Goal: Transaction & Acquisition: Purchase product/service

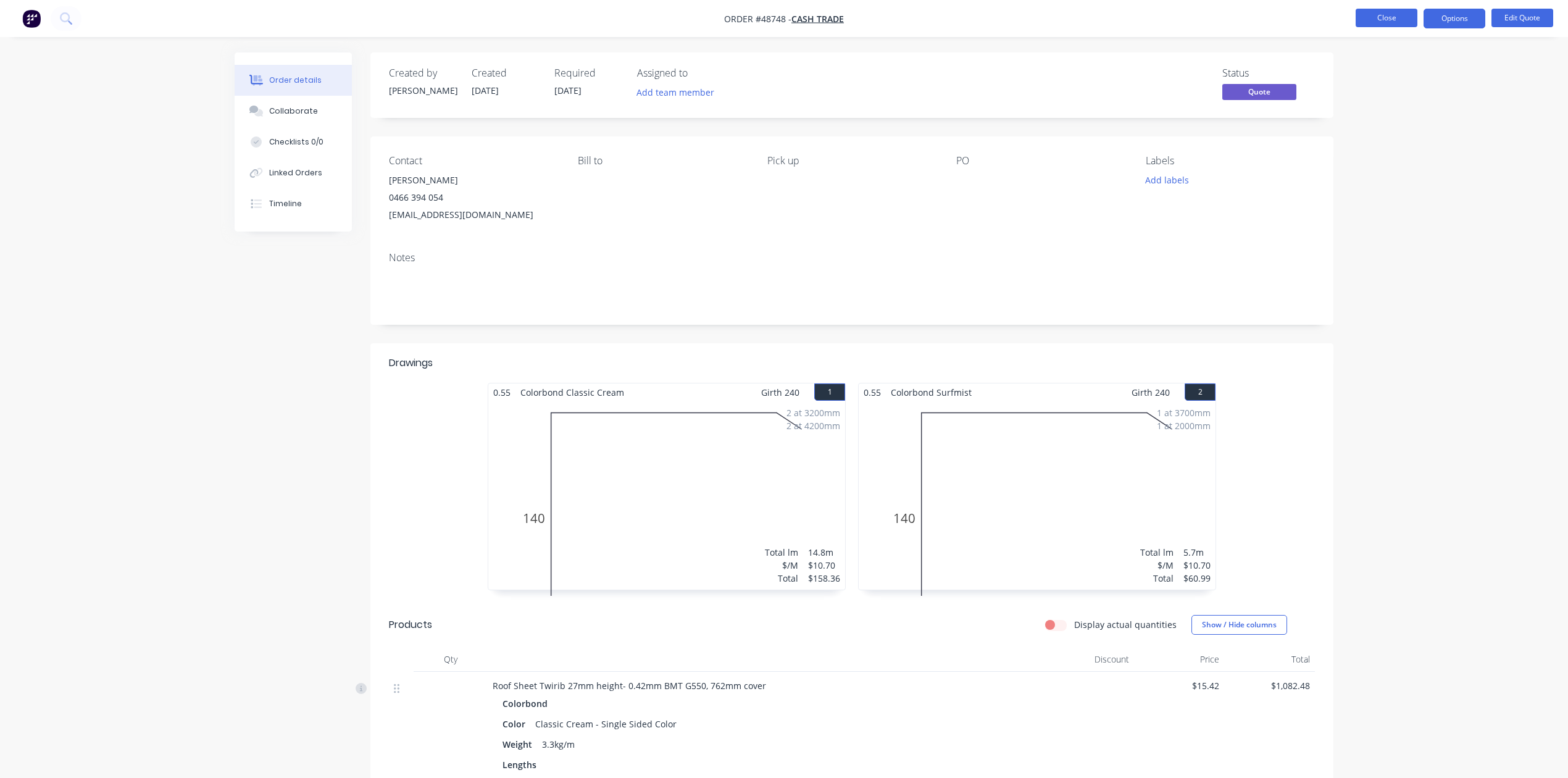
click at [1391, 15] on button "Close" at bounding box center [1387, 17] width 62 height 18
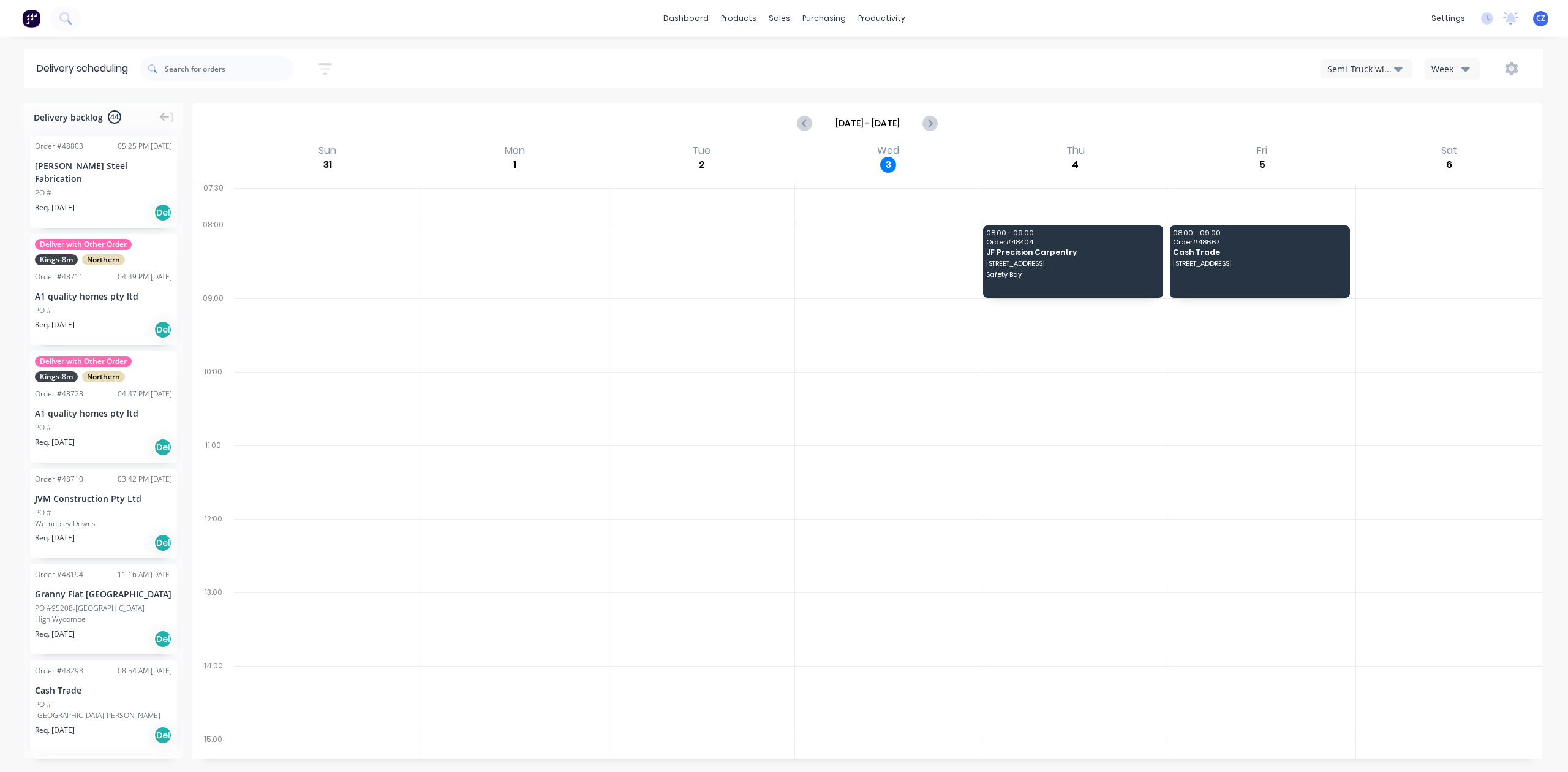
click at [1335, 68] on div "Semi-Truck with Hiab" at bounding box center [1361, 69] width 67 height 13
click at [1355, 146] on div "Utes Delivery" at bounding box center [1382, 149] width 122 height 25
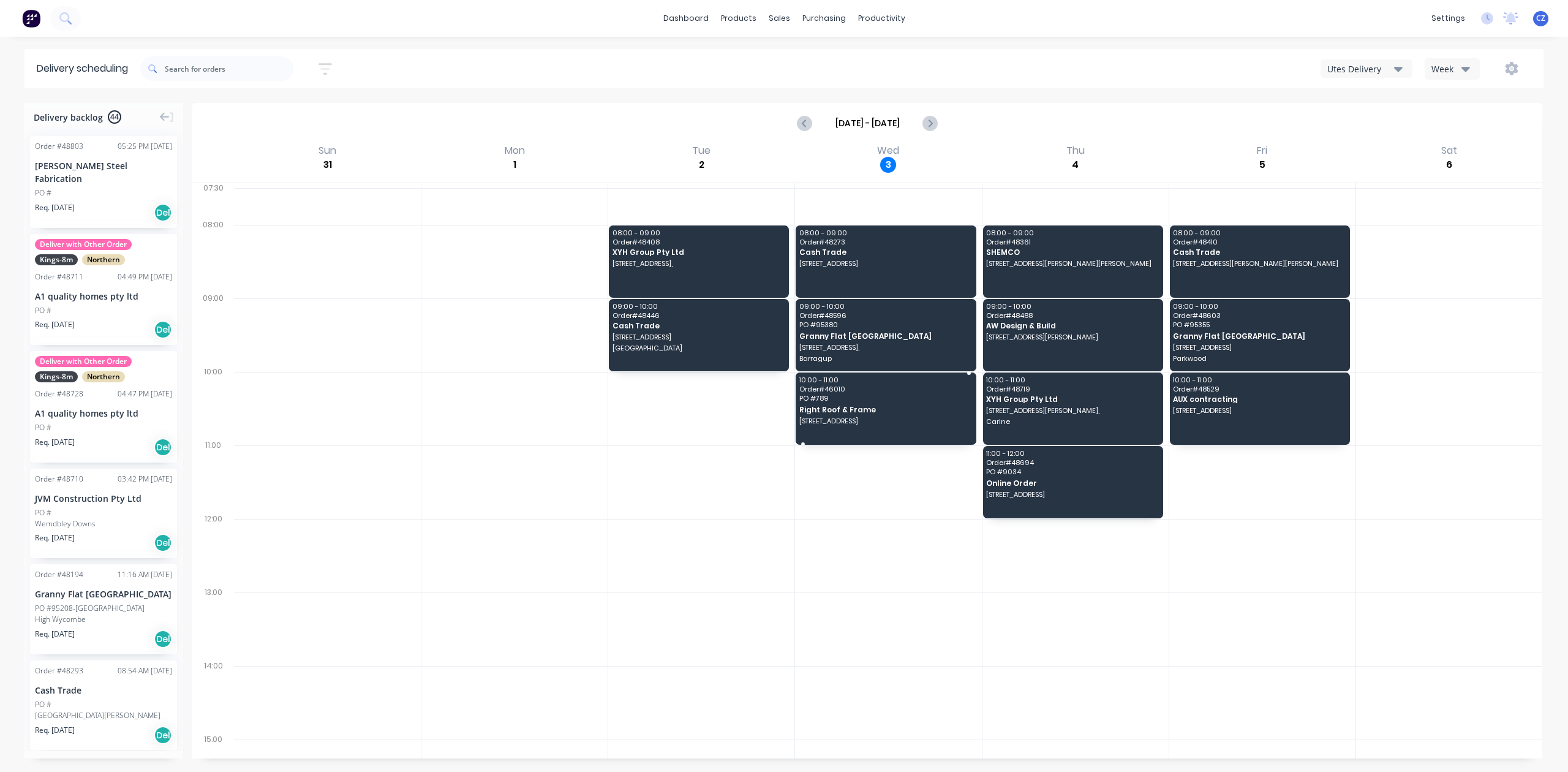
click at [860, 412] on span "Right Roof & Frame" at bounding box center [885, 409] width 172 height 8
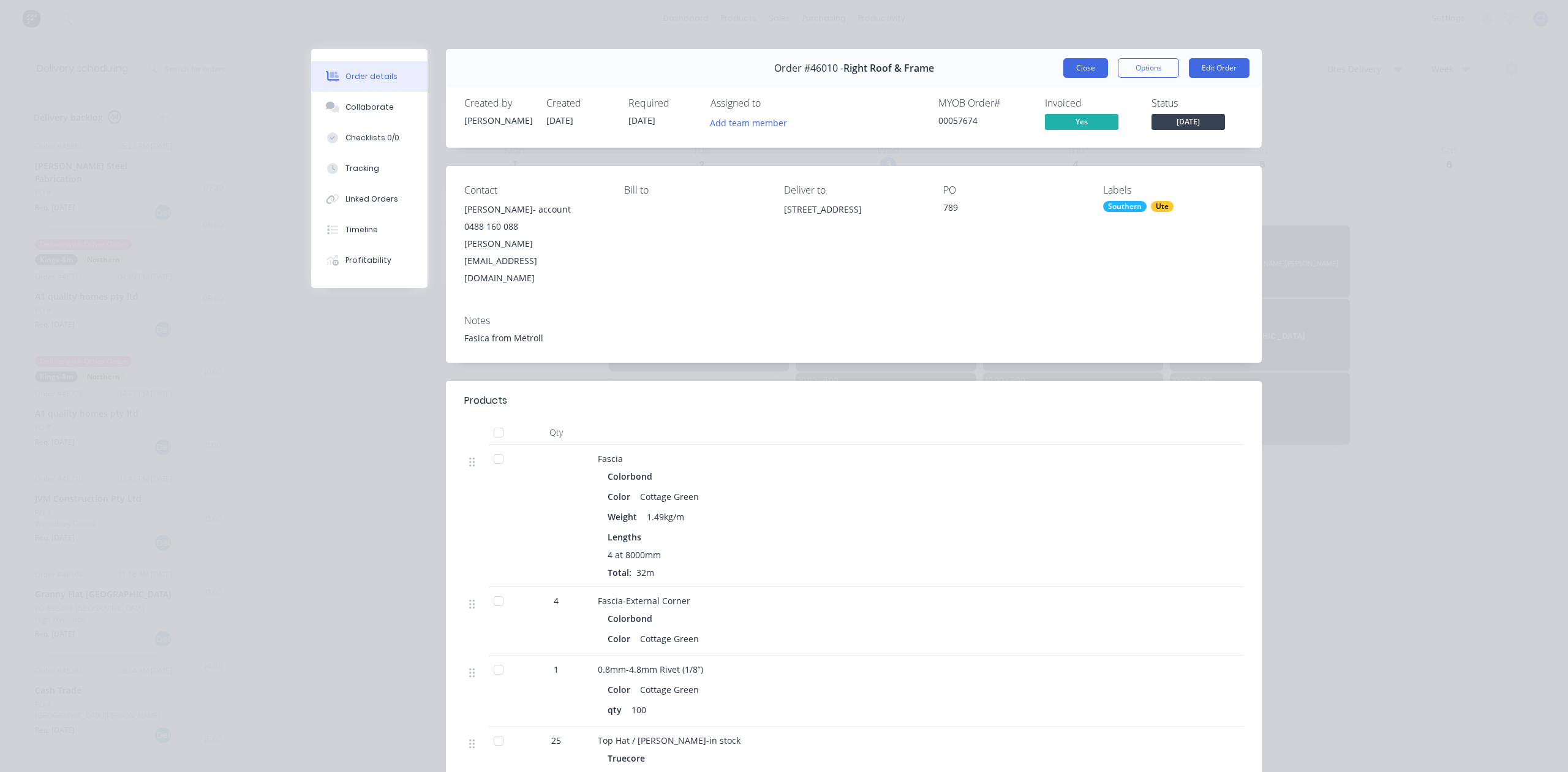
click at [1090, 71] on button "Close" at bounding box center [1085, 68] width 44 height 20
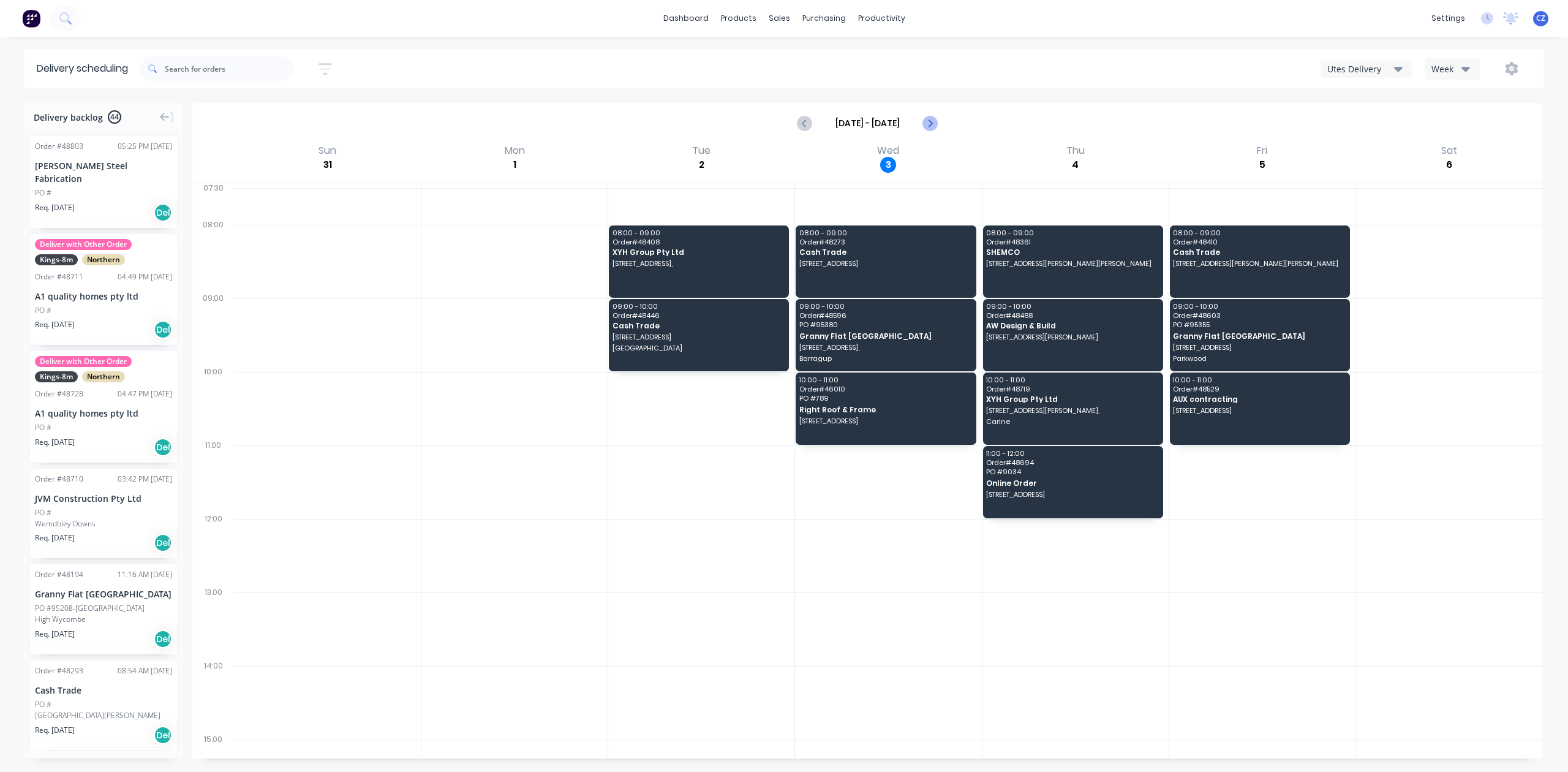
click at [936, 120] on icon "Next page" at bounding box center [930, 123] width 15 height 15
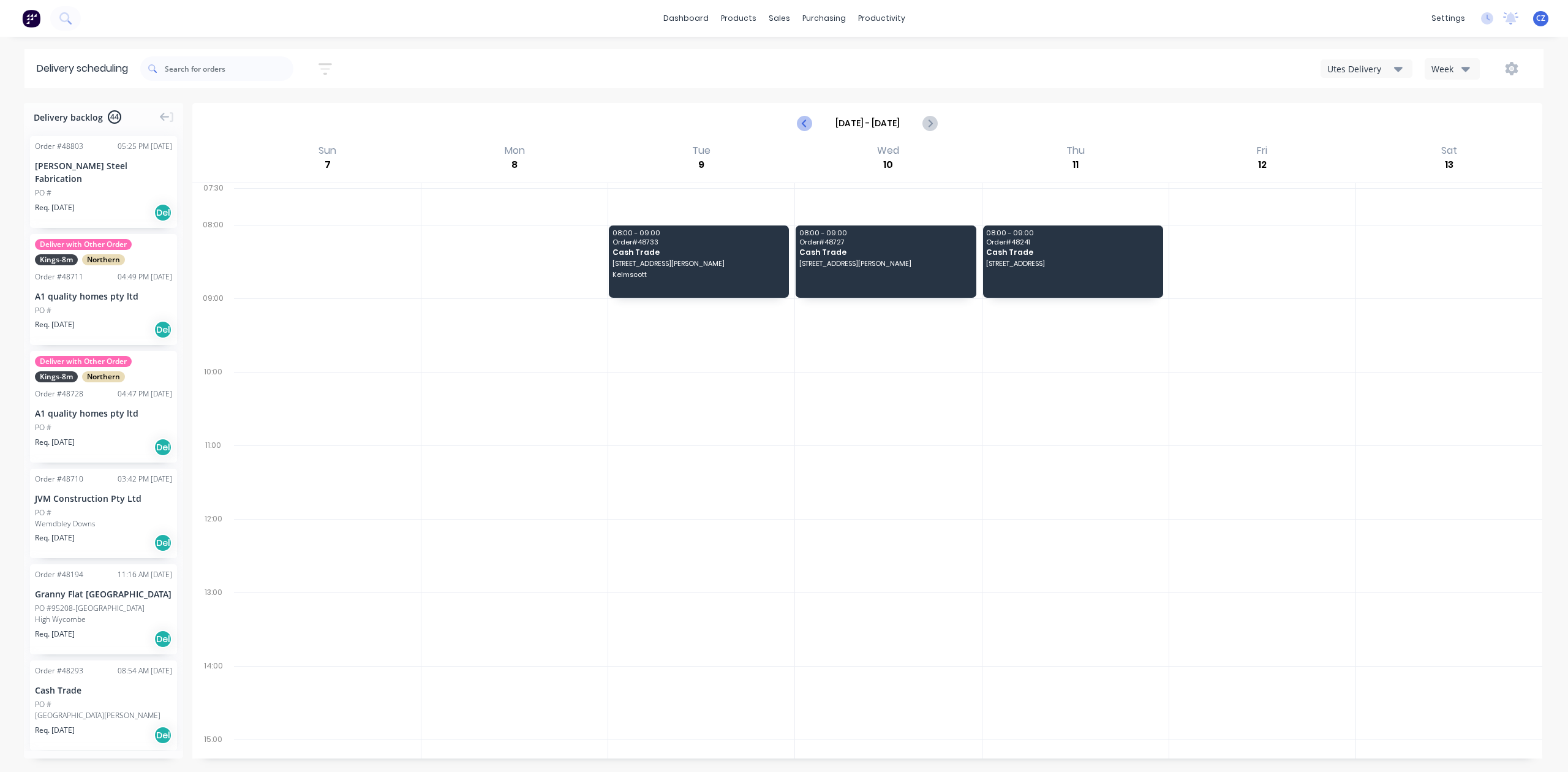
click at [808, 127] on icon "Previous page" at bounding box center [806, 123] width 15 height 15
type input "Aug 31 - Sep 6"
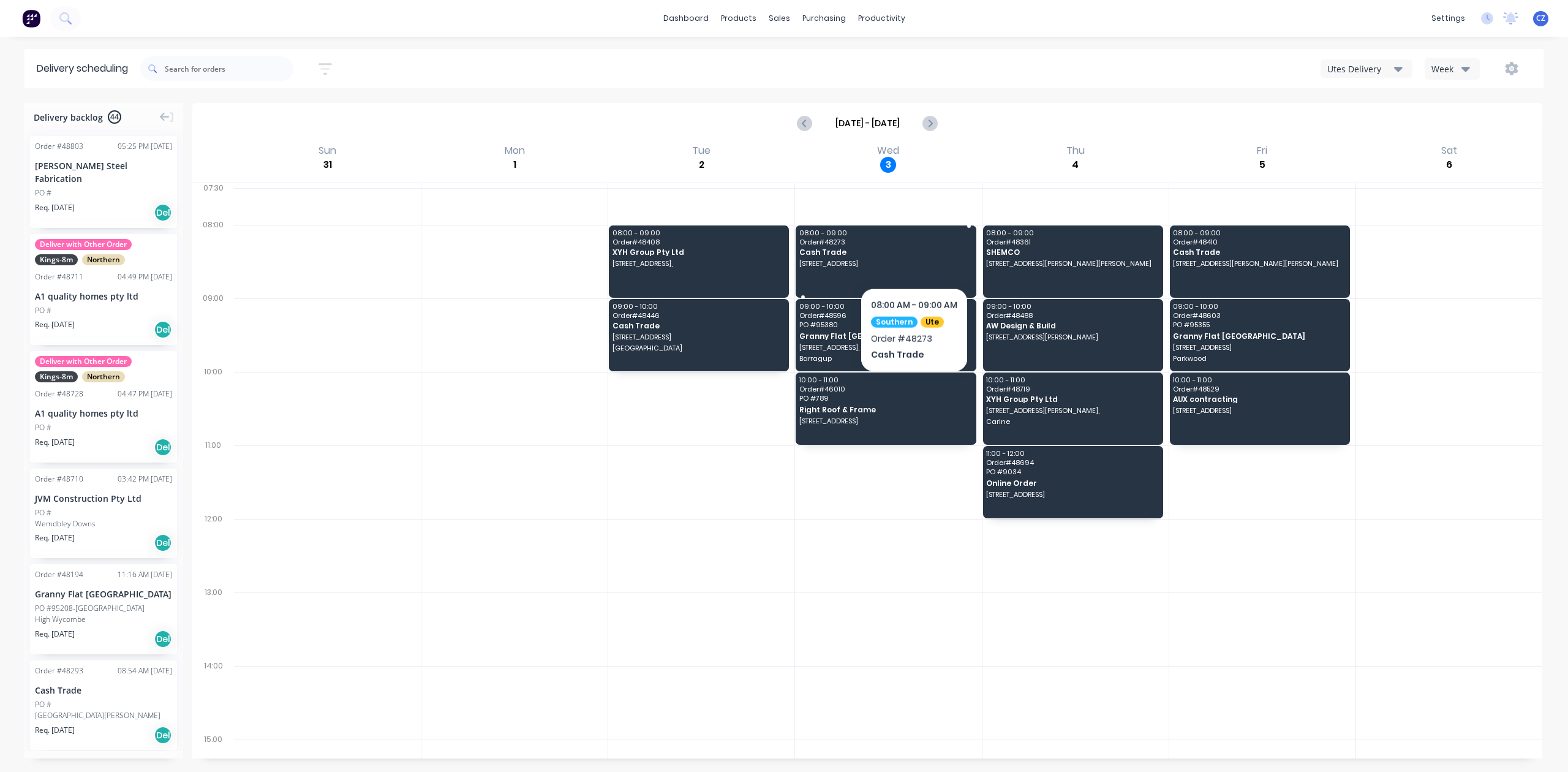
click at [914, 256] on span "Cash Trade" at bounding box center [885, 252] width 172 height 8
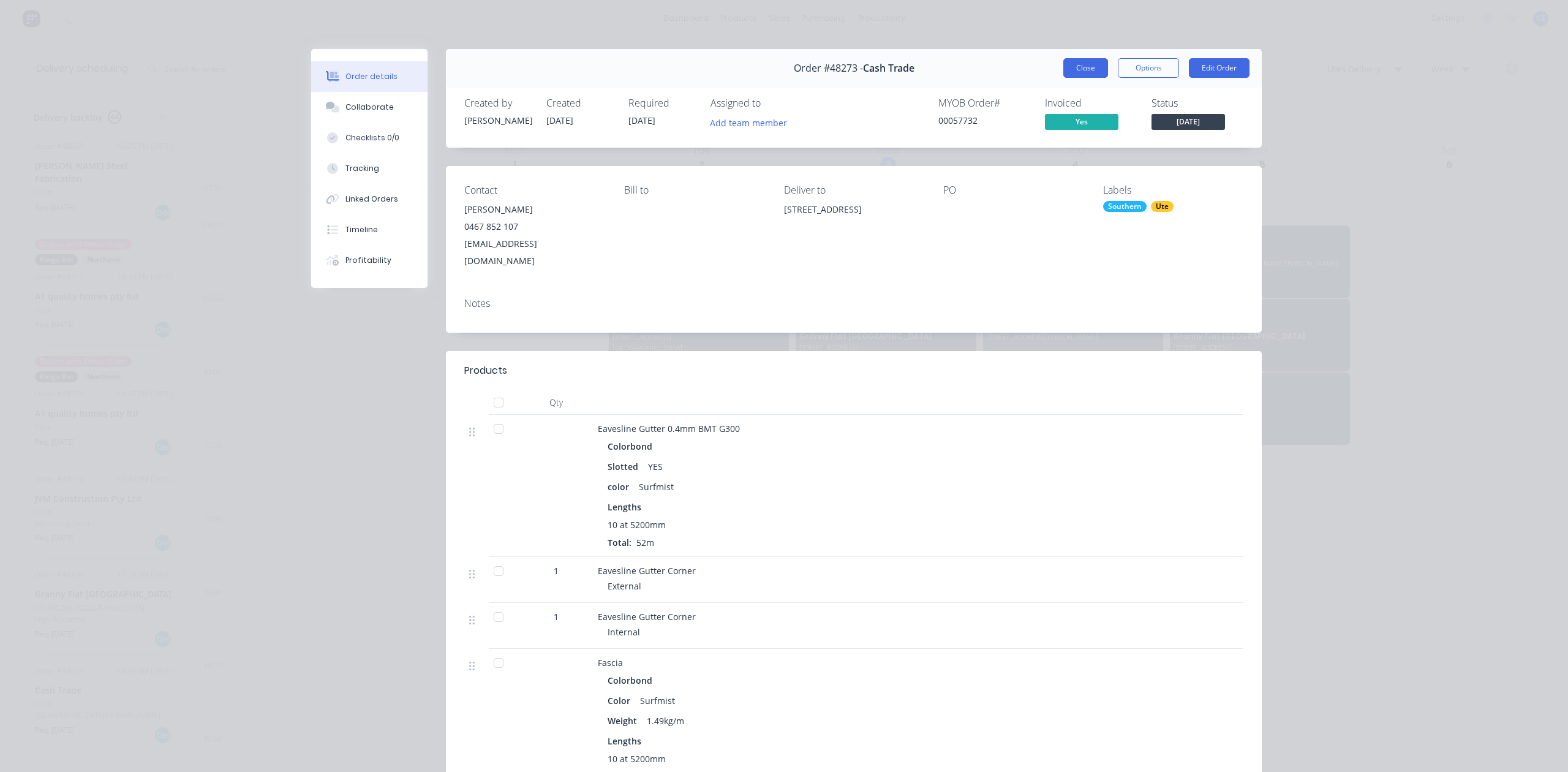
click at [1087, 62] on button "Close" at bounding box center [1085, 68] width 44 height 20
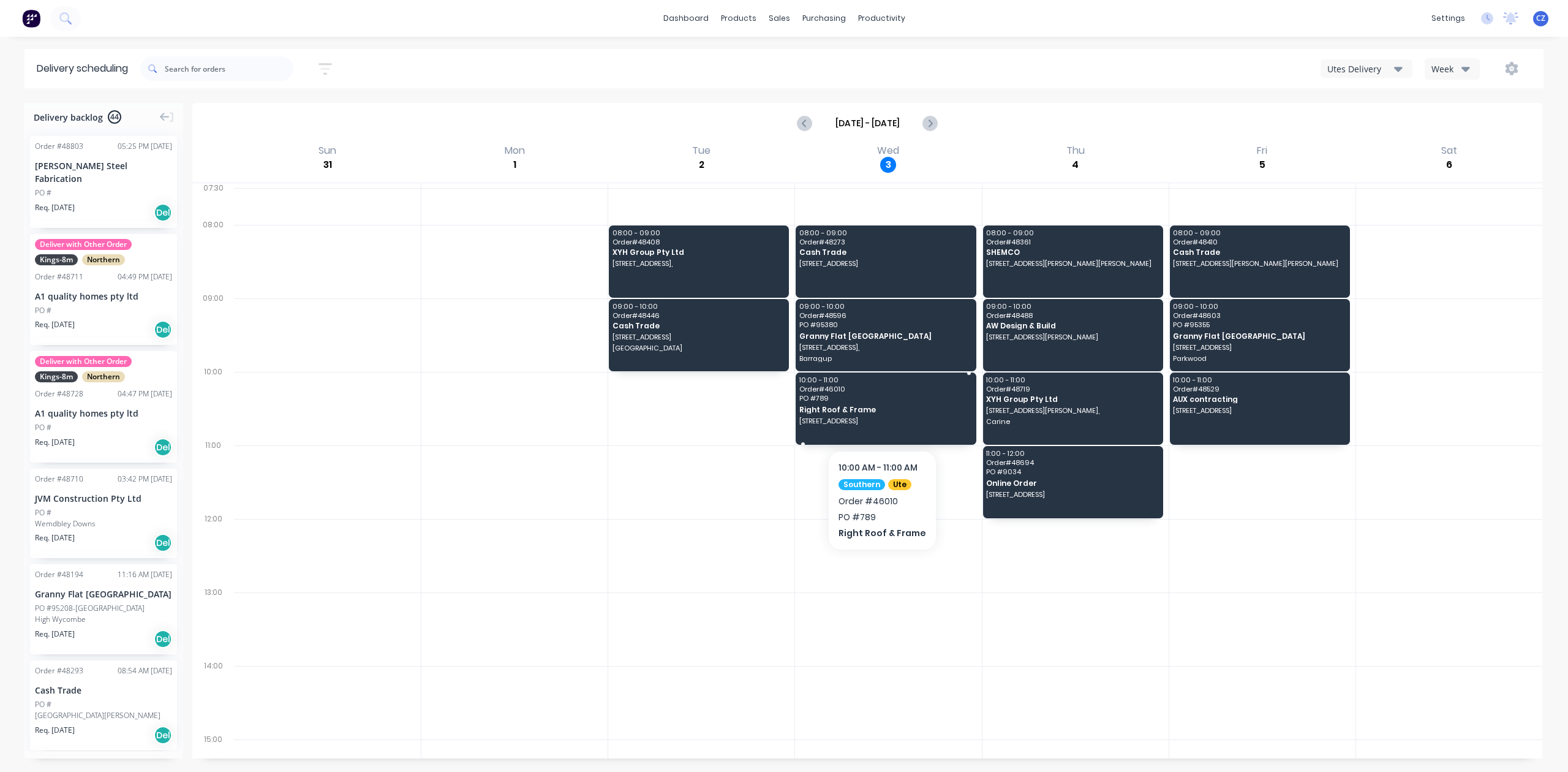
click at [826, 400] on span "PO # 789" at bounding box center [885, 398] width 172 height 7
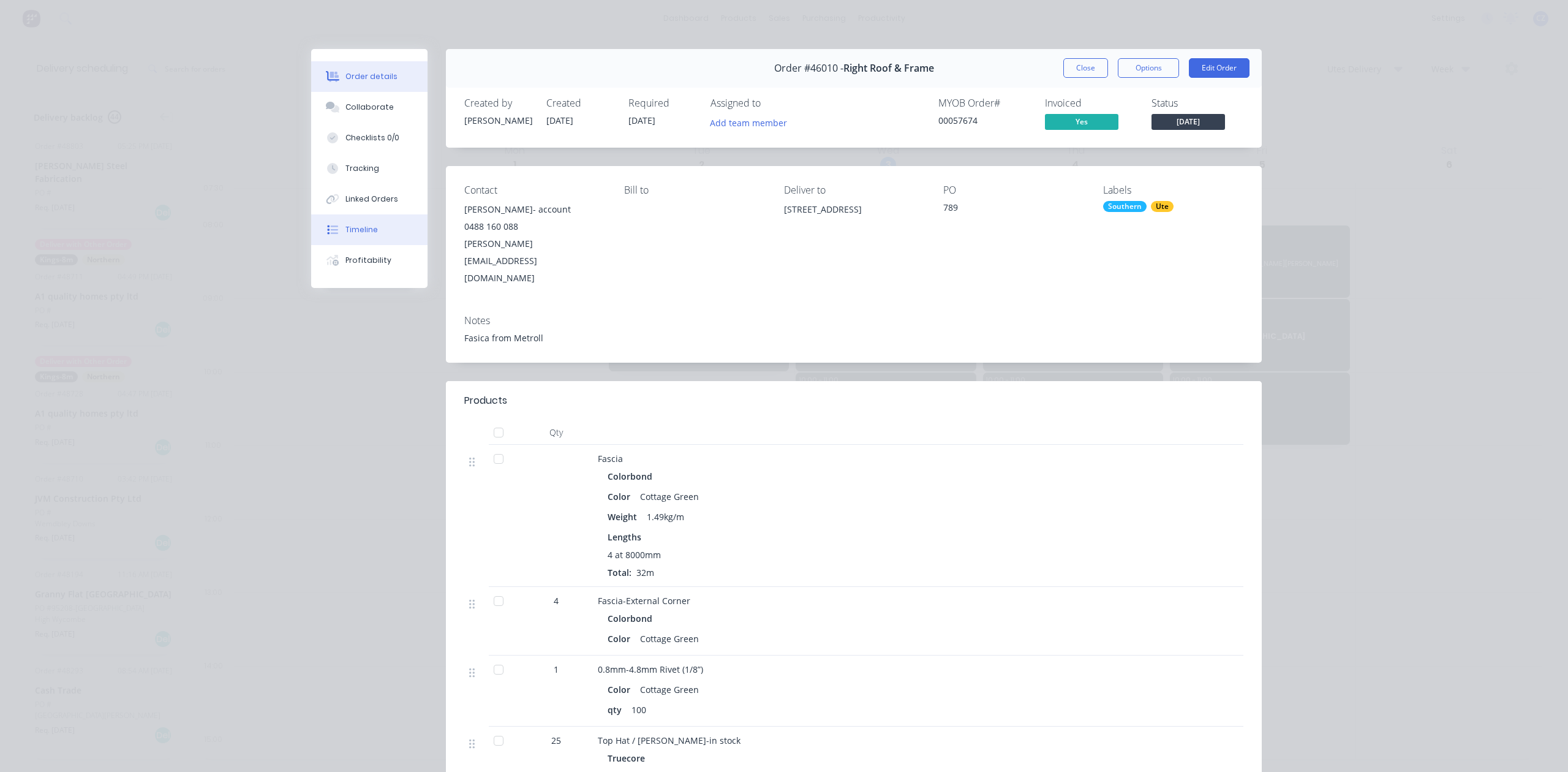
click at [331, 226] on icon at bounding box center [334, 229] width 7 height 8
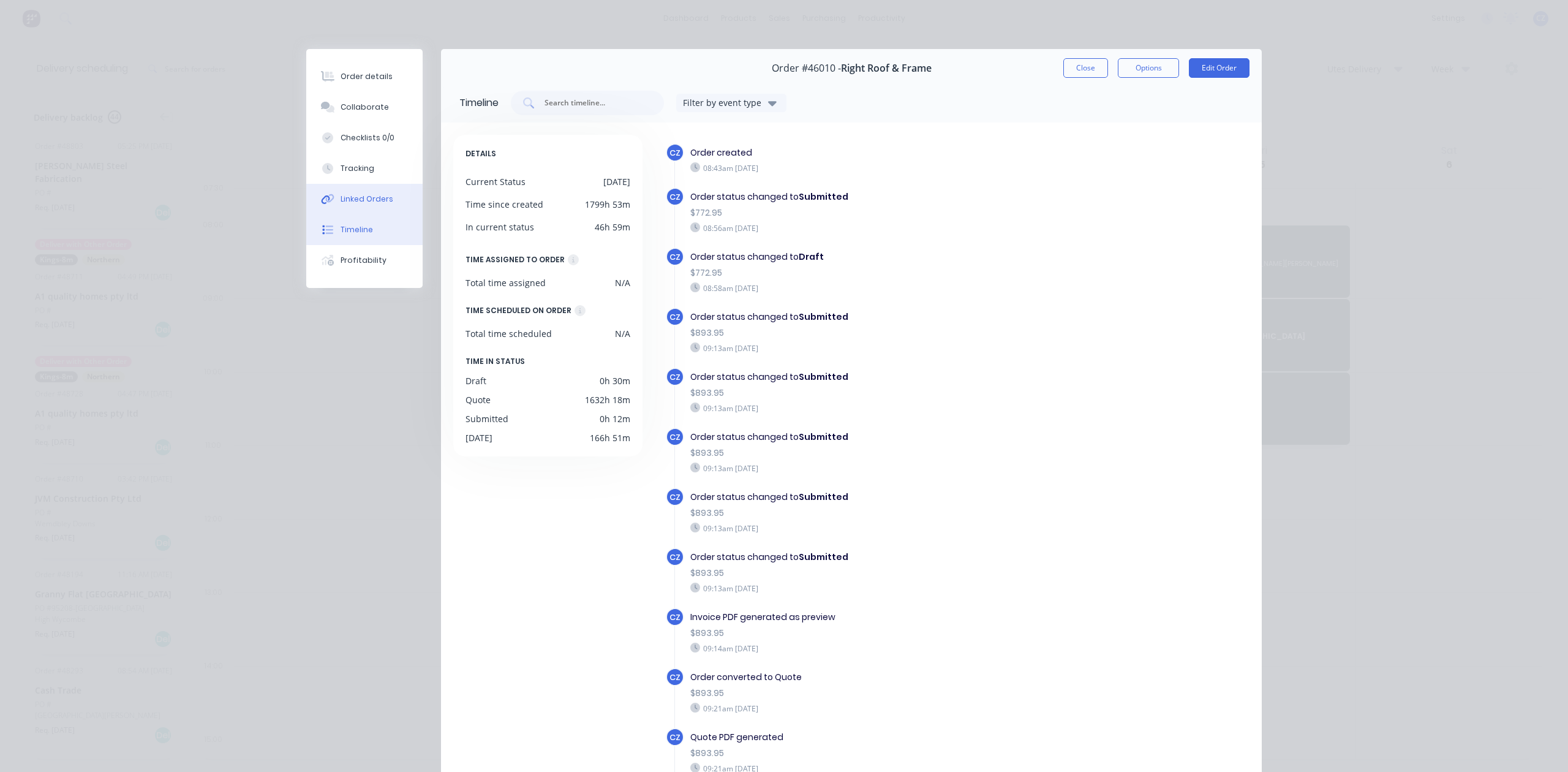
click at [350, 202] on div "Linked Orders" at bounding box center [367, 198] width 53 height 11
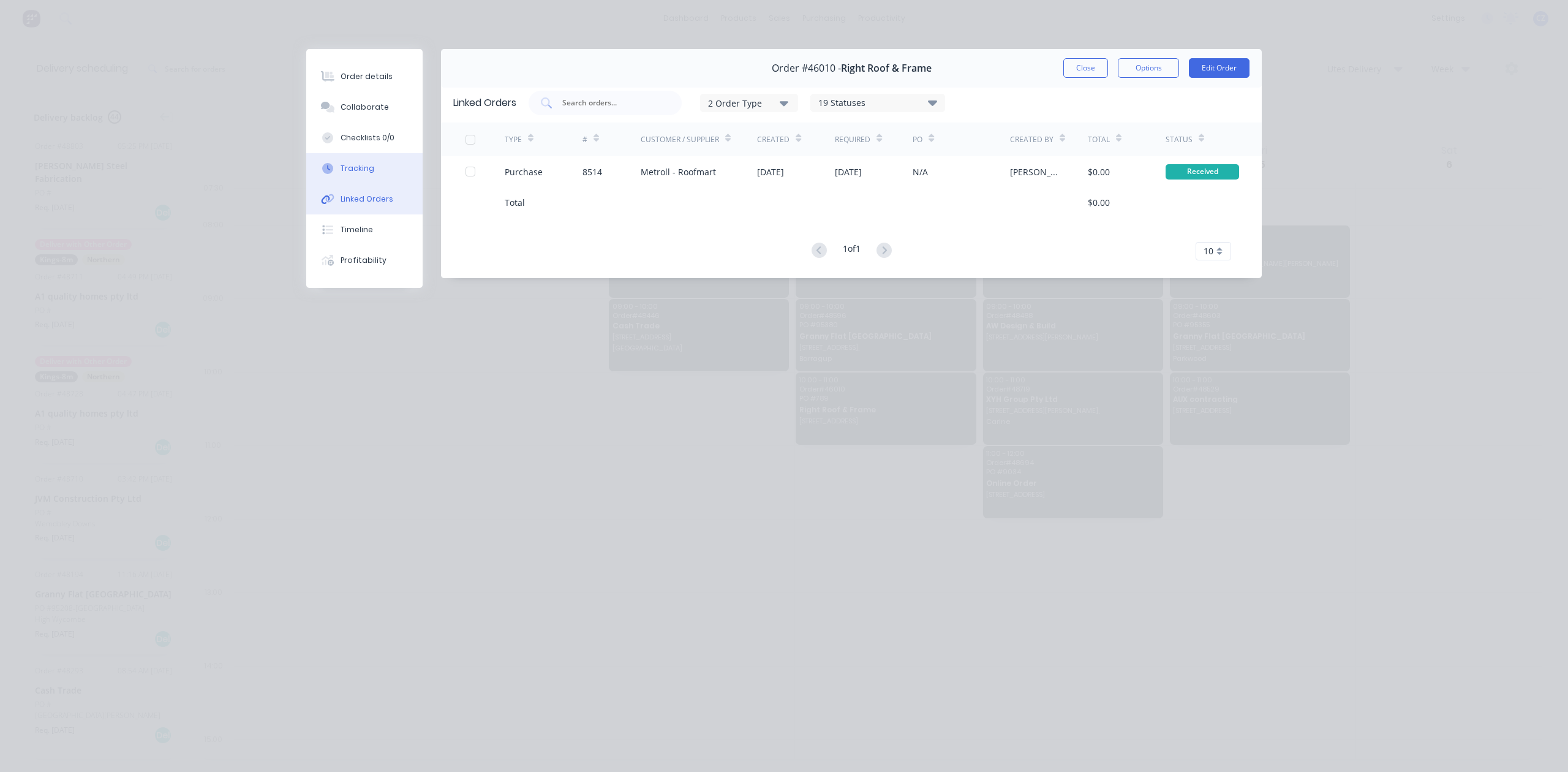
click at [352, 179] on button "Tracking" at bounding box center [365, 168] width 117 height 30
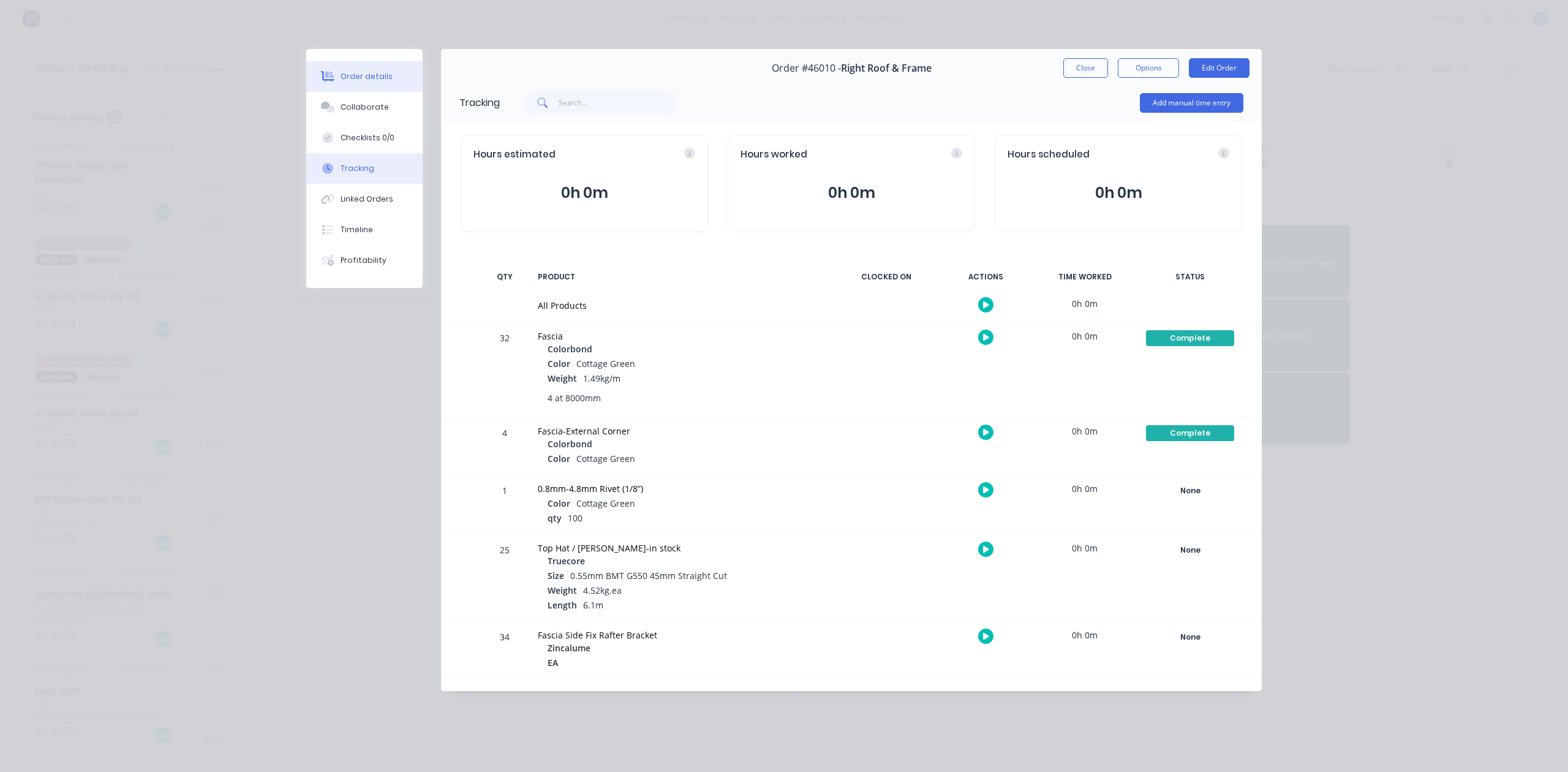
click at [372, 79] on div "Order details" at bounding box center [366, 76] width 52 height 11
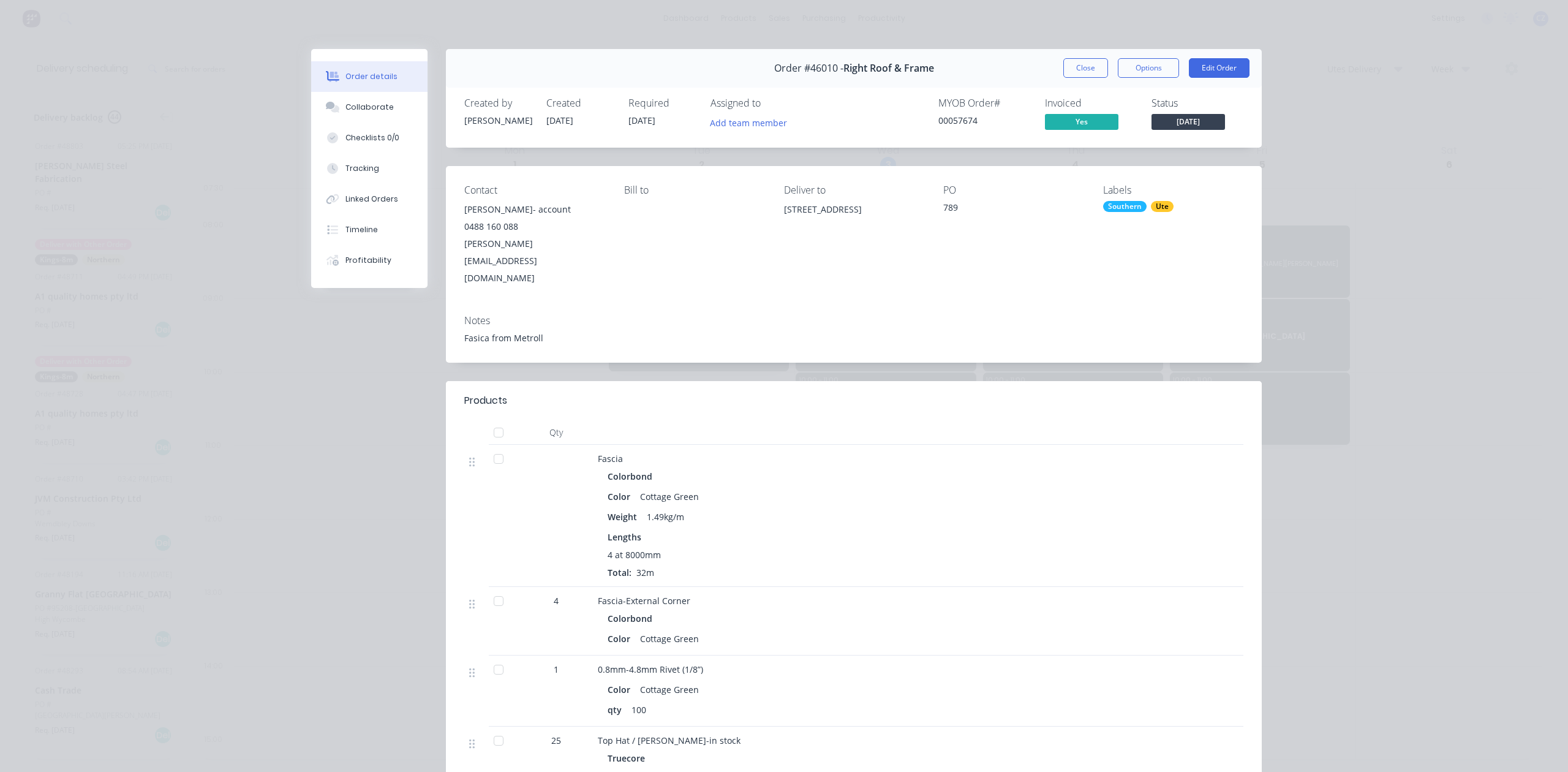
click at [1177, 537] on div at bounding box center [1194, 515] width 33 height 142
click at [1070, 62] on button "Close" at bounding box center [1085, 68] width 44 height 20
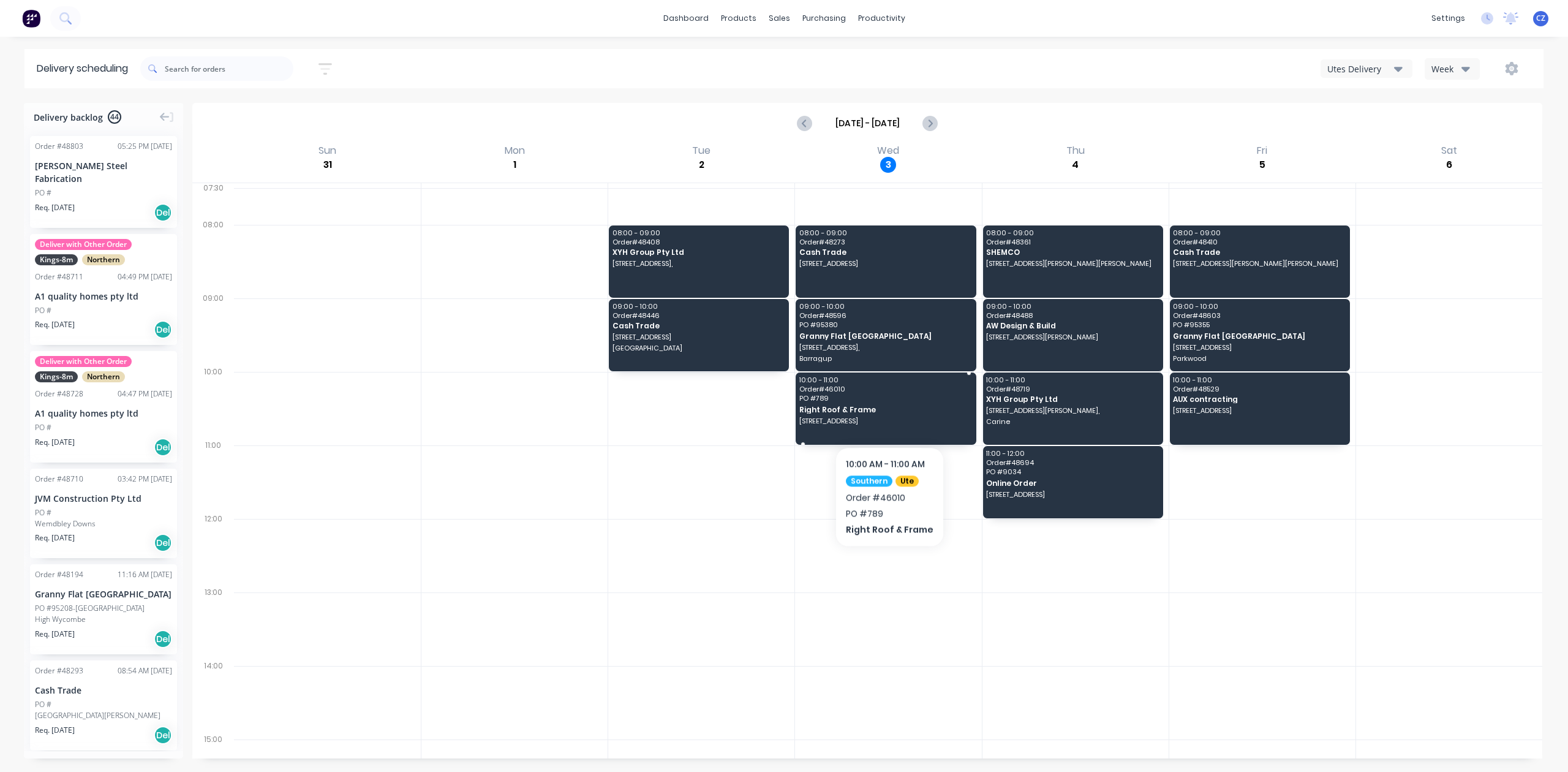
click at [887, 409] on span "Right Roof & Frame" at bounding box center [885, 409] width 172 height 8
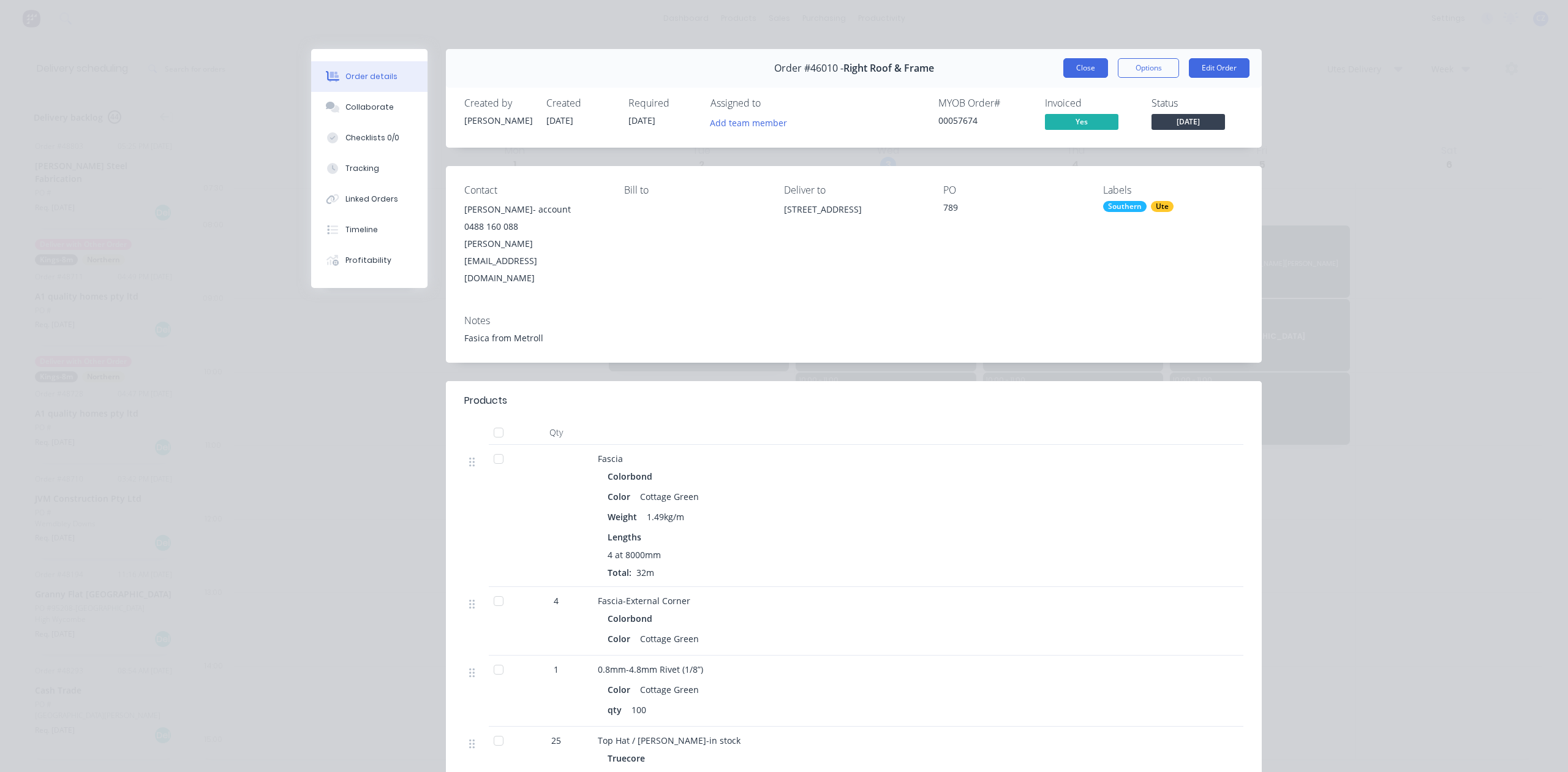
click at [1063, 63] on button "Close" at bounding box center [1085, 68] width 44 height 20
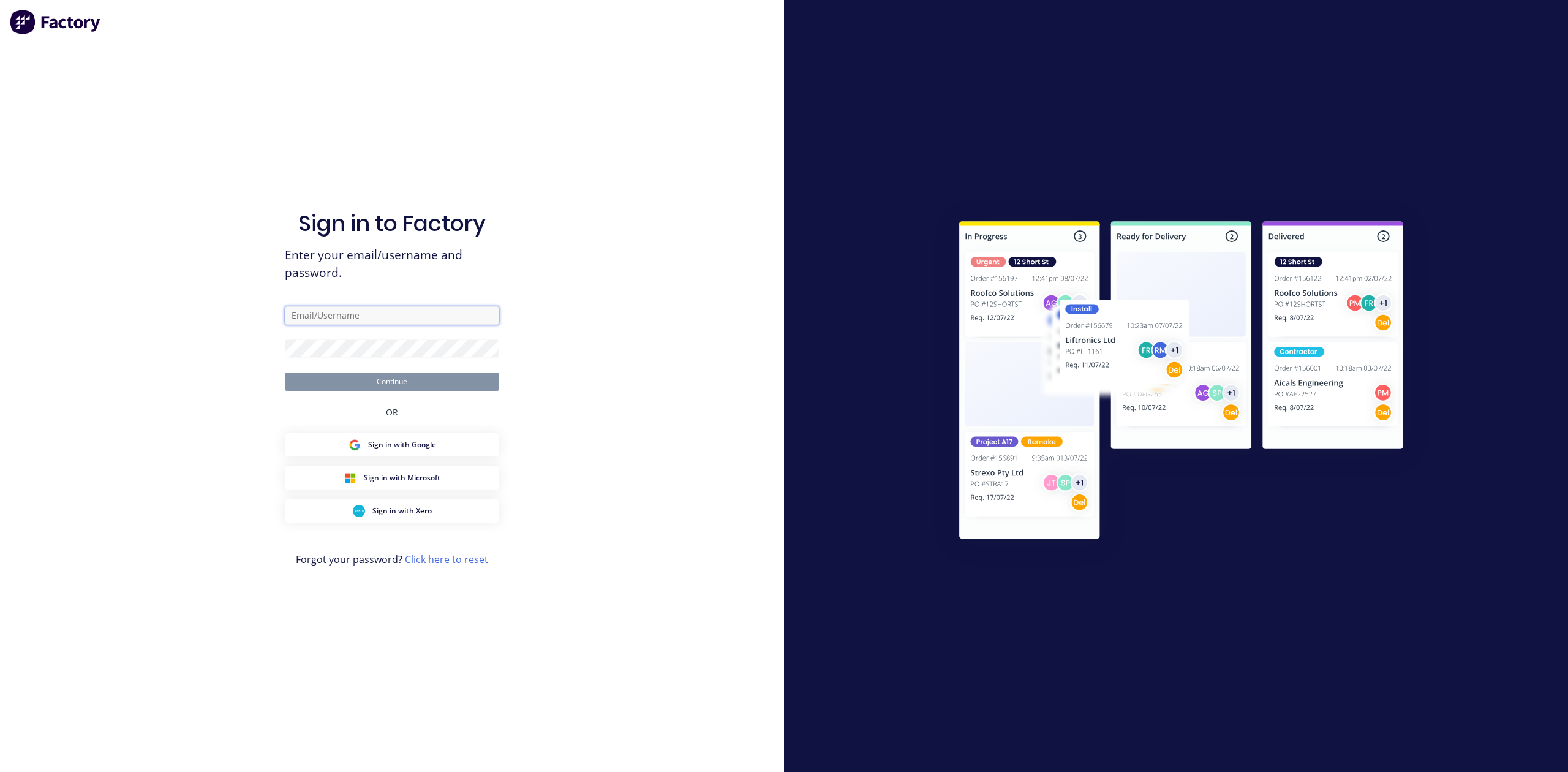
type input "dynamic@dynamicsteelform.com.au"
click at [349, 372] on button "Continue" at bounding box center [391, 381] width 215 height 18
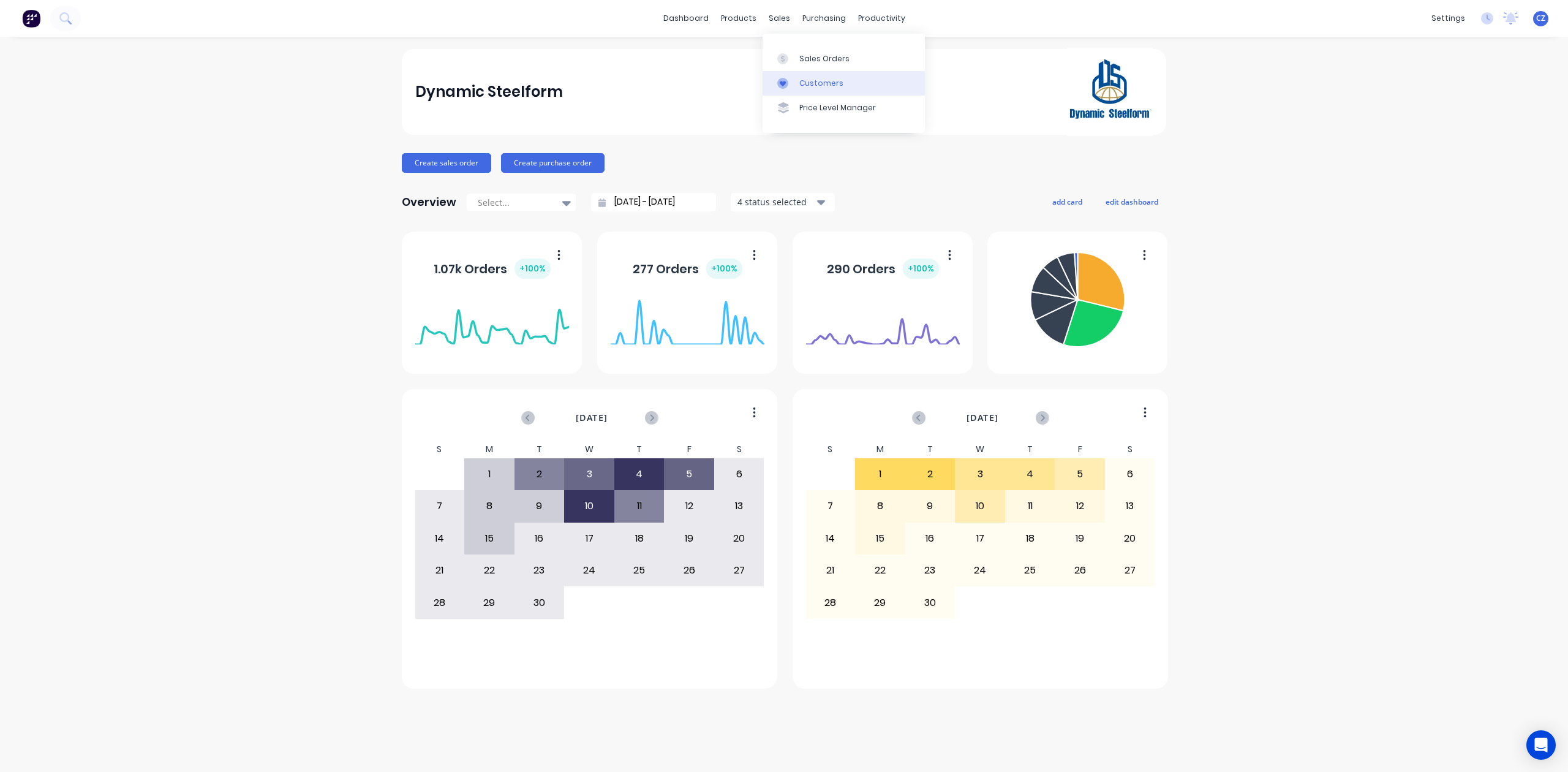
click at [793, 90] on link "Customers" at bounding box center [844, 83] width 162 height 25
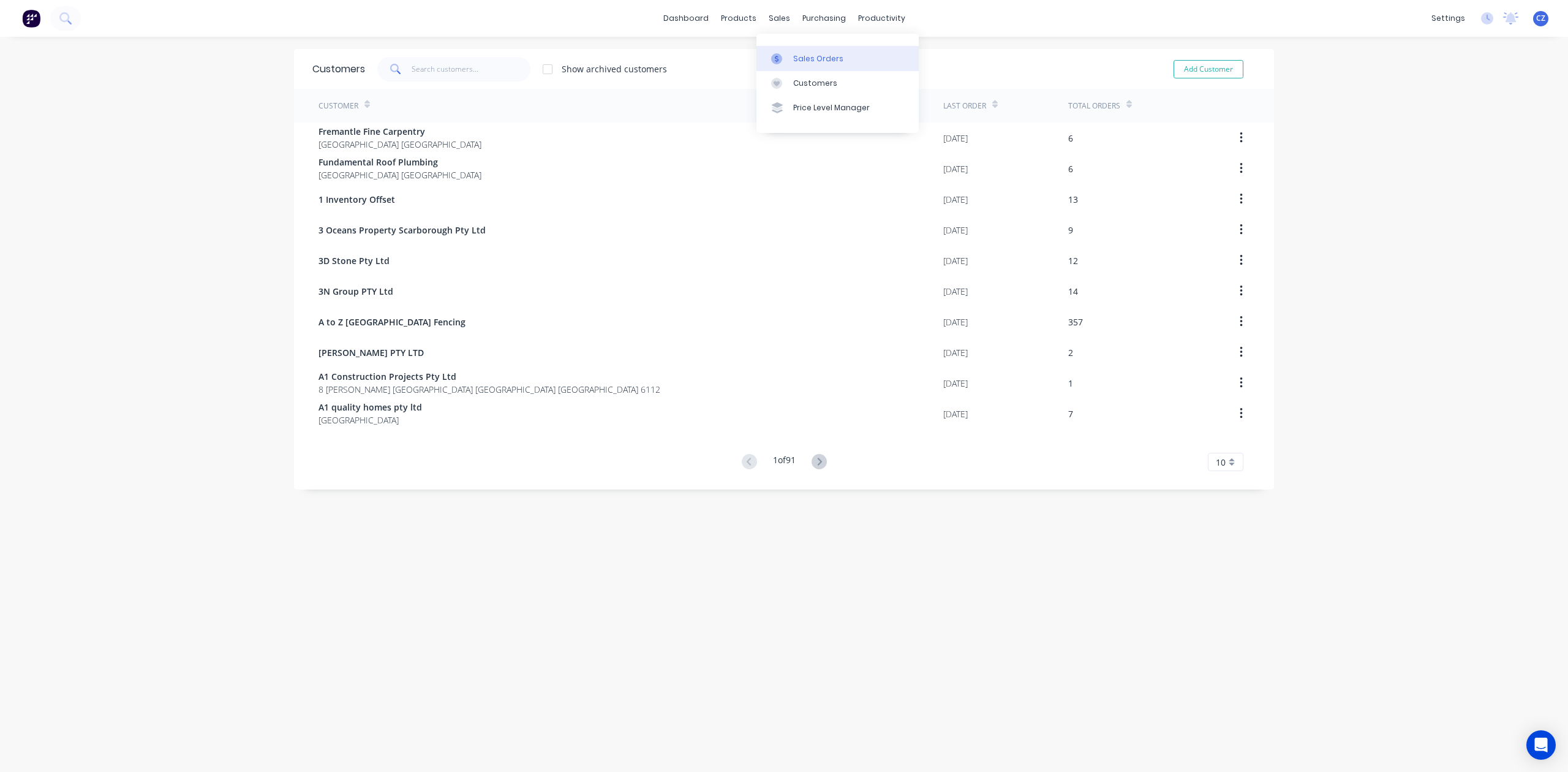
click at [787, 62] on div at bounding box center [780, 58] width 18 height 11
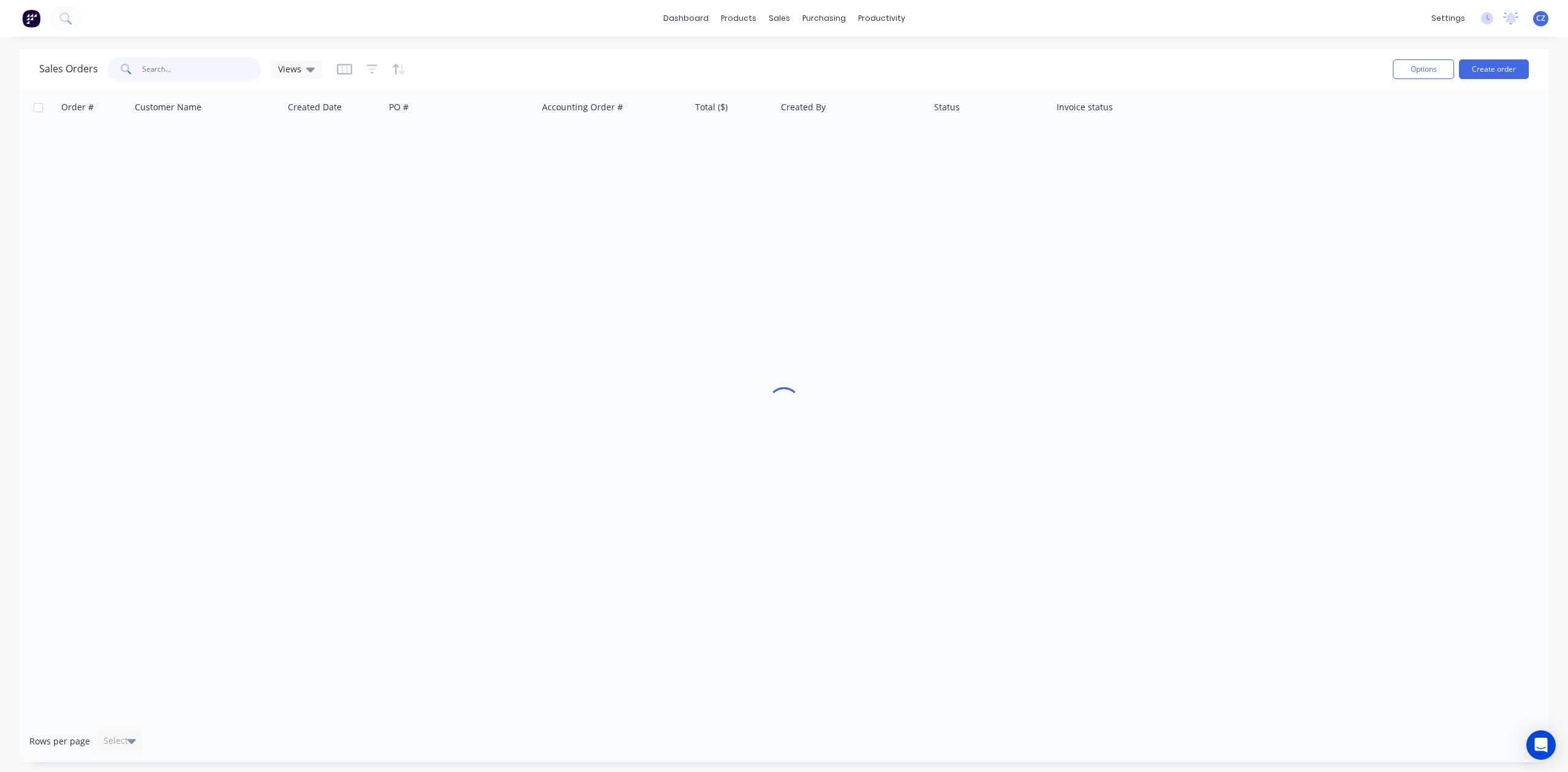
click at [184, 62] on input "text" at bounding box center [201, 69] width 119 height 25
type input "0488160088"
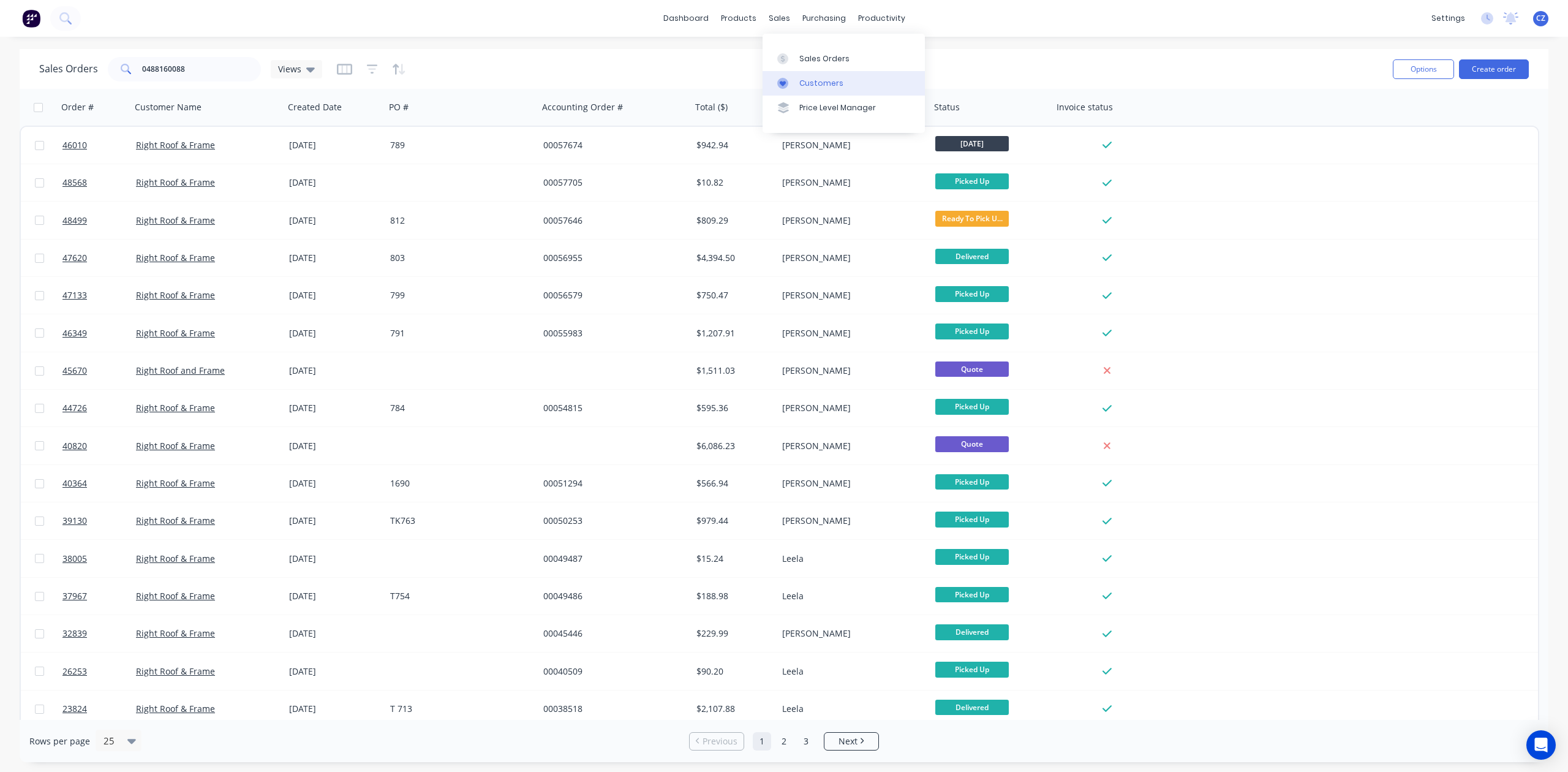
click at [797, 84] on link "Customers" at bounding box center [844, 83] width 162 height 25
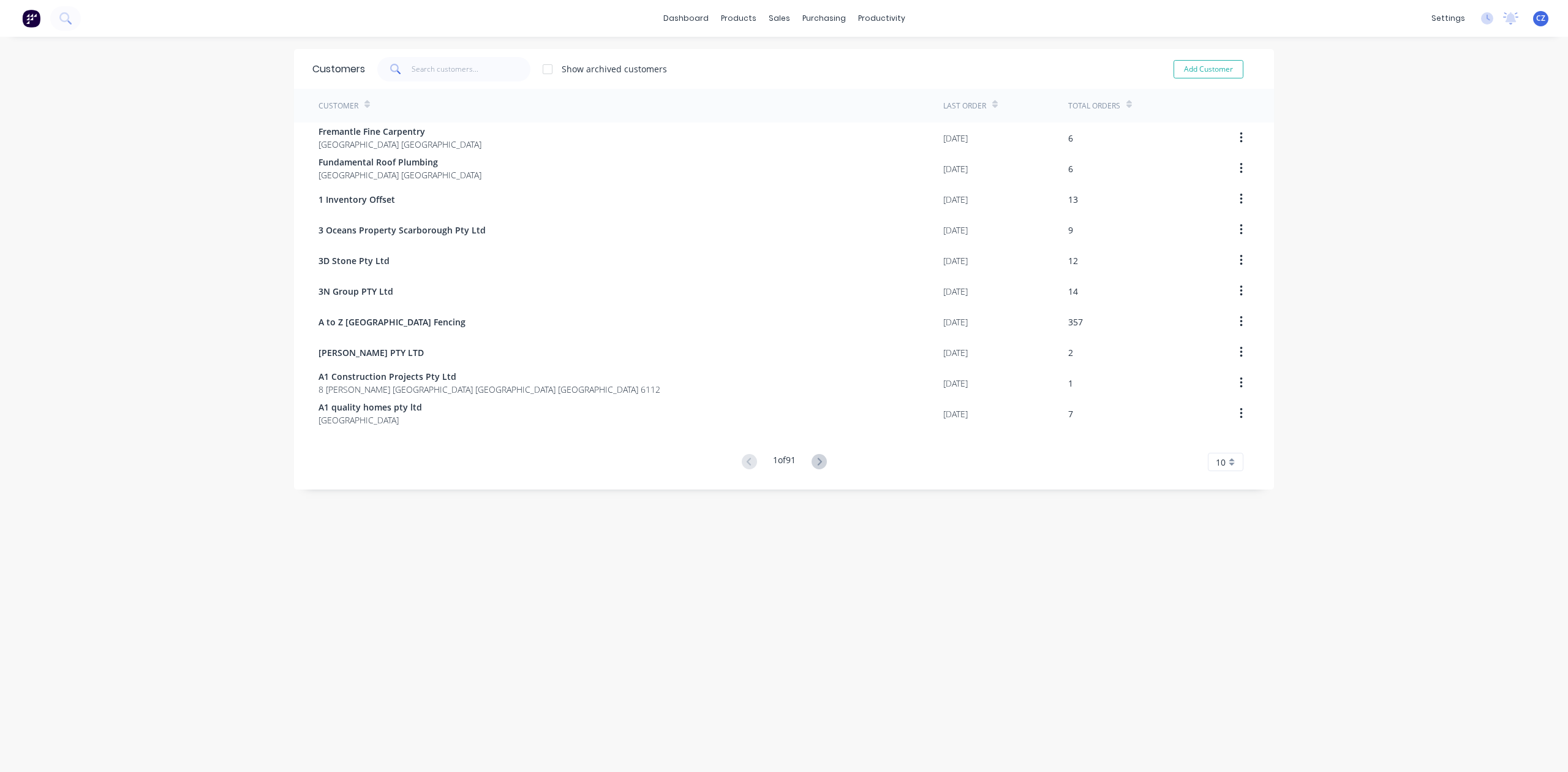
click at [465, 81] on div "Customers Show archived customers Add Customer" at bounding box center [784, 69] width 980 height 39
click at [469, 77] on input "text" at bounding box center [471, 69] width 119 height 25
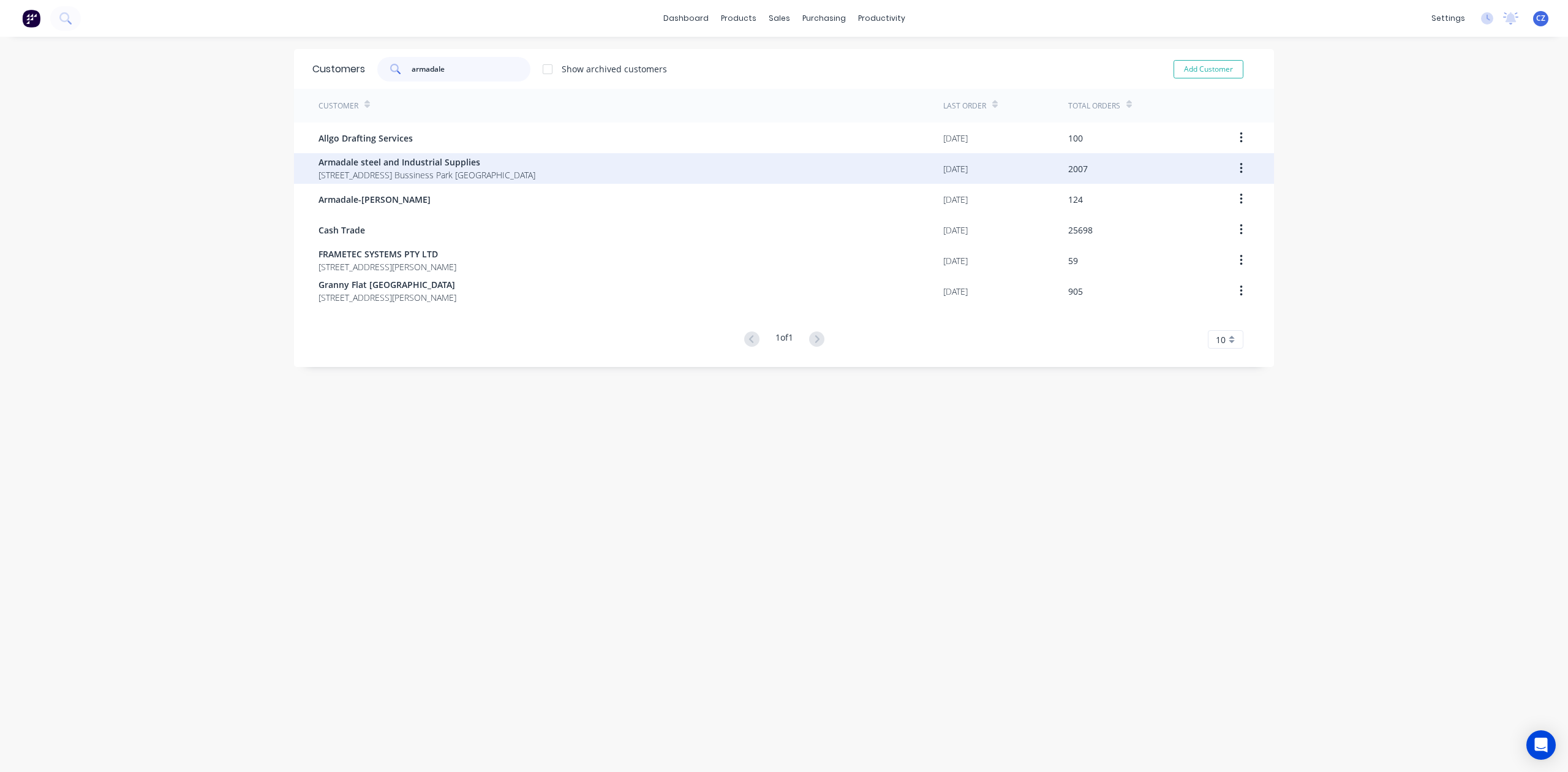
type input "armadale"
click at [511, 159] on span "Armadale steel and Industrial Supplies" at bounding box center [427, 162] width 217 height 13
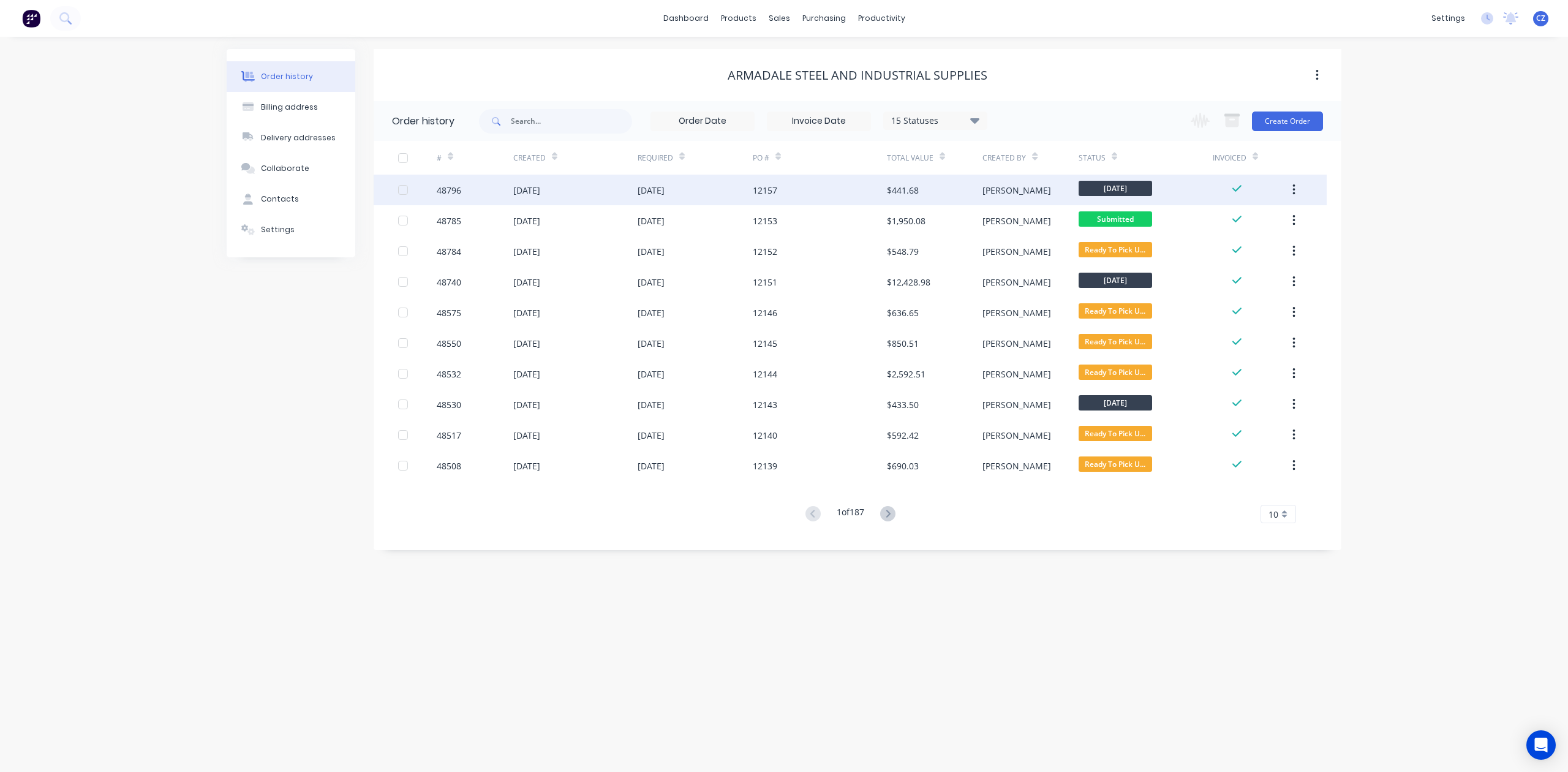
click at [890, 195] on div "$441.68" at bounding box center [903, 191] width 32 height 13
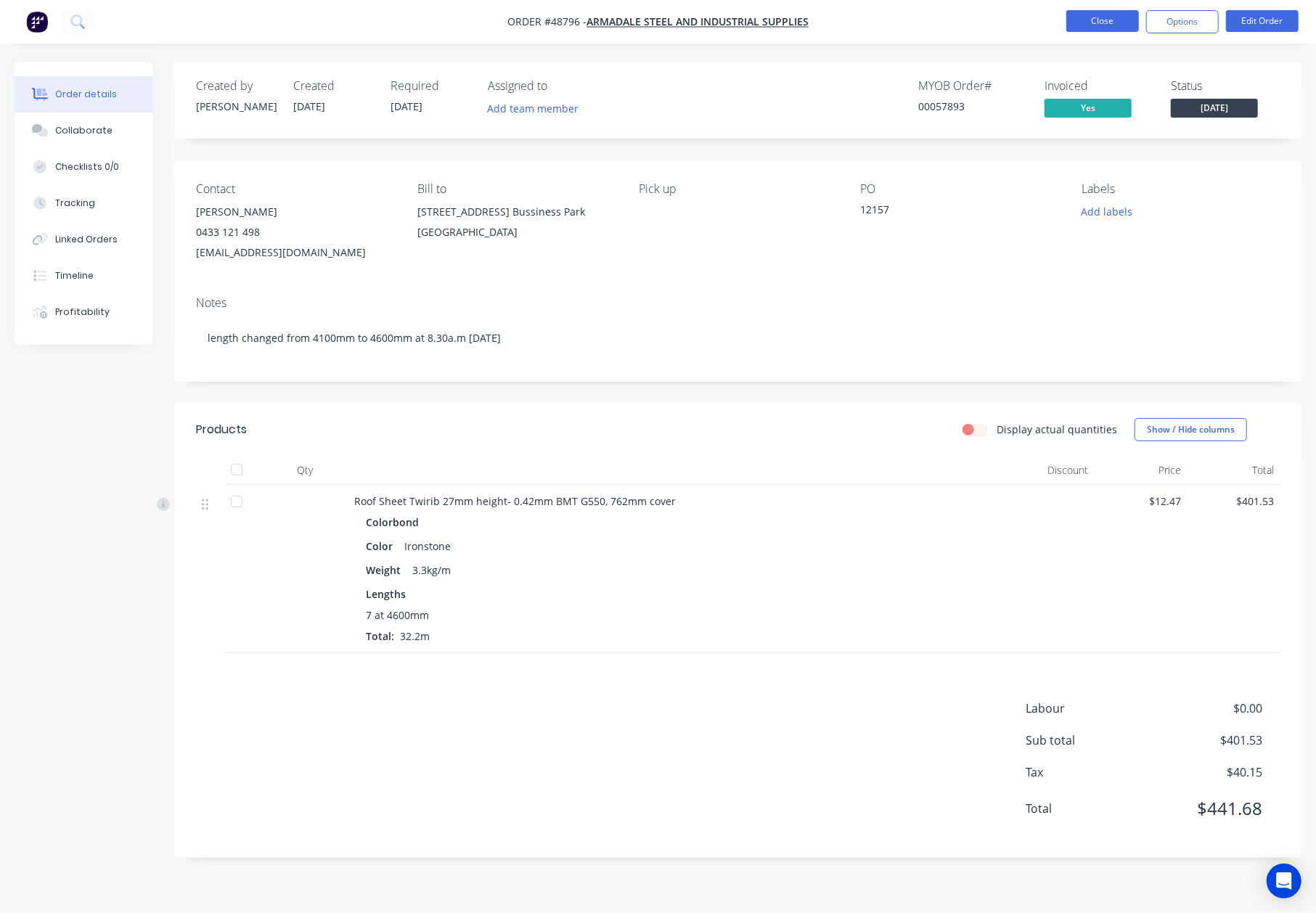
click at [1096, 16] on button "Close" at bounding box center [1102, 20] width 73 height 21
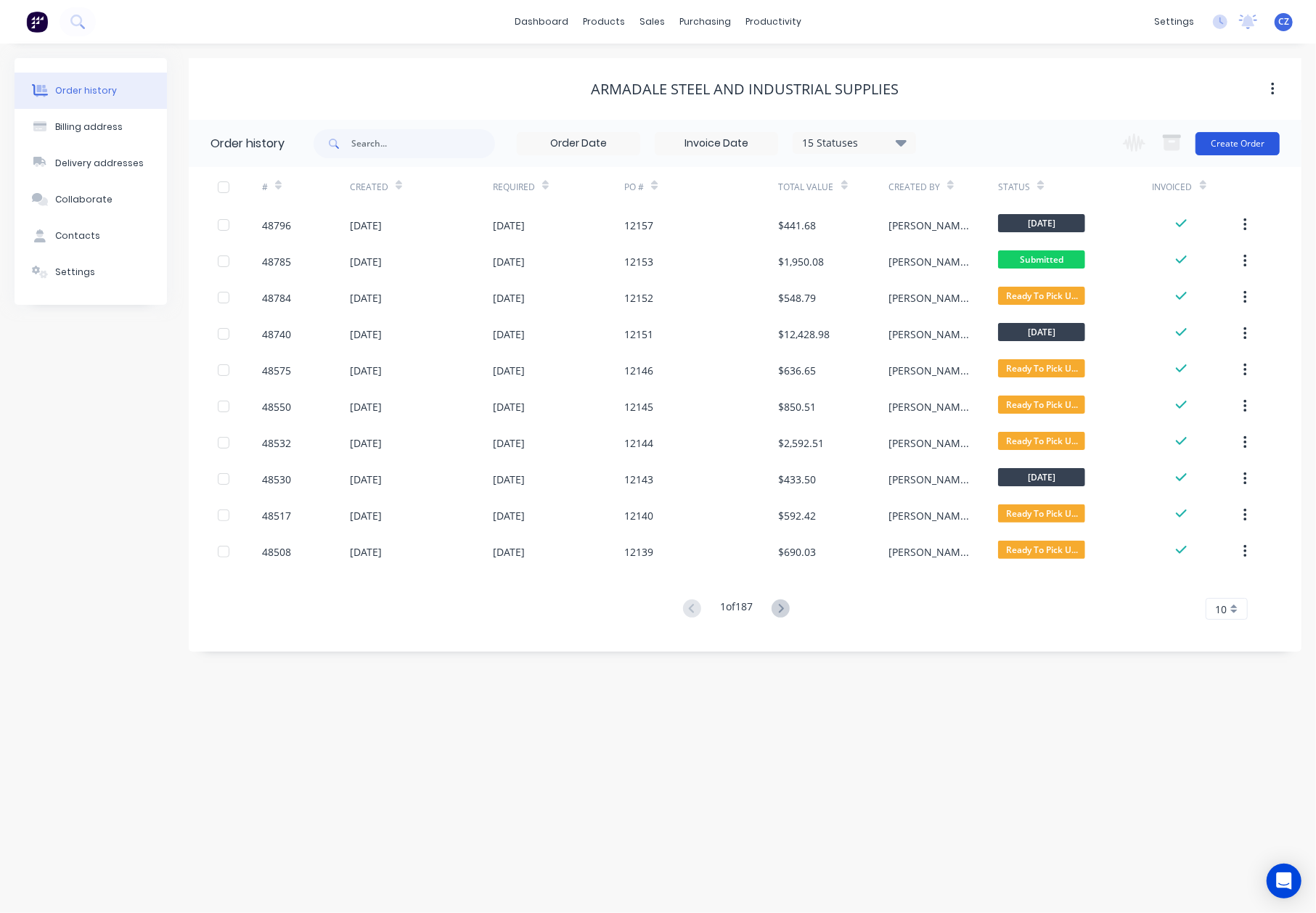
click at [1261, 145] on button "Create Order" at bounding box center [1237, 144] width 84 height 23
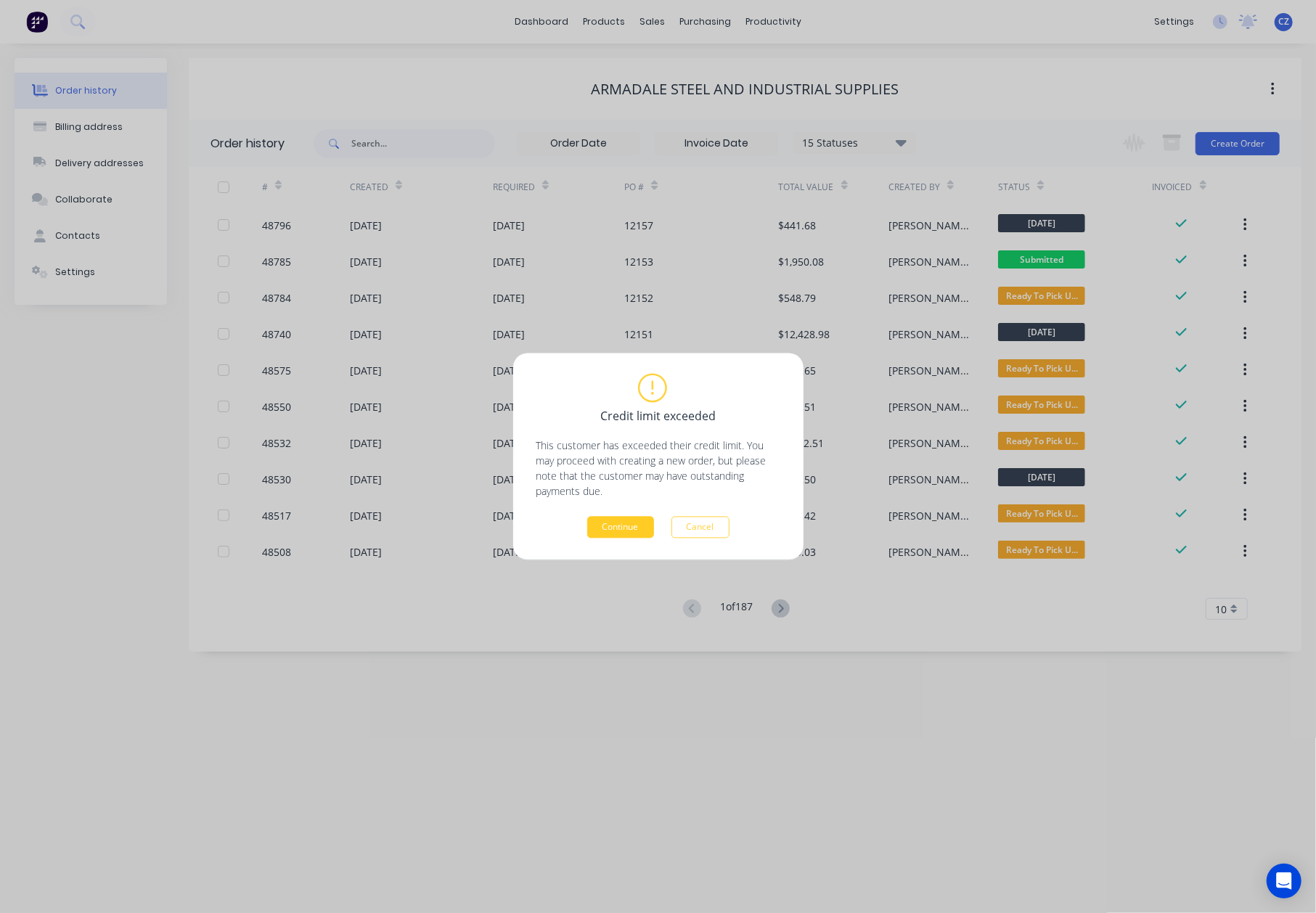
click at [627, 523] on button "Continue" at bounding box center [620, 527] width 67 height 21
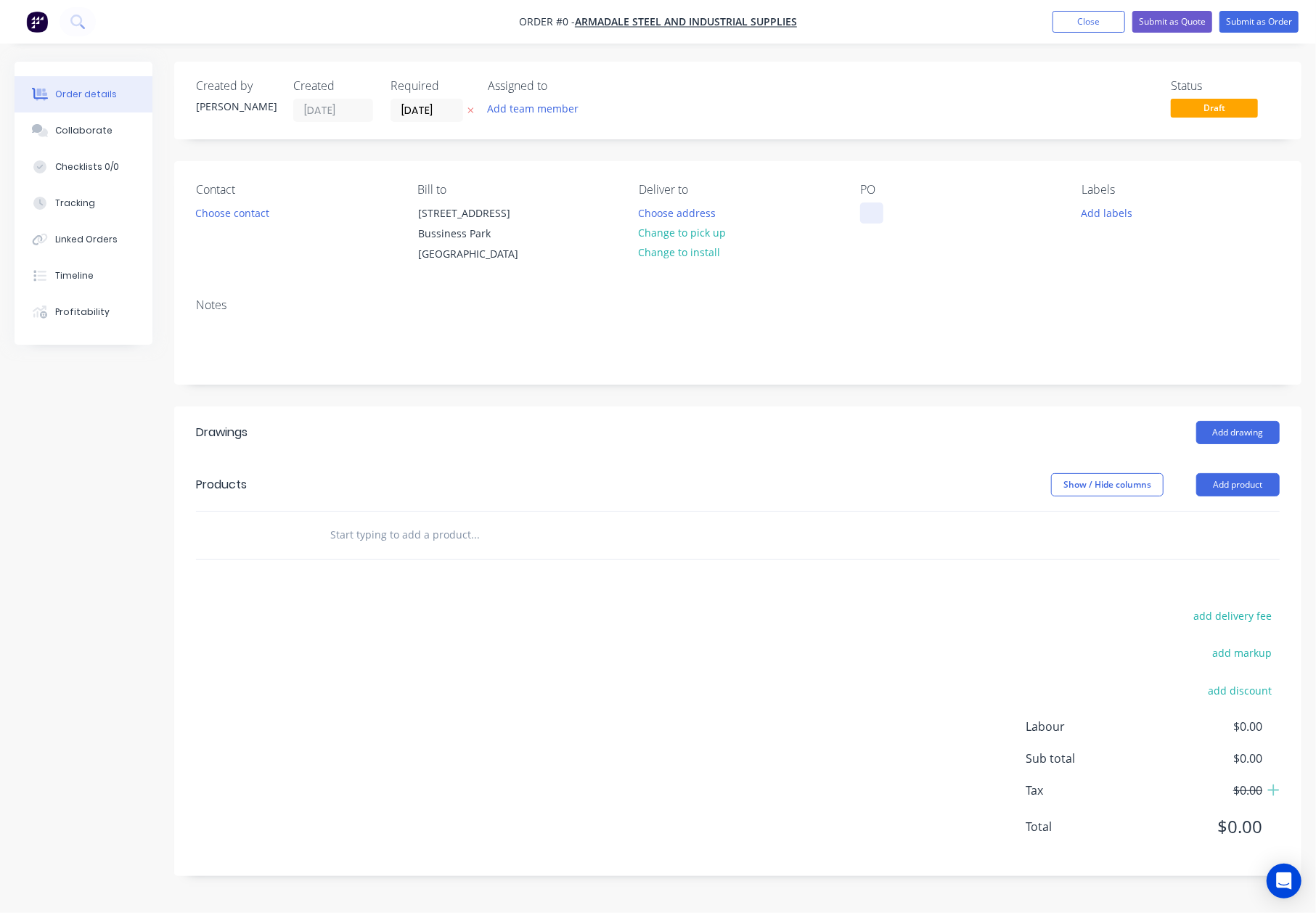
click at [866, 212] on div at bounding box center [872, 213] width 23 height 21
paste div
click at [900, 427] on div "Add drawing" at bounding box center [852, 433] width 853 height 23
click at [723, 230] on button "Change to pick up" at bounding box center [682, 233] width 103 height 19
click at [230, 221] on button "Choose contact" at bounding box center [233, 212] width 90 height 19
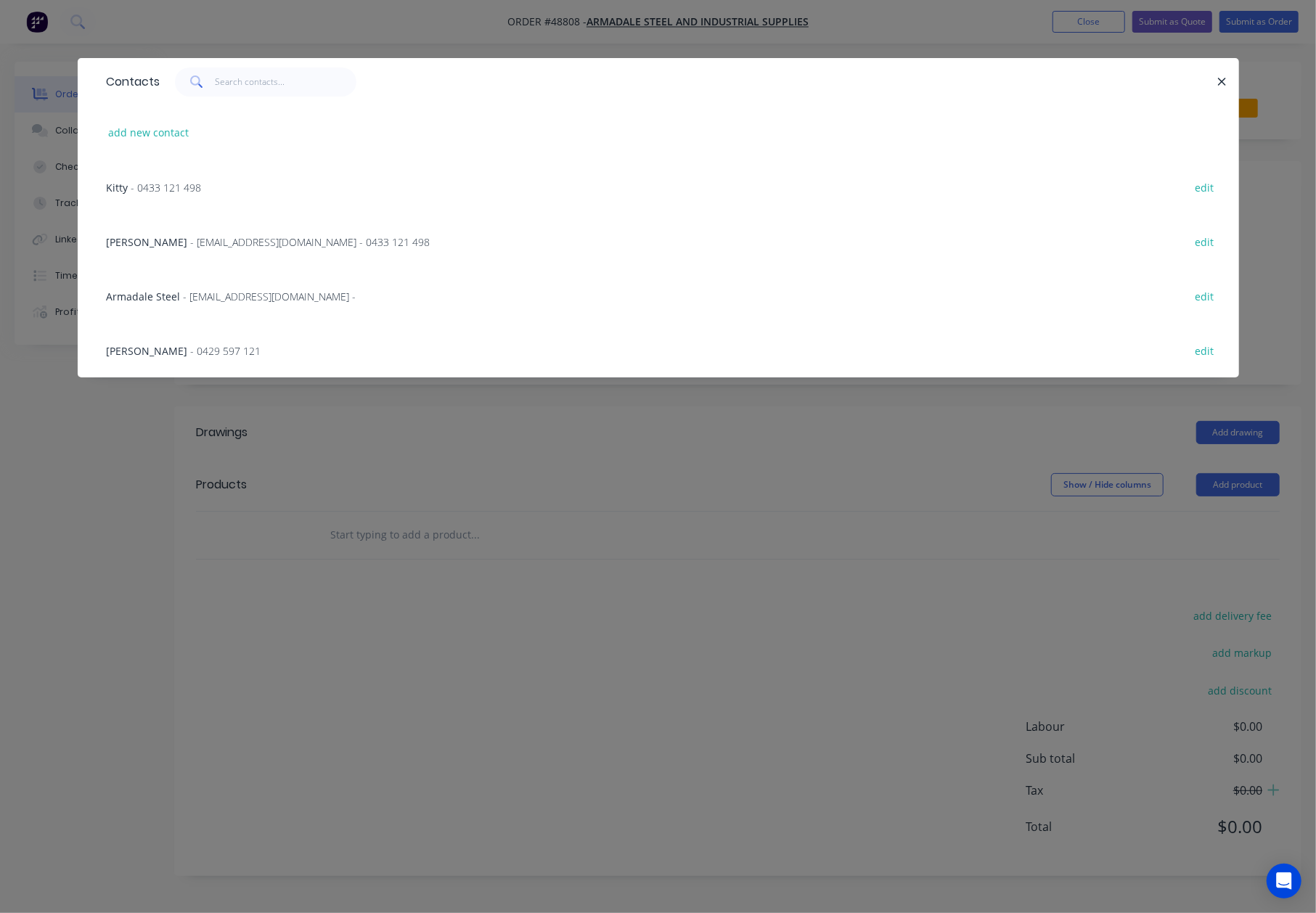
click at [278, 246] on span "- sueyap@armadalesteel.com - 0433 121 498" at bounding box center [311, 242] width 240 height 14
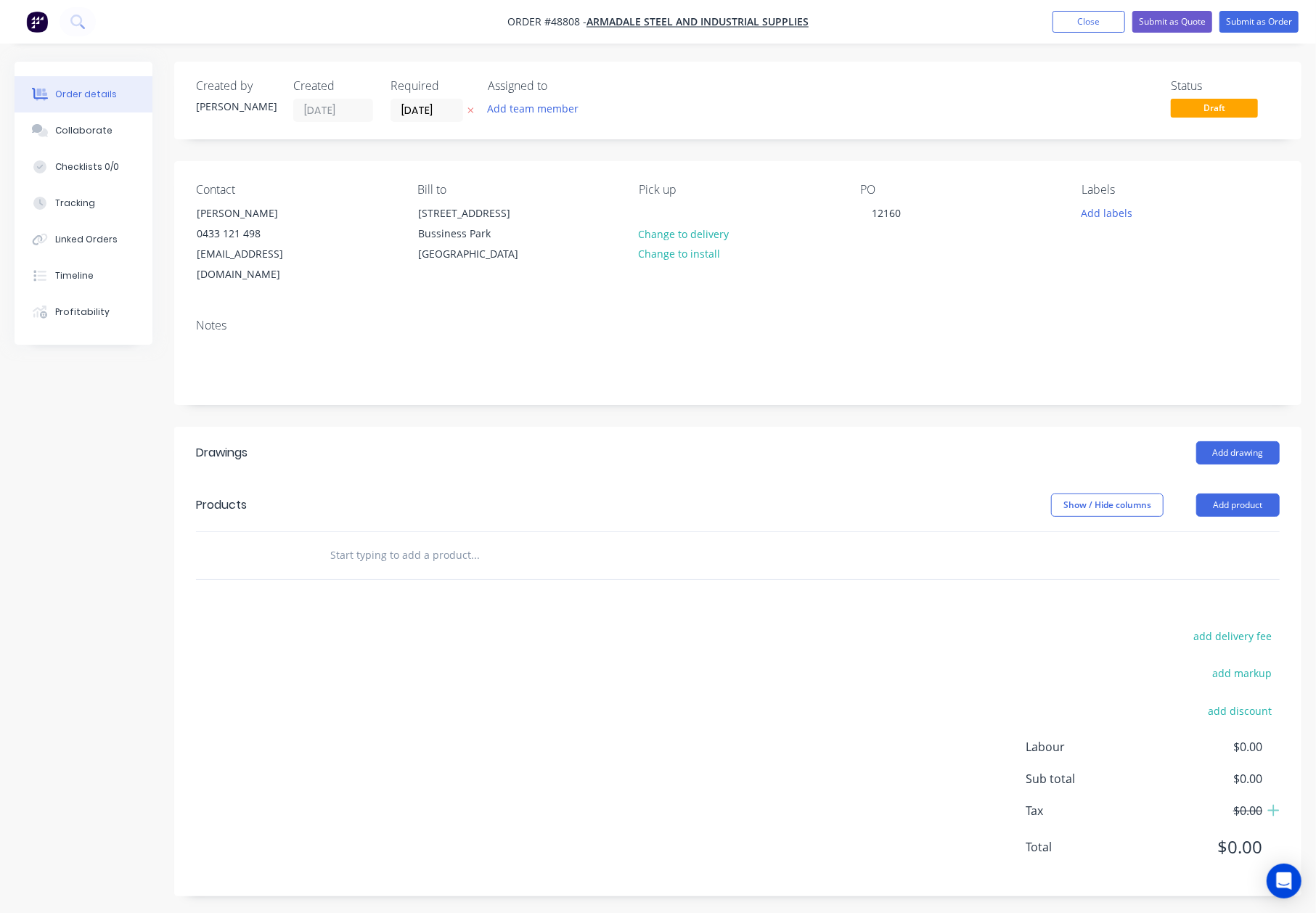
drag, startPoint x: 827, startPoint y: 405, endPoint x: 1163, endPoint y: 438, distance: 337.6
click at [828, 404] on div "Created by Cathy Created 03/09/25 Required 03/09/25 Assigned to Add team member…" at bounding box center [737, 478] width 1127 height 835
click at [1223, 494] on button "Add product" at bounding box center [1238, 506] width 84 height 23
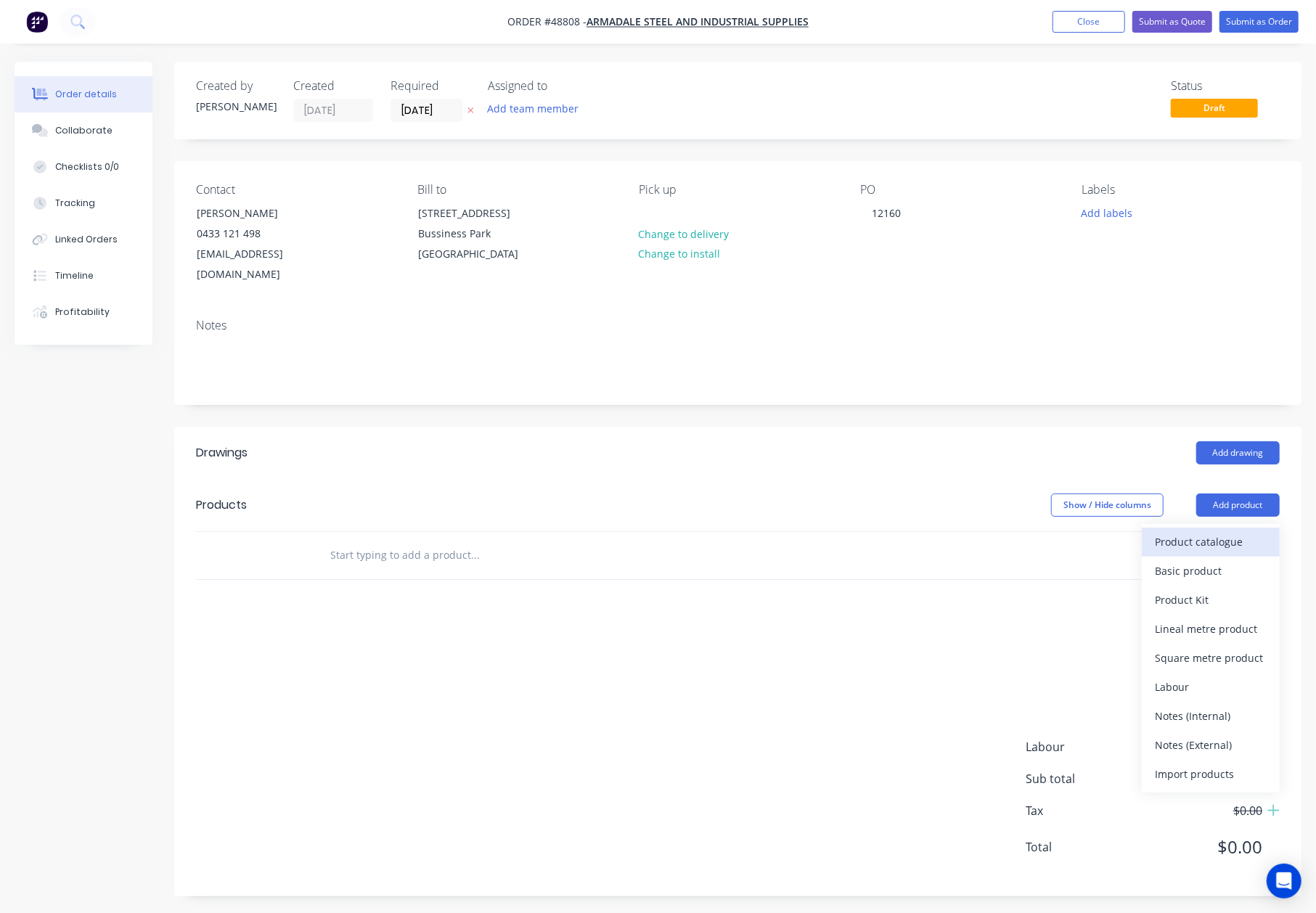
click at [1220, 531] on div "Product catalogue" at bounding box center [1210, 542] width 112 height 21
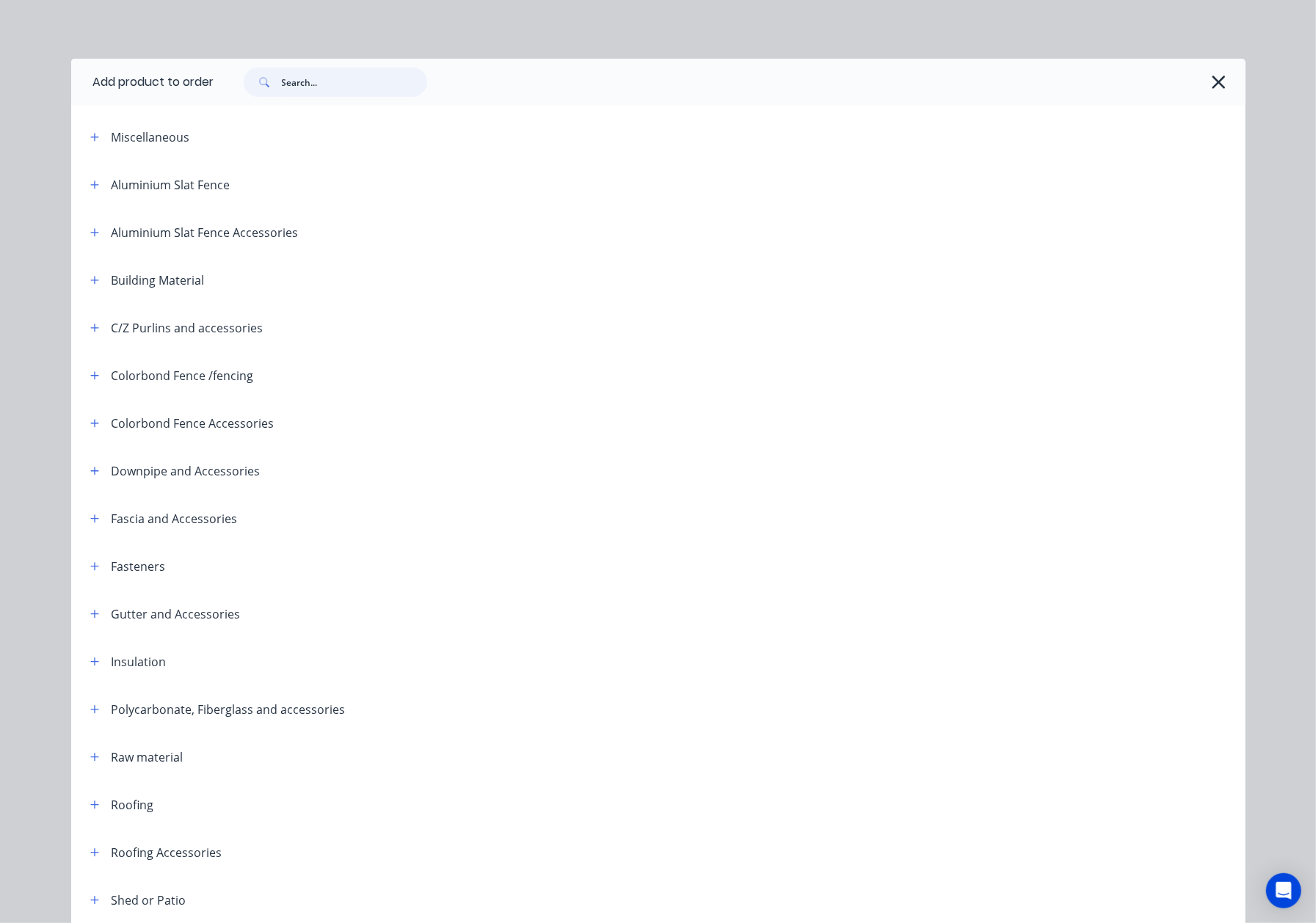
click at [362, 79] on input "text" at bounding box center [355, 83] width 146 height 30
click at [1208, 79] on button "button" at bounding box center [1219, 83] width 24 height 24
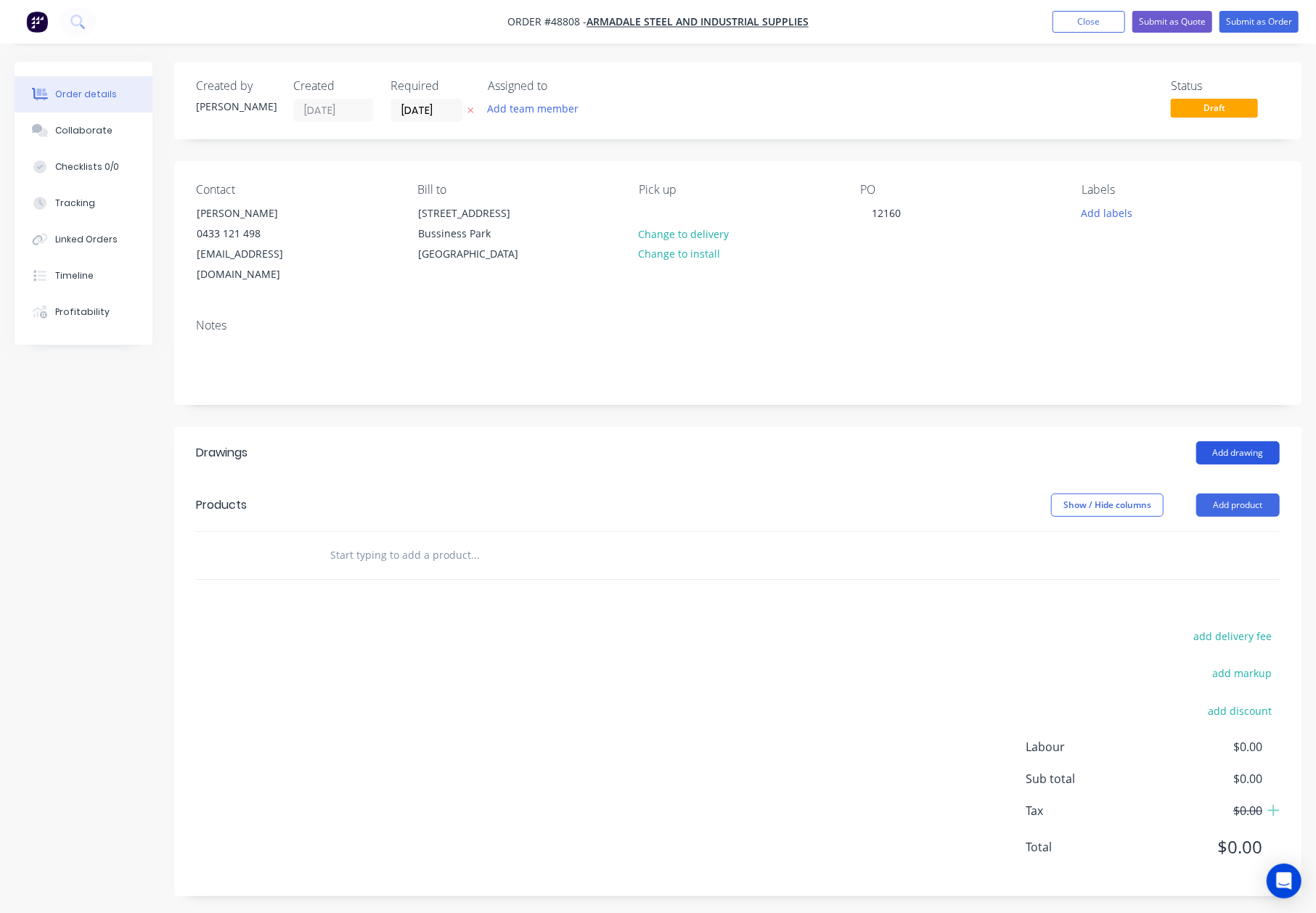
click at [1237, 441] on button "Add drawing" at bounding box center [1238, 453] width 84 height 23
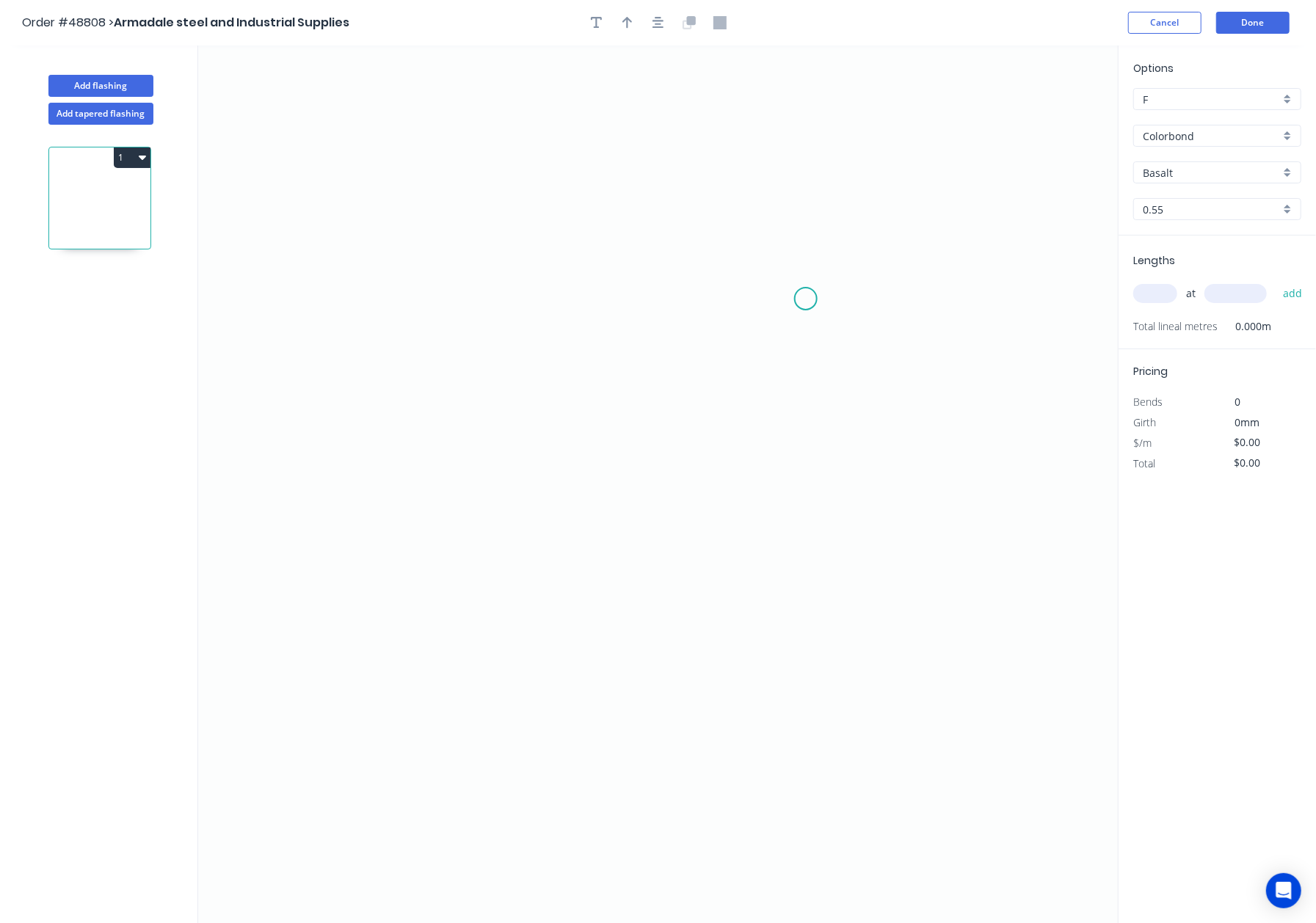
click at [806, 299] on icon "0" at bounding box center [658, 485] width 920 height 879
click at [368, 280] on icon "0" at bounding box center [658, 485] width 920 height 879
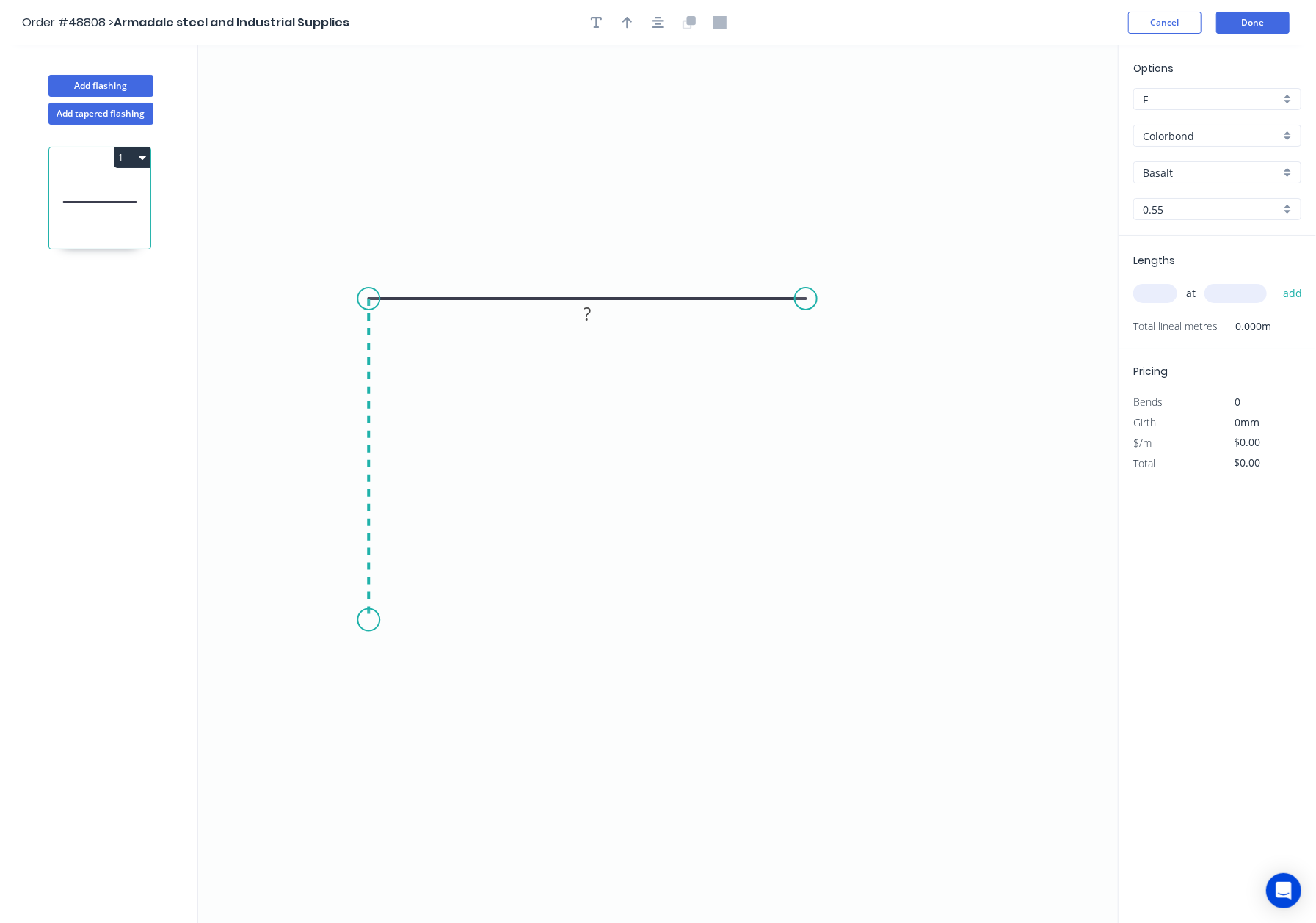
click at [356, 623] on icon "0 ?" at bounding box center [658, 485] width 920 height 879
click at [356, 623] on icon "0 ? ?" at bounding box center [658, 485] width 920 height 879
click at [625, 28] on icon "button" at bounding box center [627, 22] width 10 height 13
drag, startPoint x: 1048, startPoint y: 113, endPoint x: 527, endPoint y: 194, distance: 527.3
click at [527, 194] on icon at bounding box center [526, 177] width 13 height 47
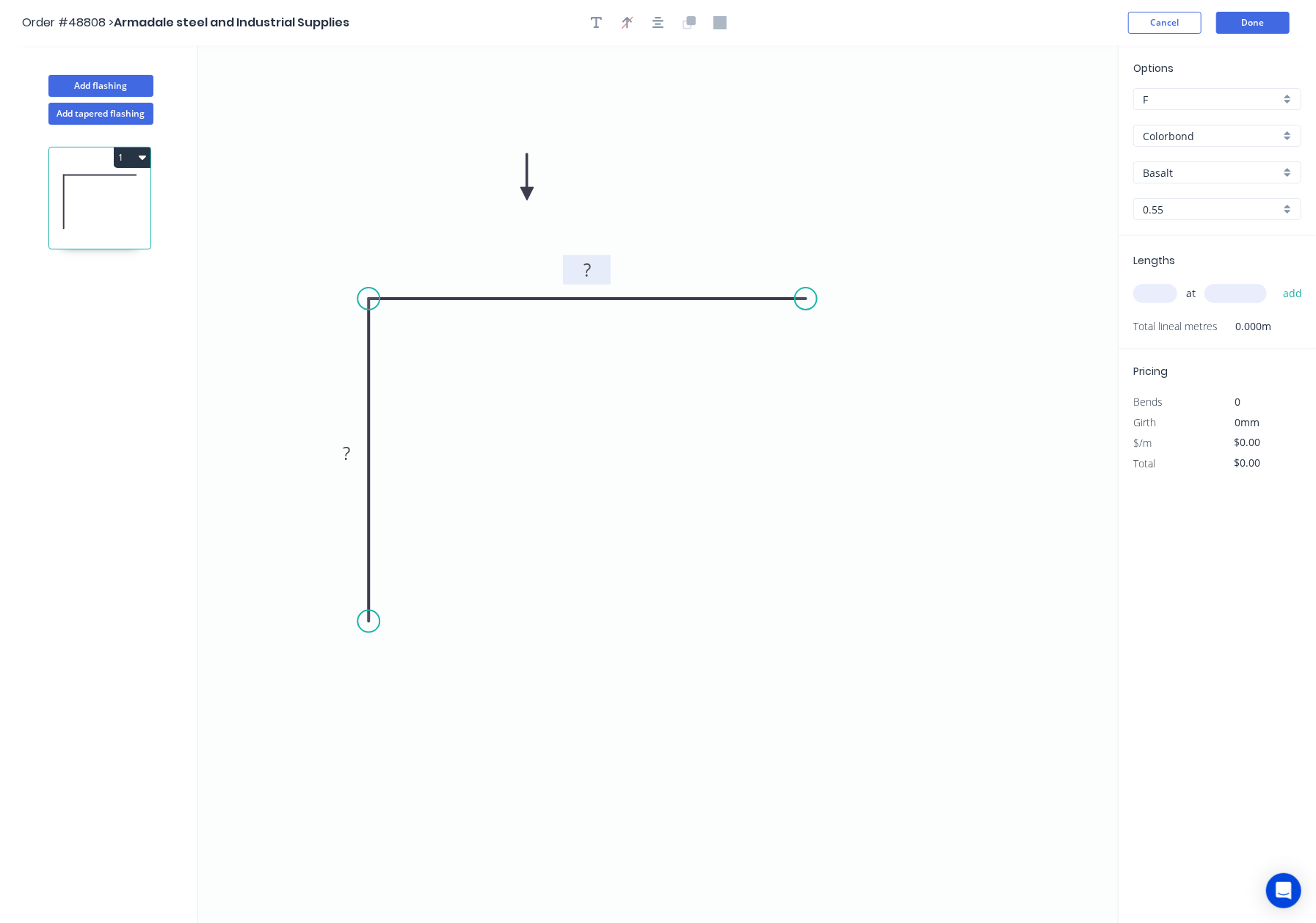
click at [592, 274] on rect at bounding box center [587, 270] width 30 height 21
click at [883, 528] on icon "0 25 25" at bounding box center [658, 485] width 920 height 879
type input "$5.04"
click at [1149, 302] on input "text" at bounding box center [1154, 293] width 44 height 19
click at [1148, 297] on input "text" at bounding box center [1154, 293] width 44 height 19
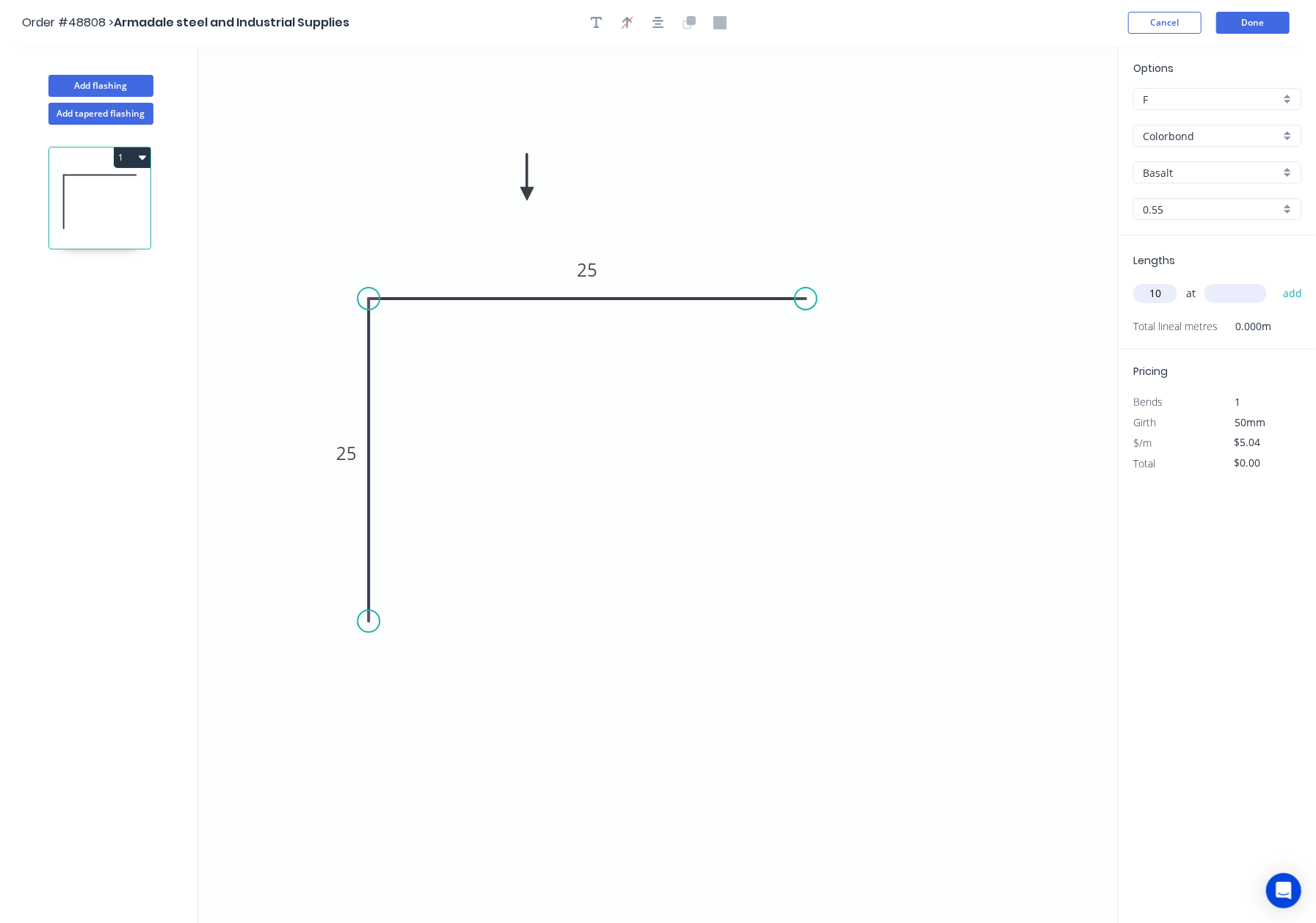
type input "10"
type input "3500"
click at [1276, 281] on button "add" at bounding box center [1292, 293] width 34 height 25
type input "$176.40"
click at [1217, 163] on div "Basalt" at bounding box center [1217, 172] width 168 height 22
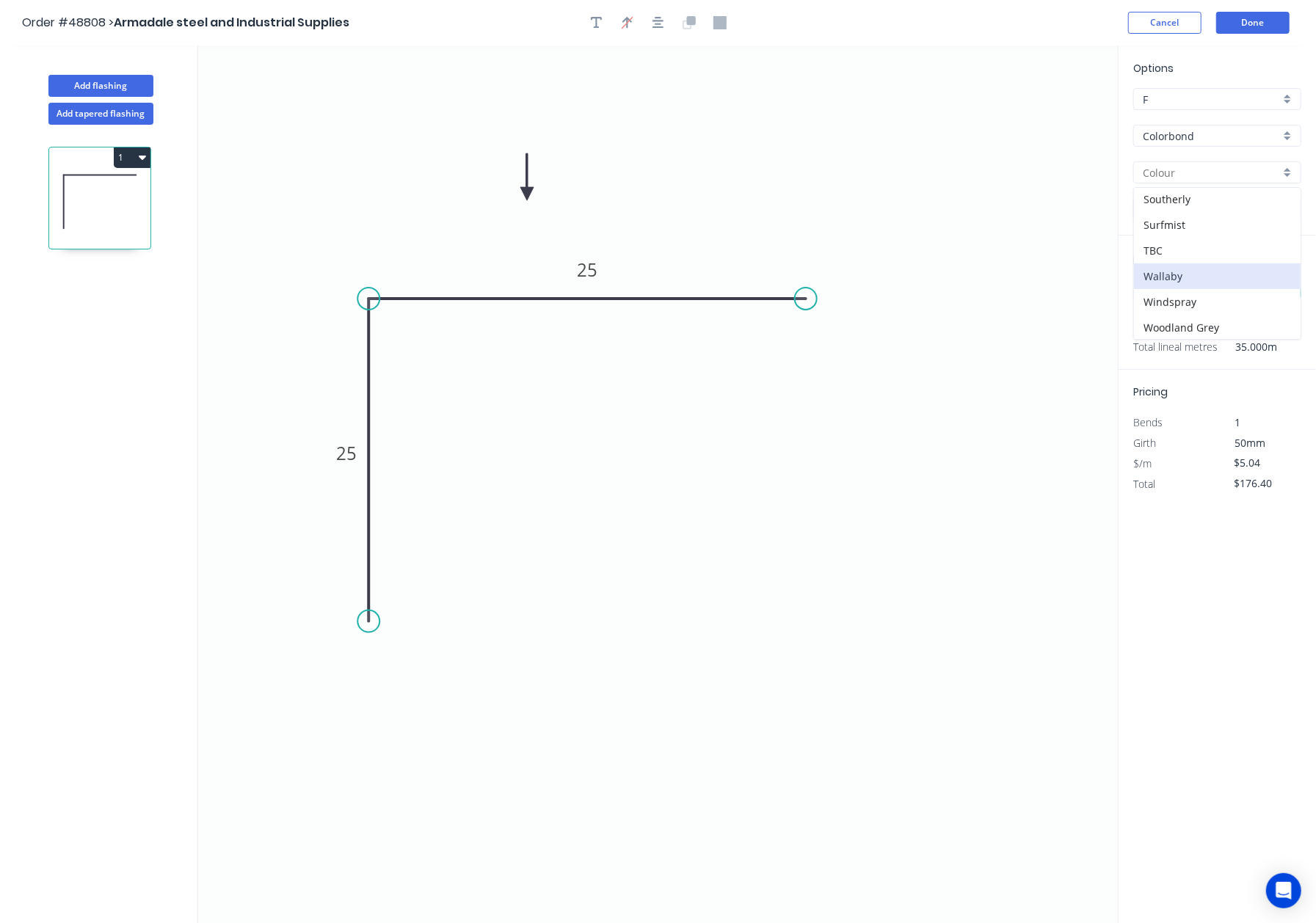
scroll to position [426, 0]
click at [1195, 222] on div "Surfmist" at bounding box center [1217, 224] width 166 height 26
type input "Surfmist"
click at [1248, 19] on button "Done" at bounding box center [1253, 23] width 74 height 22
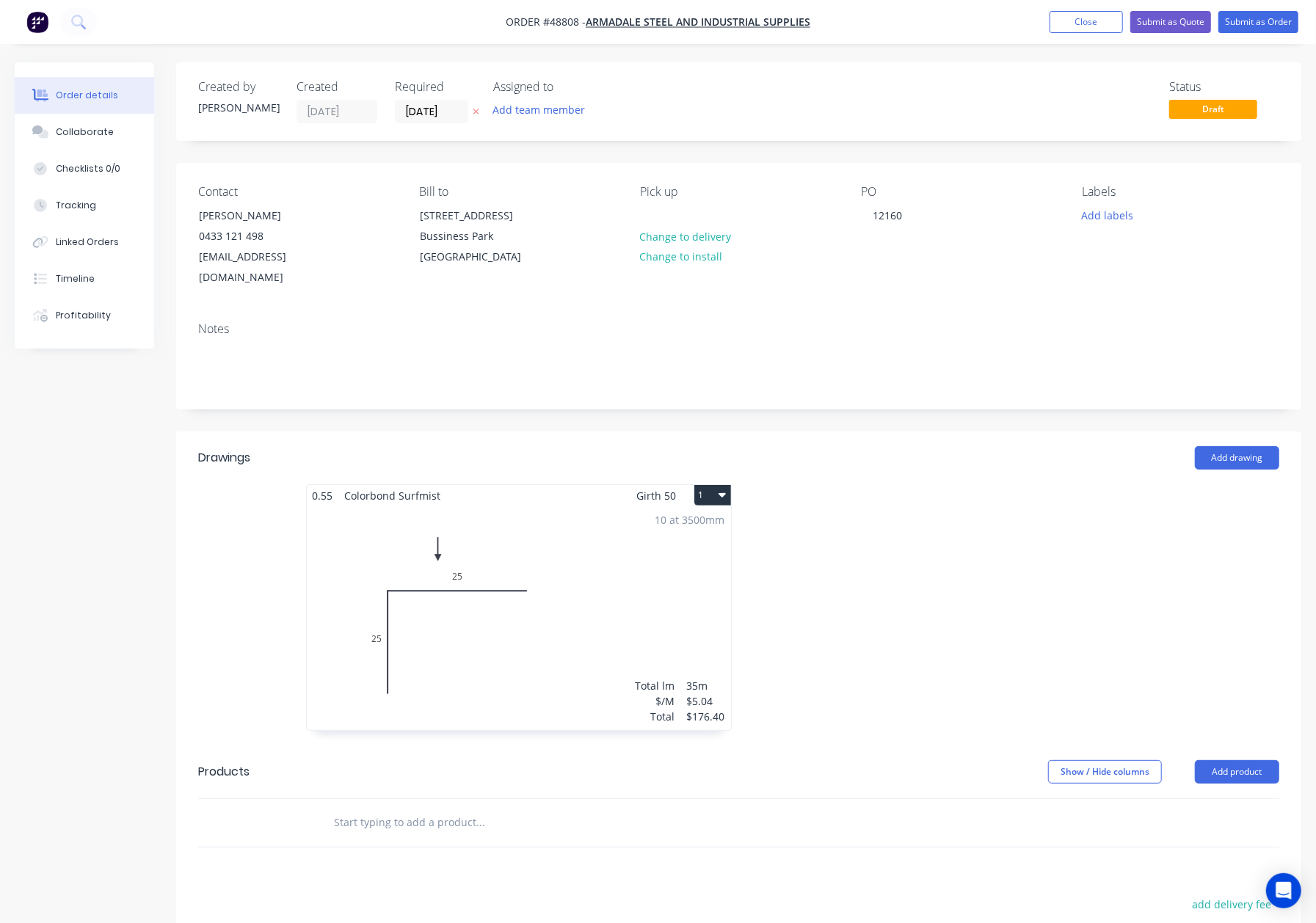
click at [562, 597] on div "10 at 3500mm Total lm $/M Total 35m $5.04 $176.40" at bounding box center [518, 618] width 425 height 224
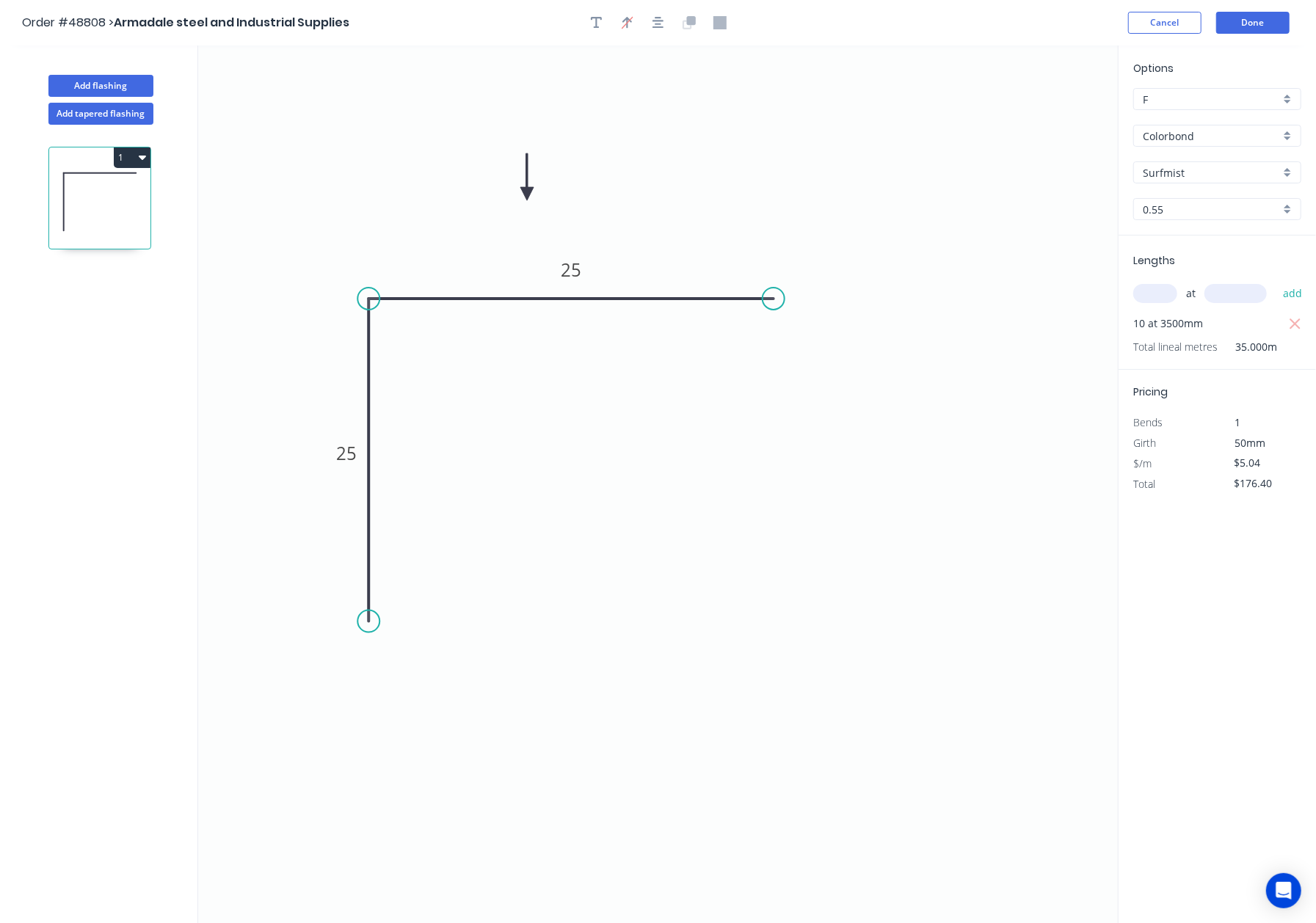
drag, startPoint x: 808, startPoint y: 297, endPoint x: 767, endPoint y: 297, distance: 41.0
click at [767, 297] on circle at bounding box center [773, 298] width 22 height 22
click at [1266, 21] on button "Done" at bounding box center [1253, 23] width 74 height 22
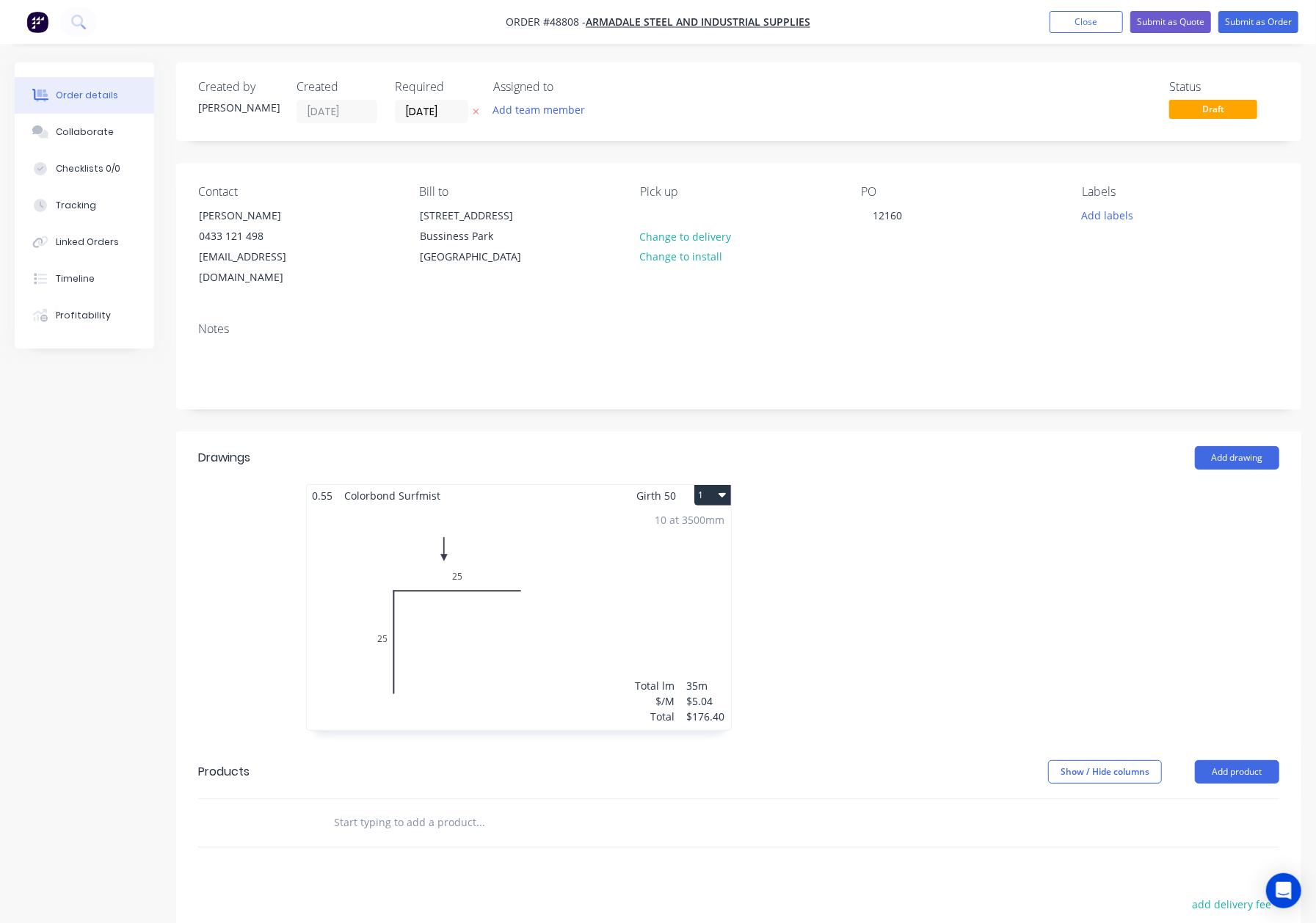
click at [620, 623] on div "10 at 3500mm Total lm $/M Total 35m $5.04 $176.40" at bounding box center [518, 618] width 425 height 224
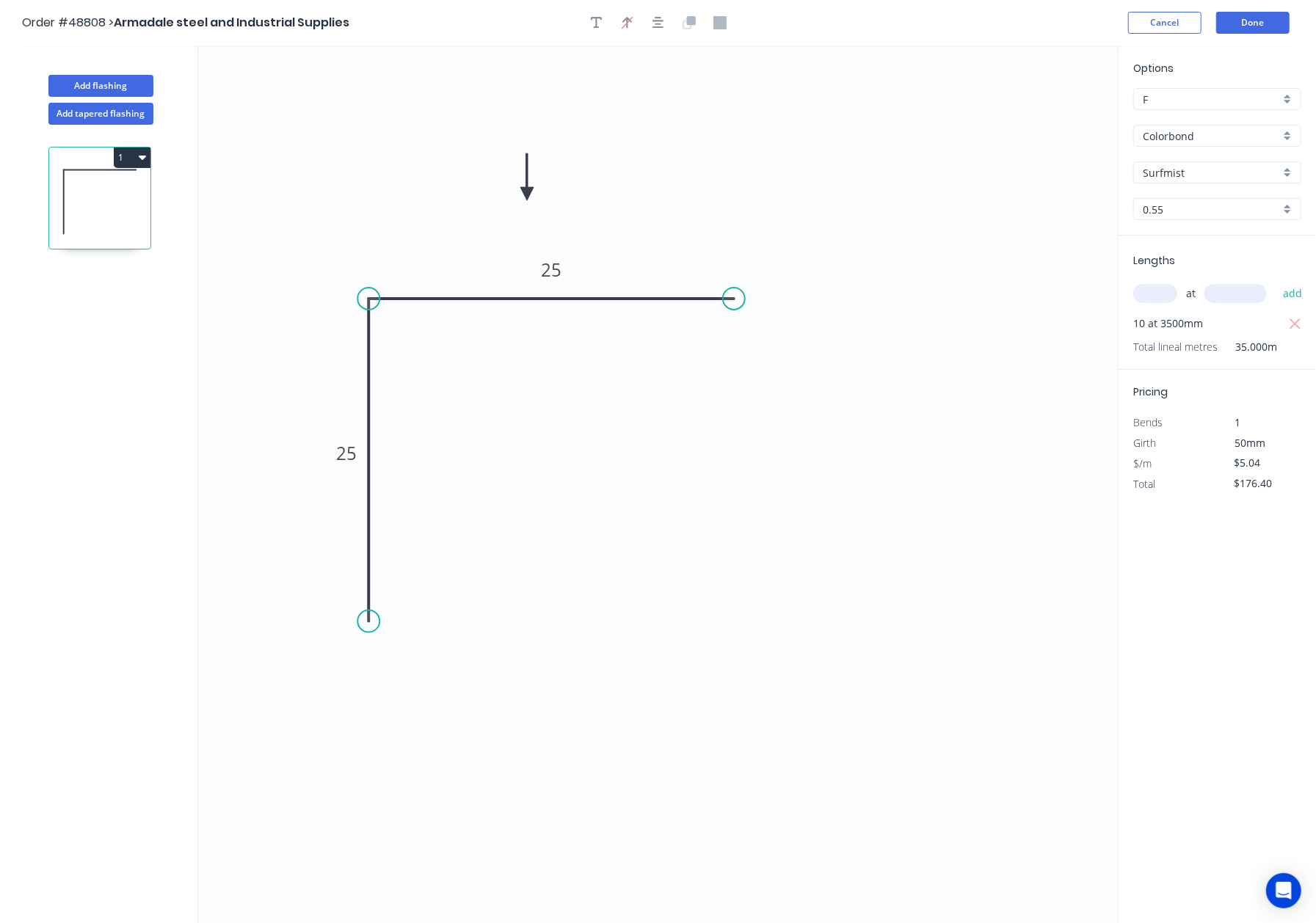
drag, startPoint x: 764, startPoint y: 299, endPoint x: 734, endPoint y: 300, distance: 30.0
click at [734, 300] on circle at bounding box center [734, 298] width 22 height 22
click at [1267, 22] on button "Done" at bounding box center [1253, 23] width 74 height 22
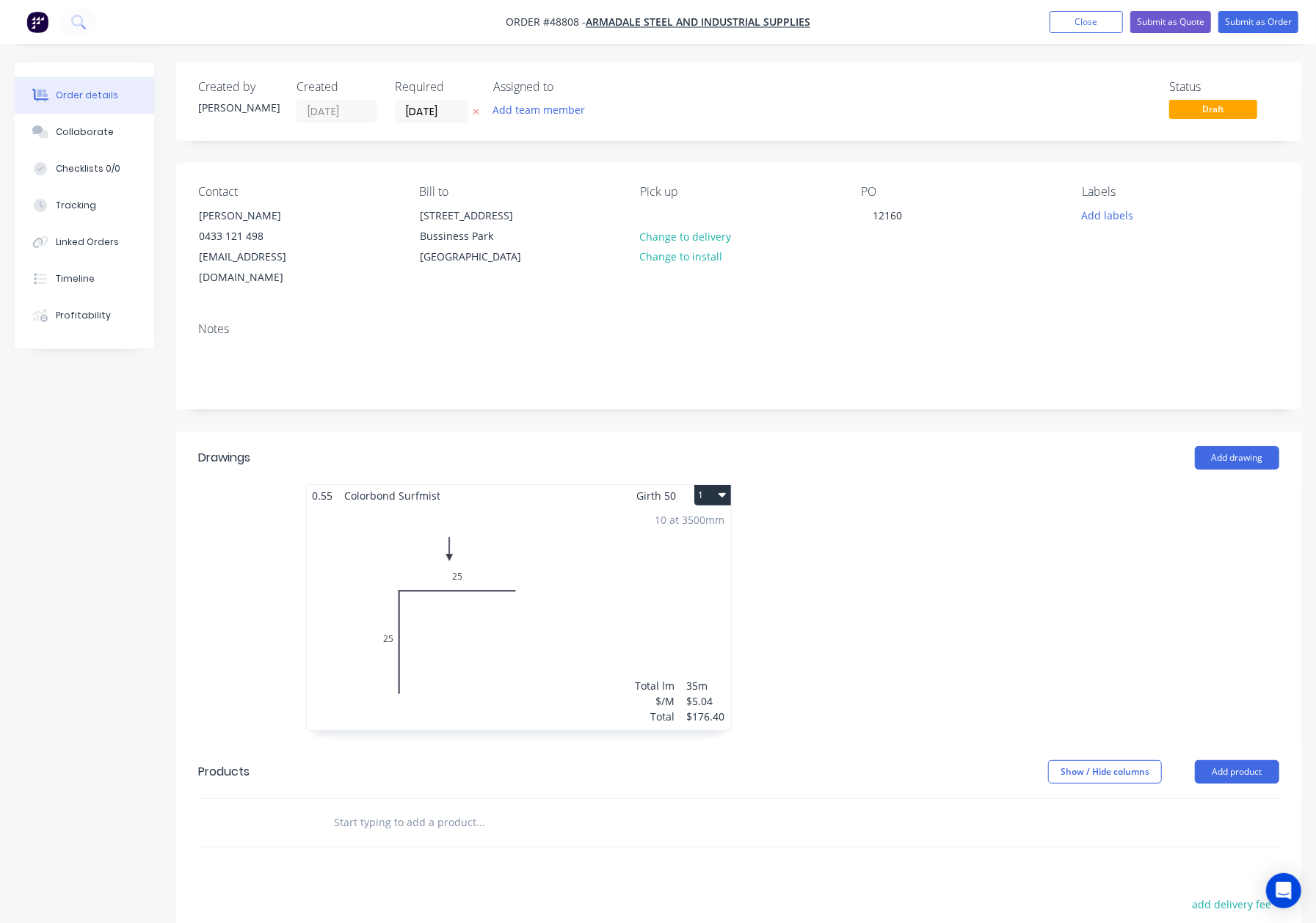
click at [952, 528] on div at bounding box center [958, 615] width 440 height 261
click at [1252, 489] on div "0.55 Colorbond Surfmist Girth 50 1 0 25 25 0 25 25 10 at 3500mm Total lm $/M To…" at bounding box center [739, 615] width 1125 height 261
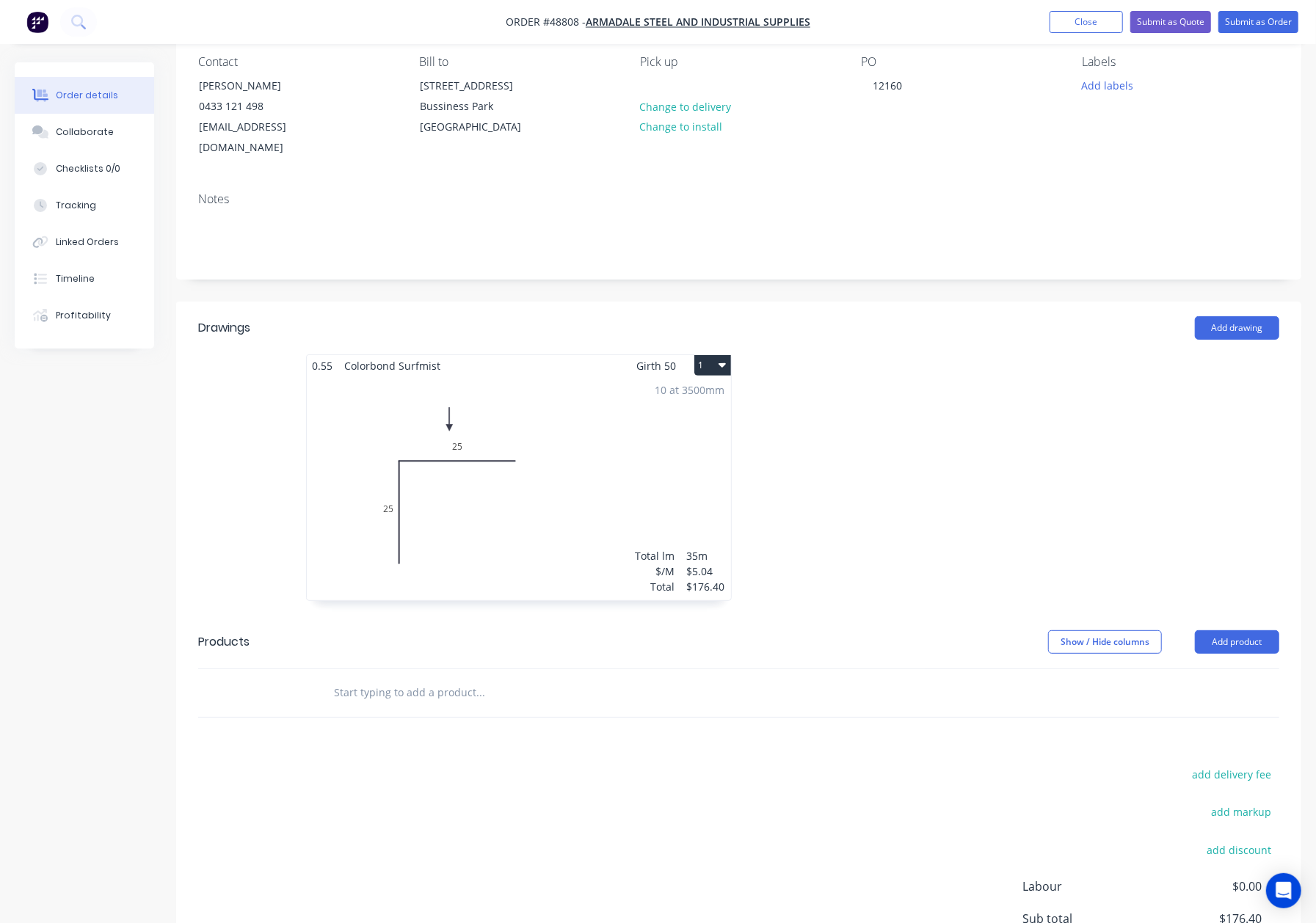
scroll to position [248, 0]
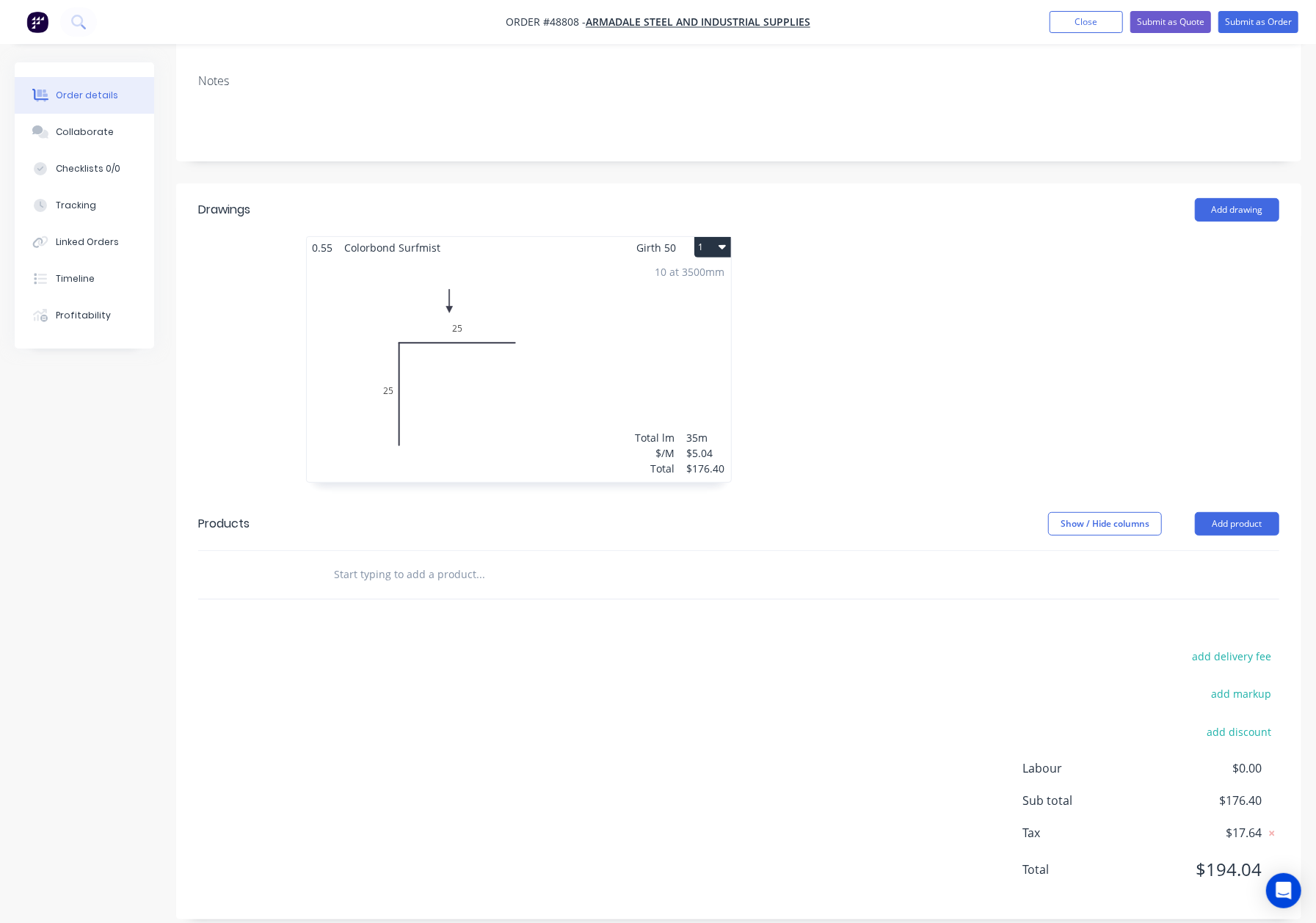
click at [802, 747] on div "add delivery fee add markup add discount Labour $0.00 Sub total $176.40 Tax $17…" at bounding box center [738, 771] width 1081 height 251
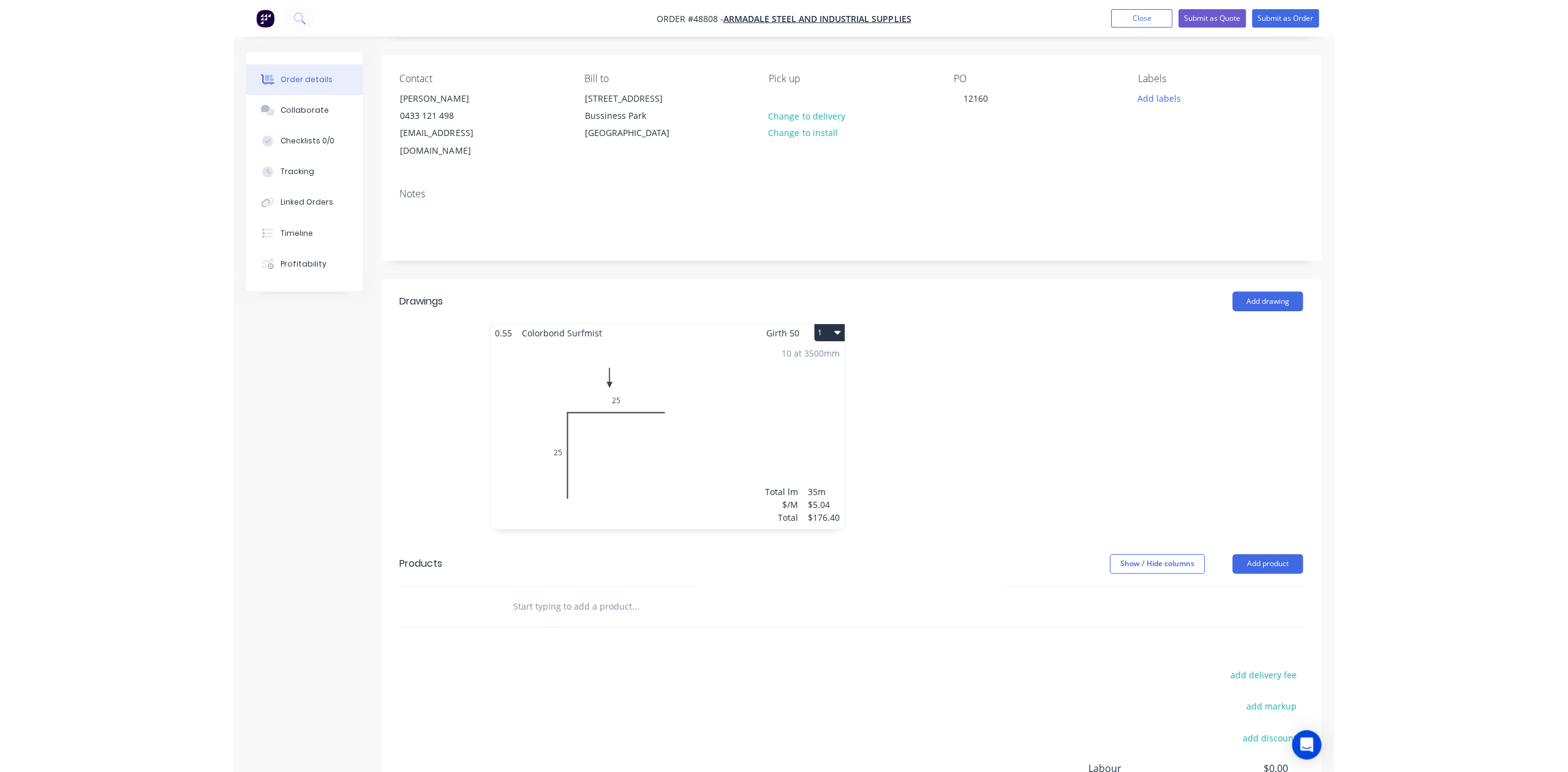
scroll to position [0, 0]
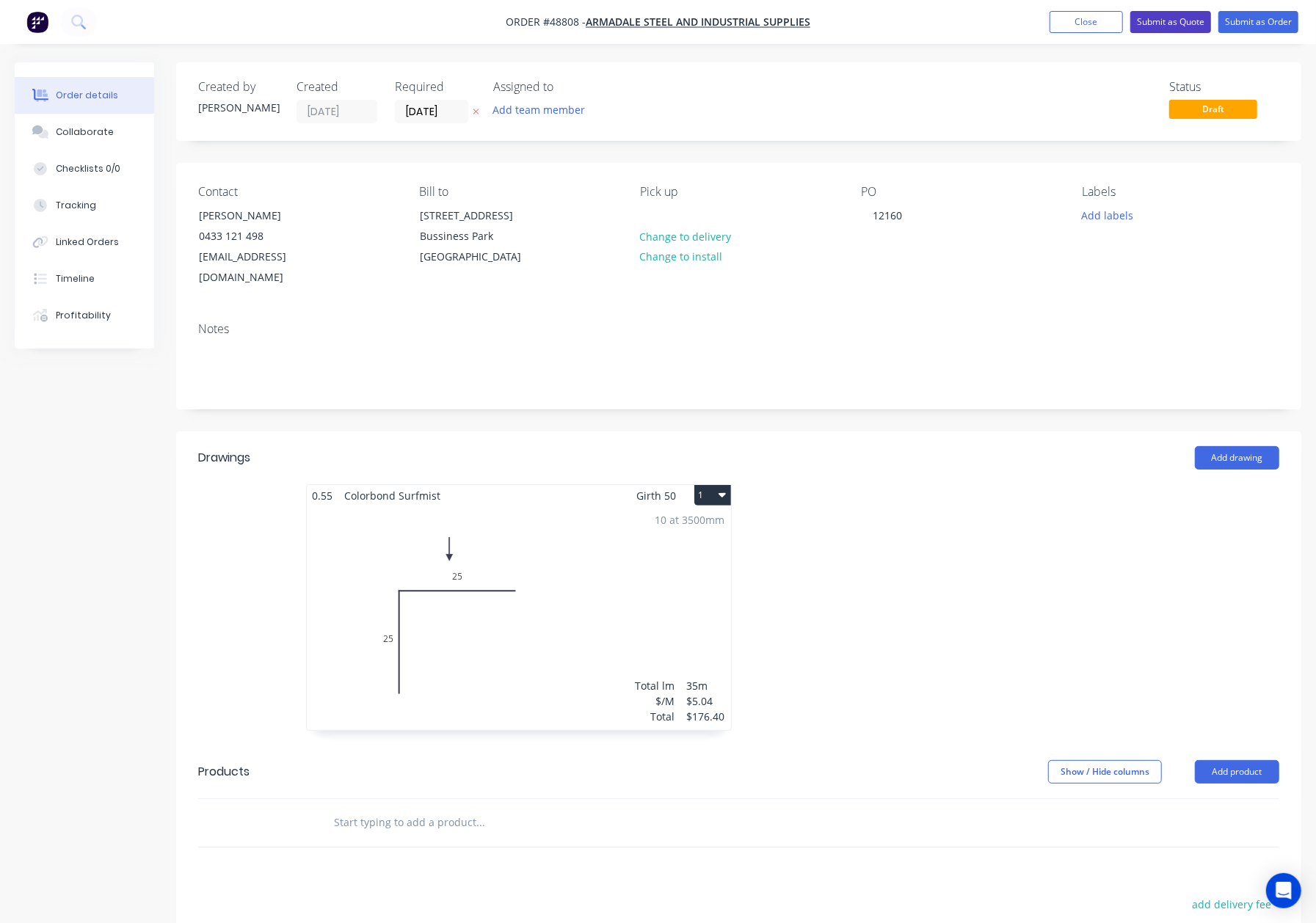
click at [1185, 22] on button "Submit as Quote" at bounding box center [1170, 22] width 81 height 22
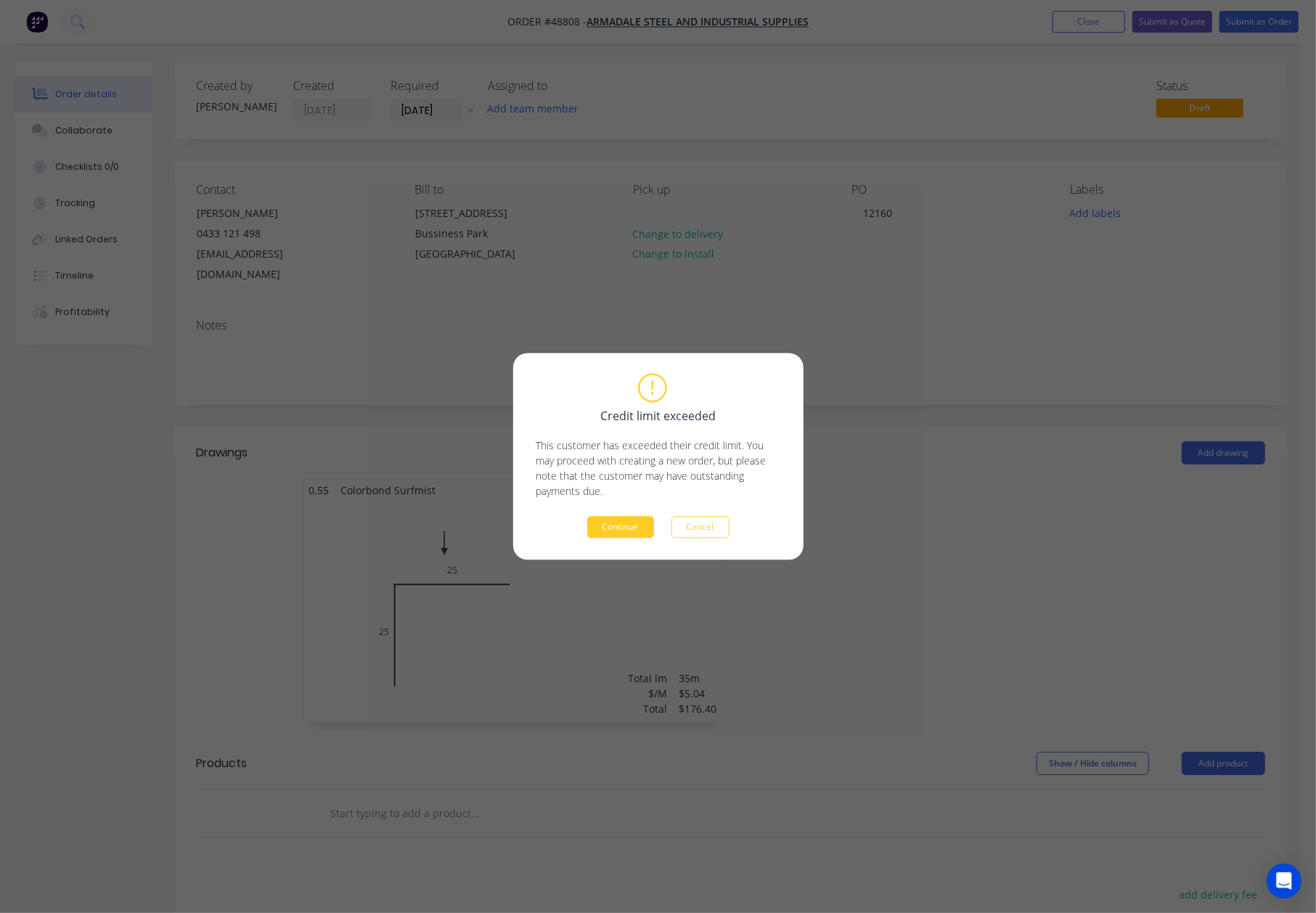
click at [640, 533] on button "Continue" at bounding box center [620, 527] width 67 height 21
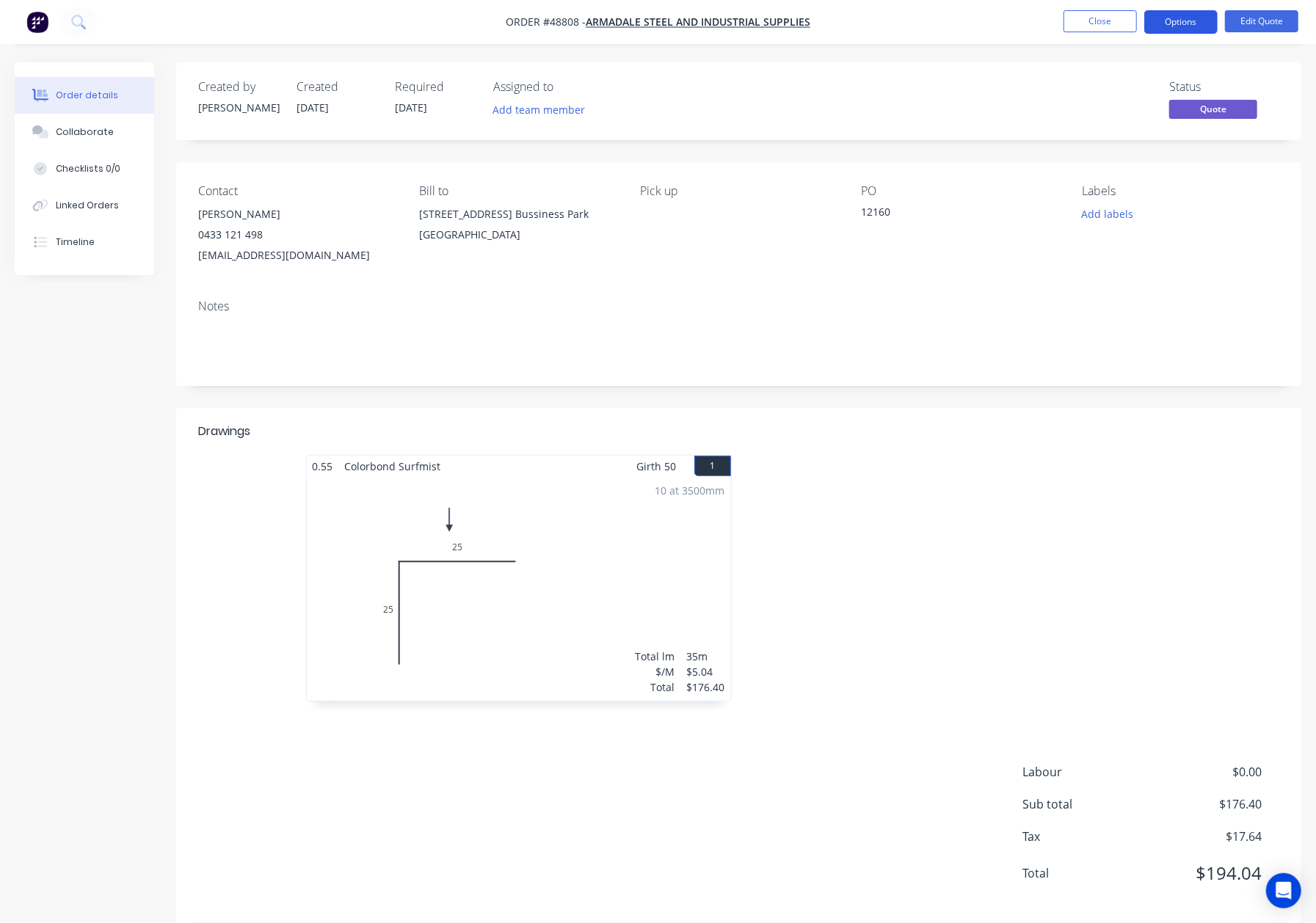
click at [1178, 27] on button "Options" at bounding box center [1181, 22] width 74 height 24
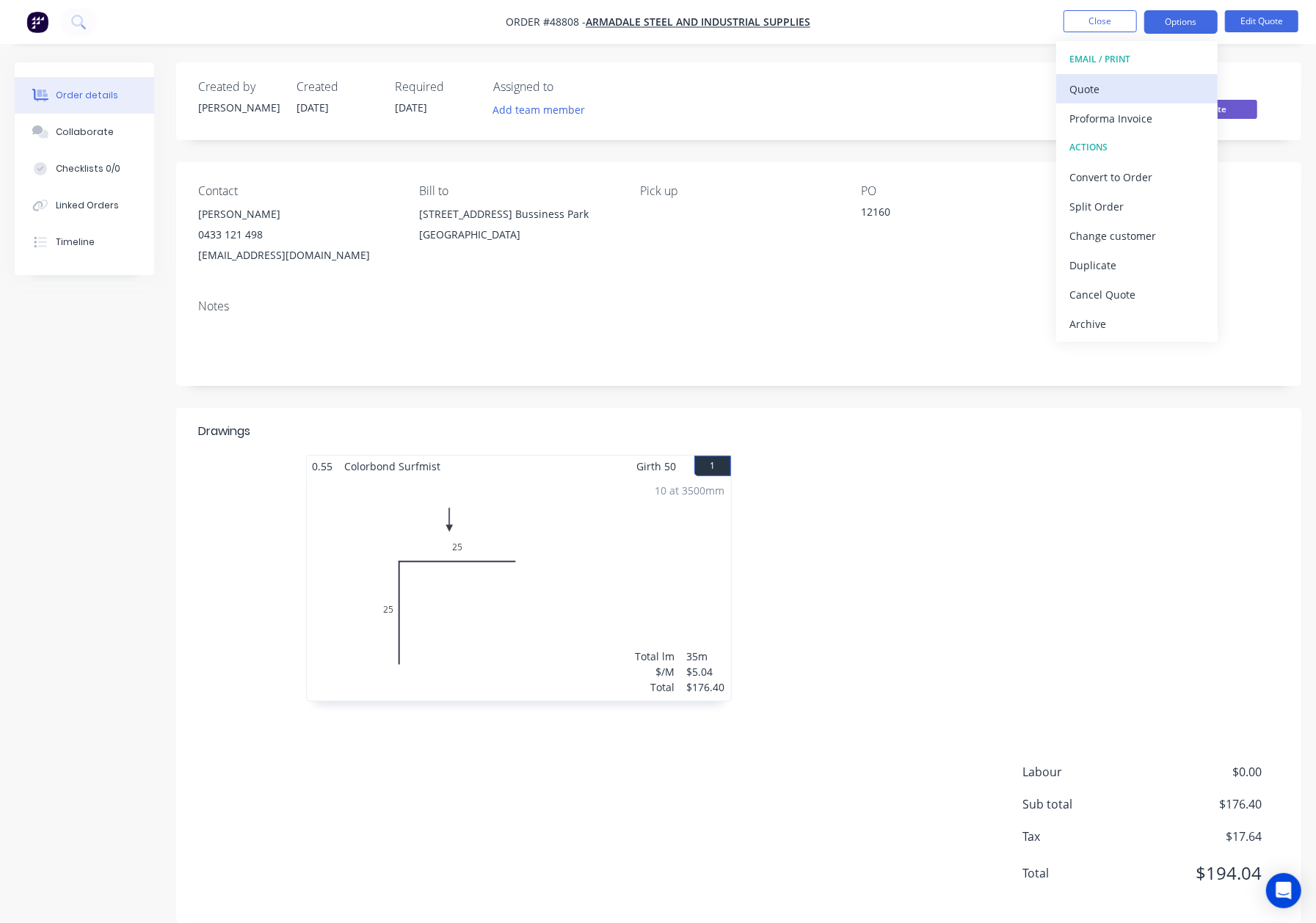
click at [1148, 87] on div "Quote" at bounding box center [1137, 90] width 135 height 22
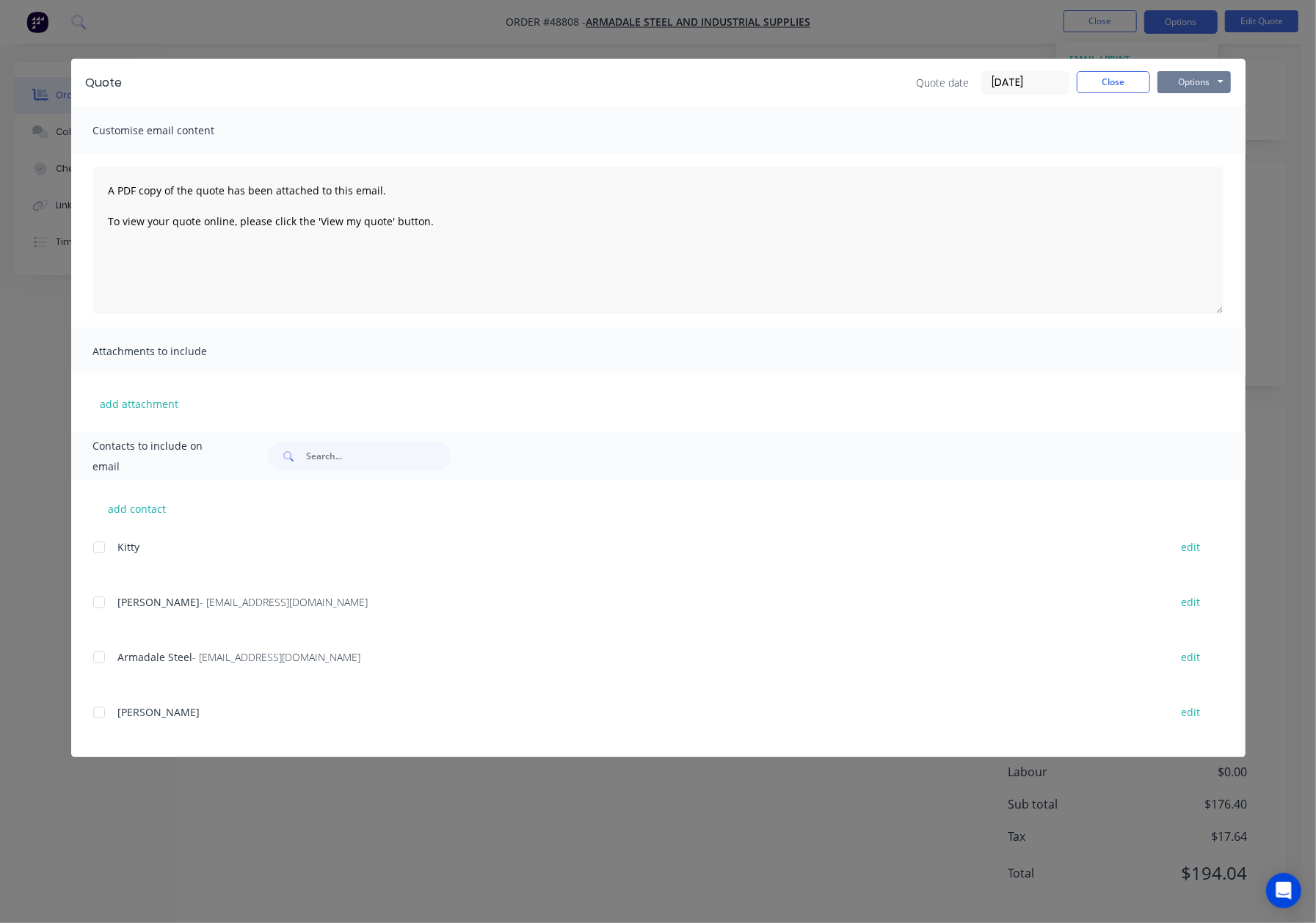
click at [1184, 76] on button "Options" at bounding box center [1194, 82] width 74 height 22
click at [1187, 108] on button "Preview" at bounding box center [1204, 108] width 94 height 25
click at [1140, 91] on button "Close" at bounding box center [1113, 82] width 74 height 22
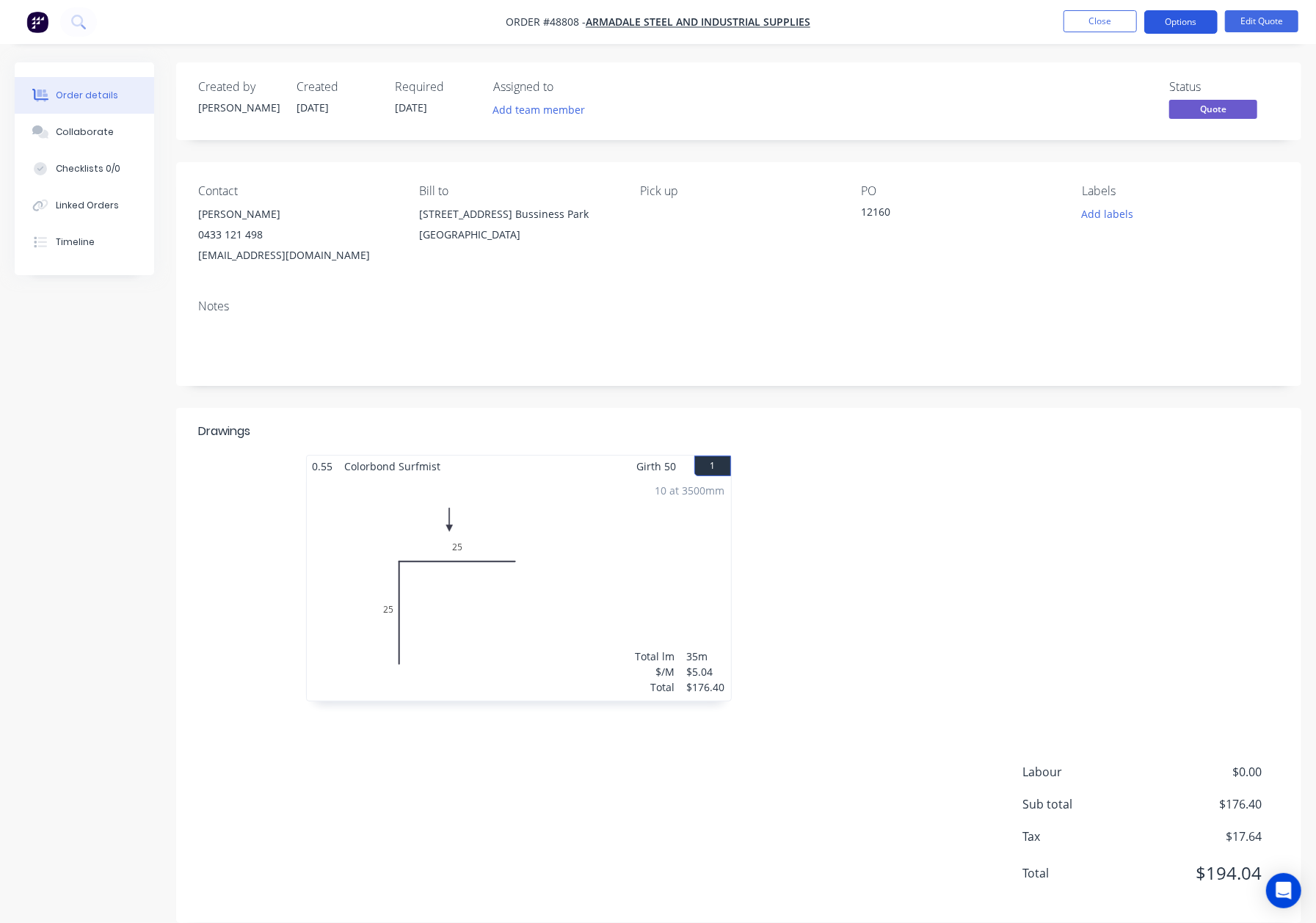
click at [1164, 25] on button "Options" at bounding box center [1181, 22] width 74 height 24
click at [1037, 527] on div at bounding box center [958, 585] width 440 height 261
click at [1153, 27] on button "Options" at bounding box center [1181, 22] width 74 height 24
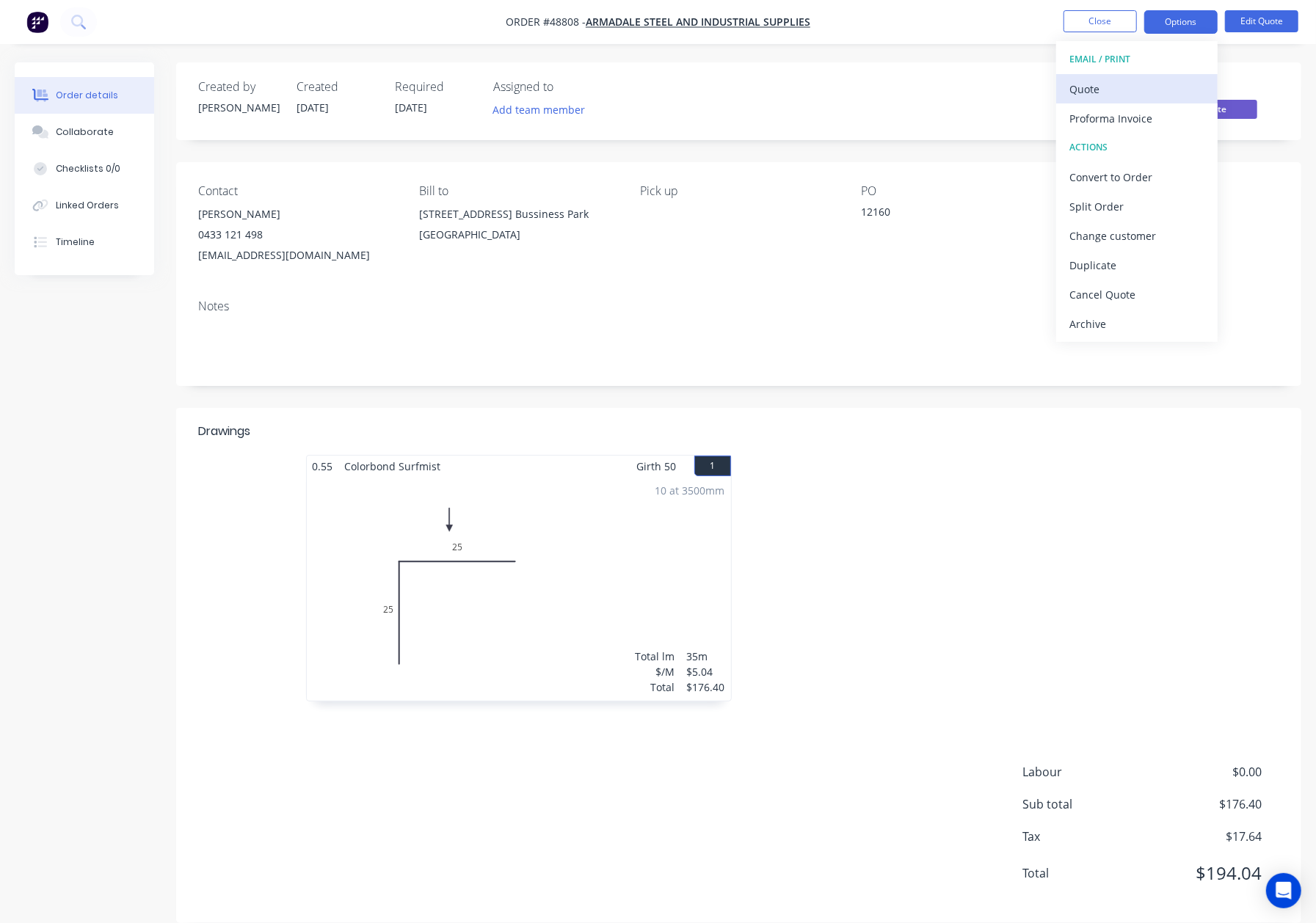
click at [1138, 95] on div "Quote" at bounding box center [1137, 90] width 135 height 22
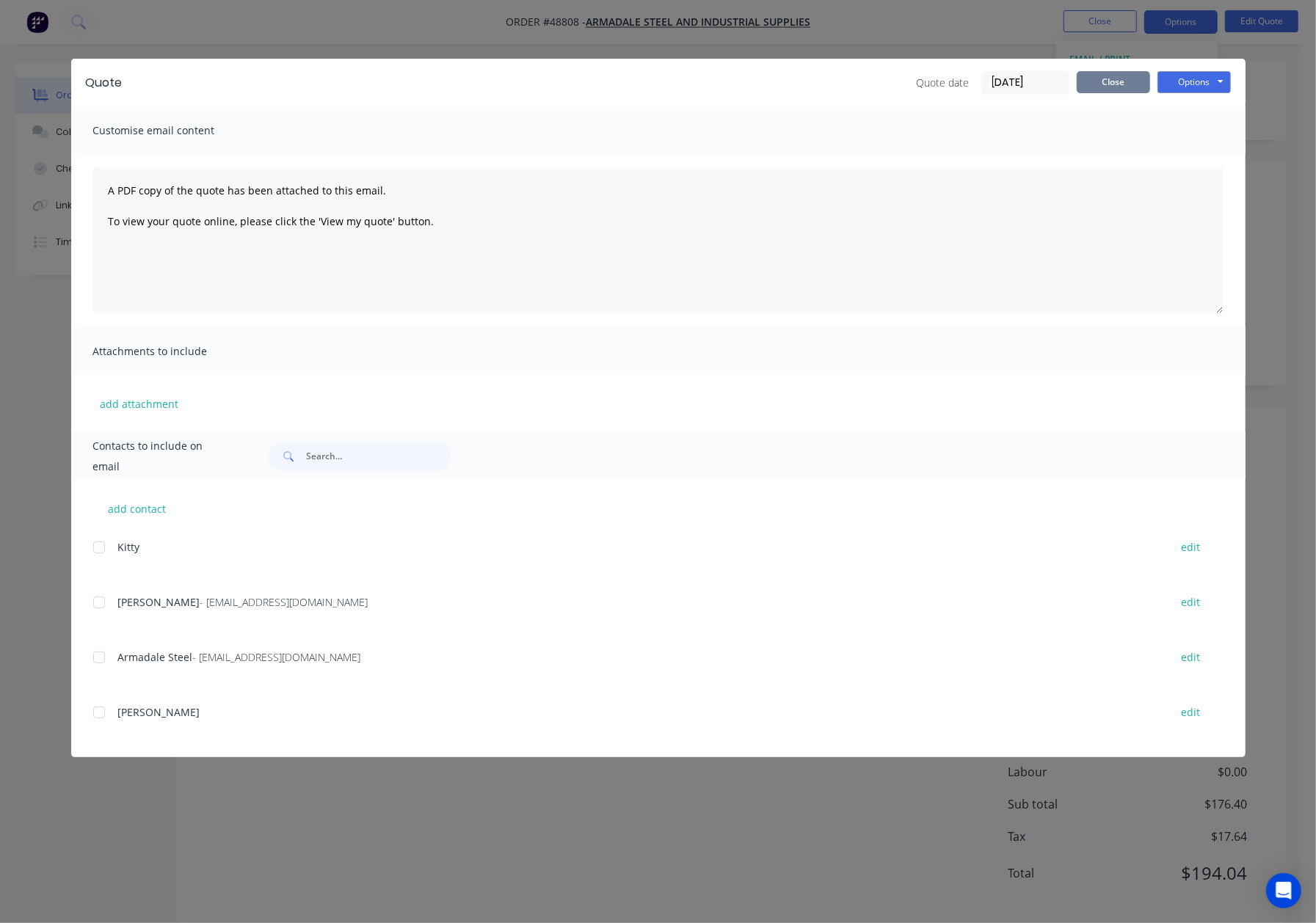
click at [1098, 90] on button "Close" at bounding box center [1113, 82] width 74 height 22
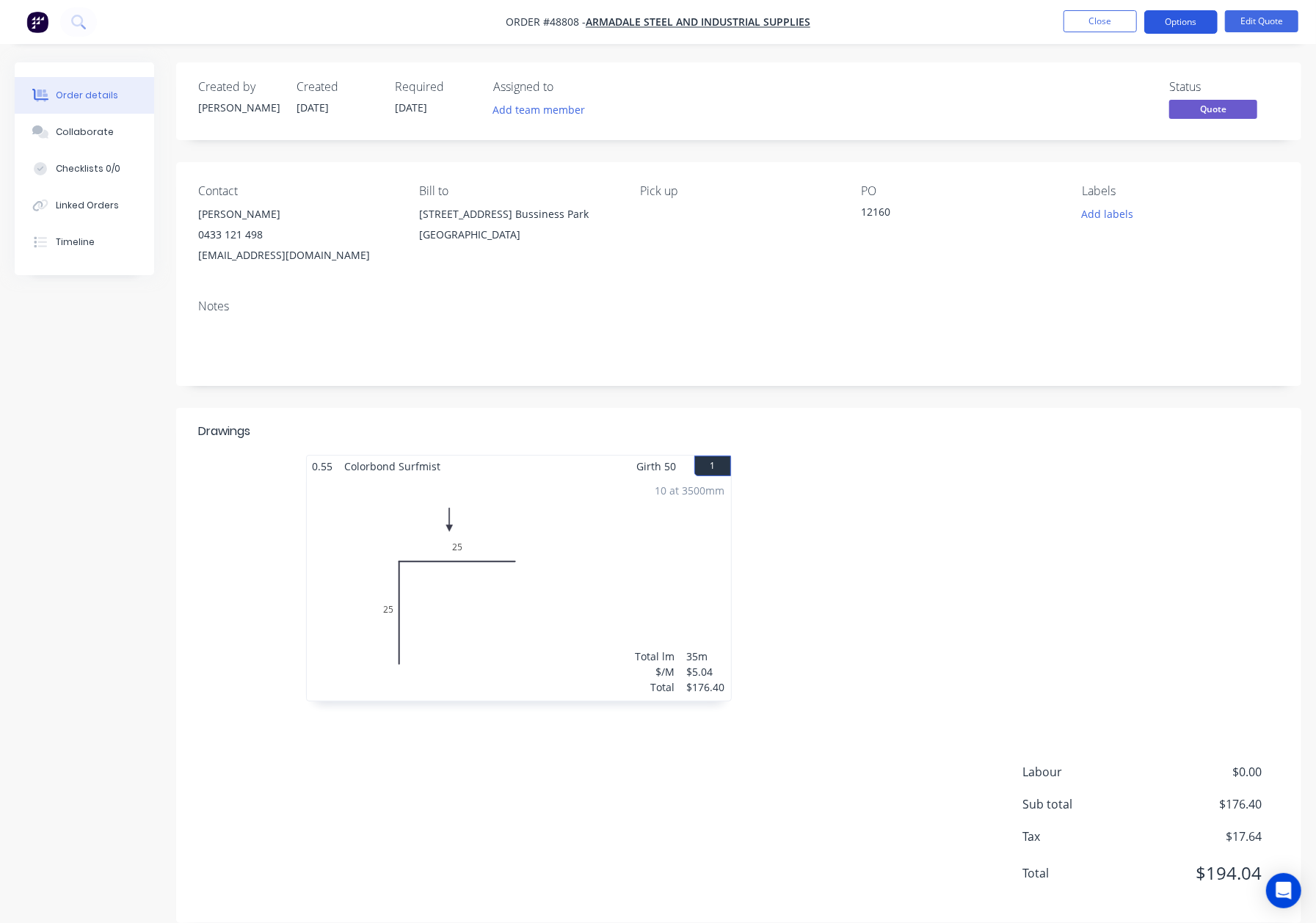
click at [1184, 30] on button "Options" at bounding box center [1181, 22] width 74 height 24
click at [1152, 166] on div "Convert to Order" at bounding box center [1137, 177] width 135 height 22
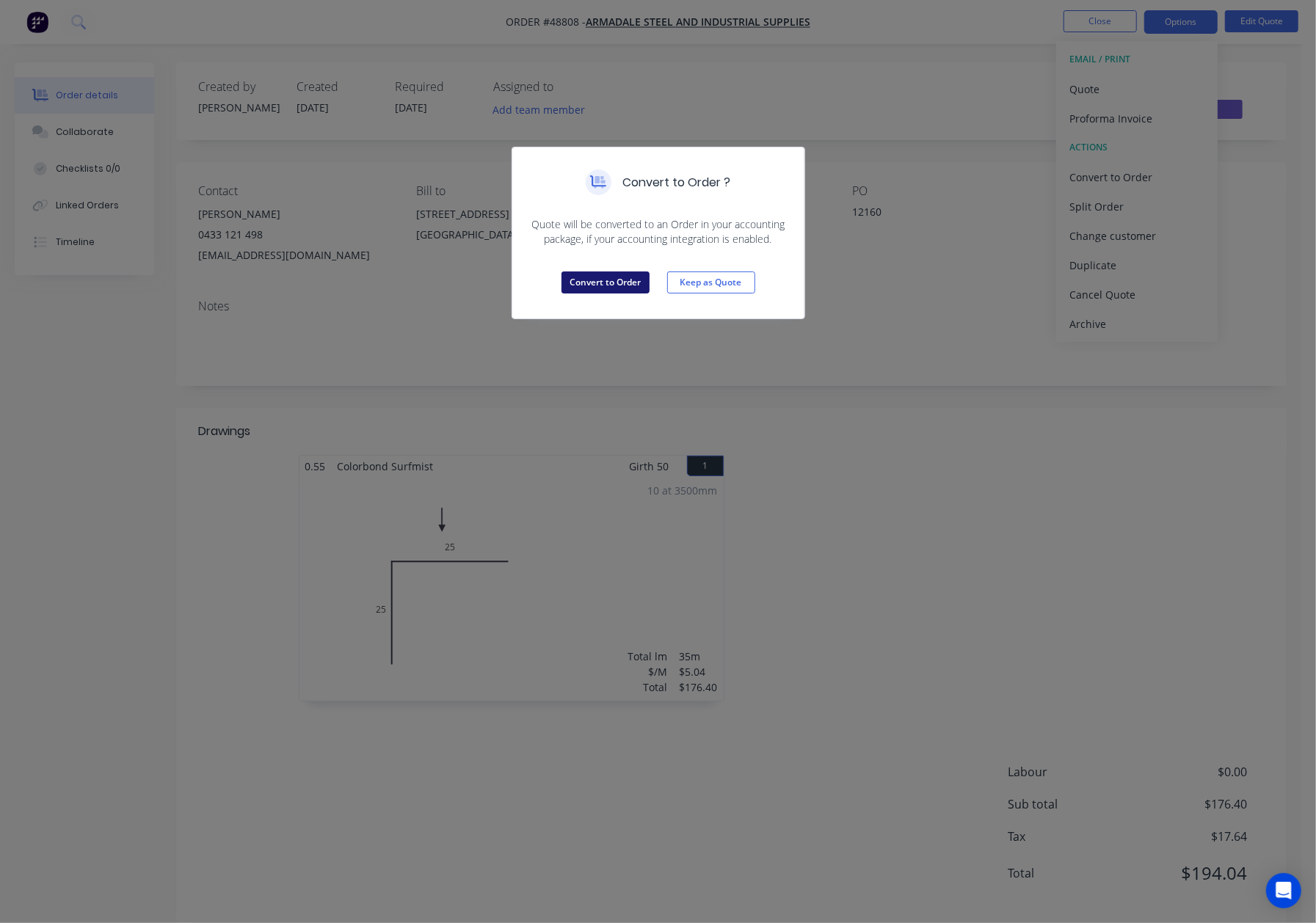
click at [596, 284] on button "Convert to Order" at bounding box center [605, 283] width 88 height 22
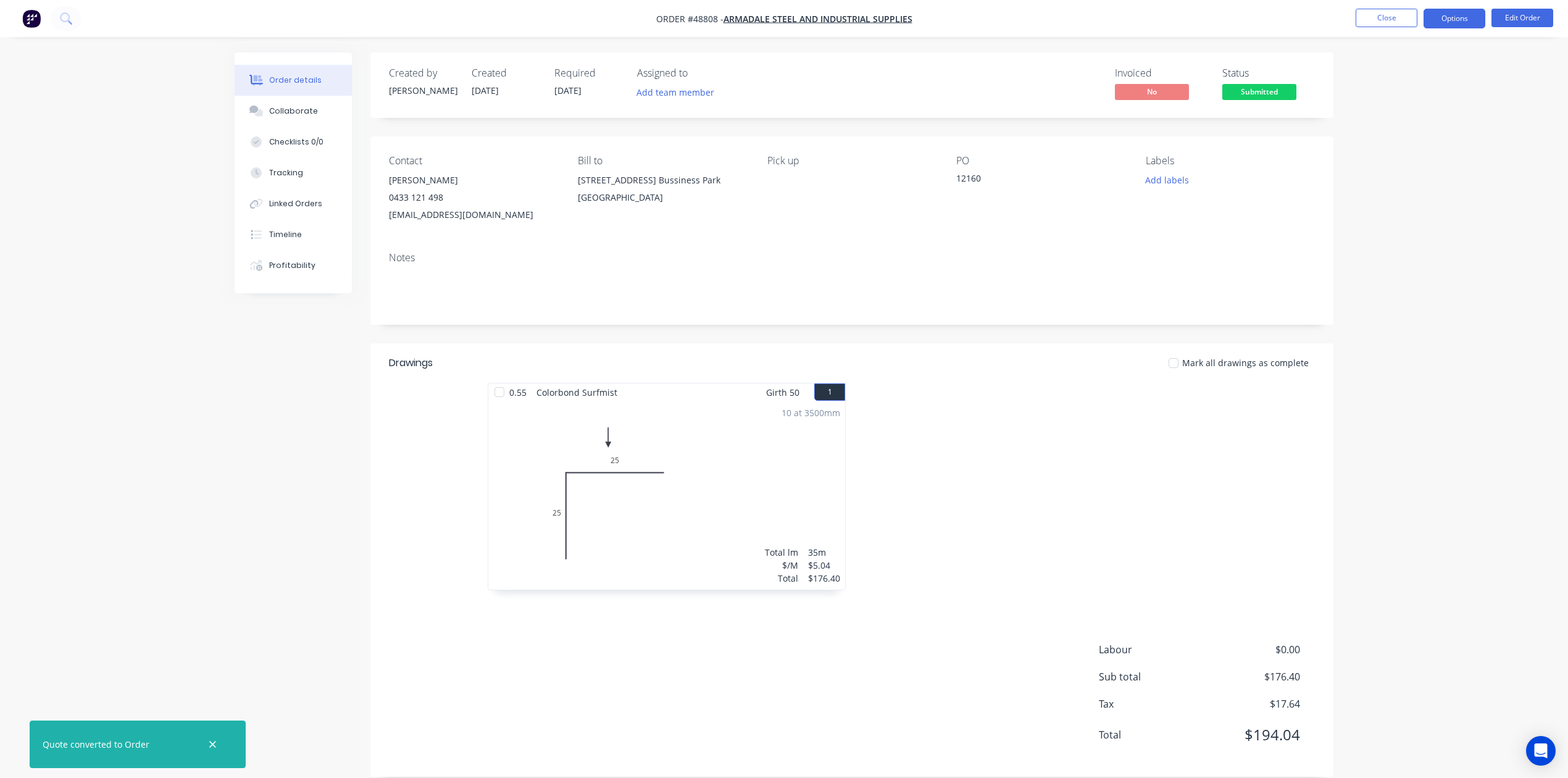
click at [1454, 18] on button "Options" at bounding box center [1454, 18] width 62 height 20
click at [1391, 75] on div "Invoice" at bounding box center [1417, 75] width 114 height 18
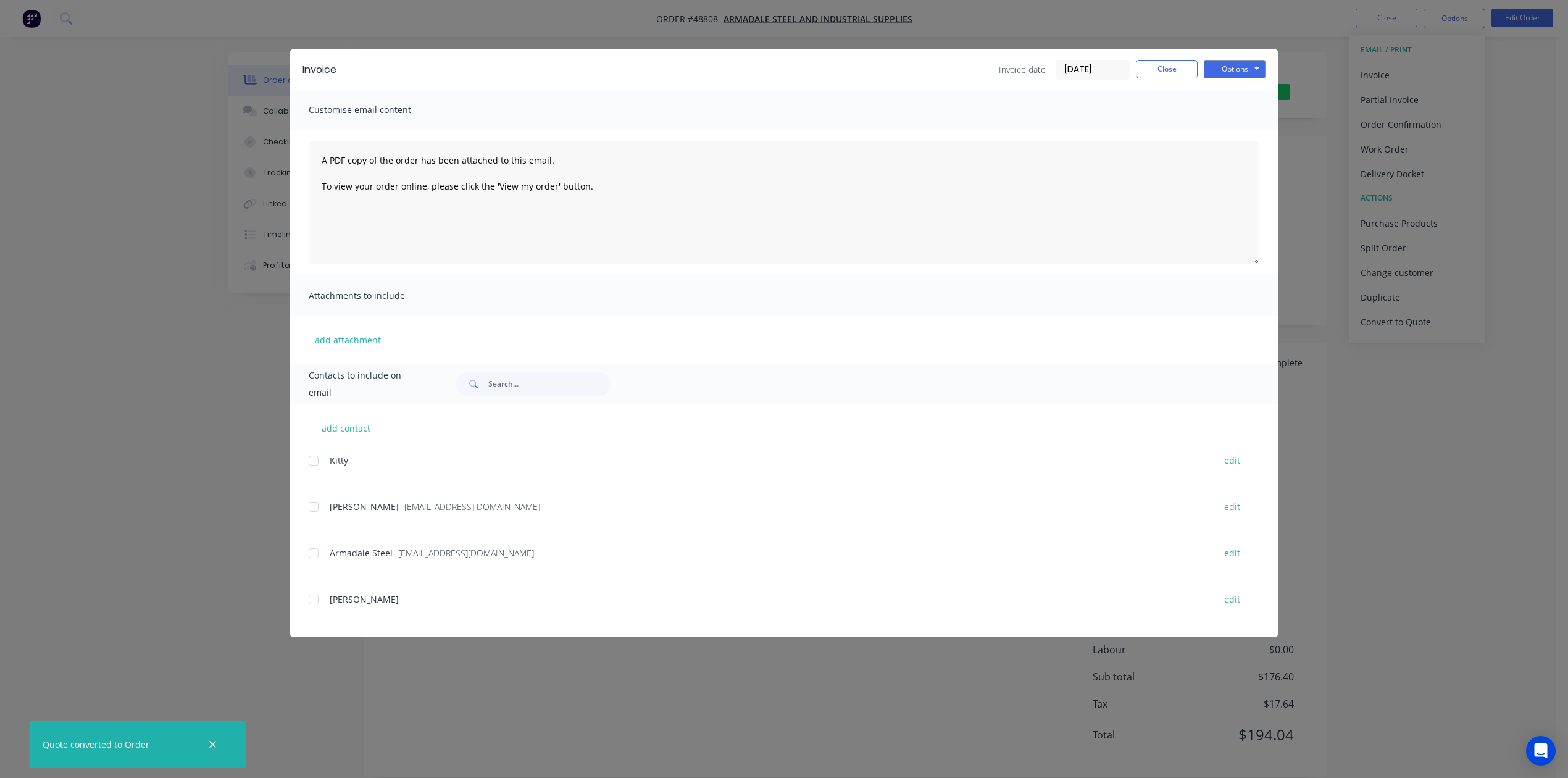
click at [312, 505] on div at bounding box center [314, 507] width 25 height 25
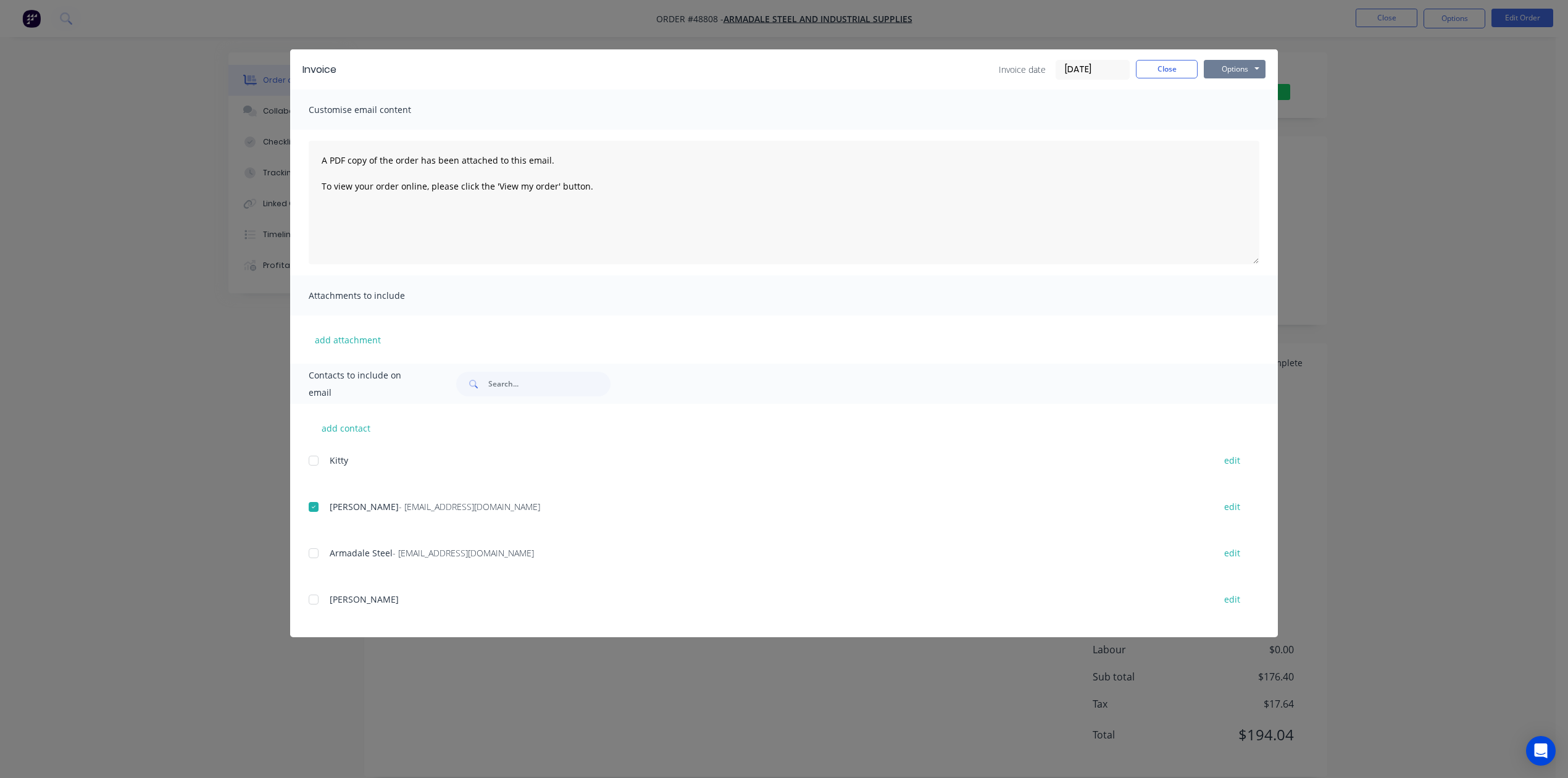
click at [1249, 65] on button "Options" at bounding box center [1235, 69] width 62 height 18
click at [1250, 137] on button "Email" at bounding box center [1243, 132] width 79 height 21
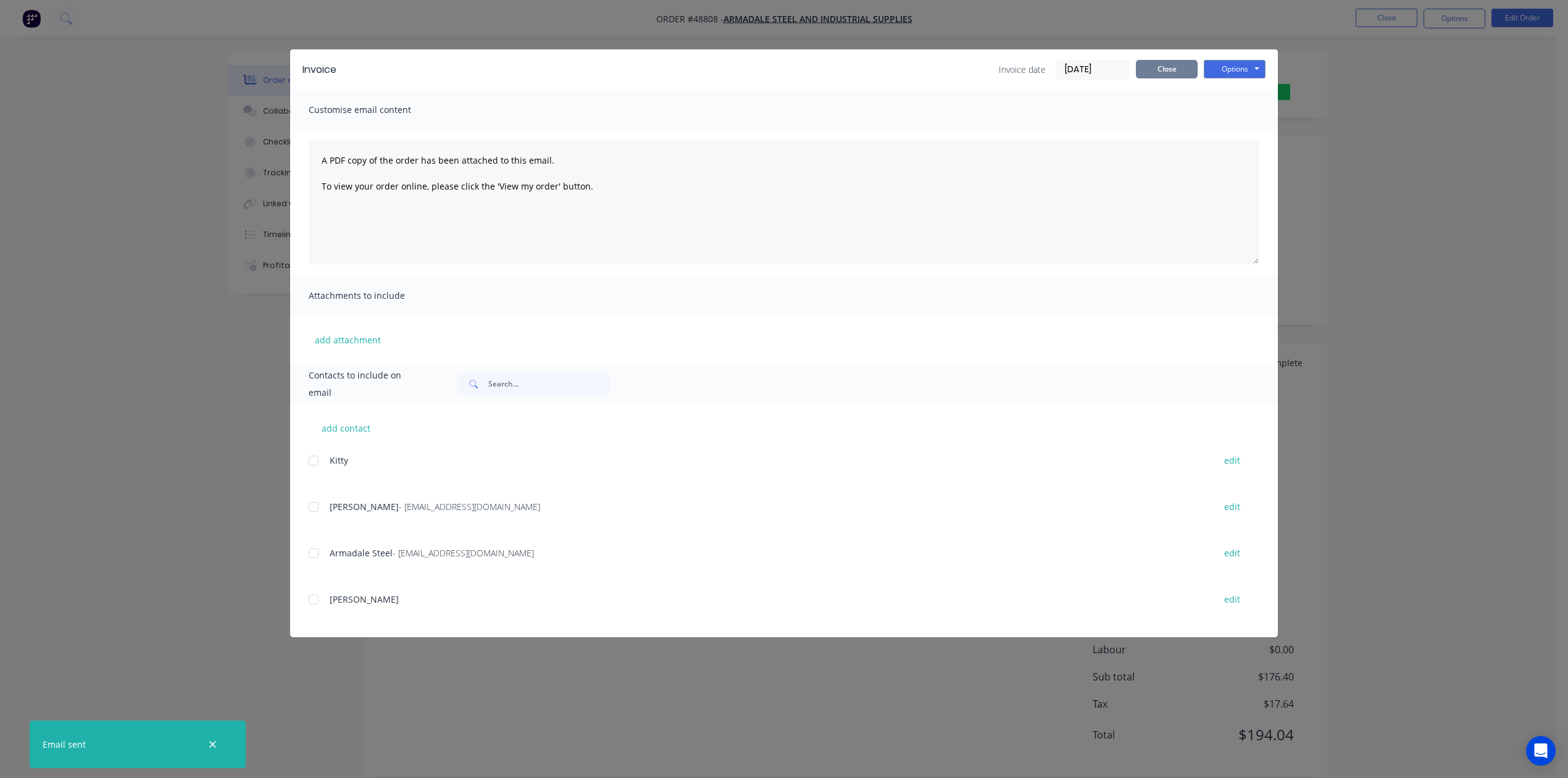
click at [1166, 66] on button "Close" at bounding box center [1167, 69] width 62 height 18
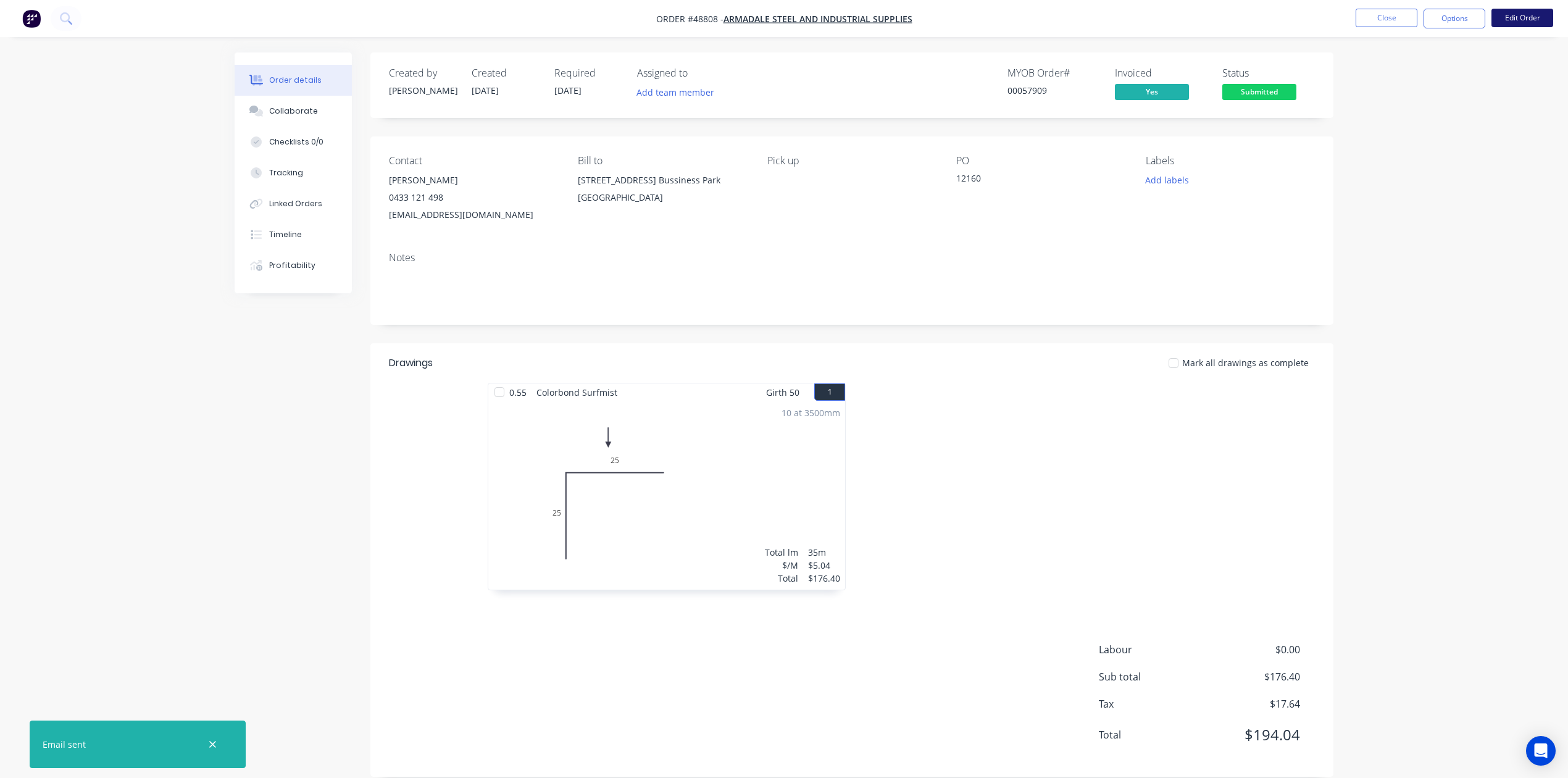
click at [1534, 10] on button "Edit Order" at bounding box center [1522, 17] width 62 height 18
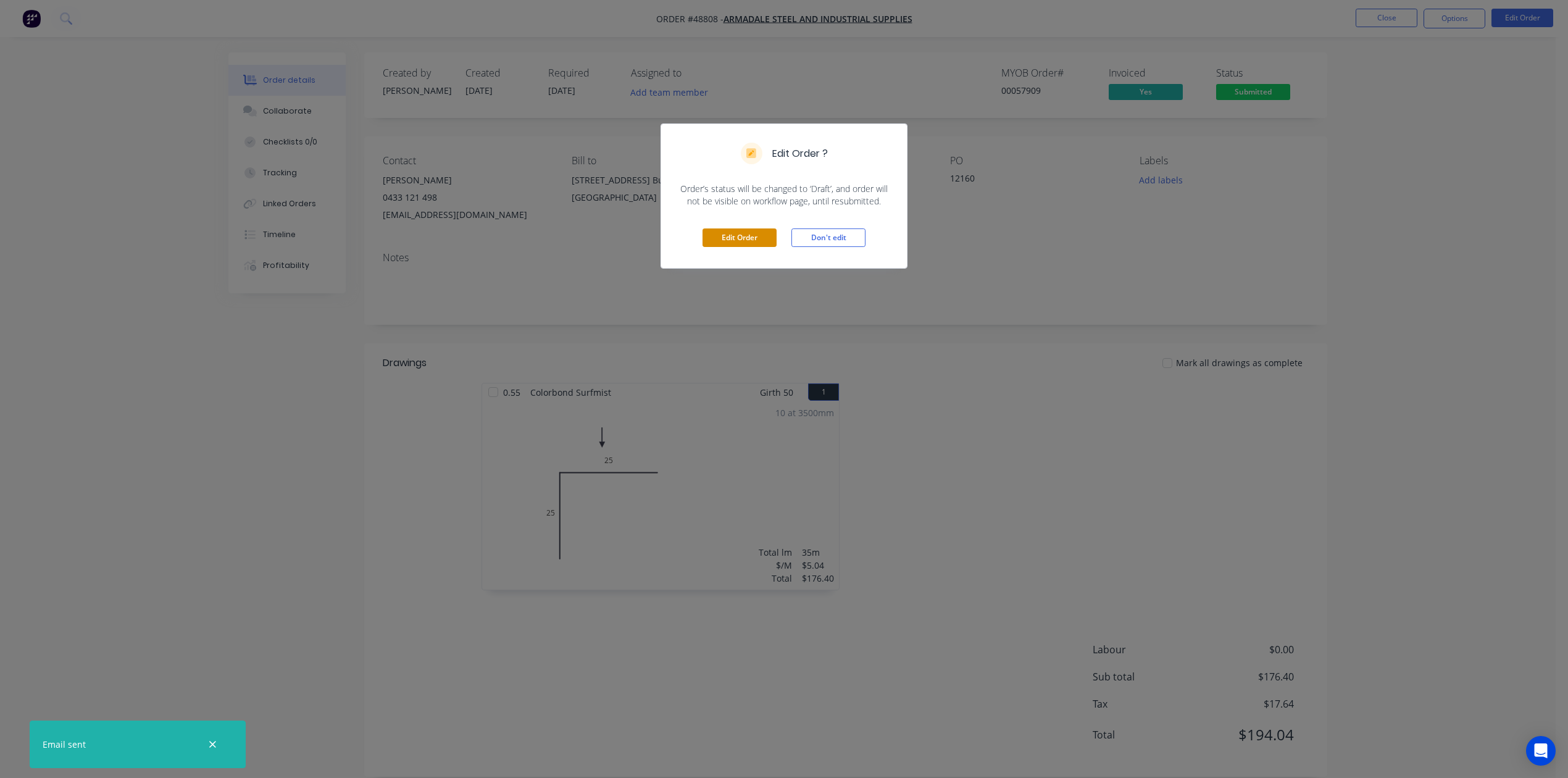
click at [738, 236] on button "Edit Order" at bounding box center [739, 238] width 74 height 18
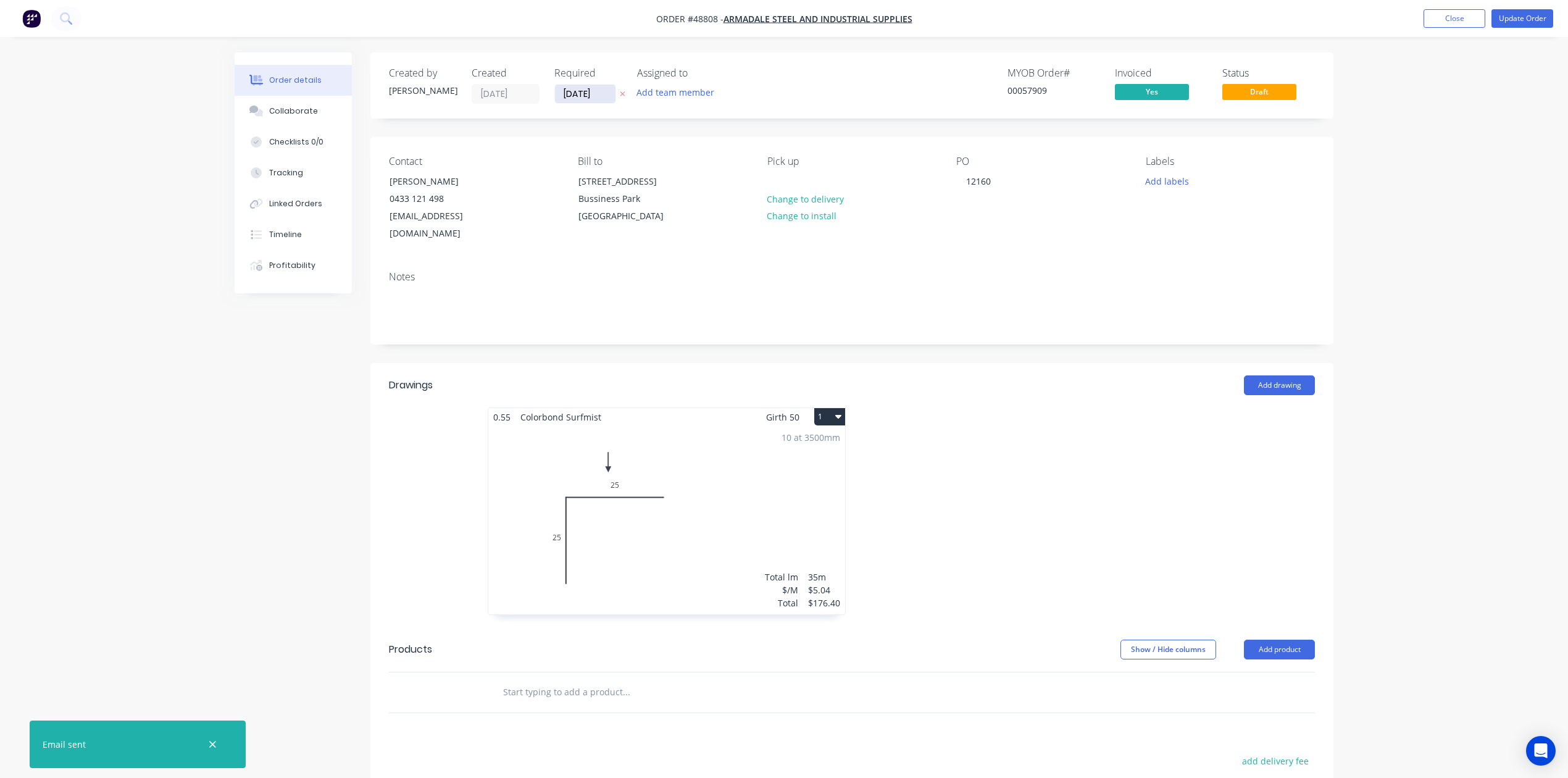
click at [590, 90] on input "[DATE]" at bounding box center [585, 94] width 60 height 18
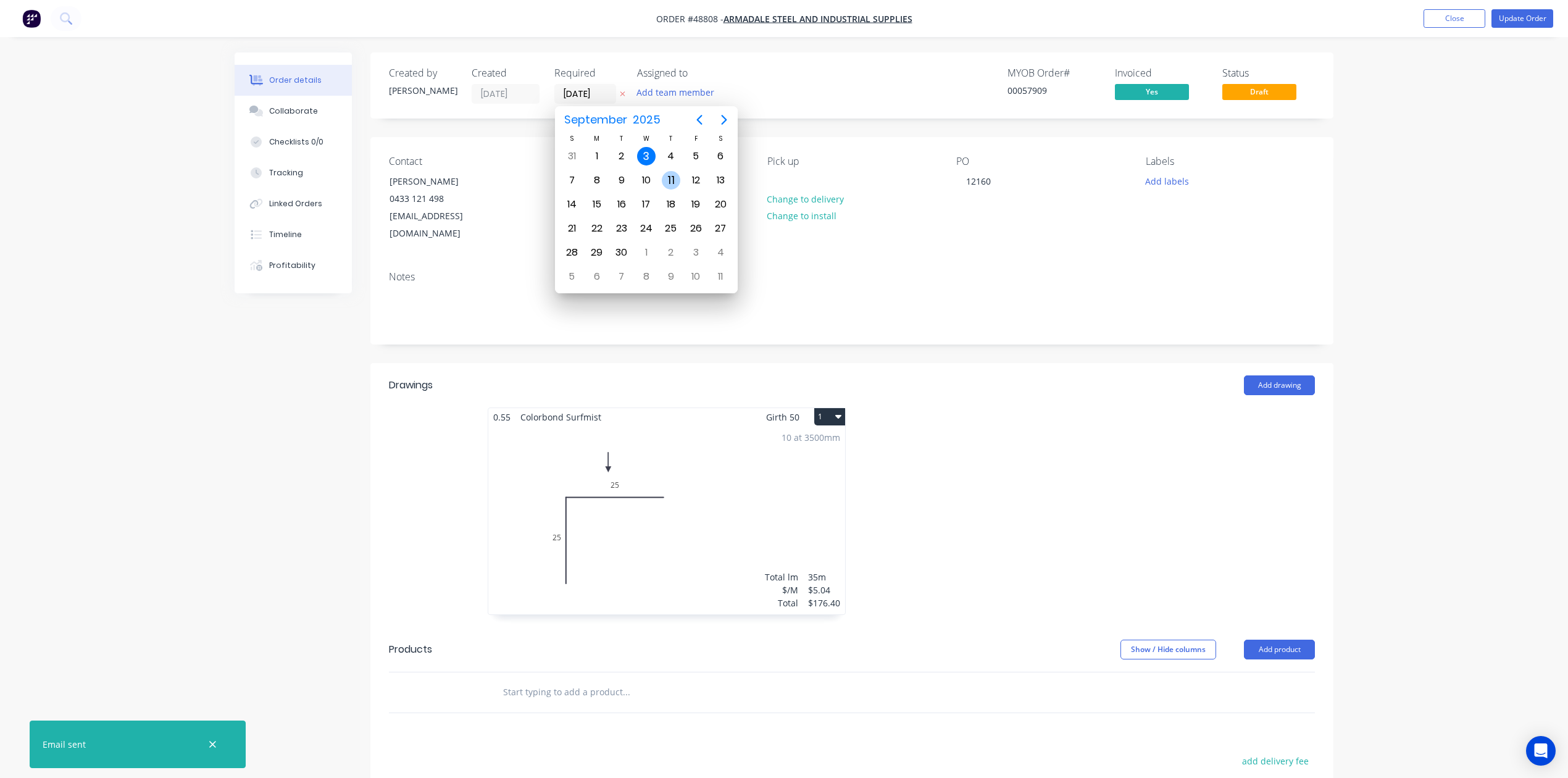
click at [675, 176] on div "11" at bounding box center [671, 180] width 18 height 18
type input "[DATE]"
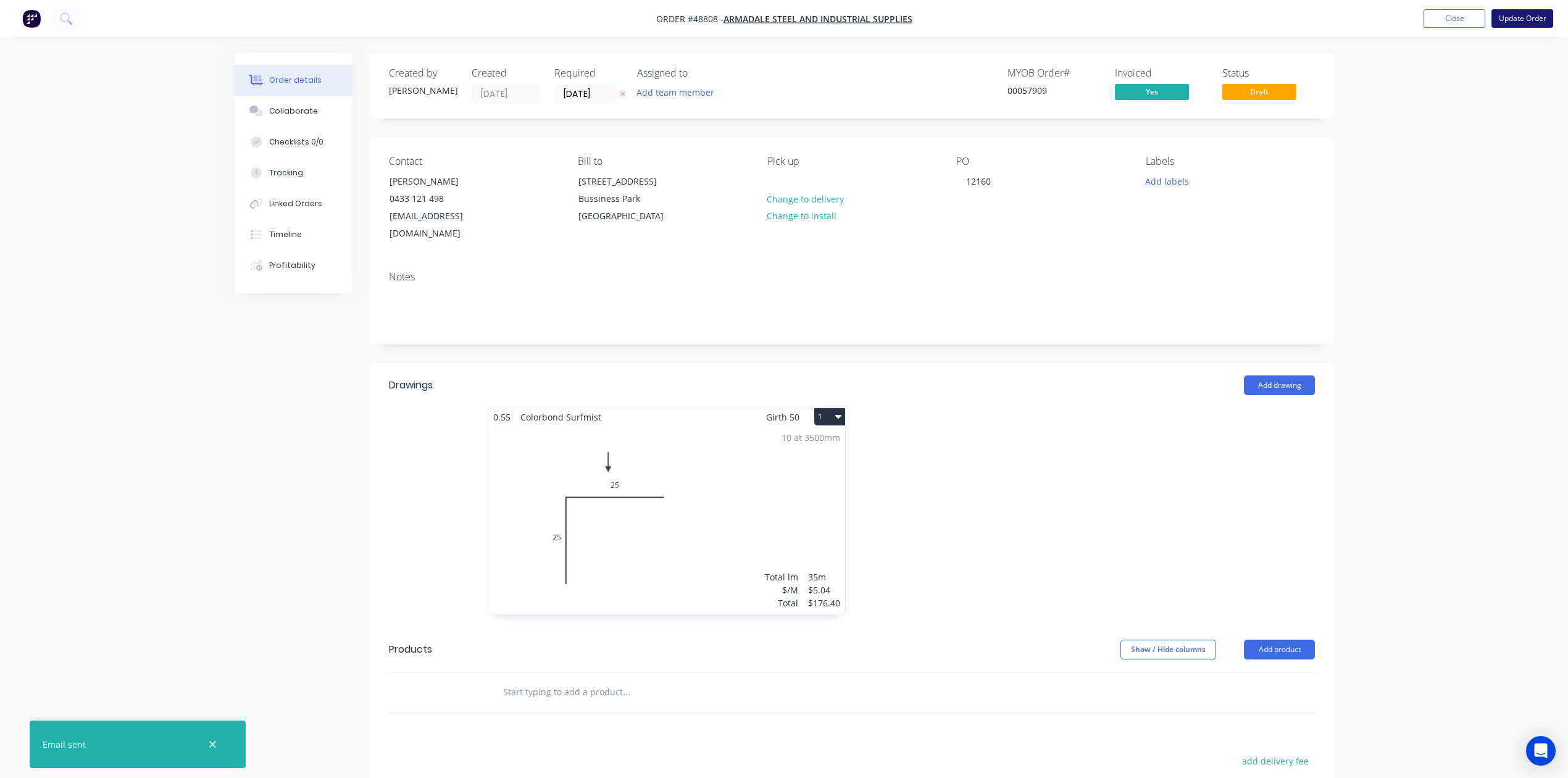
click at [1522, 26] on button "Update Order" at bounding box center [1522, 18] width 62 height 18
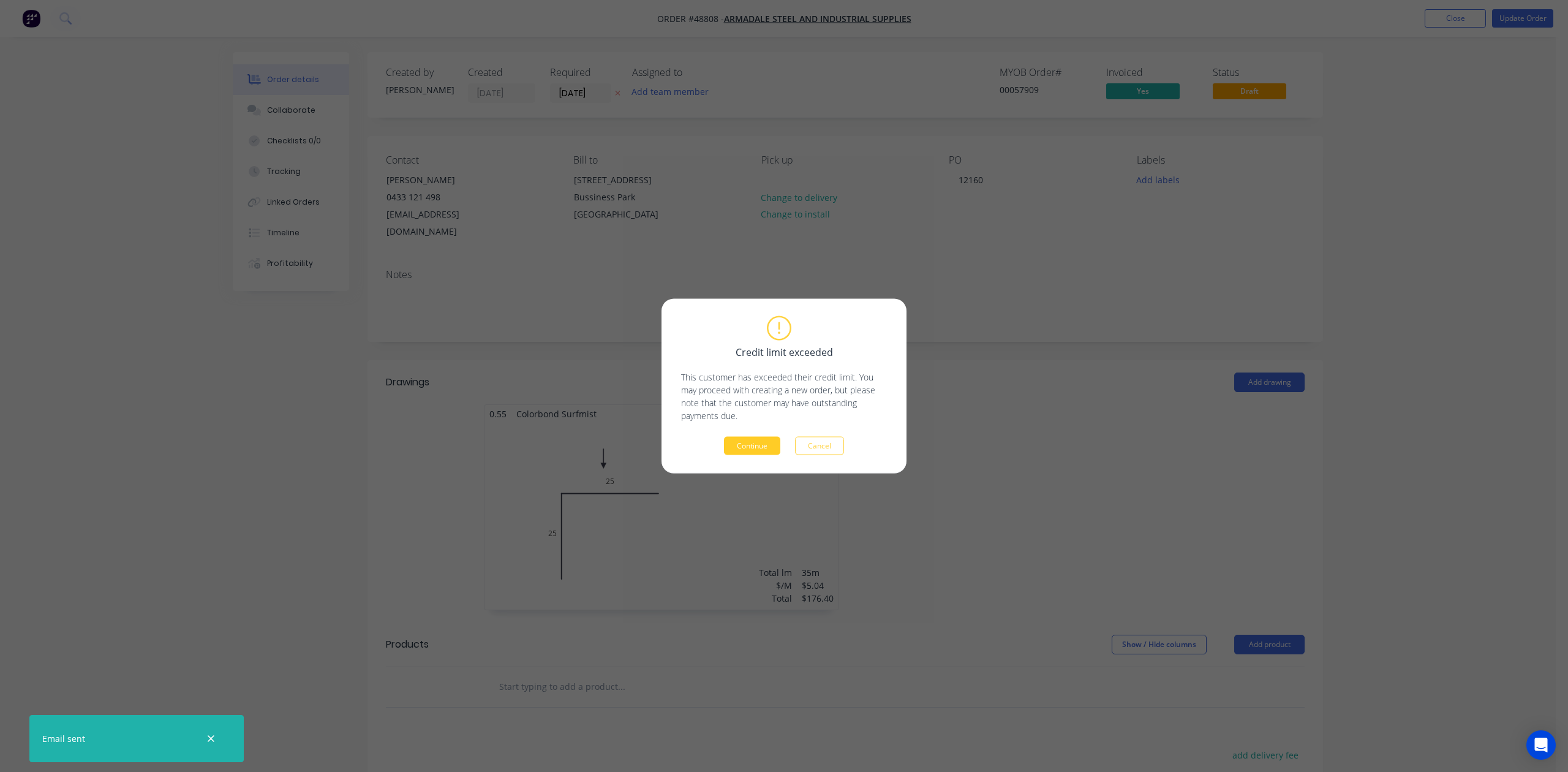
click at [732, 444] on button "Continue" at bounding box center [752, 446] width 57 height 18
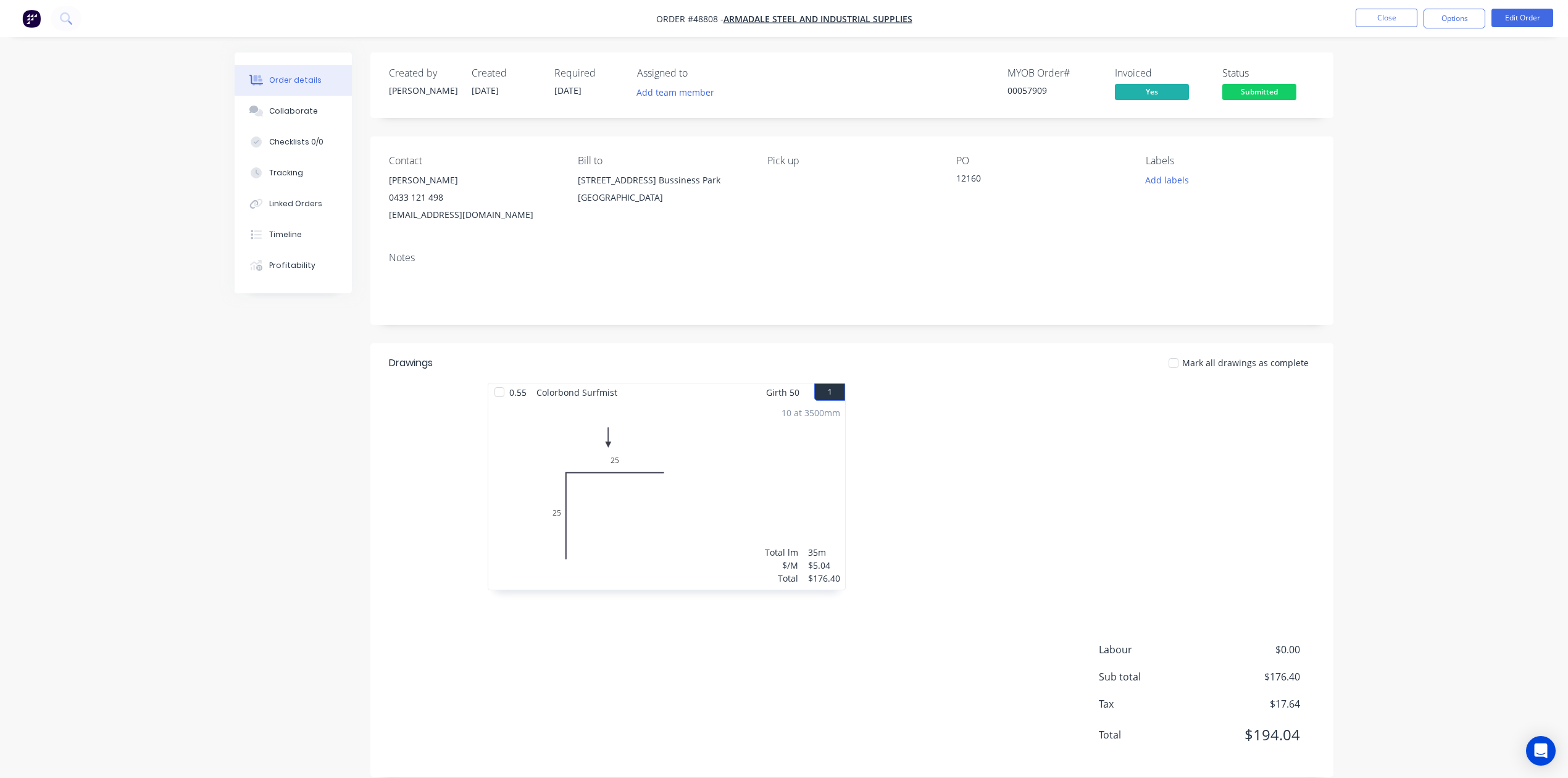
click at [1050, 195] on div "PO 12160" at bounding box center [1041, 189] width 169 height 69
click at [1248, 97] on span "Submitted" at bounding box center [1259, 91] width 74 height 16
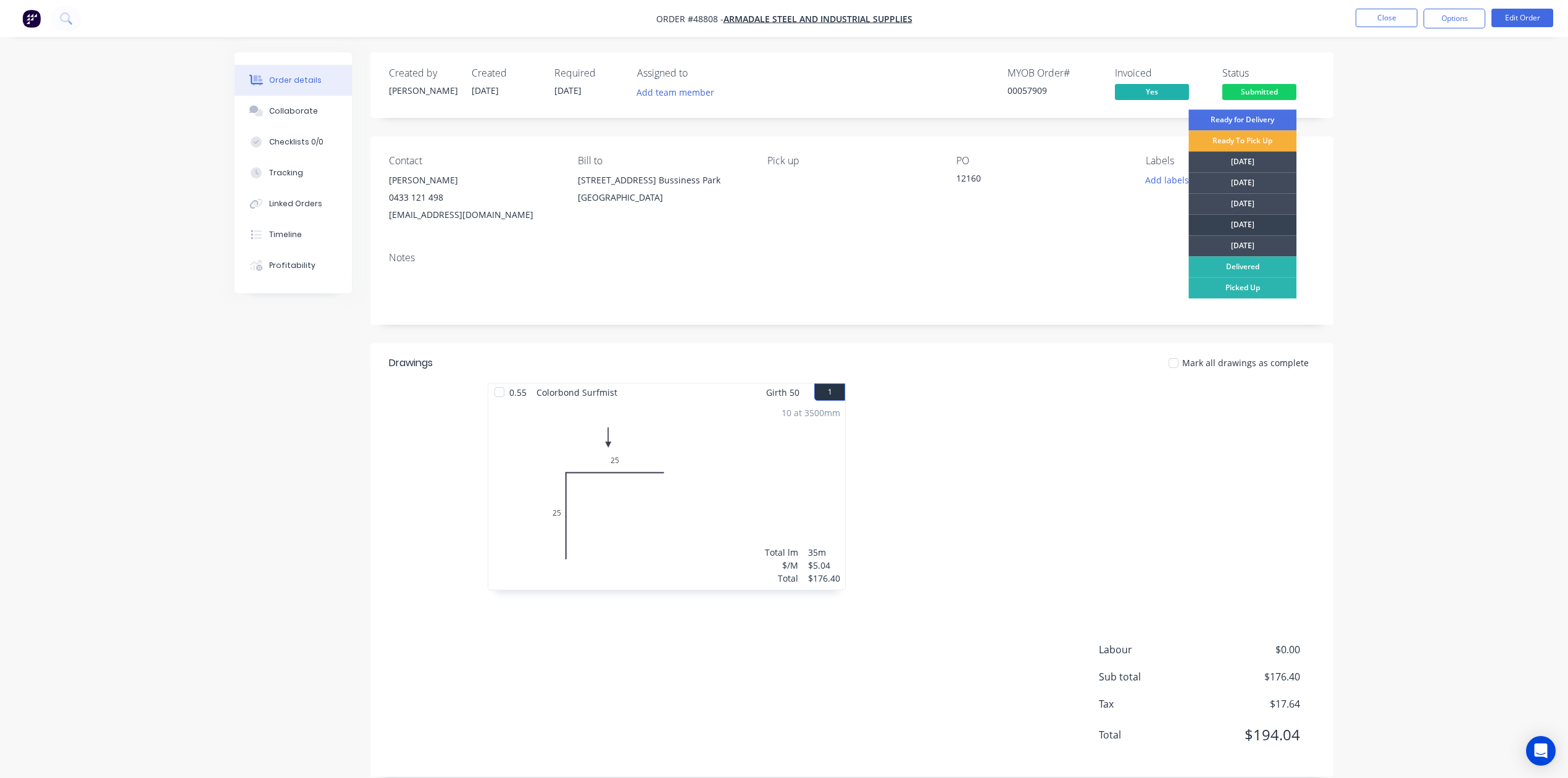
click at [1241, 218] on div "[DATE]" at bounding box center [1242, 225] width 108 height 21
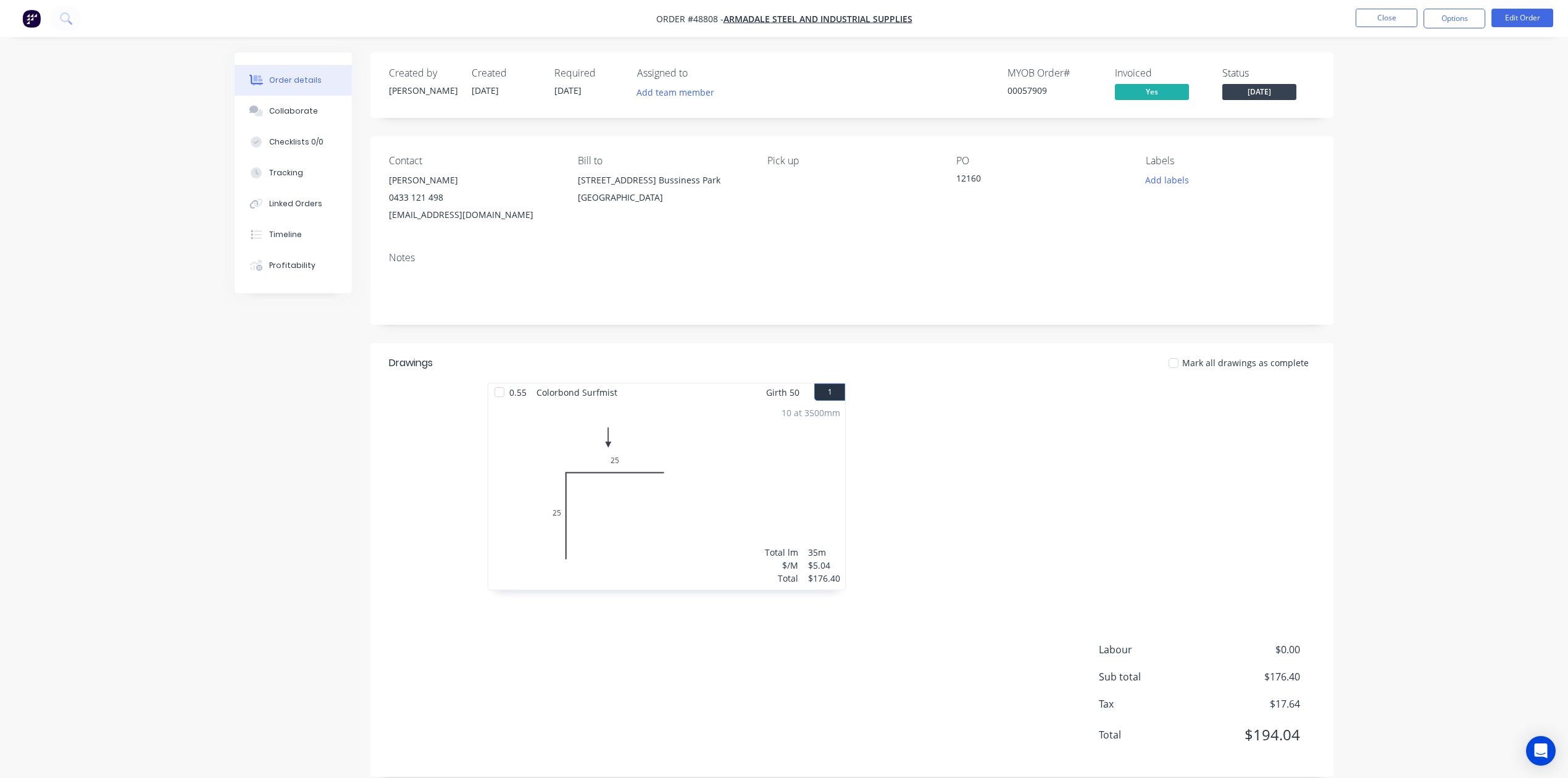
click at [952, 265] on div "Notes" at bounding box center [852, 283] width 963 height 83
click at [1459, 16] on button "Options" at bounding box center [1454, 18] width 62 height 20
click at [1375, 176] on div "Delivery Docket" at bounding box center [1417, 174] width 114 height 18
click at [1401, 65] on button "Back" at bounding box center [1418, 75] width 136 height 25
click at [1374, 149] on div "Work Order" at bounding box center [1417, 149] width 114 height 18
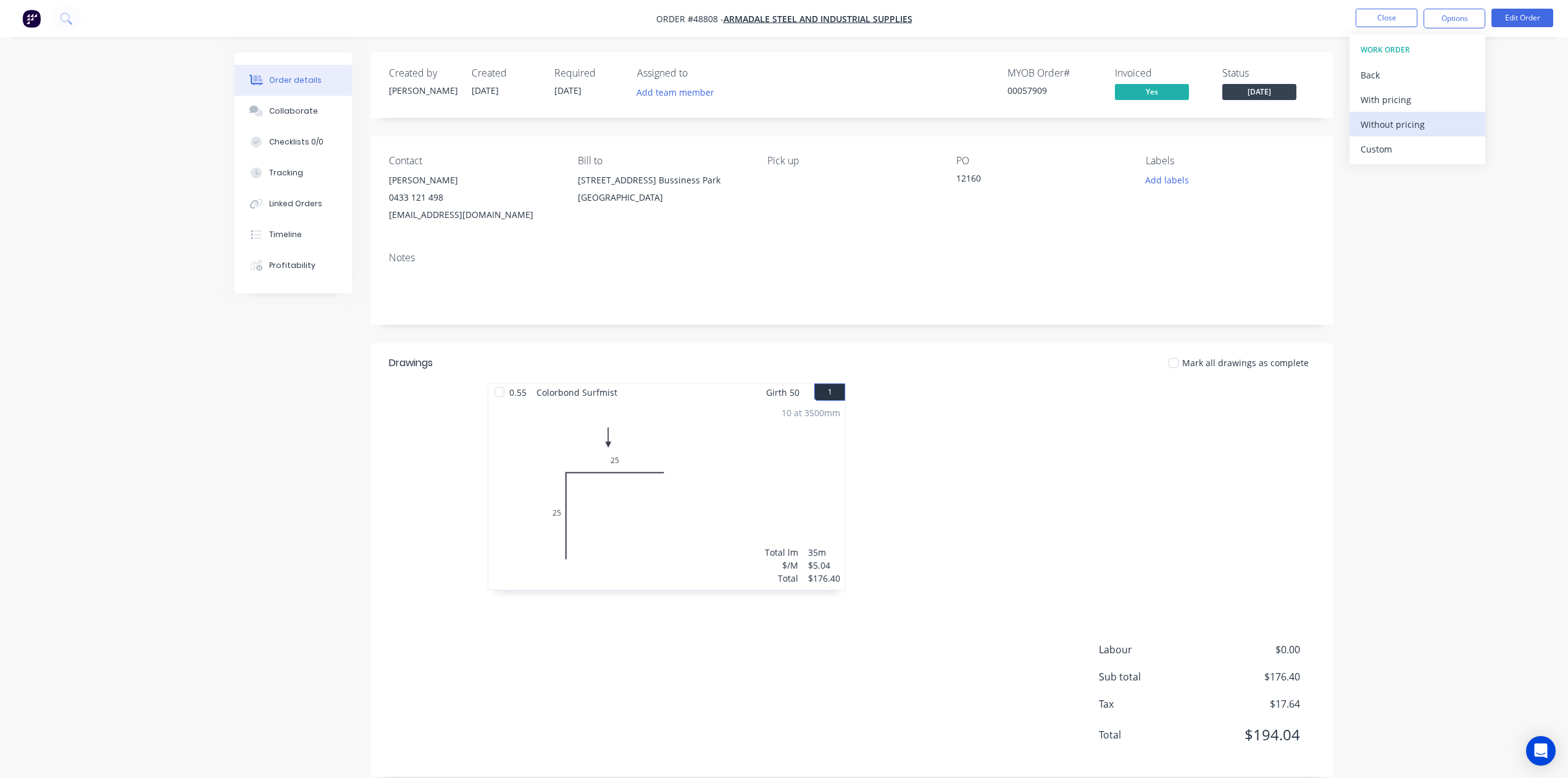
click at [1418, 126] on div "Without pricing" at bounding box center [1417, 124] width 114 height 18
click at [1093, 426] on div at bounding box center [1037, 492] width 370 height 220
click at [1456, 11] on button "Options" at bounding box center [1454, 18] width 62 height 20
click at [1413, 178] on div "Delivery Docket" at bounding box center [1417, 174] width 114 height 18
click at [1408, 129] on div "Without pricing" at bounding box center [1417, 124] width 114 height 18
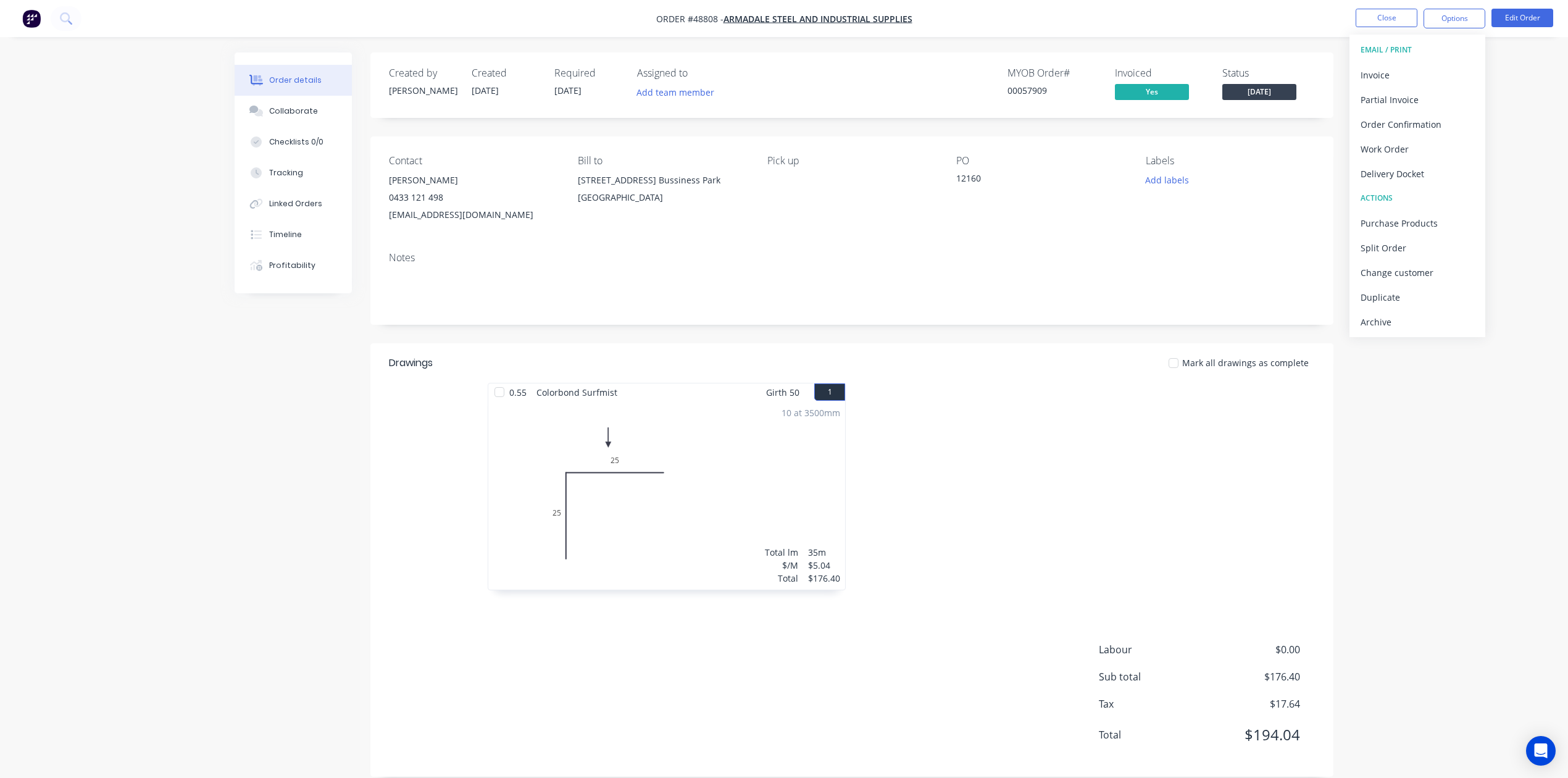
click at [1245, 23] on nav "Order #48808 - Armadale steel and Industrial Supplies Close Options EMAIL / PRI…" at bounding box center [784, 18] width 1568 height 37
click at [1371, 16] on button "Close" at bounding box center [1387, 17] width 62 height 18
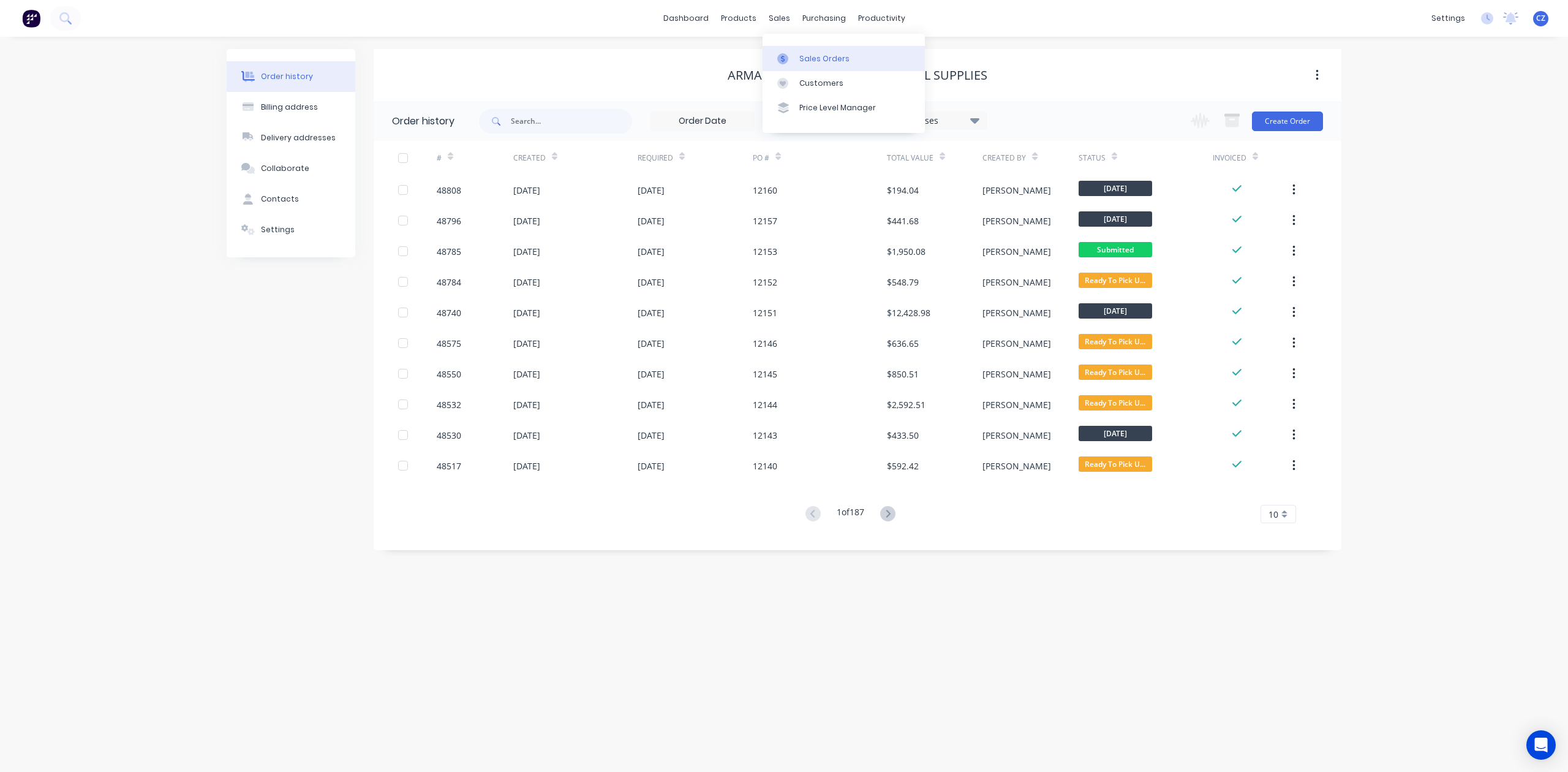
click at [804, 49] on link "Sales Orders" at bounding box center [844, 58] width 162 height 25
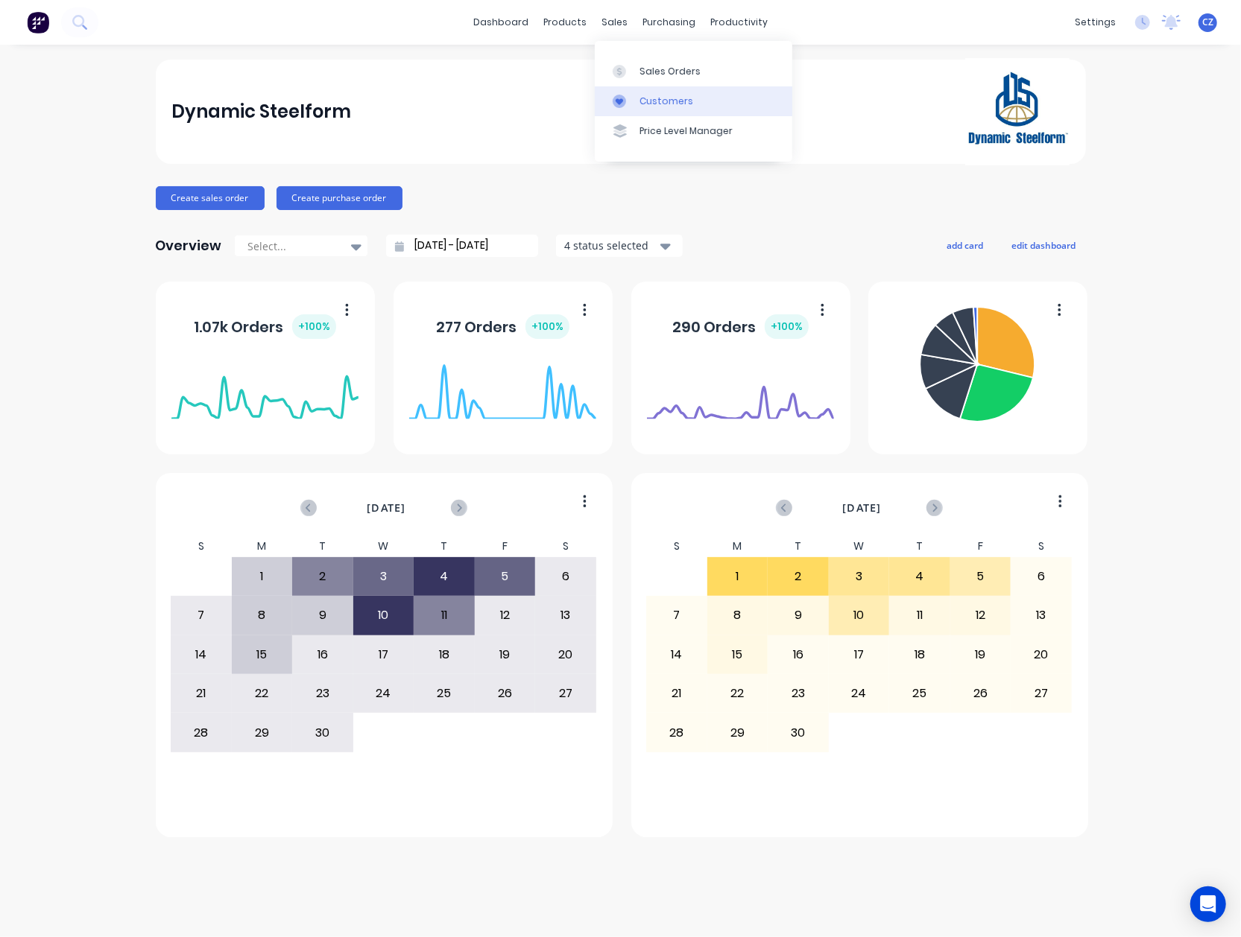
click at [666, 106] on div "Customers" at bounding box center [666, 101] width 54 height 13
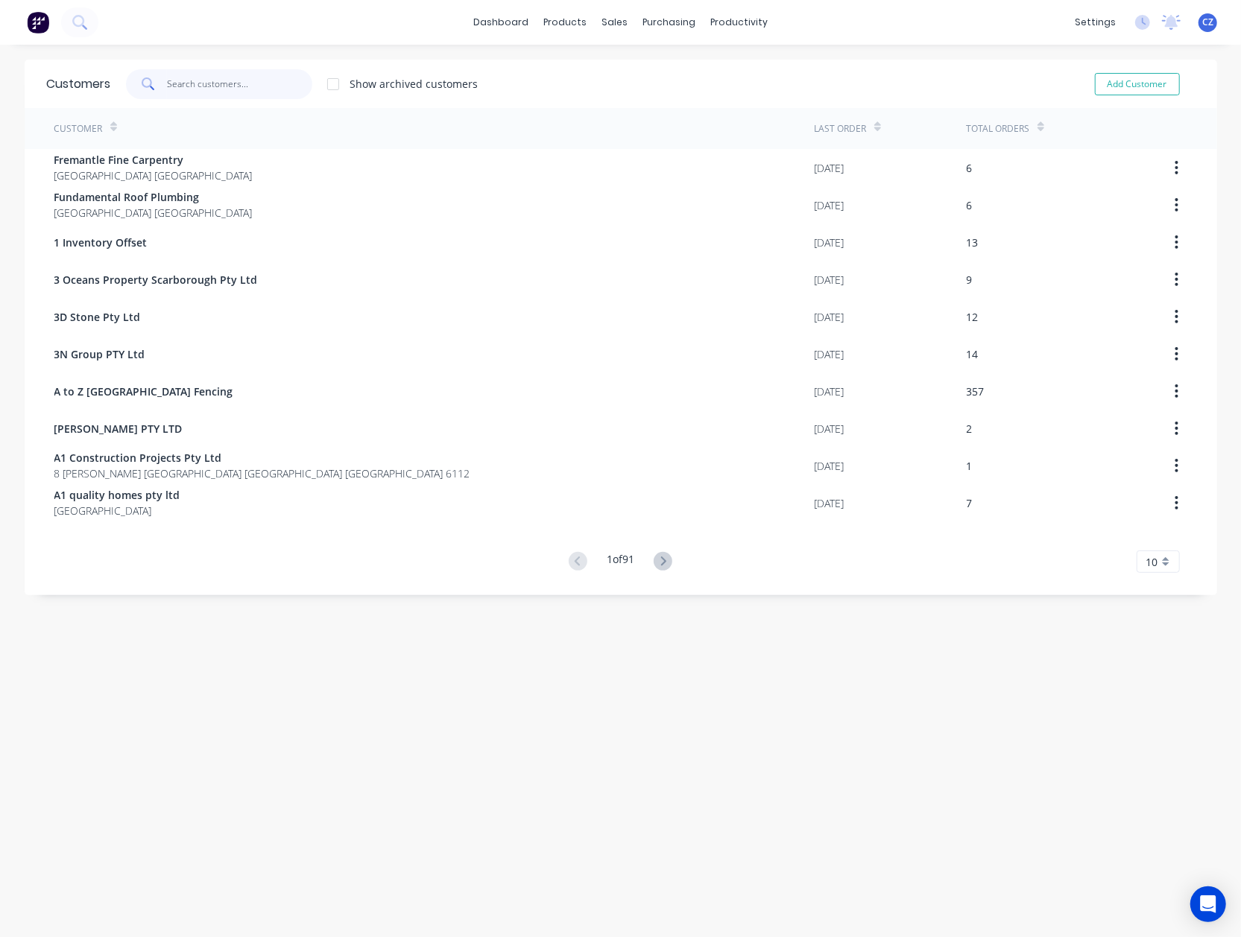
click at [215, 87] on input "text" at bounding box center [239, 84] width 145 height 30
click at [615, 75] on icon at bounding box center [611, 71] width 13 height 13
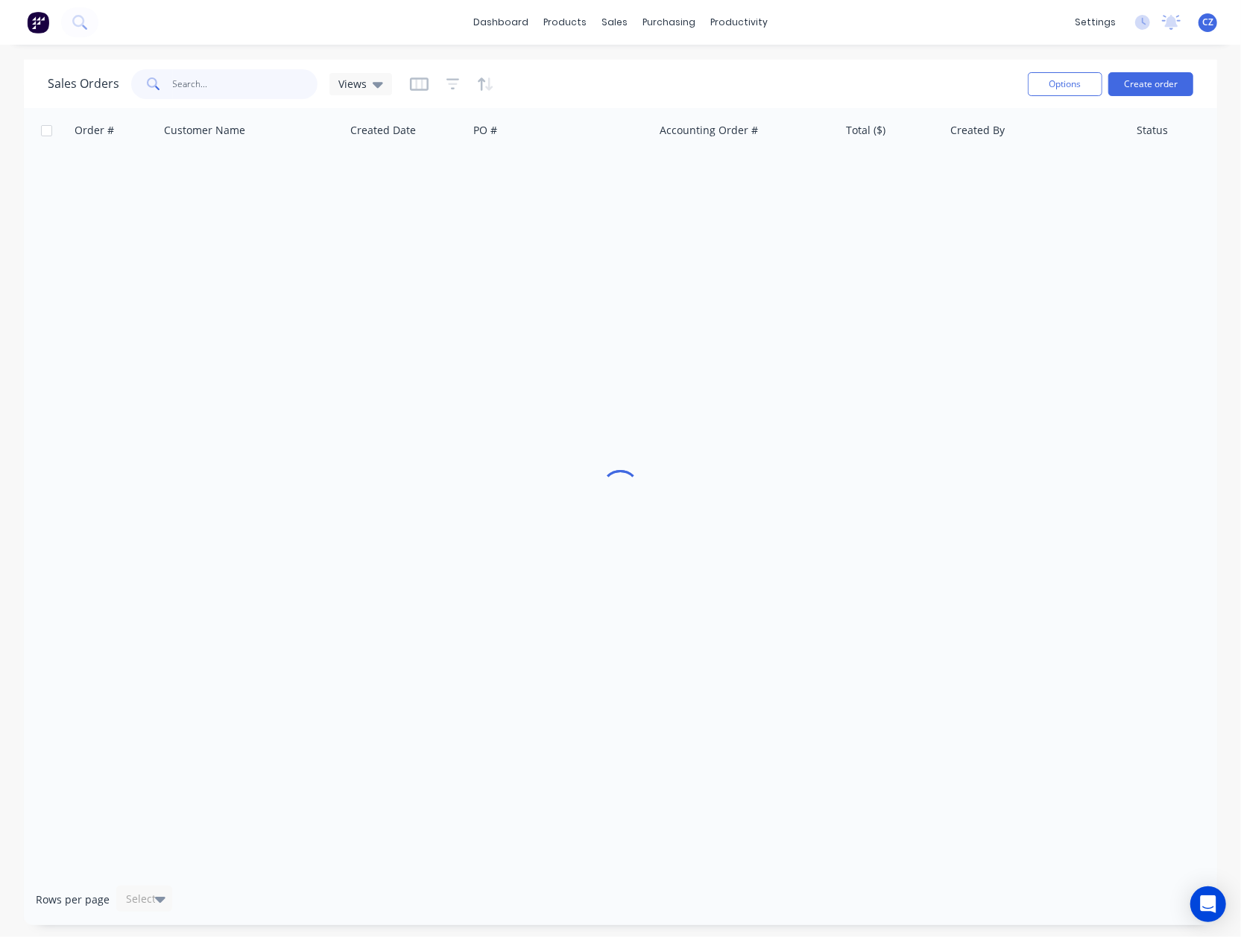
click at [226, 89] on input "text" at bounding box center [245, 84] width 145 height 30
drag, startPoint x: 241, startPoint y: 91, endPoint x: 34, endPoint y: 70, distance: 208.2
click at [34, 70] on div "Sales Orders [PERSON_NAME] Views Options Create order" at bounding box center [620, 84] width 1193 height 48
paste input "0499 465 351"
drag, startPoint x: 176, startPoint y: 87, endPoint x: 135, endPoint y: 90, distance: 41.1
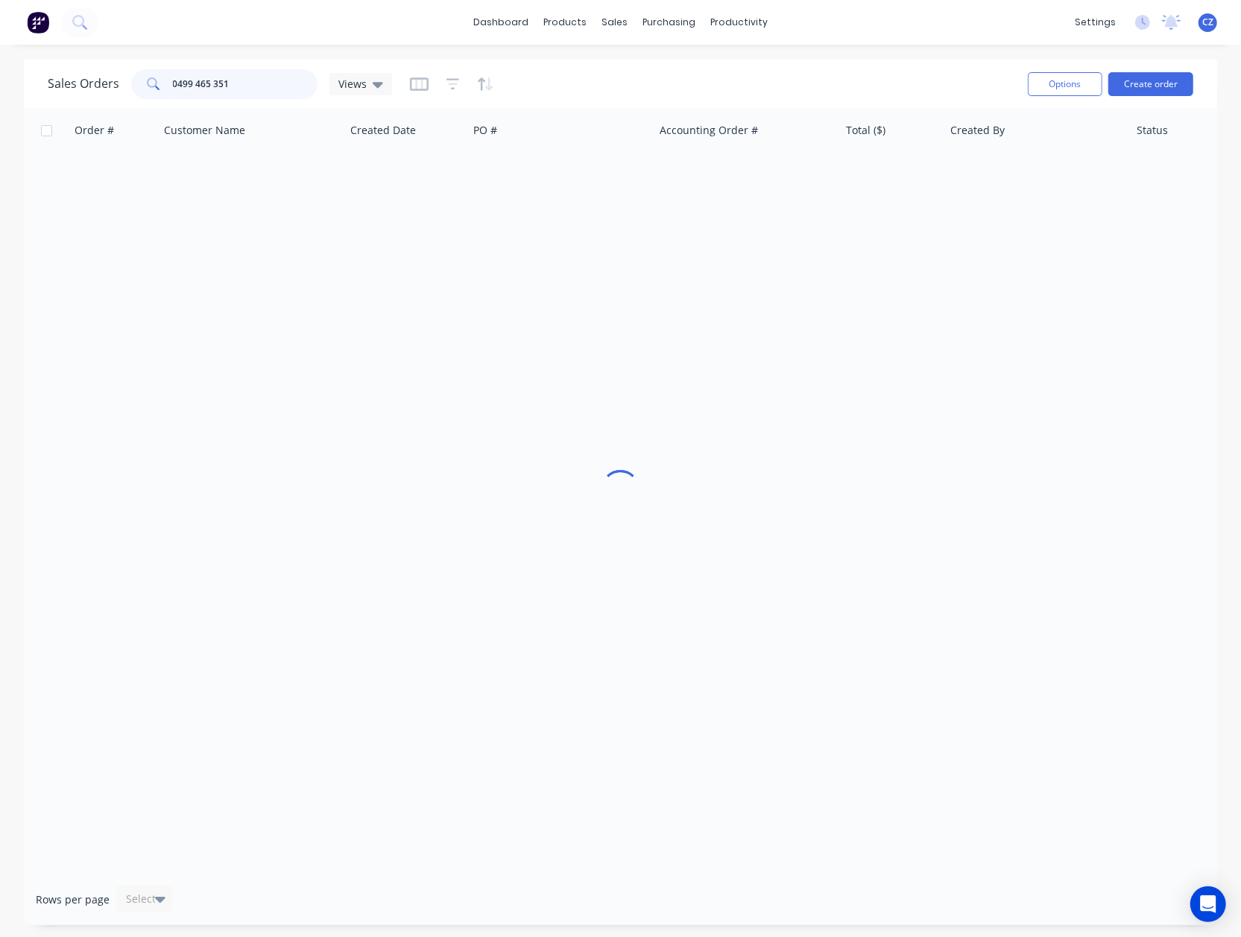
click at [135, 90] on div "0499 465 351" at bounding box center [224, 84] width 186 height 30
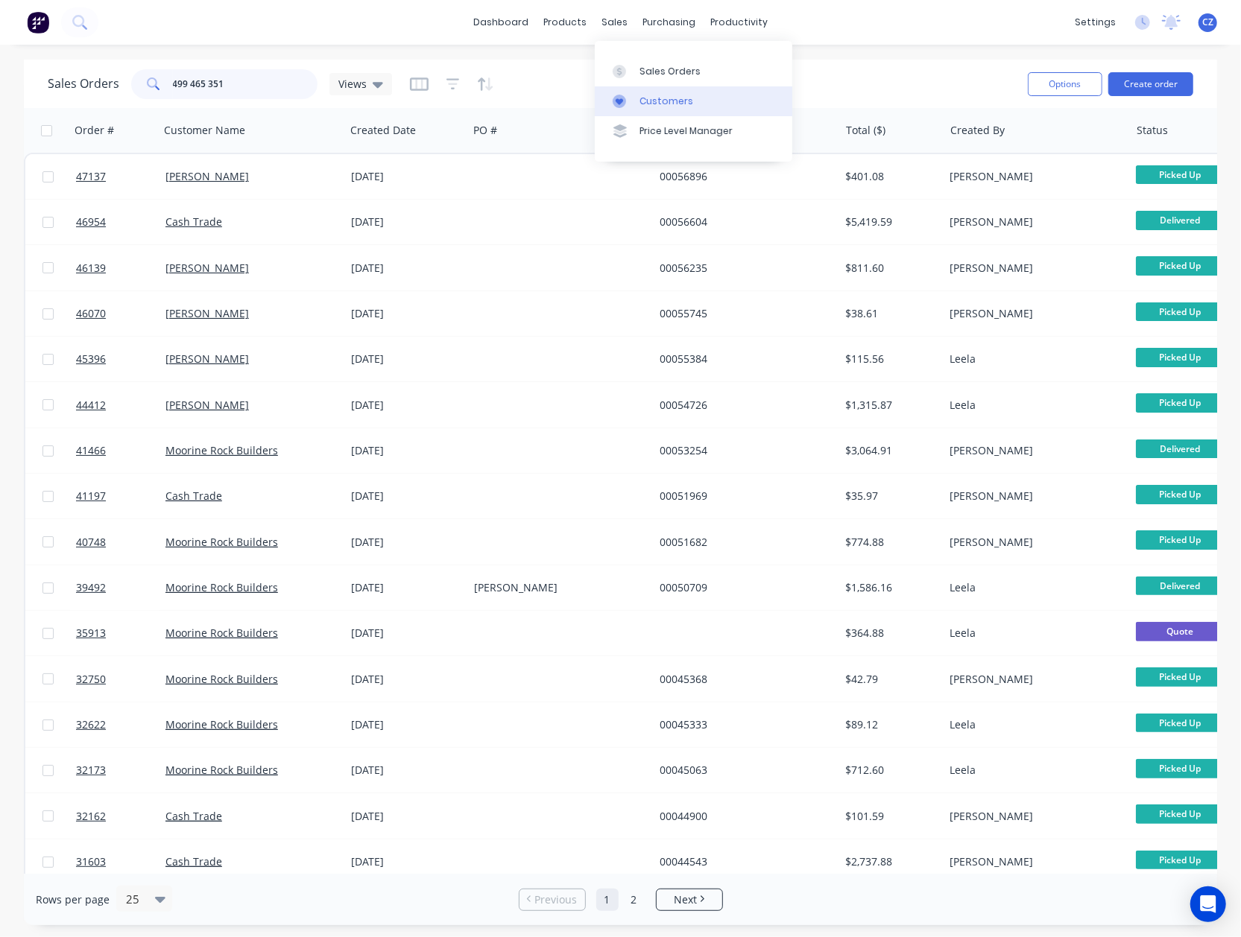
type input "499 465 351"
click at [621, 111] on link "Customers" at bounding box center [693, 101] width 197 height 30
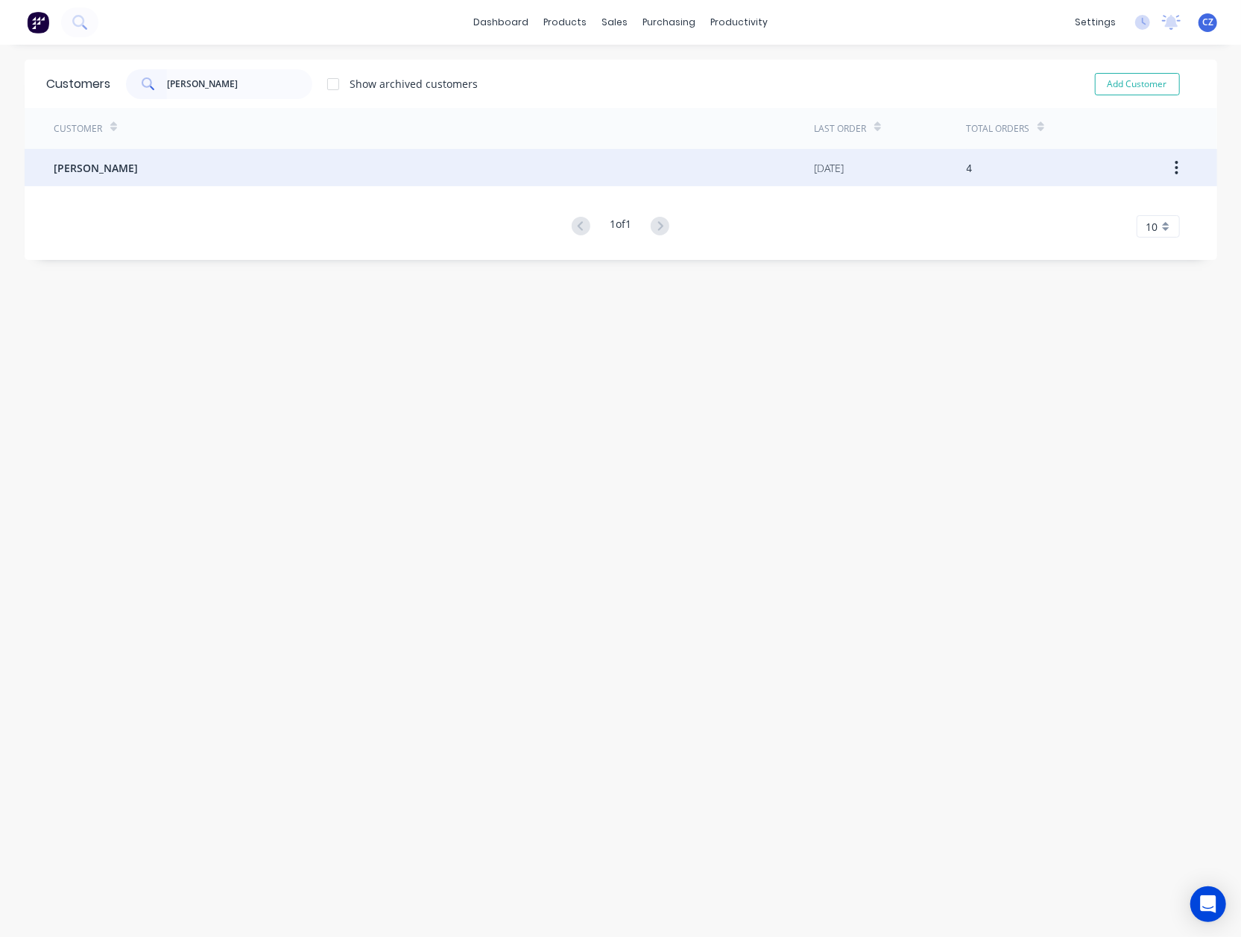
type input "[PERSON_NAME]"
click at [245, 158] on div "[PERSON_NAME]" at bounding box center [434, 167] width 760 height 37
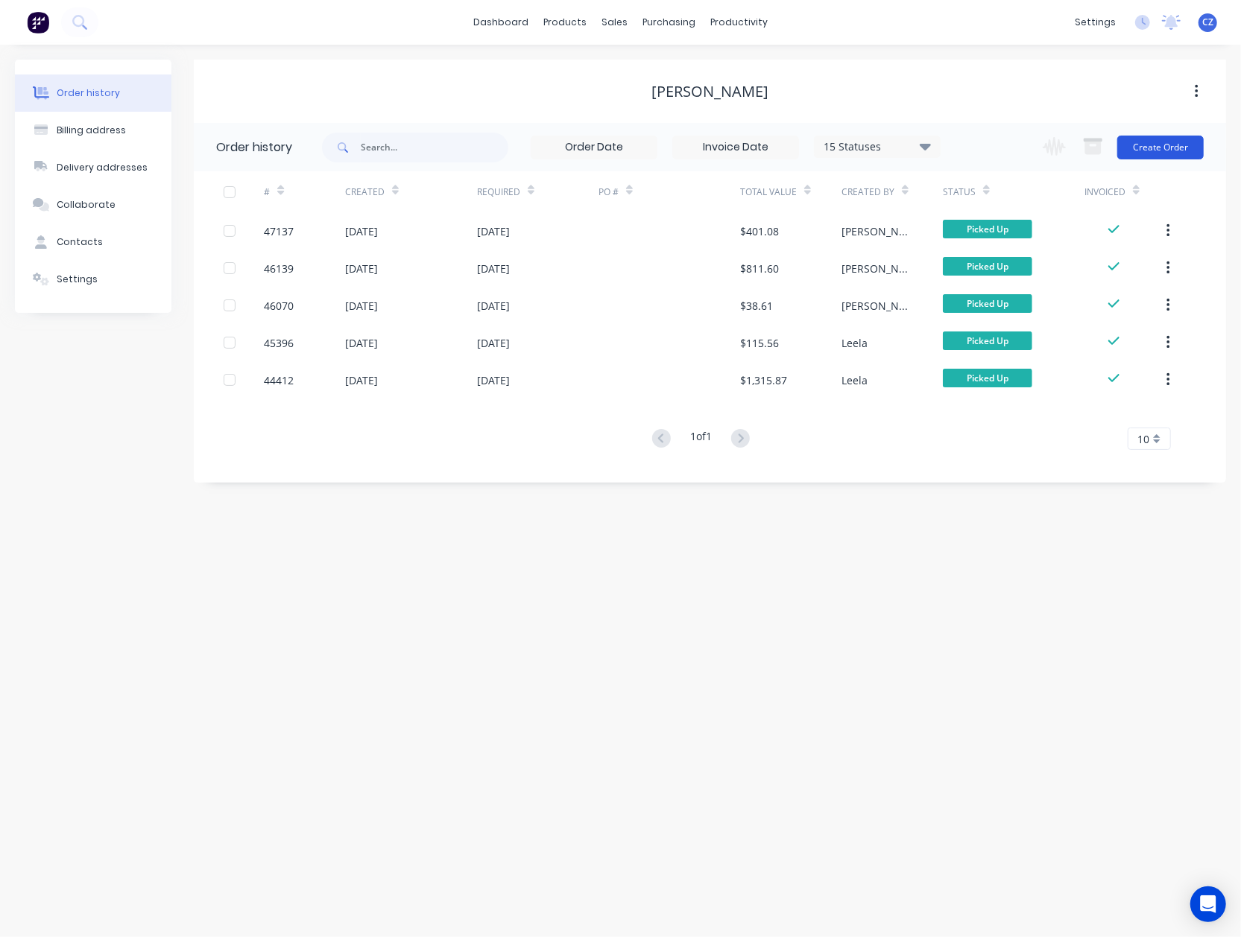
click at [1150, 142] on button "Create Order" at bounding box center [1160, 148] width 86 height 24
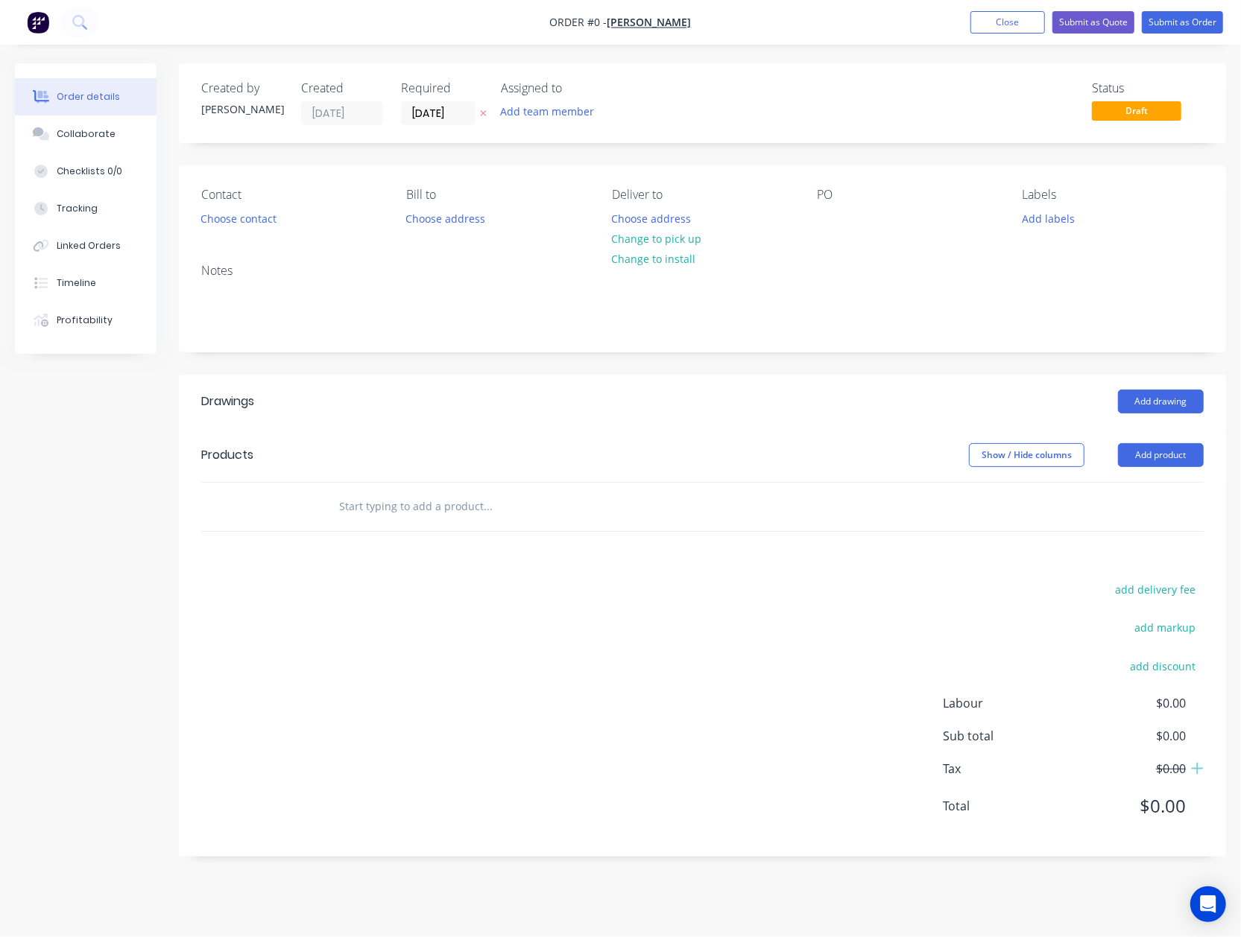
click at [540, 666] on div "add delivery fee add markup add discount Labour $0.00 Sub total $0.00 Tax $0.00…" at bounding box center [702, 707] width 1002 height 255
click at [665, 231] on button "Change to pick up" at bounding box center [656, 239] width 106 height 20
click at [251, 206] on div "Contact Choose contact" at bounding box center [291, 209] width 181 height 42
click at [250, 212] on button "Choose contact" at bounding box center [239, 218] width 92 height 20
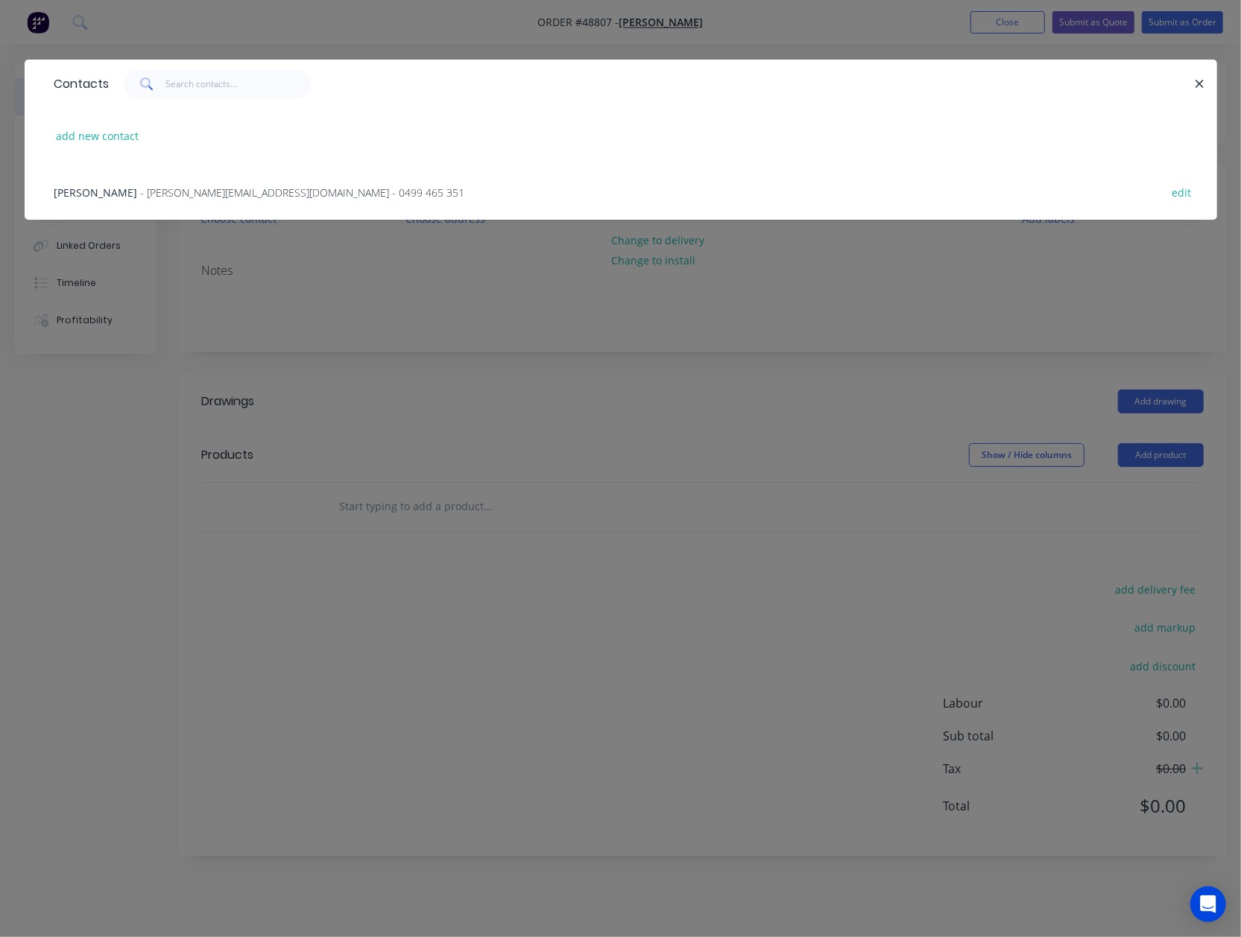
click at [153, 179] on div "Nick Walsh - nick.mrbuilder@gmail.com - 0499 465 351 edit" at bounding box center [620, 192] width 1147 height 56
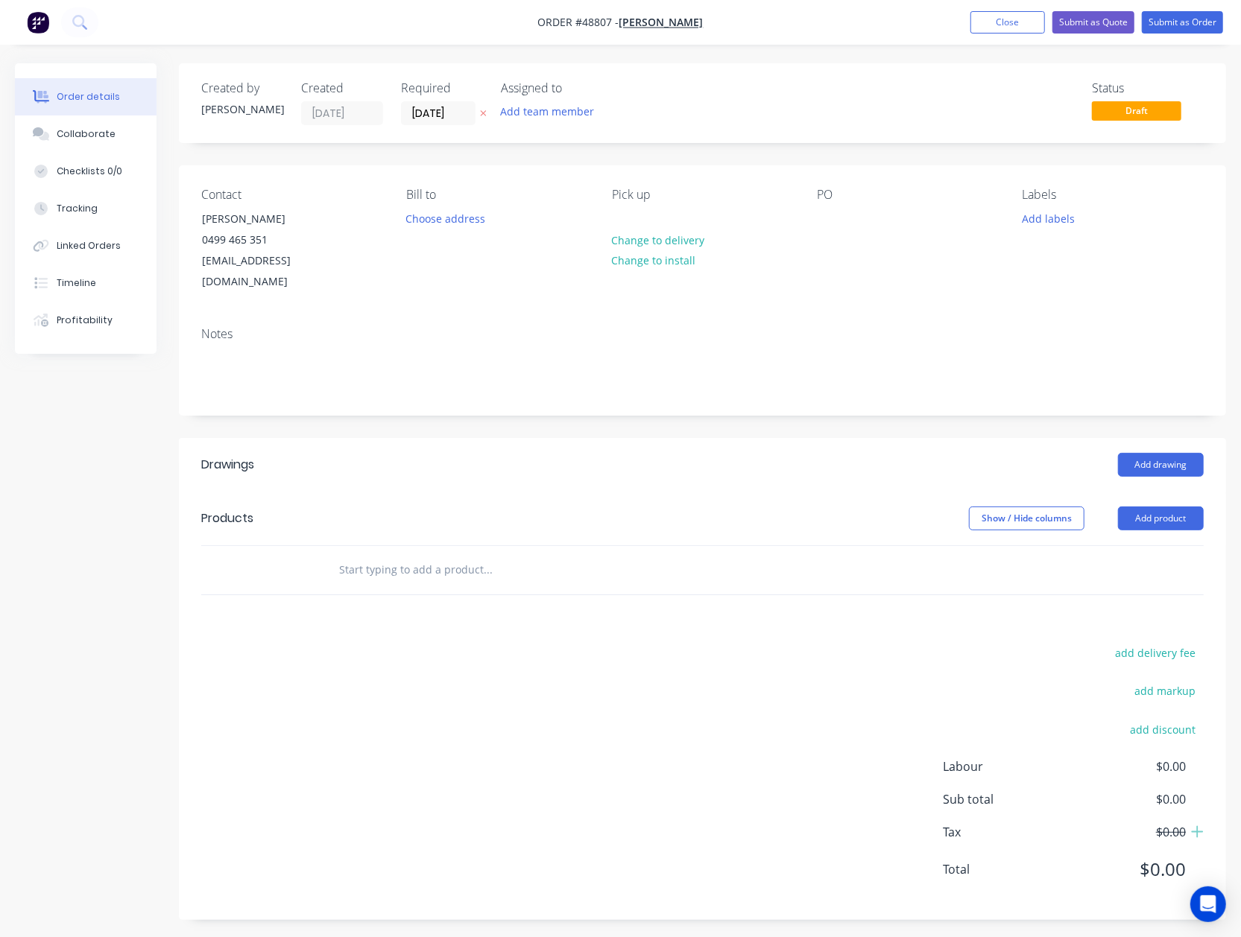
drag, startPoint x: 408, startPoint y: 423, endPoint x: 447, endPoint y: 392, distance: 49.8
click at [409, 438] on header "Drawings Add drawing" at bounding box center [702, 465] width 1047 height 54
click at [1174, 507] on button "Add product" at bounding box center [1161, 519] width 86 height 24
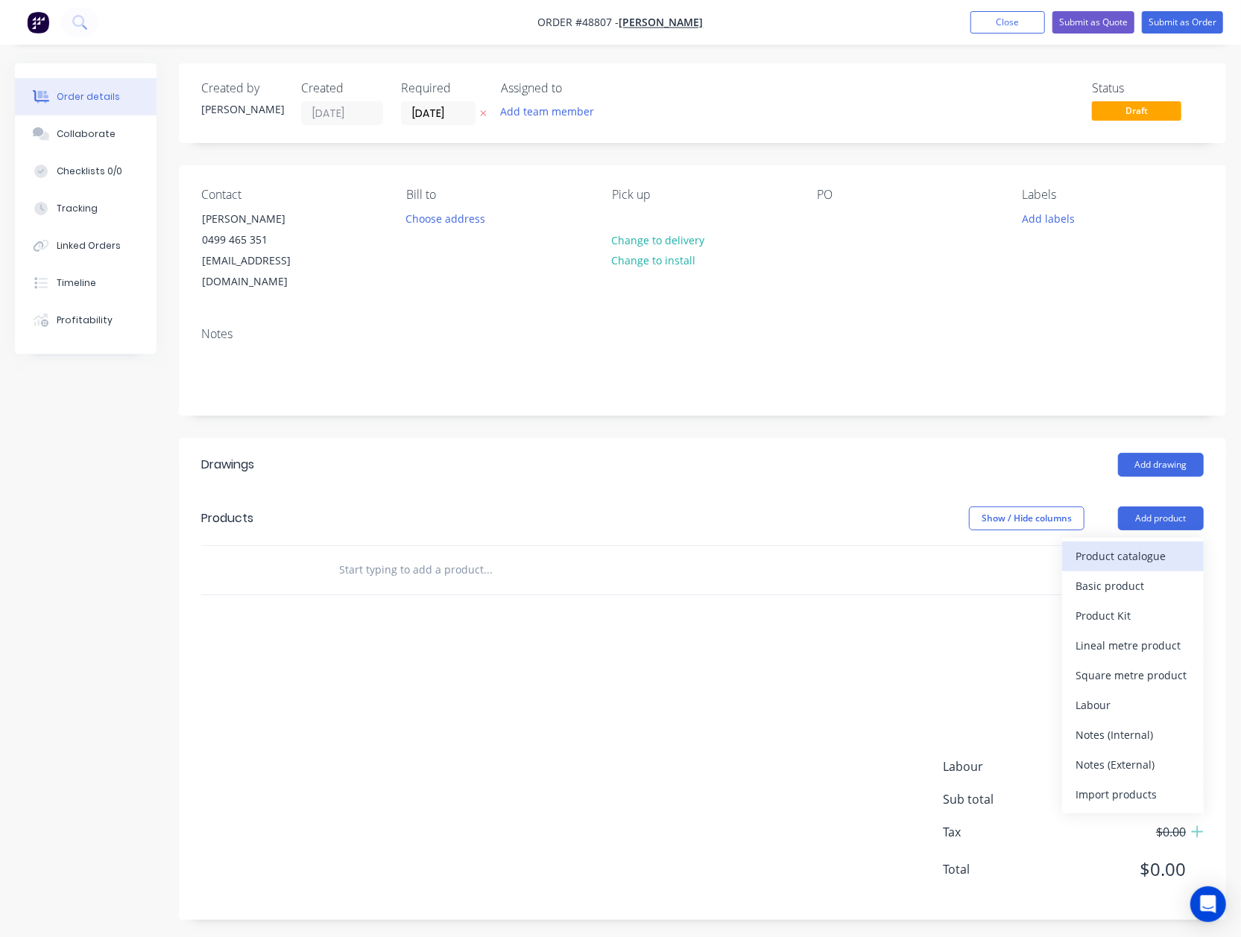
click at [1137, 545] on div "Product catalogue" at bounding box center [1132, 556] width 115 height 22
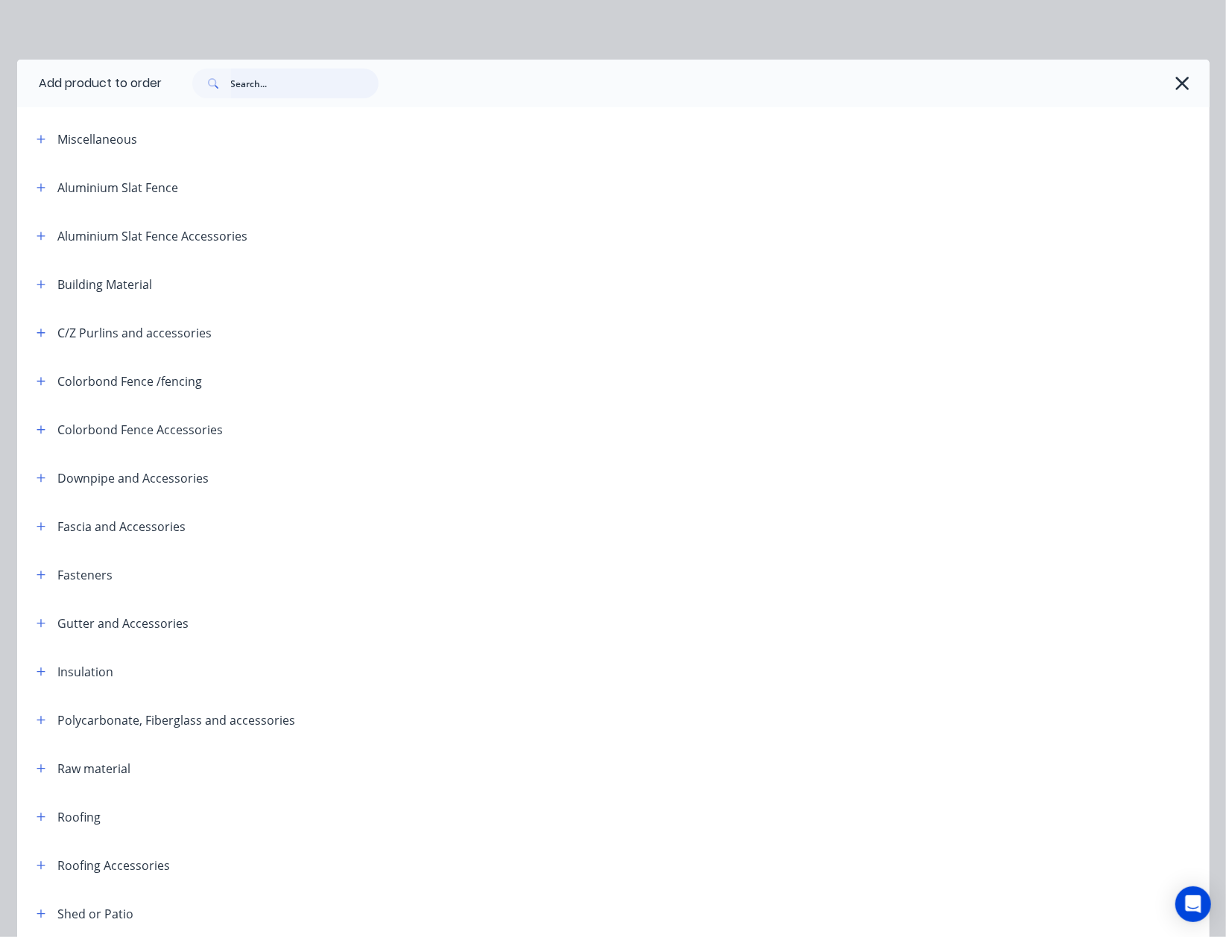
click at [298, 86] on input "text" at bounding box center [305, 84] width 148 height 30
type input "sheet"
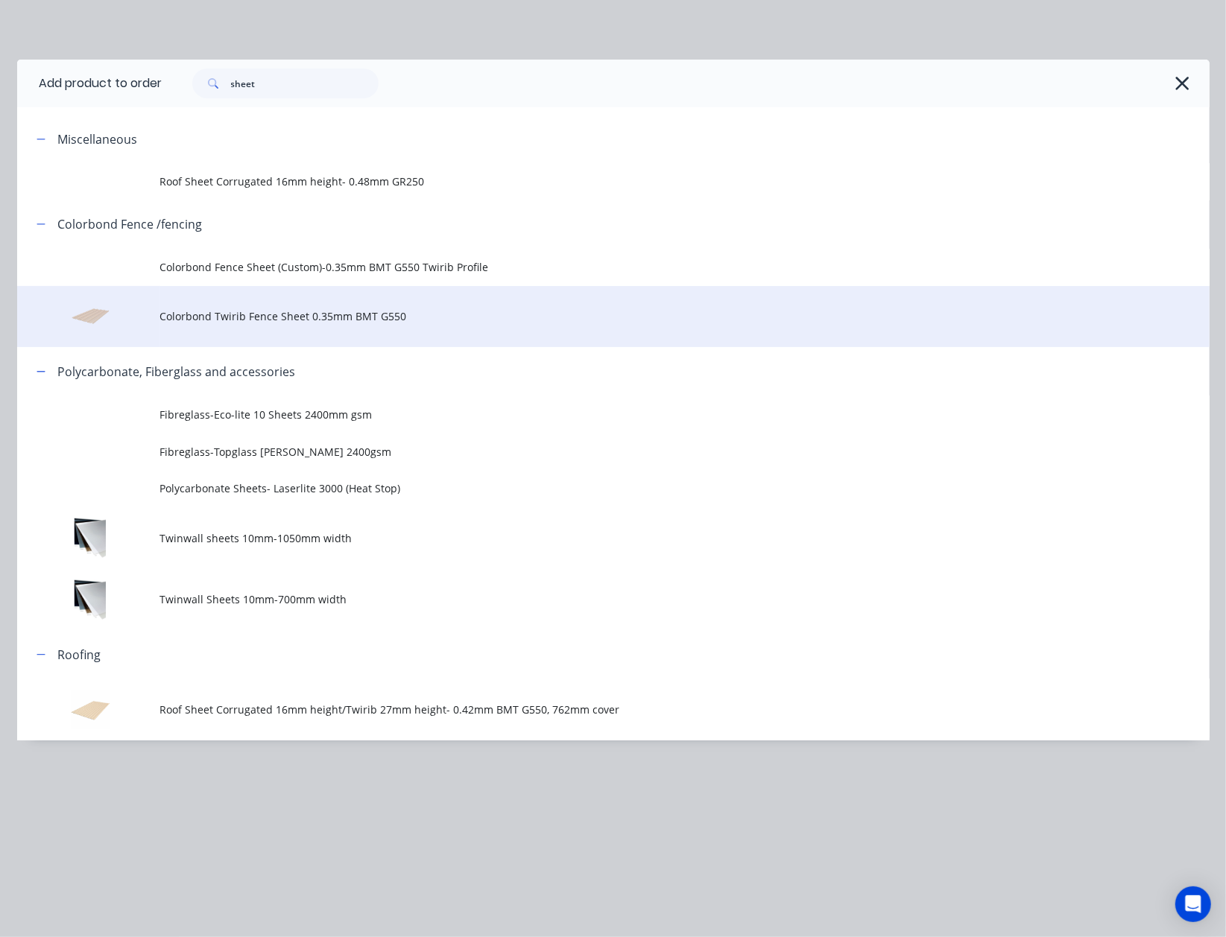
click at [272, 329] on td "Colorbond Twirib Fence Sheet 0.35mm BMT G550" at bounding box center [684, 317] width 1049 height 62
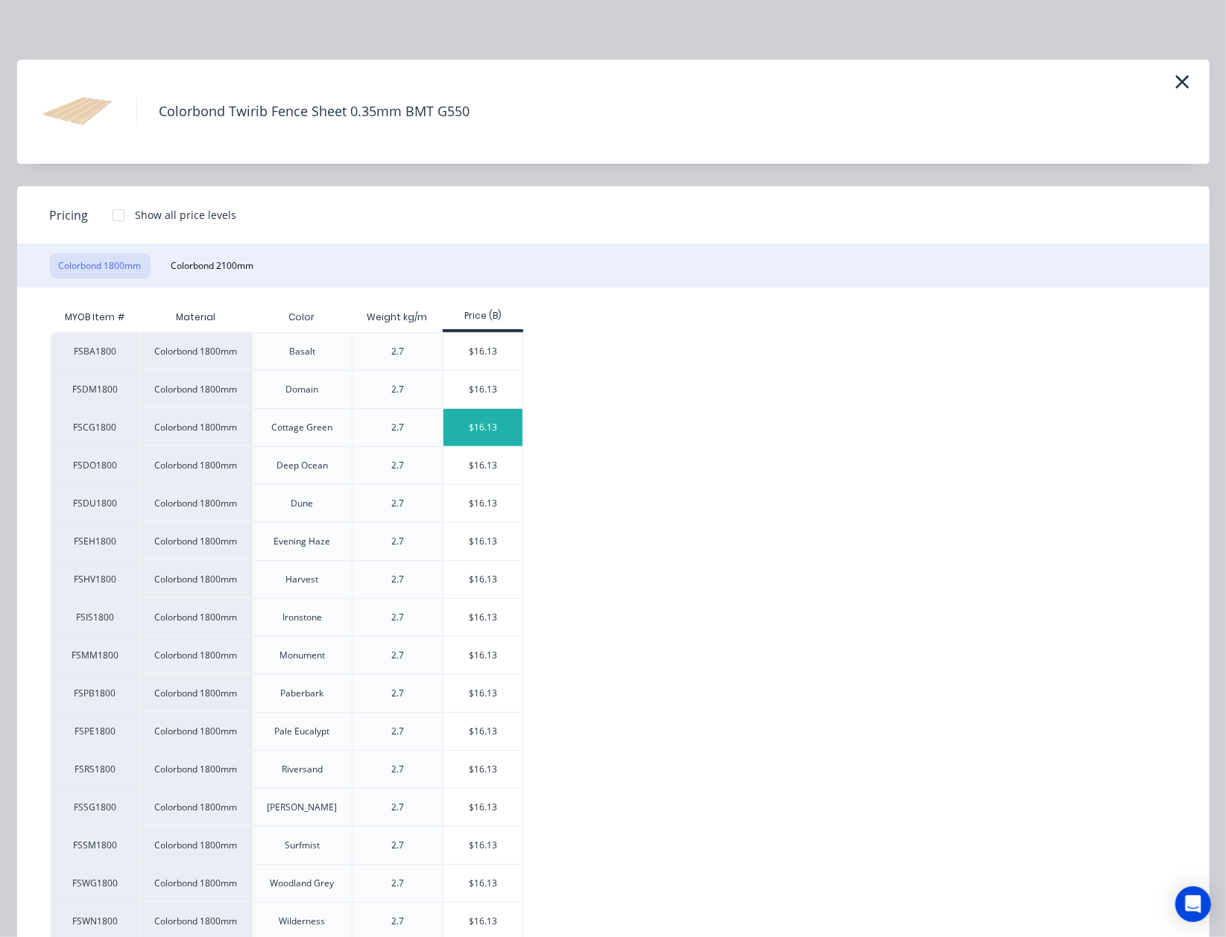
click at [465, 415] on div "$16.13" at bounding box center [483, 427] width 80 height 37
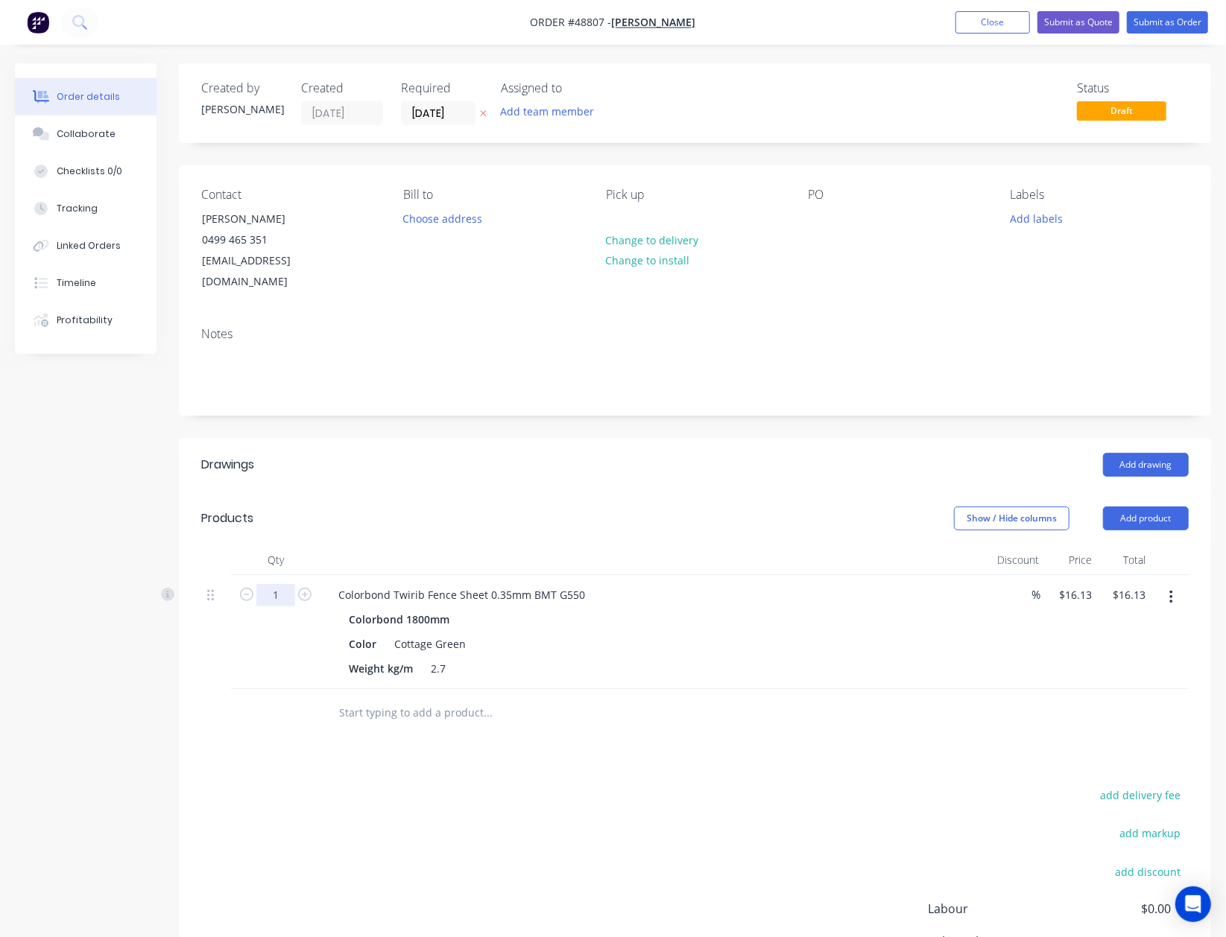
click at [287, 584] on input "1" at bounding box center [275, 595] width 39 height 22
type input "6"
type input "$96.78"
drag, startPoint x: 606, startPoint y: 501, endPoint x: 636, endPoint y: 492, distance: 31.1
click at [609, 507] on div "Show / Hide columns Add product" at bounding box center [799, 519] width 777 height 24
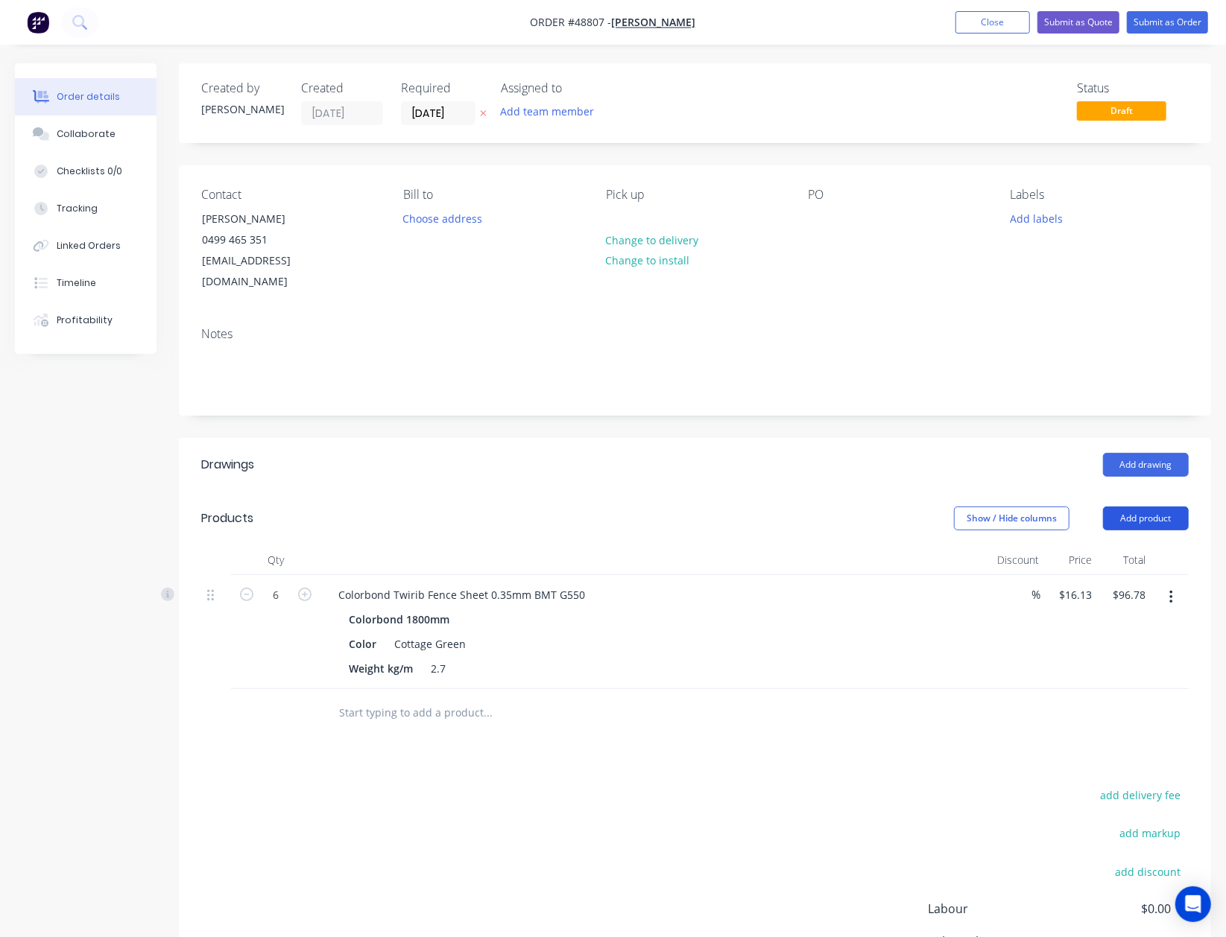
click at [1132, 507] on button "Add product" at bounding box center [1146, 519] width 86 height 24
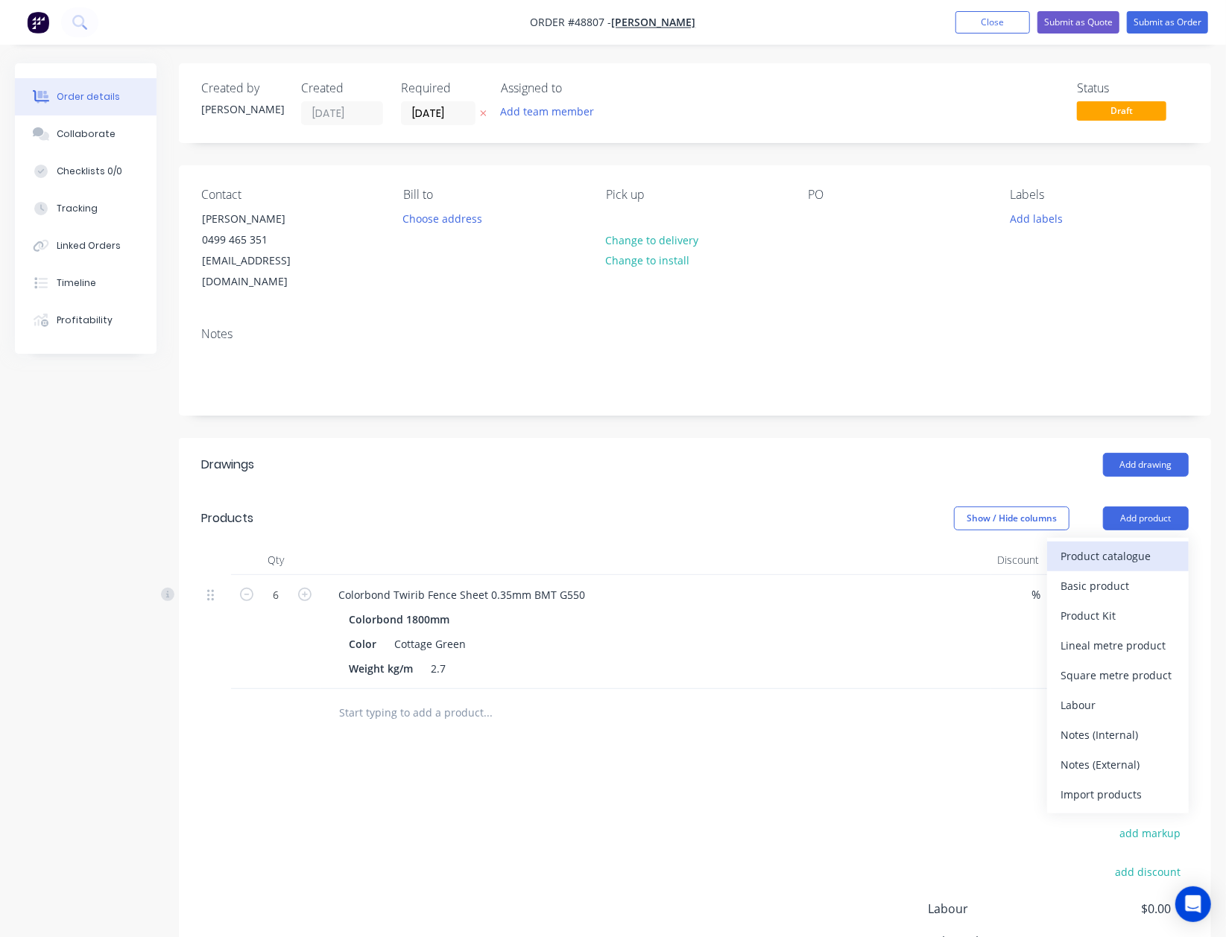
click at [1103, 550] on button "Product catalogue" at bounding box center [1118, 557] width 142 height 30
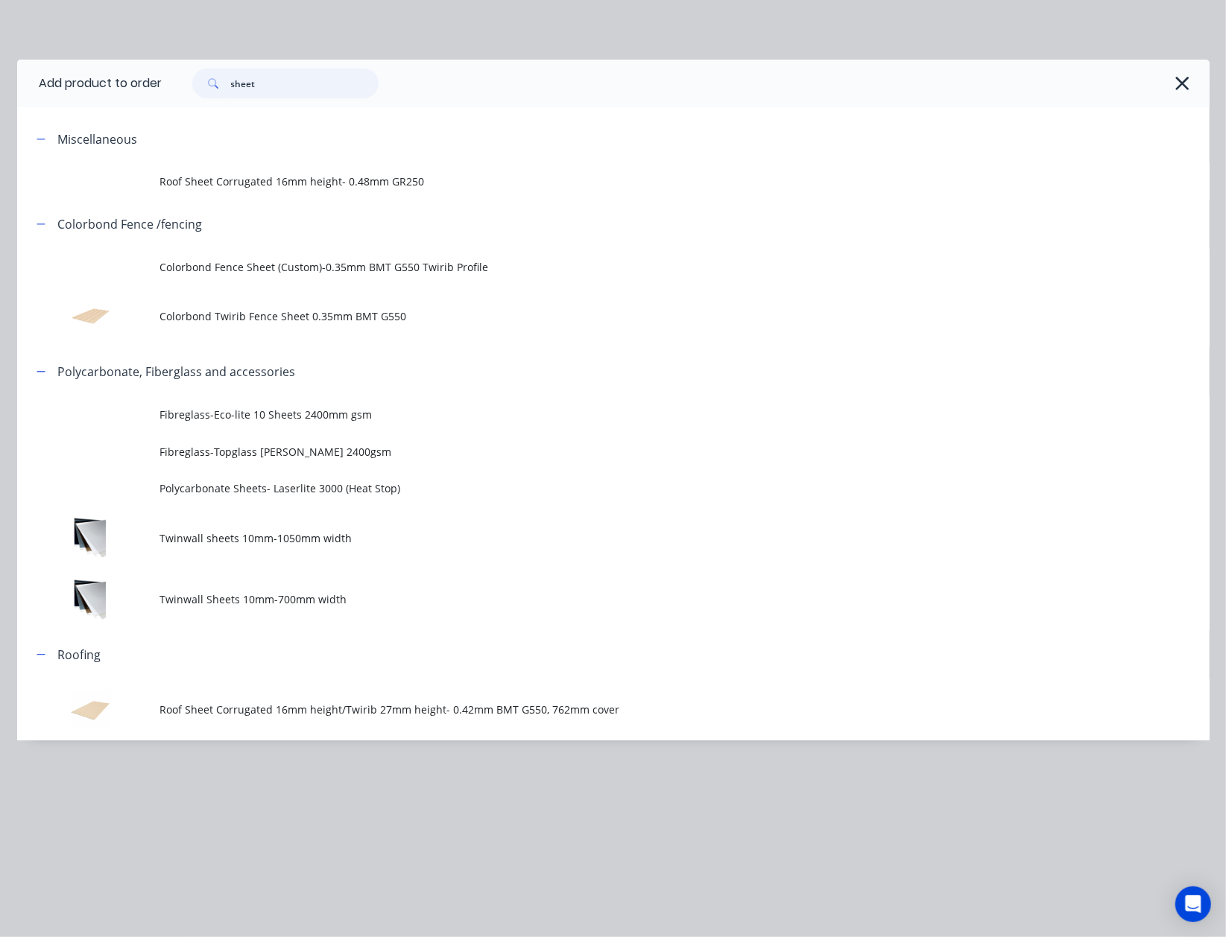
drag, startPoint x: 288, startPoint y: 90, endPoint x: 61, endPoint y: 97, distance: 226.6
click at [61, 97] on header "Add product to order sheet" at bounding box center [613, 84] width 1192 height 48
type input "post"
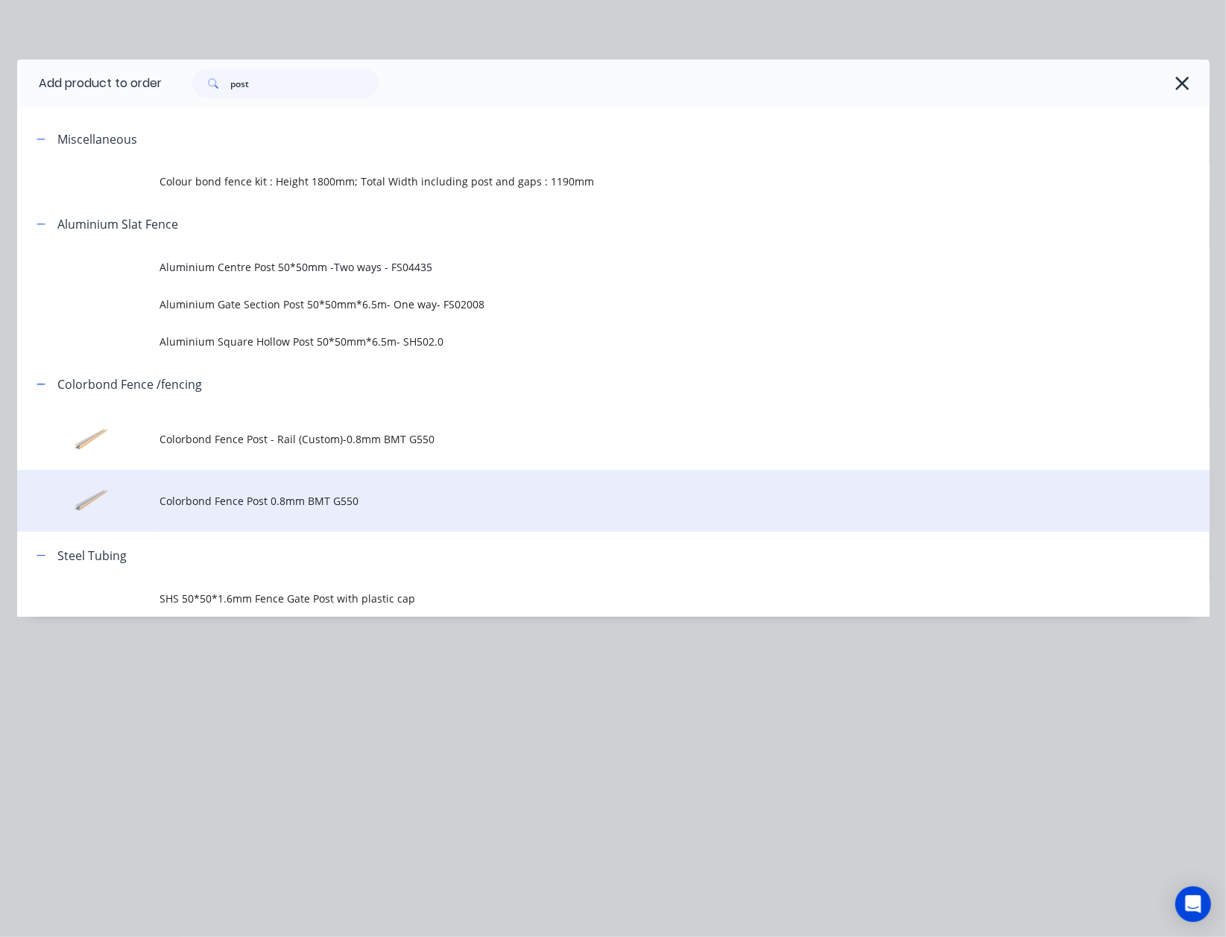
click at [285, 492] on td "Colorbond Fence Post 0.8mm BMT G550" at bounding box center [684, 501] width 1049 height 62
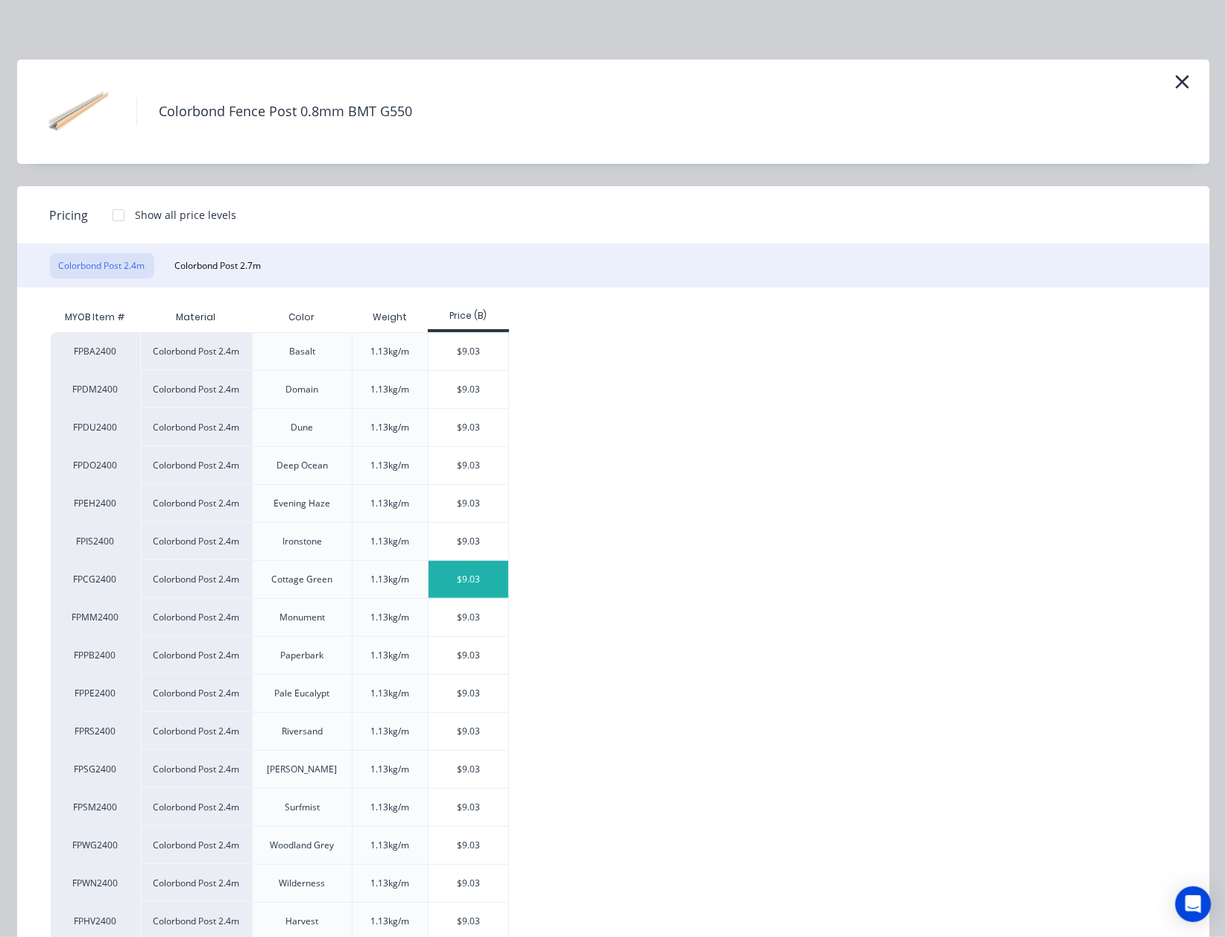
click at [454, 595] on div "$9.03" at bounding box center [468, 579] width 80 height 37
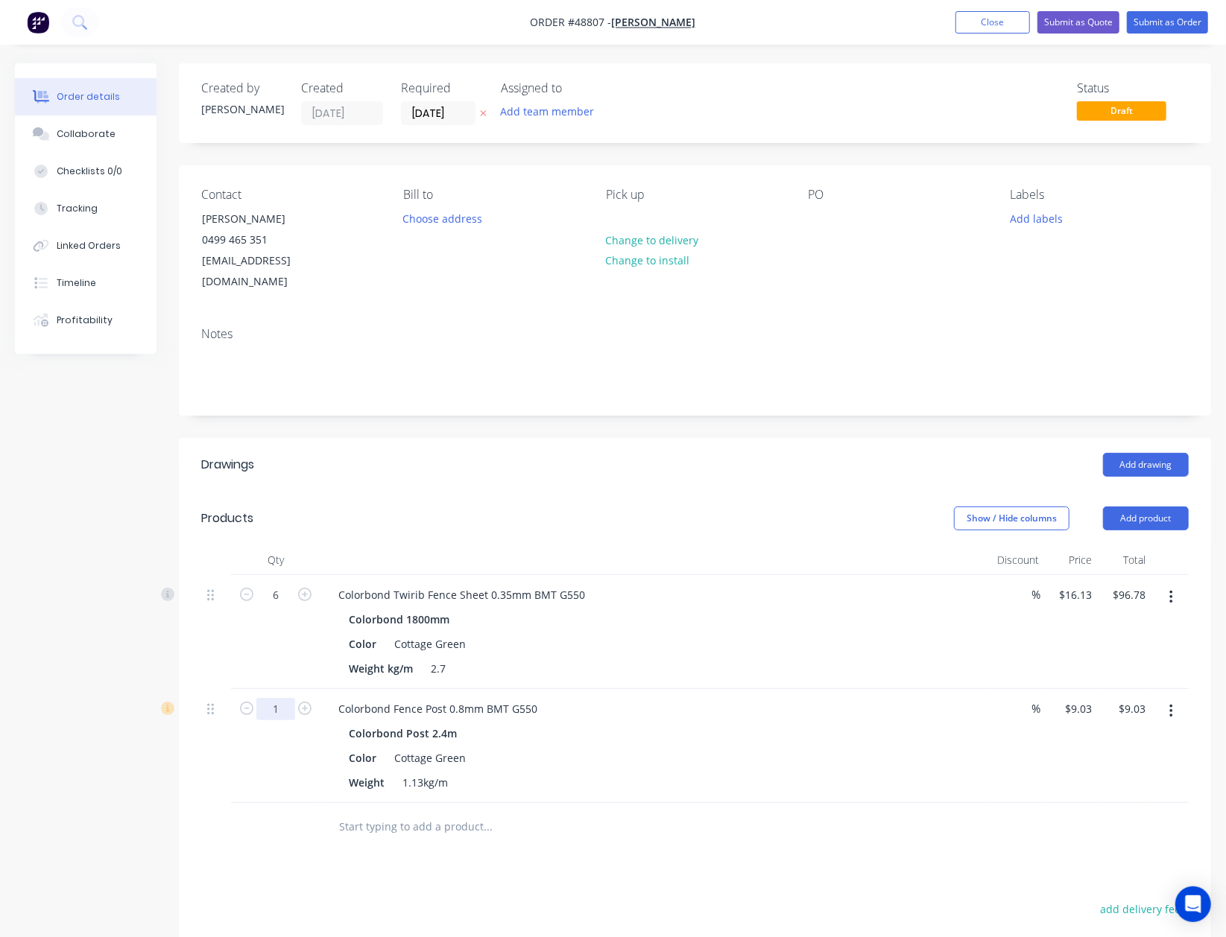
click at [281, 606] on input "1" at bounding box center [275, 595] width 39 height 22
type input "4"
type input "$36.12"
click at [872, 507] on div "Show / Hide columns Add product" at bounding box center [799, 519] width 777 height 24
click at [1131, 507] on button "Add product" at bounding box center [1146, 519] width 86 height 24
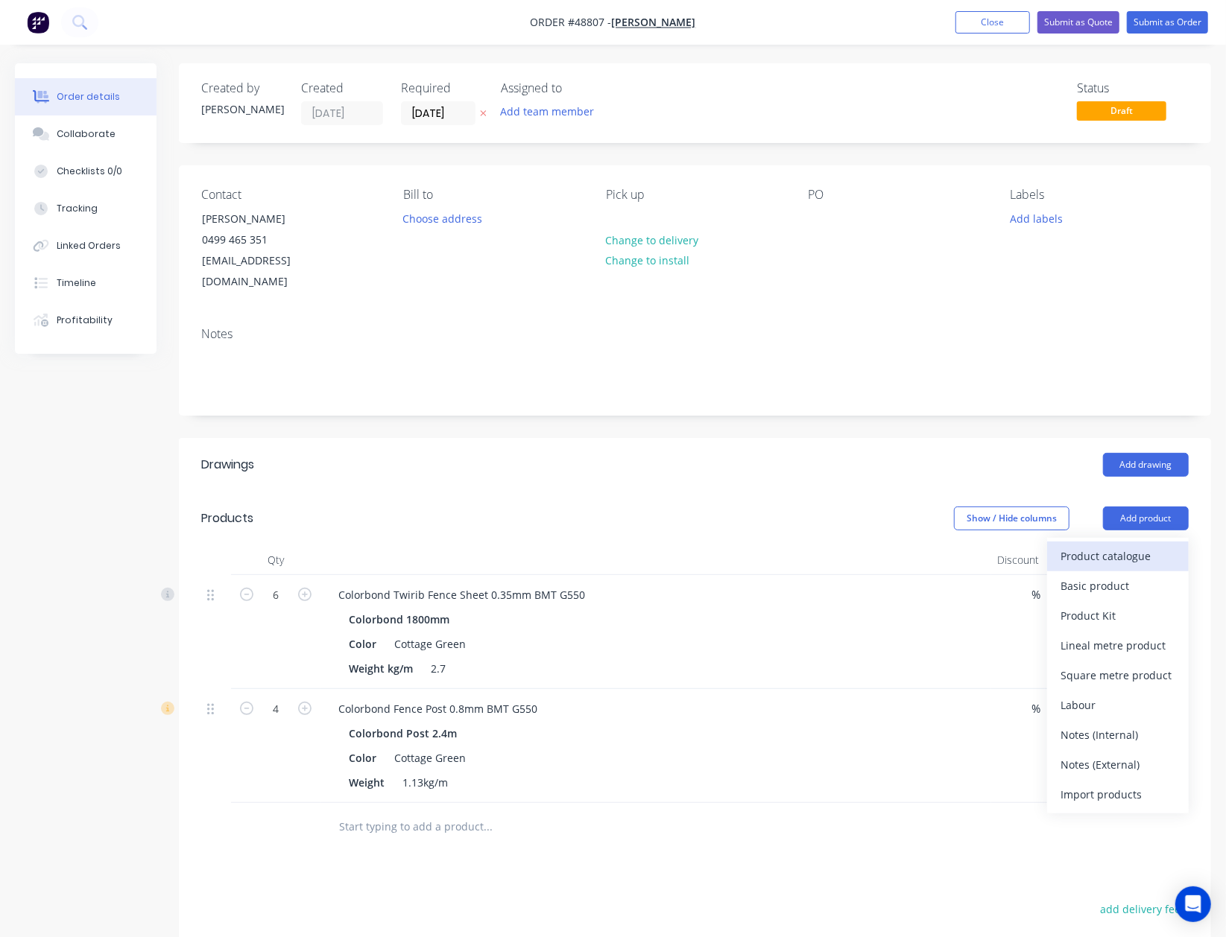
click at [1130, 545] on div "Product catalogue" at bounding box center [1117, 556] width 115 height 22
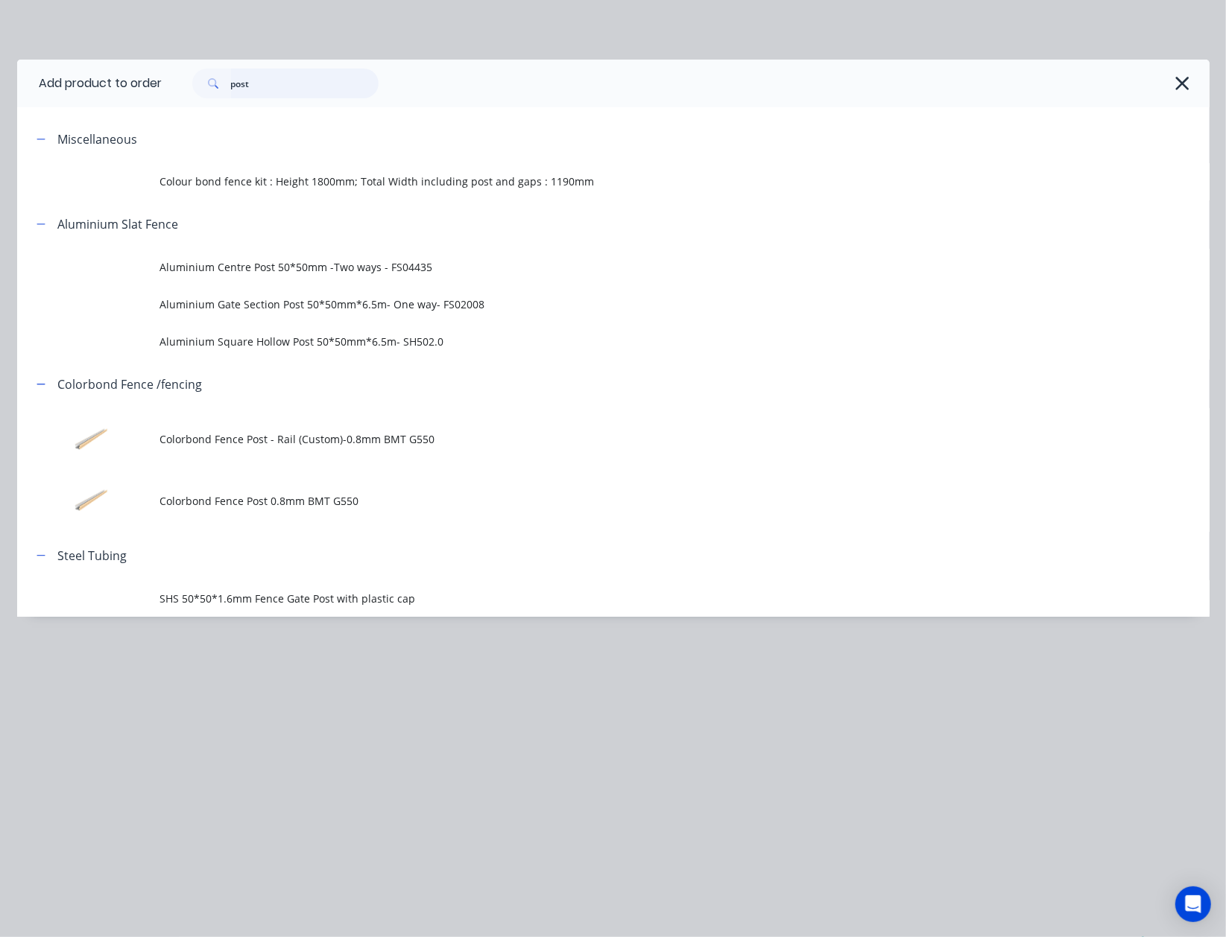
drag, startPoint x: 304, startPoint y: 80, endPoint x: 142, endPoint y: 111, distance: 165.3
click at [145, 112] on div "Add product to order post Miscellaneous Colour bond fence kit : Height 1800mm; …" at bounding box center [613, 338] width 1192 height 557
type input "rail"
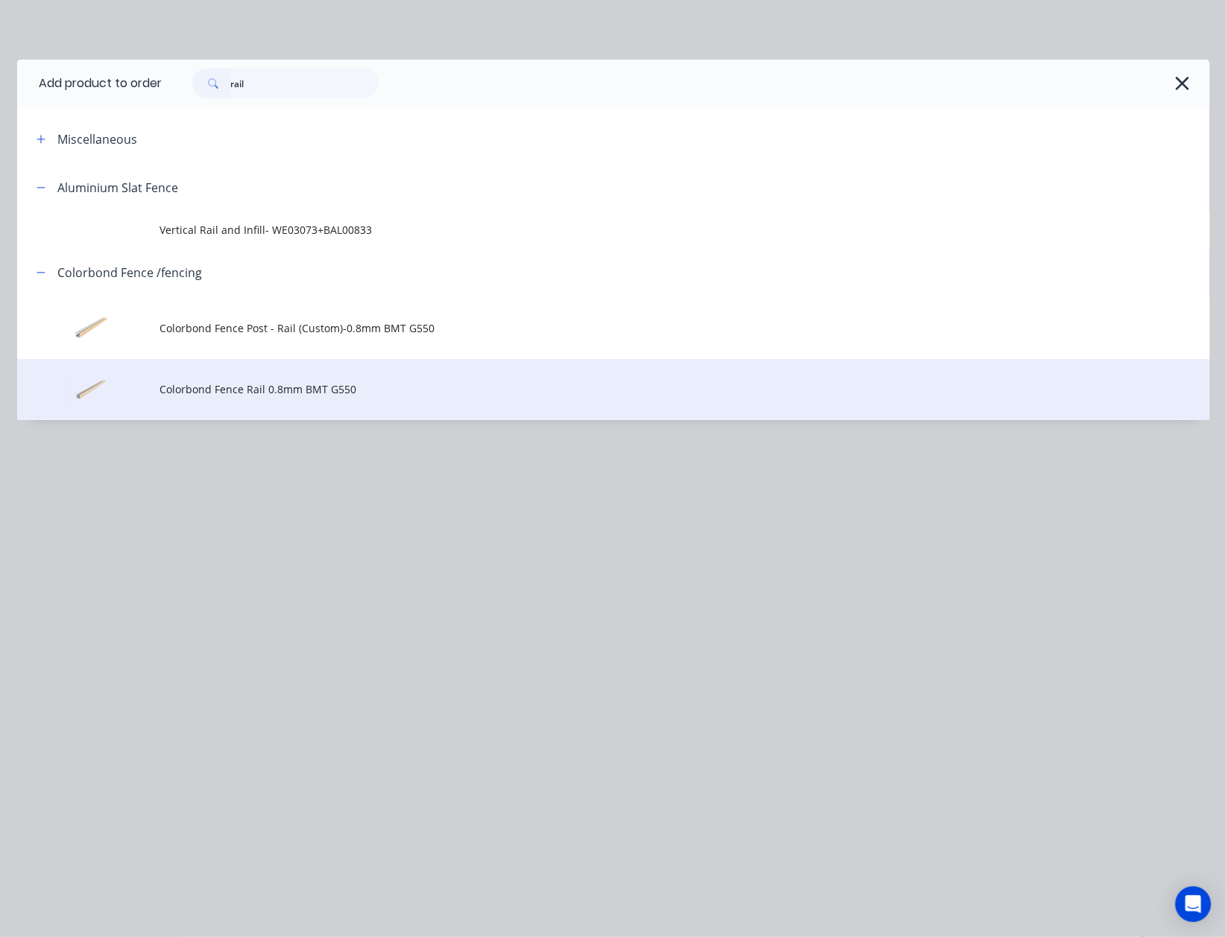
click at [385, 379] on td "Colorbond Fence Rail 0.8mm BMT G550" at bounding box center [684, 390] width 1049 height 62
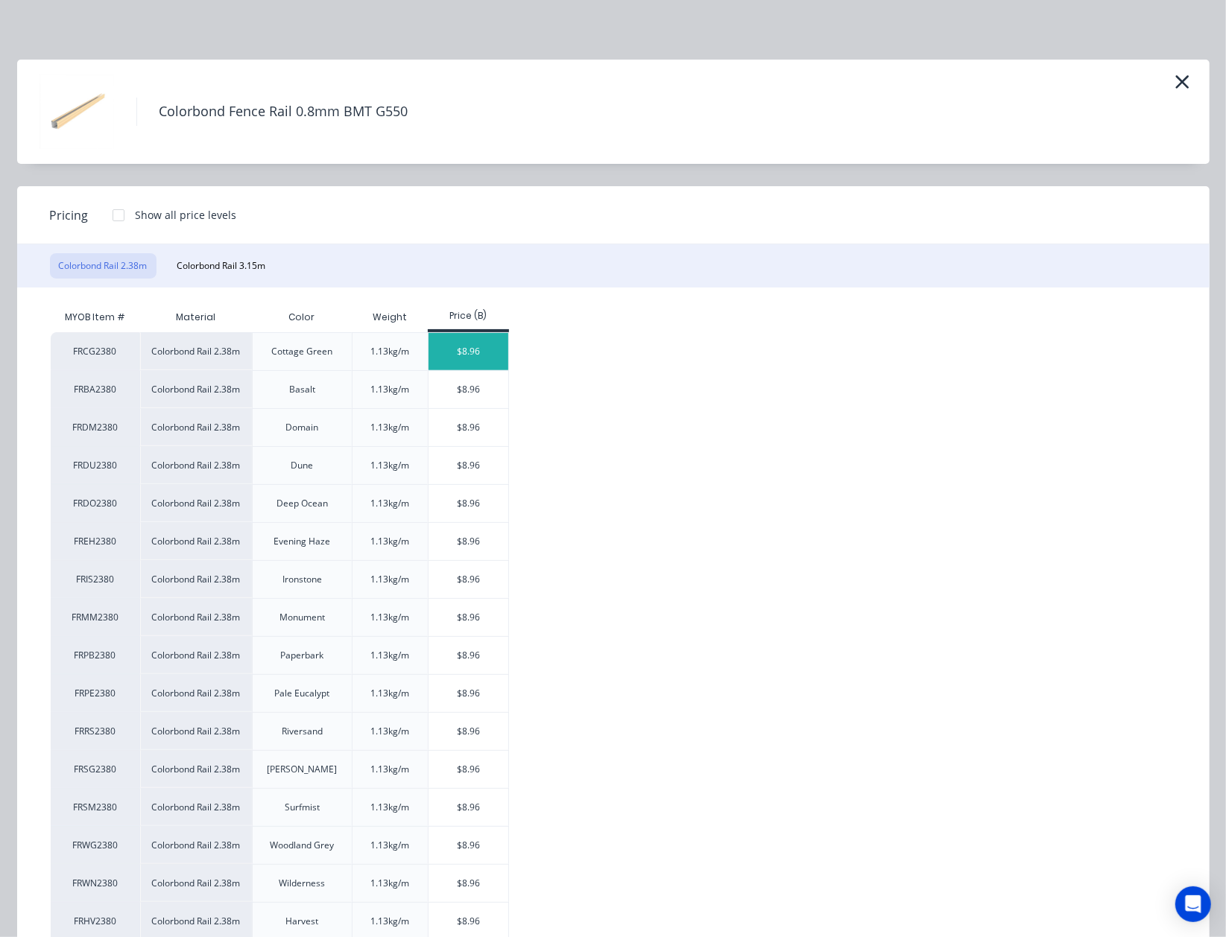
click at [452, 347] on div "$8.96" at bounding box center [468, 351] width 80 height 37
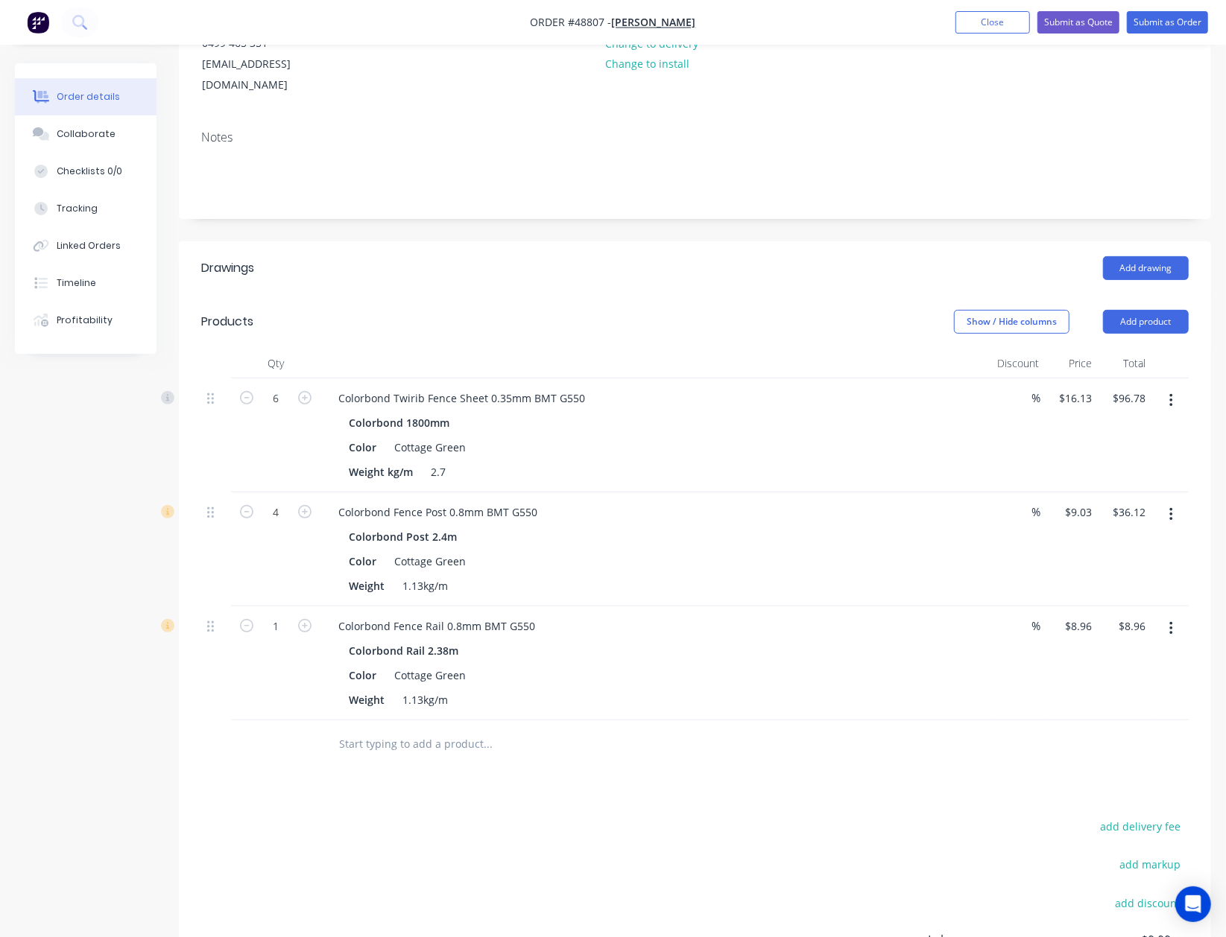
scroll to position [198, 0]
click at [279, 408] on input "1" at bounding box center [275, 397] width 39 height 22
type input "4"
type input "$35.84"
click at [285, 567] on div "4" at bounding box center [275, 548] width 89 height 114
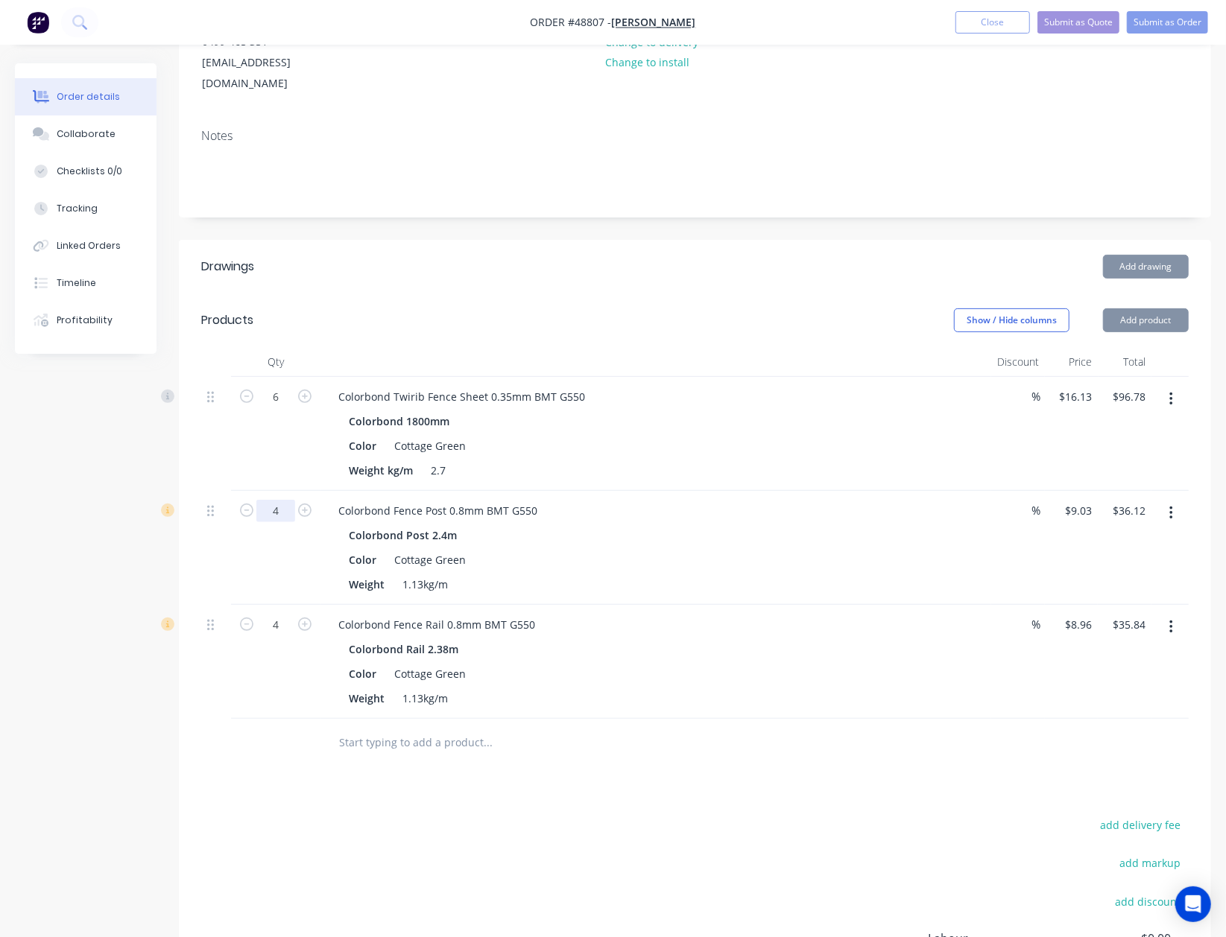
click at [291, 408] on input "4" at bounding box center [275, 397] width 39 height 22
type input "12"
type input "$108.36"
drag, startPoint x: 697, startPoint y: 550, endPoint x: 687, endPoint y: 550, distance: 10.4
click at [697, 550] on div "Color Cottage Green" at bounding box center [653, 560] width 620 height 22
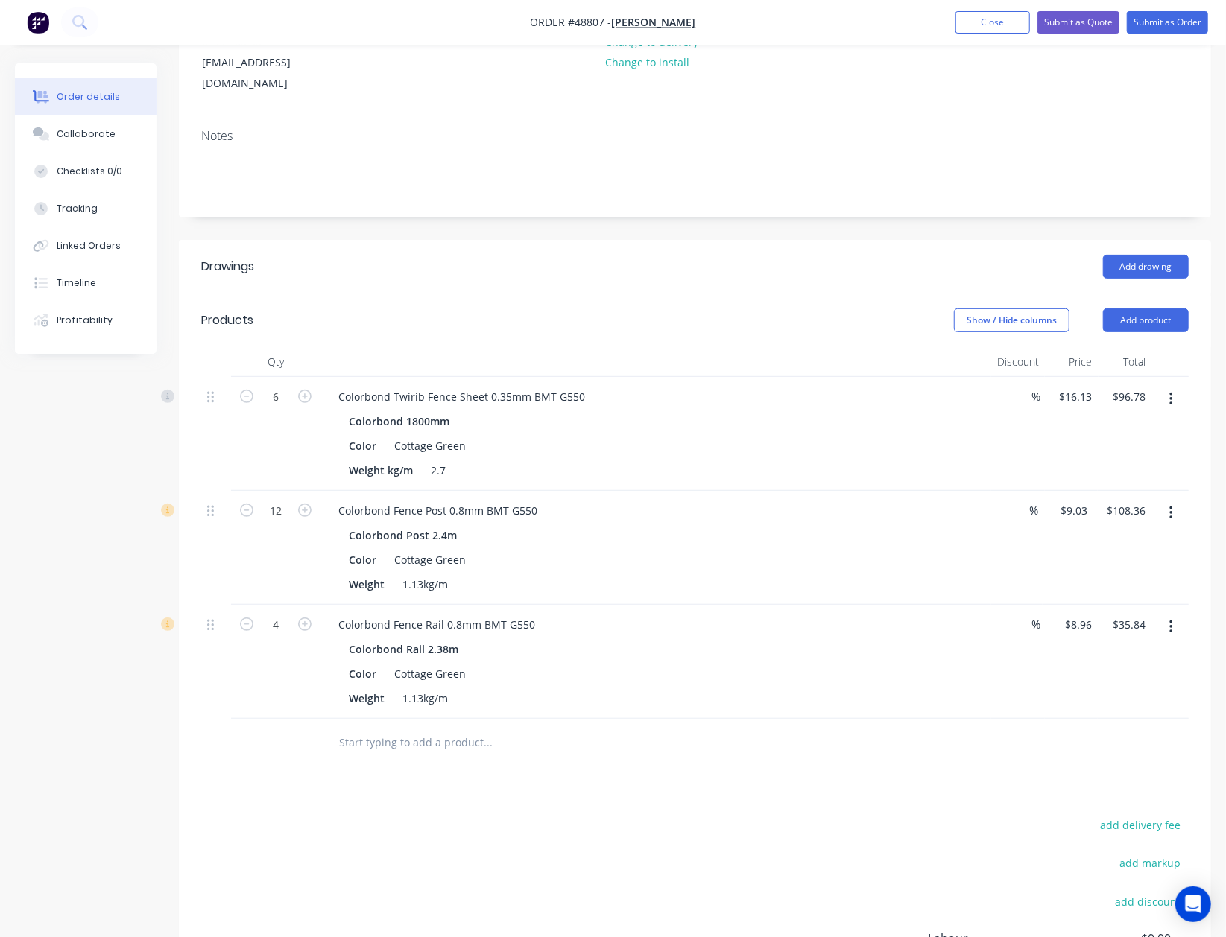
click at [1162, 615] on button "button" at bounding box center [1170, 627] width 35 height 27
click at [1122, 689] on button "Duplicate" at bounding box center [1118, 696] width 142 height 30
click at [1168, 728] on button "button" at bounding box center [1170, 741] width 35 height 27
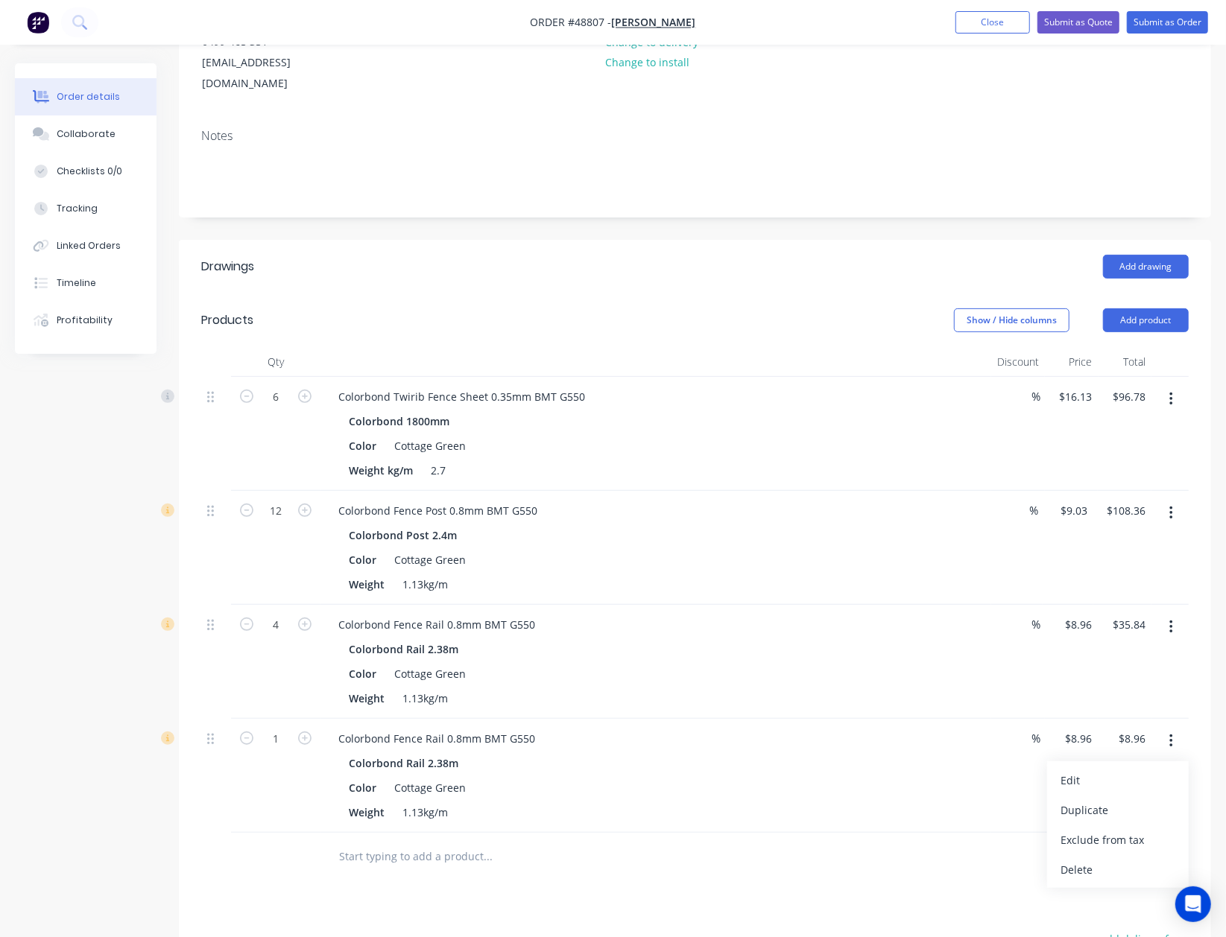
click at [1135, 770] on div "Edit" at bounding box center [1117, 781] width 115 height 22
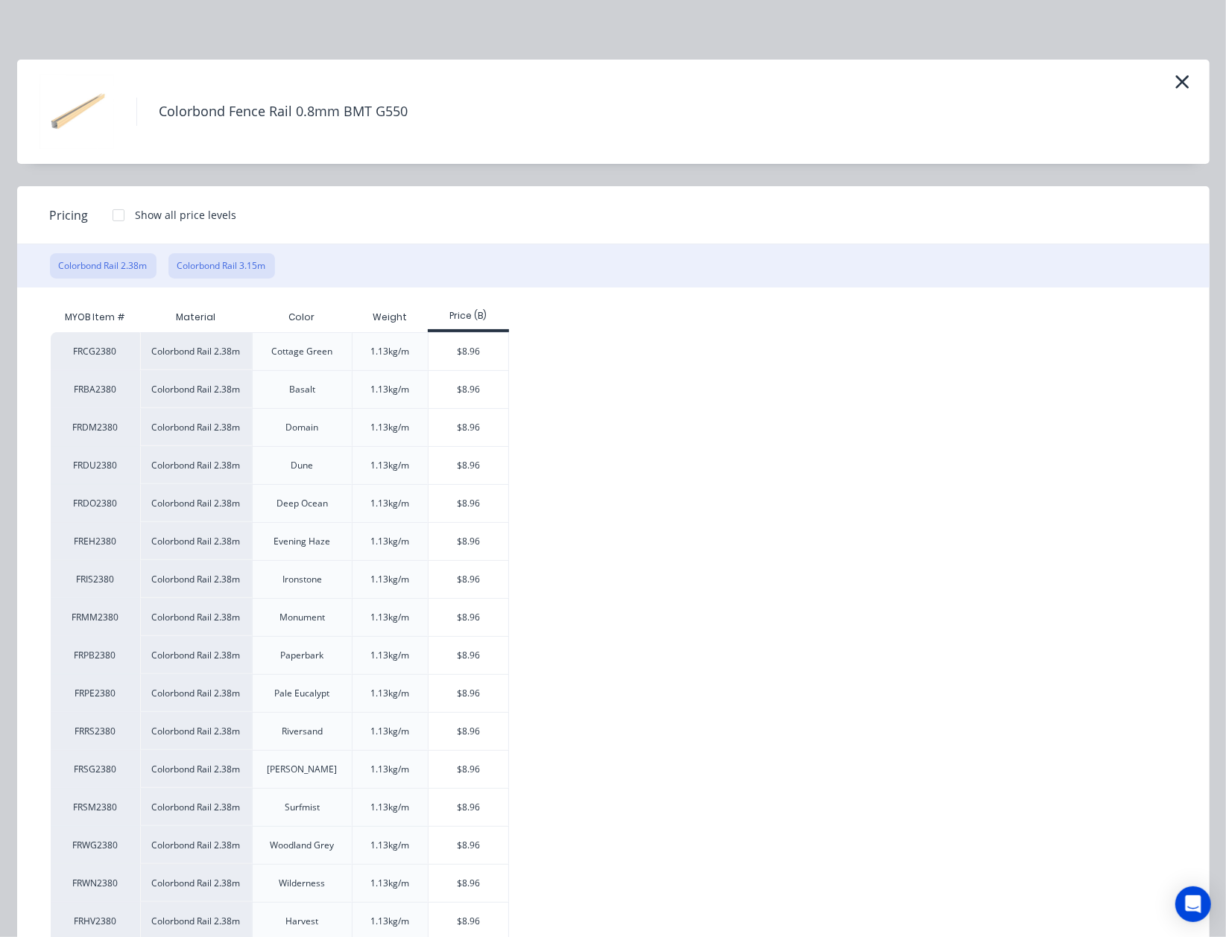
click at [200, 269] on button "Colorbond Rail 3.15m" at bounding box center [221, 265] width 107 height 25
click at [490, 469] on div "$11.85" at bounding box center [468, 465] width 80 height 37
type input "$11.85"
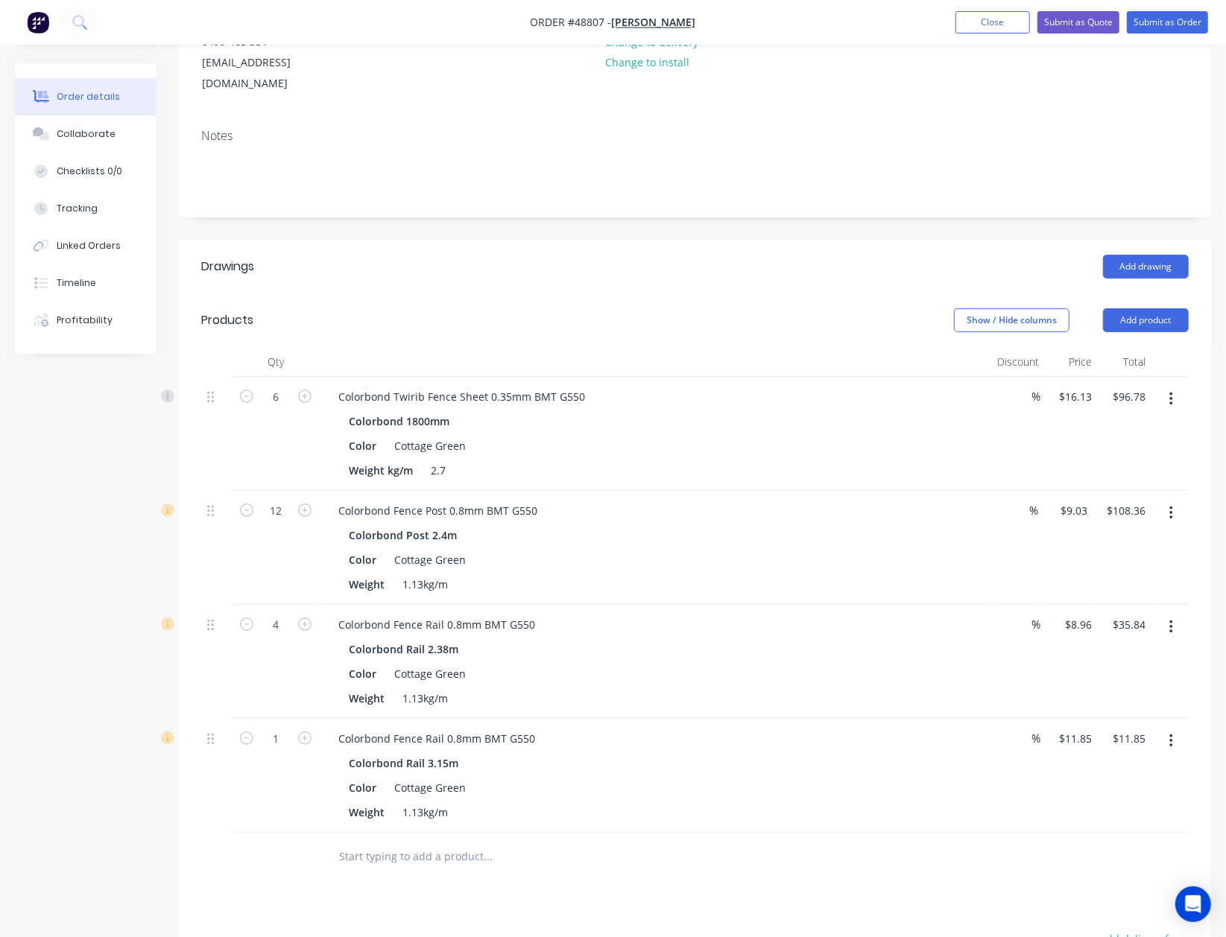
drag, startPoint x: 301, startPoint y: 715, endPoint x: 260, endPoint y: 814, distance: 107.2
click at [301, 732] on icon "button" at bounding box center [304, 738] width 13 height 13
type input "2"
type input "$23.70"
click at [260, 833] on div at bounding box center [275, 857] width 89 height 48
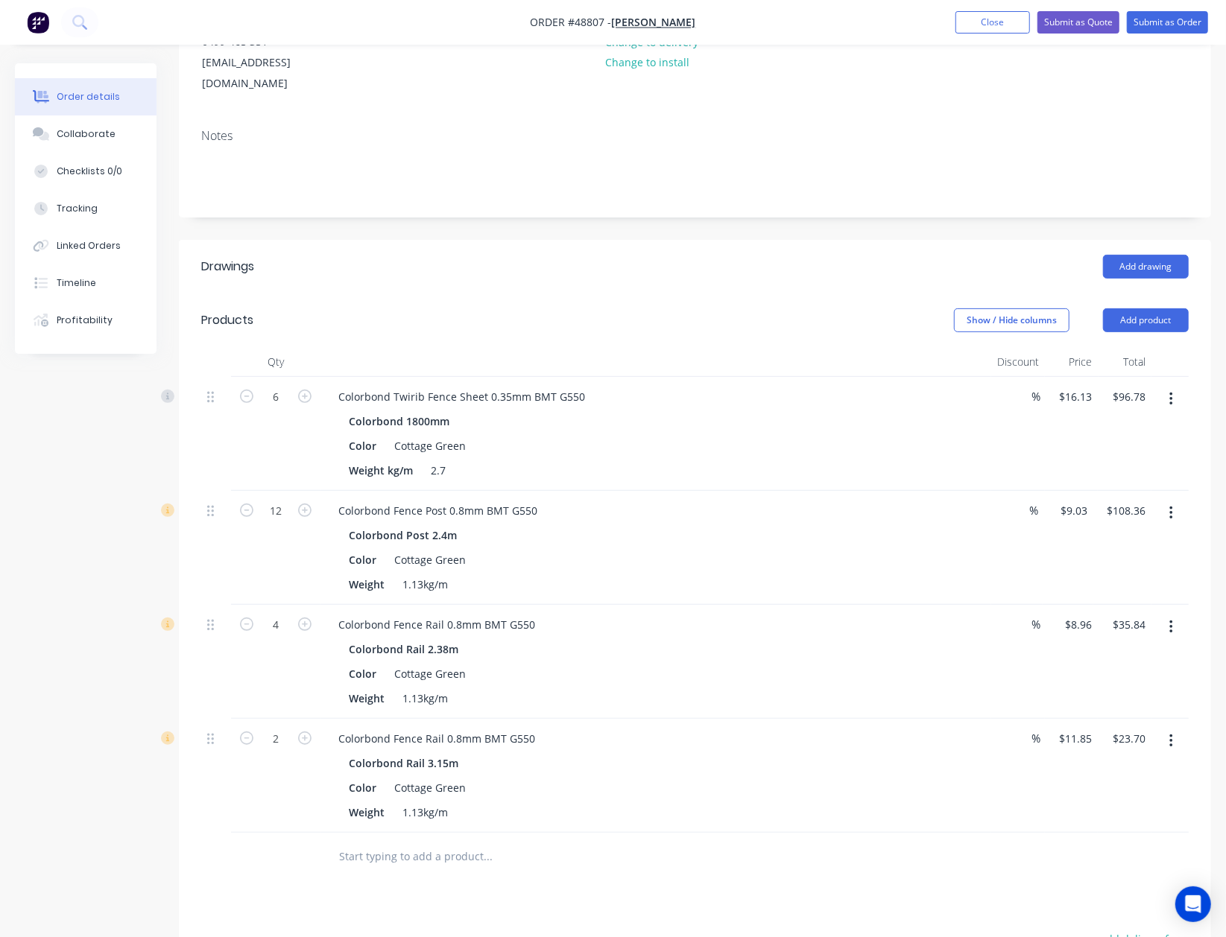
click at [459, 294] on header "Products Show / Hide columns Add product" at bounding box center [695, 321] width 1032 height 54
click at [286, 386] on input "6" at bounding box center [275, 397] width 39 height 22
type input "10"
type input "$161.30"
click at [434, 308] on div "Show / Hide columns Add product" at bounding box center [799, 320] width 777 height 24
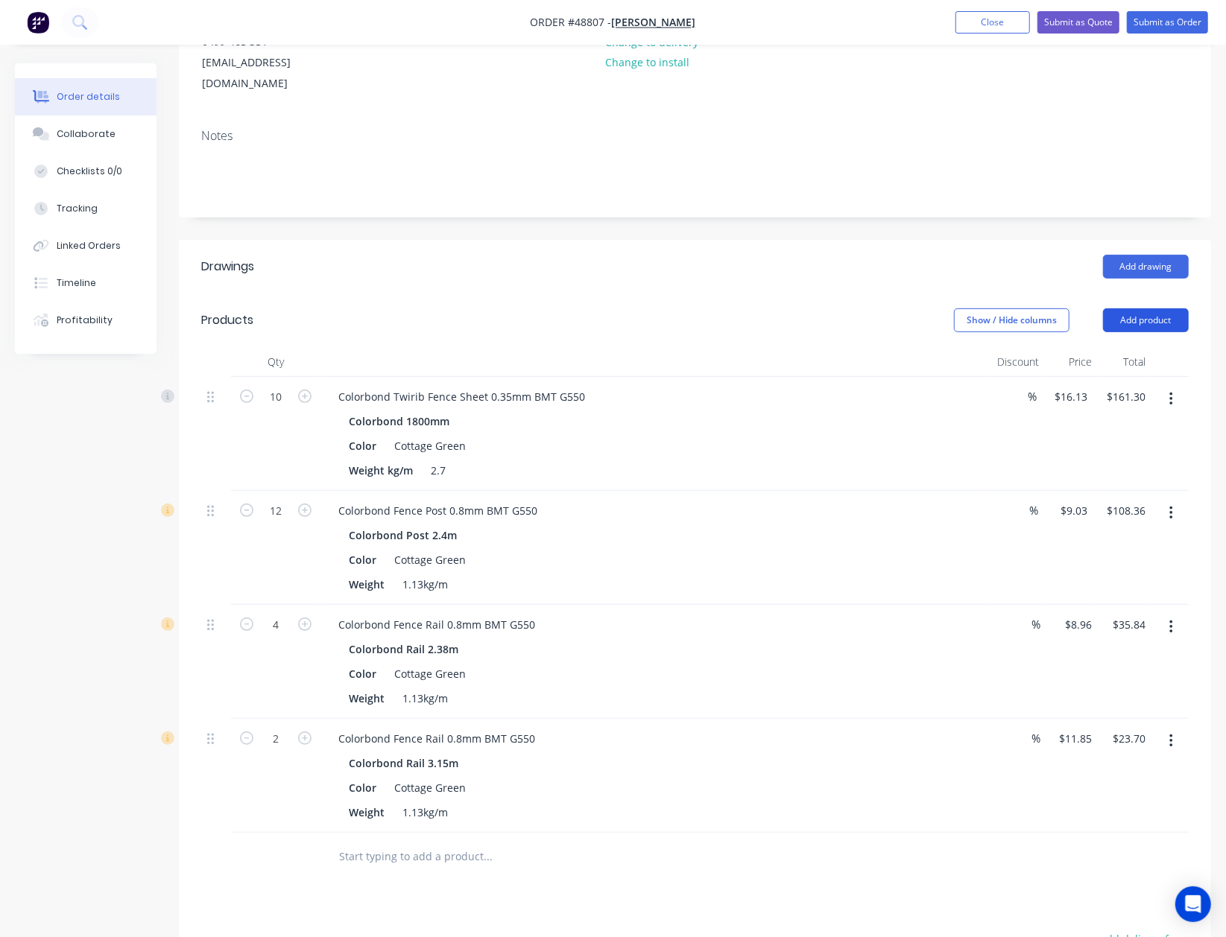
click at [1144, 308] on button "Add product" at bounding box center [1146, 320] width 86 height 24
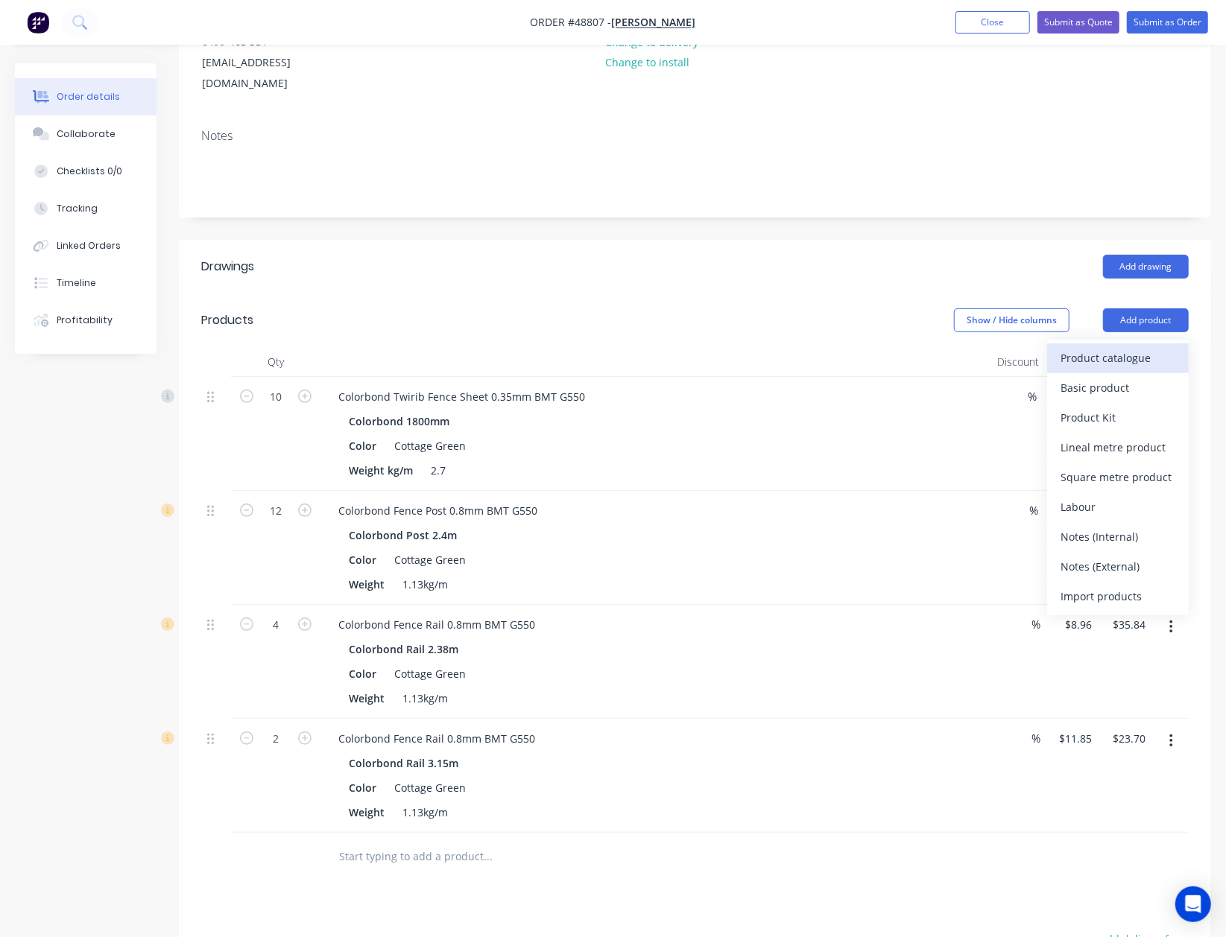
click at [1127, 347] on div "Product catalogue" at bounding box center [1117, 358] width 115 height 22
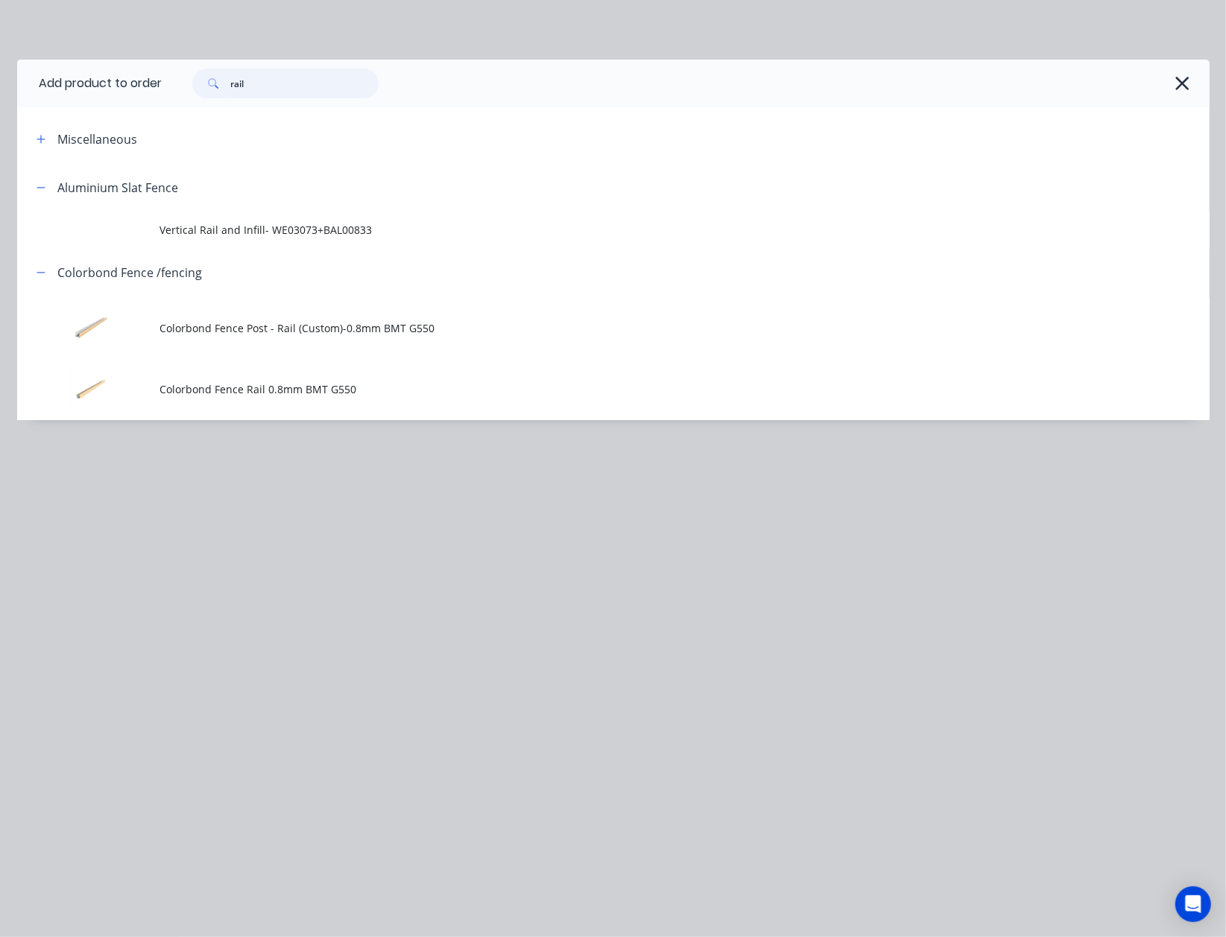
drag, startPoint x: 302, startPoint y: 82, endPoint x: 95, endPoint y: 86, distance: 207.2
click at [95, 86] on header "Add product to order rail" at bounding box center [613, 84] width 1192 height 48
type input "wall"
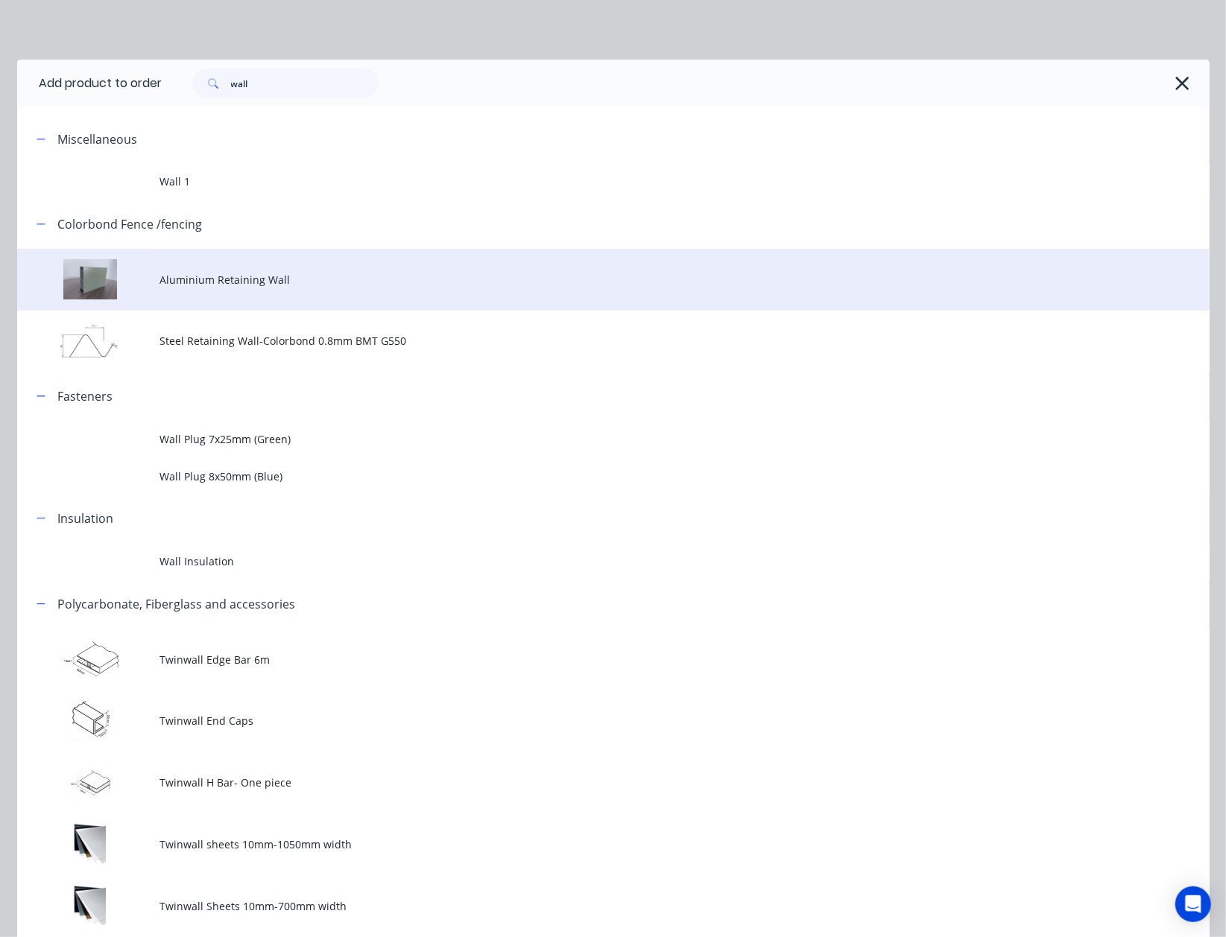
click at [240, 272] on span "Aluminium Retaining Wall" at bounding box center [579, 280] width 839 height 16
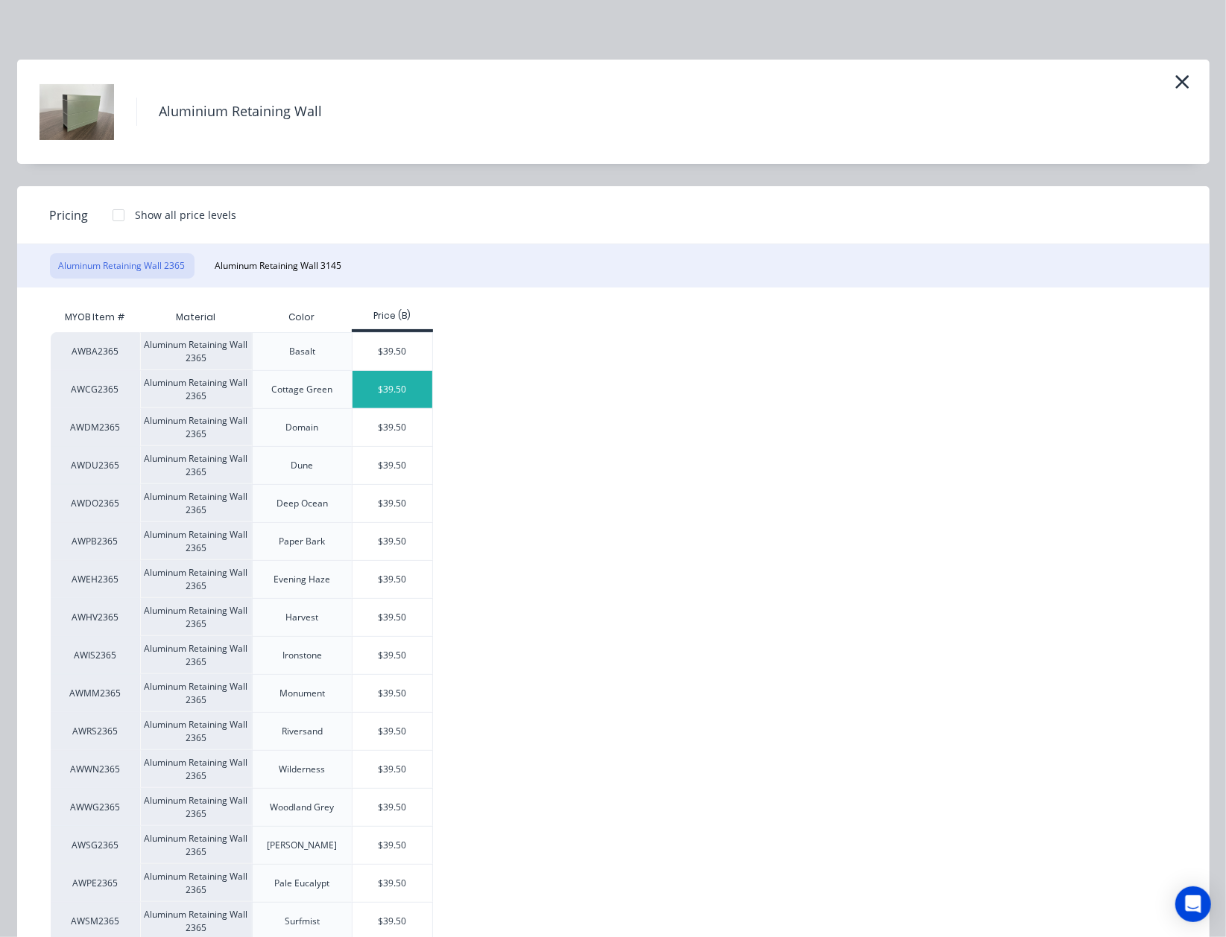
click at [415, 391] on div "$39.50" at bounding box center [392, 389] width 80 height 37
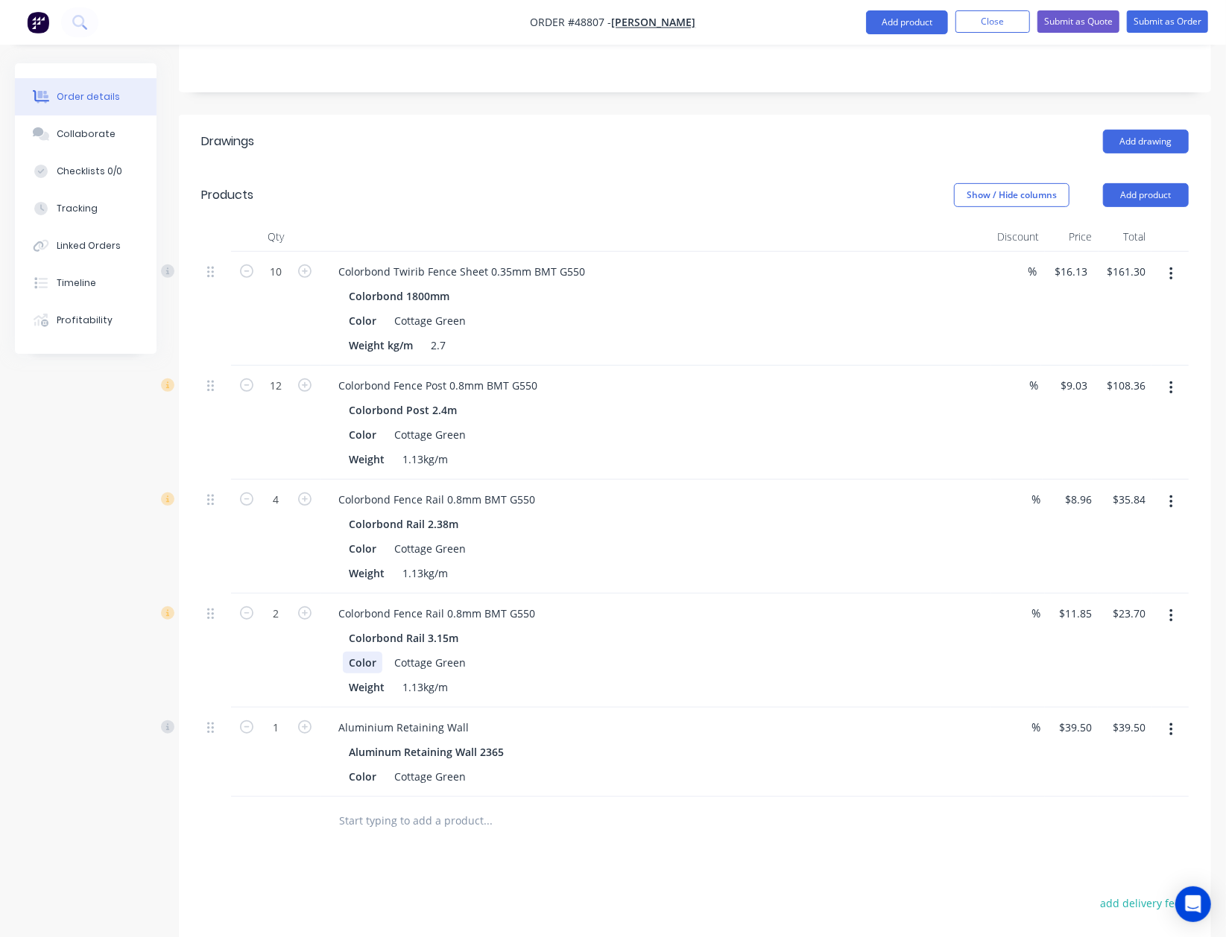
scroll to position [561, 0]
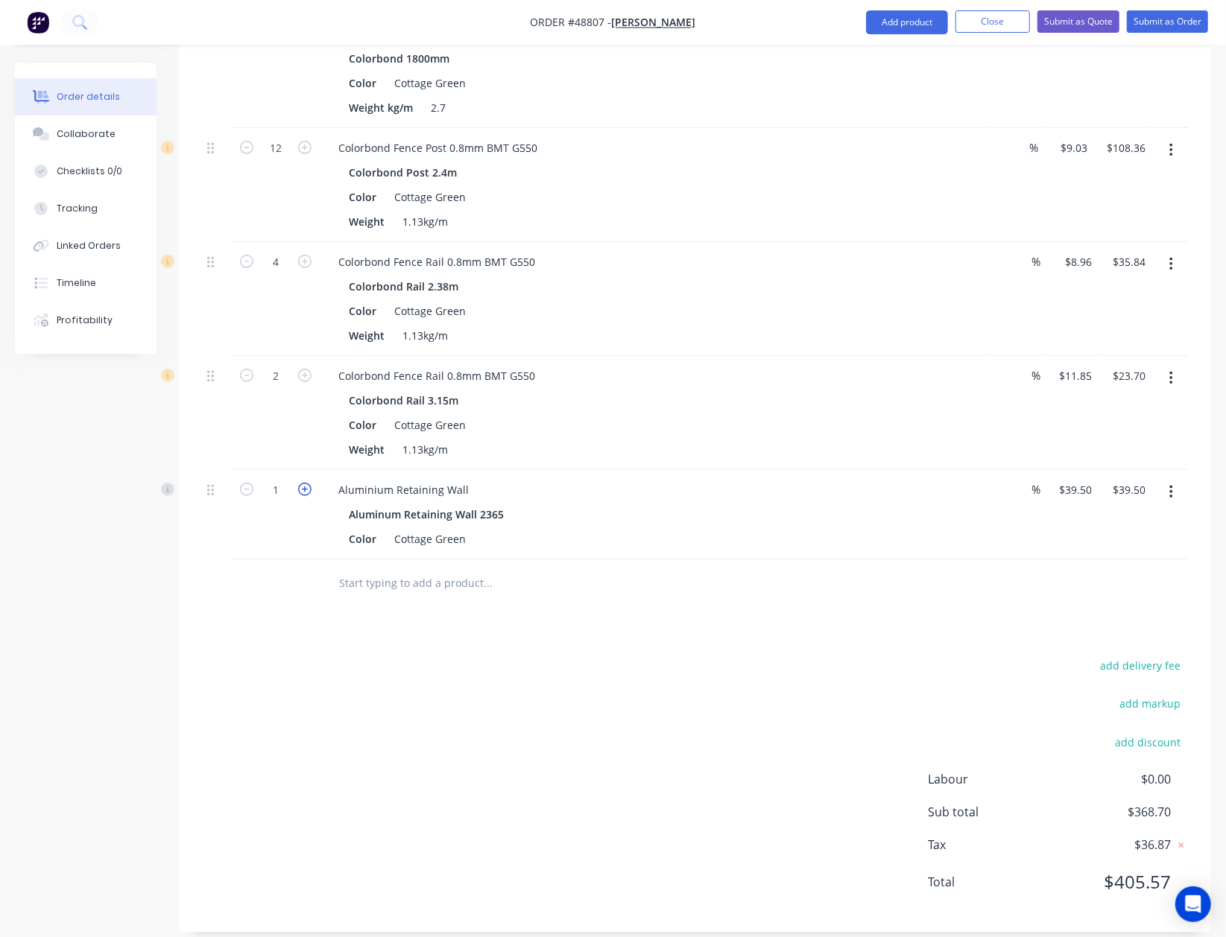
click at [304, 483] on icon "button" at bounding box center [304, 489] width 13 height 13
type input "2"
type input "$79.00"
click at [238, 594] on div "Drawings Add drawing Products Show / Hide columns Add product Qty Discount Pric…" at bounding box center [695, 405] width 1032 height 1056
click at [1164, 479] on button "button" at bounding box center [1170, 492] width 35 height 27
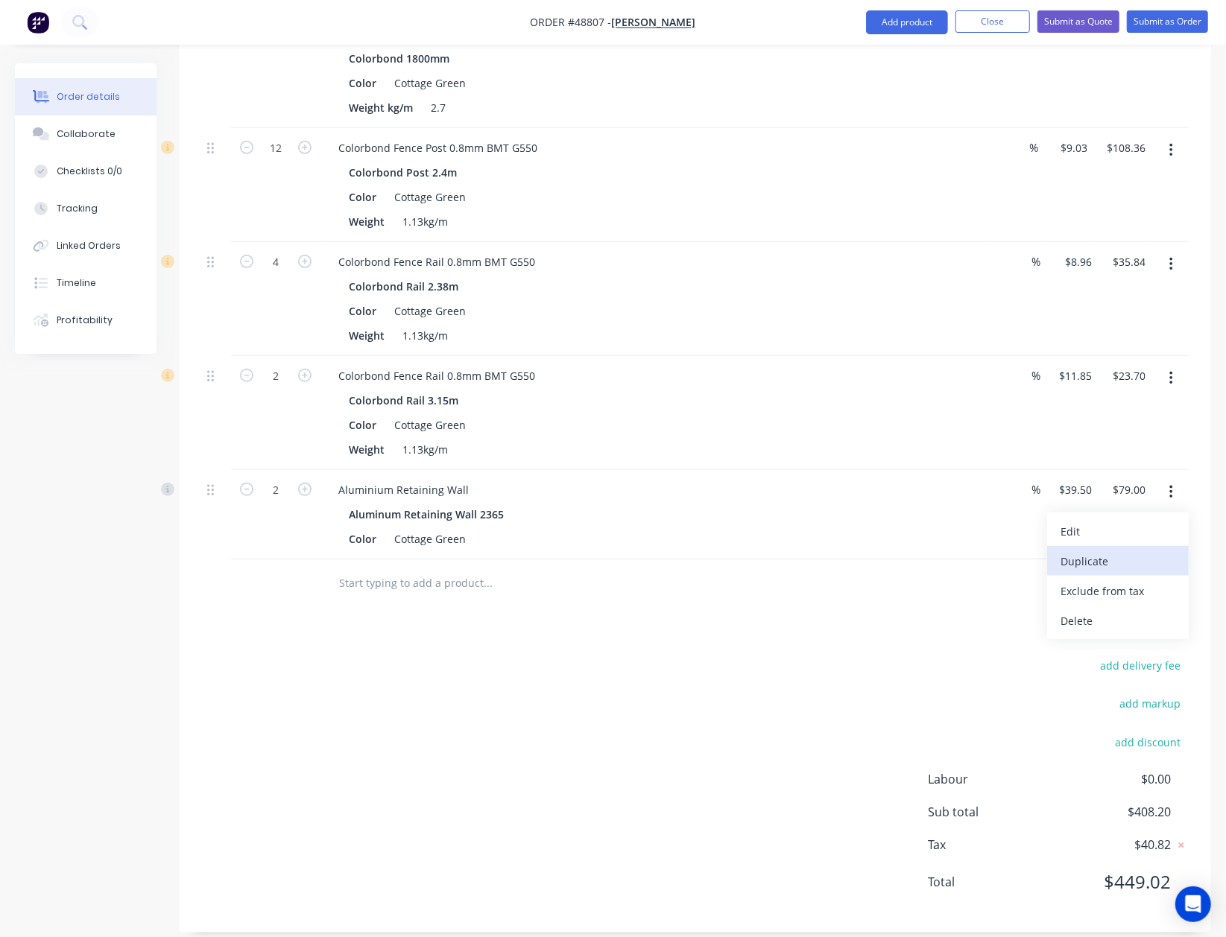
click at [1130, 551] on div "Duplicate" at bounding box center [1117, 562] width 115 height 22
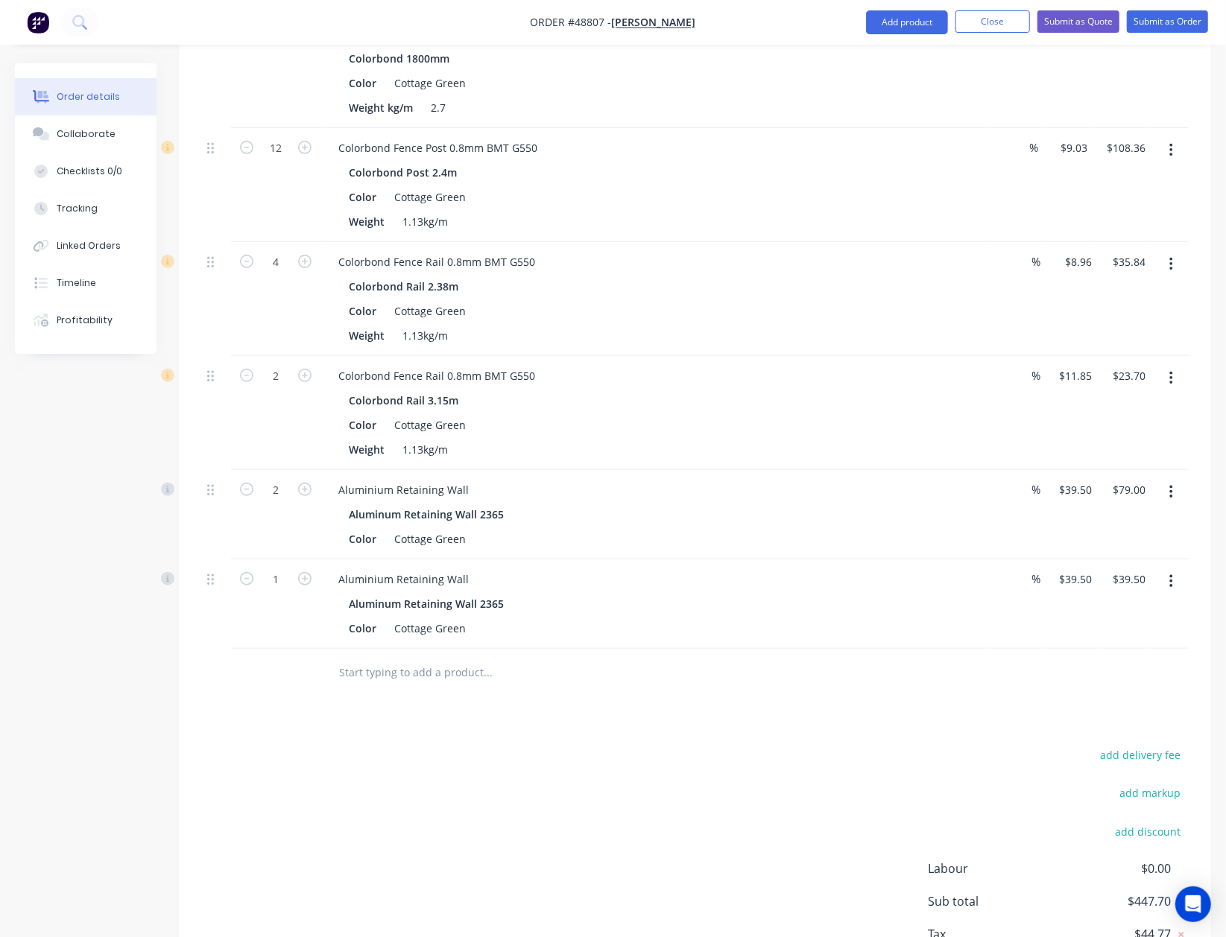
click at [1172, 574] on icon "button" at bounding box center [1171, 582] width 4 height 16
click at [1136, 610] on div "Edit" at bounding box center [1117, 621] width 115 height 22
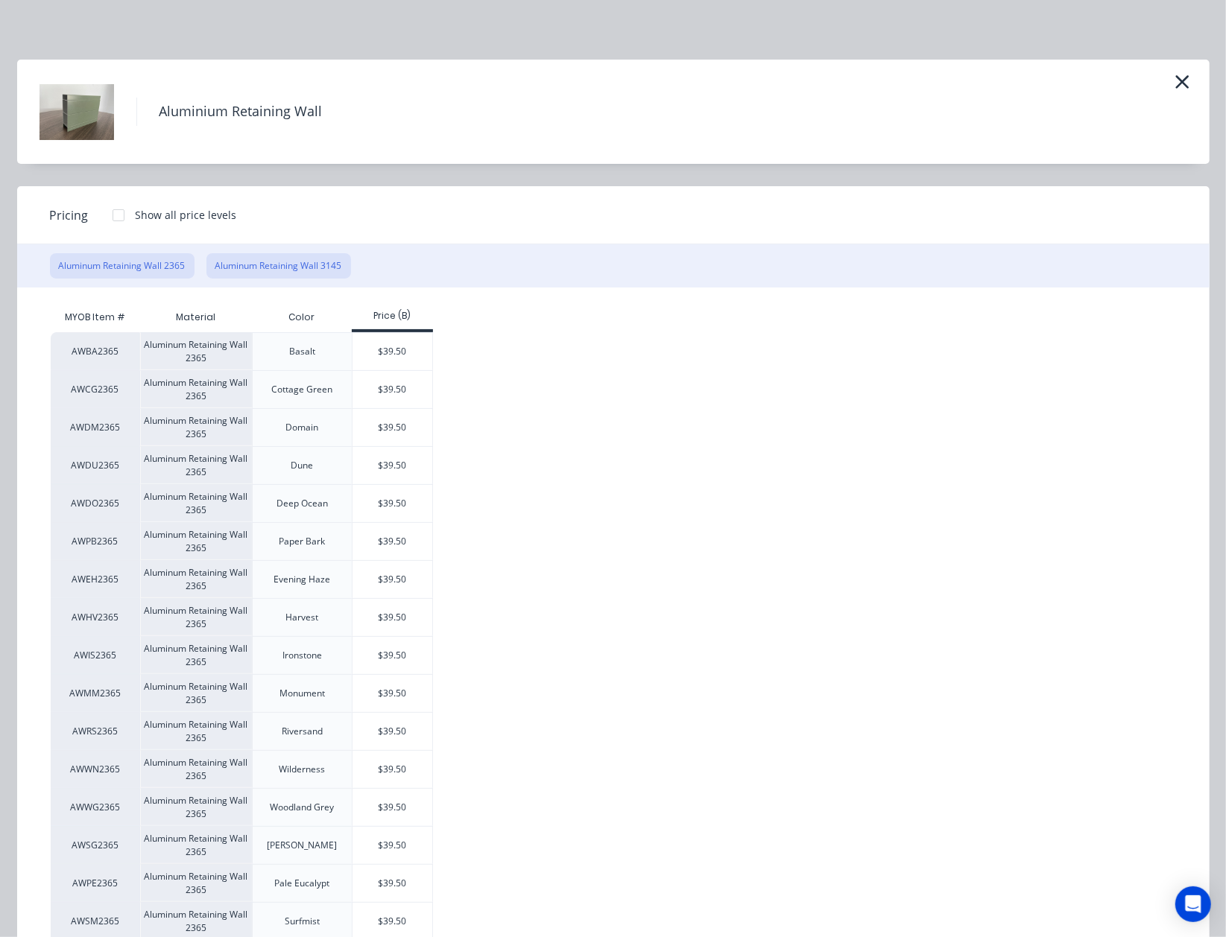
click at [286, 262] on button "Aluminum Retaining Wall 3145" at bounding box center [278, 265] width 145 height 25
click at [386, 393] on div "$52.53" at bounding box center [392, 389] width 80 height 37
type input "$52.53"
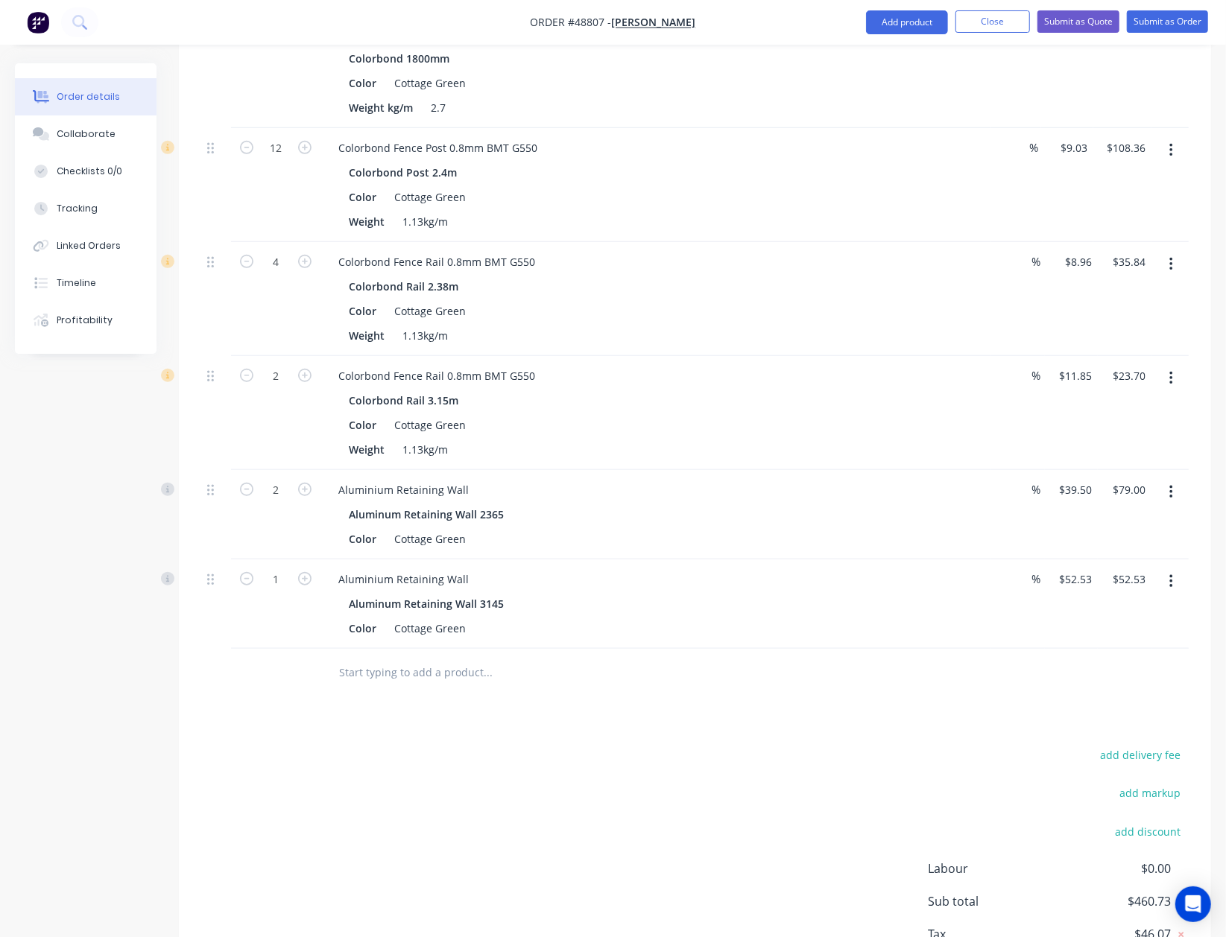
click at [522, 745] on div "add delivery fee add markup add discount Labour $0.00 Sub total $460.73 Tax $46…" at bounding box center [694, 872] width 987 height 255
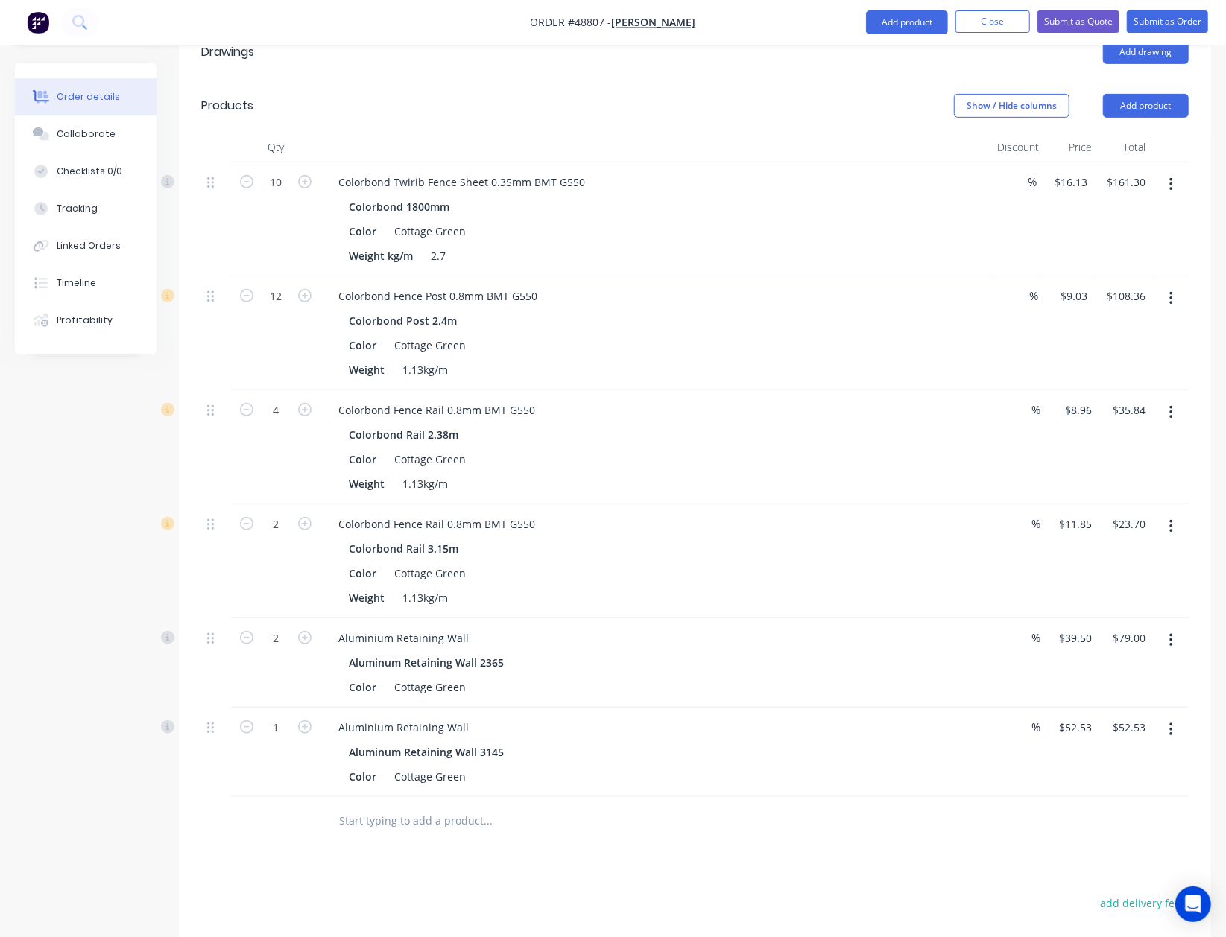
scroll to position [362, 0]
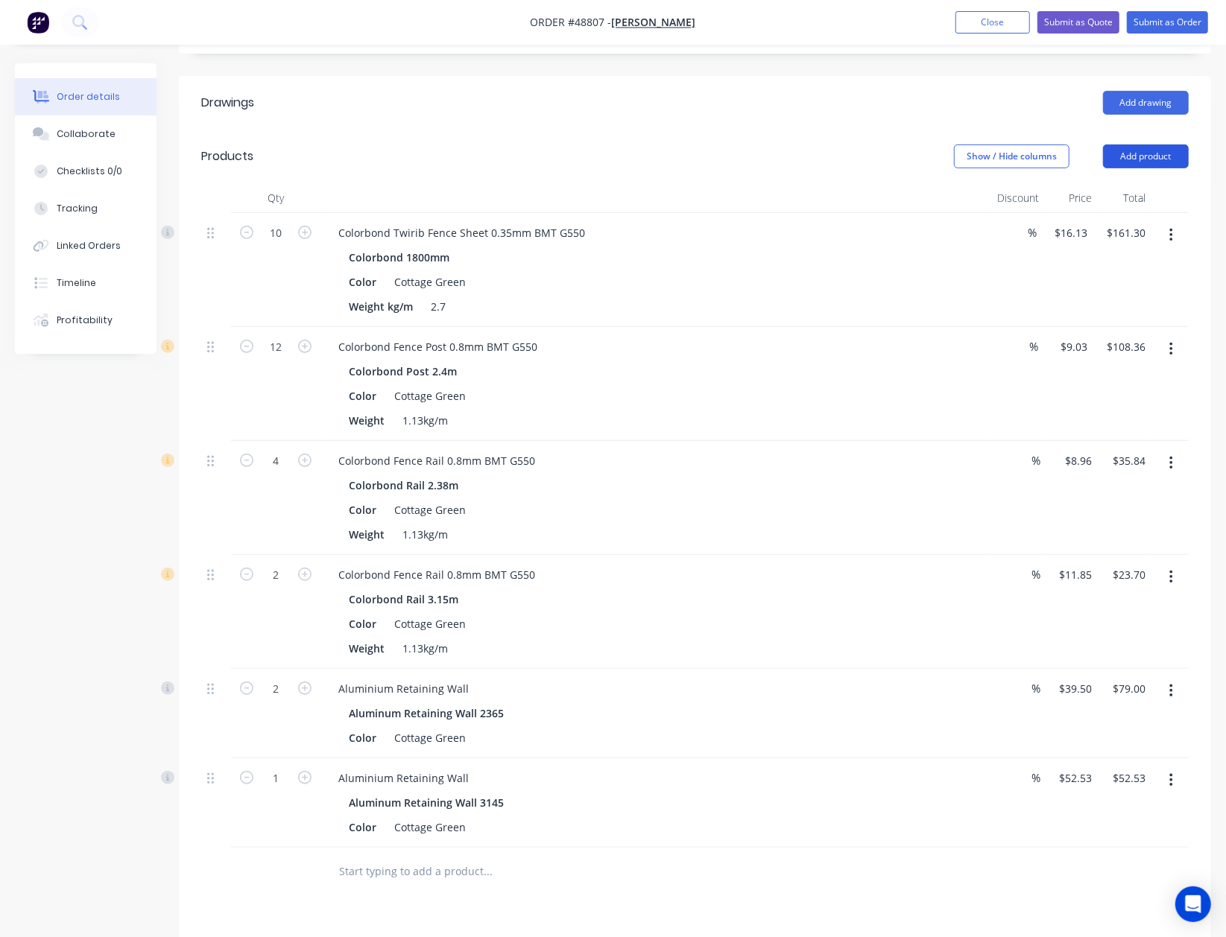
click at [1152, 145] on button "Add product" at bounding box center [1146, 157] width 86 height 24
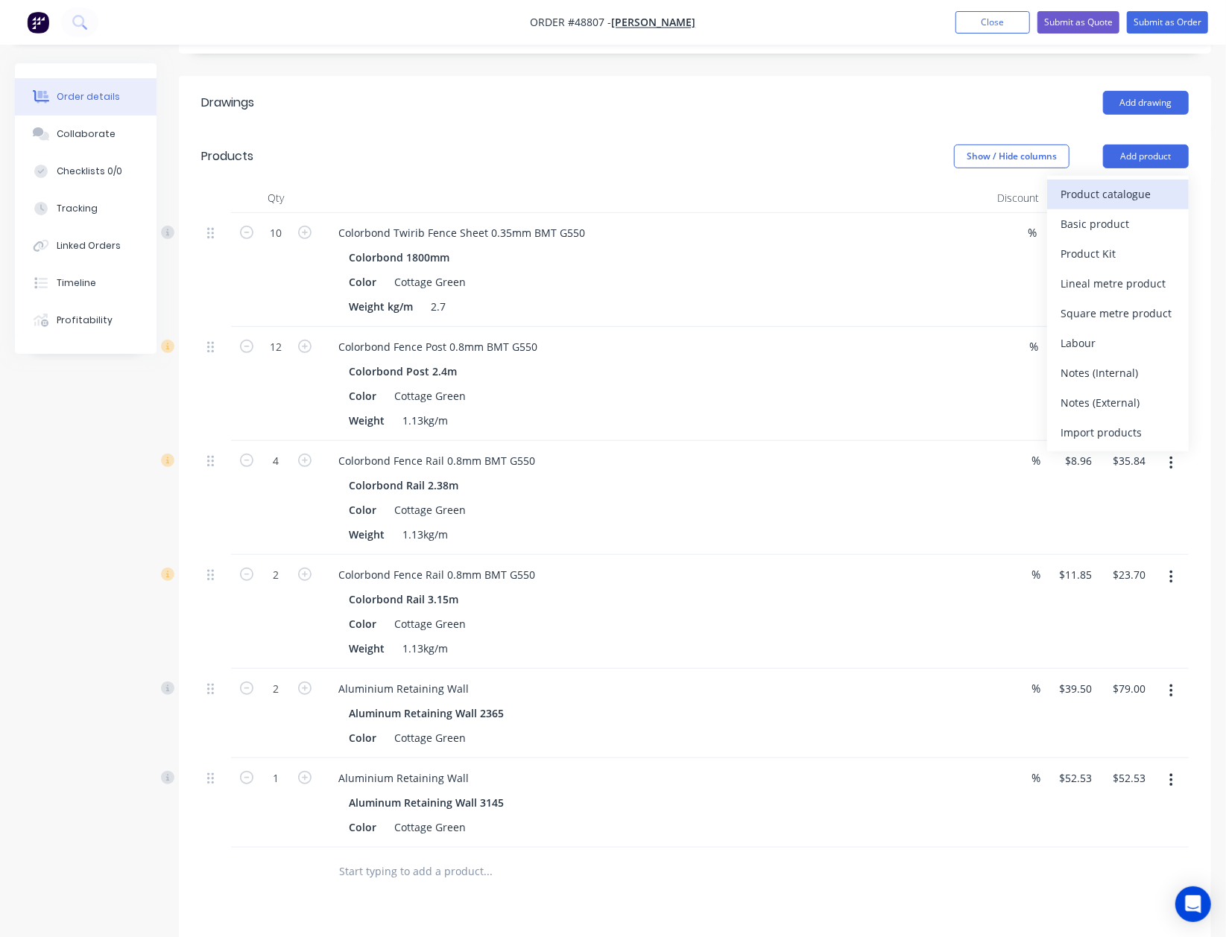
click at [1140, 183] on div "Product catalogue" at bounding box center [1117, 194] width 115 height 22
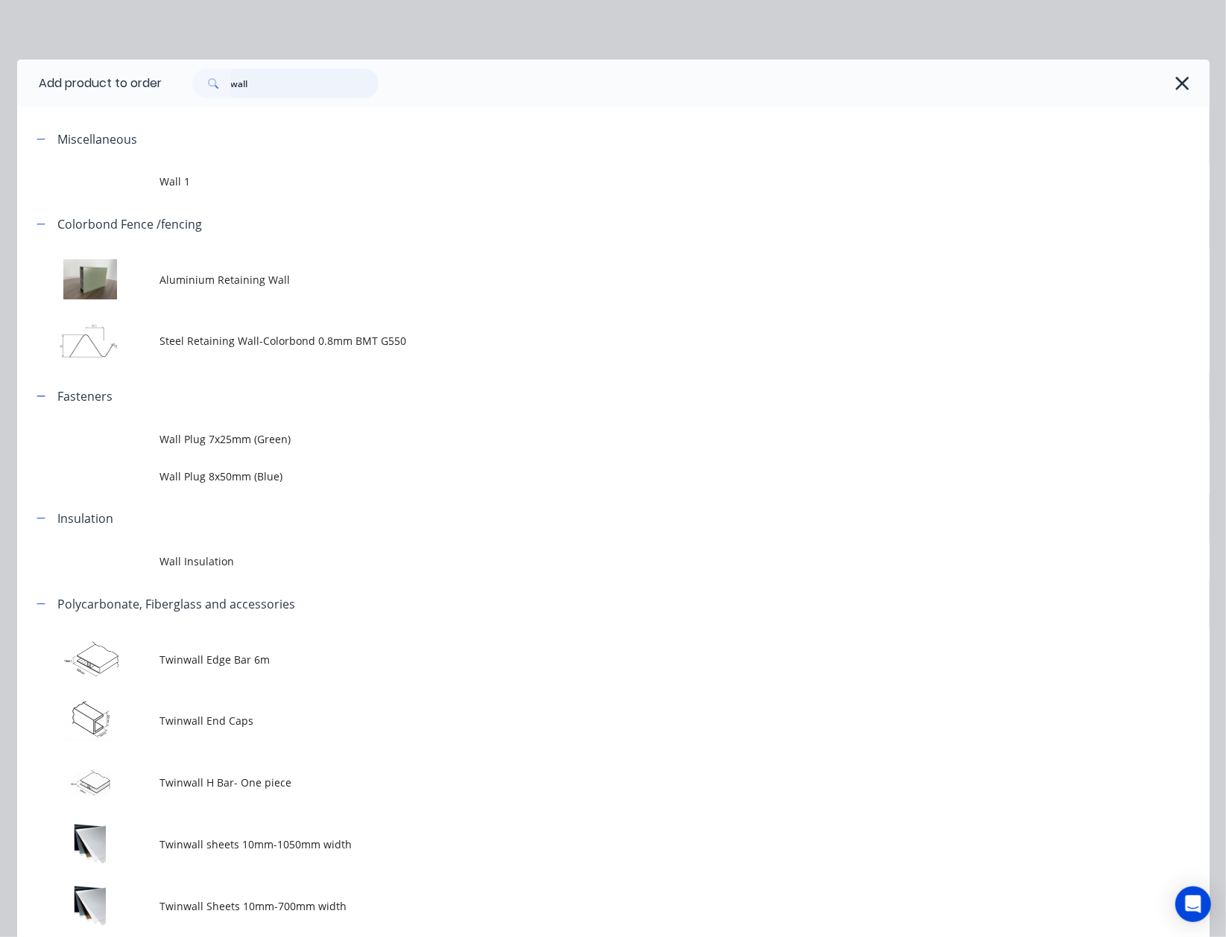
click at [159, 108] on div "Add product to order wall Miscellaneous Wall 1 Colorbond Fence /fencing Alumini…" at bounding box center [613, 578] width 1192 height 1037
type input "16"
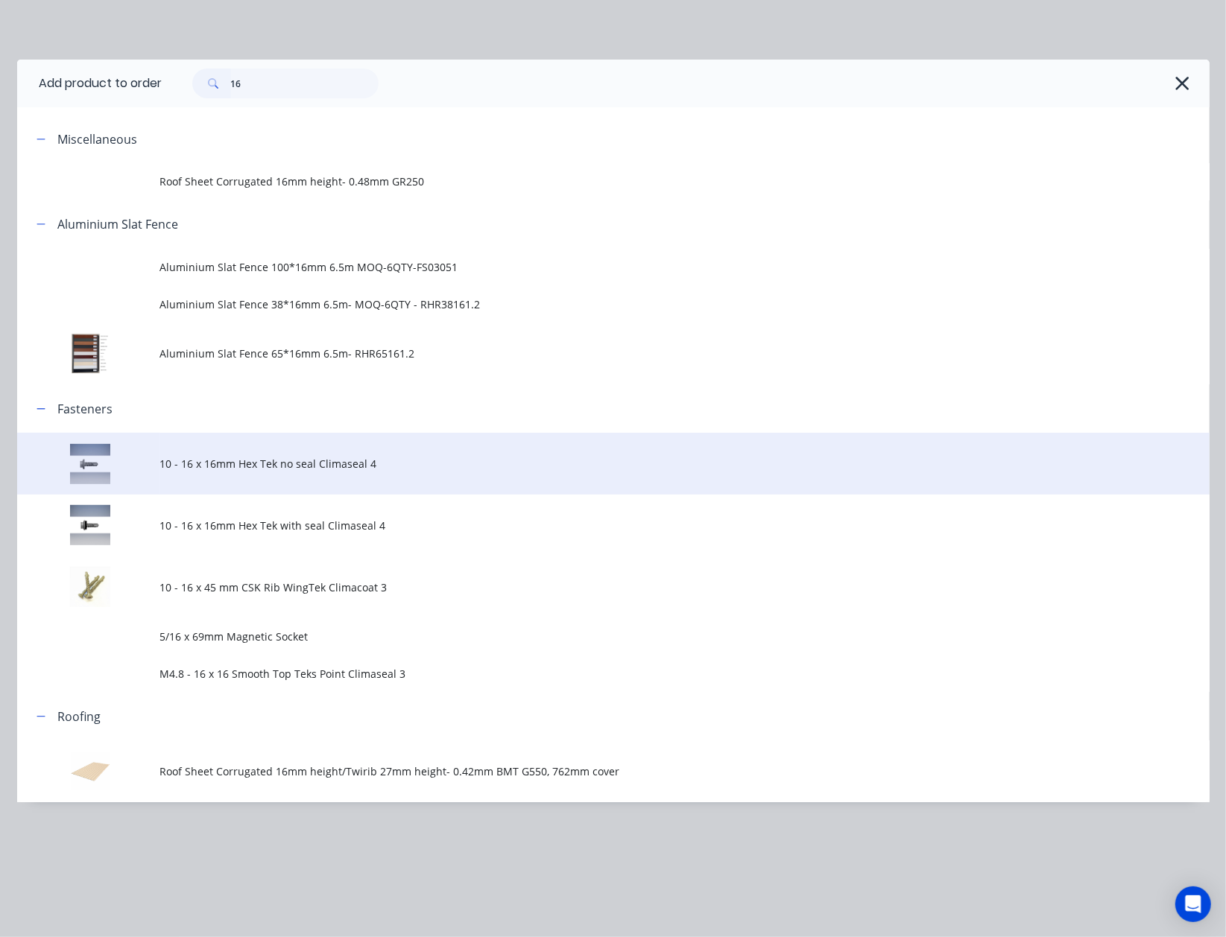
click at [209, 445] on td "10 - 16 x 16mm Hex Tek no seal Climaseal 4" at bounding box center [684, 464] width 1049 height 62
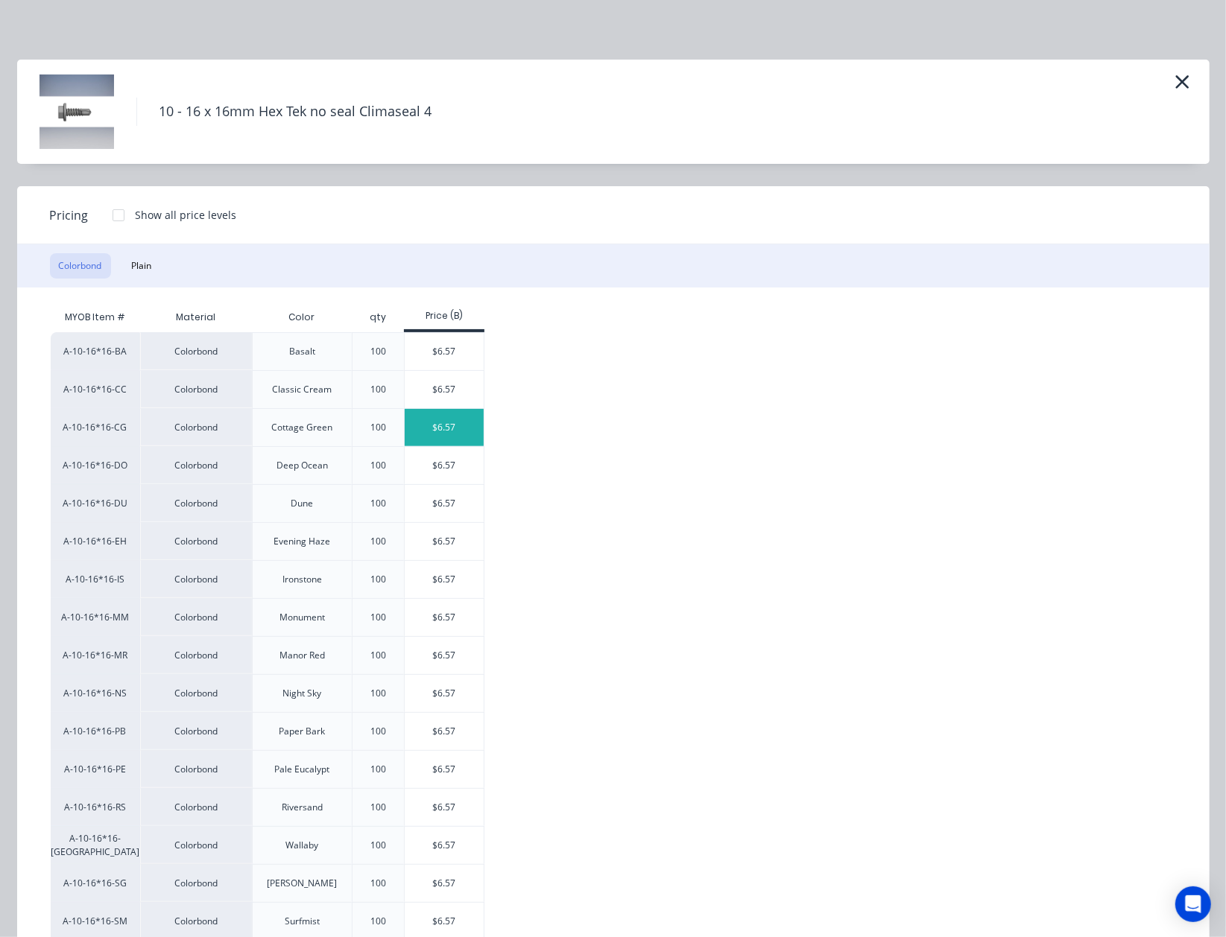
click at [457, 432] on div "$6.57" at bounding box center [445, 427] width 80 height 37
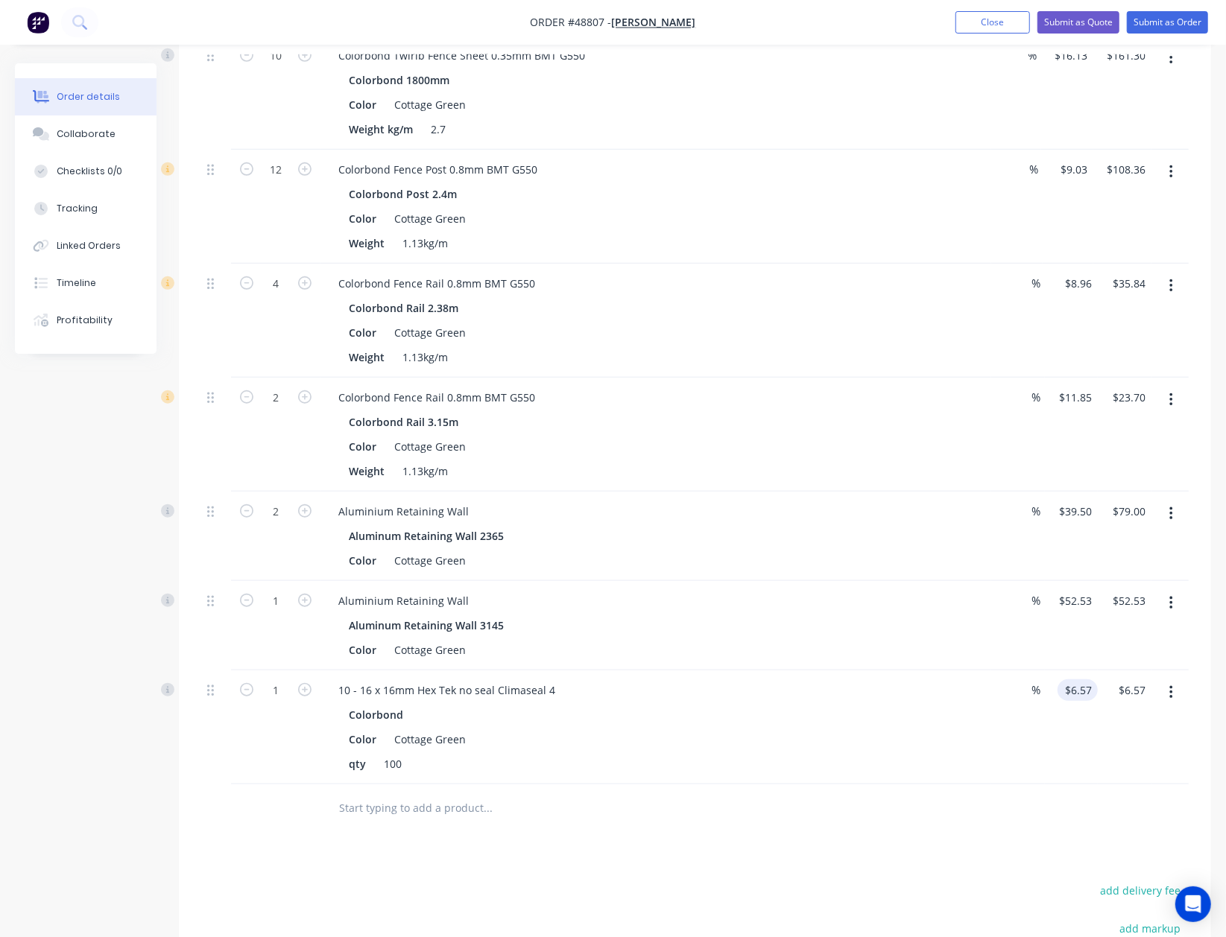
scroll to position [561, 0]
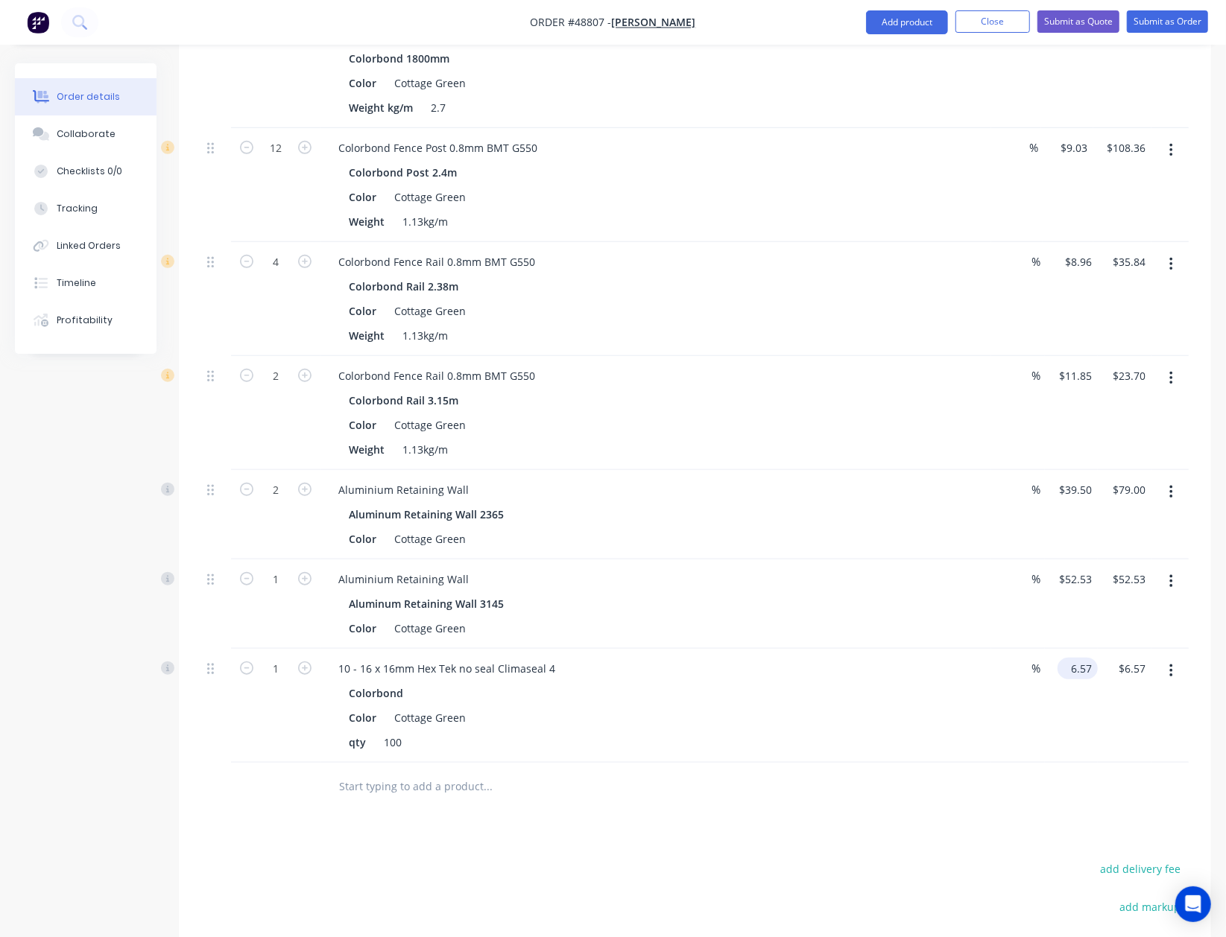
click at [1074, 658] on input "6.57" at bounding box center [1080, 669] width 34 height 22
type input "$0.00"
click at [723, 809] on div "Drawings Add drawing Products Show / Hide columns Add product Qty Discount Pric…" at bounding box center [695, 506] width 1032 height 1259
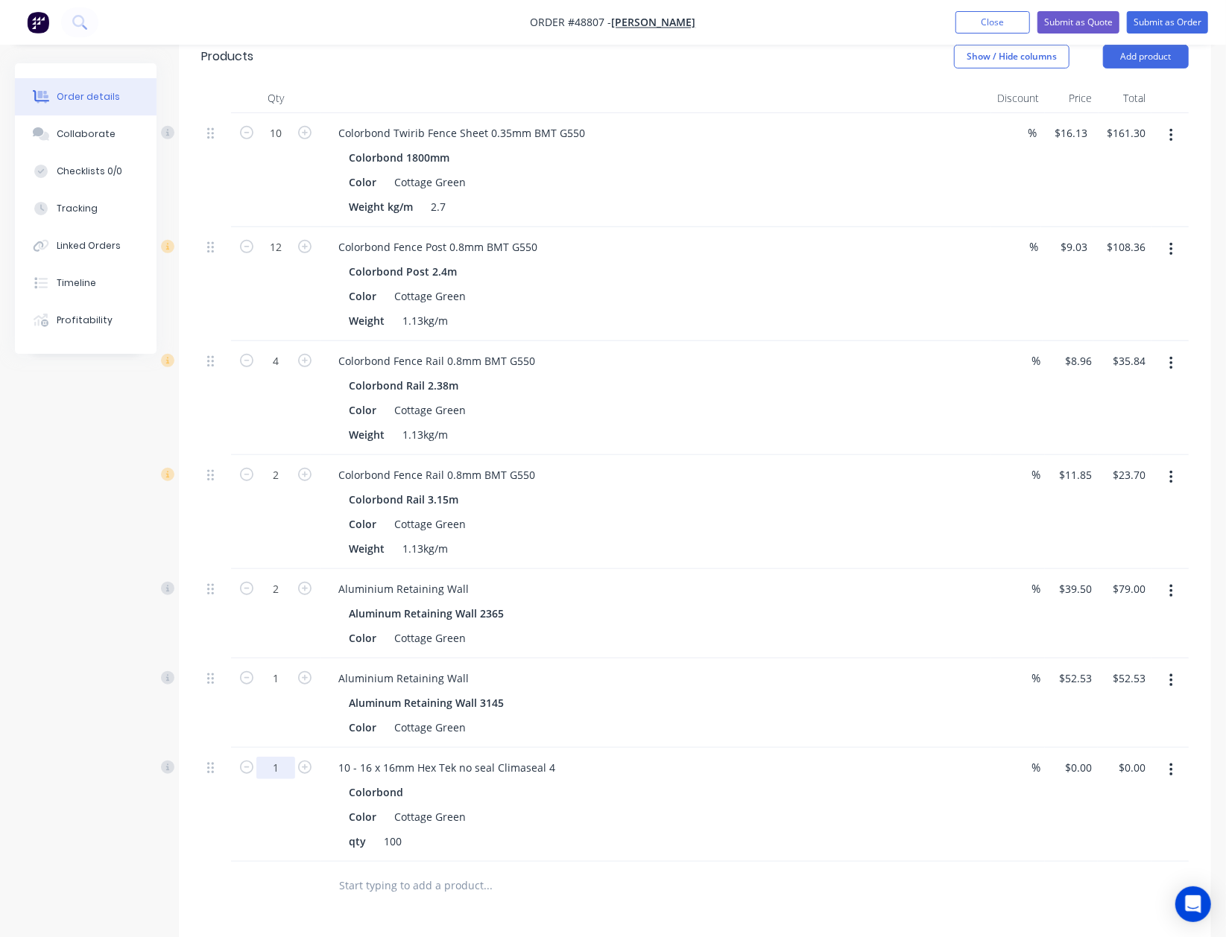
click at [287, 145] on input "1" at bounding box center [275, 133] width 39 height 22
type input "0.9"
click at [668, 627] on div "Color Cottage Green" at bounding box center [653, 638] width 620 height 22
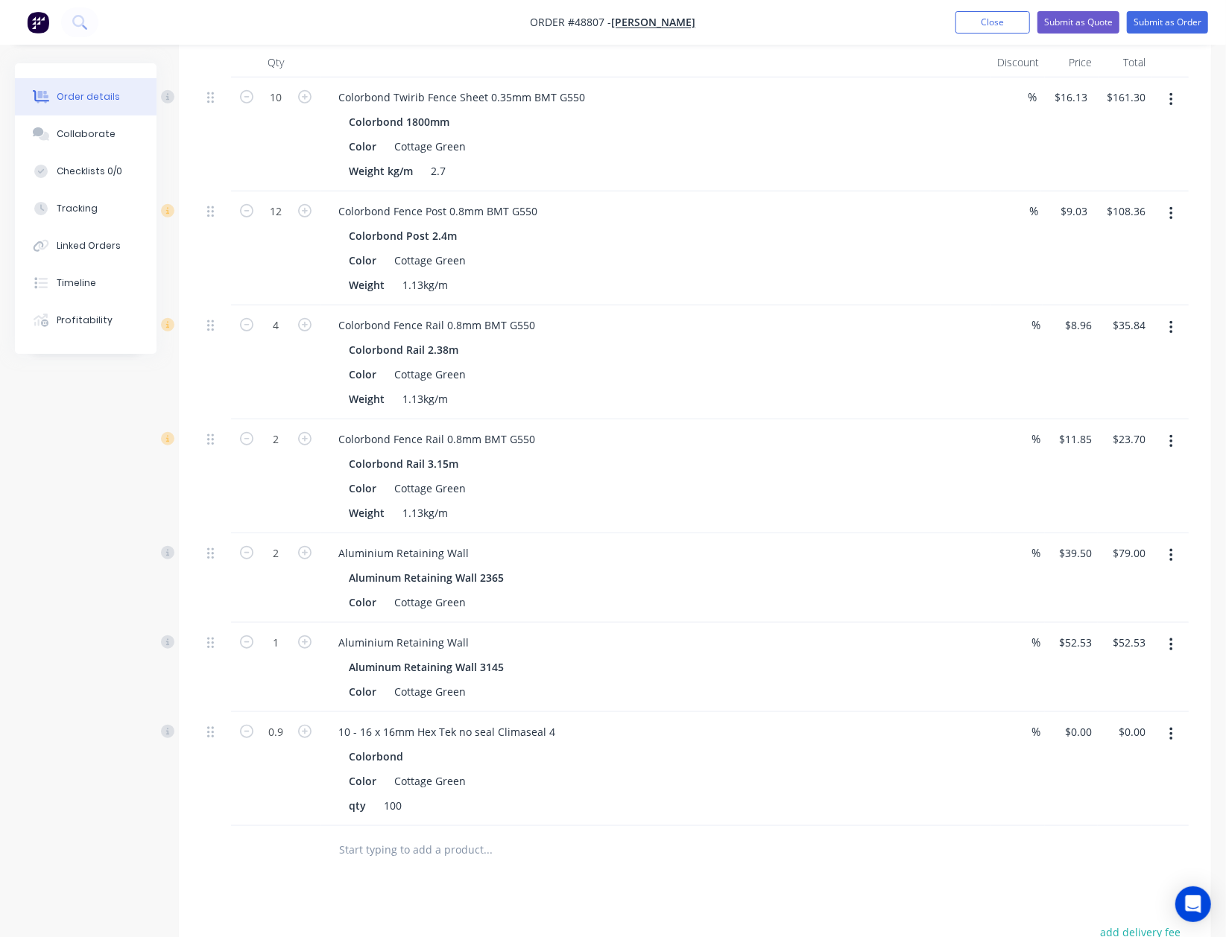
scroll to position [561, 0]
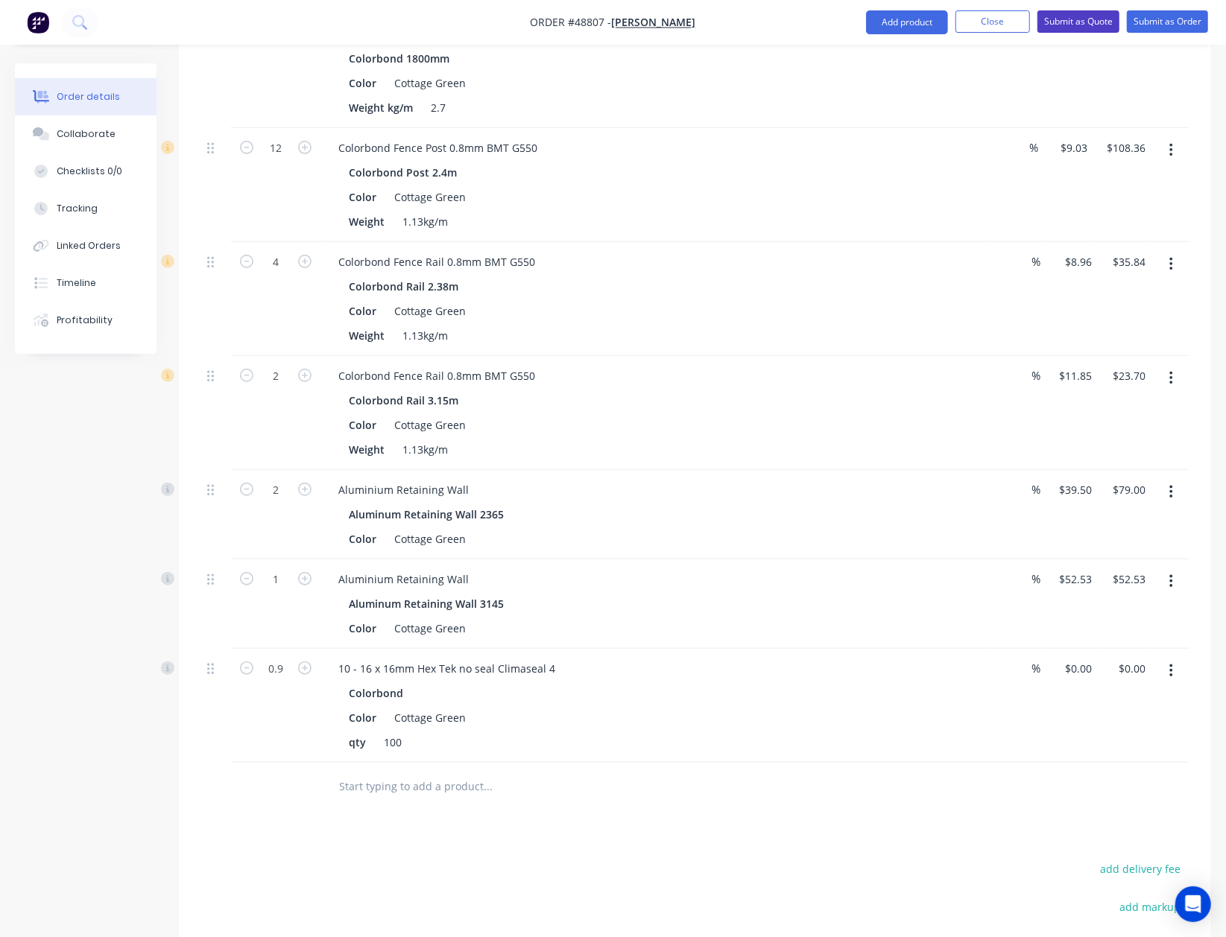
click at [1083, 21] on button "Submit as Quote" at bounding box center [1078, 21] width 82 height 22
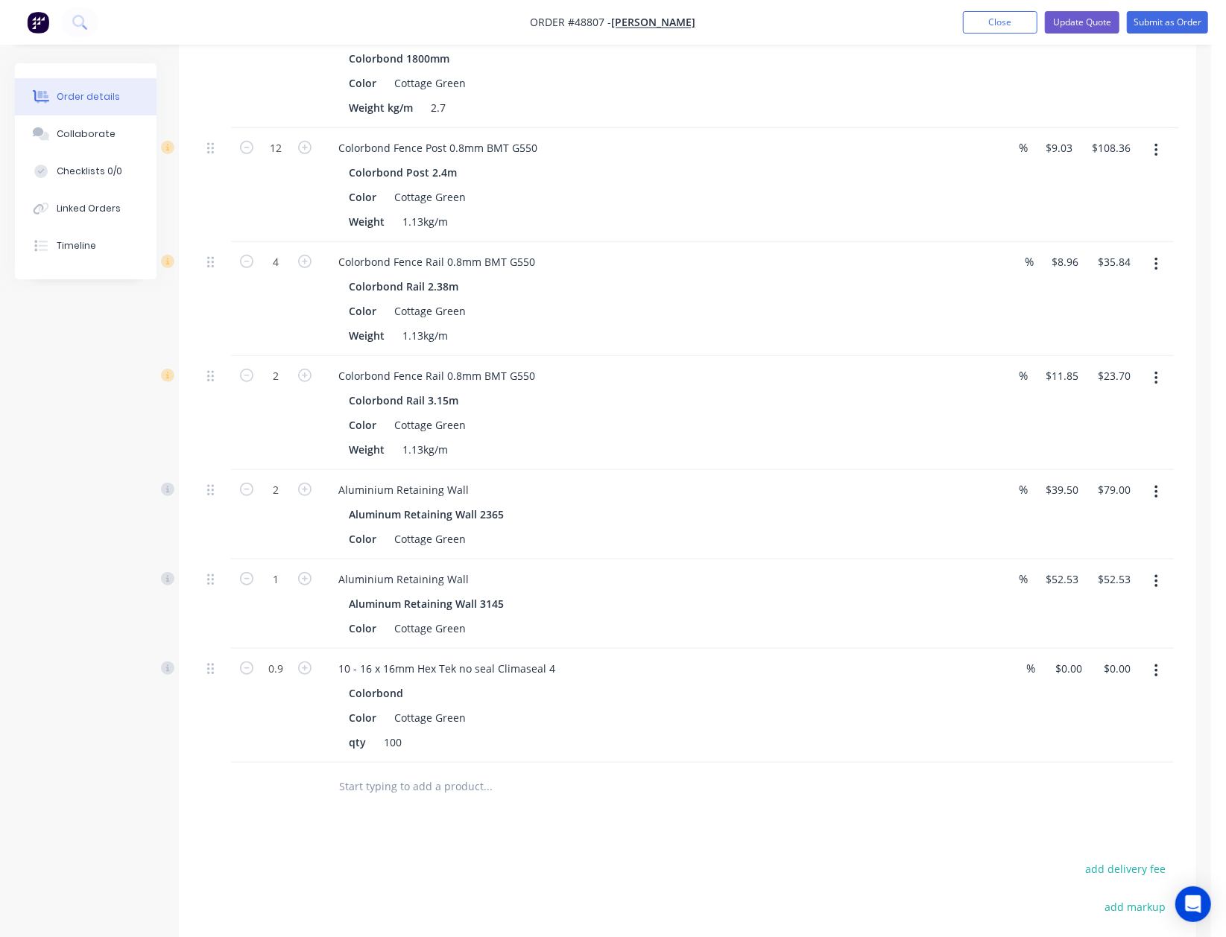
scroll to position [0, 0]
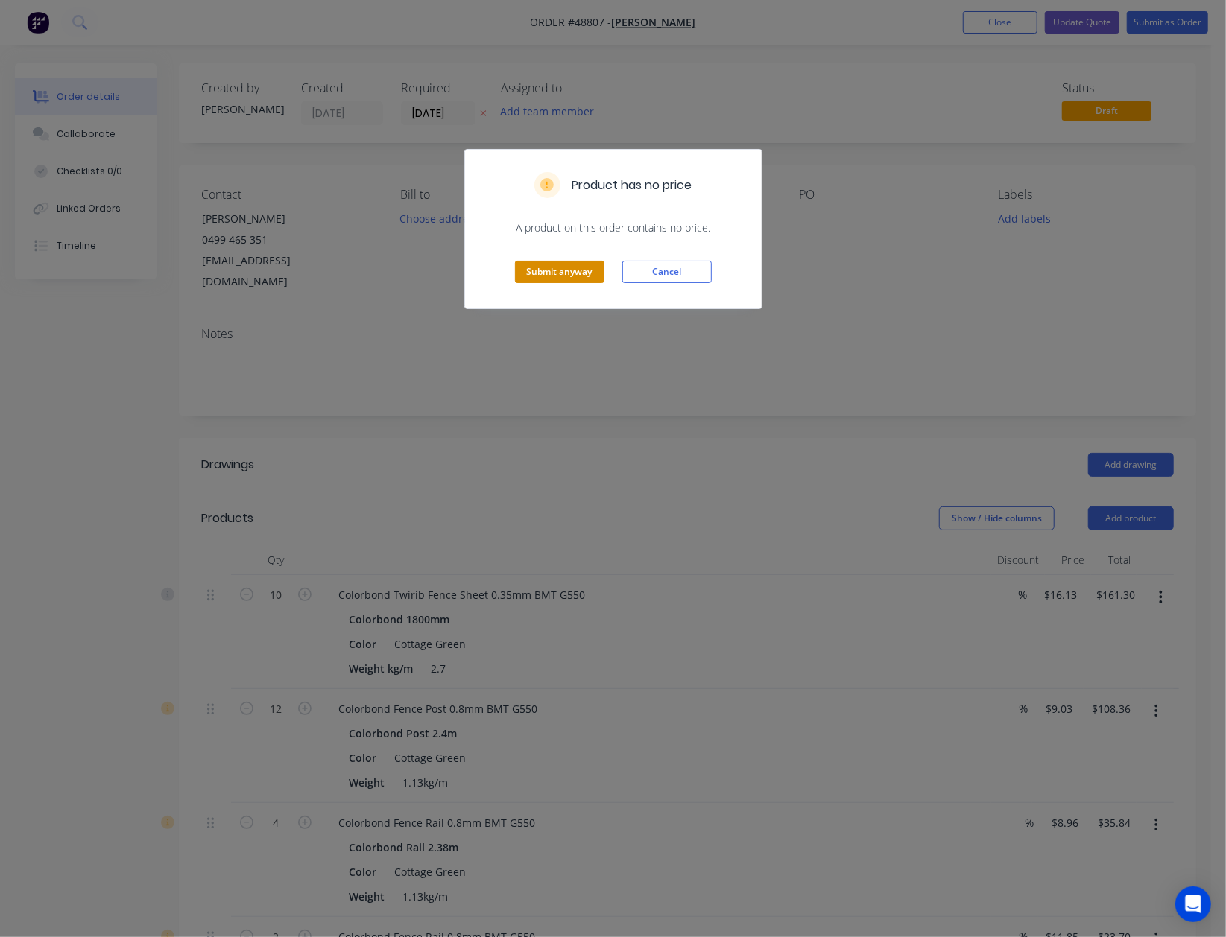
click at [557, 274] on button "Submit anyway" at bounding box center [559, 272] width 89 height 22
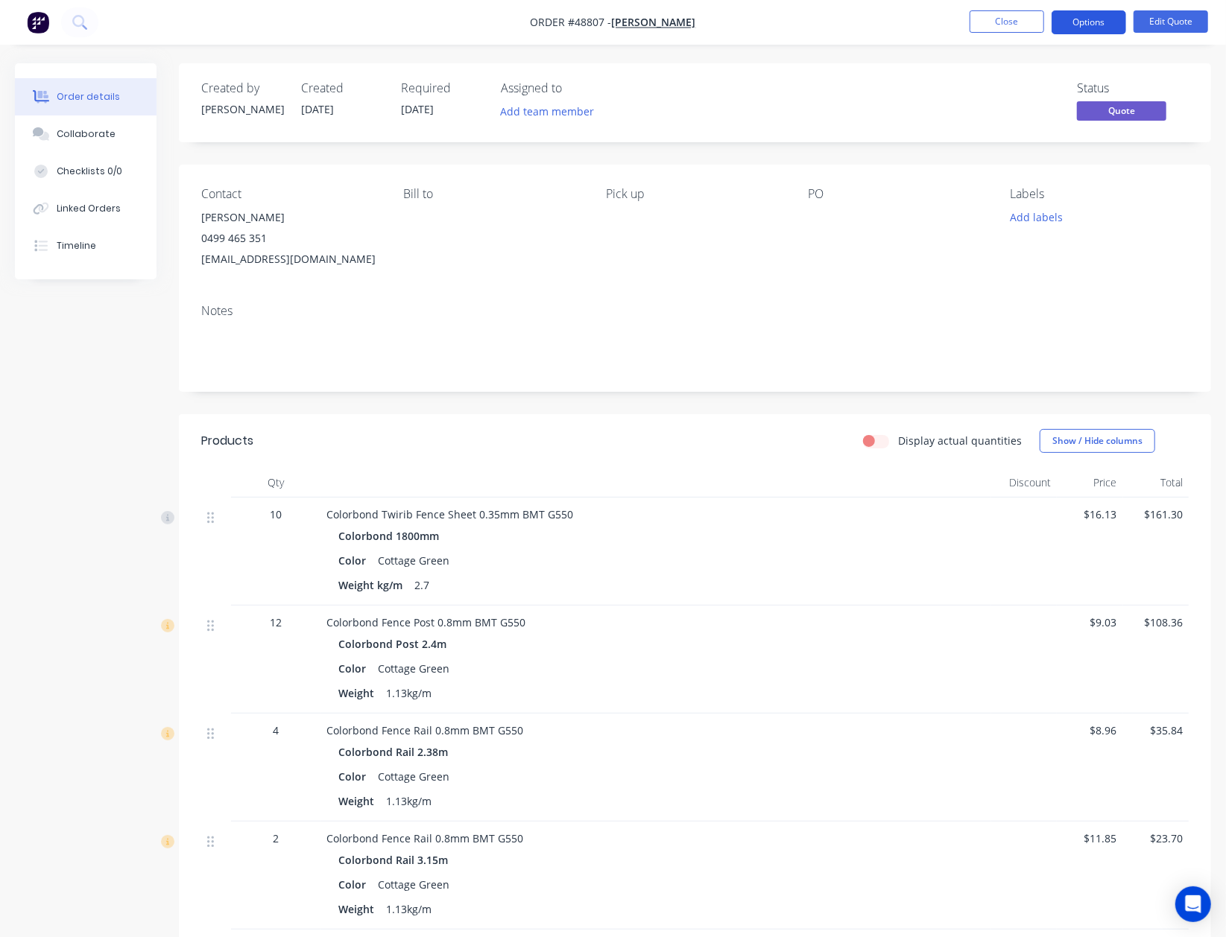
click at [1089, 16] on button "Options" at bounding box center [1088, 22] width 75 height 24
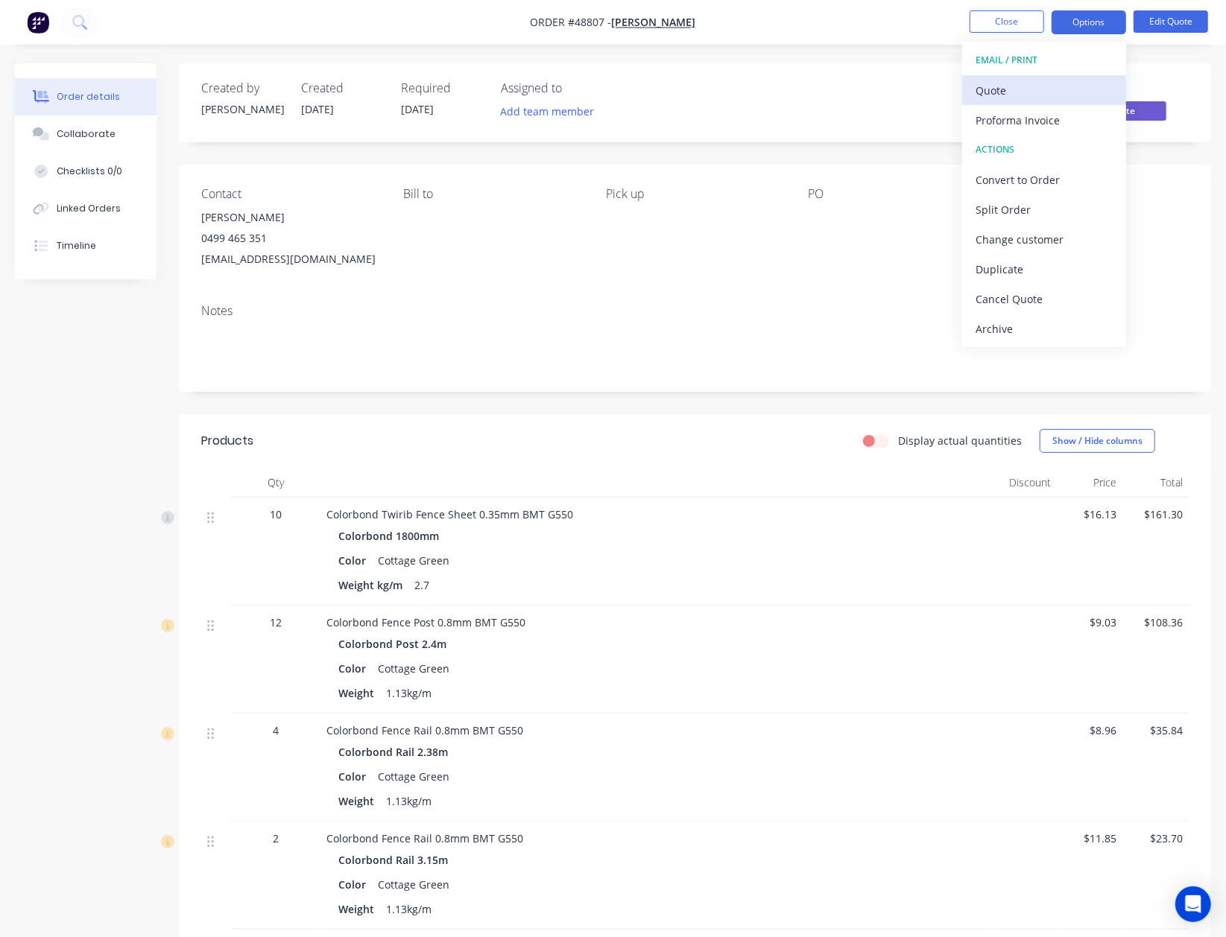
click at [1089, 85] on div "Quote" at bounding box center [1043, 91] width 137 height 22
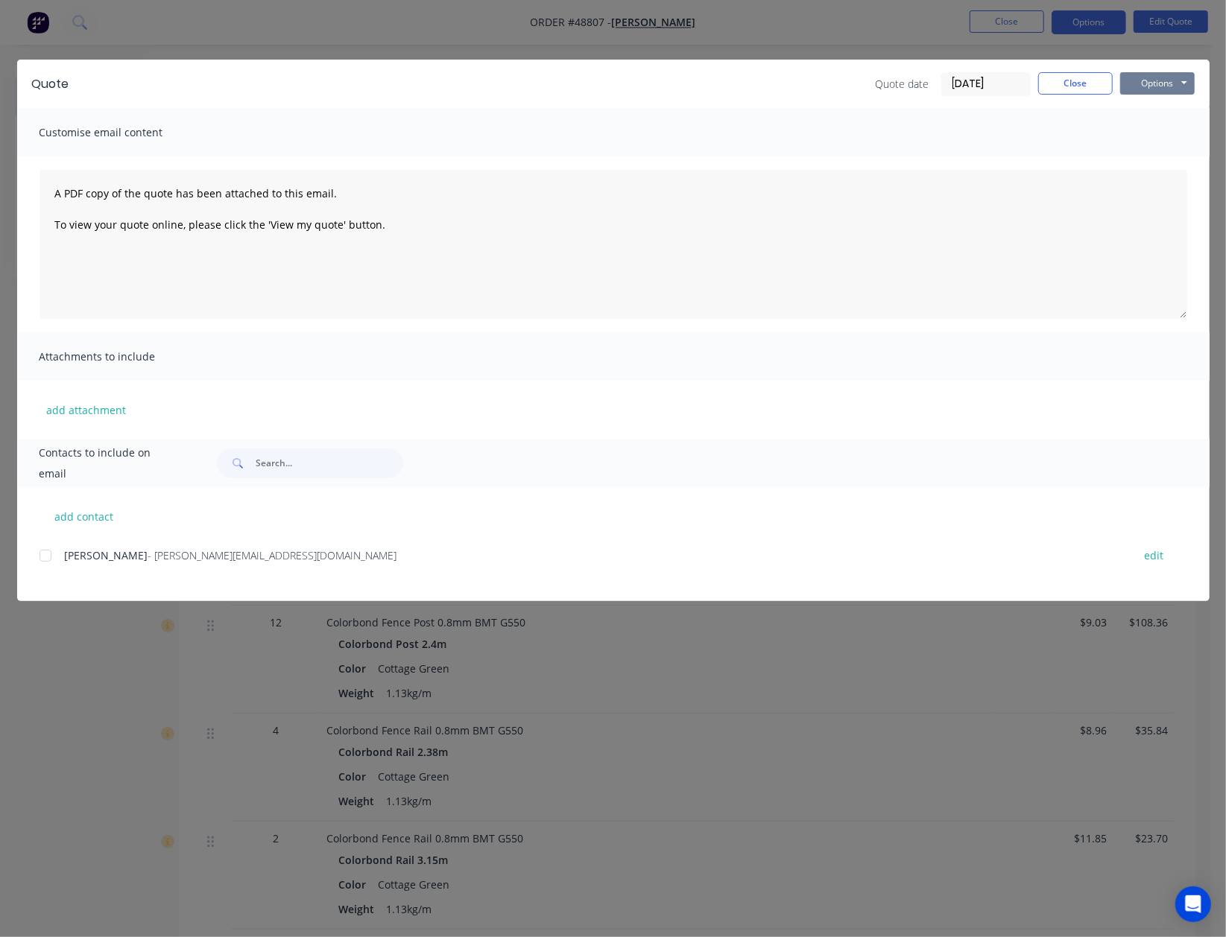
click at [1155, 79] on button "Options" at bounding box center [1157, 83] width 75 height 22
click at [1162, 110] on button "Preview" at bounding box center [1167, 110] width 95 height 25
click at [1059, 83] on button "Close" at bounding box center [1075, 83] width 75 height 22
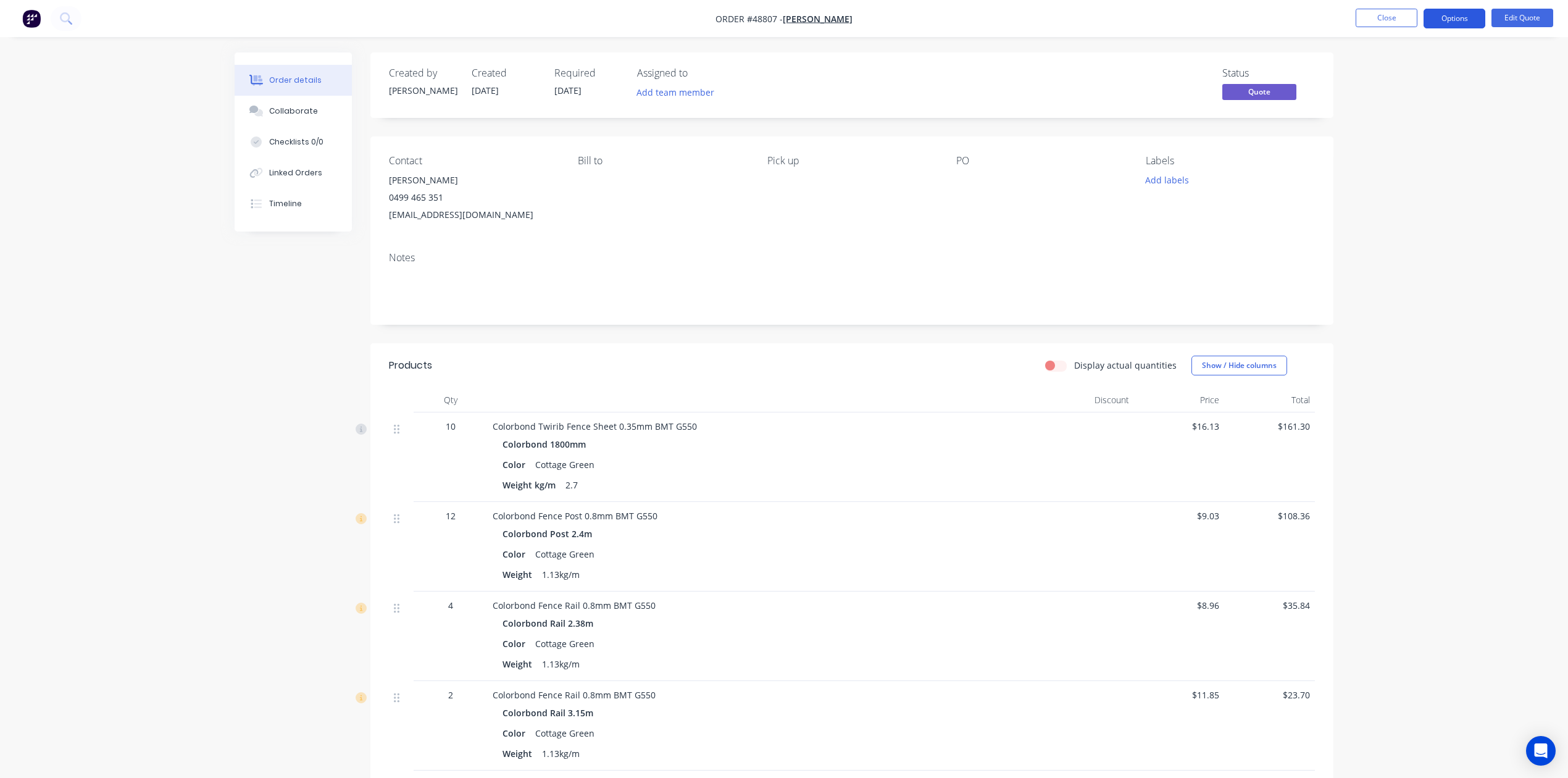
click at [1028, 27] on button "Options" at bounding box center [1454, 18] width 62 height 20
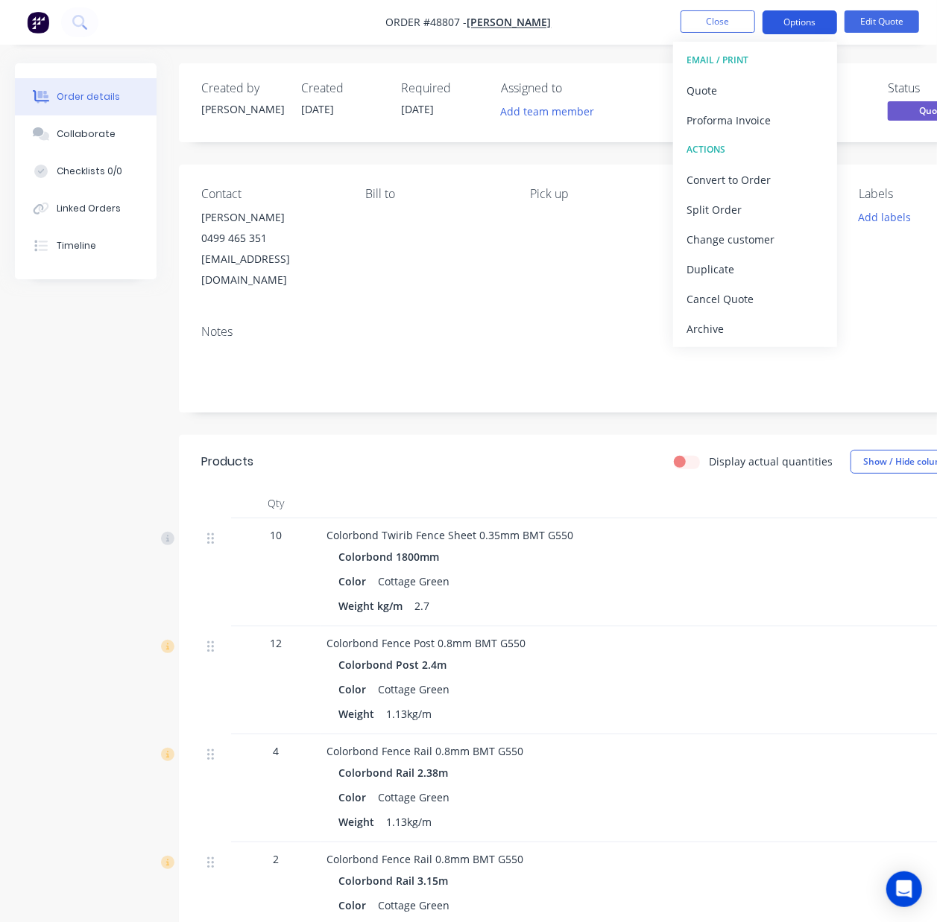
click at [823, 24] on button "Options" at bounding box center [799, 22] width 75 height 24
click at [821, 25] on button "Options" at bounding box center [799, 22] width 75 height 24
click at [745, 96] on div "Quote" at bounding box center [754, 91] width 137 height 22
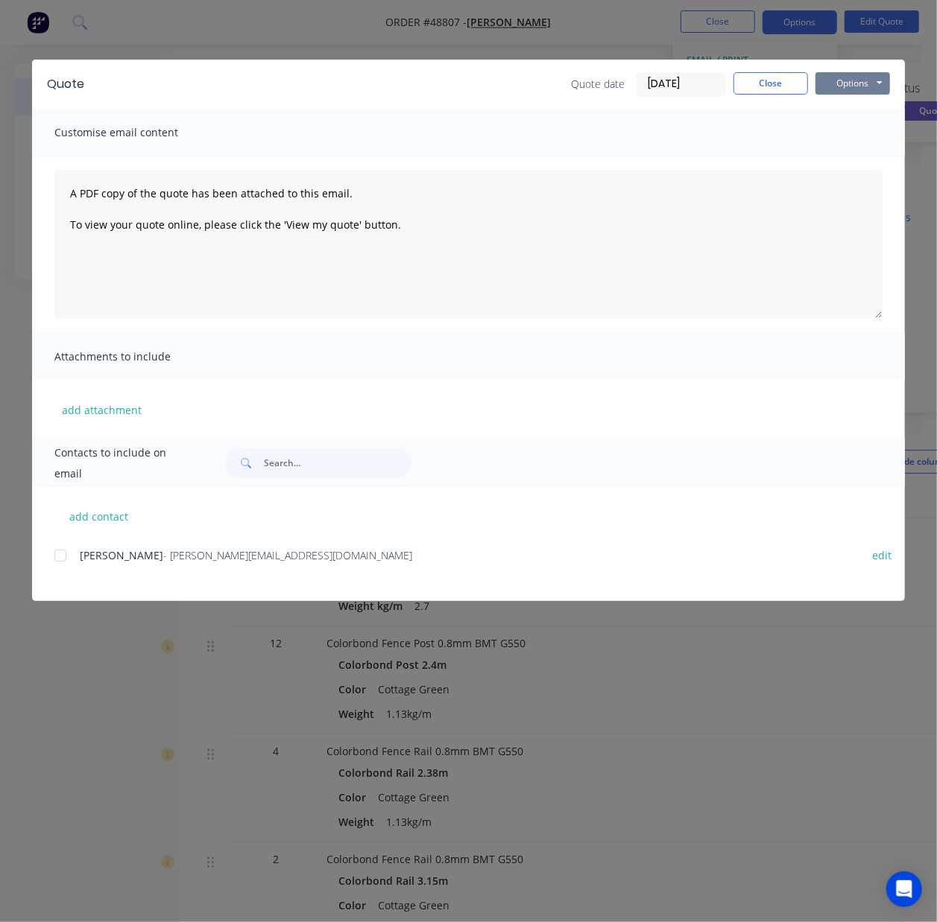
click at [861, 83] on button "Options" at bounding box center [852, 83] width 75 height 22
click at [854, 111] on button "Preview" at bounding box center [862, 110] width 95 height 25
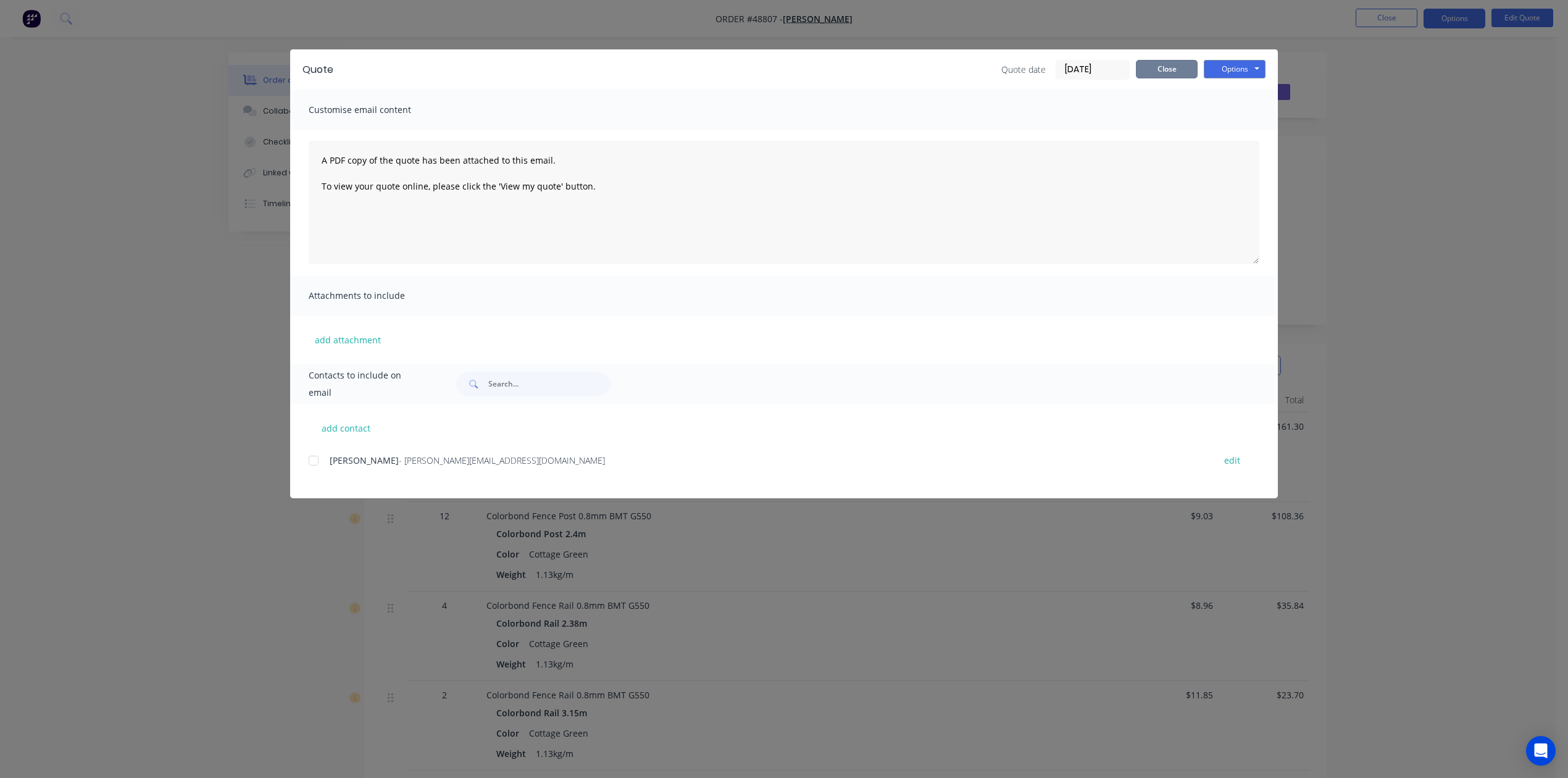
click at [1028, 68] on button "Close" at bounding box center [1167, 69] width 62 height 18
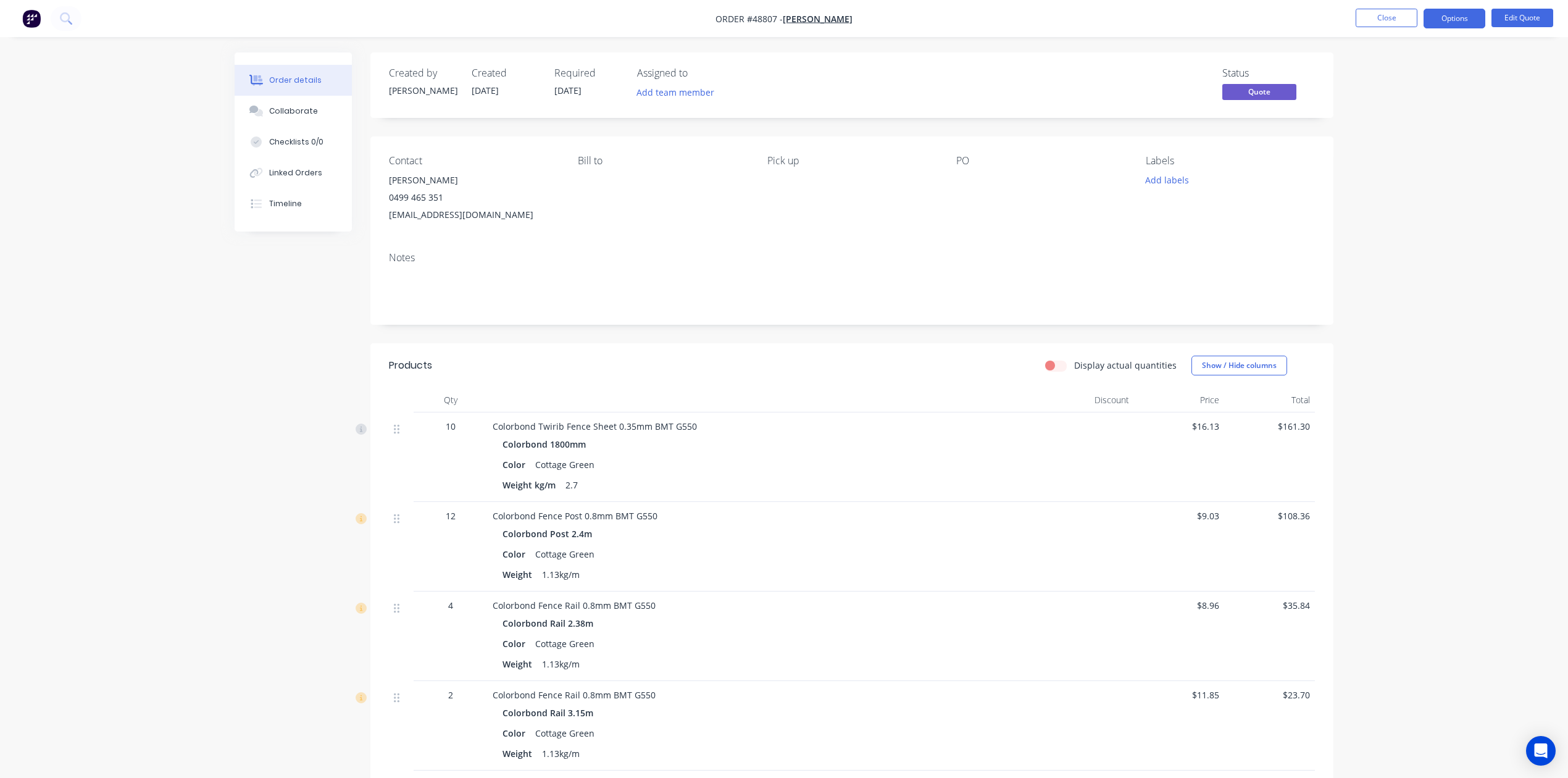
click at [851, 195] on div "Pick up" at bounding box center [852, 189] width 169 height 69
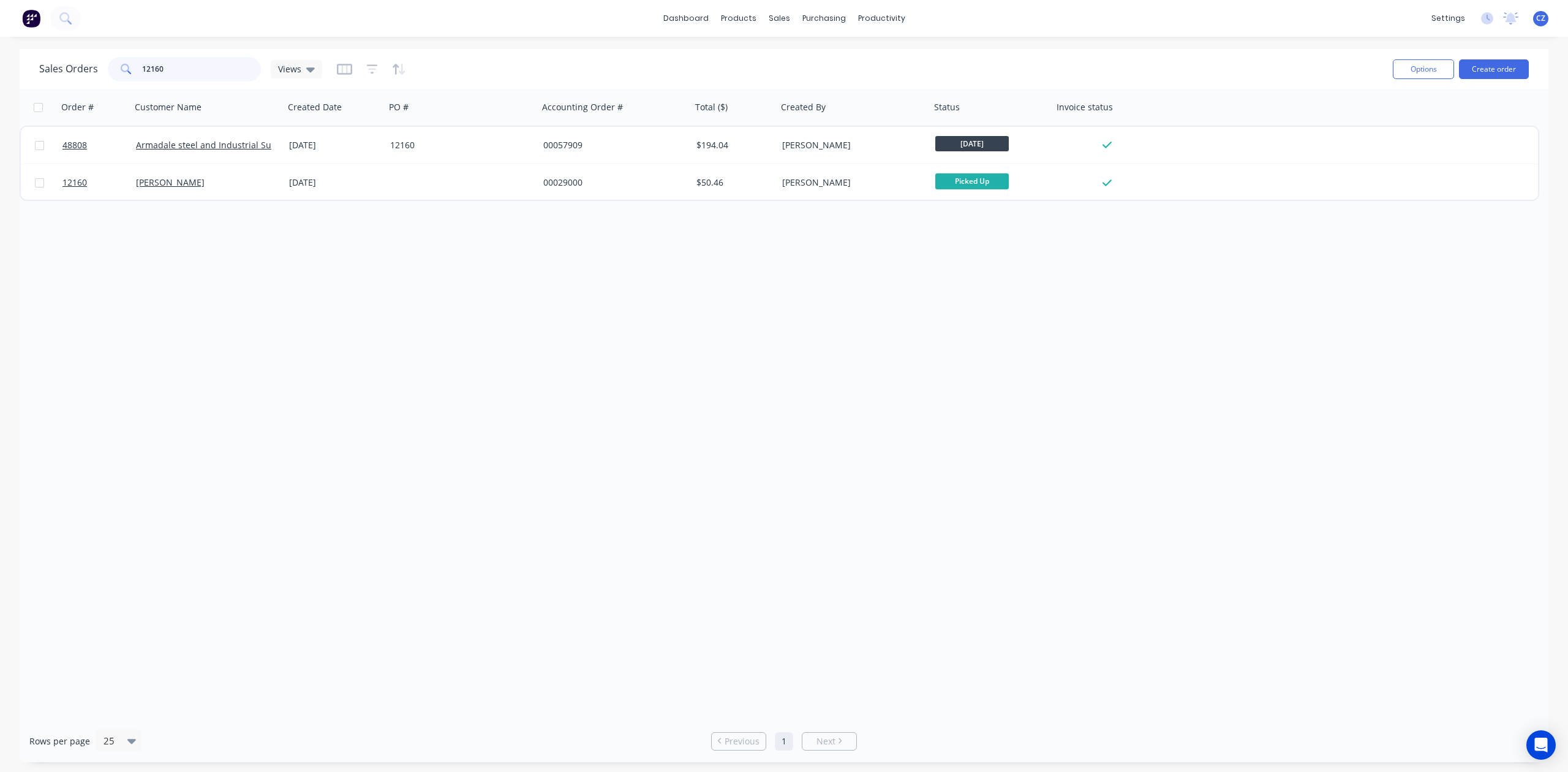
drag, startPoint x: 201, startPoint y: 64, endPoint x: 47, endPoint y: 69, distance: 154.1
click at [47, 69] on div "Sales Orders 12160 Views" at bounding box center [181, 69] width 283 height 25
paste input "41035"
type input "41035"
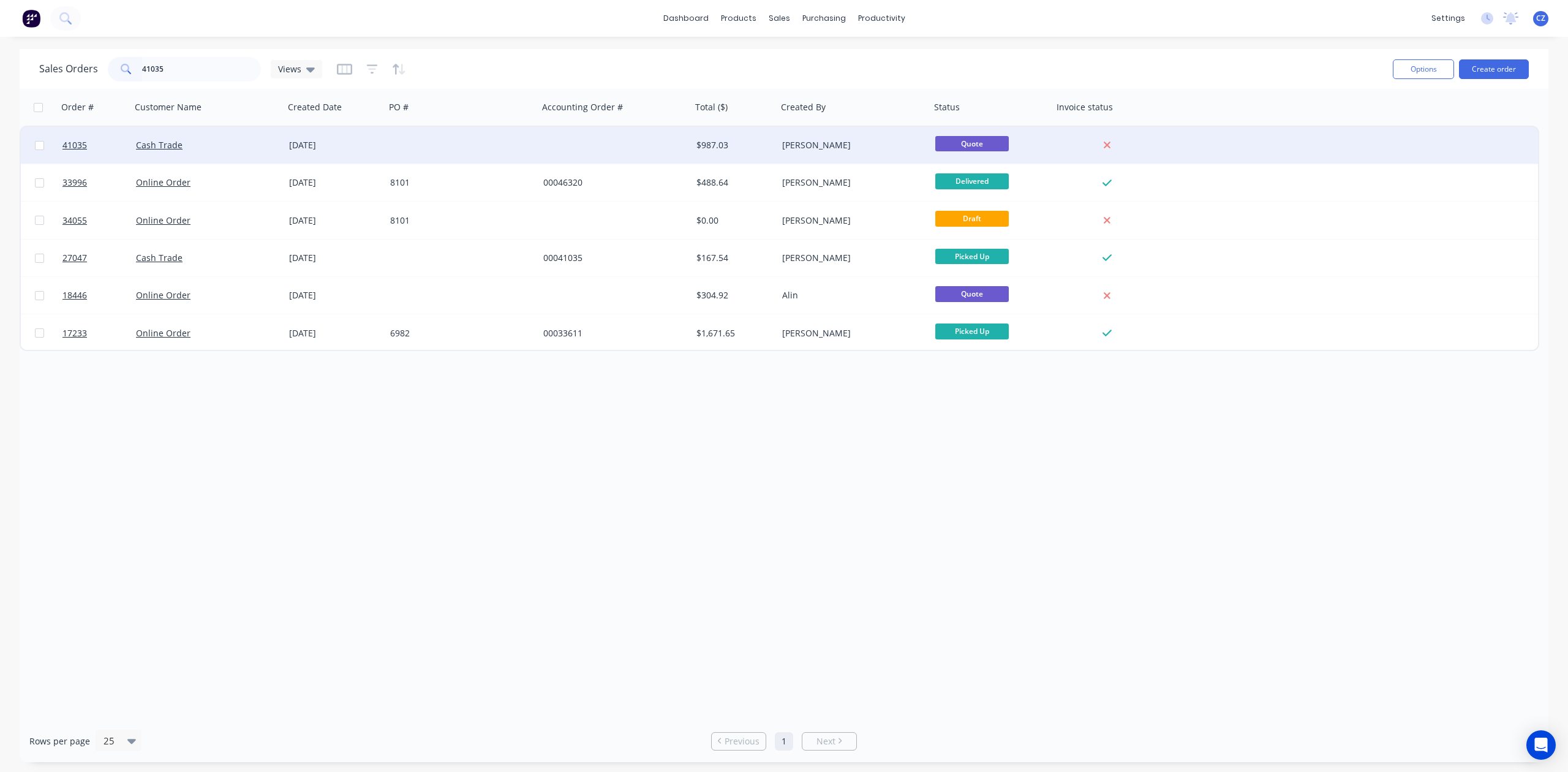
click at [449, 157] on div at bounding box center [462, 145] width 153 height 37
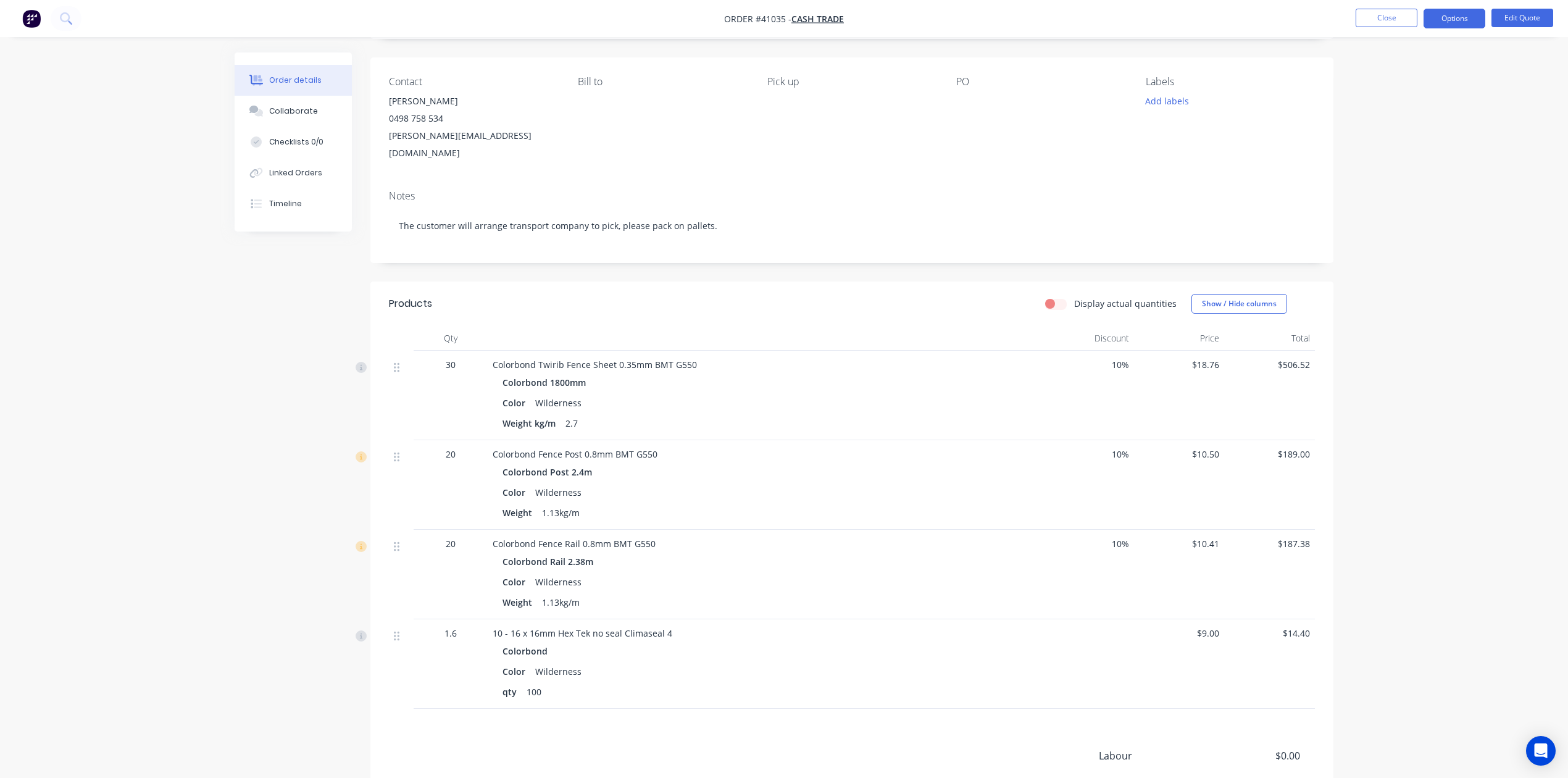
scroll to position [186, 0]
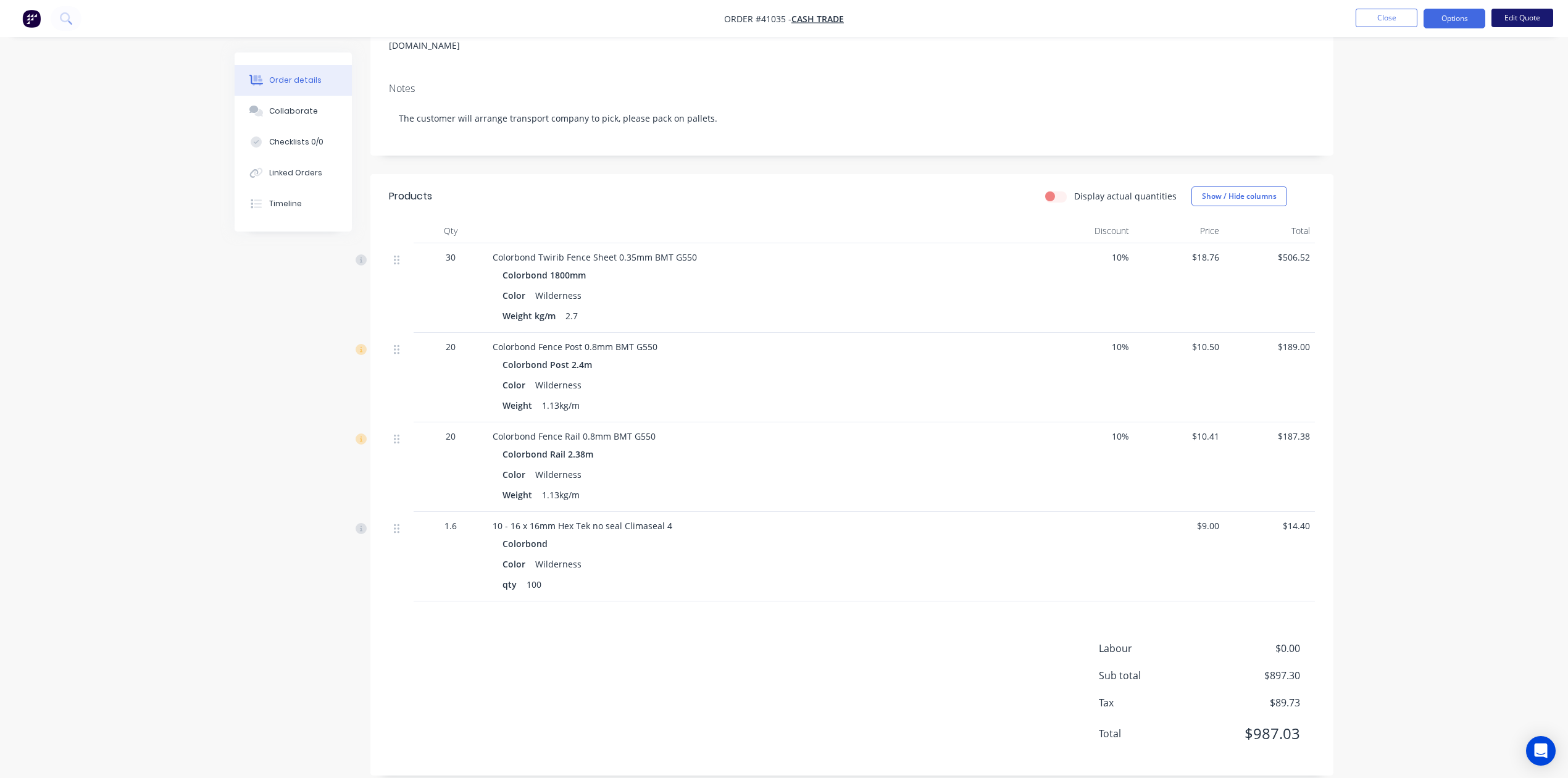
click at [1532, 18] on button "Edit Quote" at bounding box center [1522, 17] width 62 height 18
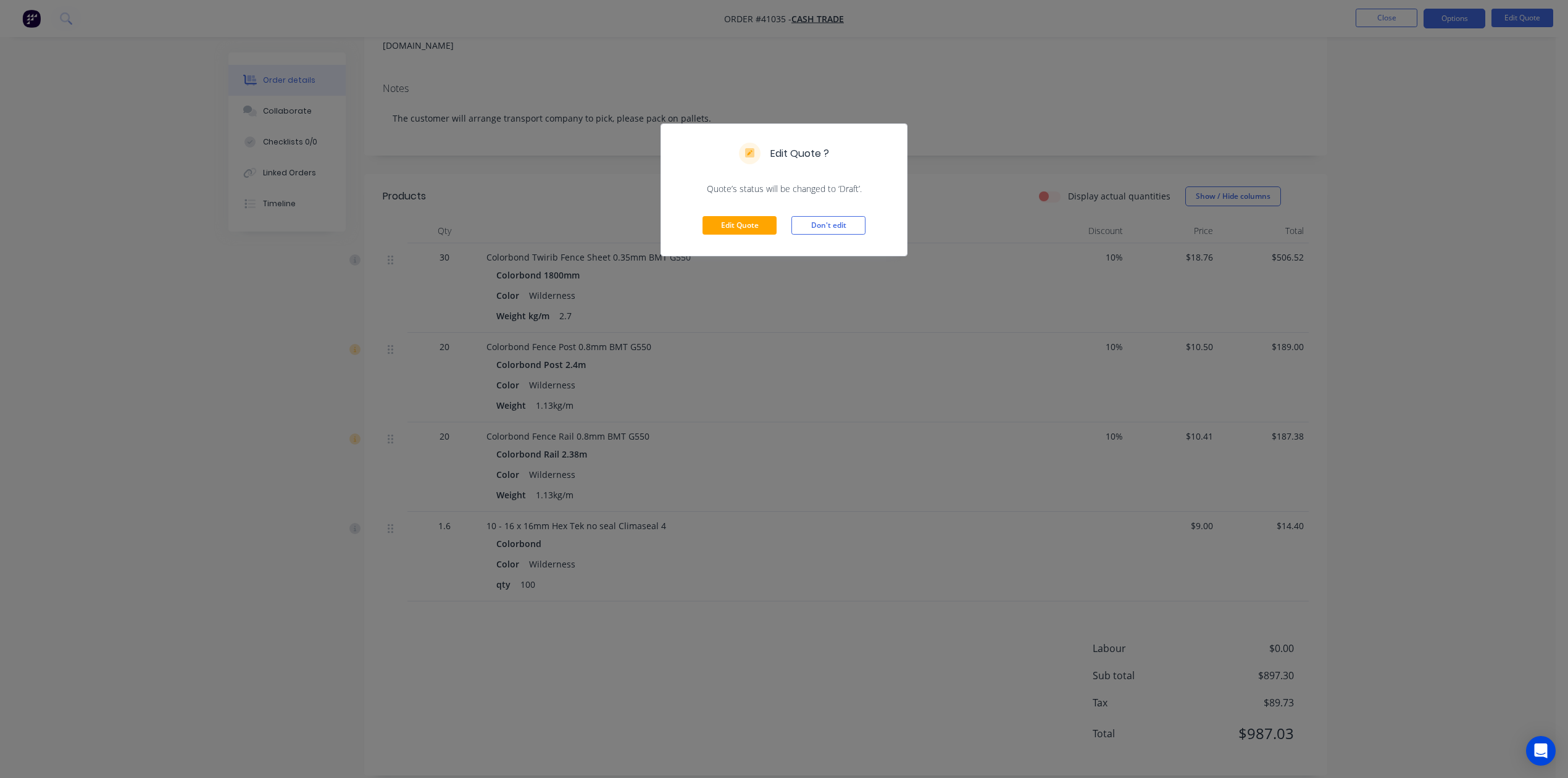
click at [714, 235] on div "Edit Quote Don't edit" at bounding box center [784, 225] width 246 height 60
click at [719, 234] on button "Edit Quote" at bounding box center [739, 225] width 74 height 18
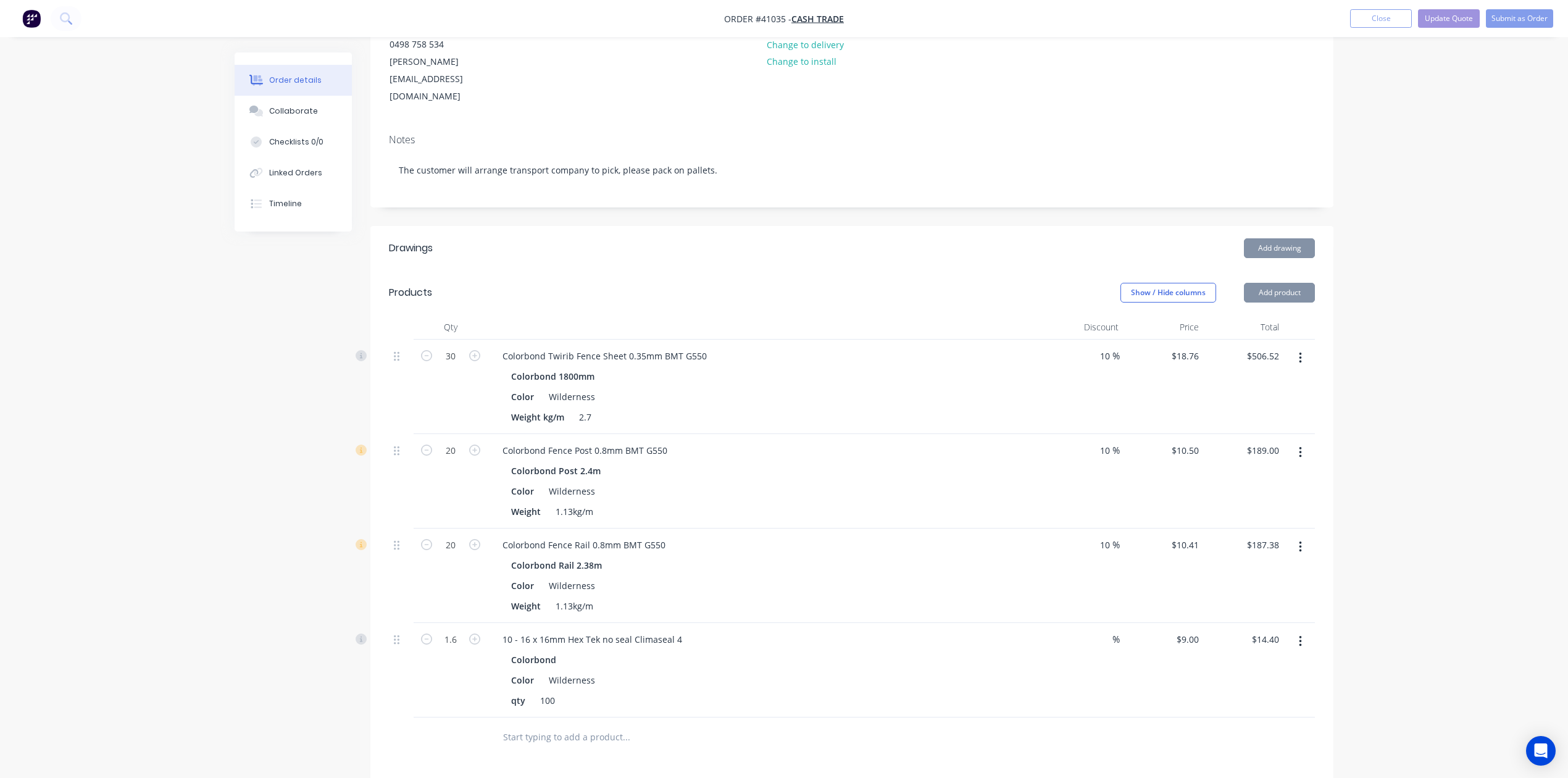
scroll to position [389, 0]
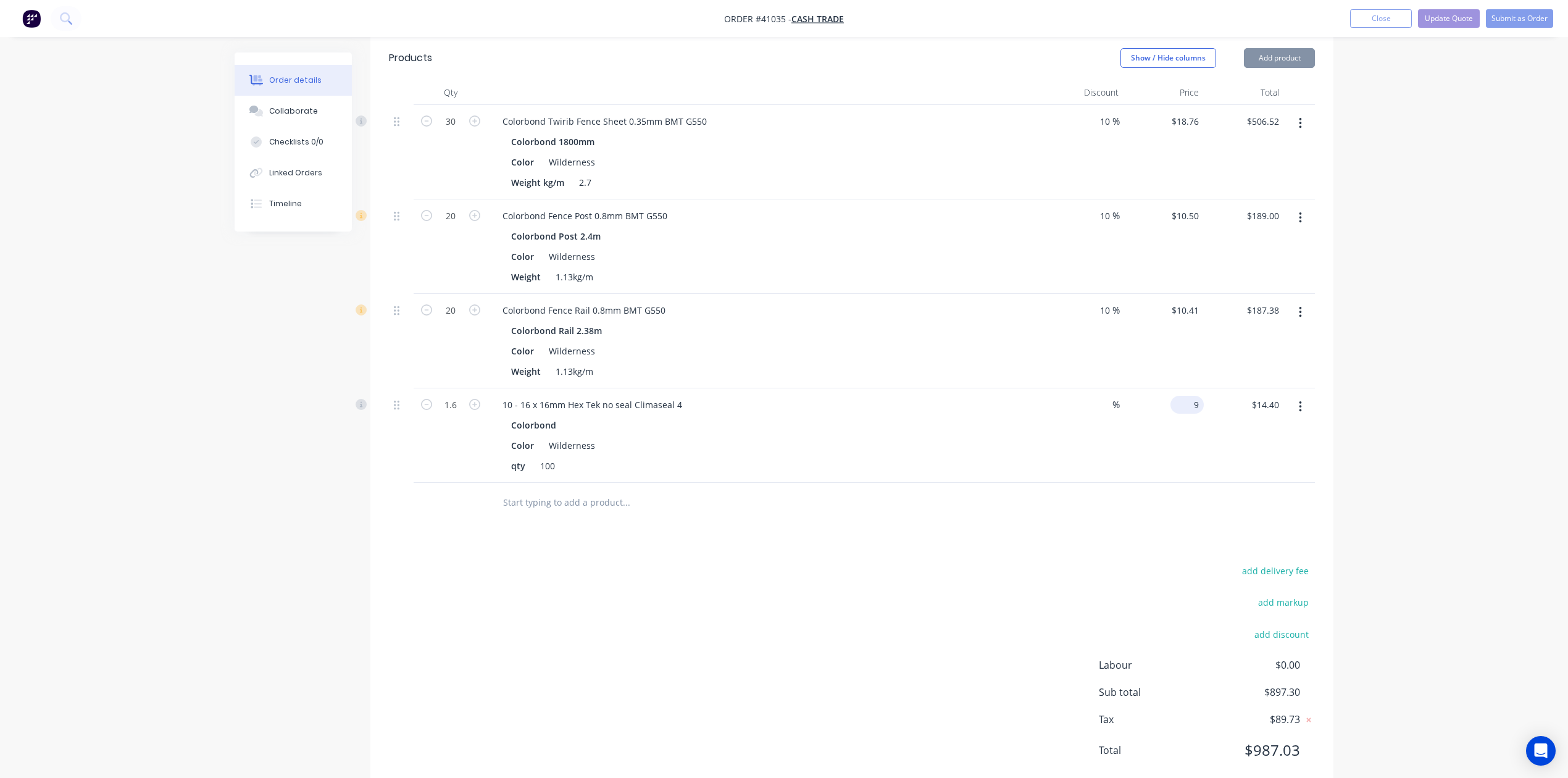
click at [1184, 389] on div "9 $9.00" at bounding box center [1164, 436] width 80 height 94
click at [1184, 389] on div "$9.00 $9.00" at bounding box center [1164, 436] width 80 height 94
click at [1161, 428] on div "$9.00 $9.00" at bounding box center [1164, 436] width 80 height 94
click at [1195, 396] on input "9" at bounding box center [1197, 405] width 14 height 18
type input "$0.00"
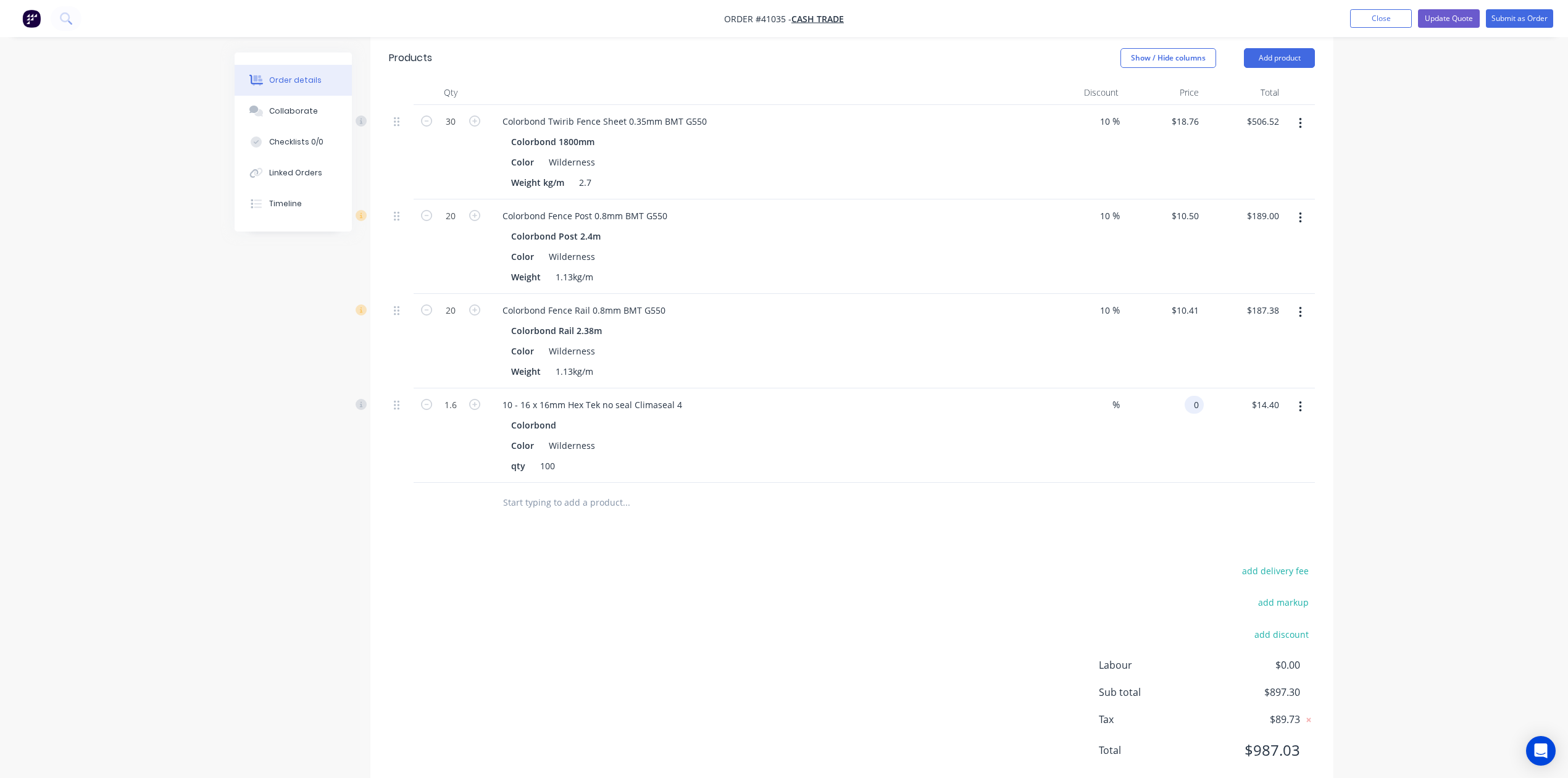
type input "$0.00"
click at [1105, 563] on div "add delivery fee add markup add discount Labour $0.00 Sub total $882.90 Tax $88…" at bounding box center [852, 668] width 927 height 211
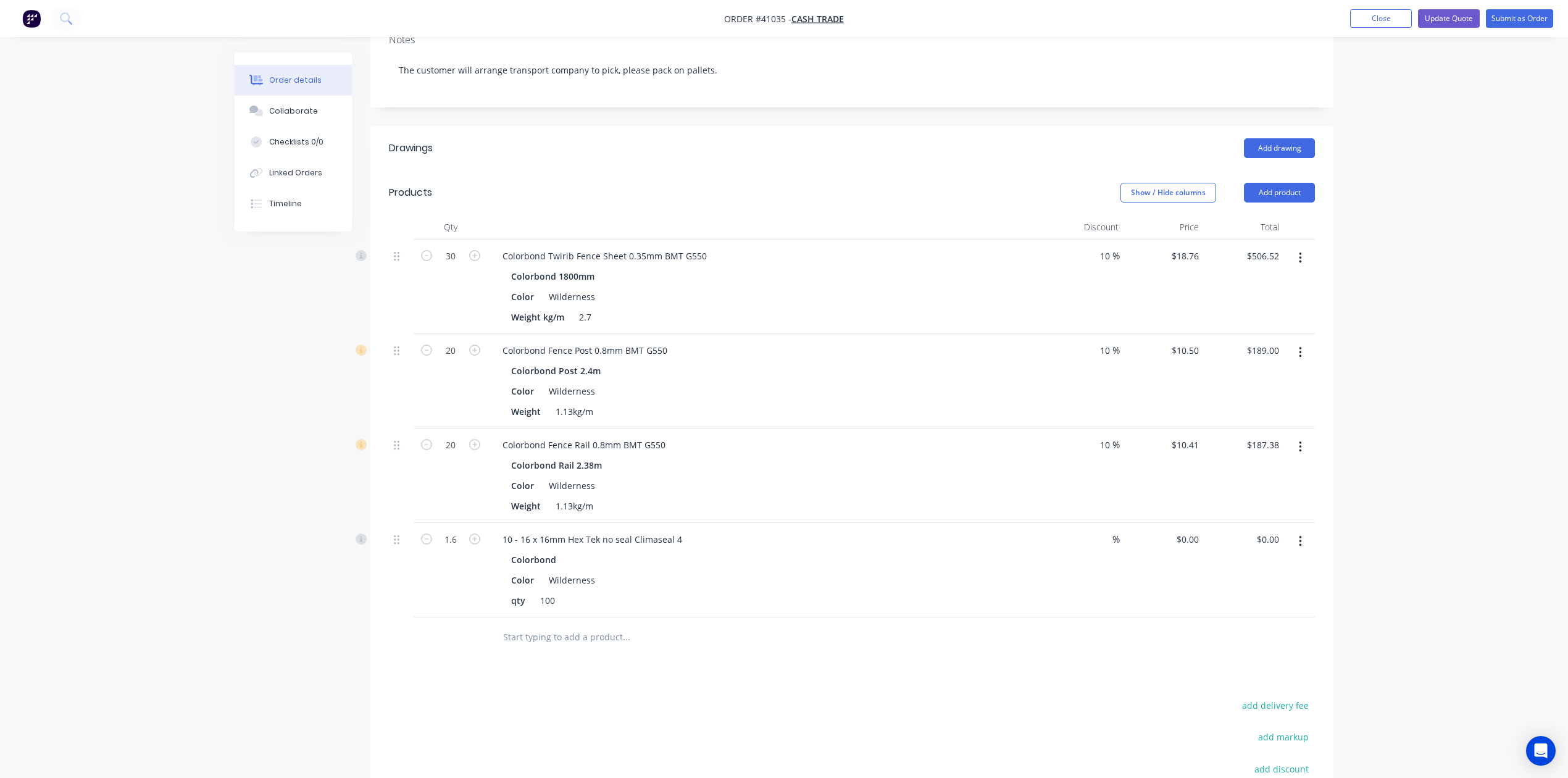
scroll to position [0, 0]
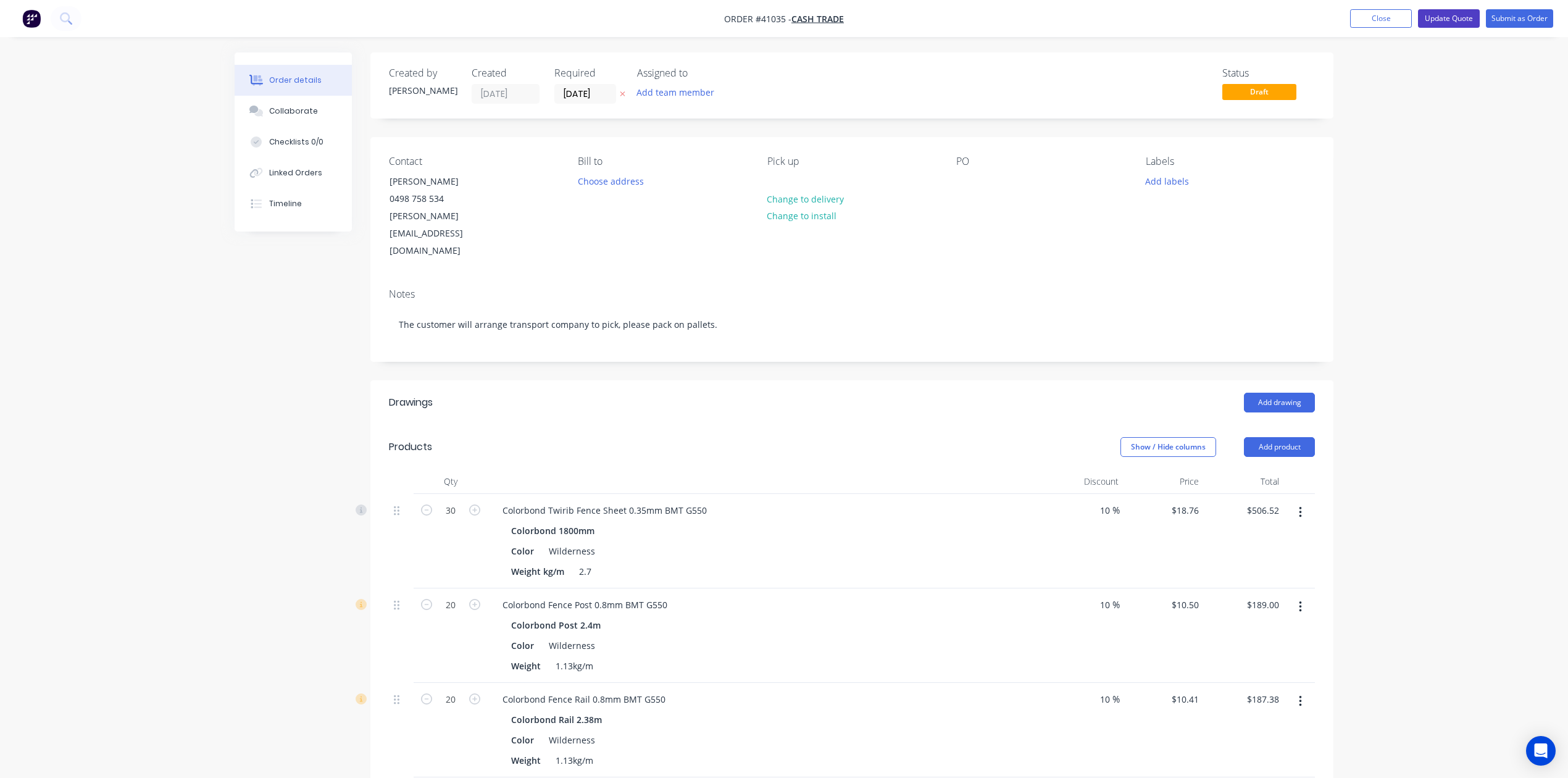
click at [1450, 26] on button "Update Quote" at bounding box center [1449, 18] width 62 height 18
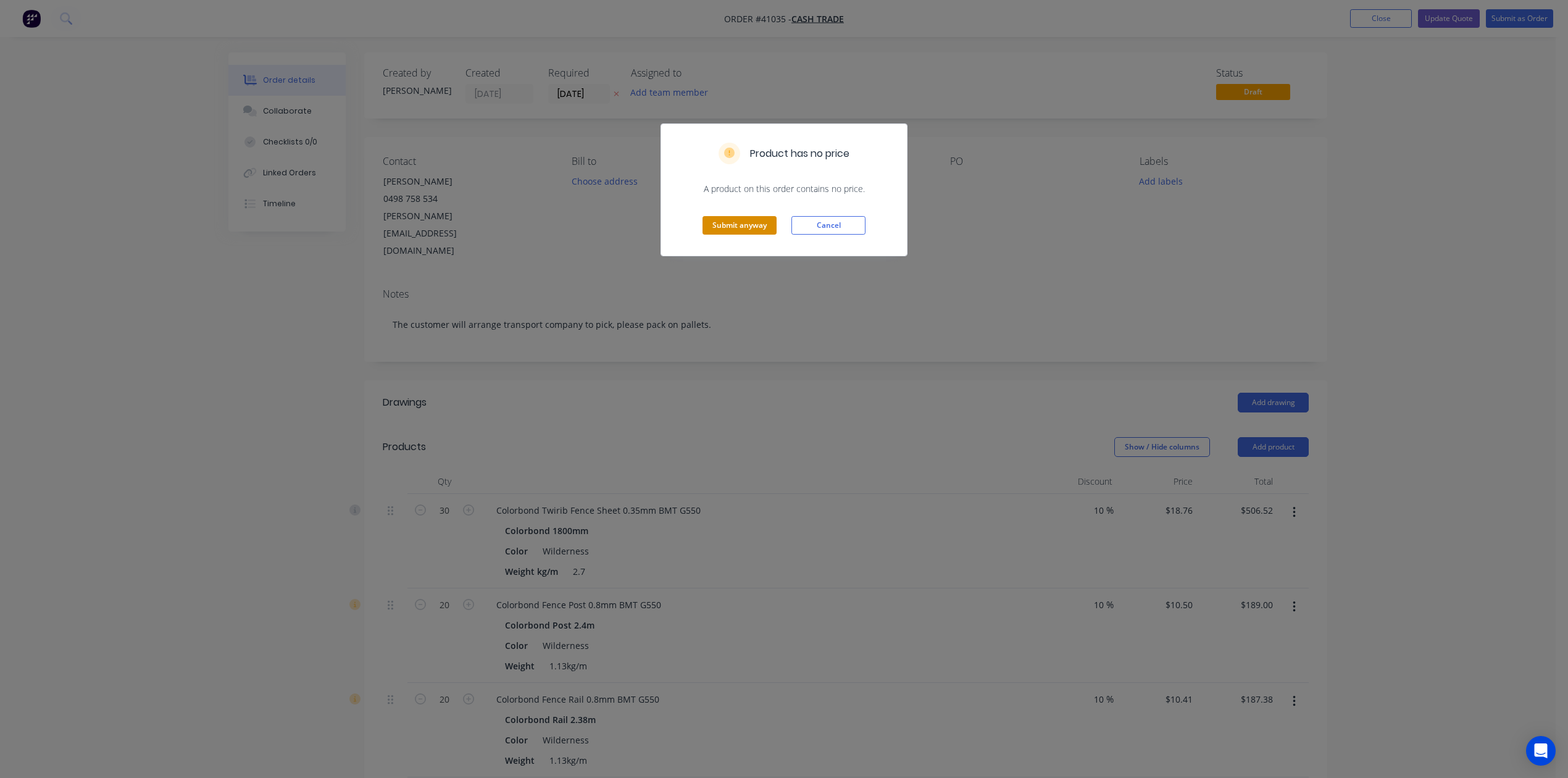
click at [738, 220] on button "Submit anyway" at bounding box center [739, 225] width 74 height 18
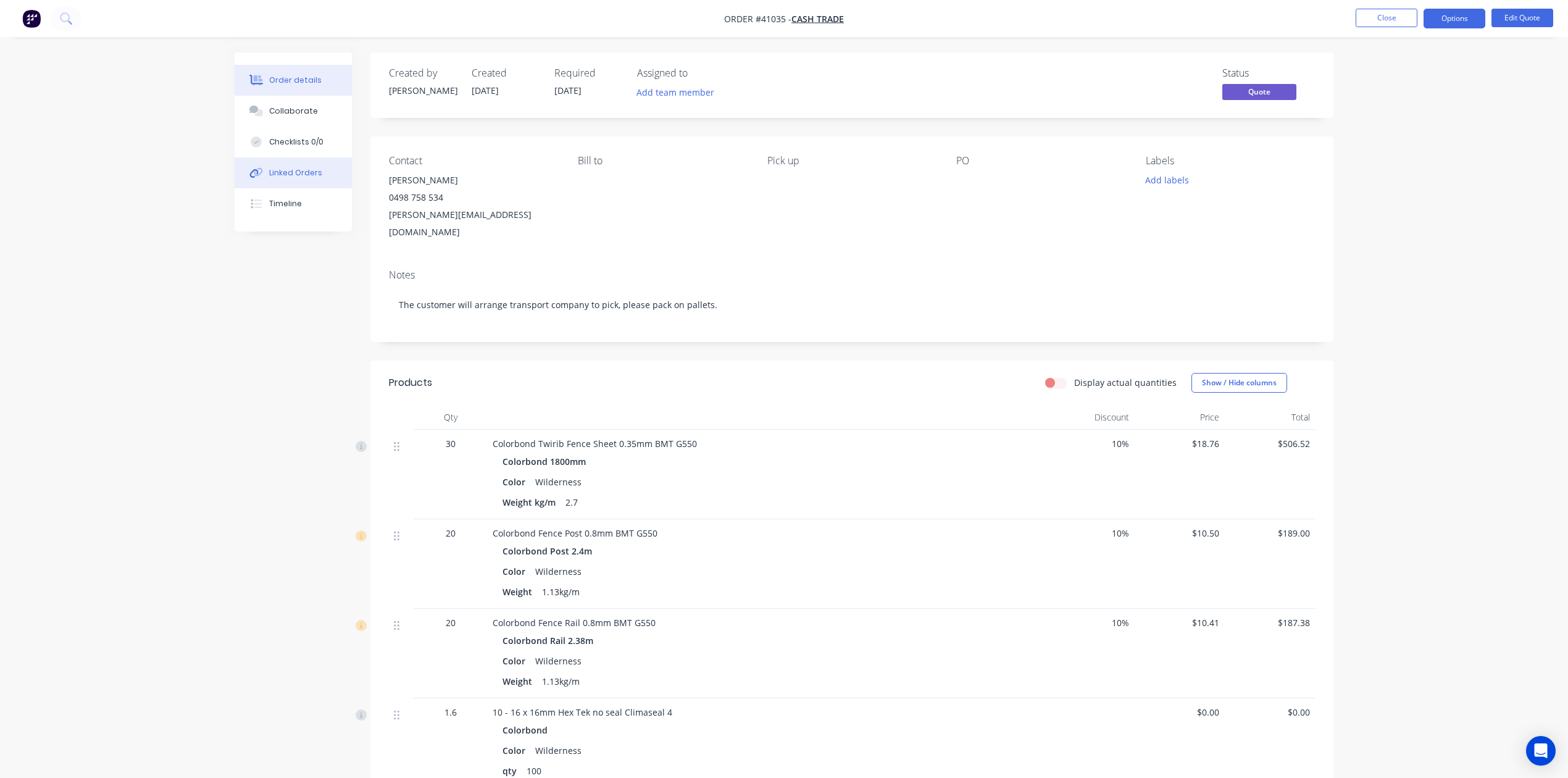
click at [298, 174] on div "Linked Orders" at bounding box center [296, 172] width 53 height 11
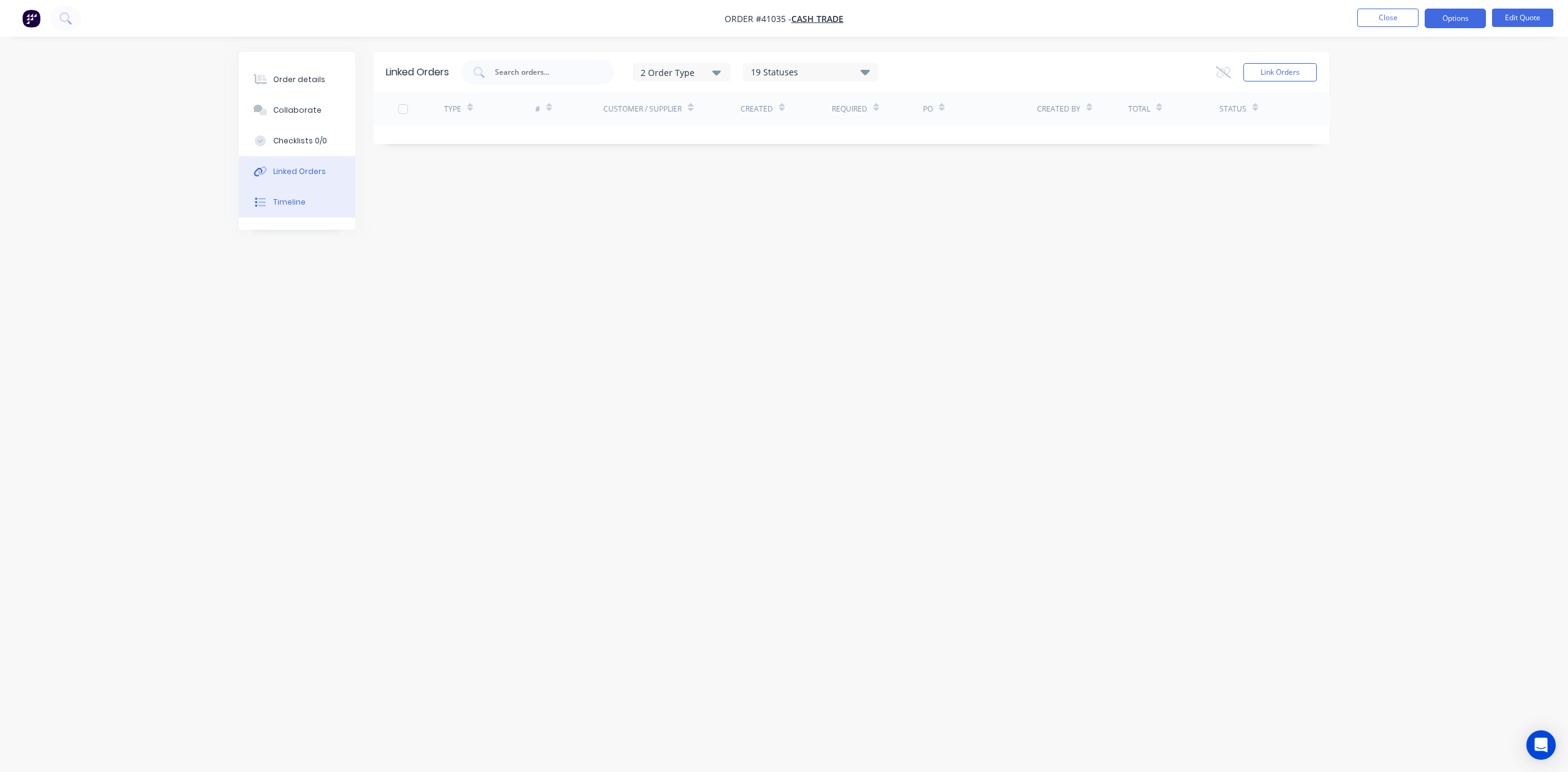
click at [289, 205] on div "Timeline" at bounding box center [289, 201] width 32 height 11
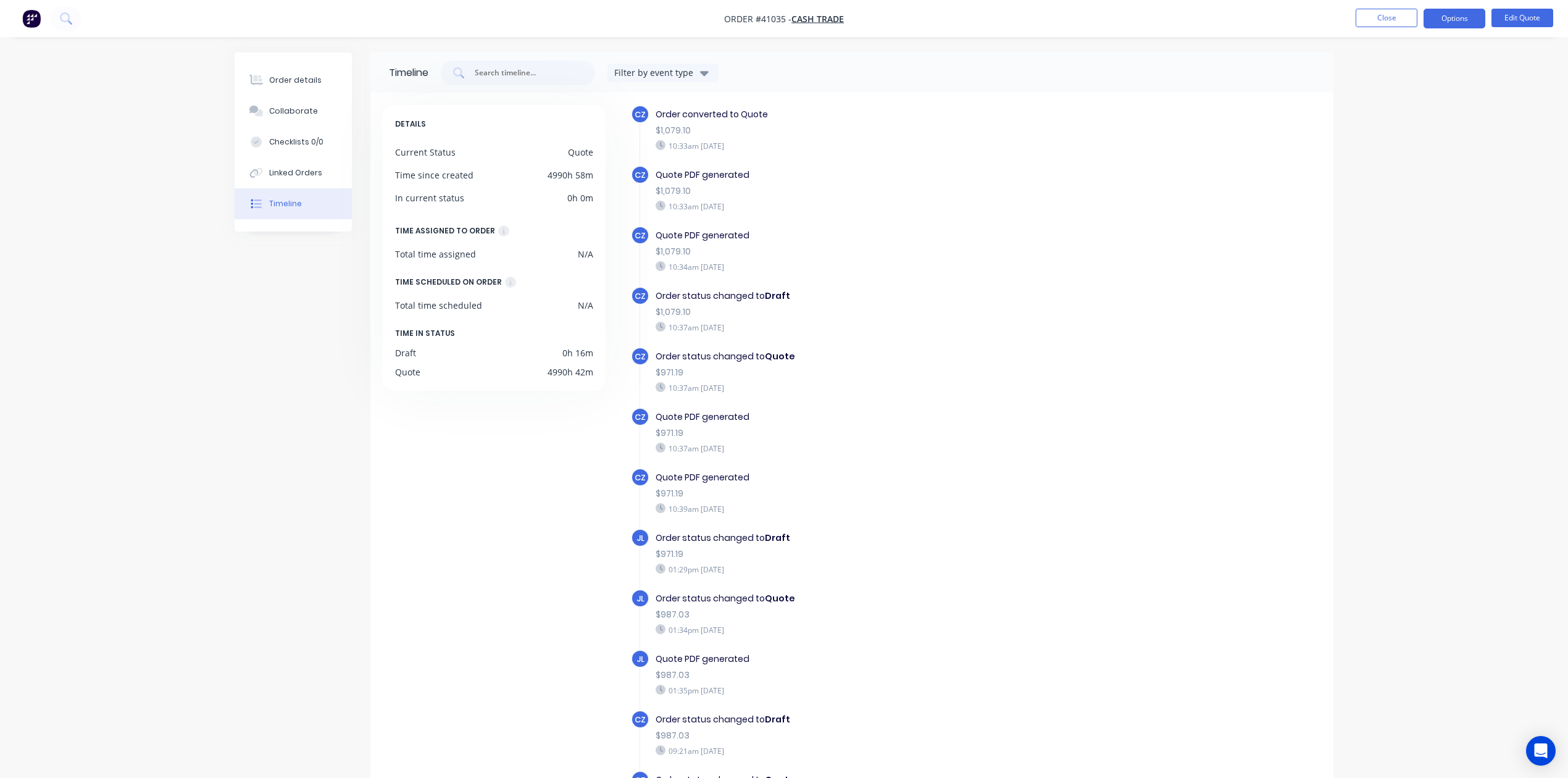
scroll to position [77, 0]
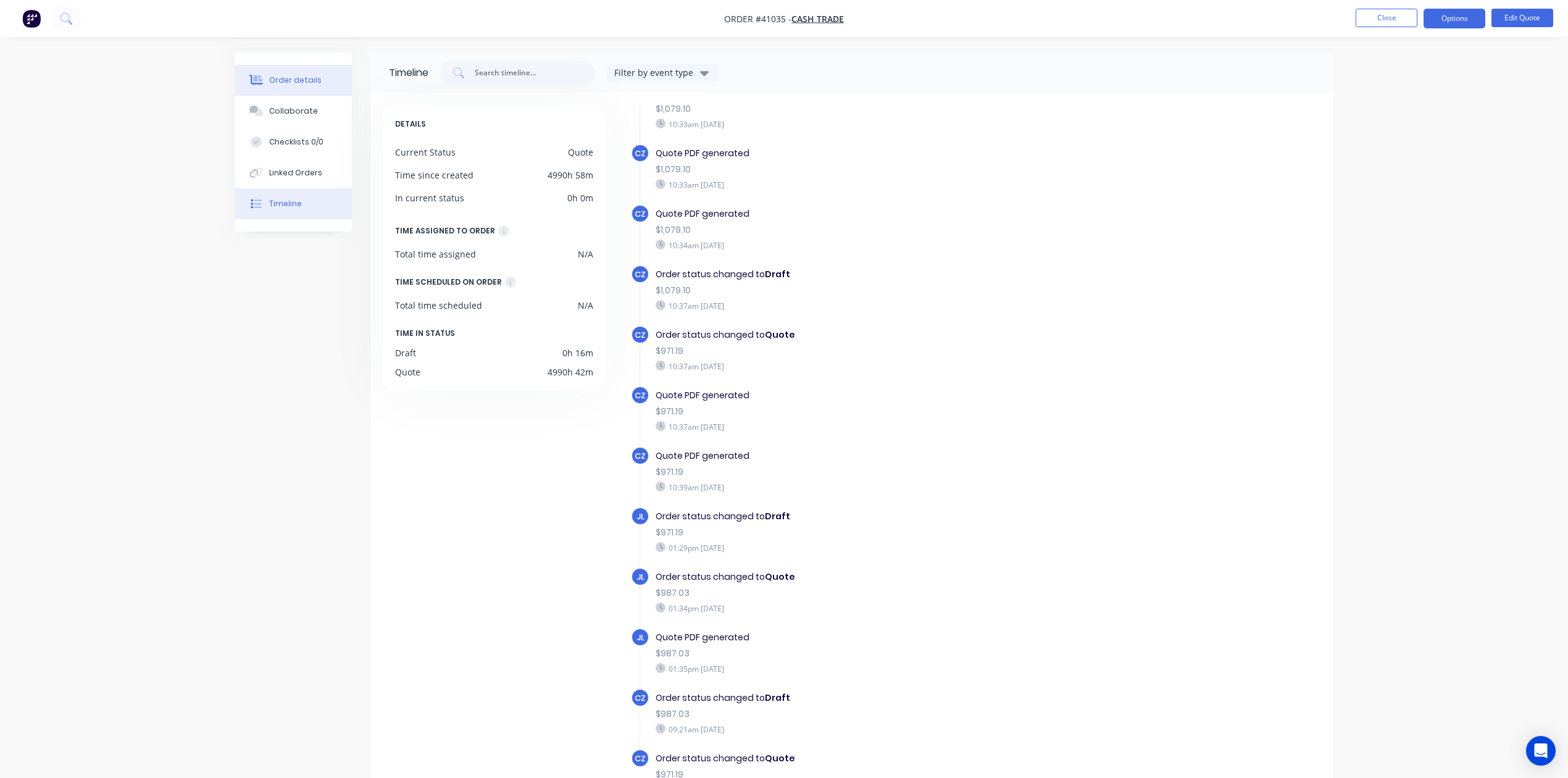
click at [300, 82] on div "Order details" at bounding box center [295, 80] width 52 height 11
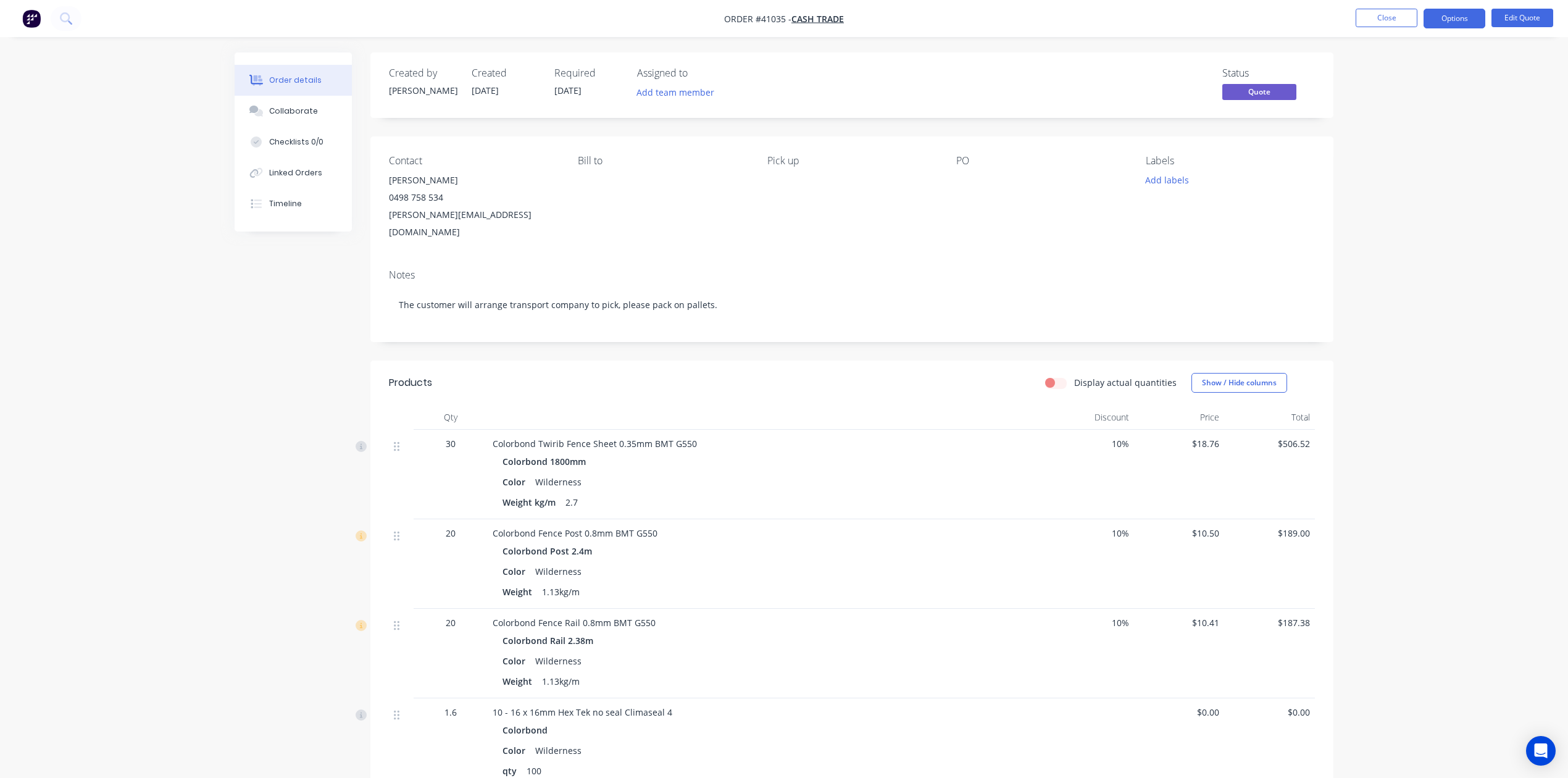
click at [788, 527] on div "Colorbond Fence Post 0.8mm BMT G550" at bounding box center [766, 534] width 546 height 13
click at [283, 200] on div "Timeline" at bounding box center [285, 203] width 32 height 11
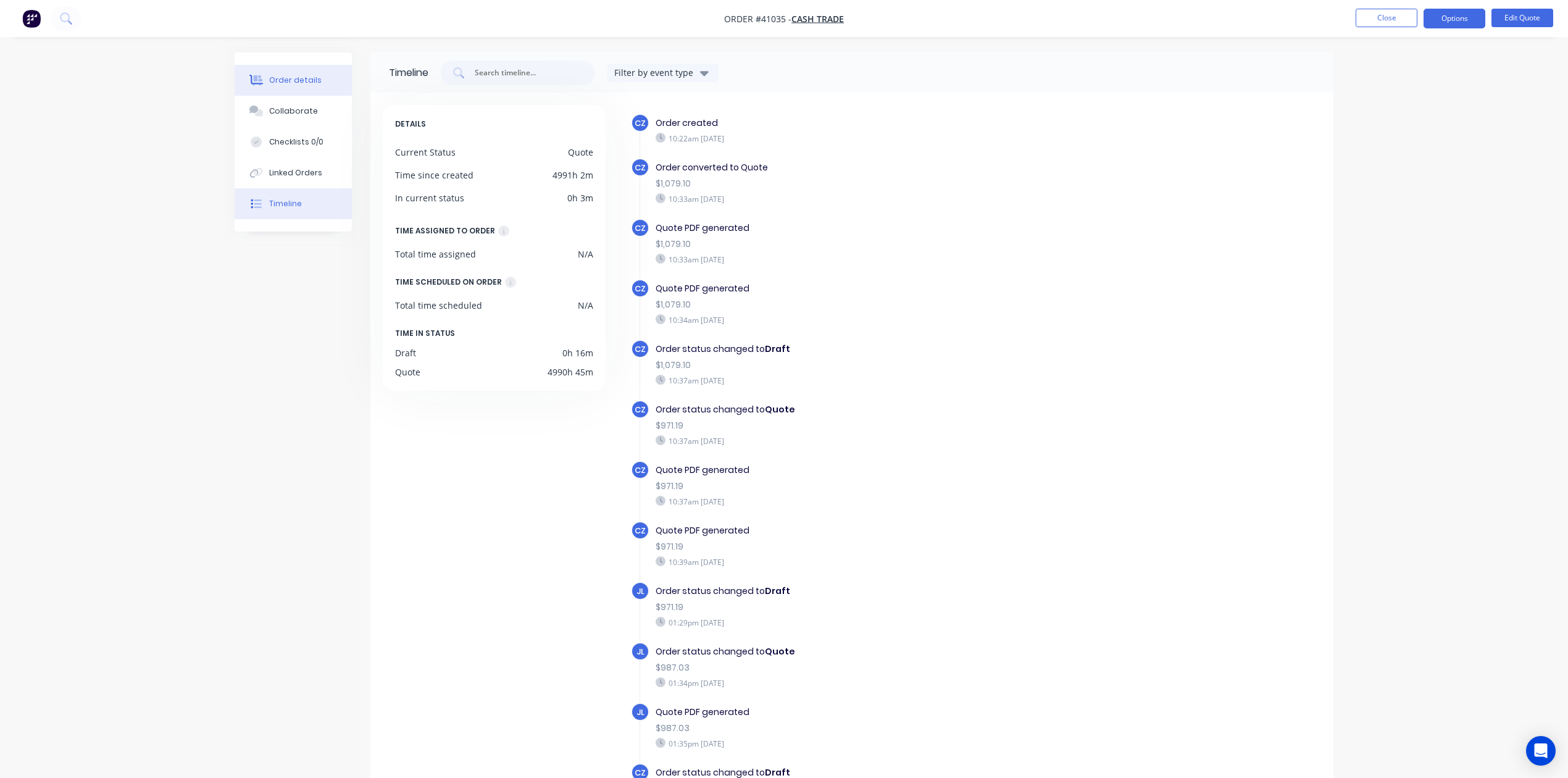
click at [272, 82] on div "Order details" at bounding box center [295, 80] width 52 height 11
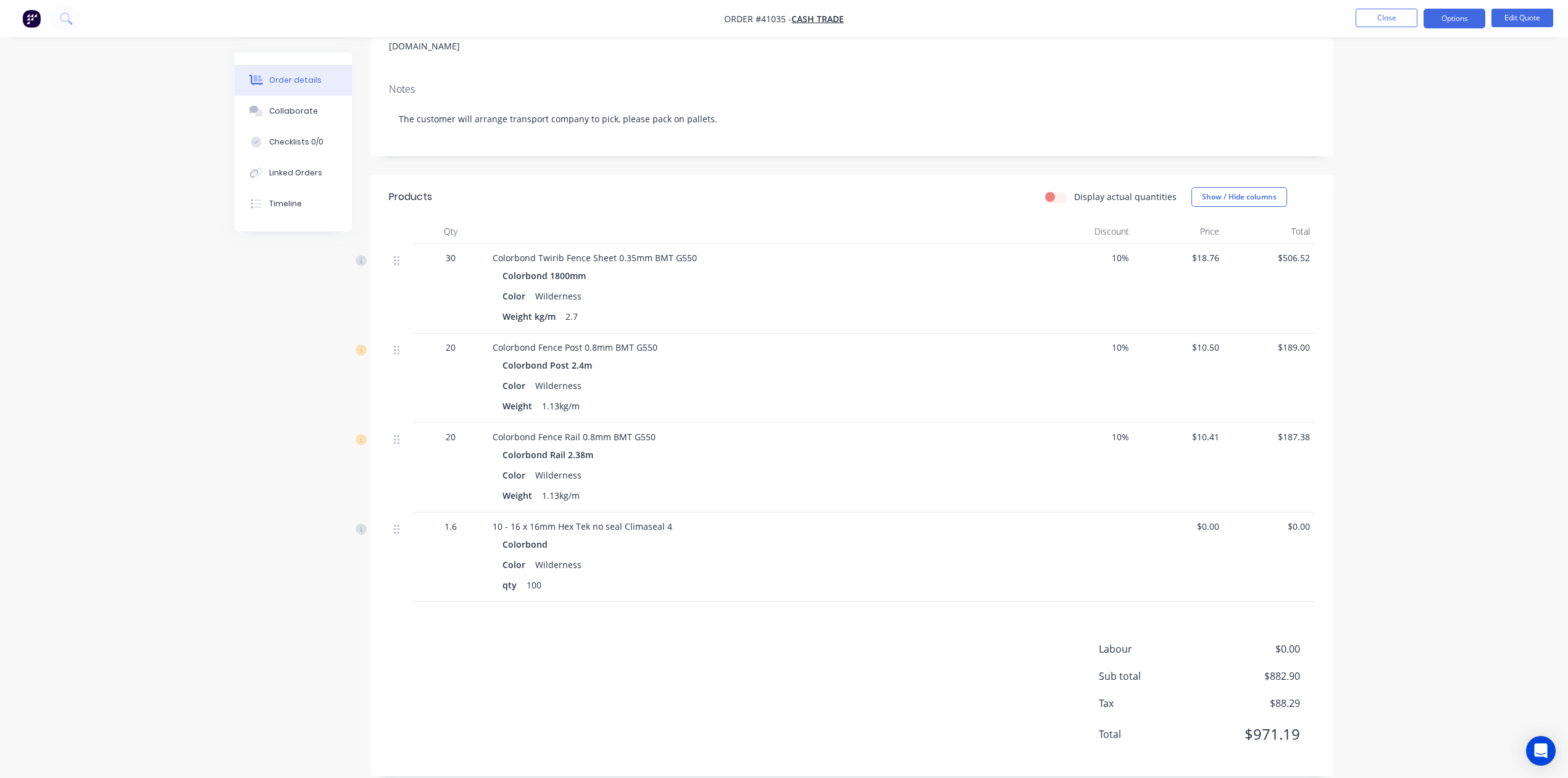
scroll to position [186, 0]
click at [1522, 16] on button "Edit Quote" at bounding box center [1522, 17] width 62 height 18
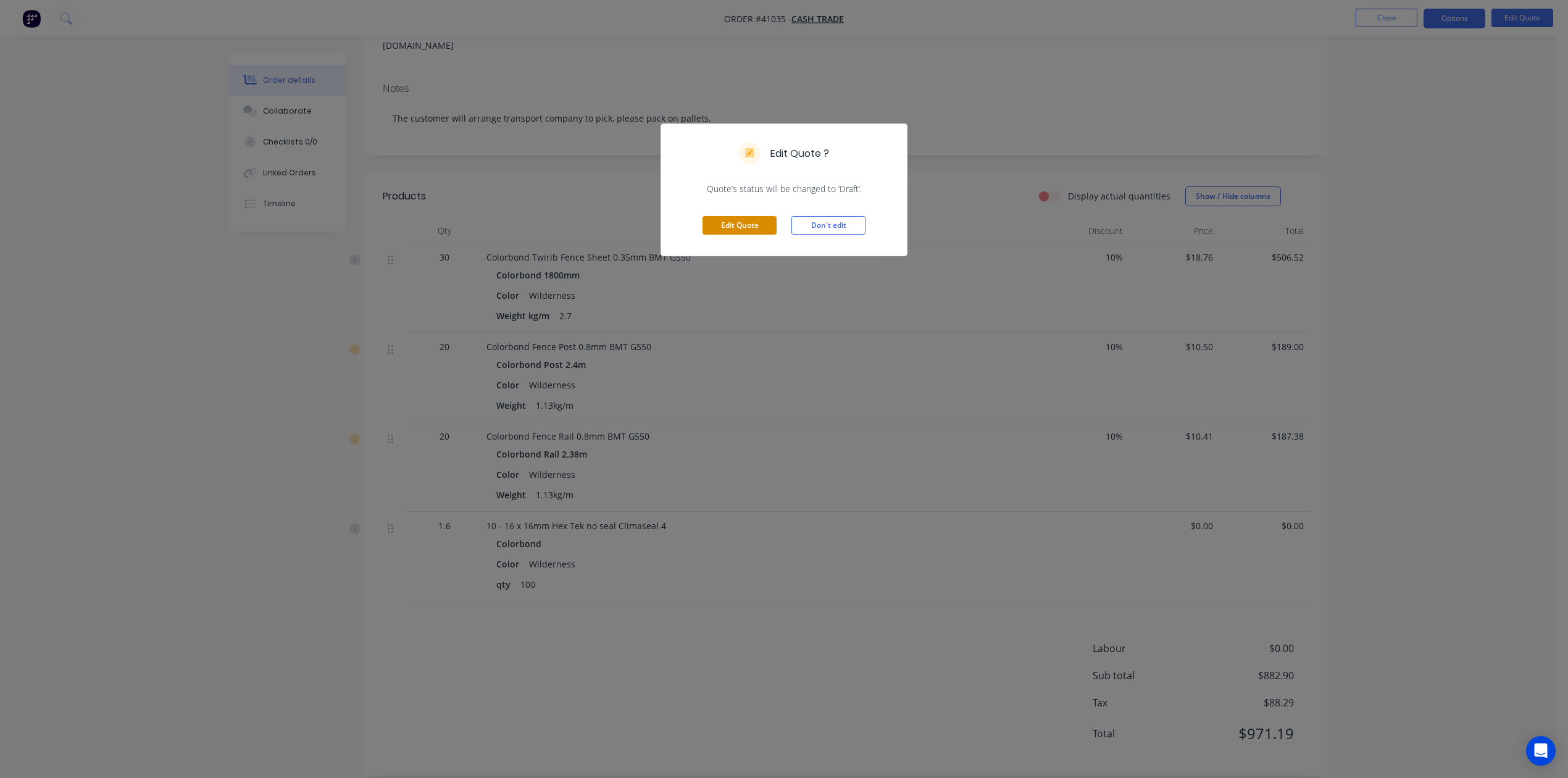
click at [737, 225] on button "Edit Quote" at bounding box center [739, 225] width 74 height 18
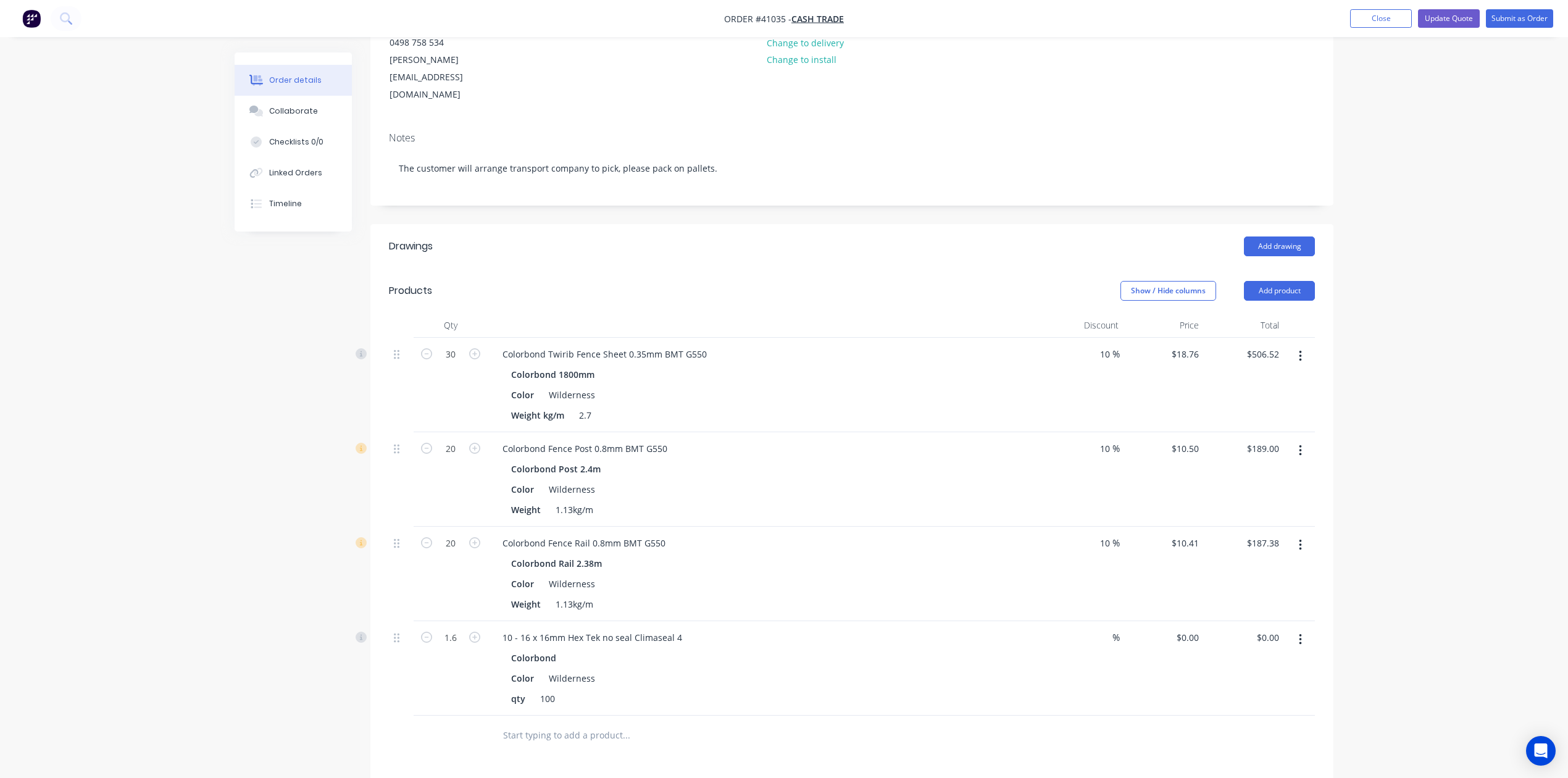
scroll to position [389, 0]
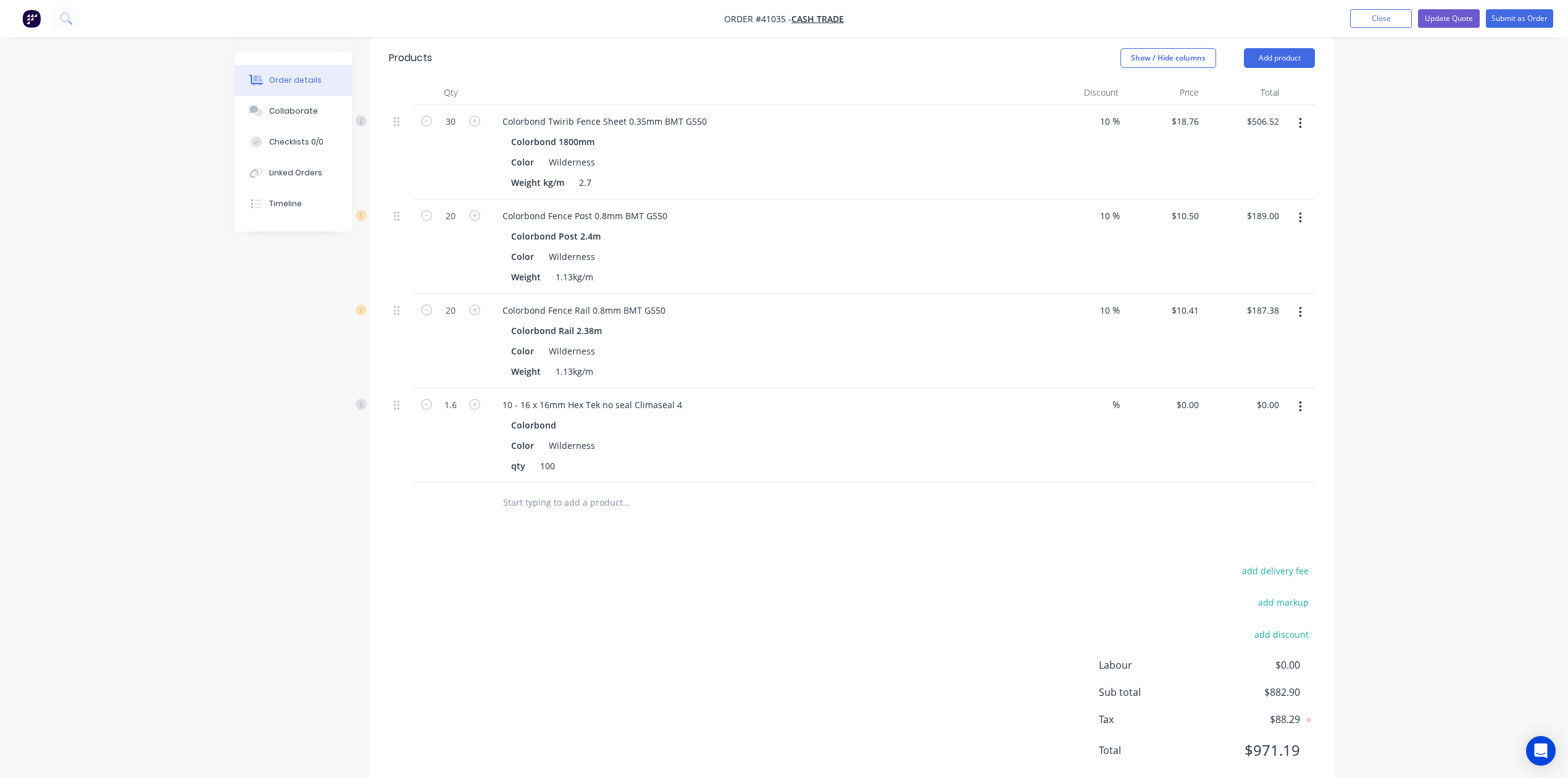
click at [1293, 396] on button "button" at bounding box center [1300, 407] width 29 height 22
click at [1280, 430] on div "Edit" at bounding box center [1256, 439] width 95 height 18
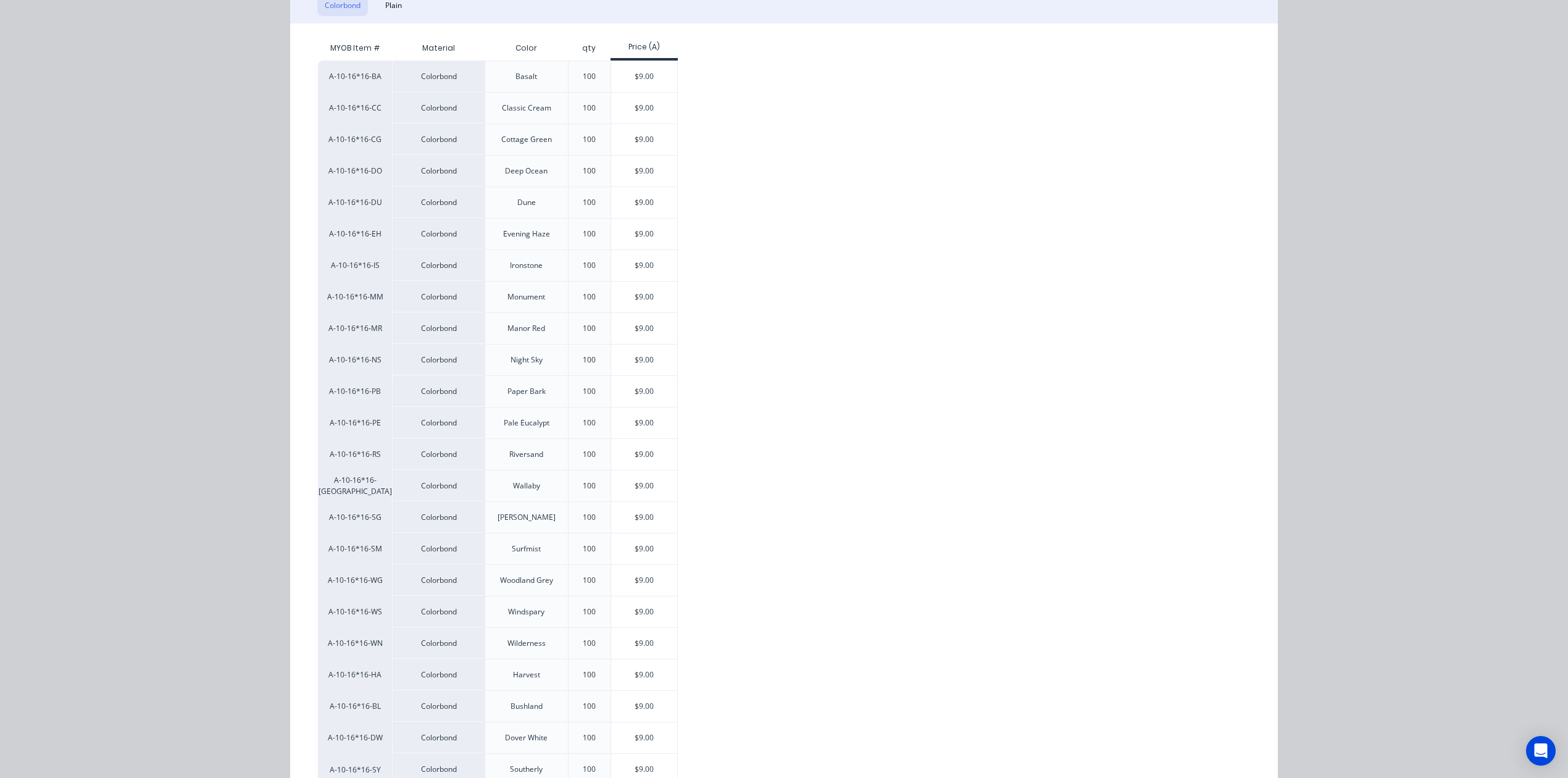
scroll to position [274, 0]
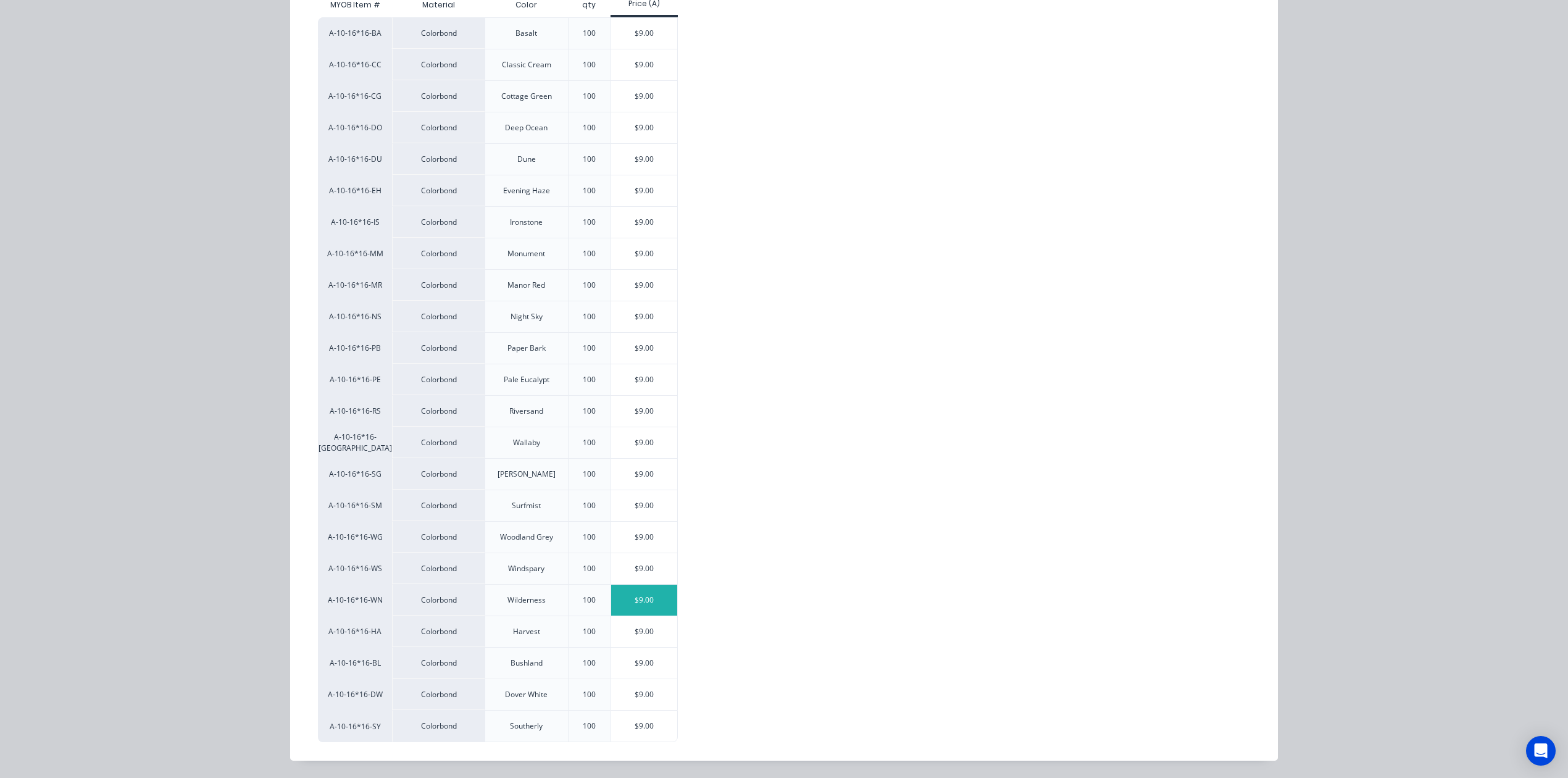
click at [636, 585] on div "$9.00" at bounding box center [645, 600] width 66 height 31
type input "$9.00"
type input "$14.40"
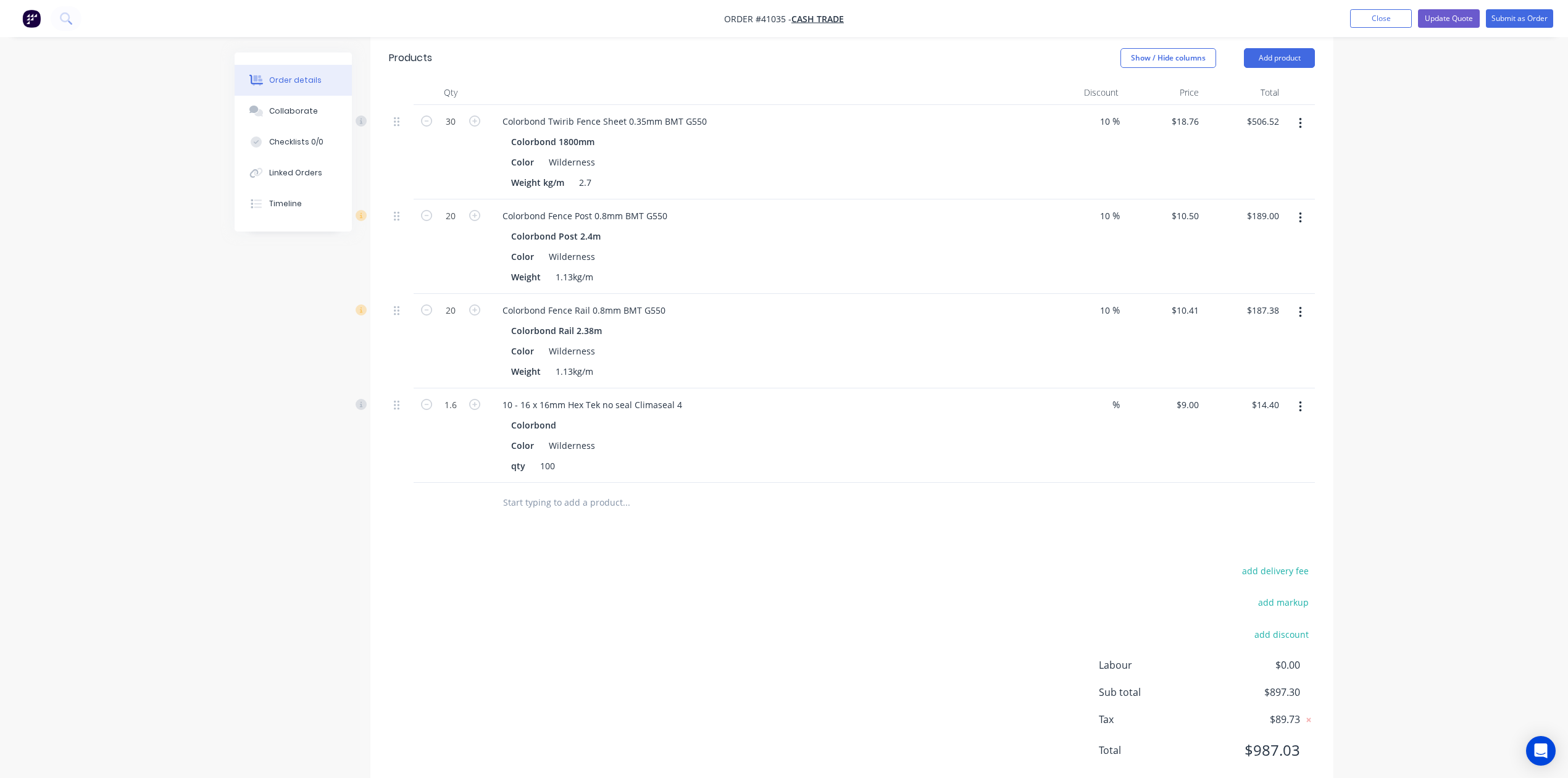
click at [824, 662] on div "add delivery fee add markup add discount Labour $0.00 Sub total $897.30 Tax $89…" at bounding box center [852, 668] width 927 height 211
click at [1469, 21] on button "Update Quote" at bounding box center [1449, 18] width 62 height 18
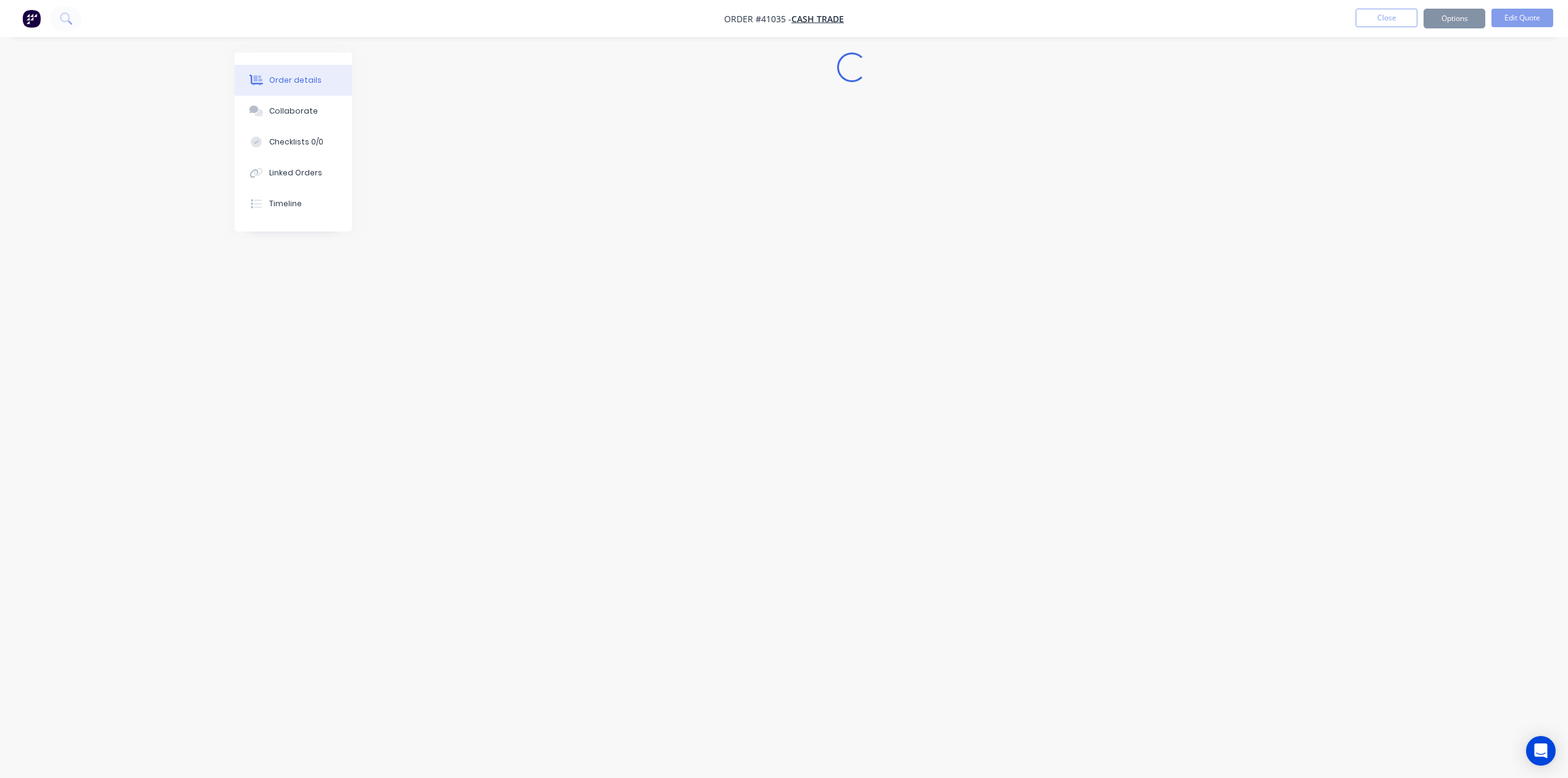
scroll to position [0, 0]
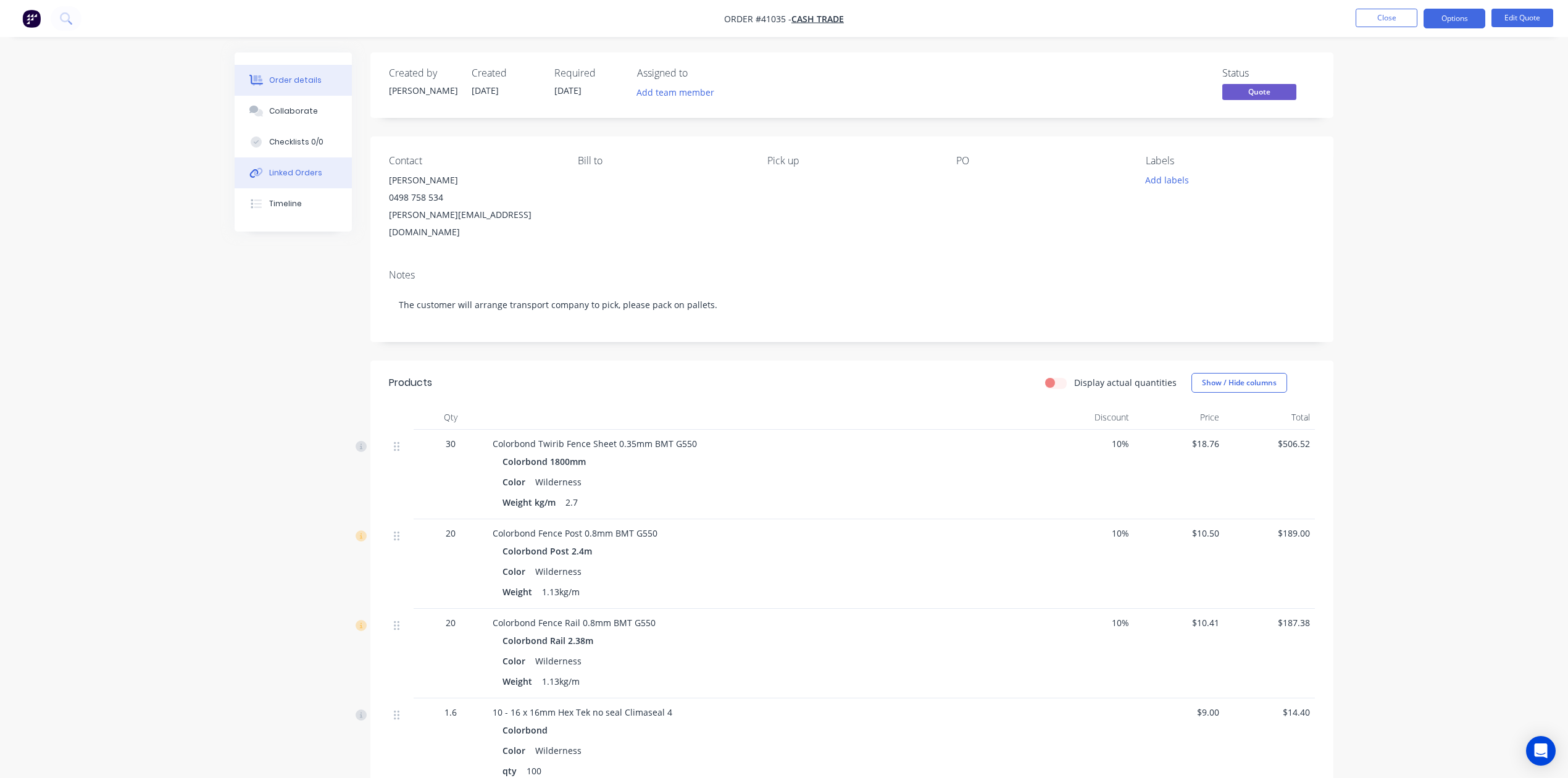
click at [298, 178] on div "Linked Orders" at bounding box center [296, 172] width 53 height 11
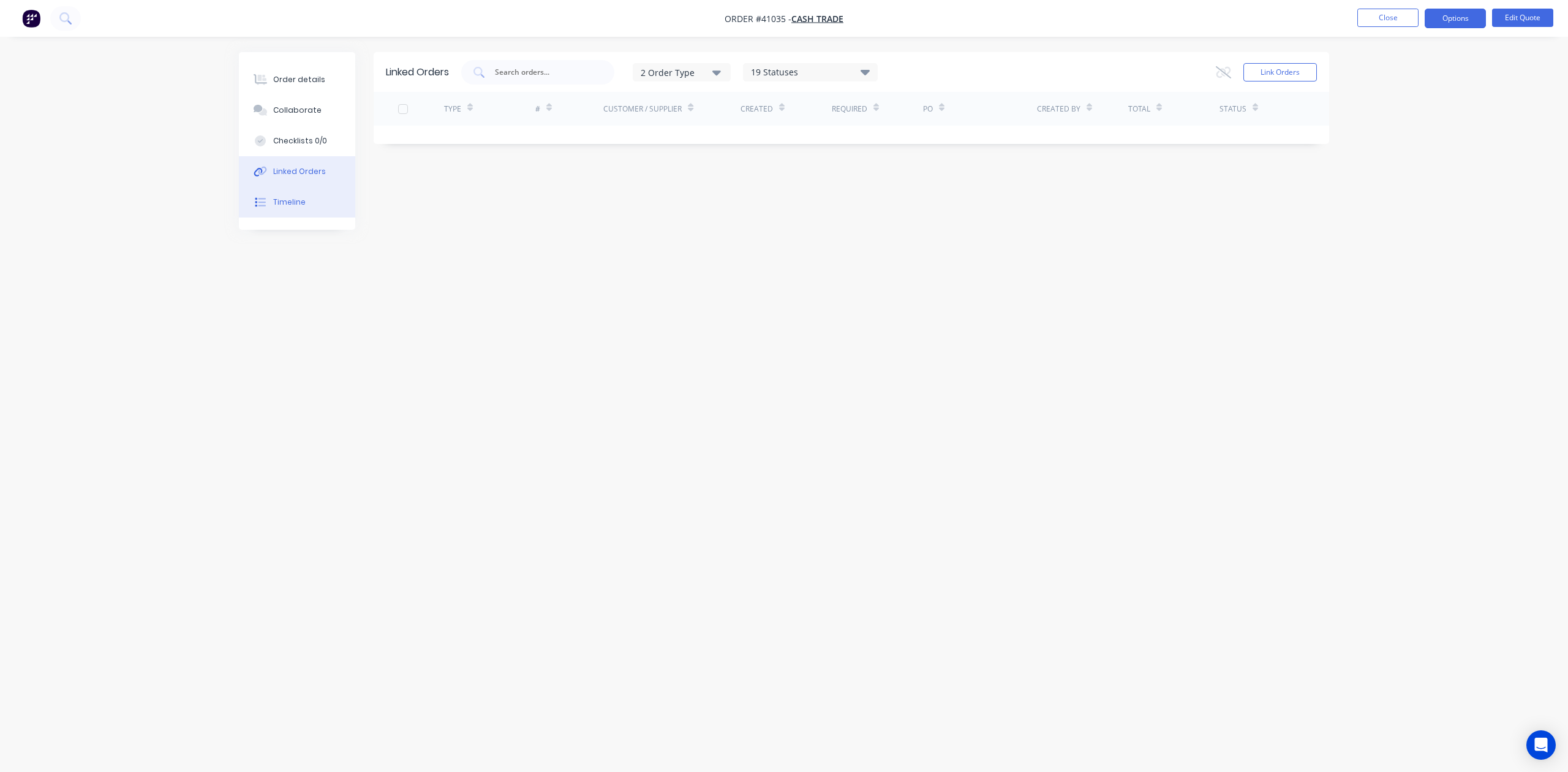
click at [294, 193] on button "Timeline" at bounding box center [298, 201] width 117 height 30
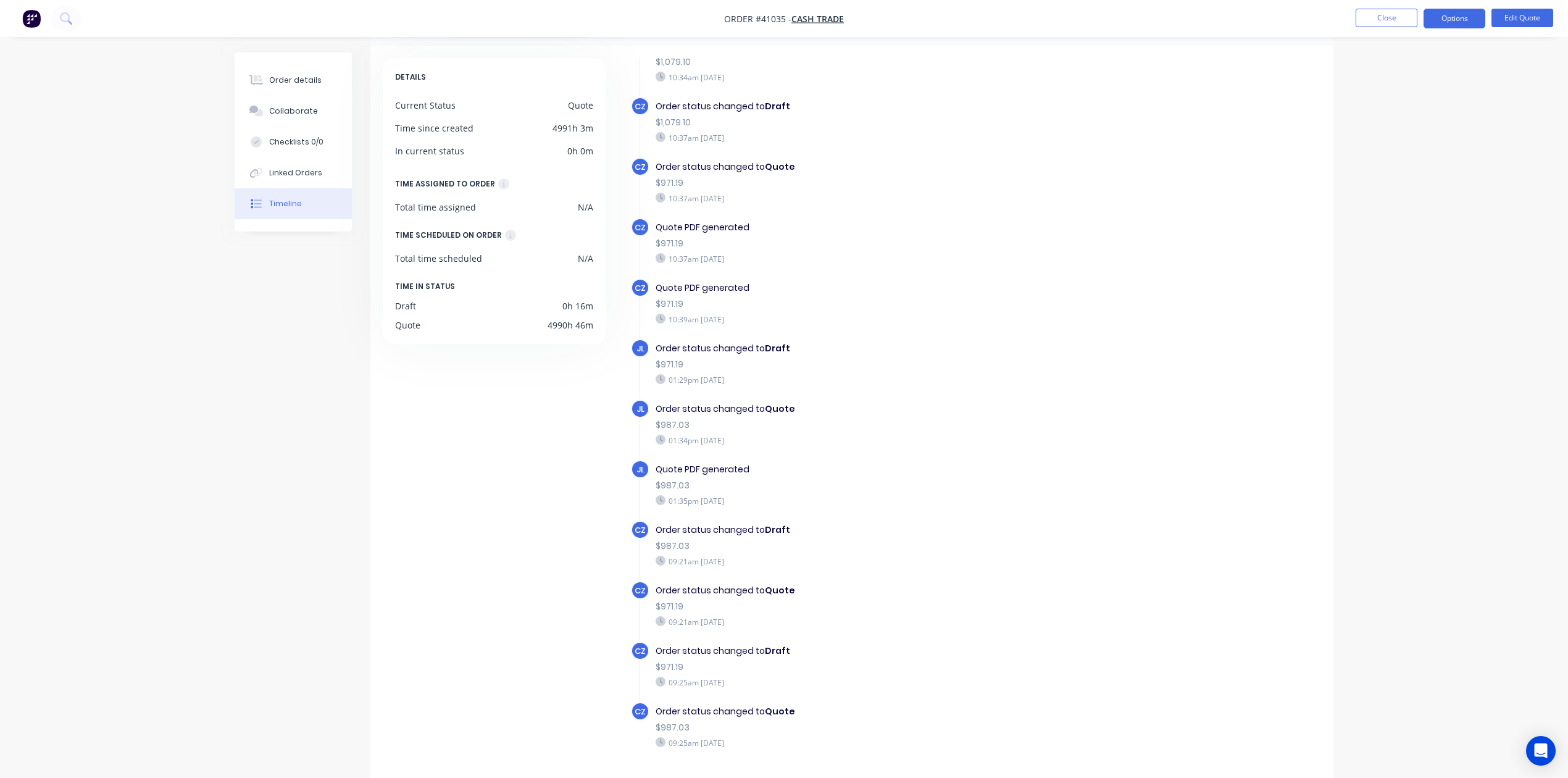
scroll to position [85, 0]
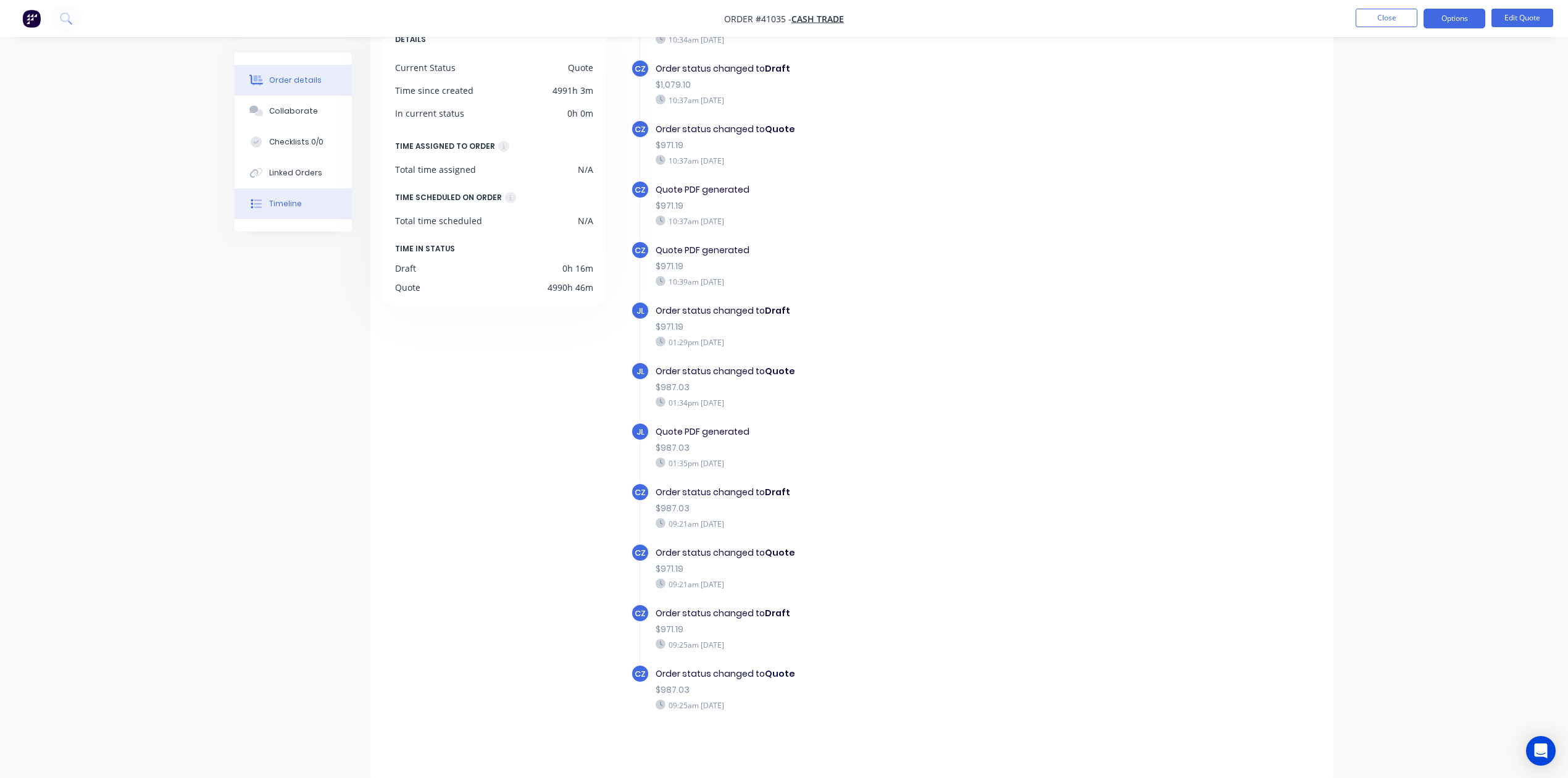
click at [292, 86] on button "Order details" at bounding box center [293, 80] width 118 height 31
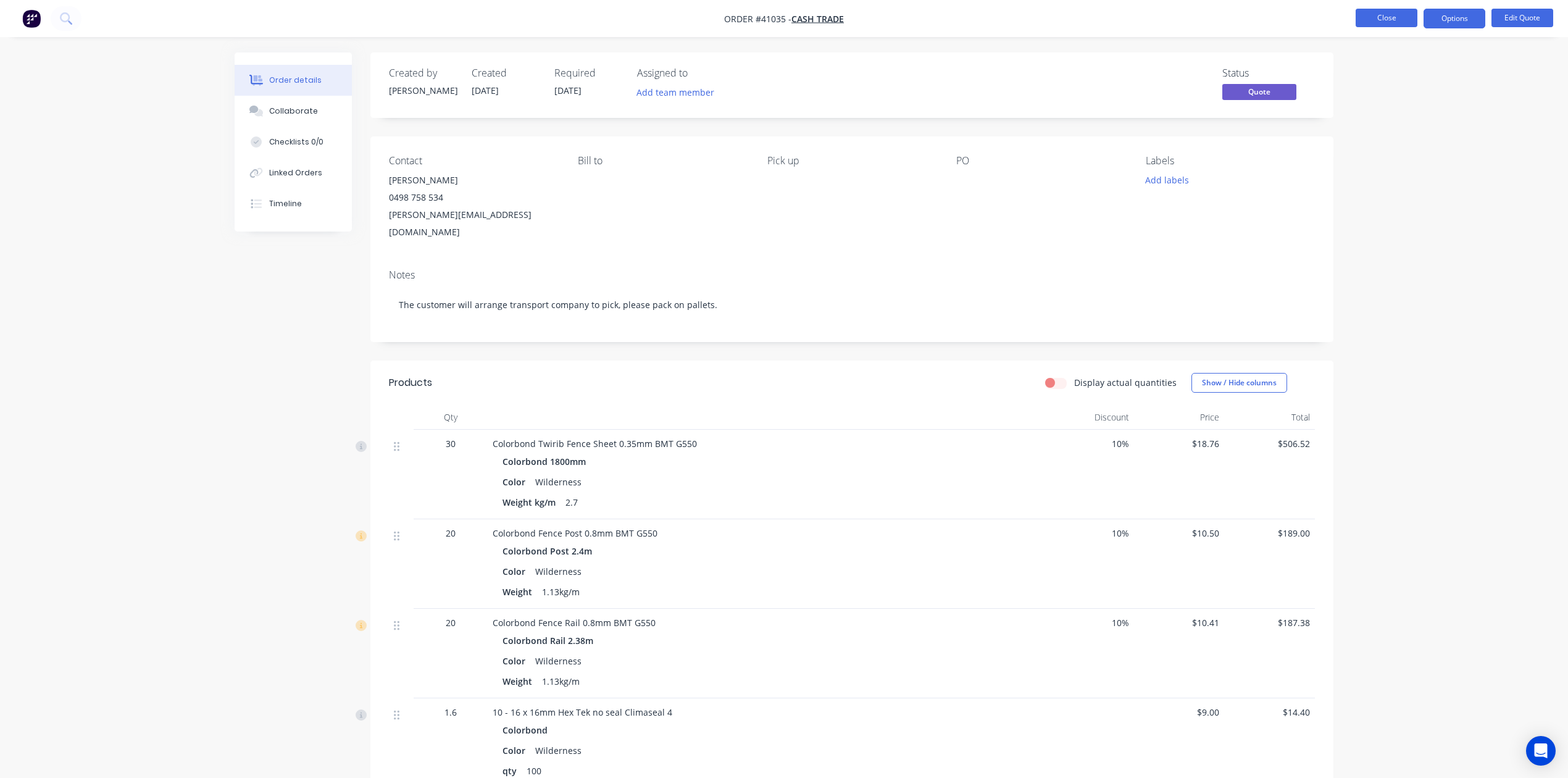
click at [1383, 12] on button "Close" at bounding box center [1387, 17] width 62 height 18
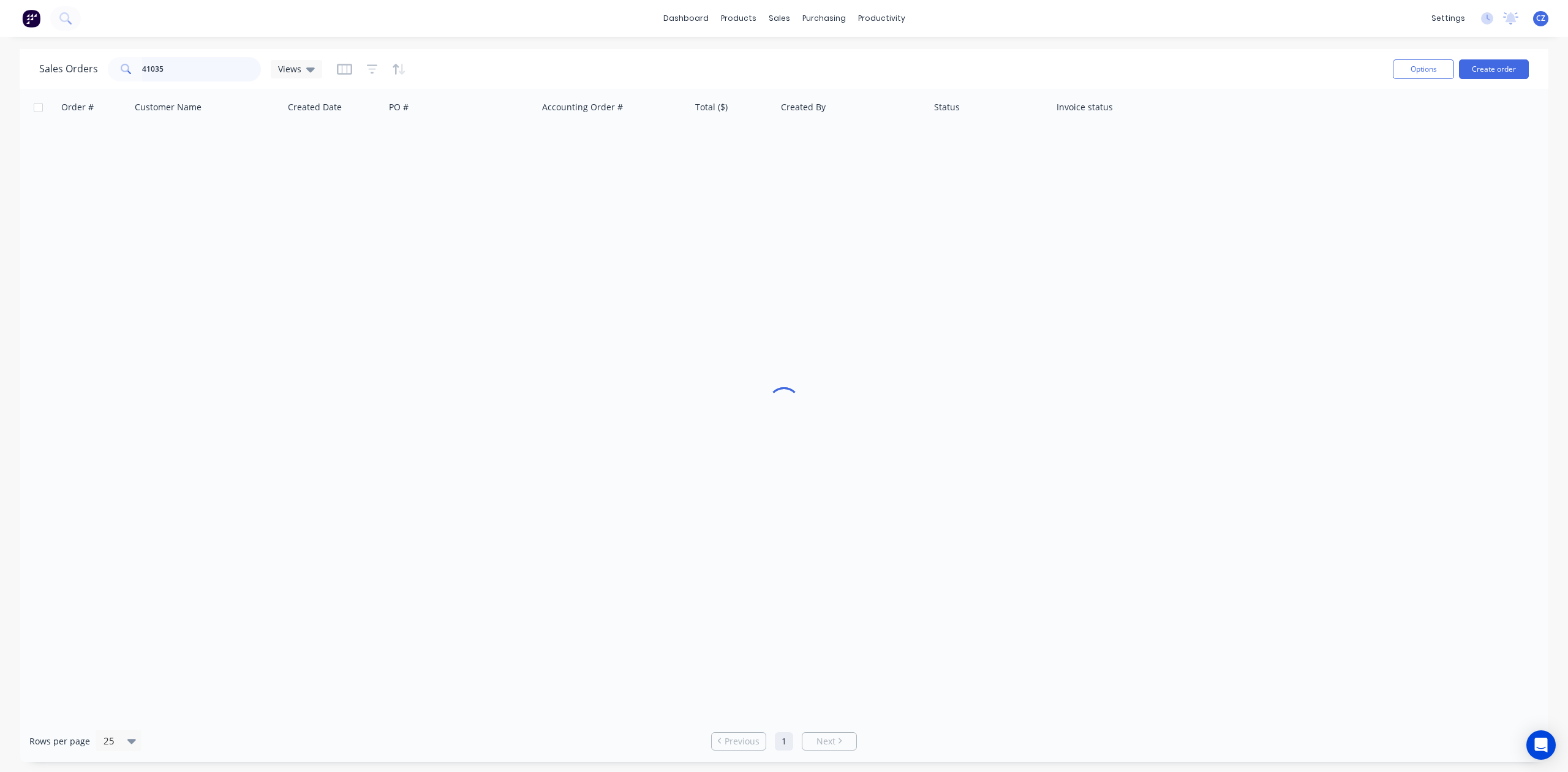
drag, startPoint x: 179, startPoint y: 62, endPoint x: 0, endPoint y: 62, distance: 179.0
click at [0, 62] on div "Sales Orders 41035 Views Options Create order Order # Customer Name Created Dat…" at bounding box center [784, 405] width 1568 height 713
type input "8561"
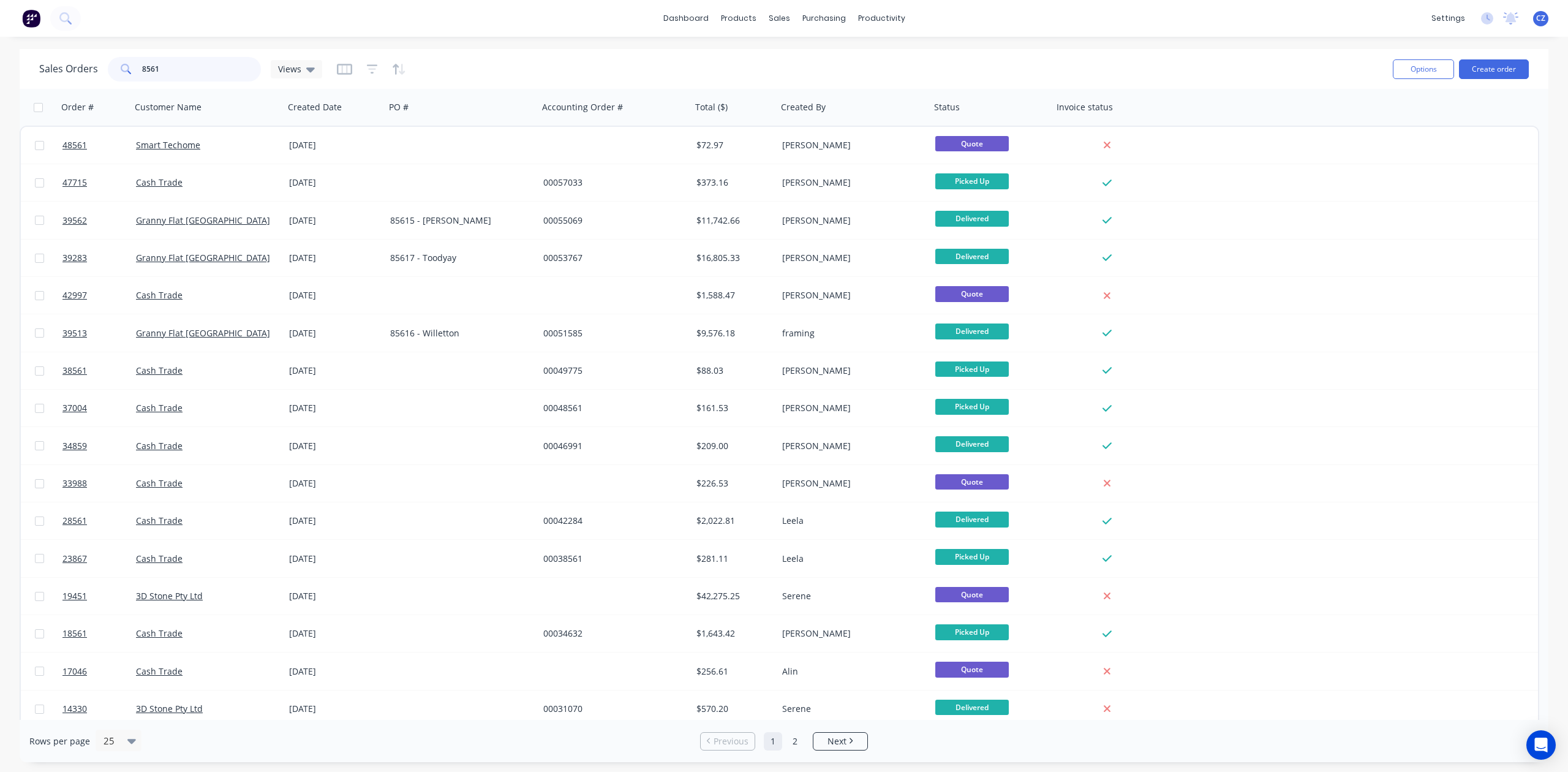
drag, startPoint x: 182, startPoint y: 69, endPoint x: 62, endPoint y: 68, distance: 120.0
click at [62, 68] on div "Sales Orders 8561 Views" at bounding box center [181, 69] width 283 height 25
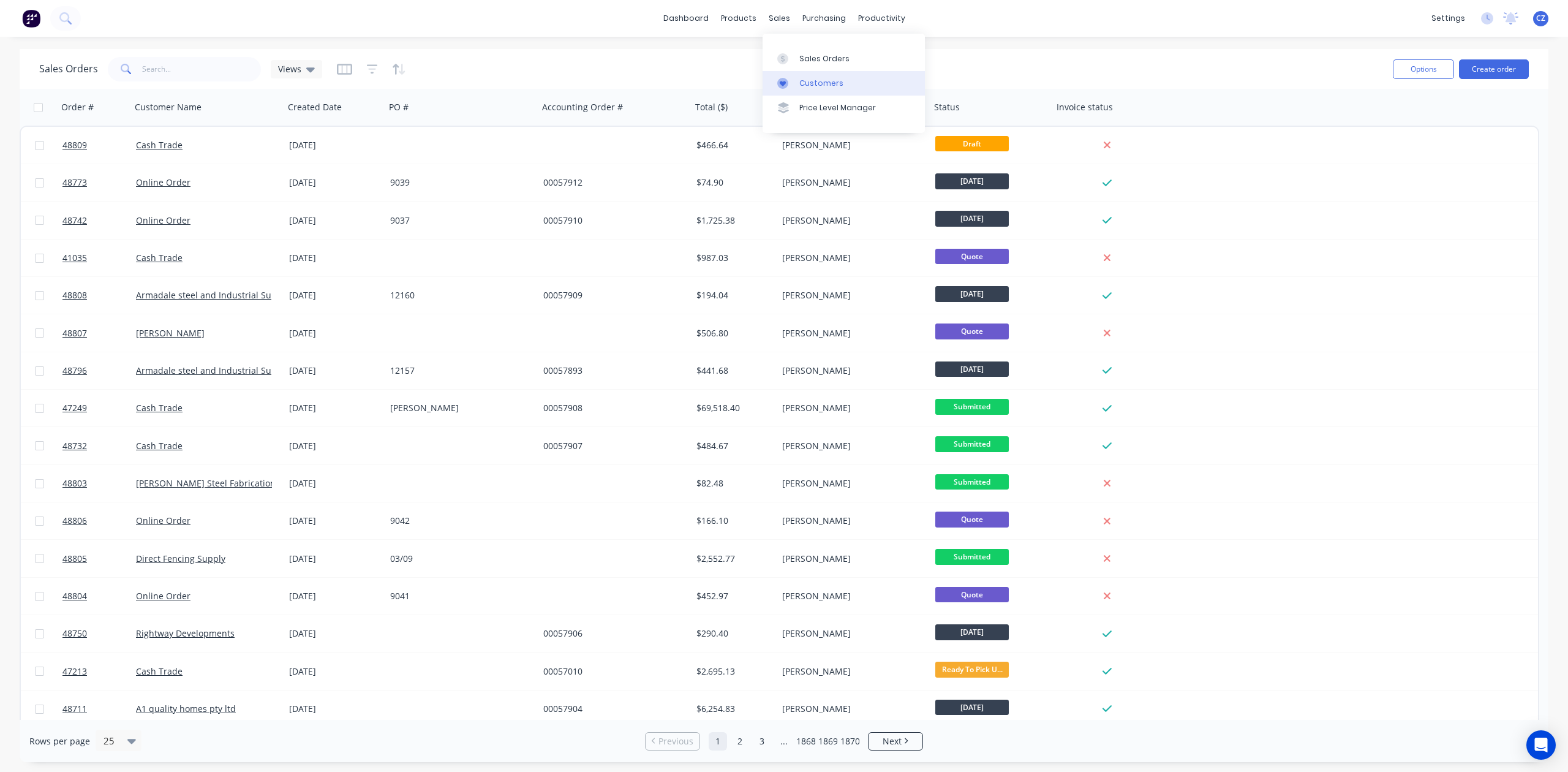
click at [814, 82] on div "Customers" at bounding box center [821, 83] width 44 height 11
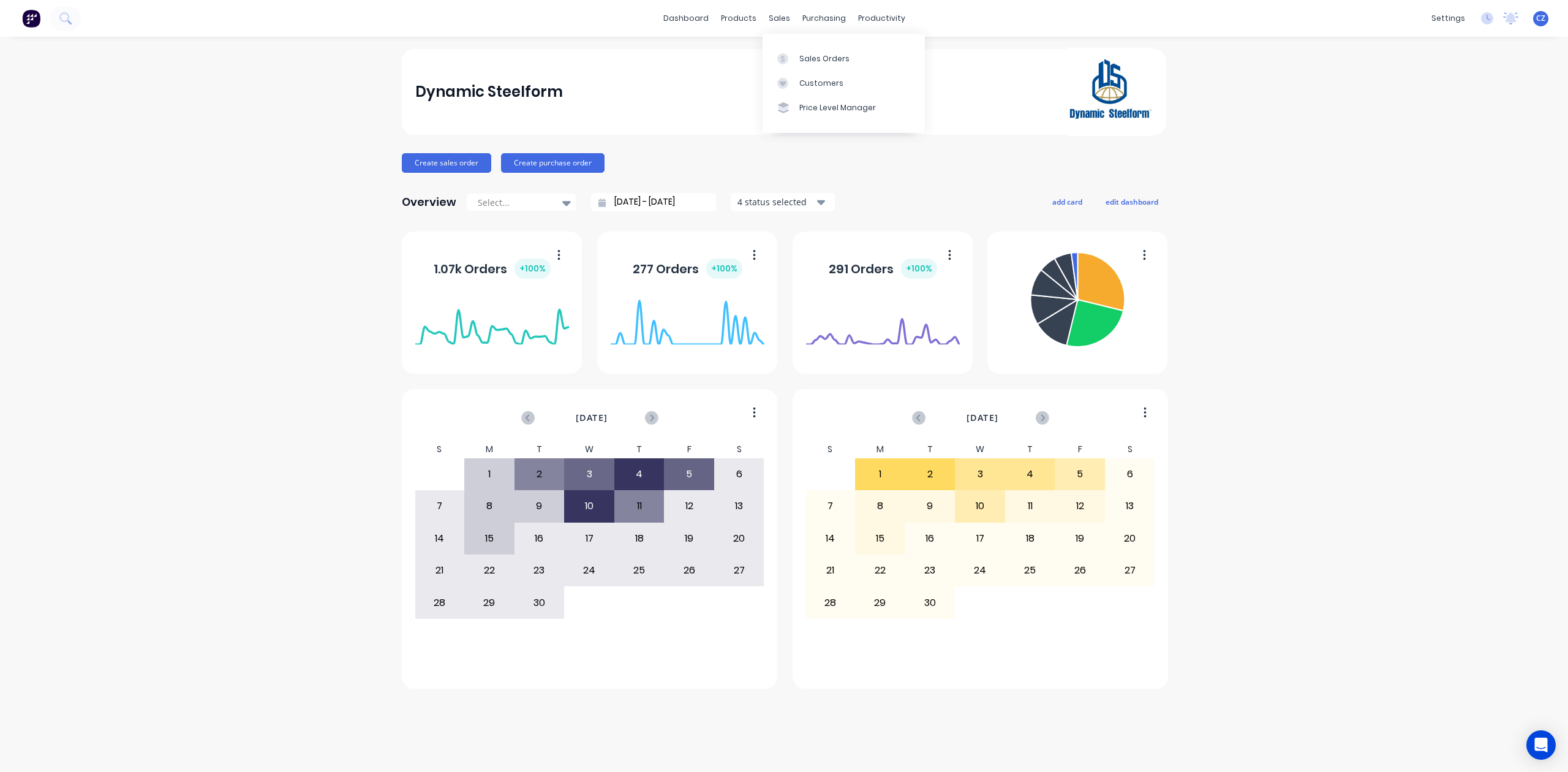
click at [778, 44] on div "Sales Orders Customers Price Level Manager" at bounding box center [844, 83] width 162 height 99
click at [788, 60] on icon at bounding box center [782, 58] width 11 height 11
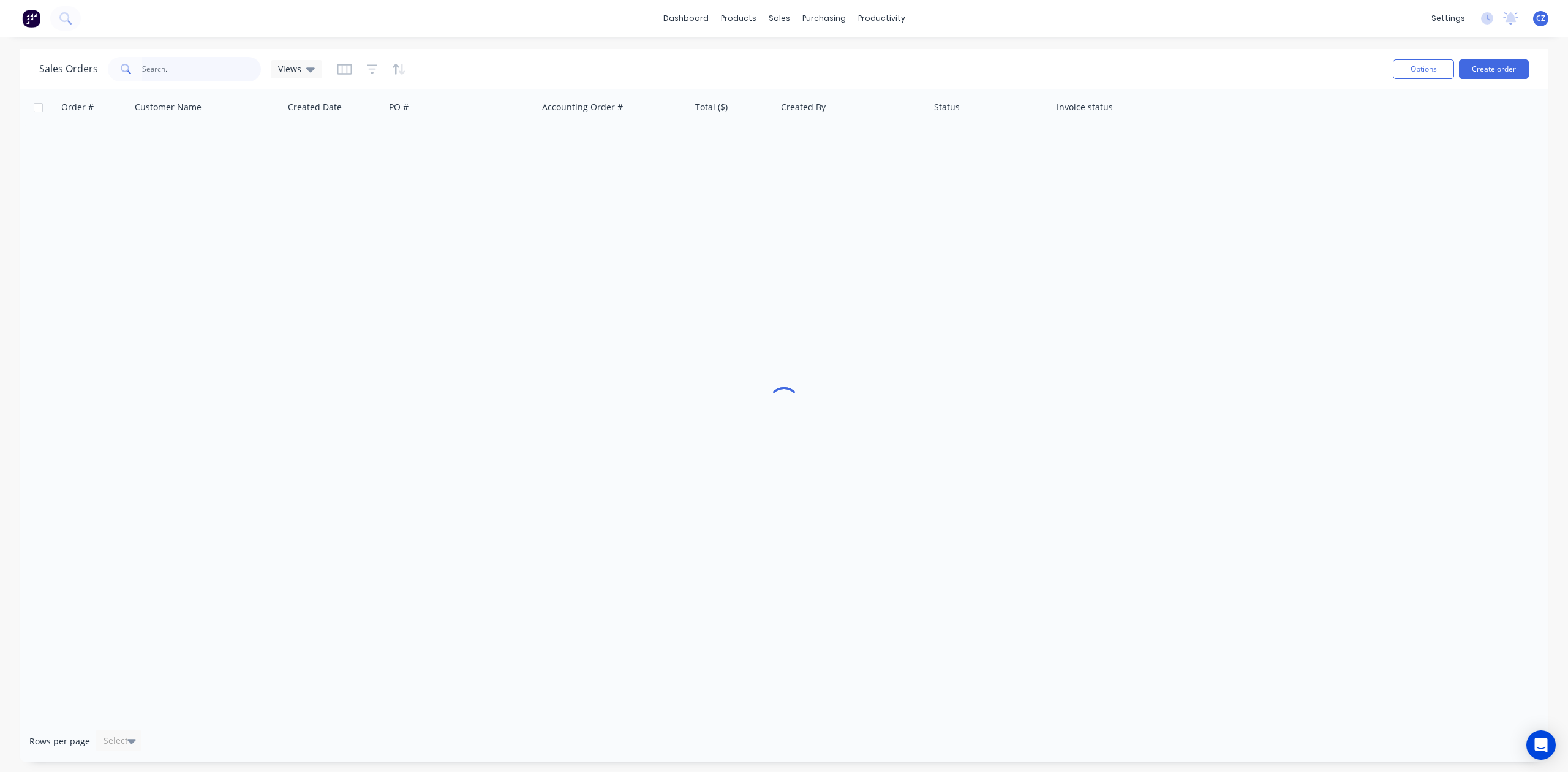
click at [173, 65] on input "text" at bounding box center [201, 69] width 119 height 25
paste input "48773"
type input "48773"
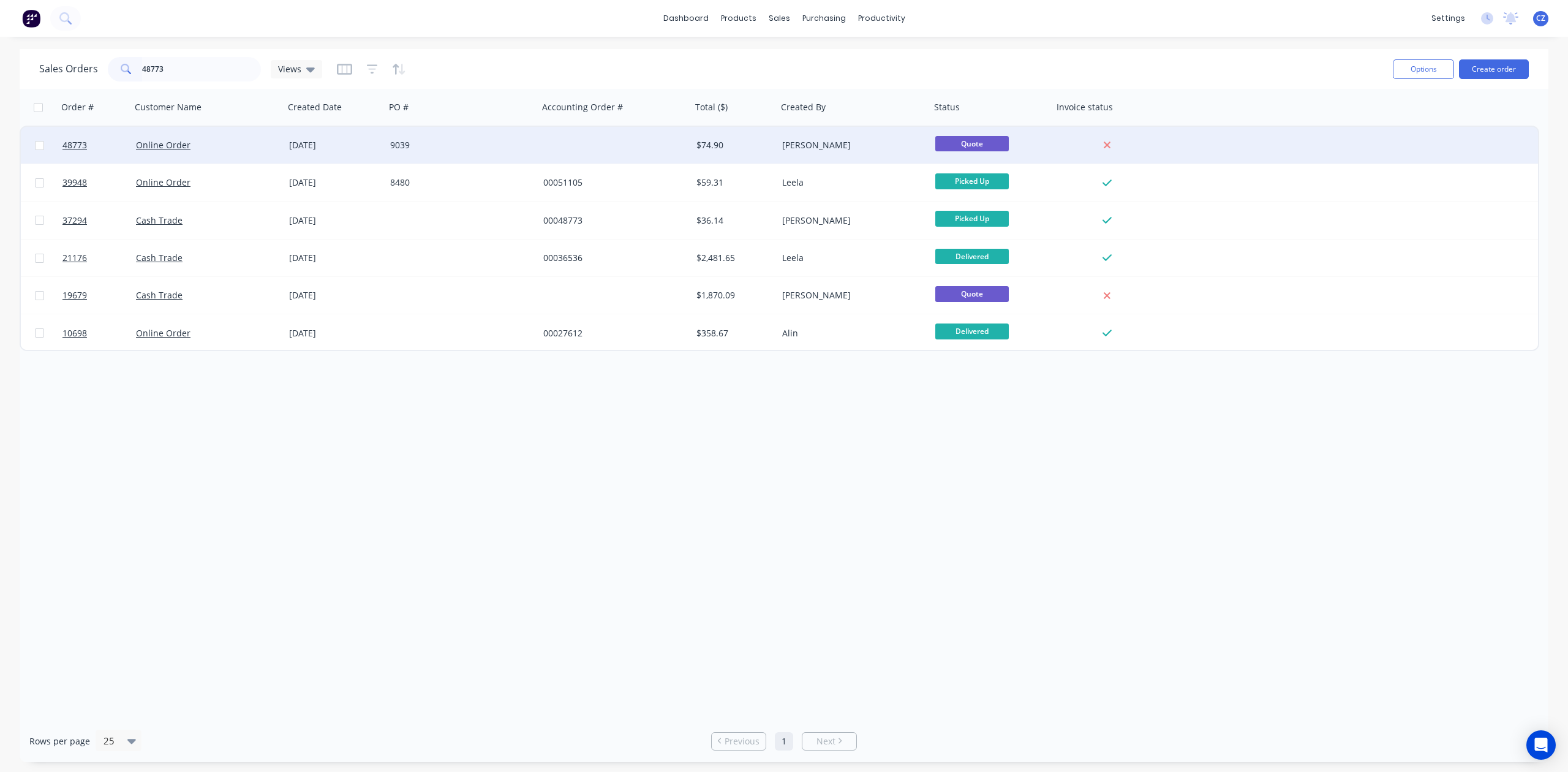
click at [237, 146] on div "Online Order" at bounding box center [203, 145] width 136 height 12
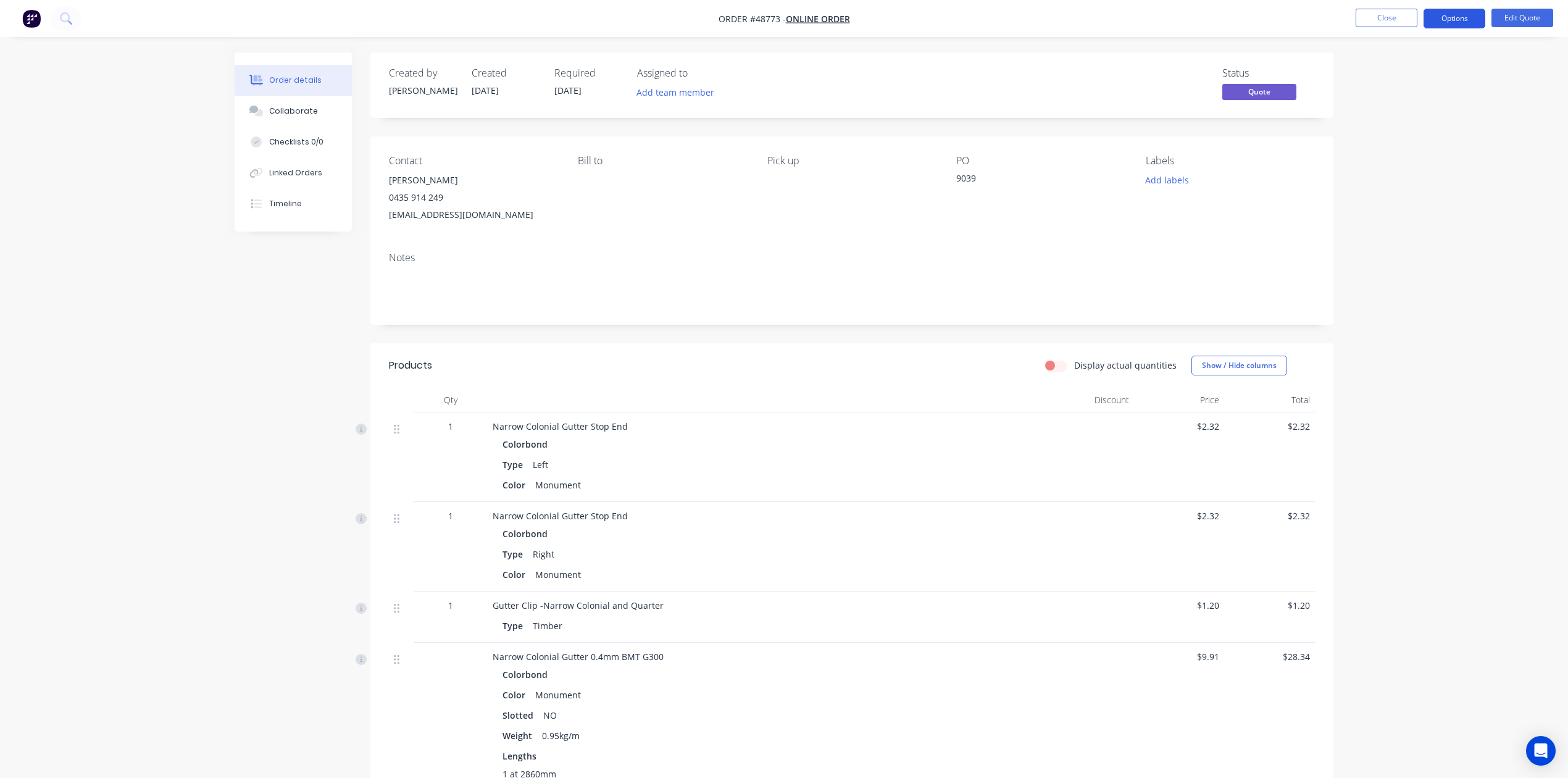
click at [1460, 25] on button "Options" at bounding box center [1454, 18] width 62 height 20
click at [1418, 156] on div "Convert to Order" at bounding box center [1417, 149] width 114 height 18
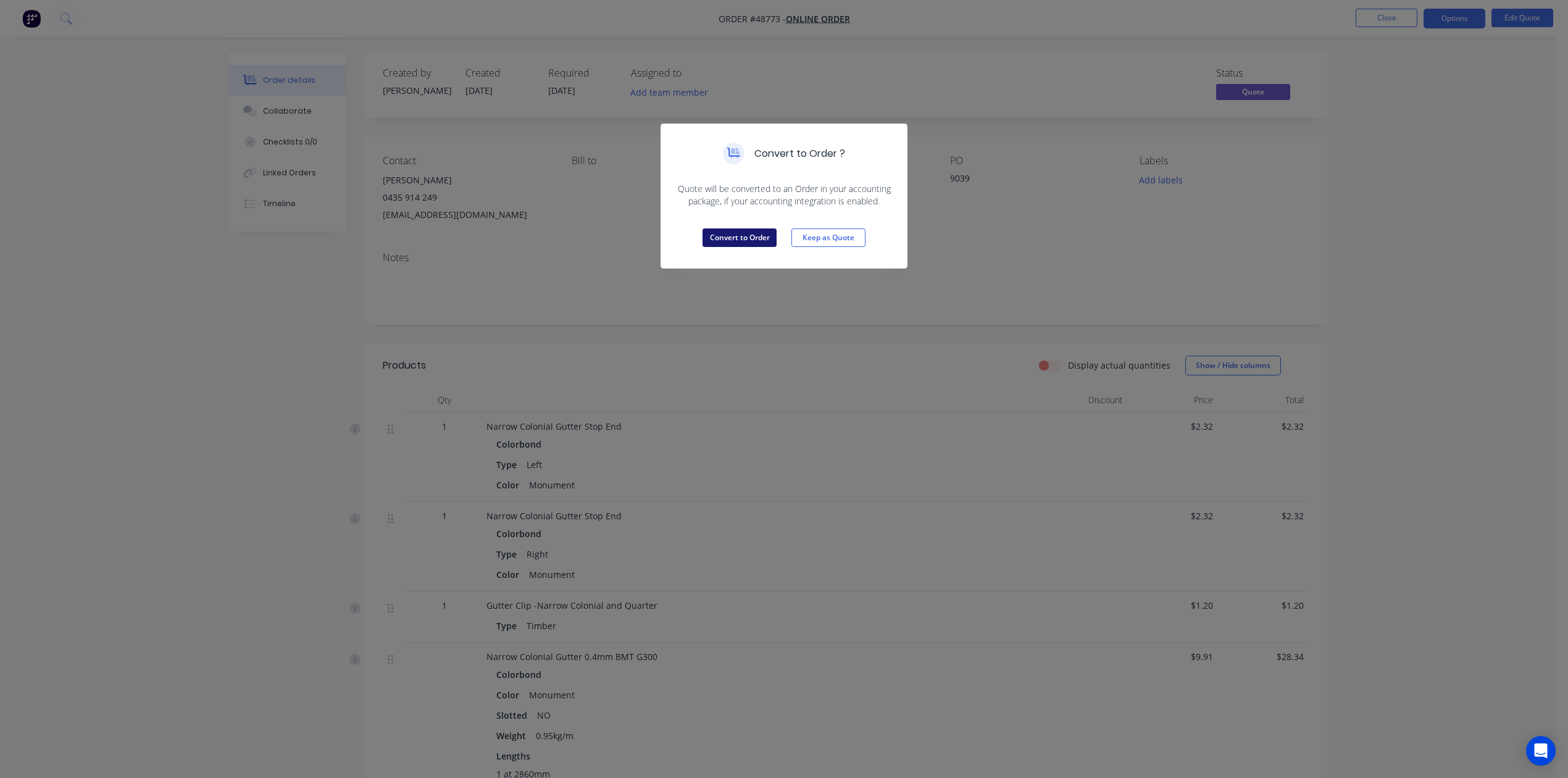
click at [732, 232] on button "Convert to Order" at bounding box center [739, 238] width 74 height 18
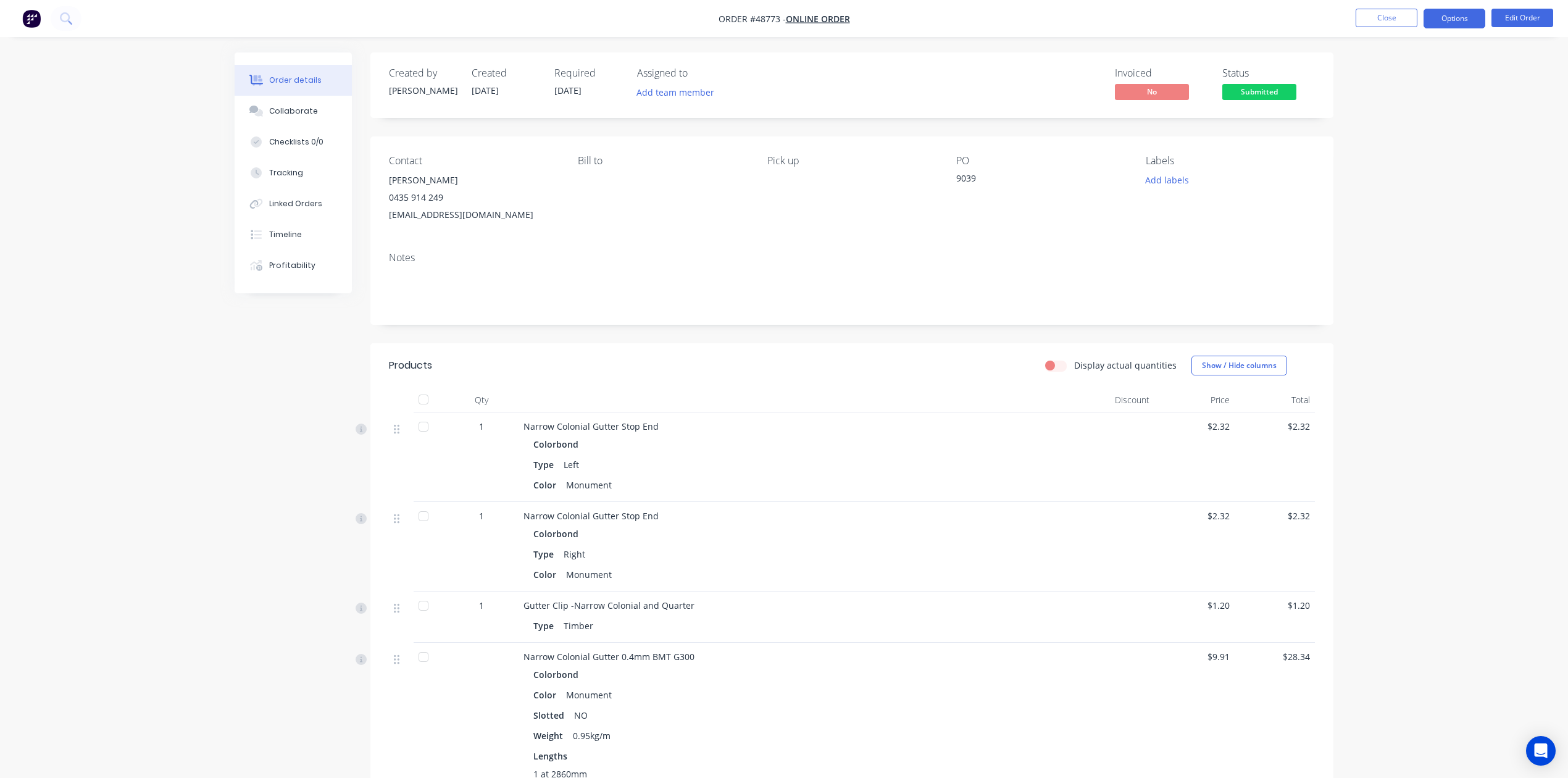
click at [1460, 16] on button "Options" at bounding box center [1454, 18] width 62 height 20
click at [1421, 312] on button "Convert to Quote" at bounding box center [1418, 321] width 136 height 25
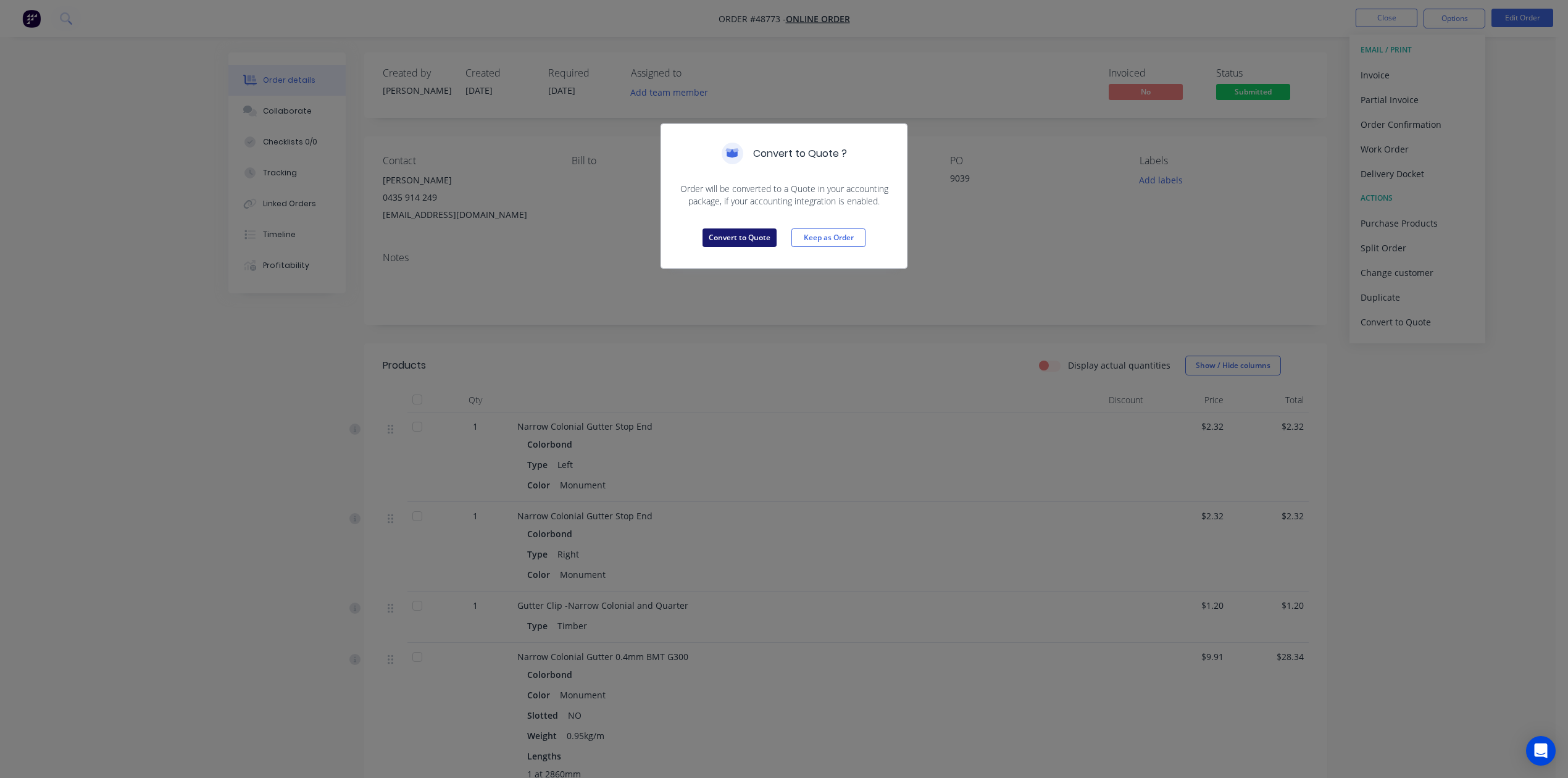
click at [727, 239] on button "Convert to Quote" at bounding box center [739, 238] width 74 height 18
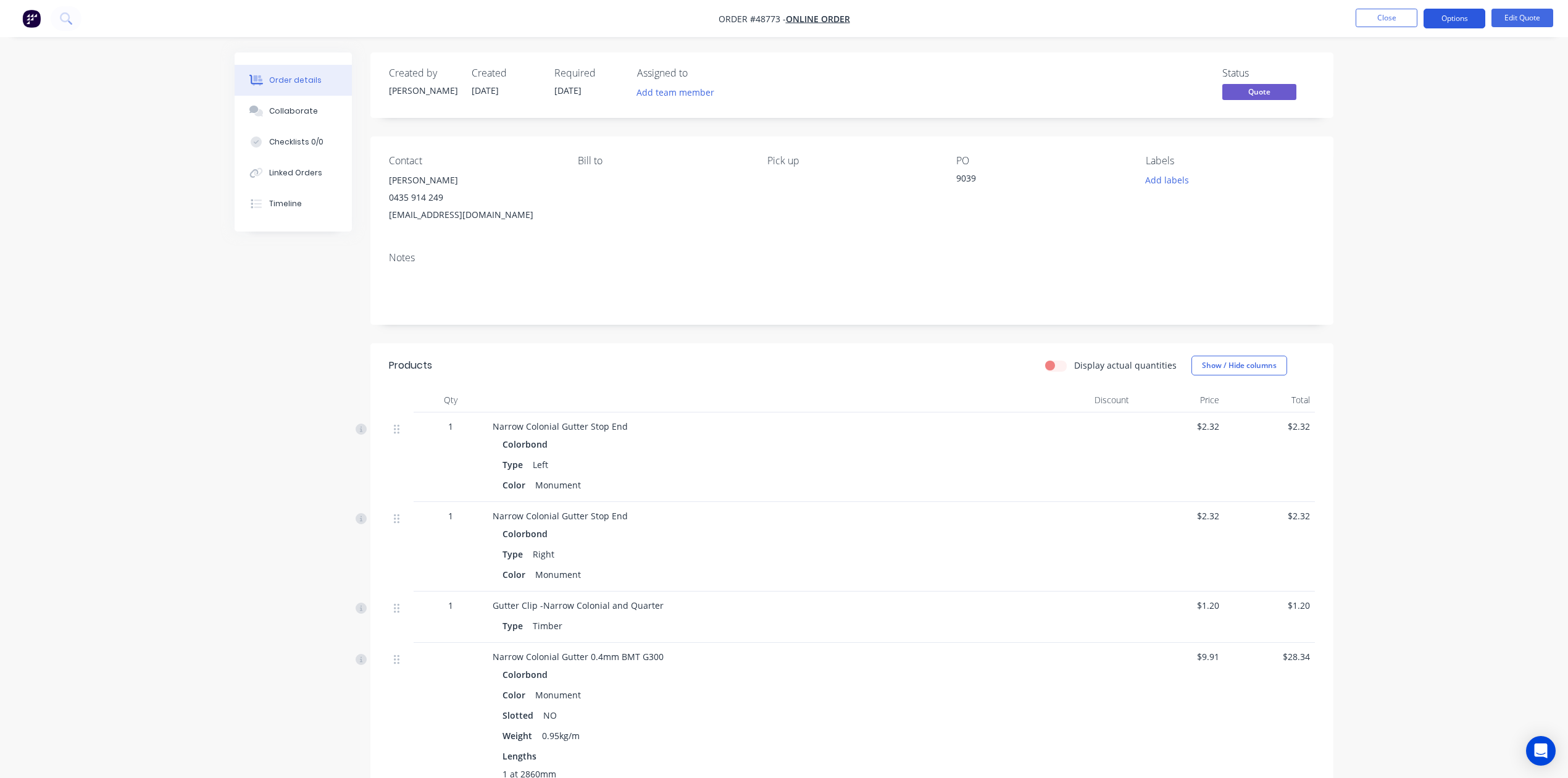
click at [1445, 21] on button "Options" at bounding box center [1454, 18] width 62 height 20
click at [1426, 152] on div "Convert to Order" at bounding box center [1417, 149] width 114 height 18
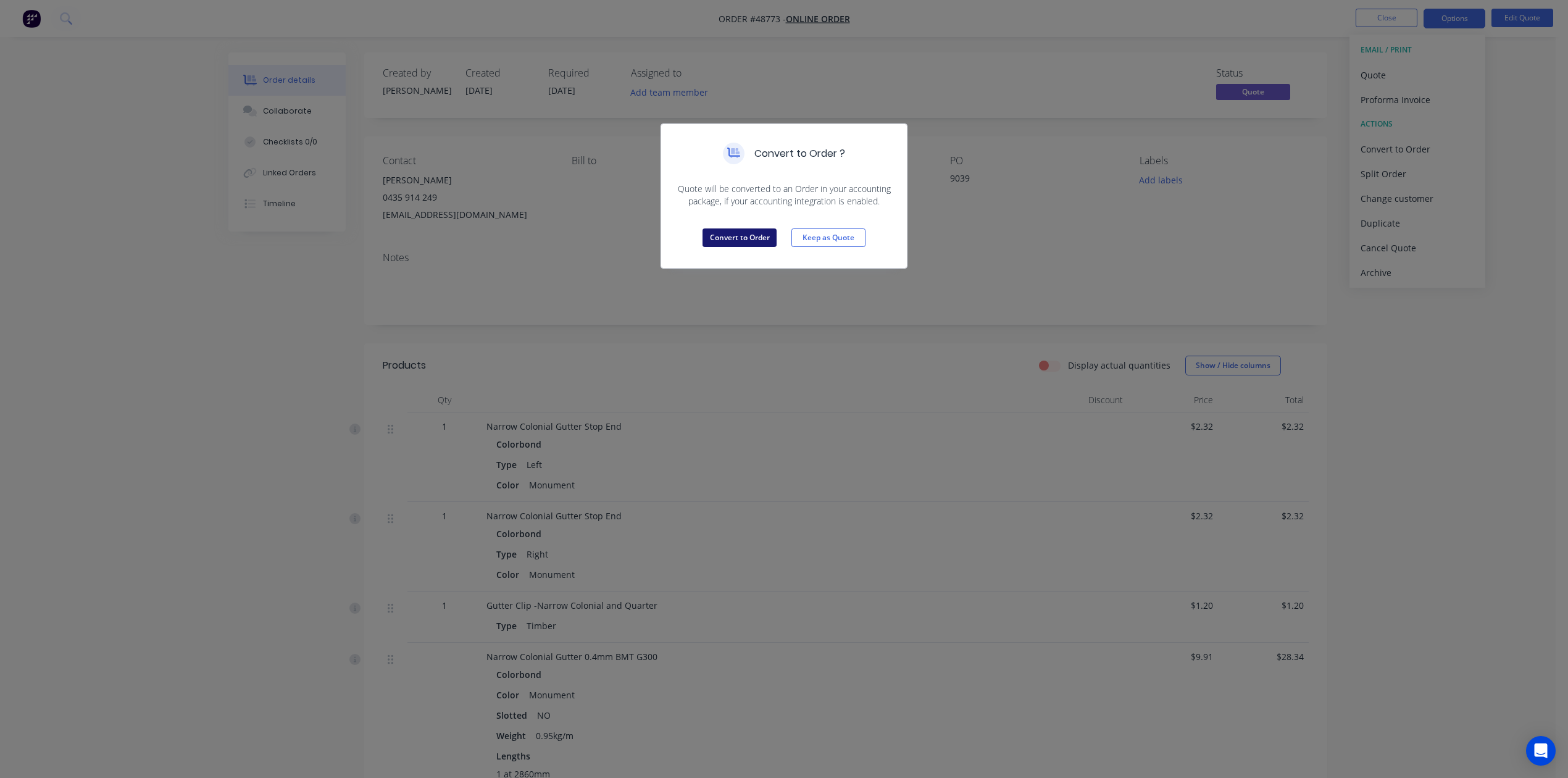
click at [728, 233] on button "Convert to Order" at bounding box center [739, 238] width 74 height 18
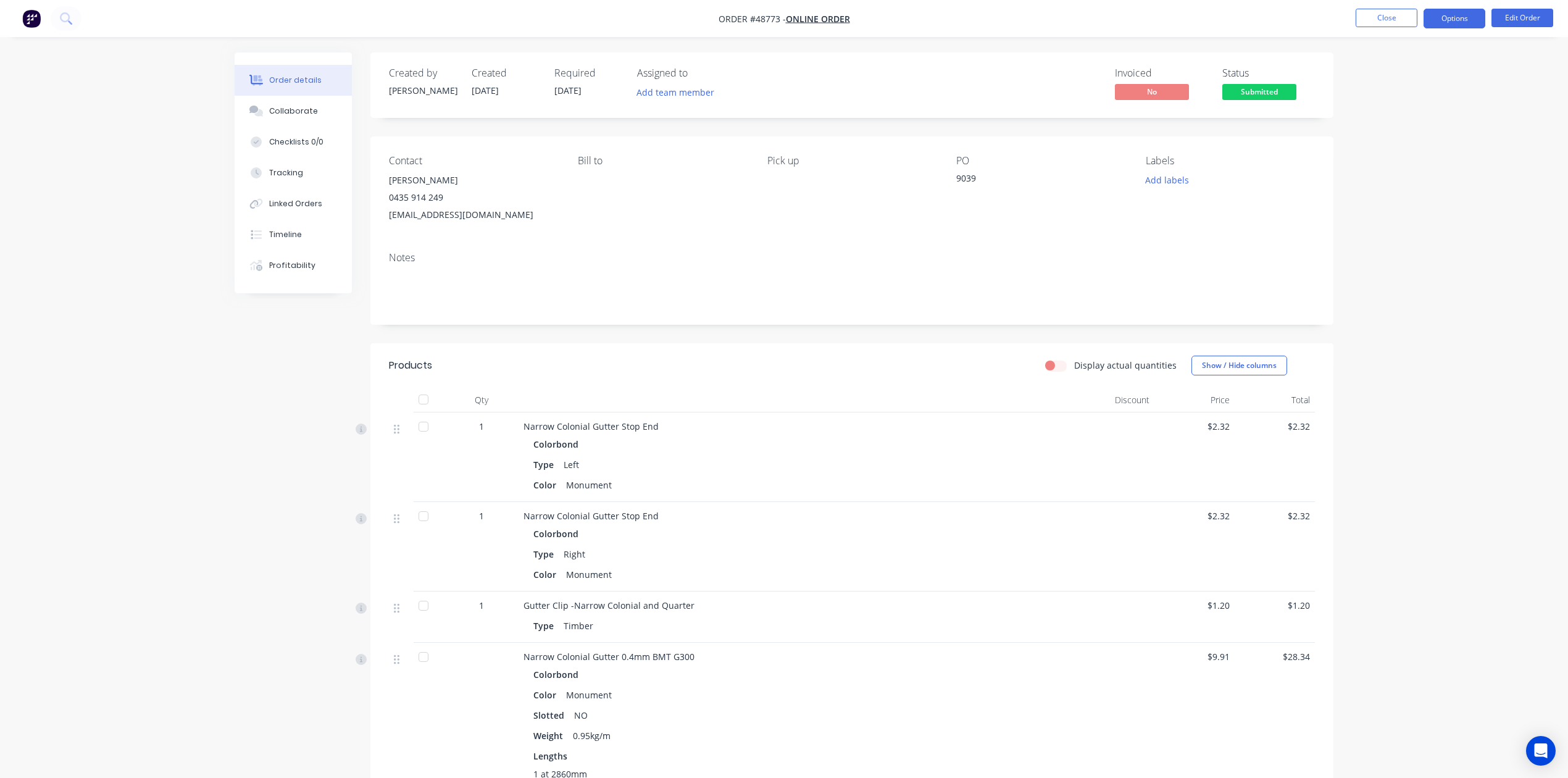
click at [1446, 18] on button "Options" at bounding box center [1454, 18] width 62 height 20
click at [1396, 80] on div "Invoice" at bounding box center [1417, 75] width 114 height 18
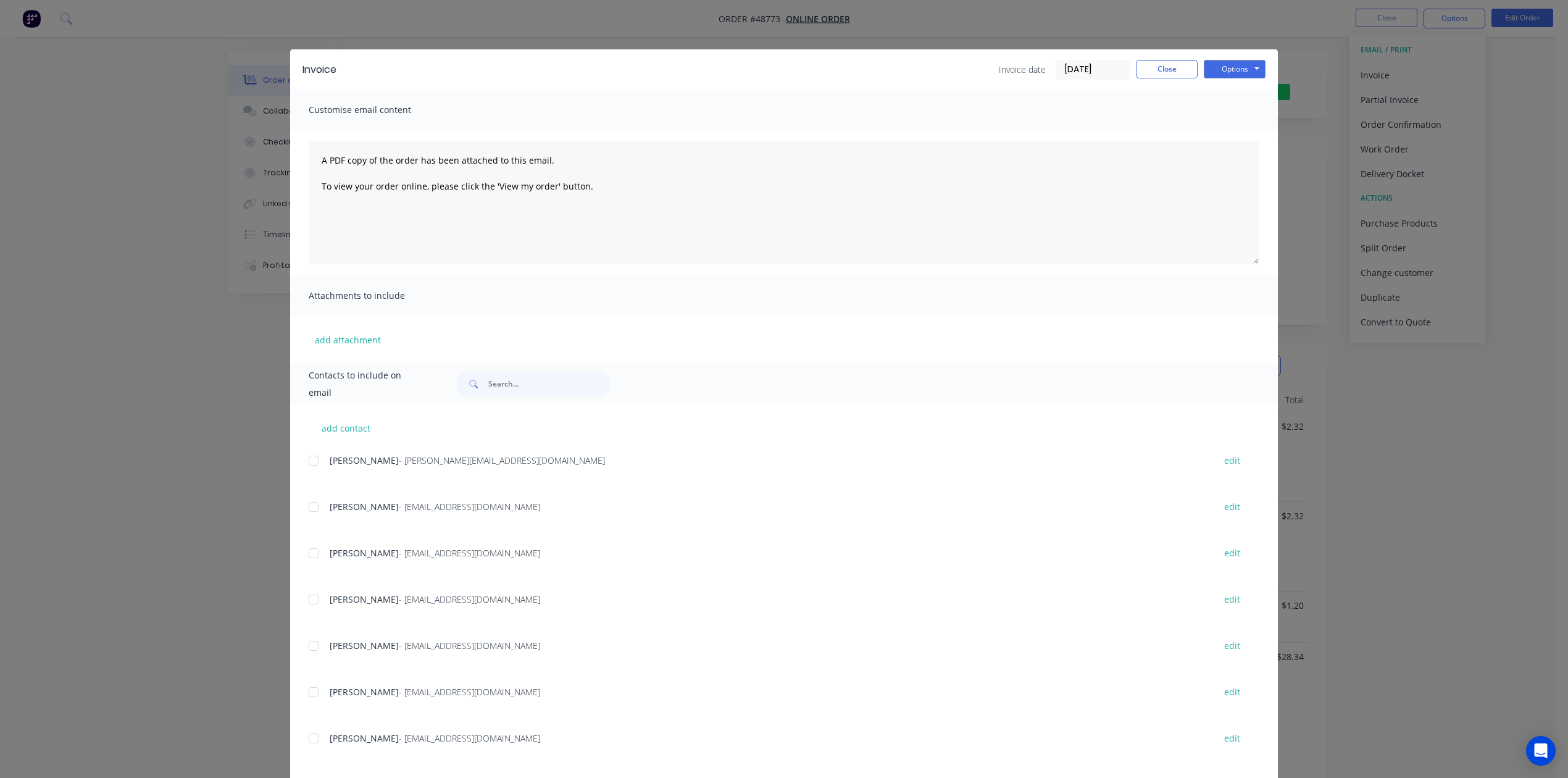
click at [1222, 58] on div "Invoice Invoice date [DATE] Close Options Preview Print Email" at bounding box center [784, 70] width 988 height 40
click at [1222, 66] on button "Options" at bounding box center [1235, 69] width 62 height 18
click at [1221, 104] on button "Print" at bounding box center [1243, 111] width 79 height 21
click at [1136, 65] on button "Close" at bounding box center [1167, 69] width 62 height 18
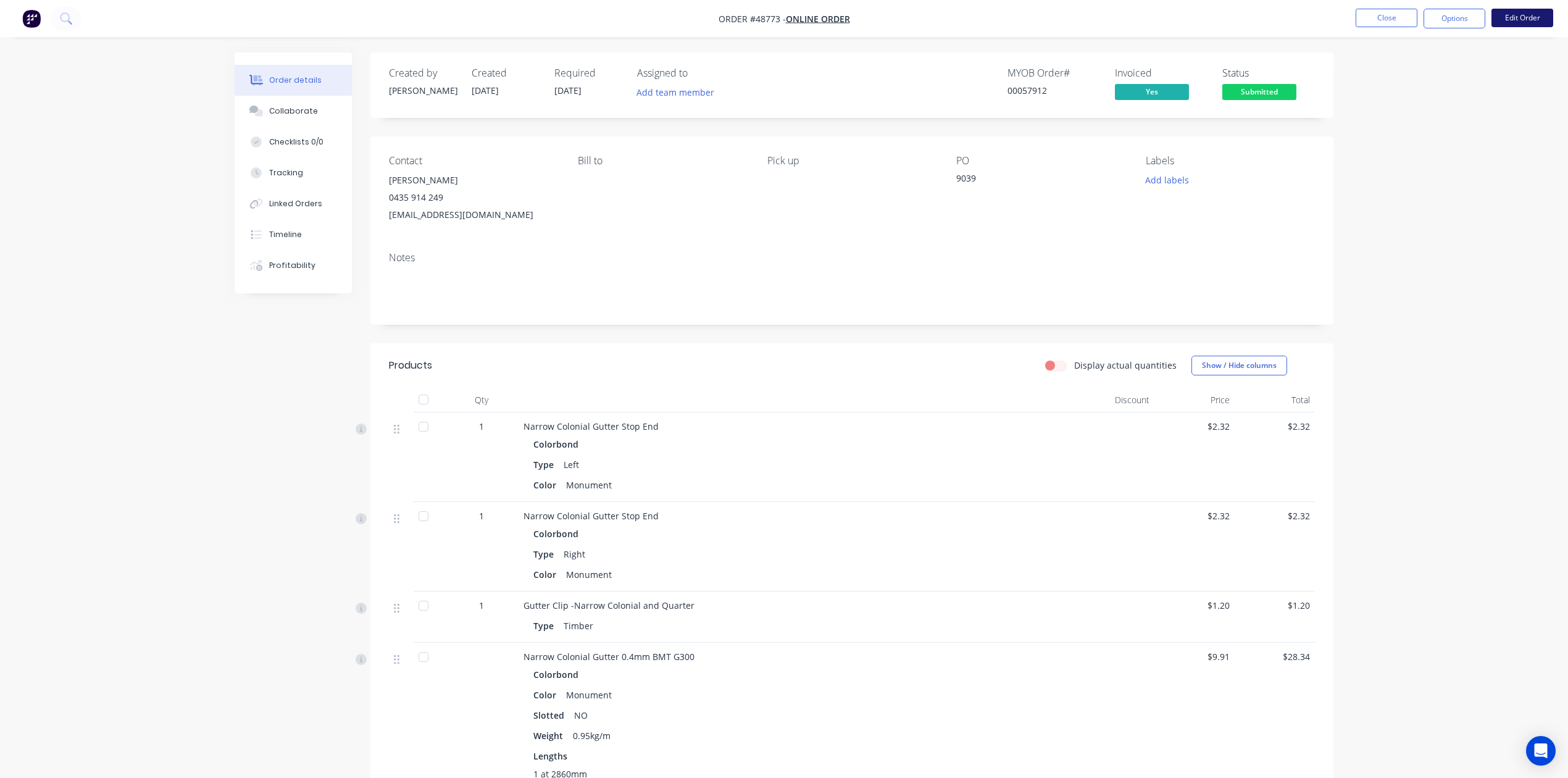
click at [1520, 18] on button "Edit Order" at bounding box center [1522, 17] width 62 height 18
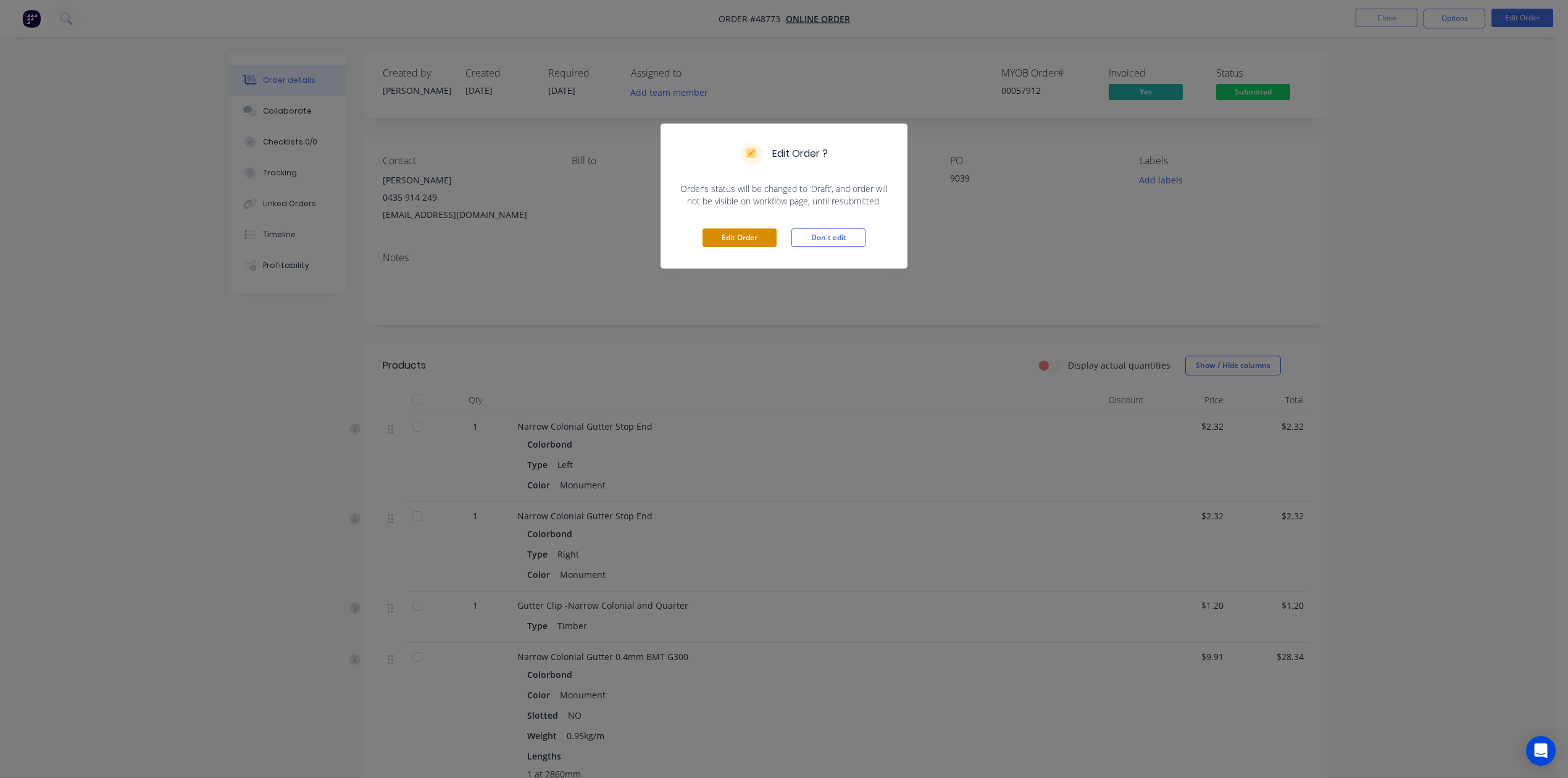
click at [744, 243] on button "Edit Order" at bounding box center [739, 238] width 74 height 18
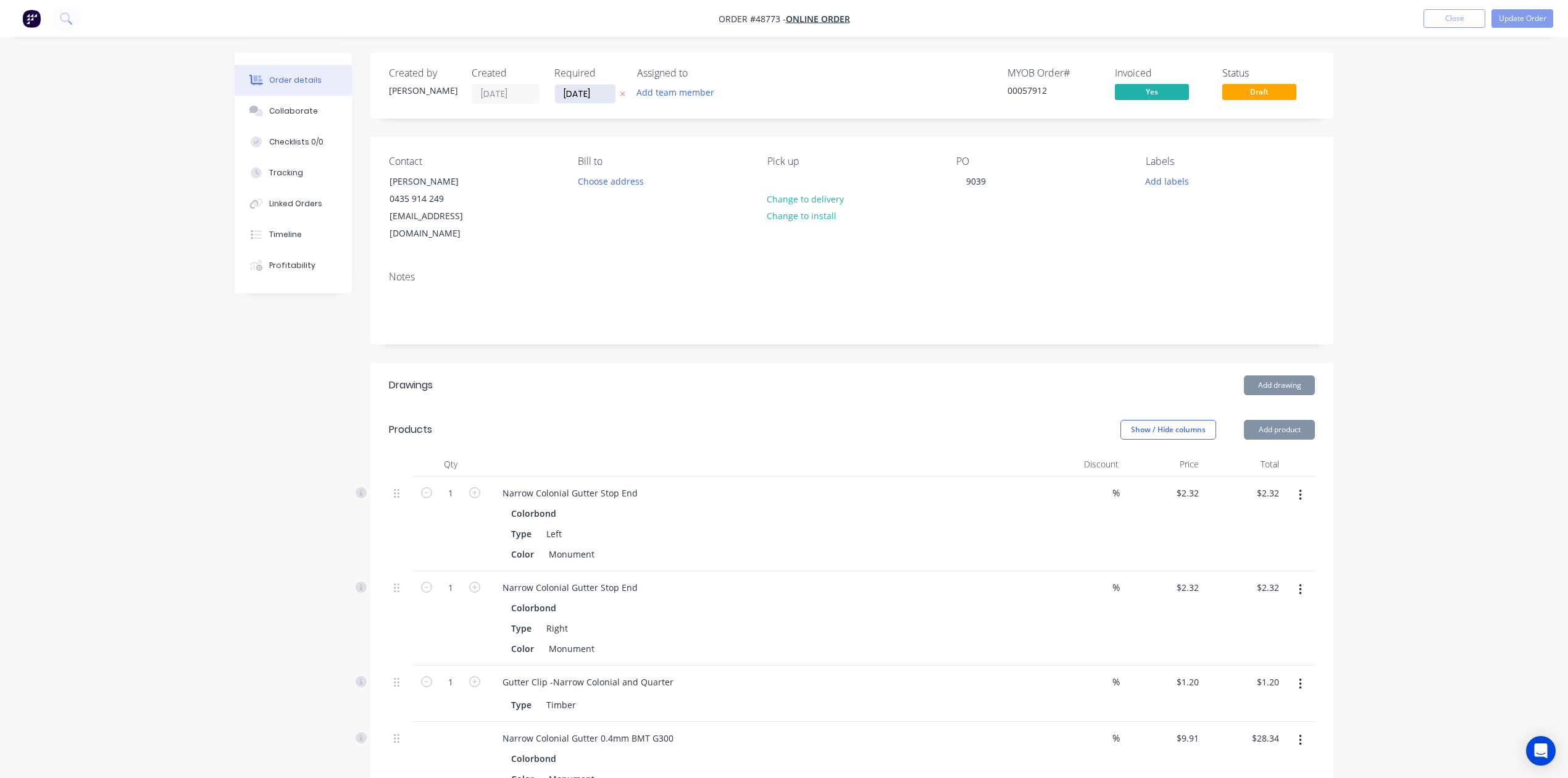
click at [573, 86] on input "[DATE]" at bounding box center [585, 94] width 60 height 18
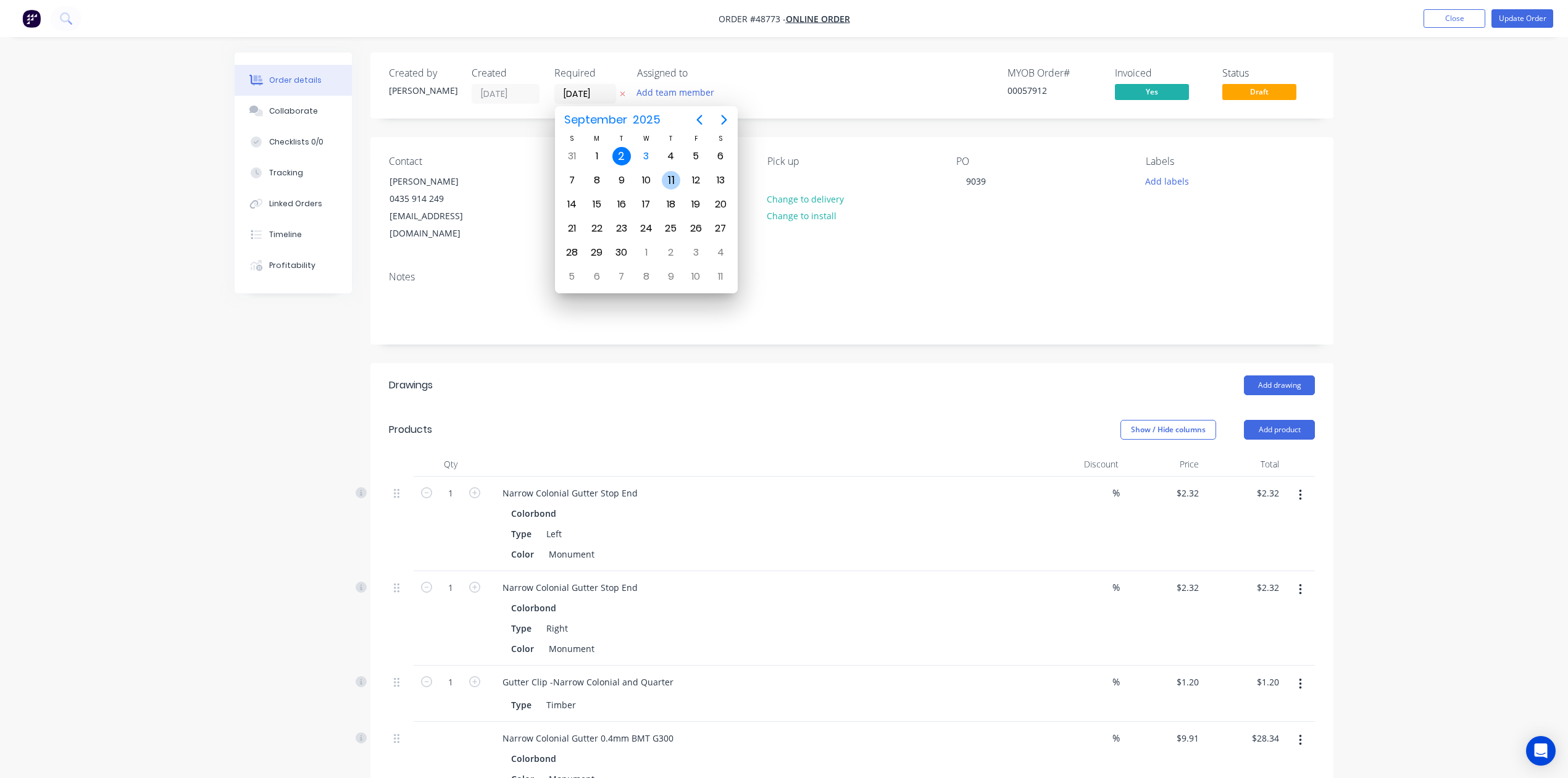
click at [662, 176] on div "11" at bounding box center [671, 180] width 18 height 18
type input "[DATE]"
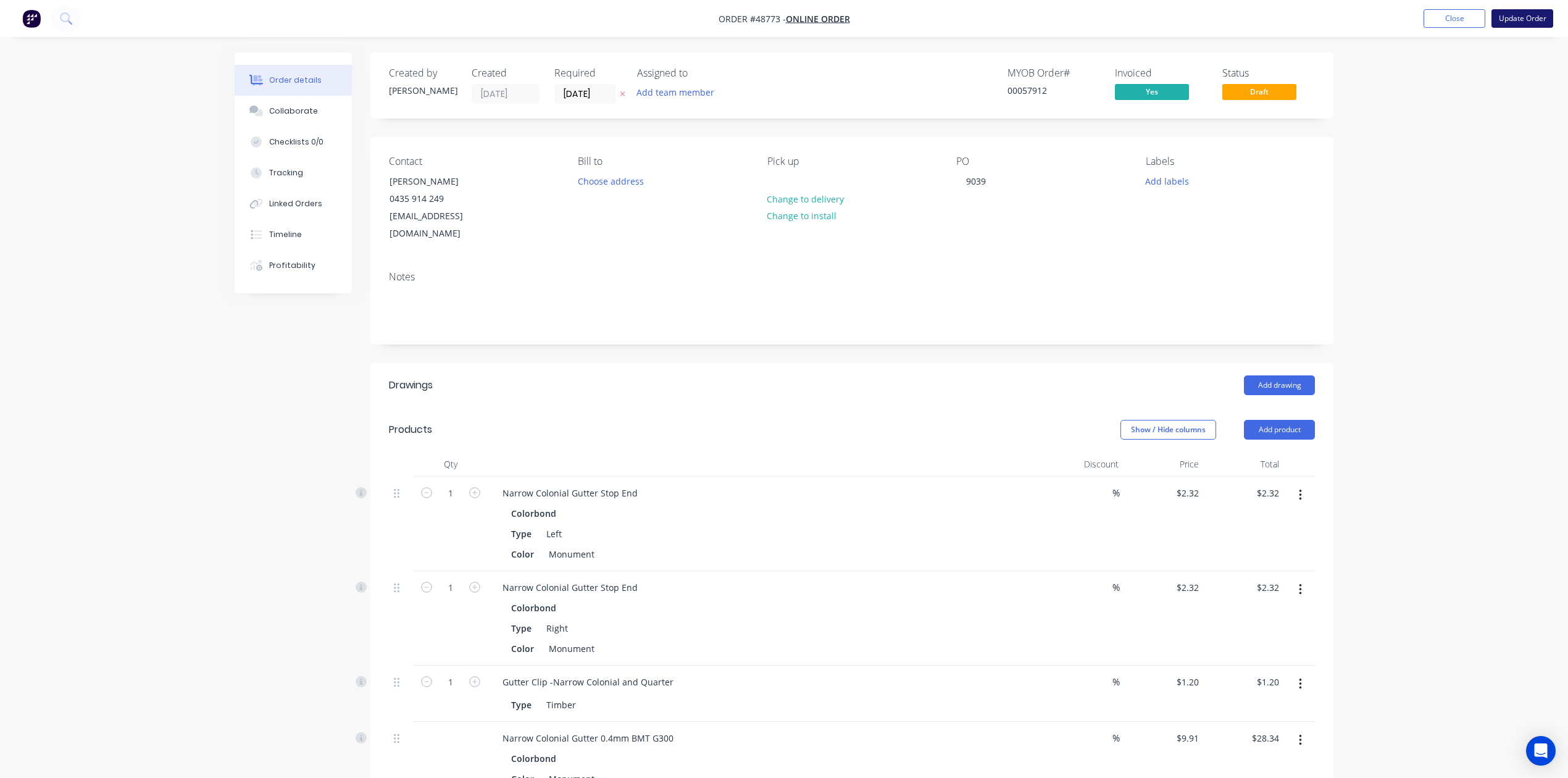
click at [1514, 18] on button "Update Order" at bounding box center [1522, 18] width 62 height 18
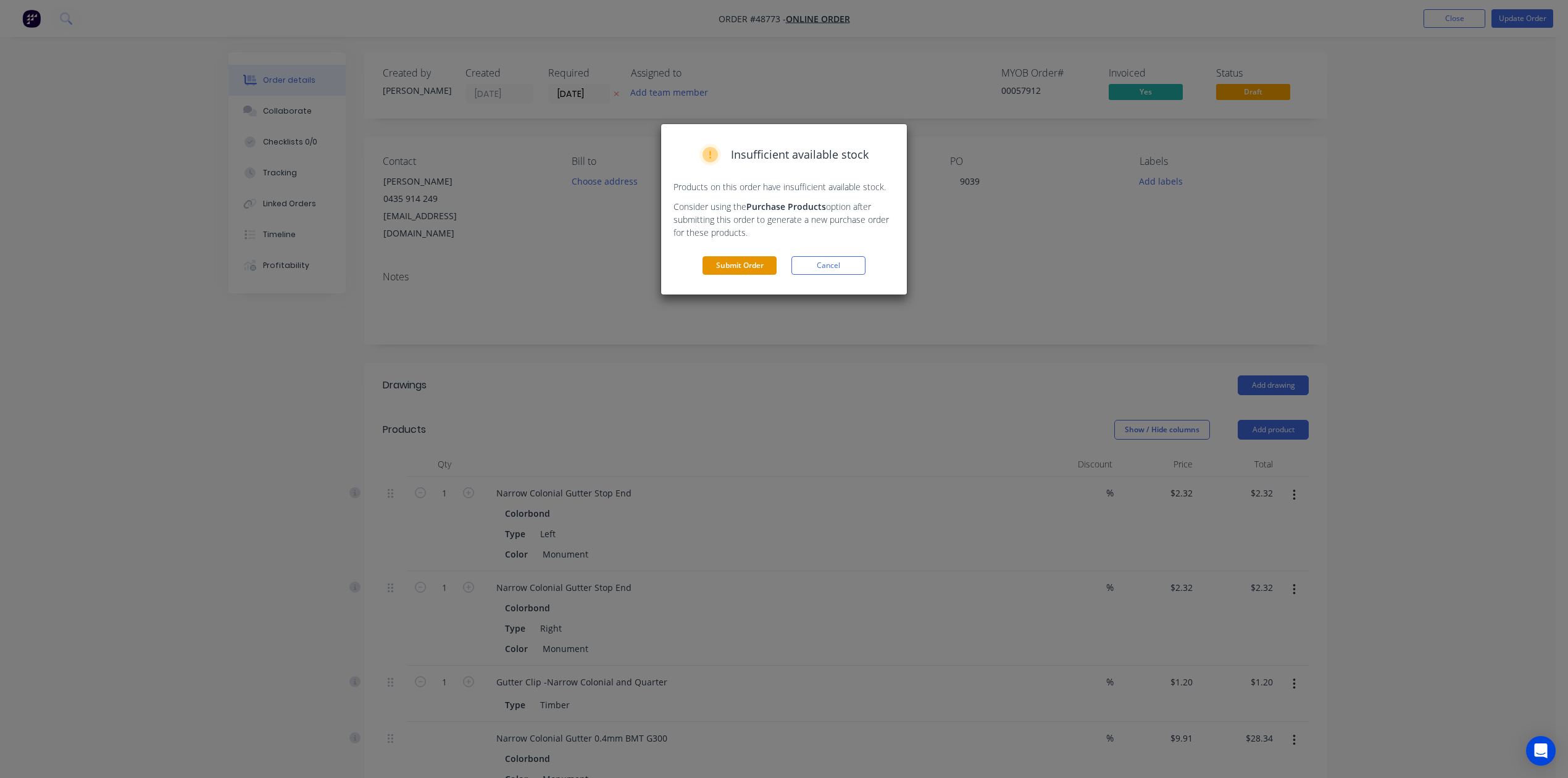
click at [753, 269] on button "Submit Order" at bounding box center [739, 265] width 74 height 18
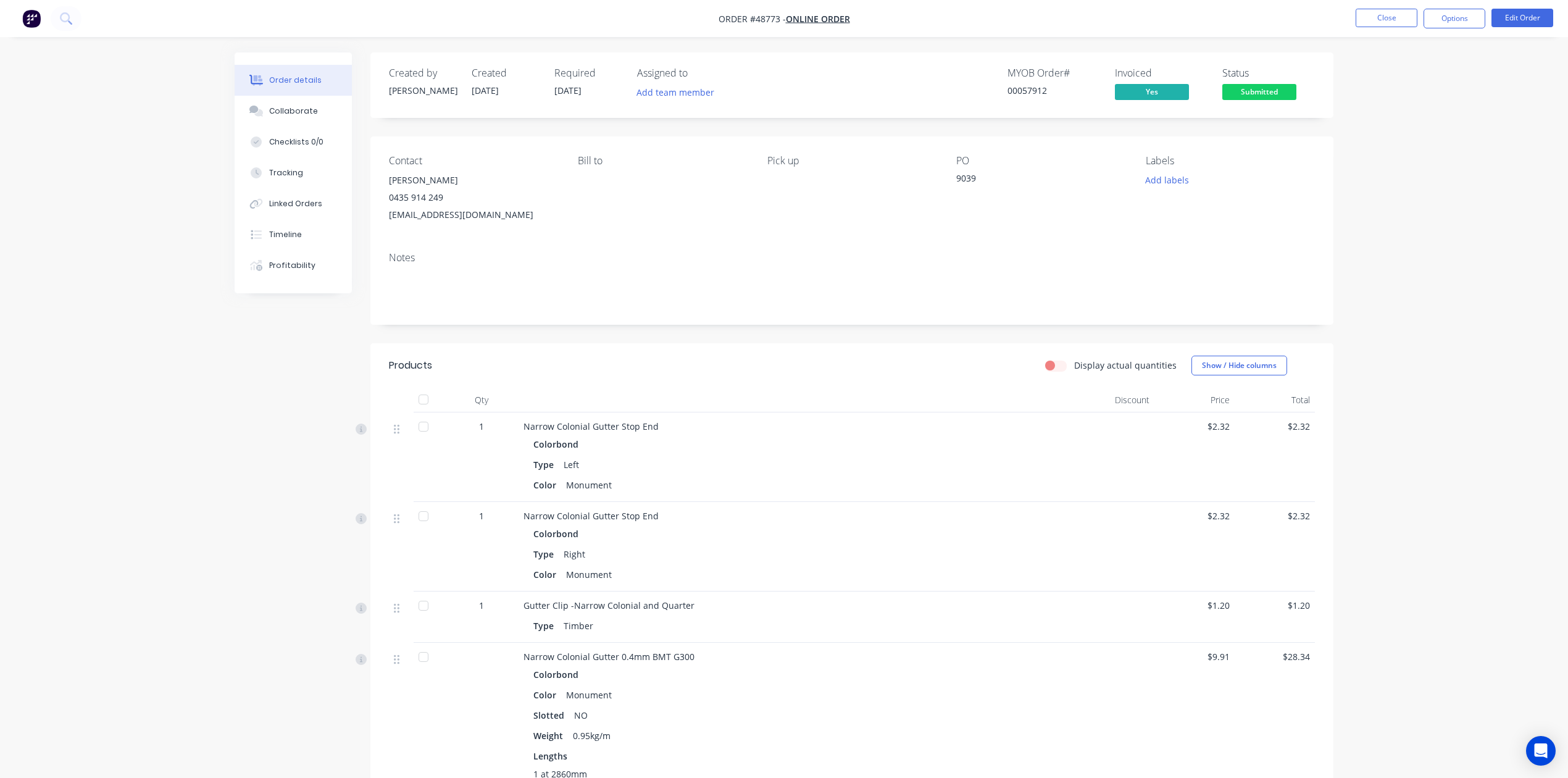
click at [1290, 102] on button "Submitted" at bounding box center [1259, 93] width 74 height 18
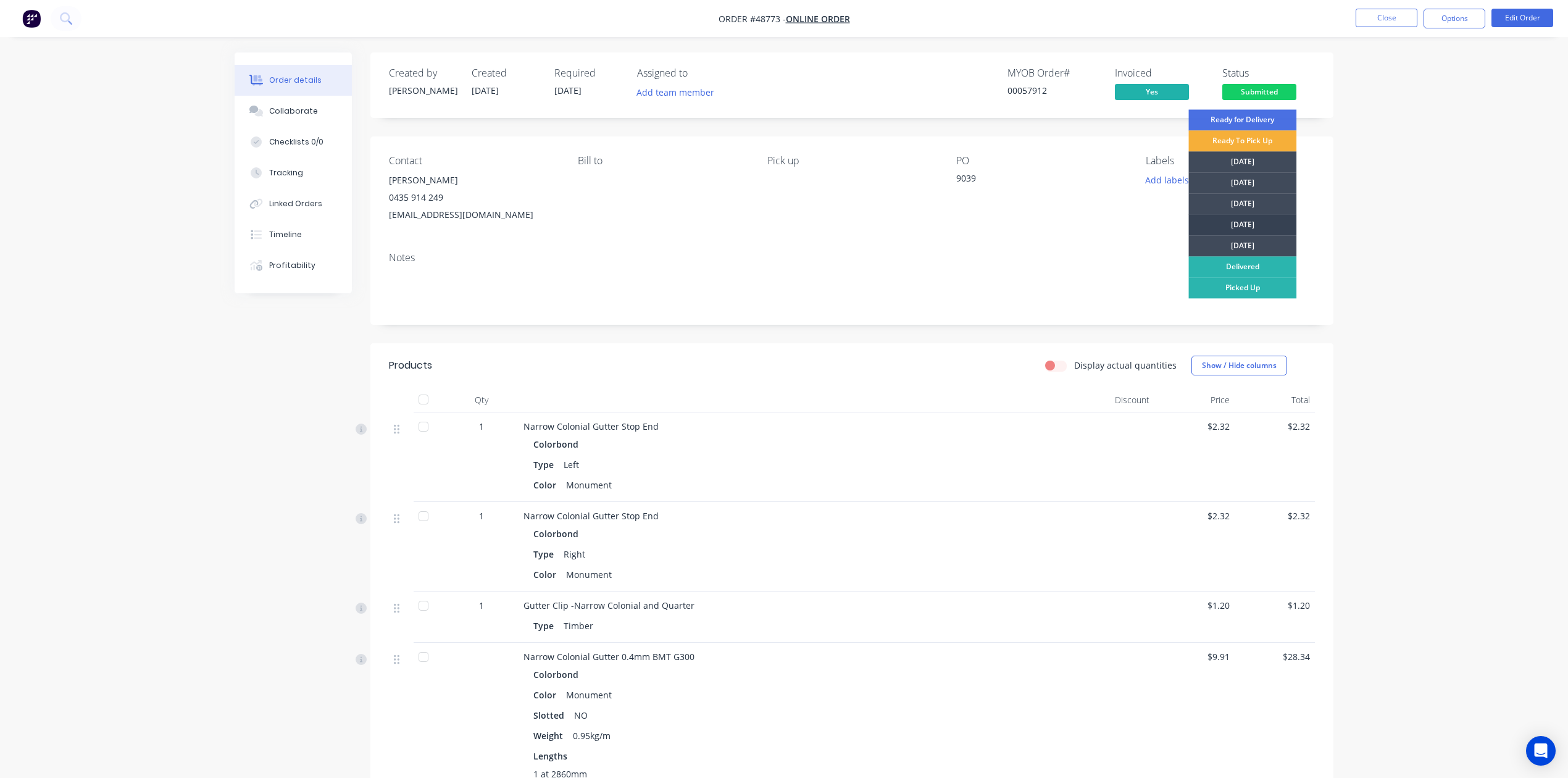
click at [1236, 217] on div "[DATE]" at bounding box center [1242, 225] width 108 height 21
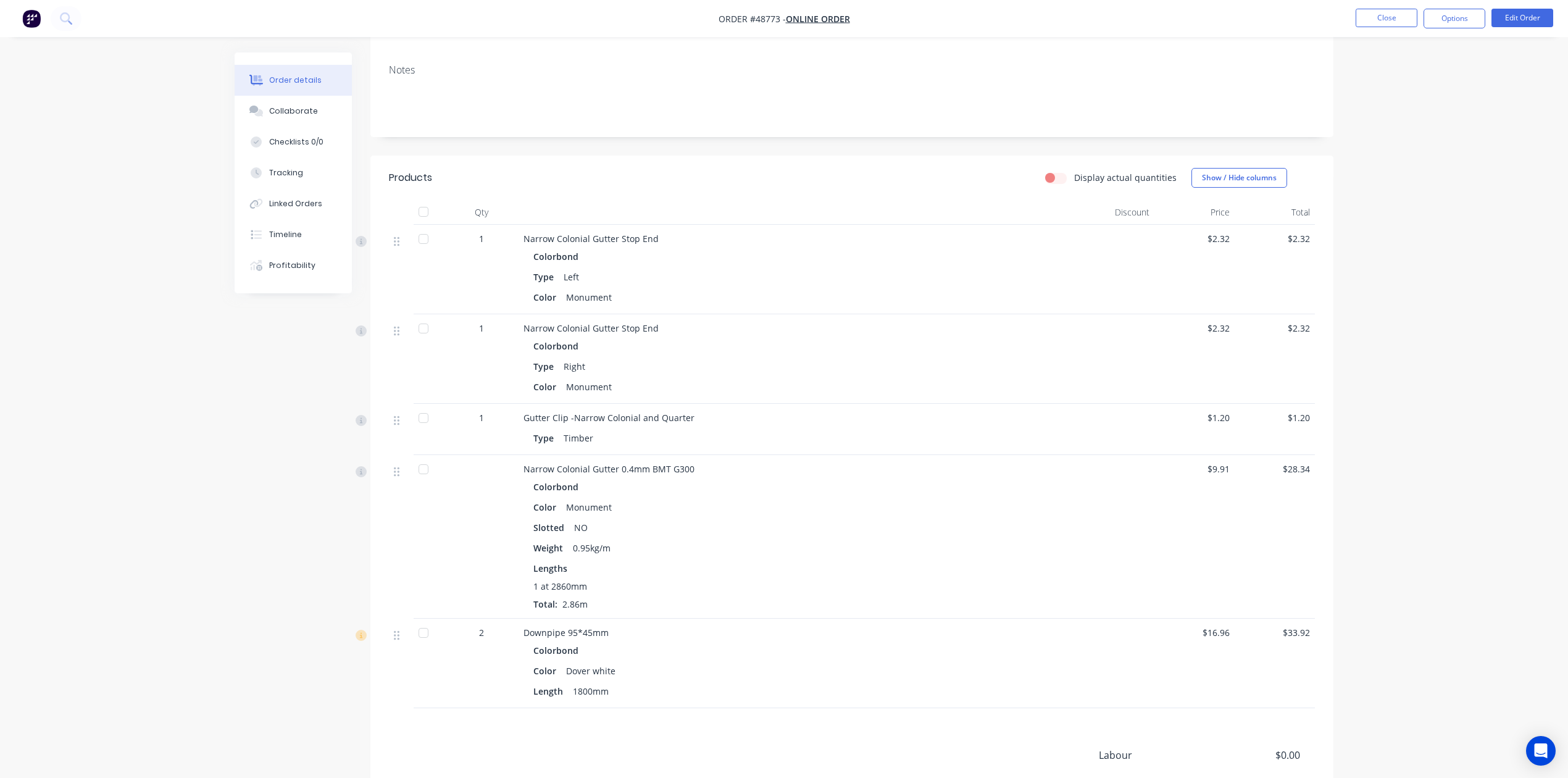
scroll to position [247, 0]
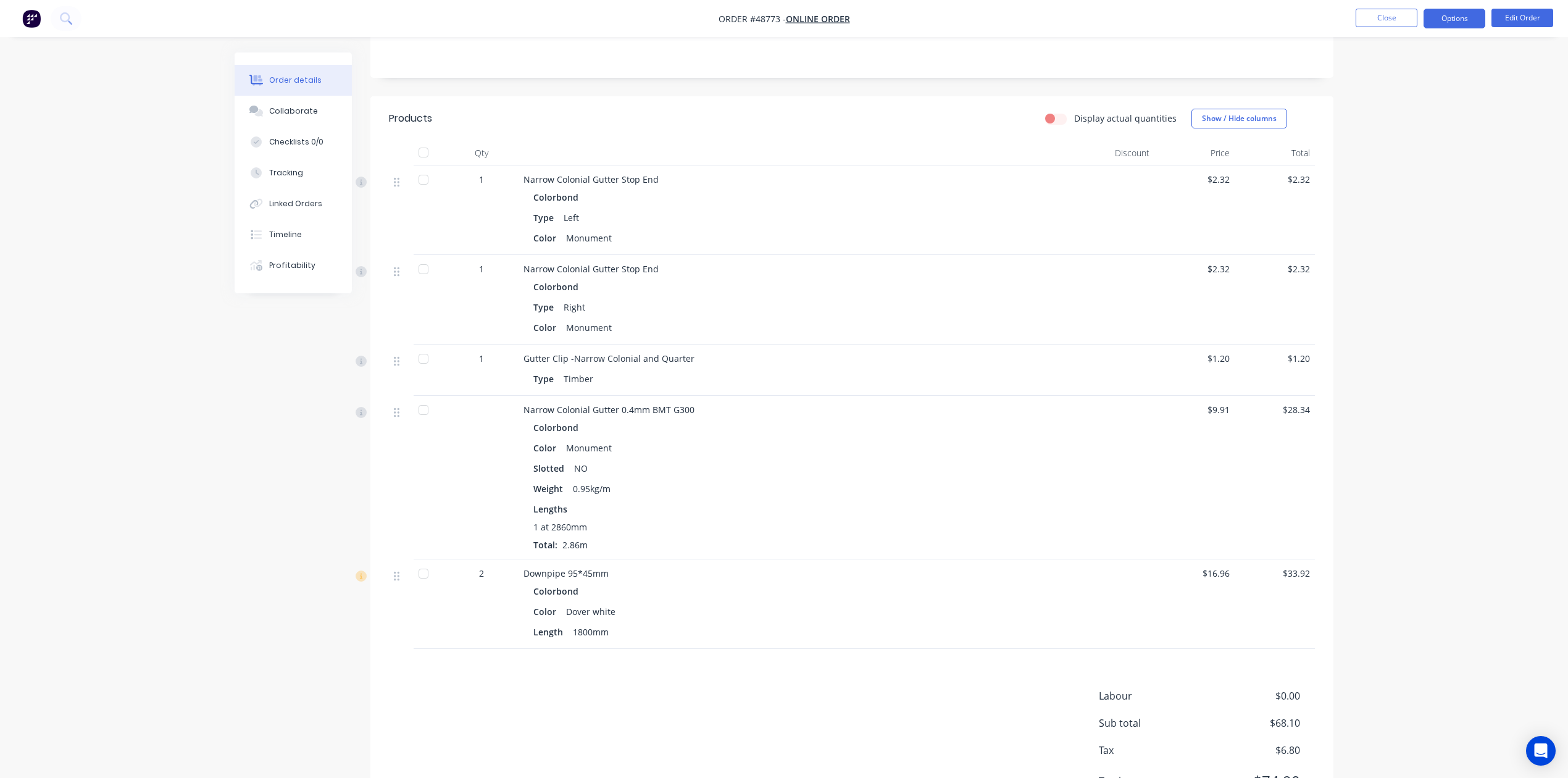
click at [1462, 21] on button "Options" at bounding box center [1454, 18] width 62 height 20
click at [1416, 142] on div "Work Order" at bounding box center [1417, 149] width 114 height 18
click at [1416, 140] on div "Custom" at bounding box center [1417, 149] width 114 height 18
click at [1416, 126] on div "Without pricing" at bounding box center [1417, 124] width 114 height 18
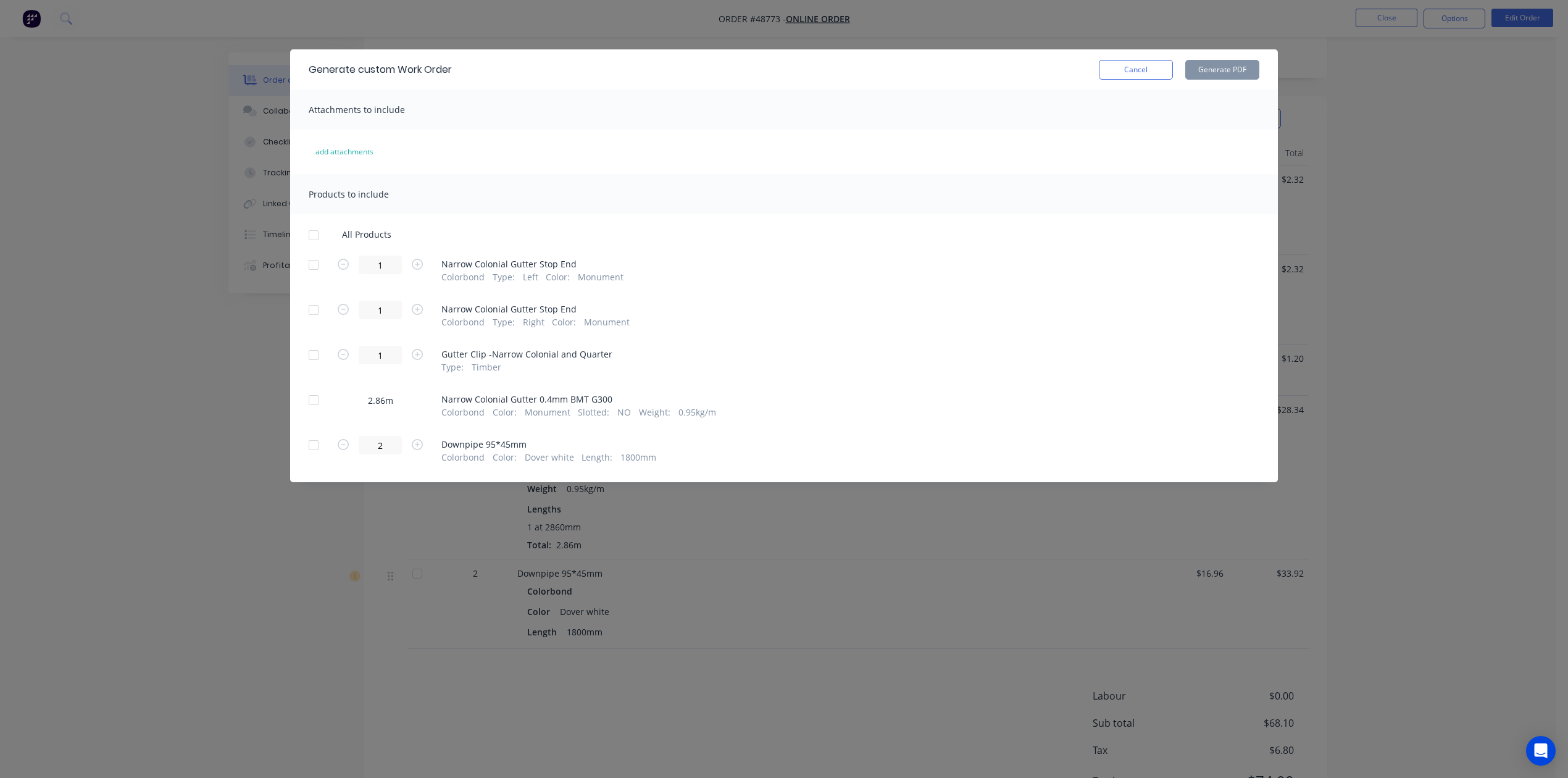
click at [322, 396] on div at bounding box center [314, 400] width 25 height 25
click at [1252, 78] on button "Generate PDF" at bounding box center [1222, 70] width 74 height 20
click at [1132, 71] on button "Cancel" at bounding box center [1135, 70] width 74 height 20
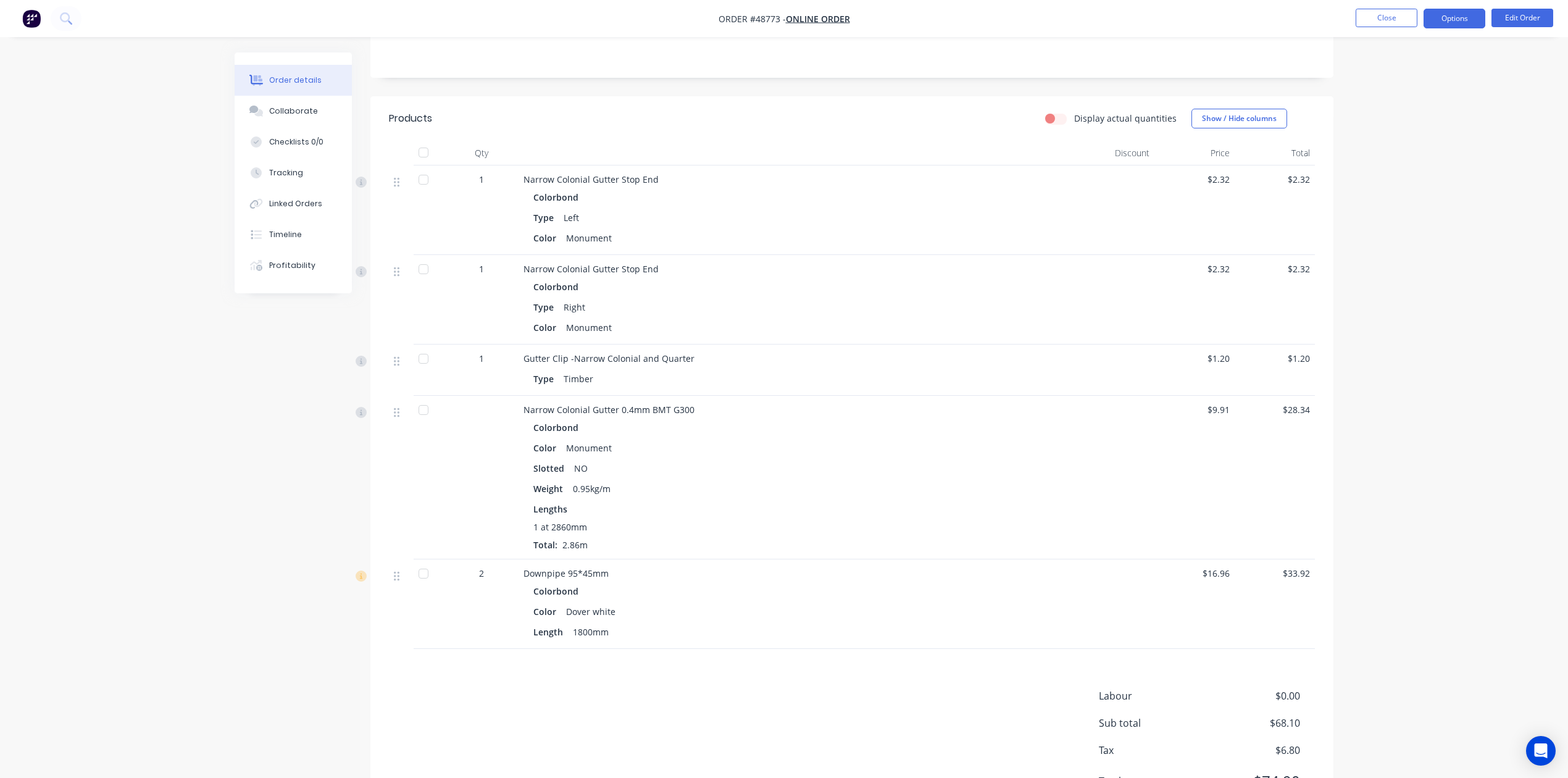
click at [1464, 20] on button "Options" at bounding box center [1454, 18] width 62 height 20
drag, startPoint x: 1406, startPoint y: 176, endPoint x: 1404, endPoint y: 168, distance: 8.2
click at [1406, 176] on div "Delivery Docket" at bounding box center [1417, 174] width 114 height 18
click at [1399, 126] on div "Without pricing" at bounding box center [1417, 124] width 114 height 18
click at [960, 149] on div at bounding box center [796, 153] width 556 height 25
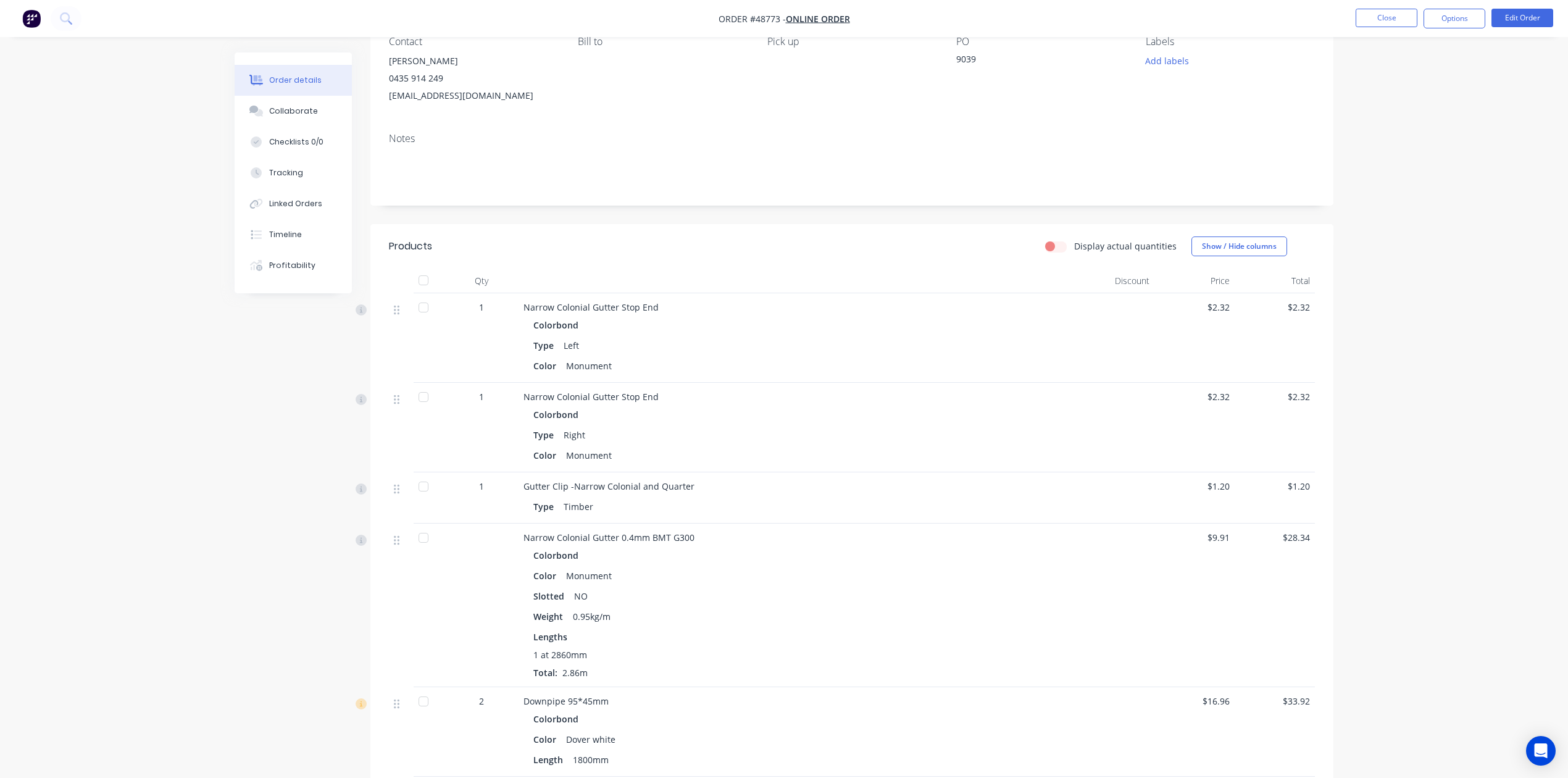
scroll to position [0, 0]
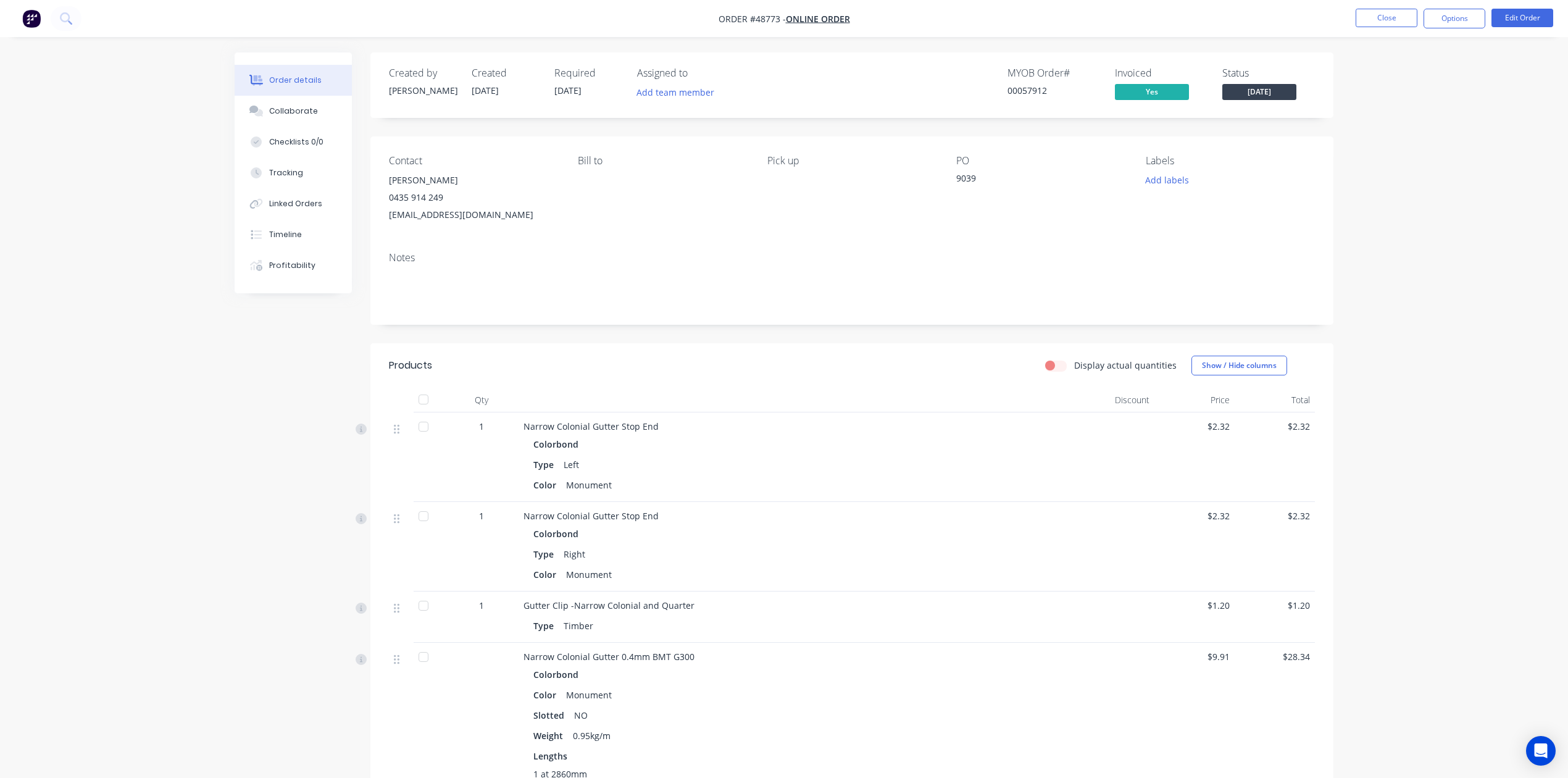
click at [801, 442] on div "Colorbond" at bounding box center [796, 444] width 526 height 18
click at [813, 314] on div "Notes" at bounding box center [852, 283] width 963 height 83
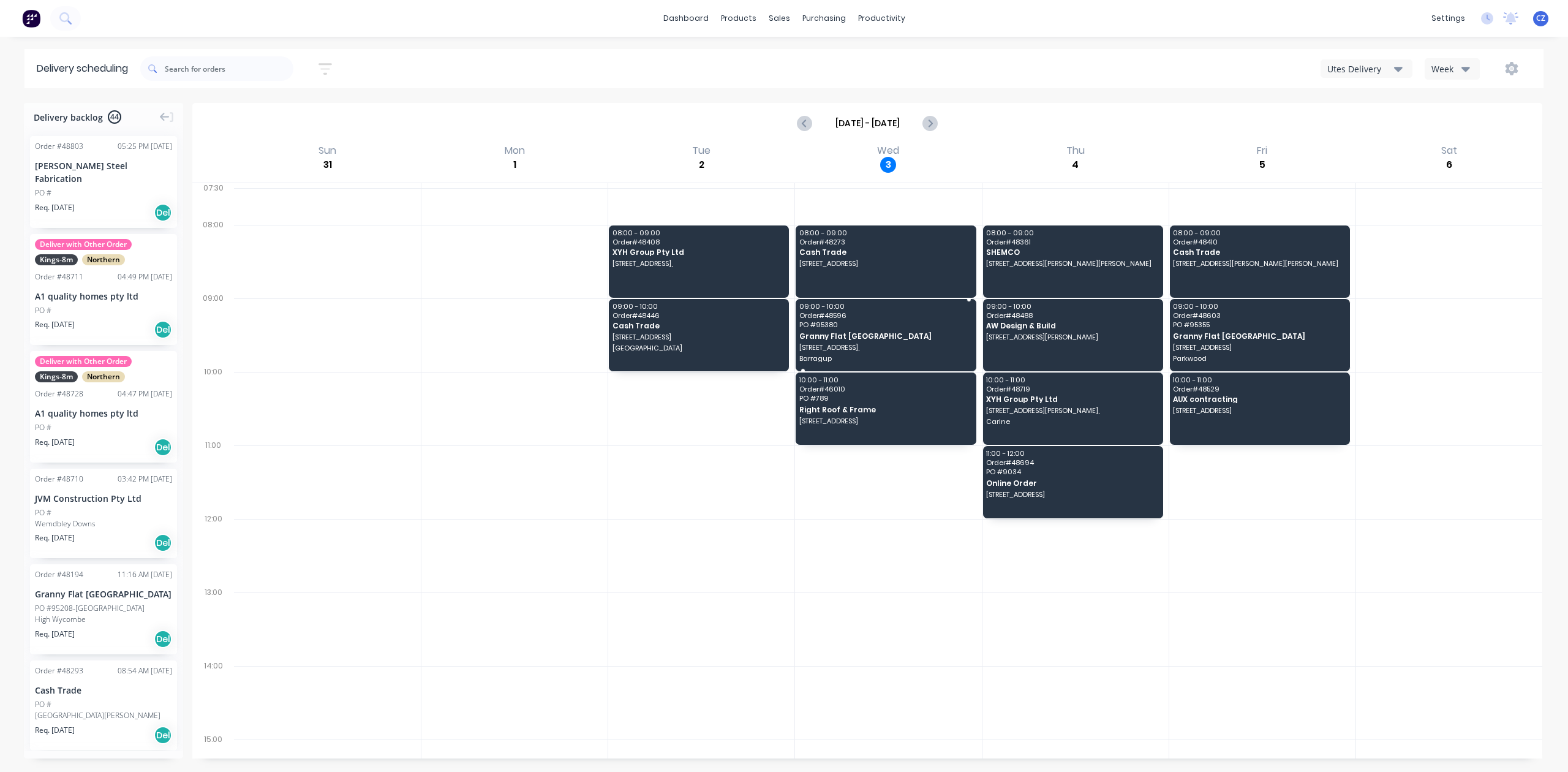
click at [881, 329] on div "09:00 - 10:00 Order # 48596 PO # 95380 [GEOGRAPHIC_DATA] (Lot2) [GEOGRAPHIC_DAT…" at bounding box center [886, 335] width 180 height 72
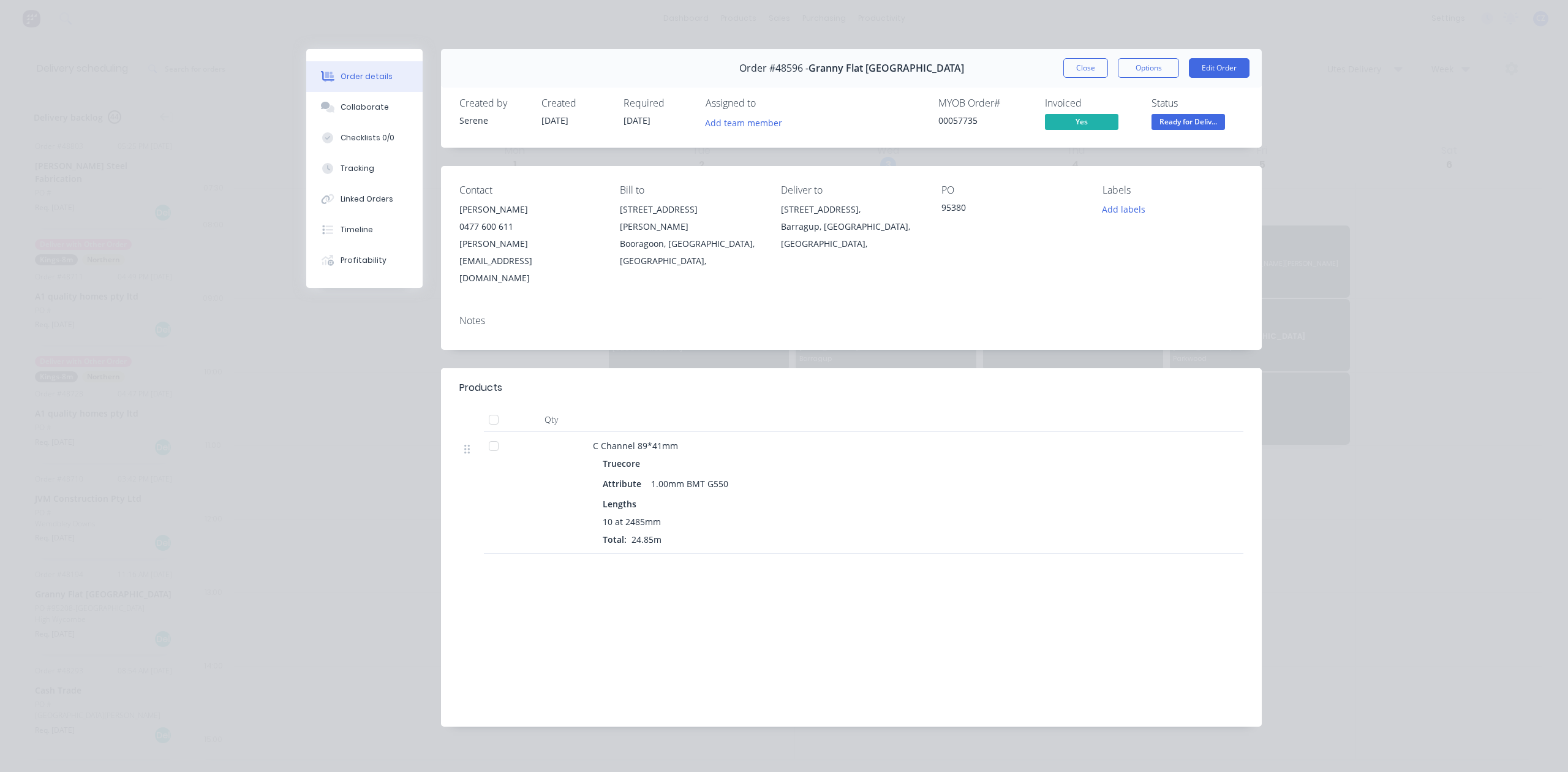
click at [1109, 66] on div "Close Options Edit Order" at bounding box center [1156, 68] width 186 height 20
click at [1095, 59] on button "Close" at bounding box center [1085, 68] width 44 height 20
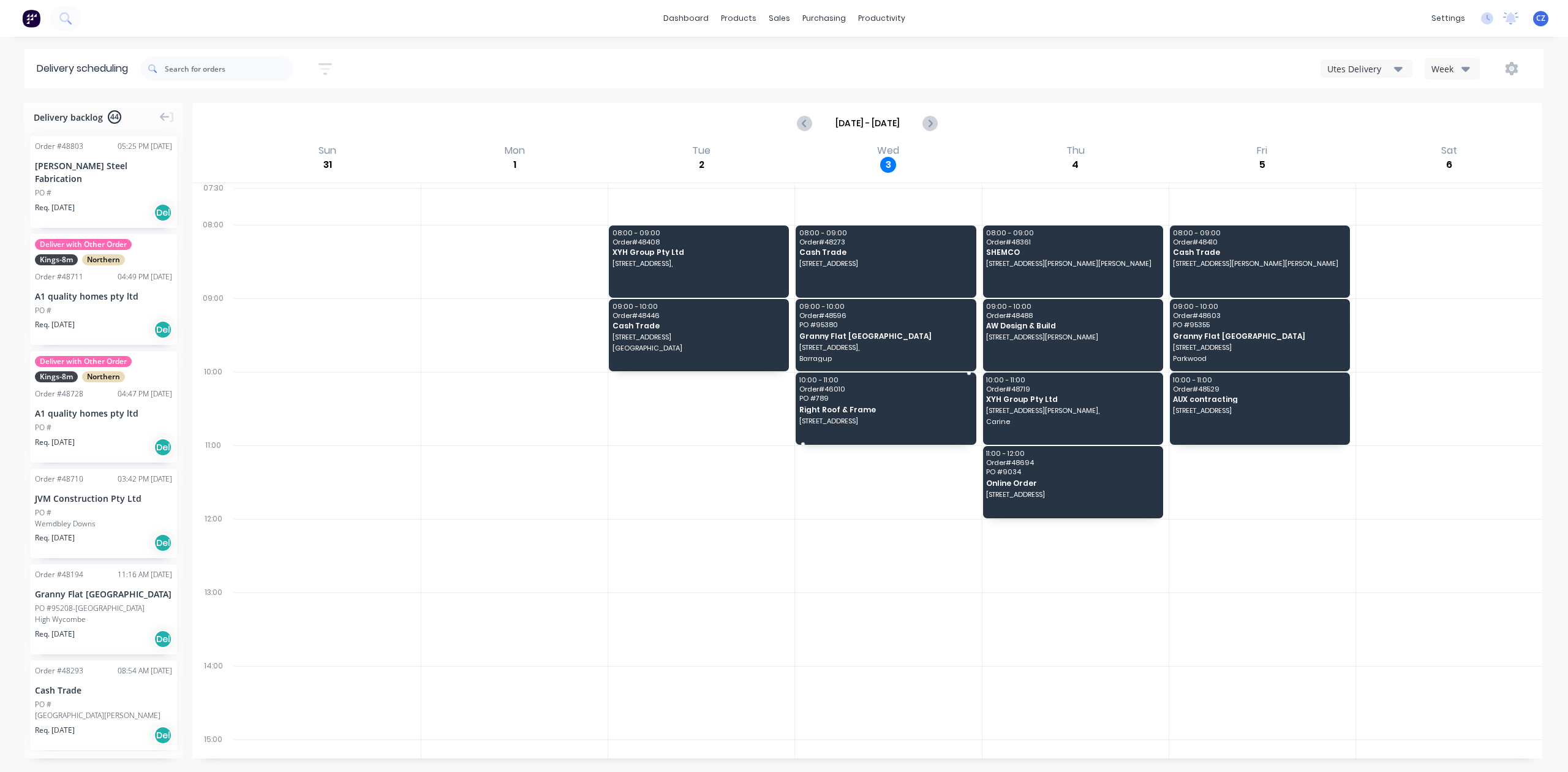
click at [864, 400] on span "PO # 789" at bounding box center [885, 398] width 172 height 7
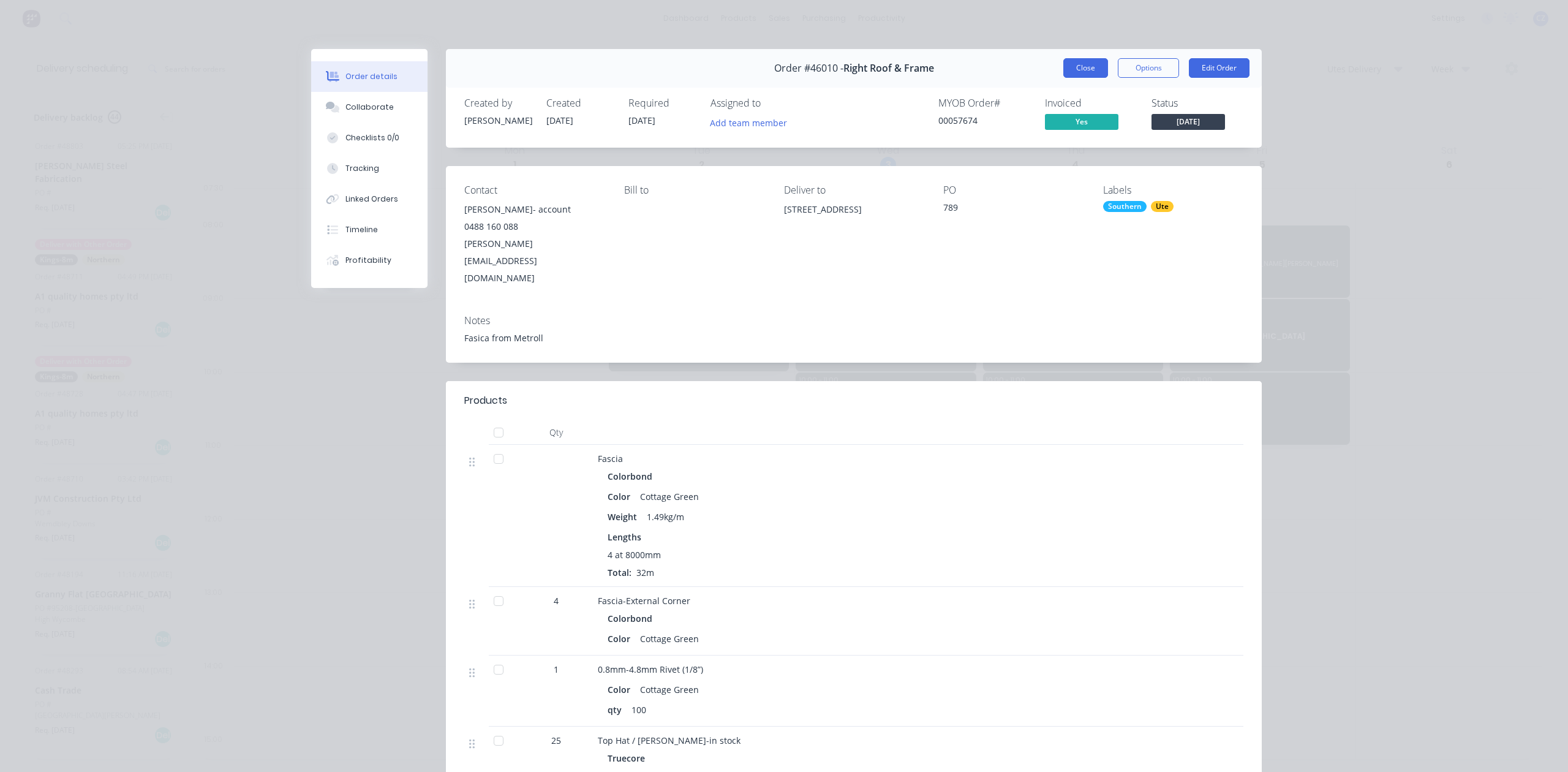
click at [1082, 67] on button "Close" at bounding box center [1085, 68] width 44 height 20
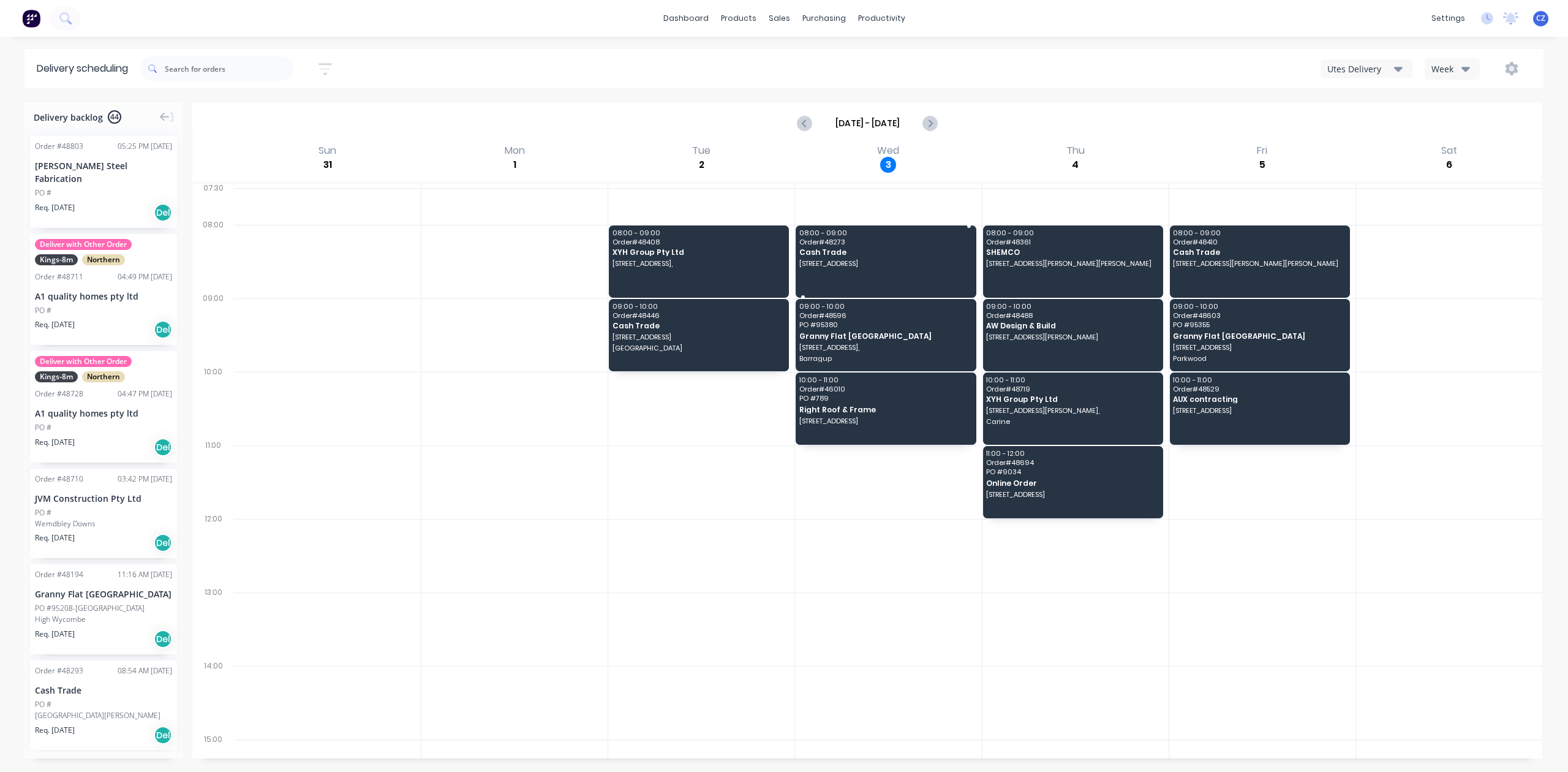
click at [898, 265] on span "12 Dolphin Rd, Safety Bay WA 6169" at bounding box center [885, 263] width 172 height 7
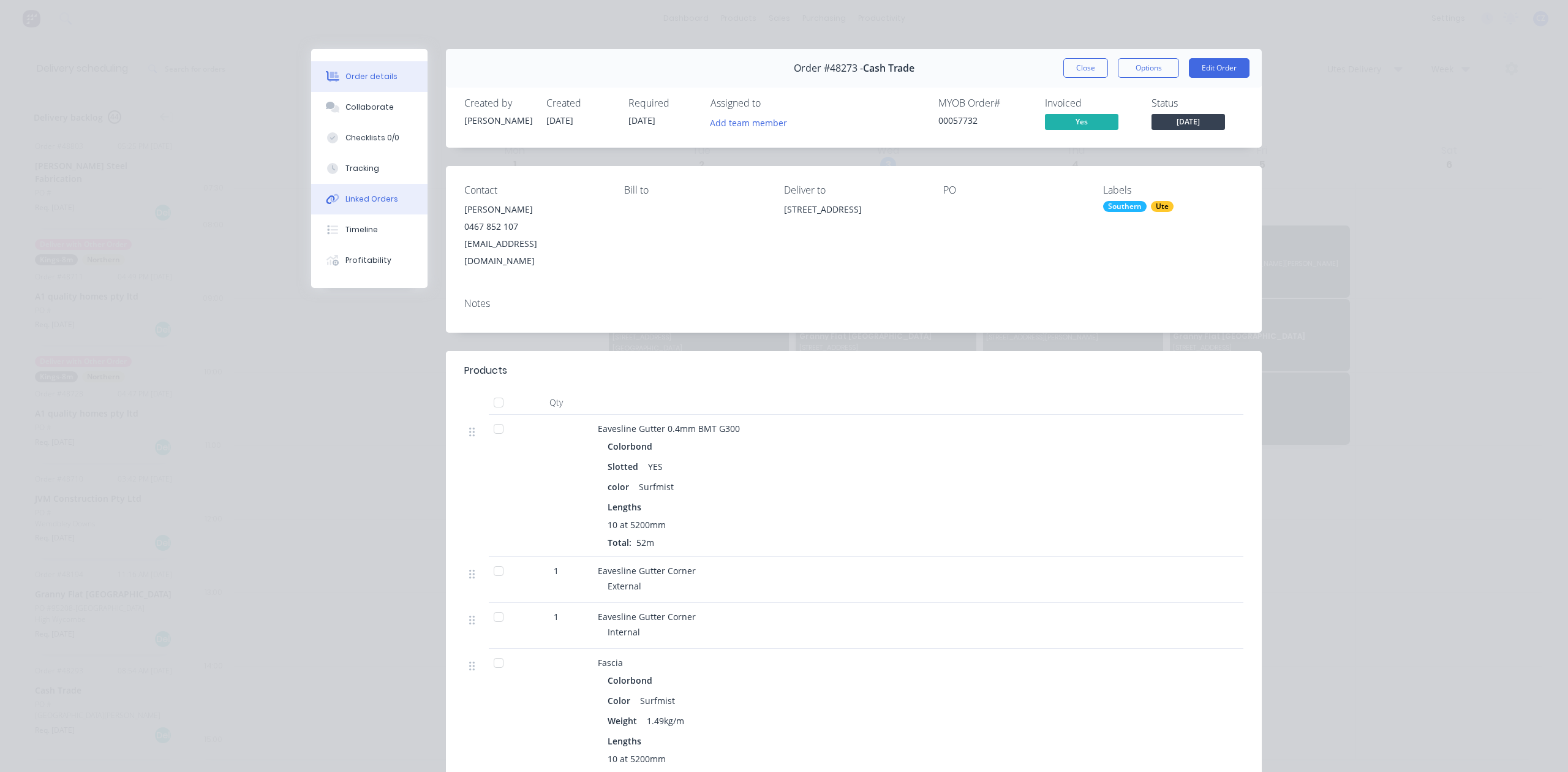
click at [363, 202] on div "Linked Orders" at bounding box center [372, 198] width 53 height 11
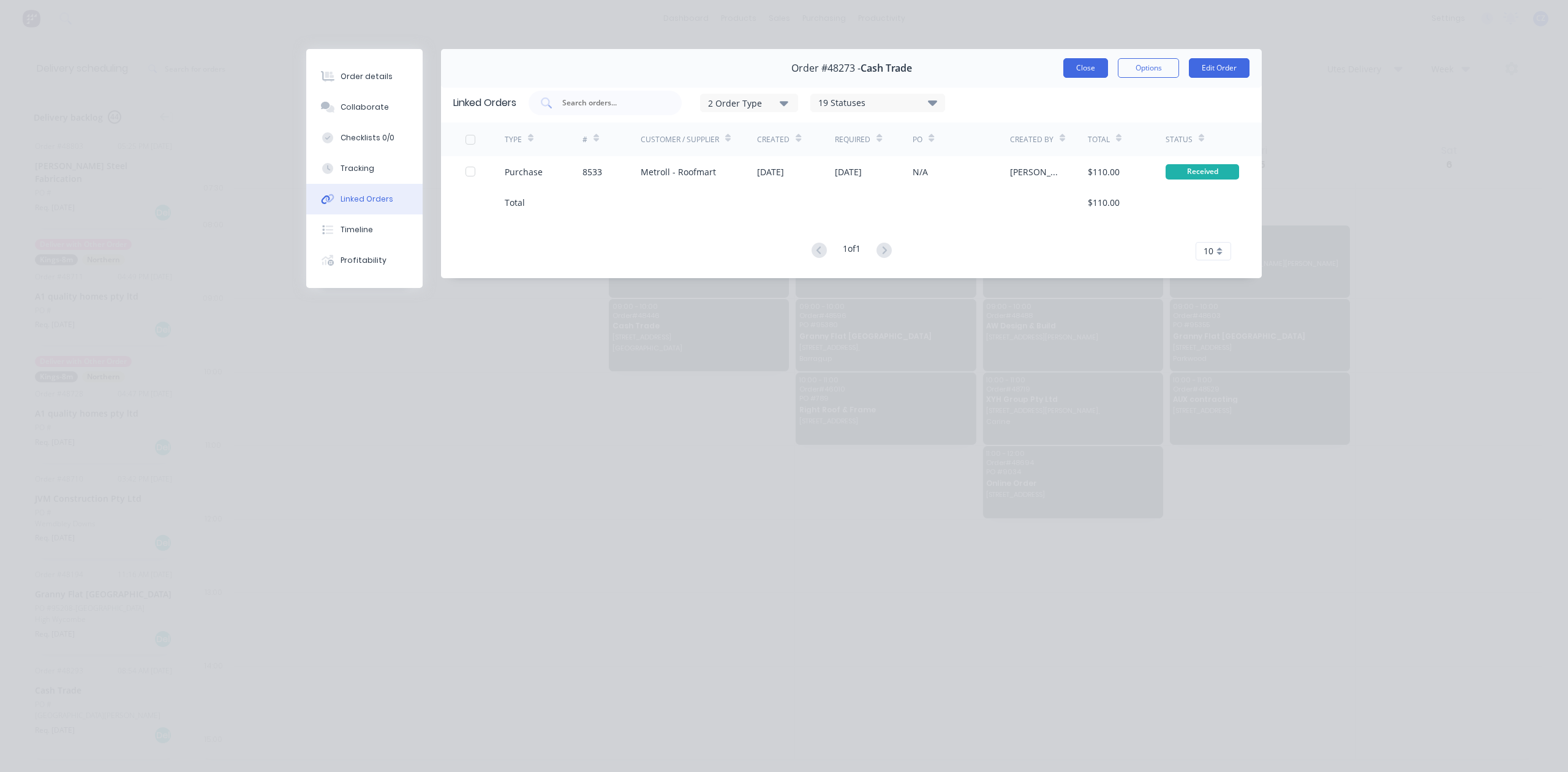
click at [1080, 65] on button "Close" at bounding box center [1085, 68] width 44 height 20
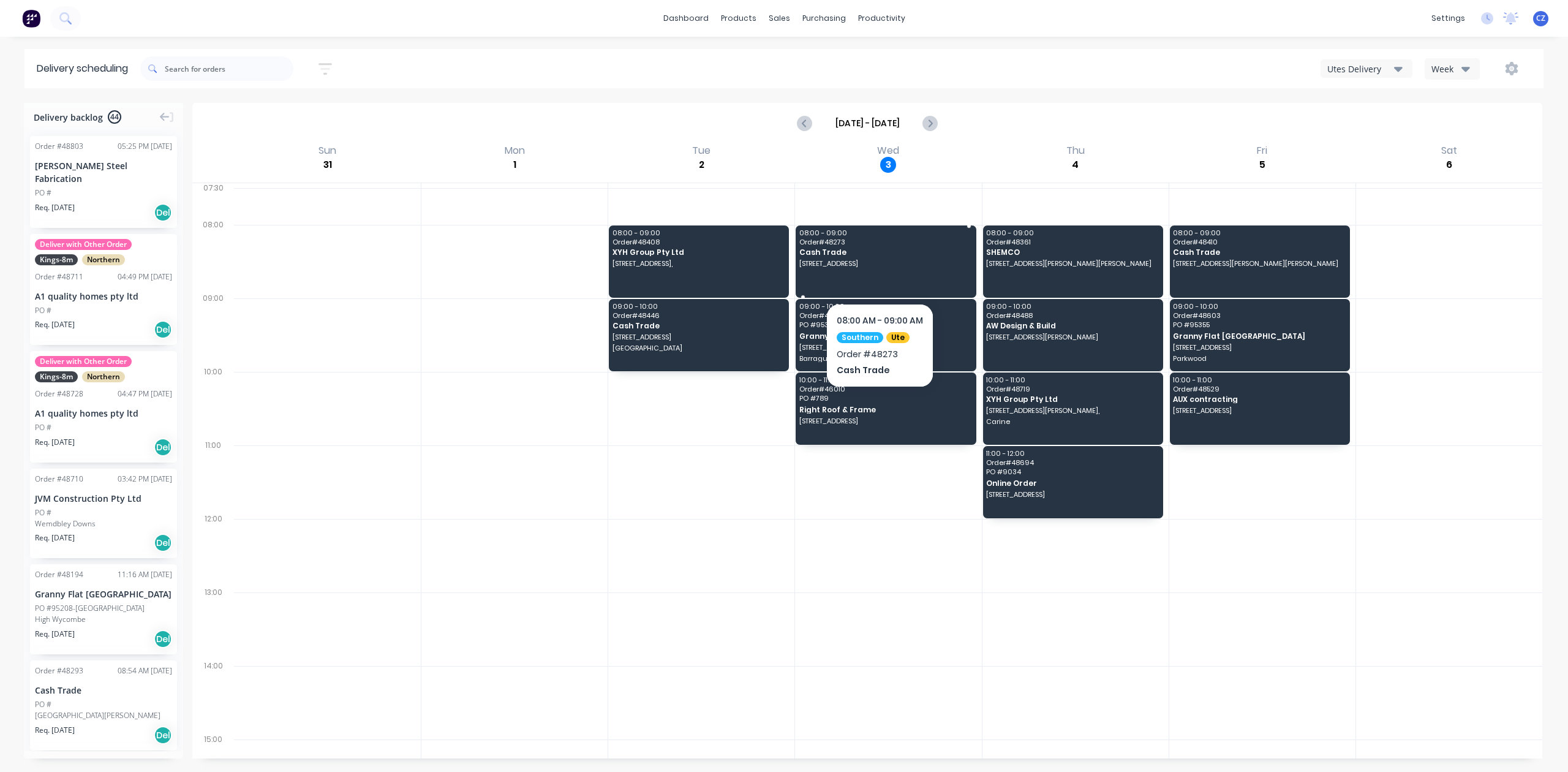
click at [914, 263] on span "12 Dolphin Rd, Safety Bay WA 6169" at bounding box center [885, 263] width 172 height 7
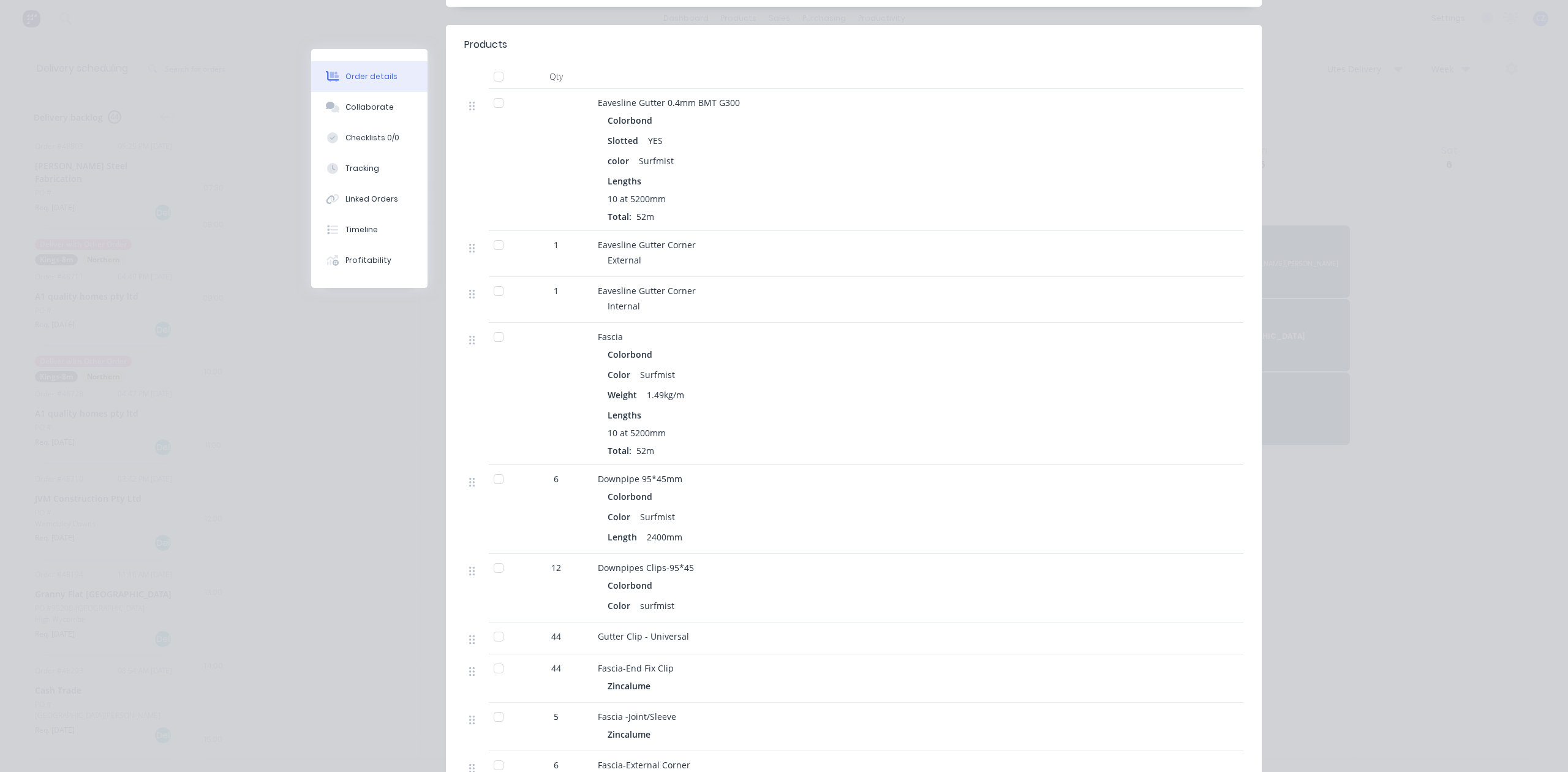
scroll to position [326, 0]
click at [351, 229] on div "Timeline" at bounding box center [361, 229] width 32 height 11
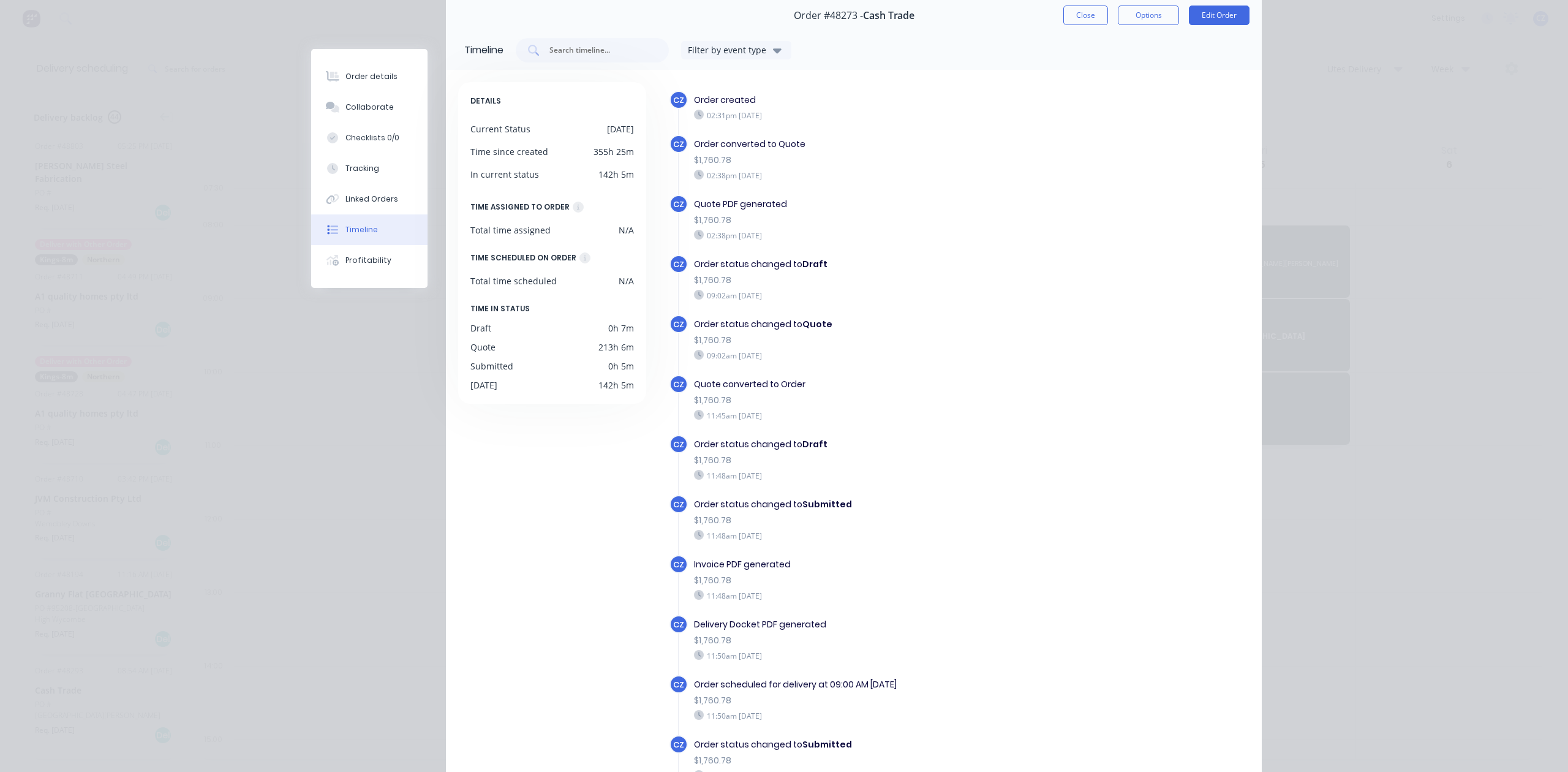
scroll to position [153, 0]
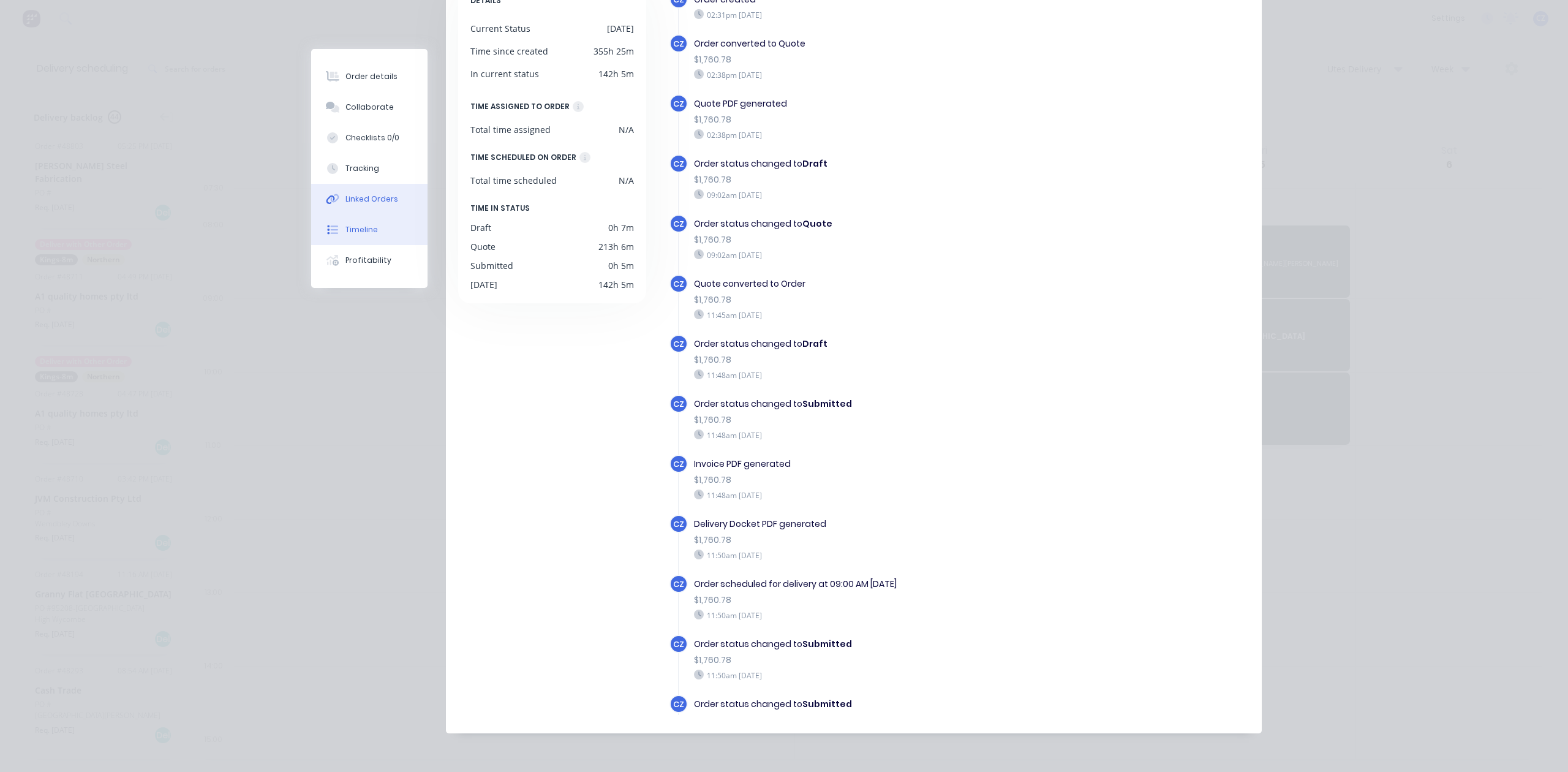
click at [346, 209] on button "Linked Orders" at bounding box center [369, 199] width 117 height 30
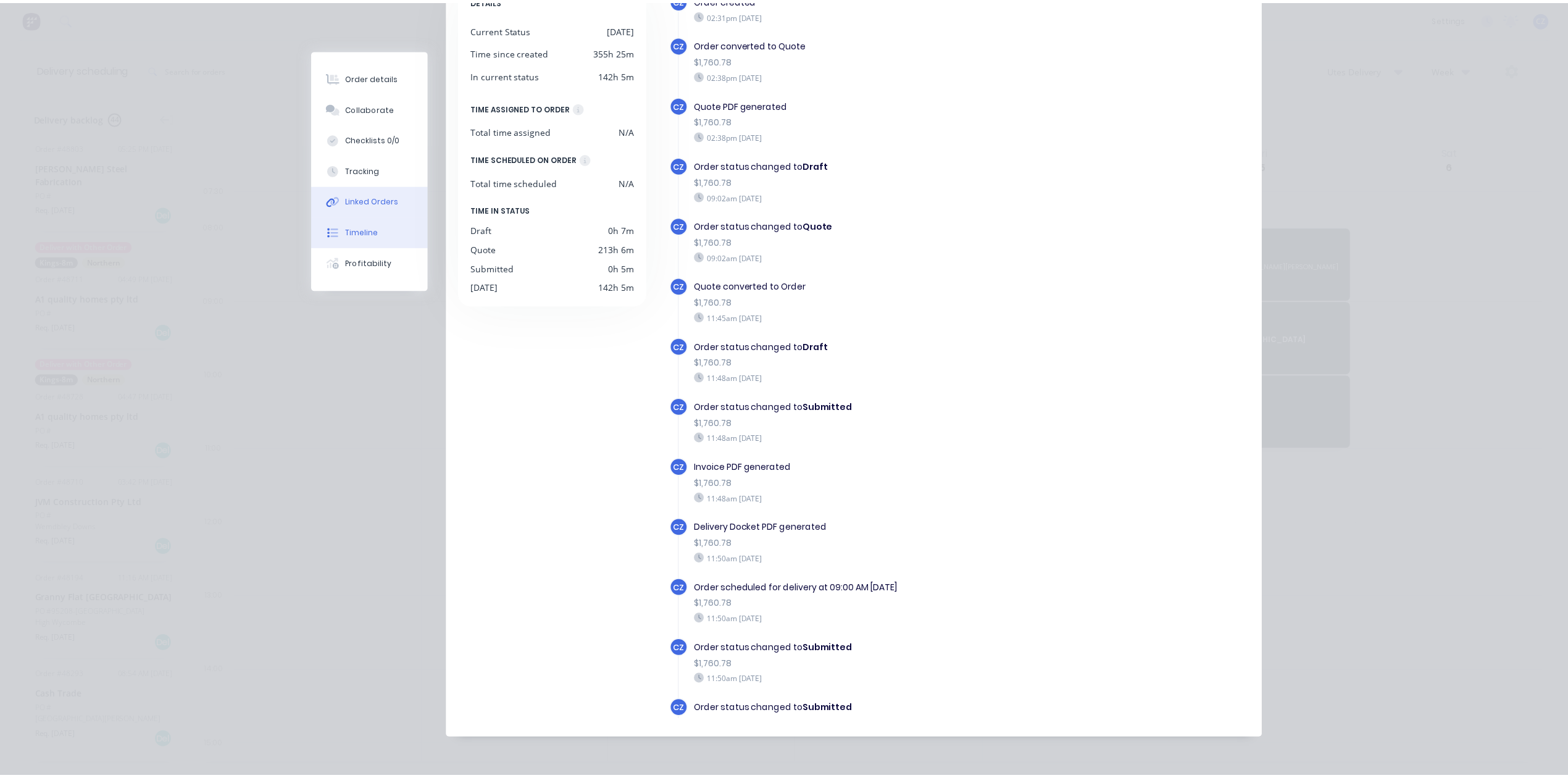
scroll to position [0, 0]
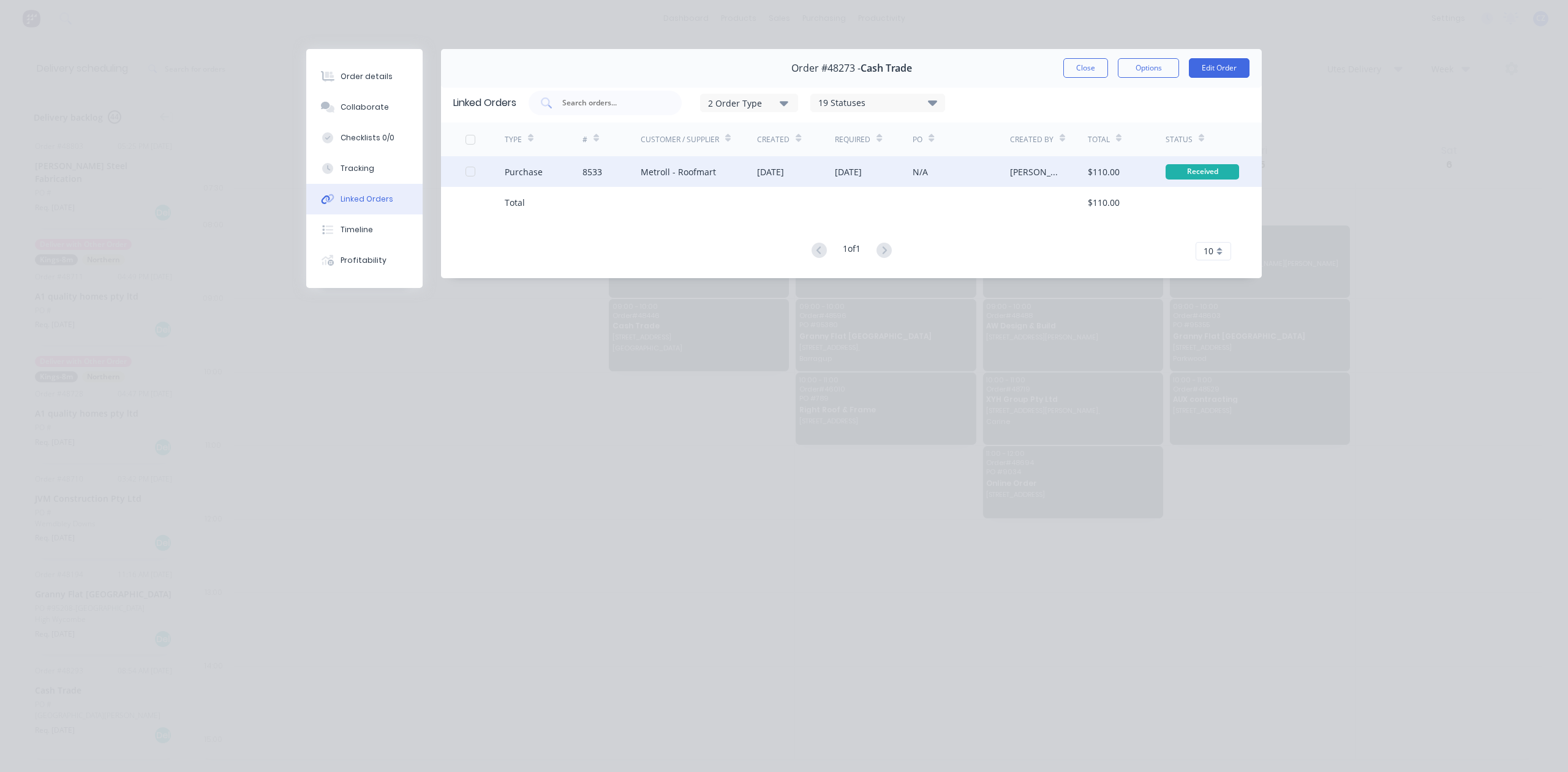
click at [784, 169] on div "[DATE]" at bounding box center [770, 172] width 27 height 13
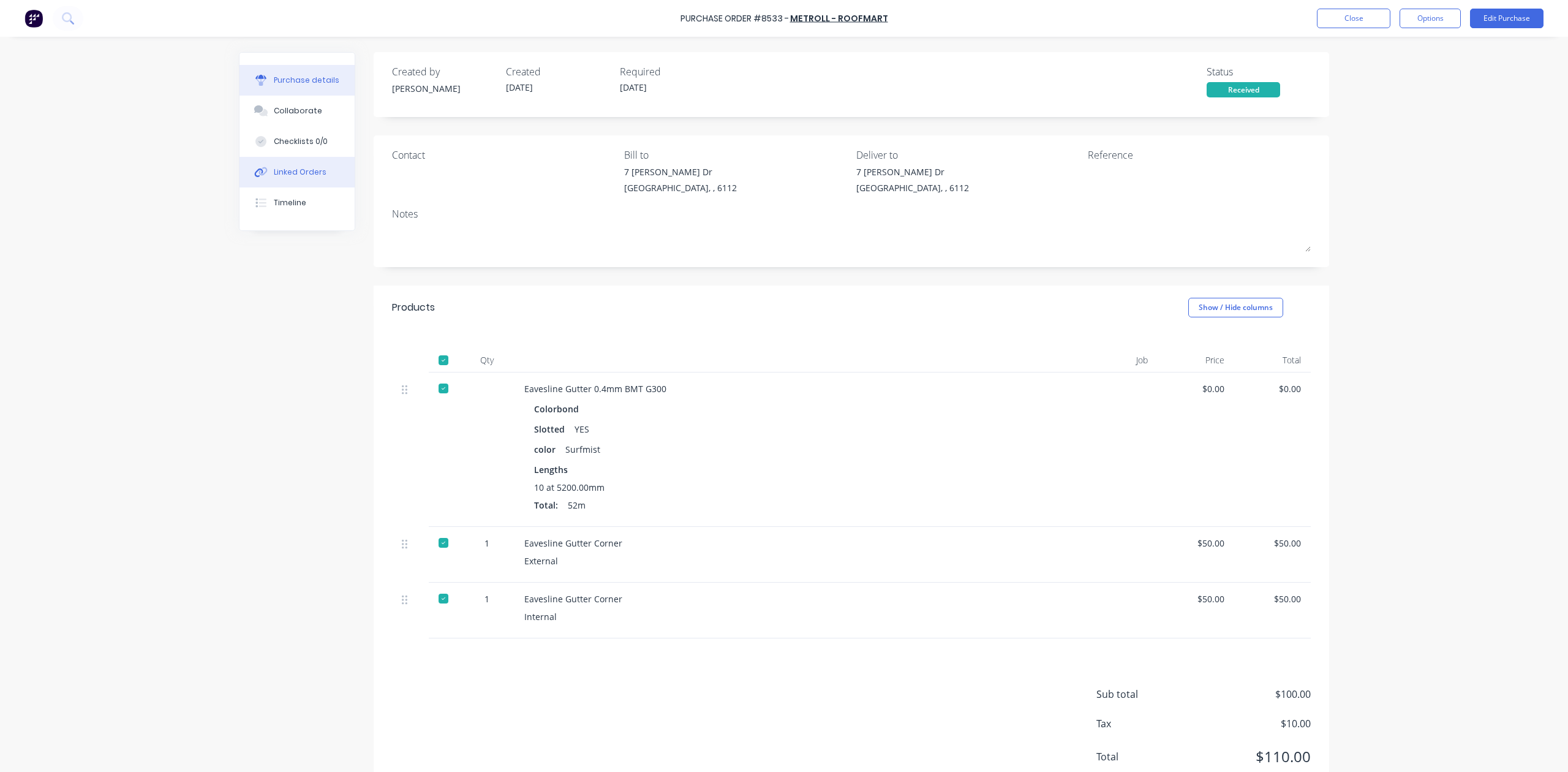
click at [293, 170] on div "Linked Orders" at bounding box center [300, 172] width 53 height 11
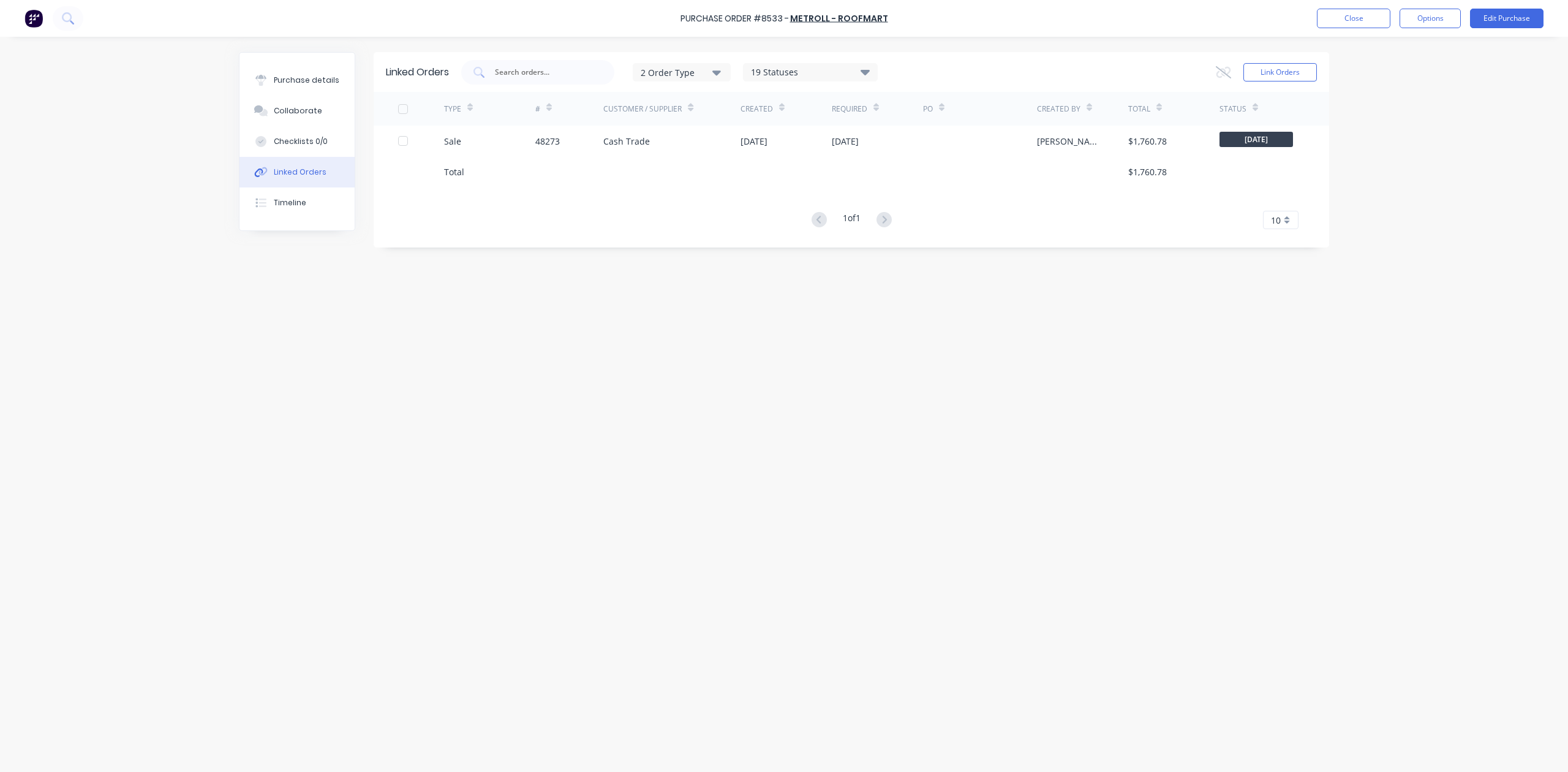
click at [697, 156] on div at bounding box center [672, 171] width 137 height 30
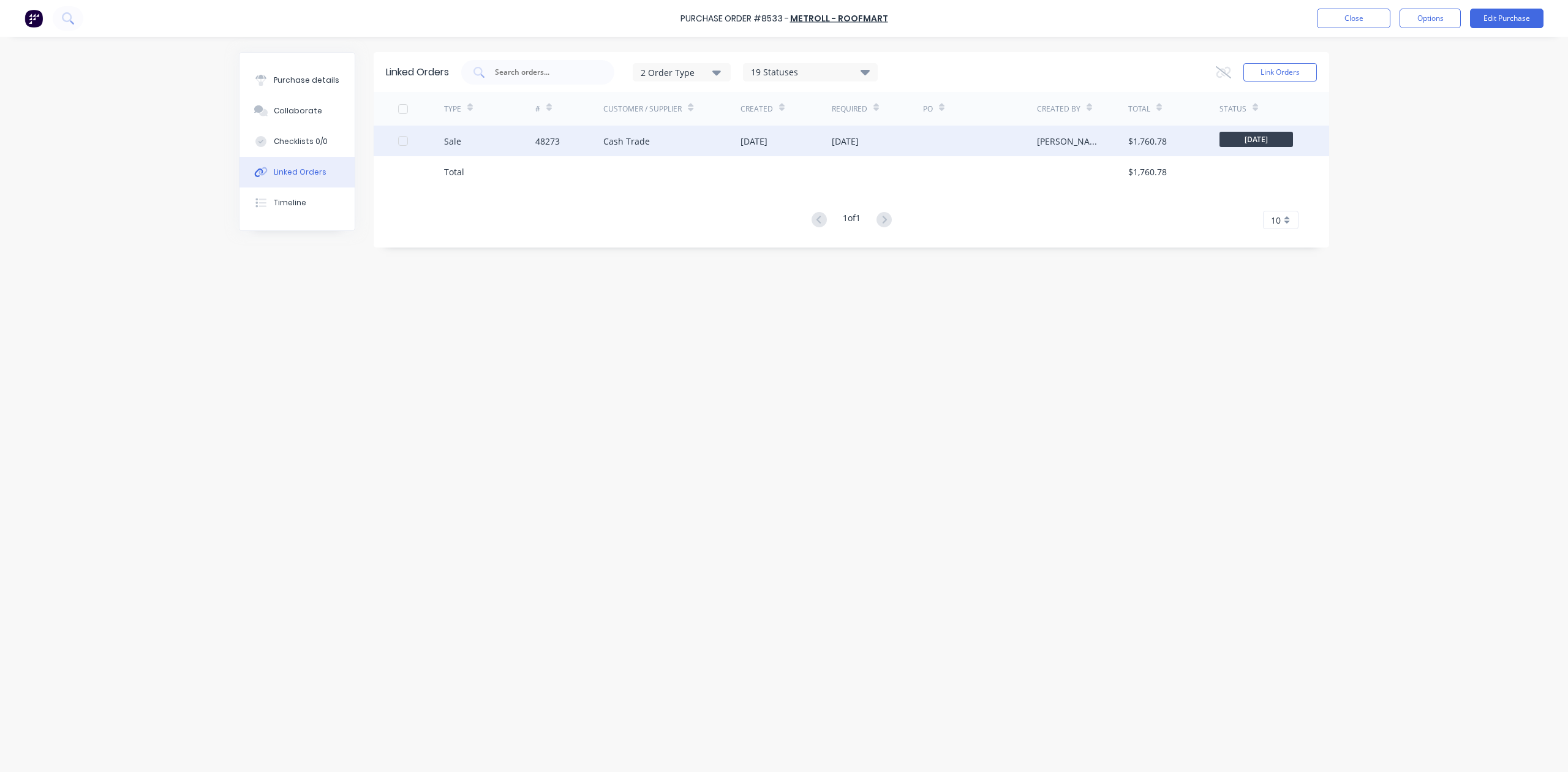
click at [691, 148] on div "Cash Trade" at bounding box center [672, 141] width 137 height 30
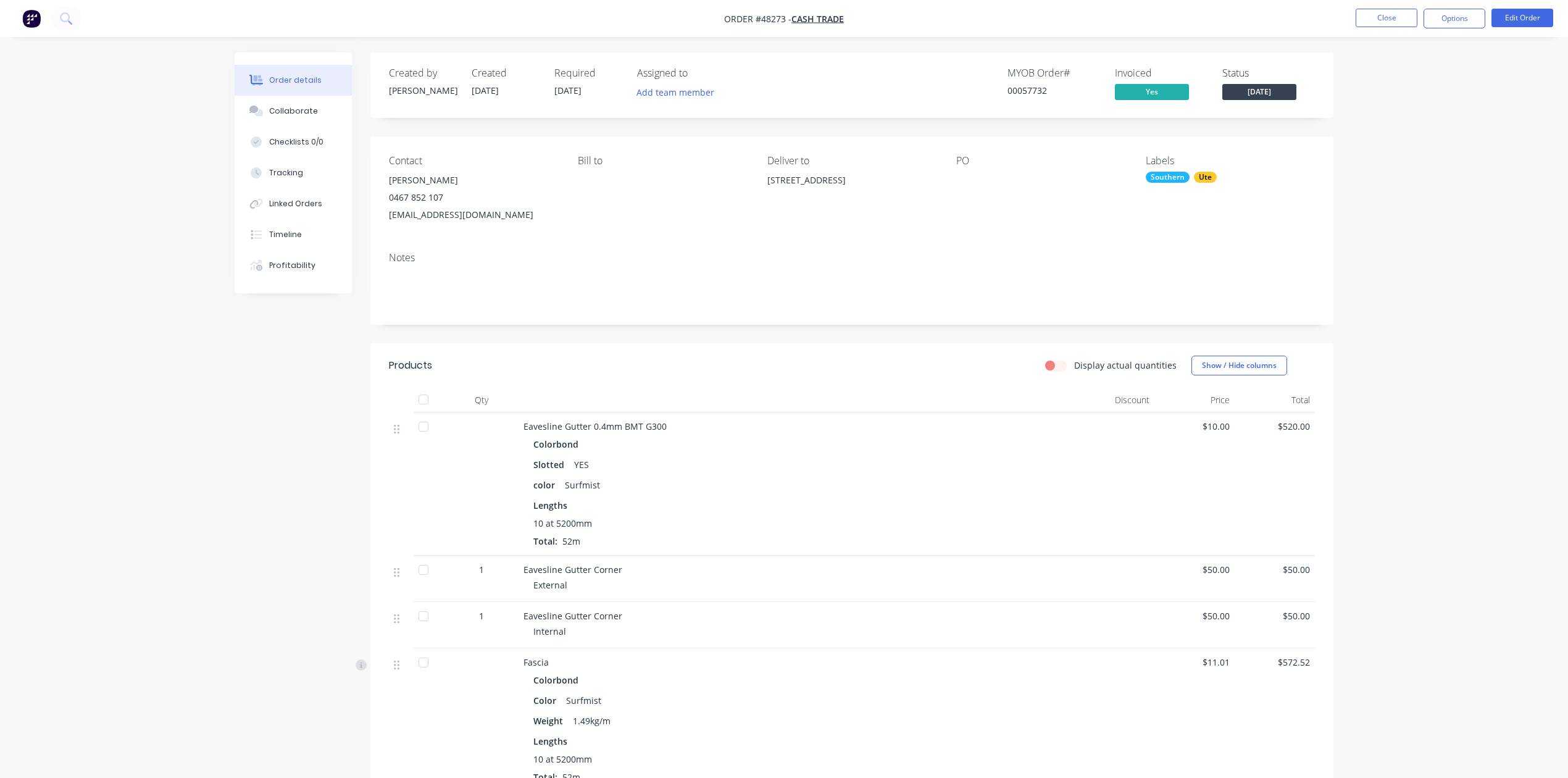
click at [778, 522] on div "10 at 5200mm" at bounding box center [796, 524] width 526 height 13
click at [1149, 633] on div at bounding box center [1114, 625] width 80 height 46
click at [804, 394] on div at bounding box center [796, 400] width 556 height 25
click at [922, 500] on div "Lengths" at bounding box center [796, 505] width 526 height 13
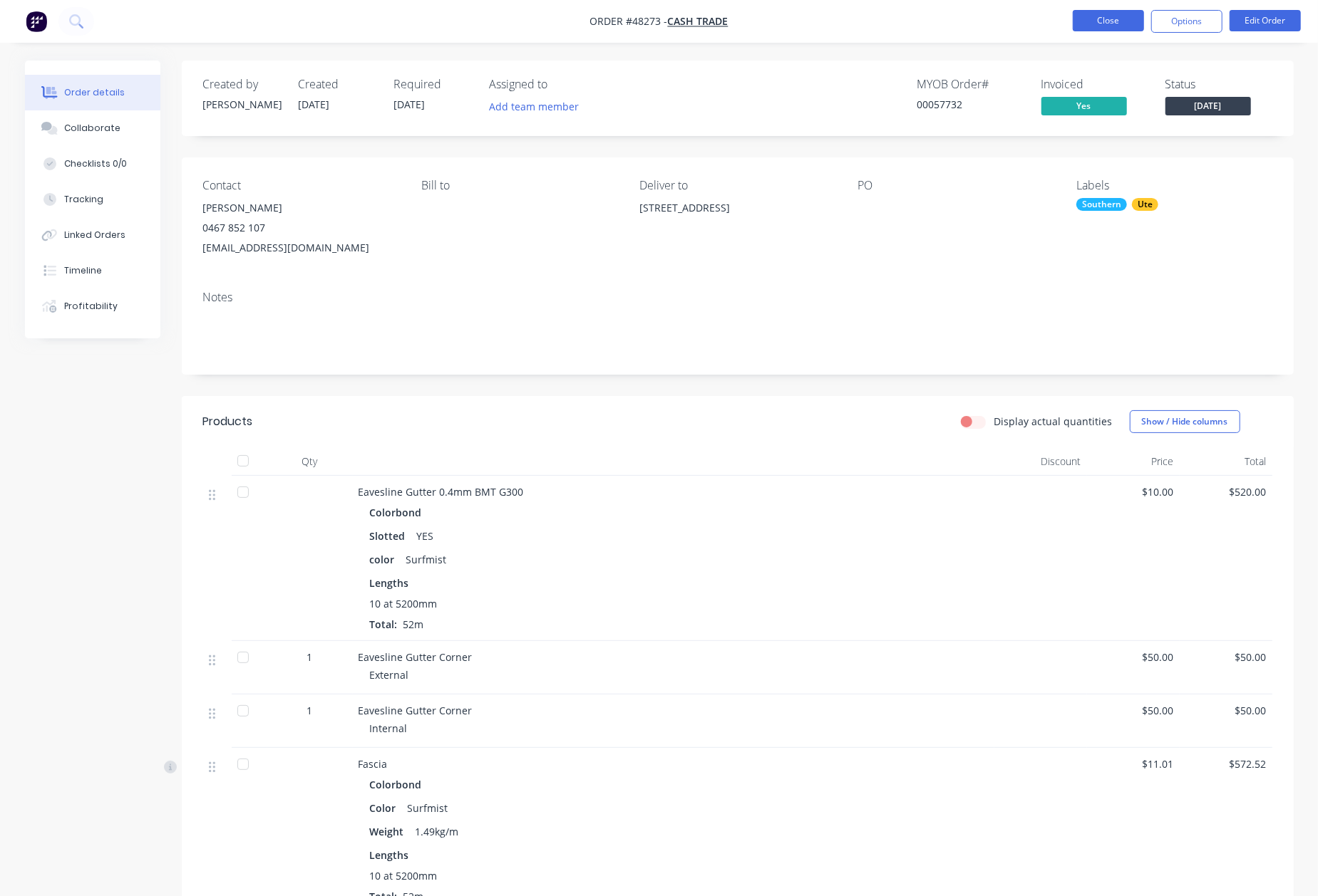
click at [1090, 17] on button "Close" at bounding box center [1108, 20] width 72 height 21
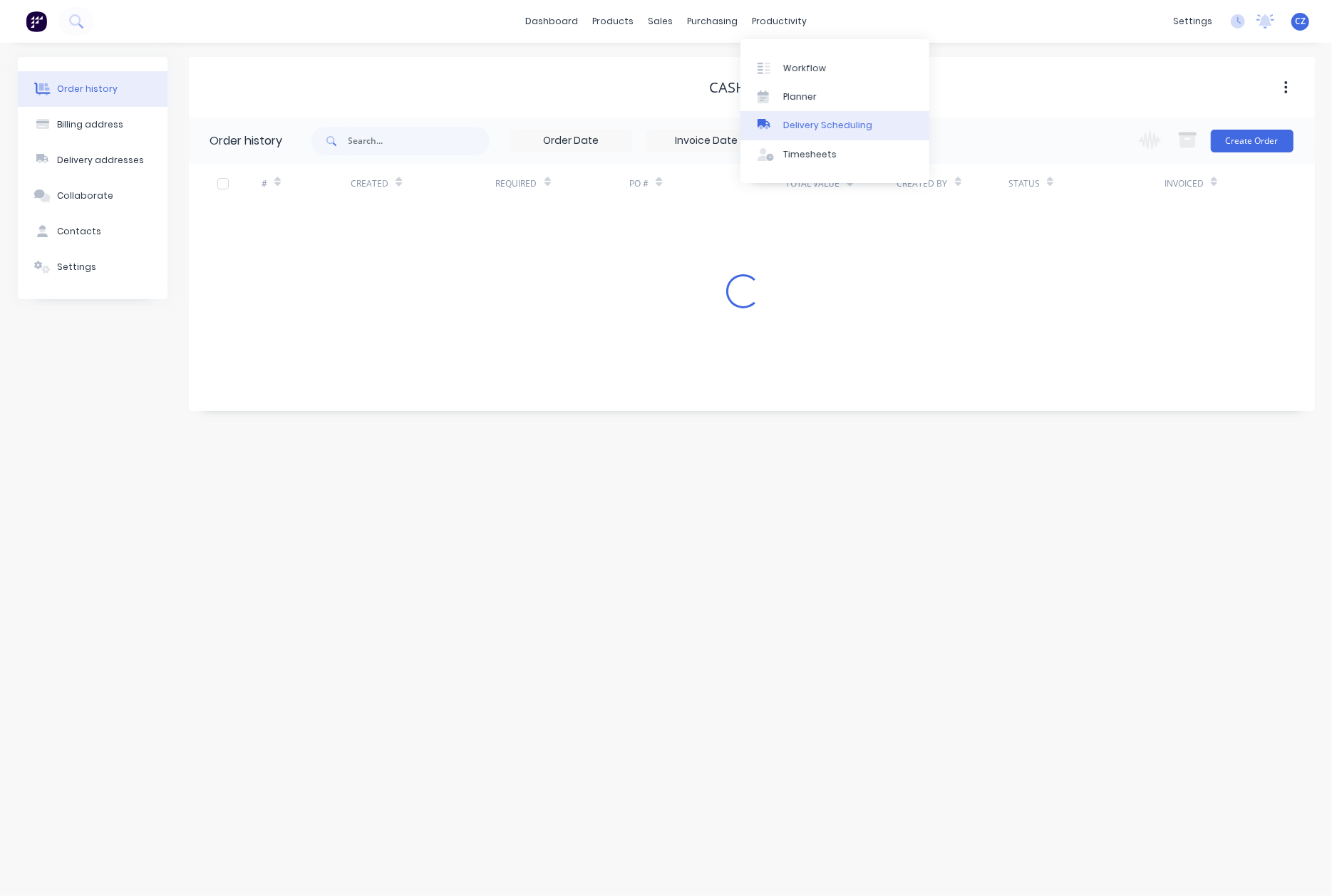
click at [790, 129] on div "Delivery Scheduling" at bounding box center [827, 124] width 89 height 12
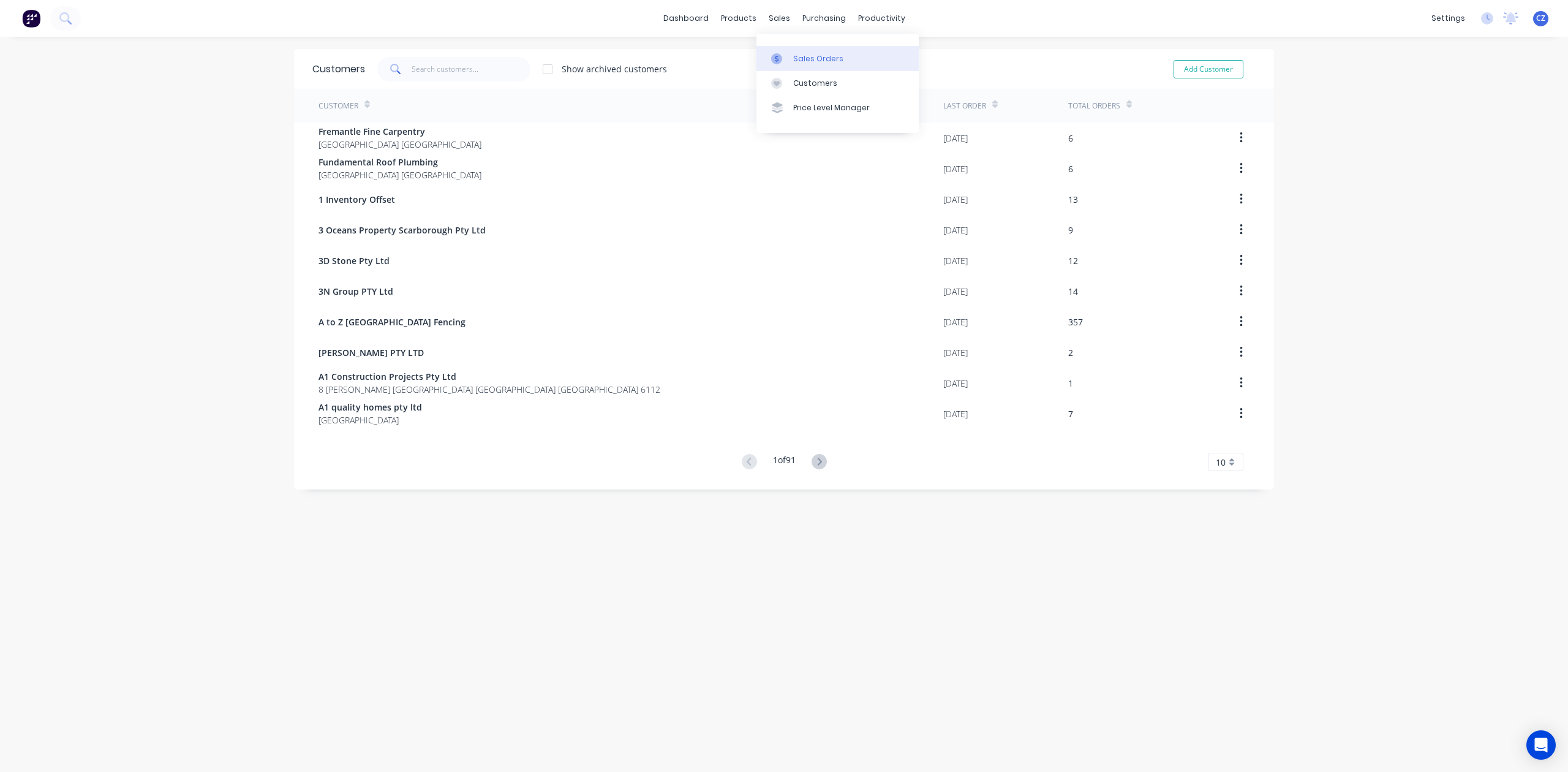
click at [798, 49] on link "Sales Orders" at bounding box center [837, 58] width 162 height 25
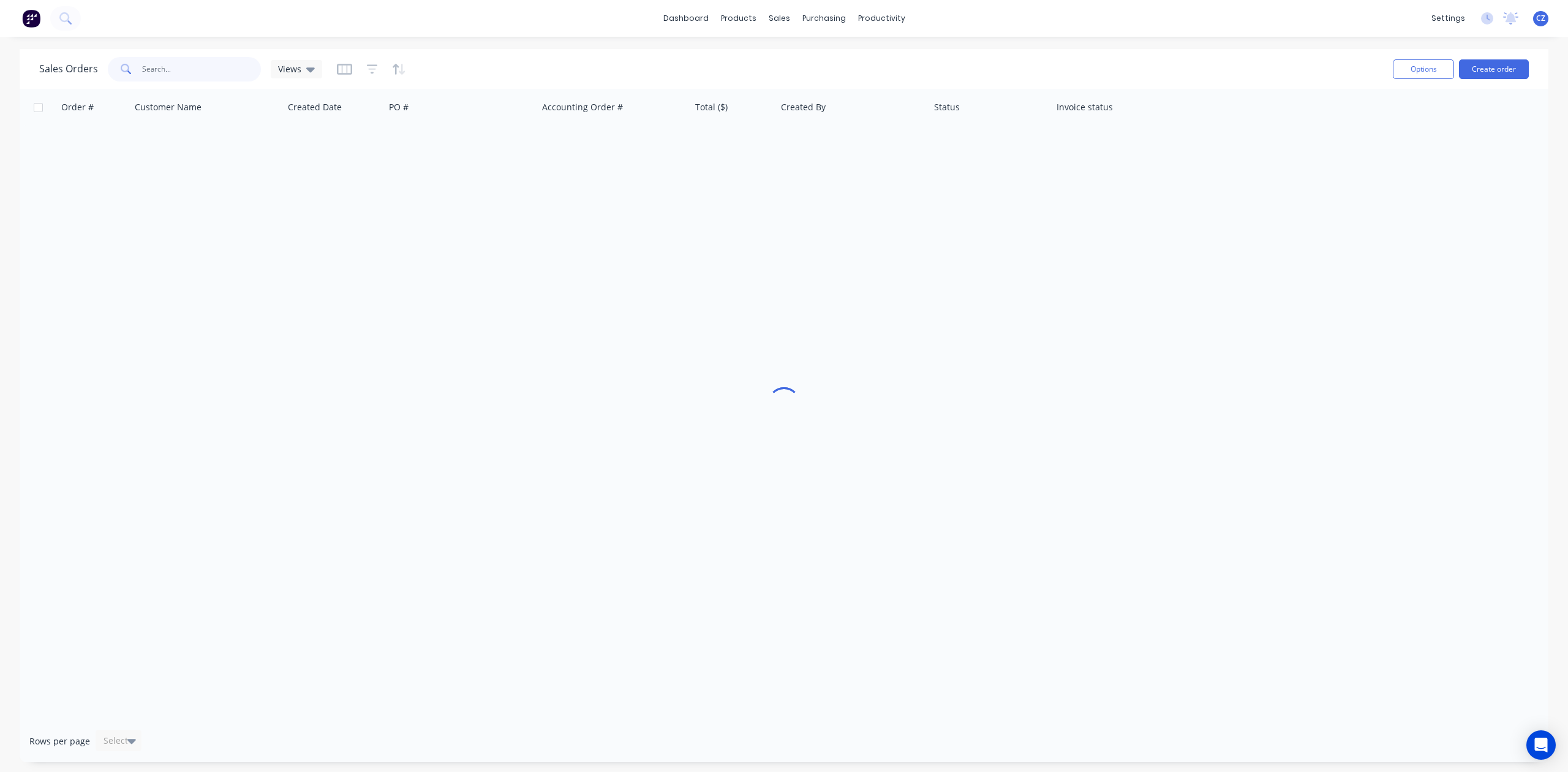
click at [215, 76] on input "text" at bounding box center [201, 69] width 119 height 25
type input "y"
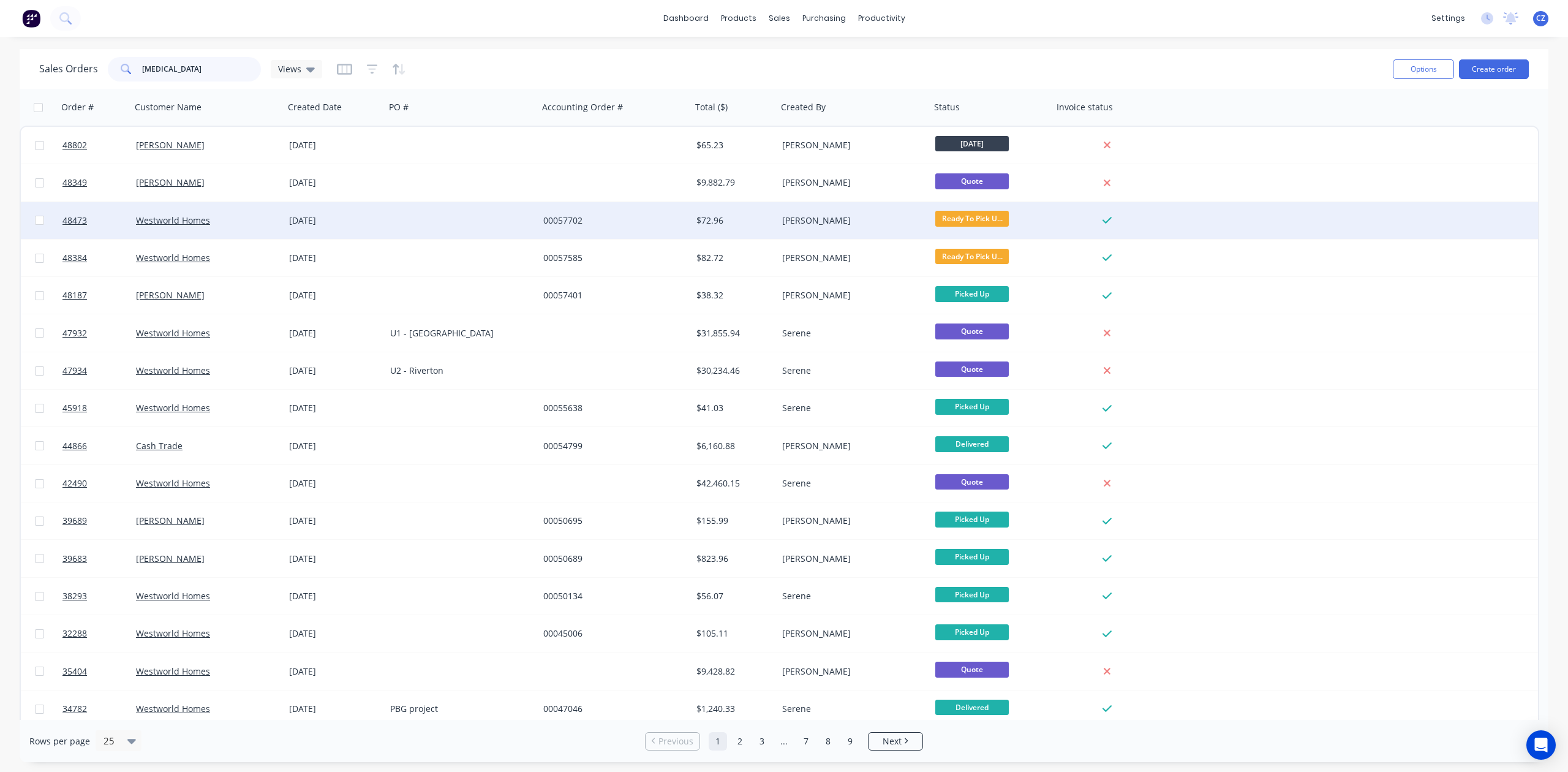
type input "[MEDICAL_DATA]"
click at [650, 221] on div "00057702" at bounding box center [611, 220] width 136 height 12
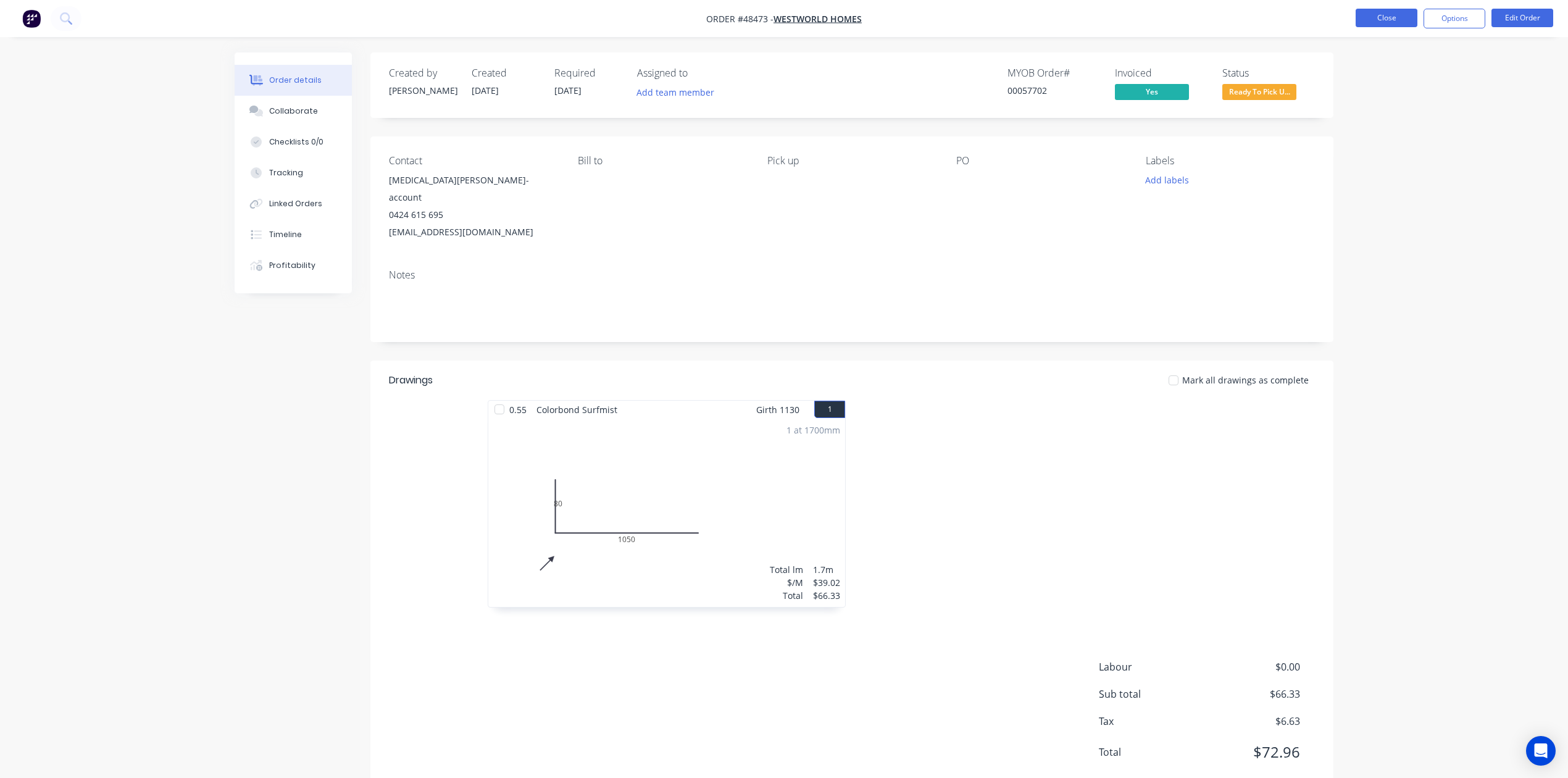
click at [1379, 8] on button "Close" at bounding box center [1387, 17] width 62 height 18
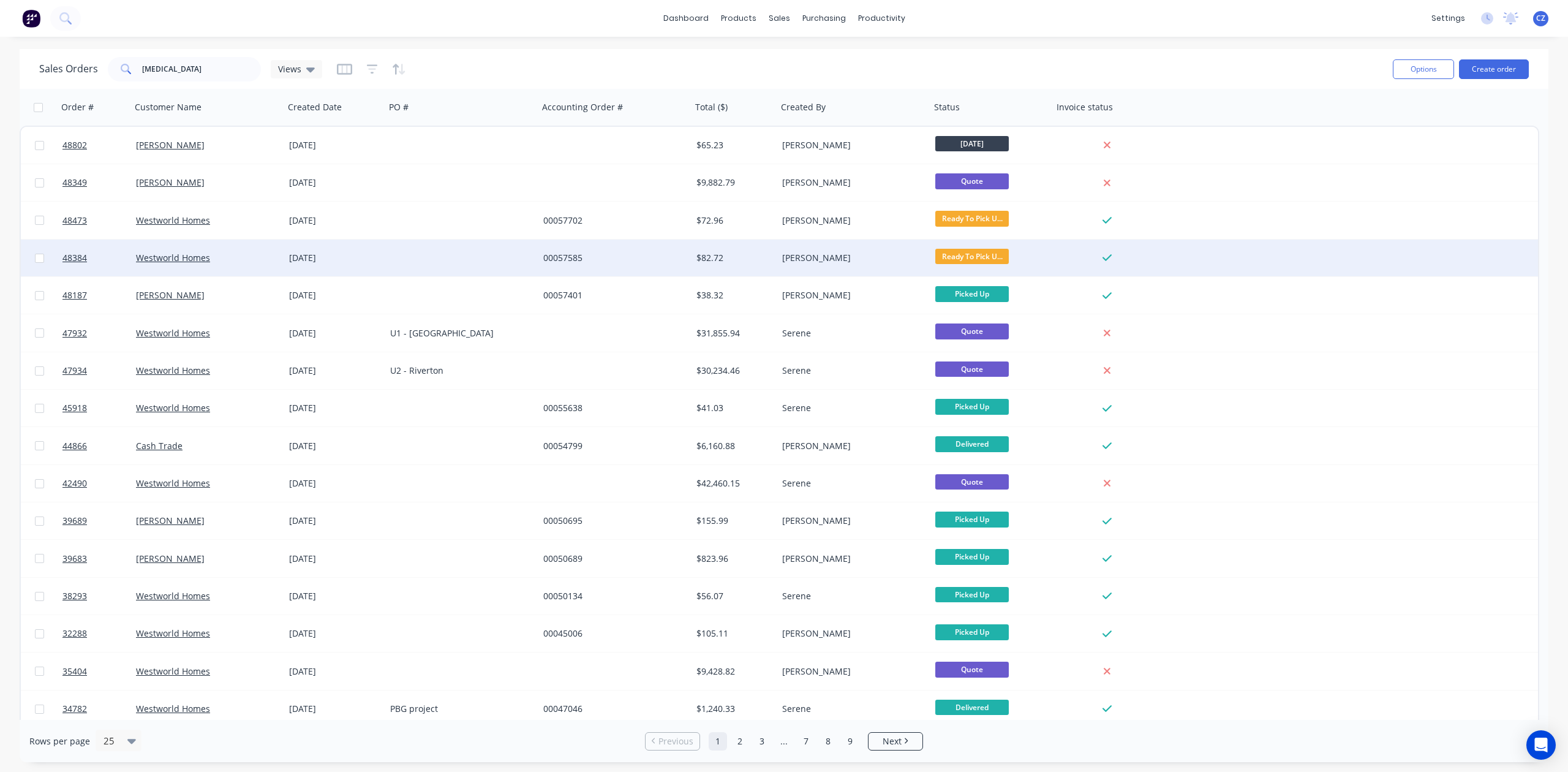
click at [614, 250] on div "00057585" at bounding box center [615, 257] width 153 height 37
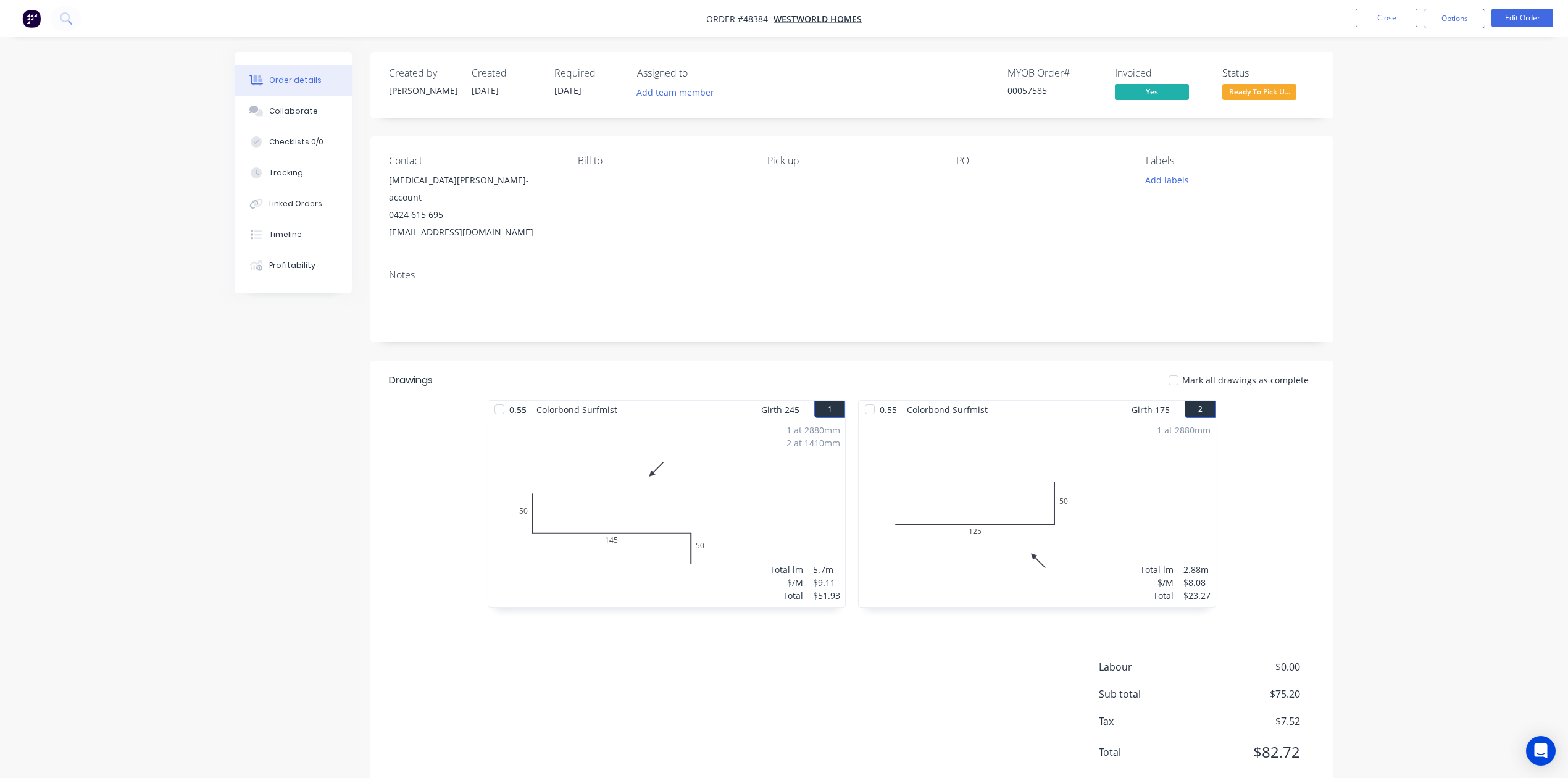
click at [996, 660] on div "Labour $0.00 Sub total $75.20 Tax $7.52 Total $82.72" at bounding box center [852, 718] width 927 height 116
click at [1411, 21] on button "Close" at bounding box center [1387, 17] width 62 height 18
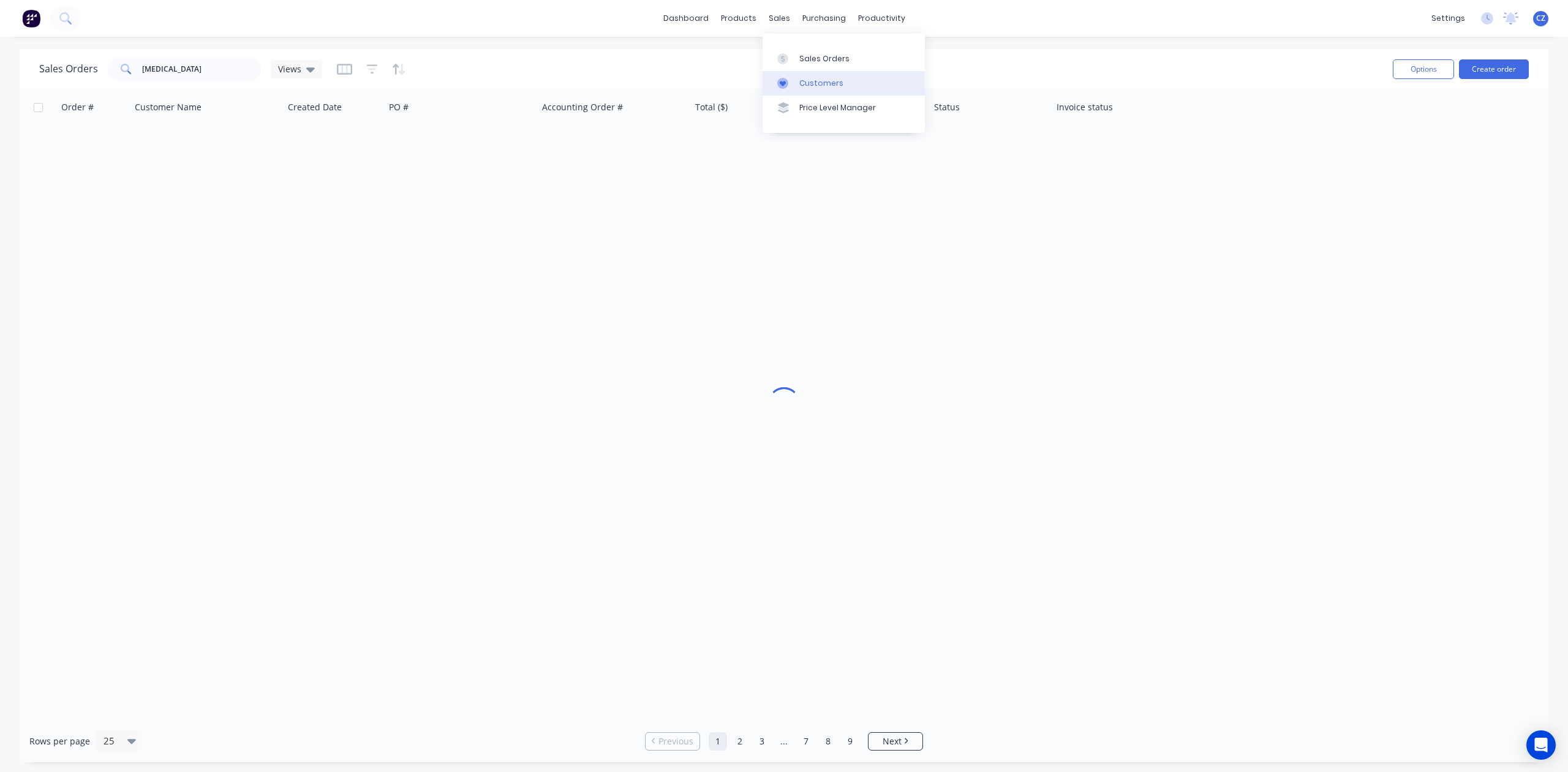
click at [808, 90] on link "Customers" at bounding box center [844, 83] width 162 height 25
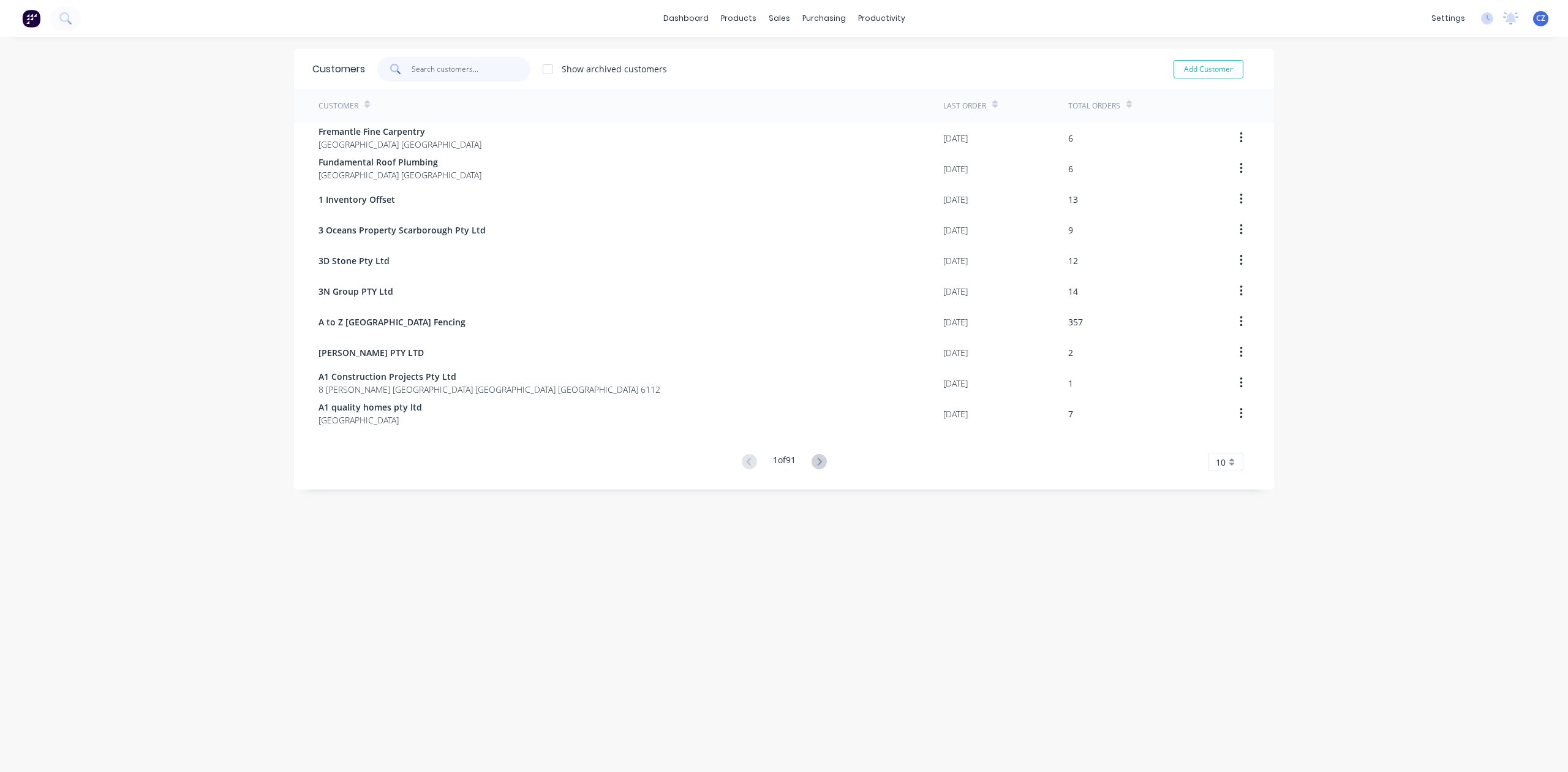
click at [429, 70] on input "text" at bounding box center [471, 69] width 119 height 25
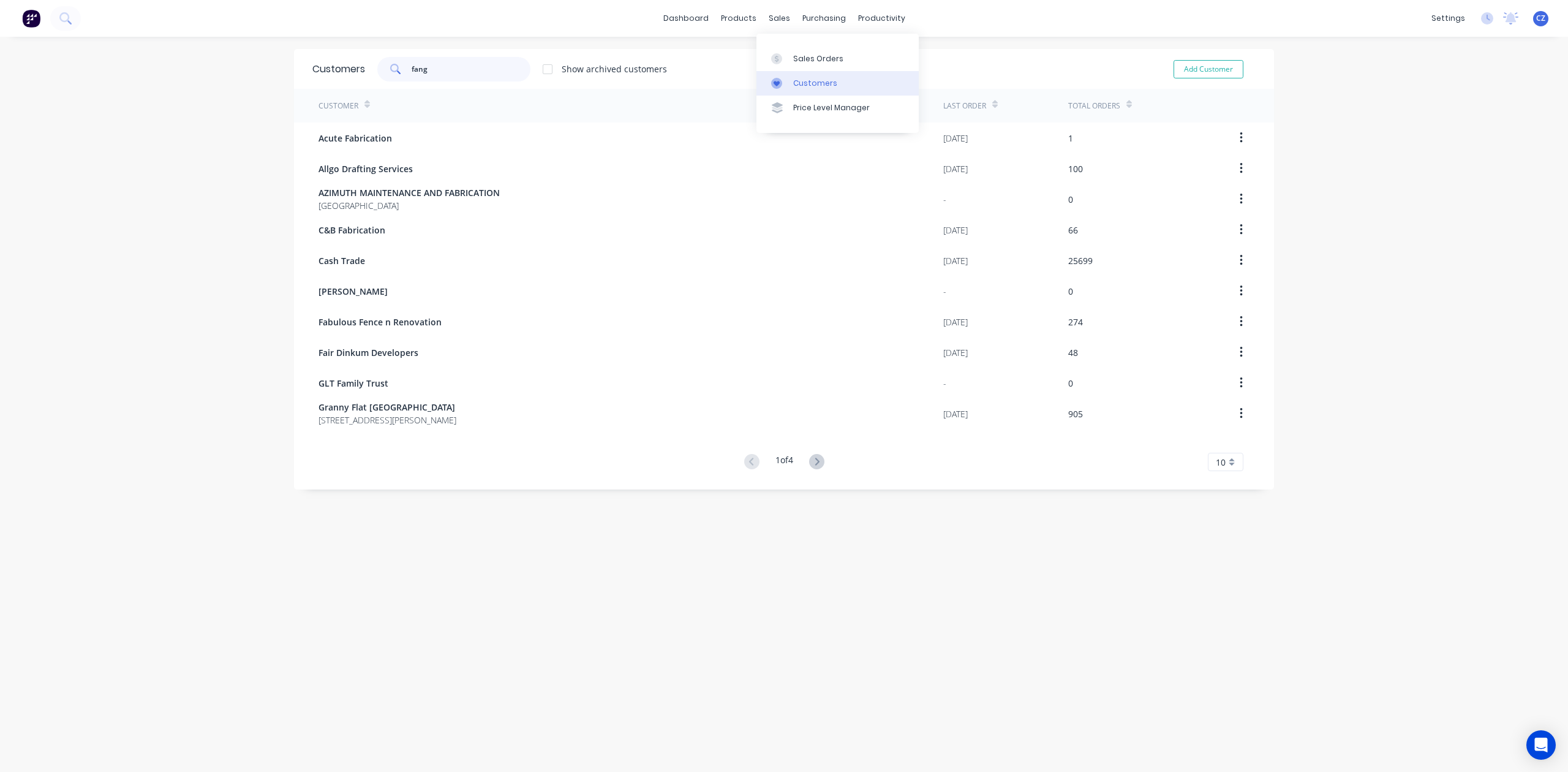
type input "fang"
click at [789, 78] on div at bounding box center [780, 83] width 18 height 11
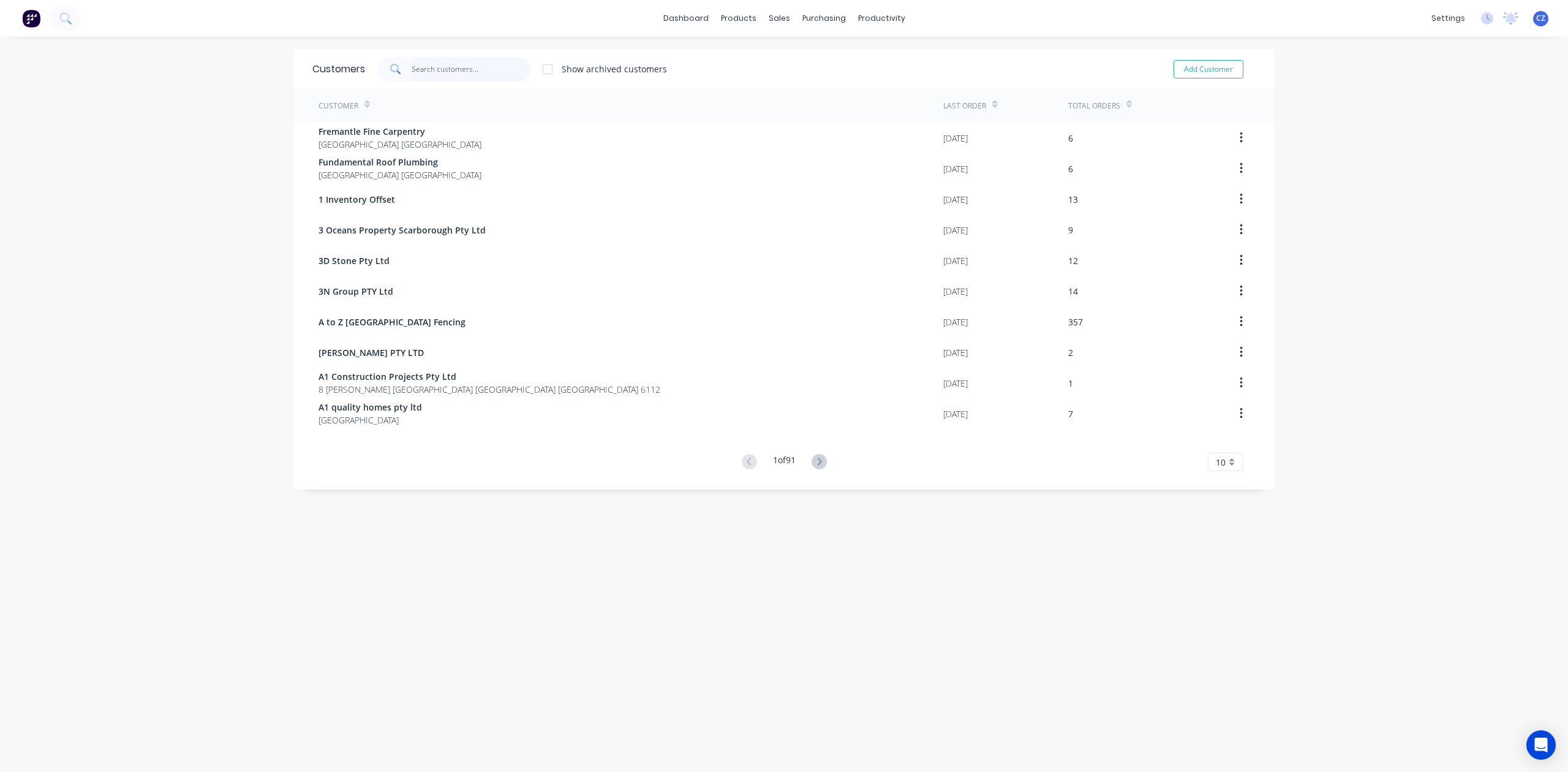
click at [474, 76] on input "text" at bounding box center [471, 69] width 119 height 25
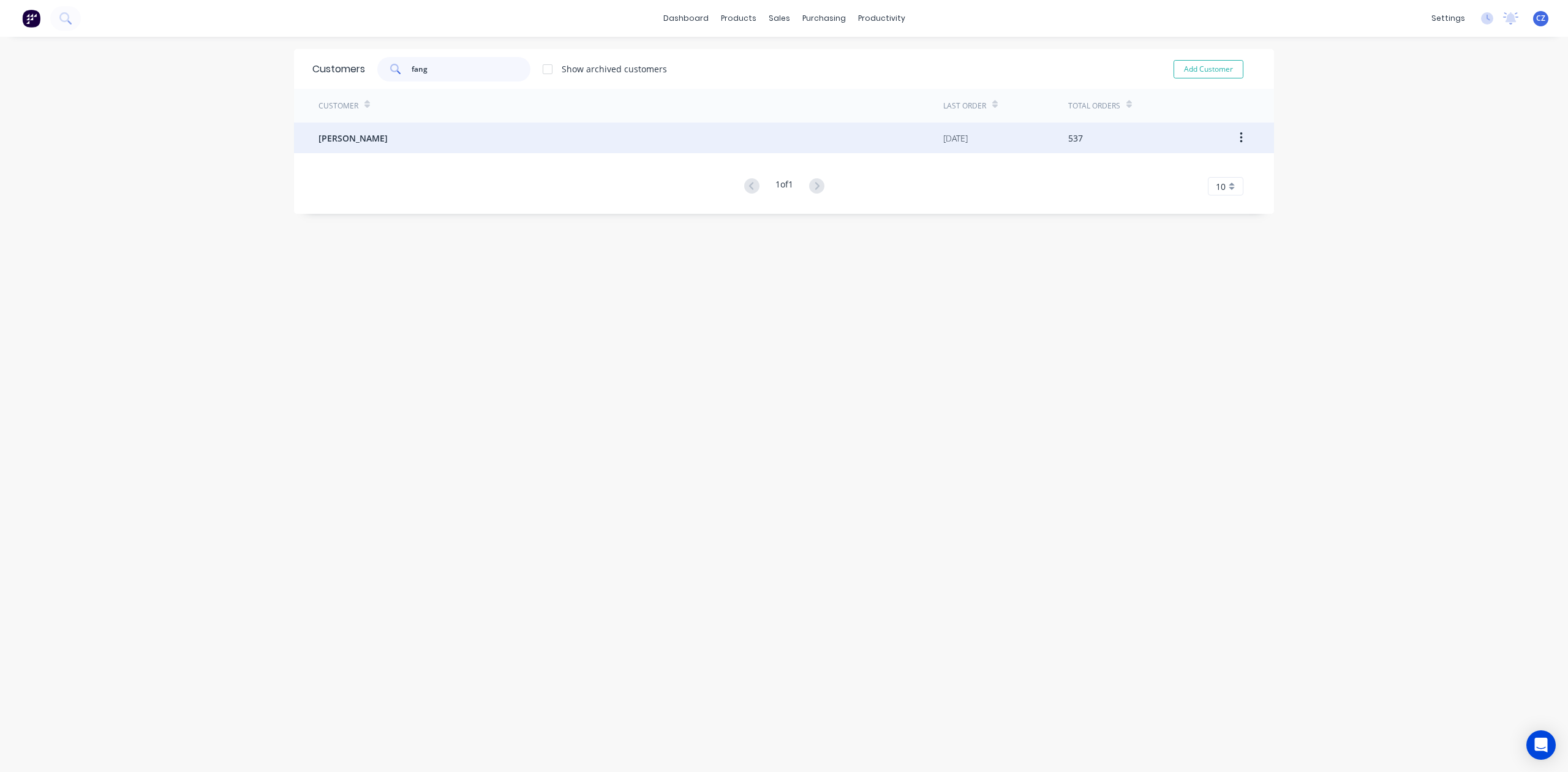
type input "fang"
click at [494, 137] on div "Mr Fang" at bounding box center [631, 137] width 625 height 30
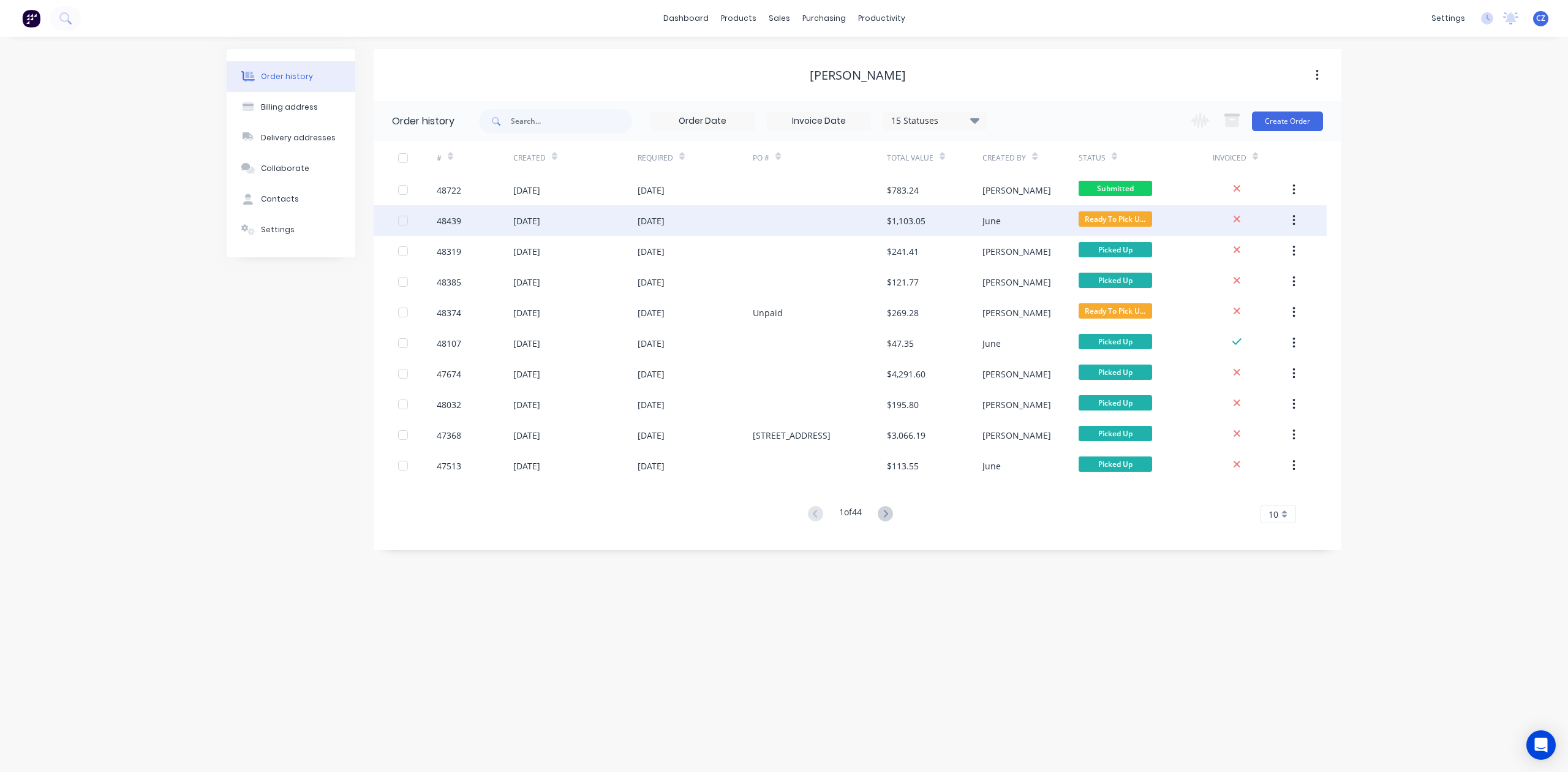
click at [876, 221] on div at bounding box center [820, 220] width 134 height 30
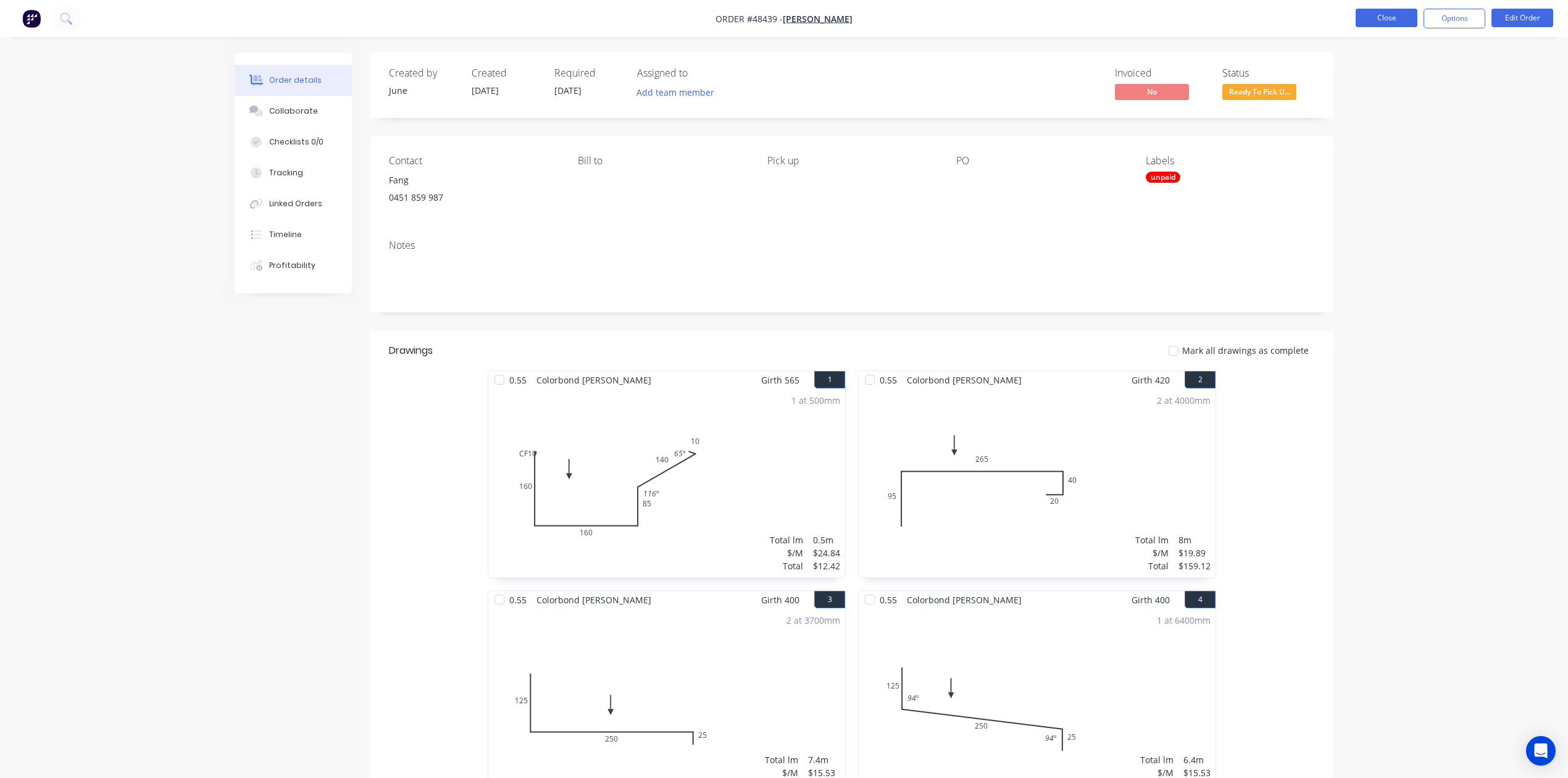
click at [1394, 18] on button "Close" at bounding box center [1387, 17] width 62 height 18
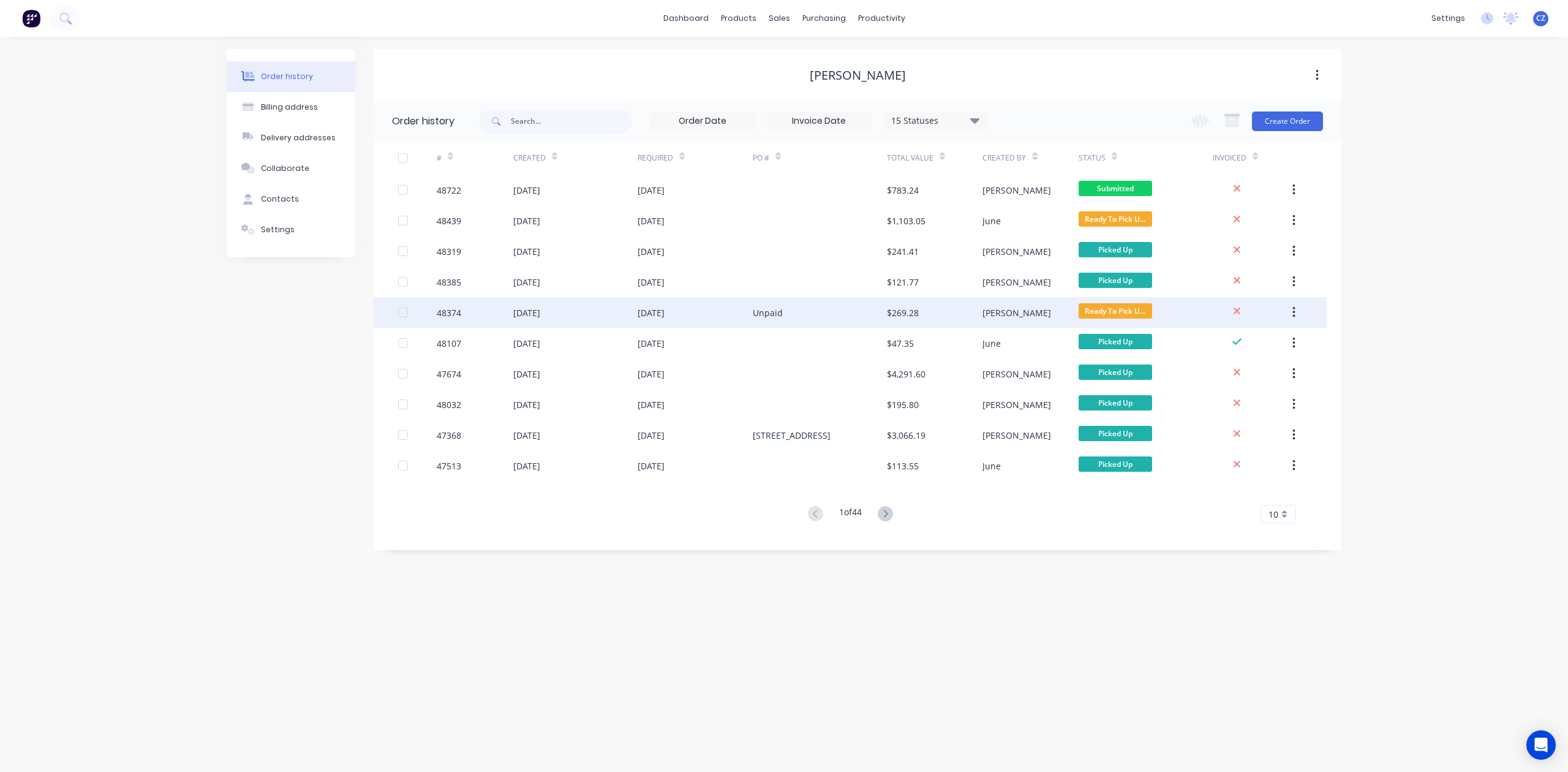
click at [973, 302] on div "$269.28" at bounding box center [935, 312] width 95 height 30
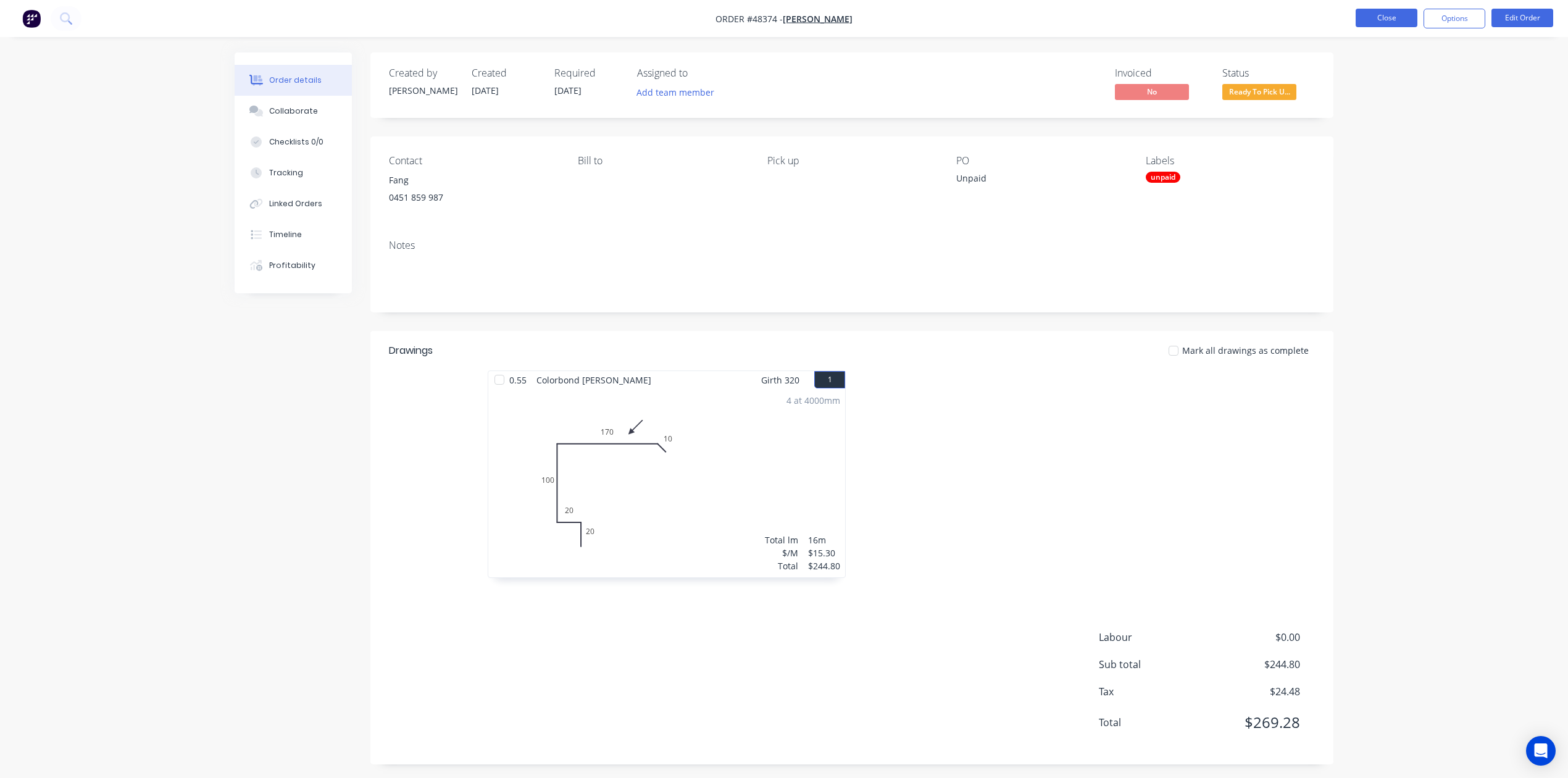
click at [1391, 22] on button "Close" at bounding box center [1387, 17] width 62 height 18
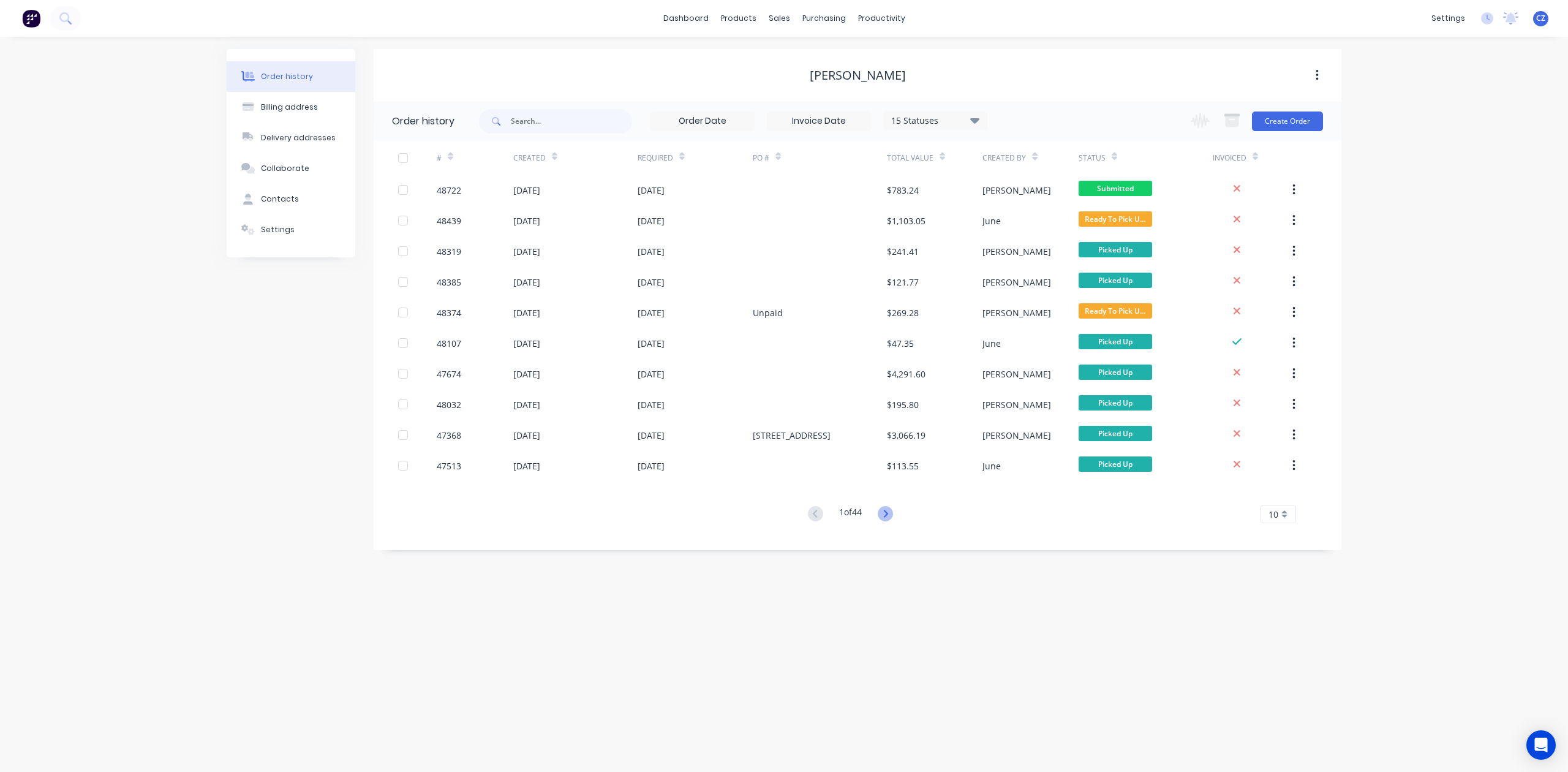
click at [888, 511] on icon at bounding box center [886, 513] width 16 height 16
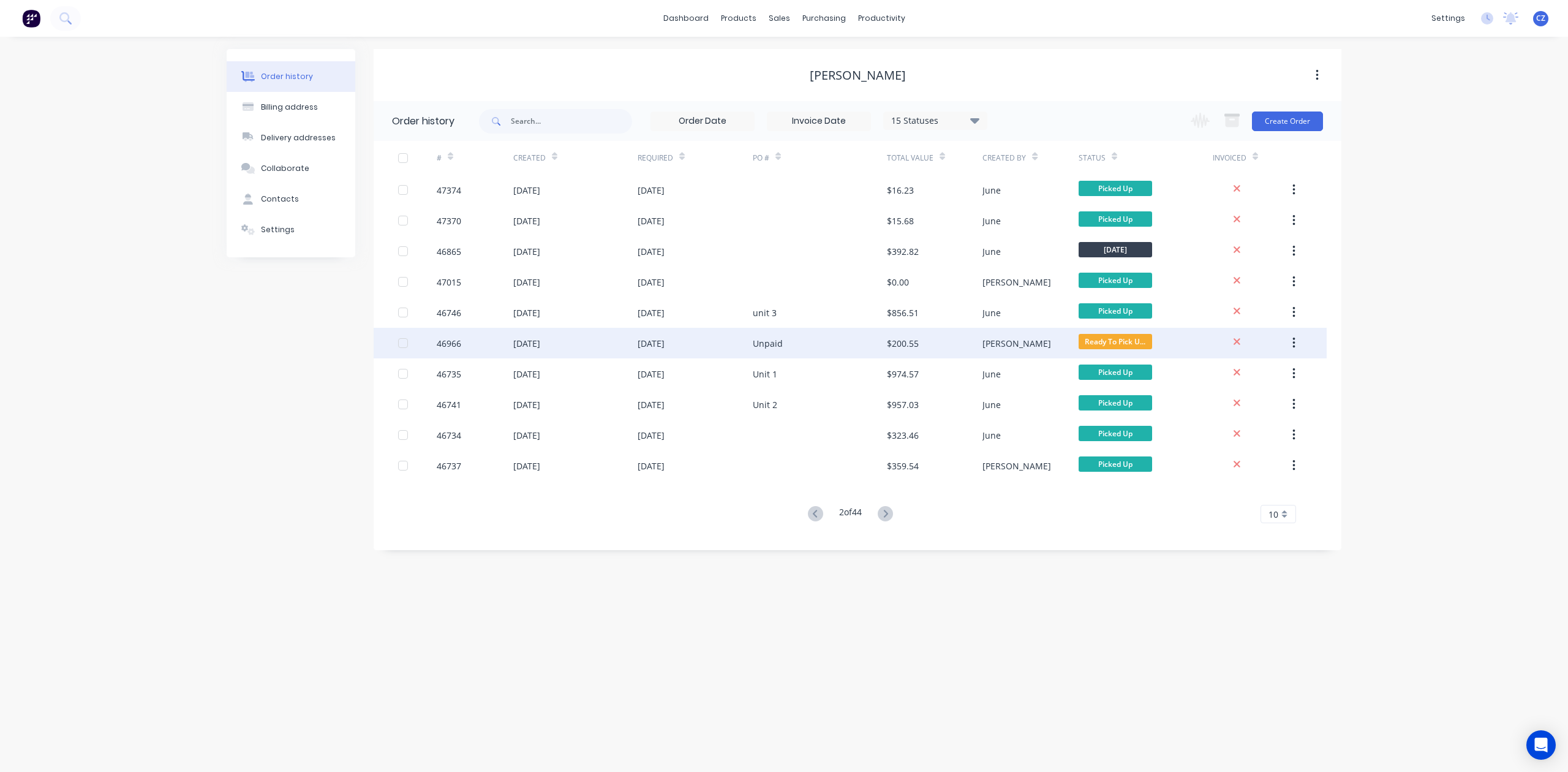
click at [851, 349] on div "Unpaid" at bounding box center [820, 343] width 134 height 30
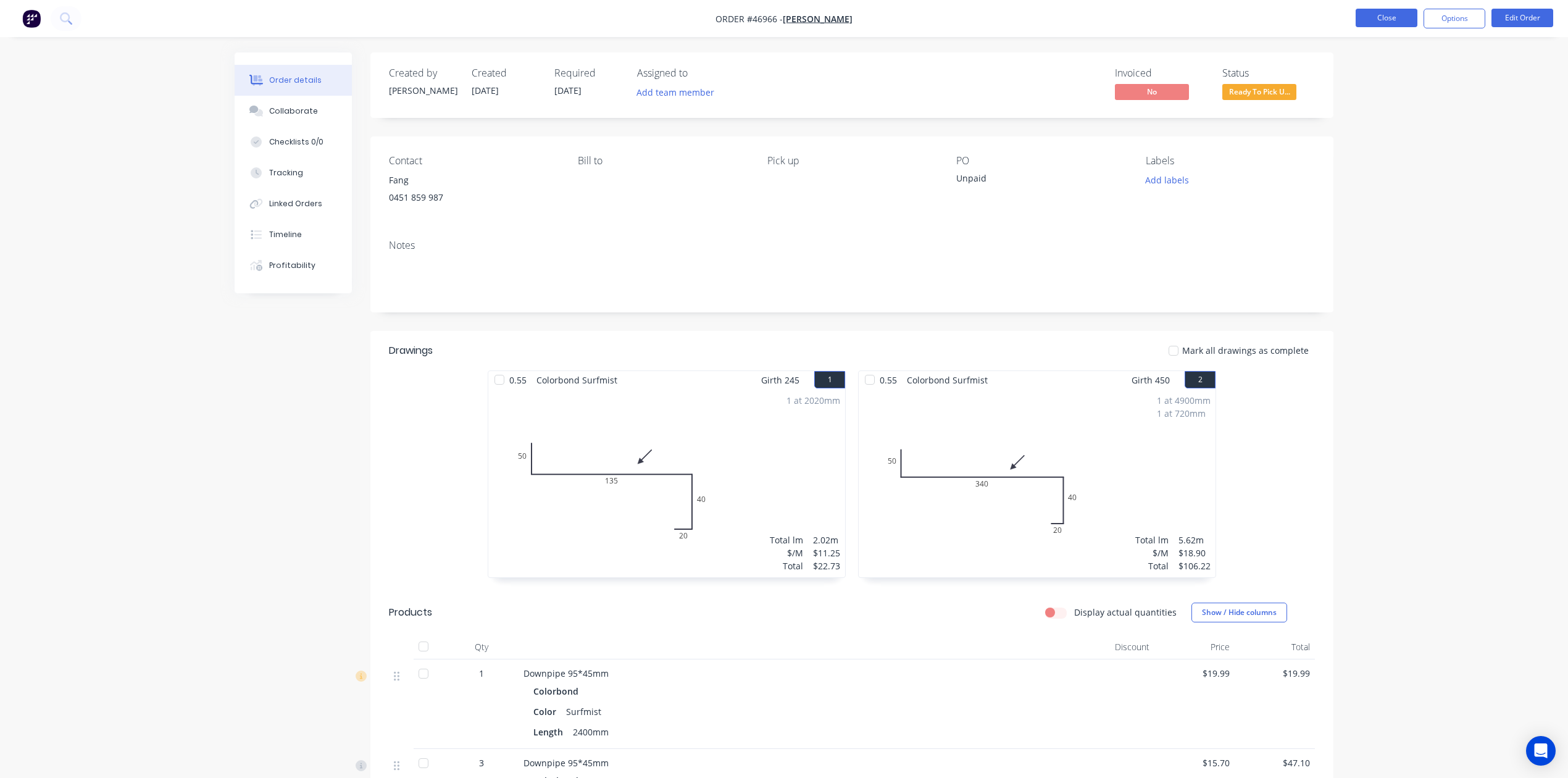
click at [1391, 16] on button "Close" at bounding box center [1387, 17] width 62 height 18
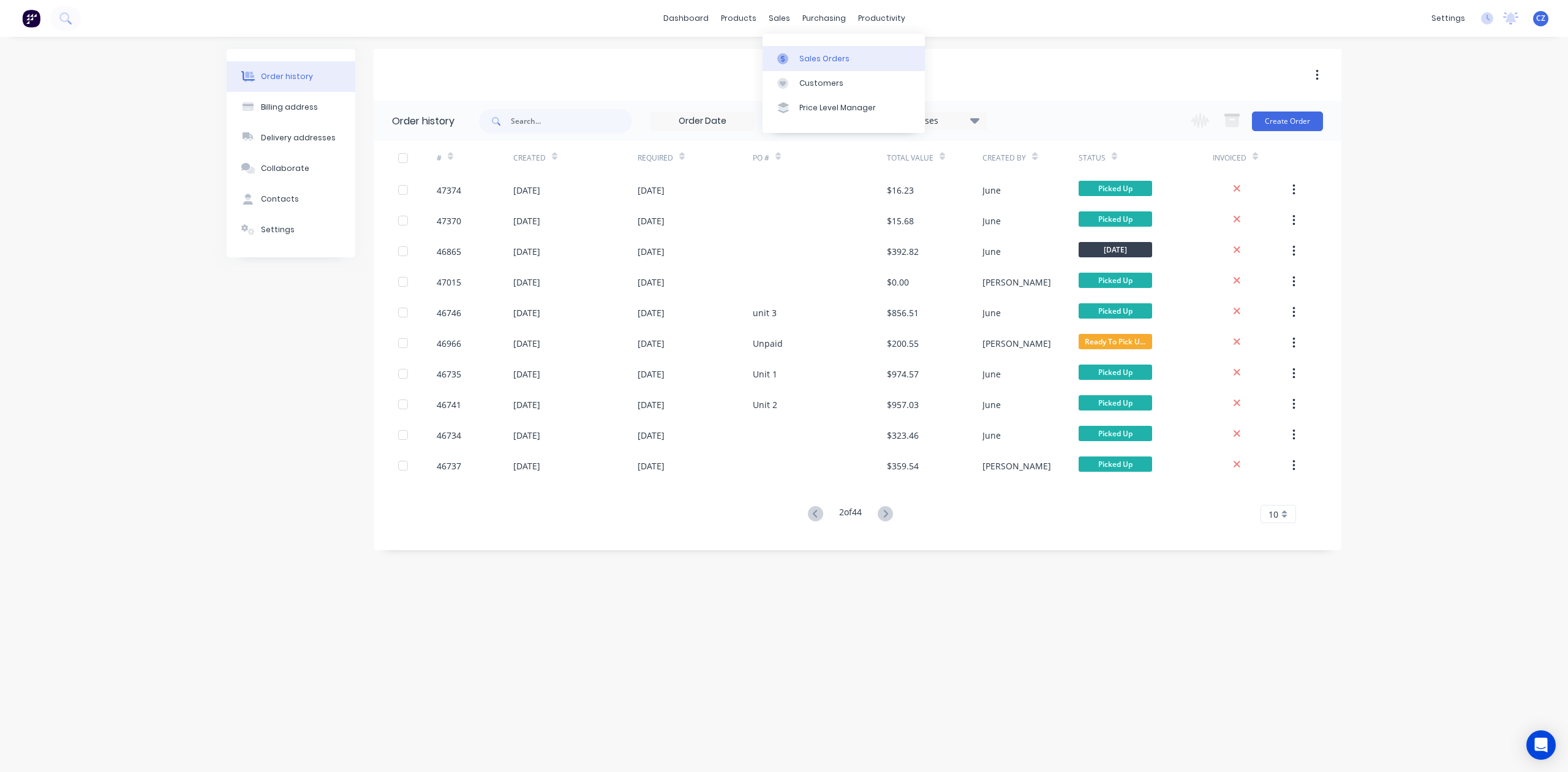
click at [806, 59] on div "Sales Orders" at bounding box center [824, 58] width 50 height 11
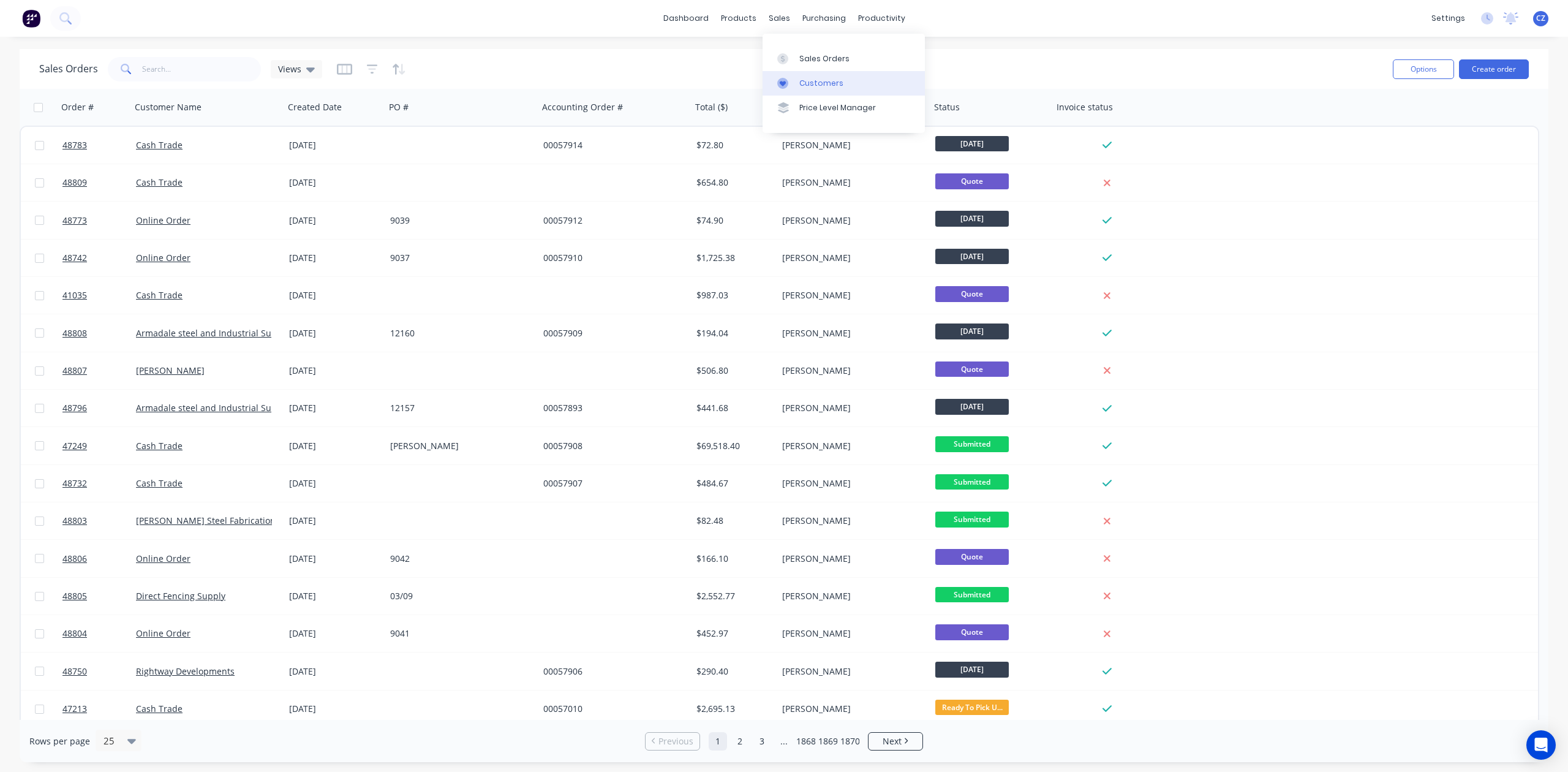
click at [799, 86] on div "Customers" at bounding box center [821, 83] width 44 height 11
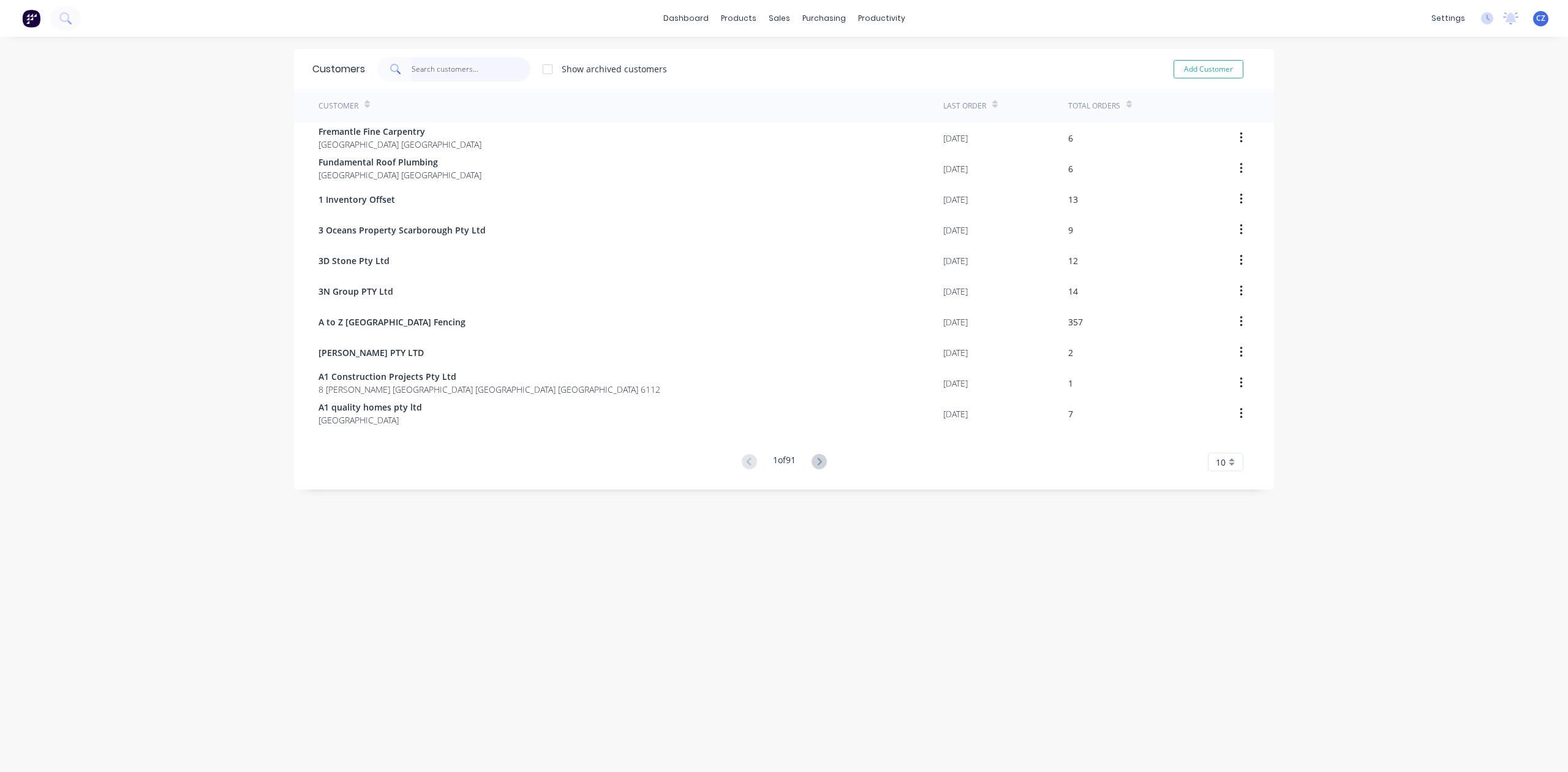
click at [475, 72] on input "text" at bounding box center [471, 69] width 119 height 25
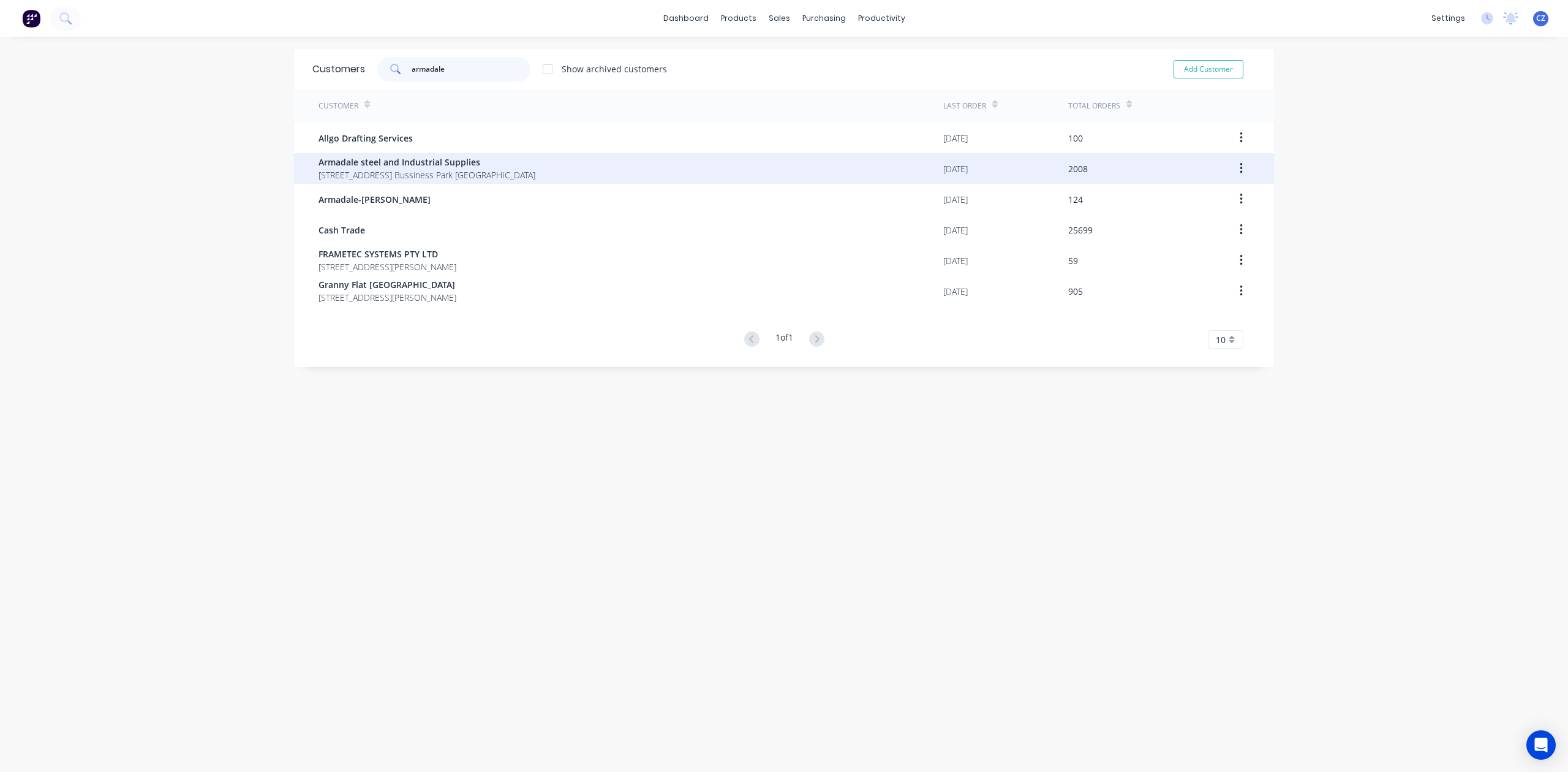
type input "armadale"
click at [468, 165] on span "Armadale steel and Industrial Supplies" at bounding box center [427, 162] width 217 height 13
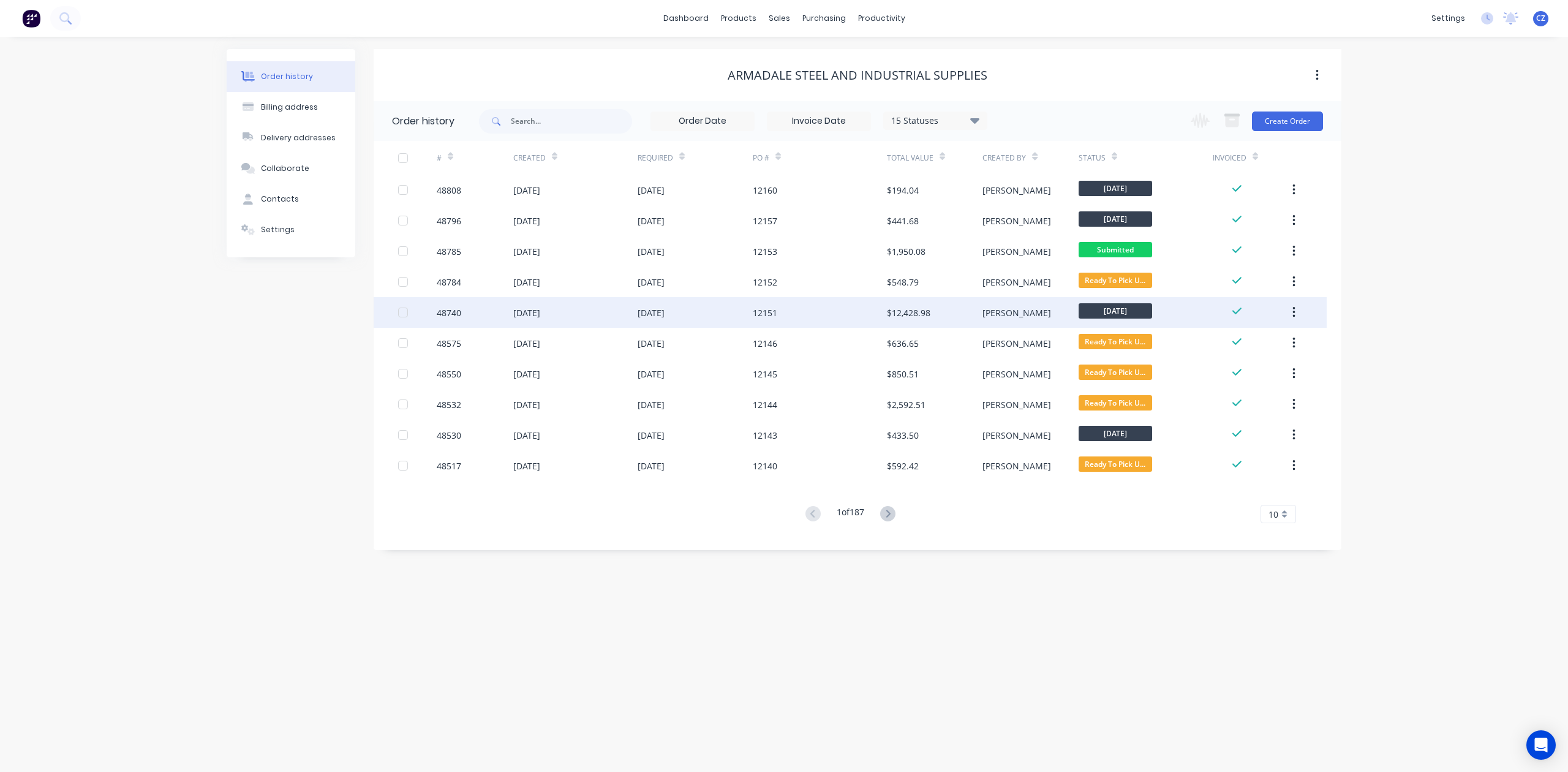
click at [852, 312] on div "12151" at bounding box center [820, 312] width 134 height 30
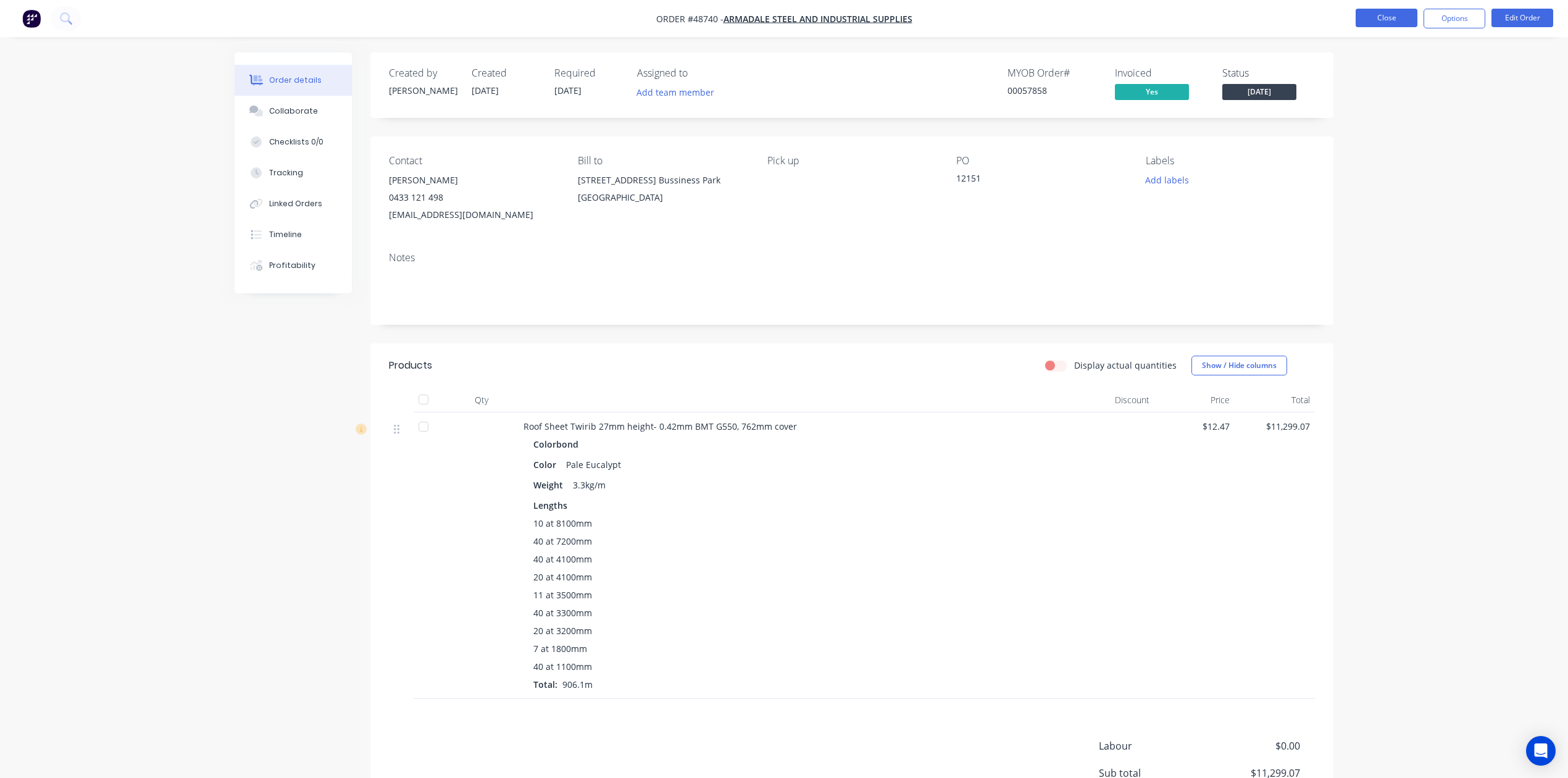
click at [1383, 25] on button "Close" at bounding box center [1387, 17] width 62 height 18
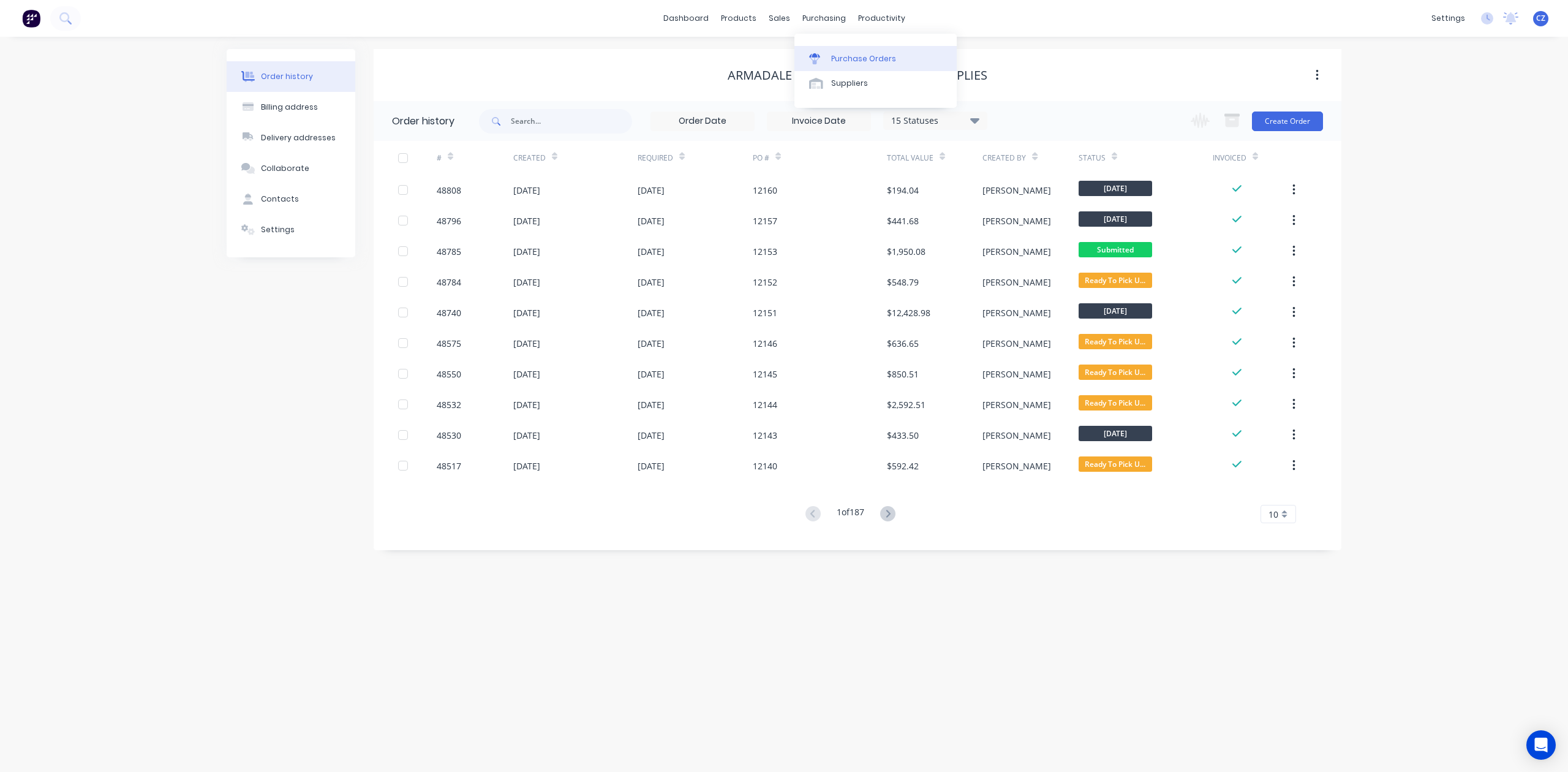
click at [832, 55] on div "Purchase Orders" at bounding box center [863, 58] width 65 height 11
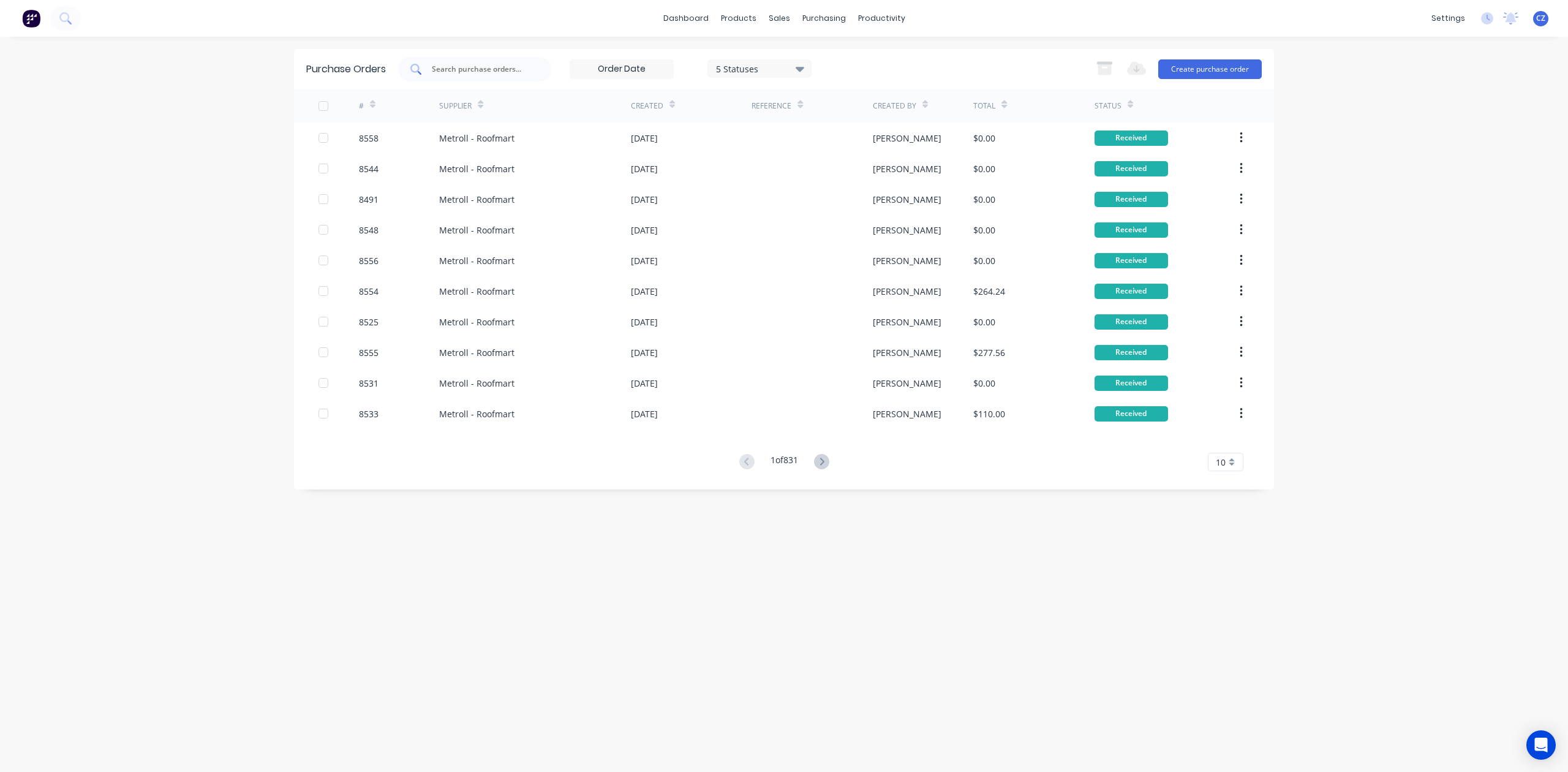
click at [496, 63] on input "text" at bounding box center [482, 69] width 102 height 12
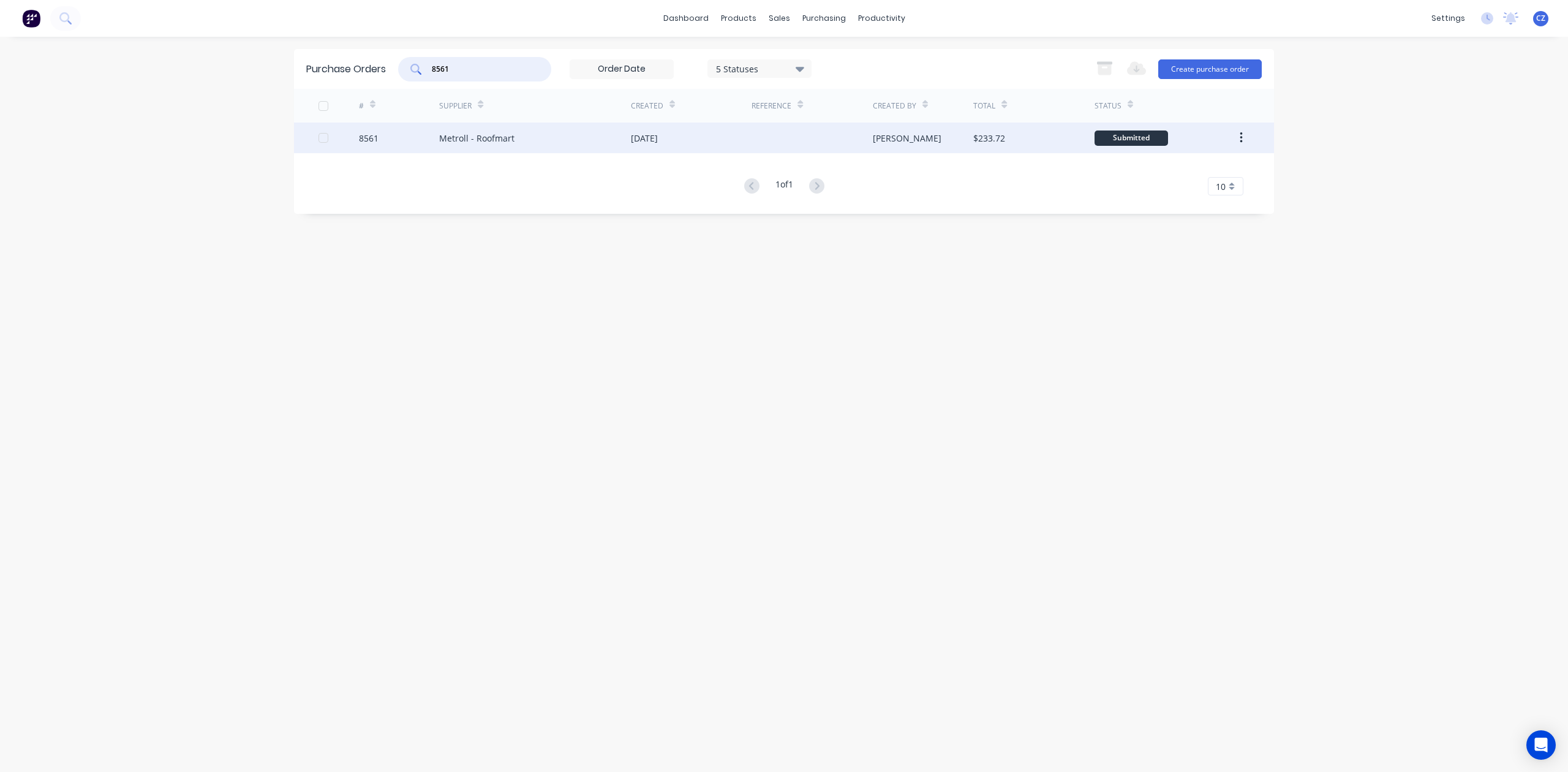
type input "8561"
click at [588, 136] on div "Metroll - Roofmart" at bounding box center [534, 137] width 192 height 30
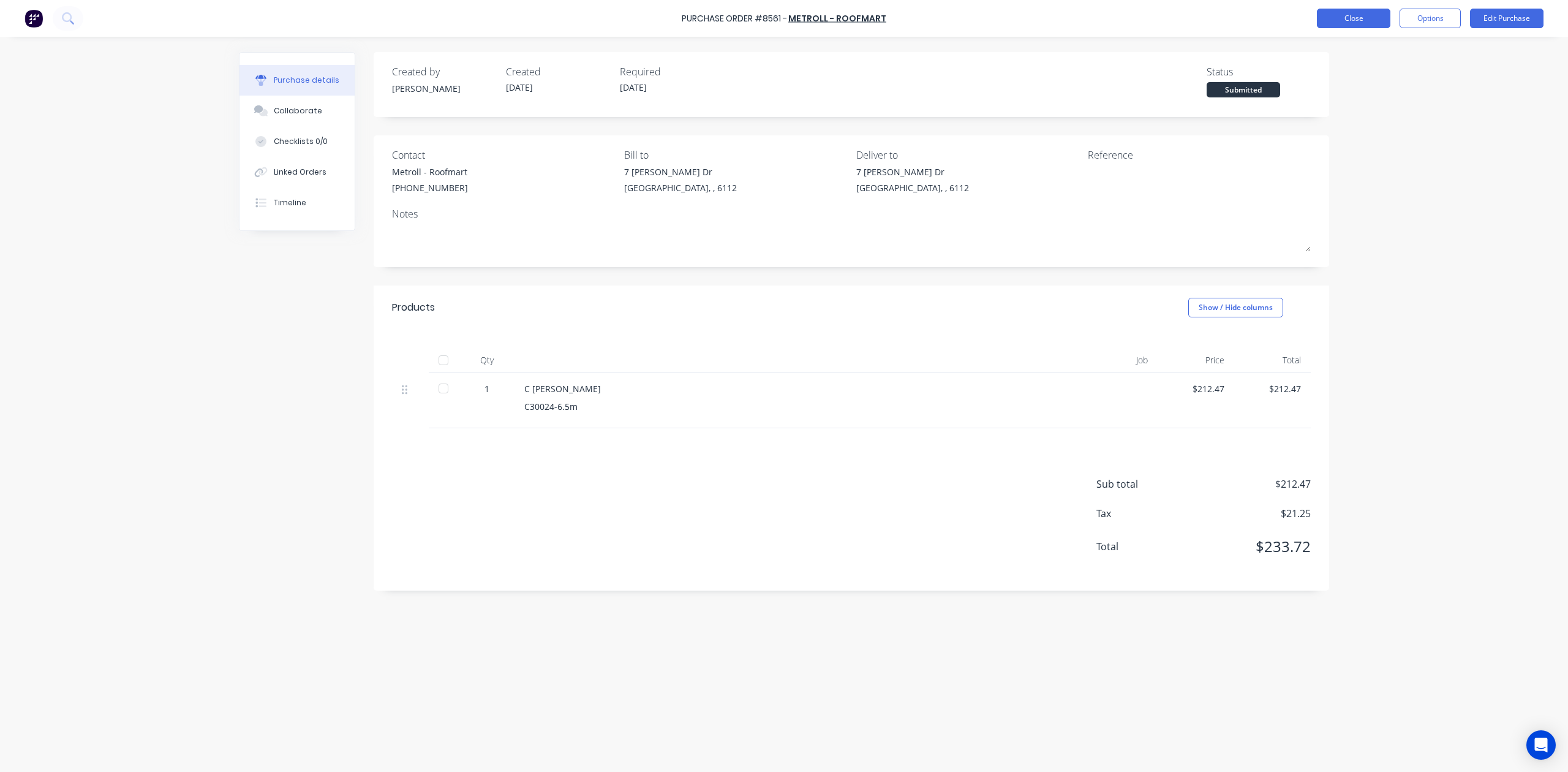
click at [1366, 21] on button "Close" at bounding box center [1353, 18] width 73 height 20
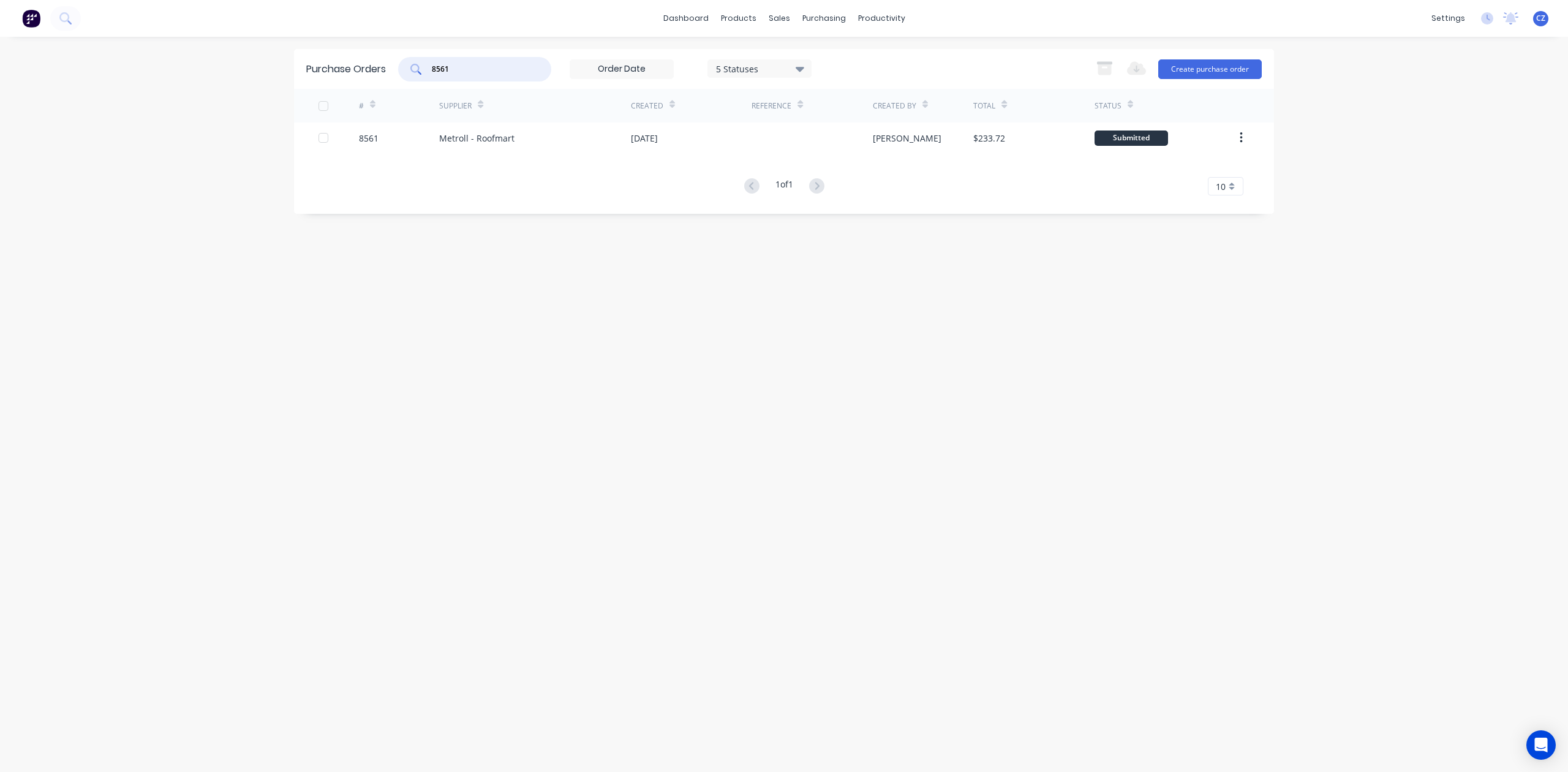
drag, startPoint x: 482, startPoint y: 69, endPoint x: 381, endPoint y: 62, distance: 101.2
click at [381, 62] on div "Purchase Orders 8561 5 Statuses 5 Statuses Export to Excel (XLSX) Create purcha…" at bounding box center [784, 69] width 980 height 39
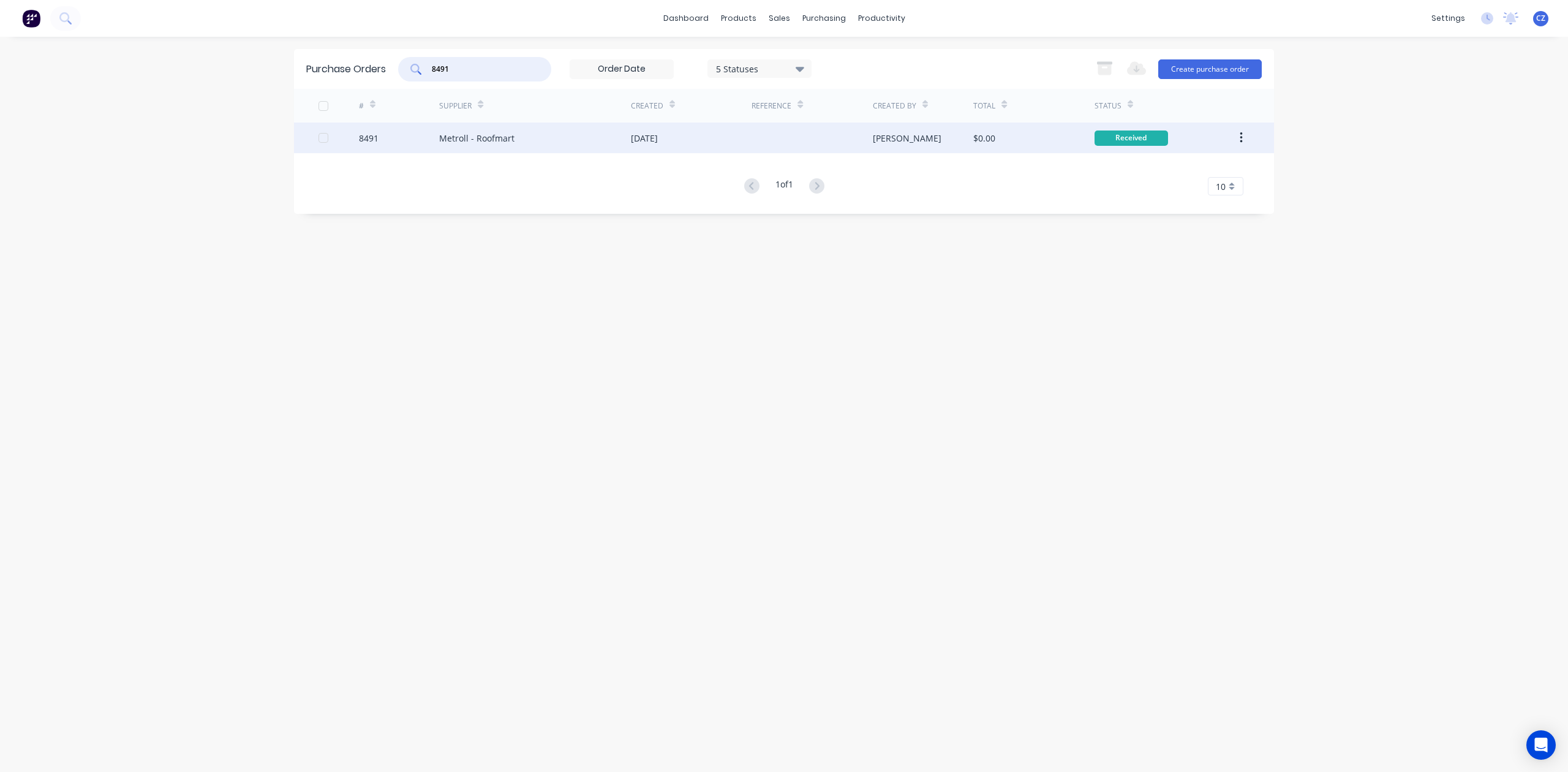
type input "8491"
click at [690, 124] on div "[DATE]" at bounding box center [691, 137] width 121 height 30
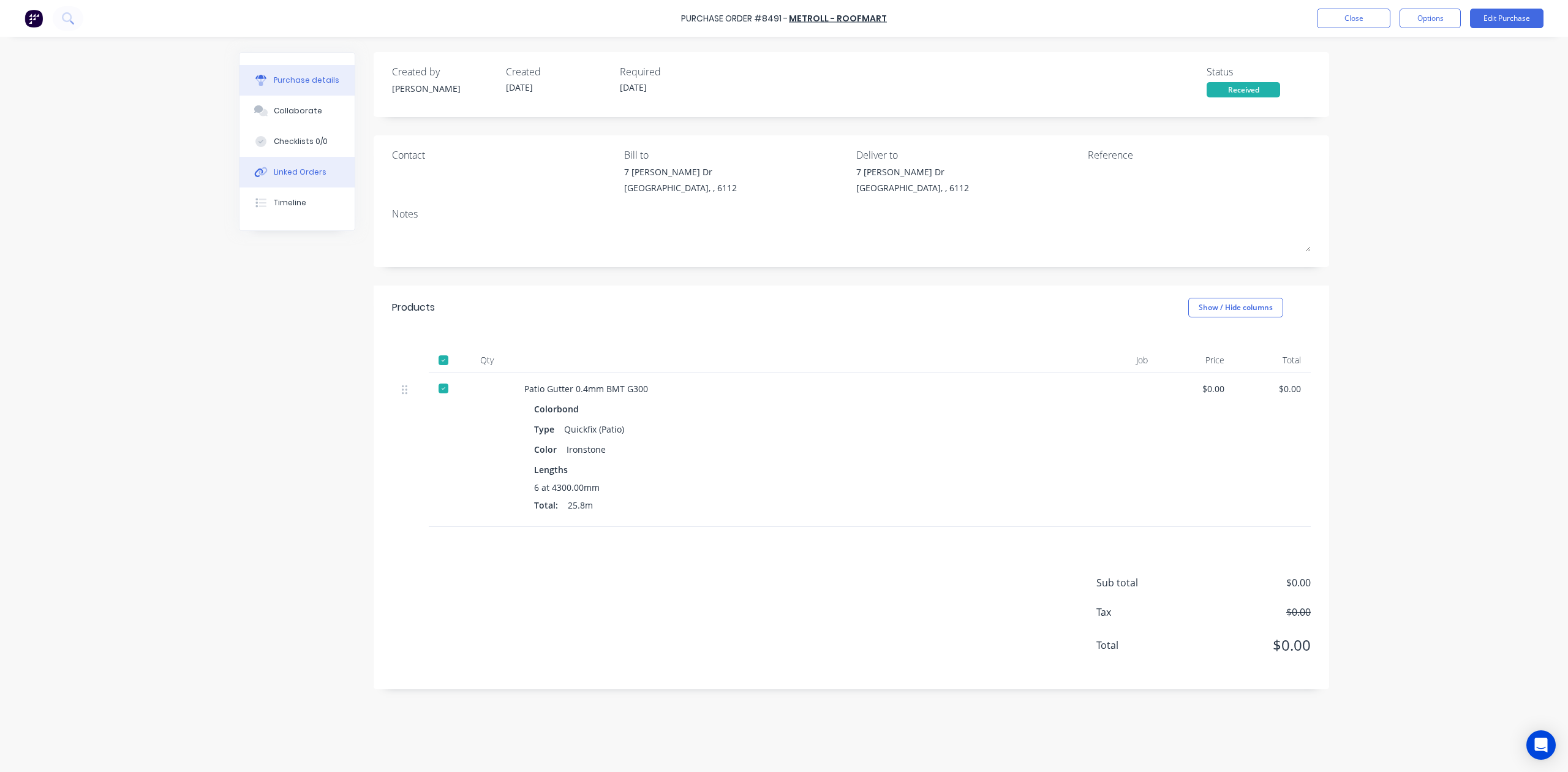
click at [275, 162] on button "Linked Orders" at bounding box center [297, 172] width 115 height 30
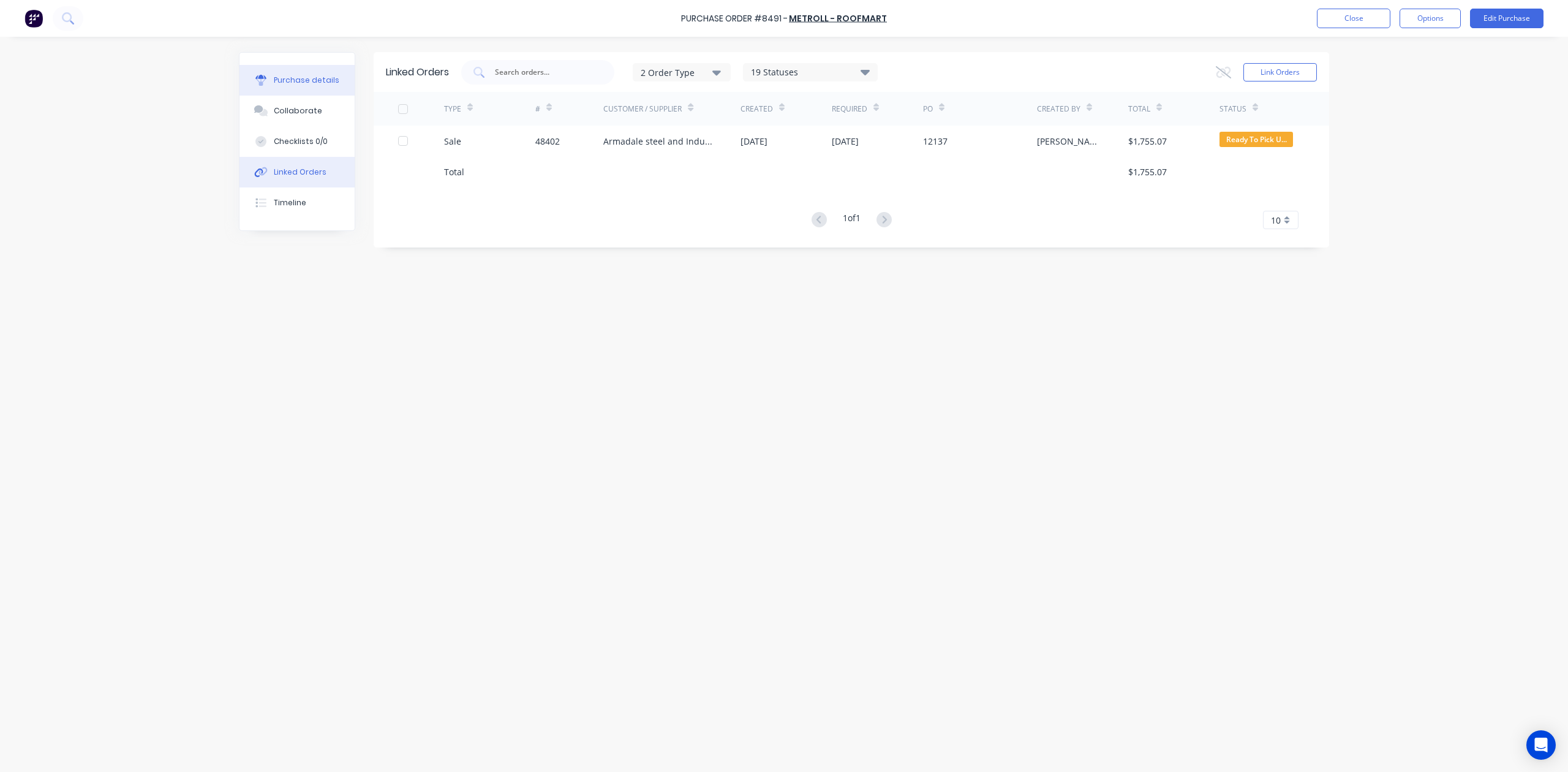
click at [284, 76] on div "Purchase details" at bounding box center [307, 80] width 66 height 11
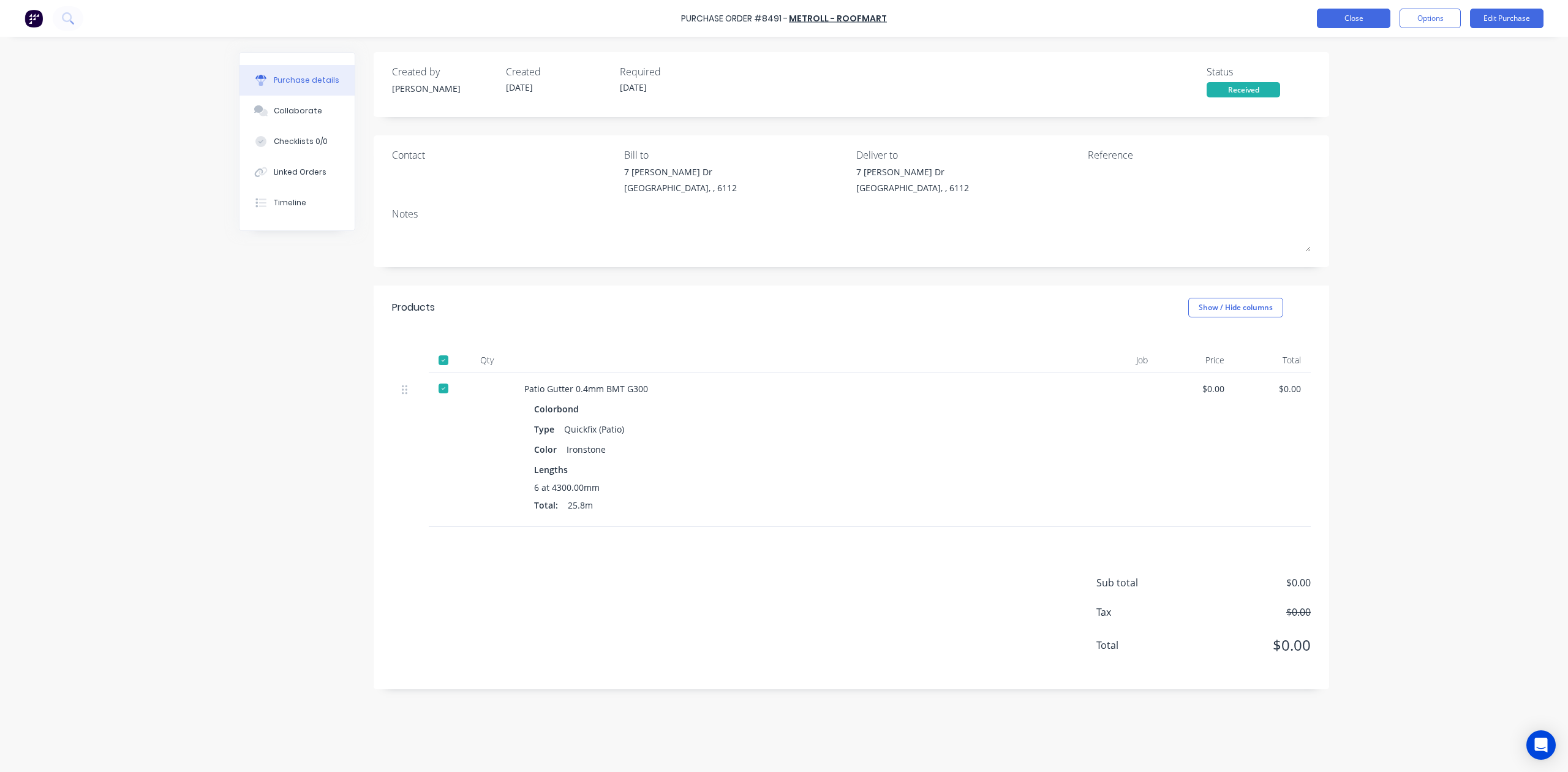
click at [1349, 21] on button "Close" at bounding box center [1353, 18] width 73 height 20
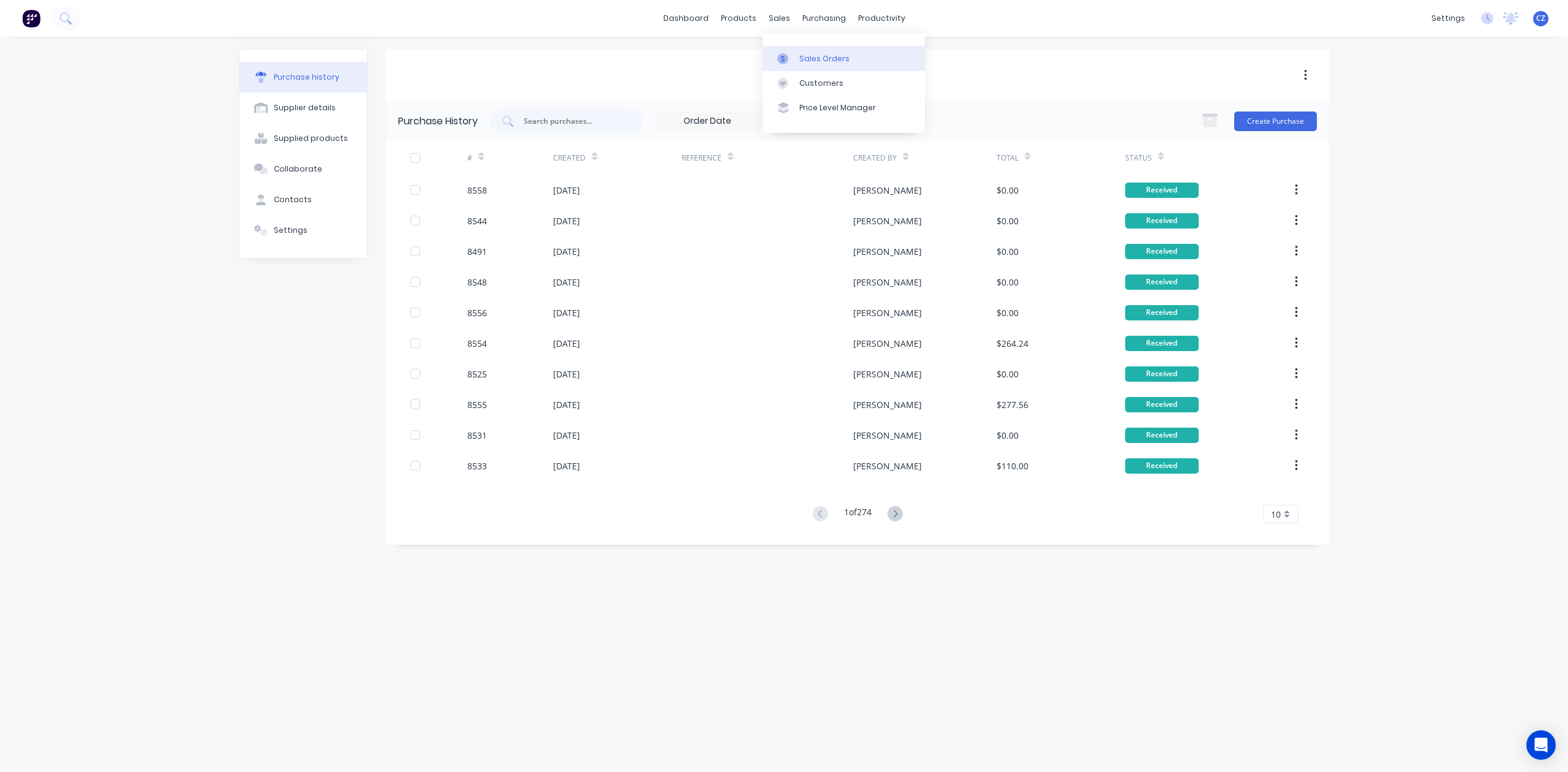
click at [827, 54] on div "Sales Orders" at bounding box center [824, 58] width 50 height 11
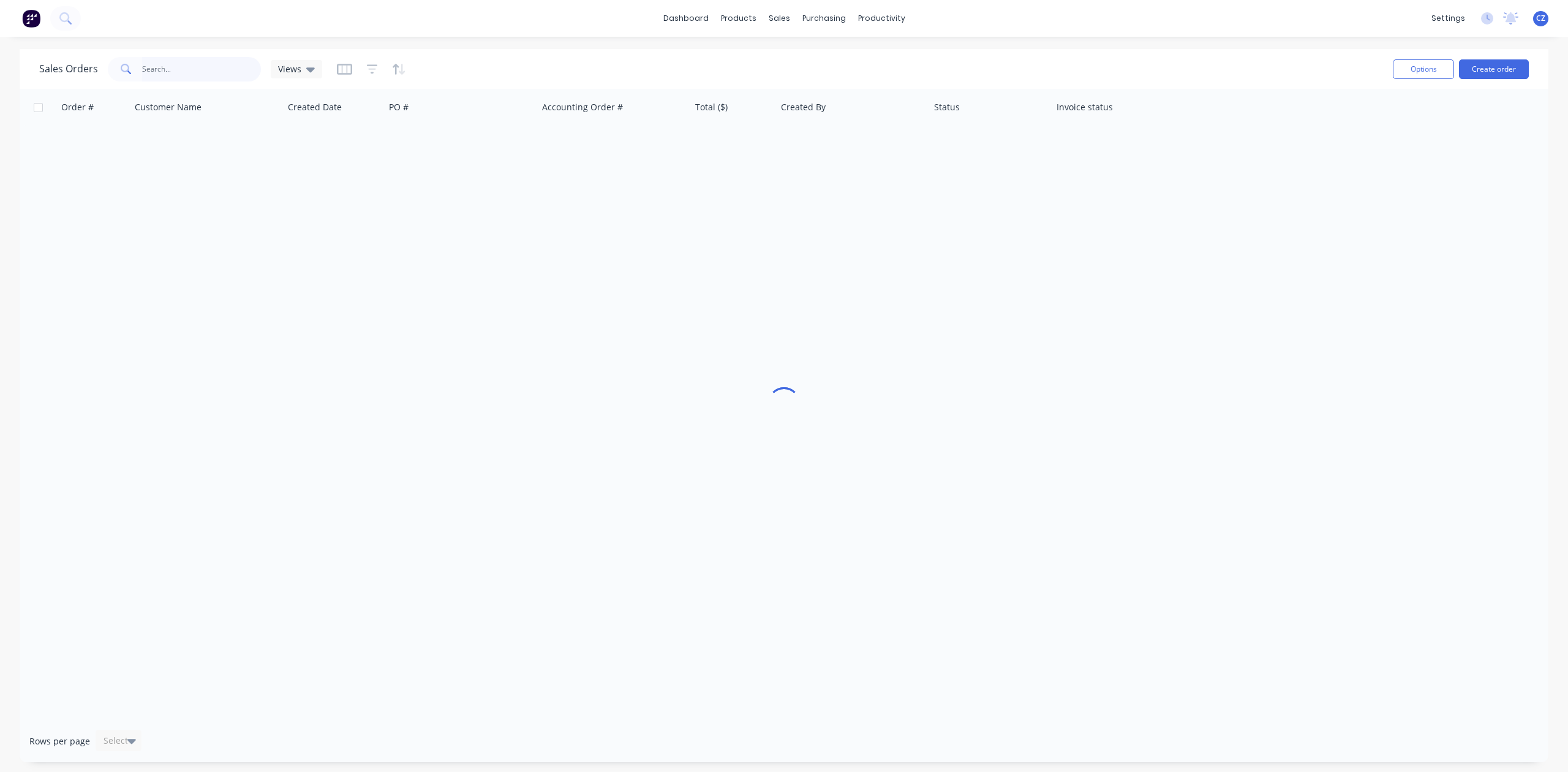
click at [188, 72] on input "text" at bounding box center [201, 69] width 119 height 25
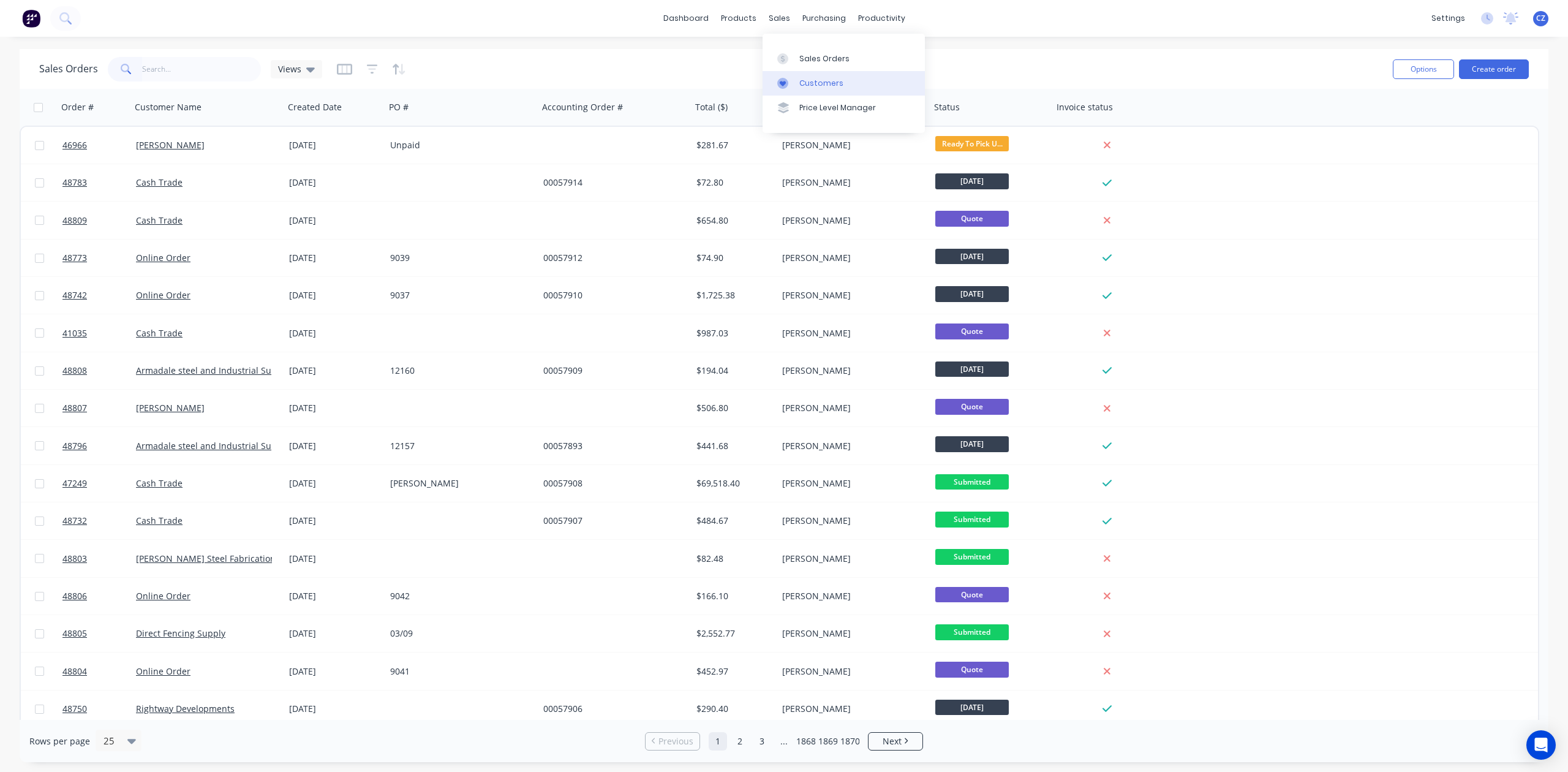
click at [803, 78] on div "Customers" at bounding box center [821, 83] width 44 height 11
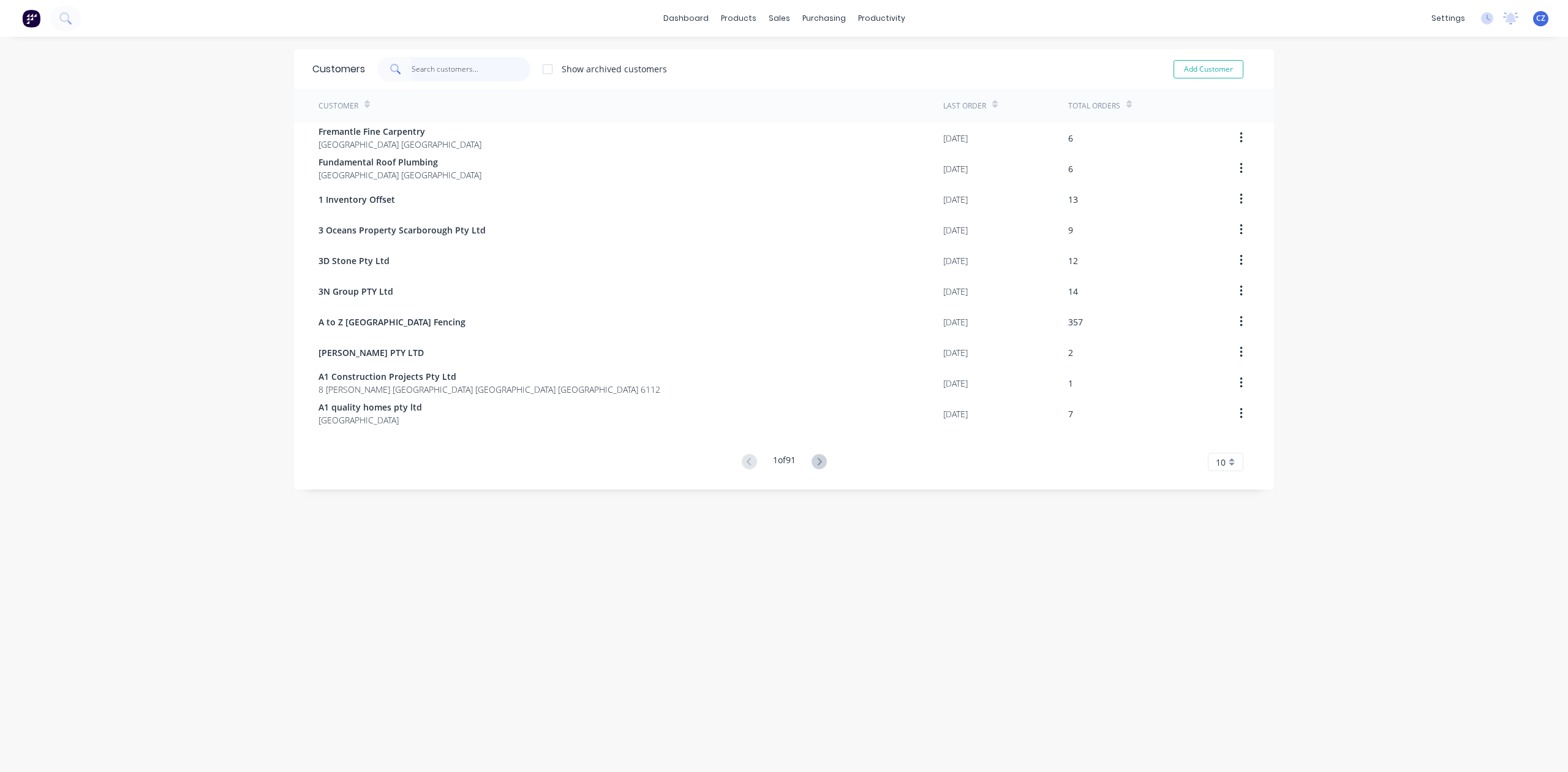
click at [495, 62] on input "text" at bounding box center [471, 69] width 119 height 25
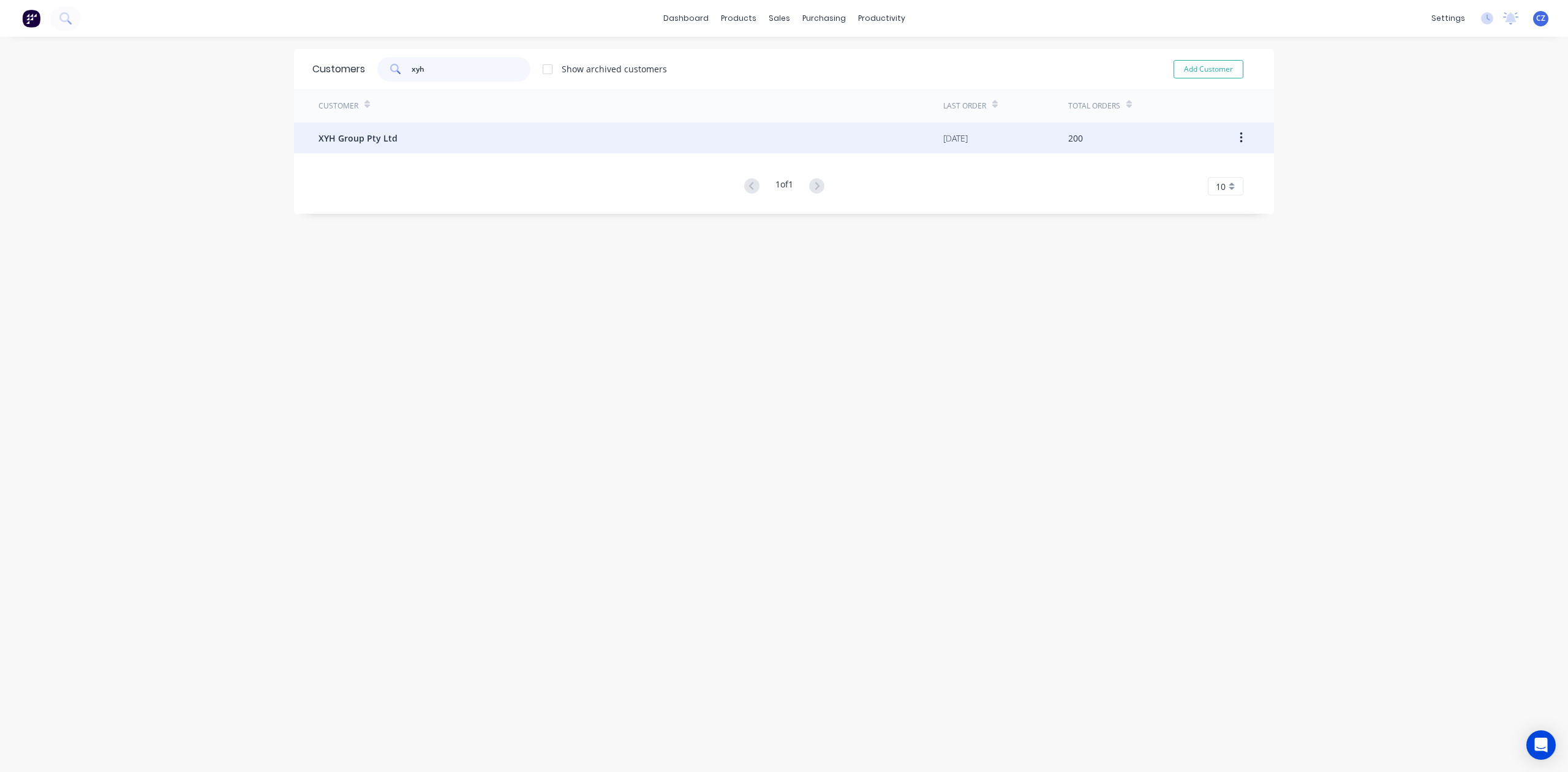
type input "xyh"
click at [458, 132] on div "XYH Group Pty Ltd" at bounding box center [631, 137] width 625 height 30
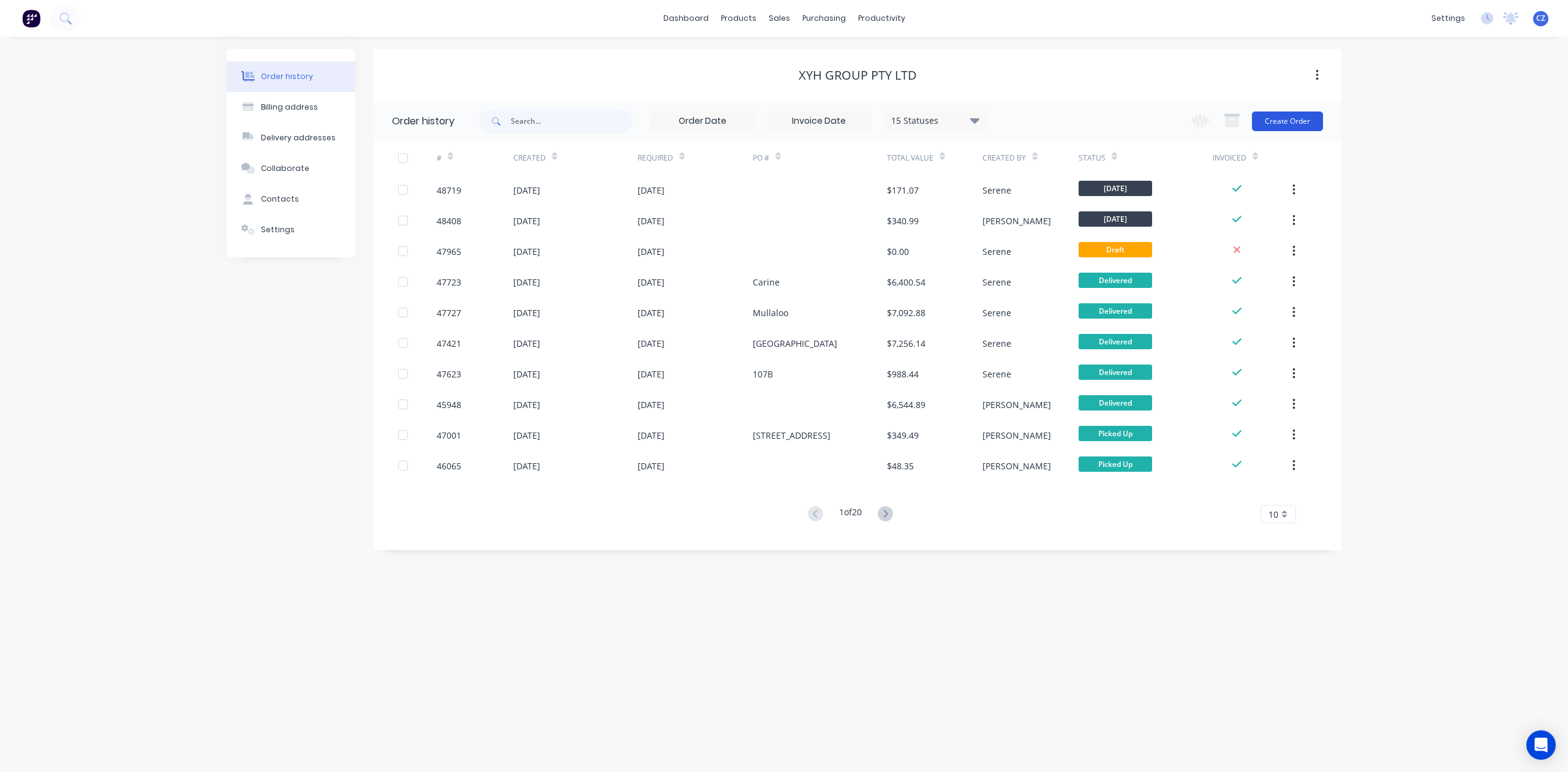
click at [1305, 118] on button "Create Order" at bounding box center [1288, 122] width 71 height 20
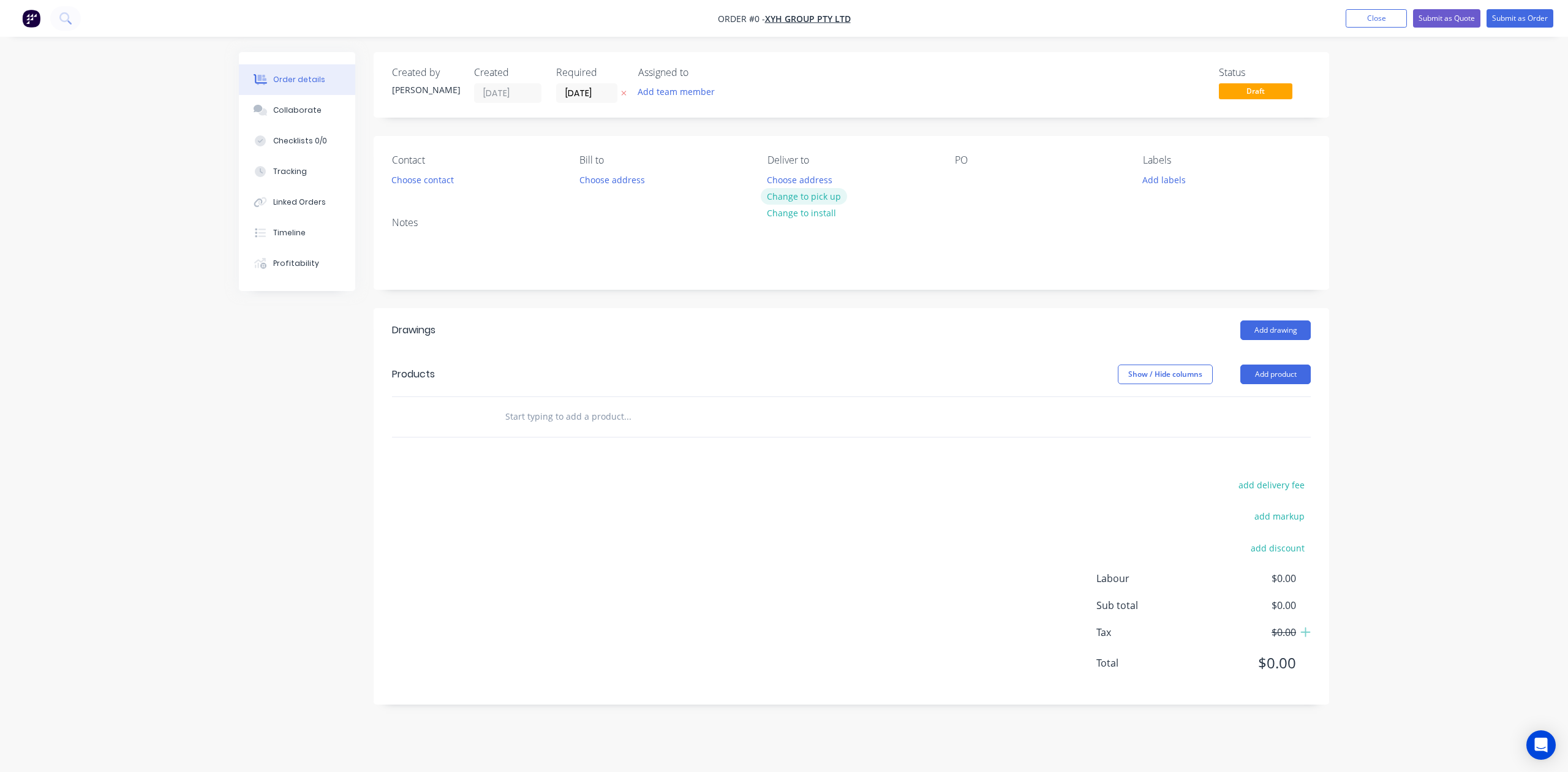
click at [805, 196] on button "Change to pick up" at bounding box center [804, 196] width 87 height 16
click at [441, 183] on button "Choose contact" at bounding box center [423, 179] width 76 height 16
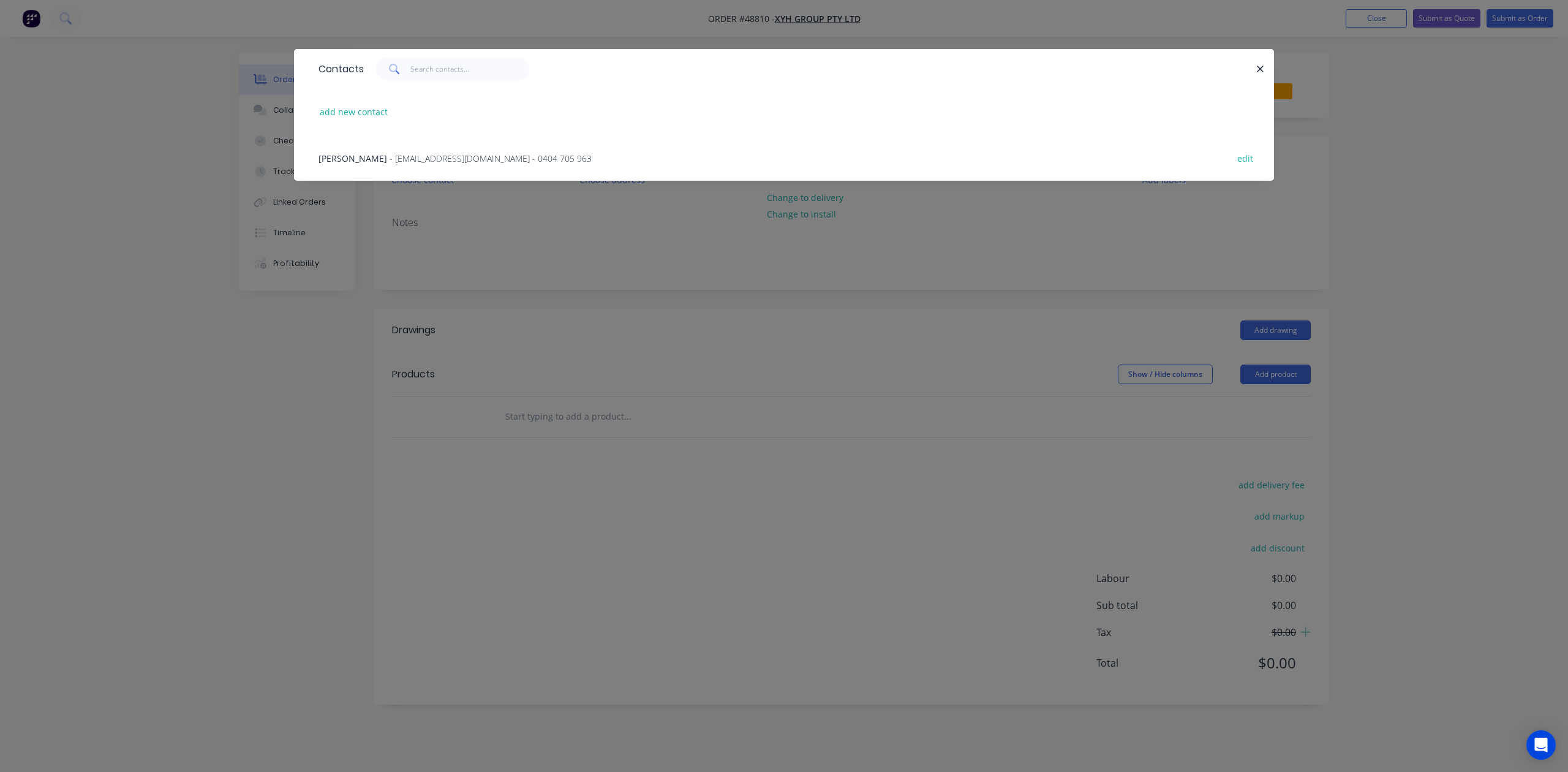
click at [390, 157] on span "- huaxianya@hotmail.com - 0404 705 963" at bounding box center [491, 159] width 202 height 12
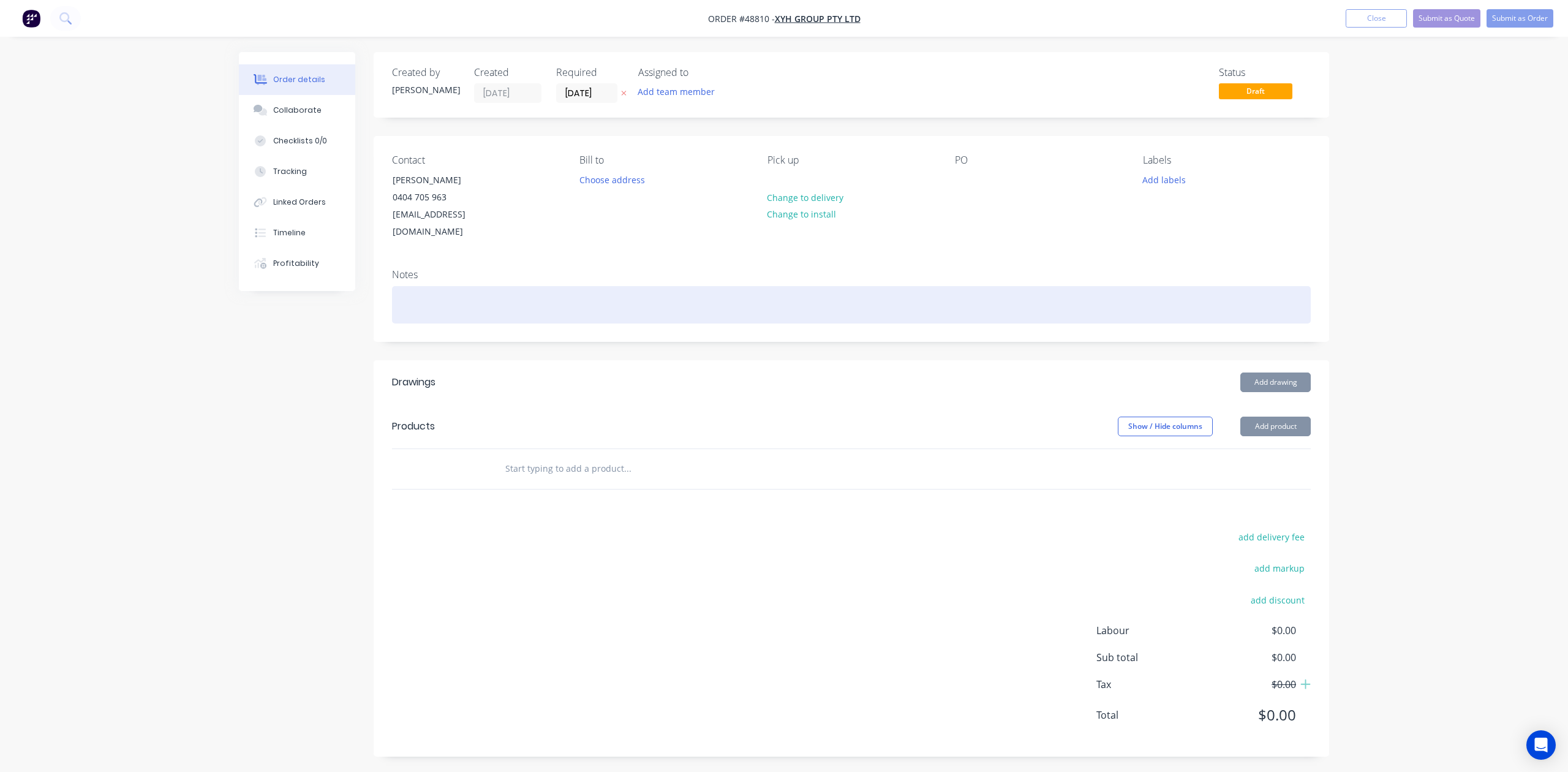
drag, startPoint x: 832, startPoint y: 275, endPoint x: 844, endPoint y: 275, distance: 12.0
click at [833, 286] on div at bounding box center [852, 304] width 919 height 37
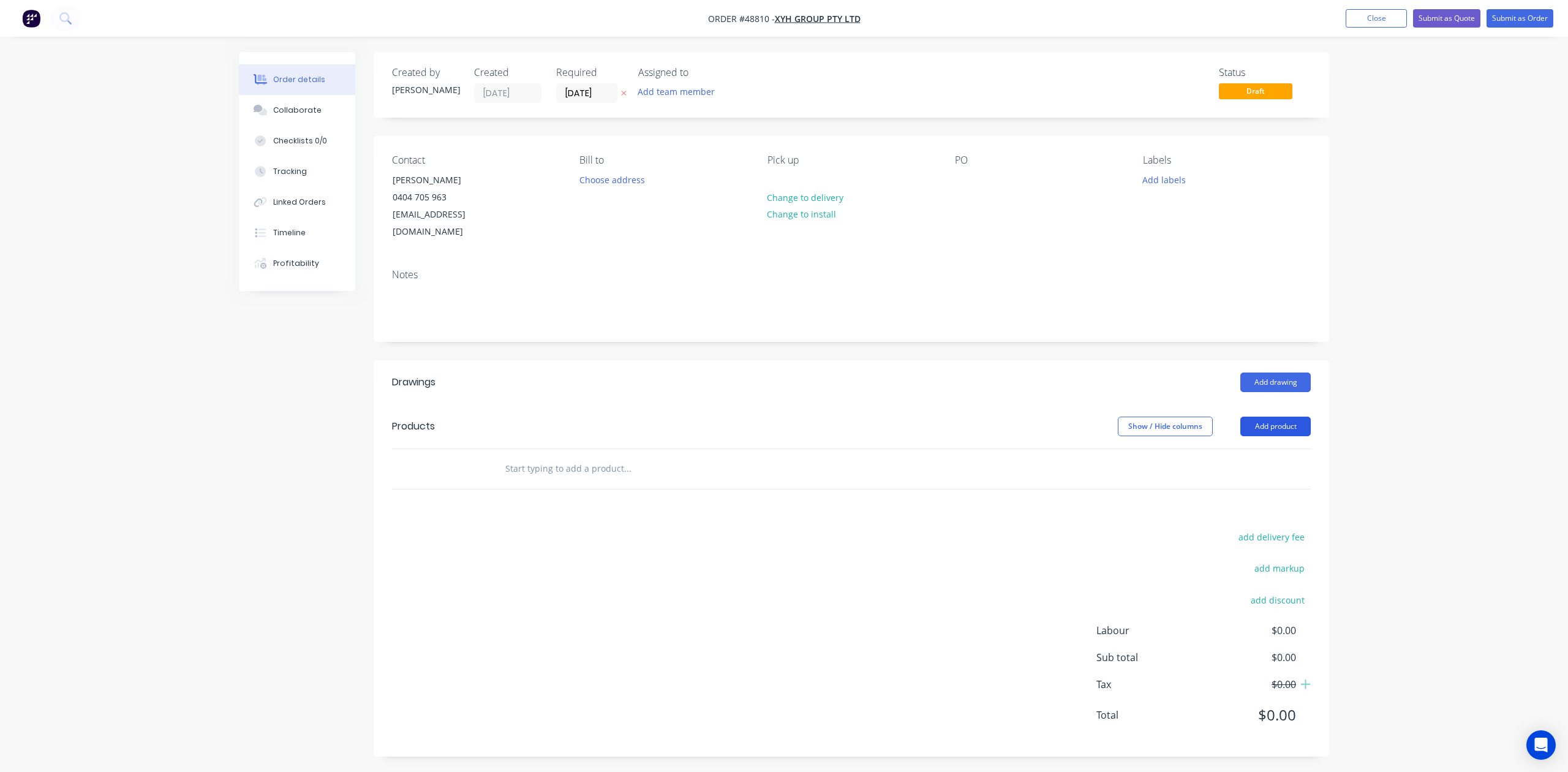
click at [1268, 417] on button "Add product" at bounding box center [1276, 427] width 71 height 20
click at [1258, 448] on div "Product catalogue" at bounding box center [1252, 457] width 95 height 18
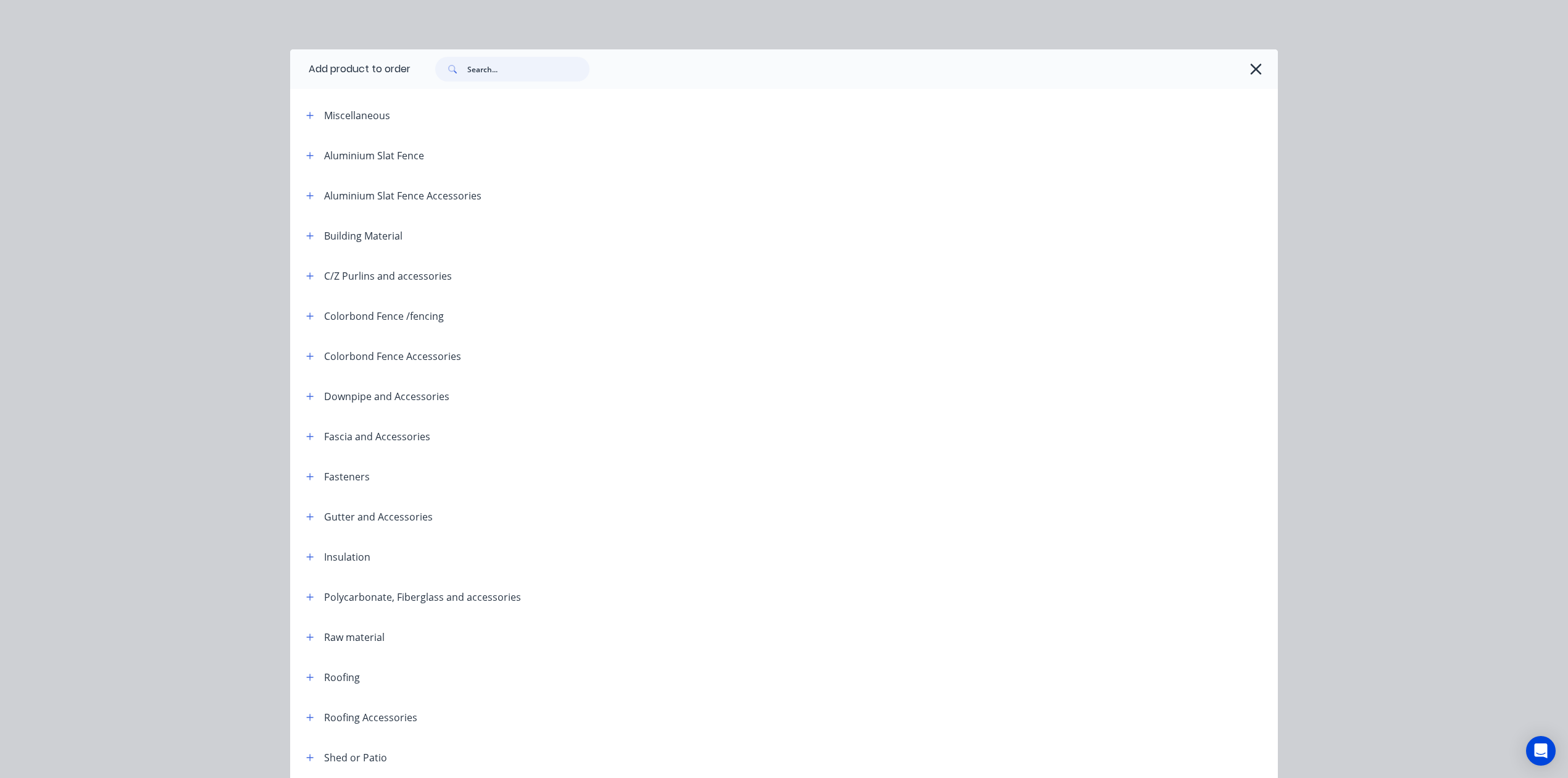
click at [559, 73] on input "text" at bounding box center [529, 70] width 123 height 25
type input "down"
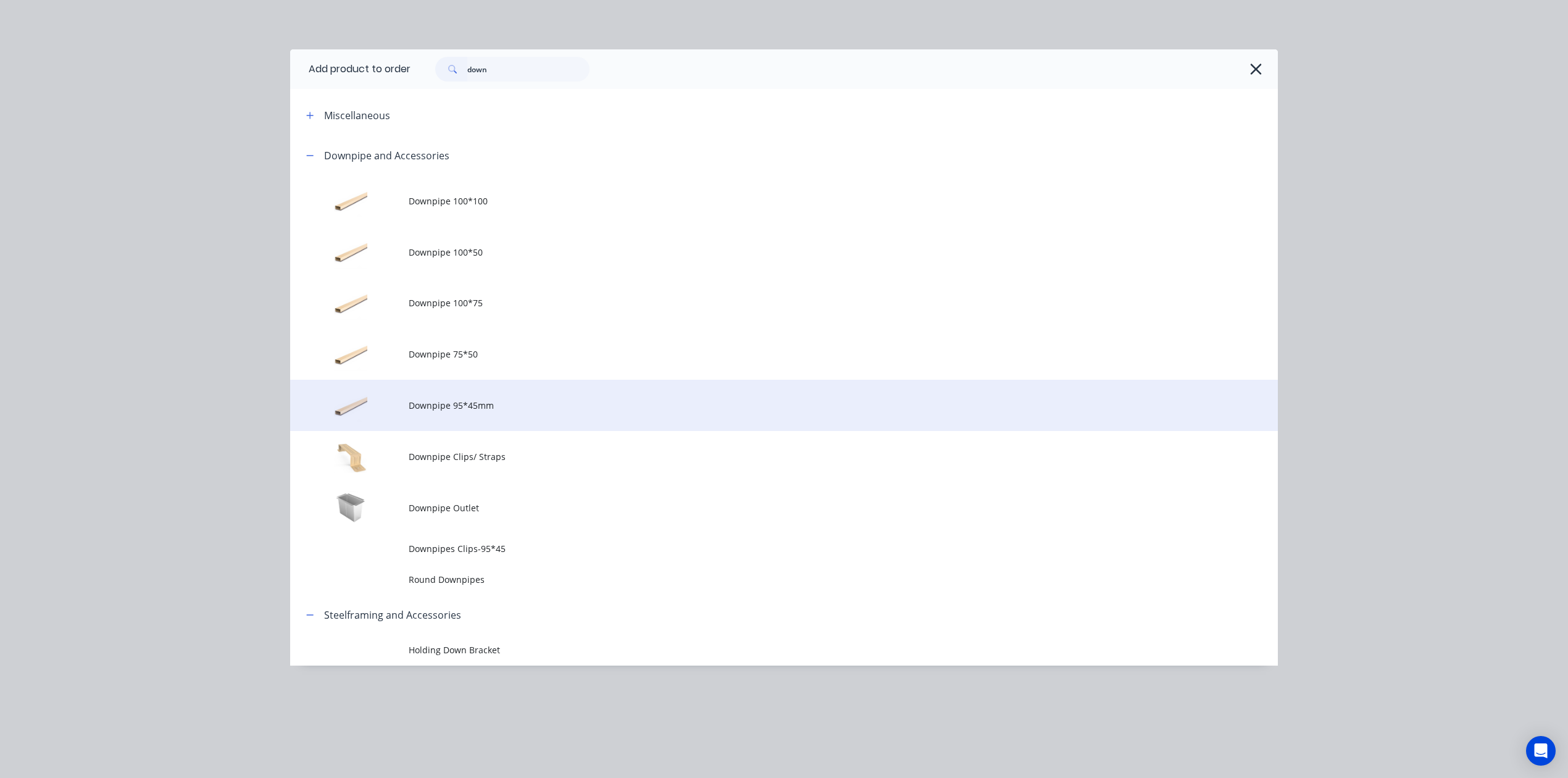
click at [480, 405] on span "Downpipe 95*45mm" at bounding box center [756, 405] width 695 height 13
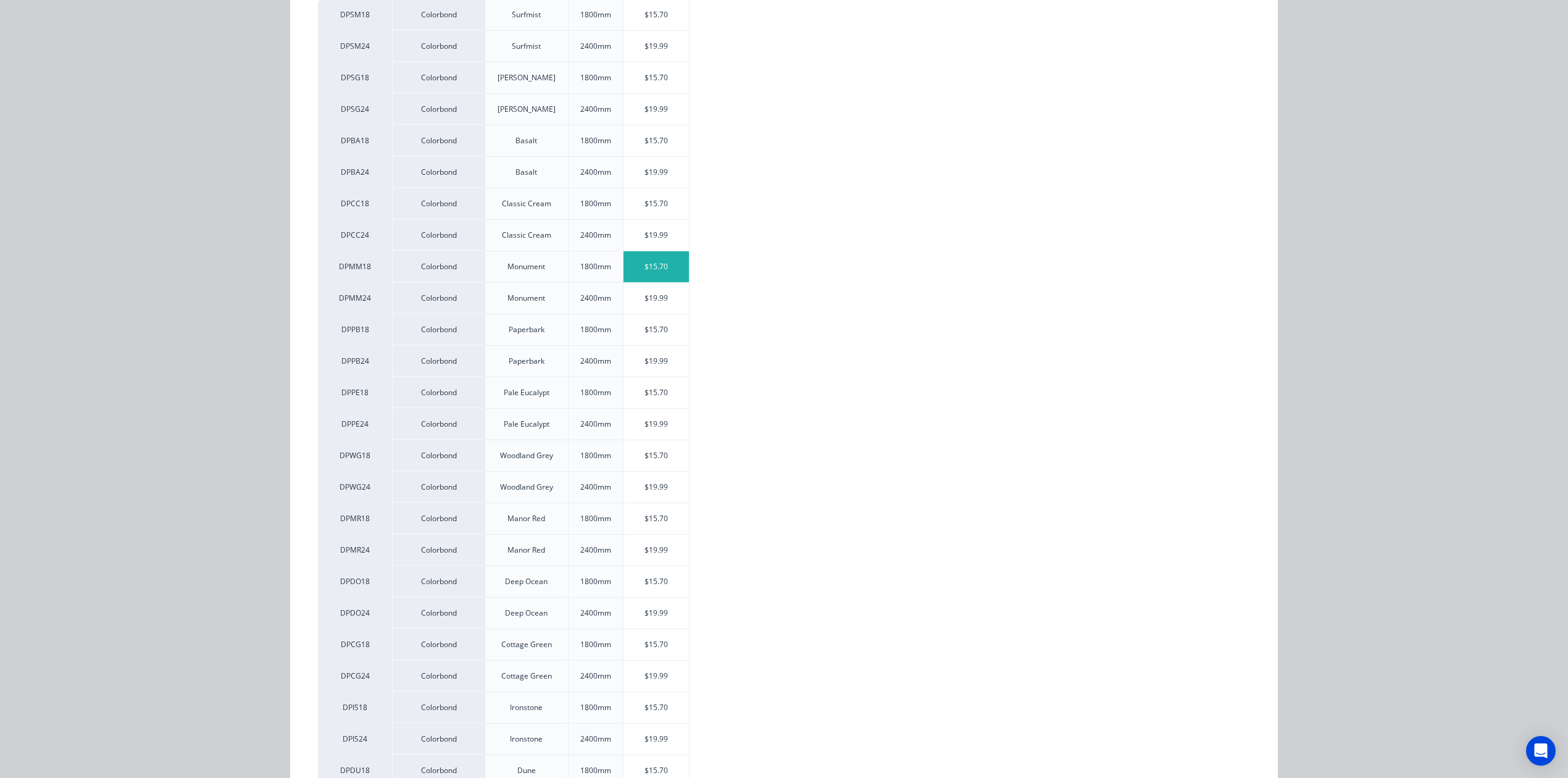
scroll to position [247, 0]
click at [657, 268] on div "$19.99" at bounding box center [657, 264] width 66 height 31
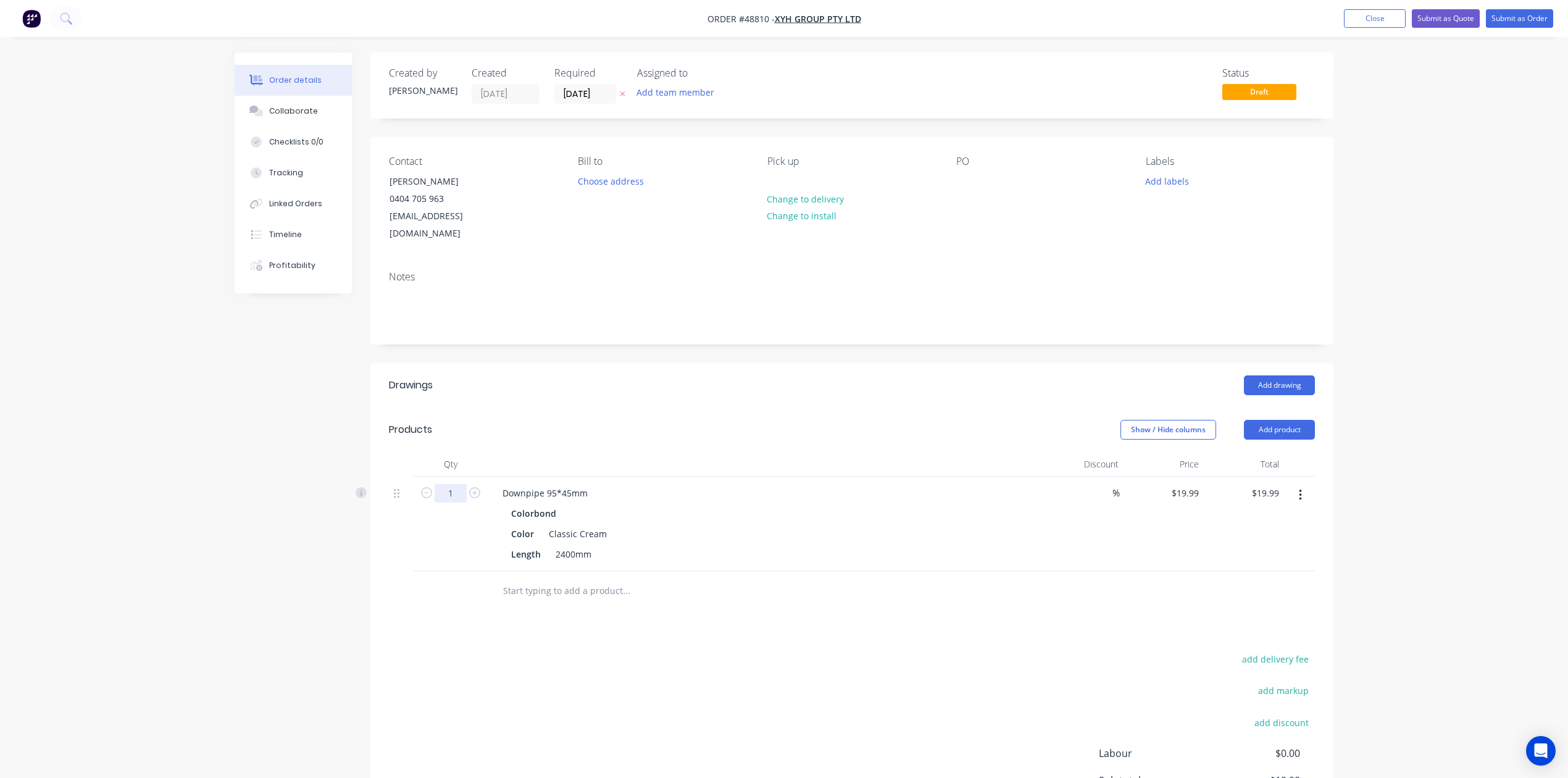
click at [457, 484] on input "1" at bounding box center [451, 493] width 32 height 18
type input "3"
type input "$59.97"
drag, startPoint x: 837, startPoint y: 405, endPoint x: 844, endPoint y: 403, distance: 7.3
click at [838, 420] on div "Show / Hide columns Add product" at bounding box center [951, 430] width 729 height 20
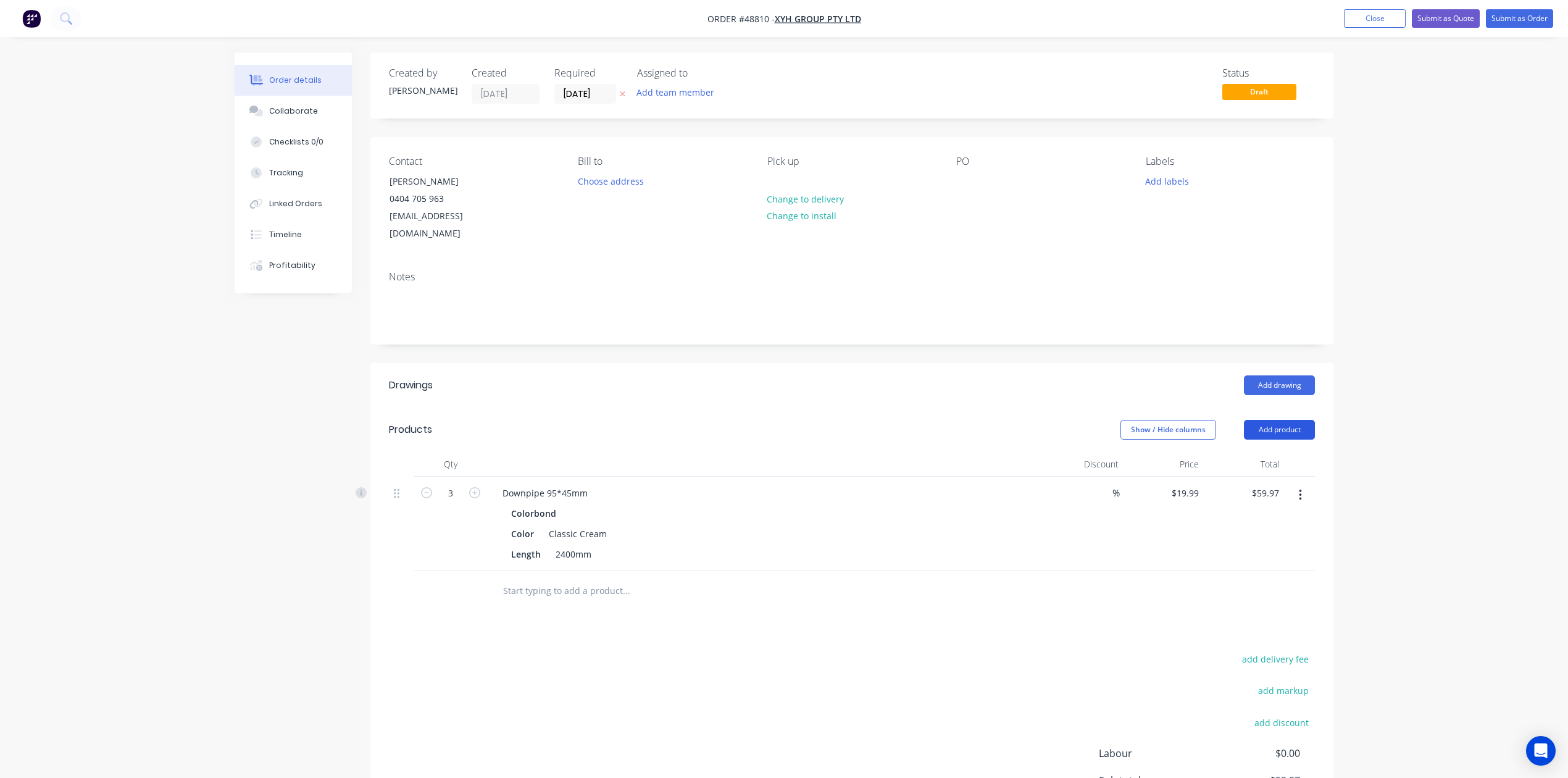
click at [1303, 420] on button "Add product" at bounding box center [1280, 430] width 71 height 20
click at [1267, 452] on div "Product catalogue" at bounding box center [1256, 461] width 95 height 18
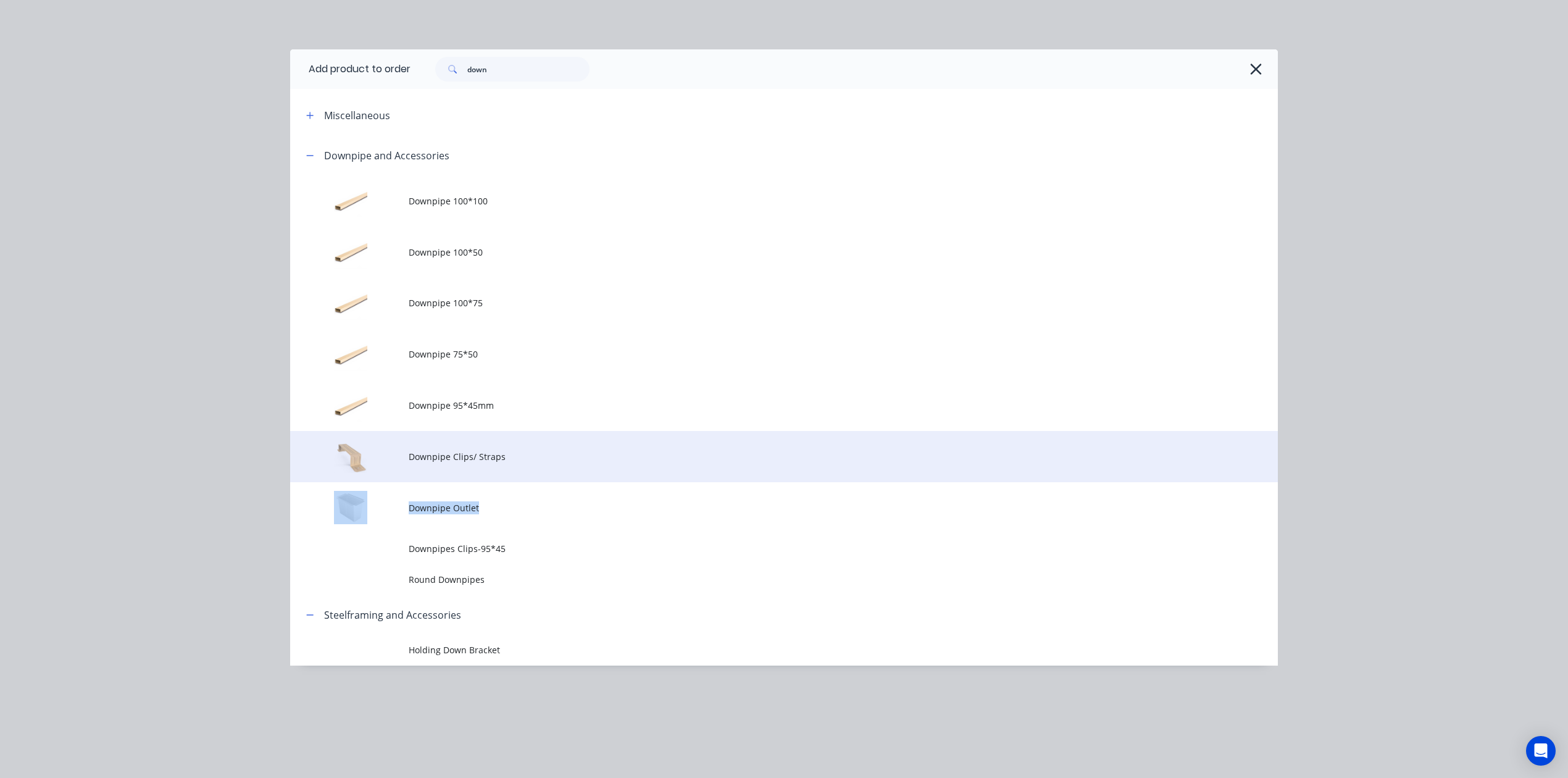
drag, startPoint x: 500, startPoint y: 484, endPoint x: 512, endPoint y: 458, distance: 28.6
click at [512, 458] on tbody "Downpipe 100*100 Downpipe 100*50 Downpipe 100*75 Downpipe 75*50 Downpipe 95*45m…" at bounding box center [784, 385] width 988 height 419
click at [512, 458] on span "Downpipe Clips/ Straps" at bounding box center [756, 457] width 695 height 13
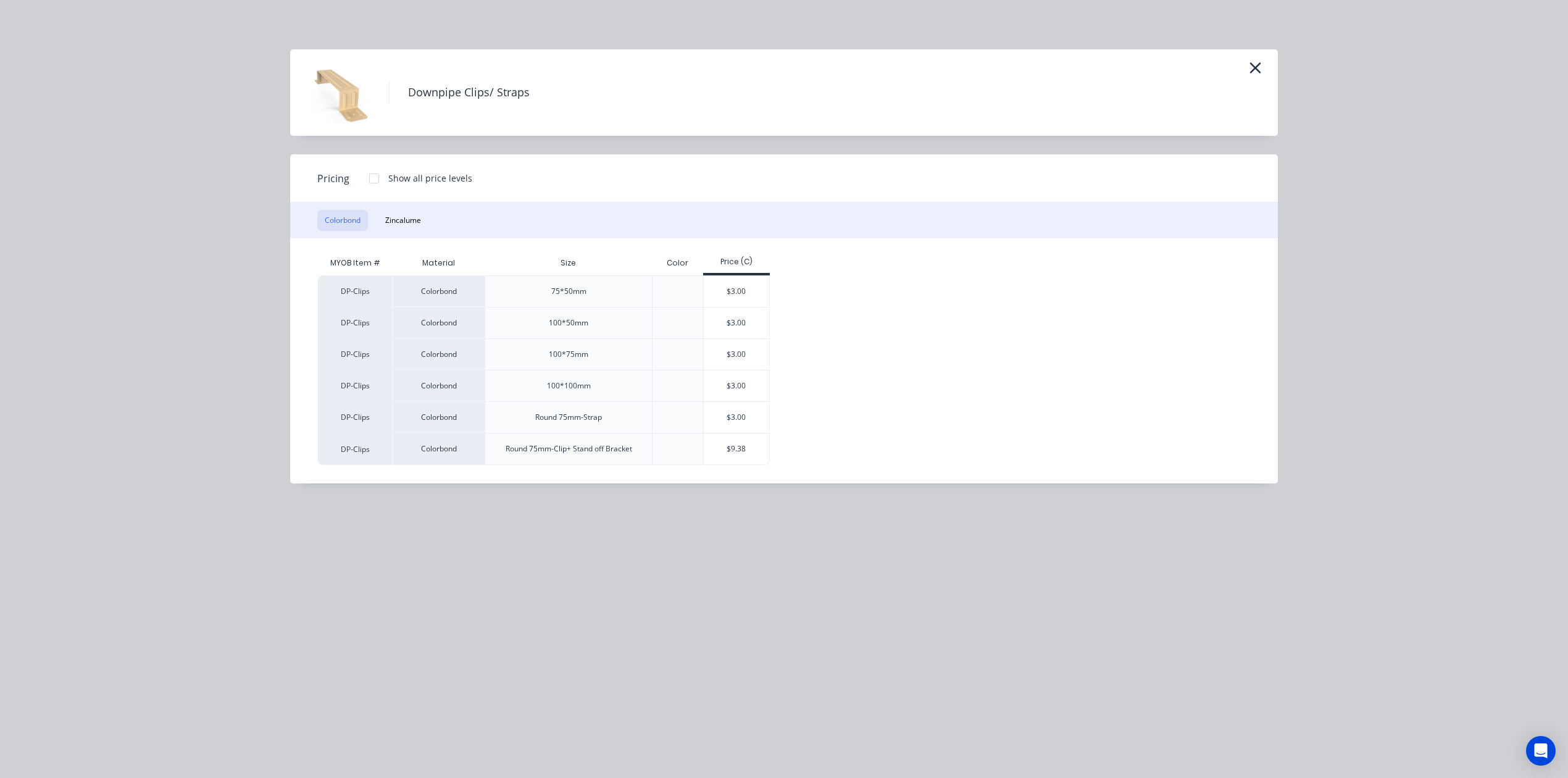
click at [1262, 57] on div "Downpipe Clips/ Straps" at bounding box center [784, 93] width 988 height 86
click at [1258, 64] on icon "button" at bounding box center [1256, 68] width 13 height 17
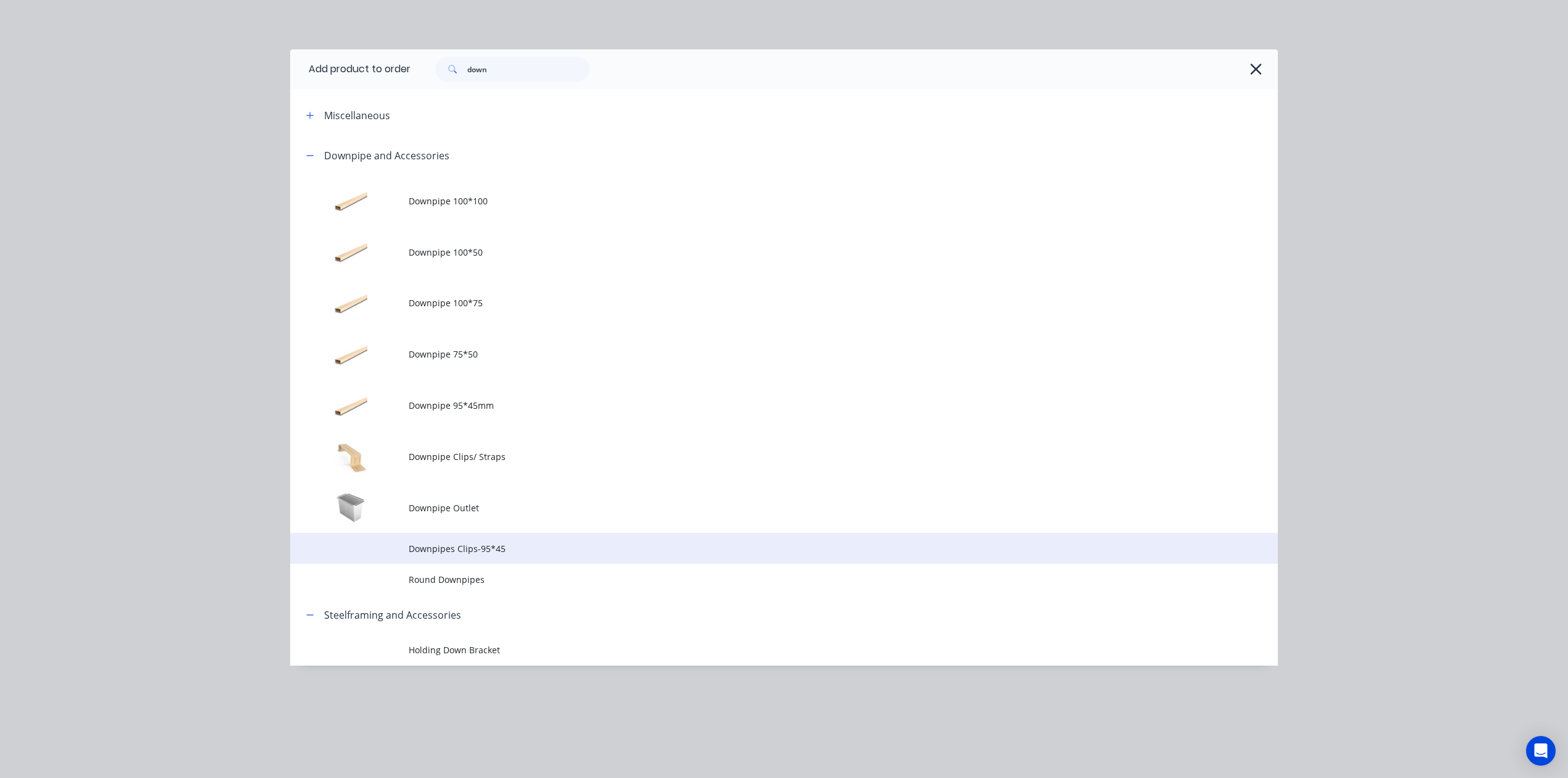
click at [544, 546] on span "Downpipes Clips-95*45" at bounding box center [756, 548] width 695 height 13
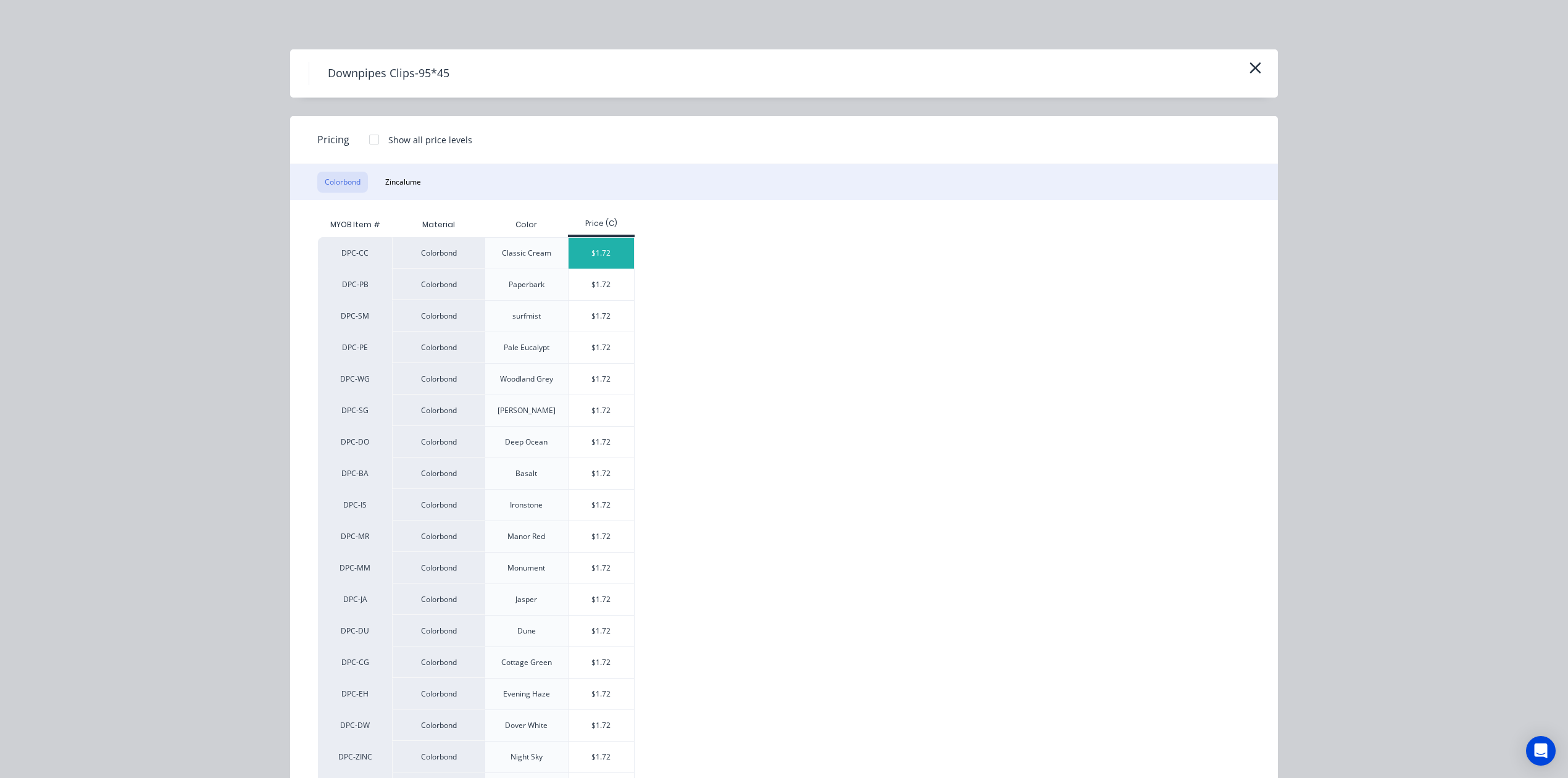
click at [598, 248] on div "$1.72" at bounding box center [602, 253] width 66 height 31
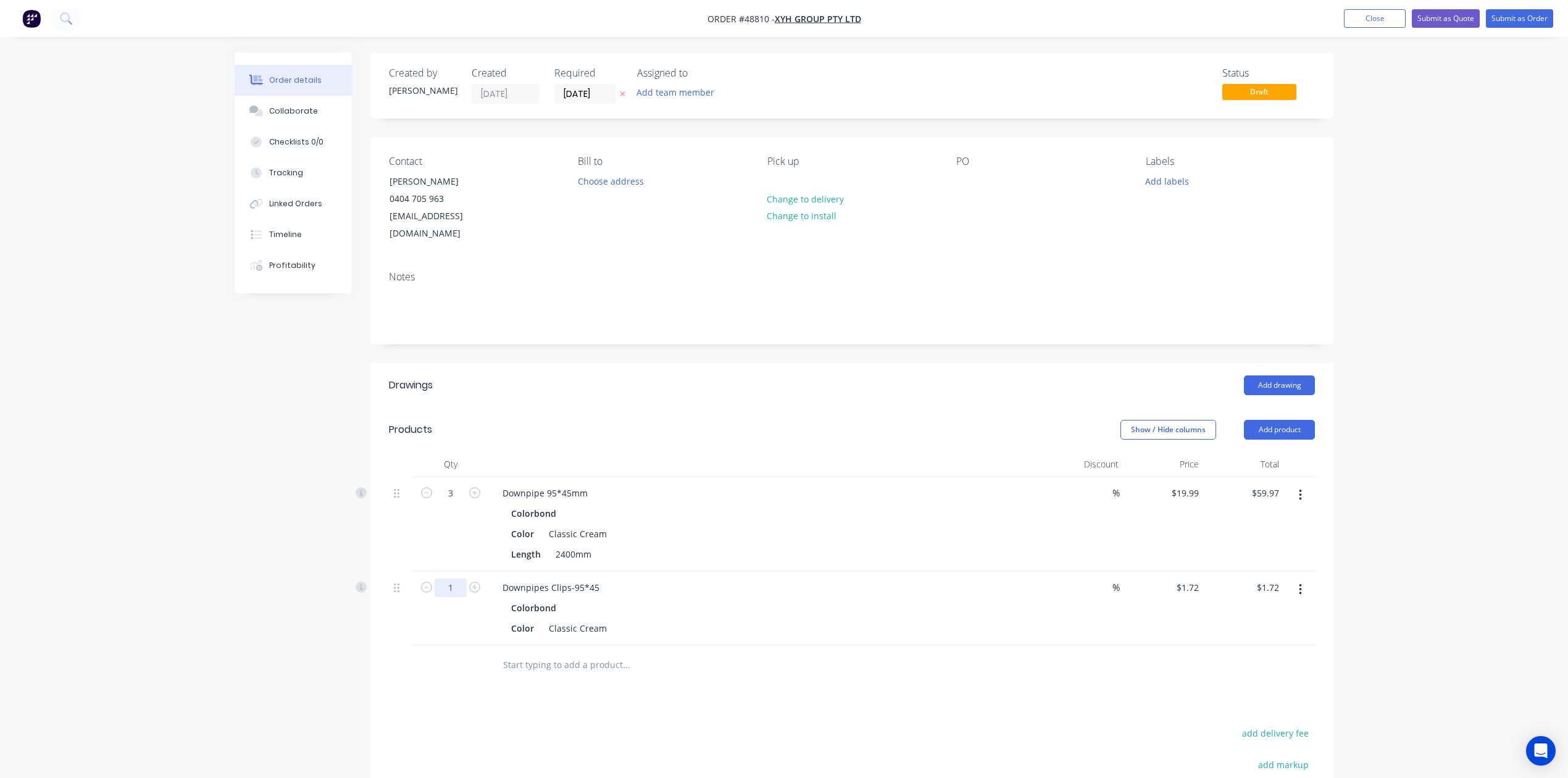
click at [466, 577] on form "1" at bounding box center [450, 587] width 64 height 18
click at [458, 502] on input "1" at bounding box center [451, 493] width 32 height 18
type input "6"
type input "$10.32"
drag, startPoint x: 909, startPoint y: 420, endPoint x: 1178, endPoint y: 447, distance: 270.4
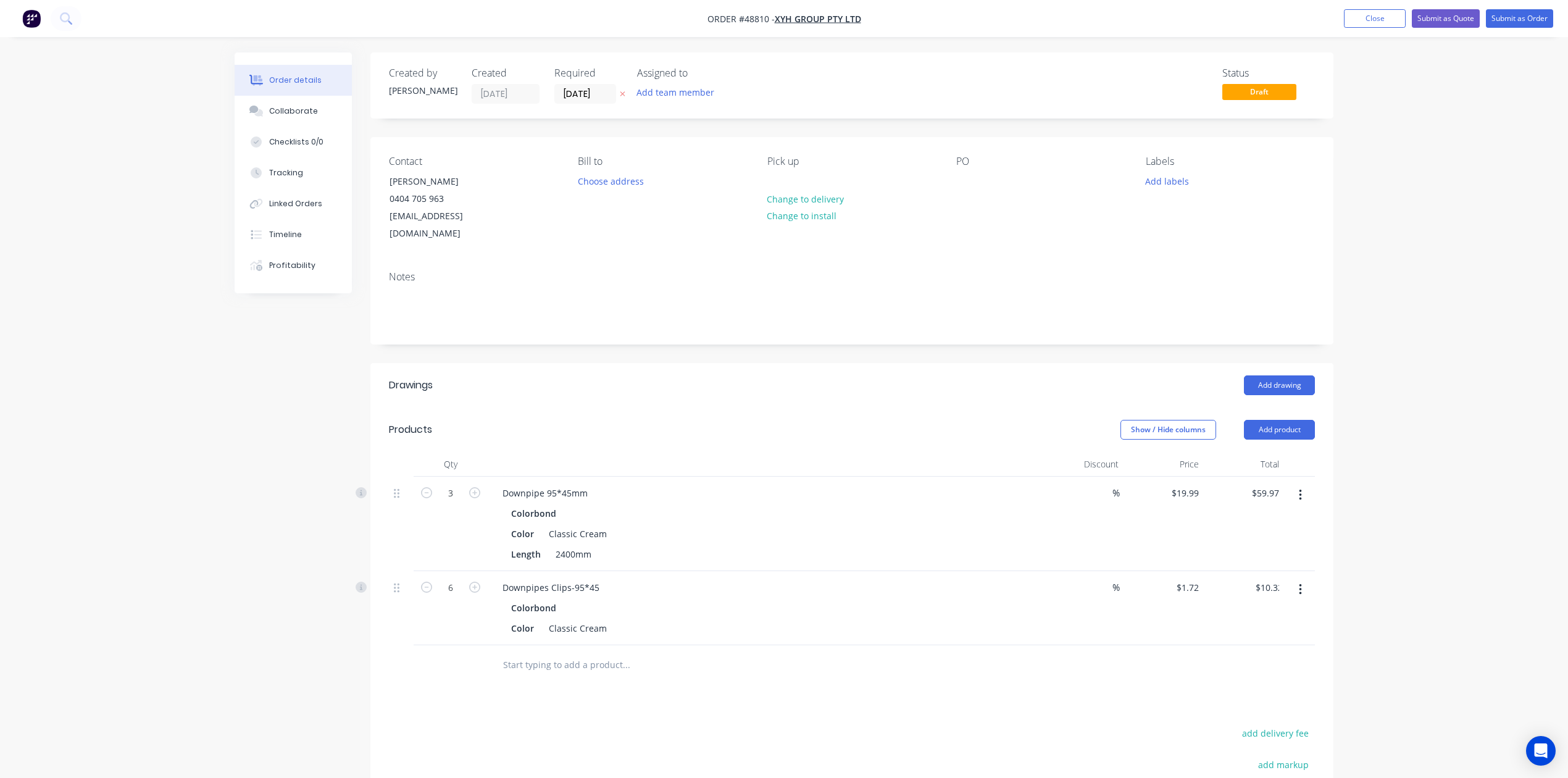
click at [917, 421] on div "Show / Hide columns Add product" at bounding box center [951, 430] width 729 height 20
click at [1280, 420] on button "Add product" at bounding box center [1280, 430] width 71 height 20
click at [1261, 452] on div "Product catalogue" at bounding box center [1256, 461] width 95 height 18
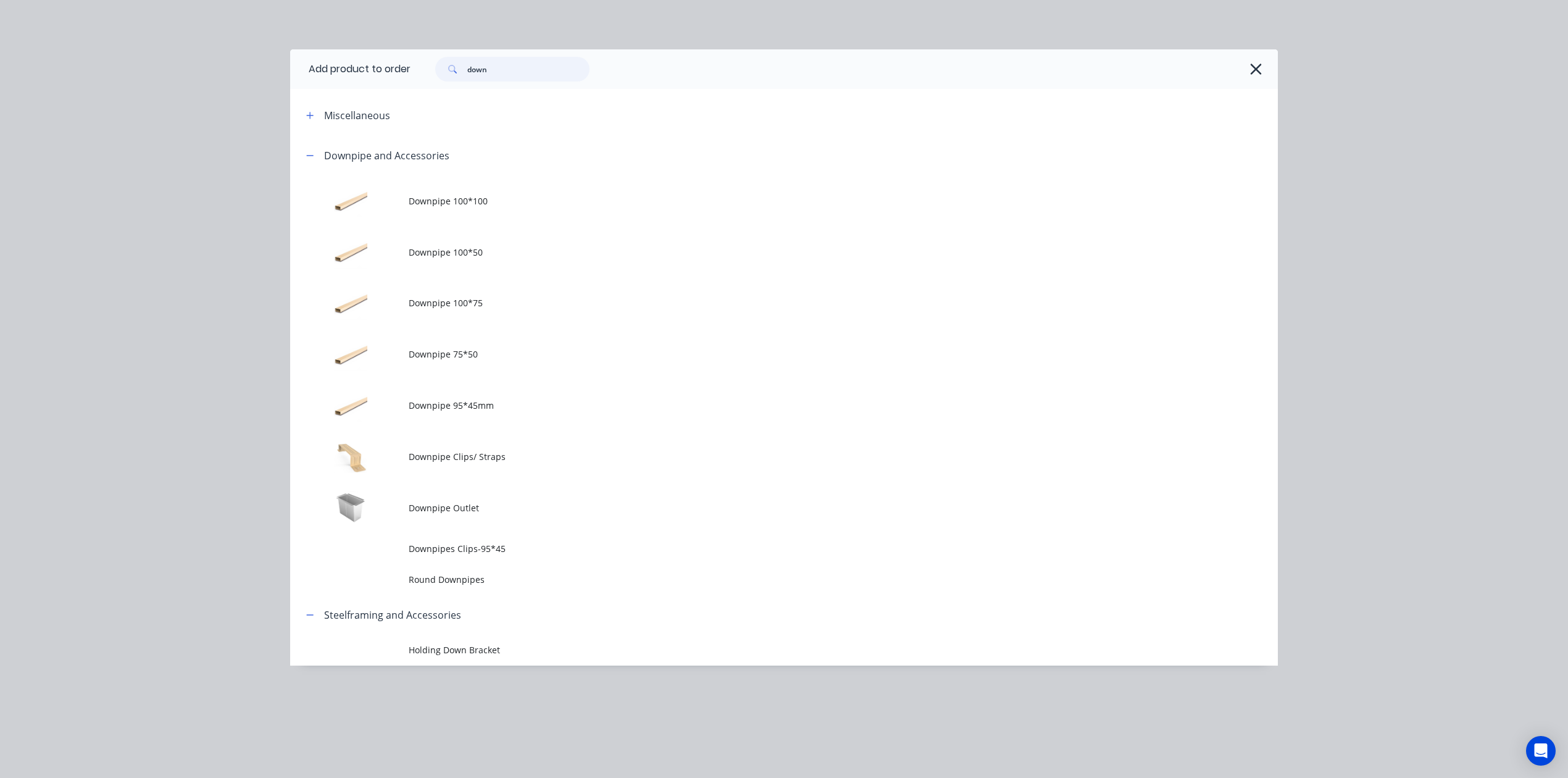
drag, startPoint x: 522, startPoint y: 66, endPoint x: 208, endPoint y: 74, distance: 314.1
click at [209, 75] on div "Add product to order down Miscellaneous Downpipe and Accessories Downpipe 100*1…" at bounding box center [784, 389] width 1568 height 778
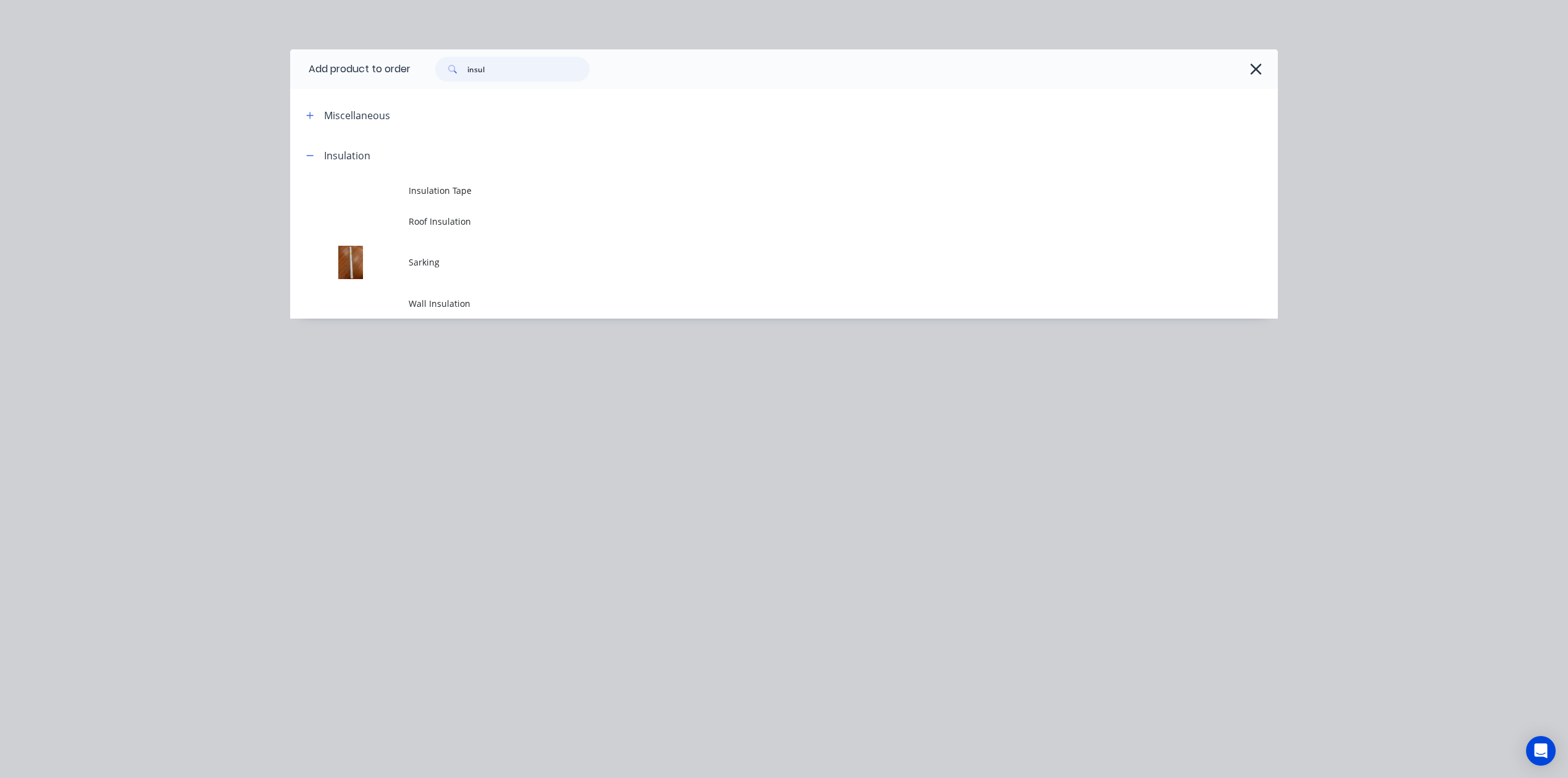
type input "insul"
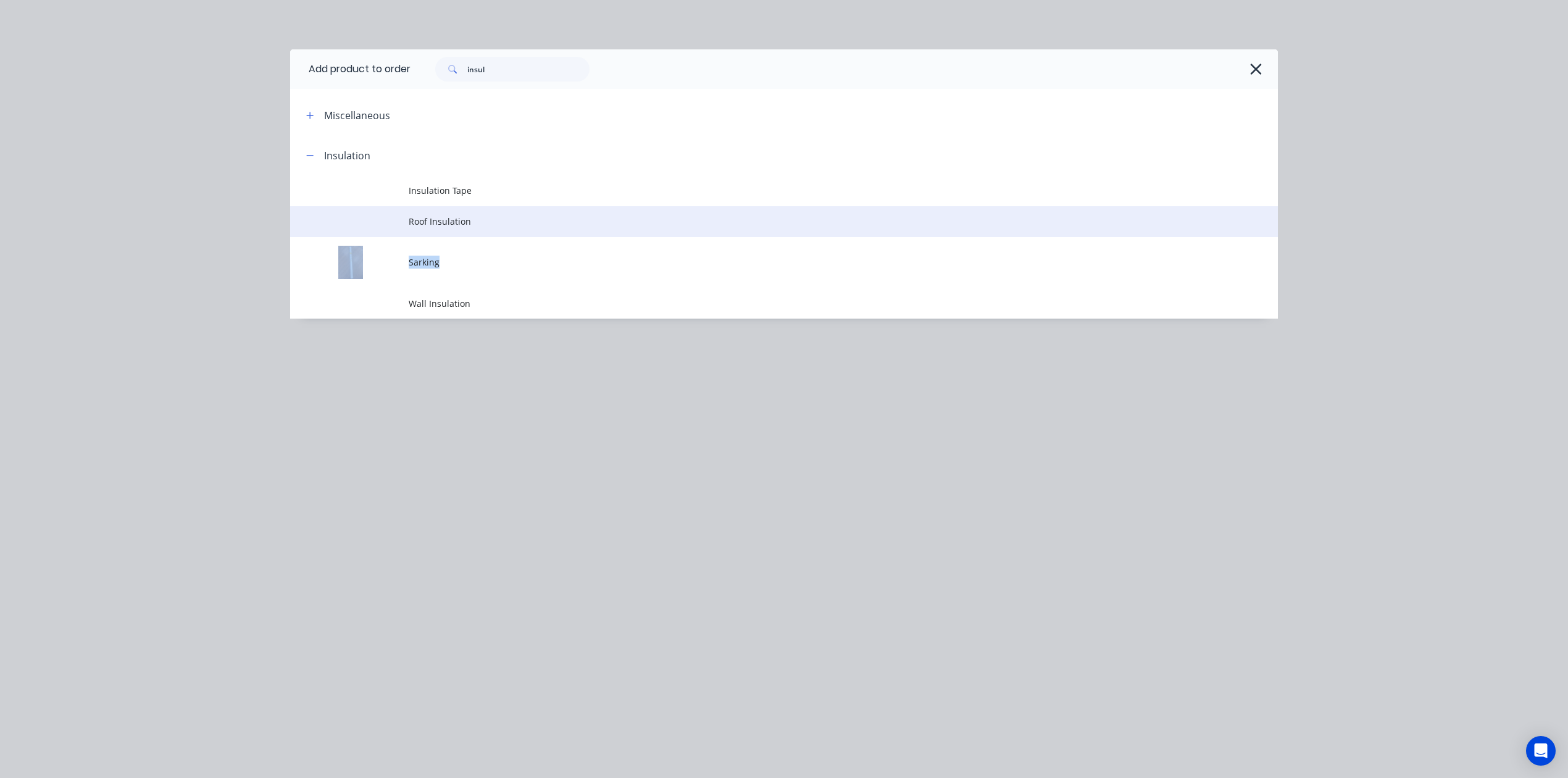
drag, startPoint x: 561, startPoint y: 239, endPoint x: 562, endPoint y: 218, distance: 21.0
click at [562, 218] on tbody "Insulation Tape Roof Insulation Sarking Wall Insulation" at bounding box center [784, 247] width 988 height 143
click at [562, 218] on span "Roof Insulation" at bounding box center [756, 221] width 695 height 13
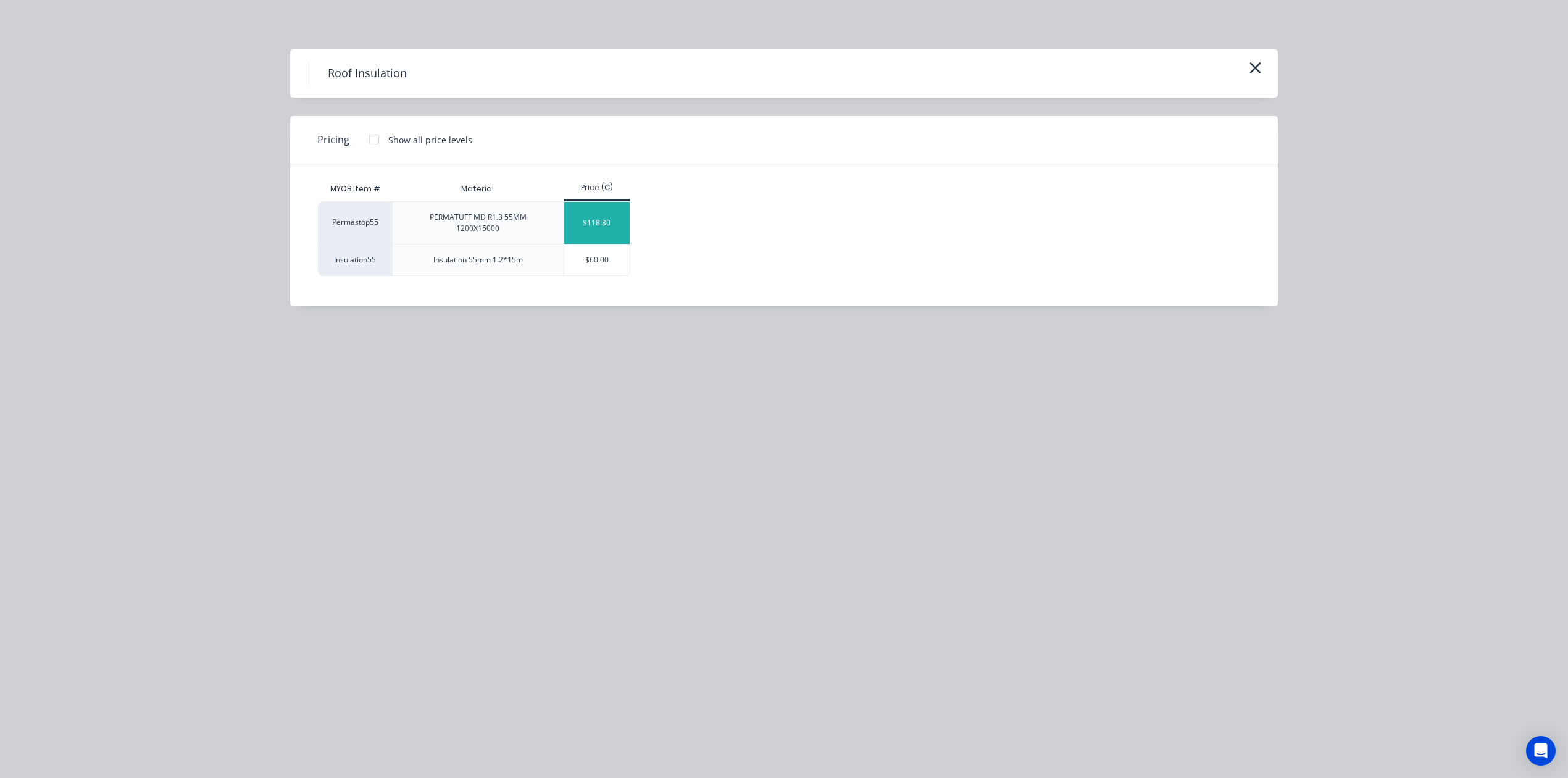
click at [608, 226] on div "$118.80" at bounding box center [598, 223] width 66 height 42
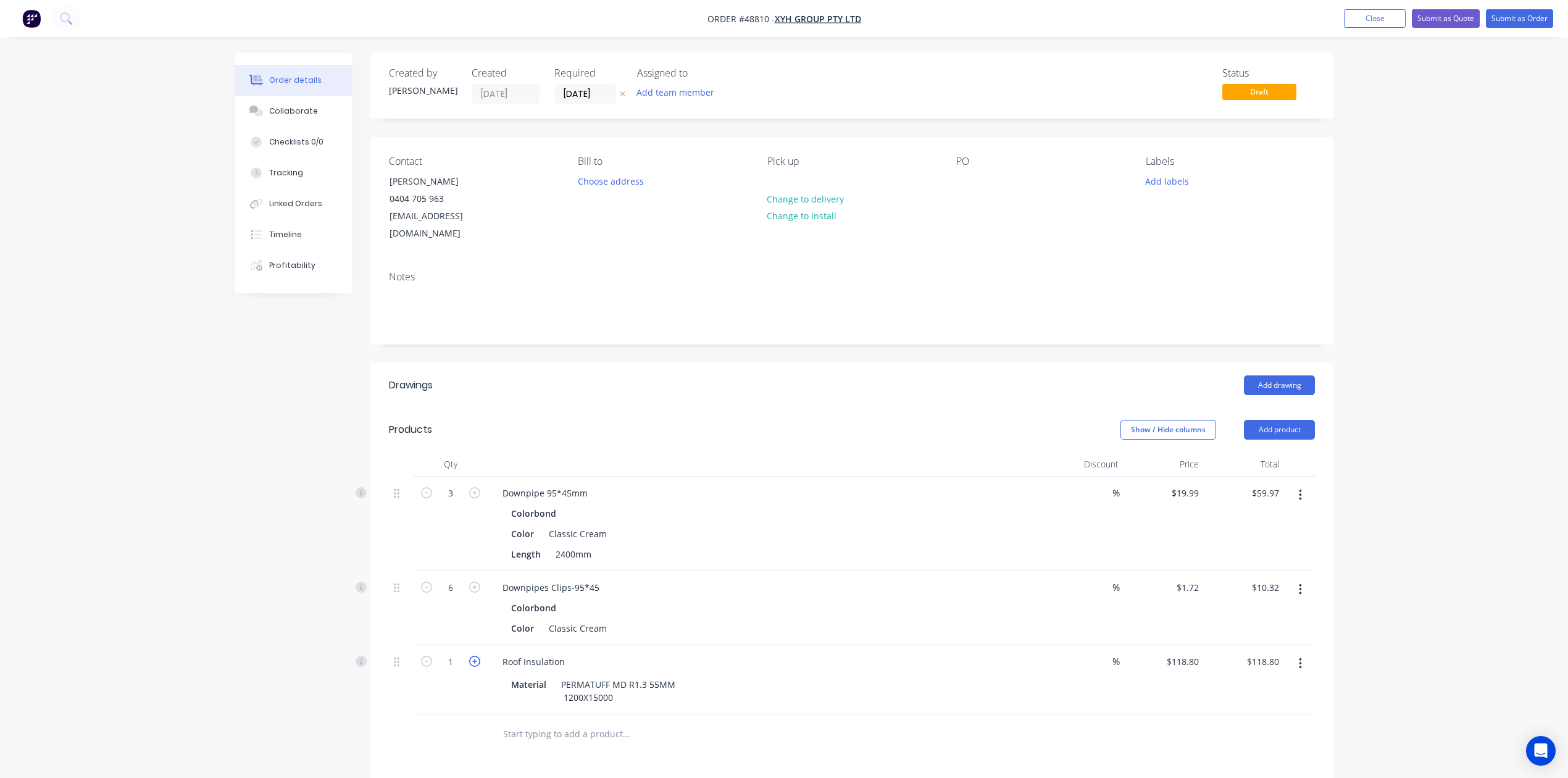
click at [477, 655] on icon "button" at bounding box center [474, 660] width 11 height 11
type input "2"
type input "$237.60"
click at [477, 655] on icon "button" at bounding box center [474, 660] width 11 height 11
type input "3"
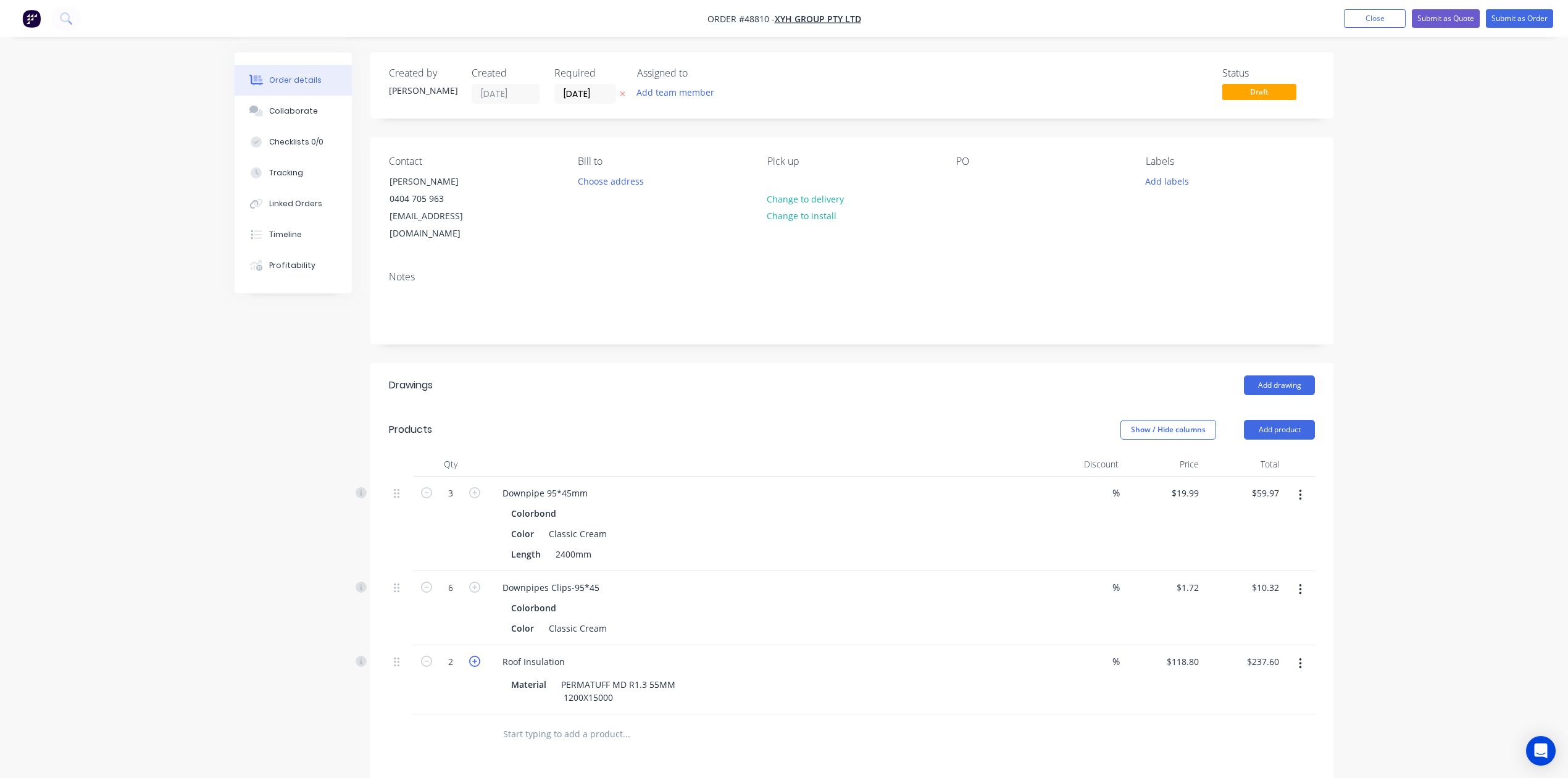
type input "$356.40"
click at [433, 695] on div "3" at bounding box center [450, 679] width 74 height 69
click at [1556, 26] on ul "Add product Close Submit as Quote Submit as Order" at bounding box center [1449, 18] width 239 height 18
click at [1544, 21] on button "Submit as Order" at bounding box center [1519, 18] width 67 height 18
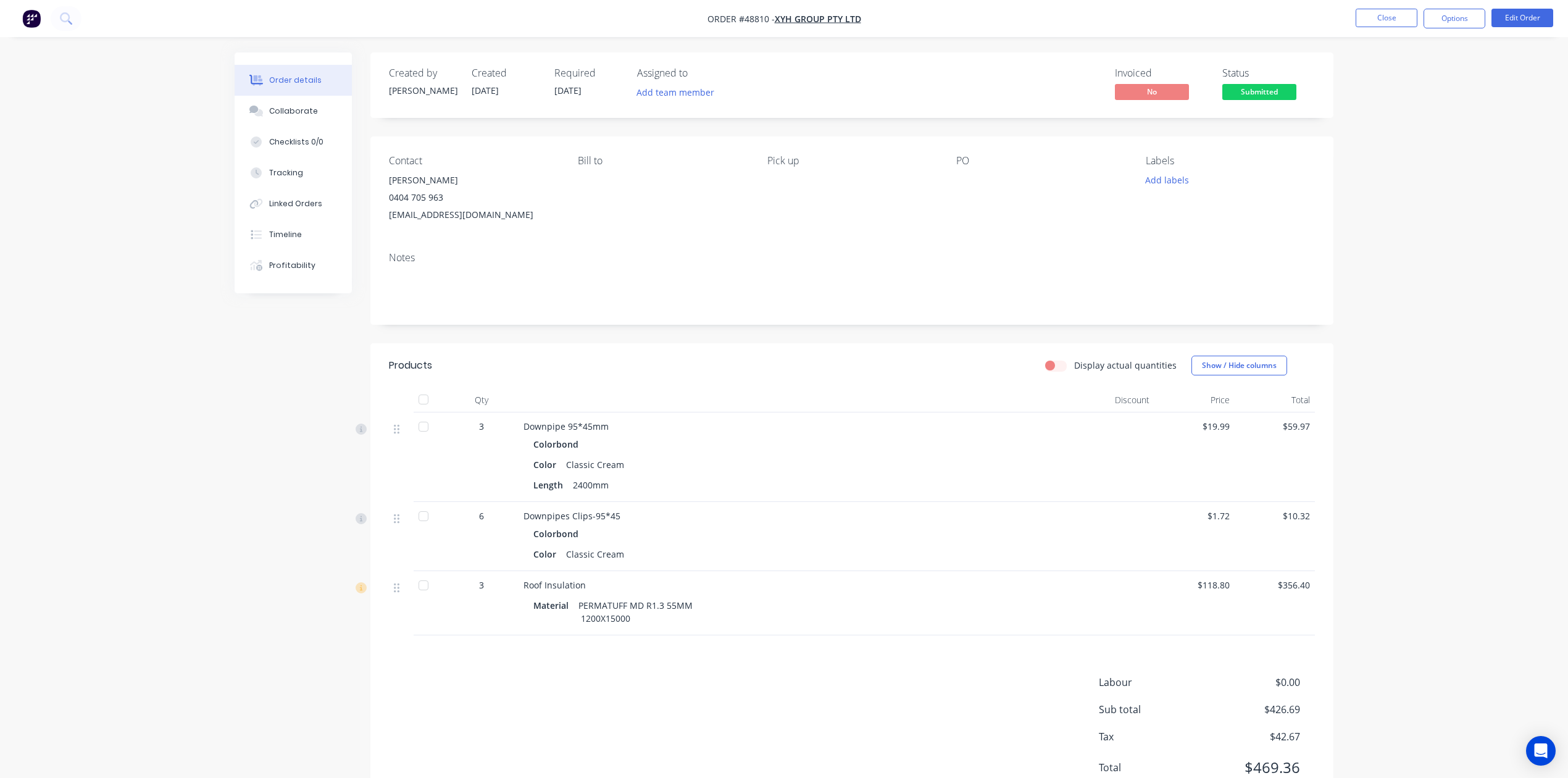
click at [1451, 30] on nav "Order #48810 - XYH Group Pty Ltd Close Options Edit Order" at bounding box center [784, 18] width 1568 height 37
click at [1450, 13] on button "Options" at bounding box center [1454, 18] width 62 height 20
click at [1387, 71] on div "Invoice" at bounding box center [1417, 75] width 114 height 18
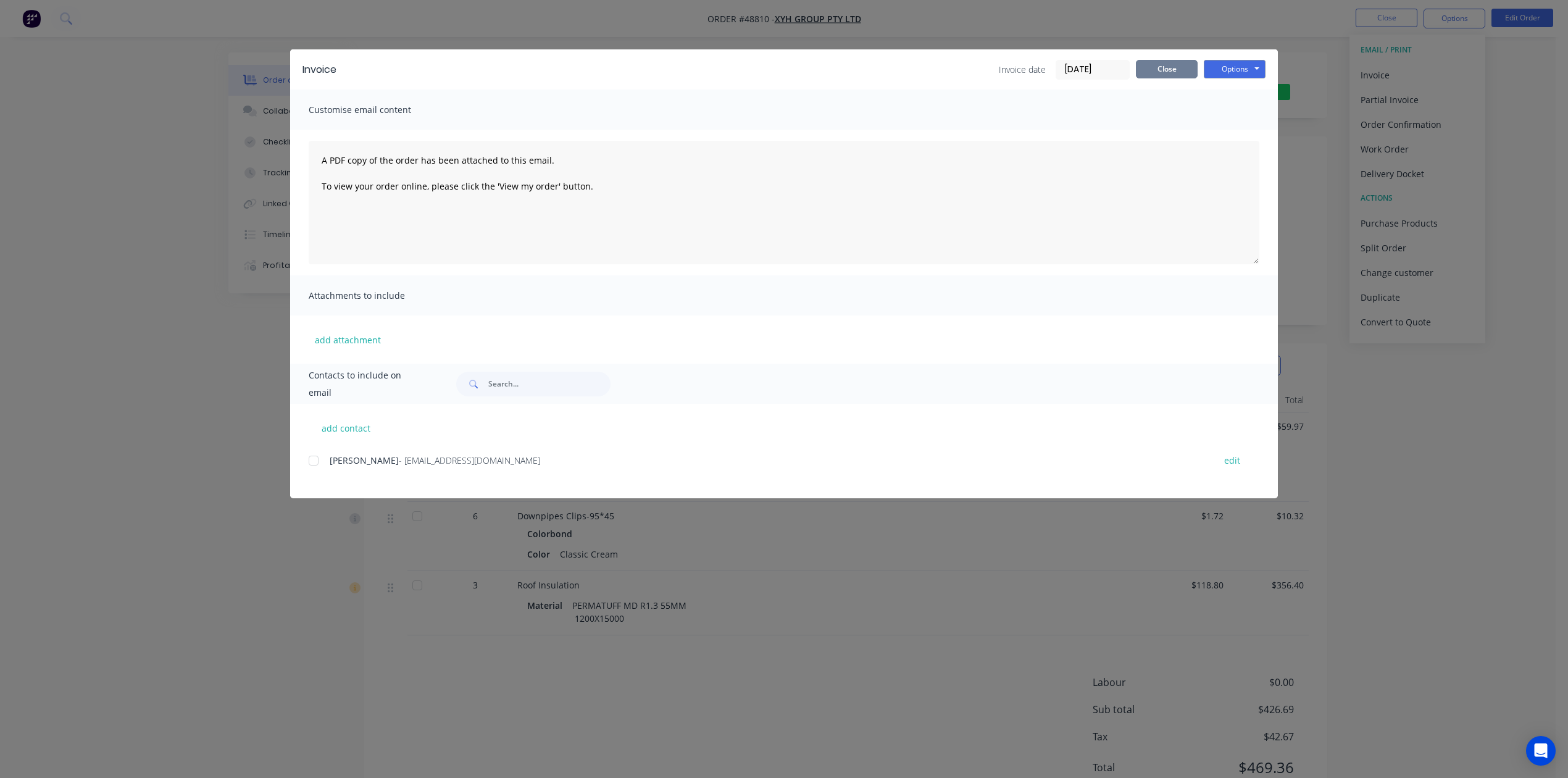
click at [1159, 63] on button "Close" at bounding box center [1167, 69] width 62 height 18
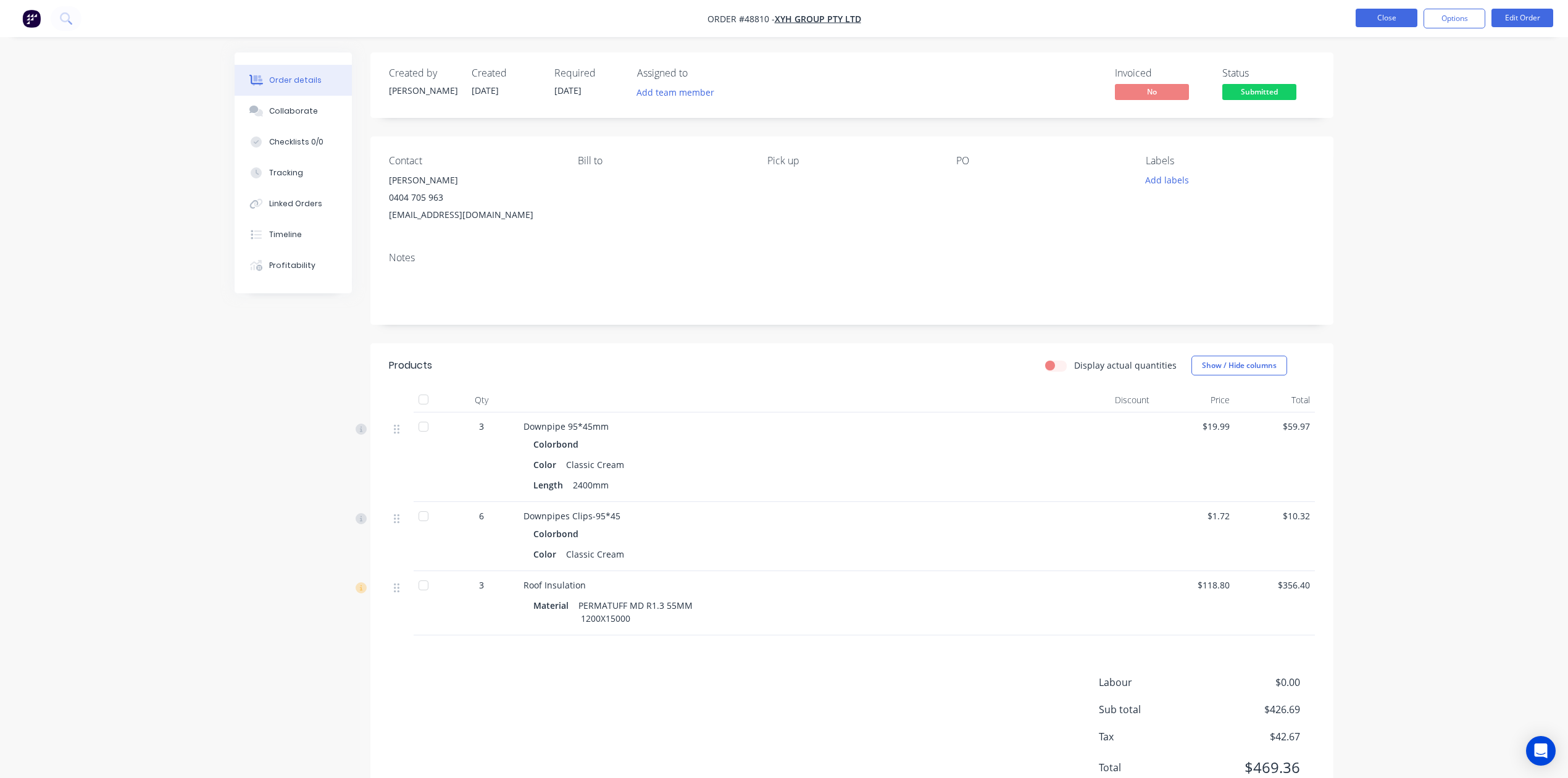
click at [1375, 21] on button "Close" at bounding box center [1387, 17] width 62 height 18
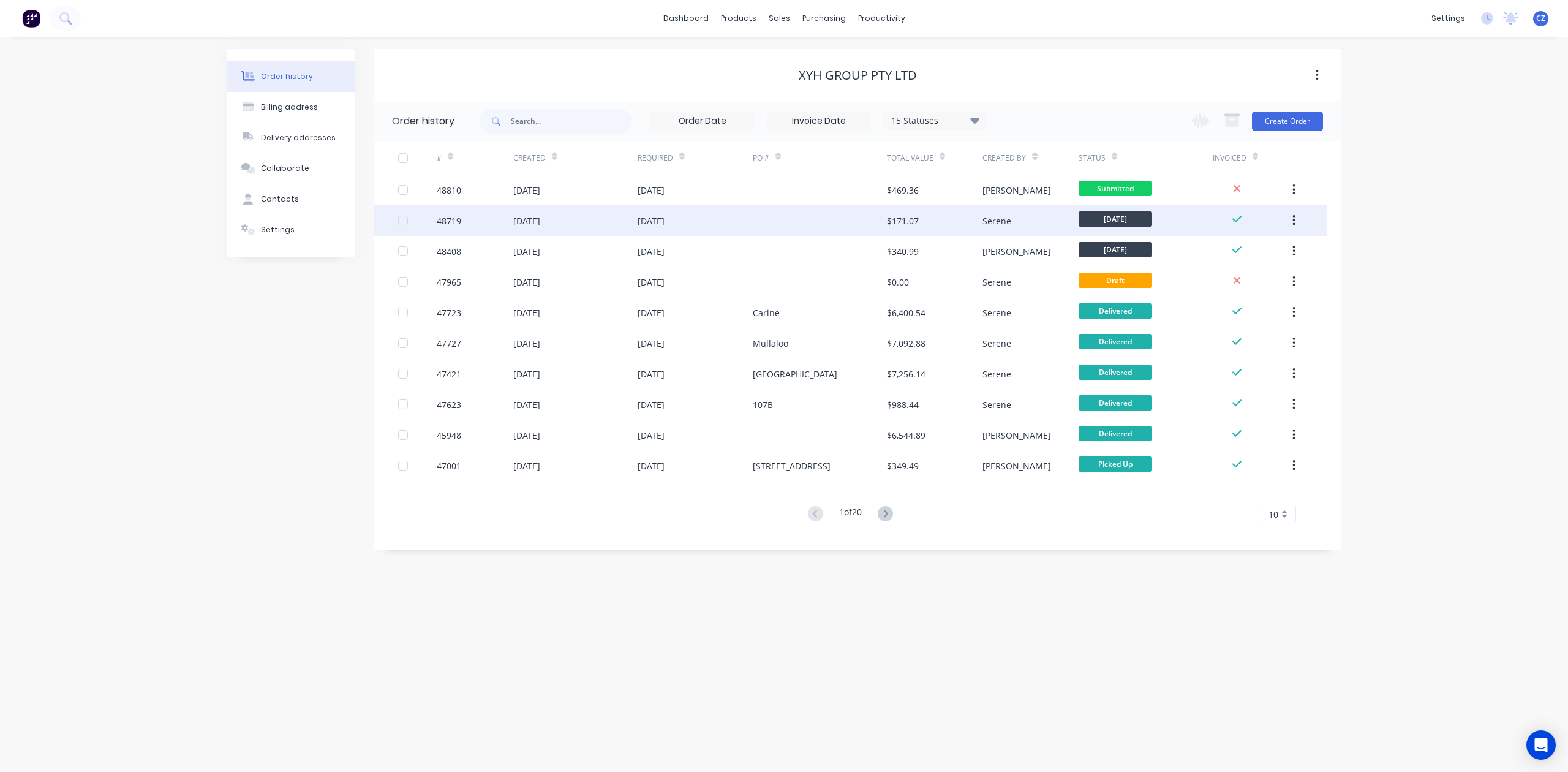
click at [858, 222] on div at bounding box center [820, 220] width 134 height 30
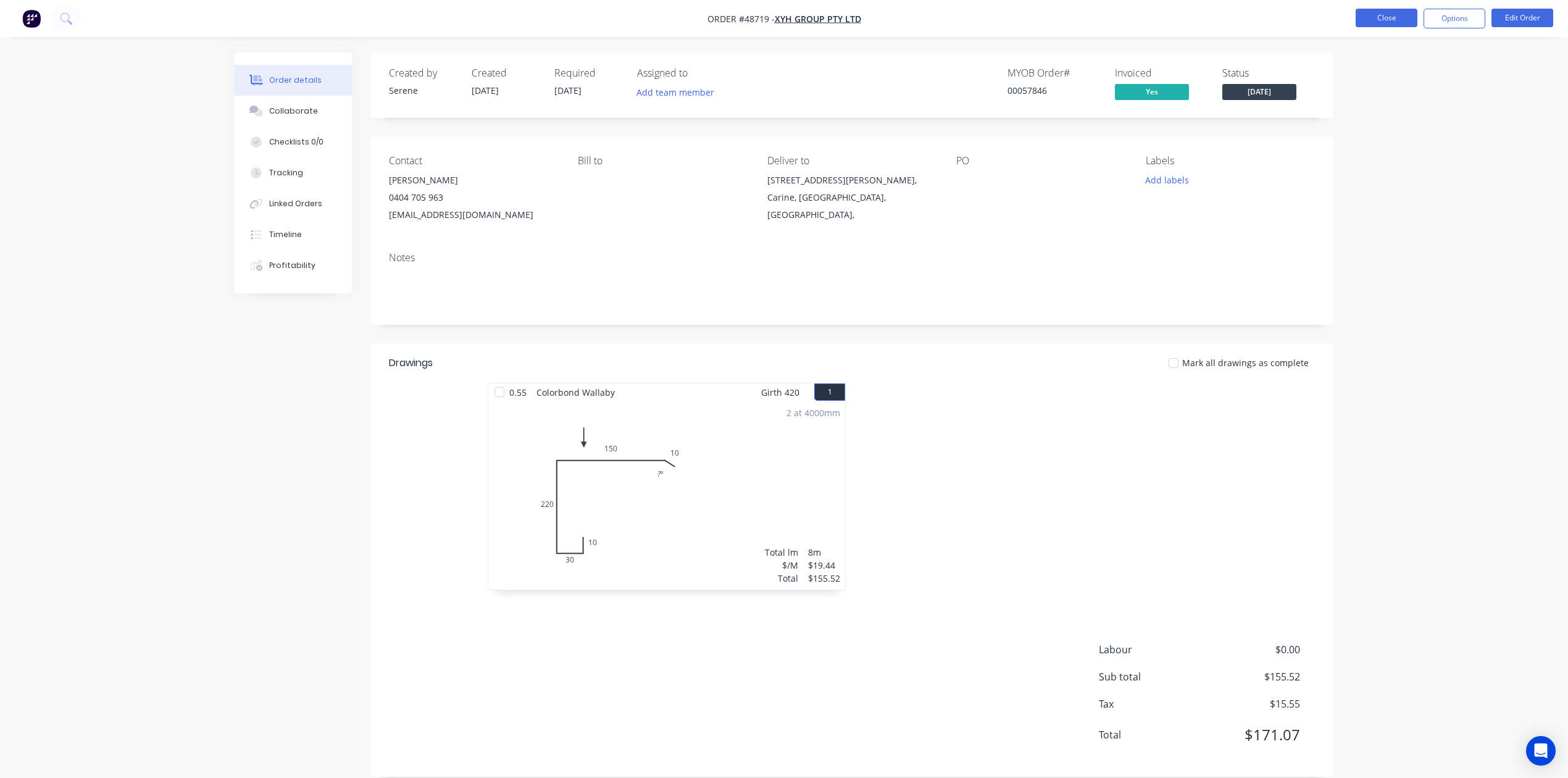
click at [1396, 18] on button "Close" at bounding box center [1387, 17] width 62 height 18
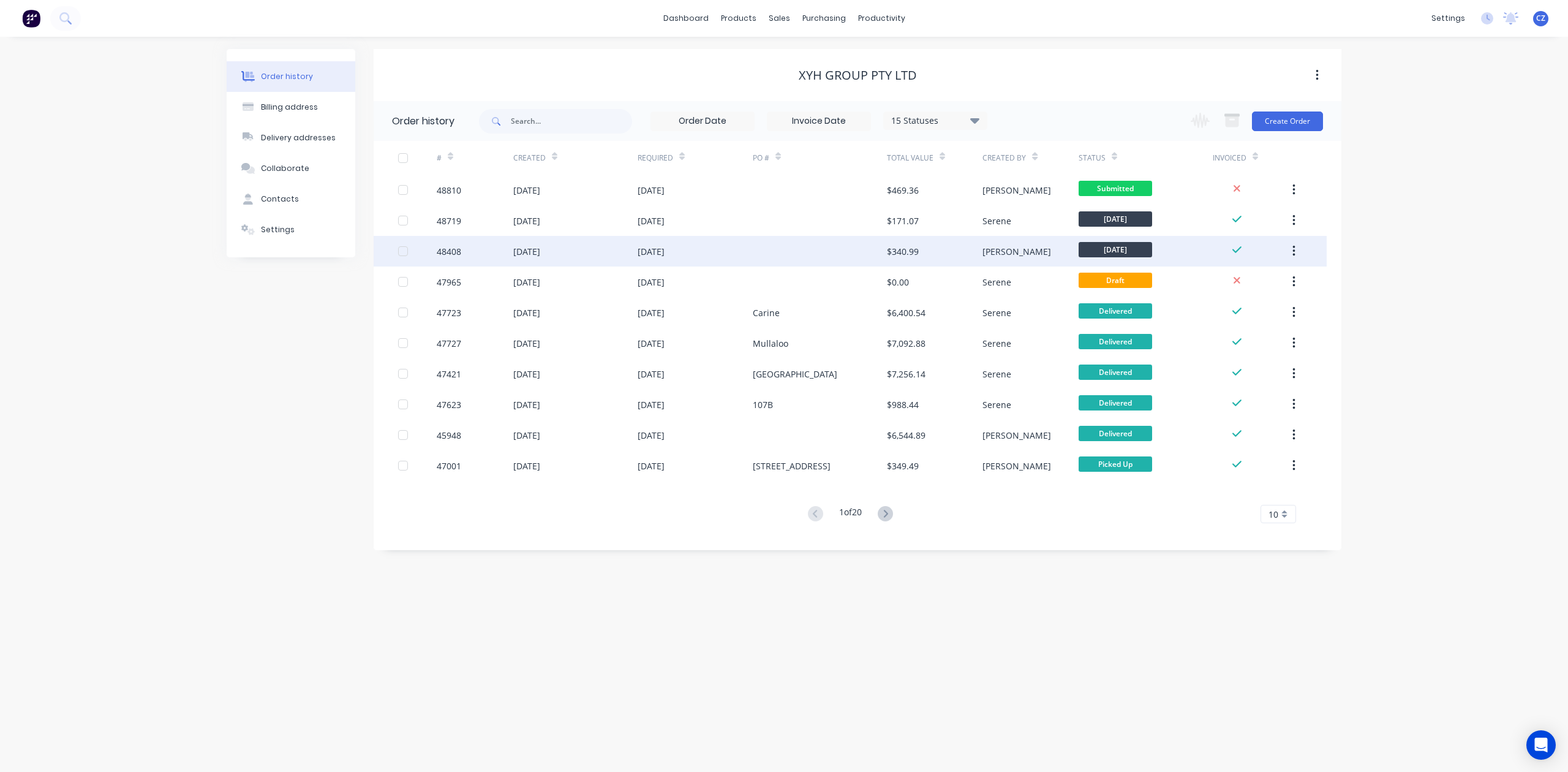
click at [860, 253] on div at bounding box center [820, 251] width 134 height 30
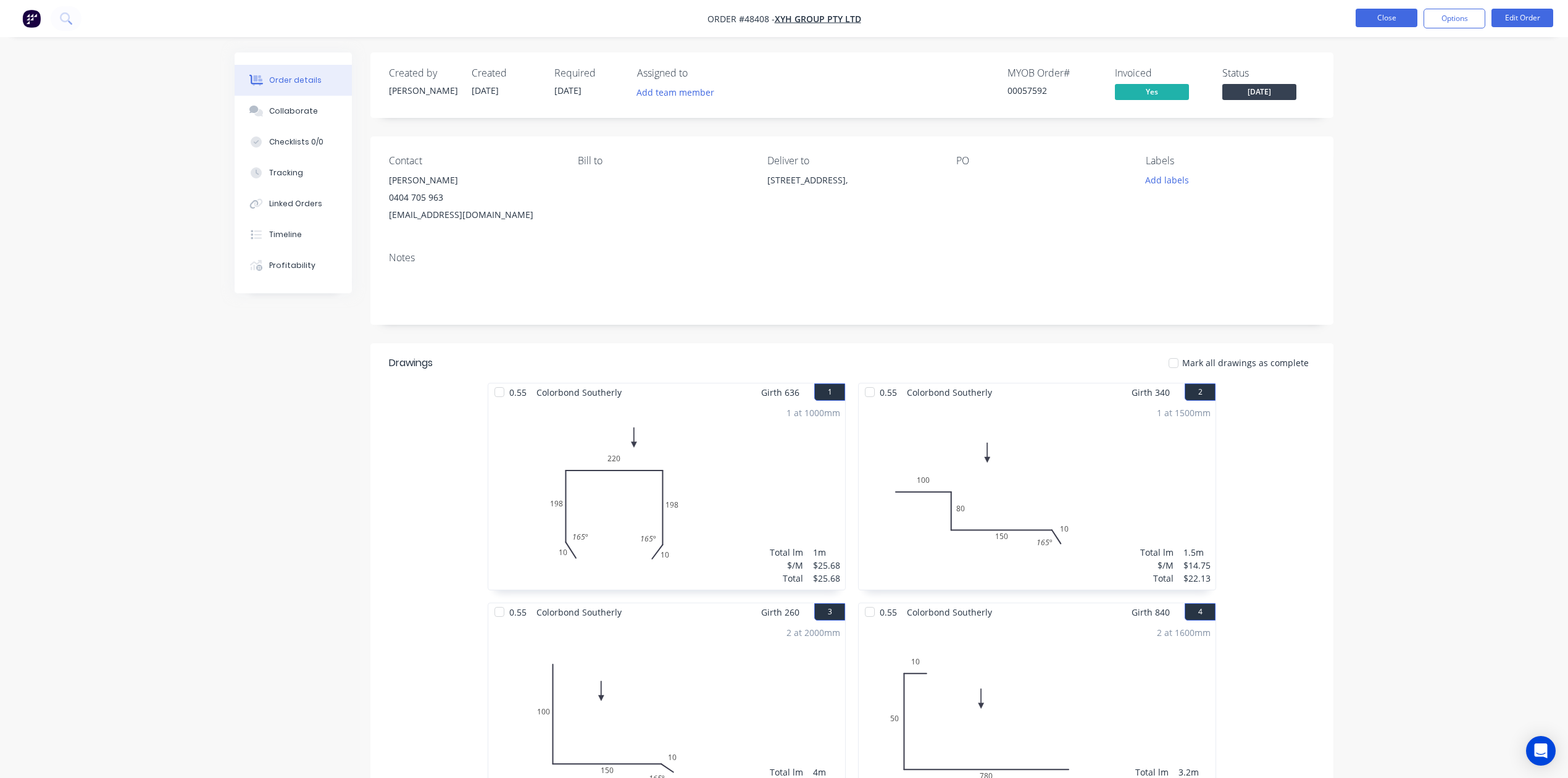
click at [1394, 22] on button "Close" at bounding box center [1387, 17] width 62 height 18
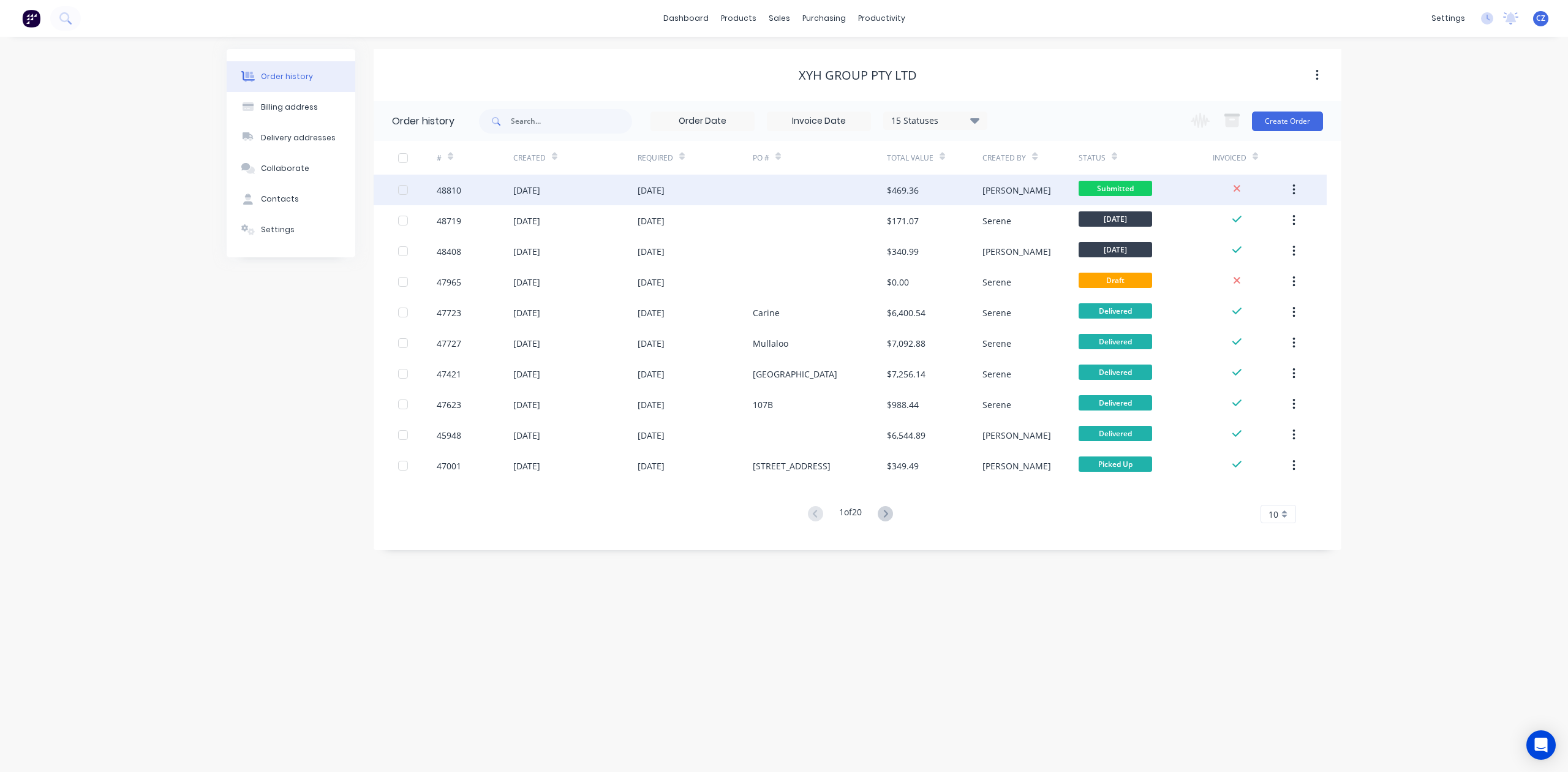
click at [824, 192] on div at bounding box center [820, 189] width 134 height 30
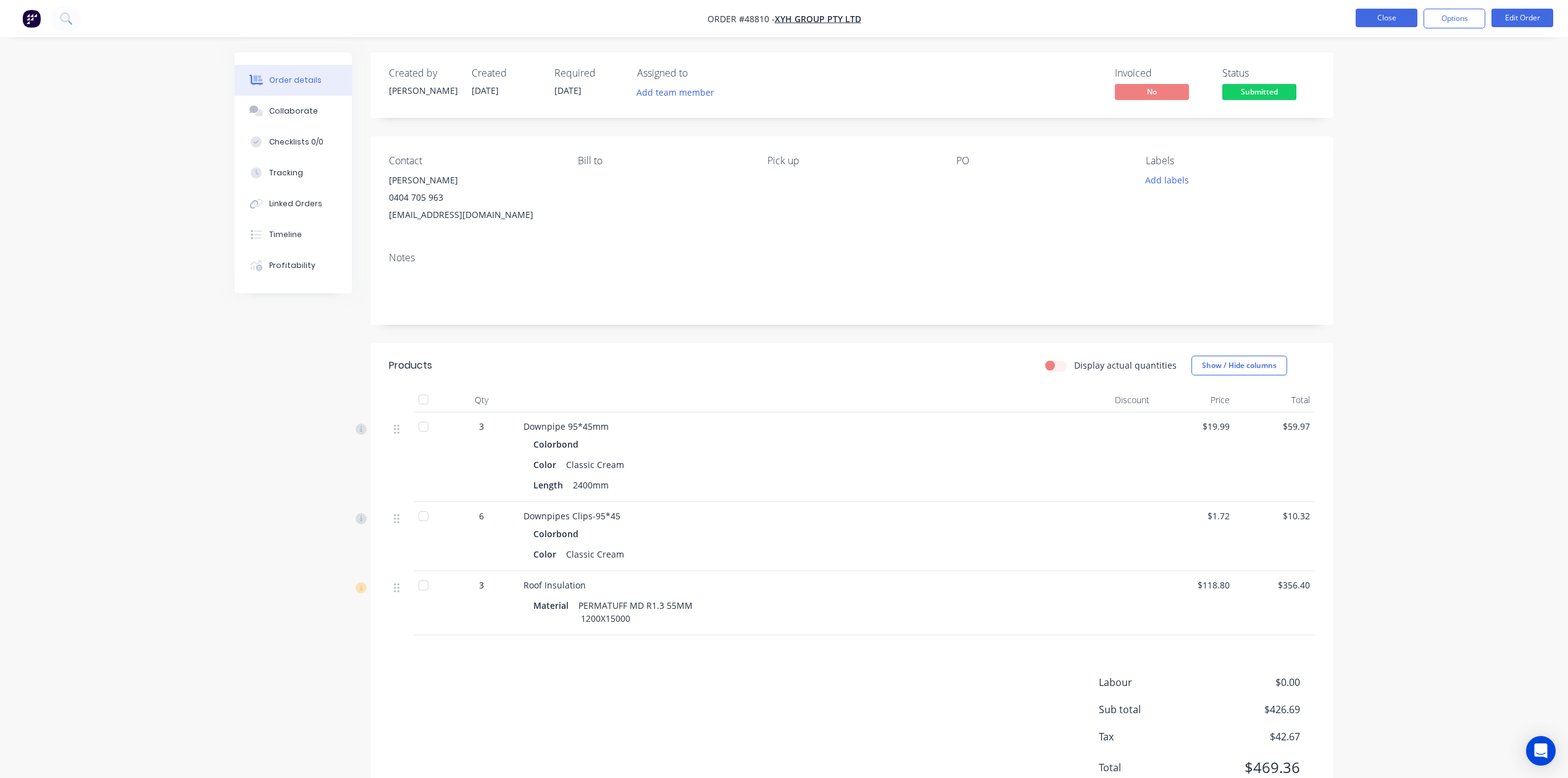
click at [1396, 18] on button "Close" at bounding box center [1387, 17] width 62 height 18
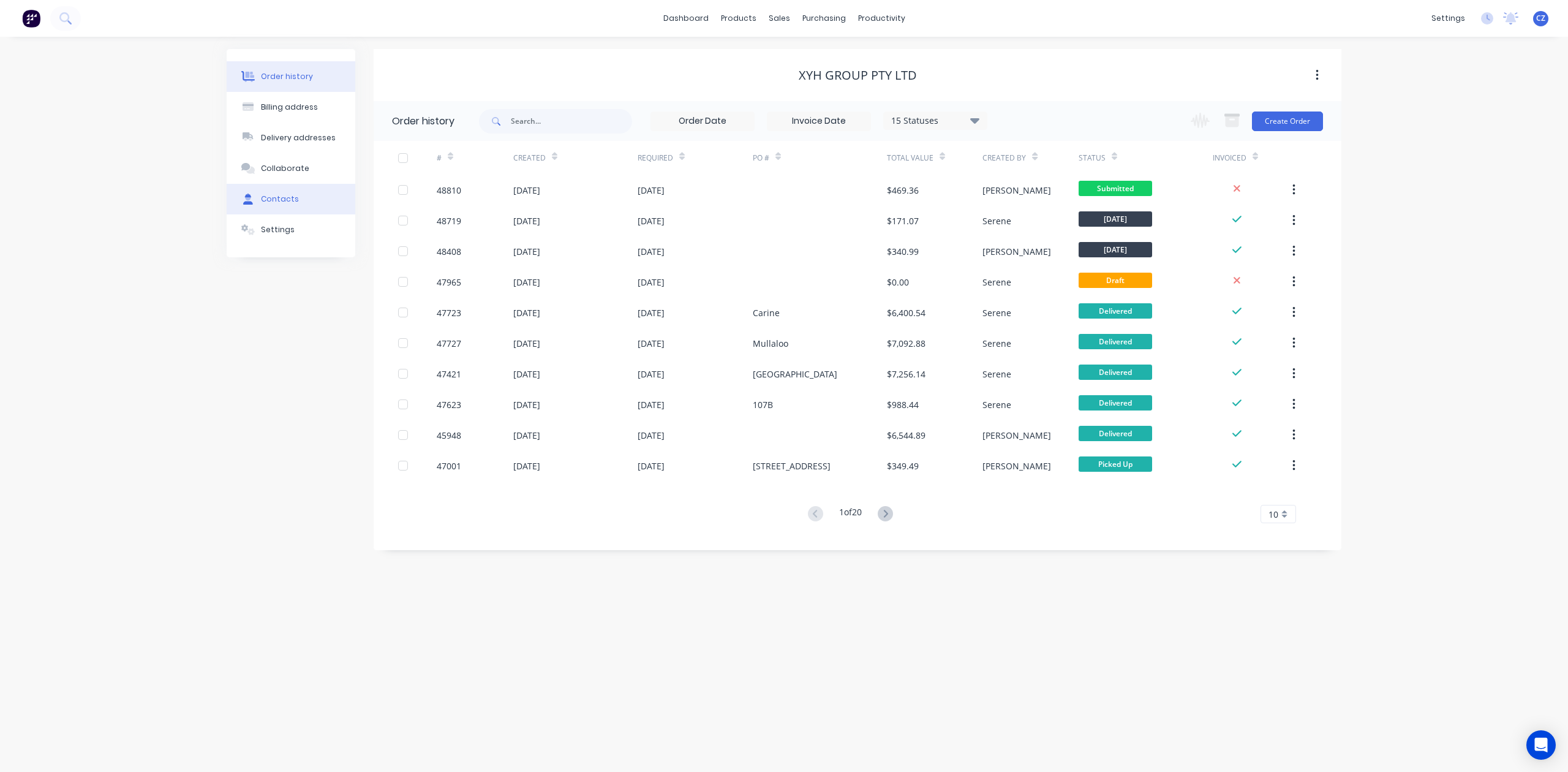
click at [300, 201] on button "Contacts" at bounding box center [291, 199] width 128 height 30
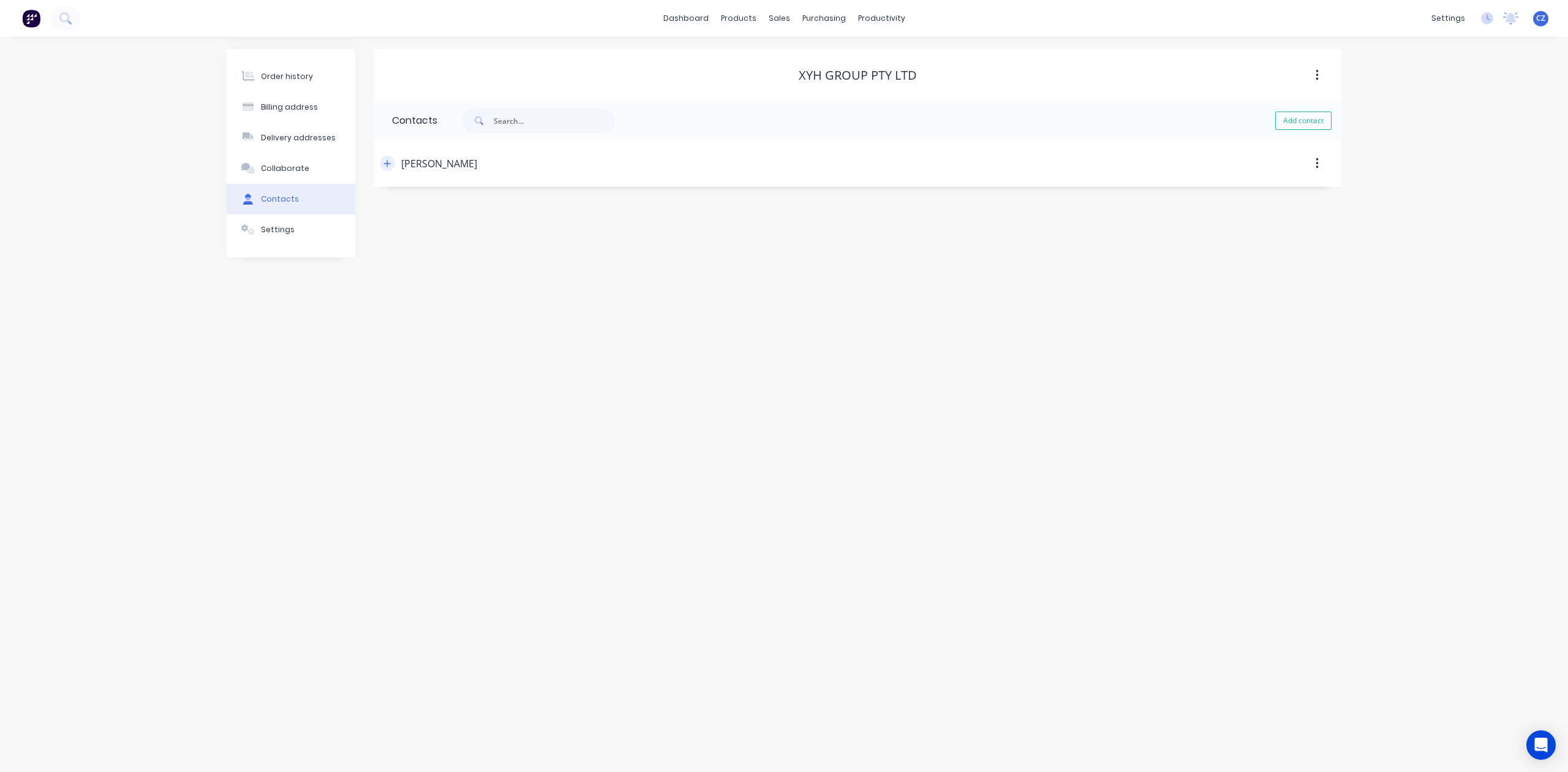
click at [393, 164] on button "button" at bounding box center [387, 163] width 16 height 16
click at [270, 236] on button "Settings" at bounding box center [291, 229] width 128 height 30
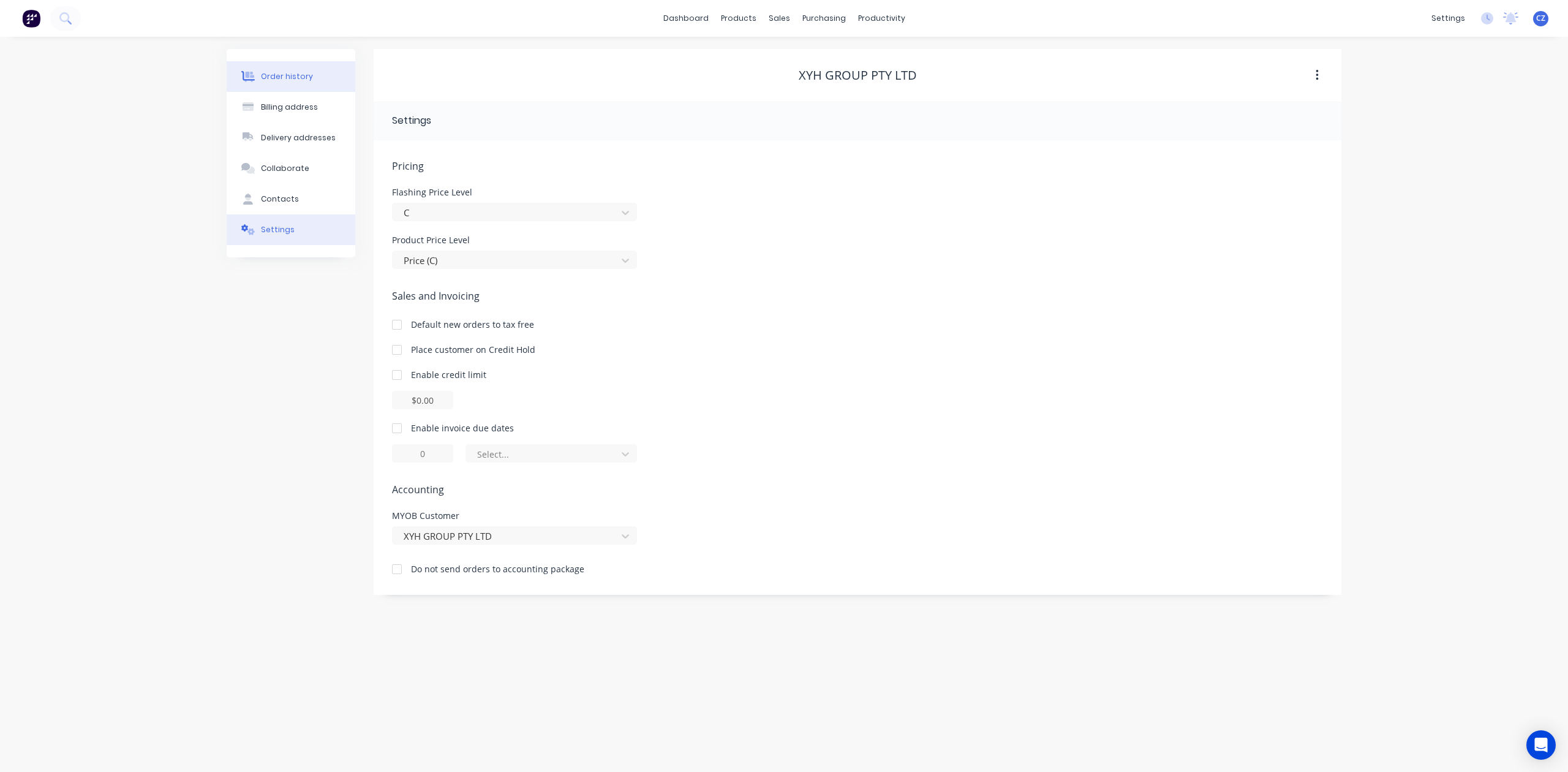
click at [312, 73] on button "Order history" at bounding box center [291, 76] width 128 height 30
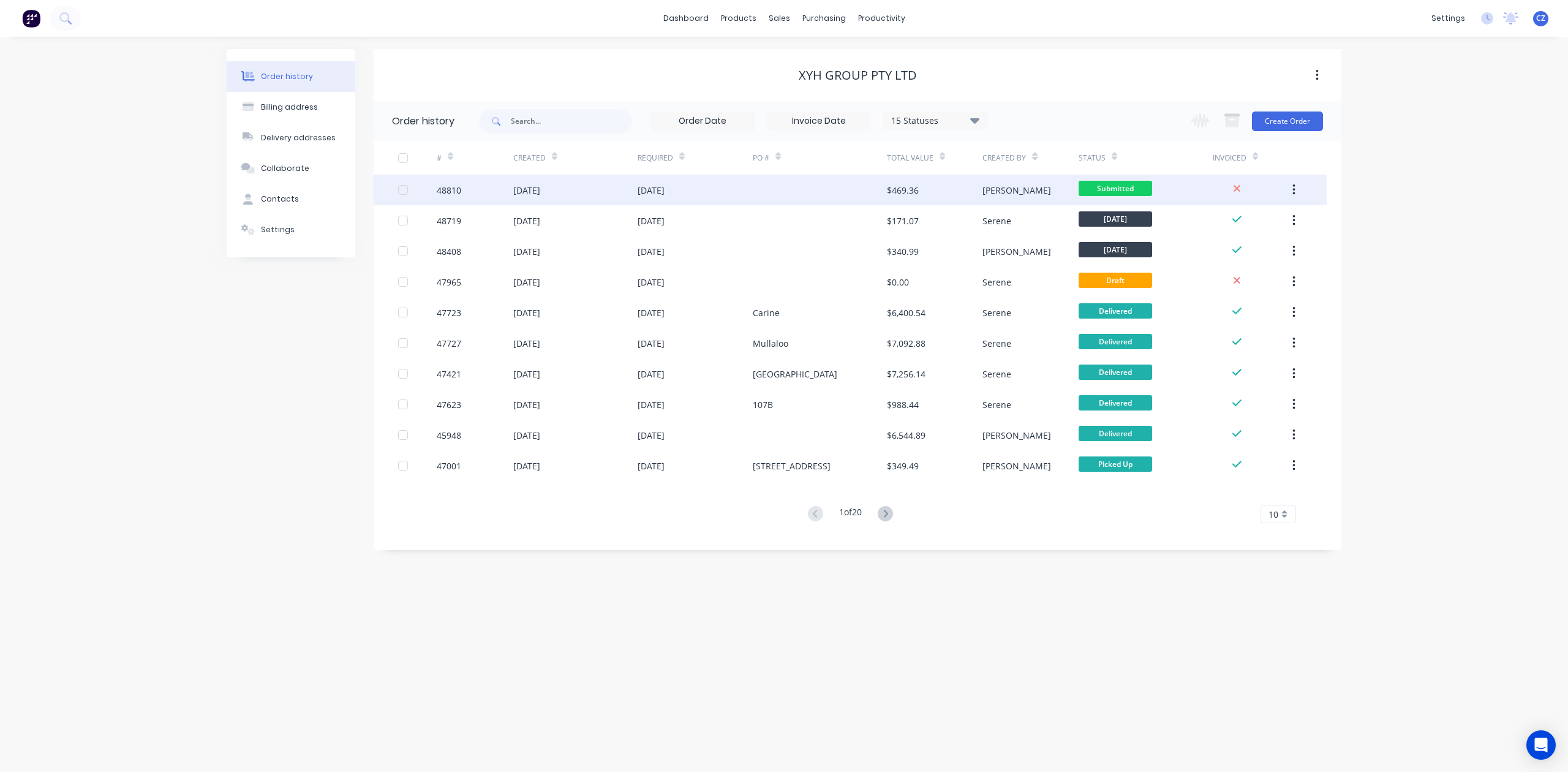
click at [804, 194] on div at bounding box center [820, 189] width 134 height 30
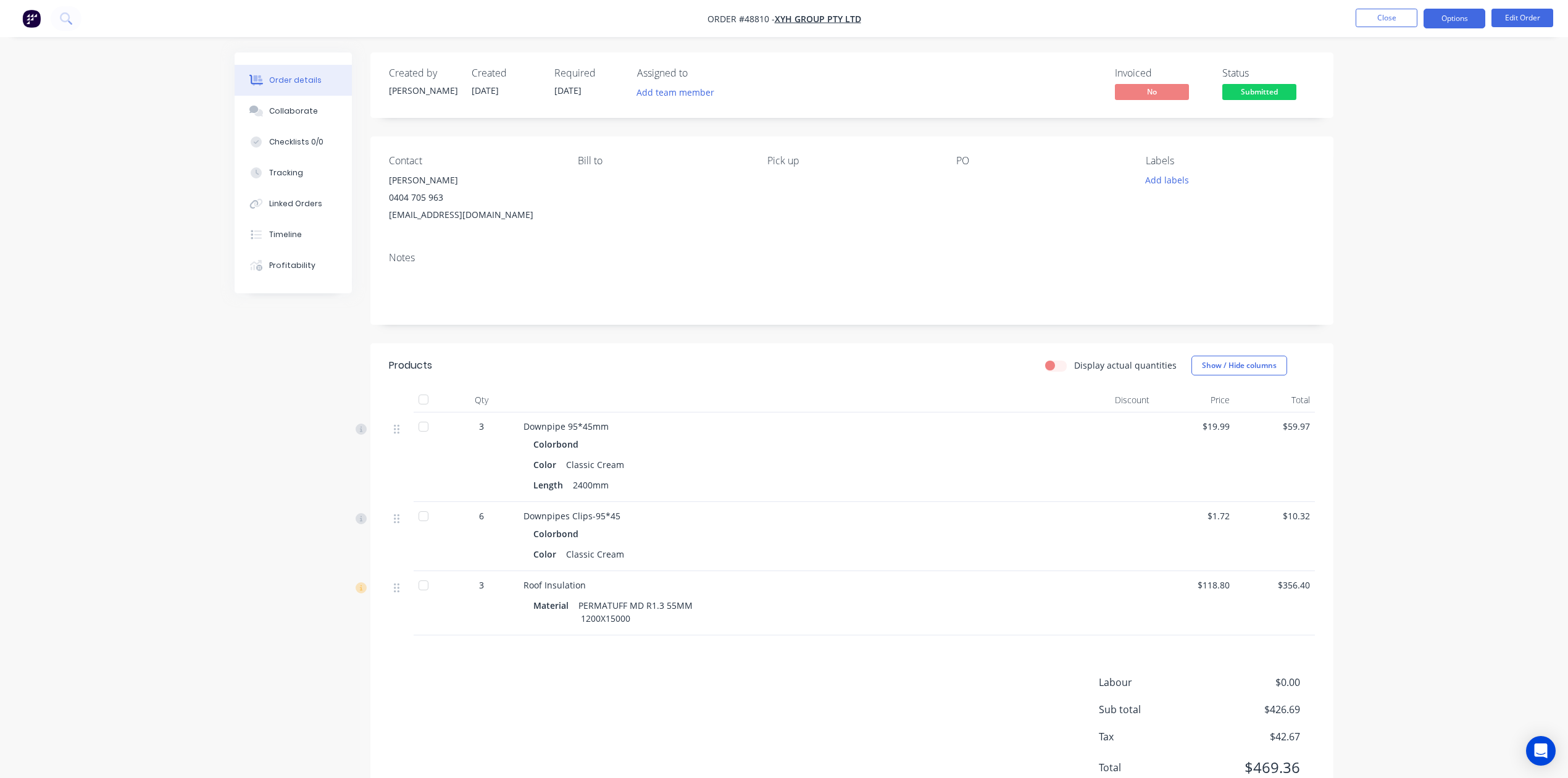
click at [1450, 15] on button "Options" at bounding box center [1454, 18] width 62 height 20
click at [1396, 66] on div "Invoice" at bounding box center [1417, 75] width 114 height 18
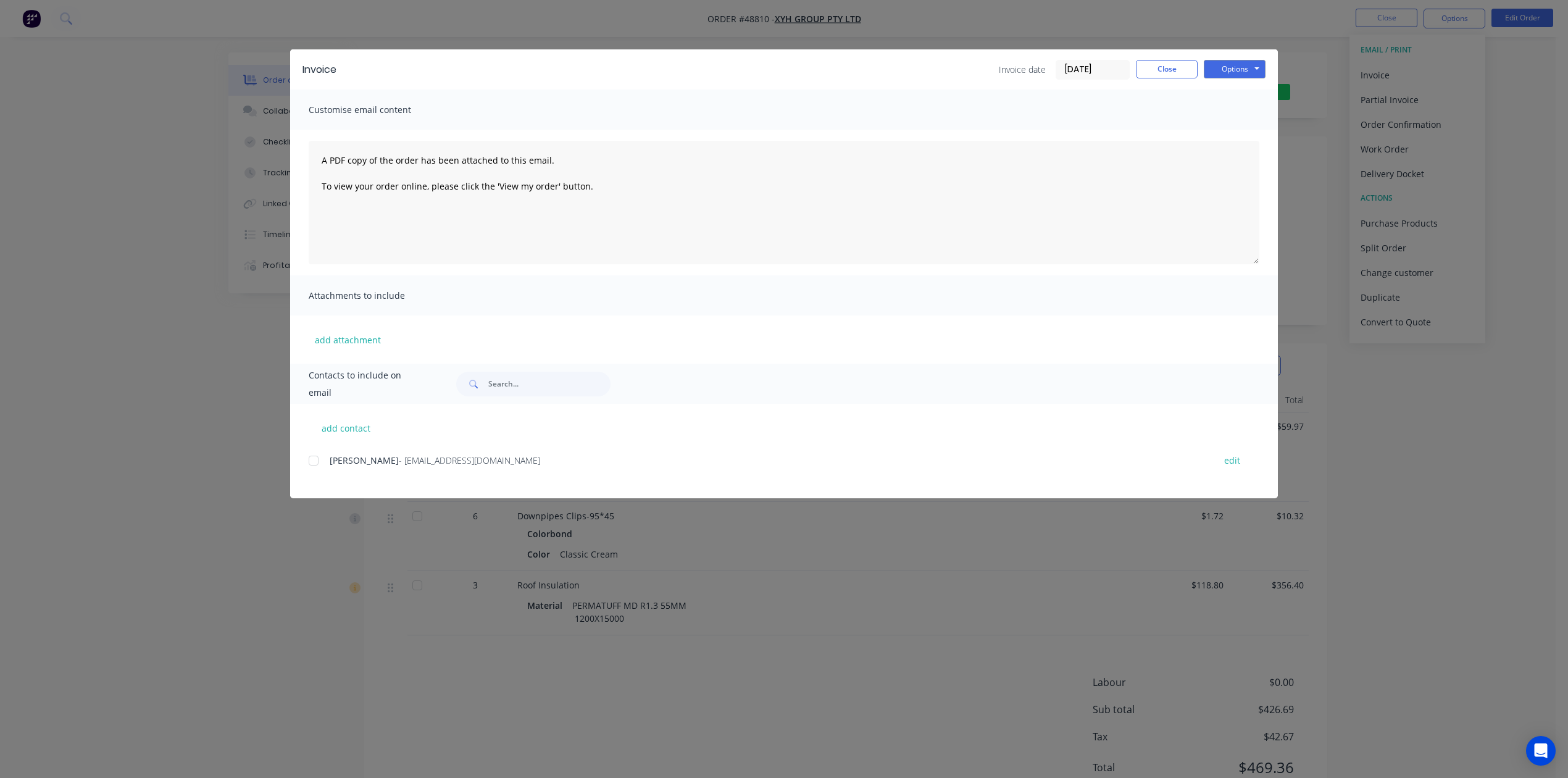
click at [310, 463] on div at bounding box center [314, 461] width 25 height 25
click at [324, 157] on textarea "A PDF copy of the order has been attached to this email. To view your order onl…" at bounding box center [784, 202] width 951 height 123
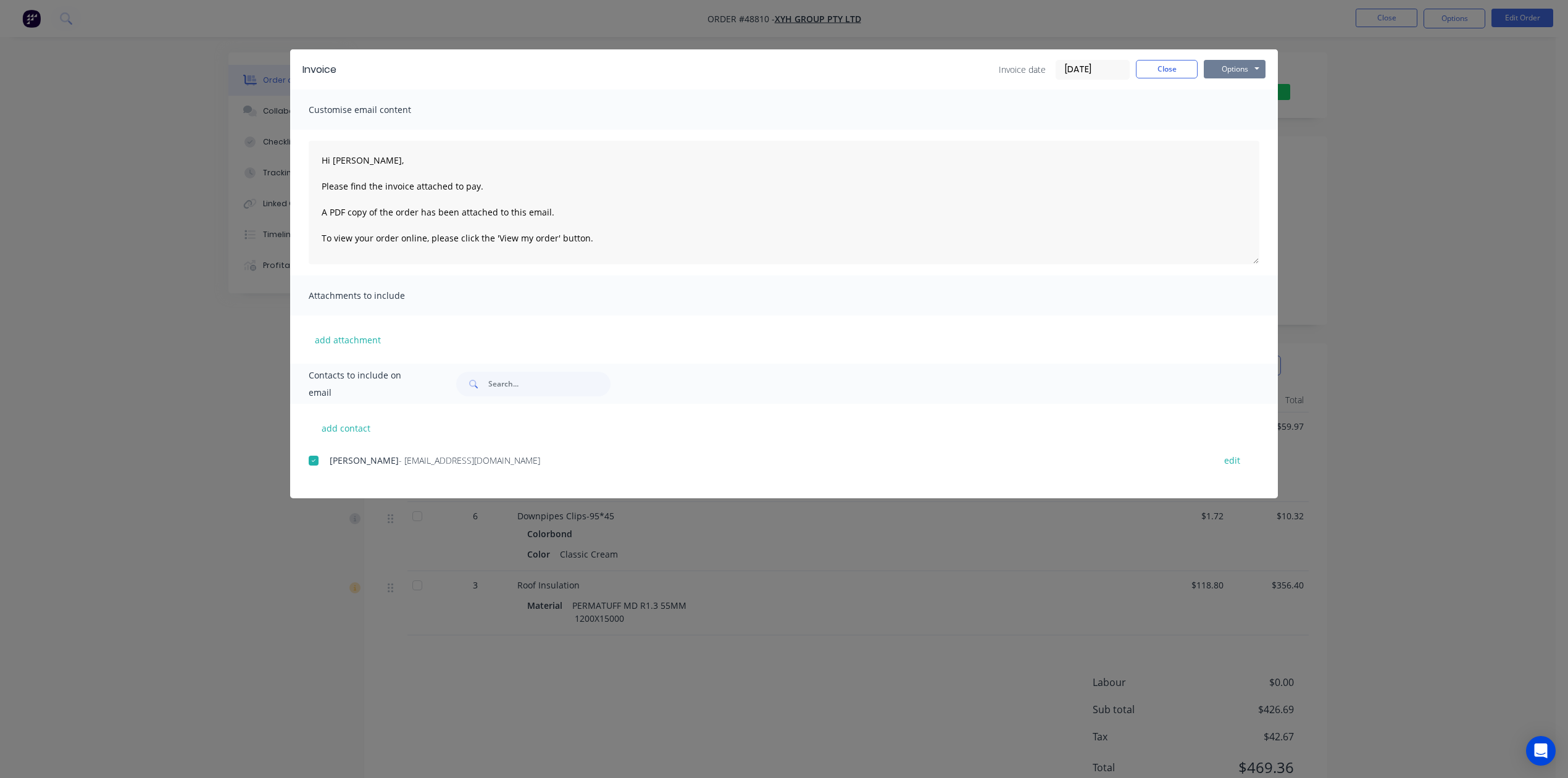
click at [1260, 62] on button "Options" at bounding box center [1235, 69] width 62 height 18
click at [1253, 129] on button "Email" at bounding box center [1243, 132] width 79 height 21
type textarea "A PDF copy of the order has been attached to this email. To view your order onl…"
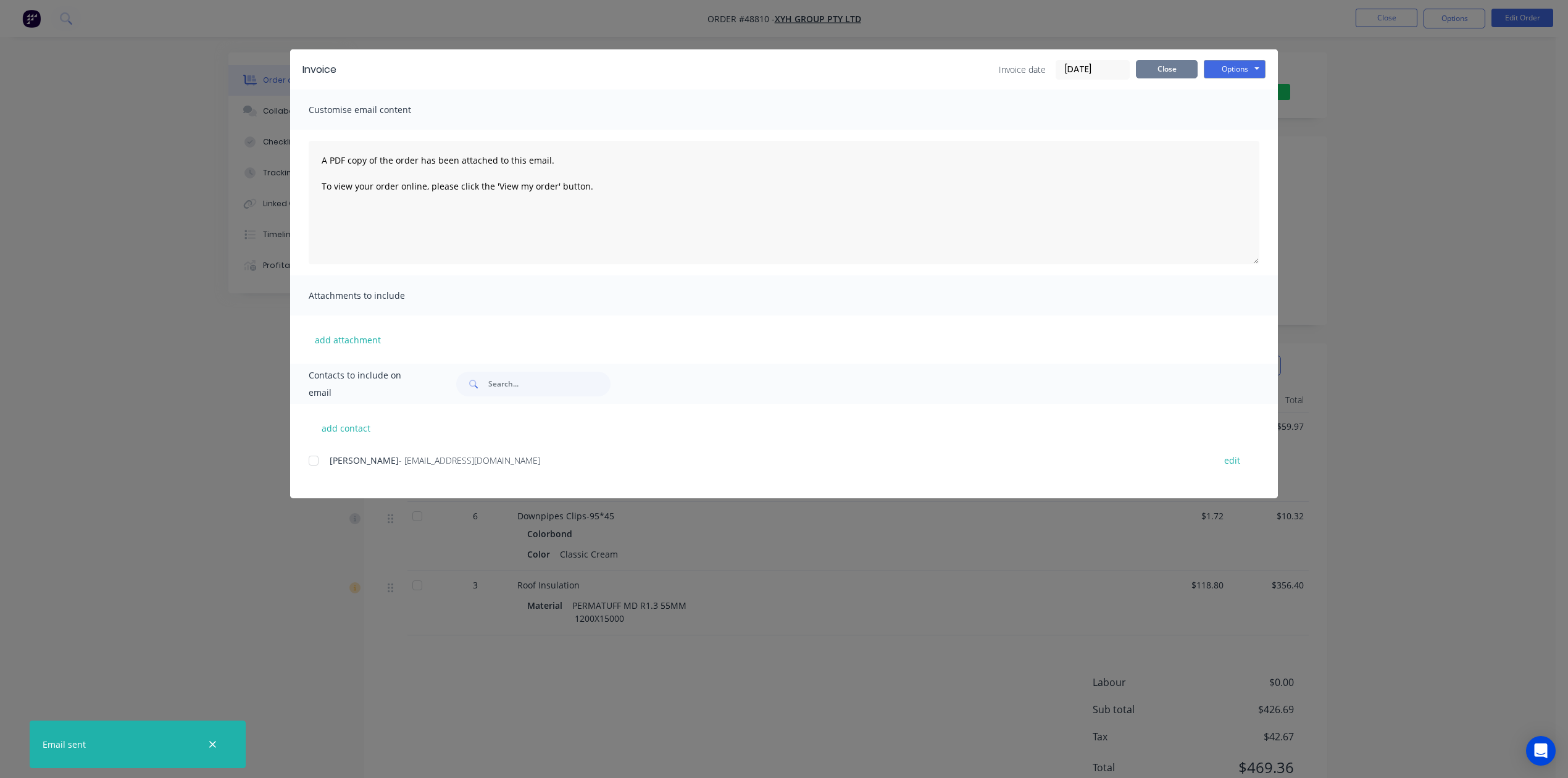
click at [1189, 65] on button "Close" at bounding box center [1167, 69] width 62 height 18
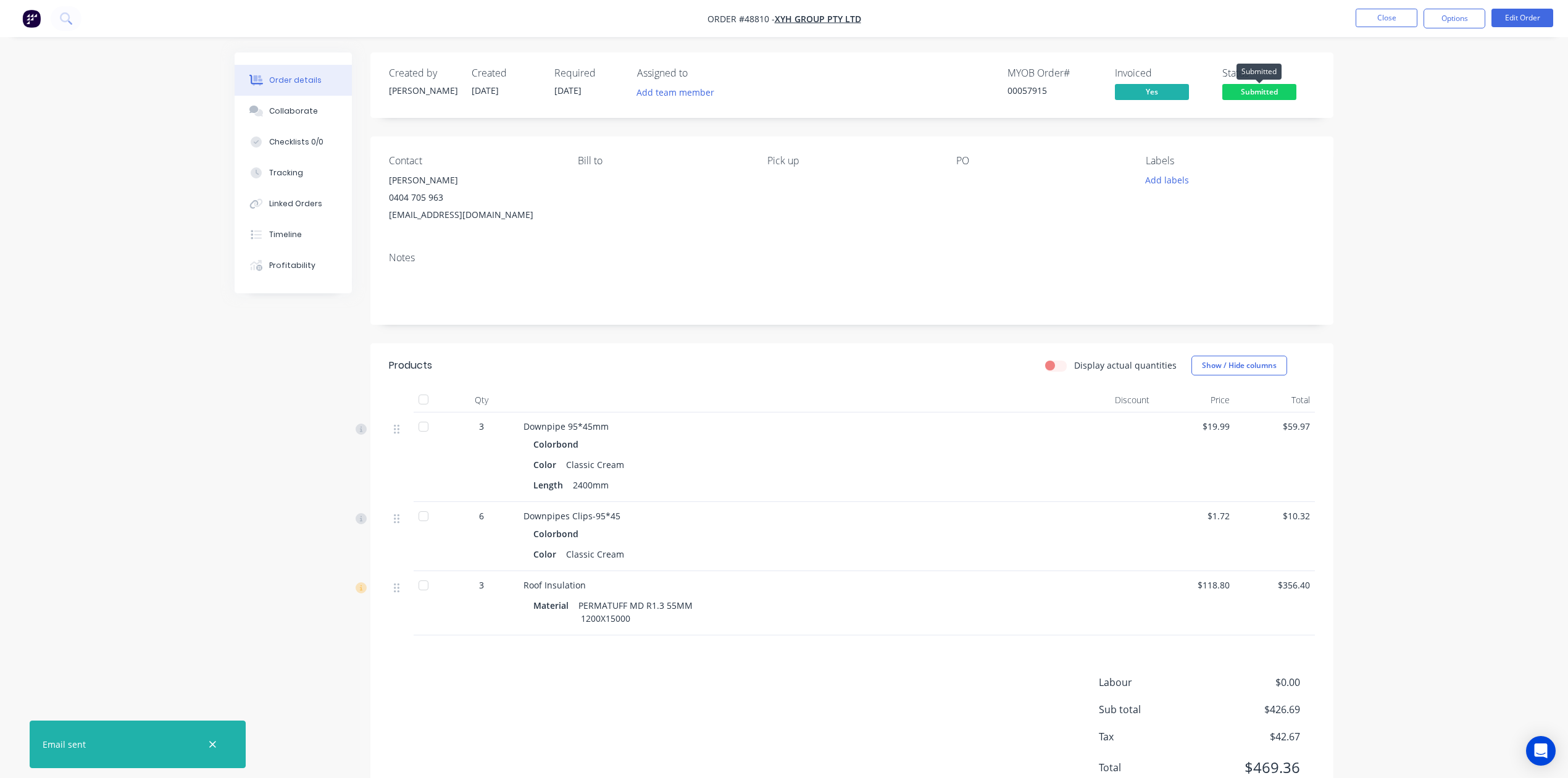
click at [1280, 85] on span "Submitted" at bounding box center [1259, 91] width 74 height 16
click at [742, 502] on div "Downpipes Clips-95*45 Colorbond Color Classic Cream" at bounding box center [796, 536] width 556 height 69
click at [1372, 22] on button "Close" at bounding box center [1387, 17] width 62 height 18
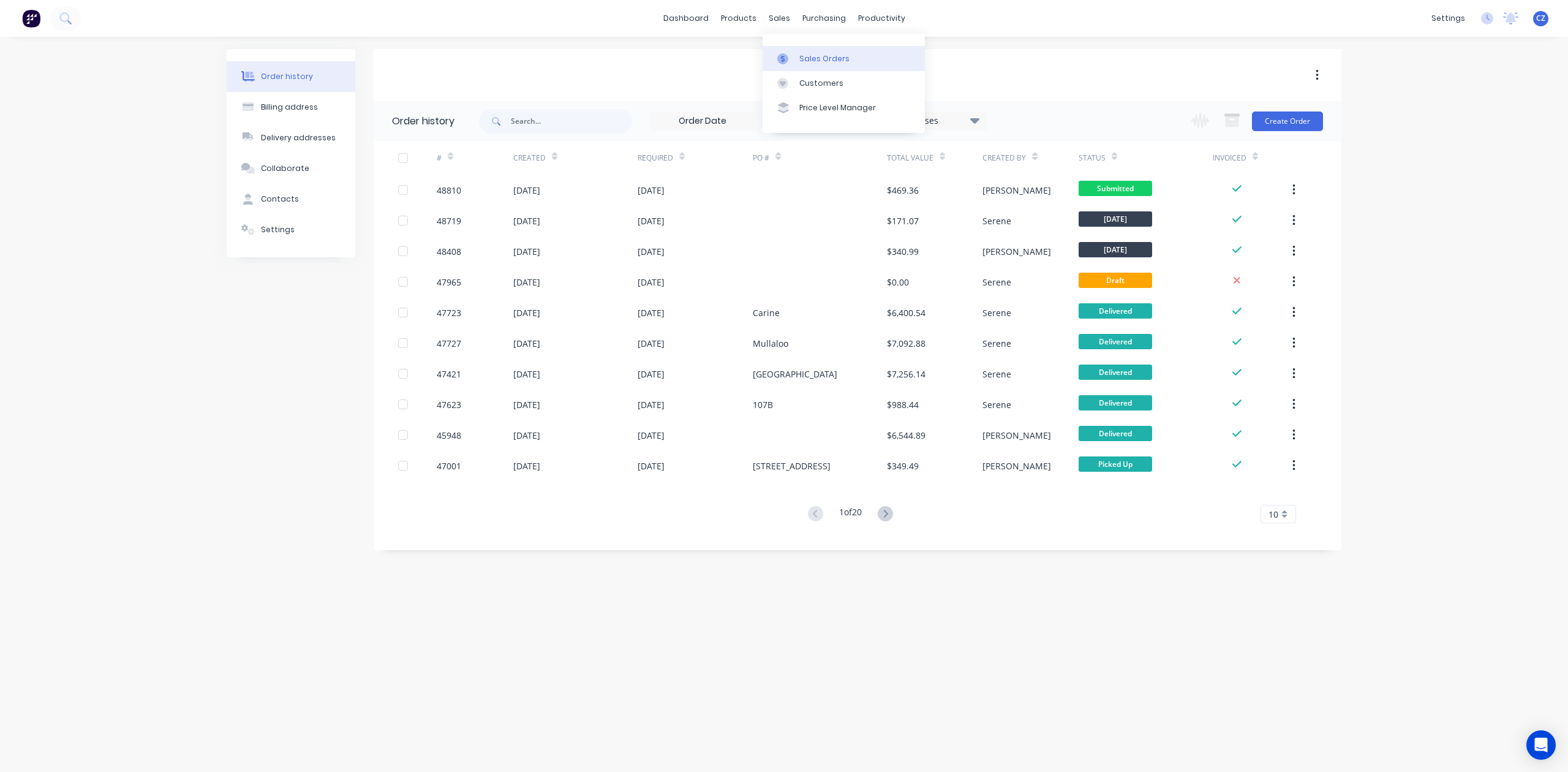
click at [782, 58] on icon at bounding box center [783, 58] width 3 height 7
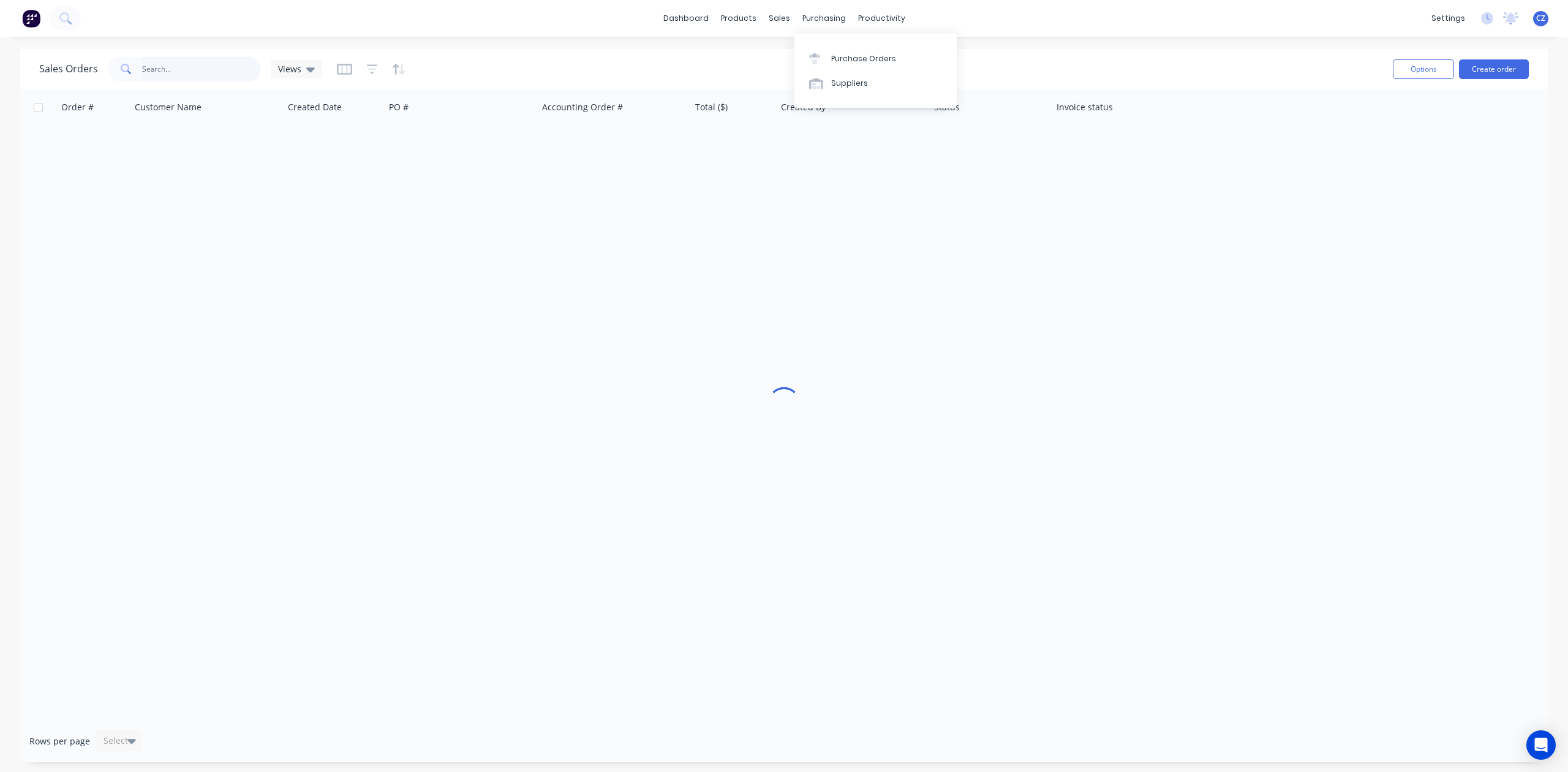
click at [155, 70] on input "text" at bounding box center [201, 69] width 119 height 25
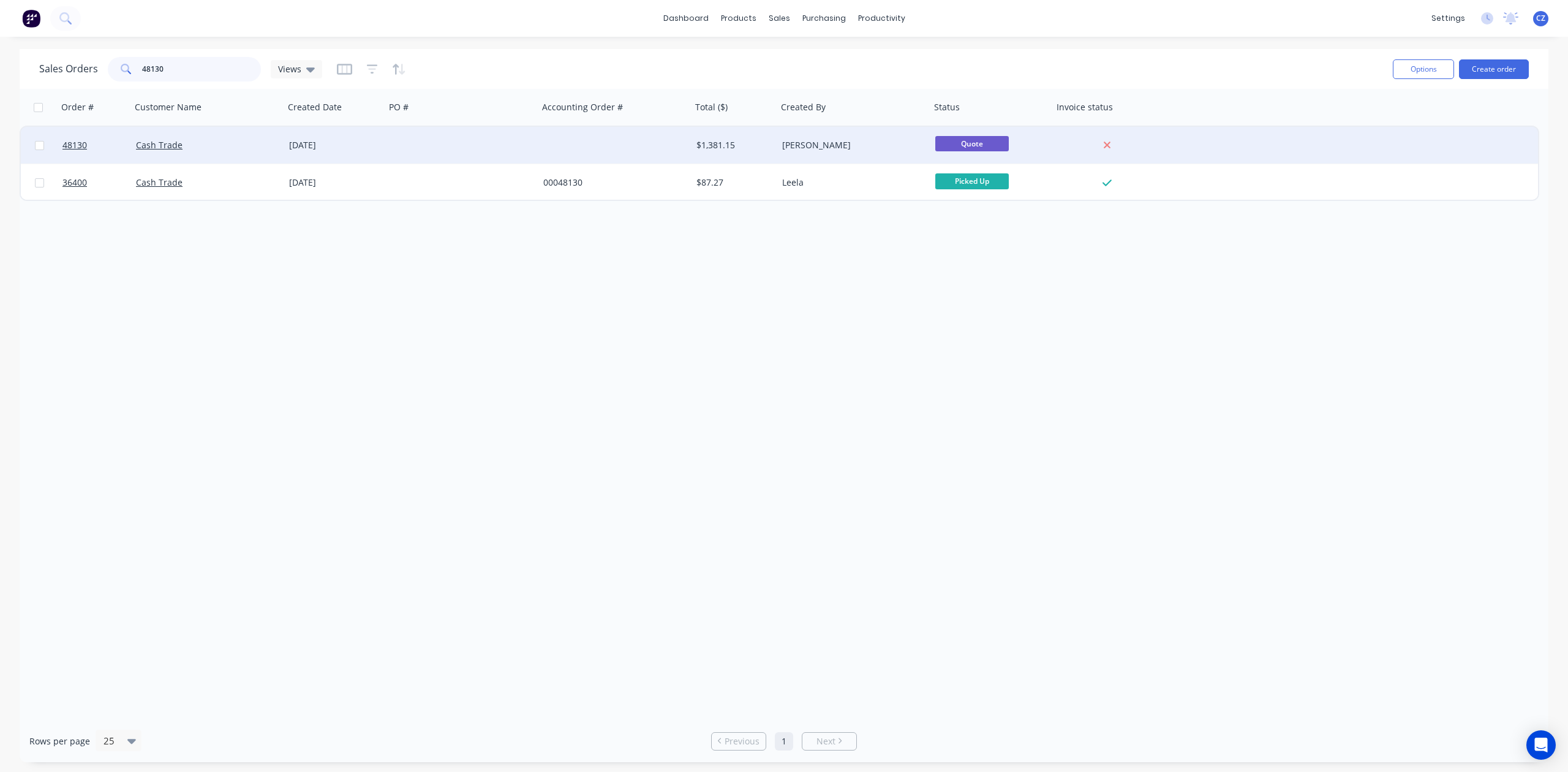
type input "48130"
click at [450, 150] on div at bounding box center [462, 145] width 153 height 37
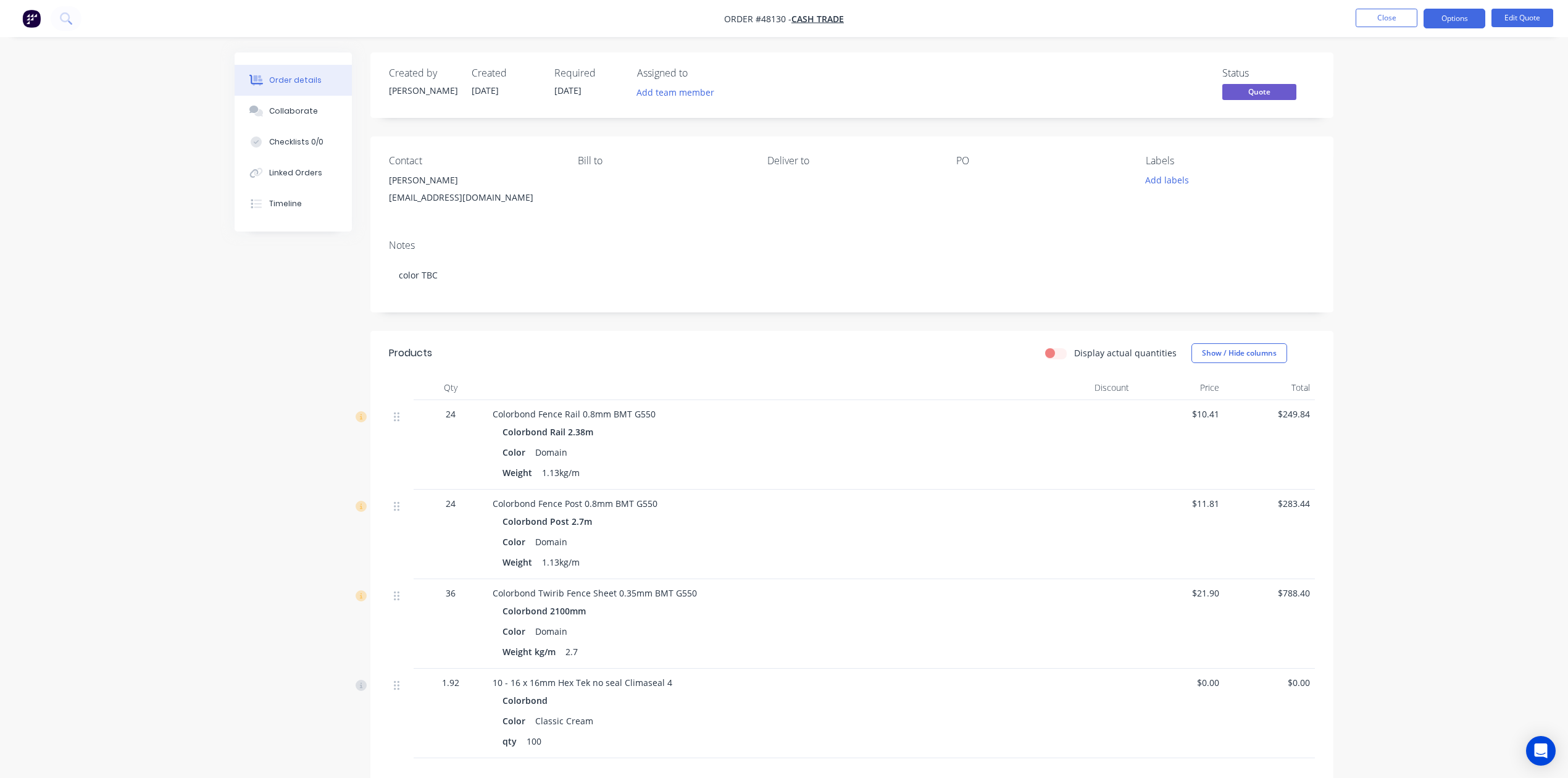
click at [858, 478] on div "Weight 1.13kg/m" at bounding box center [765, 473] width 526 height 18
click at [849, 356] on div "Display actual quantities Show / Hide columns" at bounding box center [951, 353] width 729 height 20
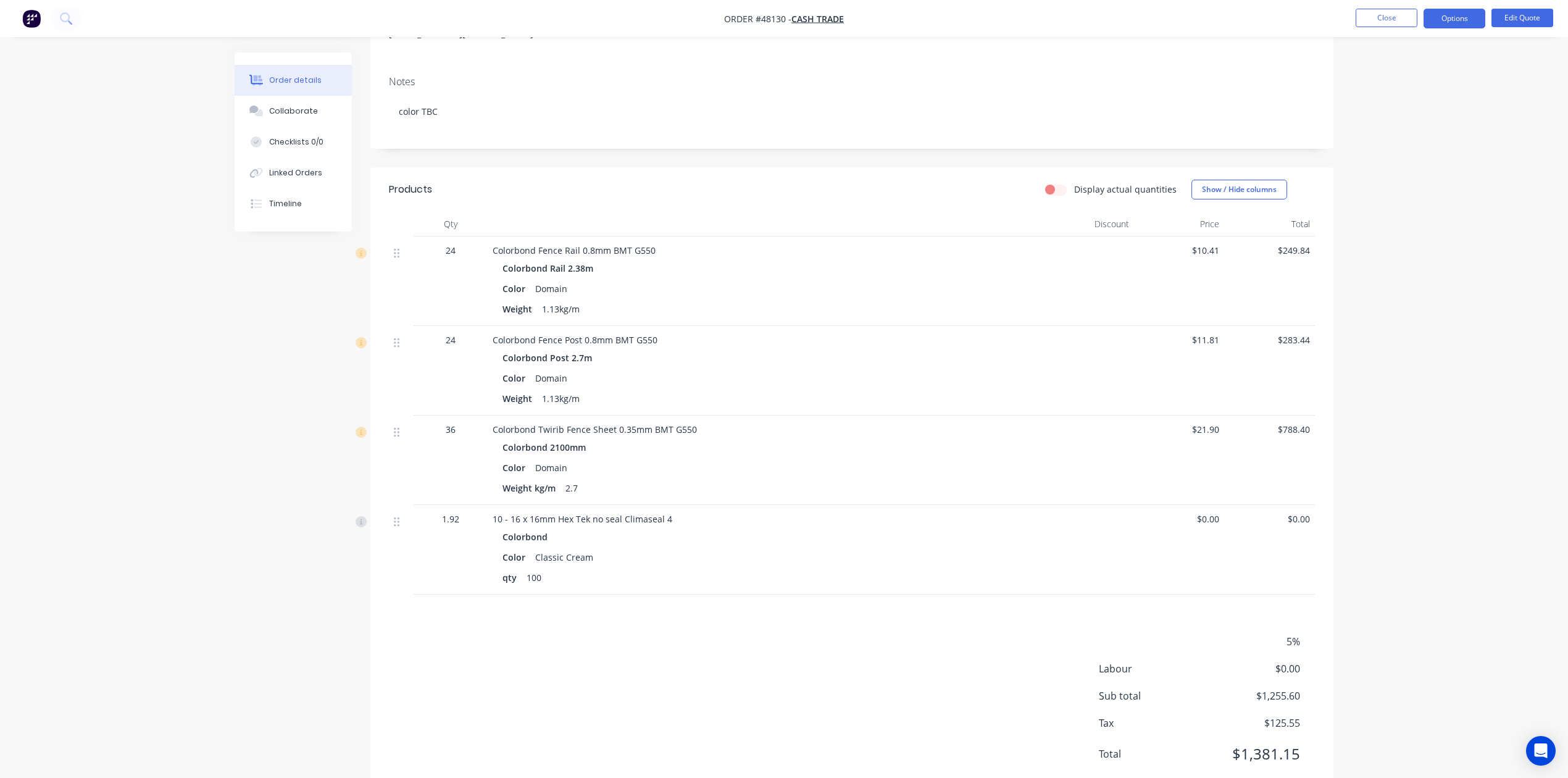
scroll to position [164, 0]
click at [253, 215] on button "Timeline" at bounding box center [293, 203] width 118 height 31
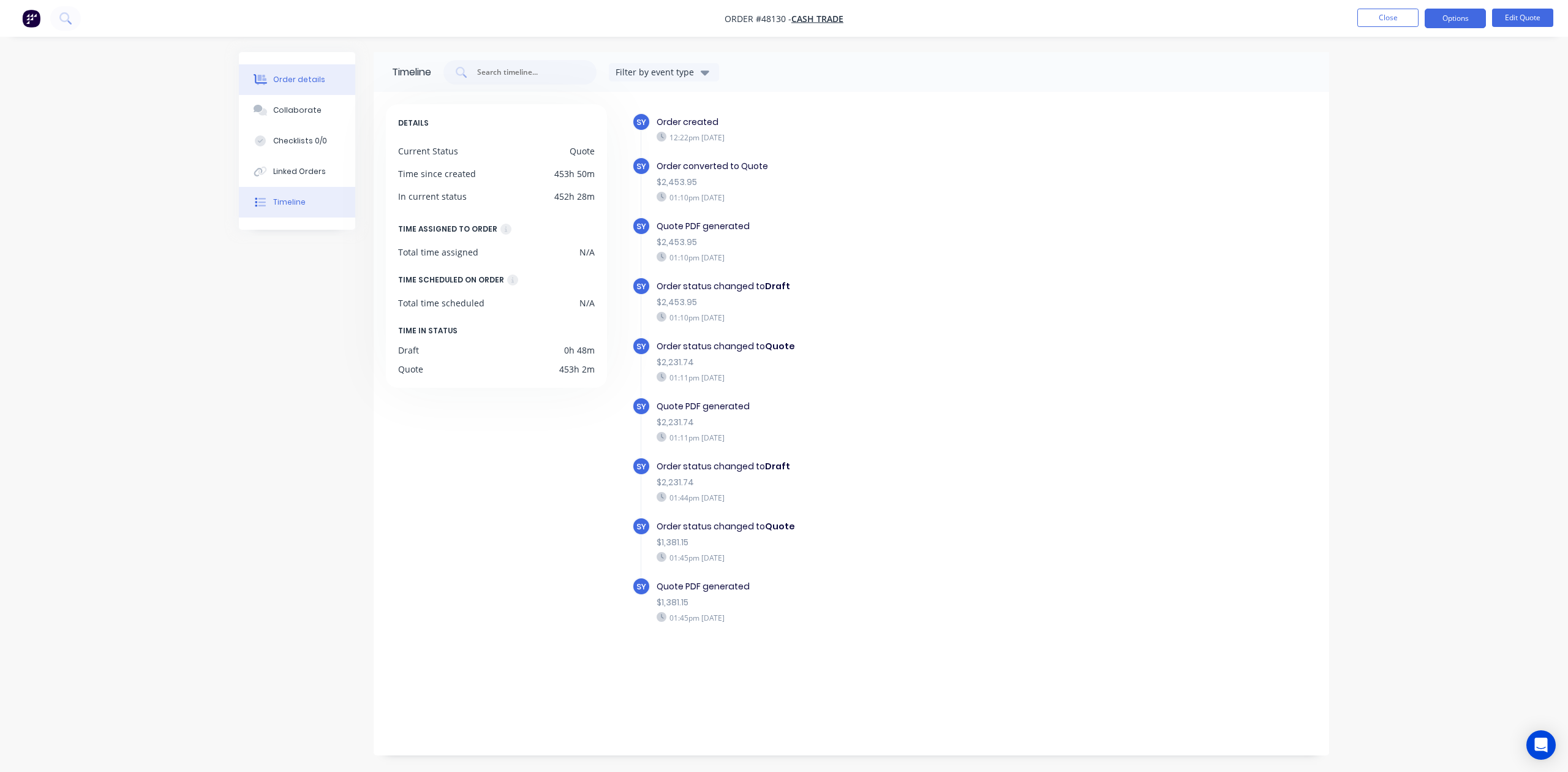
click at [282, 76] on div "Order details" at bounding box center [298, 79] width 52 height 11
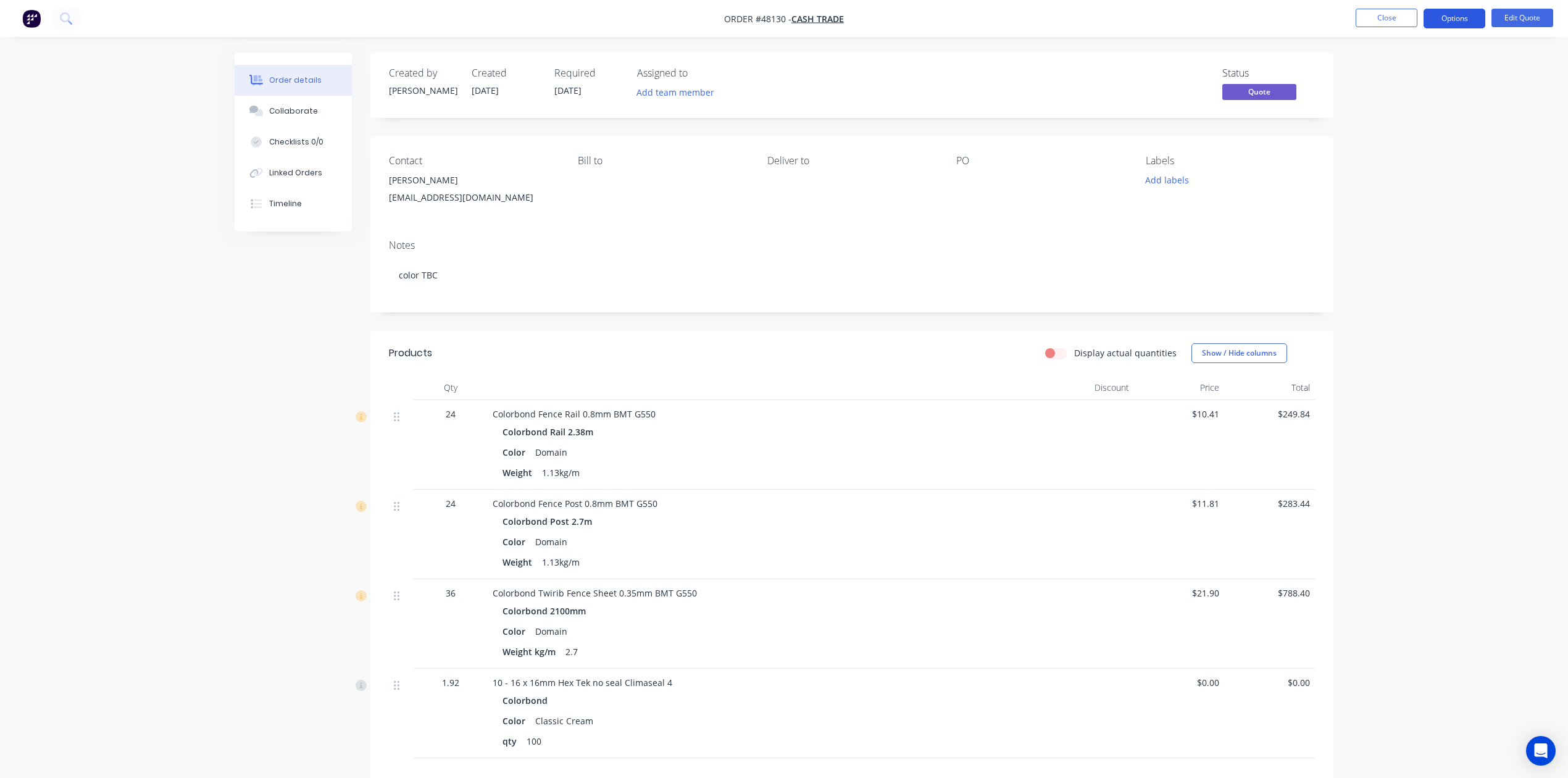
click at [1457, 18] on button "Options" at bounding box center [1454, 18] width 62 height 20
click at [1428, 66] on div "Quote" at bounding box center [1417, 75] width 114 height 18
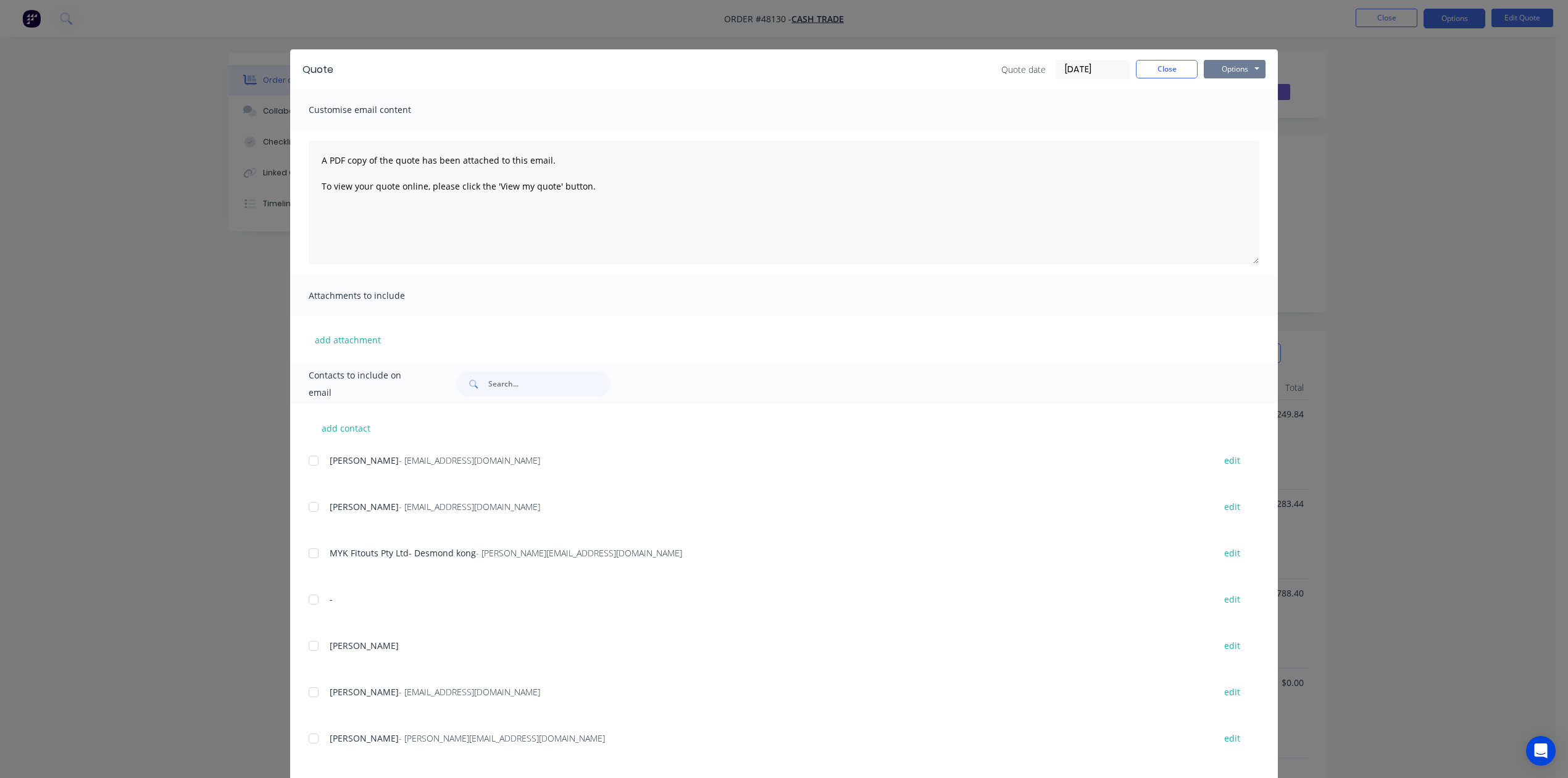
click at [1215, 66] on button "Options" at bounding box center [1235, 69] width 62 height 18
click at [1229, 109] on button "Print" at bounding box center [1243, 111] width 79 height 21
click at [1149, 65] on button "Close" at bounding box center [1167, 69] width 62 height 18
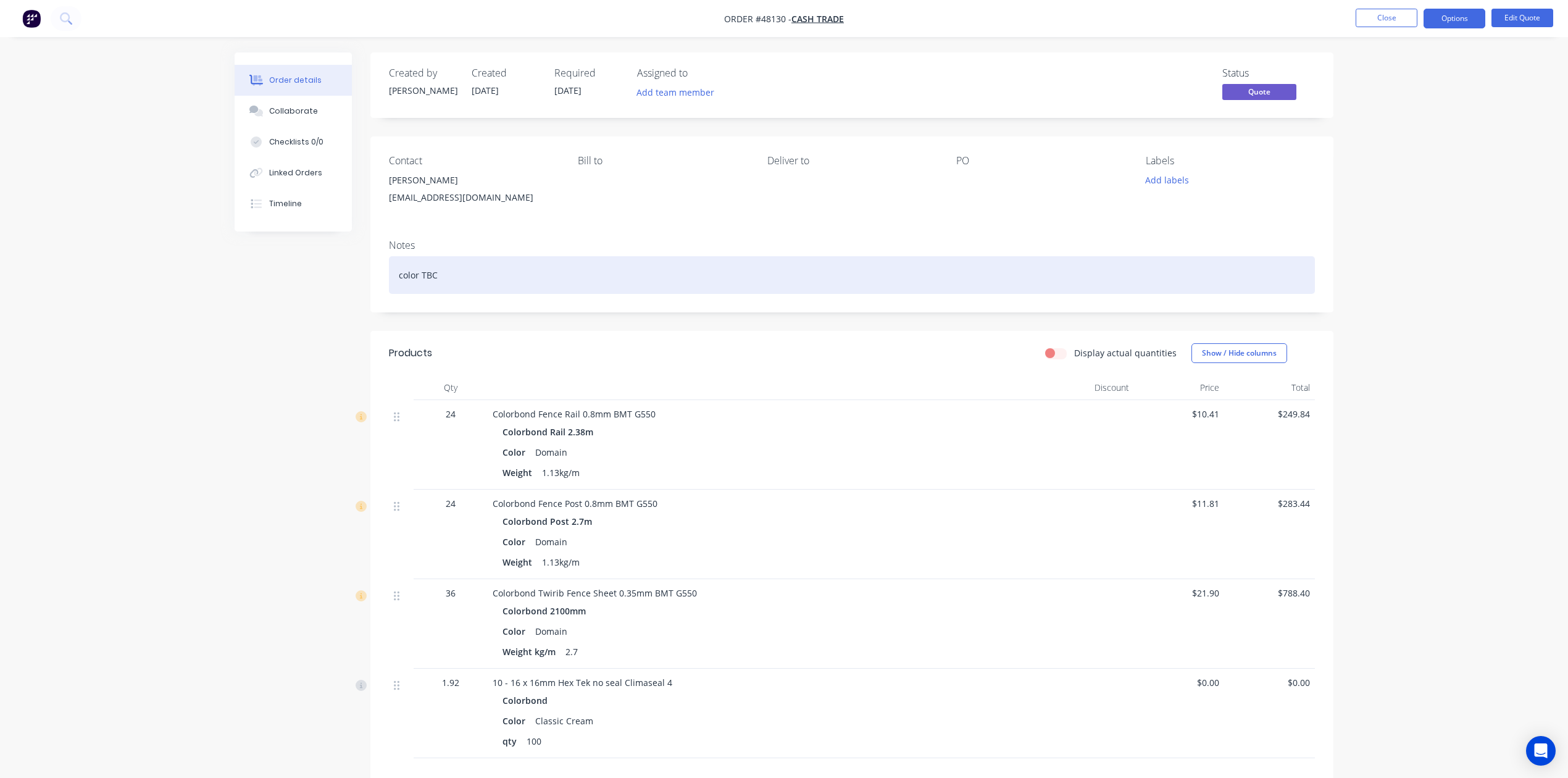
click at [980, 287] on div "color TBC" at bounding box center [852, 274] width 927 height 37
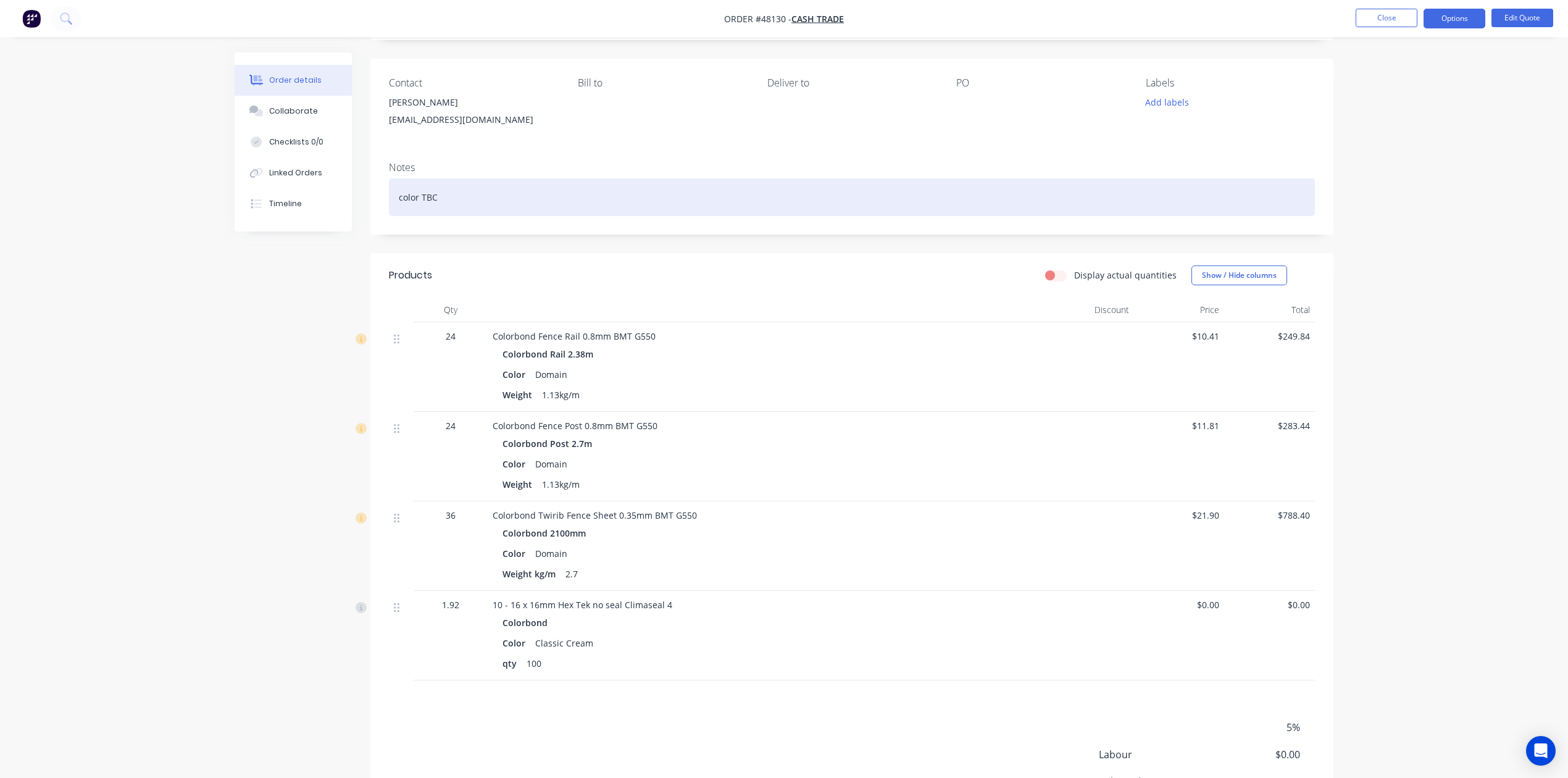
scroll to position [201, 0]
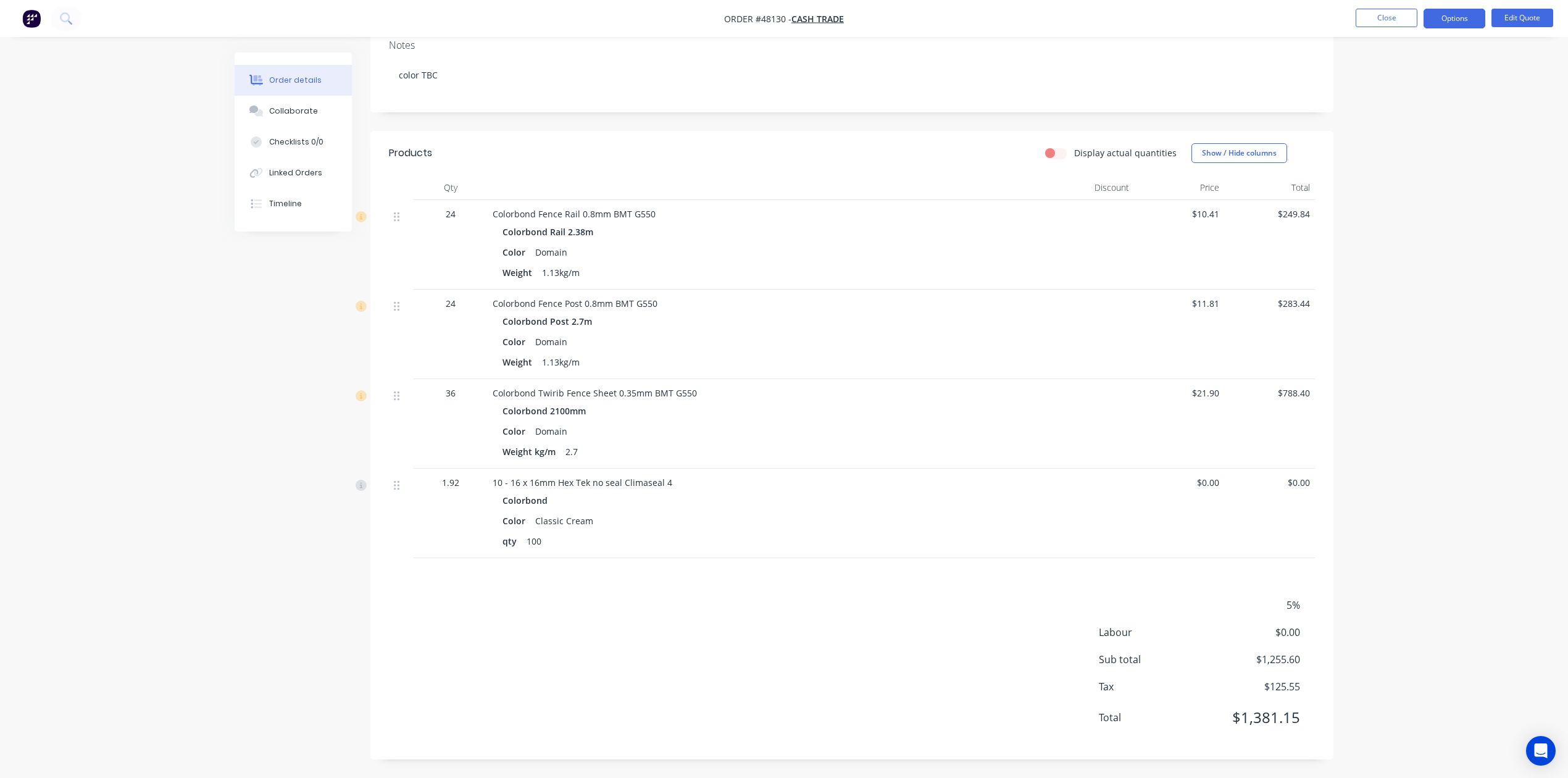
click at [980, 375] on div "Colorbond Fence Post 0.8mm BMT G550 Colorbond Post 2.7m Color Domain Weight 1.1…" at bounding box center [766, 334] width 556 height 89
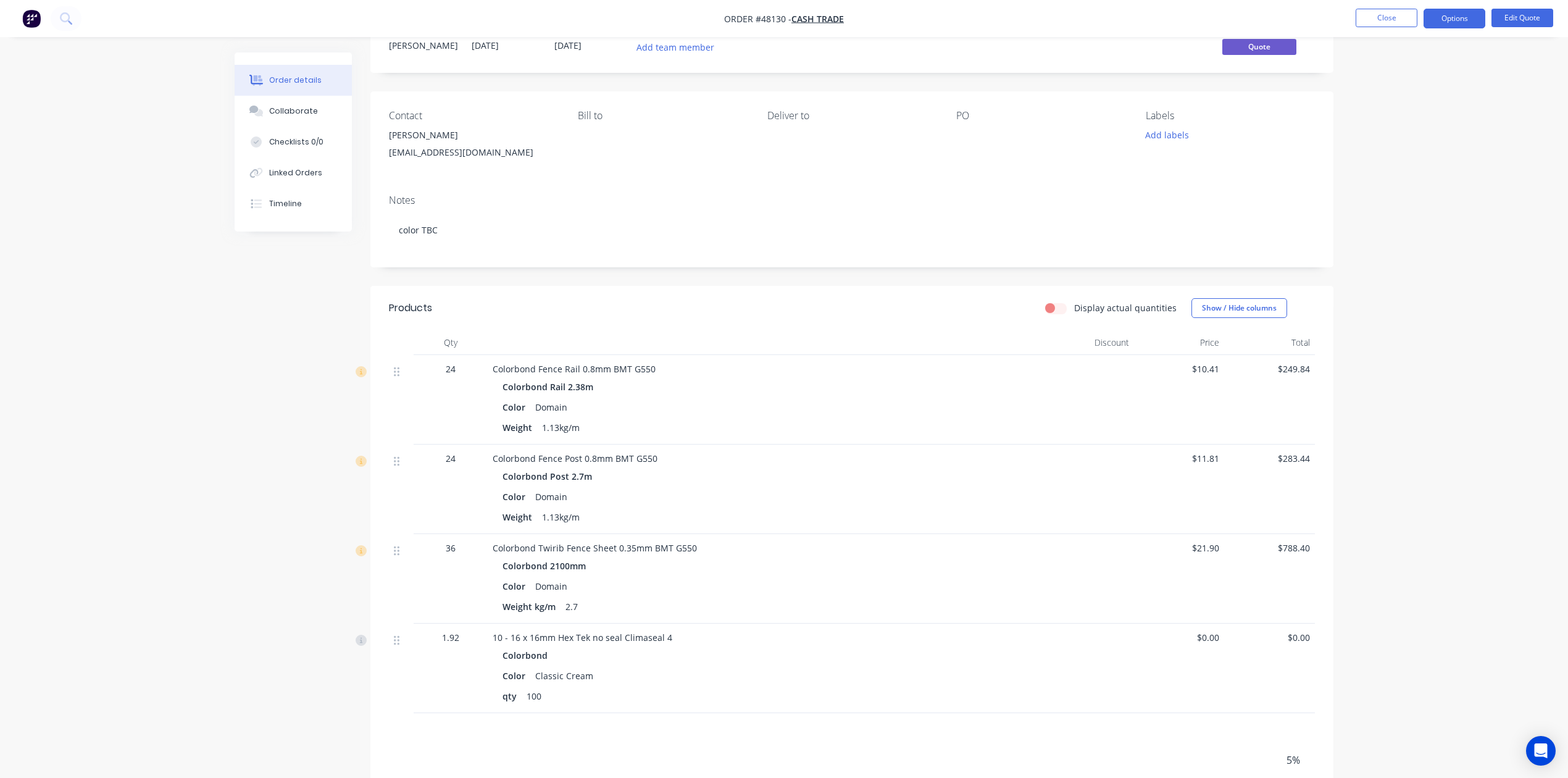
scroll to position [82, 0]
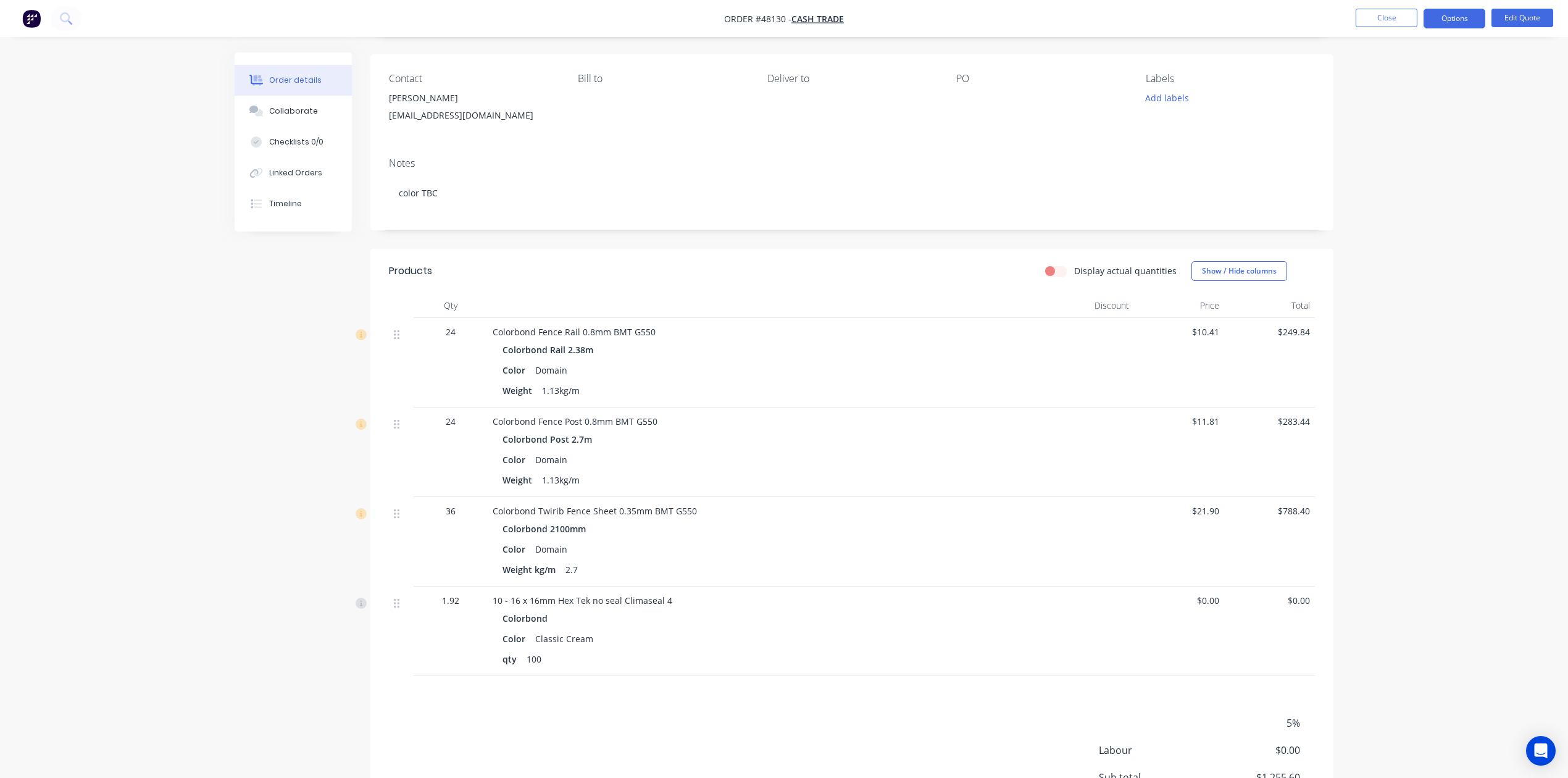
click at [782, 353] on div "Colorbond Rail 2.38m" at bounding box center [765, 350] width 526 height 18
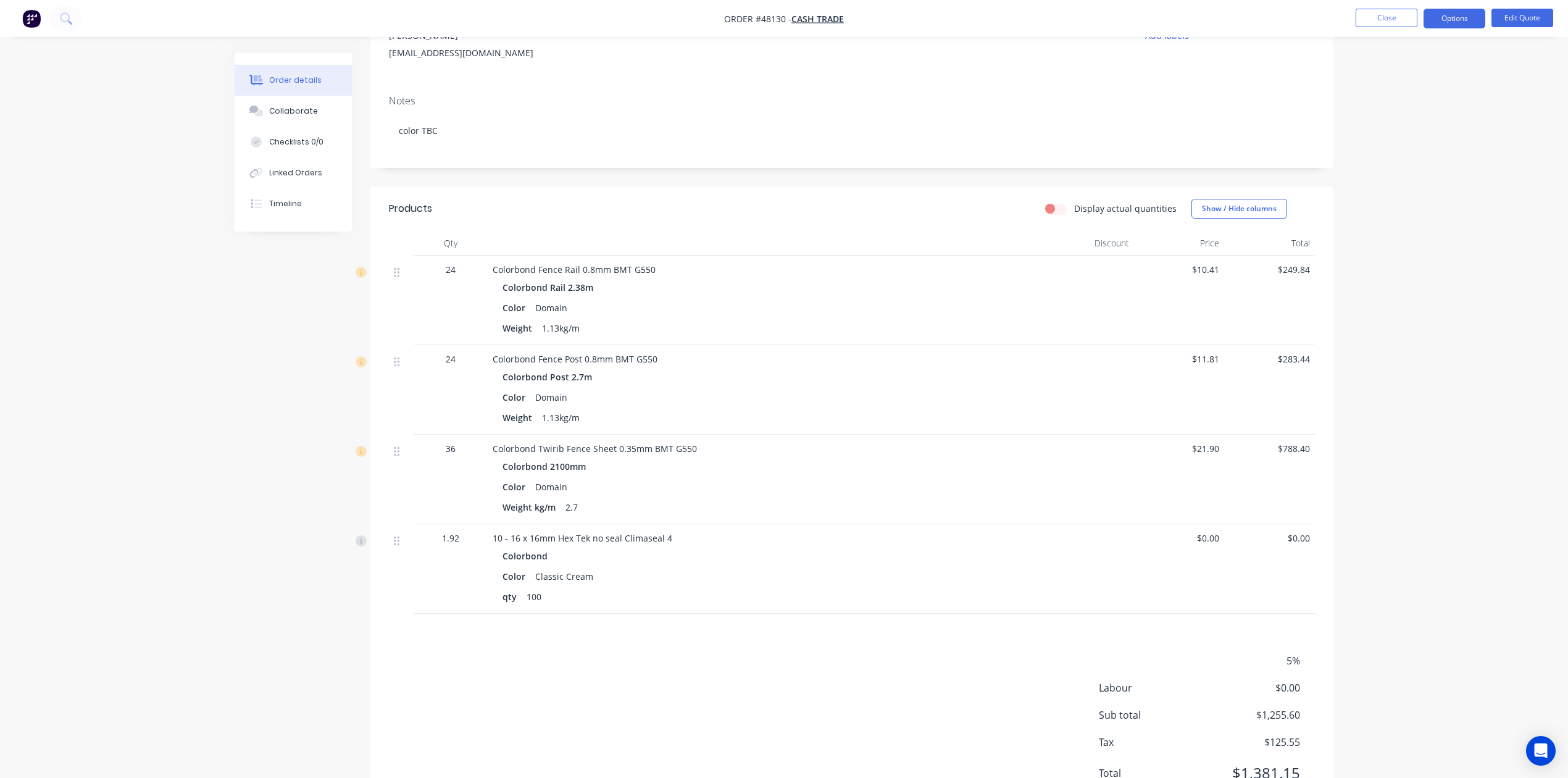
scroll to position [201, 0]
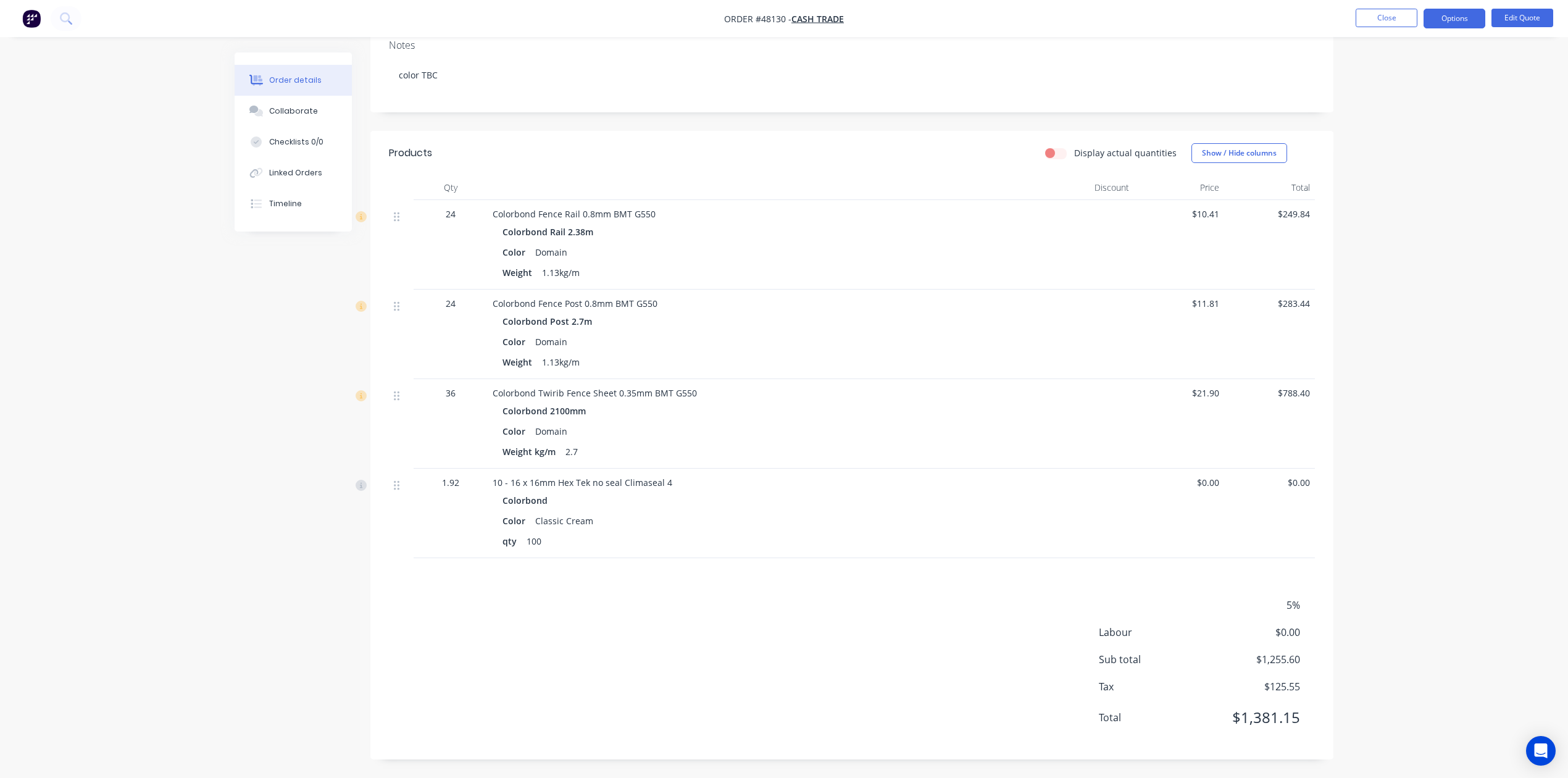
click at [892, 386] on div "Colorbond Twirib Fence Sheet 0.35mm BMT G550" at bounding box center [766, 393] width 546 height 13
click at [1507, 21] on button "Edit Quote" at bounding box center [1522, 17] width 62 height 18
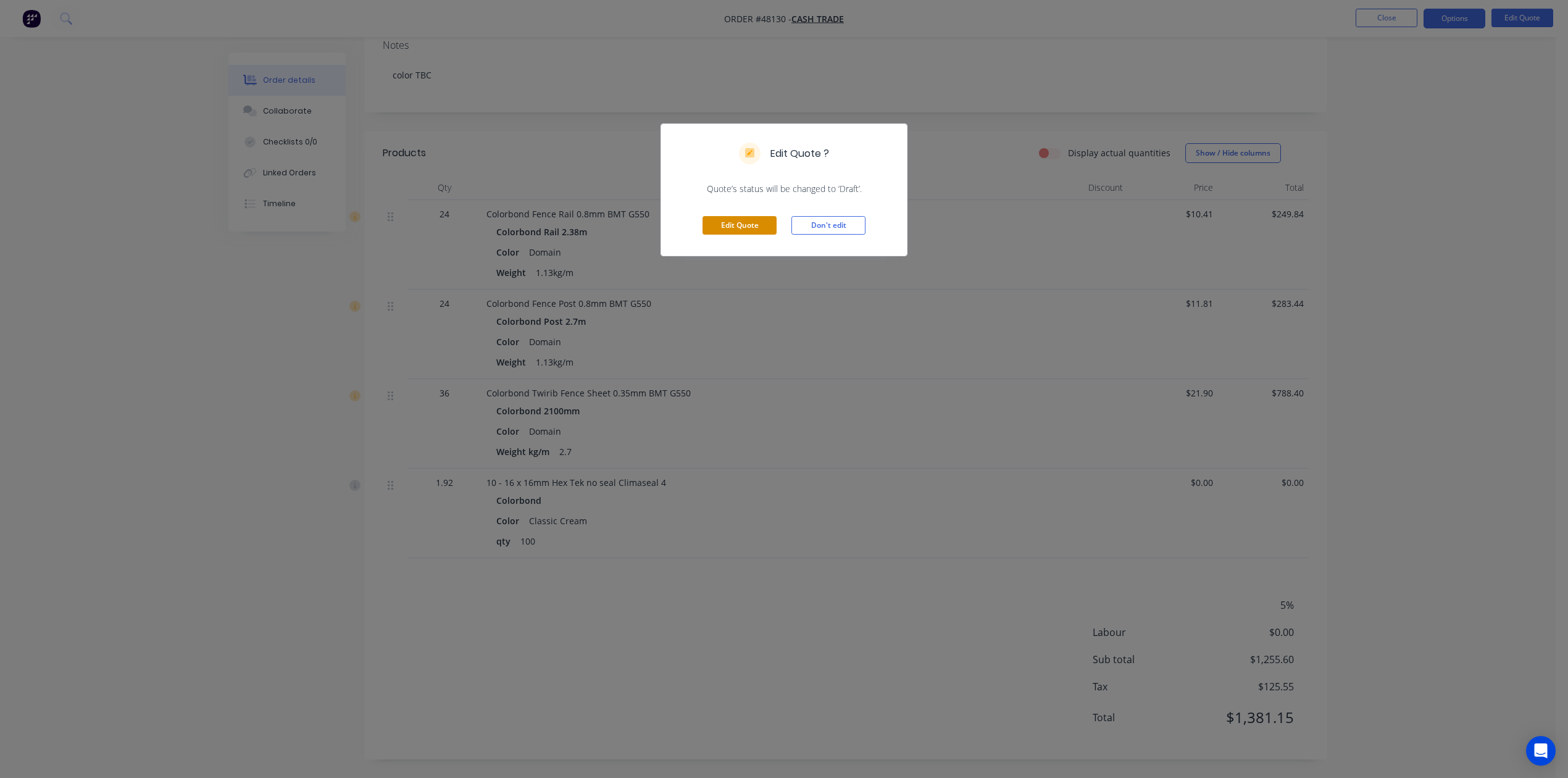
click at [759, 220] on button "Edit Quote" at bounding box center [739, 225] width 74 height 18
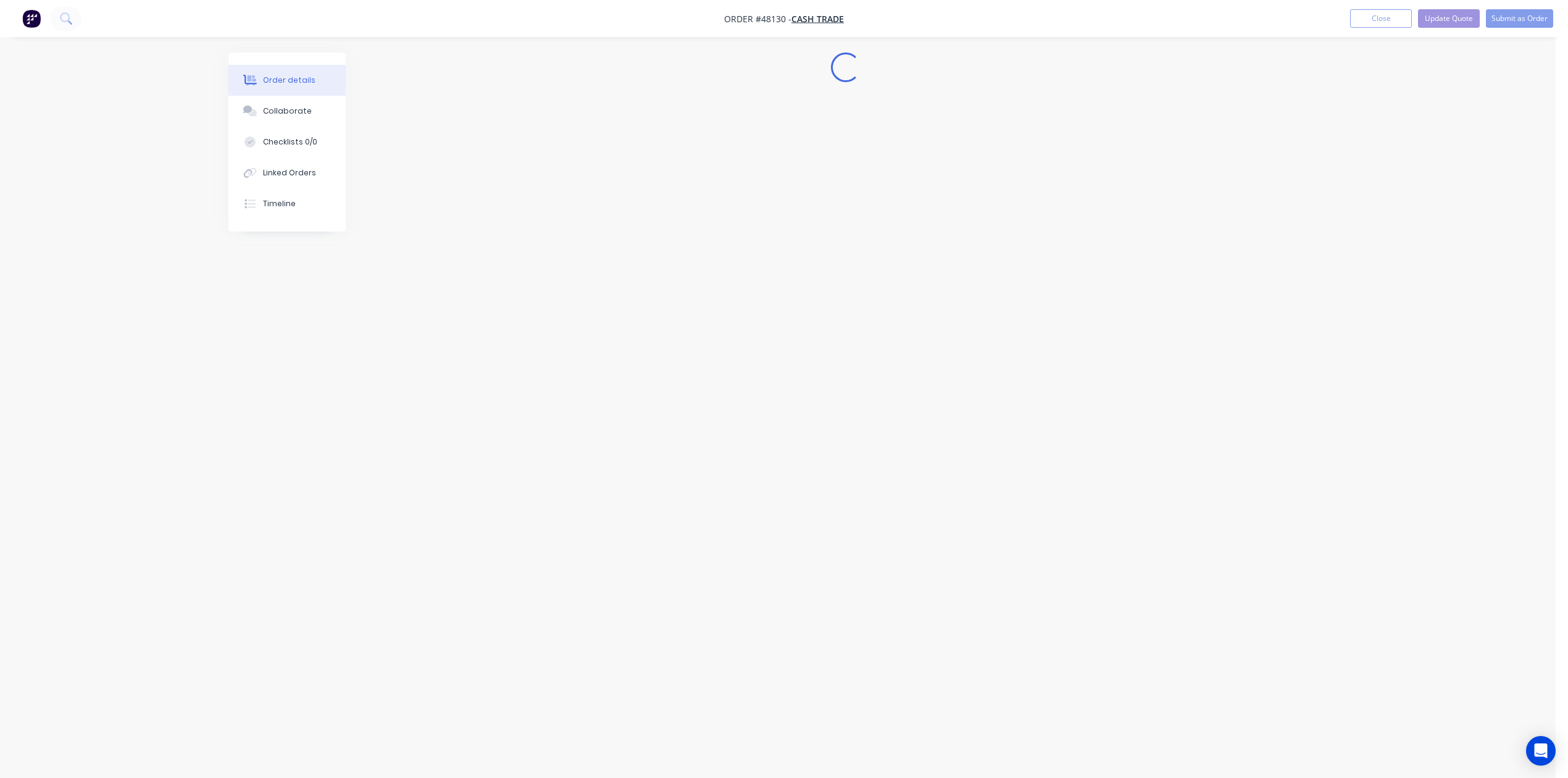
scroll to position [0, 0]
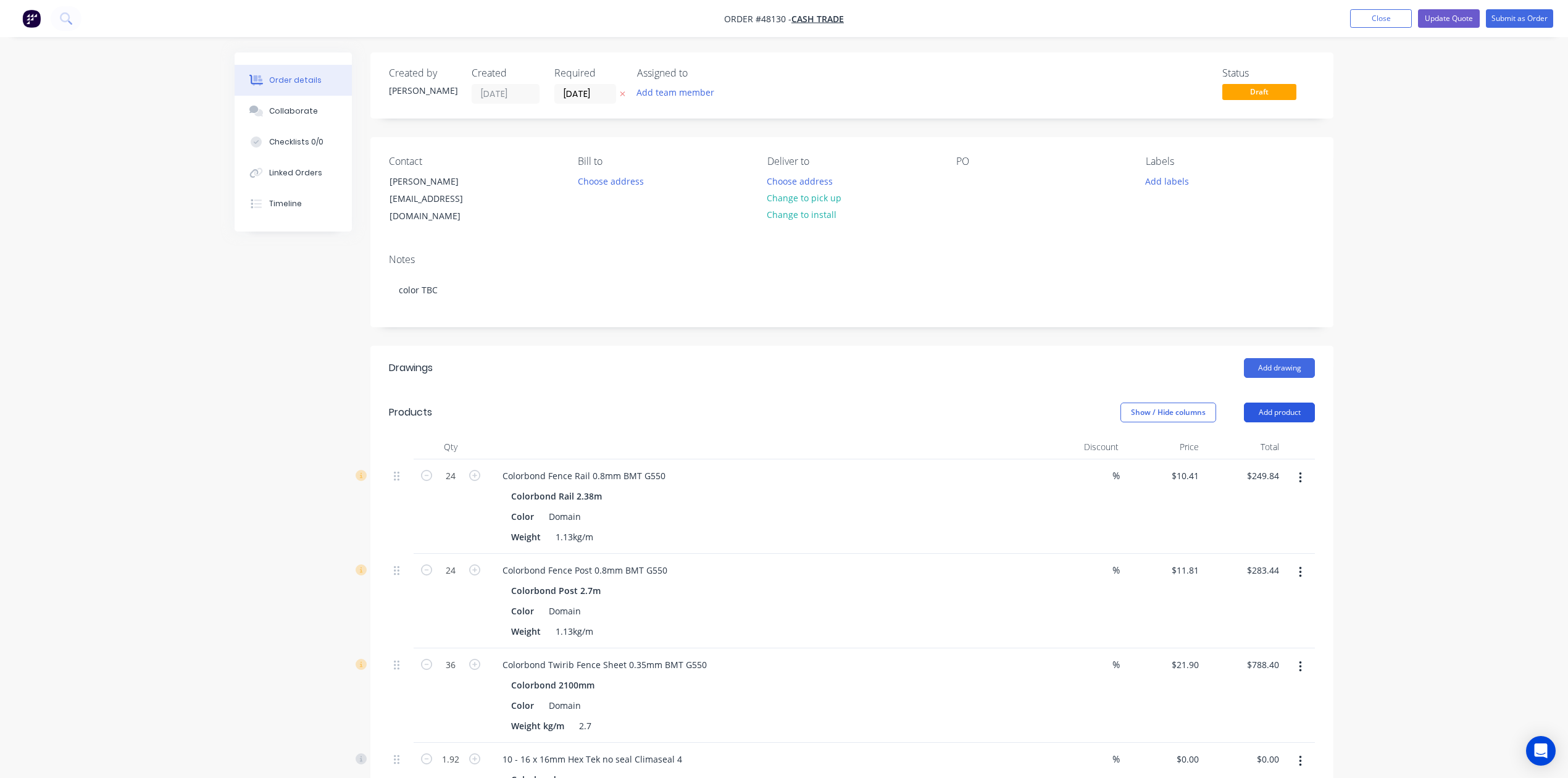
click at [1302, 403] on button "Add product" at bounding box center [1280, 413] width 71 height 20
click at [1295, 435] on div "Product catalogue" at bounding box center [1256, 444] width 95 height 18
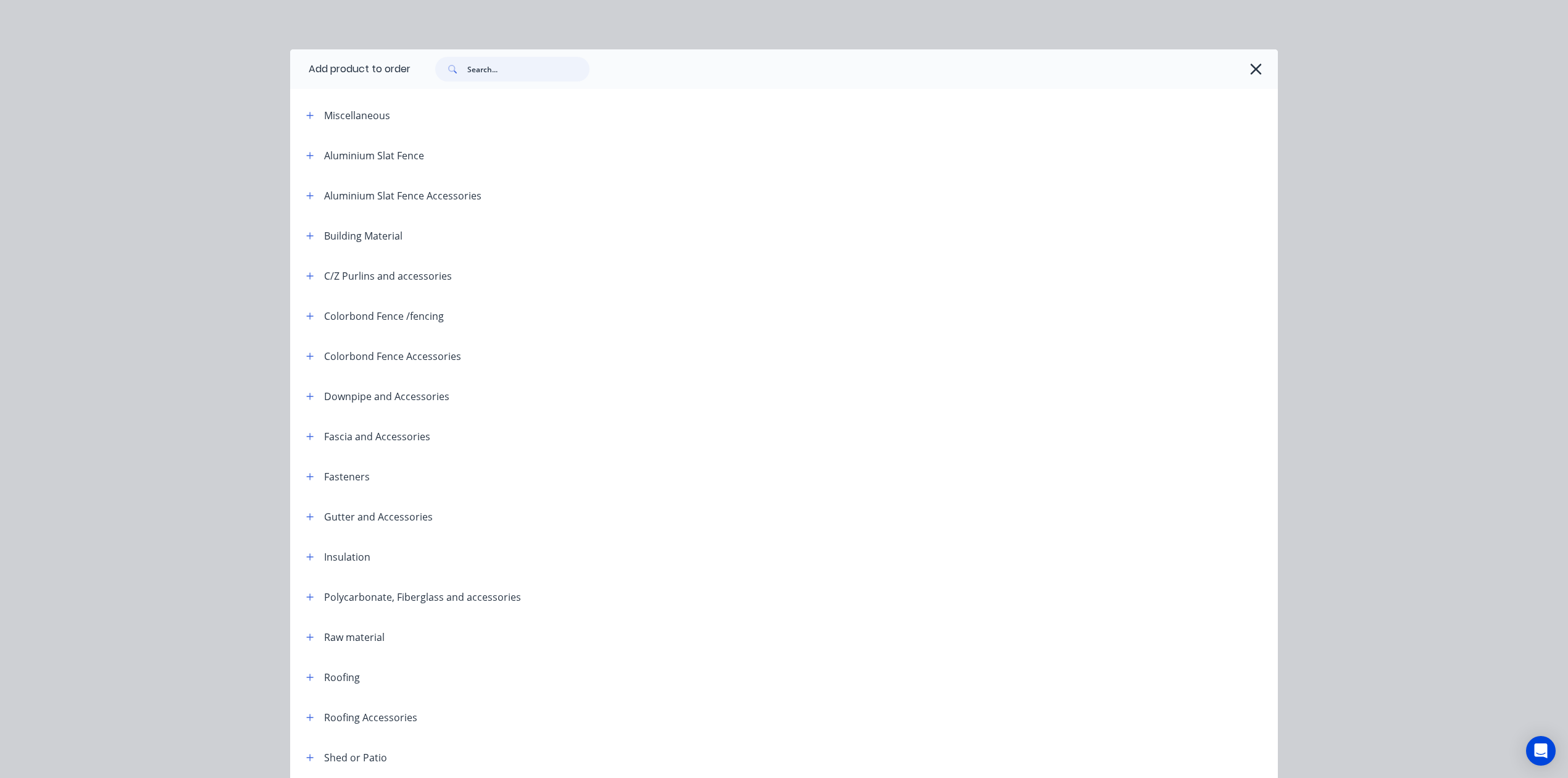
click at [500, 66] on input "text" at bounding box center [529, 70] width 123 height 25
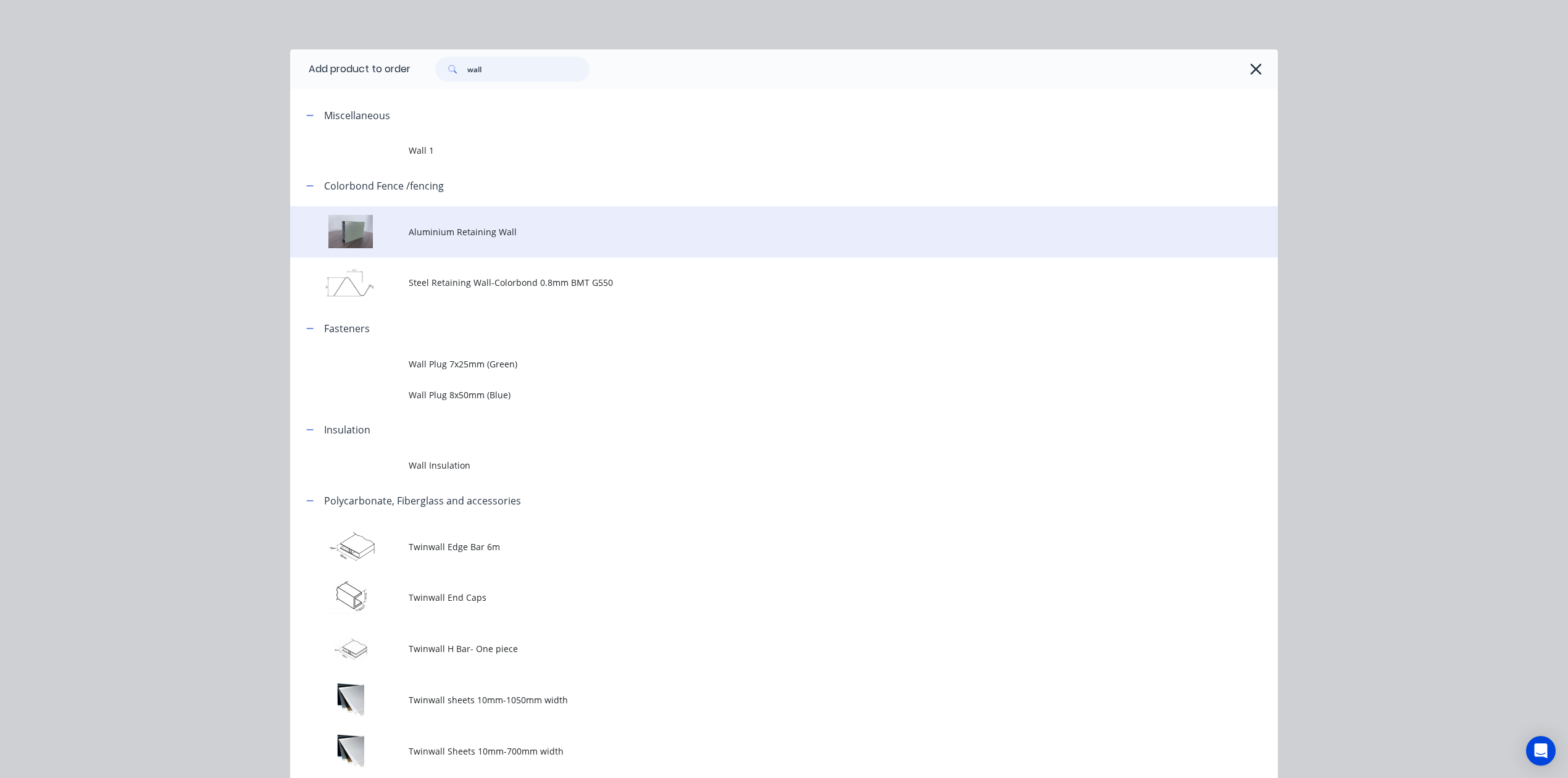
type input "wall"
click at [483, 239] on td "Aluminium Retaining Wall" at bounding box center [843, 232] width 869 height 51
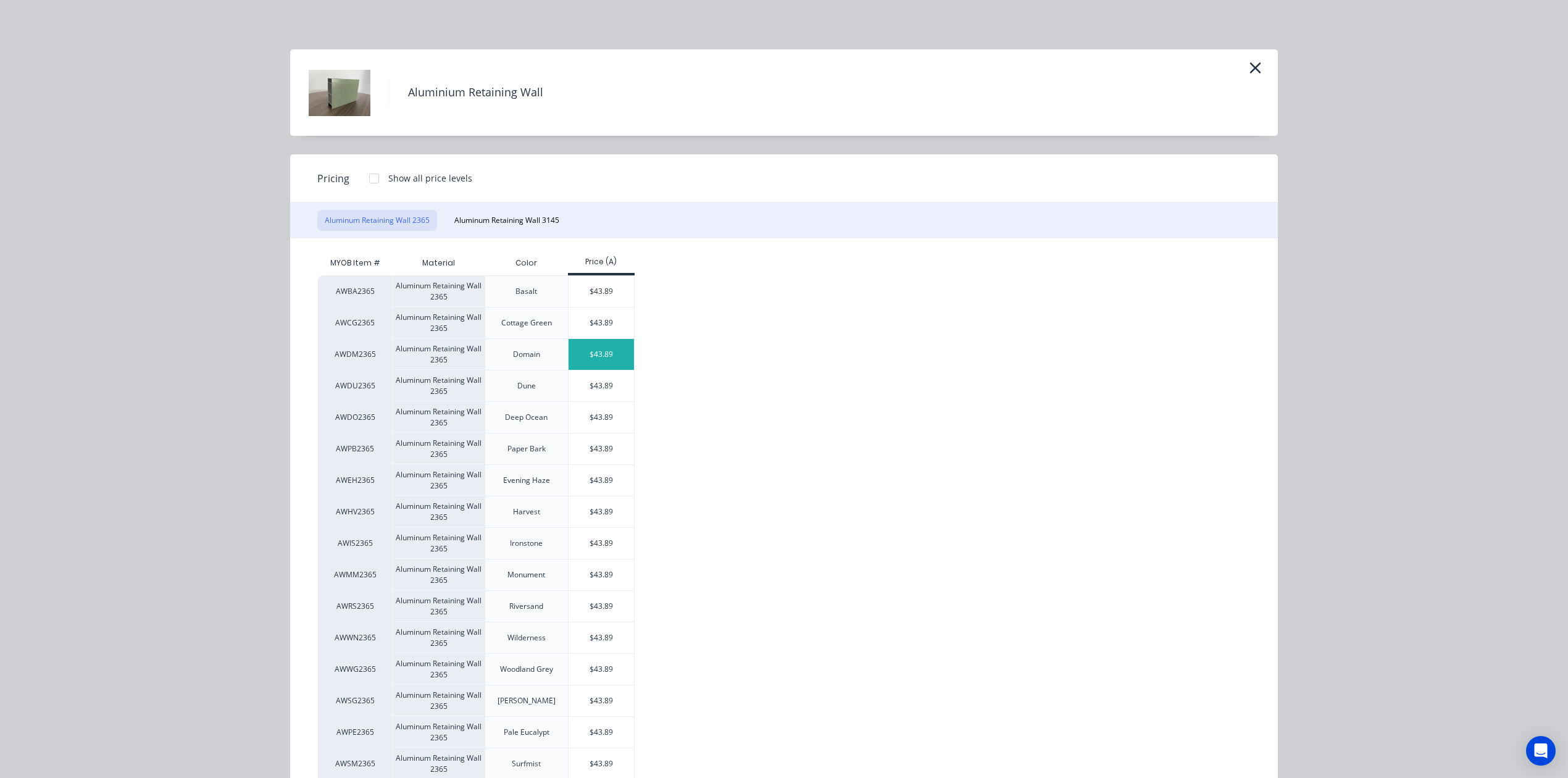
click at [592, 359] on div "$43.89" at bounding box center [602, 354] width 66 height 31
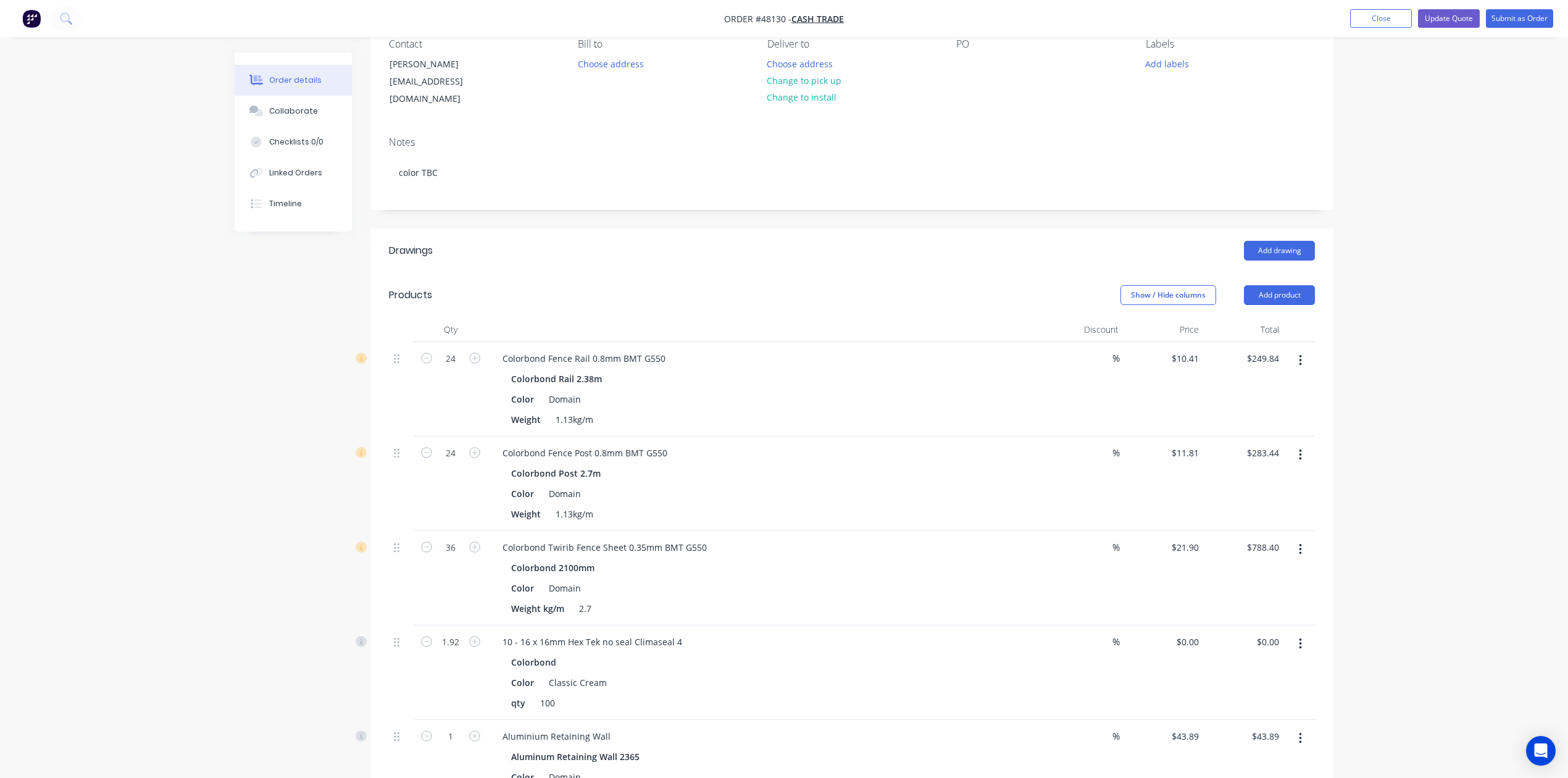
scroll to position [411, 0]
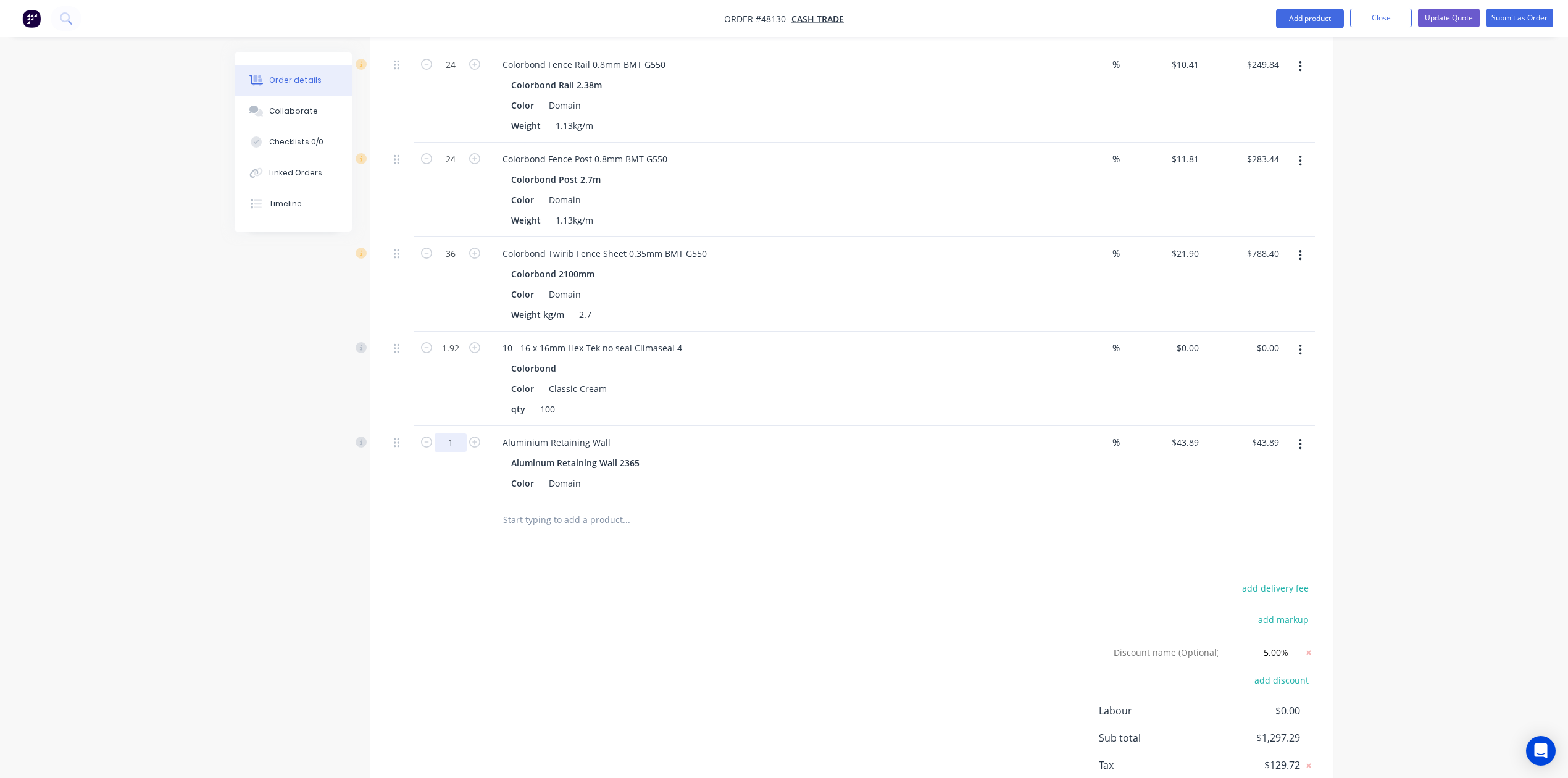
click at [452, 74] on input "1" at bounding box center [451, 65] width 32 height 18
type input "12"
type input "$526.68"
click at [927, 536] on div "Drawings Add drawing Products Show / Hide columns Add product Qty Discount Pric…" at bounding box center [852, 386] width 963 height 903
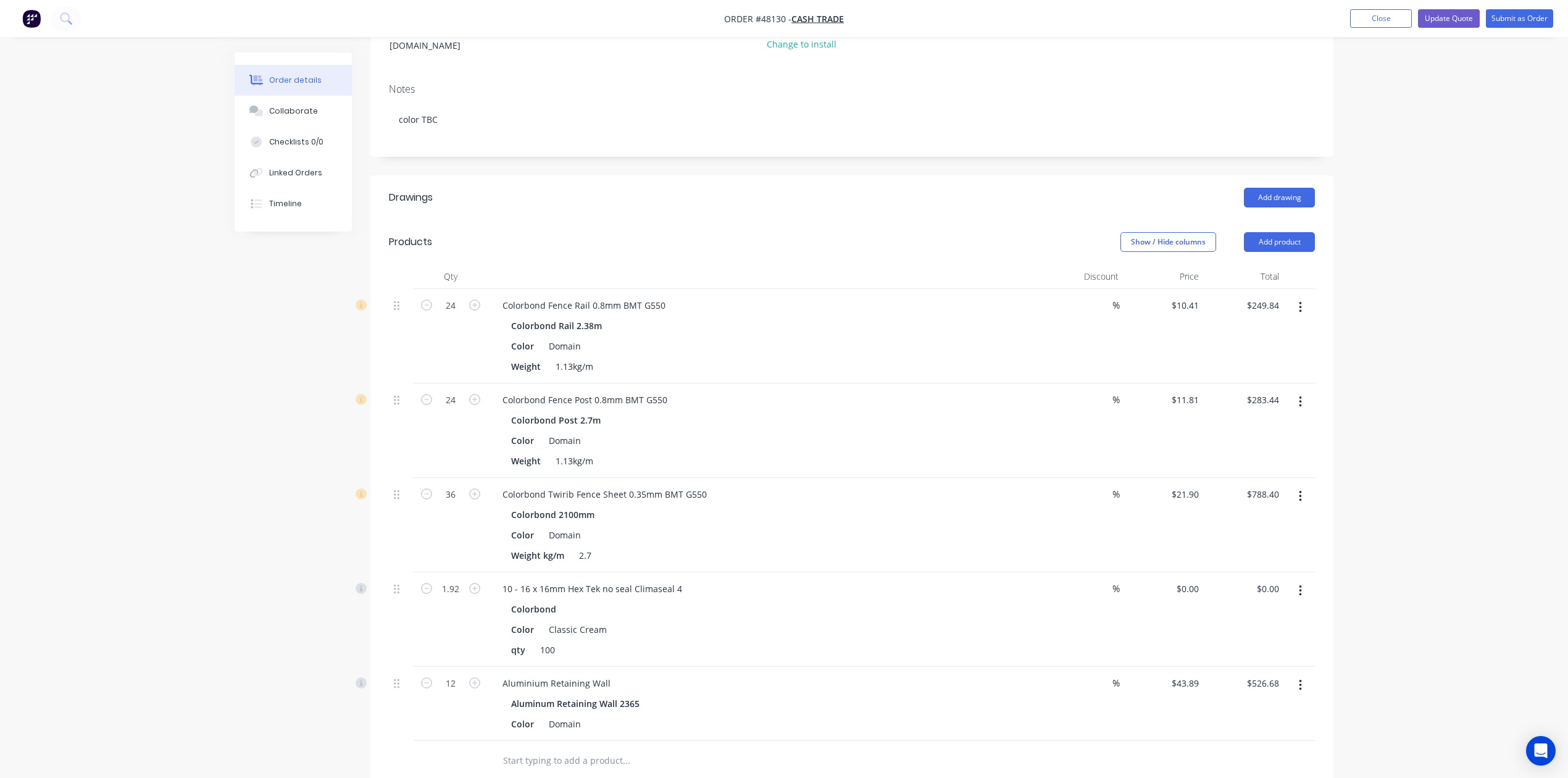
scroll to position [329, 0]
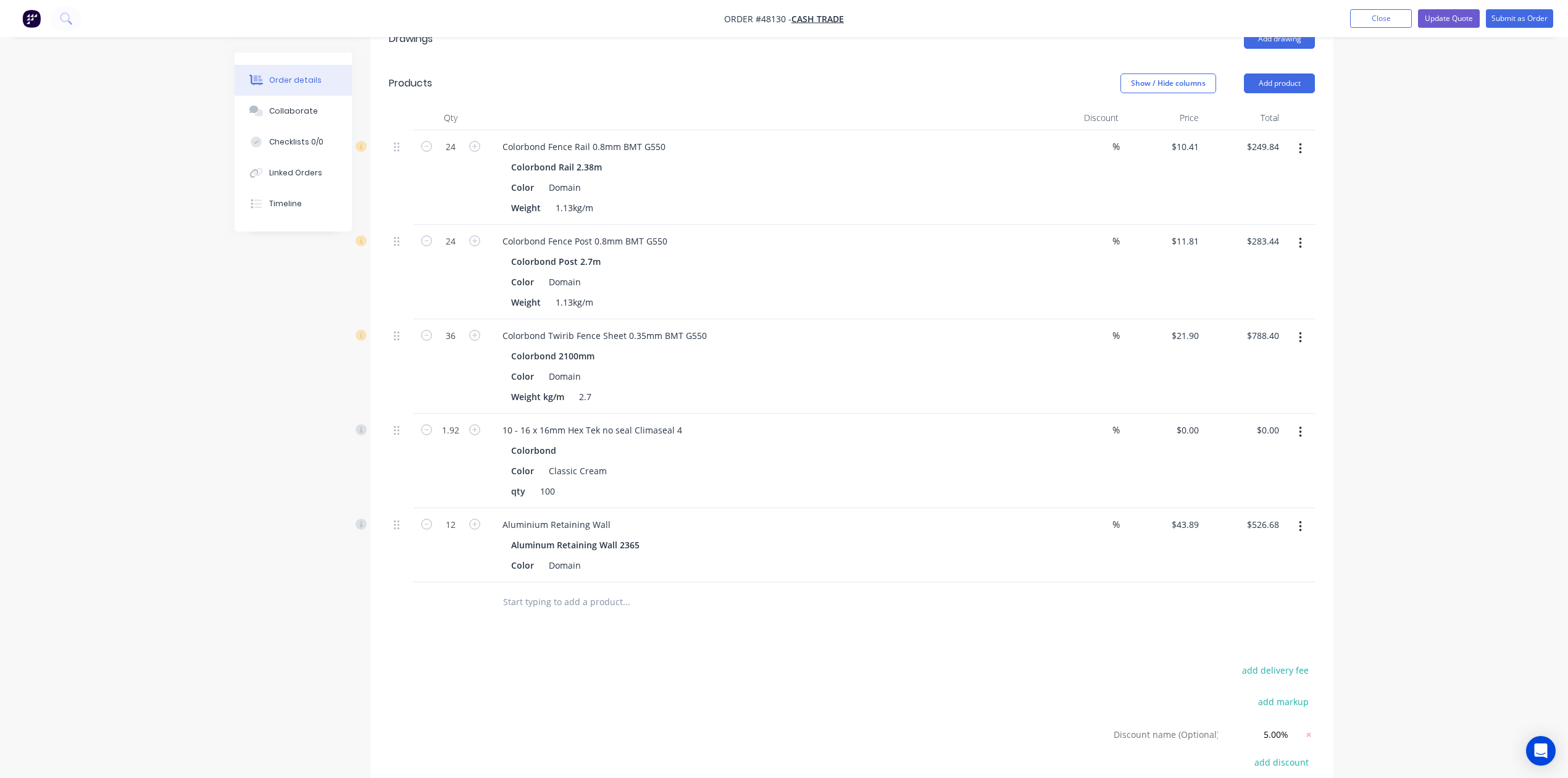
click at [783, 597] on div at bounding box center [678, 602] width 370 height 25
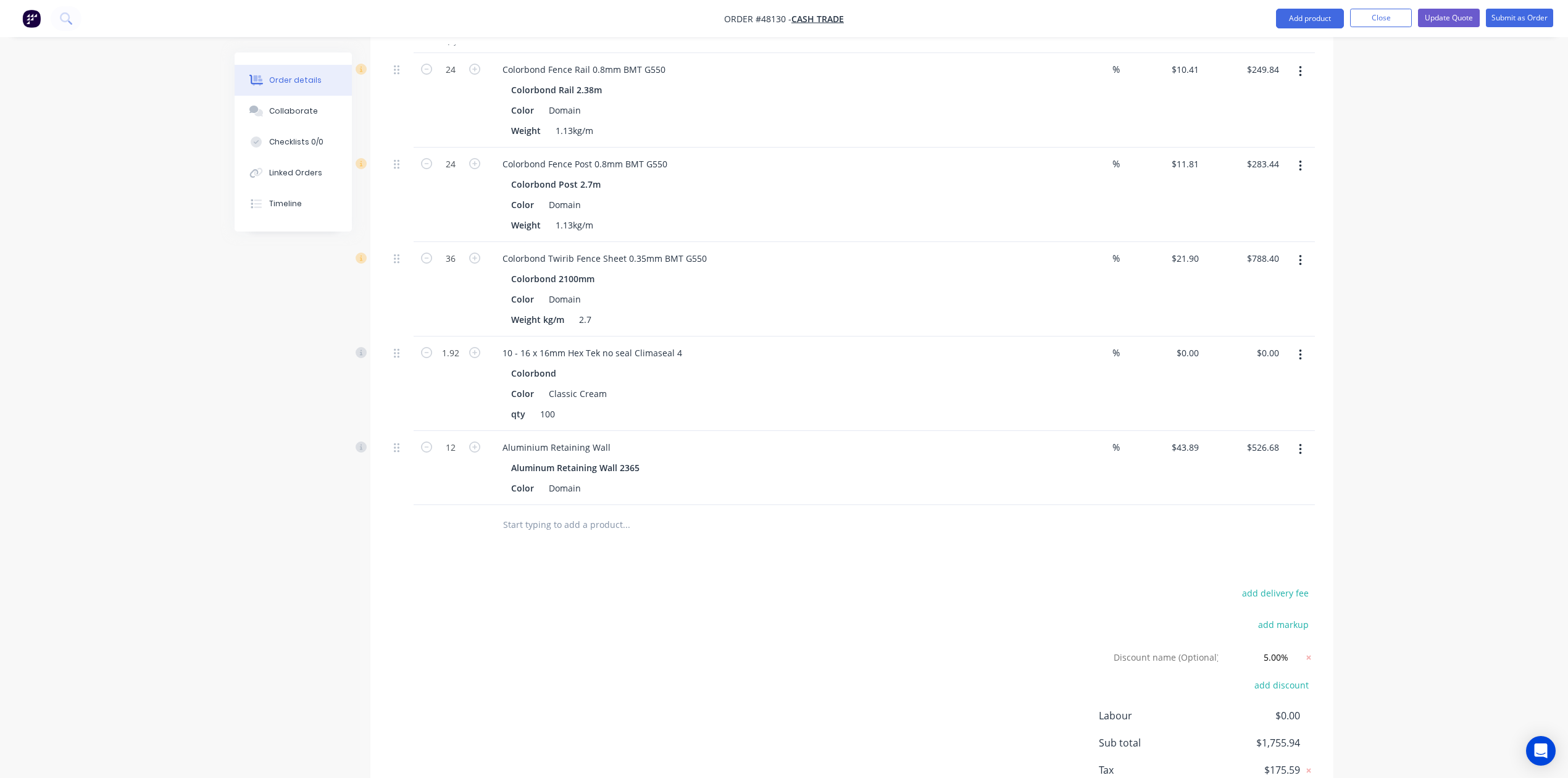
scroll to position [478, 0]
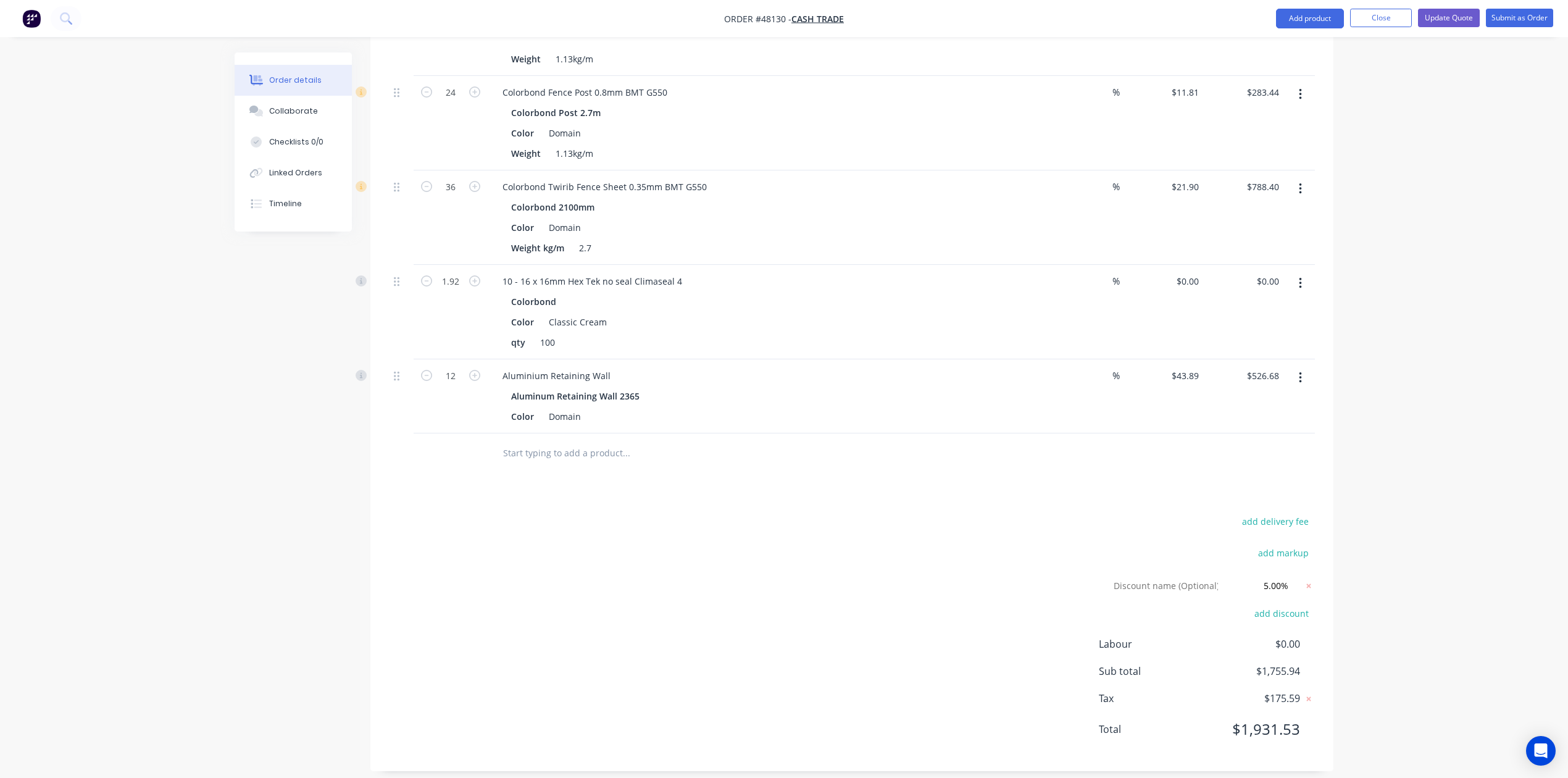
click at [771, 614] on div "add delivery fee add markup Discount name (Optional) 5.00% 5.00% 0% add discoun…" at bounding box center [852, 632] width 927 height 239
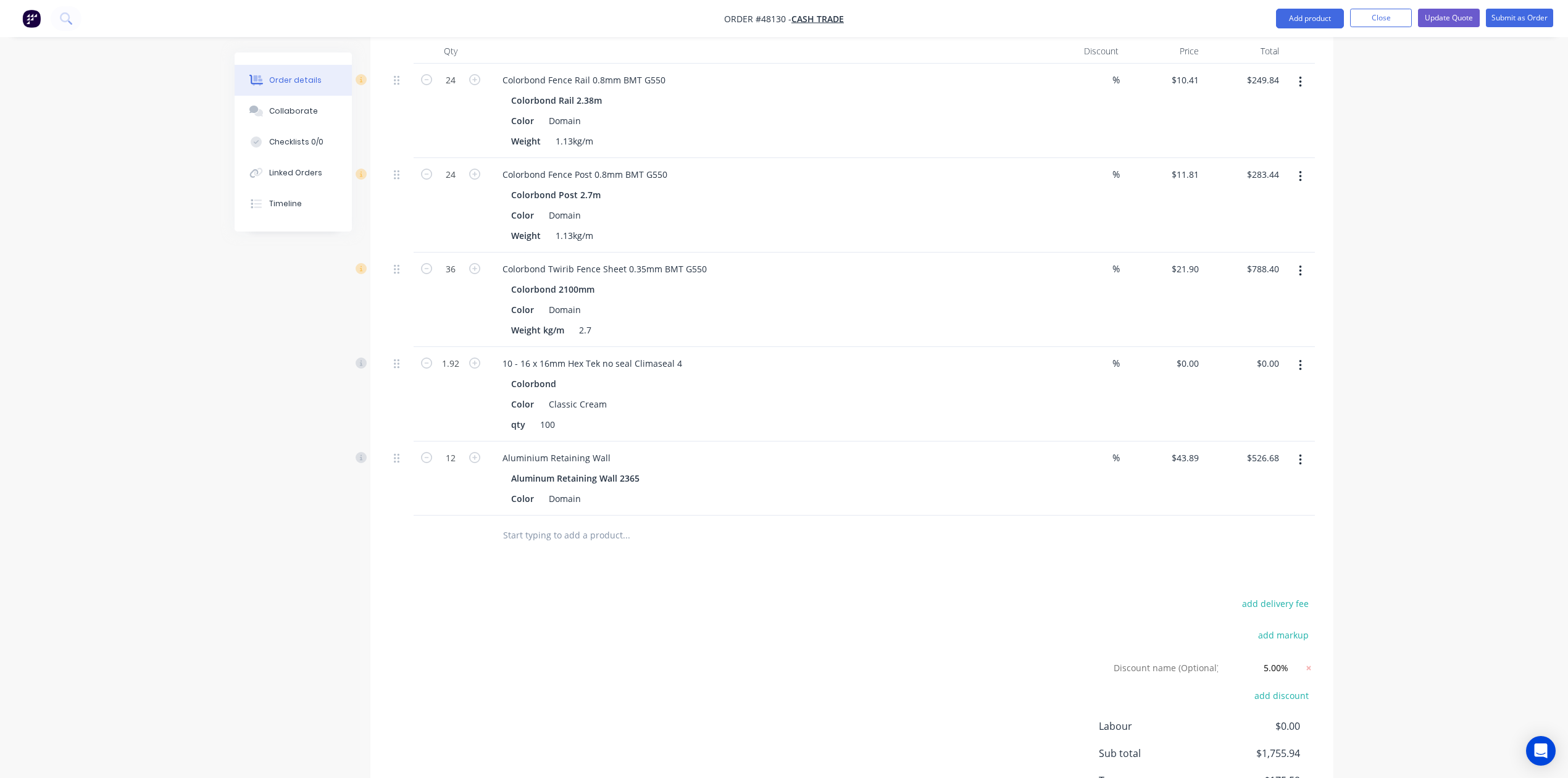
scroll to position [66, 0]
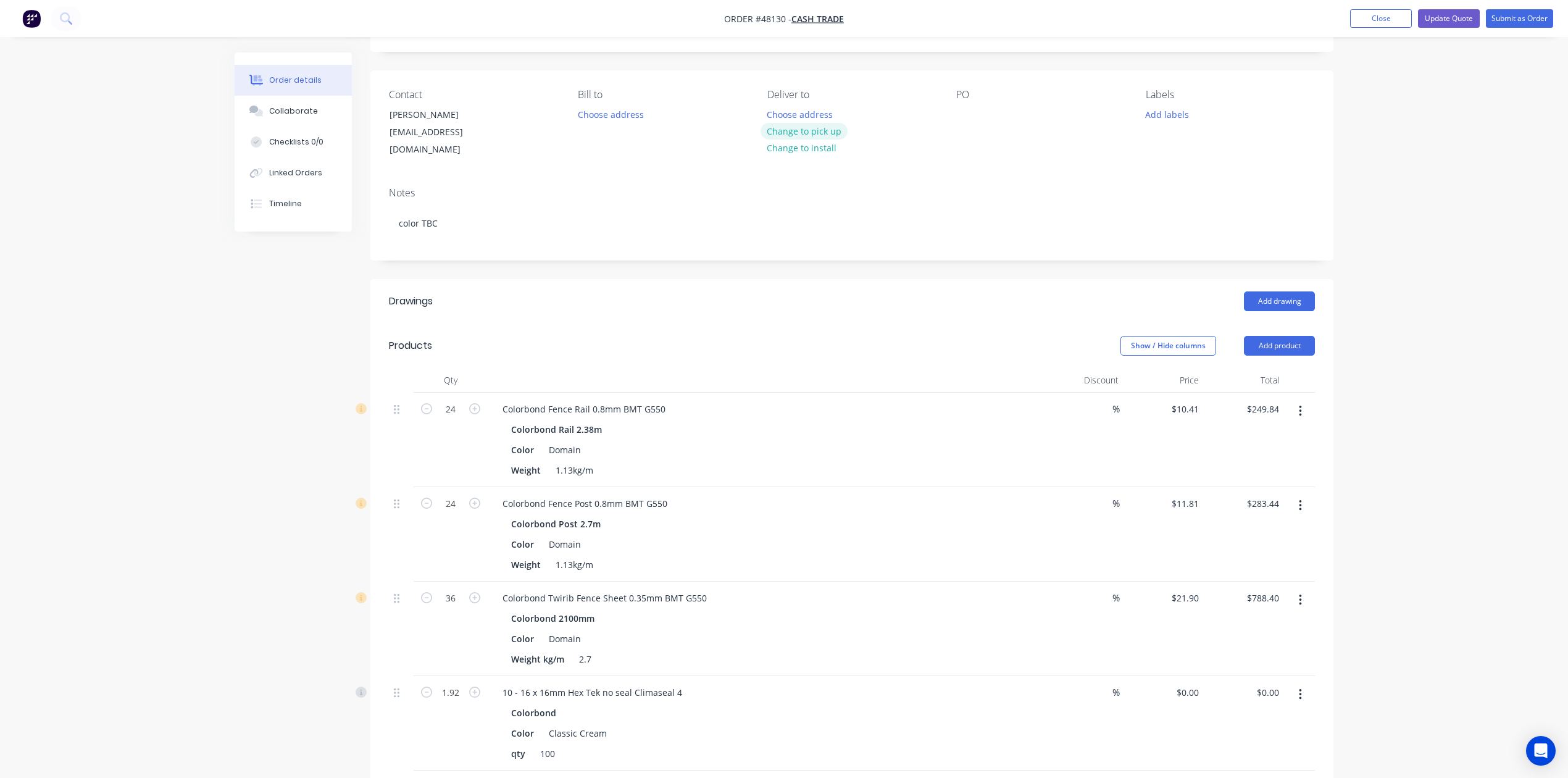
click at [823, 129] on button "Change to pick up" at bounding box center [805, 131] width 88 height 17
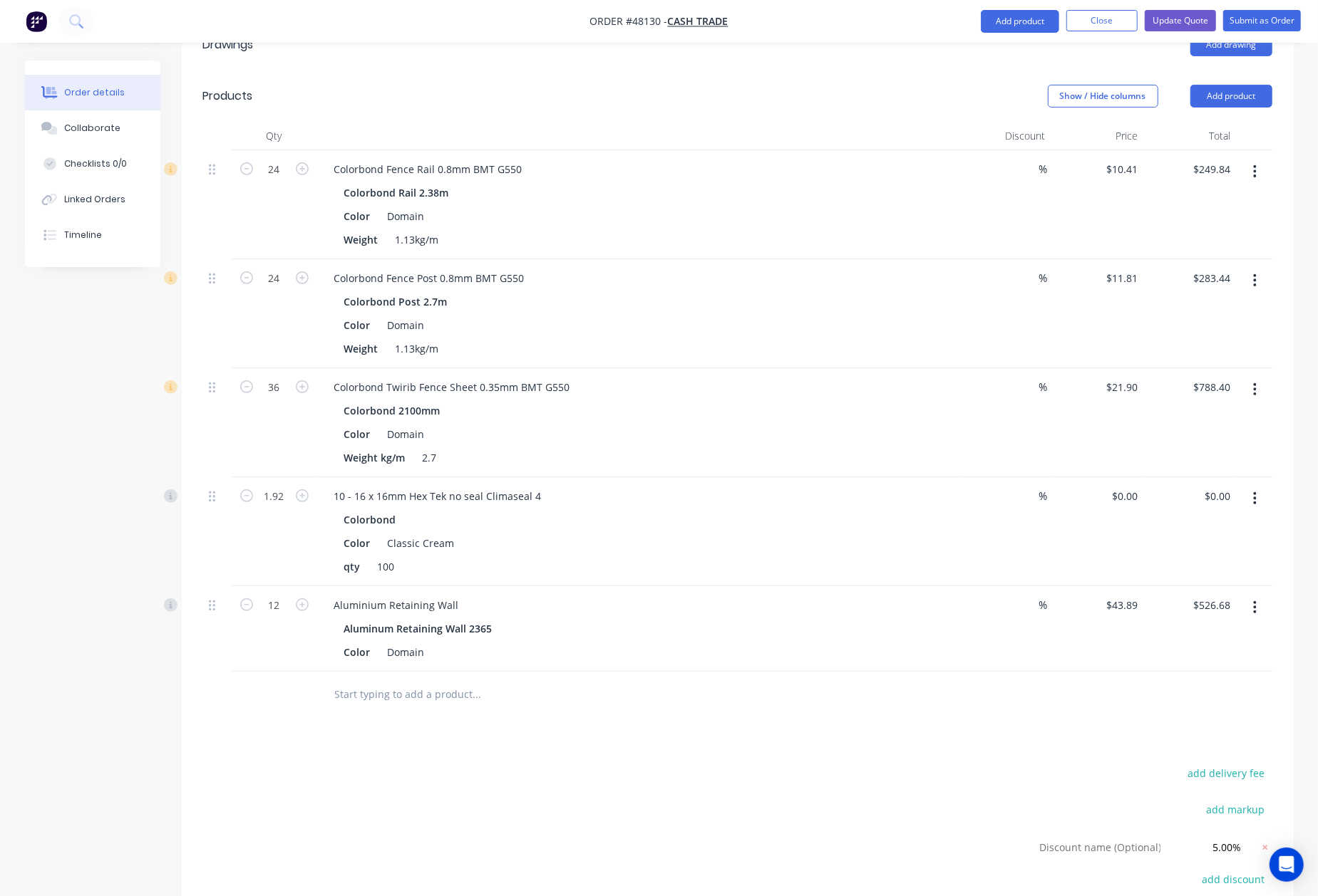
scroll to position [361, 0]
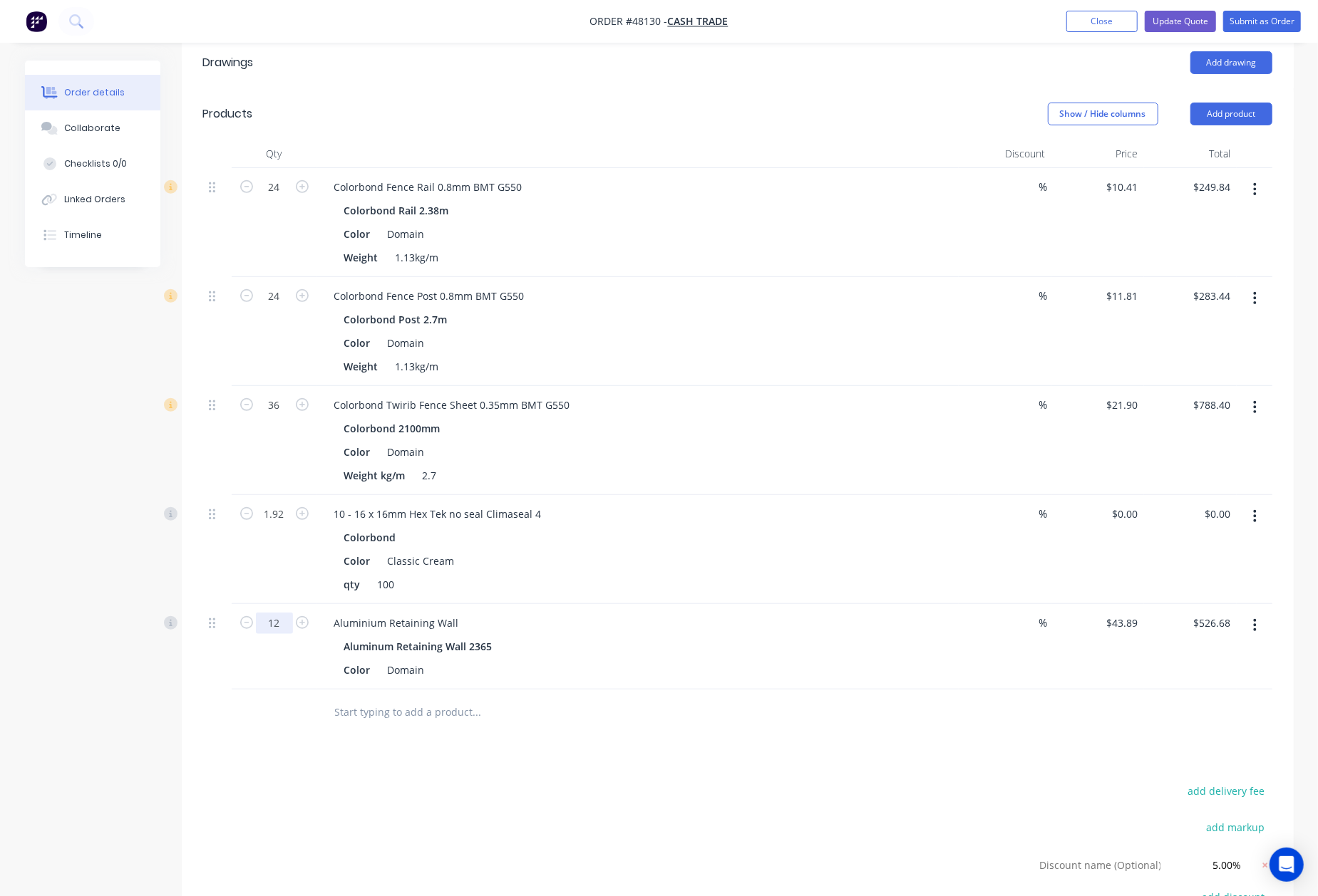
click at [261, 198] on input "12" at bounding box center [274, 187] width 37 height 21
type input "24"
type input "$1,053.36"
click at [802, 466] on div "Weight kg/m 2.7" at bounding box center [635, 476] width 593 height 21
click at [1235, 102] on button "Add product" at bounding box center [1231, 114] width 82 height 23
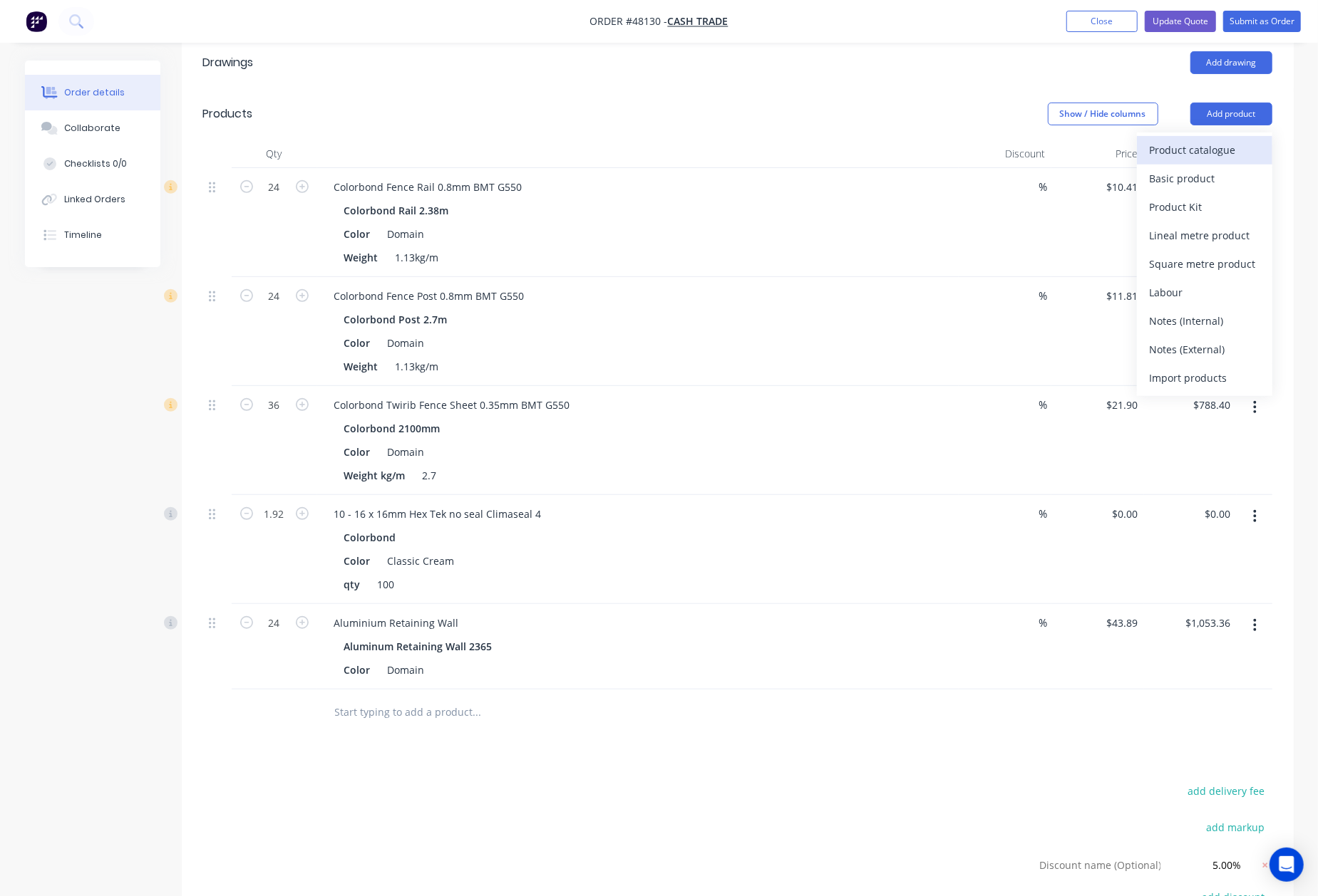
click at [1220, 140] on div "Product catalogue" at bounding box center [1204, 150] width 110 height 21
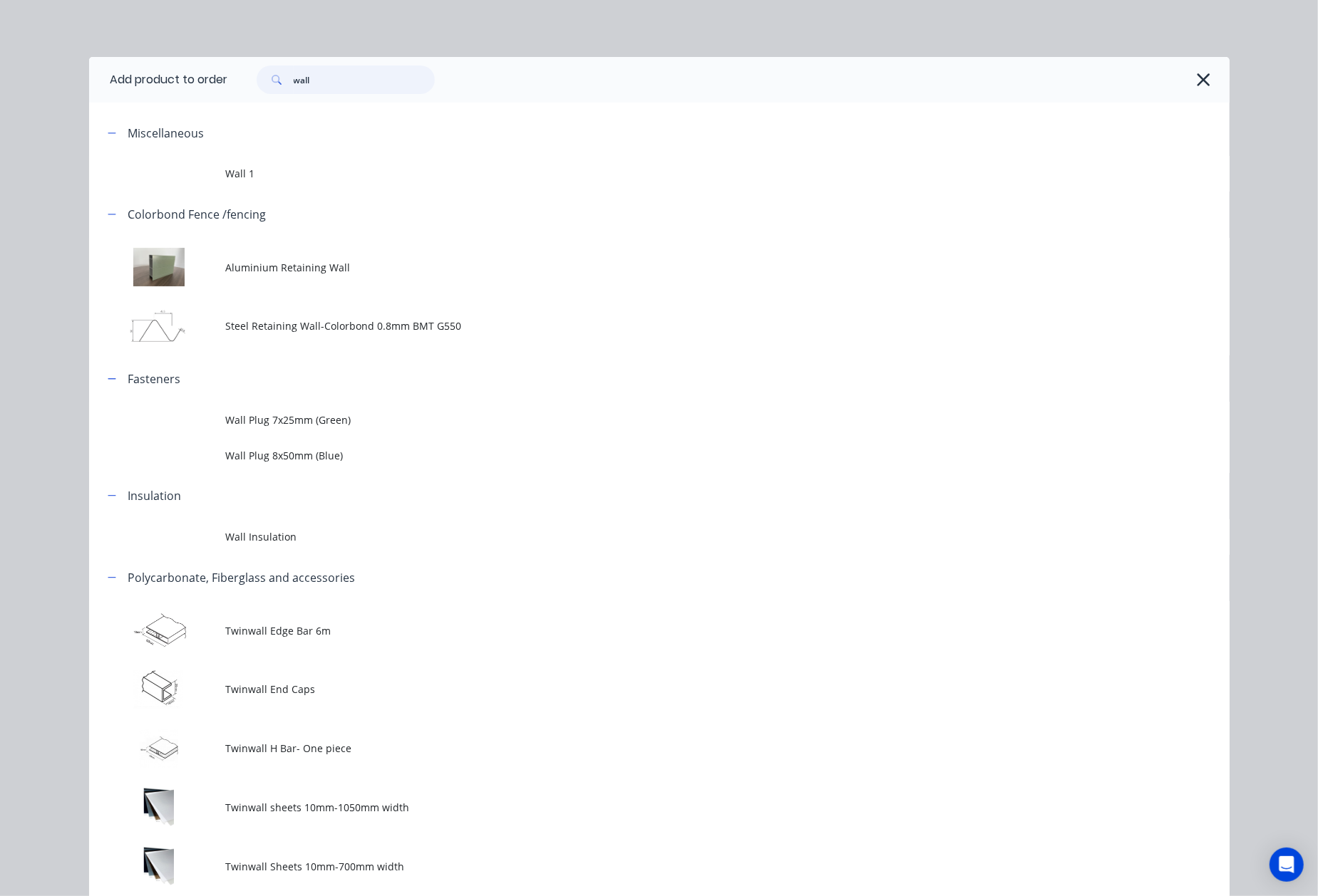
drag, startPoint x: 357, startPoint y: 73, endPoint x: 98, endPoint y: 74, distance: 259.0
click at [98, 74] on header "Add product to order wall" at bounding box center [659, 80] width 1140 height 46
type input "post"
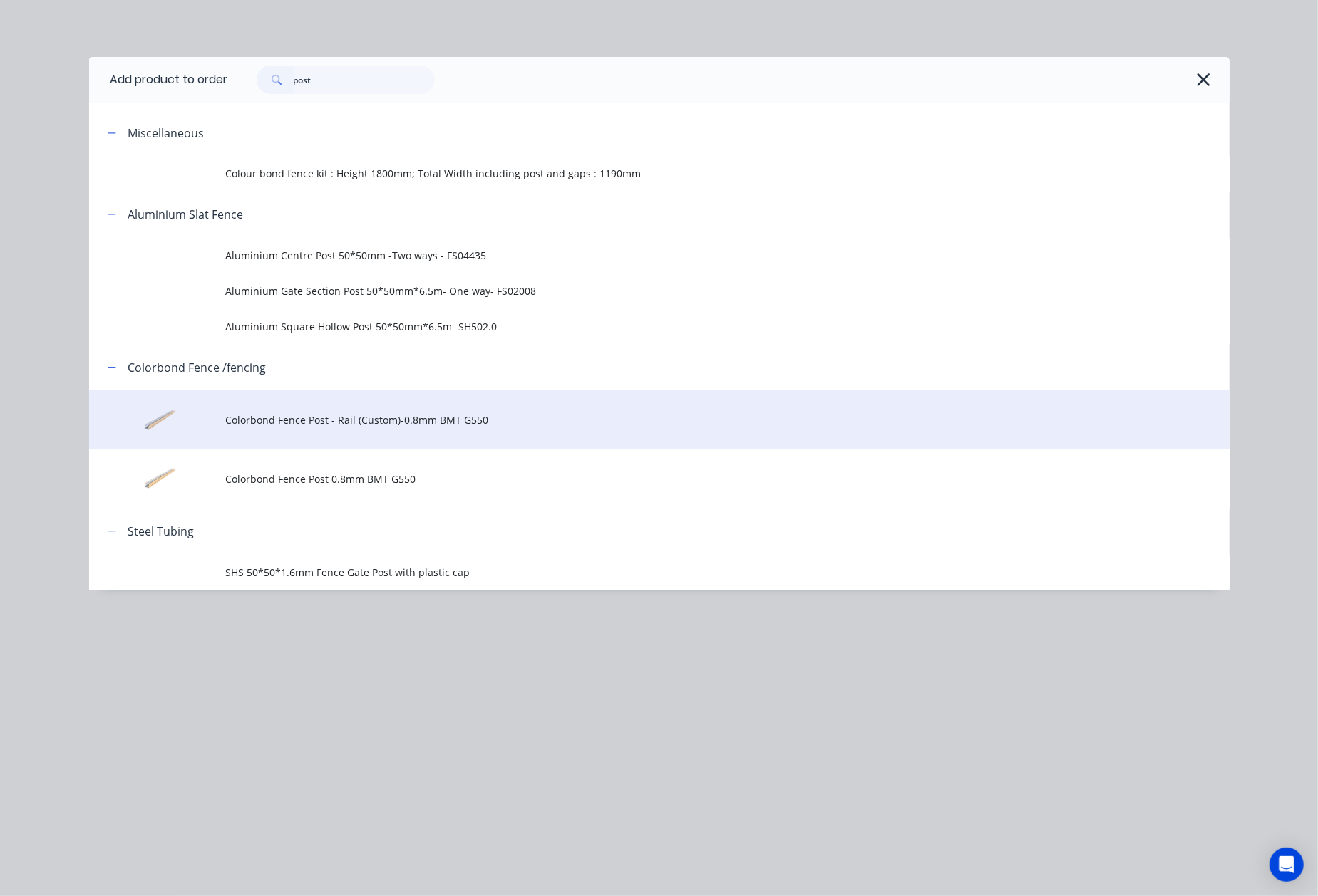
click at [269, 416] on span "Colorbond Fence Post - Rail (Custom)-0.8mm BMT G550" at bounding box center [626, 420] width 802 height 15
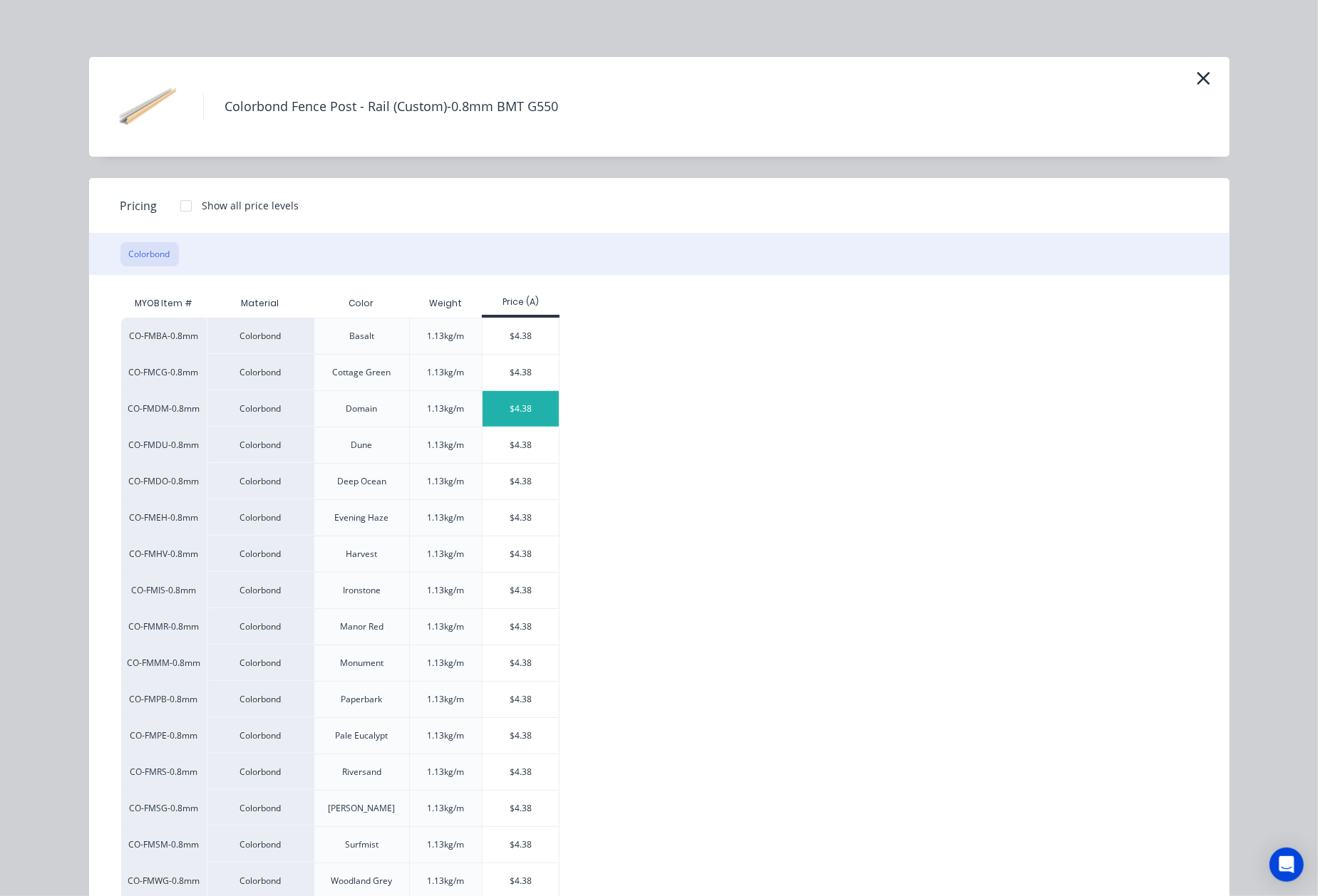
click at [526, 408] on div "$4.38" at bounding box center [520, 408] width 77 height 35
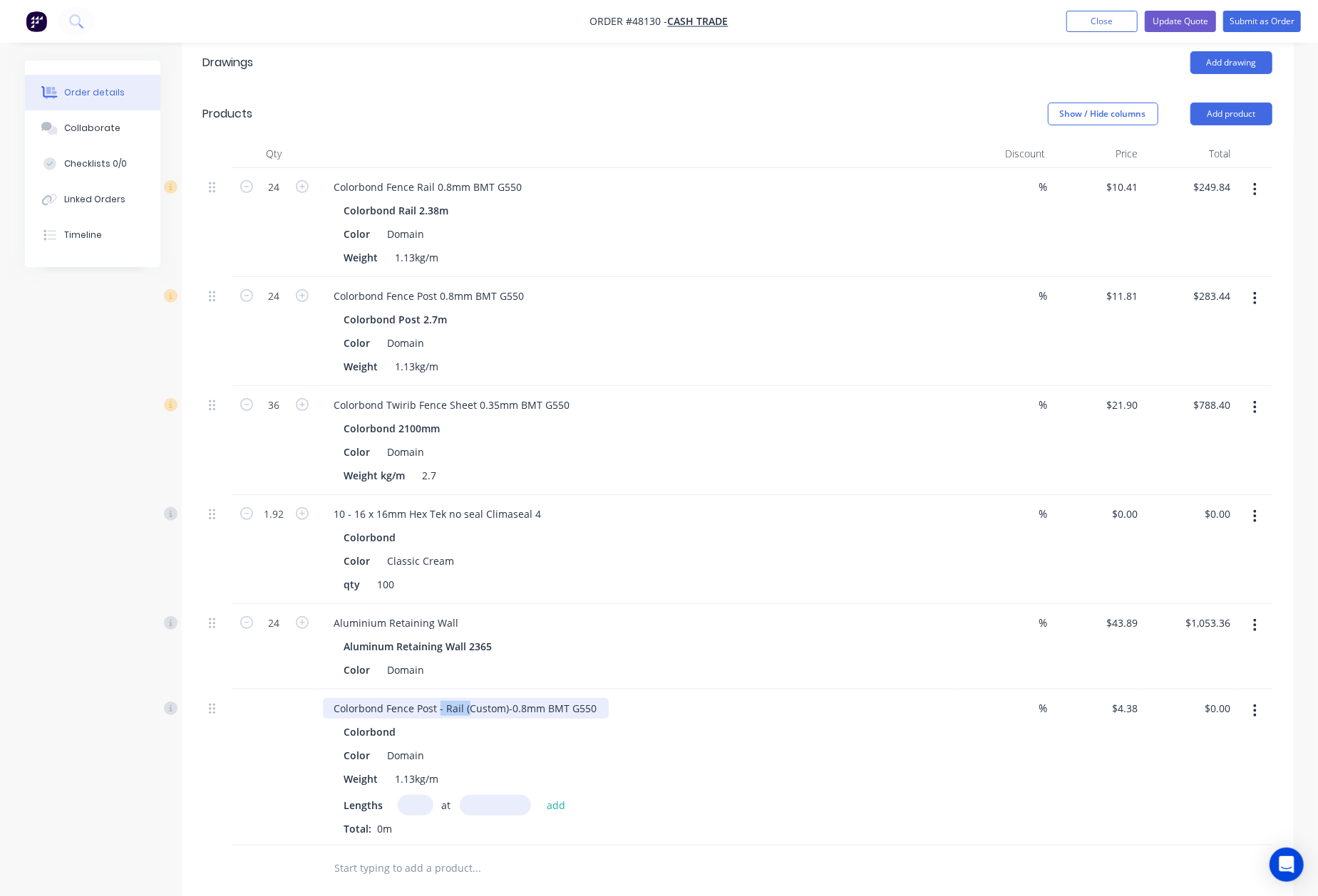
drag, startPoint x: 437, startPoint y: 692, endPoint x: 480, endPoint y: 725, distance: 54.2
click at [466, 698] on div "Colorbond Fence Post - Rail (Custom)-0.8mm BMT G550" at bounding box center [466, 709] width 286 height 21
click at [406, 795] on input "text" at bounding box center [415, 805] width 35 height 21
type input "24"
type input "3000"
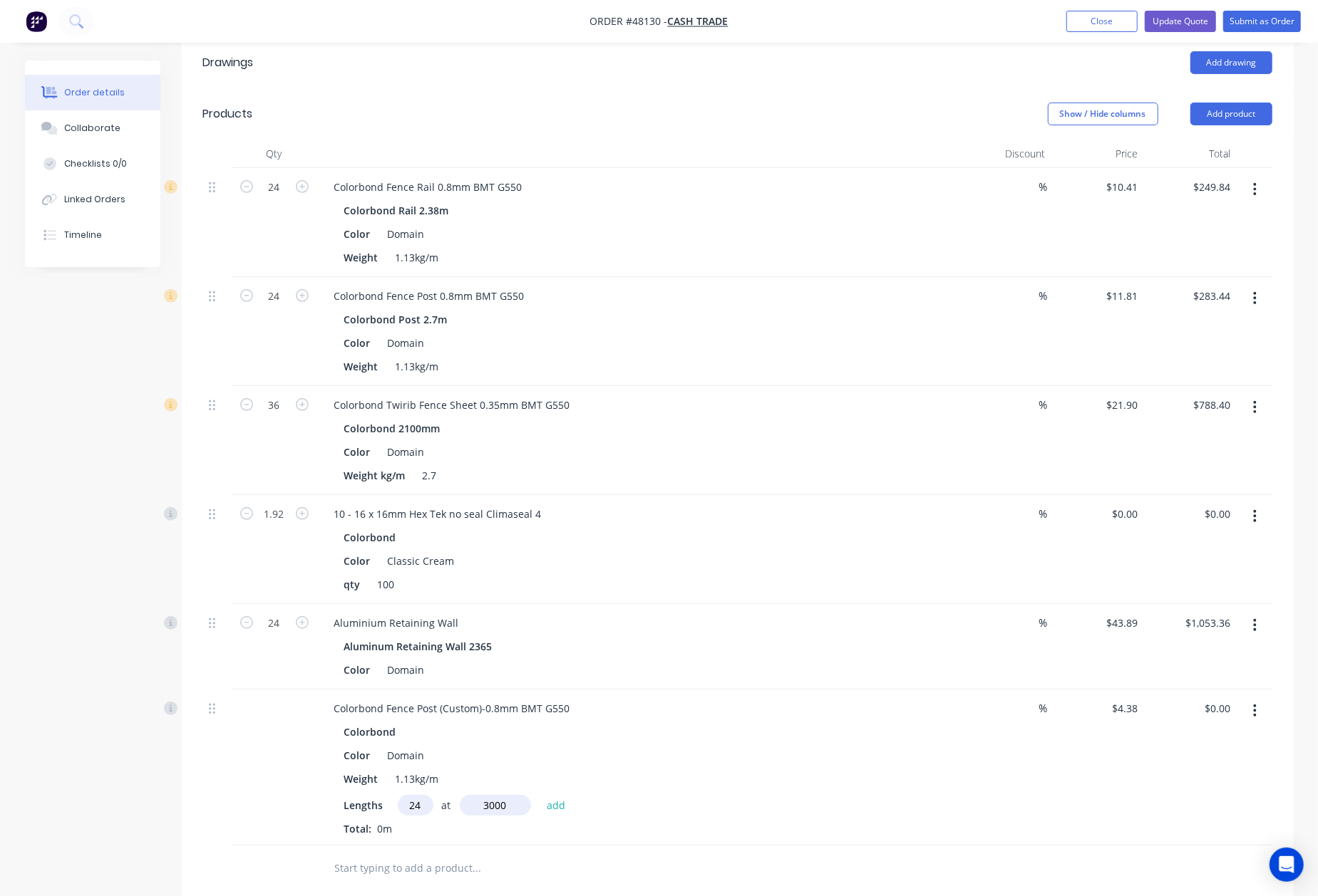
click at [539, 795] on button "add" at bounding box center [556, 804] width 33 height 19
type input "$315.36"
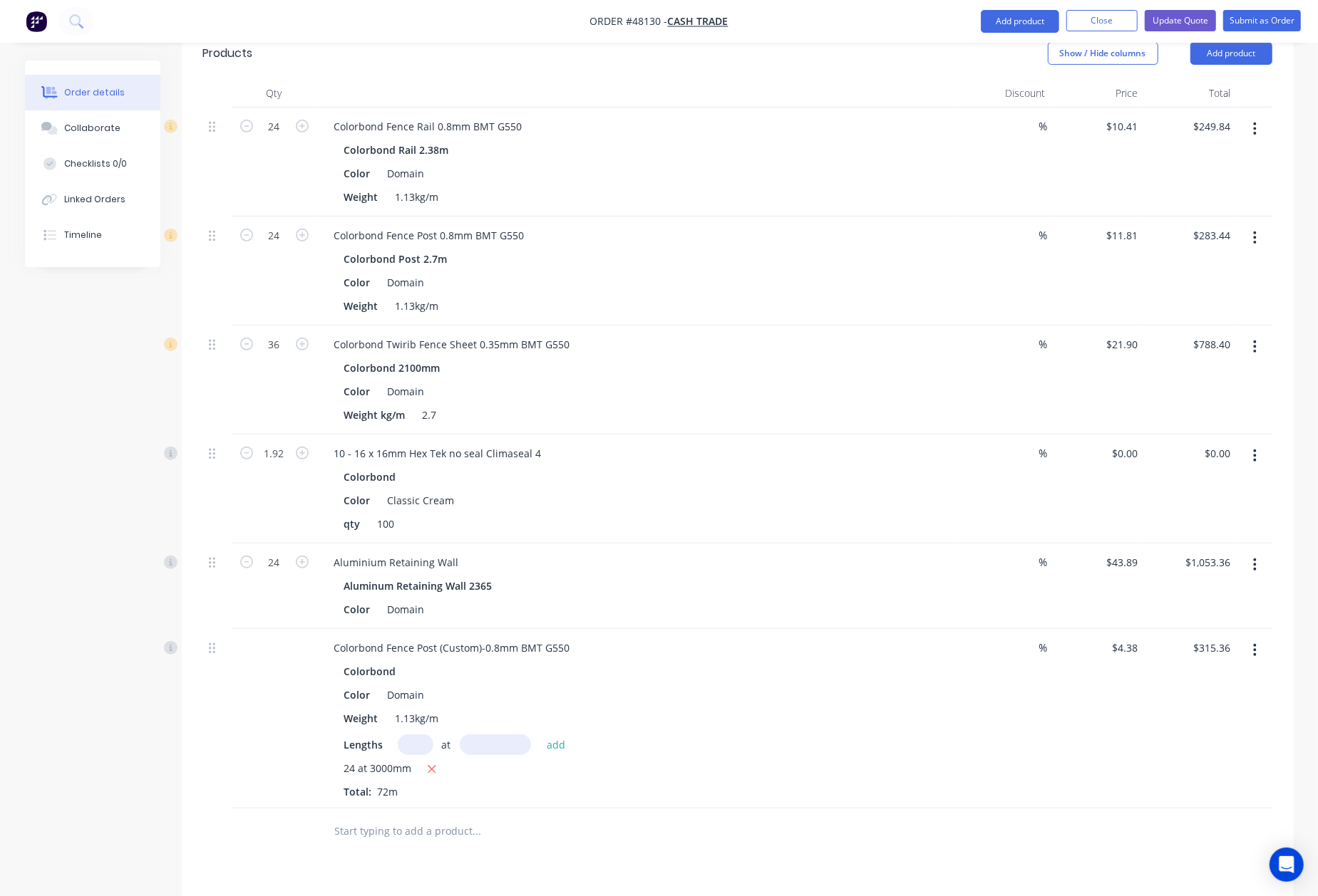
scroll to position [457, 0]
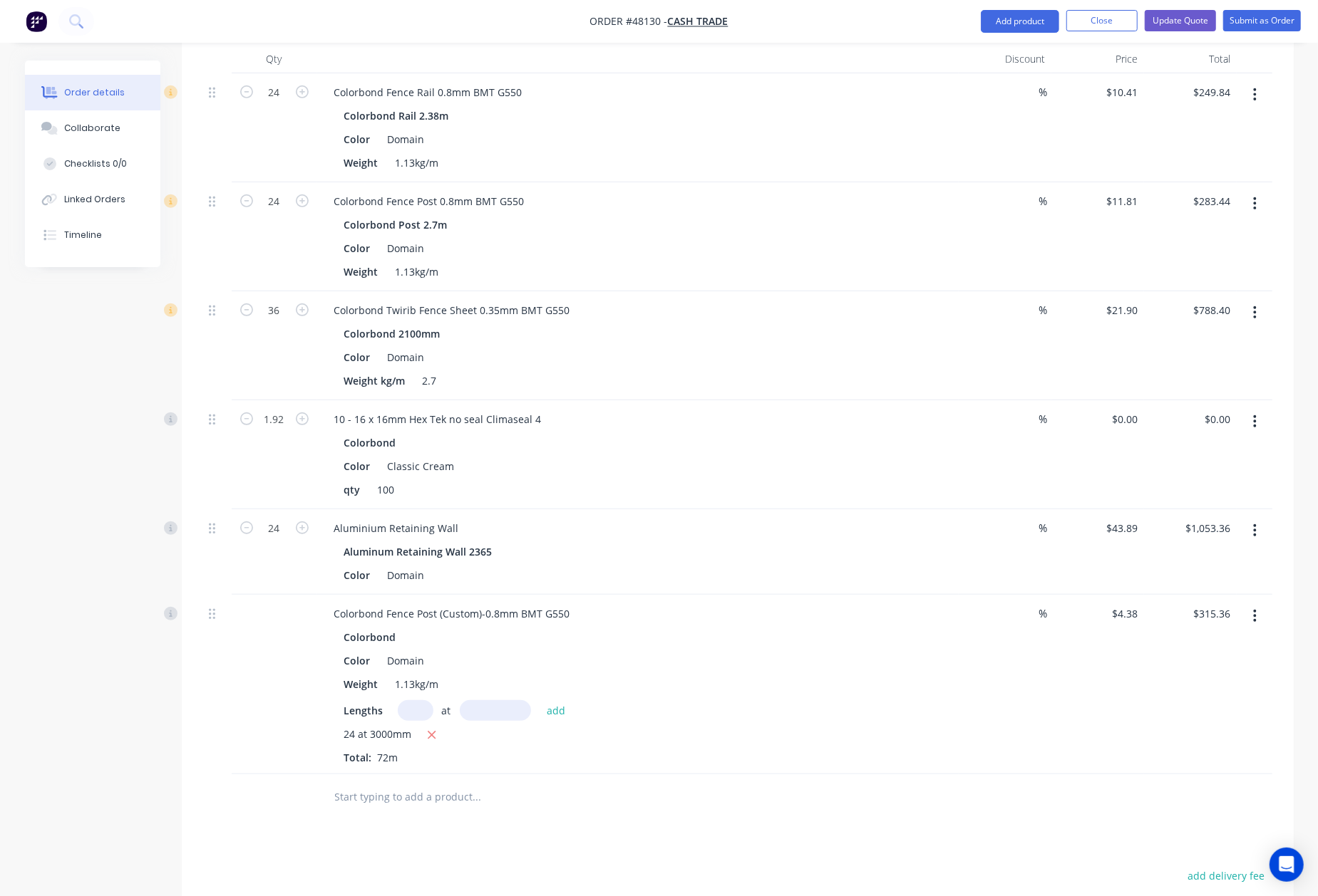
click at [1267, 191] on button "button" at bounding box center [1254, 204] width 33 height 26
click at [1158, 317] on div "Delete" at bounding box center [1204, 327] width 110 height 21
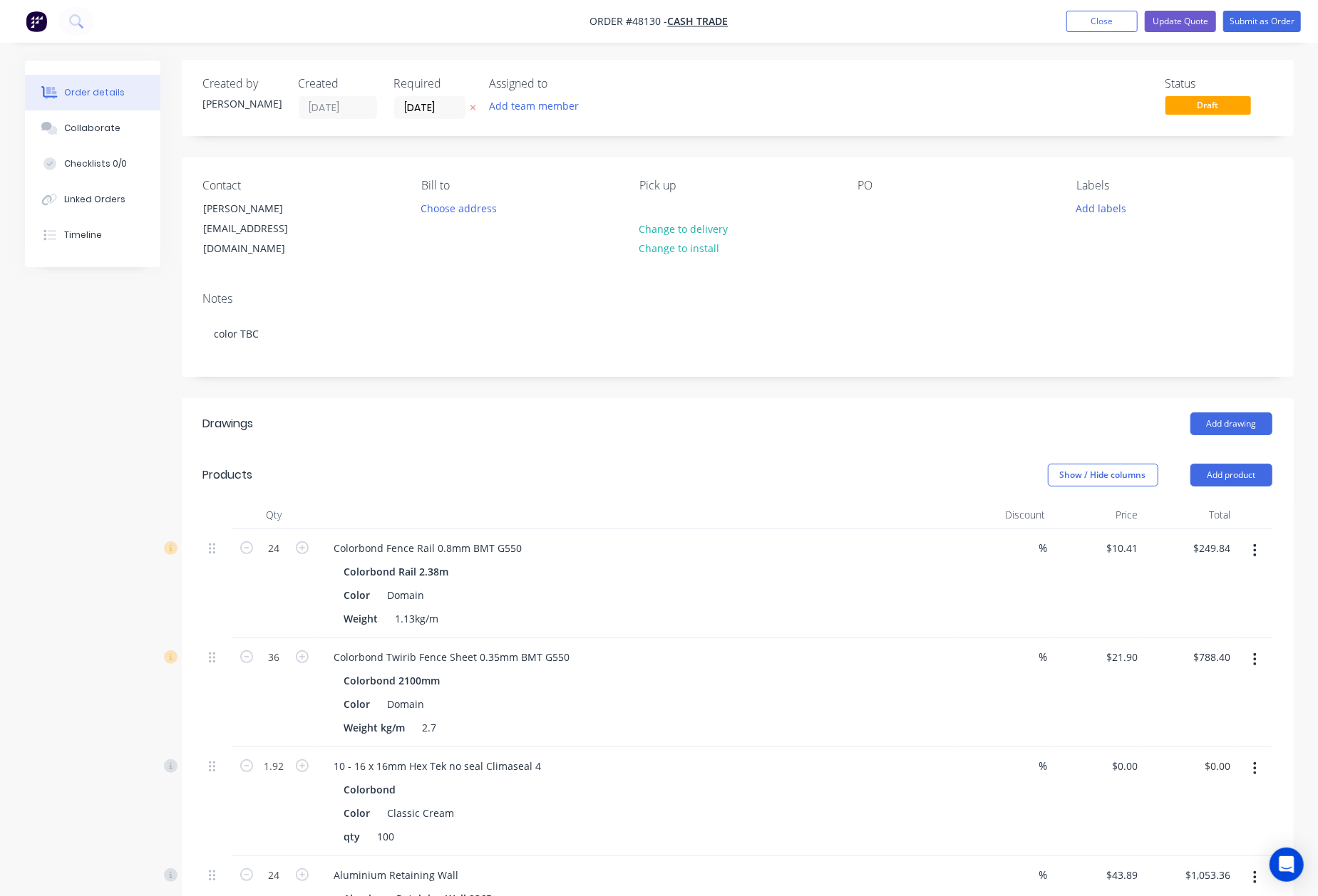
scroll to position [0, 0]
click at [1173, 20] on button "Update Quote" at bounding box center [1180, 21] width 72 height 21
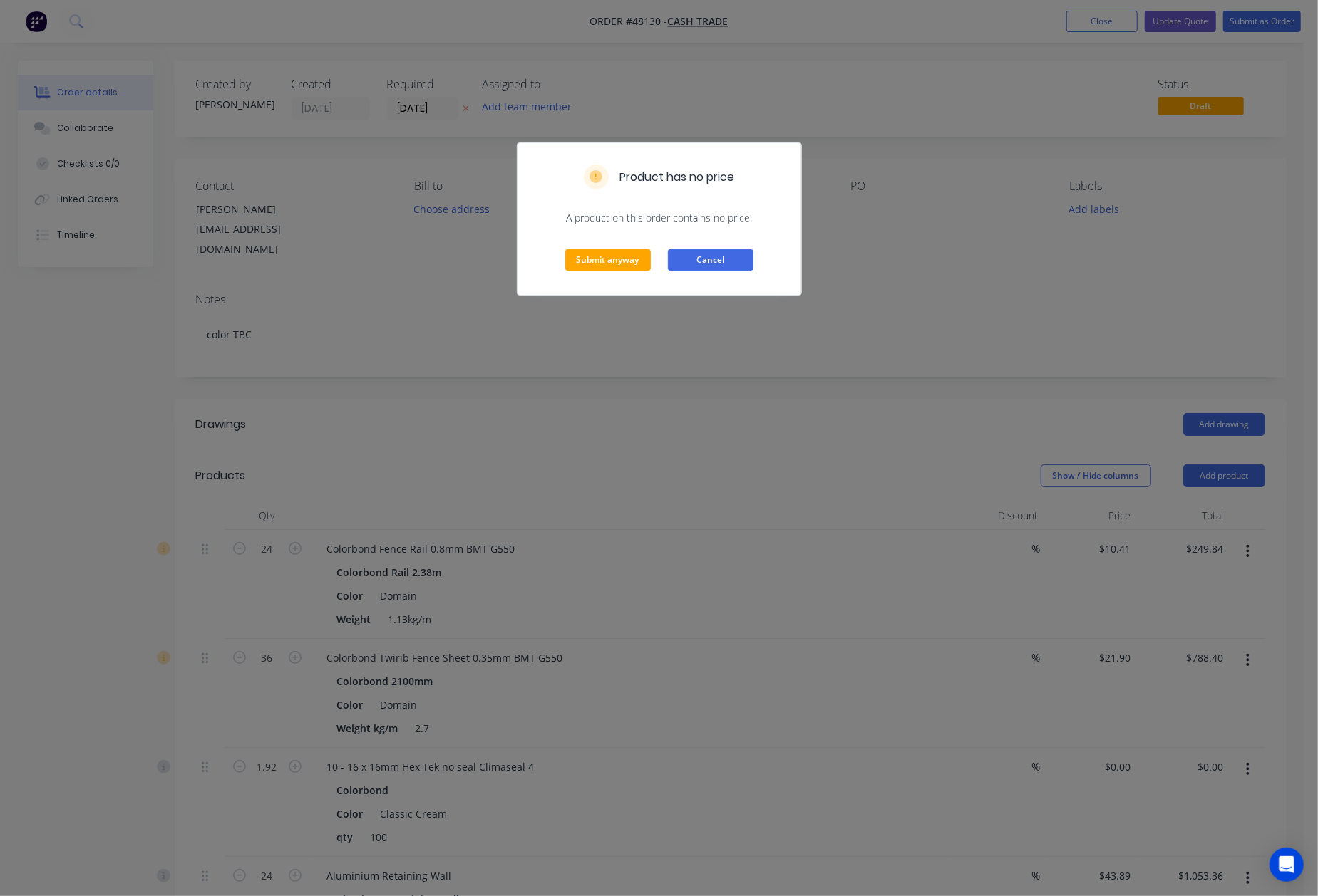
click at [748, 251] on button "Cancel" at bounding box center [710, 260] width 85 height 21
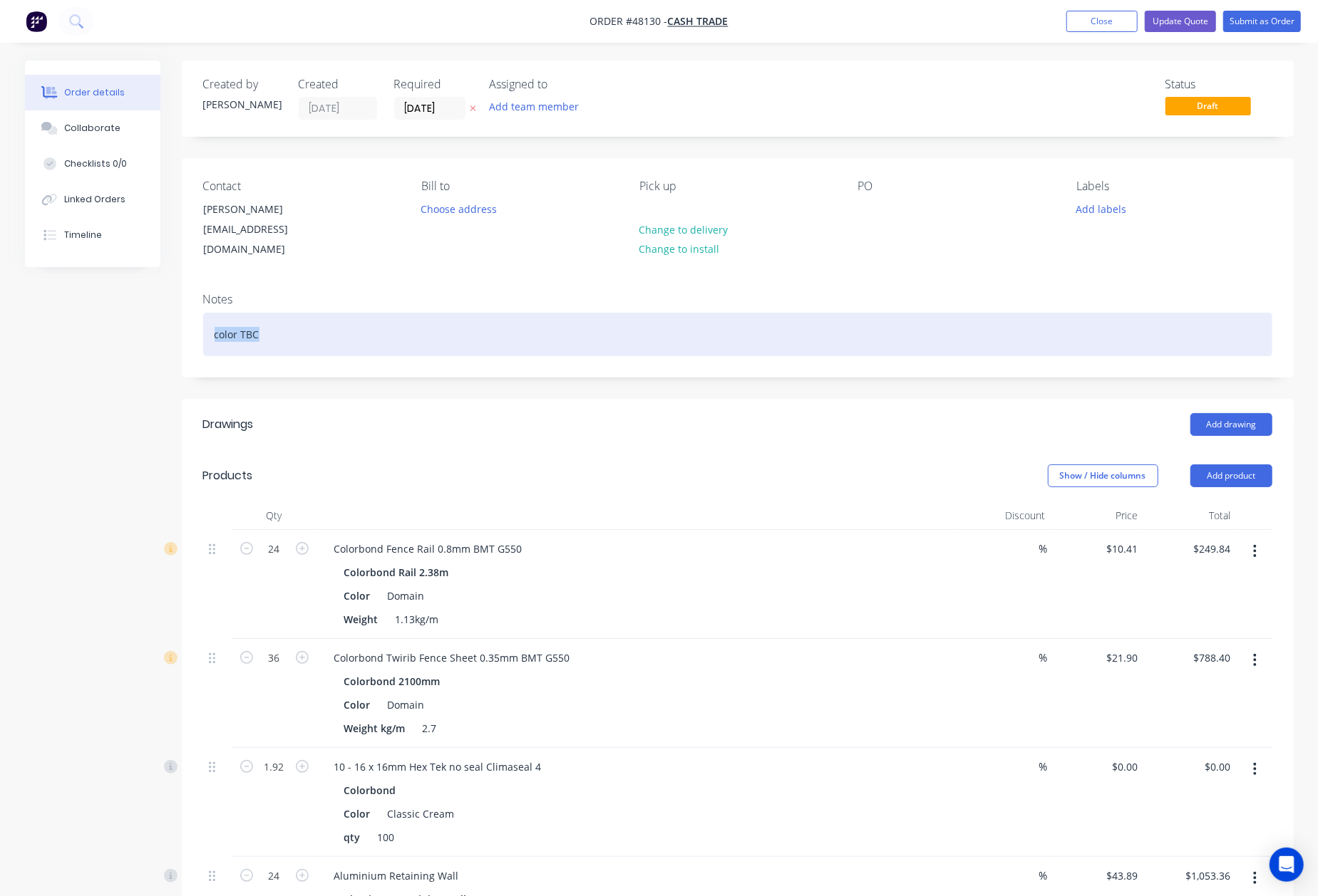
drag, startPoint x: 303, startPoint y: 309, endPoint x: 113, endPoint y: 317, distance: 190.2
click at [113, 317] on div "Created by Sue Created 15/08/25 Required 15/08/25 Assigned to Add team member S…" at bounding box center [659, 797] width 1268 height 1473
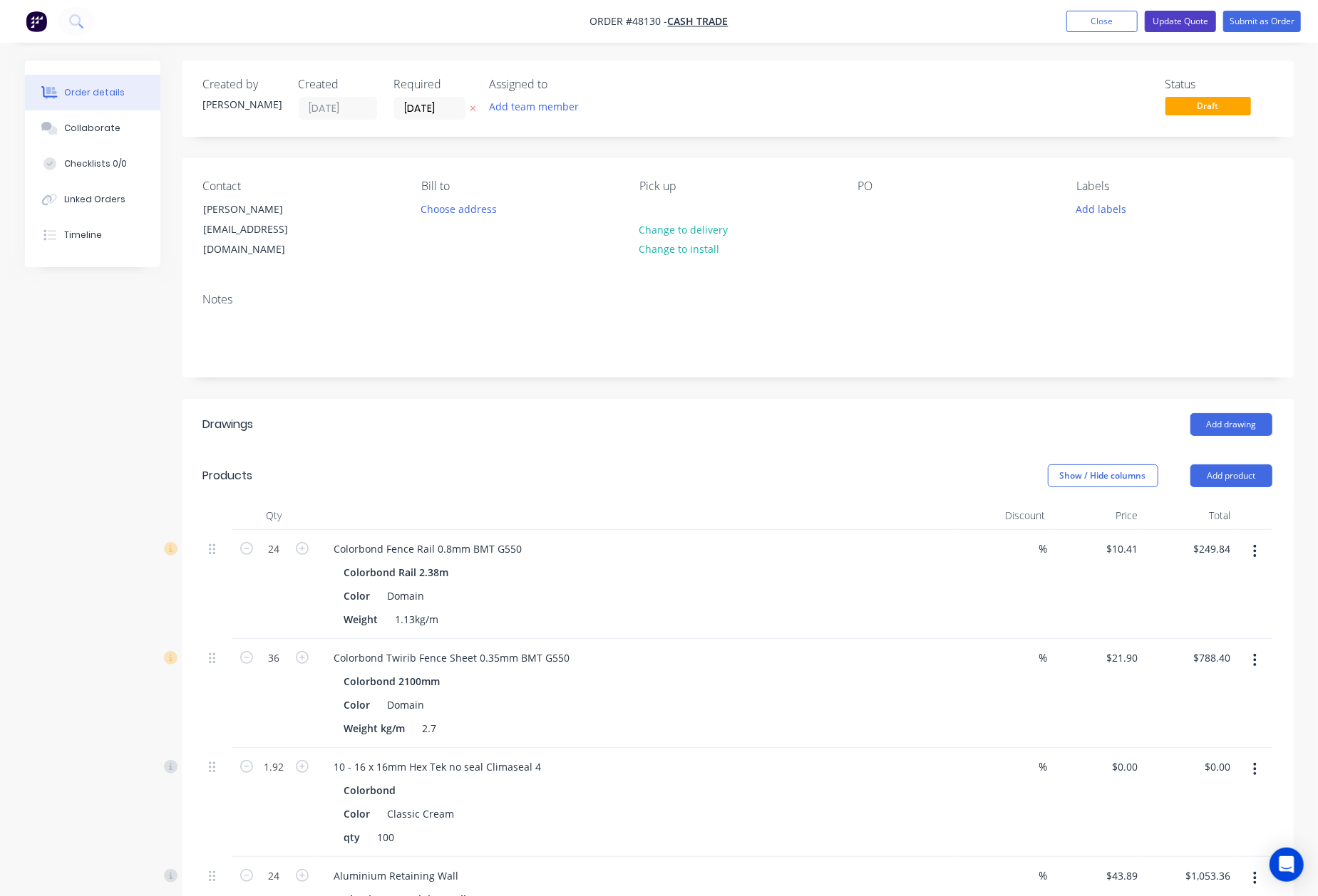
click at [1173, 27] on button "Update Quote" at bounding box center [1180, 21] width 72 height 21
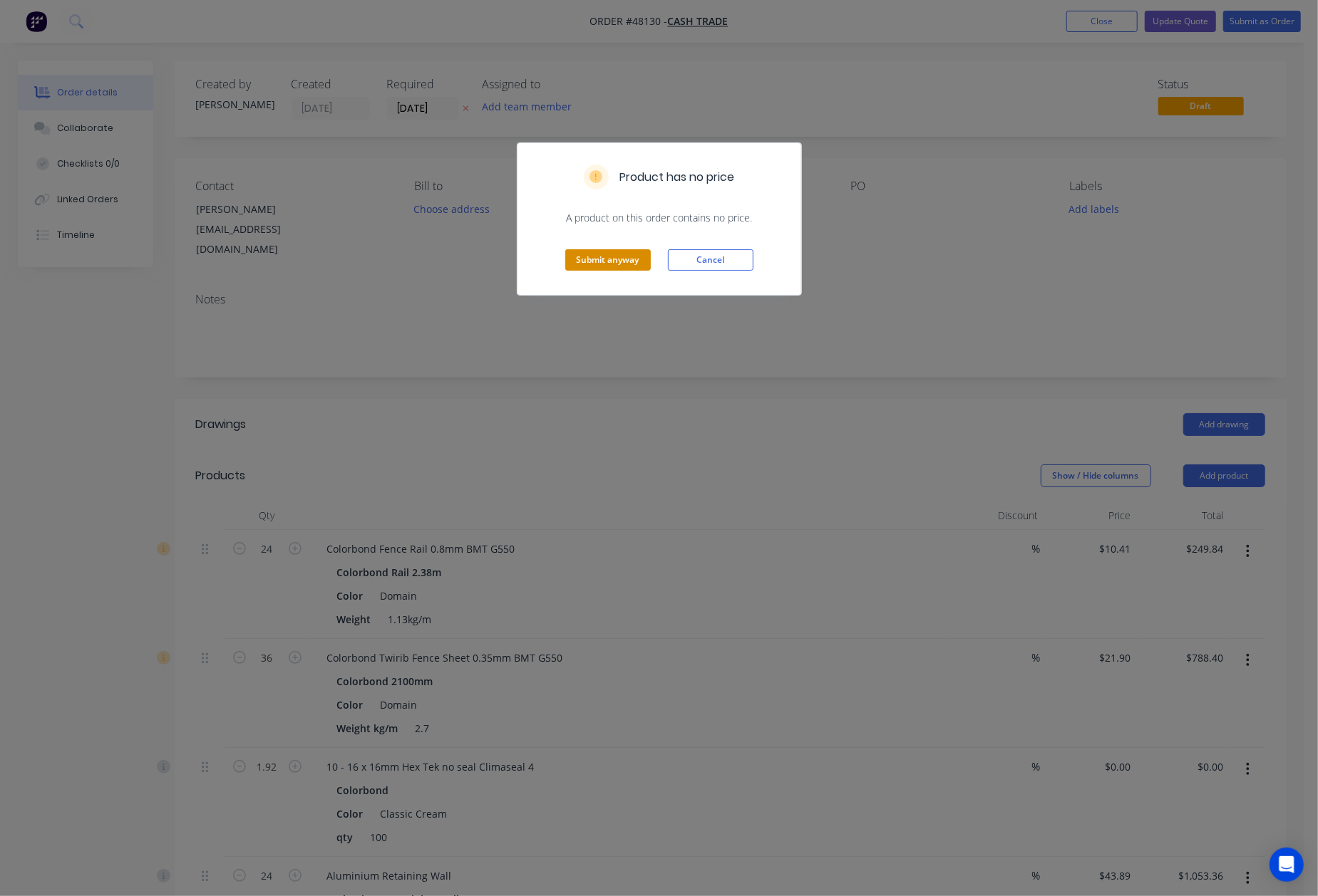
click at [611, 264] on button "Submit anyway" at bounding box center [607, 260] width 85 height 21
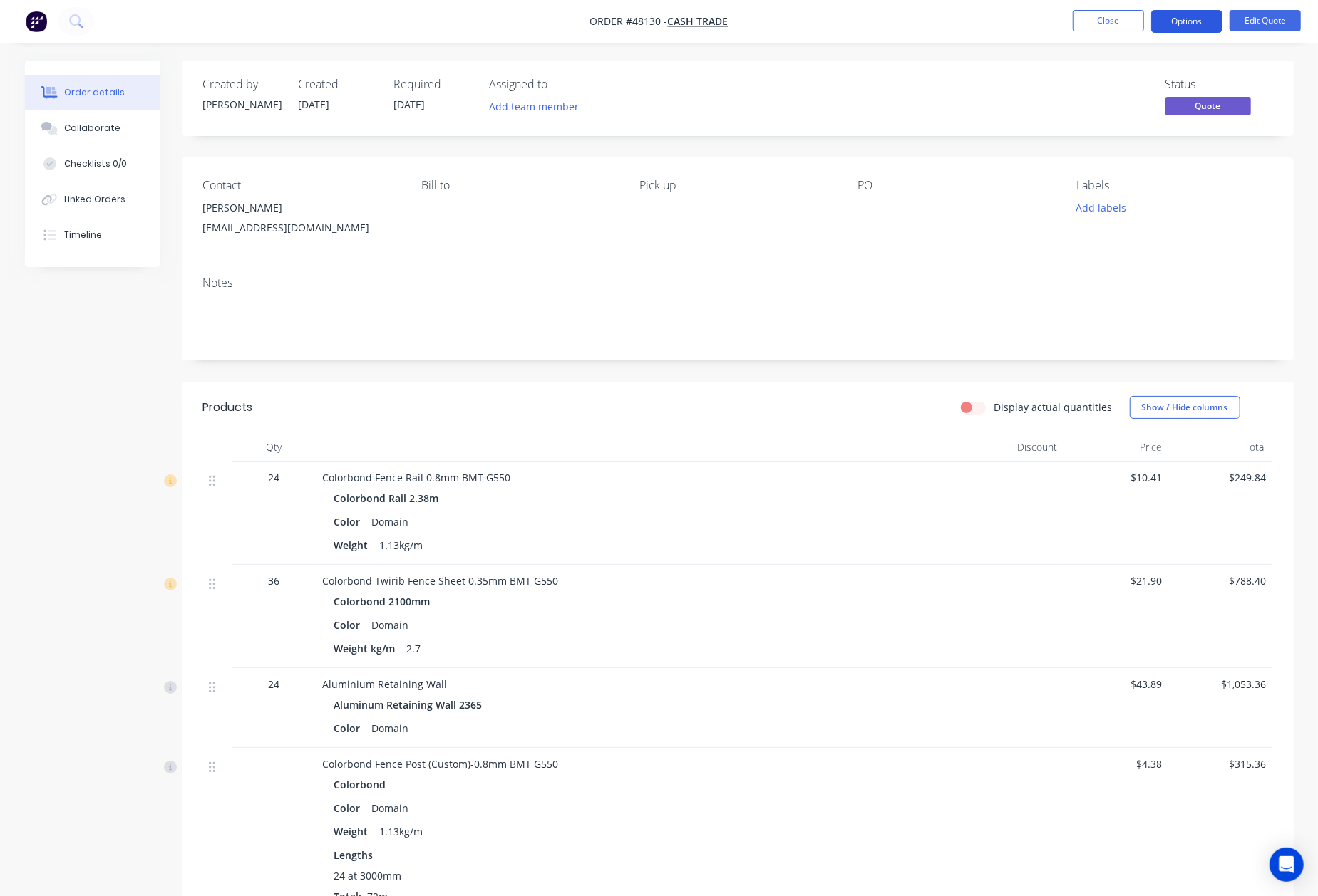
click at [1206, 20] on button "Options" at bounding box center [1186, 21] width 72 height 23
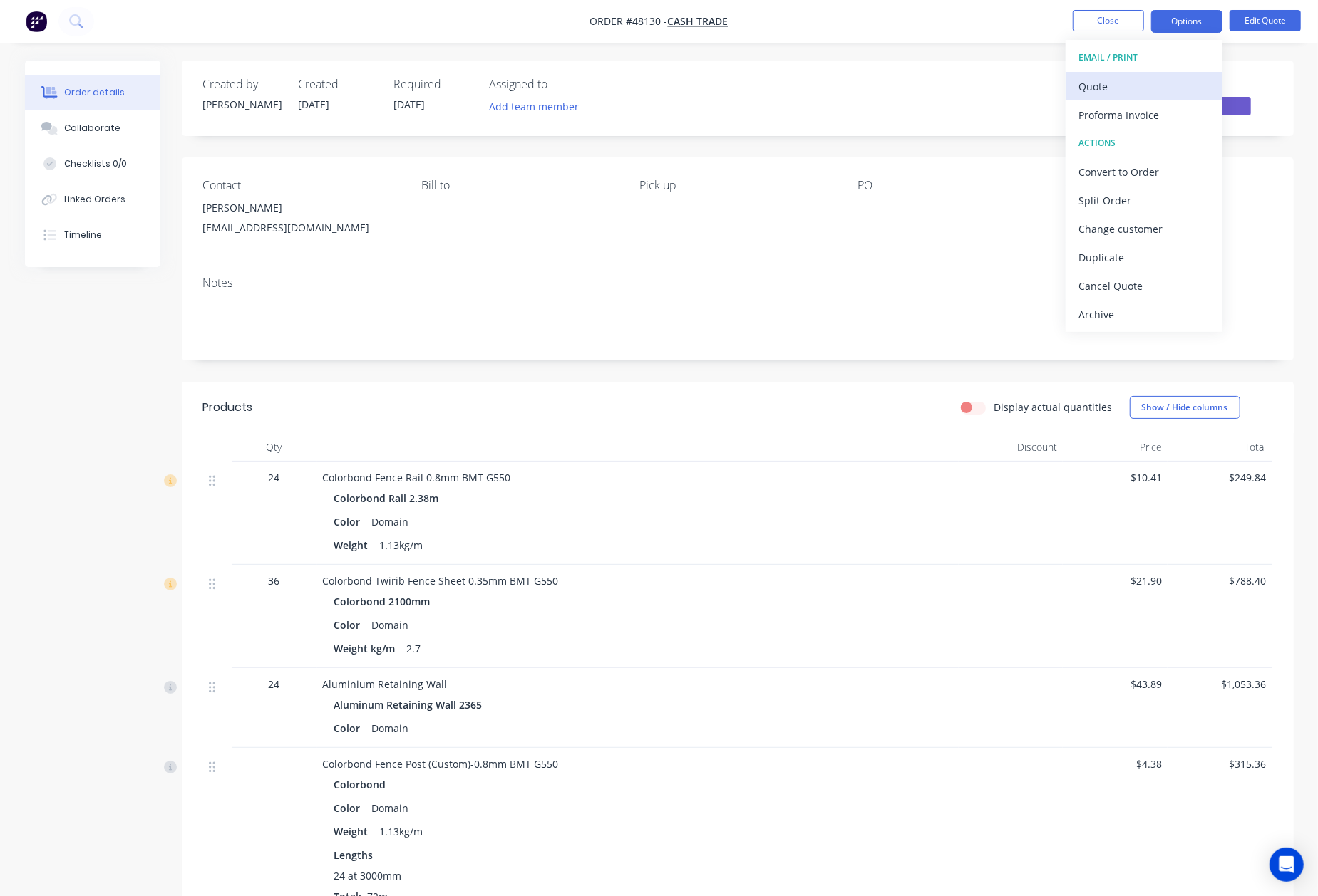
click at [1180, 89] on div "Quote" at bounding box center [1143, 87] width 131 height 21
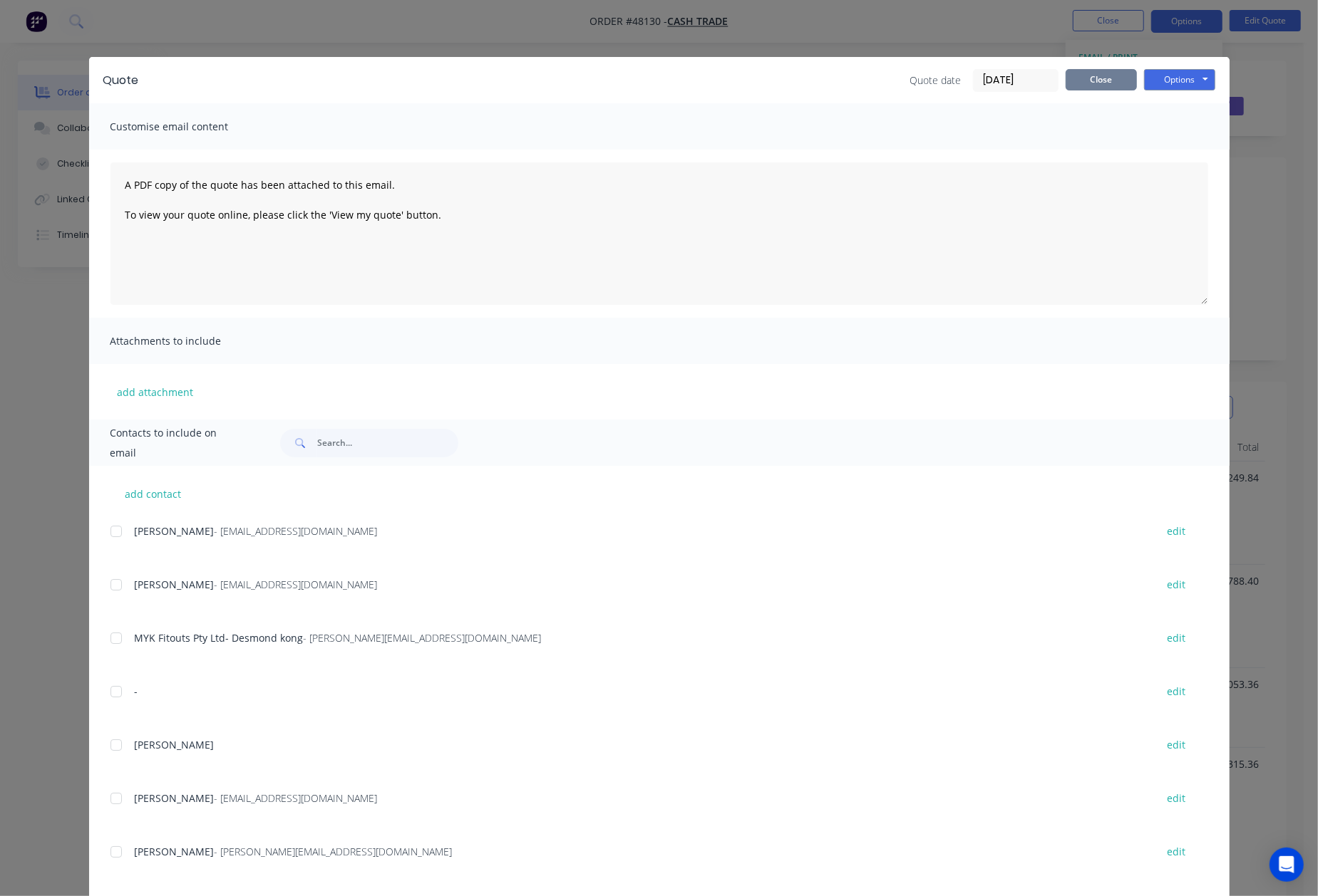
click at [1109, 78] on button "Close" at bounding box center [1101, 79] width 72 height 21
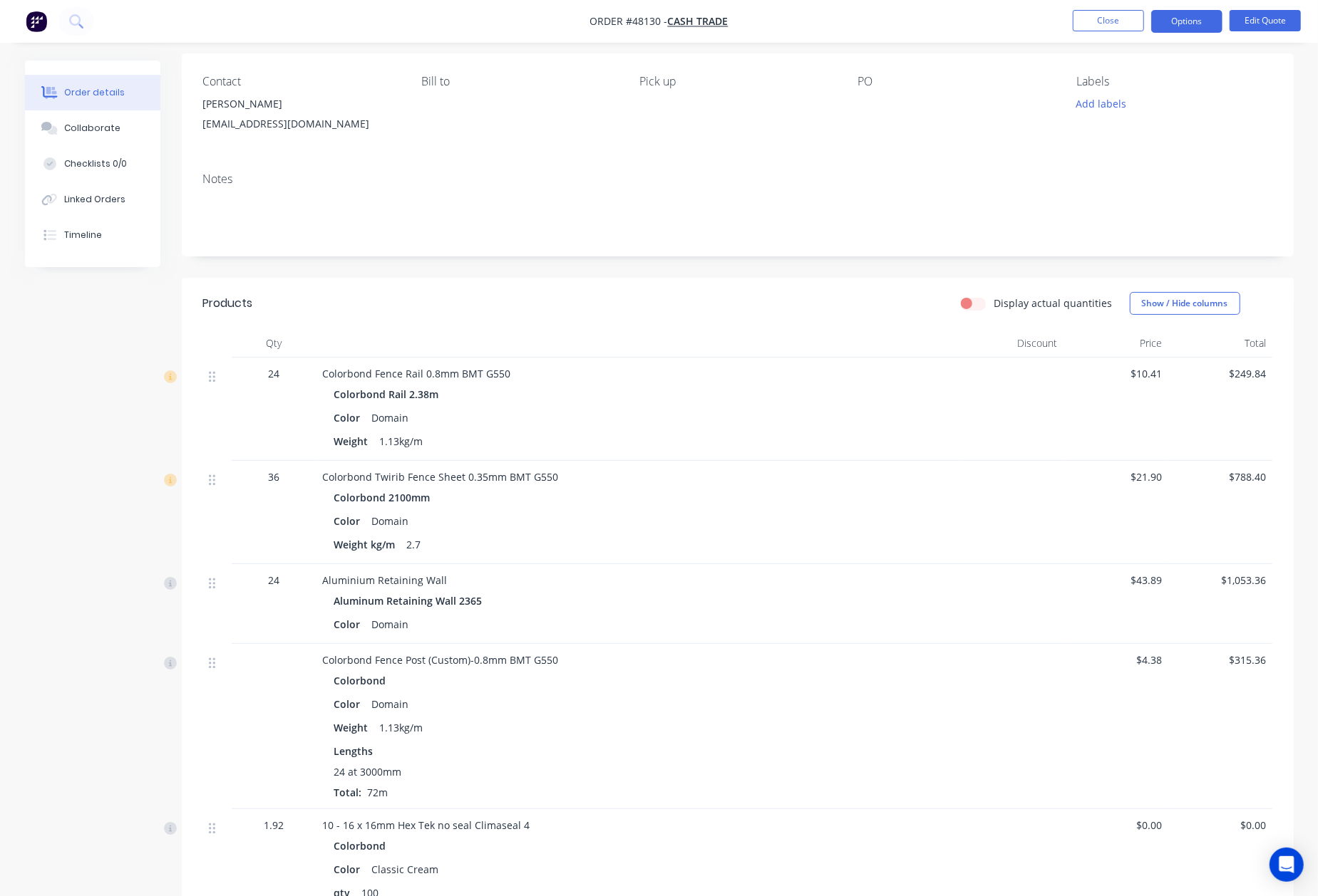
scroll to position [375, 0]
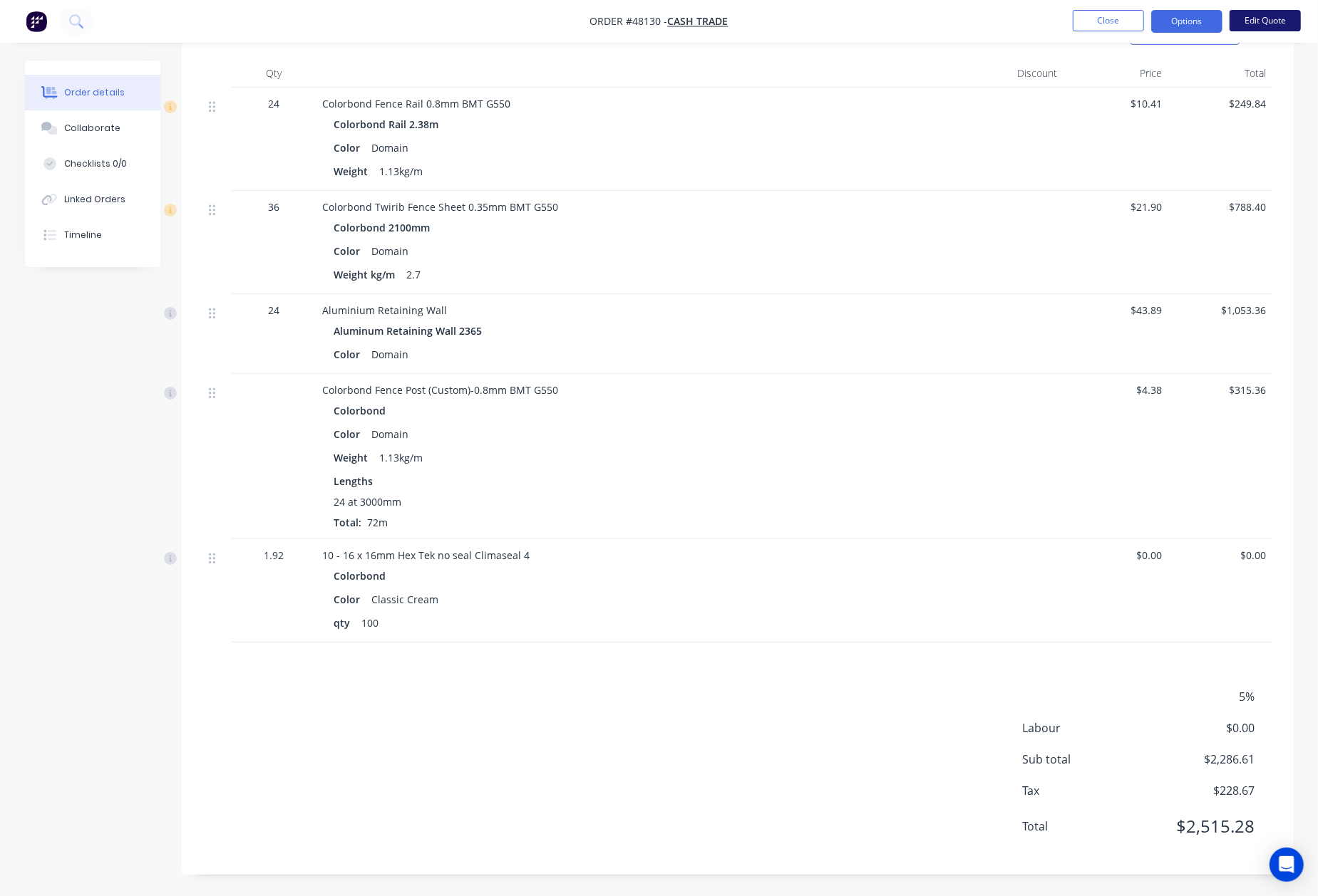
click at [1249, 12] on button "Edit Quote" at bounding box center [1264, 20] width 72 height 21
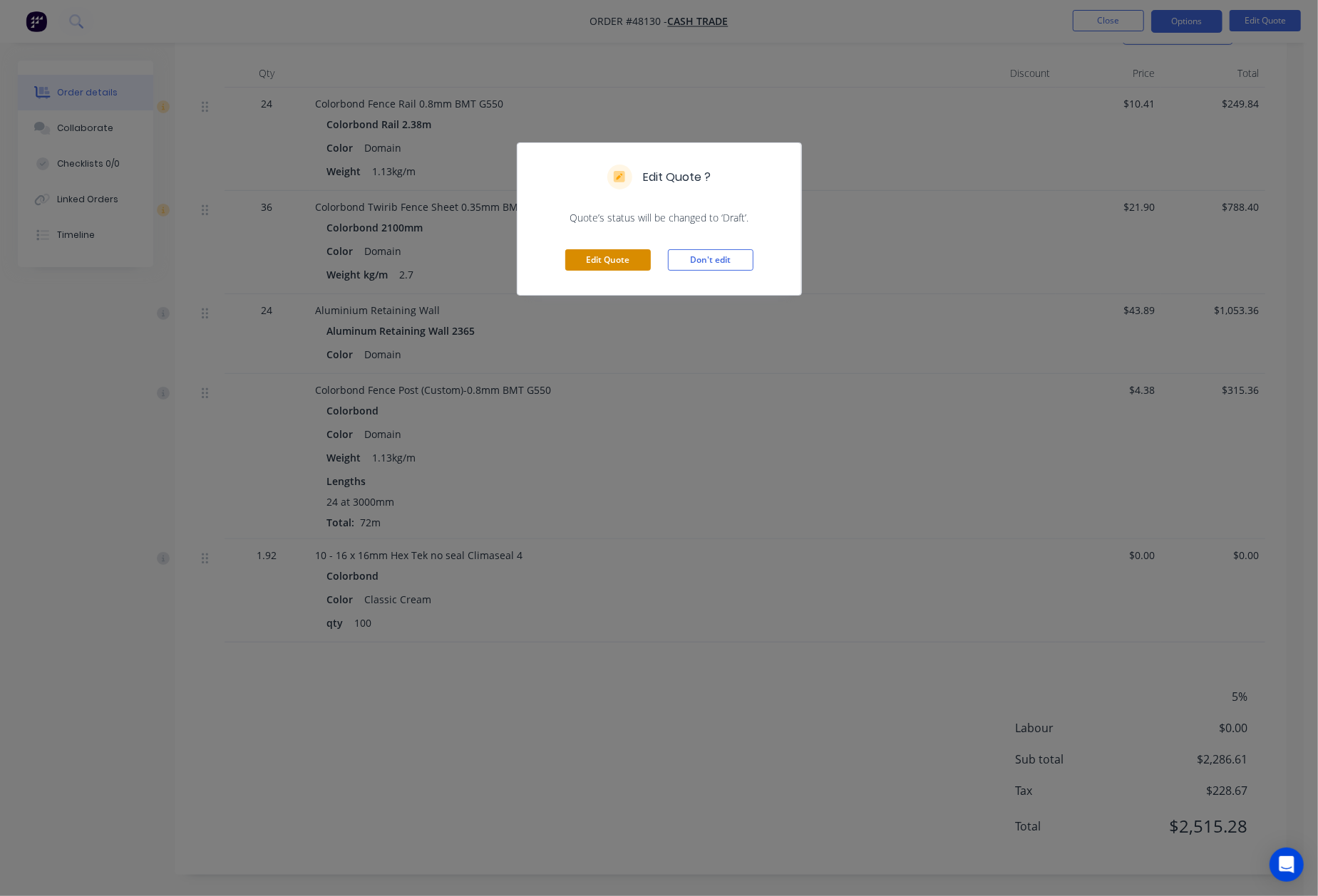
click at [599, 256] on button "Edit Quote" at bounding box center [607, 260] width 85 height 21
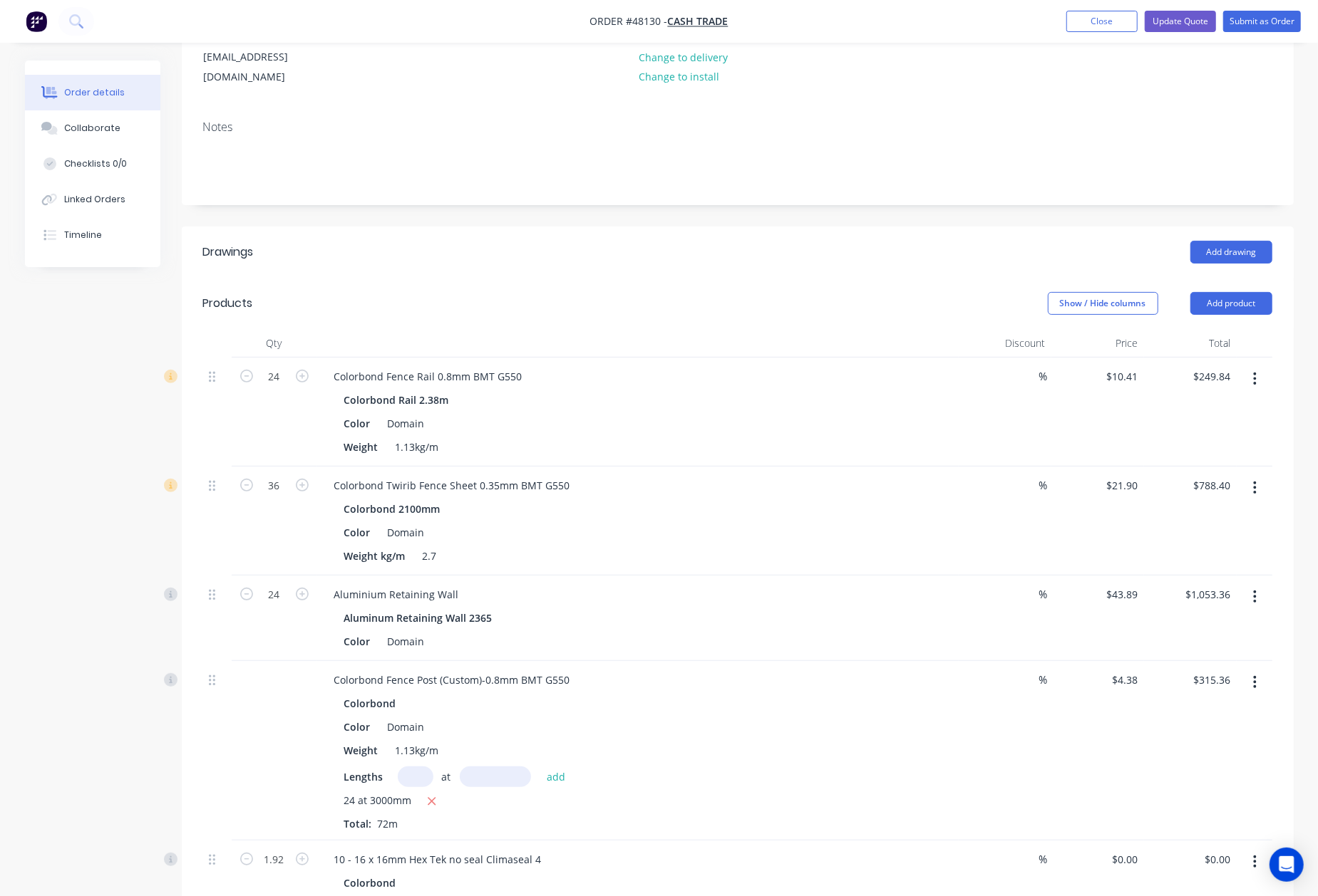
scroll to position [474, 0]
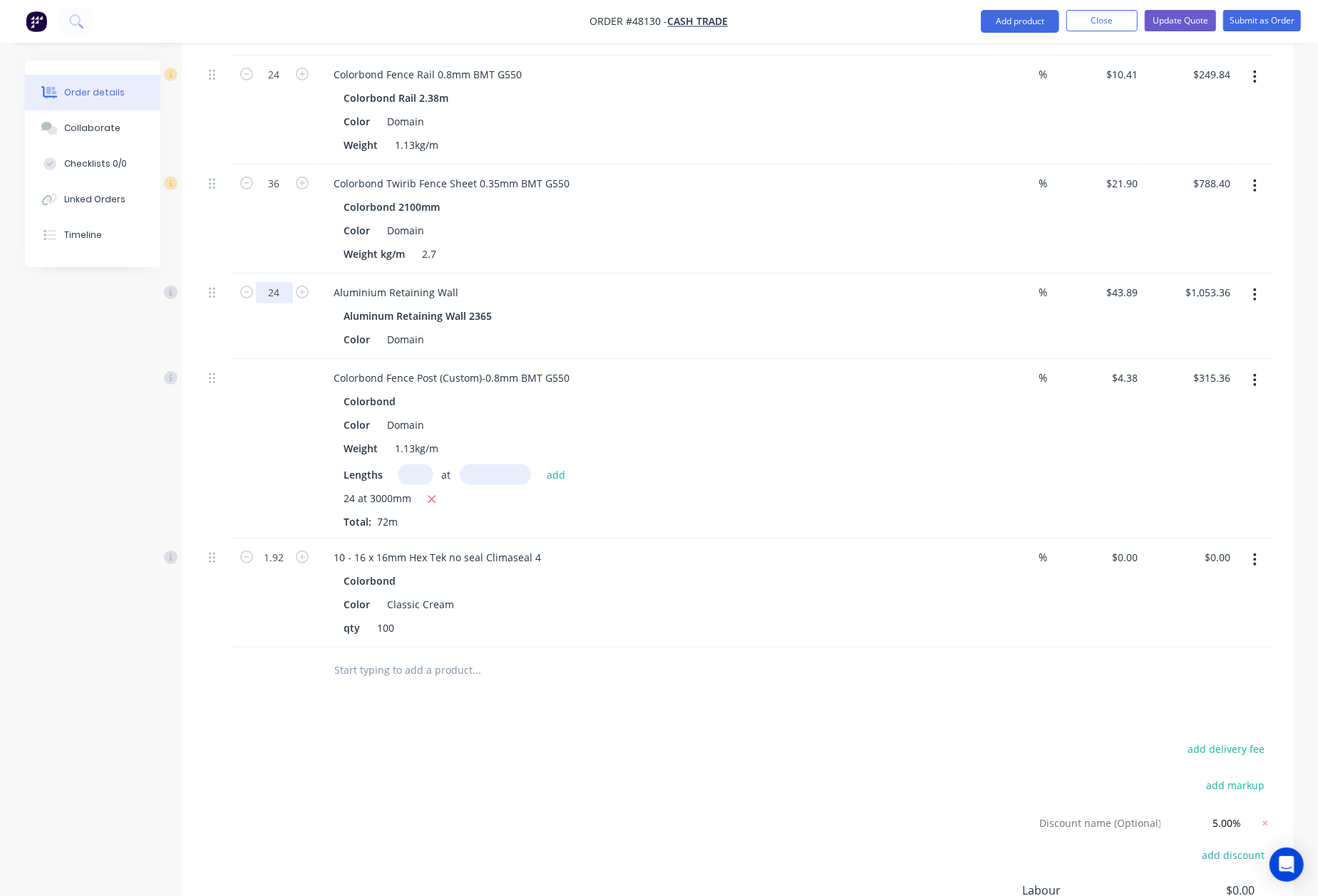
click at [285, 85] on input "24" at bounding box center [274, 75] width 37 height 21
type input "18"
click at [870, 393] on div "Colorbond" at bounding box center [638, 402] width 587 height 21
type input "$790.02"
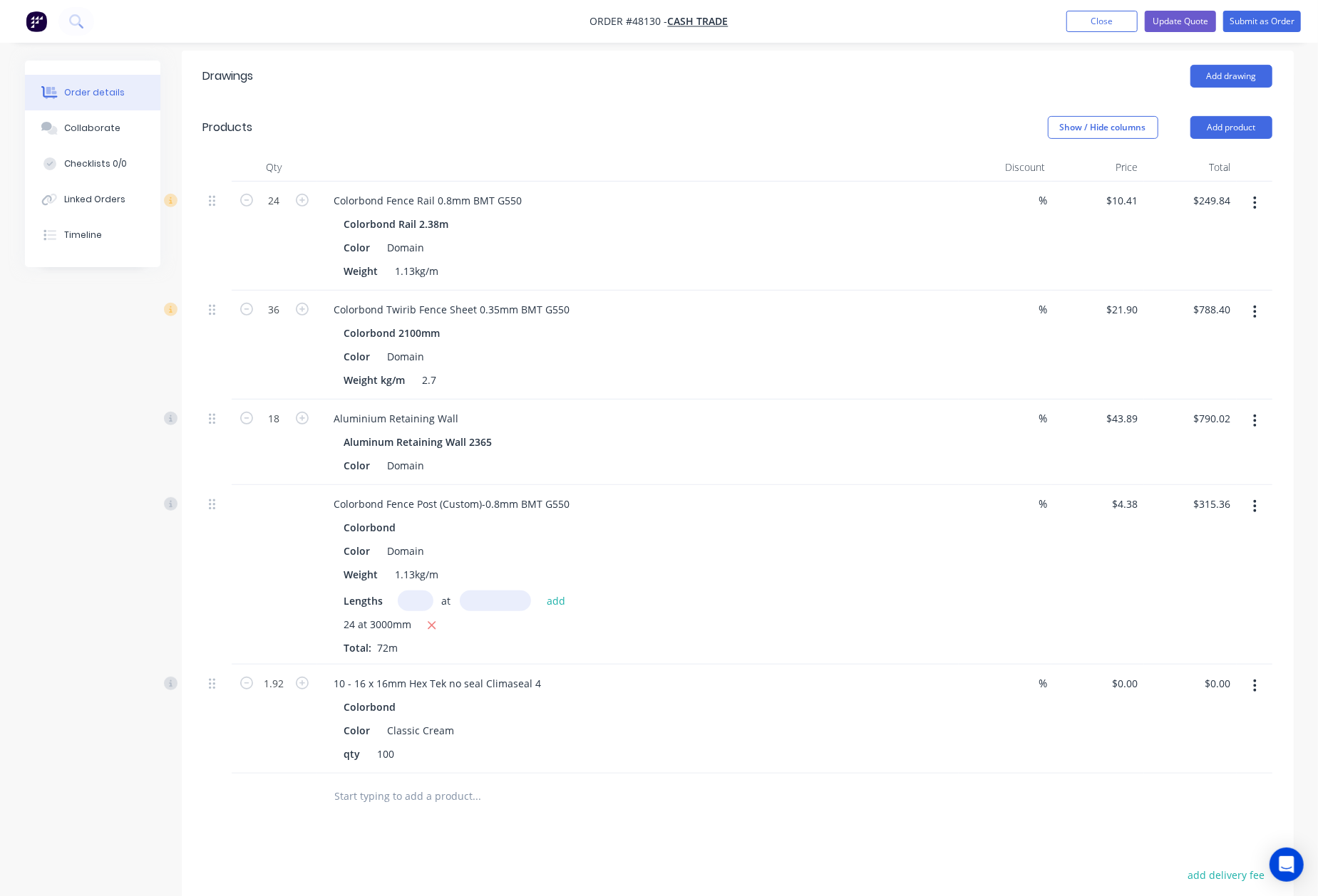
scroll to position [338, 0]
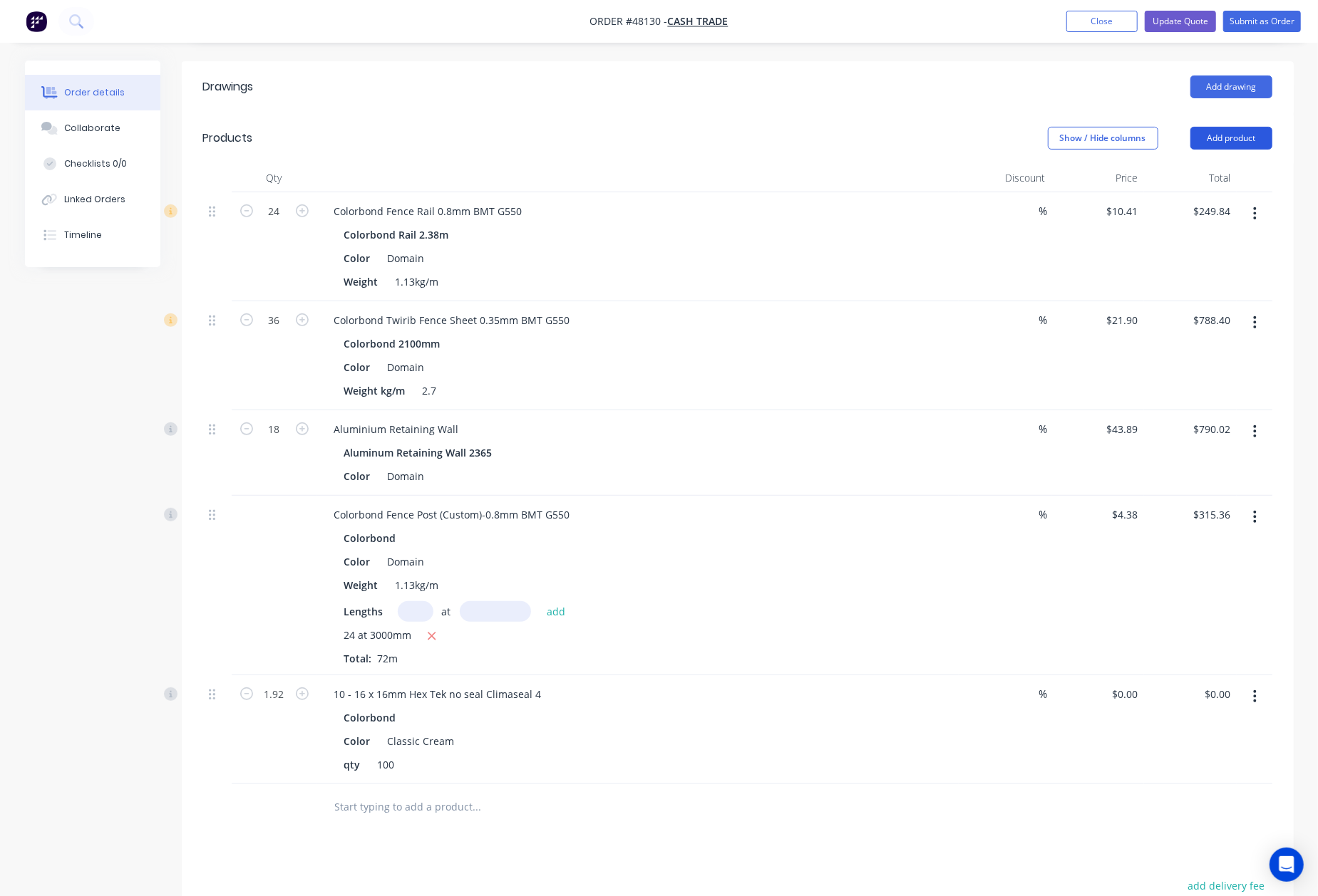
click at [1219, 127] on button "Add product" at bounding box center [1231, 139] width 82 height 23
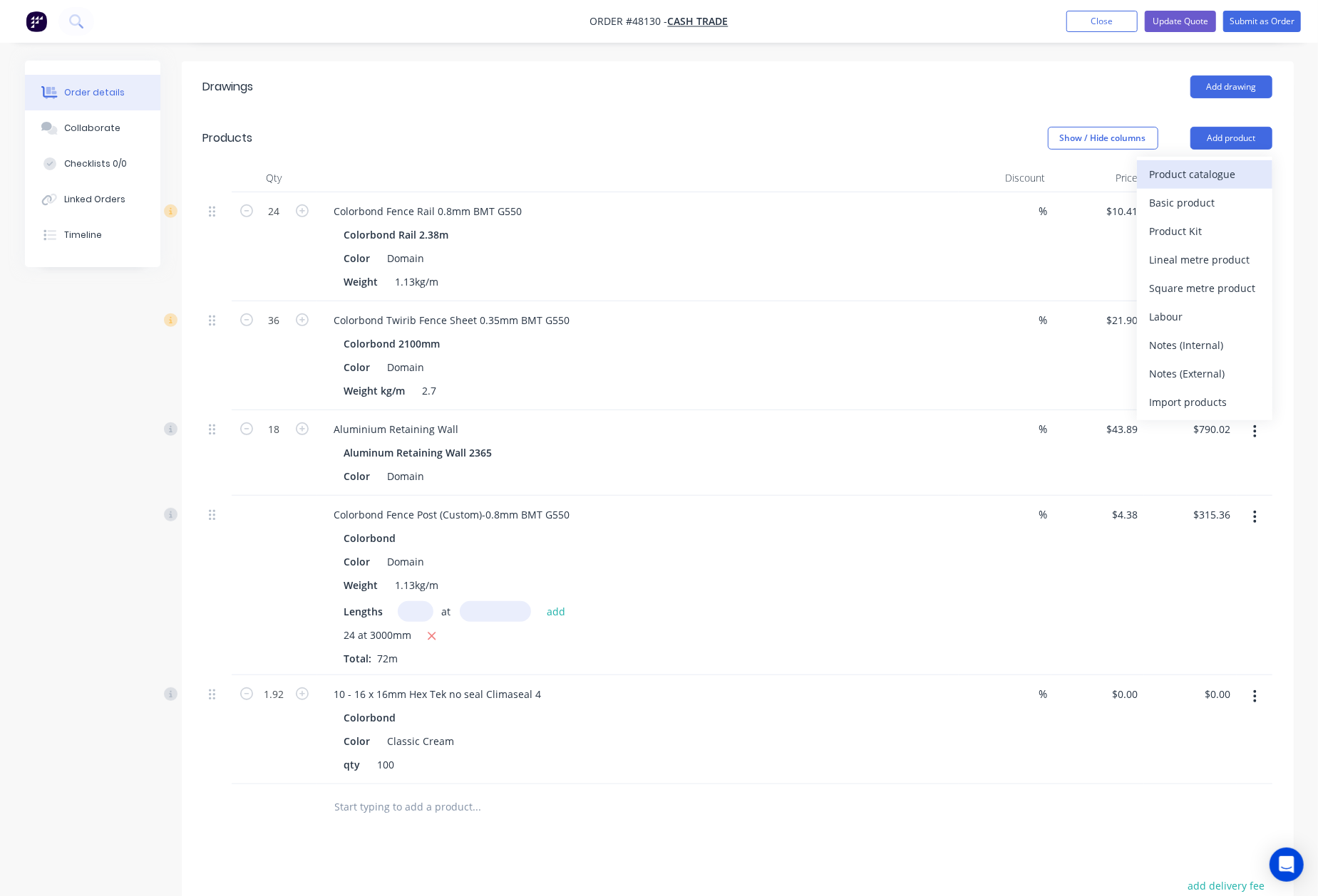
click at [1209, 164] on div "Product catalogue" at bounding box center [1204, 174] width 110 height 21
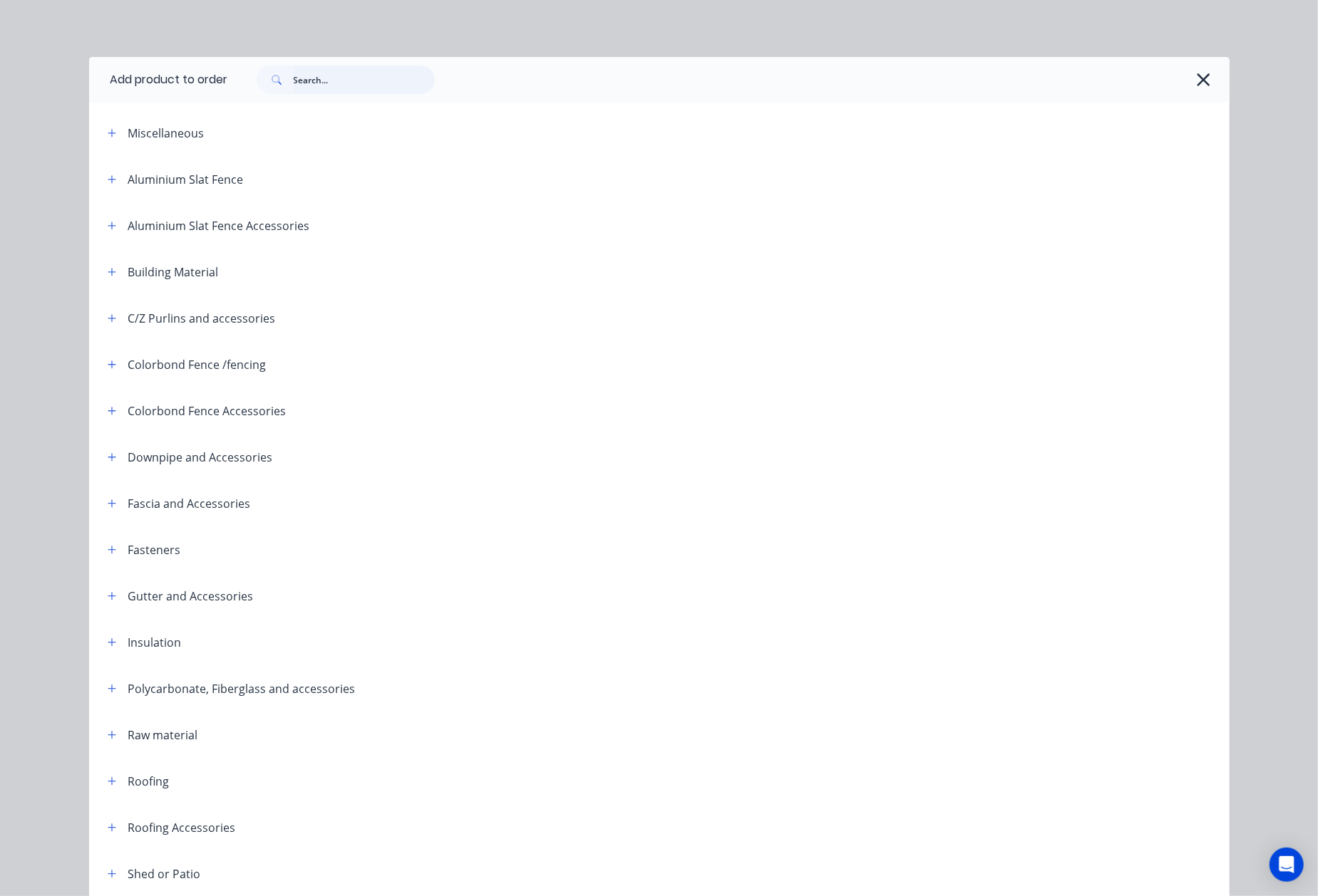
click at [312, 76] on input "text" at bounding box center [364, 80] width 142 height 29
type input "post"
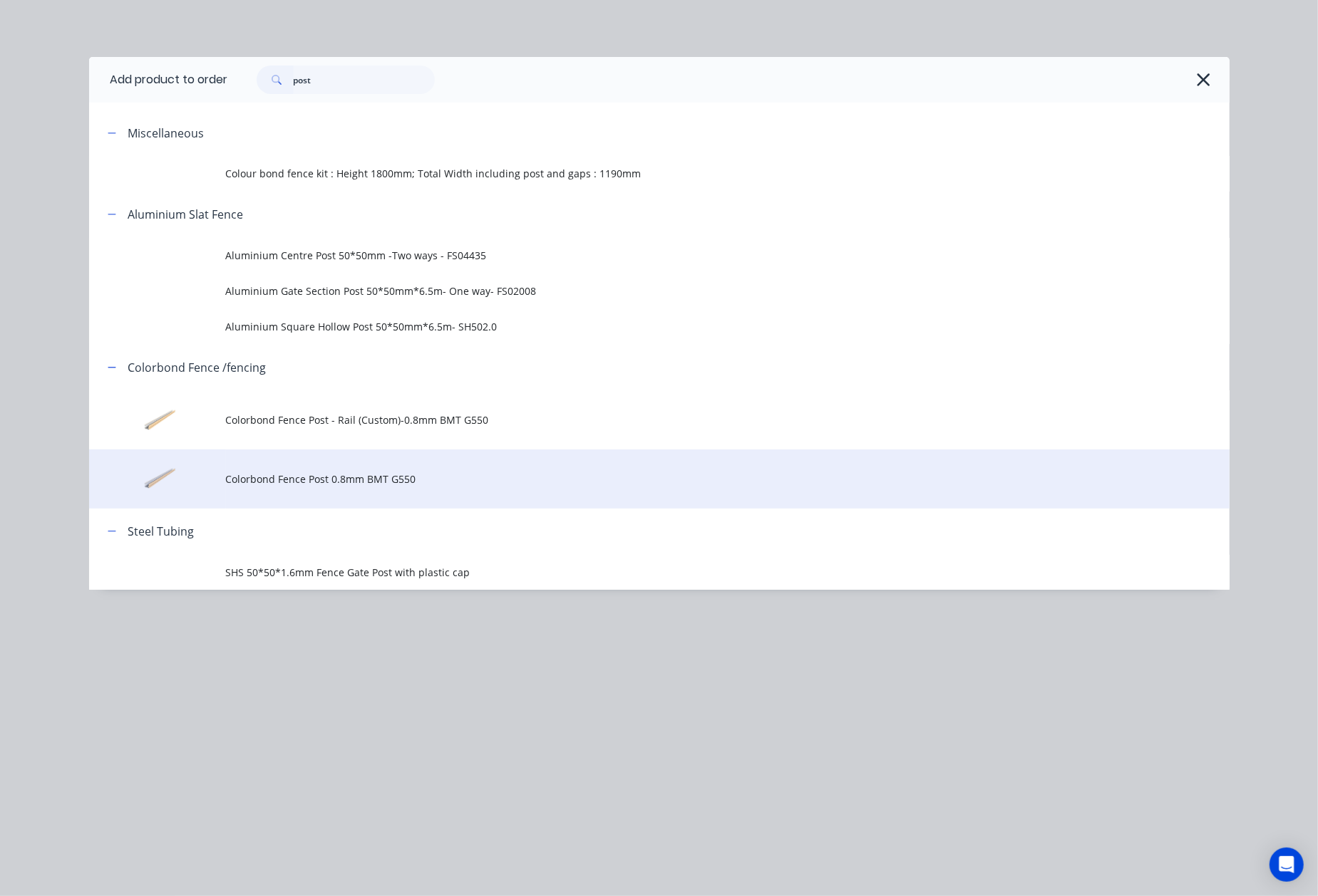
click at [457, 465] on td "Colorbond Fence Post 0.8mm BMT G550" at bounding box center [727, 479] width 1003 height 59
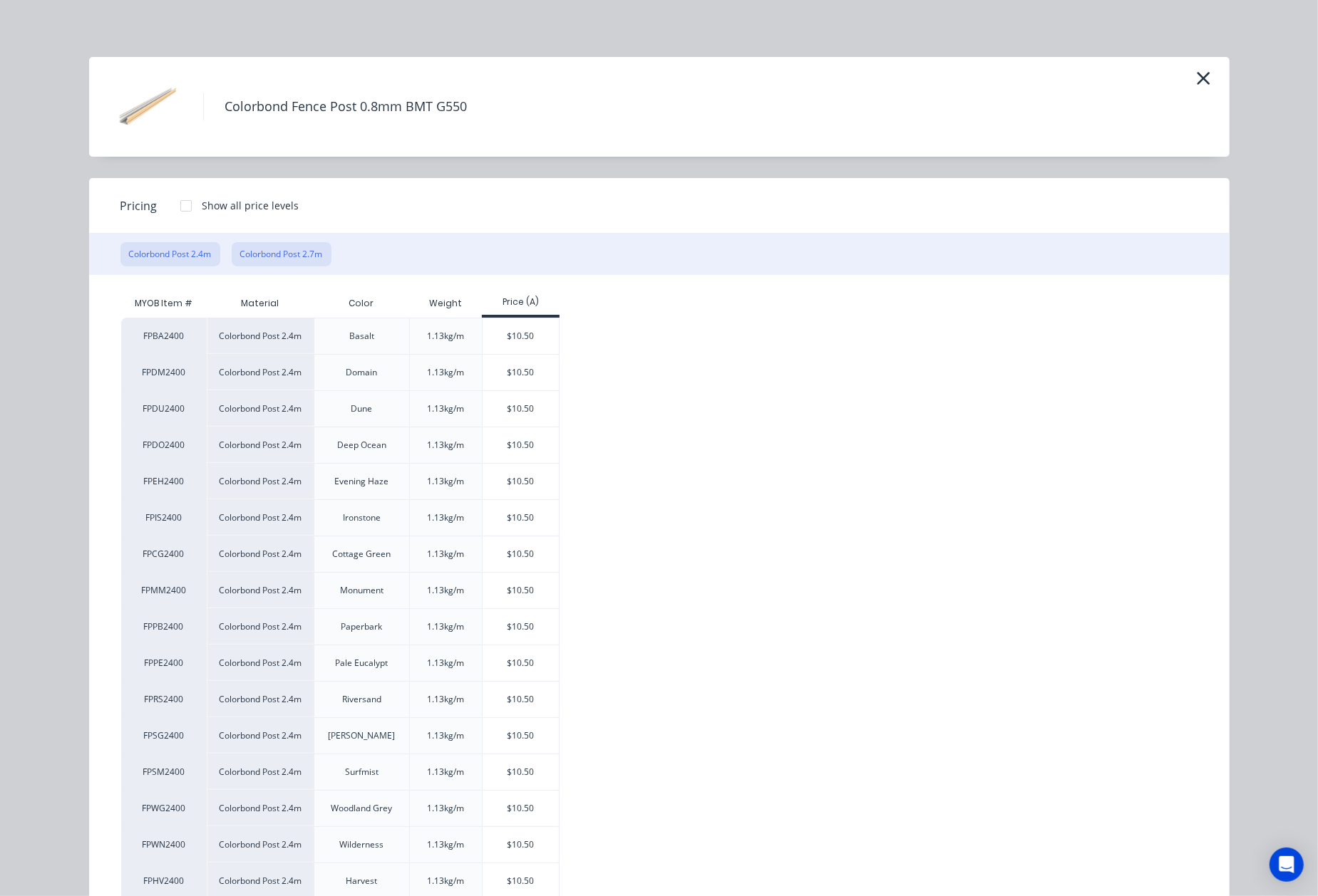
click at [282, 250] on button "Colorbond Post 2.7m" at bounding box center [281, 253] width 99 height 24
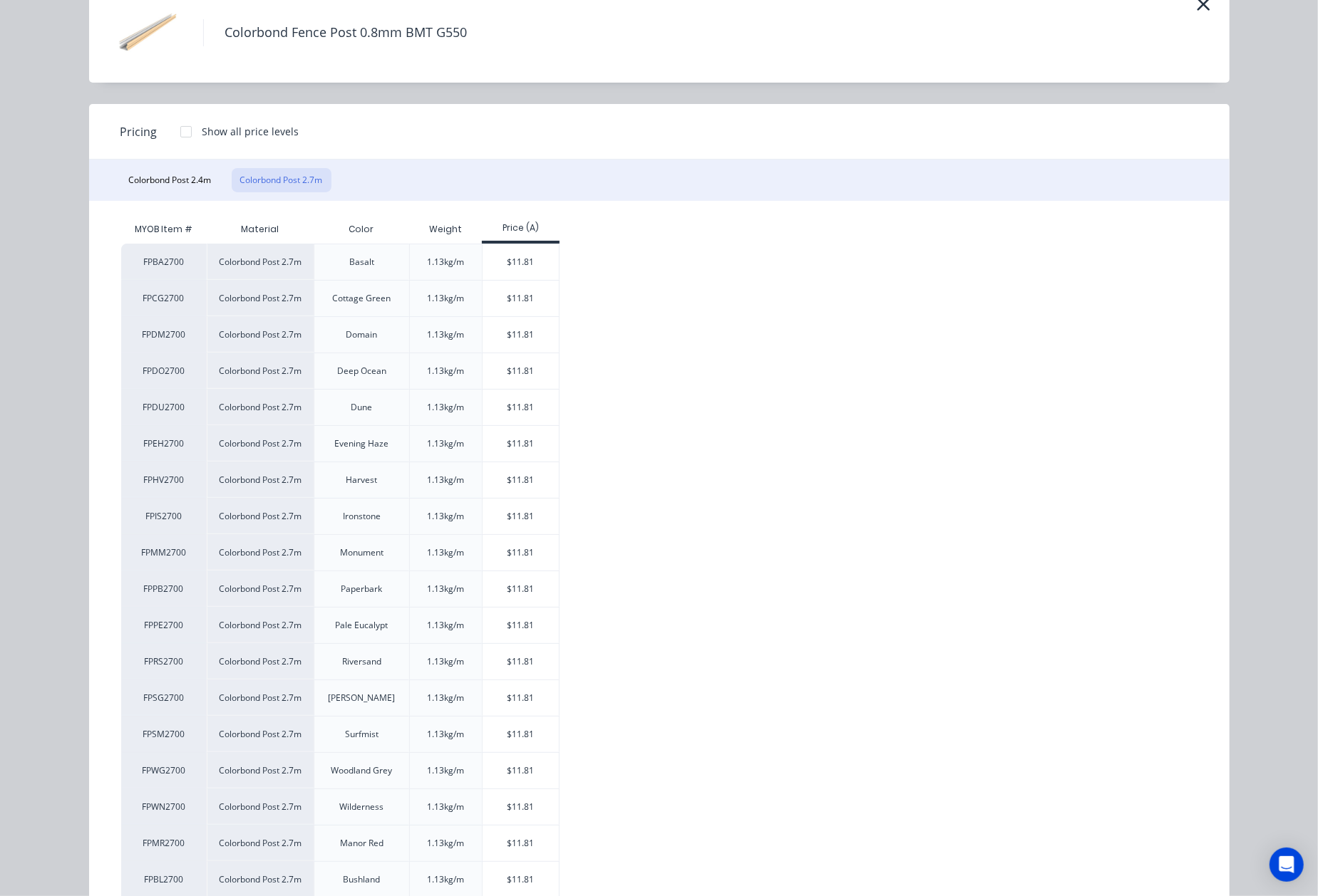
scroll to position [189, 0]
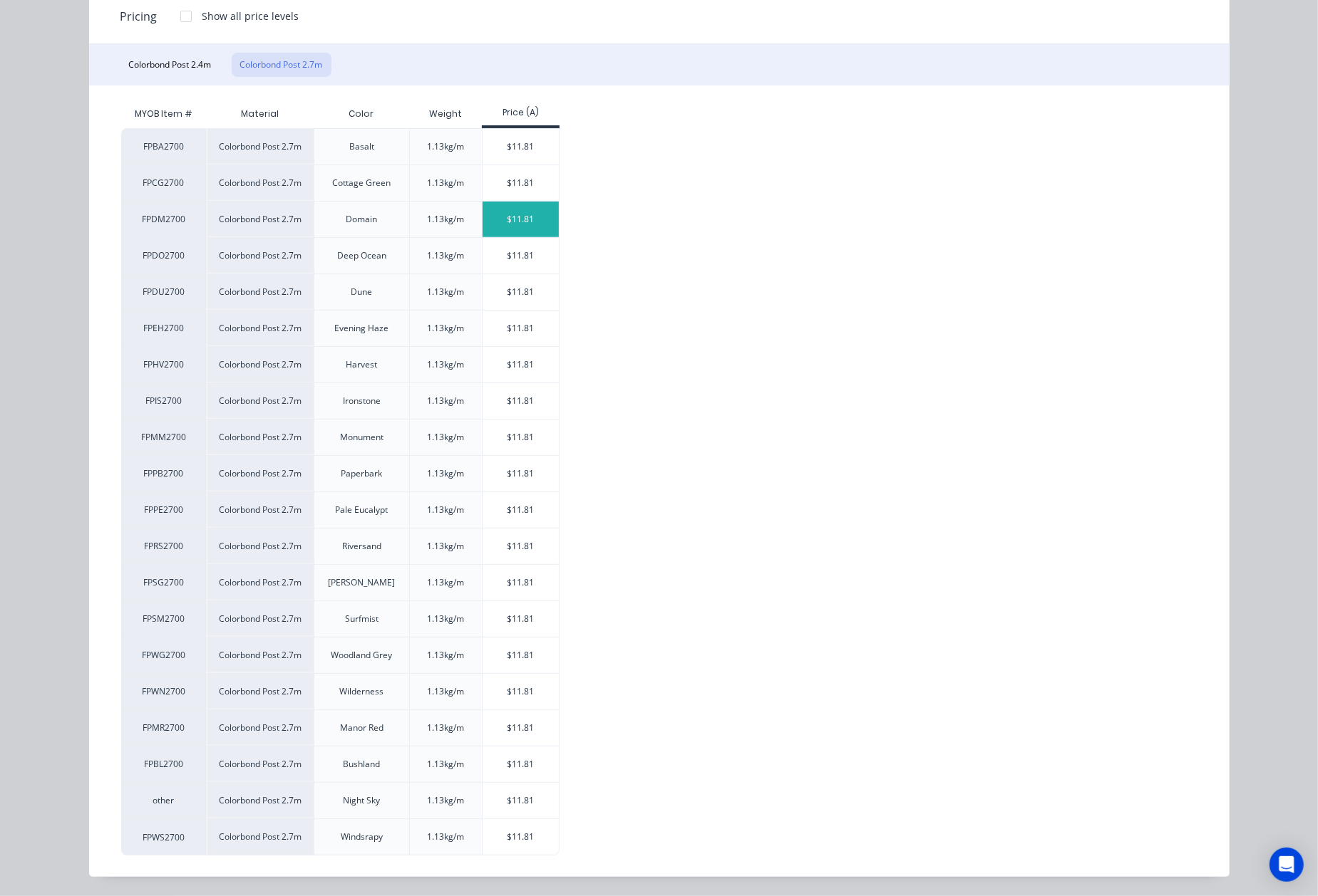
click at [494, 222] on div "$11.81" at bounding box center [520, 219] width 77 height 35
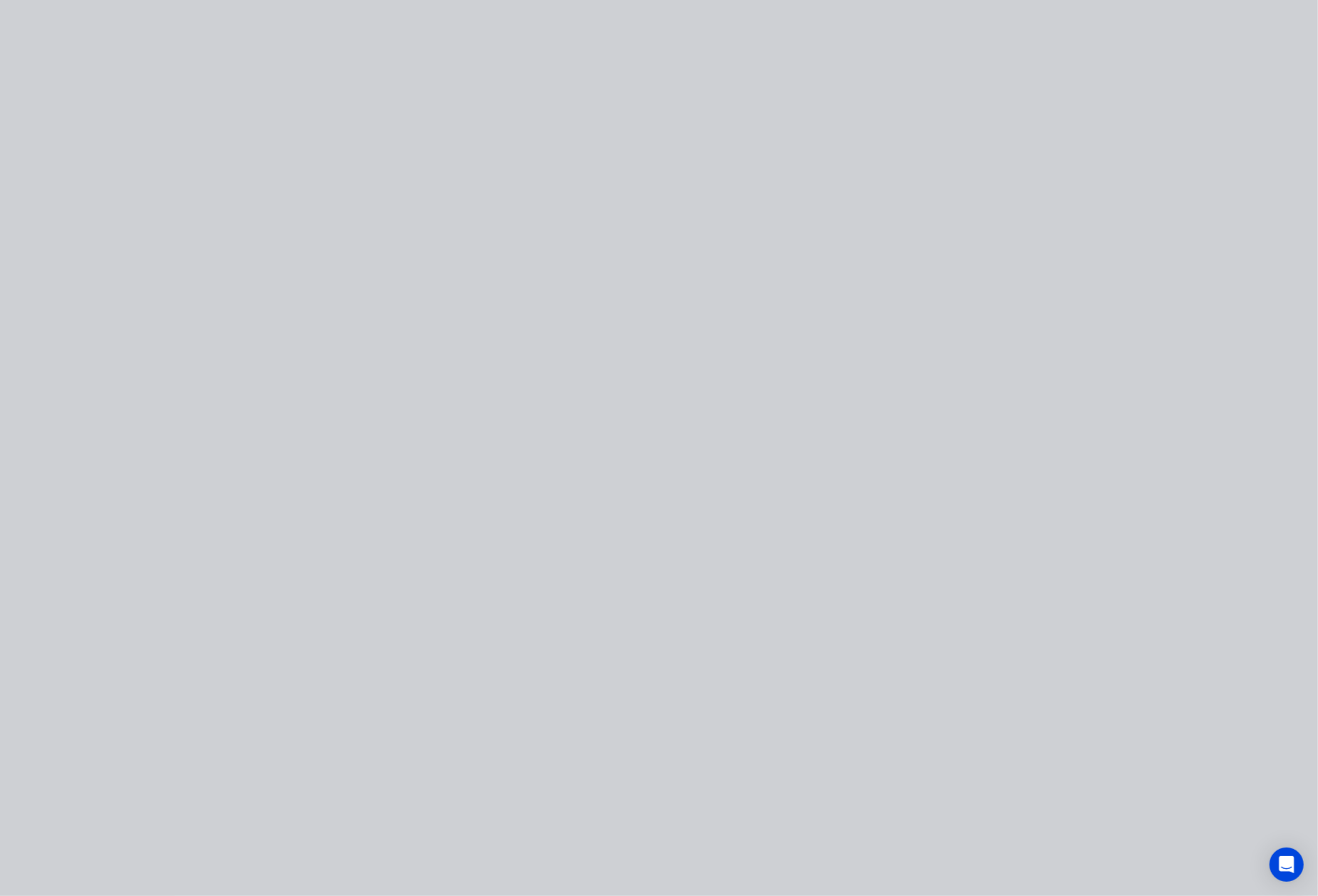
scroll to position [0, 0]
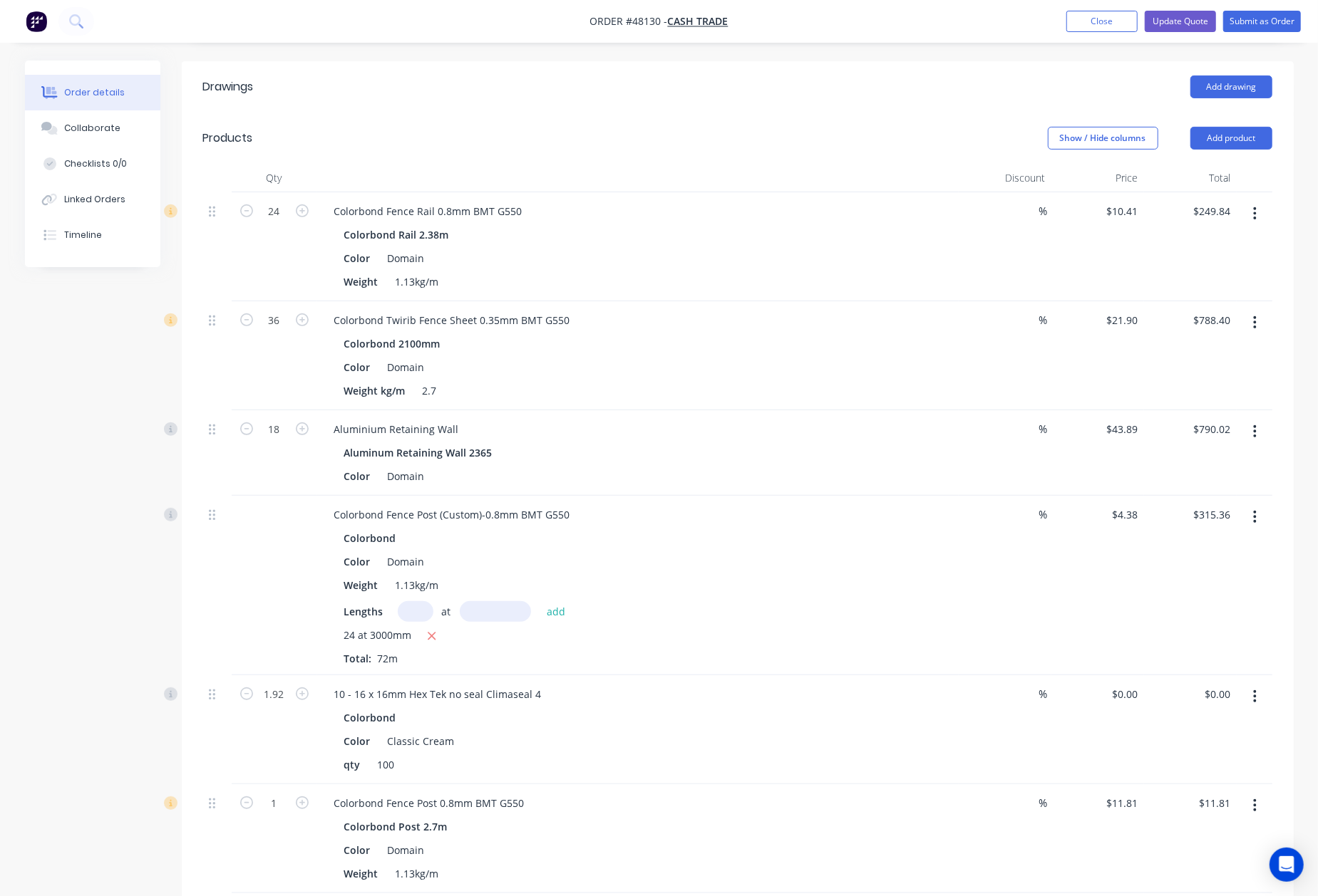
click at [1259, 511] on button "button" at bounding box center [1254, 517] width 33 height 26
click at [1206, 630] on div "Delete" at bounding box center [1204, 641] width 110 height 21
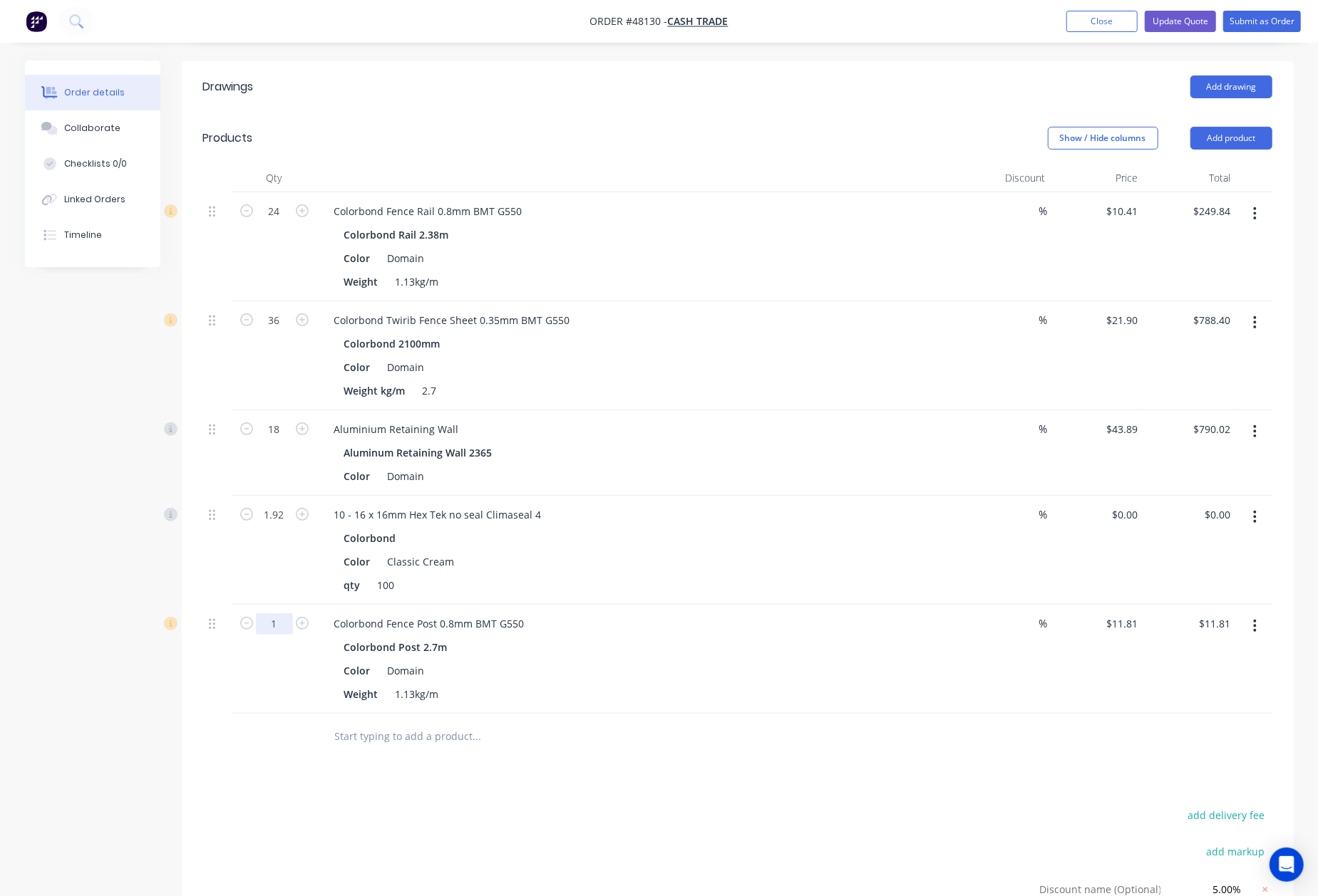
click at [284, 222] on input "1" at bounding box center [274, 211] width 37 height 21
type input "4"
type input "$47.24"
click at [750, 714] on div at bounding box center [574, 737] width 513 height 46
click at [289, 222] on input "4" at bounding box center [274, 211] width 37 height 21
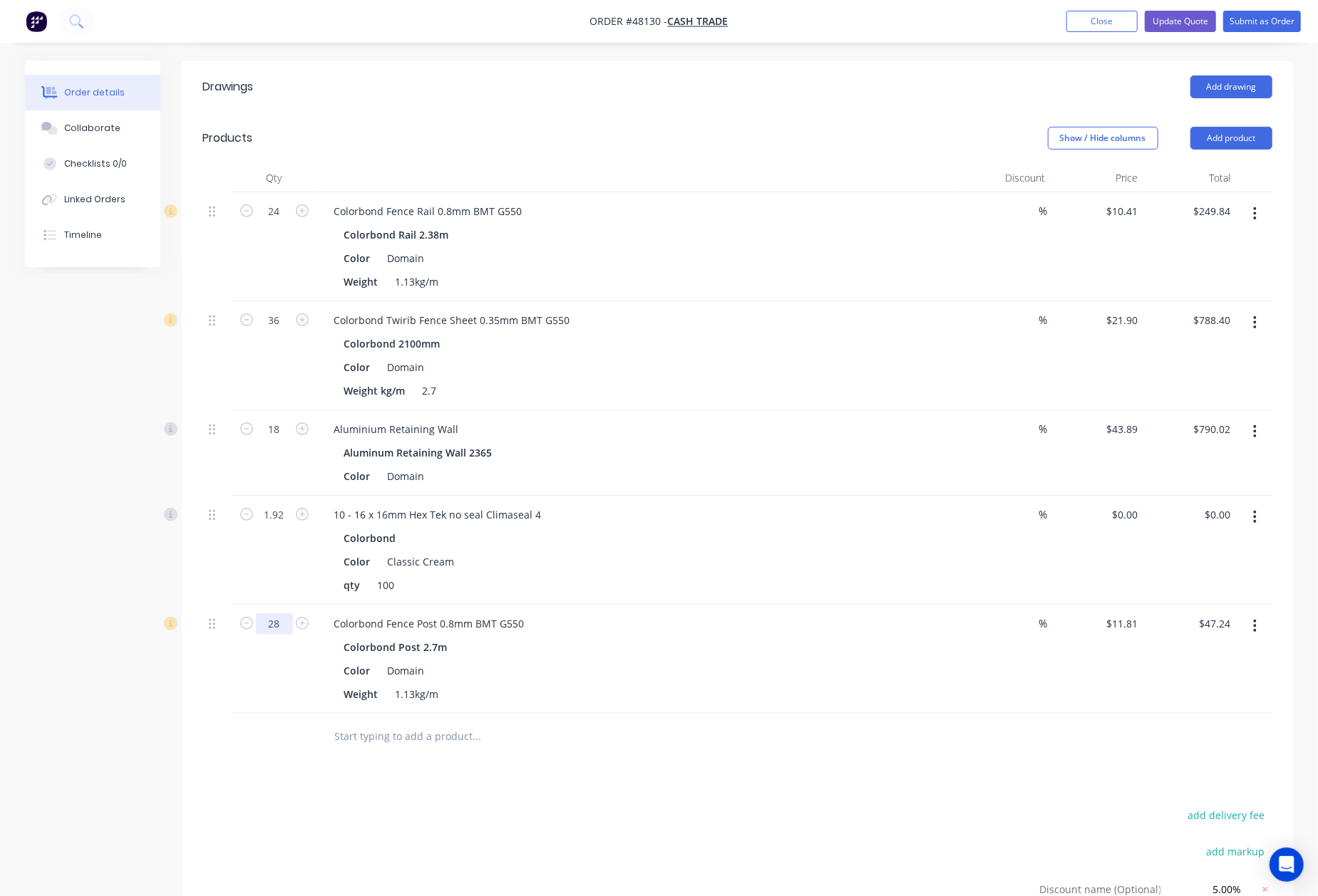
type input "28"
type input "$330.68"
click at [661, 684] on div "Weight 1.13kg/m" at bounding box center [635, 694] width 593 height 21
click at [287, 222] on input "1.92" at bounding box center [274, 211] width 37 height 21
type input "2.8"
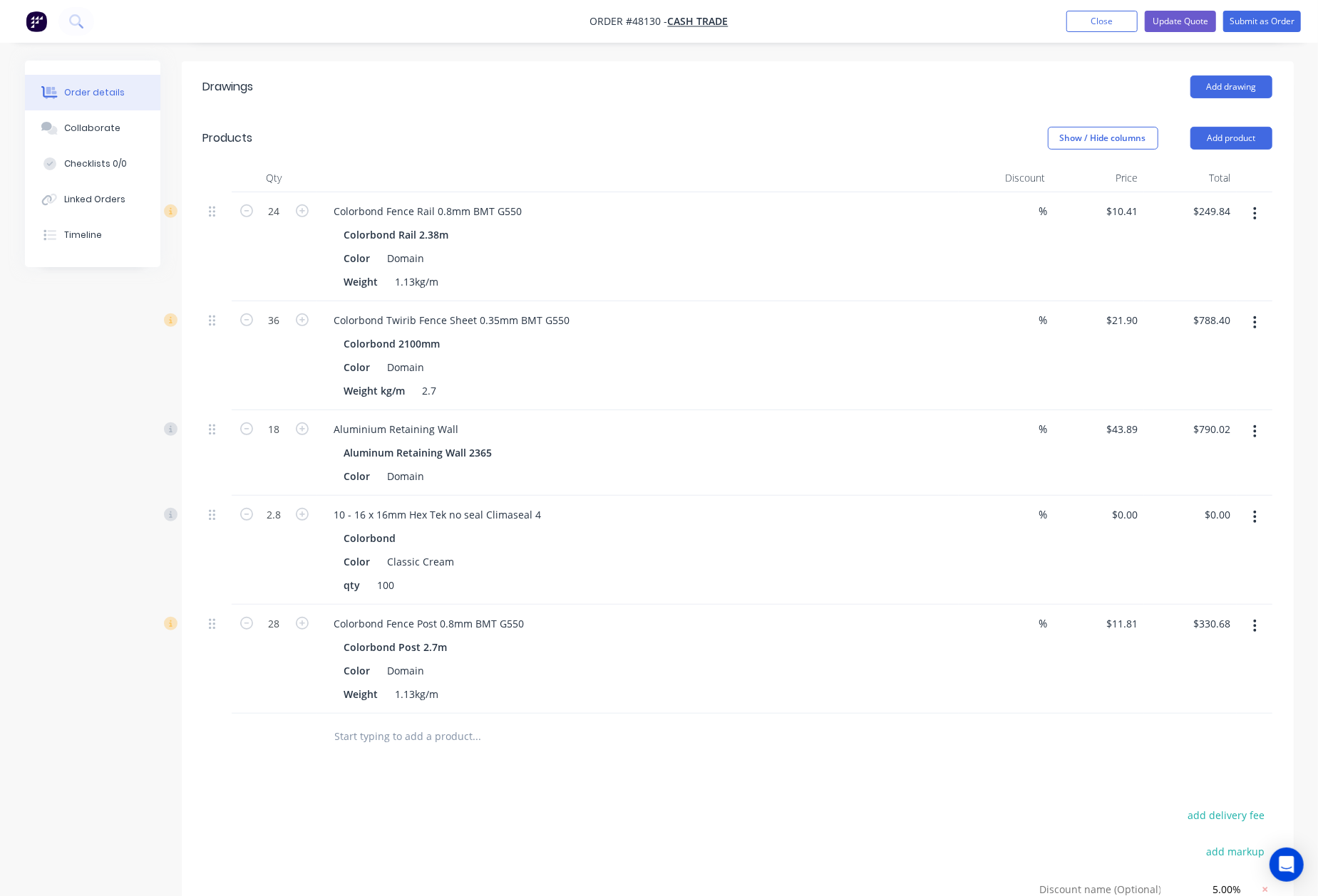
click at [730, 446] on div "Aluminum Retaining Wall 2365" at bounding box center [638, 453] width 587 height 21
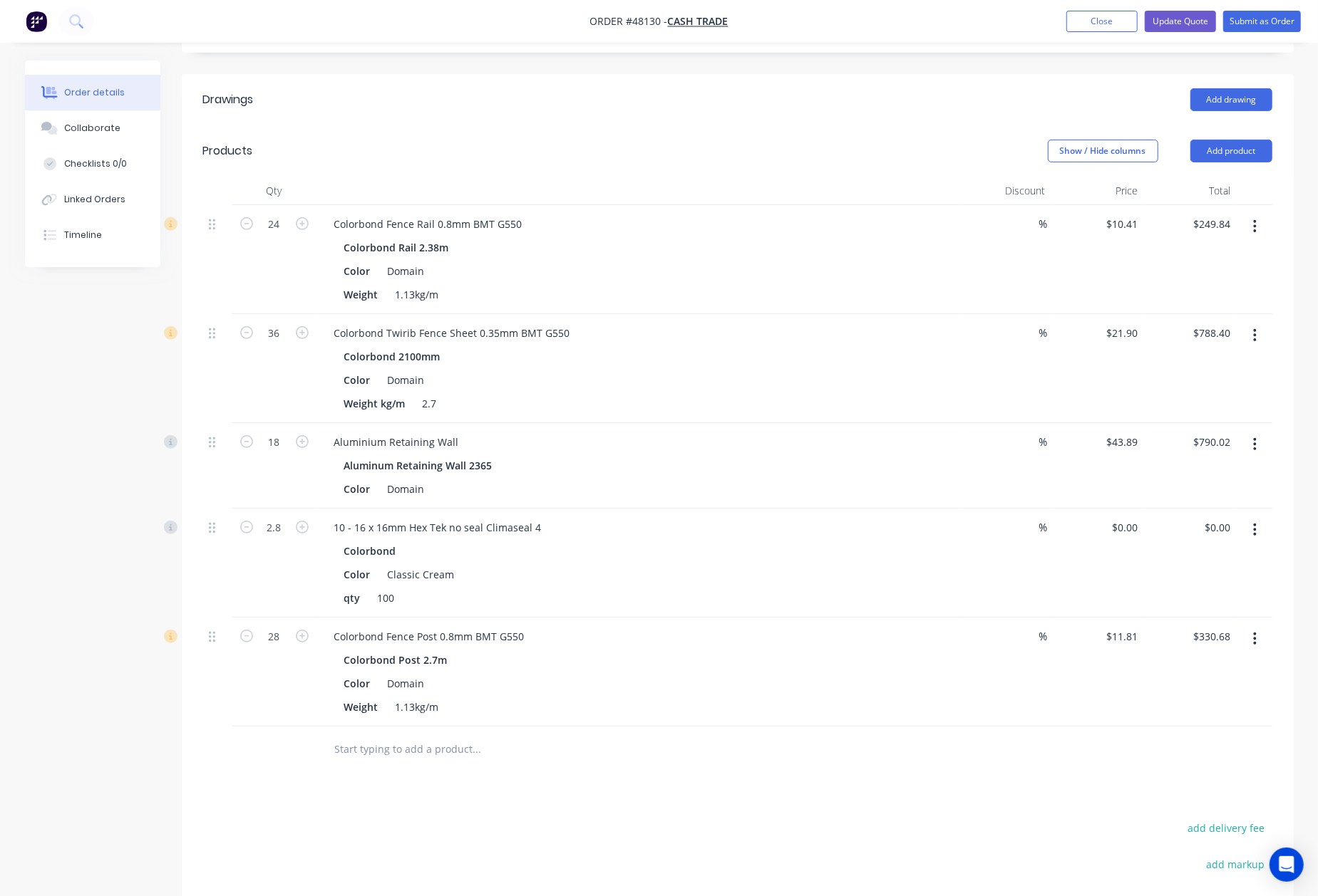
scroll to position [553, 0]
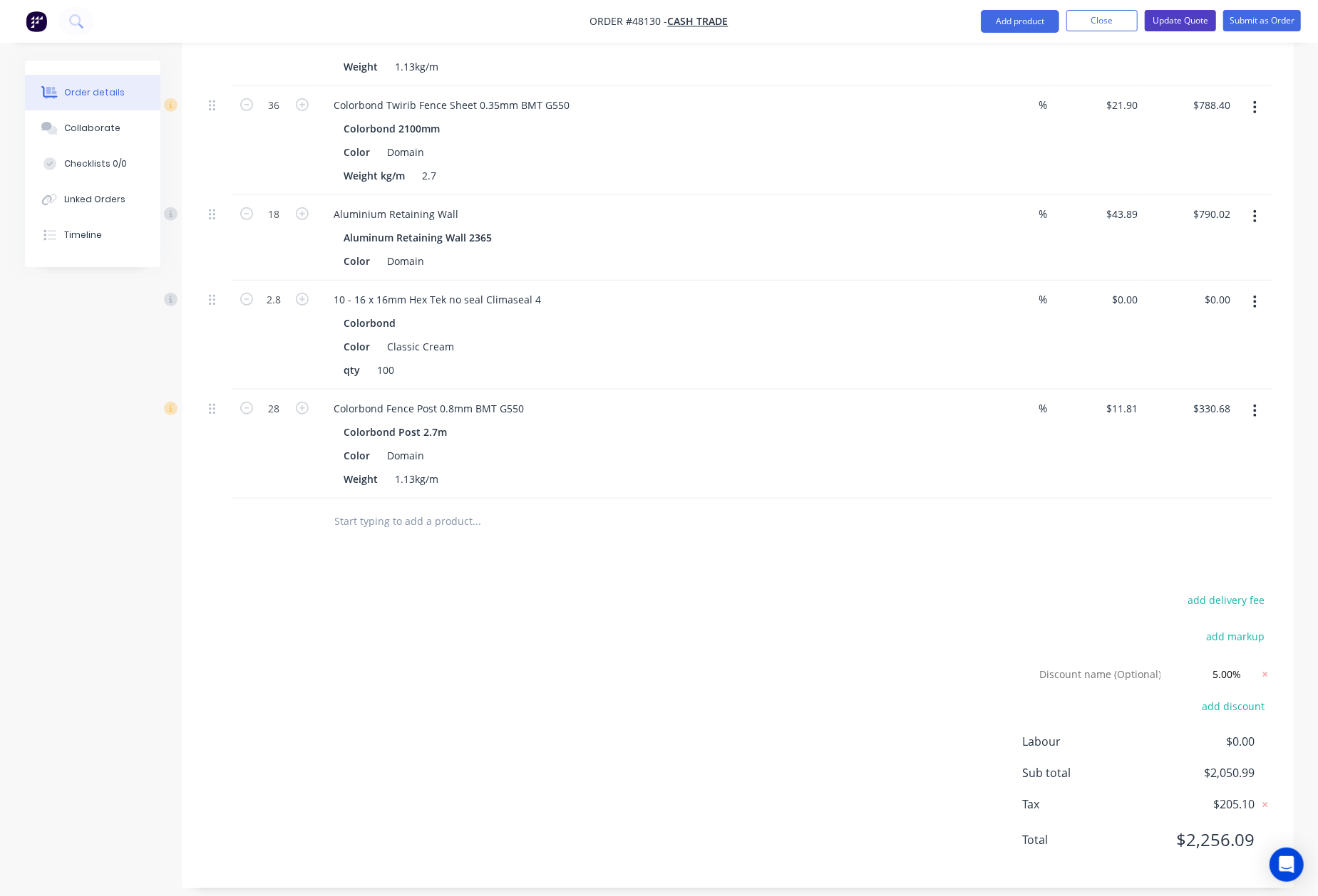
click at [1163, 27] on button "Update Quote" at bounding box center [1180, 20] width 72 height 21
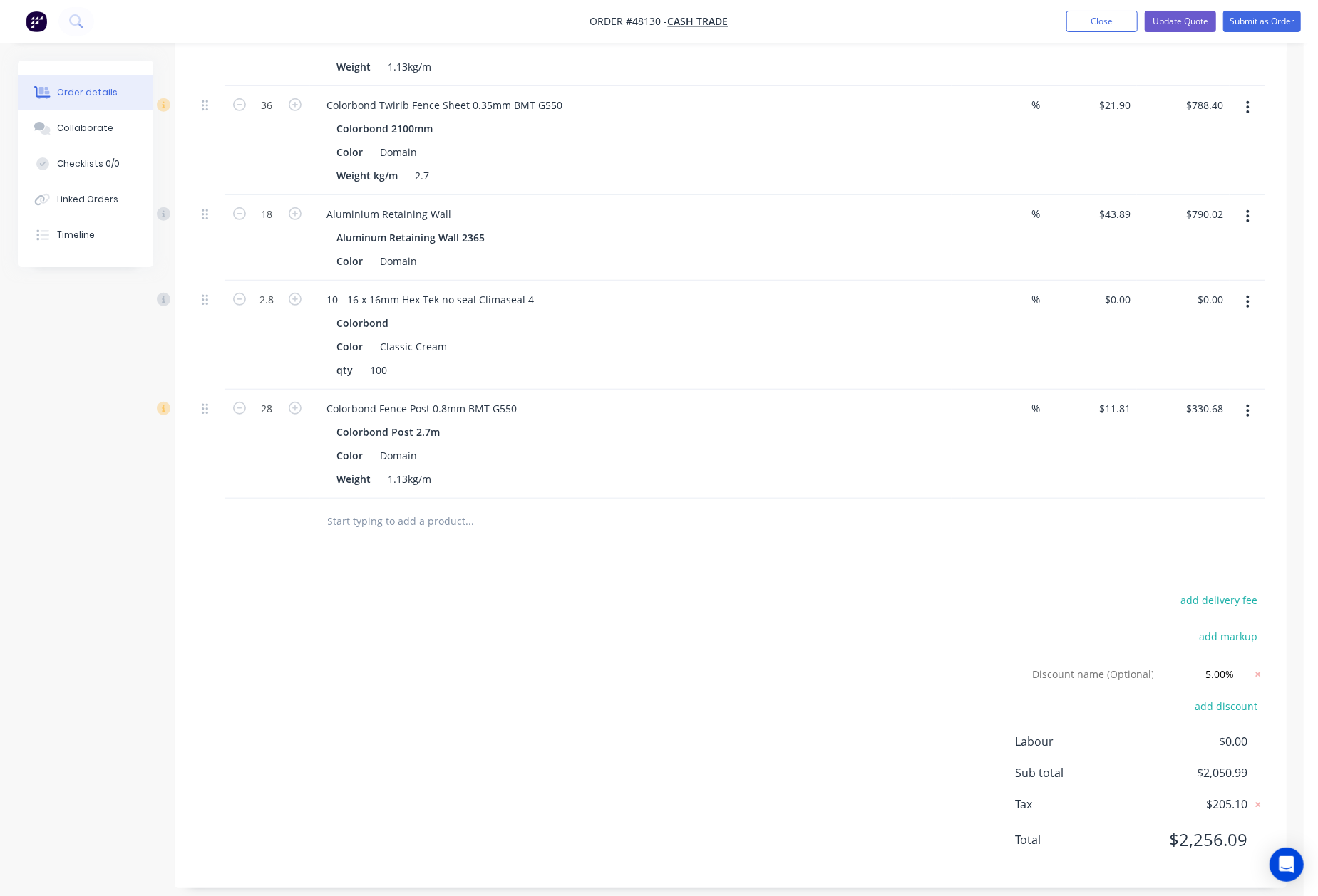
scroll to position [0, 0]
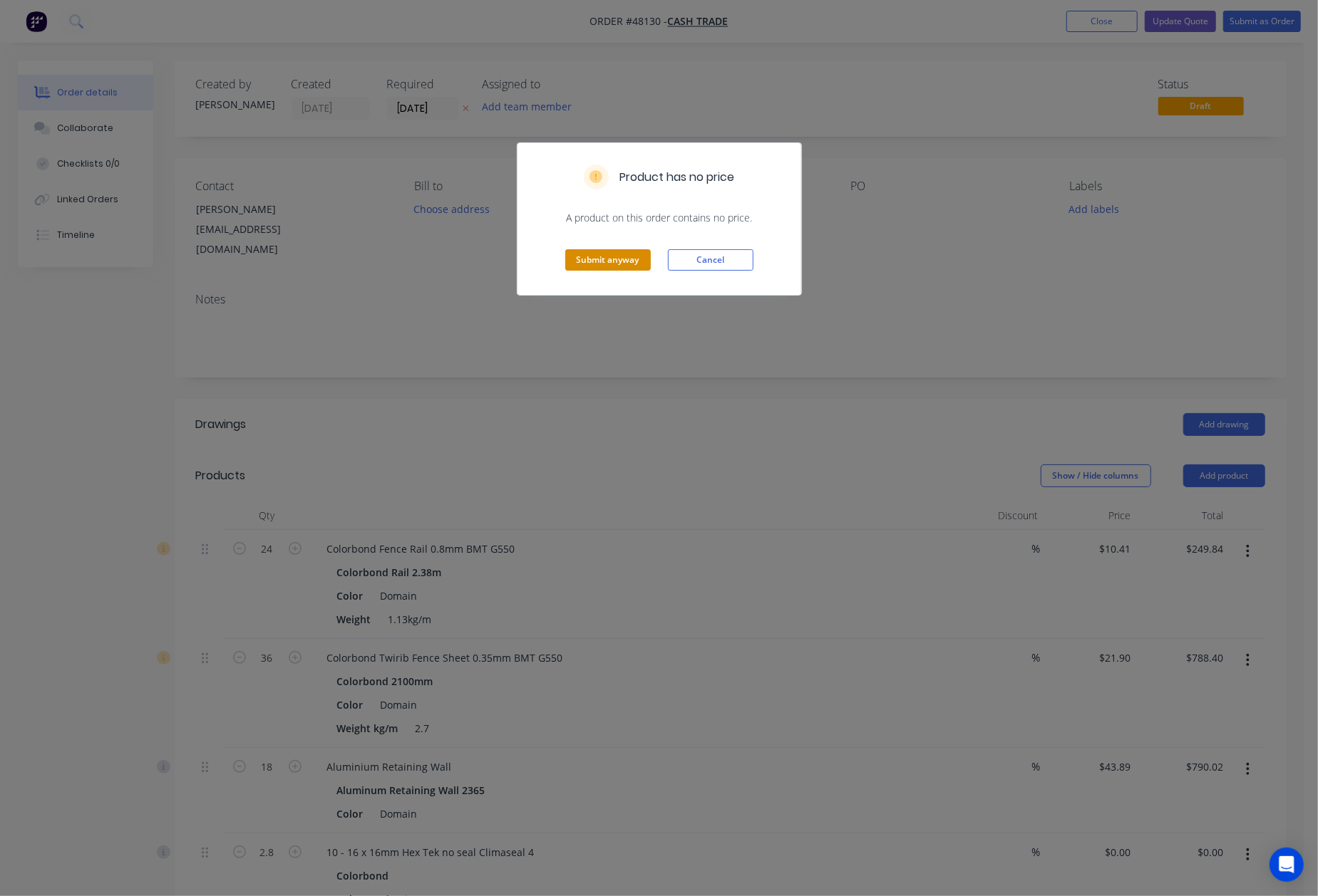
drag, startPoint x: 625, startPoint y: 242, endPoint x: 625, endPoint y: 256, distance: 14.0
click at [625, 246] on div "Submit anyway Cancel" at bounding box center [659, 259] width 284 height 70
click at [622, 262] on button "Submit anyway" at bounding box center [607, 260] width 85 height 21
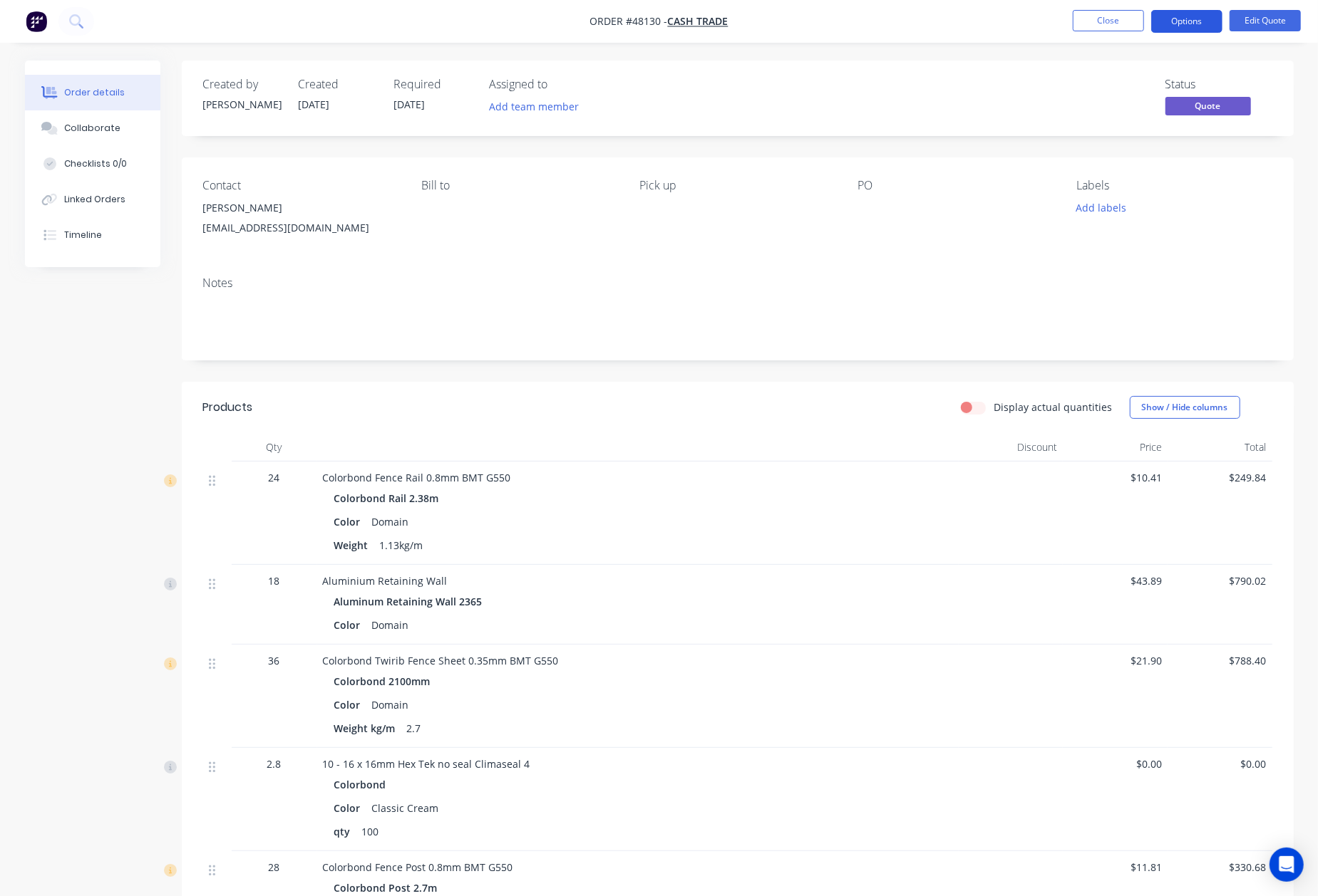
click at [1198, 21] on button "Options" at bounding box center [1186, 21] width 72 height 23
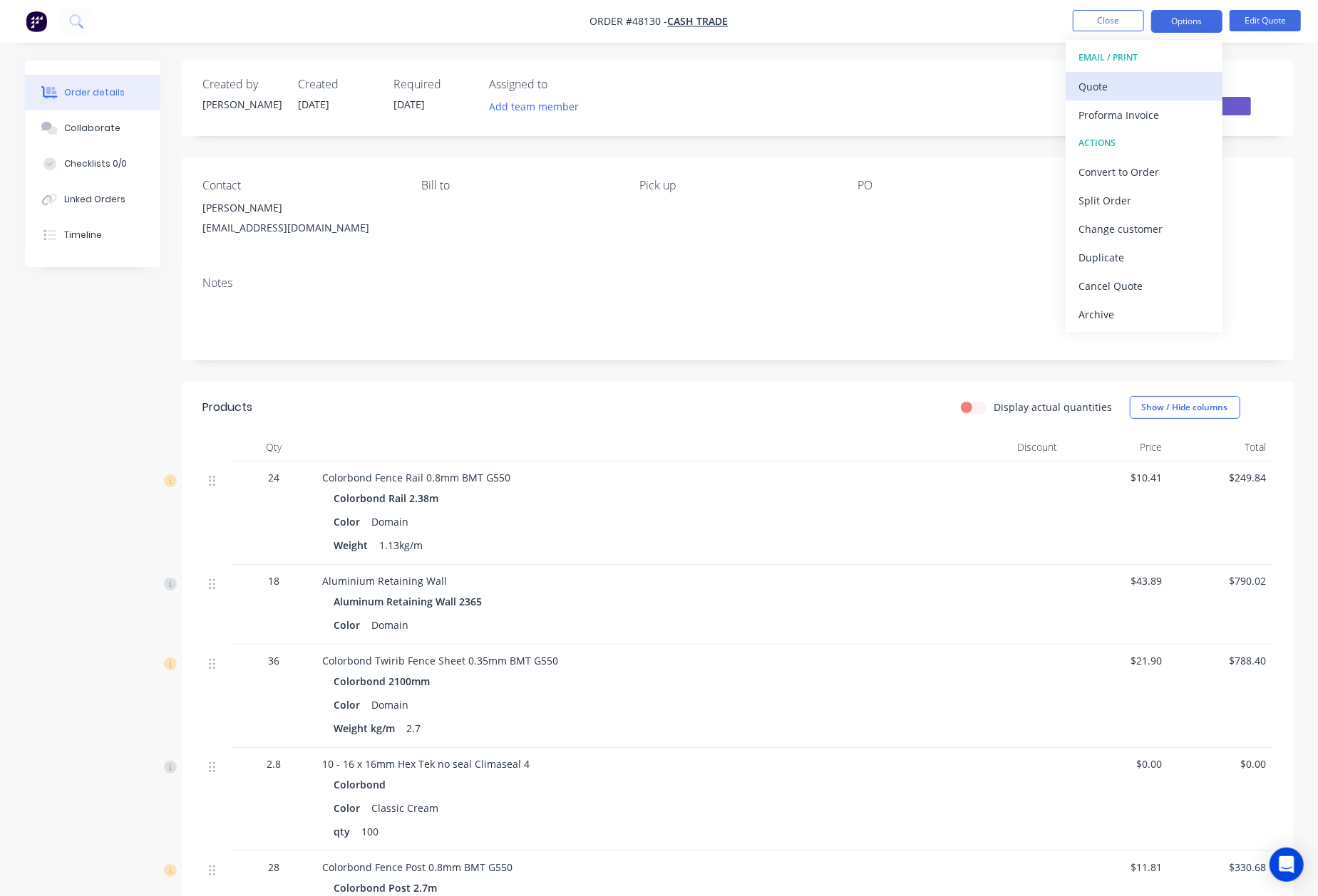
click at [1142, 81] on div "Quote" at bounding box center [1143, 87] width 131 height 21
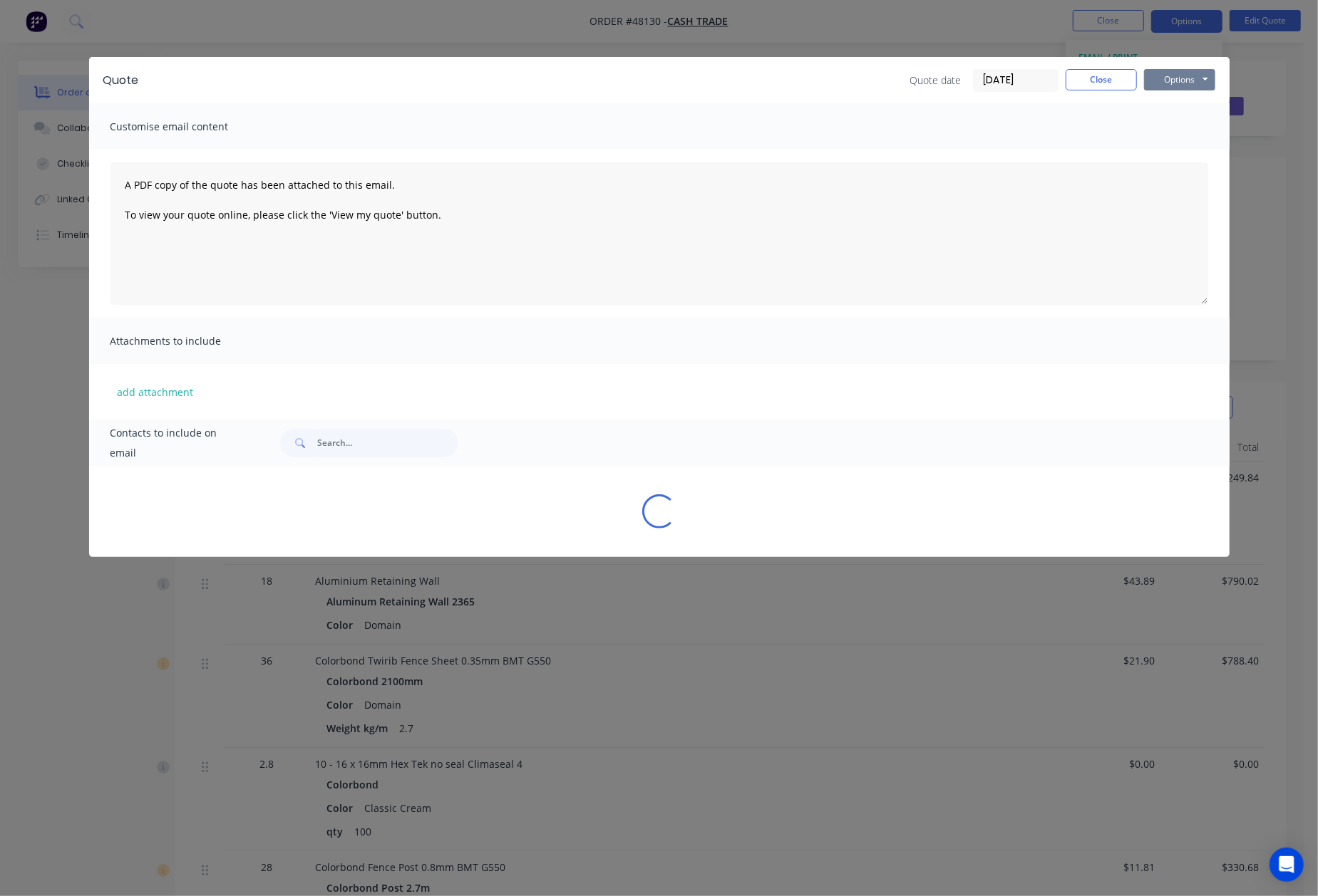
click at [1178, 75] on button "Options" at bounding box center [1179, 79] width 72 height 21
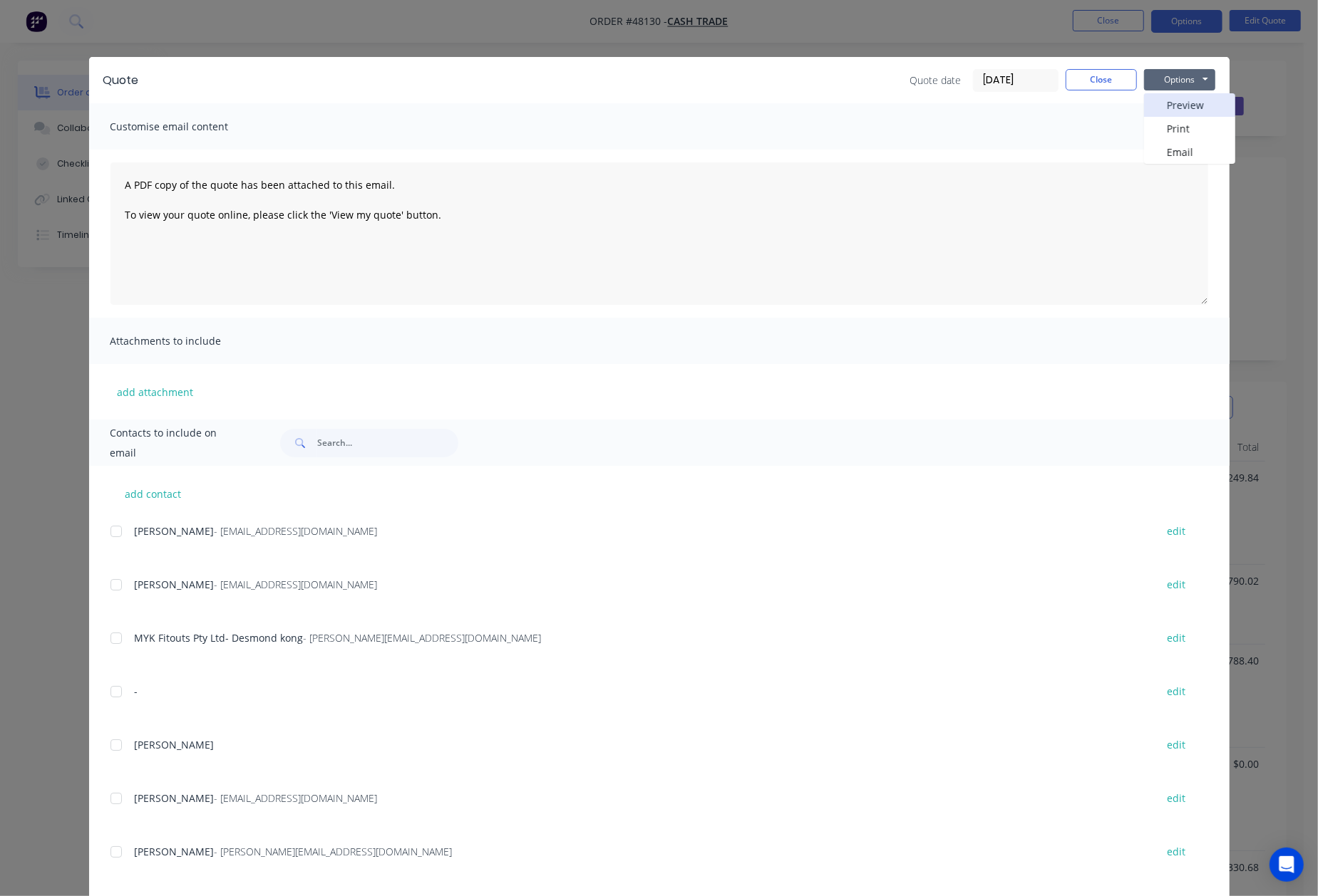
click at [1178, 105] on button "Preview" at bounding box center [1189, 105] width 91 height 24
click at [1069, 87] on button "Close" at bounding box center [1101, 79] width 72 height 21
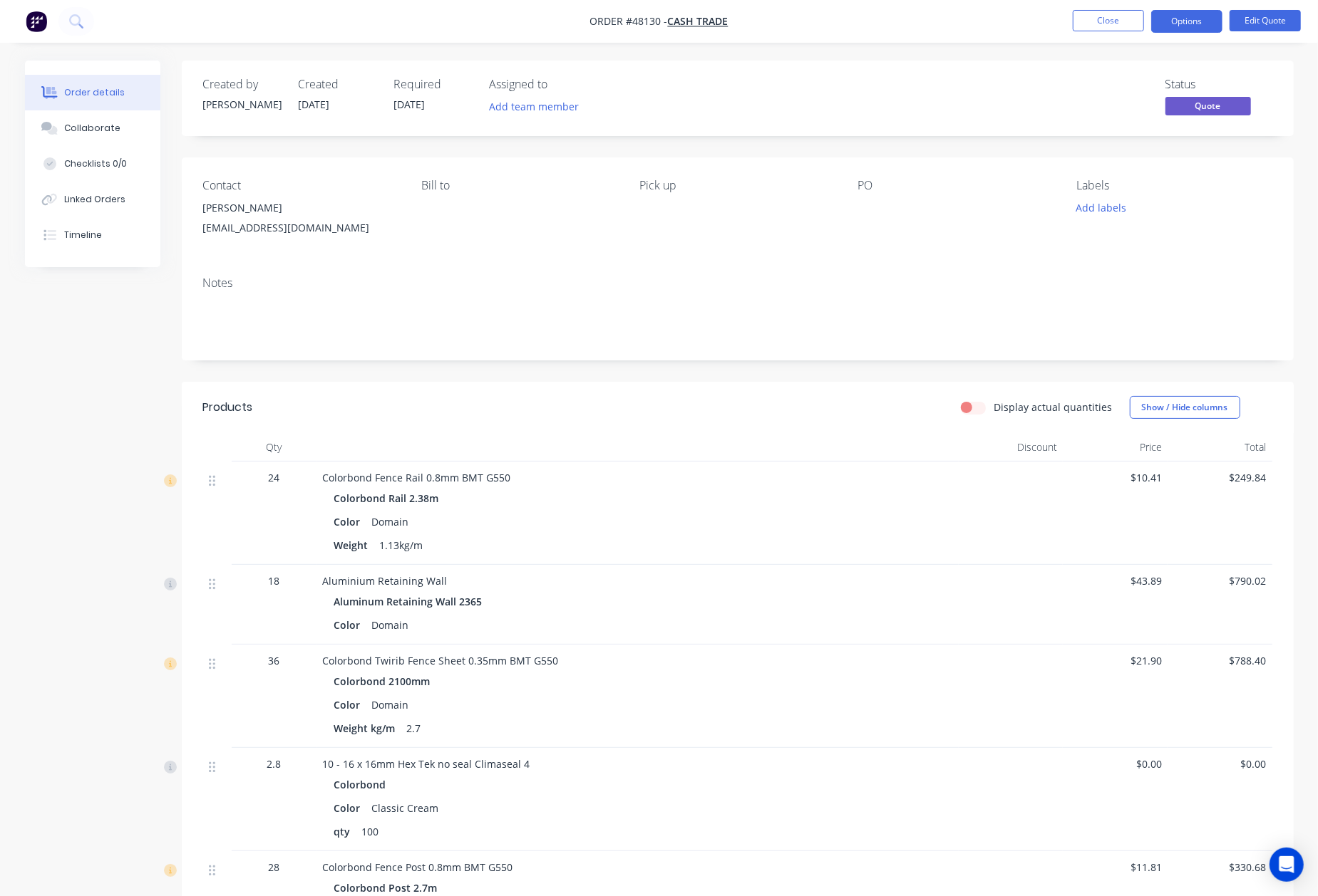
click at [730, 551] on div "Weight 1.13kg/m" at bounding box center [637, 546] width 607 height 21
drag, startPoint x: 198, startPoint y: 203, endPoint x: 355, endPoint y: 223, distance: 158.3
click at [355, 223] on div "Contact Roberto robertbea15@yahoo.com.au Bill to Pick up PO Labels Add labels" at bounding box center [737, 211] width 1111 height 108
copy div "Roberto robertbea15@yahoo.com.au"
click at [1278, 17] on button "Edit Quote" at bounding box center [1264, 20] width 72 height 21
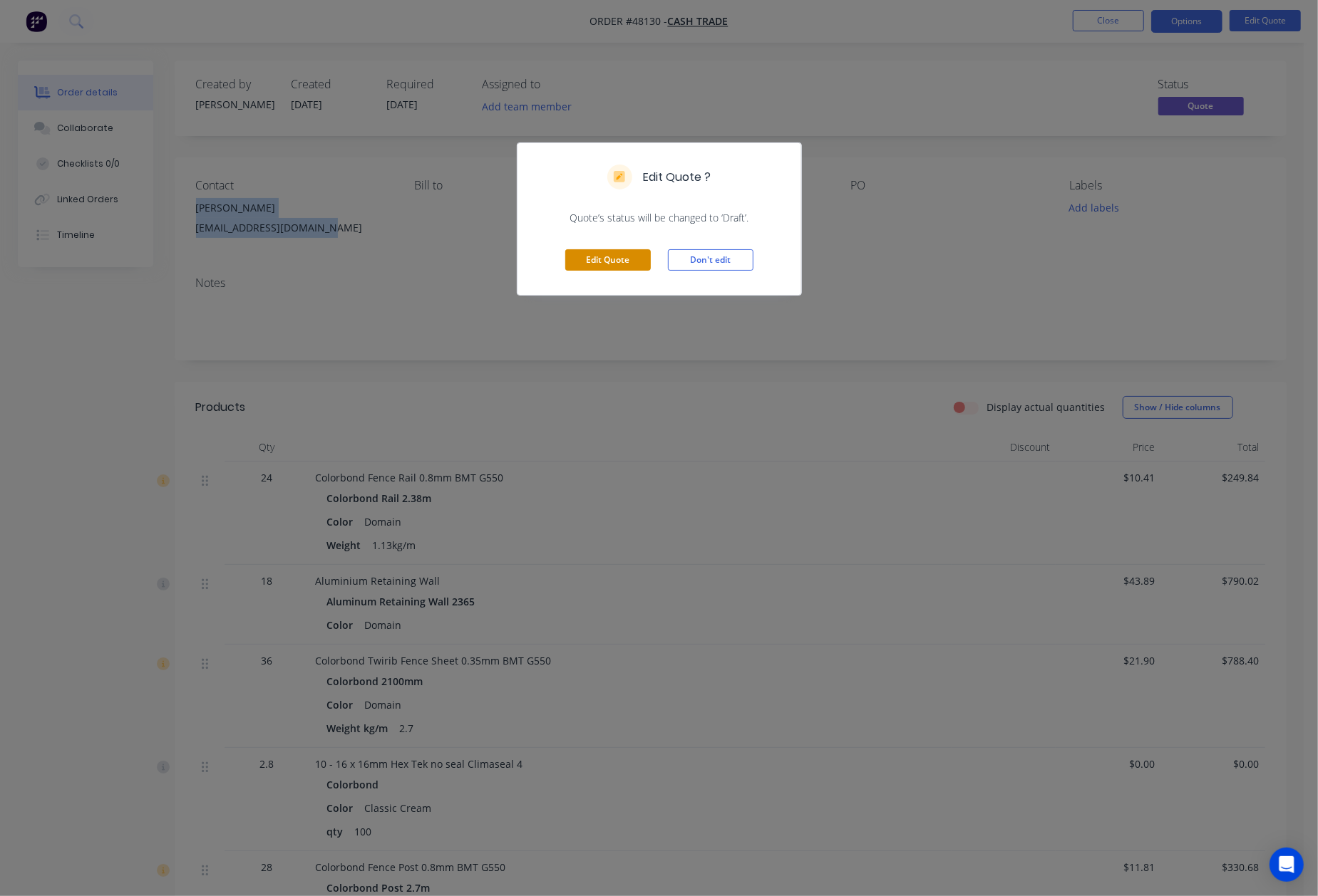
click at [596, 262] on button "Edit Quote" at bounding box center [607, 260] width 85 height 21
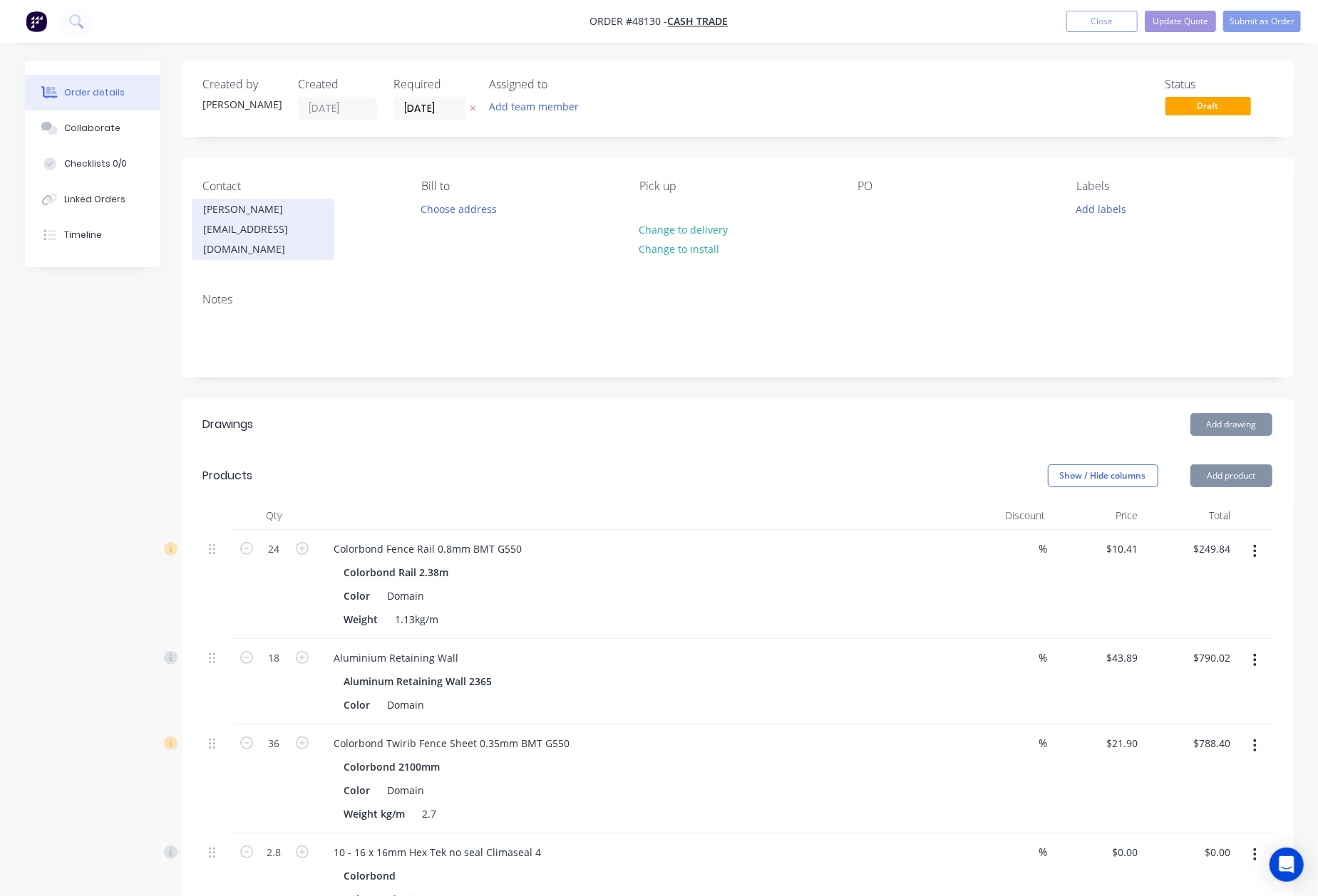
click at [231, 208] on div "Roberto" at bounding box center [263, 209] width 119 height 20
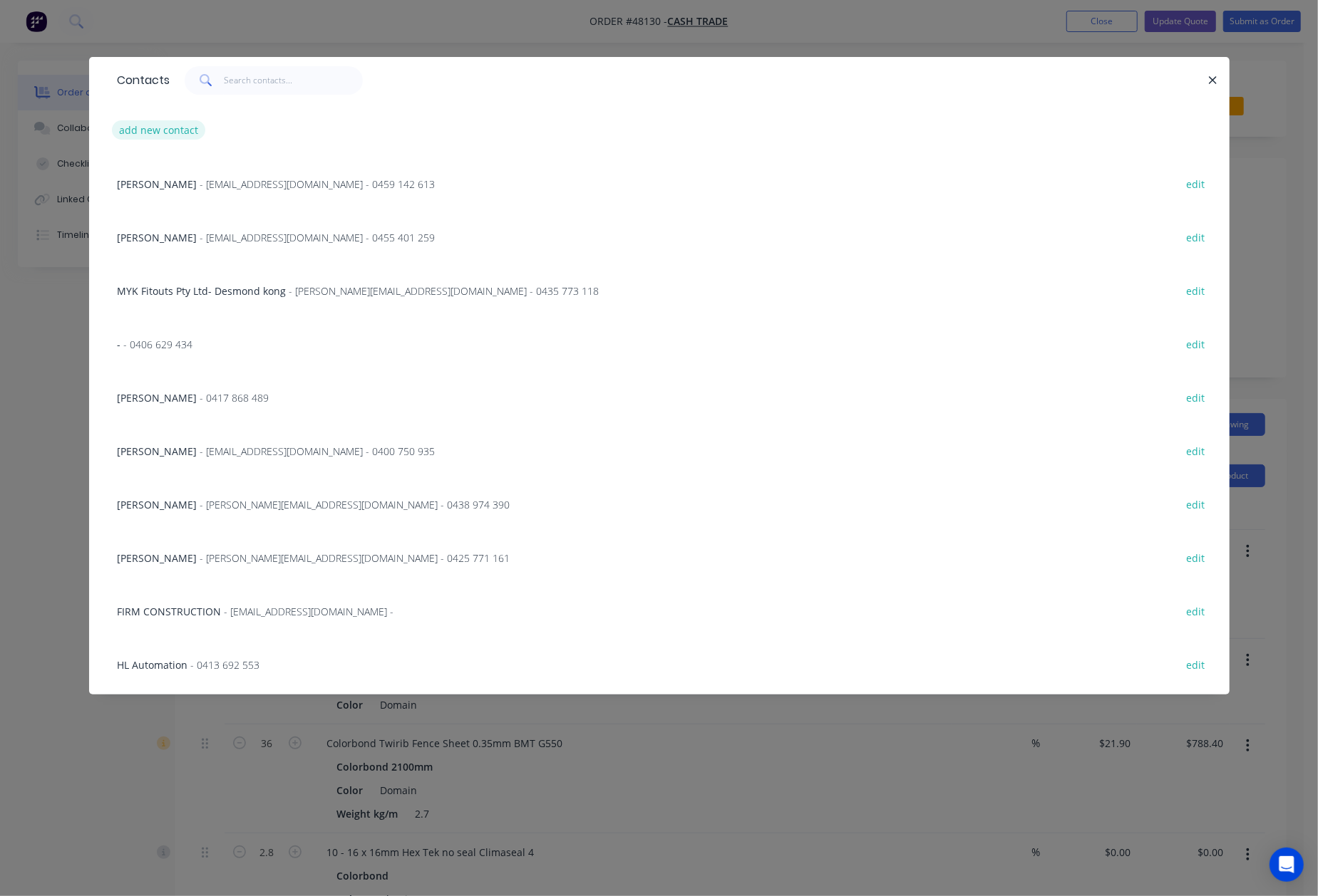
click at [128, 124] on button "add new contact" at bounding box center [159, 130] width 94 height 19
select select "AU"
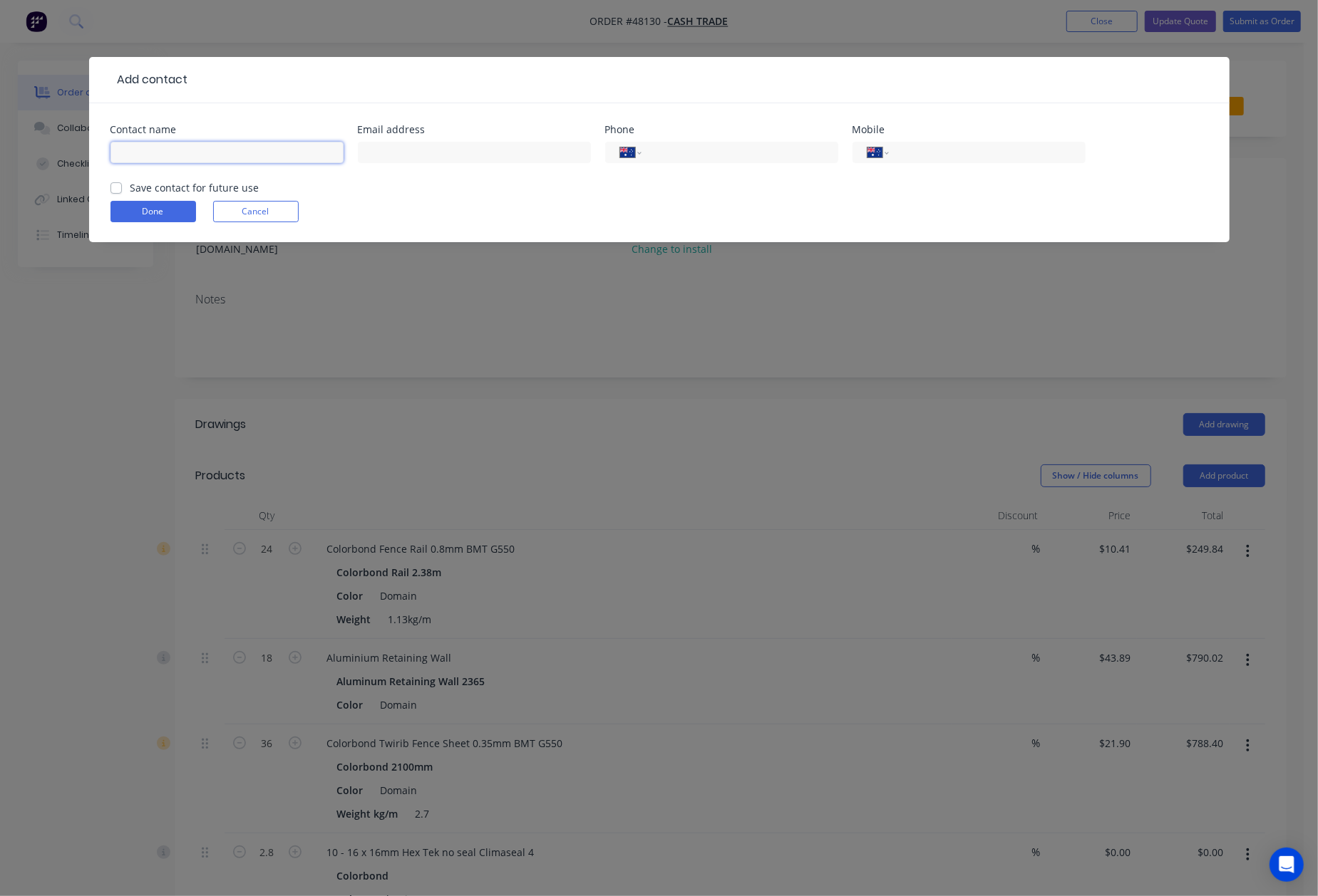
click at [152, 152] on input "text" at bounding box center [227, 152] width 233 height 21
paste input "Roberto robertbea15@yahoo.com.au"
type input "Roberto robertbea15@yahoo.com.au"
click at [410, 135] on div "Email address" at bounding box center [474, 129] width 233 height 10
click at [956, 155] on input "tel" at bounding box center [984, 152] width 171 height 16
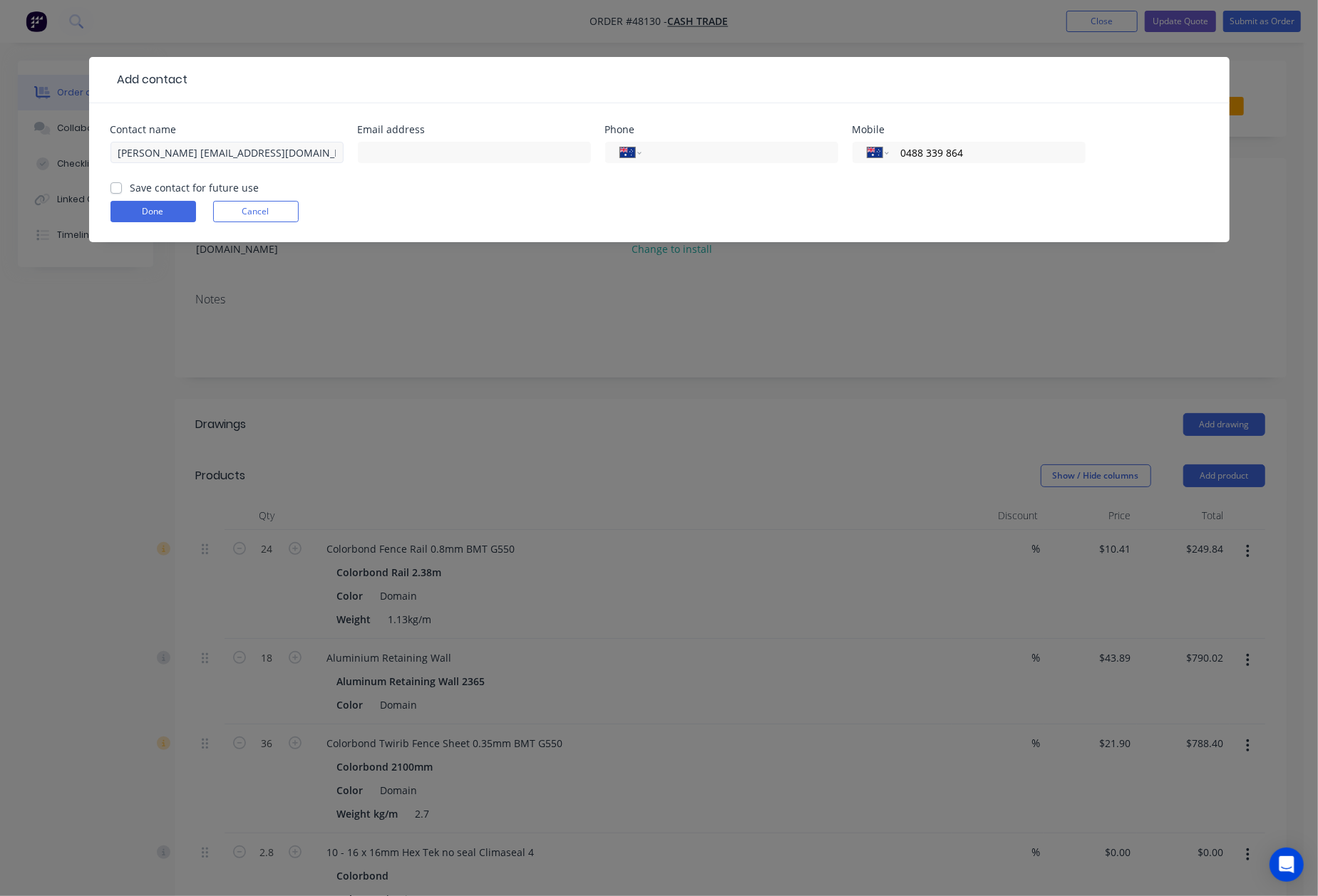
type input "0488 339 864"
drag, startPoint x: 158, startPoint y: 154, endPoint x: 360, endPoint y: 155, distance: 202.0
click at [360, 155] on div "Contact name Roberto robertbea15@yahoo.com.au Email address Phone International…" at bounding box center [658, 152] width 1097 height 55
type input "Roberto"
click at [451, 157] on input "text" at bounding box center [474, 152] width 233 height 21
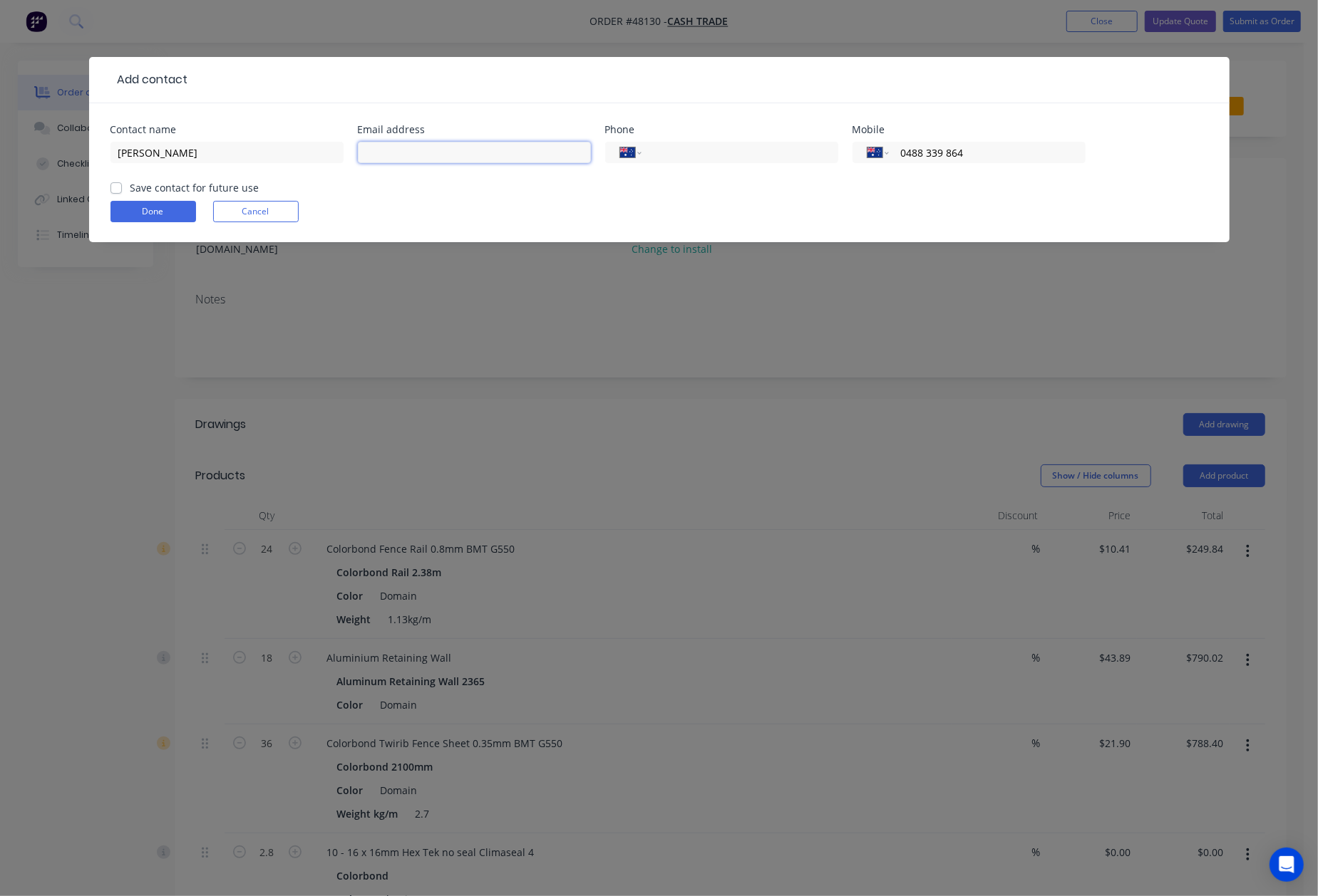
paste input "robertbea15@yahoo.com.au"
type input "robertbea15@yahoo.com.au"
click at [164, 208] on button "Done" at bounding box center [152, 211] width 85 height 21
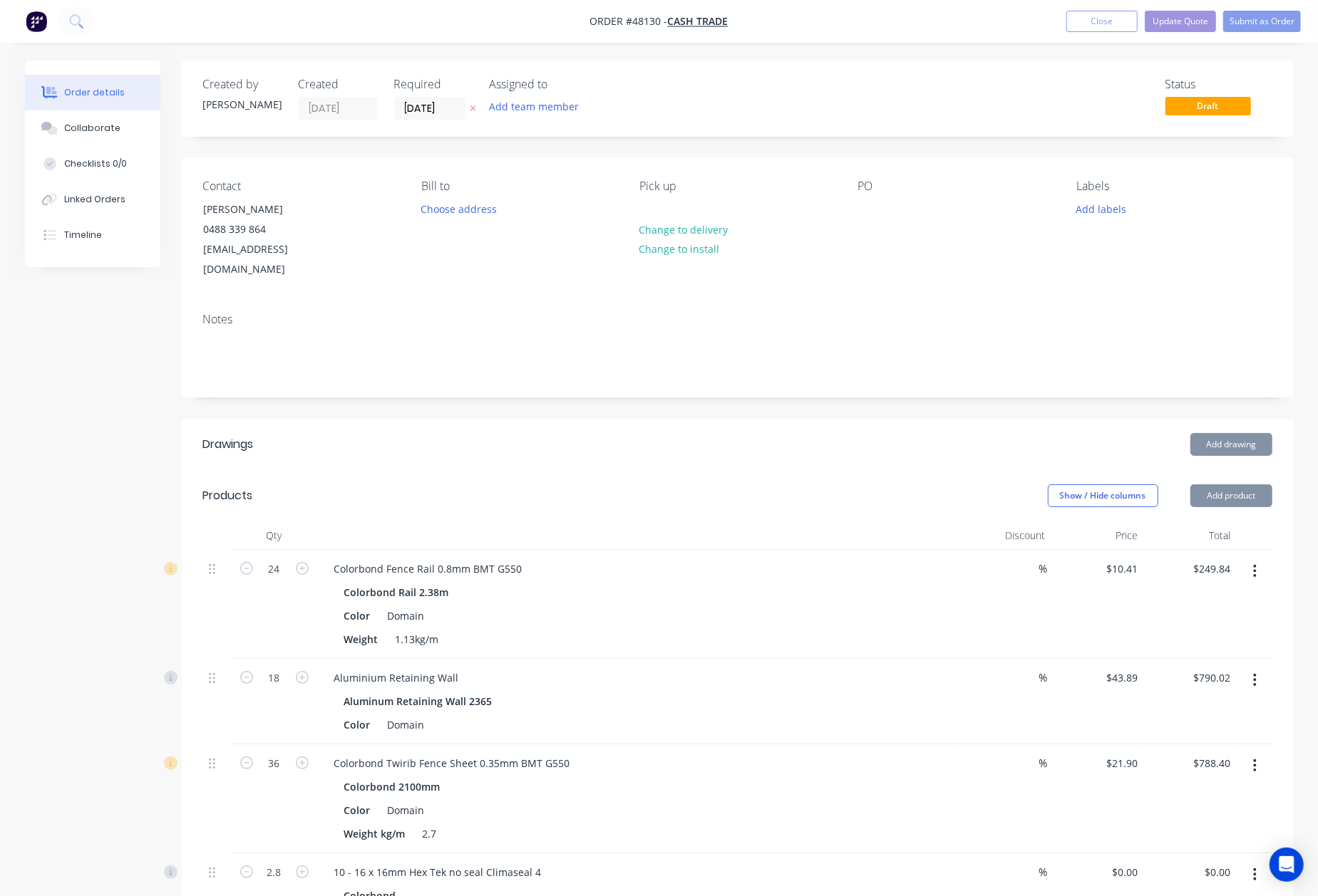
drag, startPoint x: 791, startPoint y: 469, endPoint x: 839, endPoint y: 398, distance: 85.7
click at [793, 485] on div "Show / Hide columns Add product" at bounding box center [850, 496] width 842 height 23
click at [1251, 17] on button "Submit as Order" at bounding box center [1262, 21] width 77 height 21
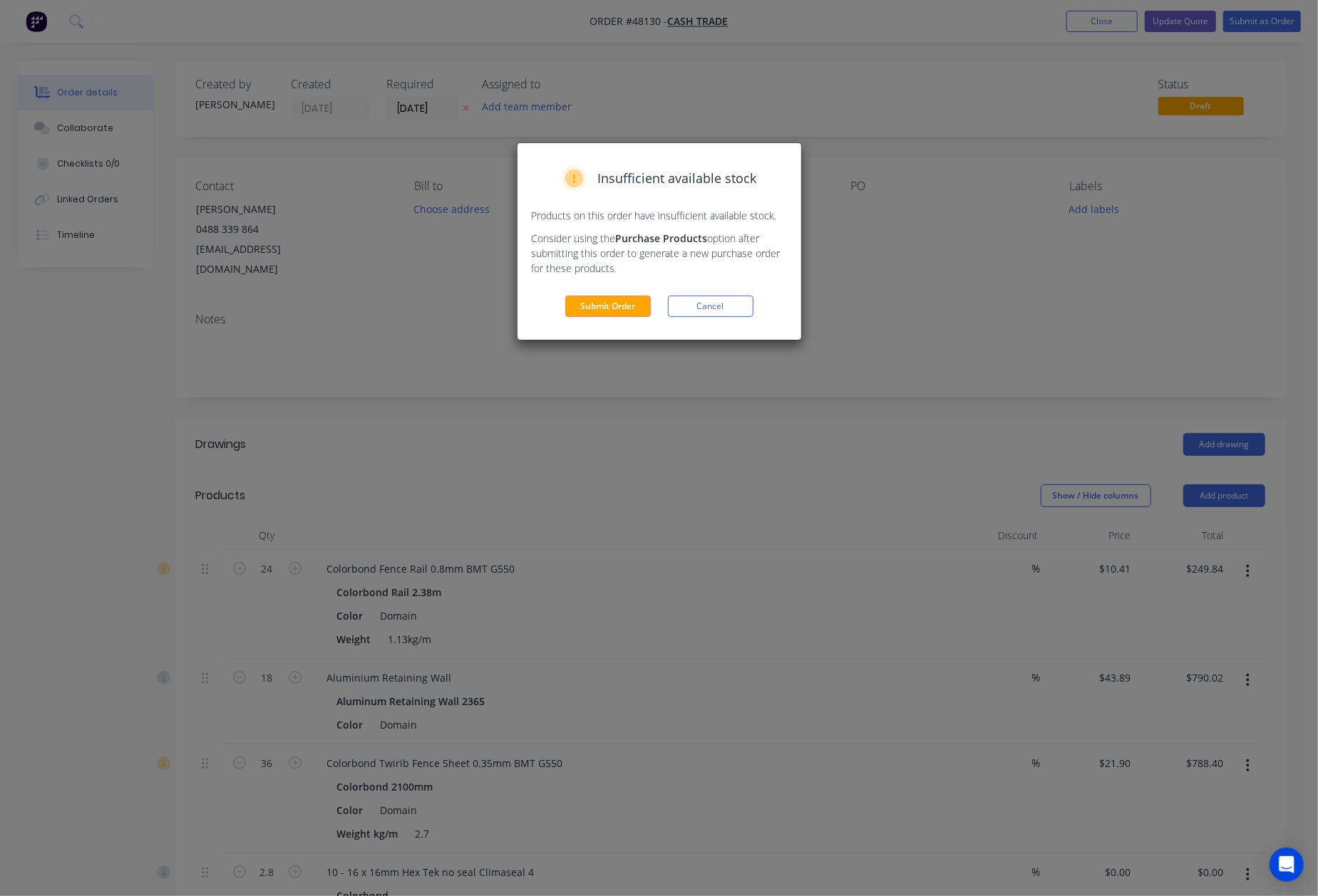
drag, startPoint x: 605, startPoint y: 320, endPoint x: 616, endPoint y: 309, distance: 15.6
click at [608, 317] on div "Insufficient available stock Products on this order have insufficient available…" at bounding box center [659, 242] width 284 height 197
click at [616, 309] on button "Submit Order" at bounding box center [607, 306] width 85 height 21
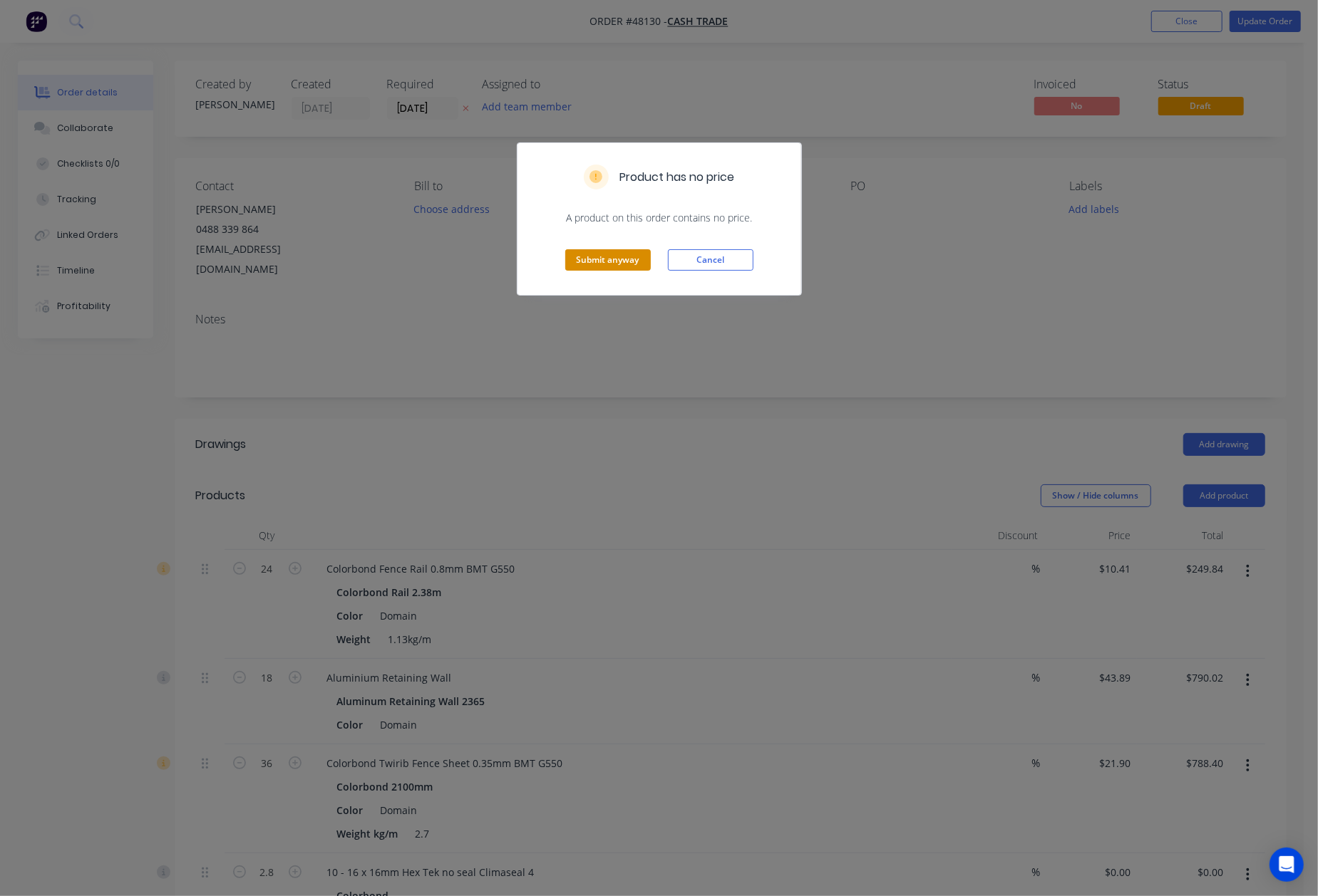
click at [599, 257] on button "Submit anyway" at bounding box center [607, 260] width 85 height 21
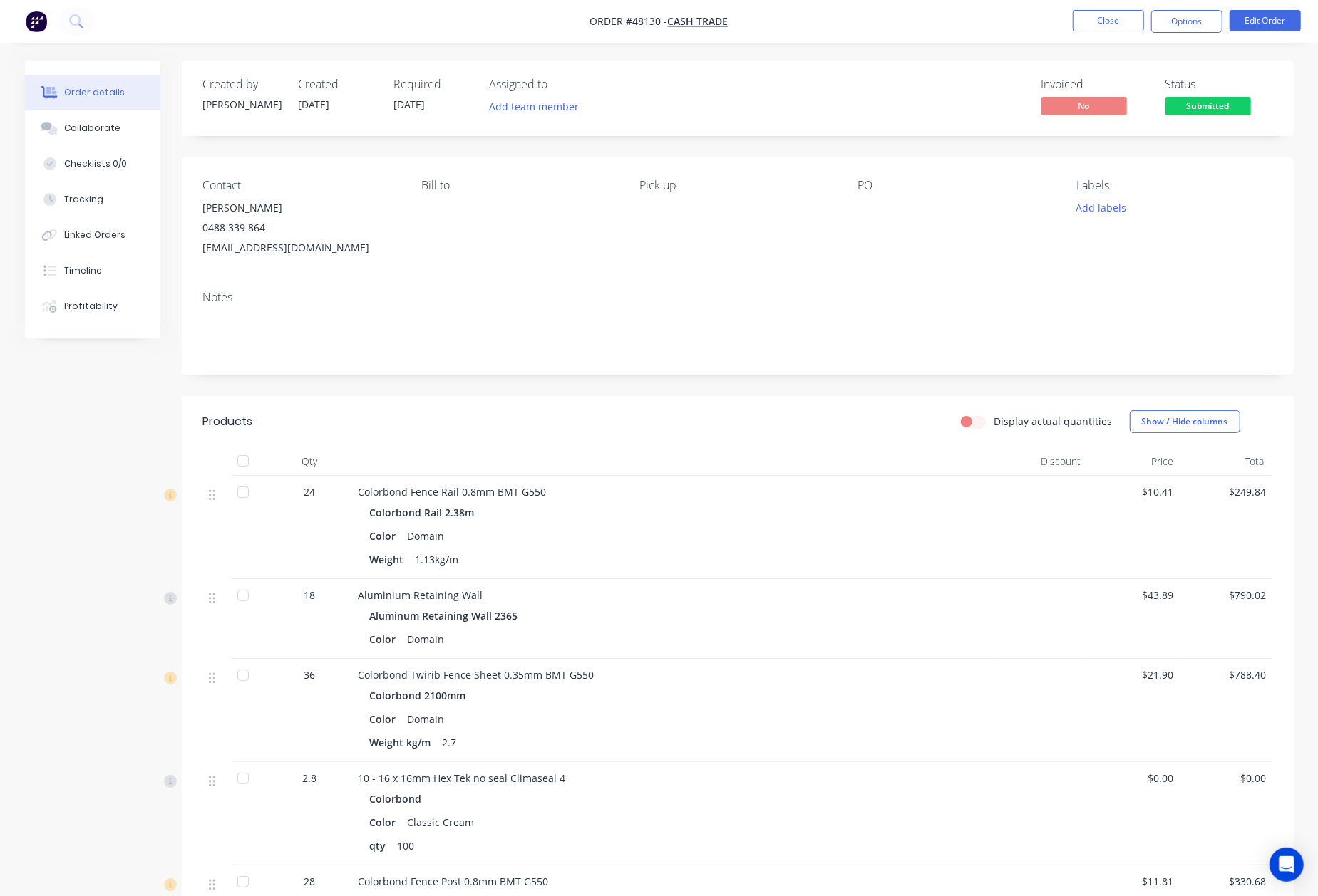
click at [1200, 33] on nav "Order #48130 - Cash Trade Close Options Edit Order" at bounding box center [659, 21] width 1318 height 43
drag, startPoint x: 1163, startPoint y: 32, endPoint x: 1178, endPoint y: 27, distance: 15.8
click at [1178, 27] on button "Options" at bounding box center [1186, 21] width 72 height 23
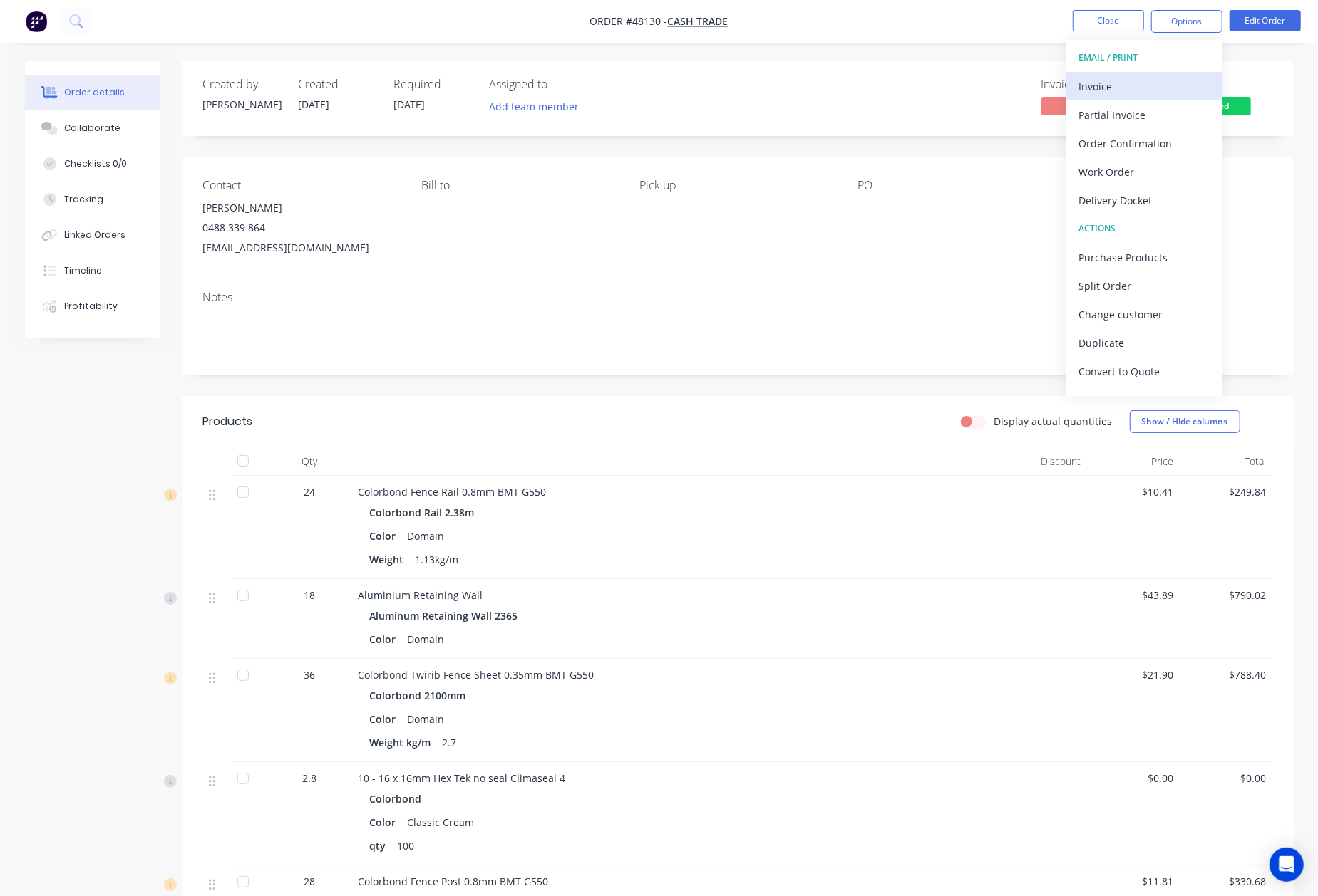
click at [1117, 86] on div "Invoice" at bounding box center [1143, 87] width 131 height 21
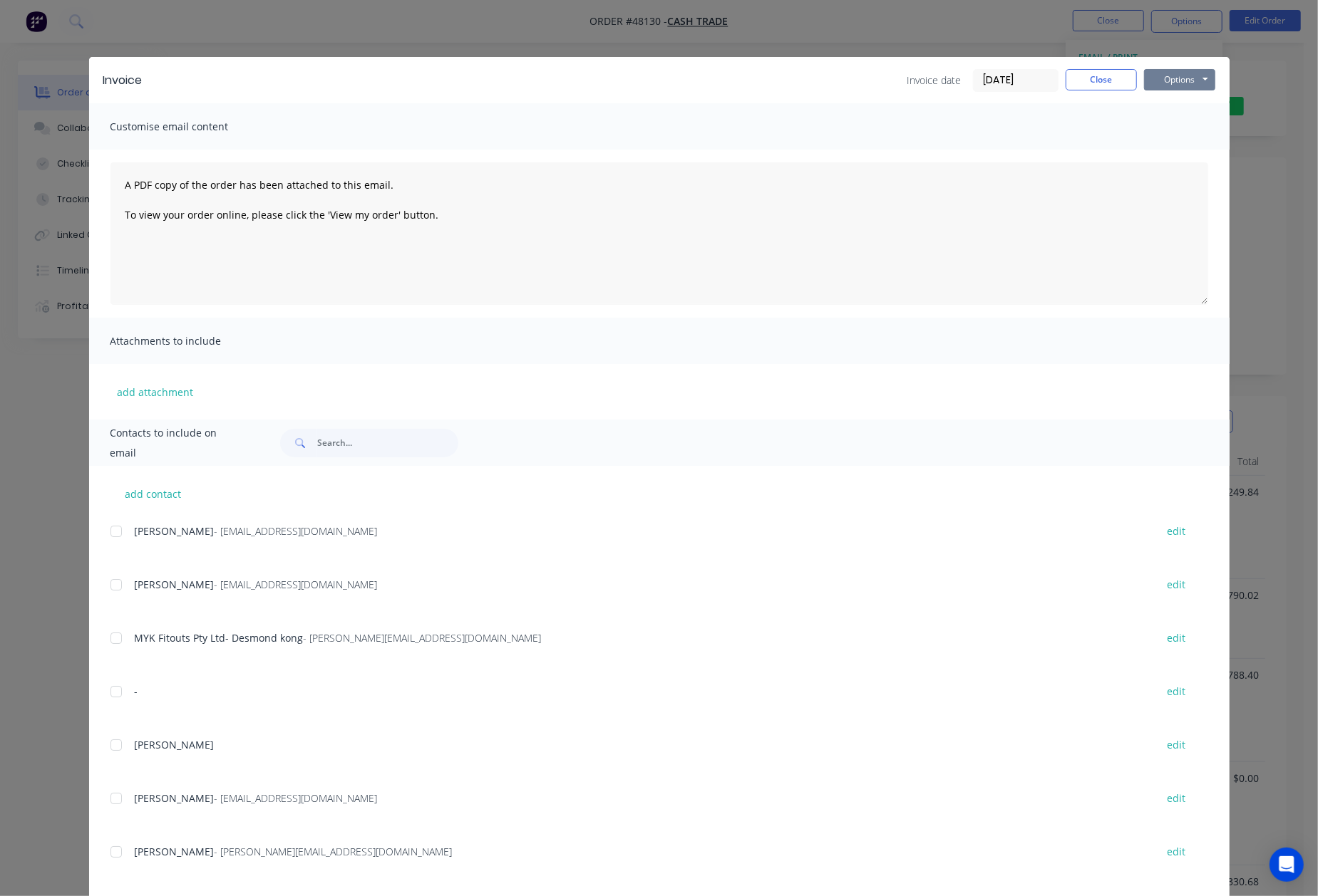
click at [1184, 77] on button "Options" at bounding box center [1179, 79] width 72 height 21
click at [1181, 134] on button "Print" at bounding box center [1189, 128] width 91 height 24
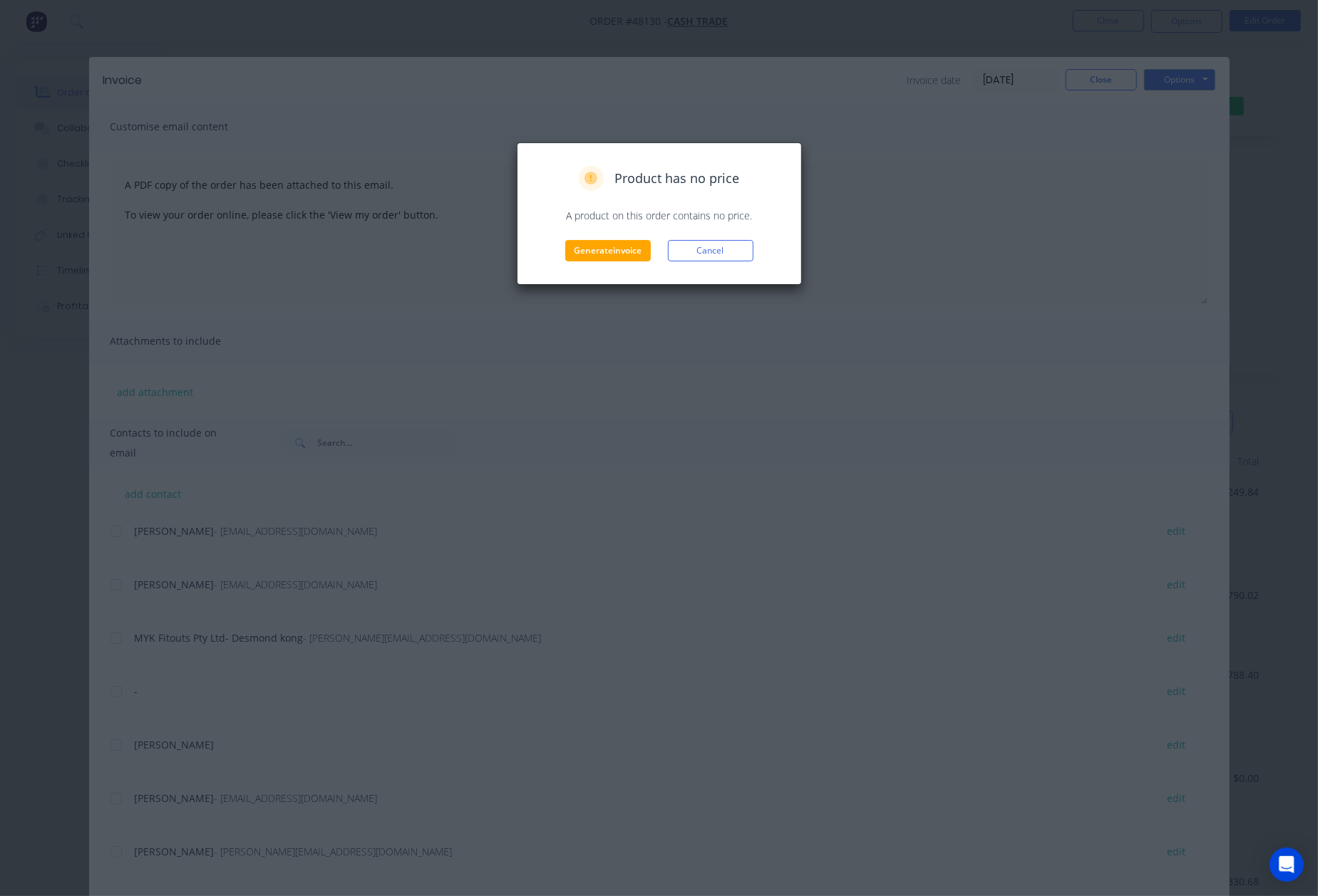
click at [604, 264] on div "Product has no price A product on this order contains no price. Generate invoic…" at bounding box center [659, 213] width 285 height 142
click at [604, 257] on button "Generate invoice" at bounding box center [607, 251] width 85 height 21
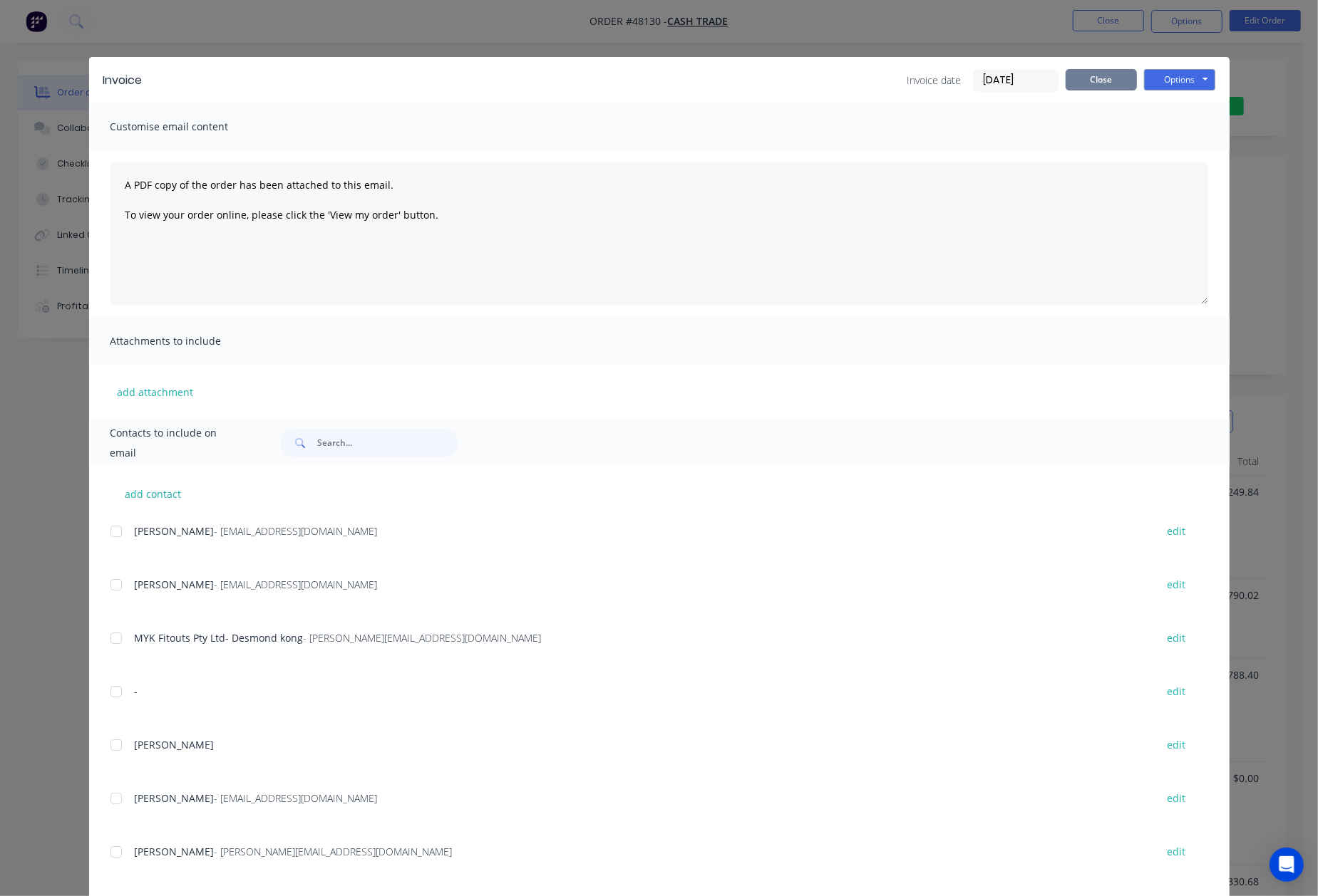
drag, startPoint x: 1075, startPoint y: 77, endPoint x: 1093, endPoint y: 77, distance: 18.0
click at [1078, 77] on button "Close" at bounding box center [1101, 79] width 72 height 21
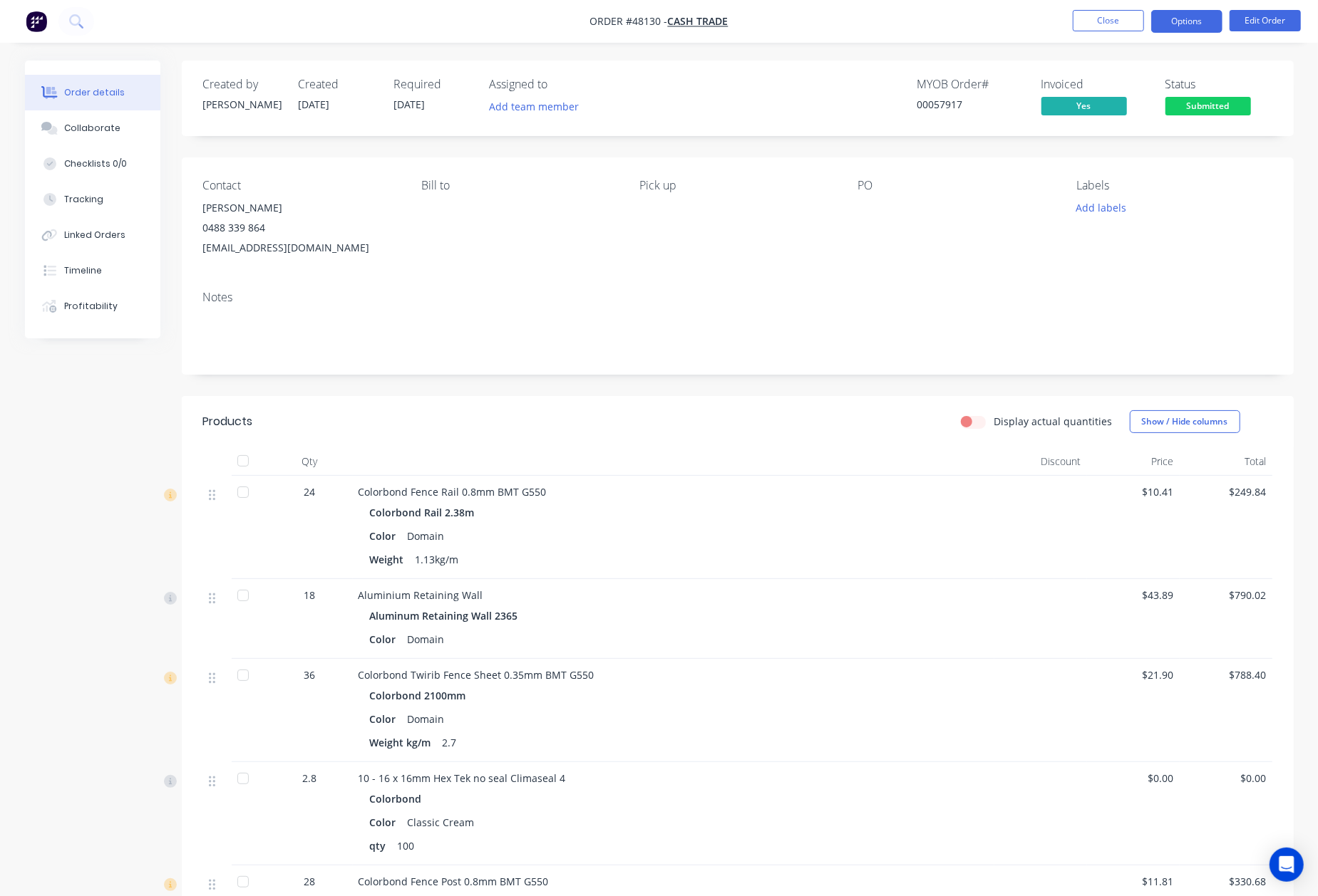
click at [1195, 10] on button "Options" at bounding box center [1186, 21] width 72 height 23
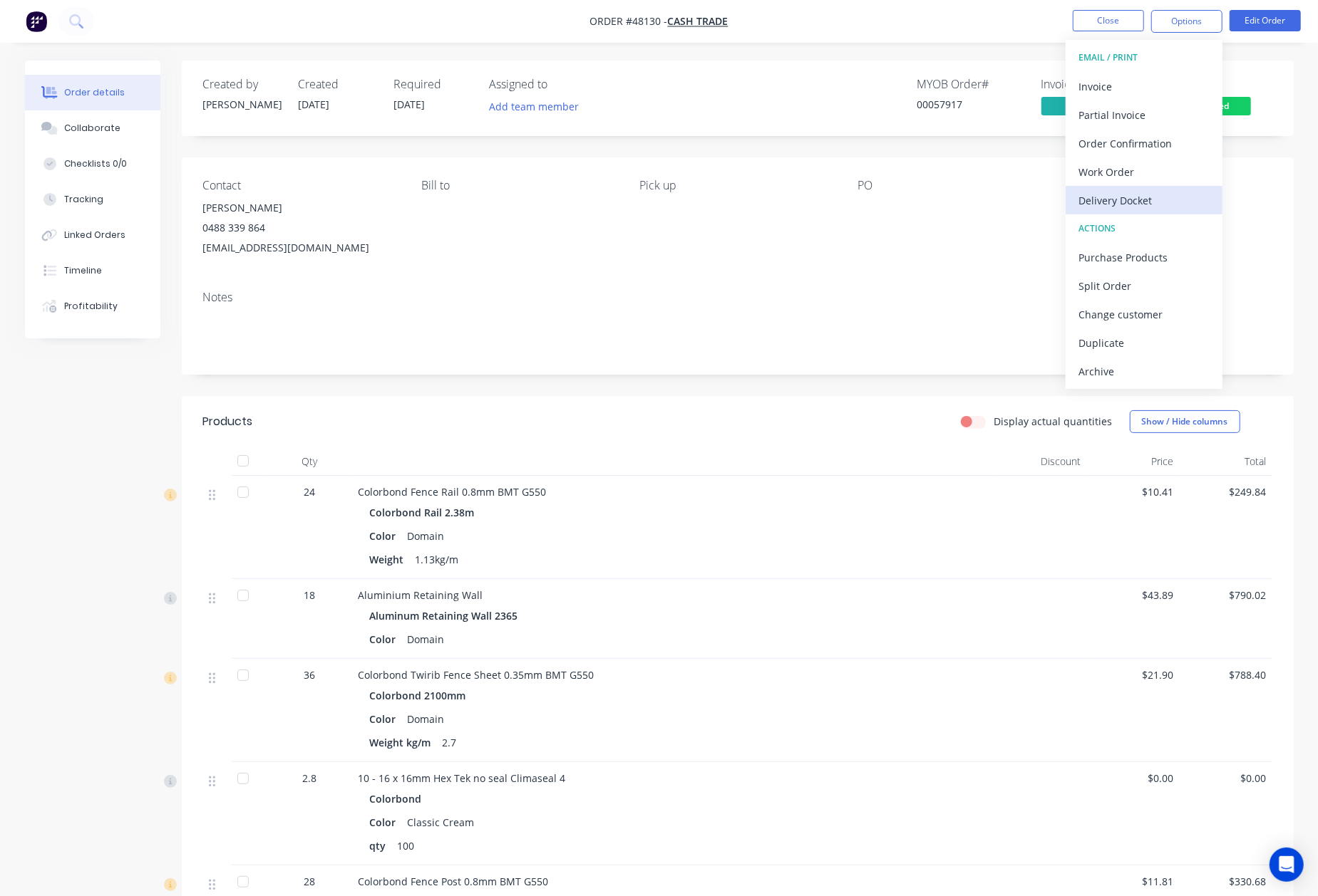
click at [1128, 200] on div "Delivery Docket" at bounding box center [1143, 201] width 131 height 21
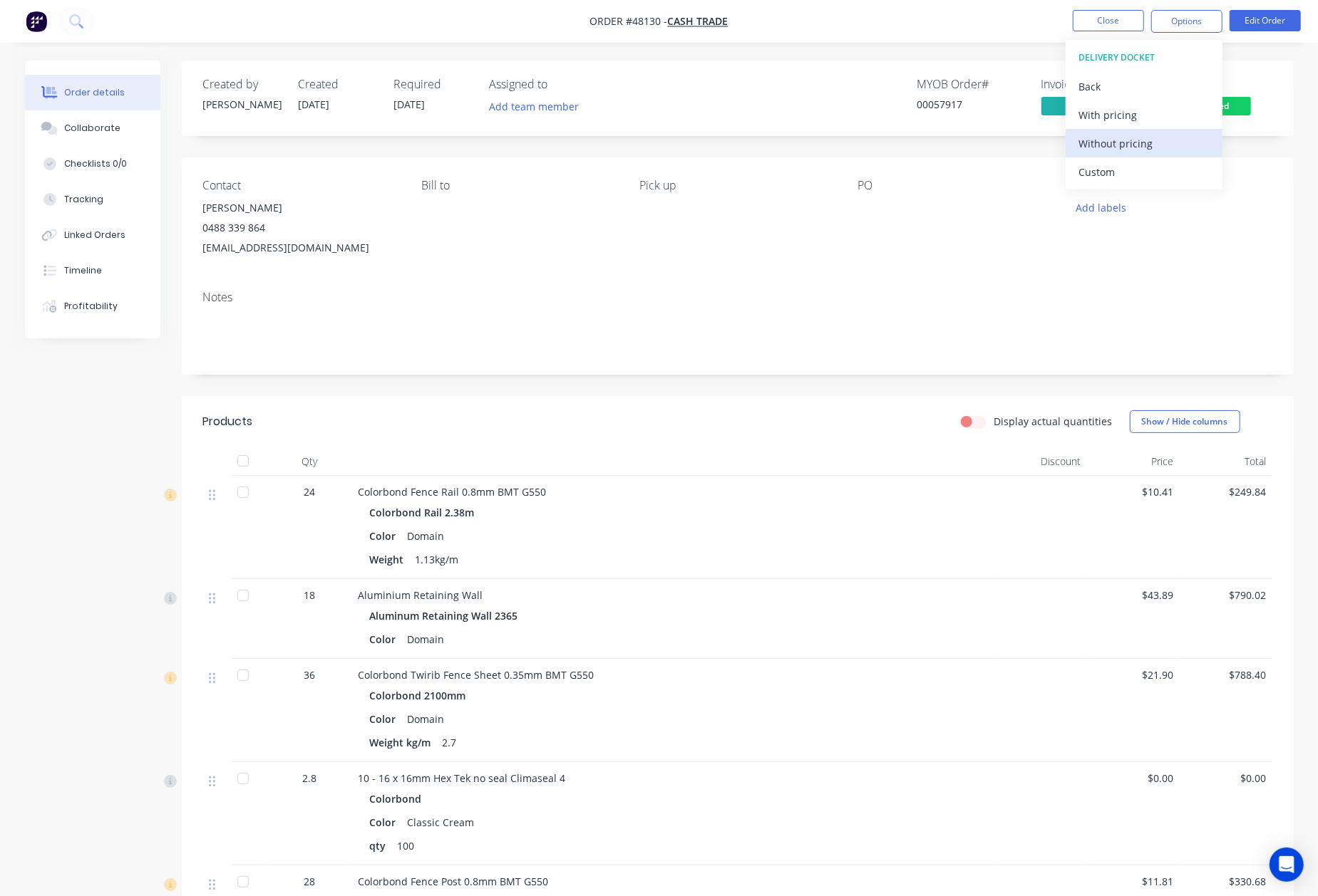
click at [1131, 144] on div "Without pricing" at bounding box center [1143, 143] width 131 height 21
click at [630, 491] on div "Colorbond Fence Rail 0.8mm BMT G550" at bounding box center [673, 492] width 630 height 15
click at [1192, 108] on span "Submitted" at bounding box center [1207, 105] width 85 height 18
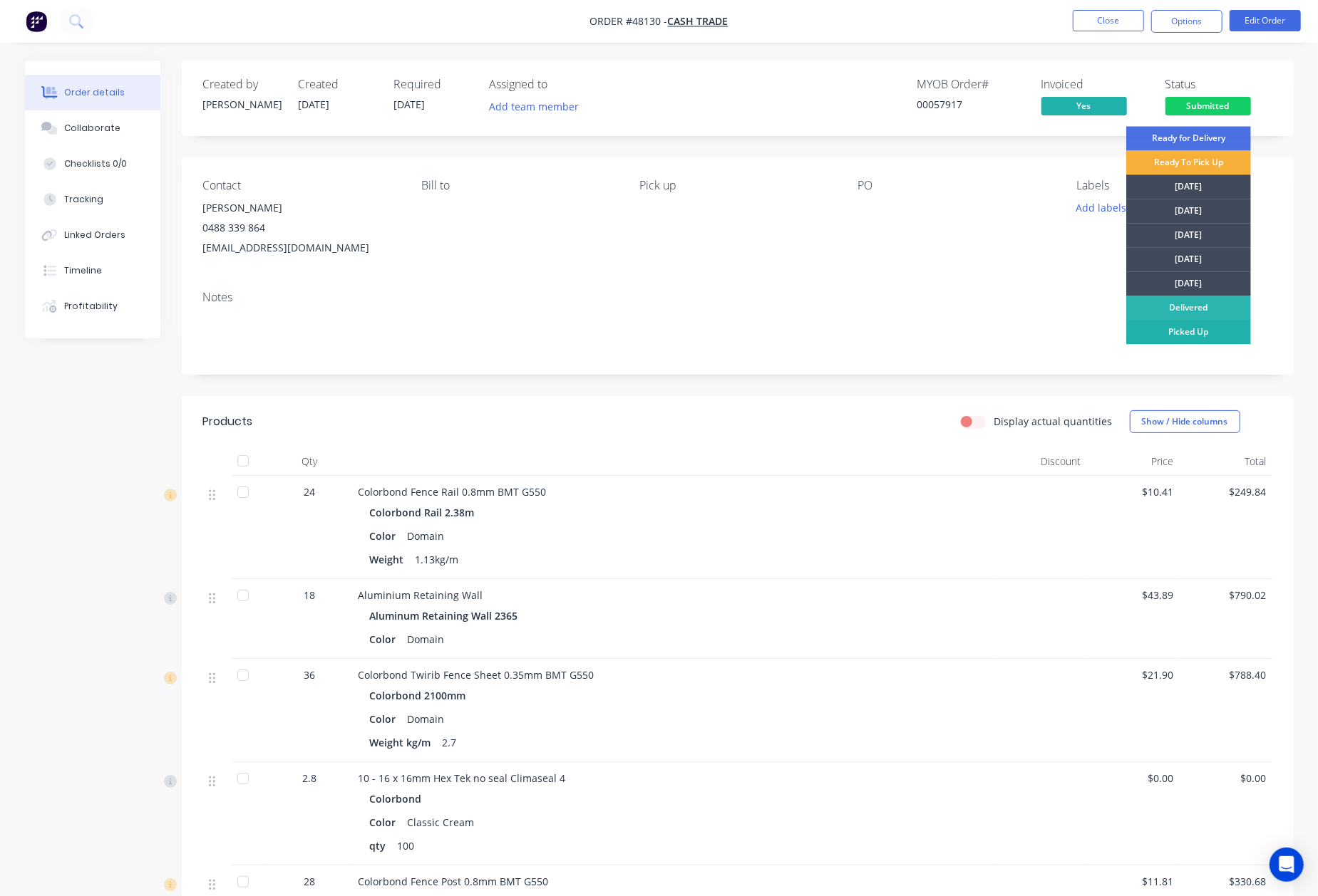
click at [1193, 331] on div "Picked Up" at bounding box center [1188, 332] width 124 height 24
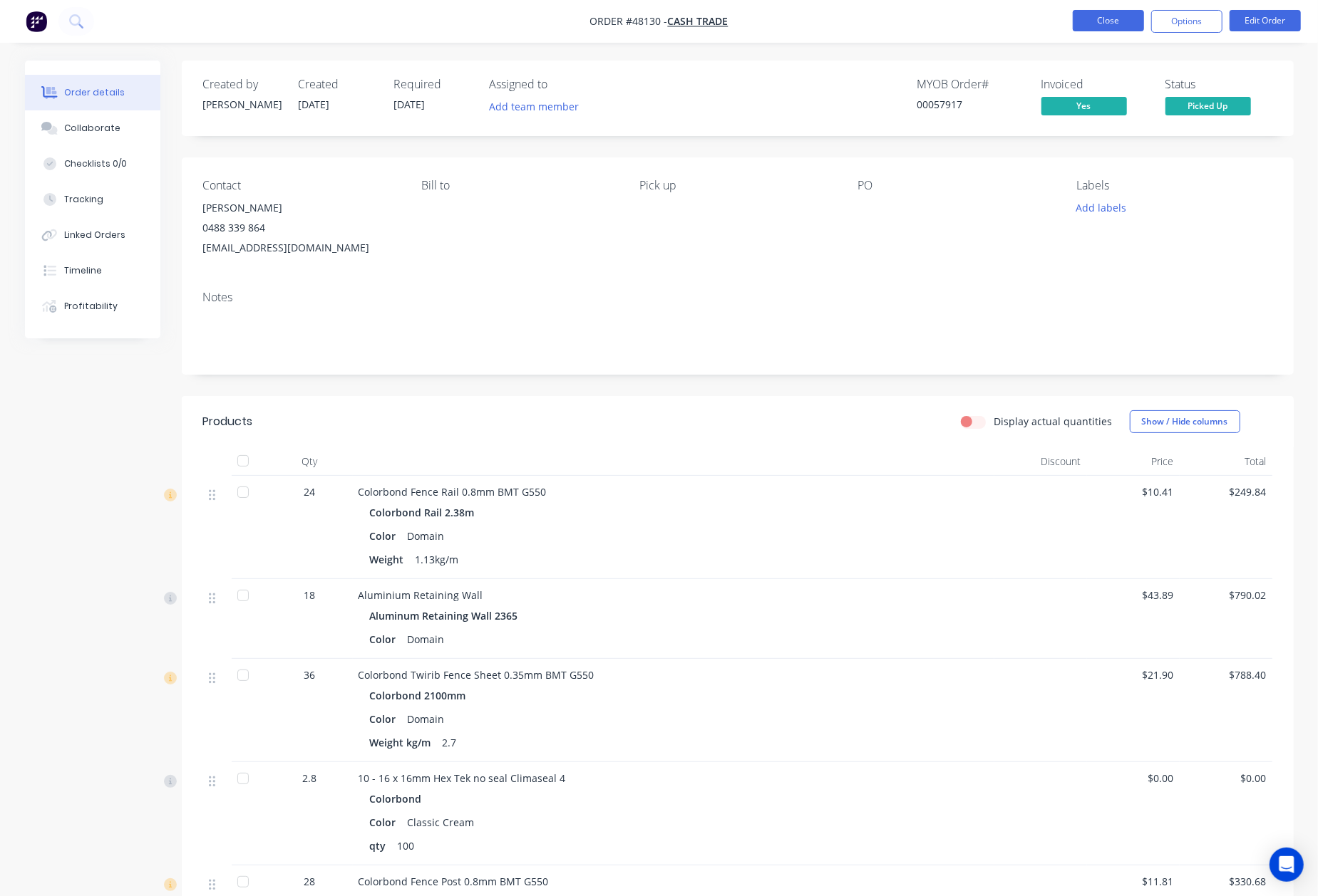
click at [1122, 12] on button "Close" at bounding box center [1108, 20] width 72 height 21
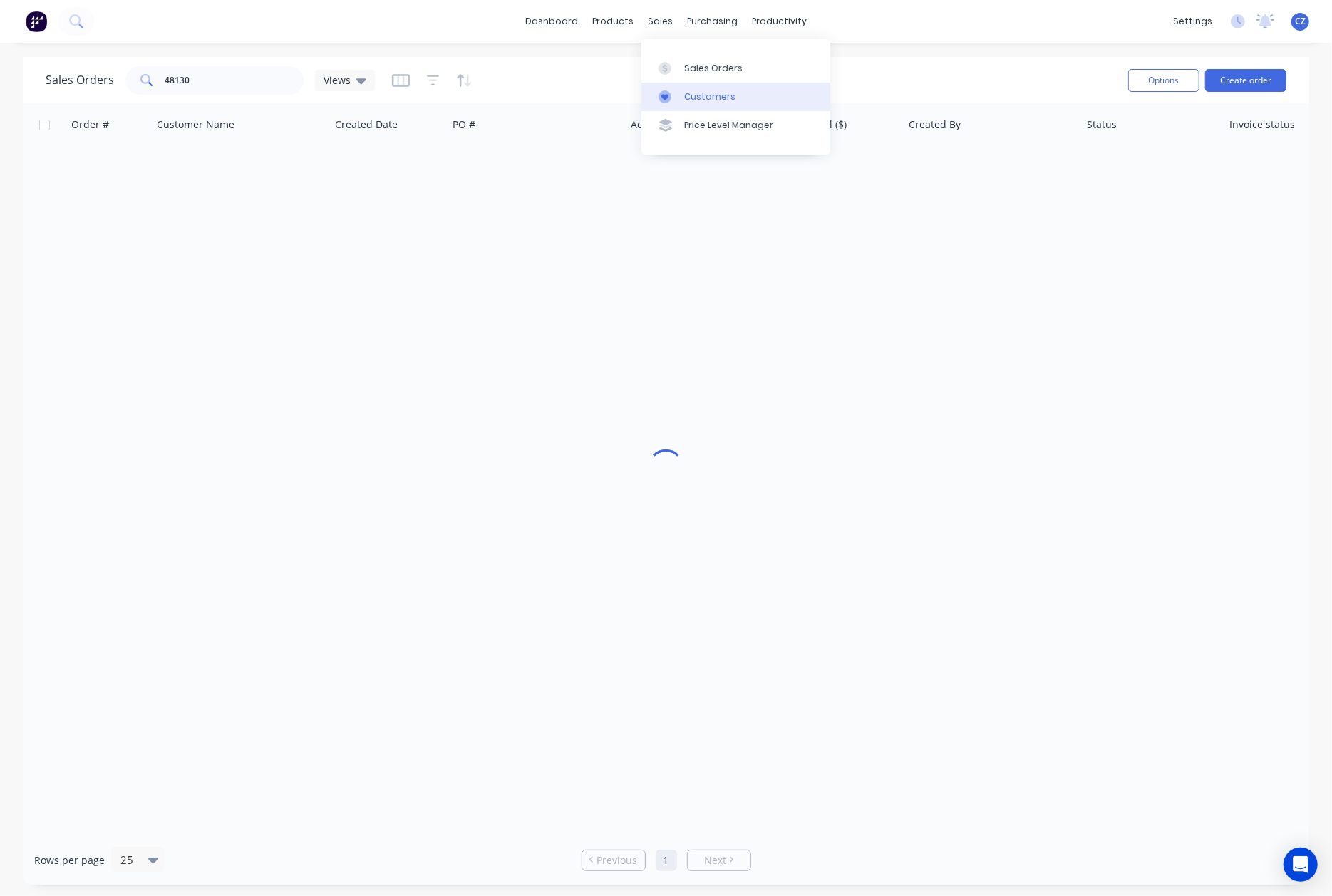
click at [714, 89] on link "Customers" at bounding box center [735, 97] width 188 height 29
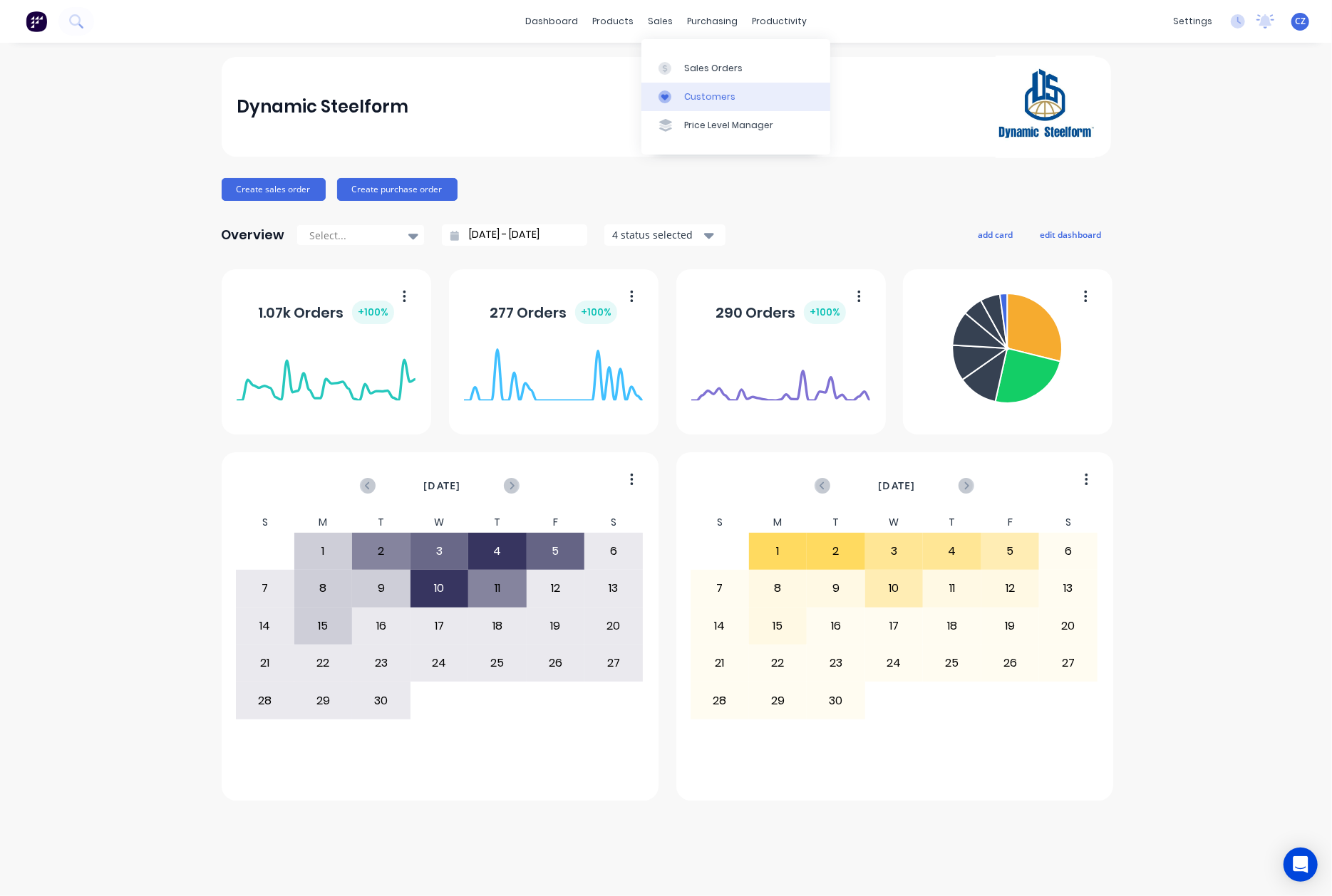
drag, startPoint x: 676, startPoint y: 110, endPoint x: 669, endPoint y: 105, distance: 8.6
click at [676, 110] on link "Customers" at bounding box center [735, 97] width 188 height 29
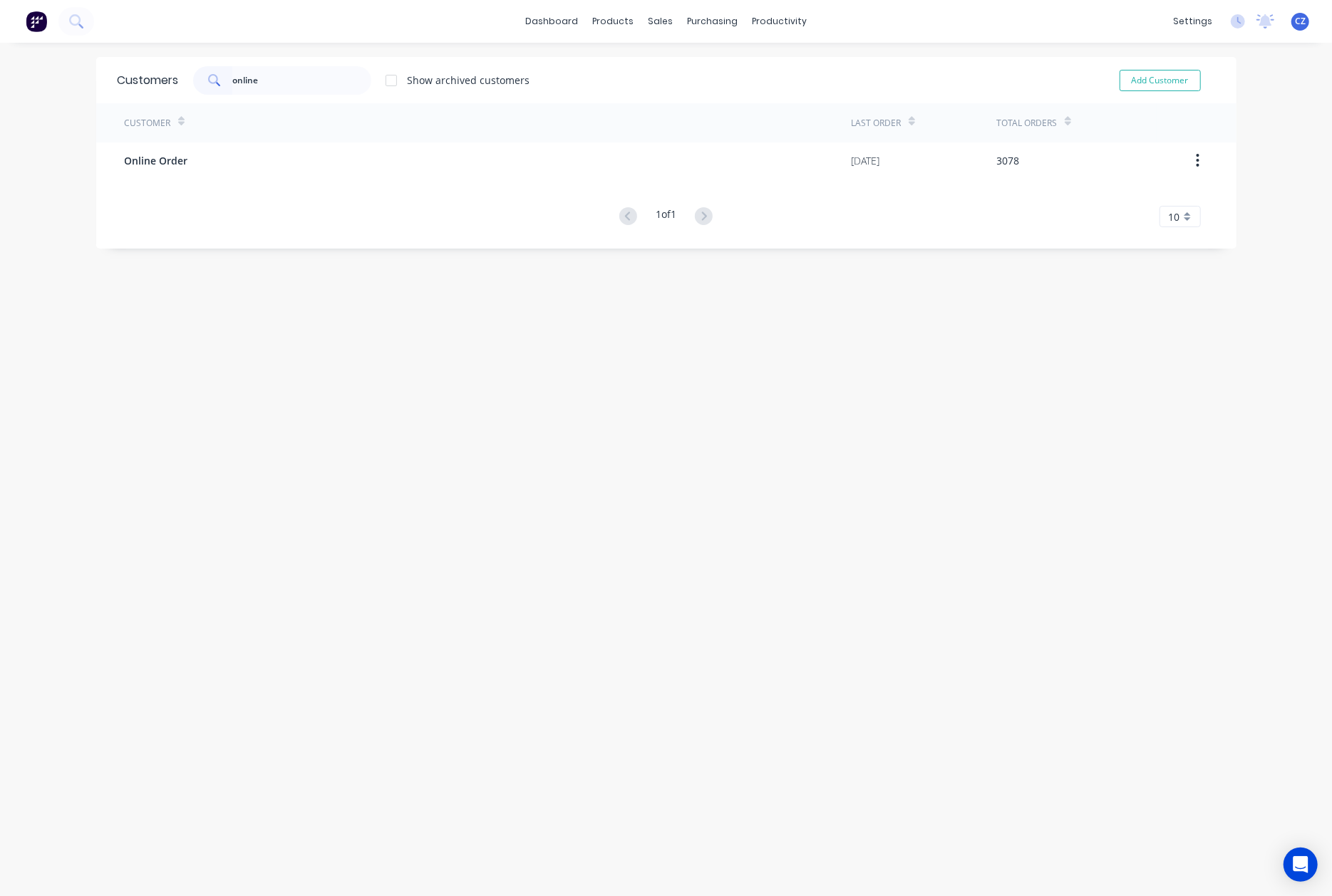
type input "online"
click at [289, 136] on div "Customer" at bounding box center [488, 122] width 727 height 39
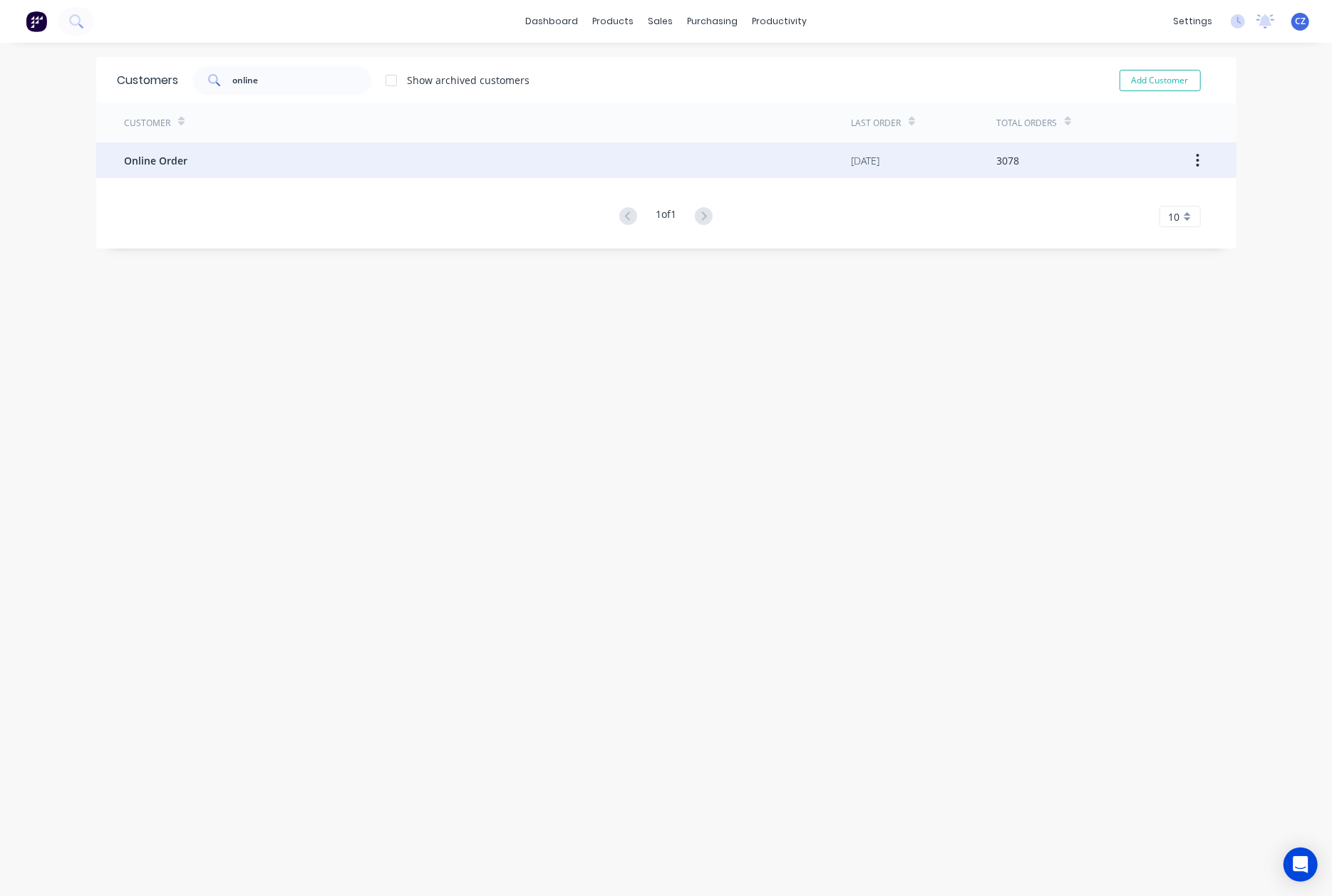
click at [289, 144] on div "Online Order" at bounding box center [488, 160] width 727 height 35
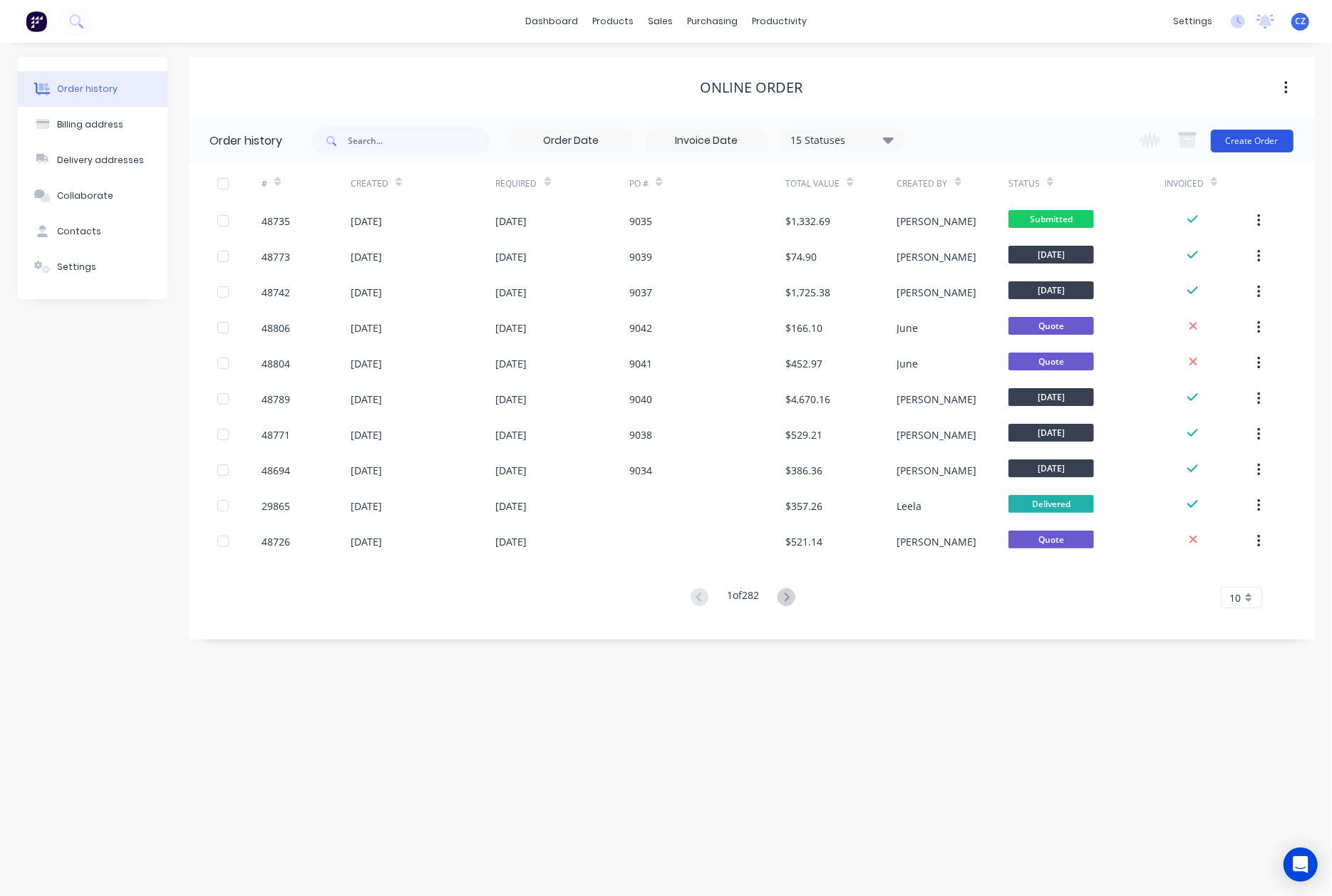
click at [1267, 141] on button "Create Order" at bounding box center [1252, 142] width 82 height 23
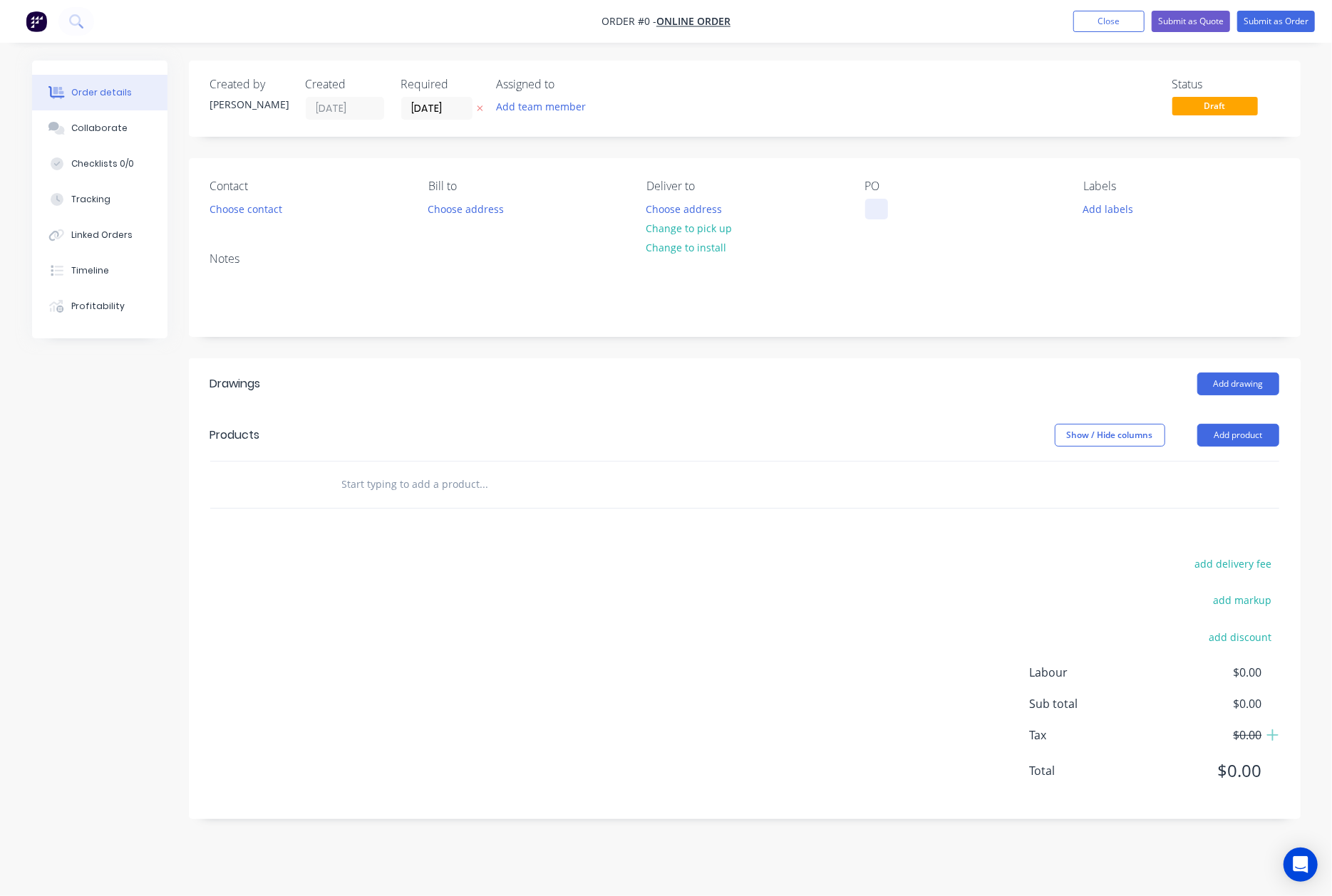
click at [872, 206] on div at bounding box center [877, 209] width 23 height 21
paste div
click at [753, 423] on div "Order details Collaborate Checklists 0/0 Tracking Linked Orders Timeline Profit…" at bounding box center [666, 450] width 1297 height 780
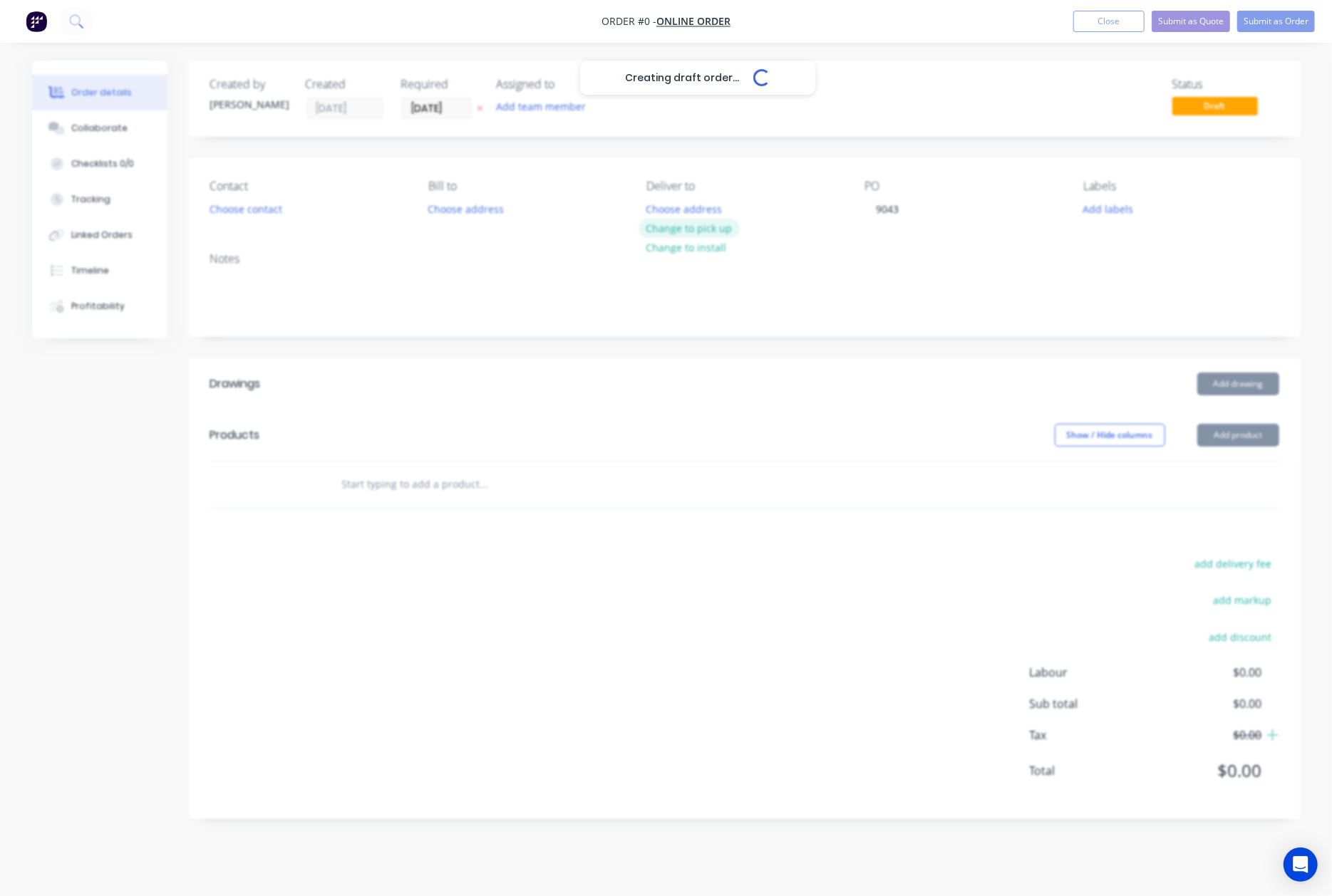
click at [653, 232] on button "Change to pick up" at bounding box center [689, 229] width 101 height 19
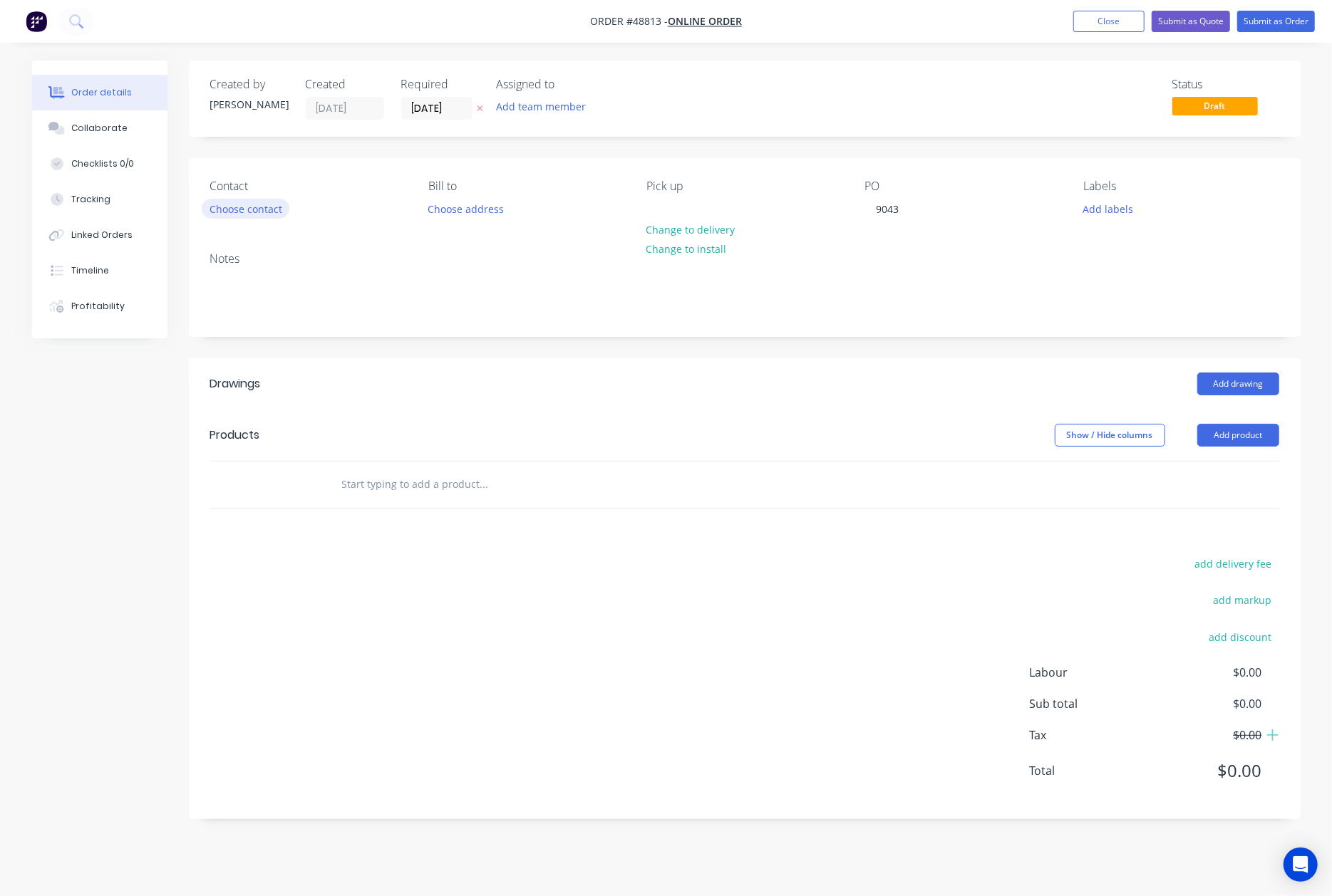
click at [231, 206] on button "Choose contact" at bounding box center [246, 208] width 88 height 19
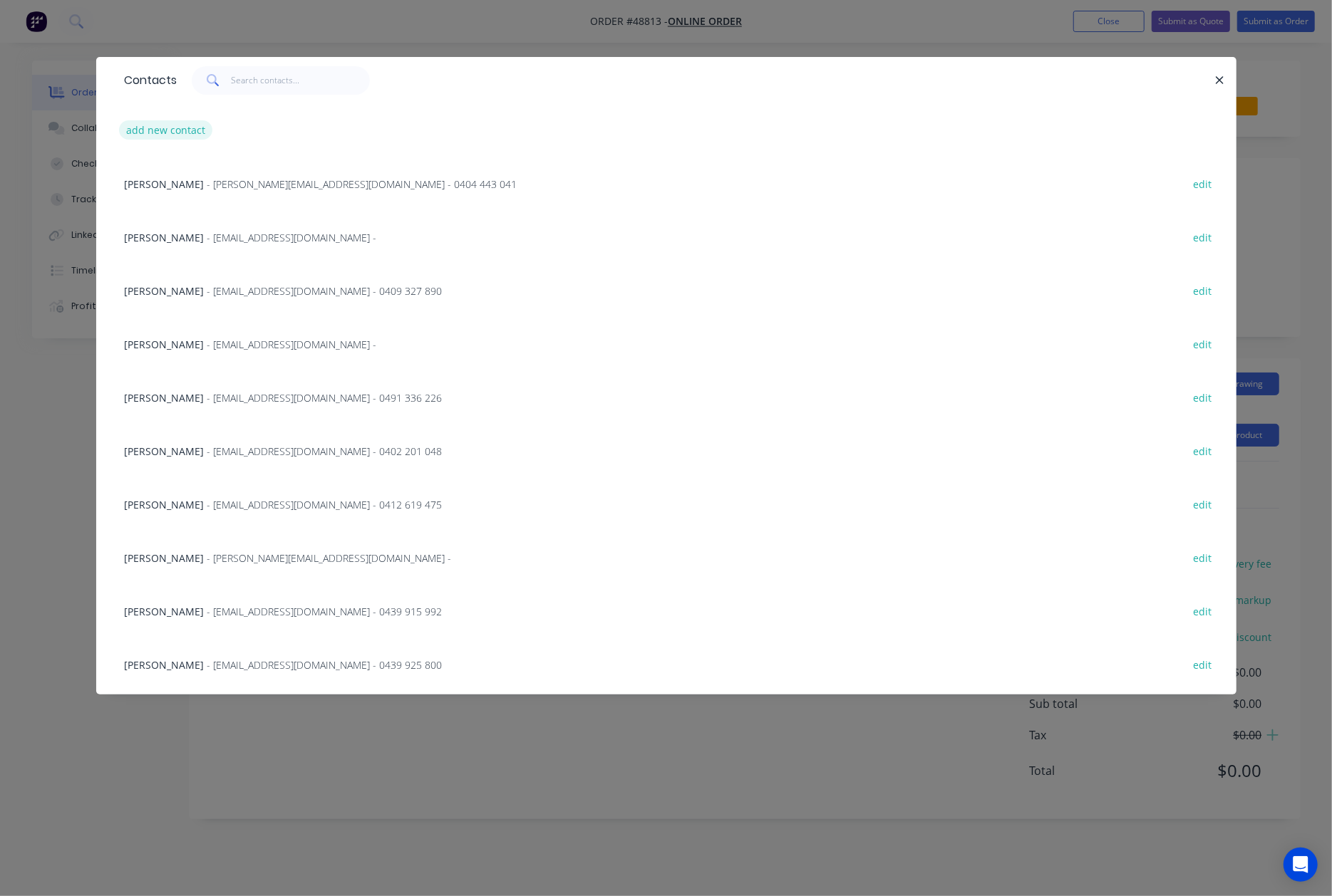
click at [168, 127] on button "add new contact" at bounding box center [165, 130] width 94 height 19
select select "AU"
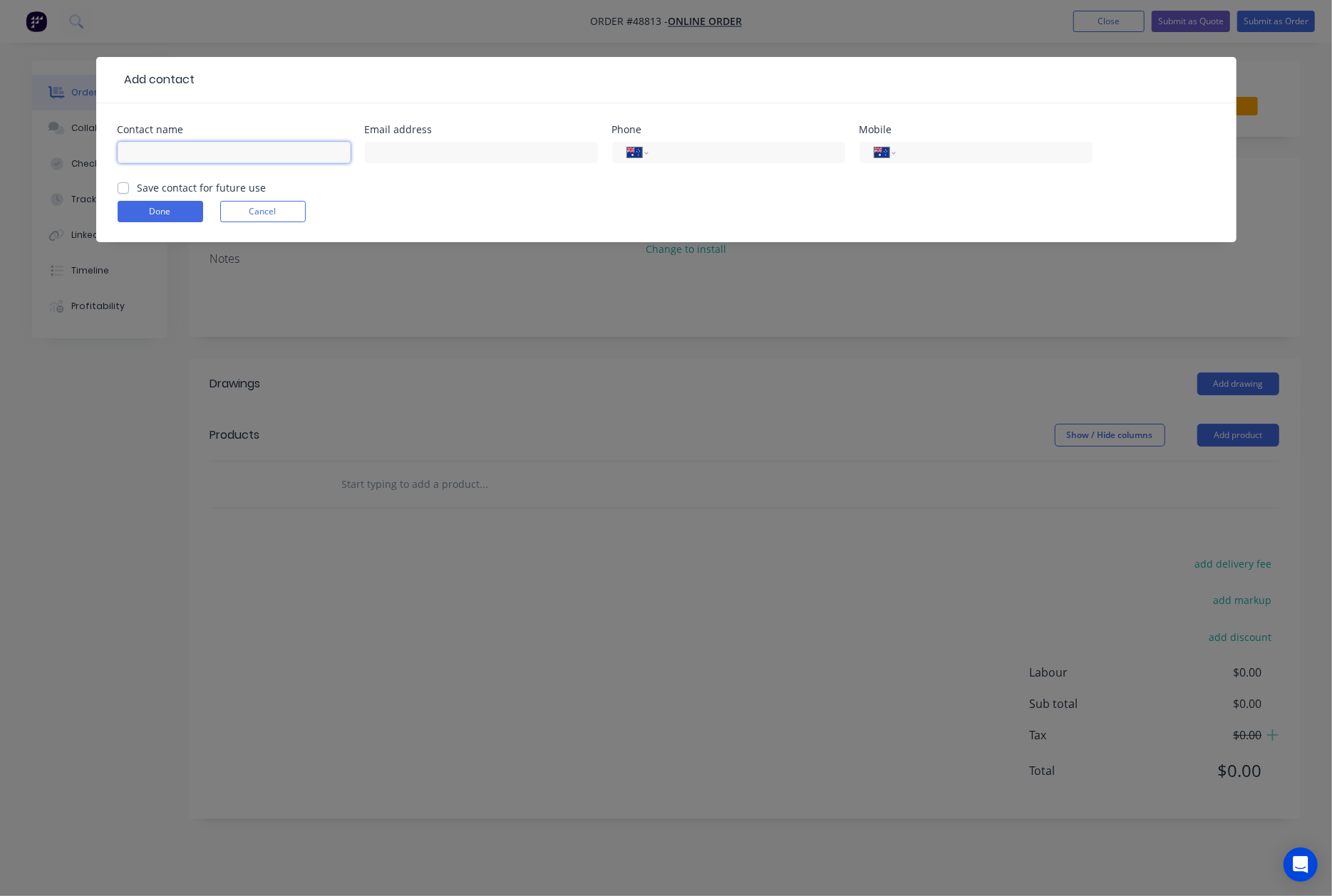
click at [229, 152] on input "text" at bounding box center [234, 152] width 233 height 21
paste input "Scott Hutchison"
click at [123, 152] on input "Scott Hutchison" at bounding box center [234, 152] width 233 height 21
paste input "Imagine home improvements"
type input "Imagine home improvements - Scott Hutchison"
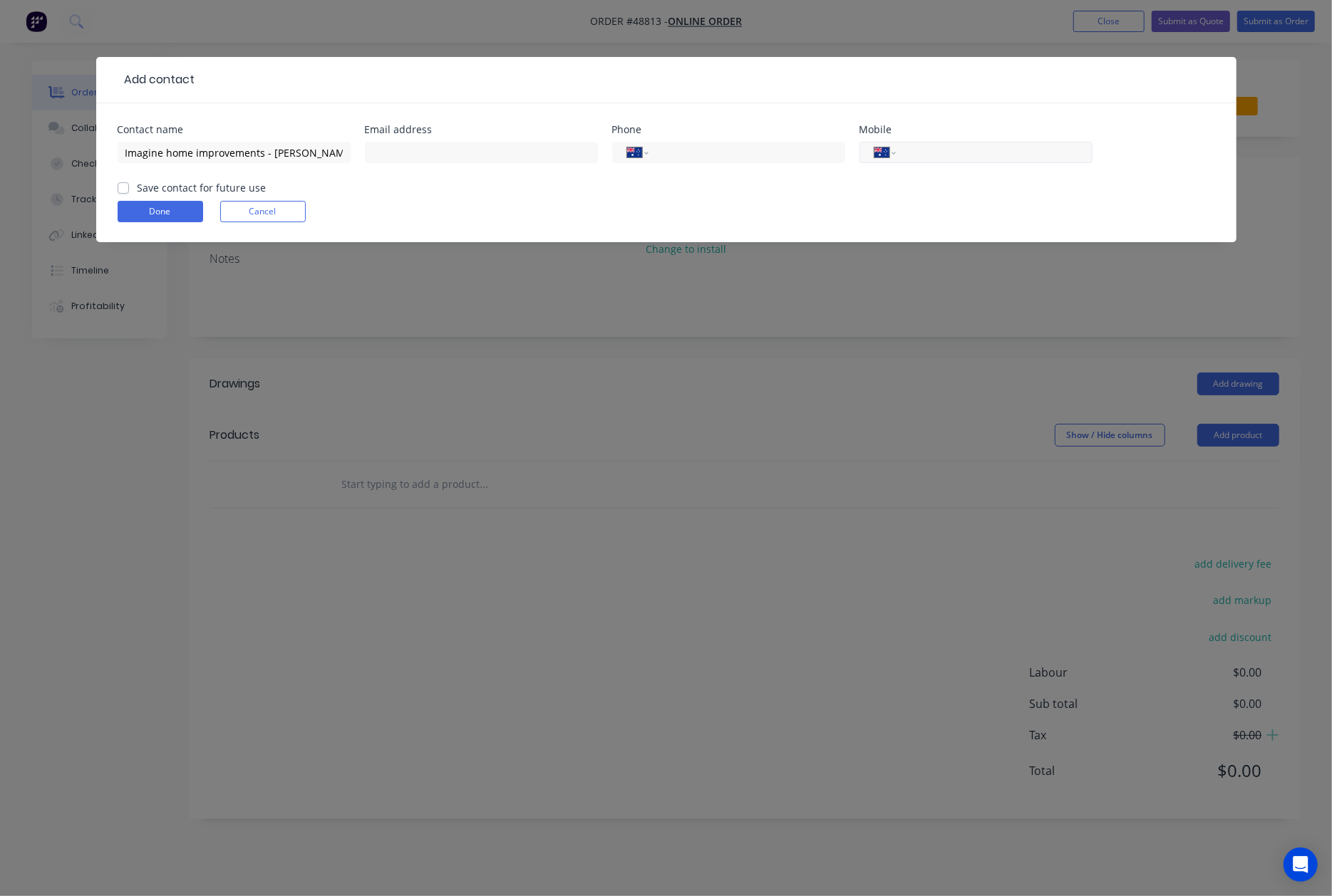
click at [979, 155] on input "tel" at bounding box center [991, 152] width 171 height 16
paste input "0466 402 684"
type input "0466 402 684"
click at [736, 203] on div "Done Cancel" at bounding box center [666, 211] width 1097 height 21
click at [486, 142] on input "text" at bounding box center [481, 152] width 233 height 21
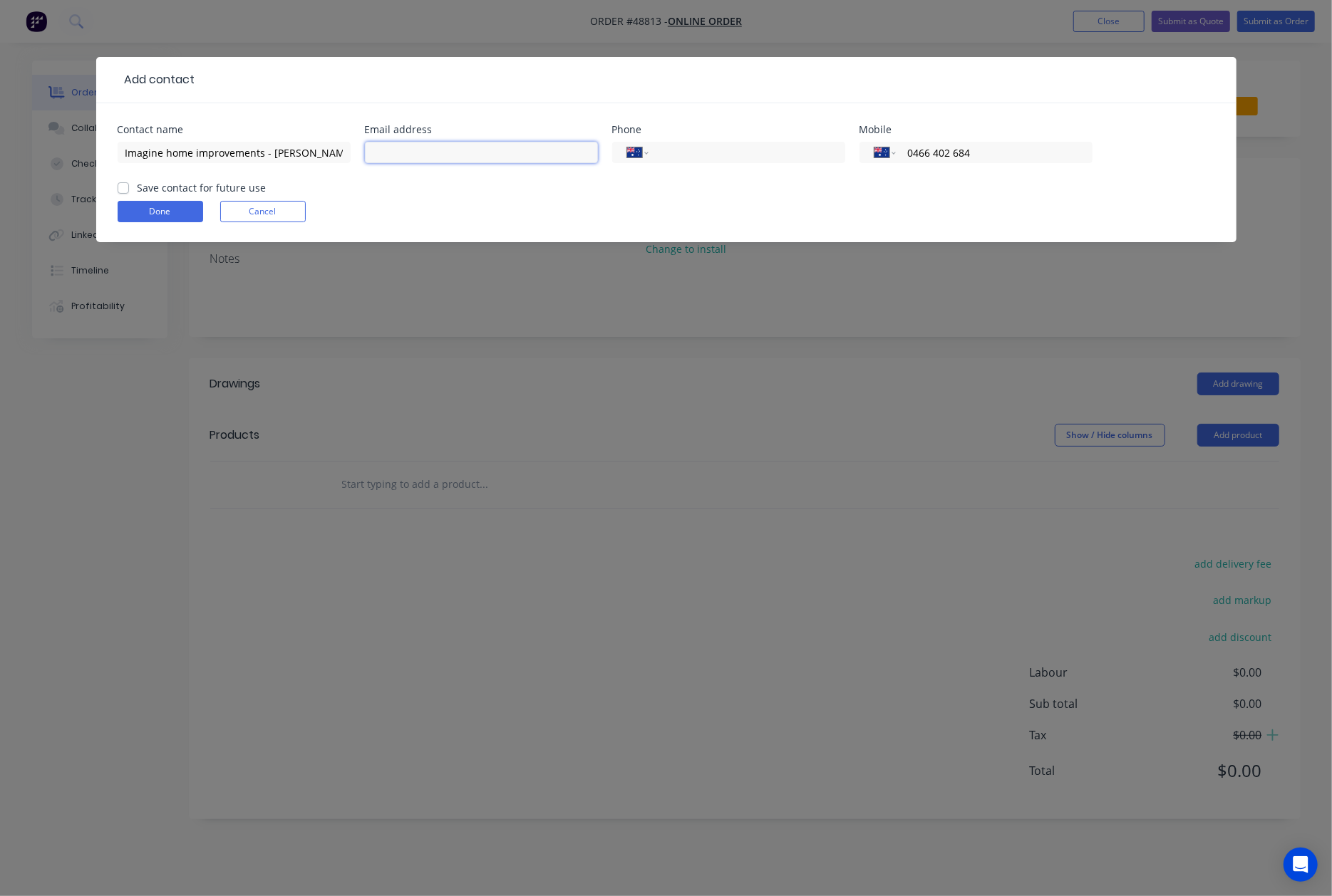
paste input "imaginehome74@gmail.com"
type input "imaginehome74@gmail.com"
click at [177, 206] on button "Done" at bounding box center [160, 211] width 85 height 21
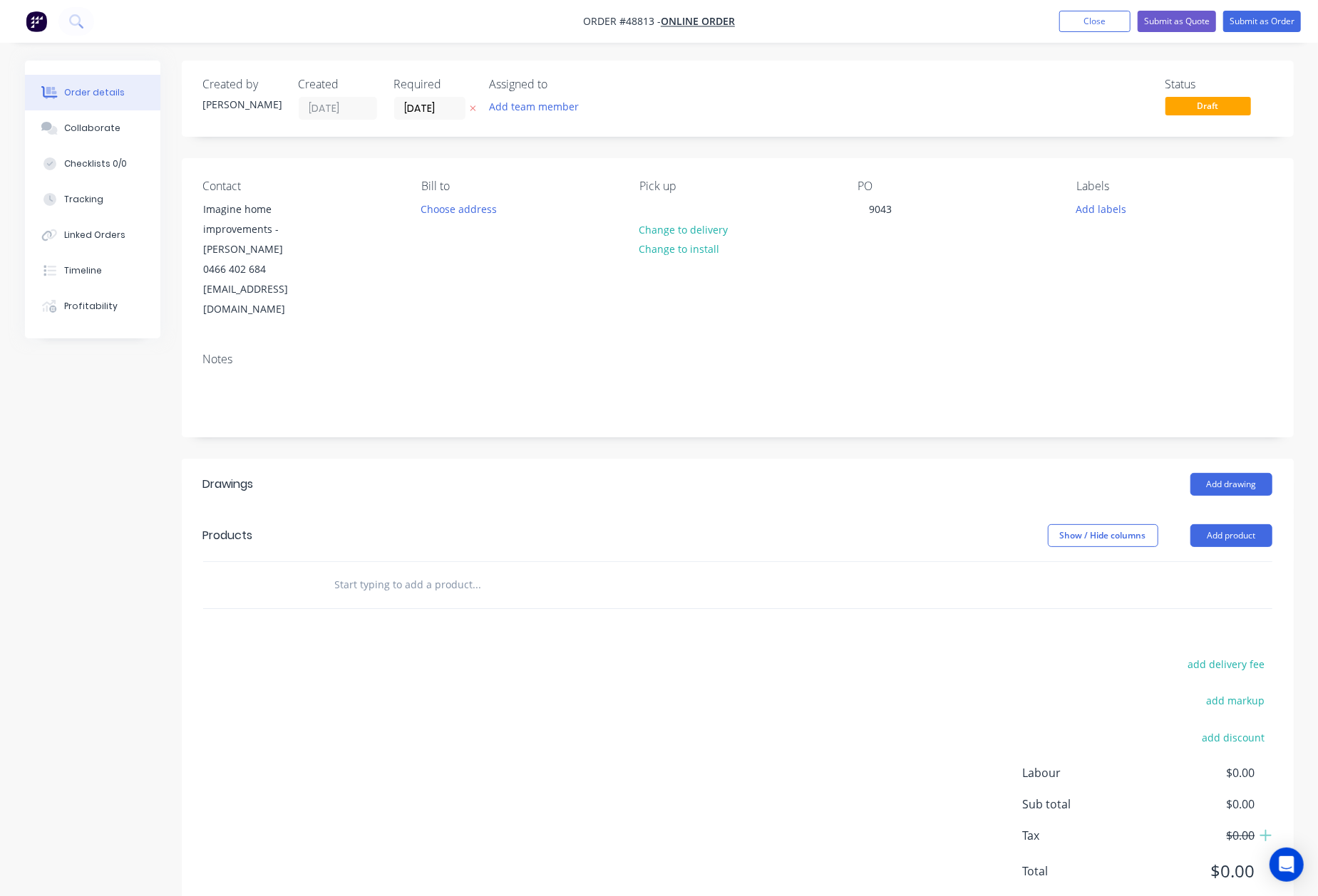
click at [742, 491] on header "Drawings Add drawing" at bounding box center [737, 485] width 1111 height 52
click at [1220, 524] on button "Add product" at bounding box center [1231, 535] width 82 height 23
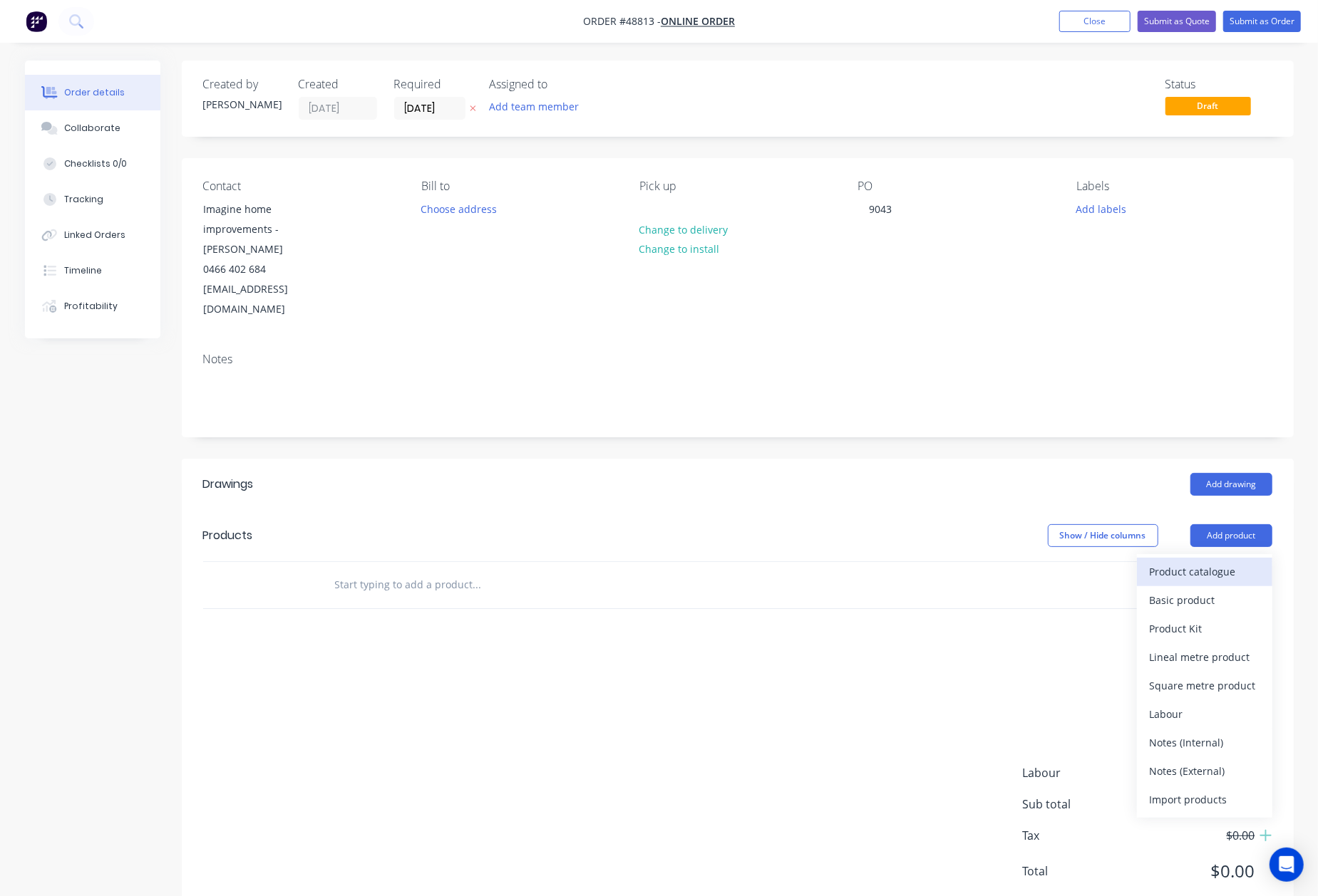
click at [1206, 561] on div "Product catalogue" at bounding box center [1204, 572] width 110 height 21
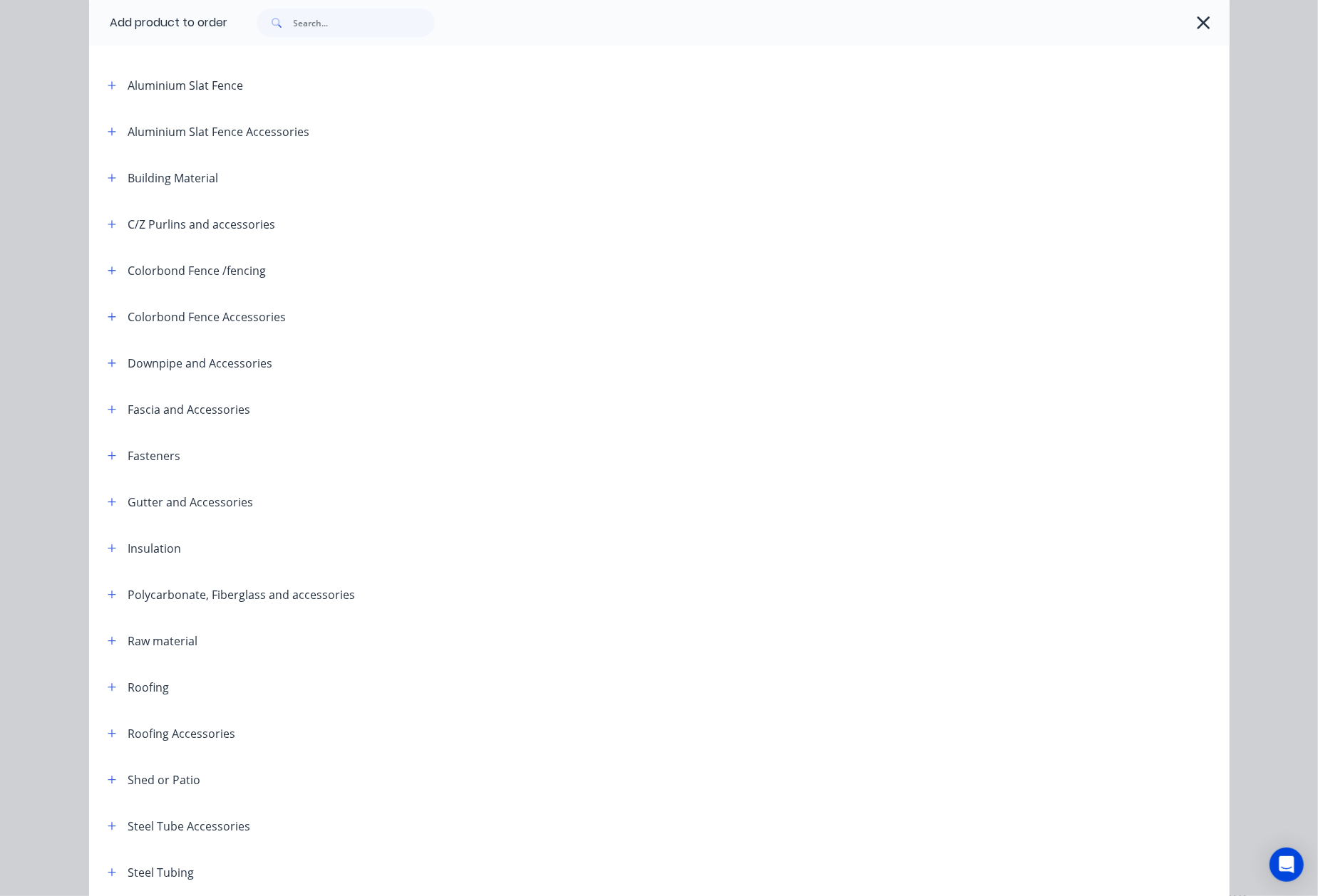
scroll to position [203, 0]
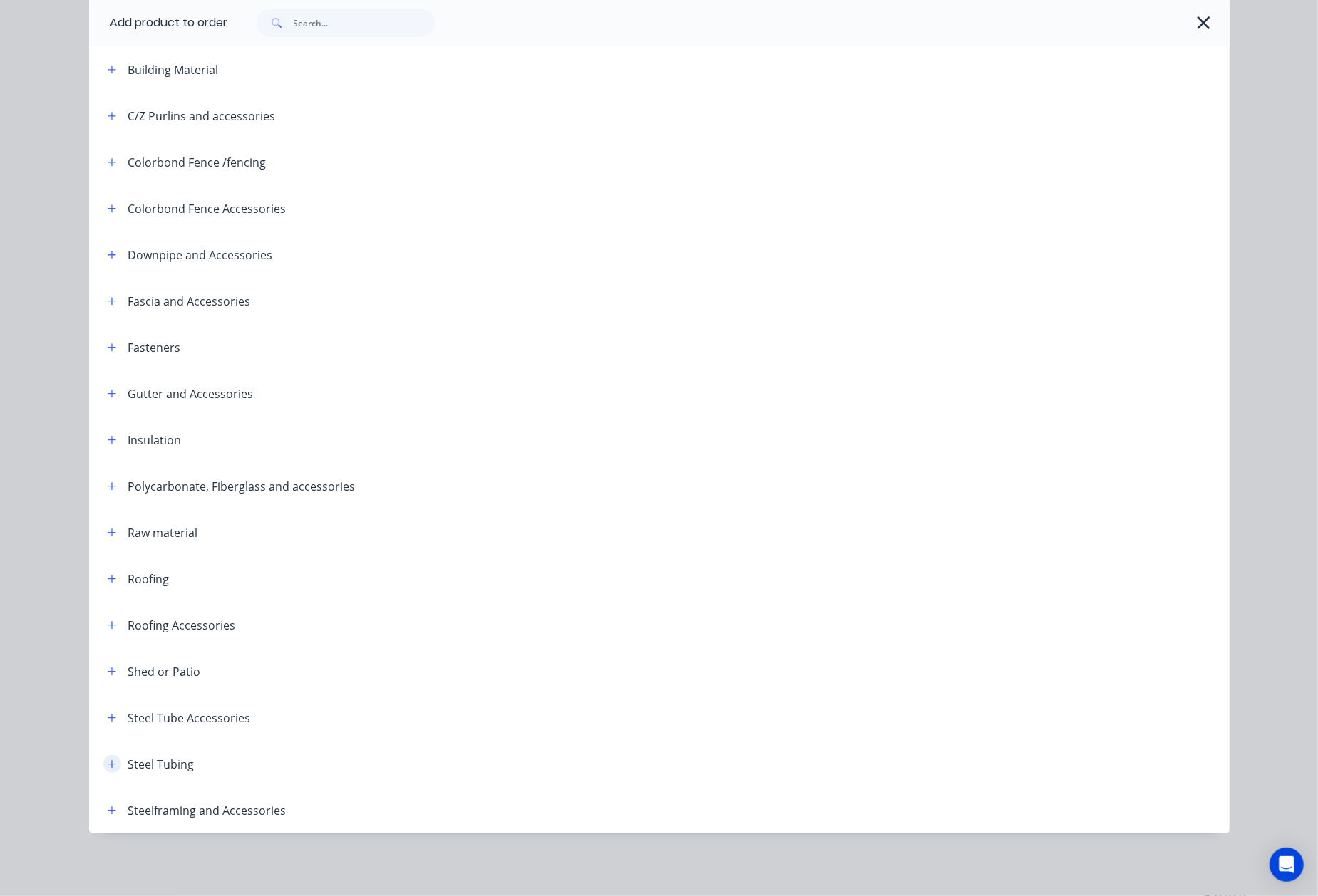
click at [108, 764] on icon "button" at bounding box center [112, 764] width 8 height 8
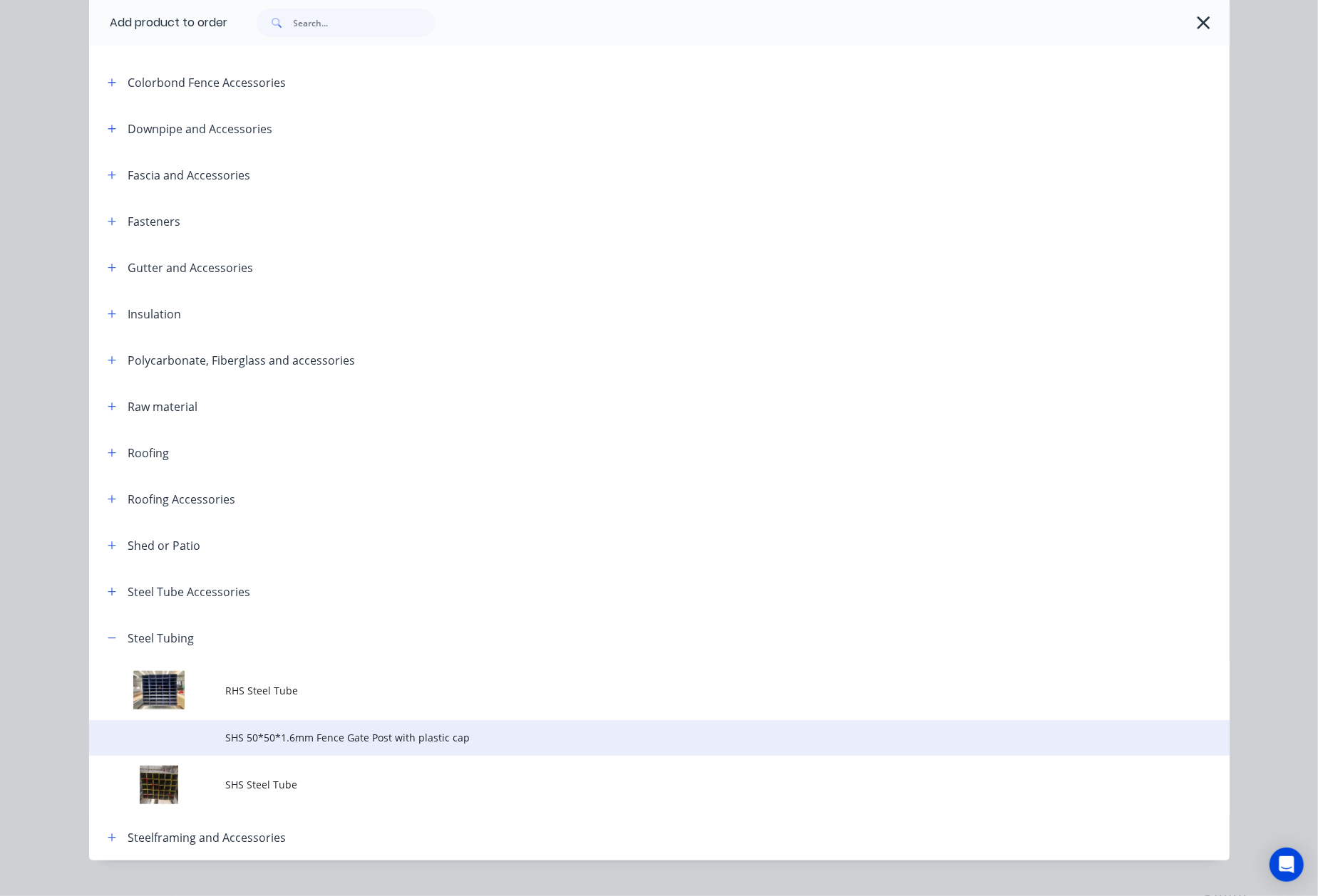
scroll to position [355, 0]
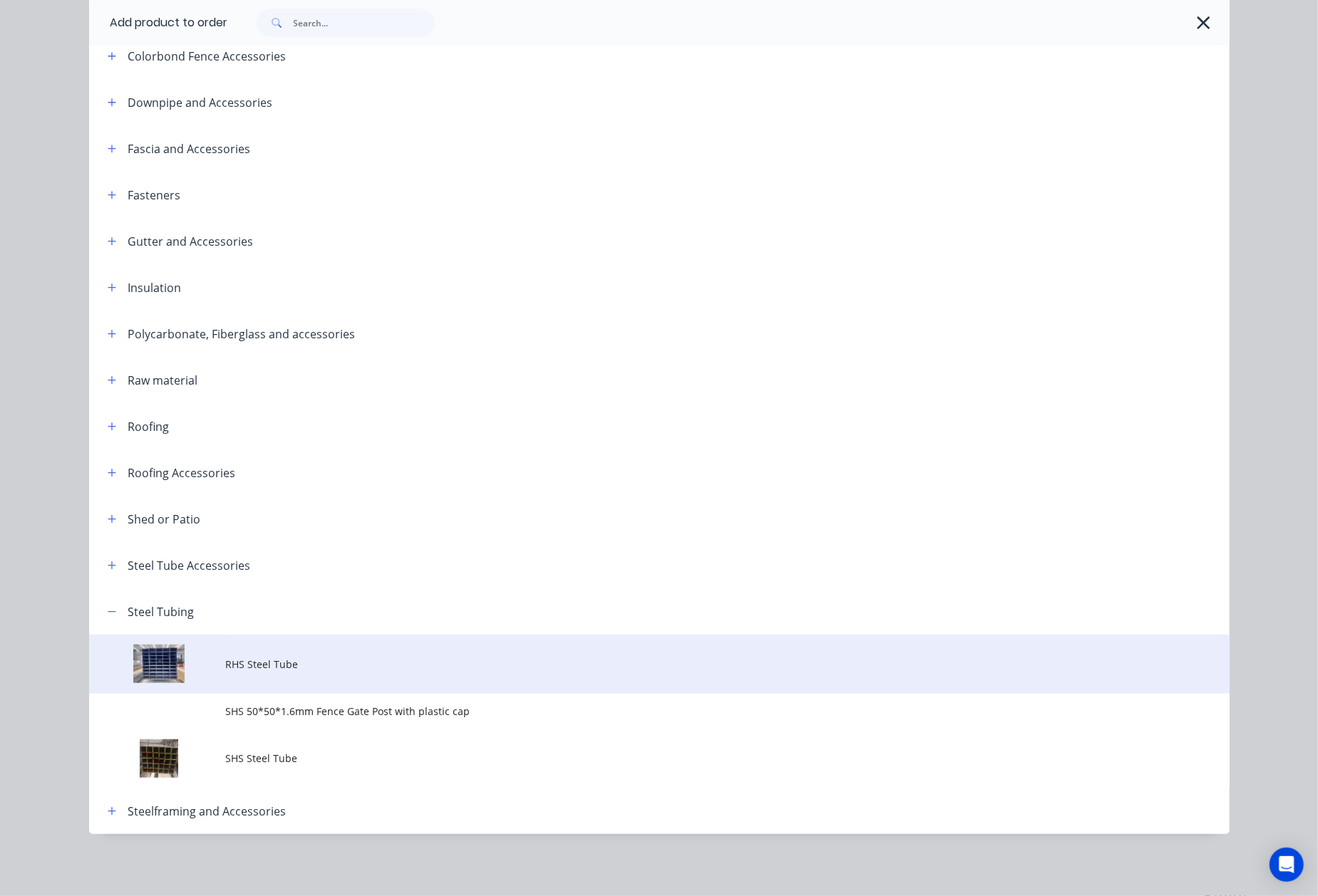
click at [226, 659] on span "RHS Steel Tube" at bounding box center [626, 665] width 802 height 15
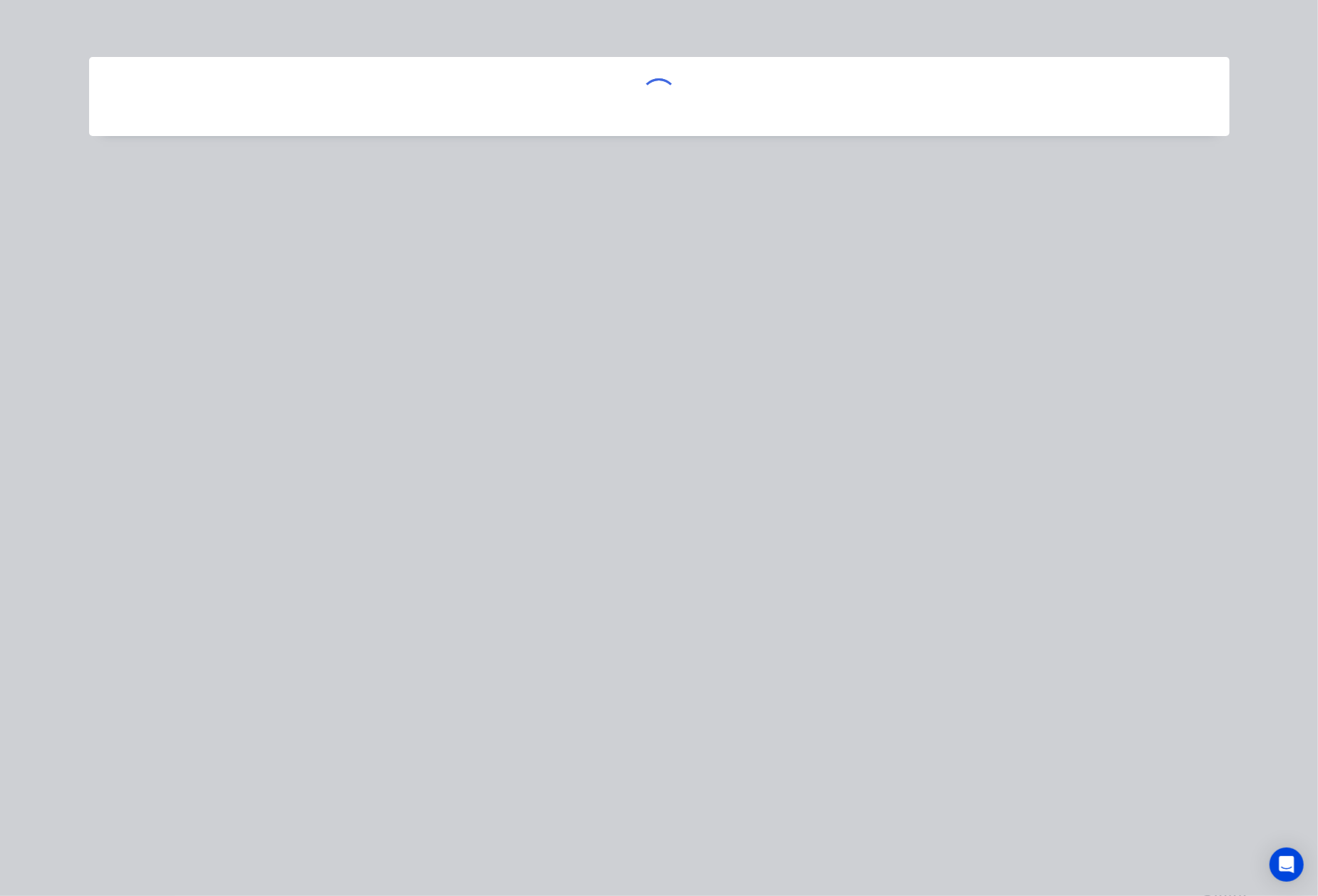
scroll to position [0, 0]
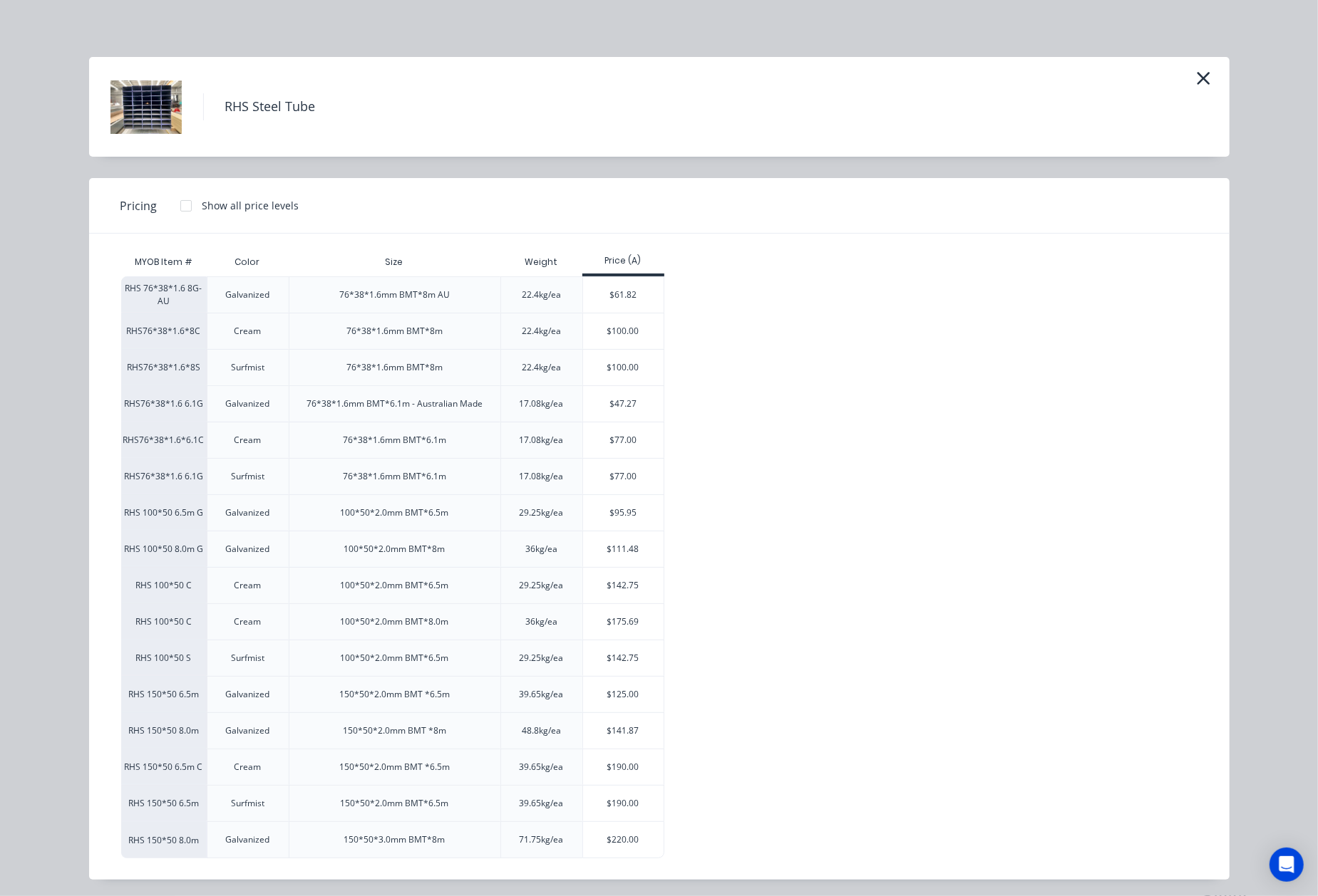
click at [788, 617] on div "RHS 76*38*1.6 8G-AU Galvanized 76*38*1.6mm BMT*8m AU 22.4kg/ea $61.82 RHS76*38*…" at bounding box center [648, 567] width 1055 height 582
click at [617, 442] on div "$77.00" at bounding box center [623, 440] width 80 height 35
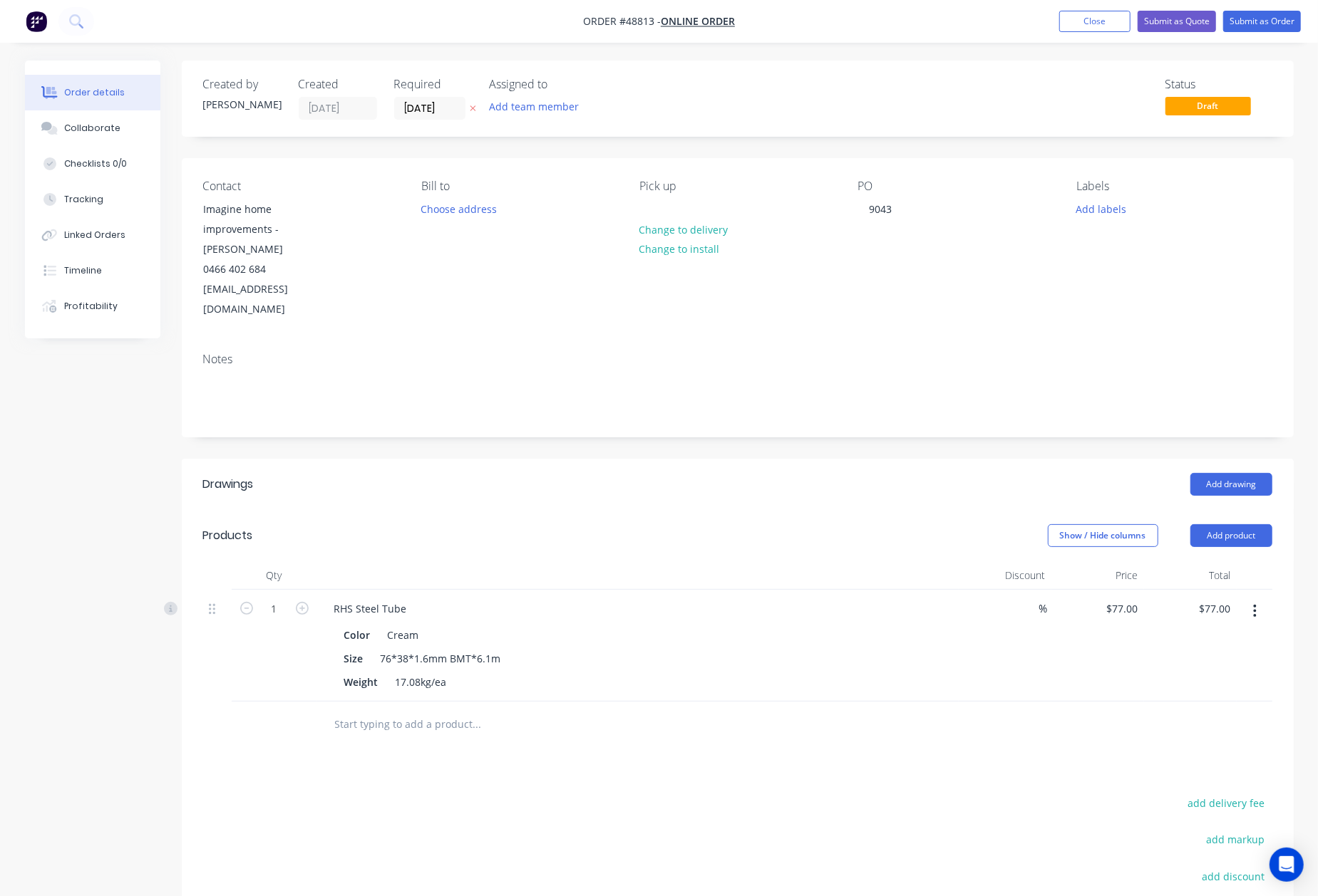
click at [569, 524] on div "Show / Hide columns Add product" at bounding box center [850, 535] width 842 height 23
click at [288, 599] on input "1" at bounding box center [274, 609] width 37 height 21
click at [522, 528] on div "Show / Hide columns Add product" at bounding box center [850, 535] width 842 height 23
click at [1255, 524] on button "Add product" at bounding box center [1231, 535] width 82 height 23
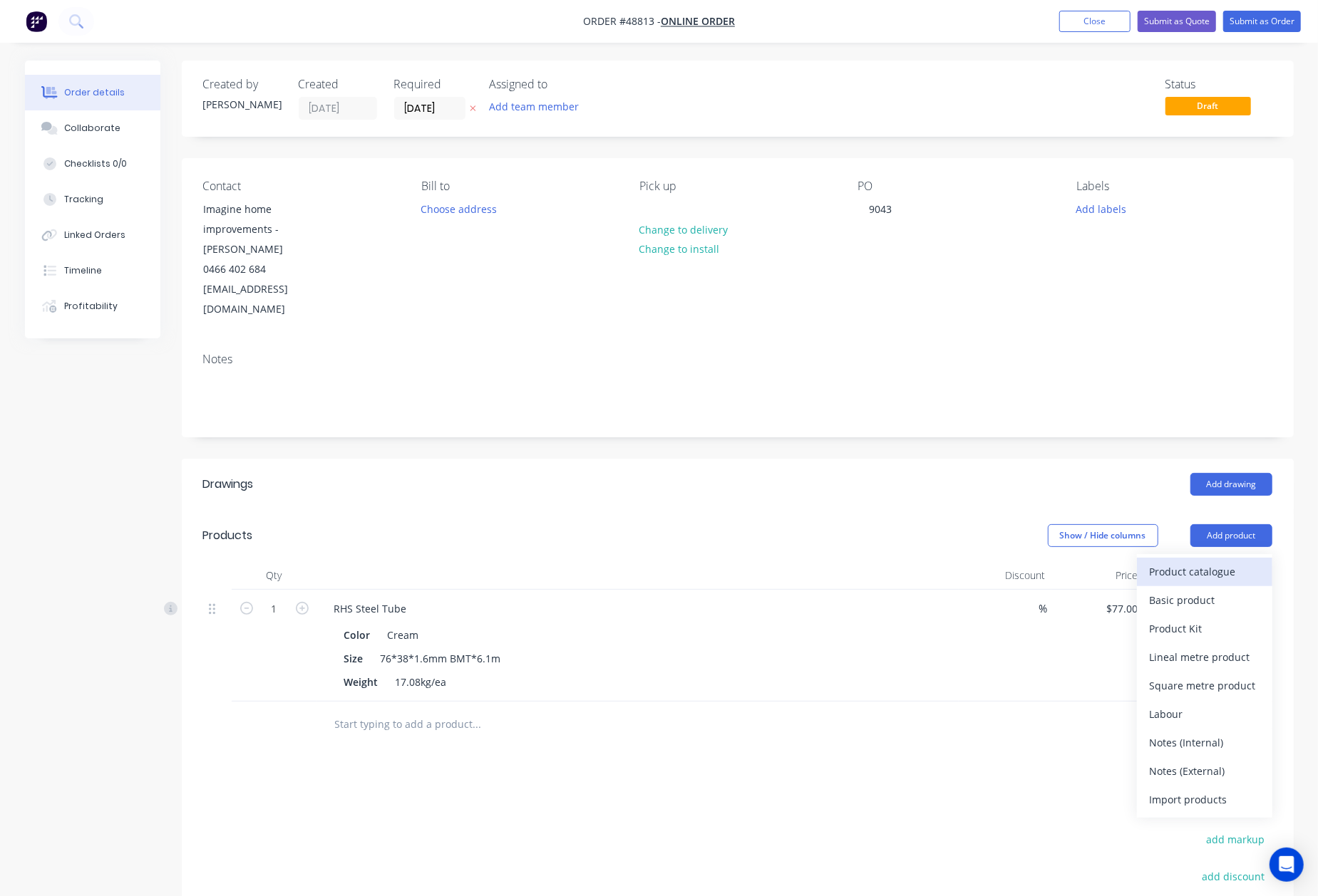
click at [1178, 561] on div "Product catalogue" at bounding box center [1204, 572] width 110 height 21
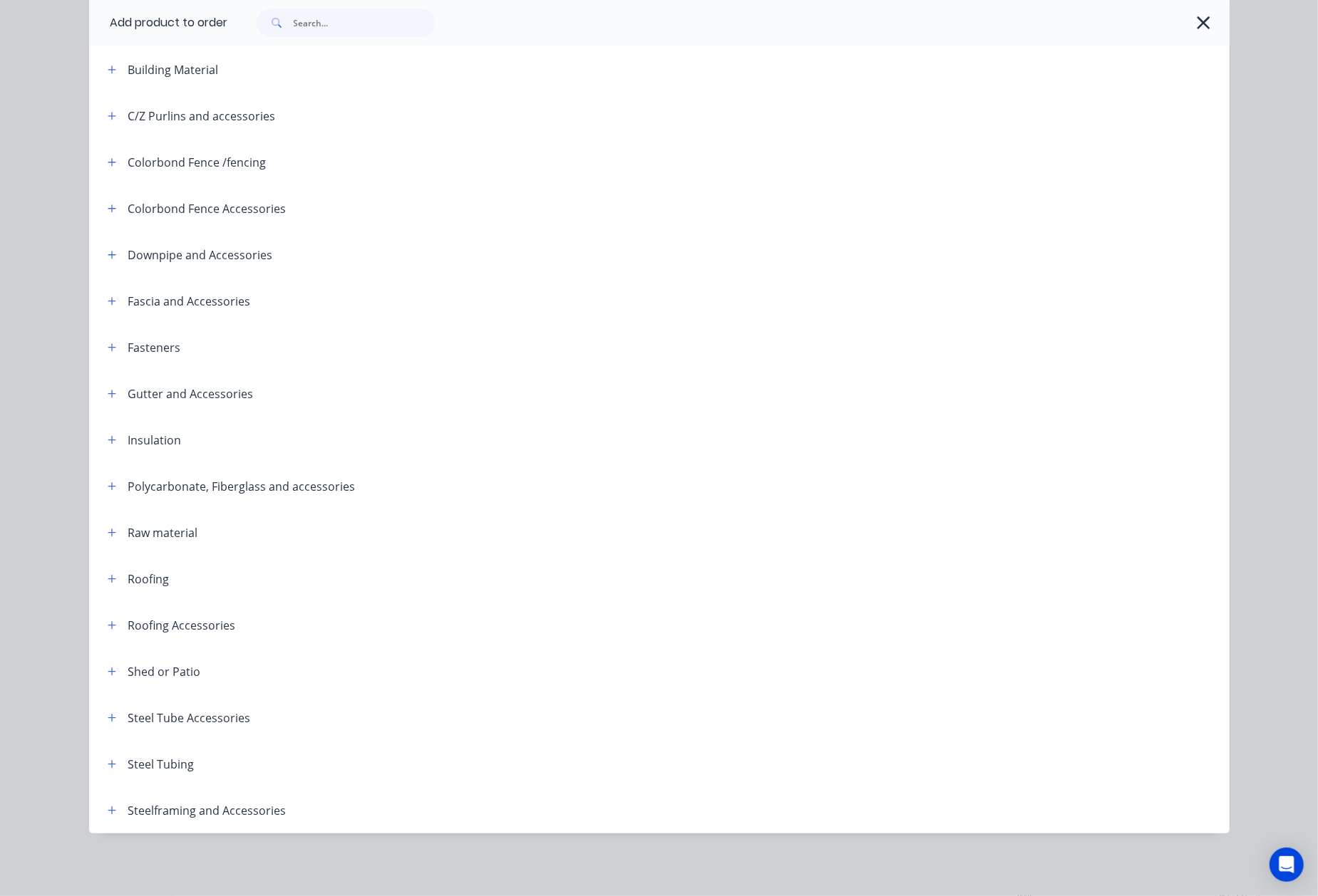
scroll to position [186, 0]
click at [108, 768] on icon "button" at bounding box center [112, 764] width 9 height 10
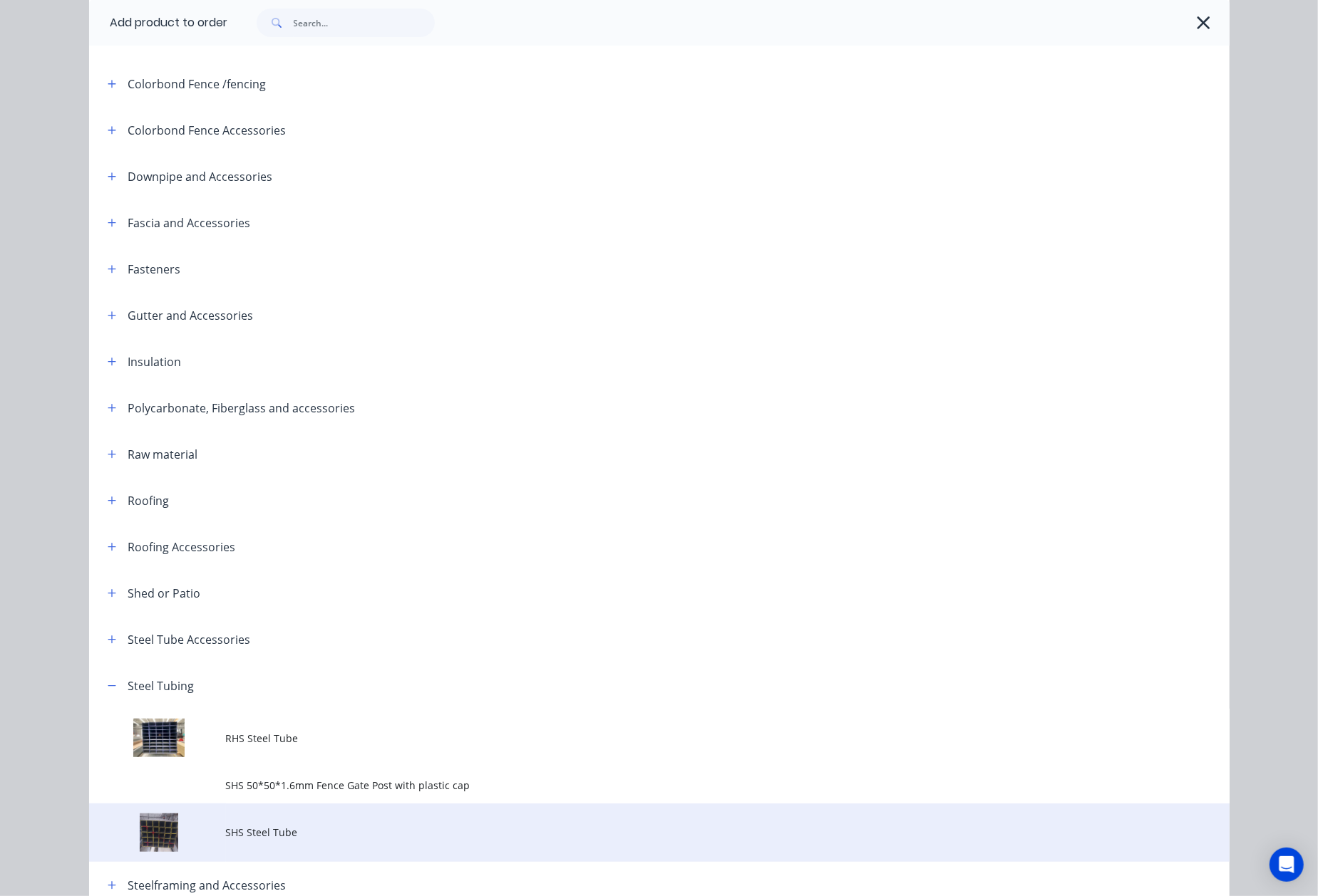
scroll to position [355, 0]
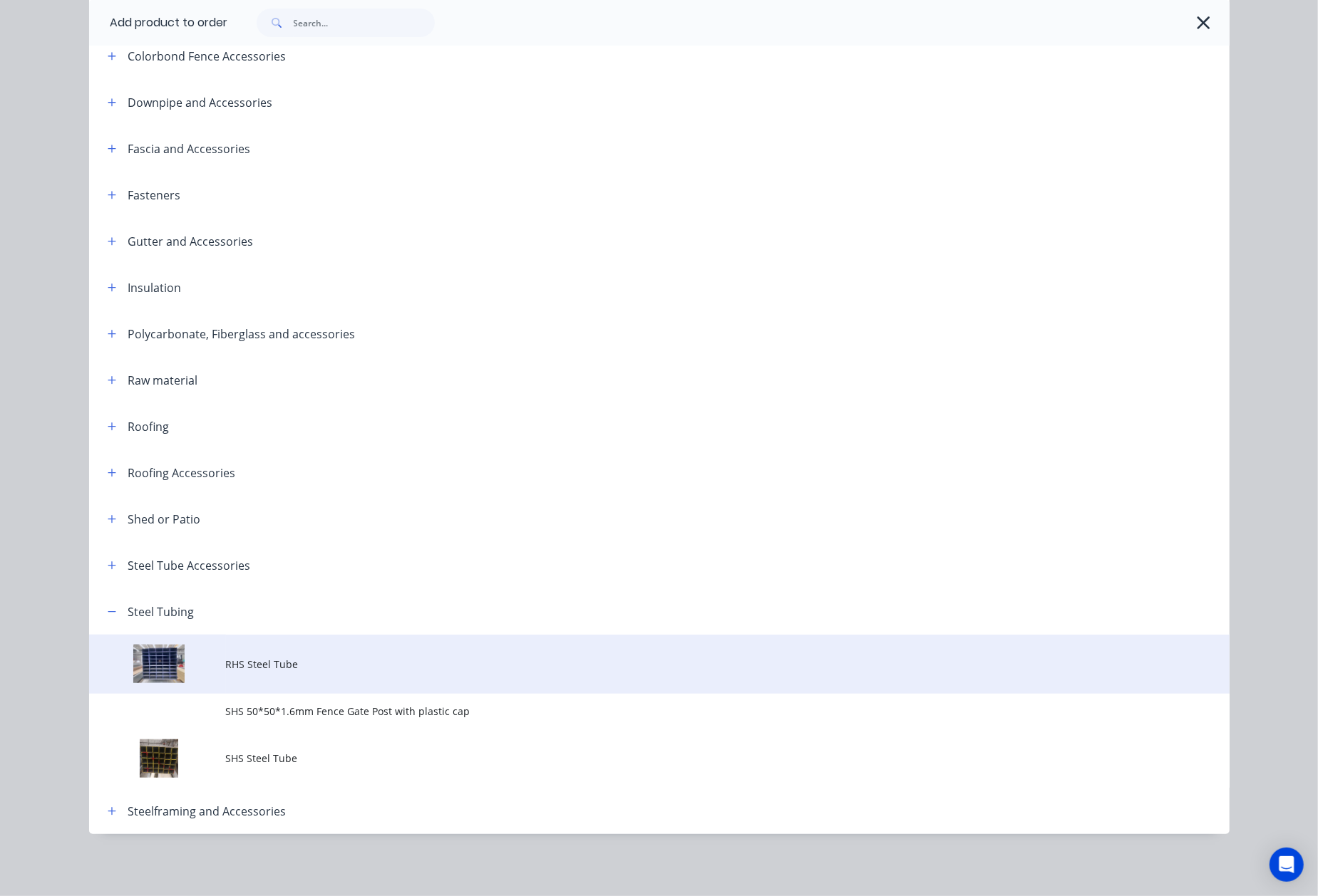
click at [256, 668] on span "RHS Steel Tube" at bounding box center [626, 665] width 802 height 15
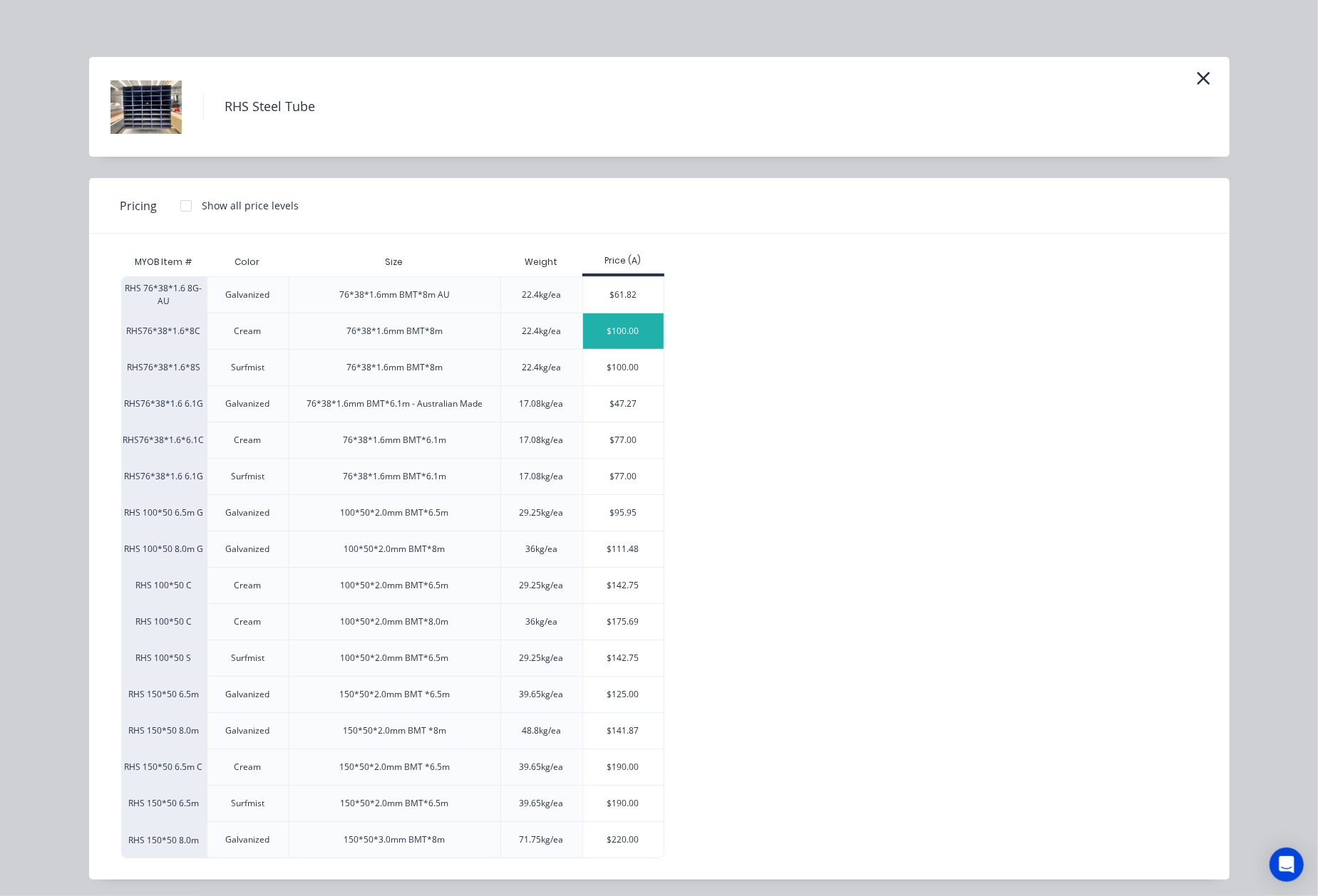
click at [631, 337] on div "$100.00" at bounding box center [623, 331] width 80 height 35
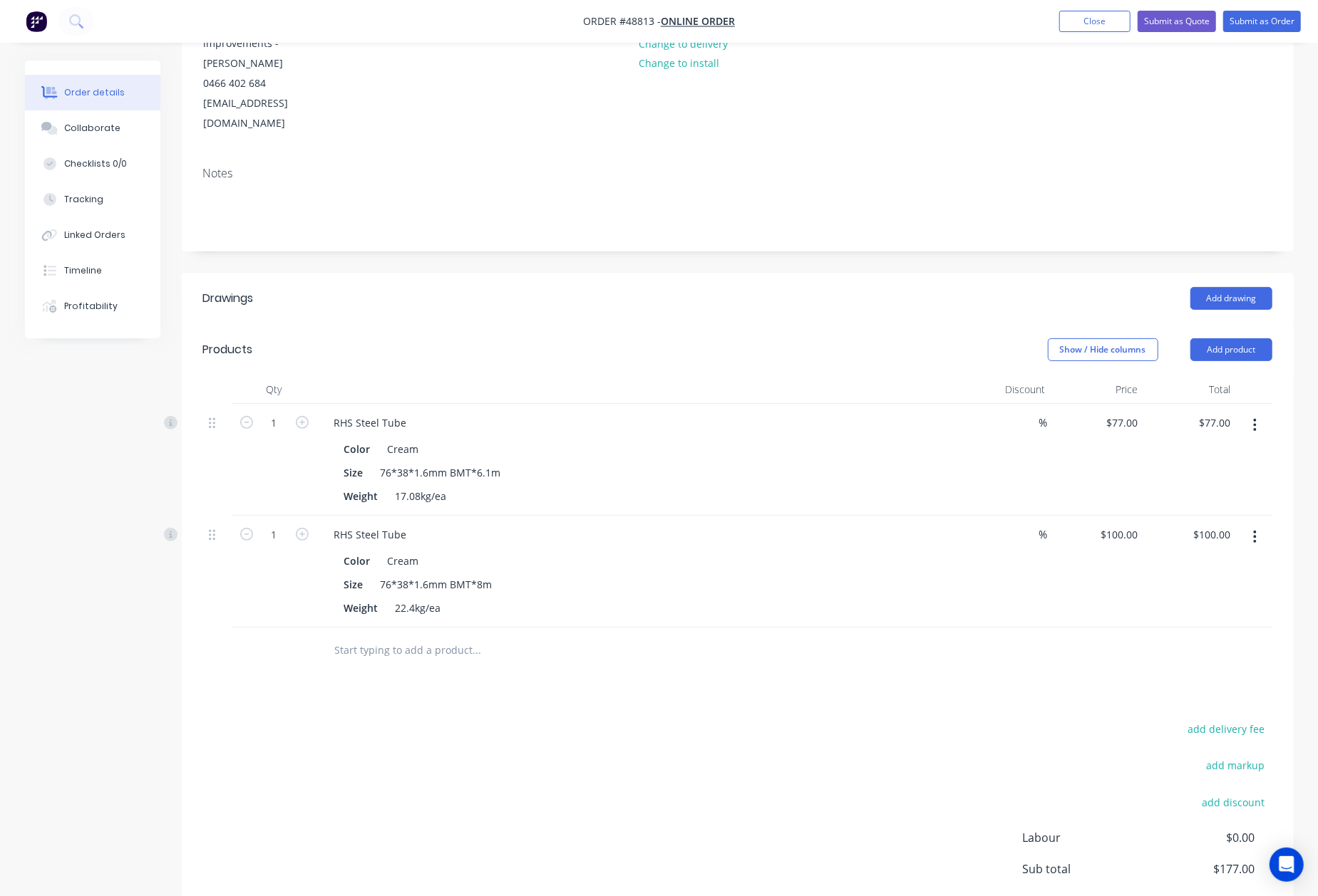
click at [334, 728] on div "add delivery fee add markup add discount Labour $0.00 Sub total $177.00 Tax $17…" at bounding box center [737, 841] width 1069 height 244
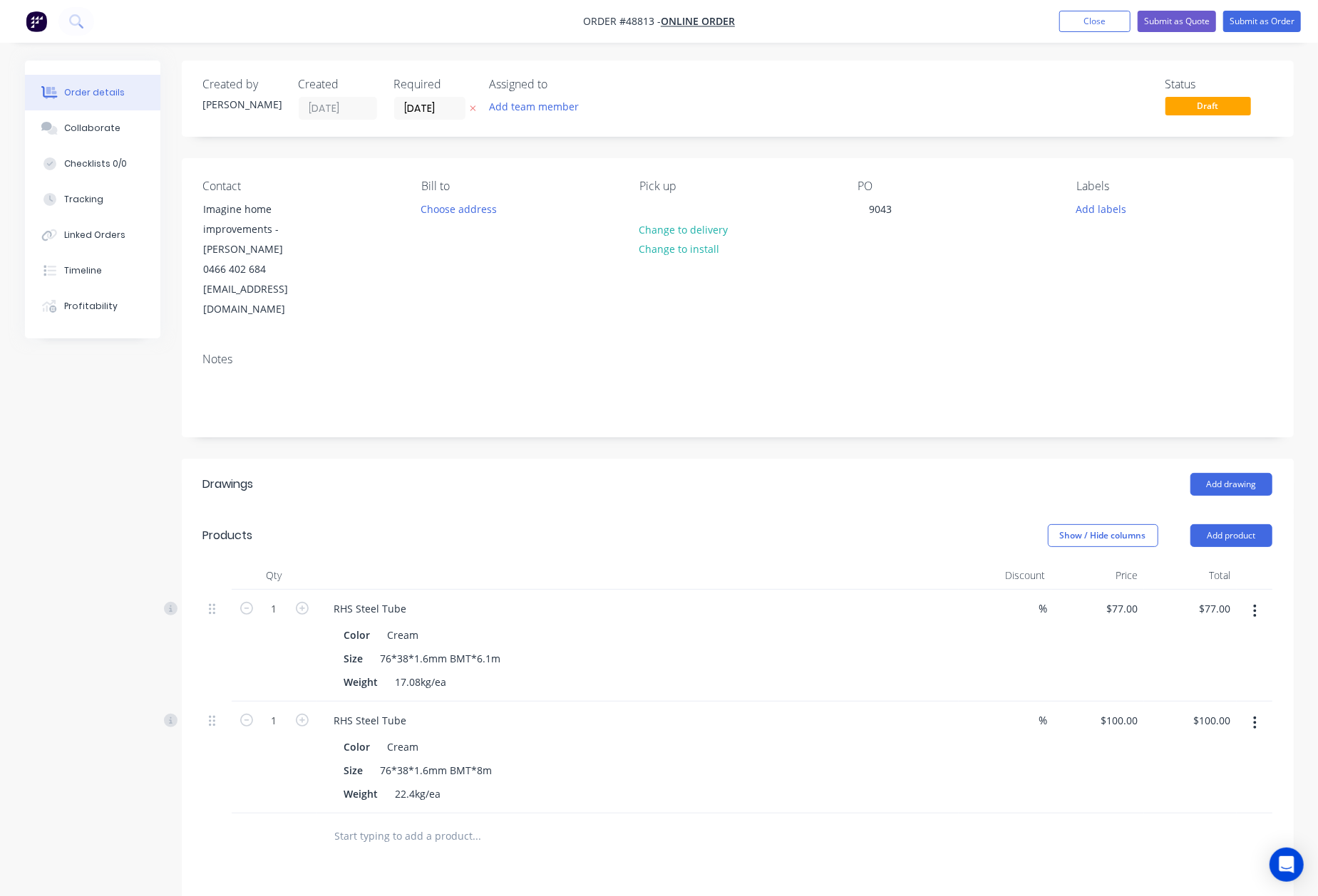
click at [757, 459] on header "Drawings Add drawing" at bounding box center [737, 485] width 1111 height 52
click at [742, 528] on div "Show / Hide columns Add product" at bounding box center [850, 535] width 842 height 23
click at [1198, 524] on button "Add product" at bounding box center [1231, 535] width 82 height 23
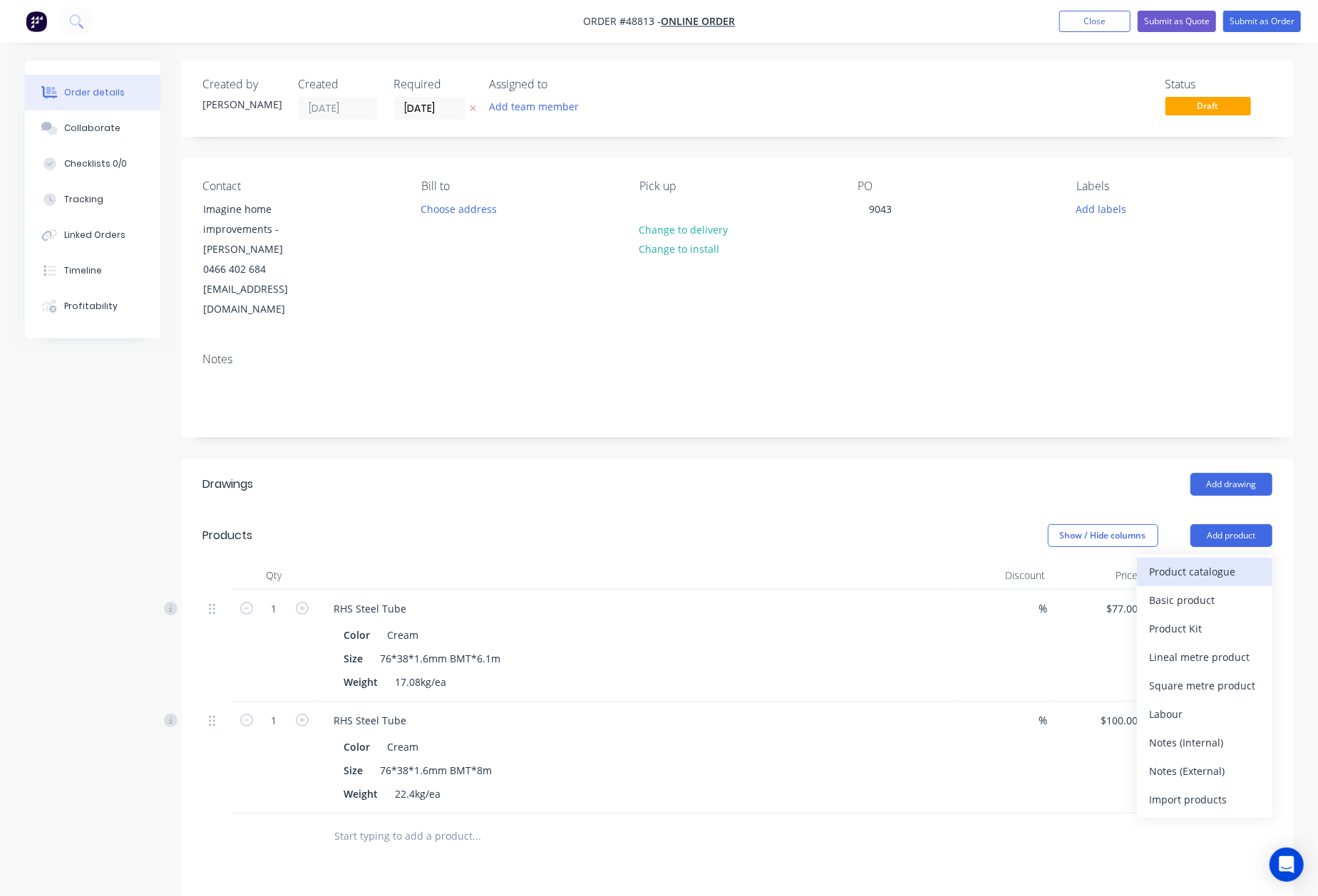
click at [1206, 561] on div "Product catalogue" at bounding box center [1204, 572] width 110 height 21
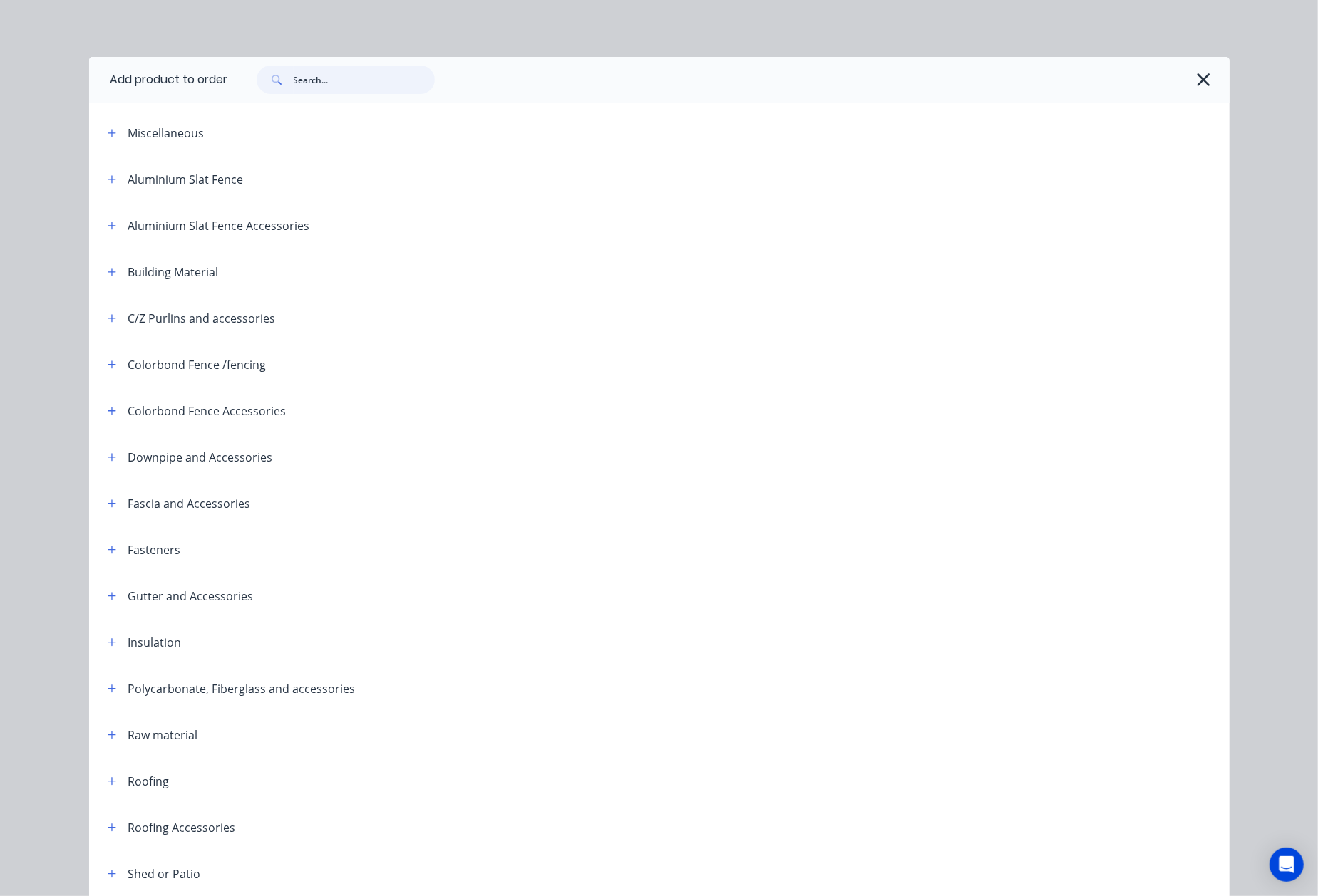
click at [328, 82] on input "text" at bounding box center [364, 80] width 142 height 29
type input "double"
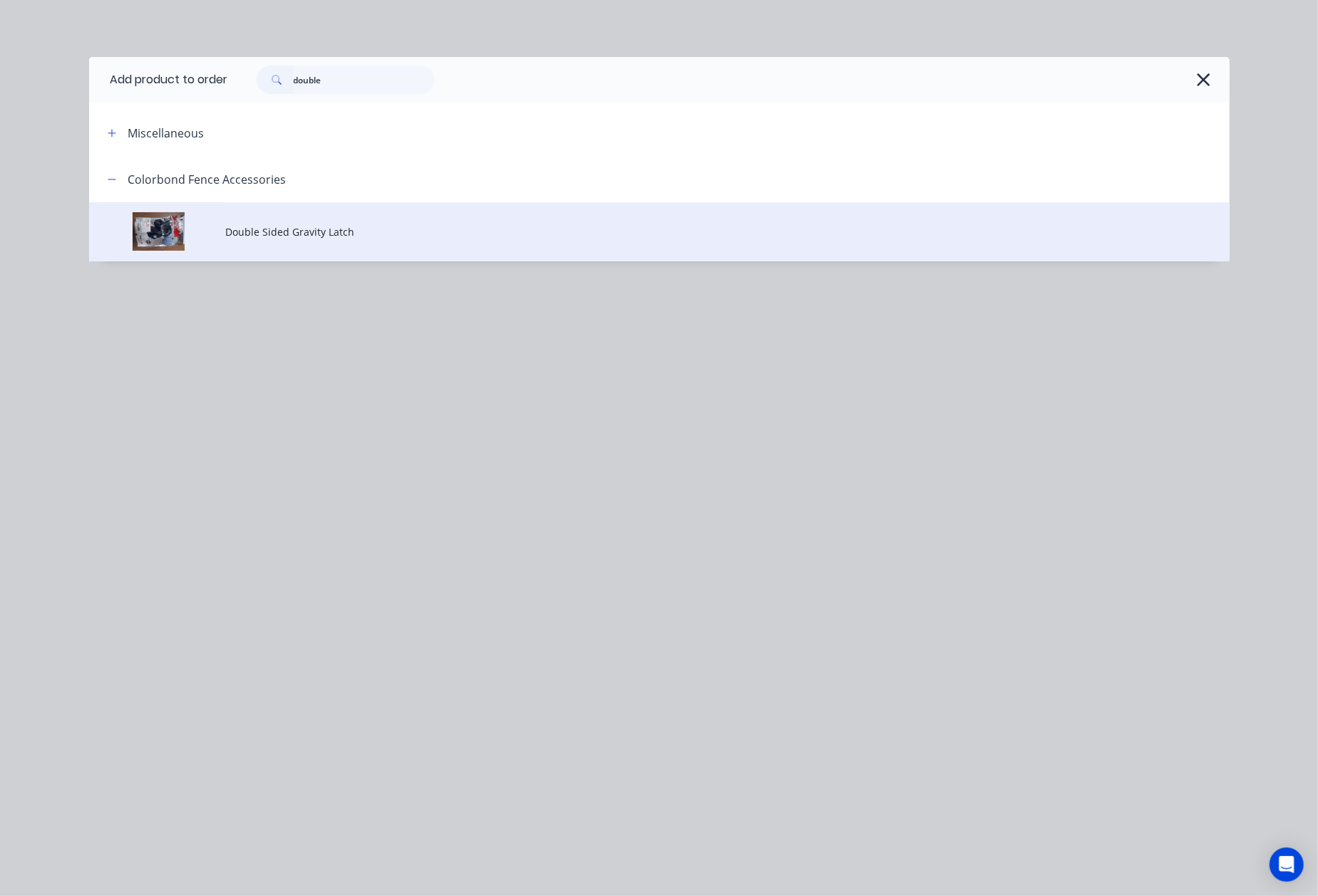
click at [331, 233] on span "Double Sided Gravity Latch" at bounding box center [626, 232] width 802 height 15
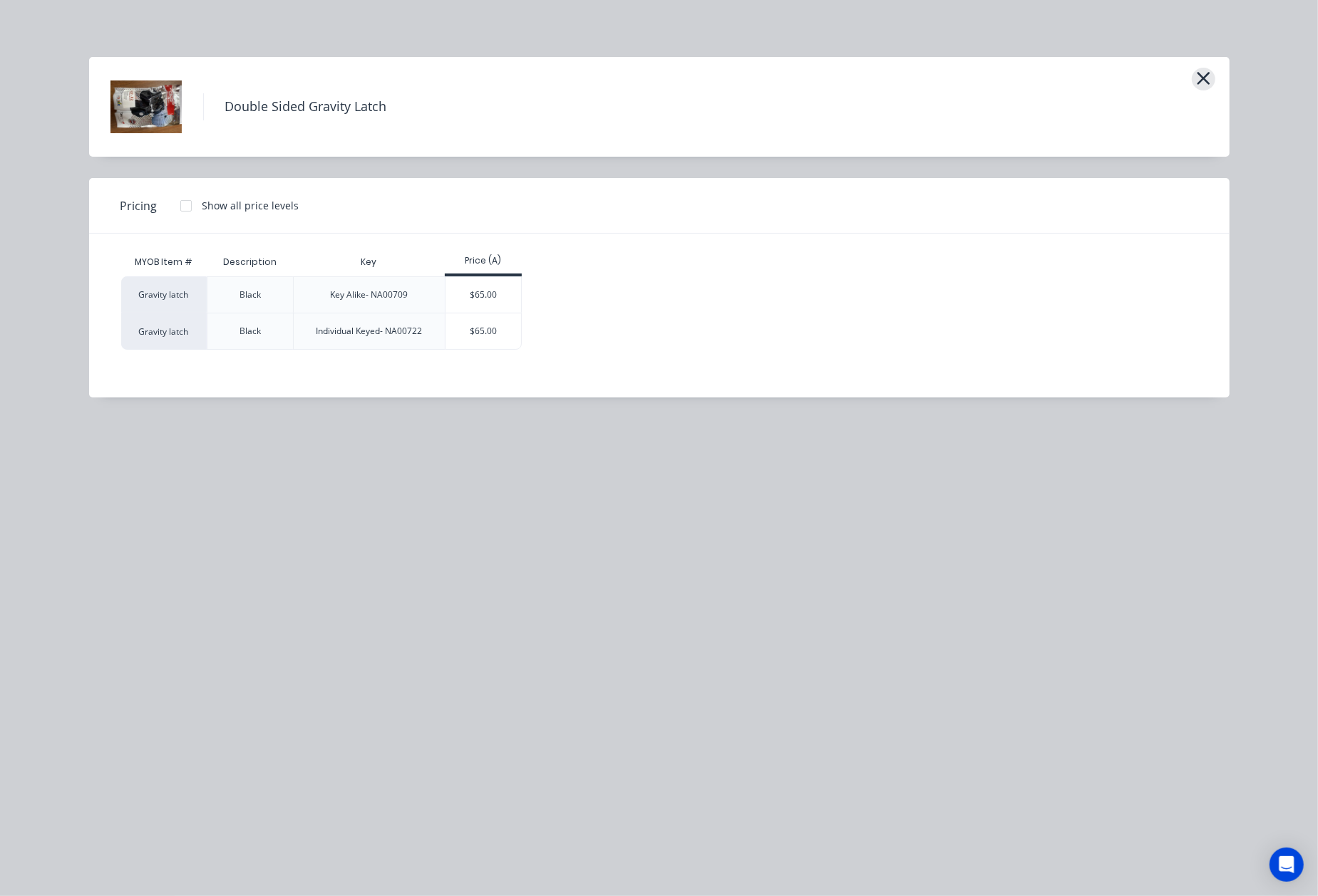
click at [1196, 79] on button "button" at bounding box center [1203, 79] width 24 height 23
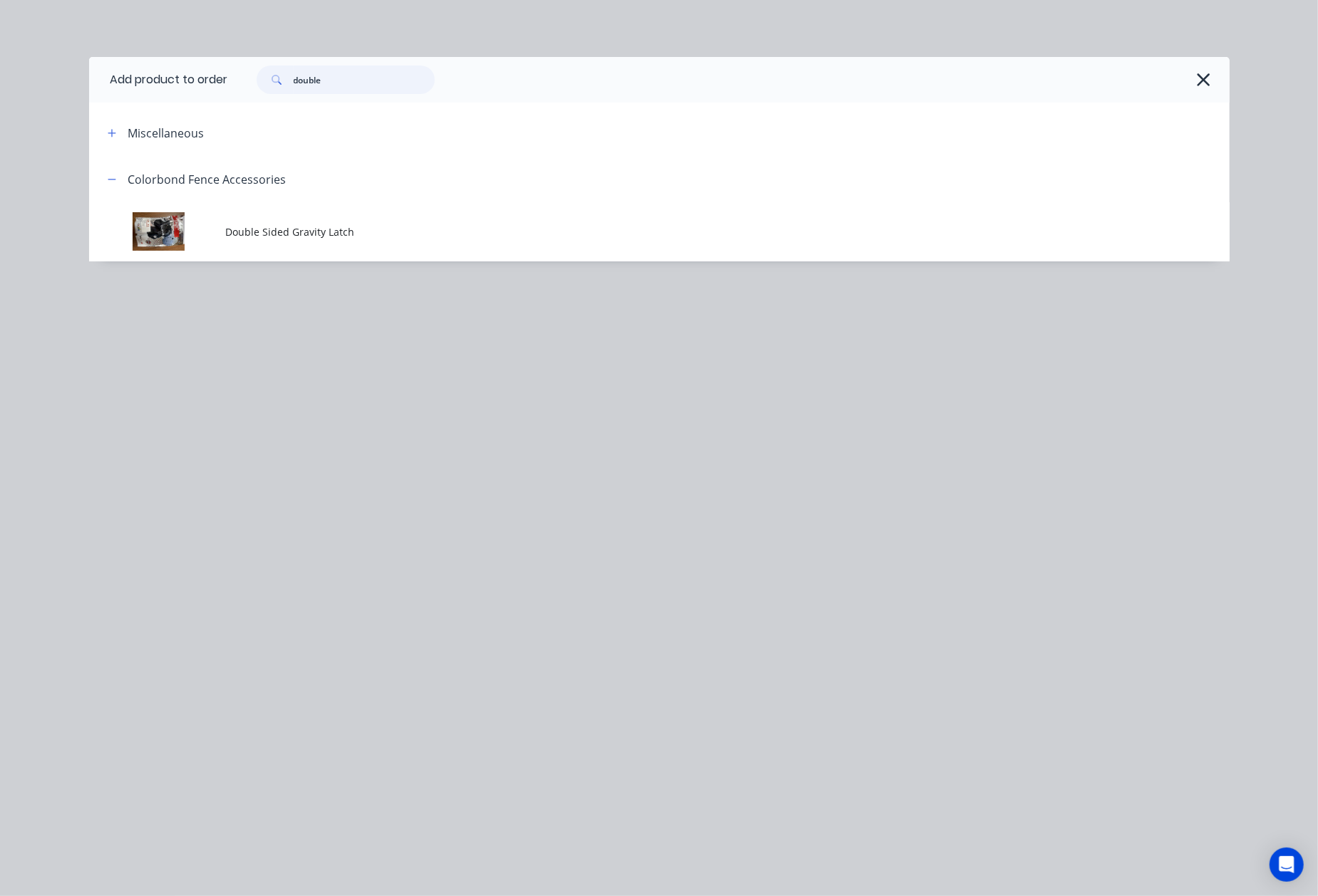
drag, startPoint x: 371, startPoint y: 76, endPoint x: 82, endPoint y: 104, distance: 290.4
click at [83, 104] on div "Add product to order double Miscellaneous Colorbond Fence Accessories Double Si…" at bounding box center [659, 448] width 1318 height 896
type input "sheet"
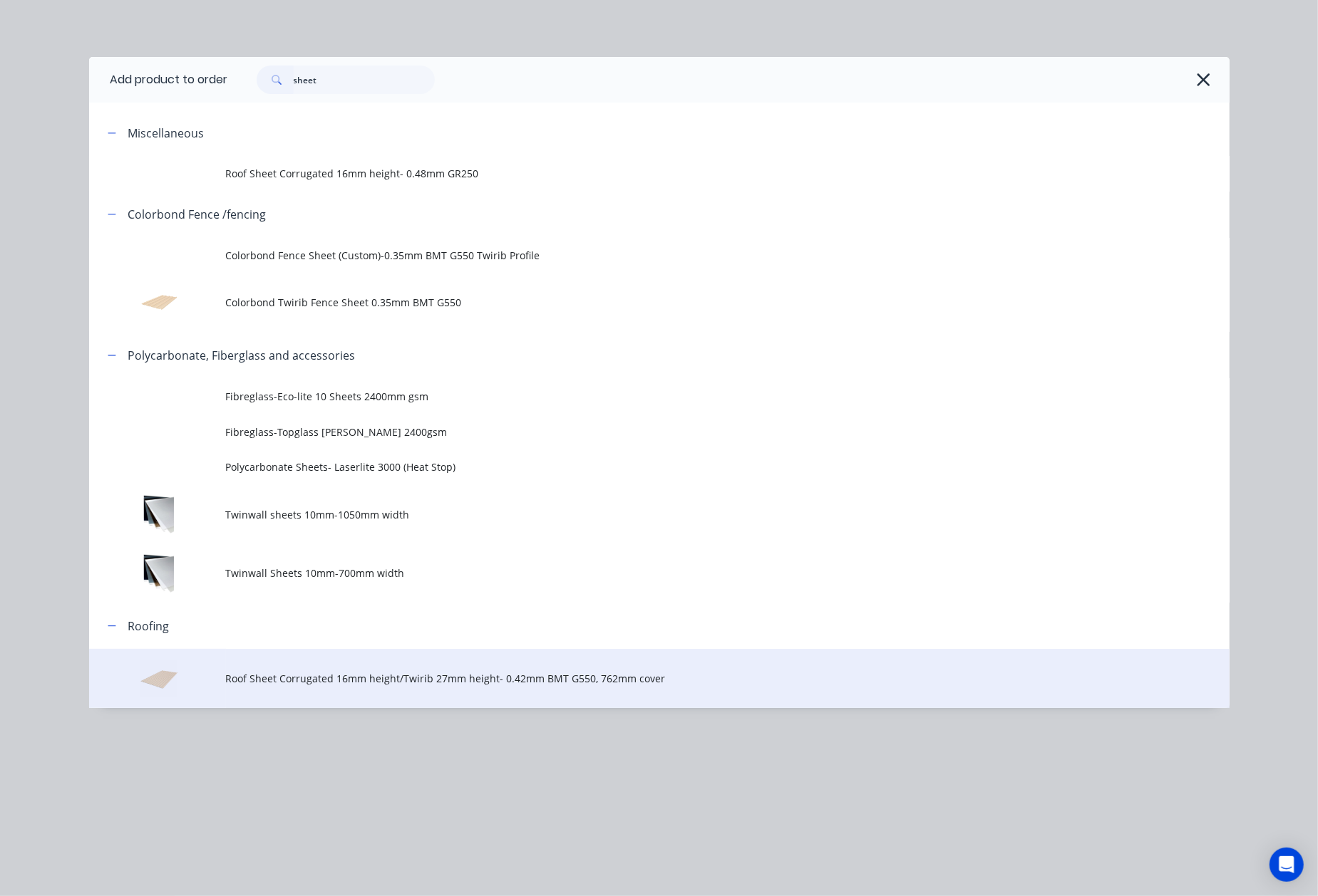
click at [361, 675] on span "Roof Sheet Corrugated 16mm height/Twirib 27mm height- 0.42mm BMT G550, 762mm co…" at bounding box center [626, 679] width 802 height 15
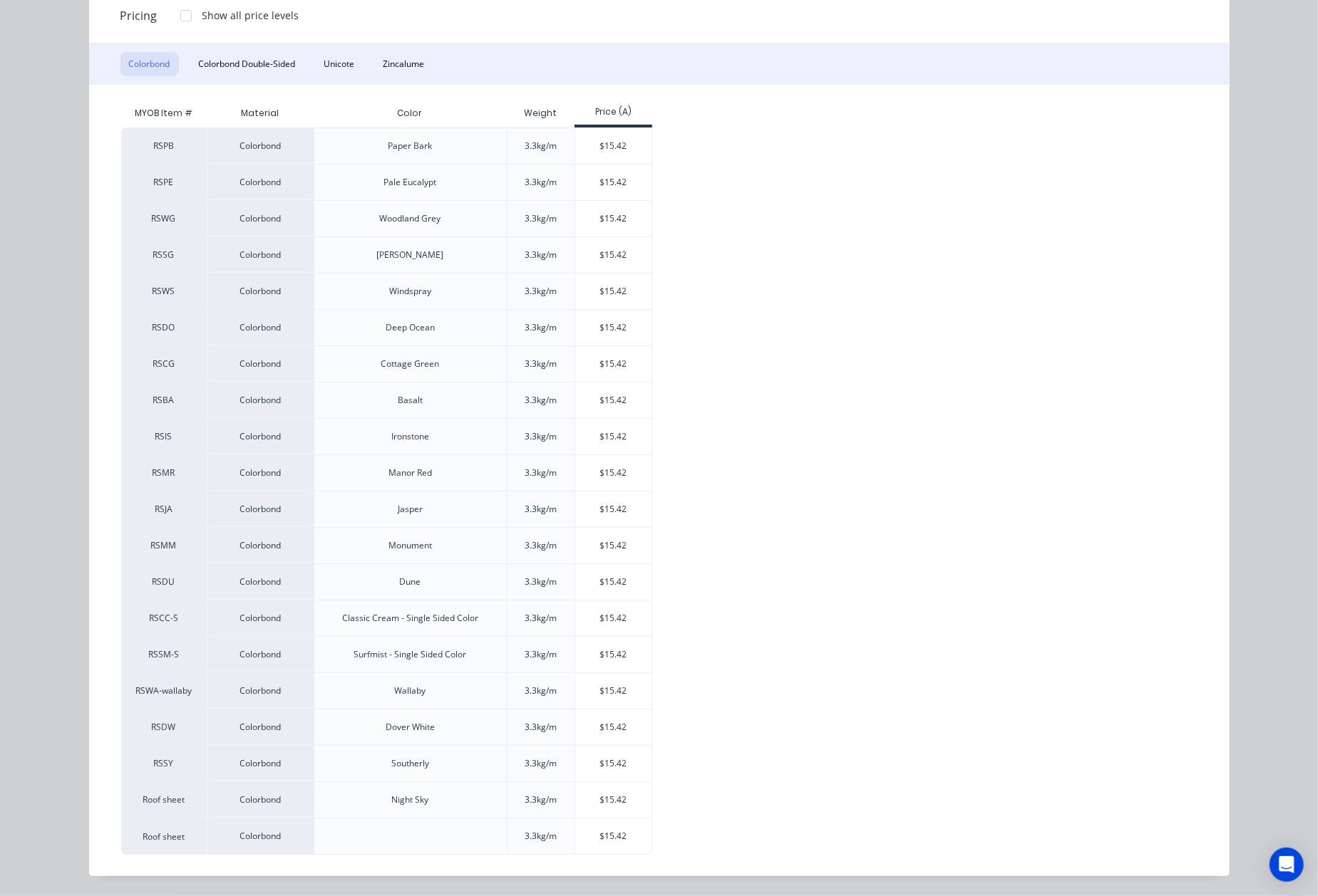
scroll to position [194, 0]
click at [255, 57] on button "Colorbond Double-Sided" at bounding box center [247, 63] width 114 height 24
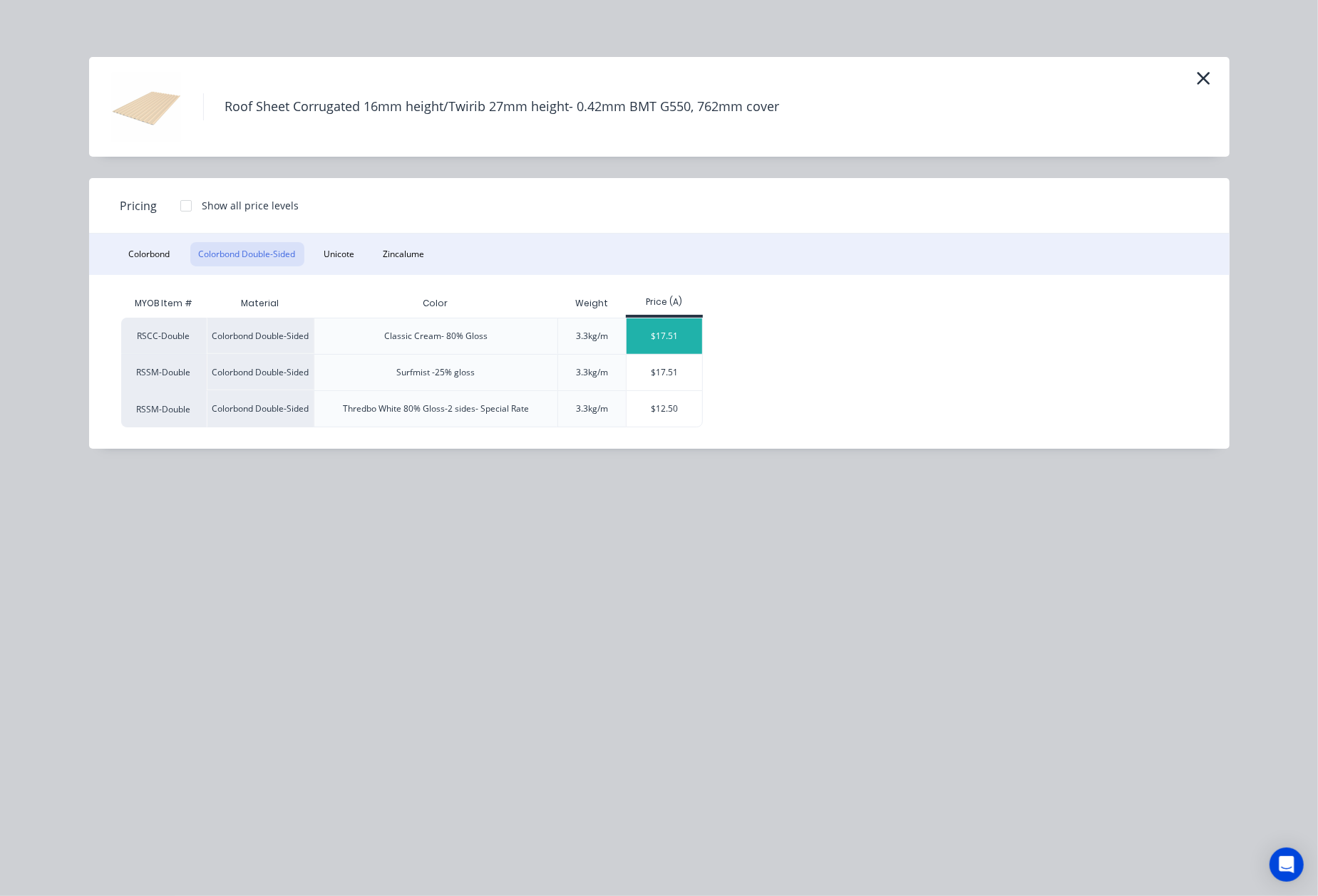
click at [664, 337] on div "$17.51" at bounding box center [665, 336] width 77 height 35
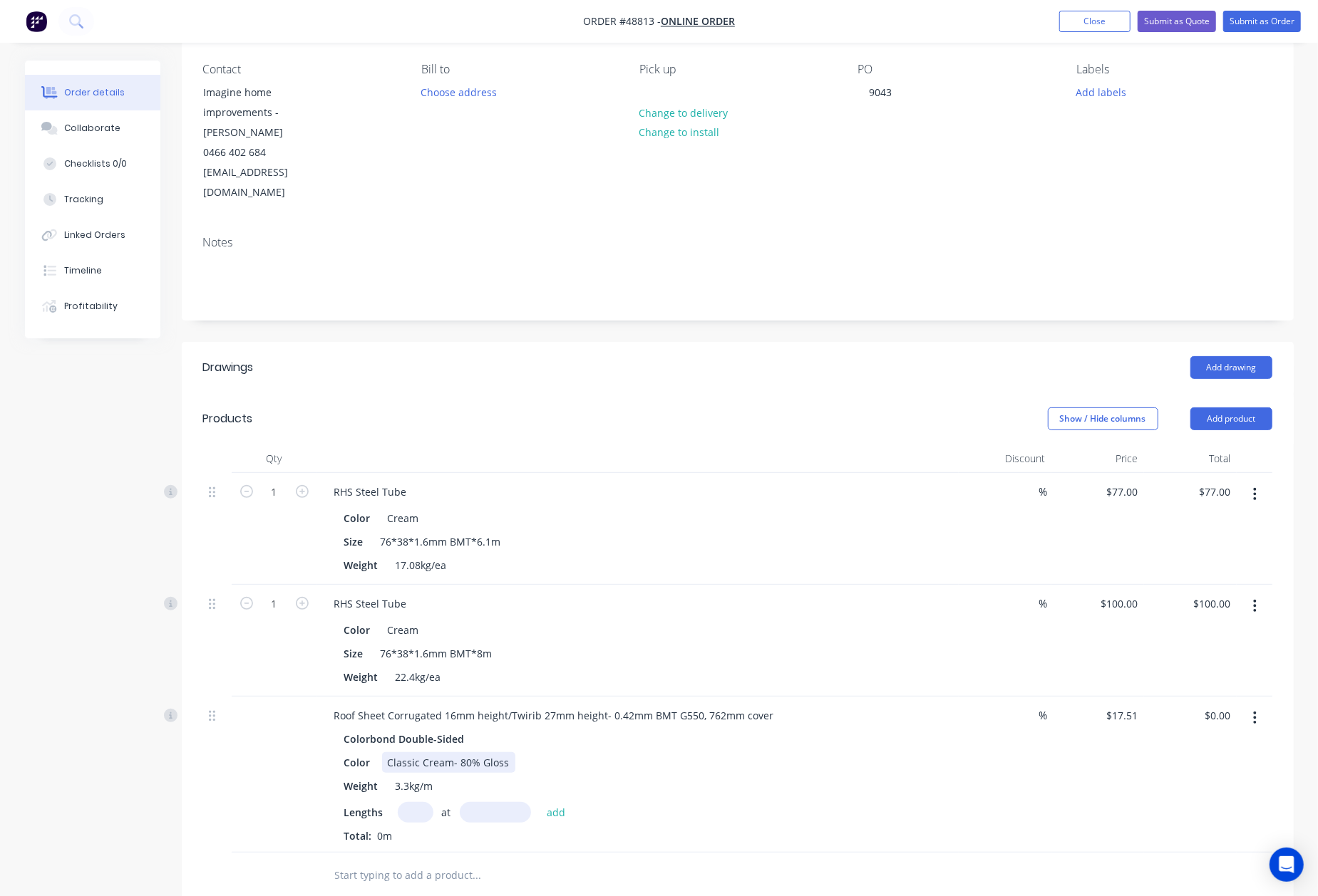
scroll to position [285, 0]
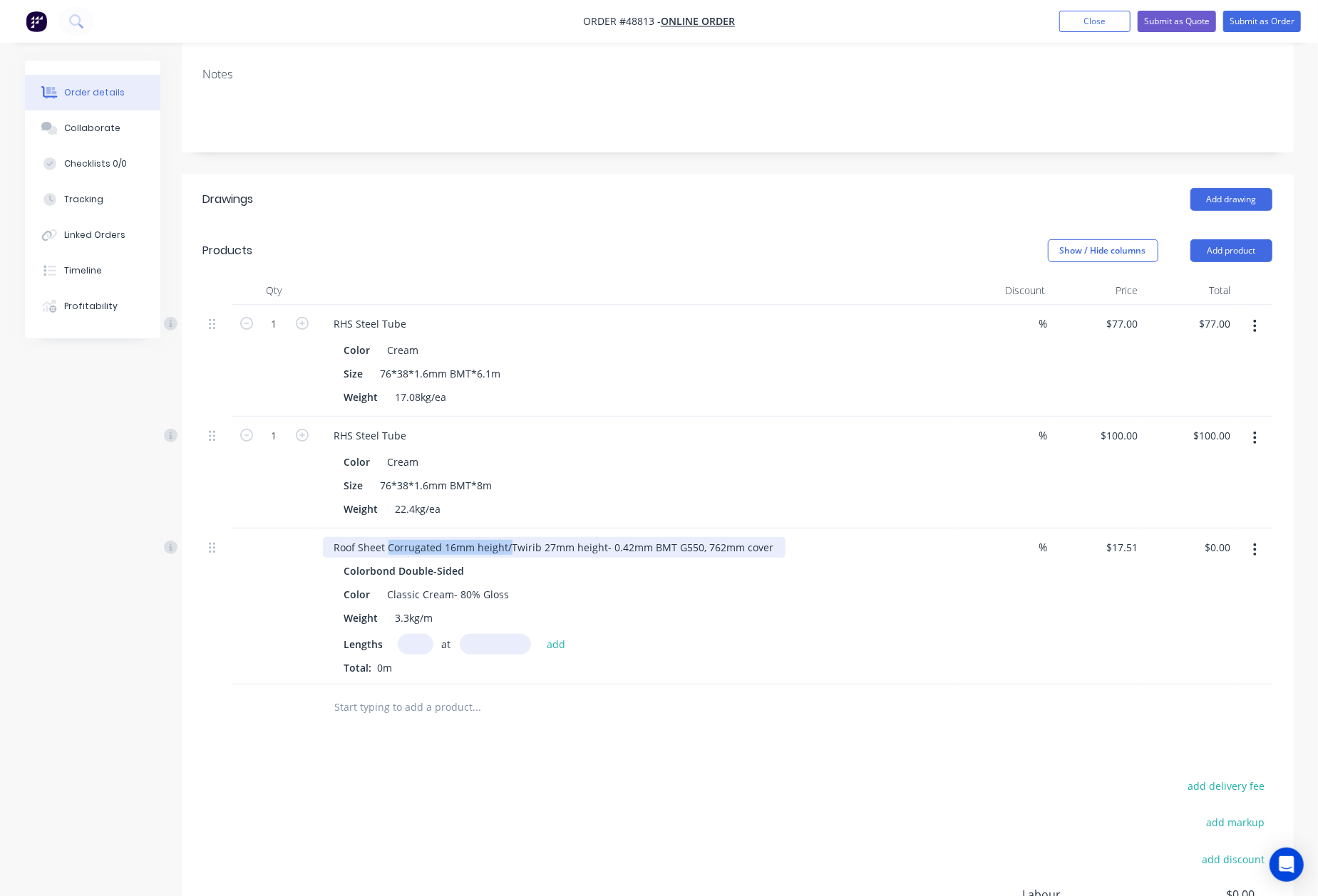
drag, startPoint x: 510, startPoint y: 527, endPoint x: 388, endPoint y: 517, distance: 122.4
click at [388, 529] on div "Roof Sheet Corrugated 16mm height/Twirib 27mm height- 0.42mm BMT G550, 762mm co…" at bounding box center [638, 606] width 642 height 156
click at [417, 634] on input "text" at bounding box center [415, 645] width 35 height 21
type input "4"
type input "3100"
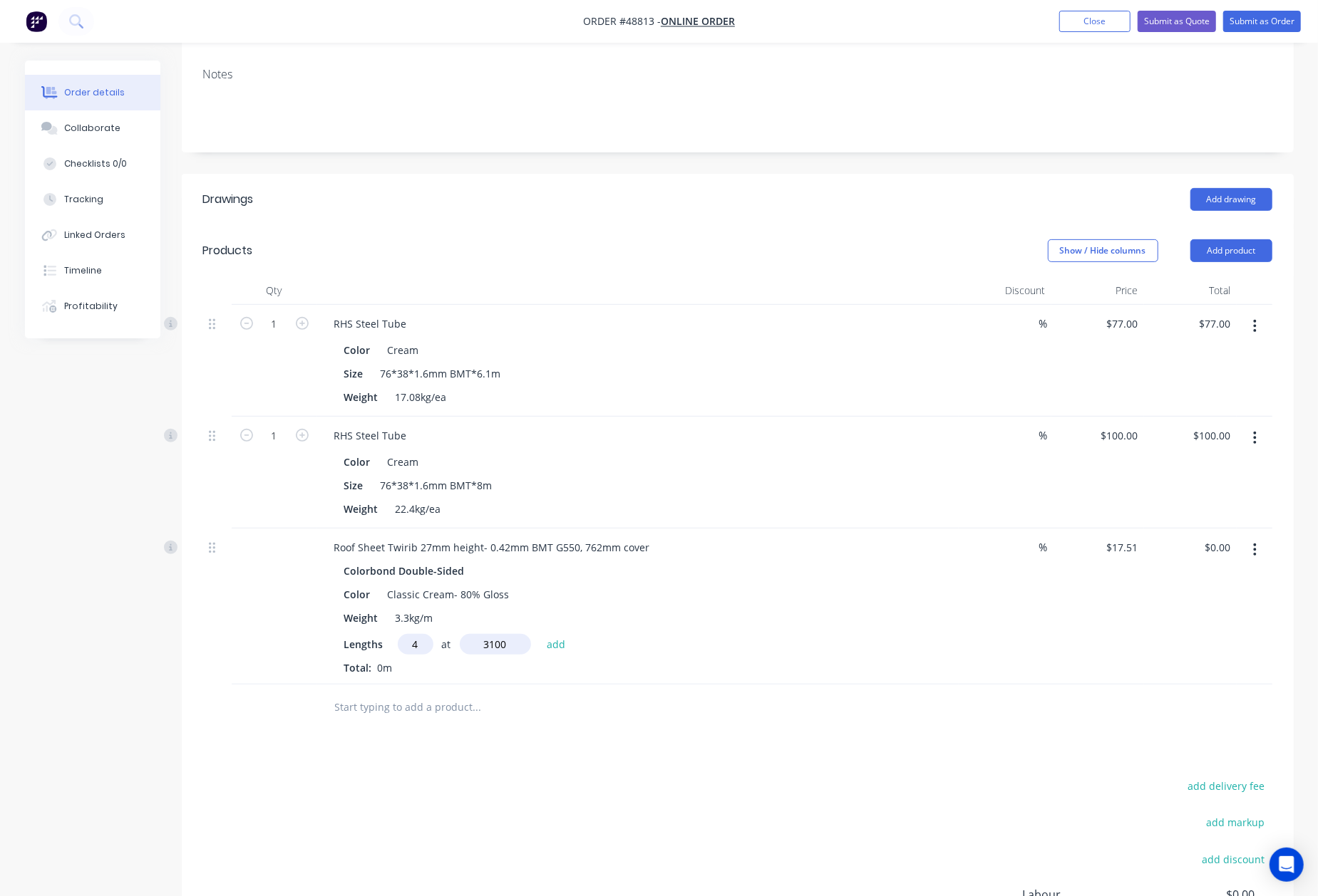
click at [539, 634] on button "add" at bounding box center [556, 644] width 33 height 19
type input "$217.12"
click at [813, 661] on div "4 at 3100mm" at bounding box center [638, 669] width 587 height 18
click at [1221, 239] on button "Add product" at bounding box center [1231, 251] width 82 height 23
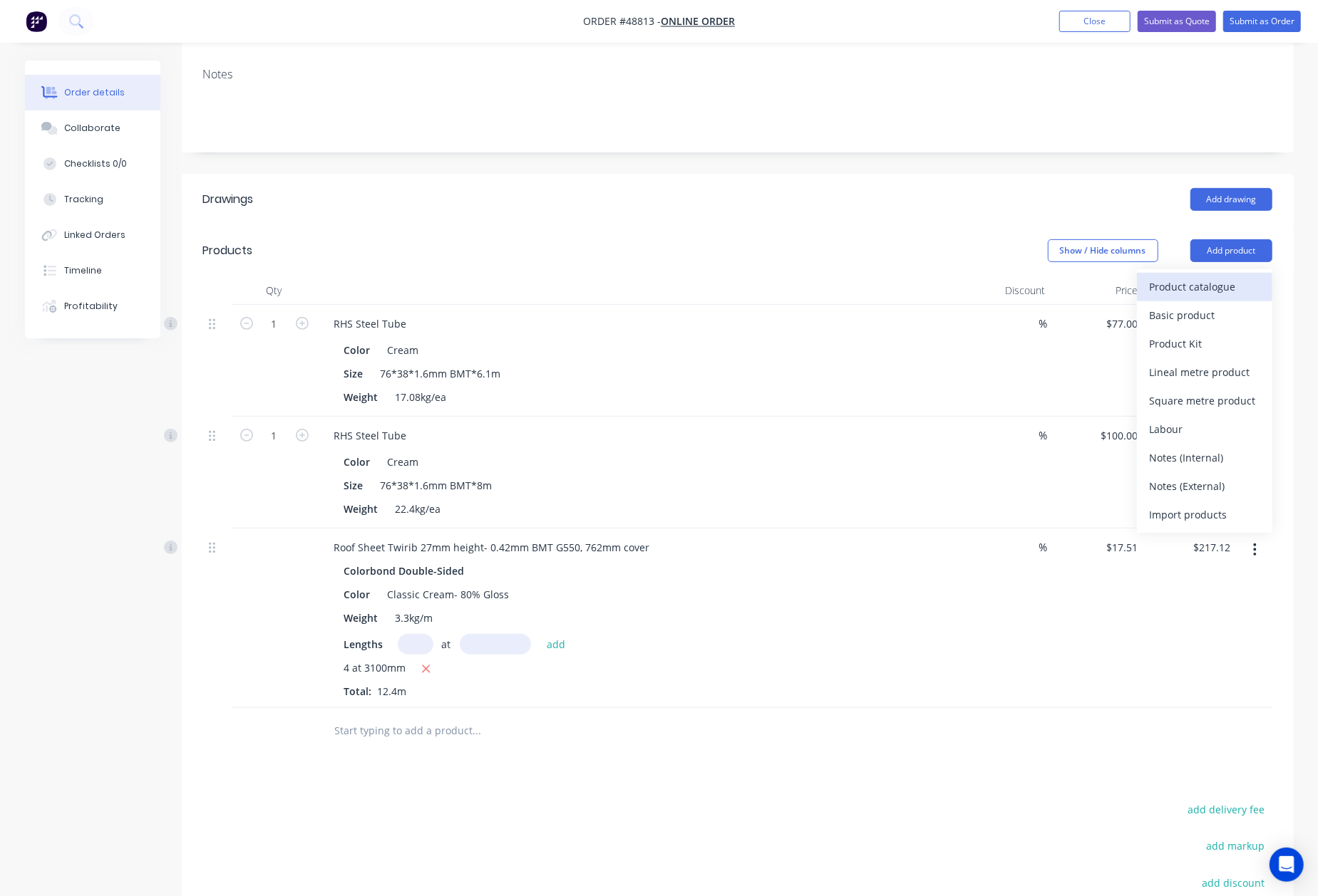
click at [1195, 273] on button "Product catalogue" at bounding box center [1204, 287] width 136 height 29
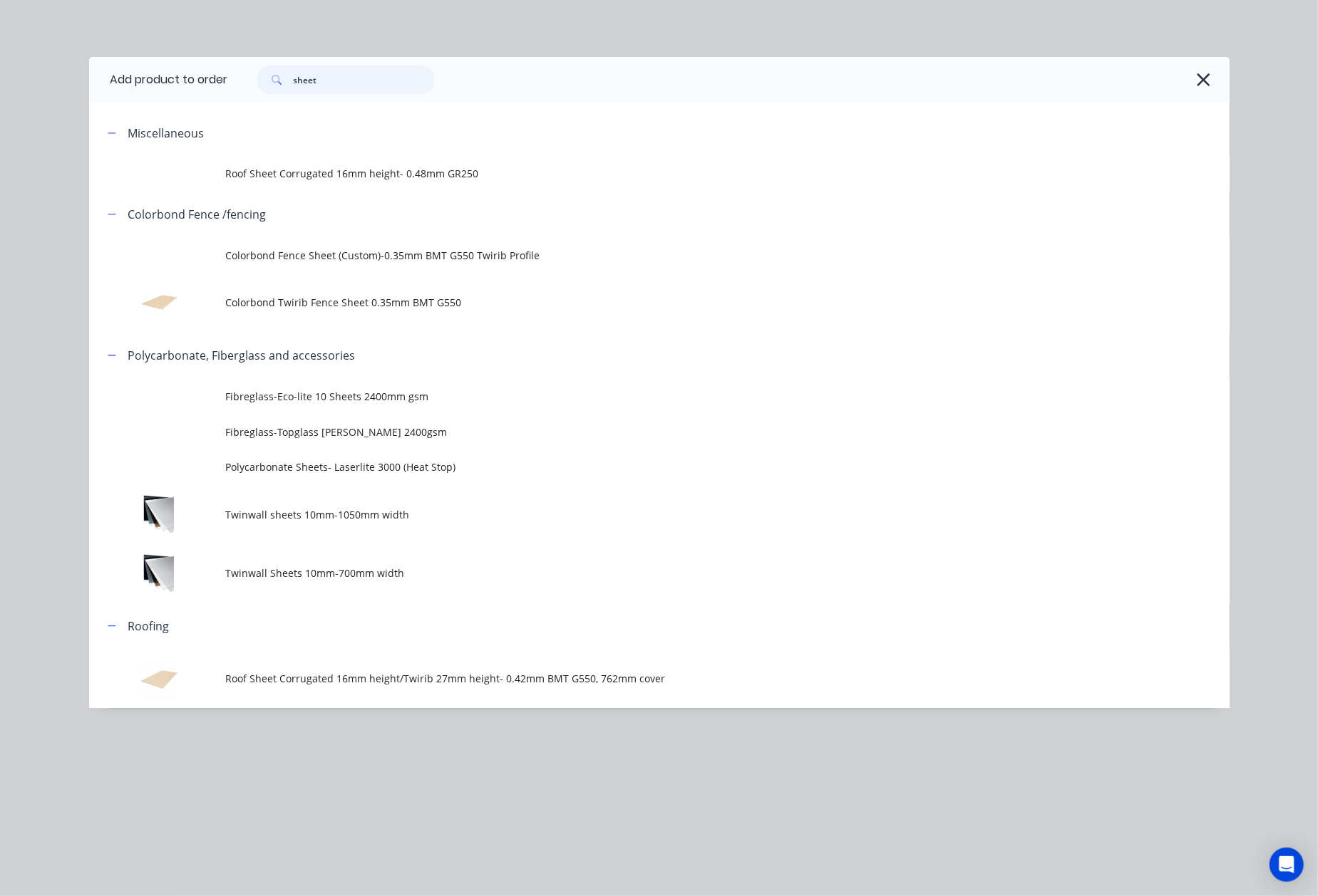
drag, startPoint x: 351, startPoint y: 74, endPoint x: 120, endPoint y: 81, distance: 231.1
click at [120, 81] on header "Add product to order sheet" at bounding box center [659, 80] width 1140 height 46
type input "16"
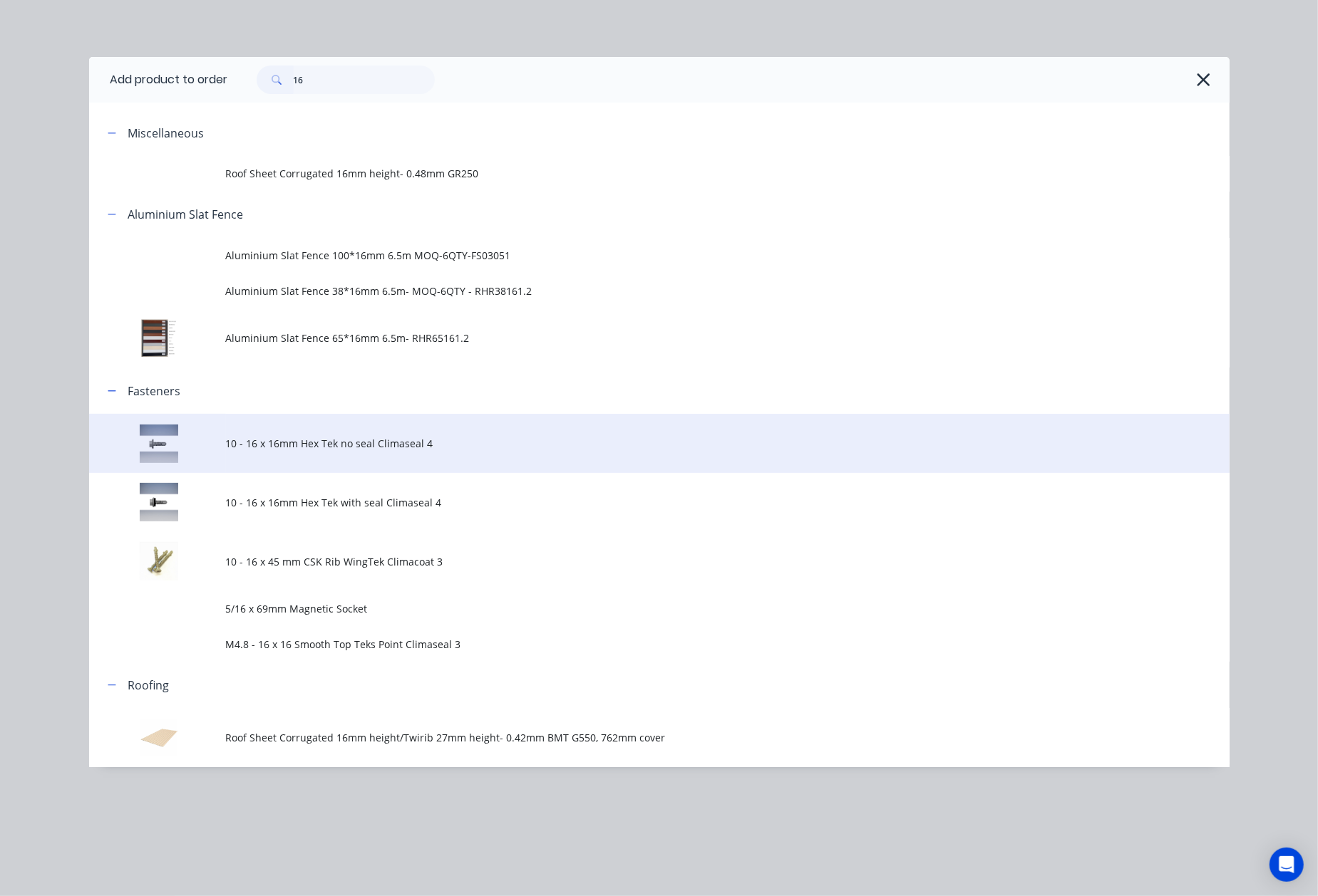
click at [338, 443] on span "10 - 16 x 16mm Hex Tek no seal Climaseal 4" at bounding box center [626, 444] width 802 height 15
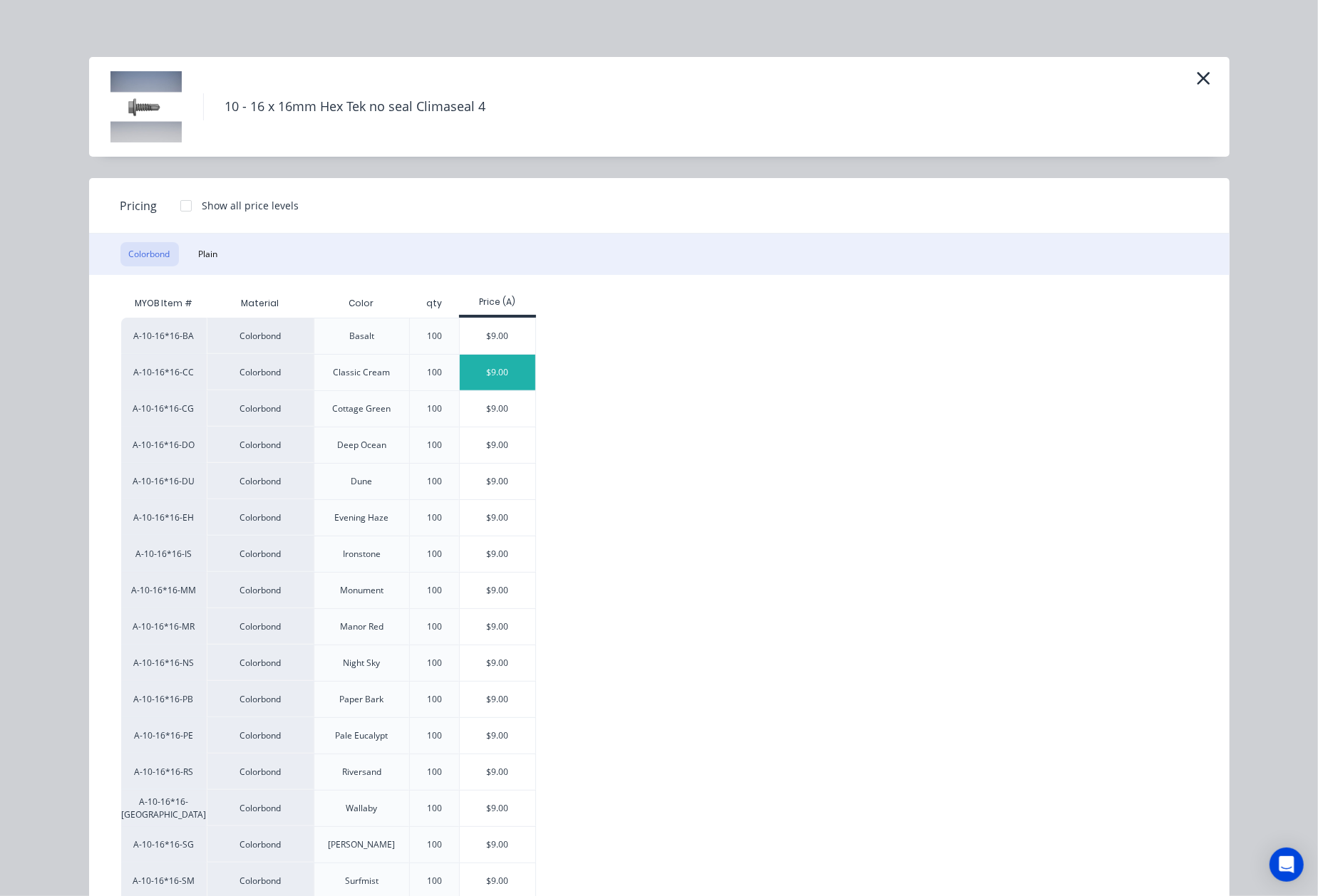
click at [485, 376] on div "$9.00" at bounding box center [498, 372] width 77 height 35
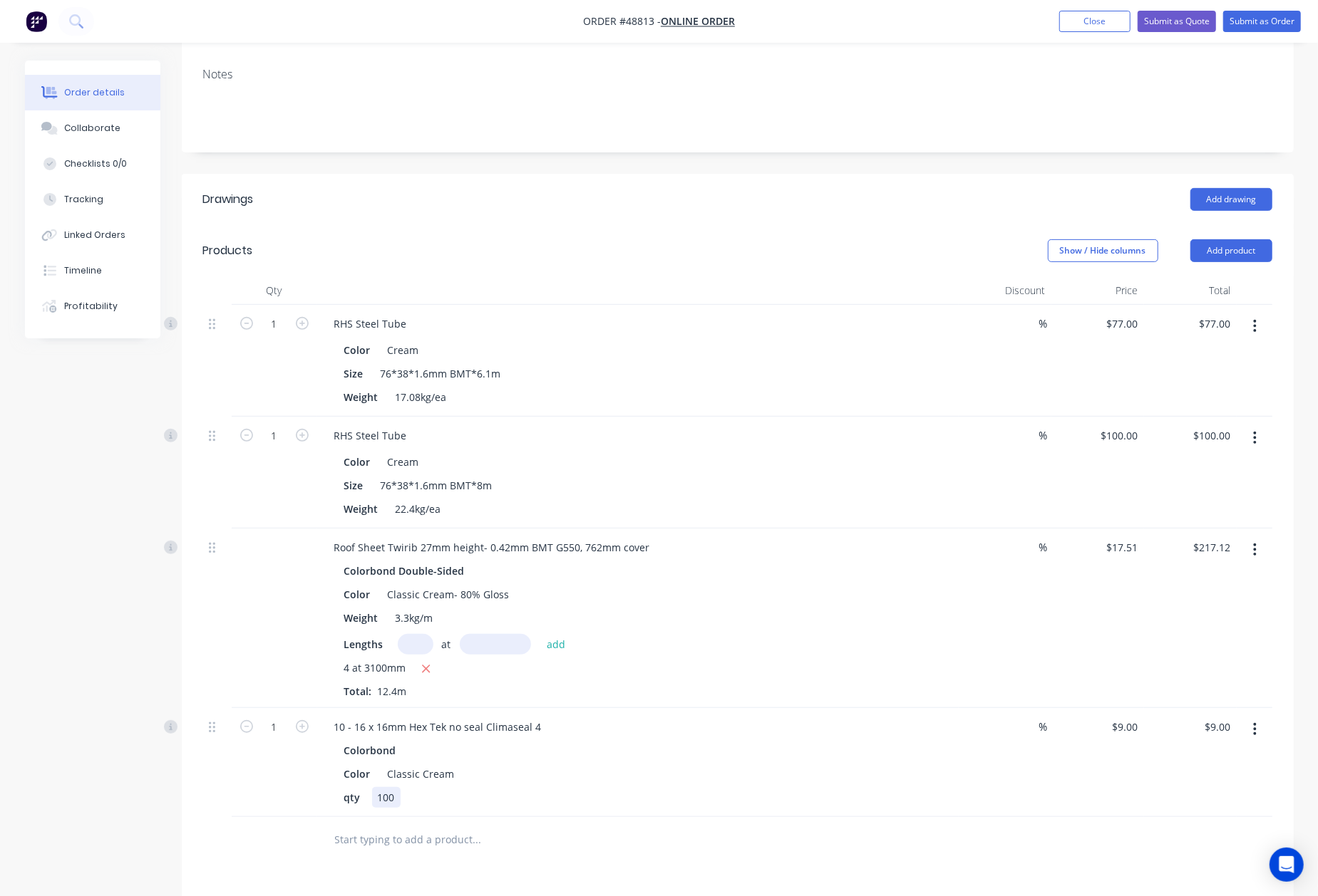
click at [669, 787] on div "qty 100" at bounding box center [635, 798] width 593 height 21
click at [787, 257] on header "Products Show / Hide columns Add product" at bounding box center [737, 251] width 1111 height 52
click at [1213, 188] on button "Add drawing" at bounding box center [1231, 200] width 82 height 23
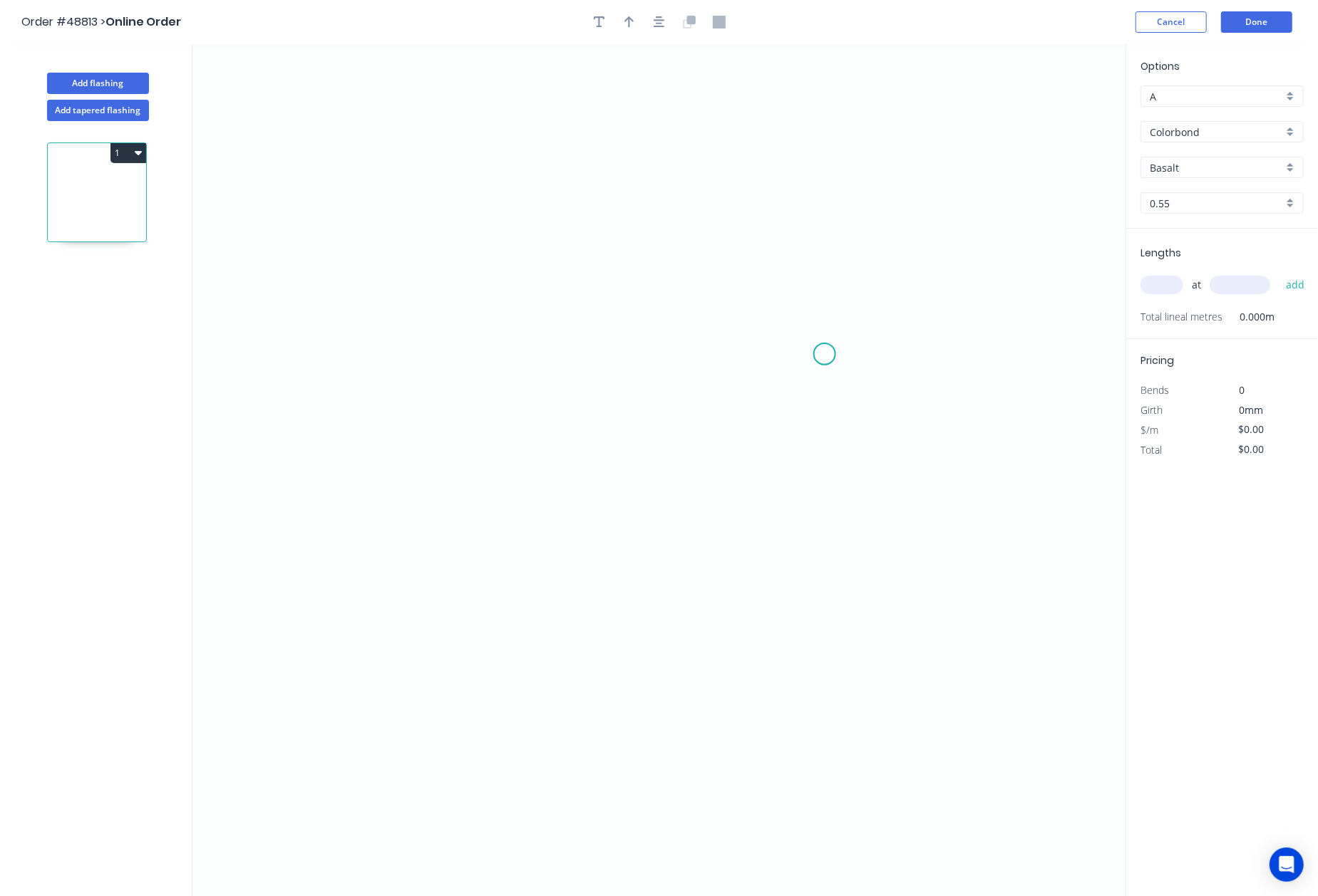
click at [824, 355] on icon "0" at bounding box center [658, 470] width 933 height 853
click at [787, 323] on icon at bounding box center [805, 339] width 37 height 32
click at [400, 329] on icon "0 ?" at bounding box center [658, 470] width 933 height 853
click at [383, 684] on icon "0 ? ? ? º" at bounding box center [658, 470] width 933 height 853
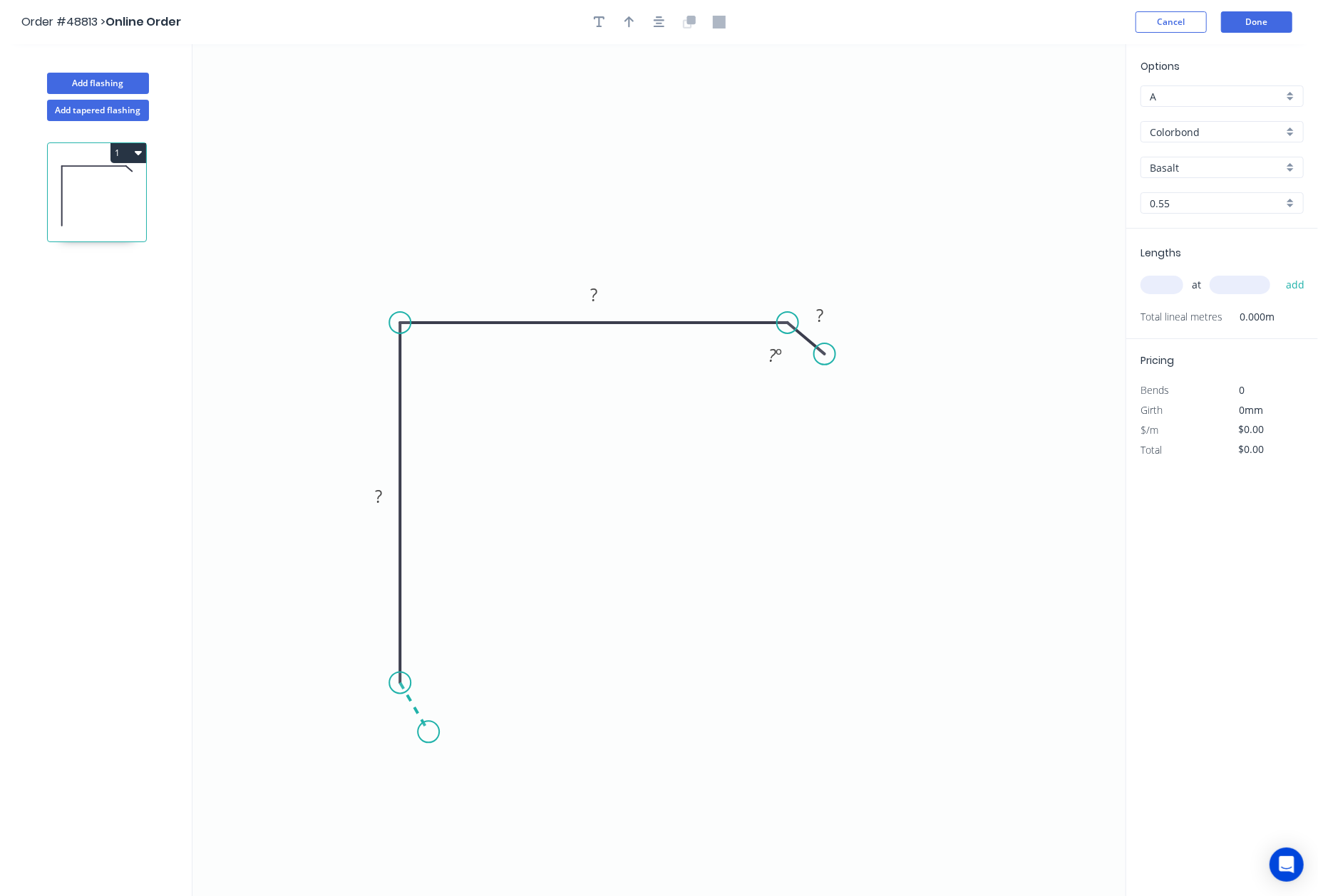
click at [428, 733] on icon "0 ? ? ? ? º" at bounding box center [658, 470] width 933 height 853
click at [428, 733] on circle at bounding box center [428, 732] width 21 height 21
click at [400, 710] on rect at bounding box center [396, 712] width 29 height 20
click at [630, 24] on icon "button" at bounding box center [629, 21] width 10 height 12
type input "$10.12"
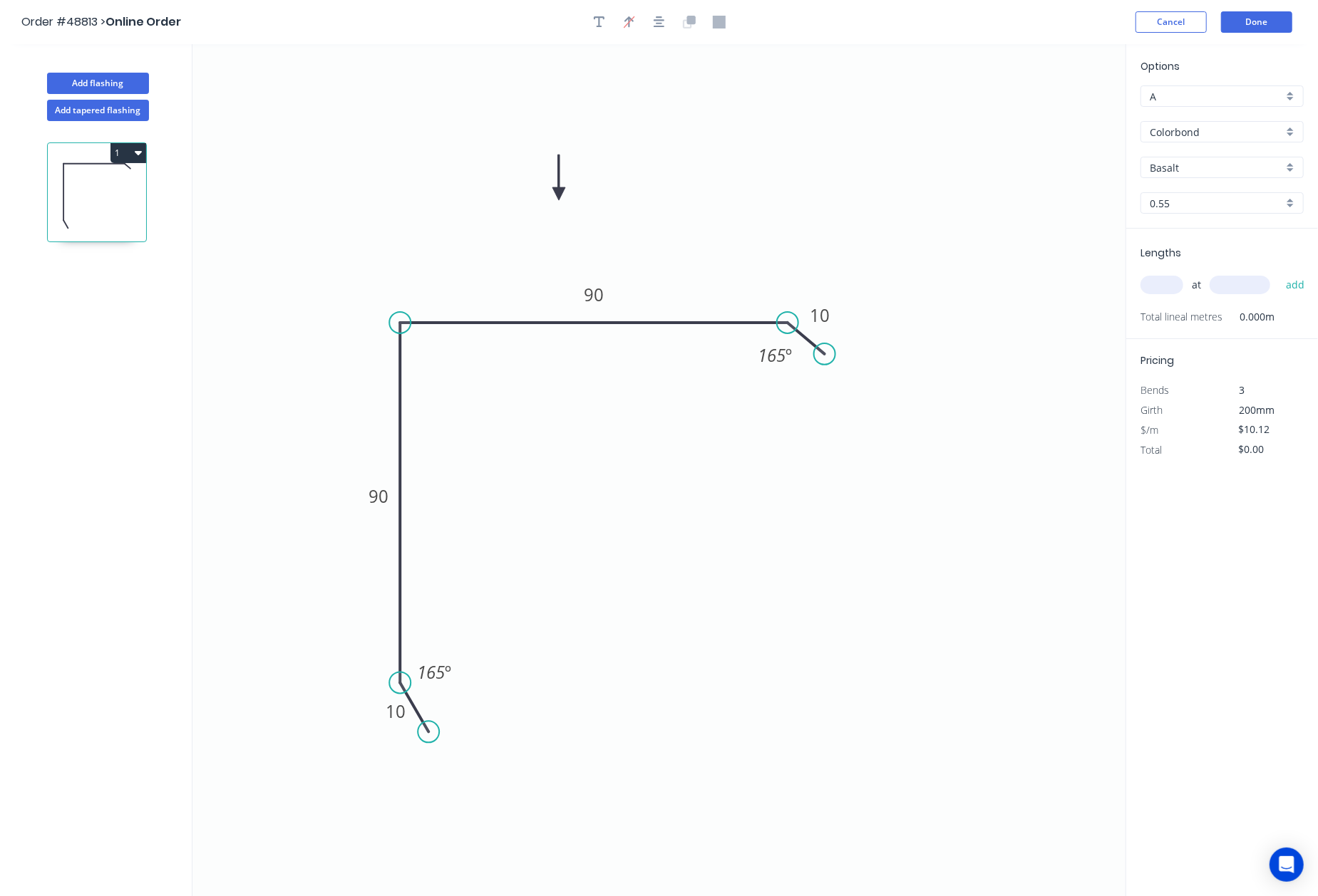
drag, startPoint x: 1053, startPoint y: 113, endPoint x: 559, endPoint y: 194, distance: 500.6
click at [559, 194] on icon at bounding box center [558, 178] width 12 height 46
drag, startPoint x: 1234, startPoint y: 181, endPoint x: 1229, endPoint y: 168, distance: 13.9
click at [1232, 177] on div "Options A A Colorbond Colorbond Basalt Basalt 0.55 0.55" at bounding box center [1221, 143] width 191 height 170
click at [1229, 168] on input "Basalt" at bounding box center [1216, 168] width 133 height 15
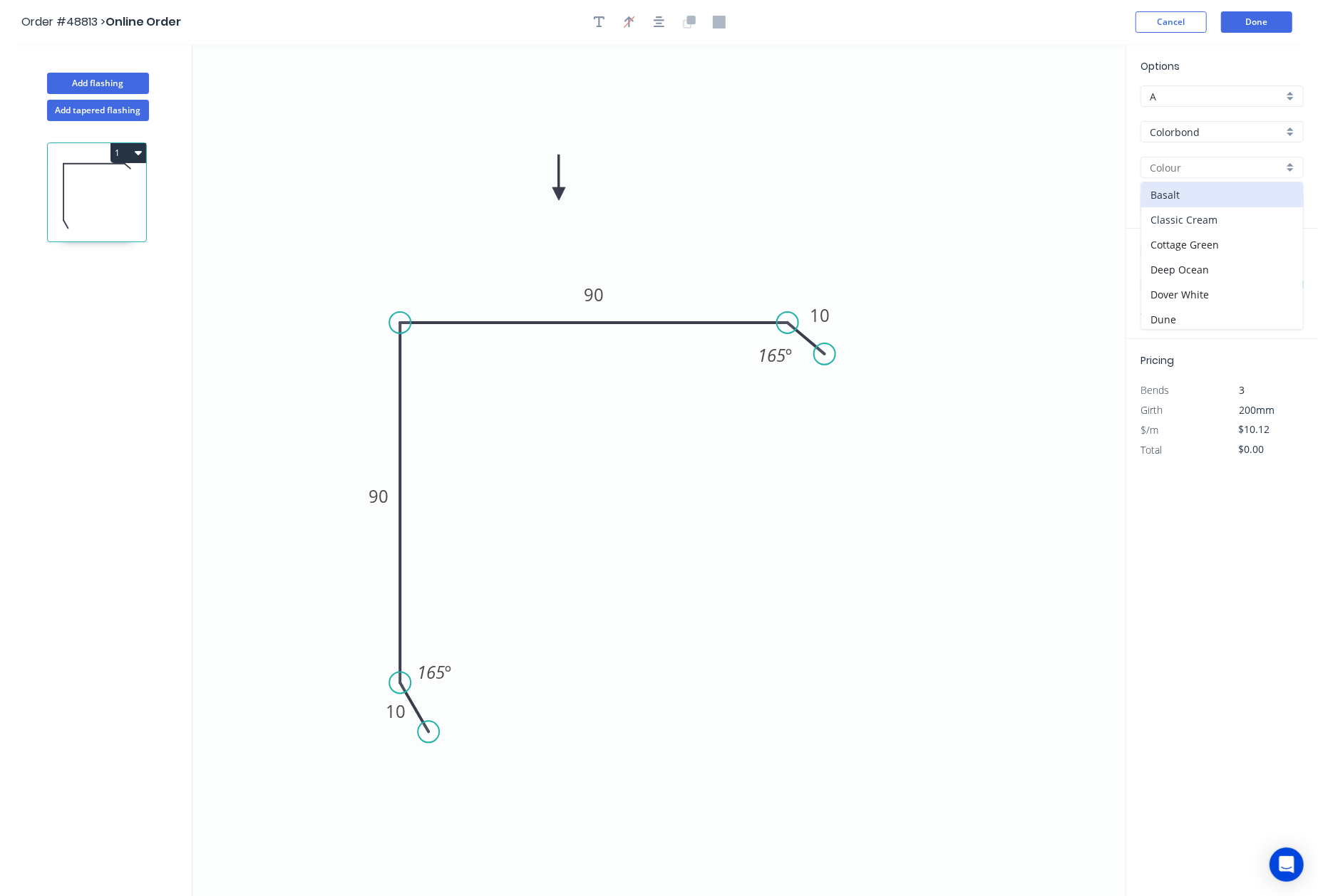
click at [1212, 208] on div "Classic Cream" at bounding box center [1221, 220] width 162 height 25
type input "Classic Cream"
click at [1155, 278] on input "text" at bounding box center [1161, 284] width 43 height 18
type input "1"
type input "6000"
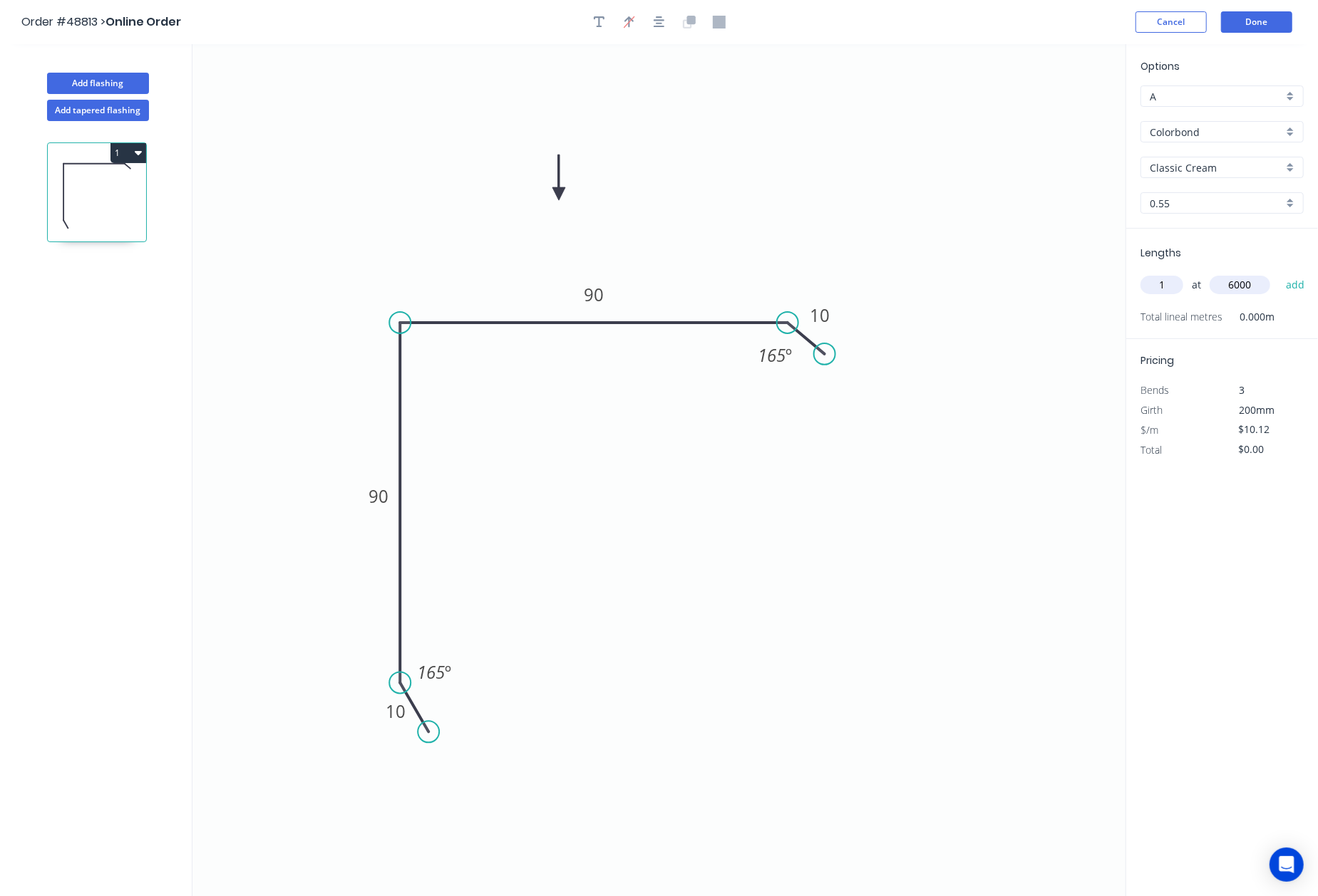
click at [1279, 273] on button "add" at bounding box center [1295, 284] width 33 height 24
type input "$60.72"
click at [1258, 18] on button "Done" at bounding box center [1256, 22] width 72 height 21
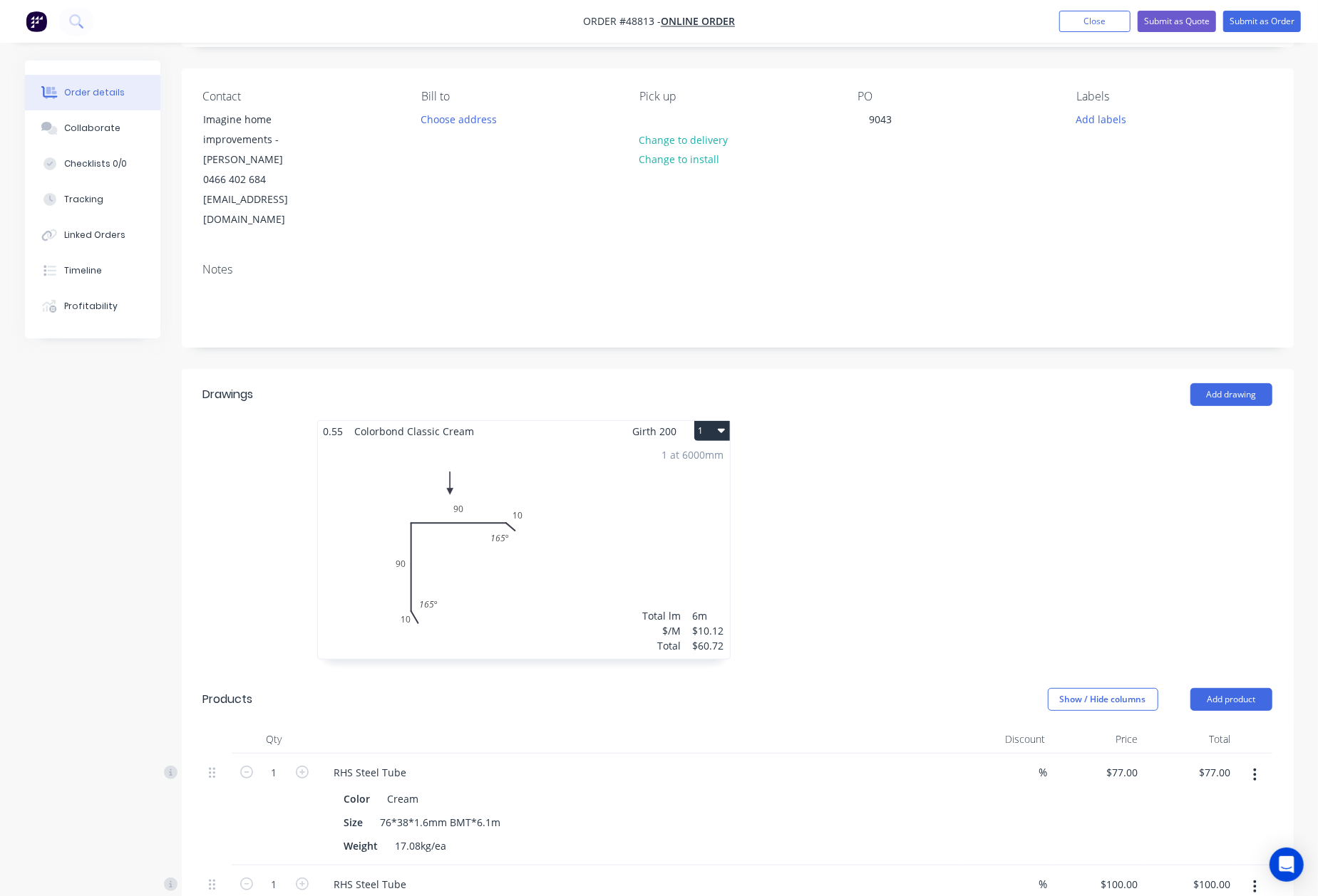
scroll to position [189, 0]
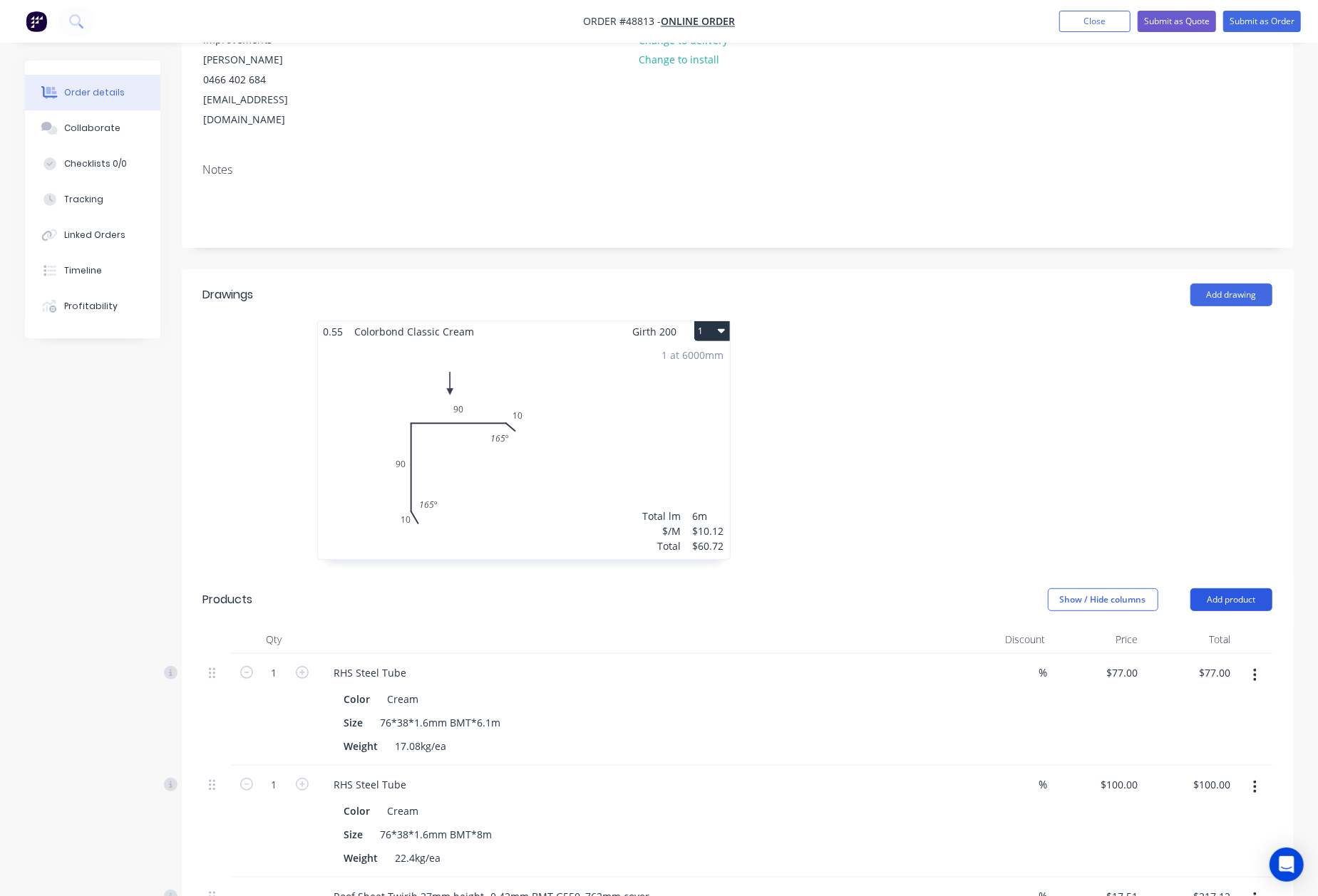
click at [1226, 588] on button "Add product" at bounding box center [1231, 600] width 82 height 23
click at [1220, 630] on button "Product catalogue" at bounding box center [1204, 636] width 136 height 29
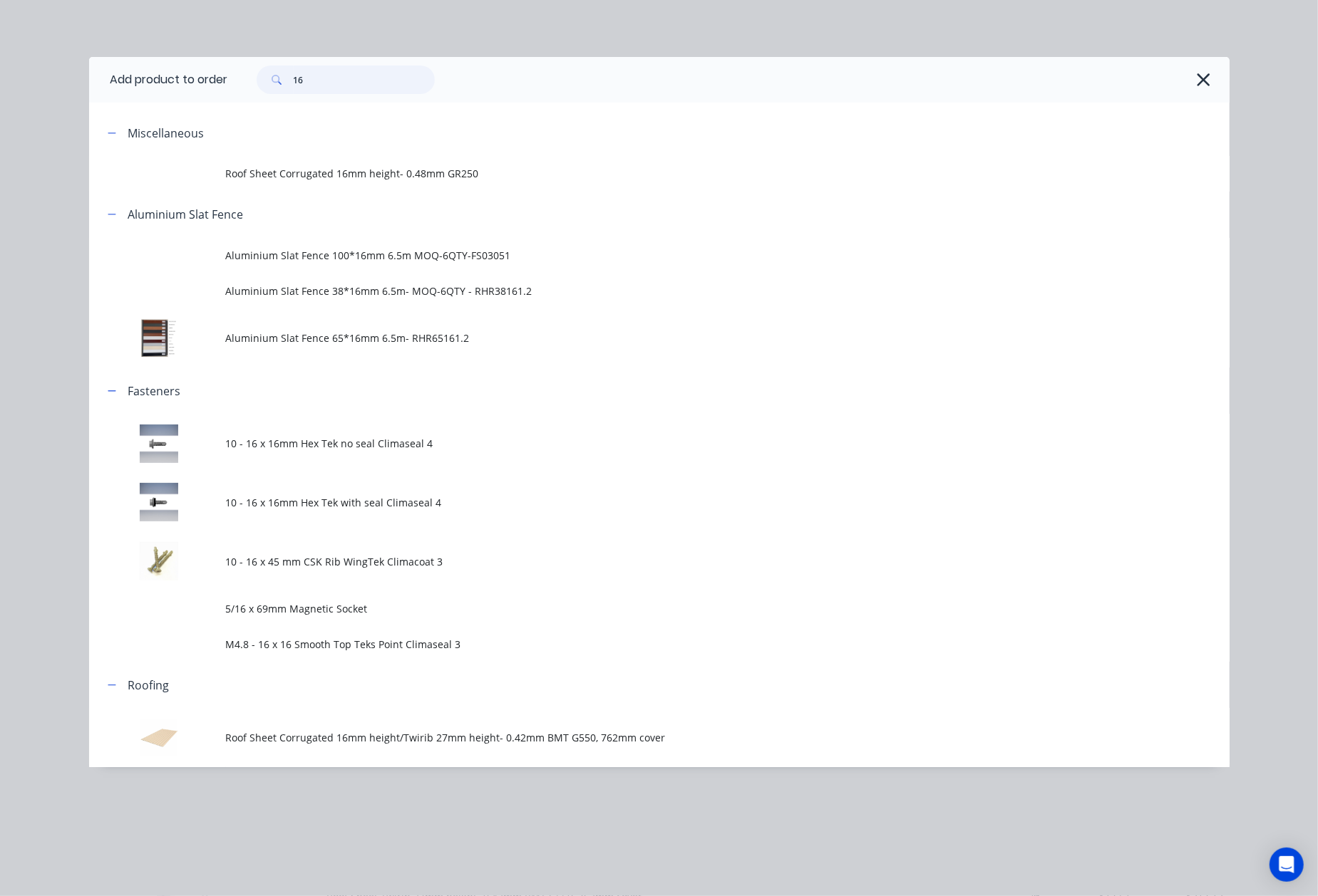
drag, startPoint x: 389, startPoint y: 70, endPoint x: 203, endPoint y: 73, distance: 186.0
click at [203, 73] on header "Add product to order 16" at bounding box center [659, 80] width 1140 height 46
type input "cap"
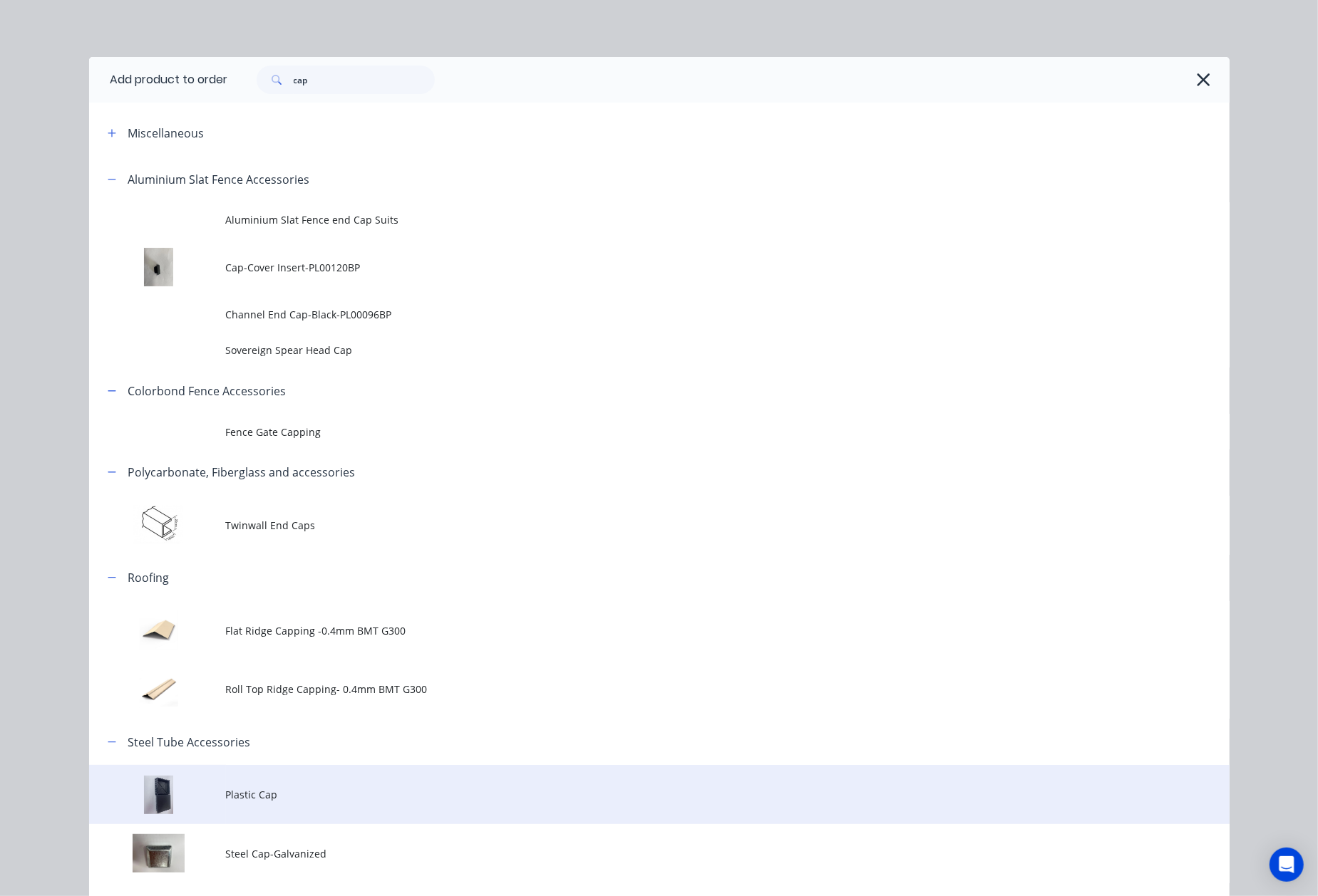
click at [275, 791] on span "Plastic Cap" at bounding box center [626, 795] width 802 height 15
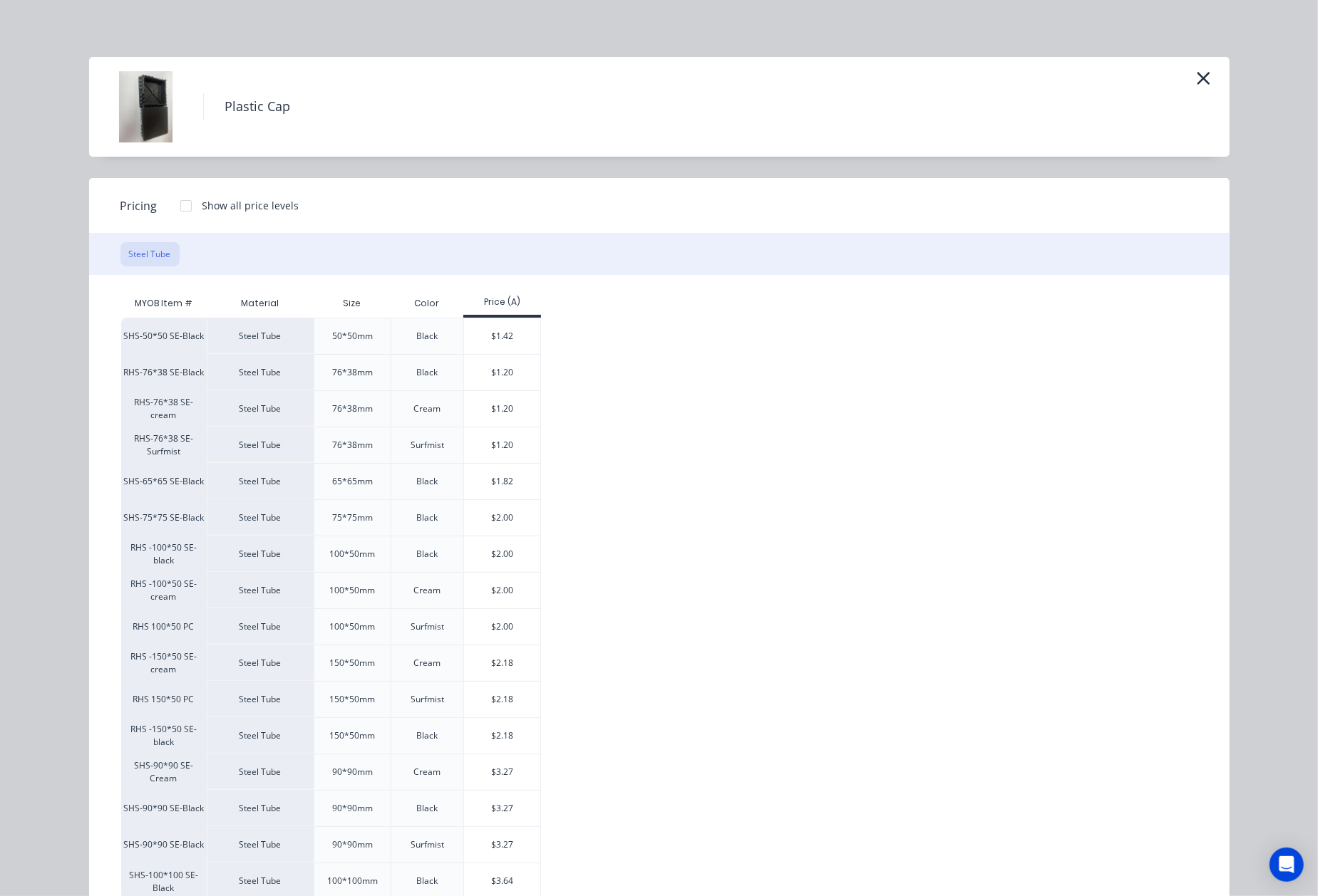
click at [1206, 72] on div "Plastic Cap" at bounding box center [659, 107] width 1140 height 99
click at [1197, 79] on icon "button" at bounding box center [1202, 77] width 12 height 12
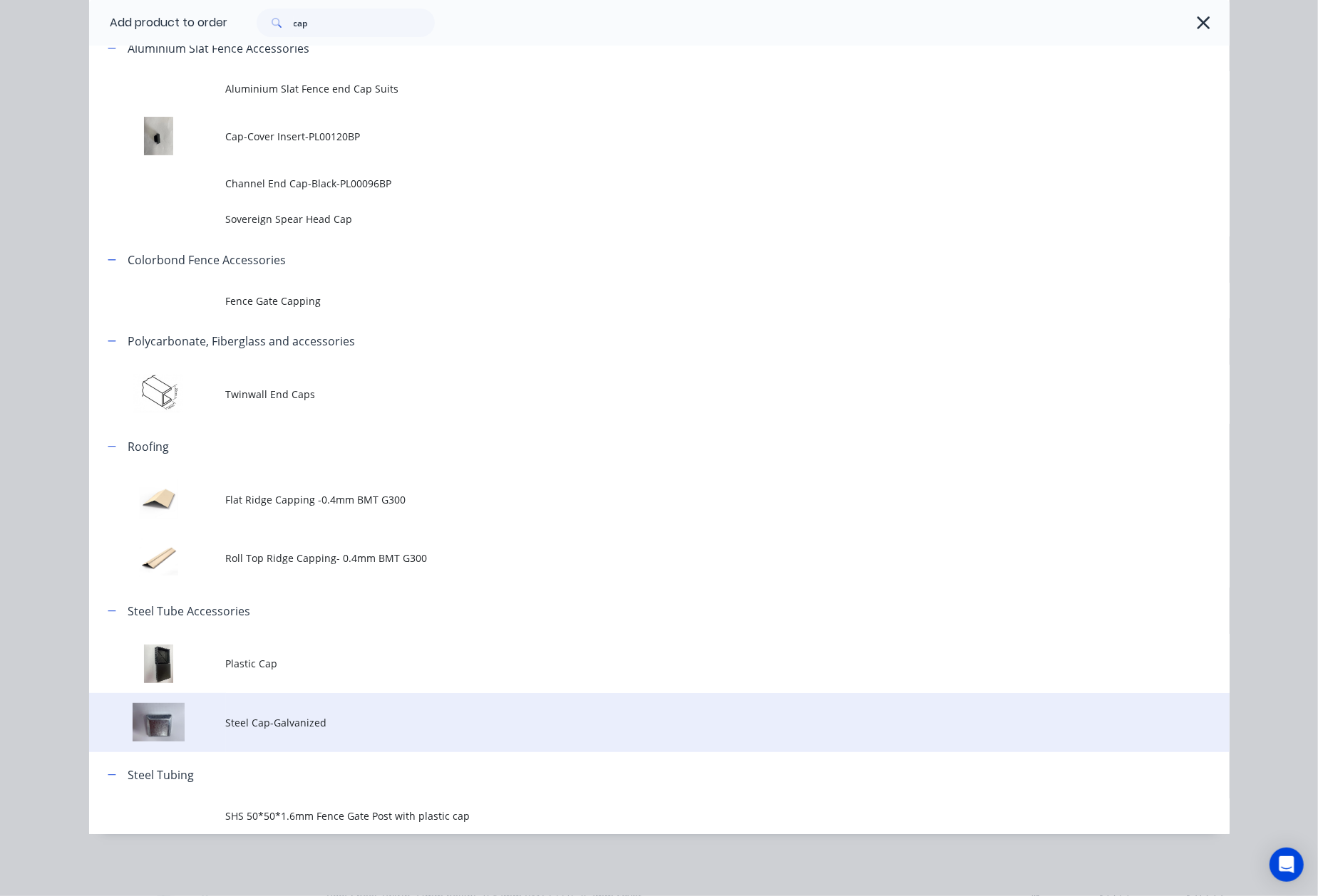
click at [284, 711] on td "Steel Cap-Galvanized" at bounding box center [727, 723] width 1003 height 59
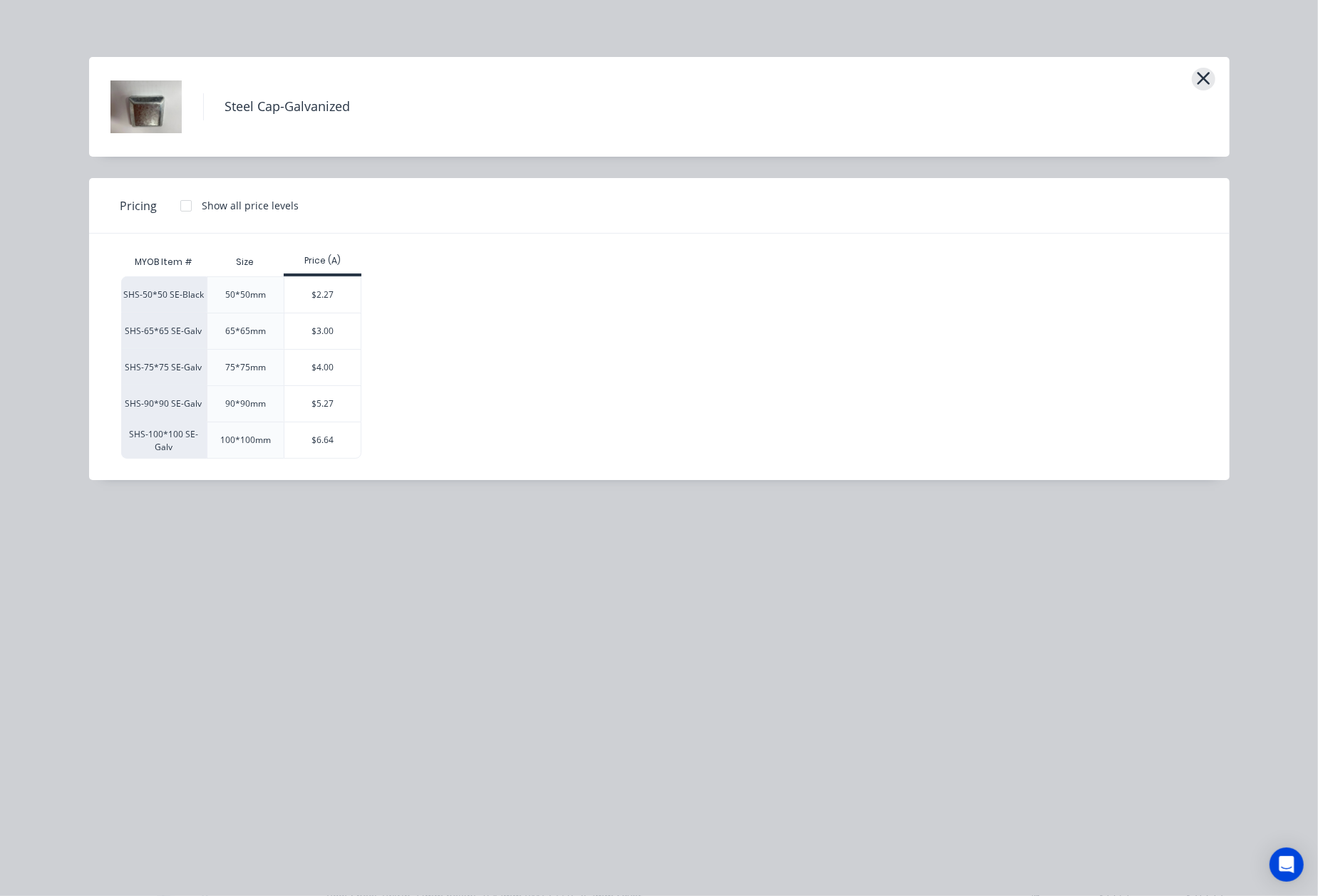
click at [1206, 85] on icon "button" at bounding box center [1203, 78] width 15 height 20
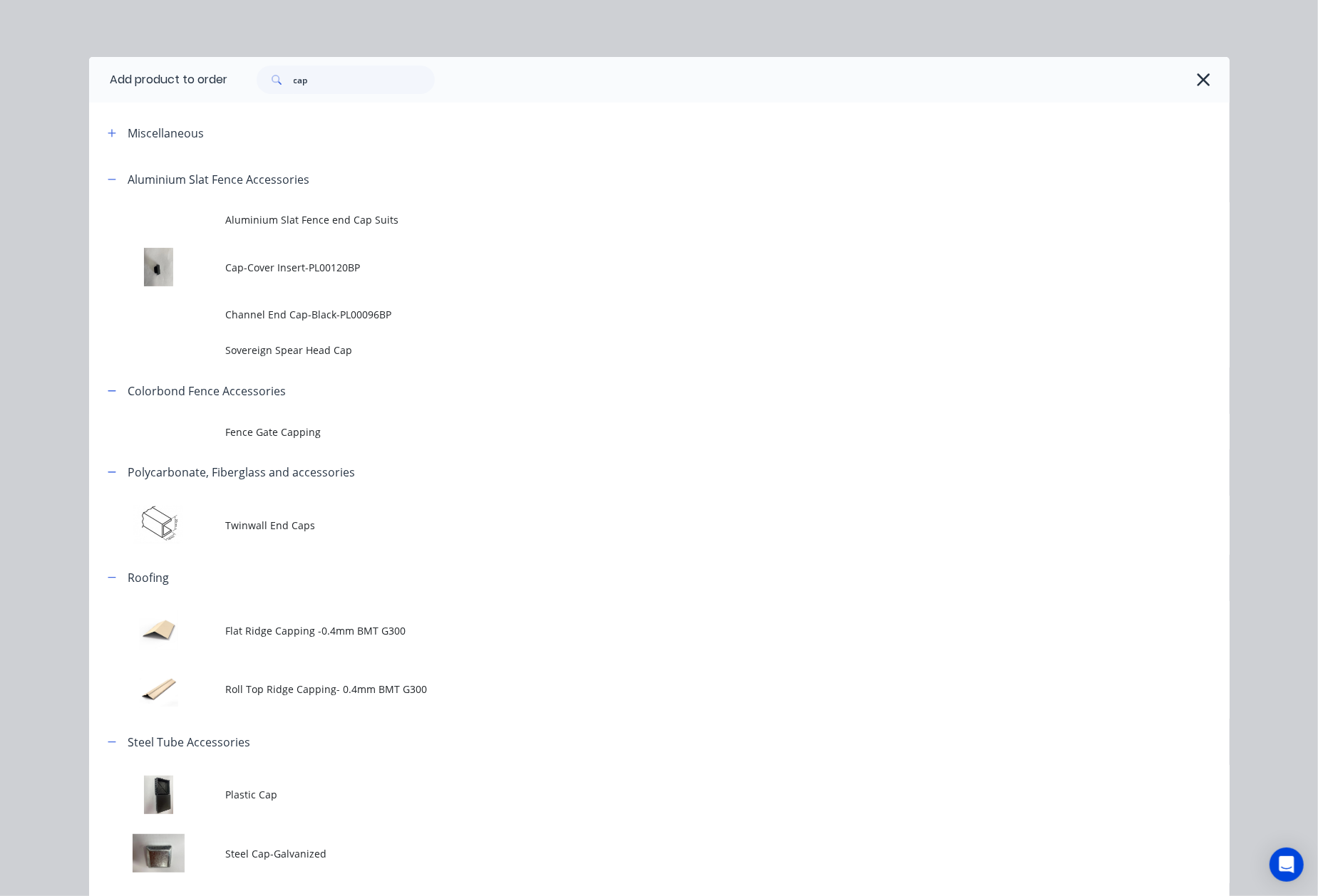
scroll to position [131, 0]
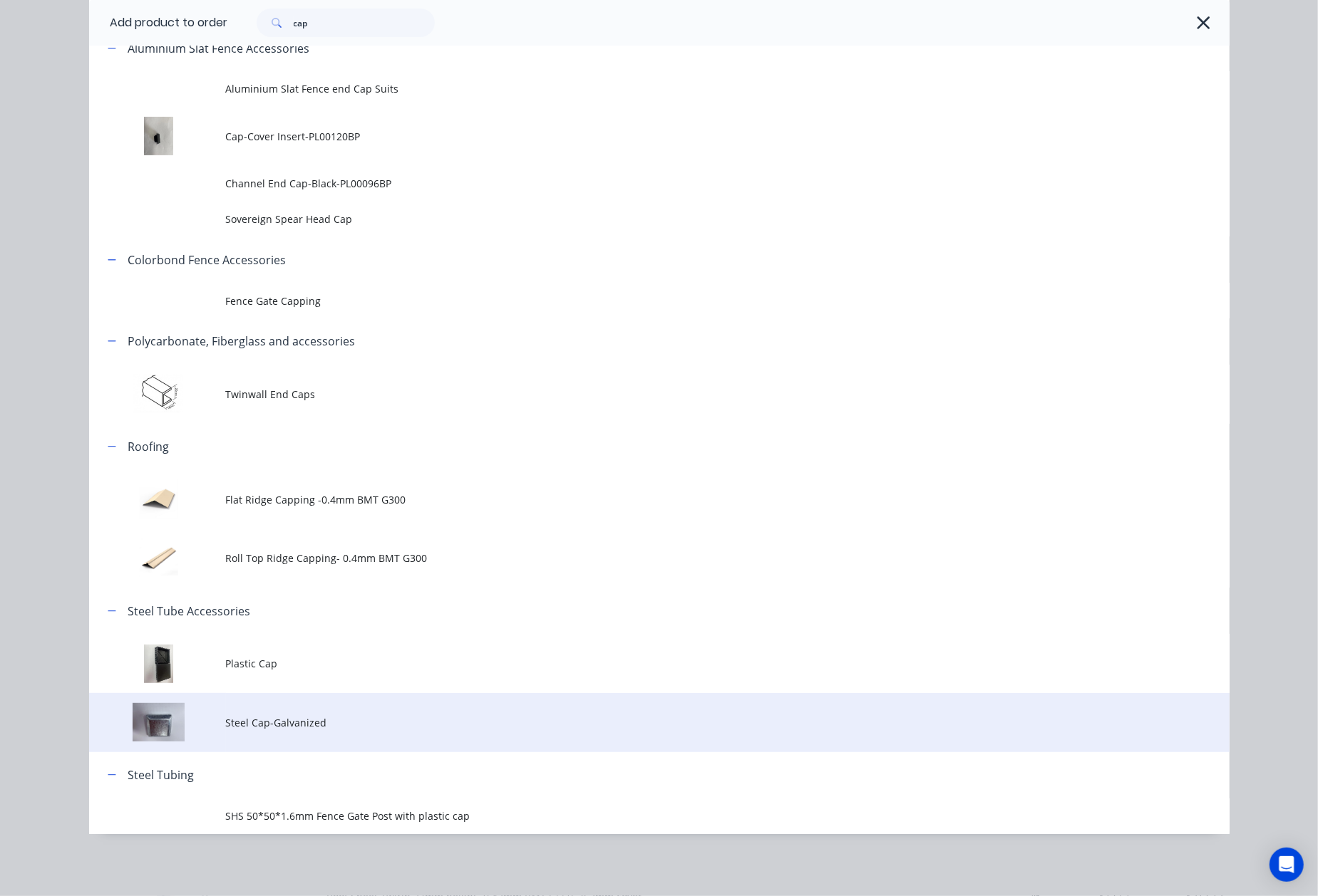
click at [326, 730] on span "Steel Cap-Galvanized" at bounding box center [626, 723] width 802 height 15
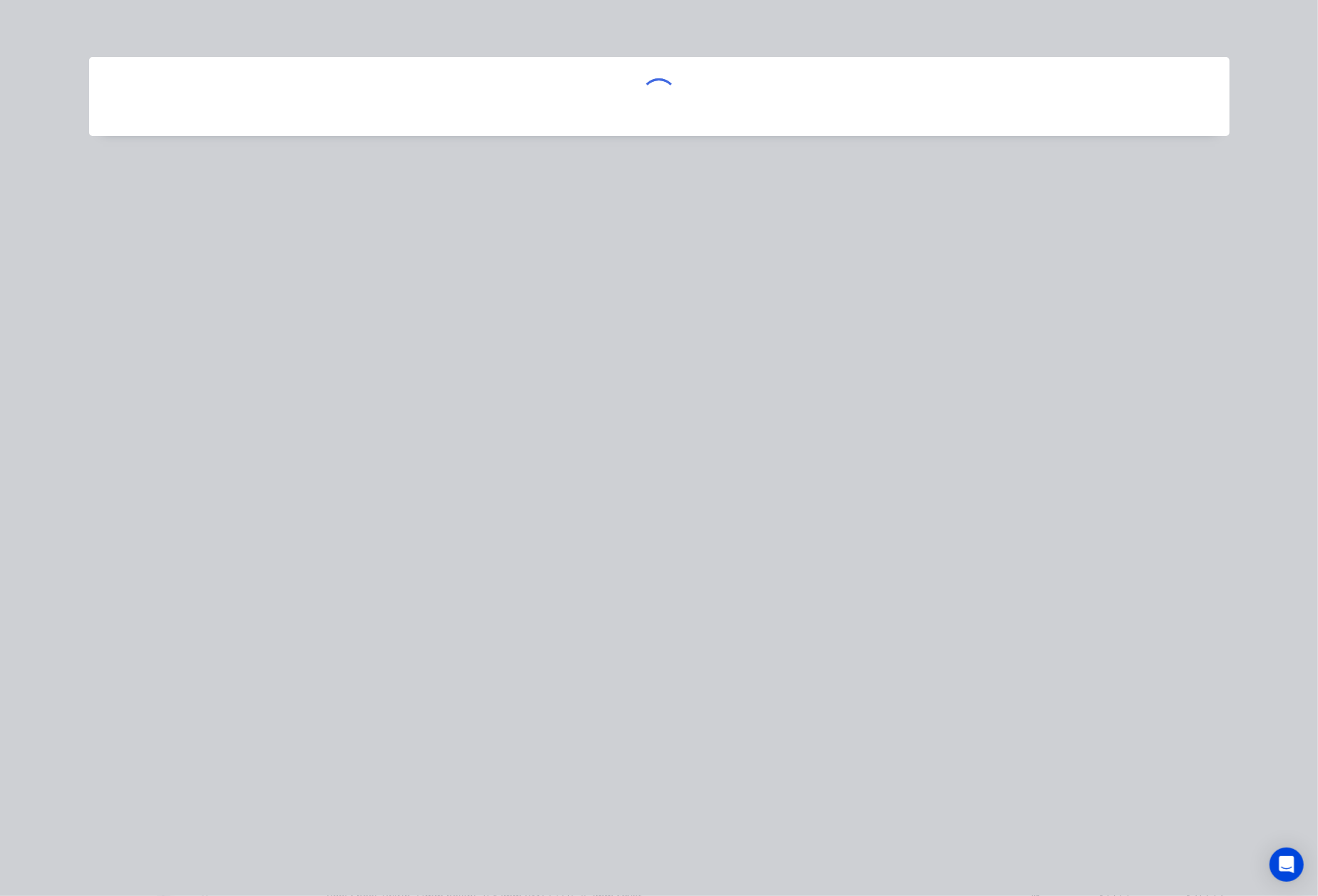
scroll to position [0, 0]
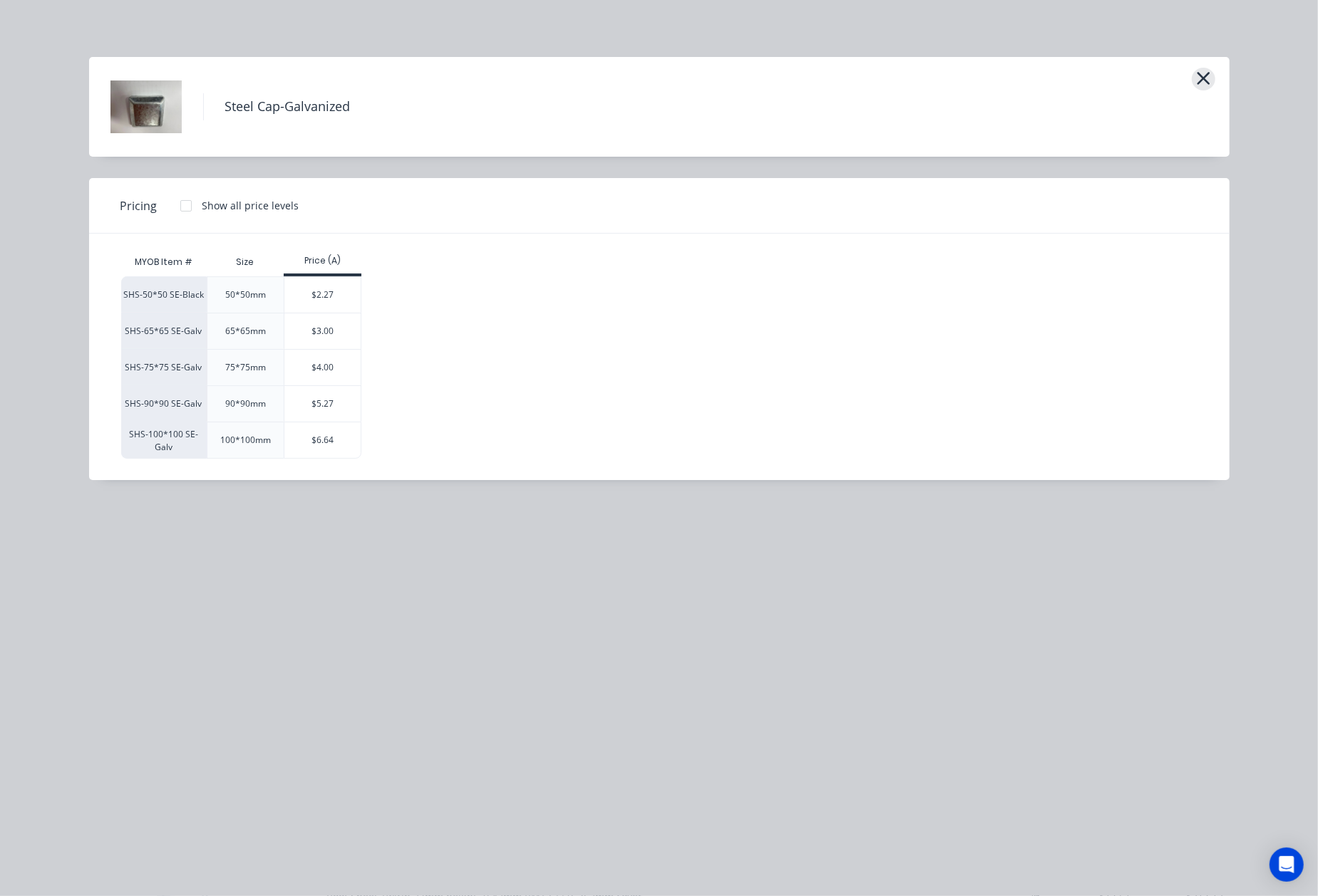
click at [1203, 81] on icon "button" at bounding box center [1203, 78] width 15 height 20
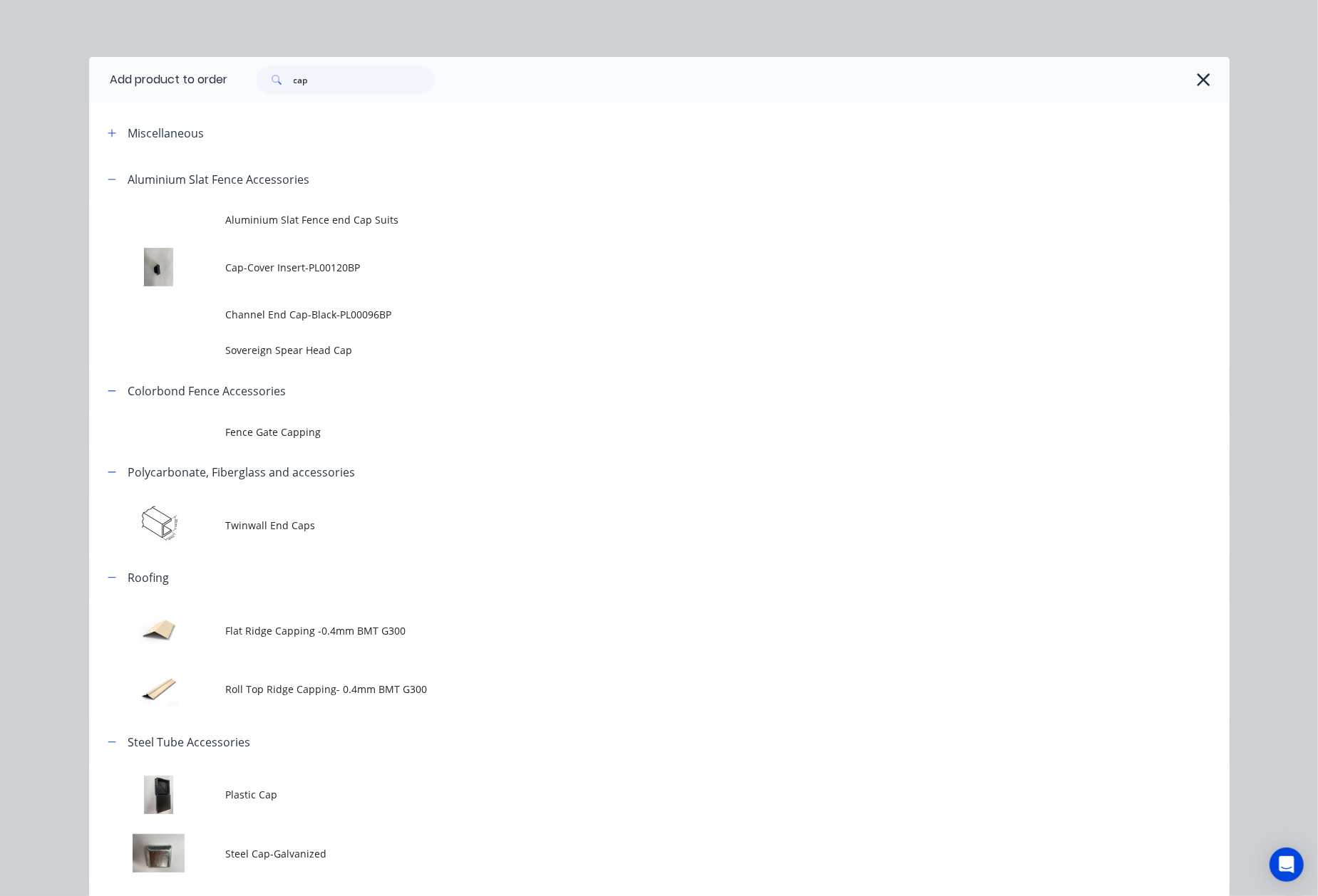
scroll to position [131, 0]
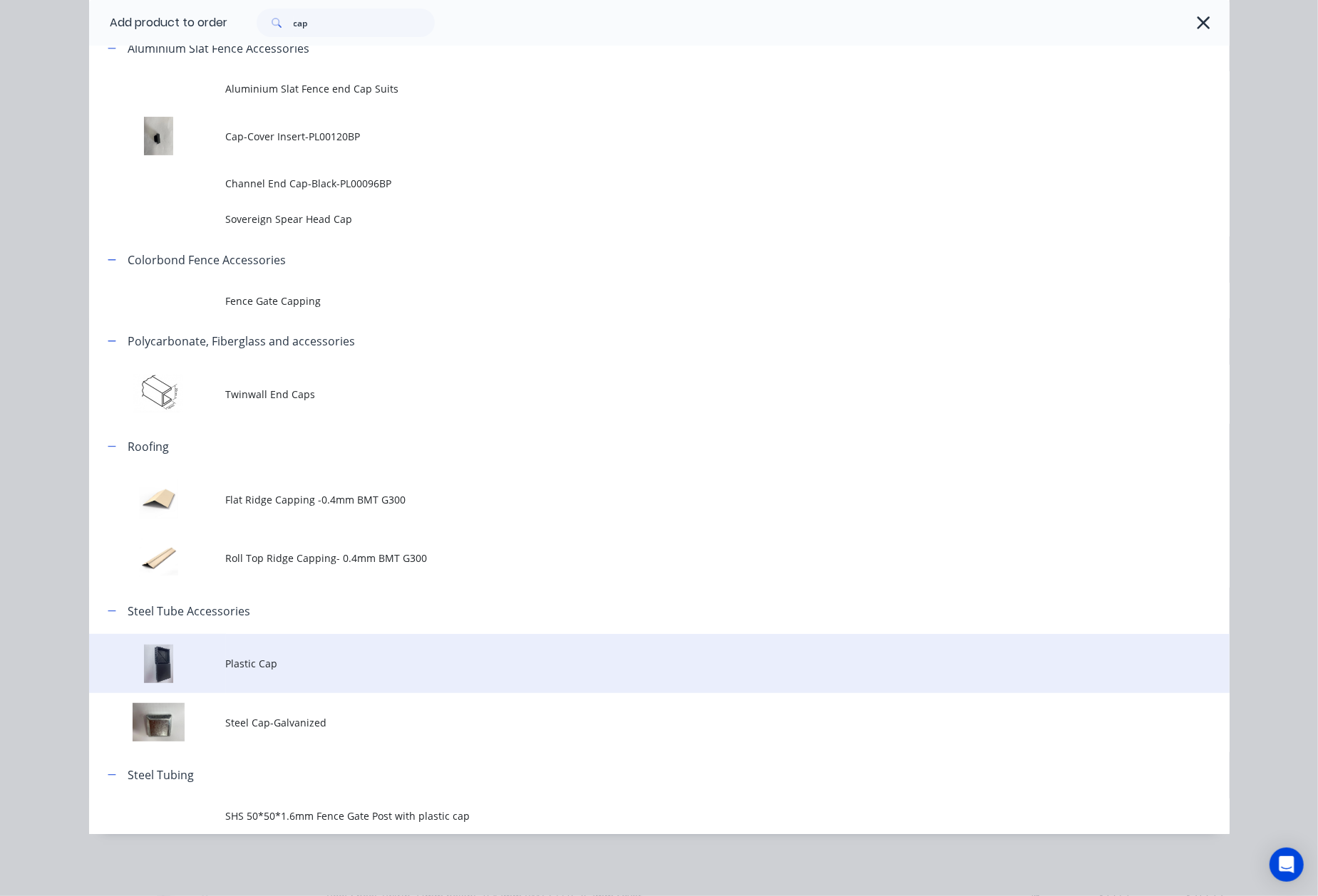
click at [254, 664] on span "Plastic Cap" at bounding box center [626, 664] width 802 height 15
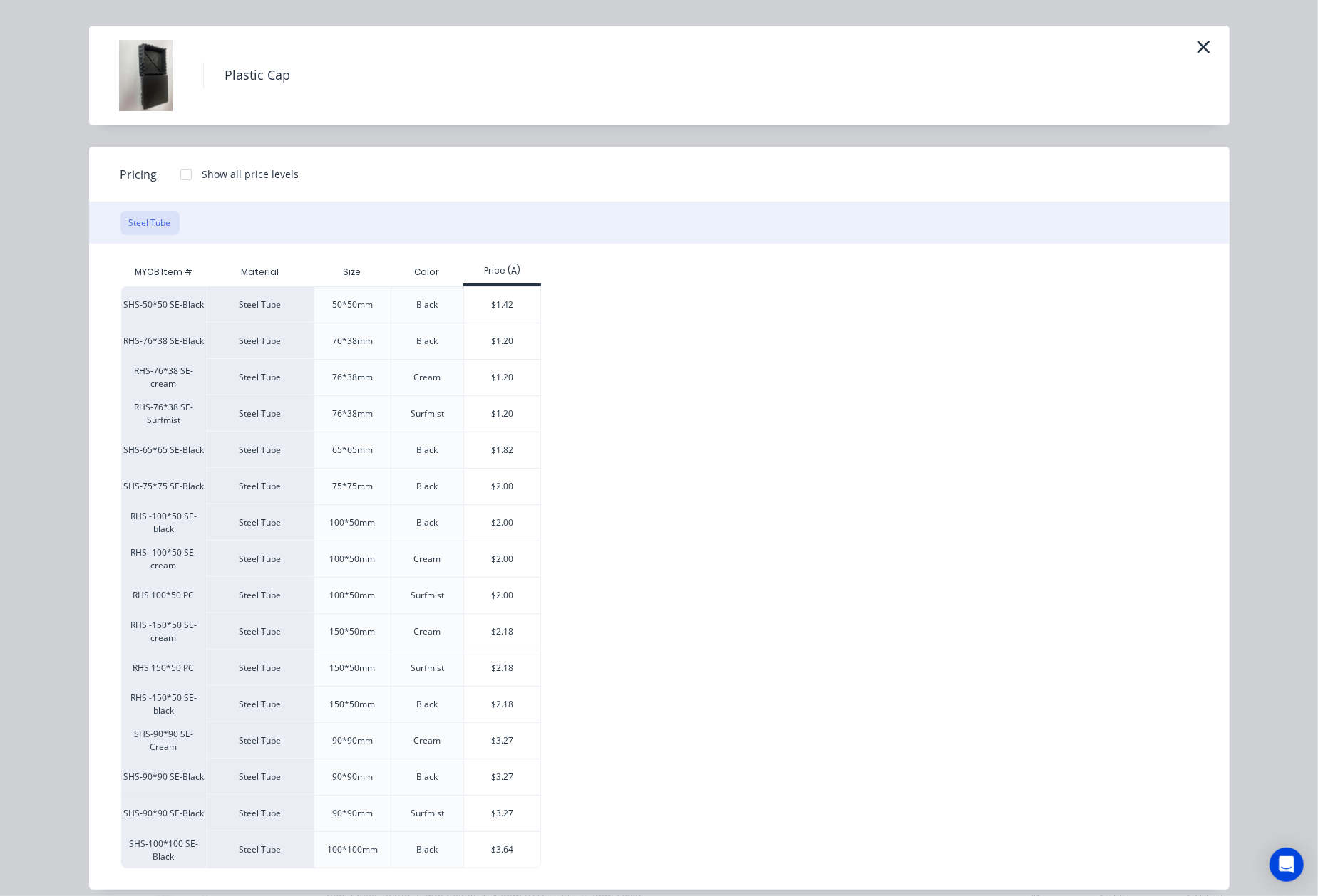
scroll to position [49, 0]
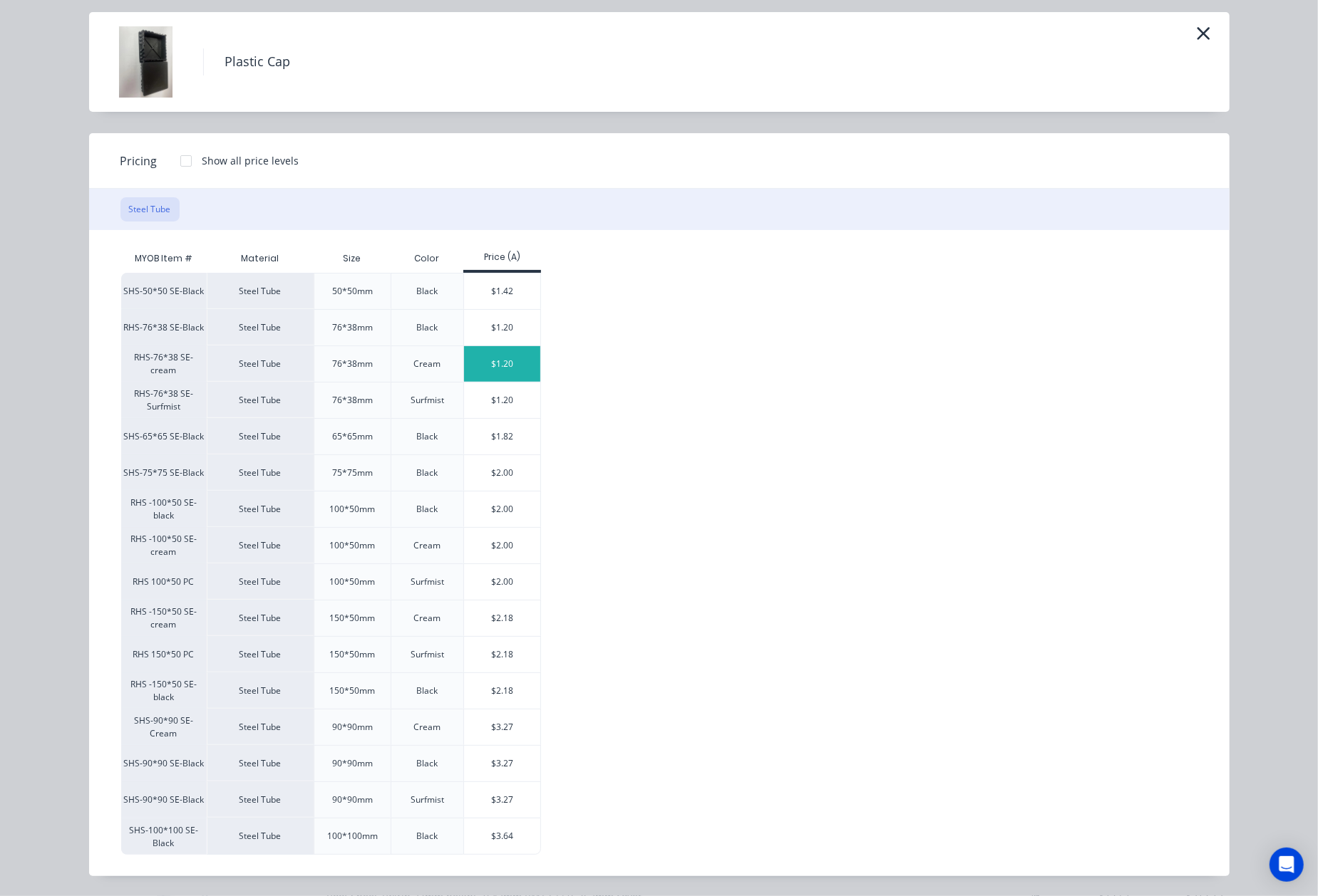
click at [482, 362] on div "$1.20" at bounding box center [502, 363] width 77 height 35
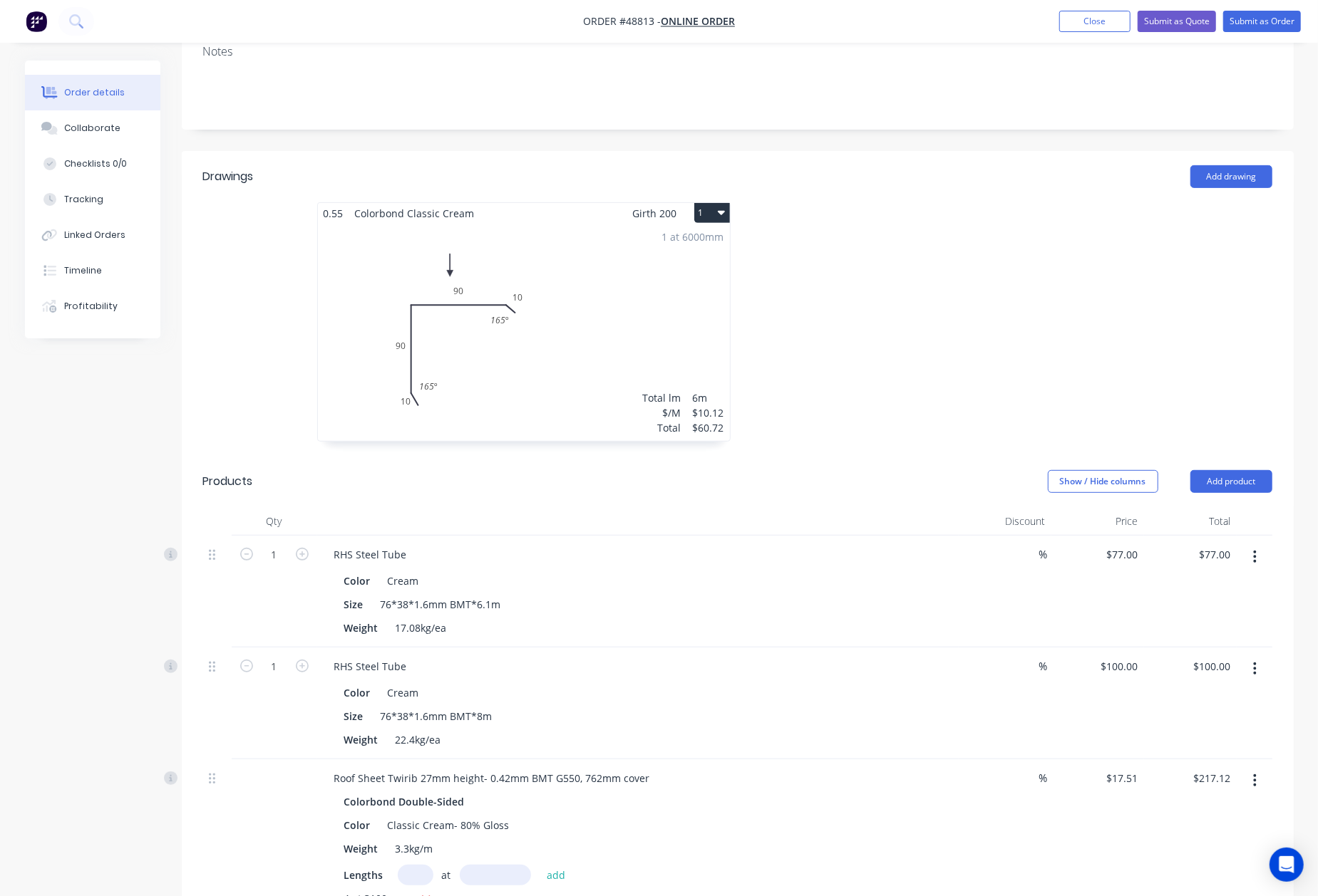
scroll to position [665, 0]
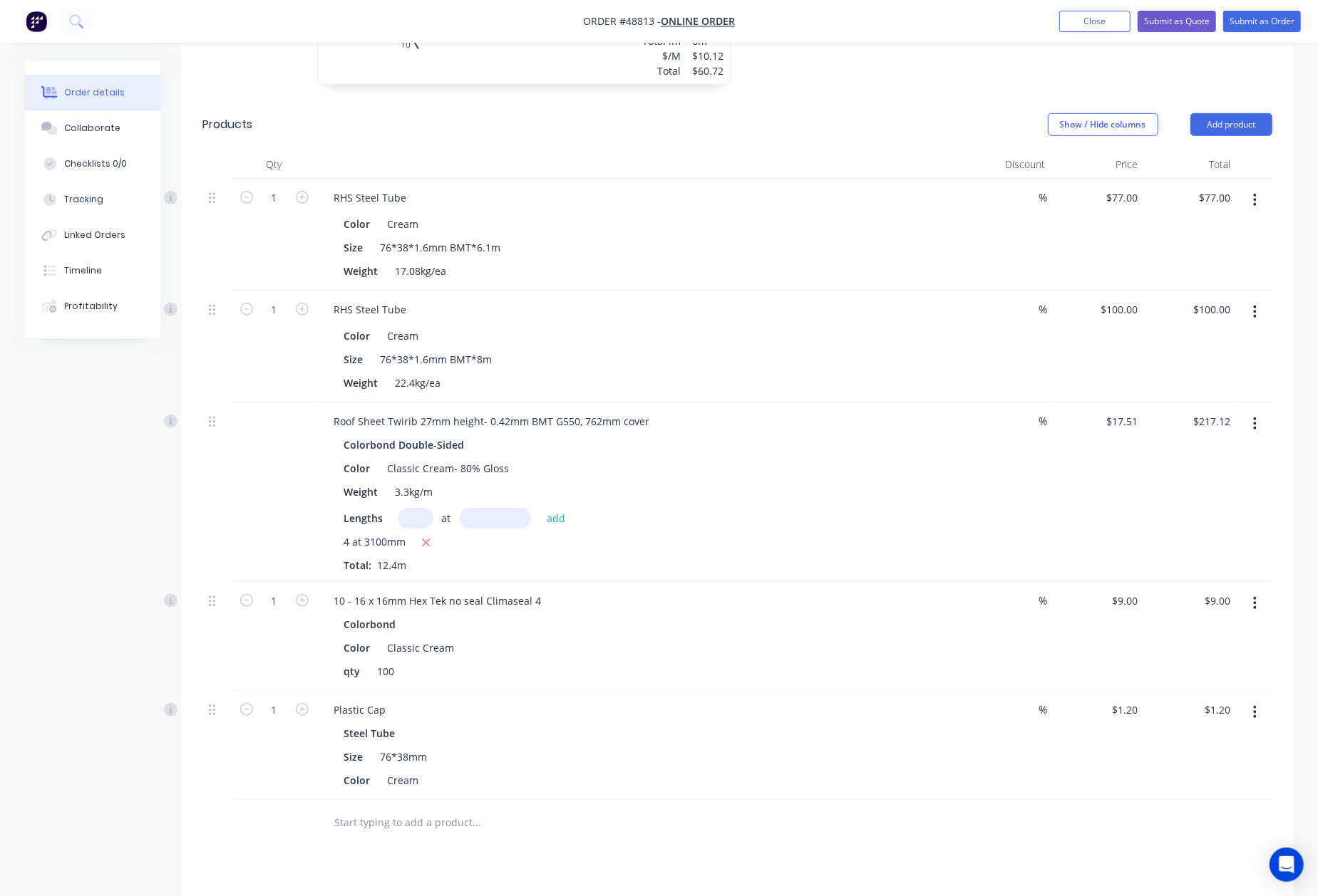
click at [306, 700] on form "1" at bounding box center [274, 709] width 74 height 21
click at [303, 703] on icon "button" at bounding box center [301, 709] width 12 height 12
type input "2"
type input "$2.40"
click at [242, 748] on div "2" at bounding box center [274, 746] width 85 height 109
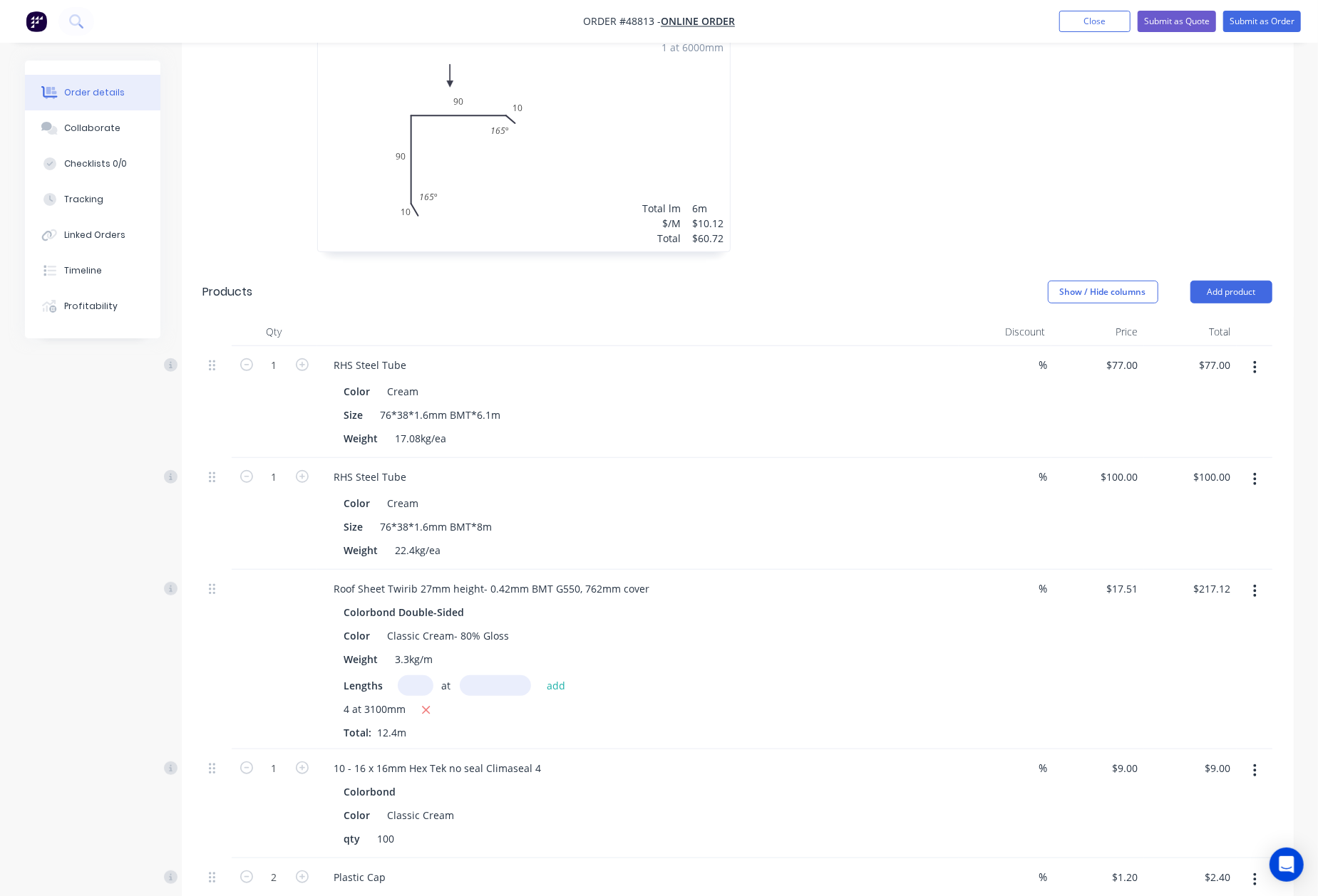
scroll to position [474, 0]
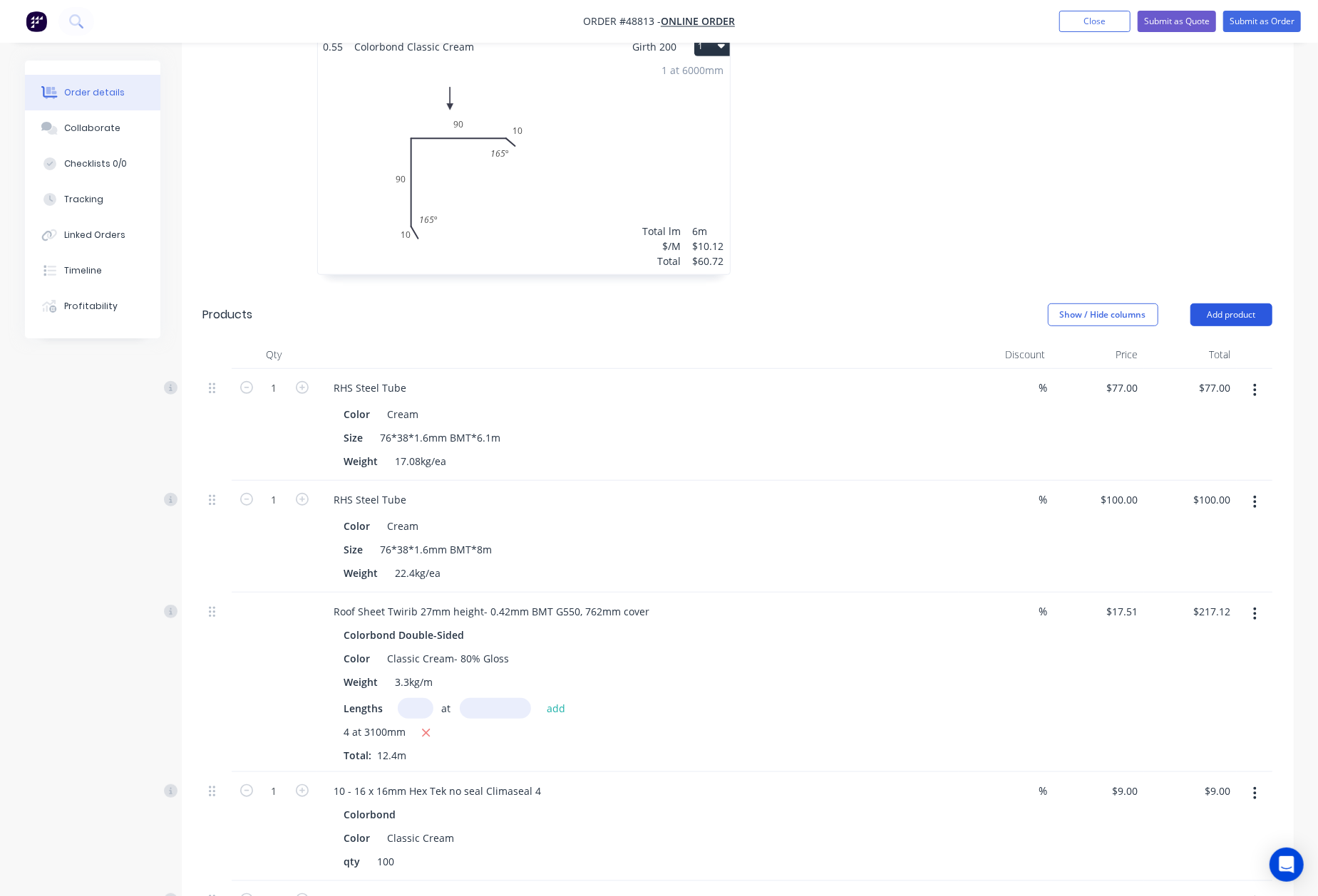
click at [1203, 303] on button "Add product" at bounding box center [1231, 315] width 82 height 23
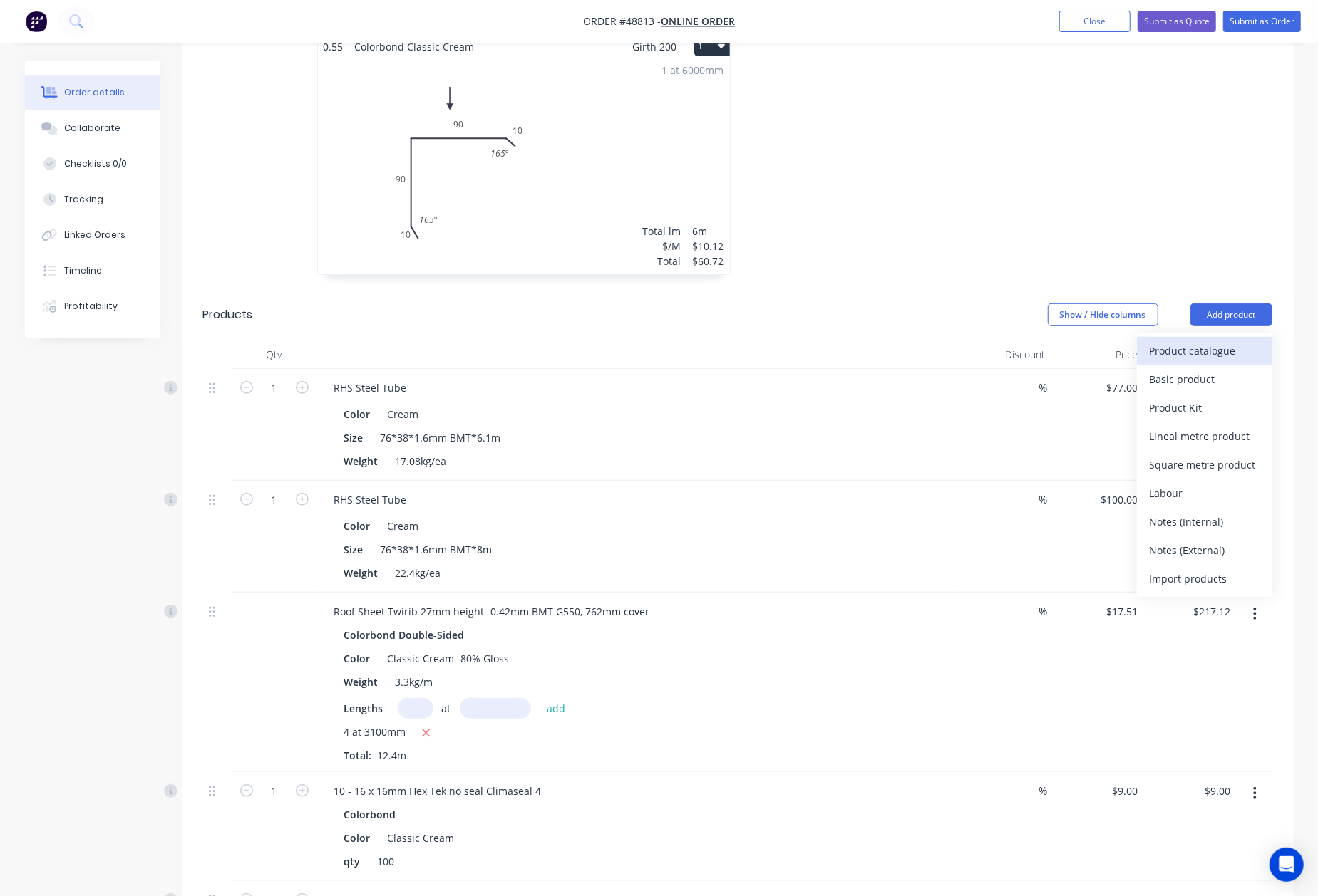
click at [1203, 340] on div "Product catalogue" at bounding box center [1204, 351] width 110 height 21
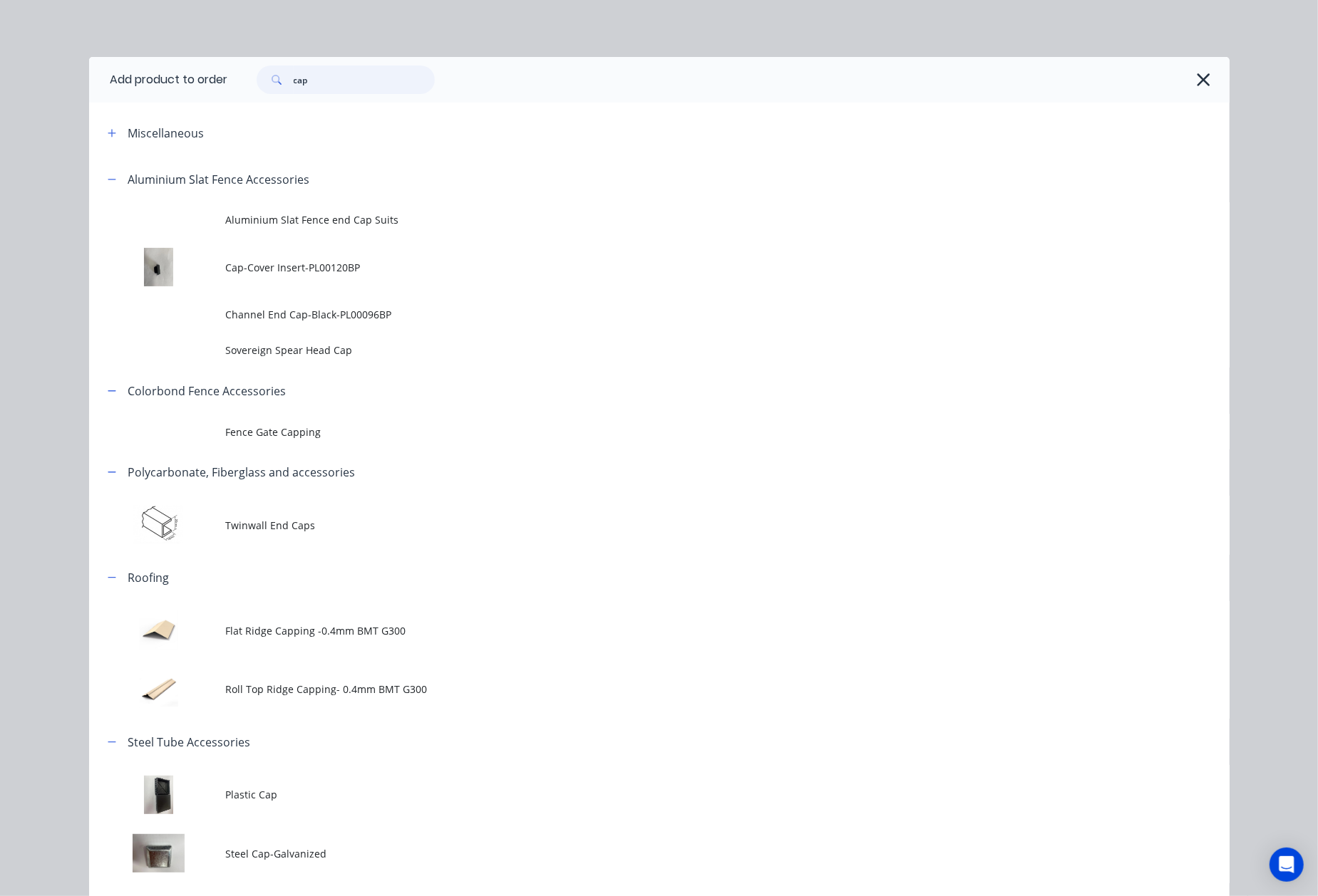
drag, startPoint x: 357, startPoint y: 85, endPoint x: 57, endPoint y: 92, distance: 300.1
click at [57, 92] on div "Add product to order cap Miscellaneous Aluminium Slat Fence Accessories Alumini…" at bounding box center [659, 448] width 1318 height 896
type input "exter"
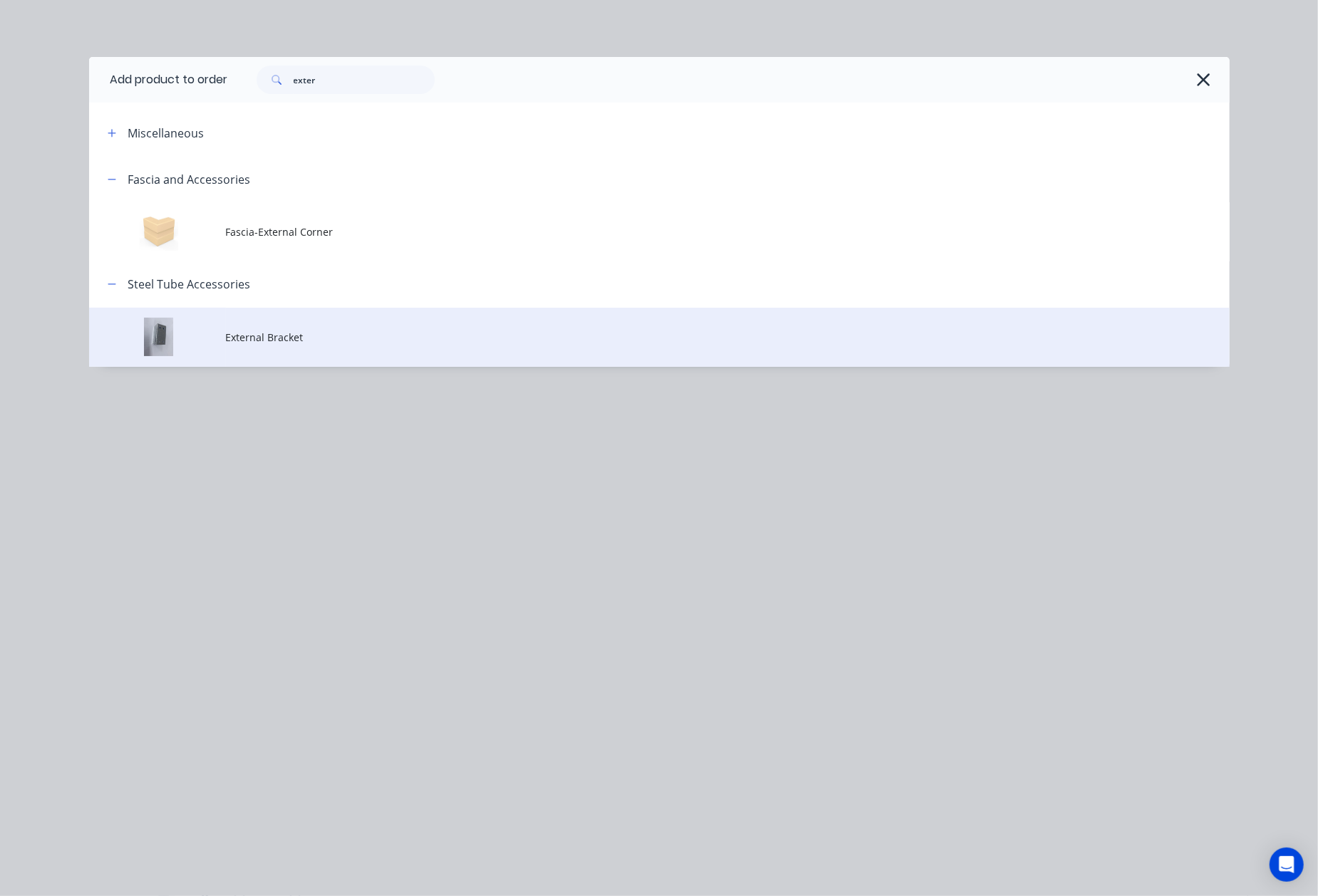
click at [275, 357] on td "External Bracket" at bounding box center [727, 338] width 1003 height 59
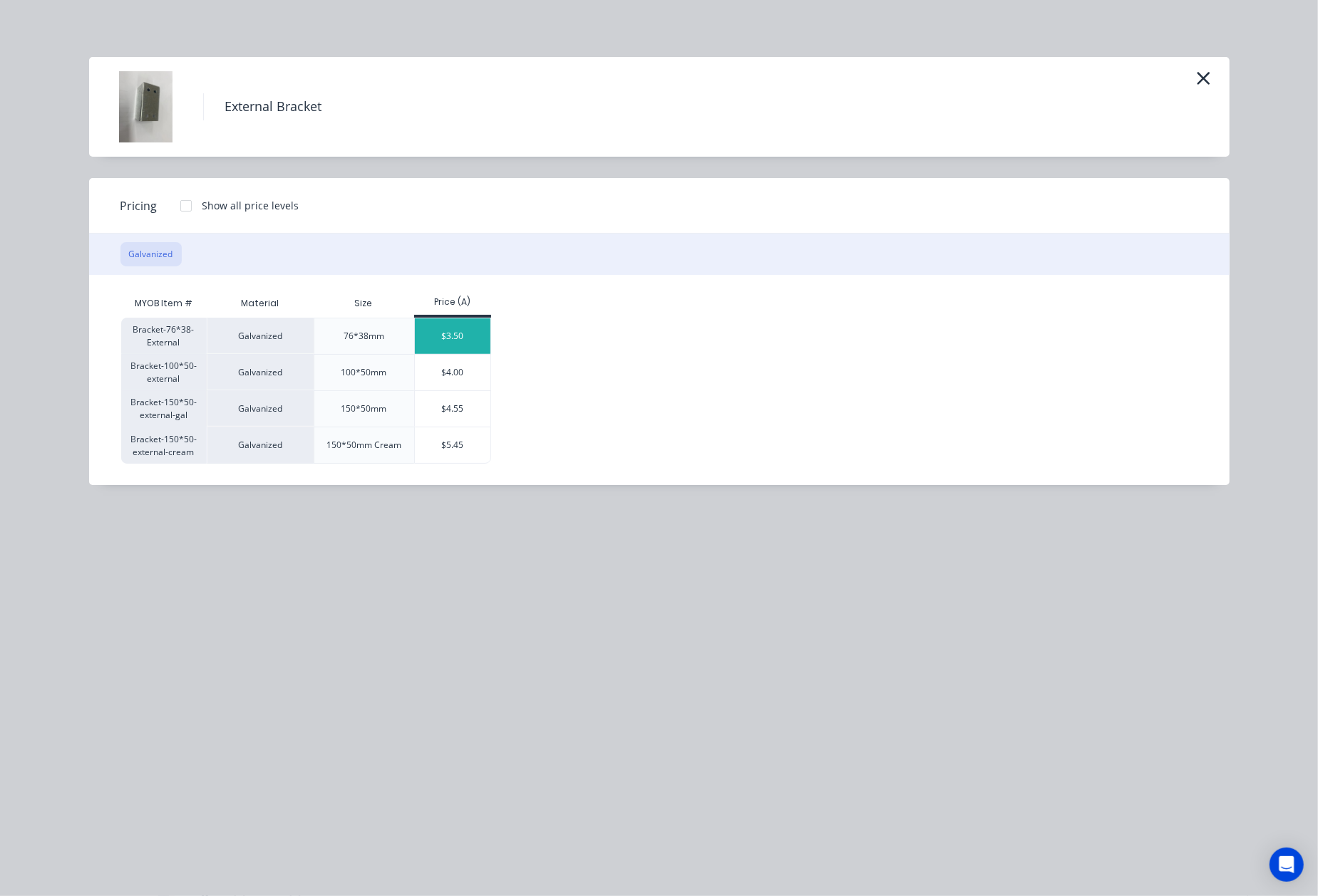
click at [466, 332] on div "$3.50" at bounding box center [453, 336] width 77 height 35
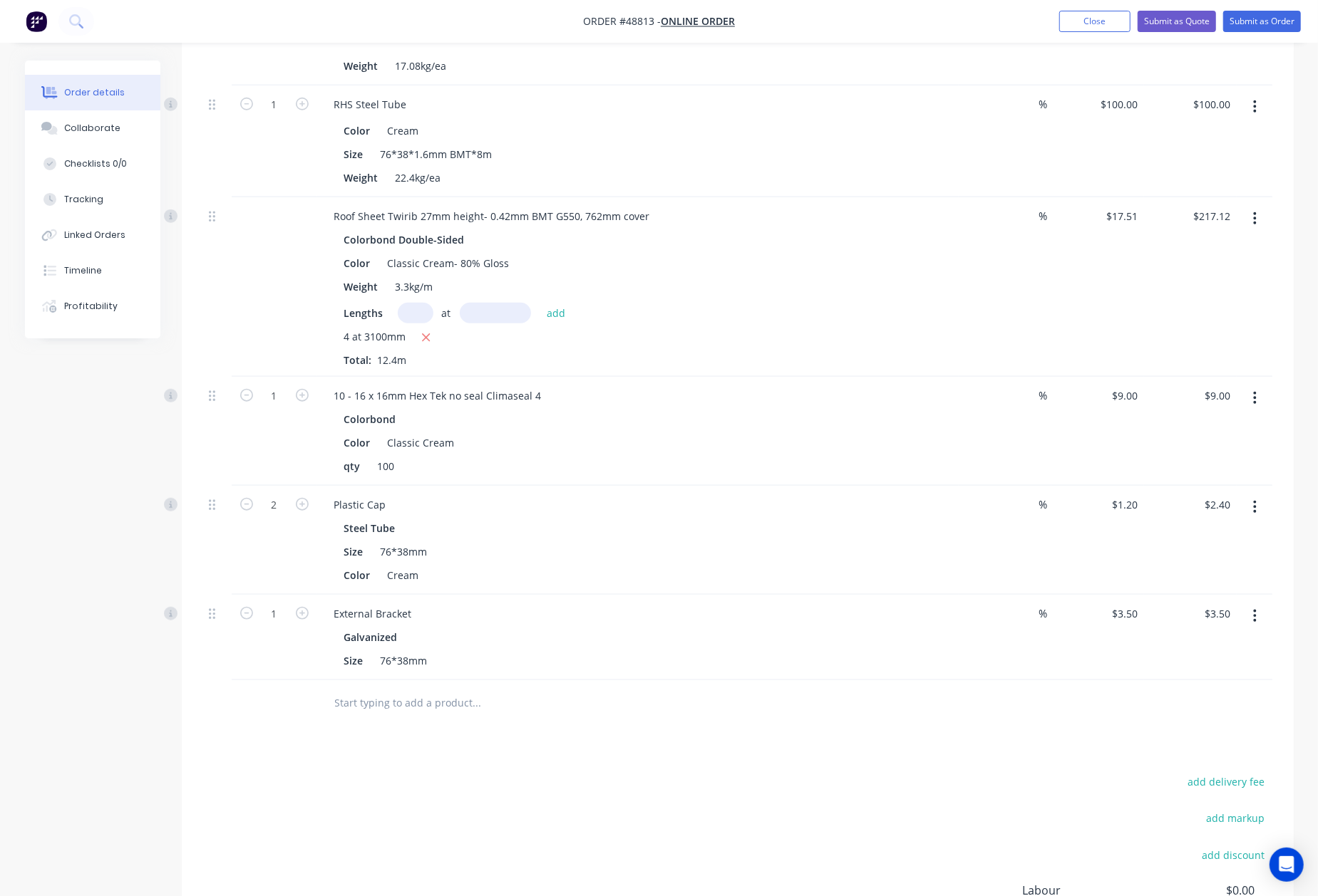
scroll to position [1016, 0]
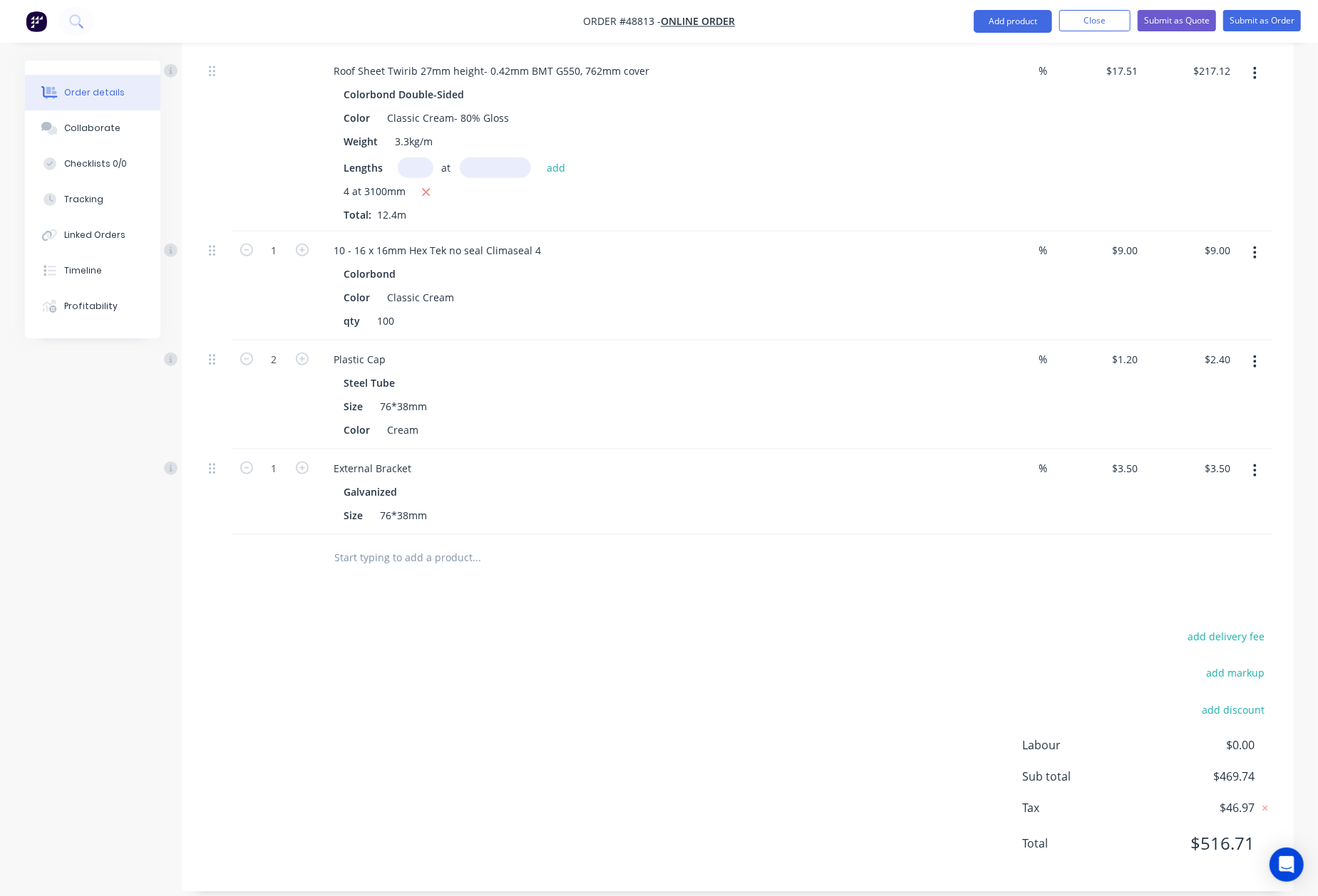
click at [293, 460] on button "button" at bounding box center [301, 468] width 18 height 15
type input "2"
type input "$7.00"
type input "6"
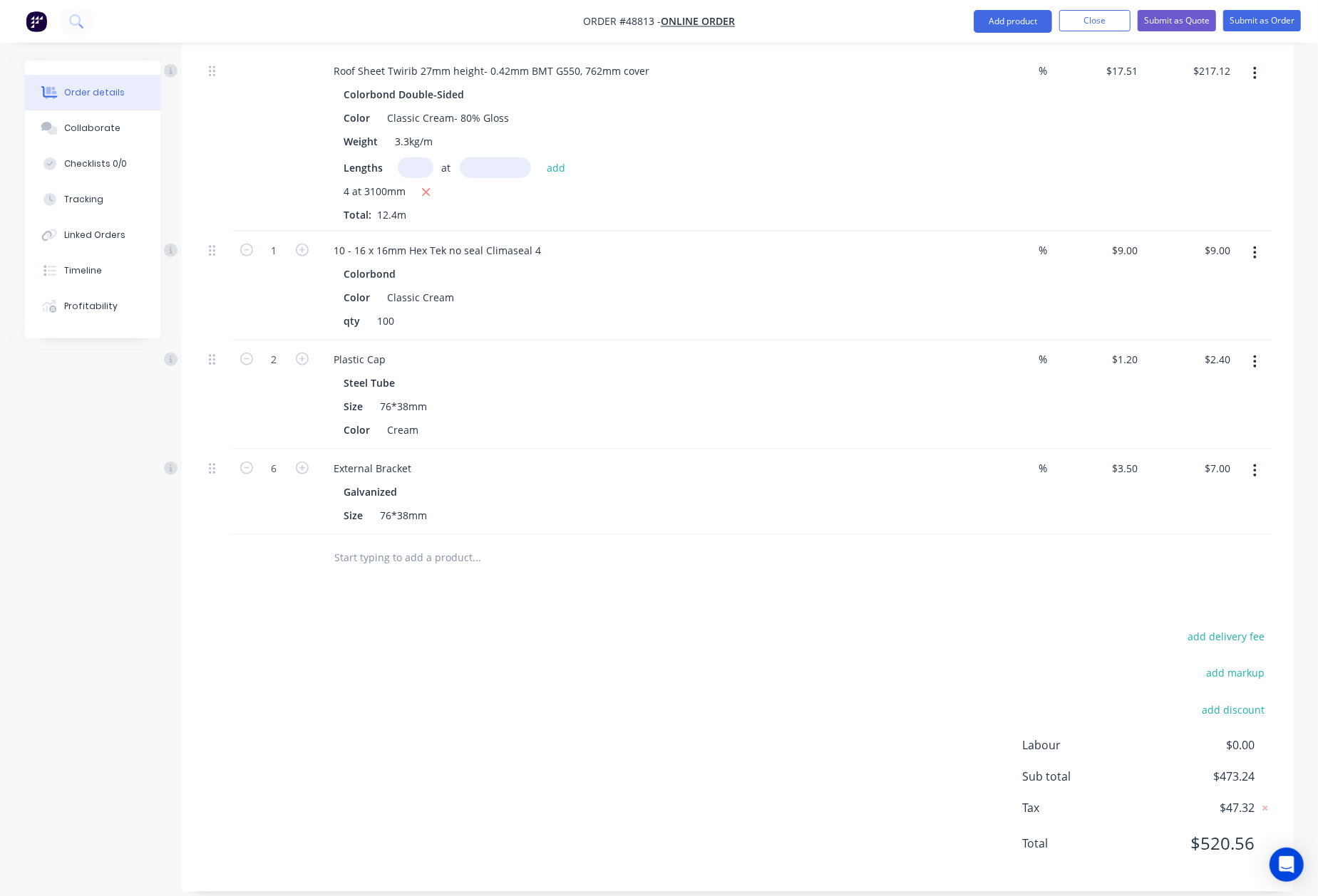
type input "$21.00"
click at [655, 543] on div at bounding box center [537, 557] width 428 height 29
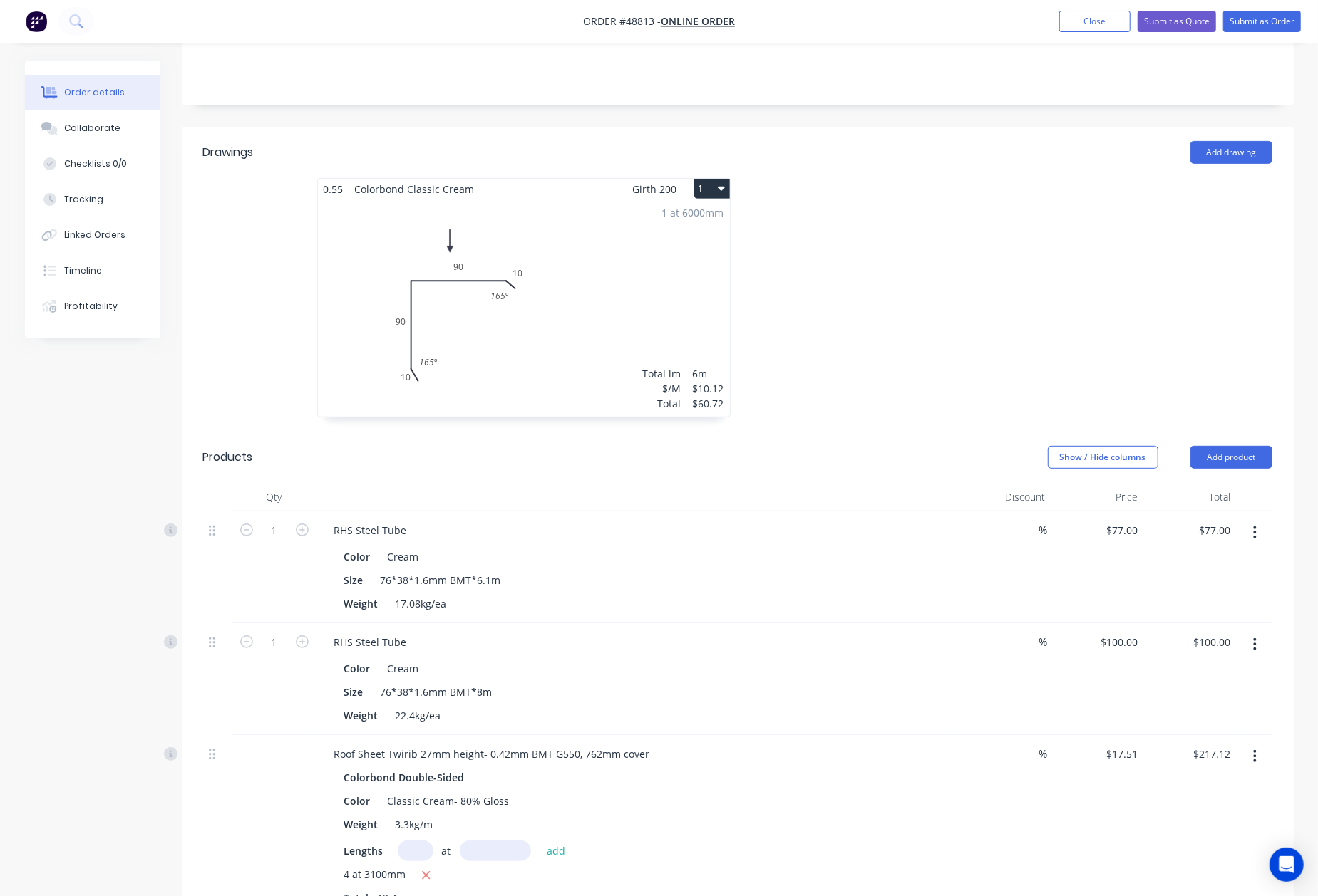
scroll to position [380, 0]
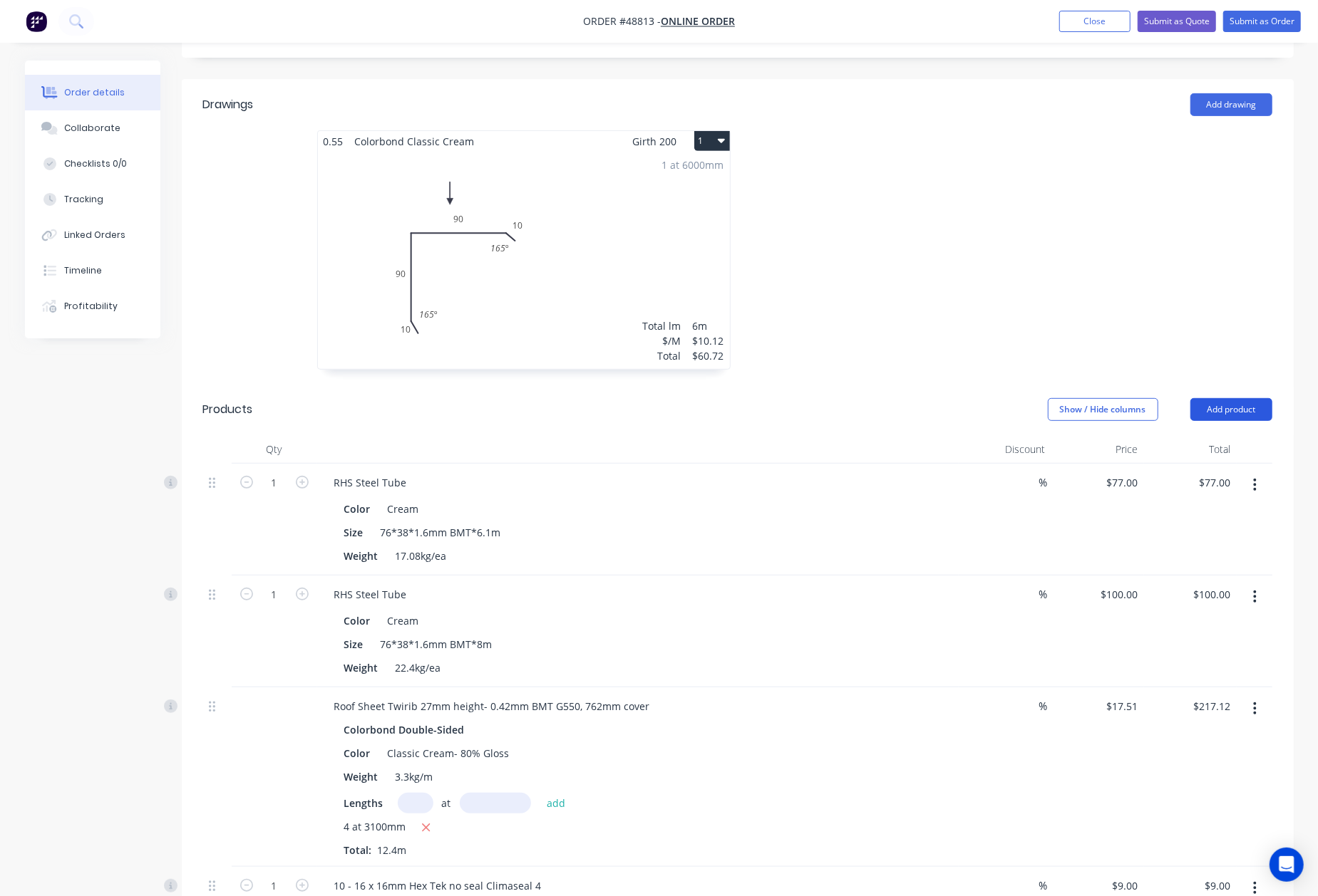
click at [1220, 398] on button "Add product" at bounding box center [1231, 409] width 82 height 23
click at [1218, 435] on div "Product catalogue" at bounding box center [1204, 446] width 110 height 21
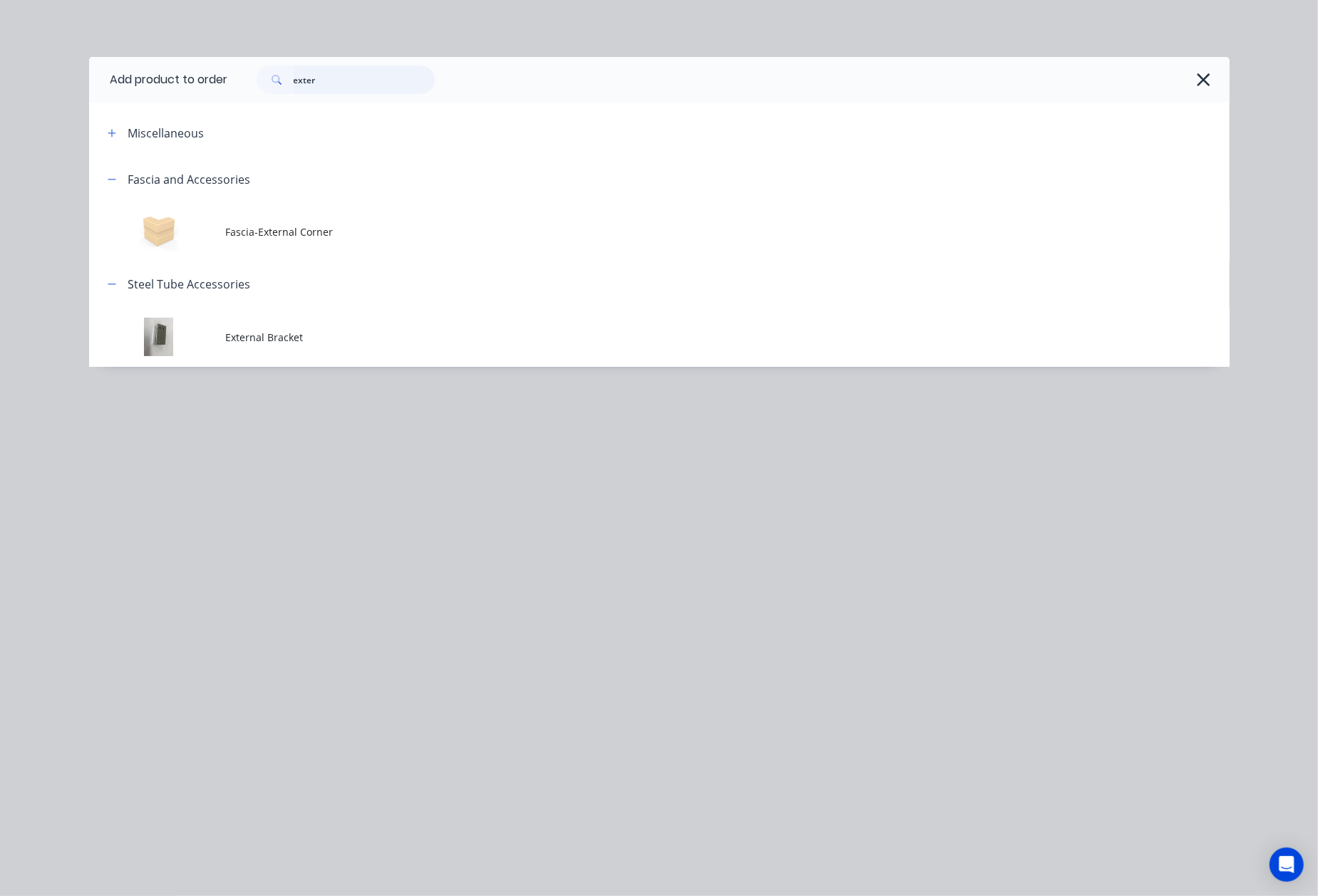
drag, startPoint x: 360, startPoint y: 83, endPoint x: 43, endPoint y: 101, distance: 317.5
click at [43, 101] on div "Add product to order exter Miscellaneous Fascia and Accessories Fascia-External…" at bounding box center [659, 448] width 1318 height 896
type input "inter"
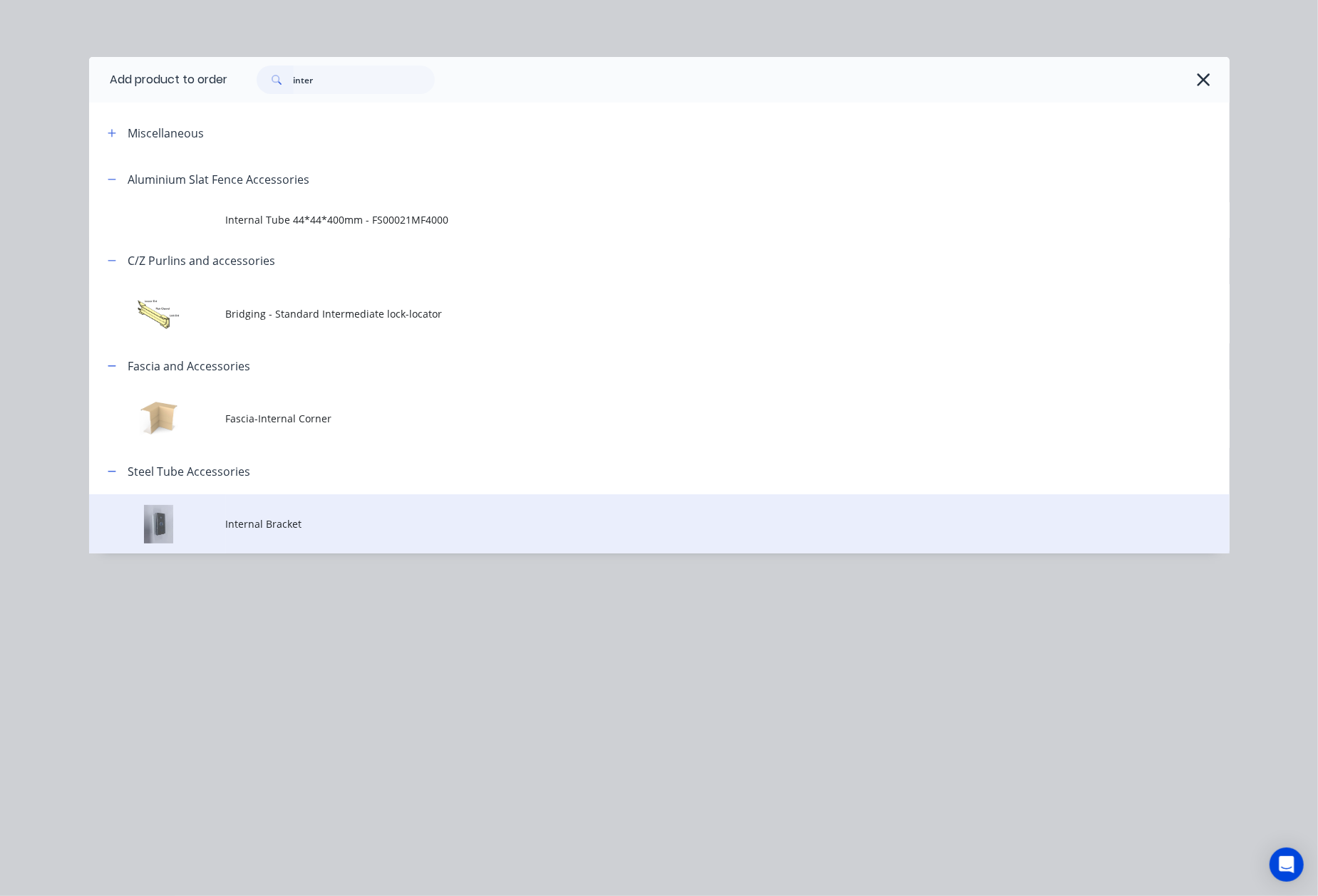
click at [297, 514] on td "Internal Bracket" at bounding box center [727, 524] width 1003 height 59
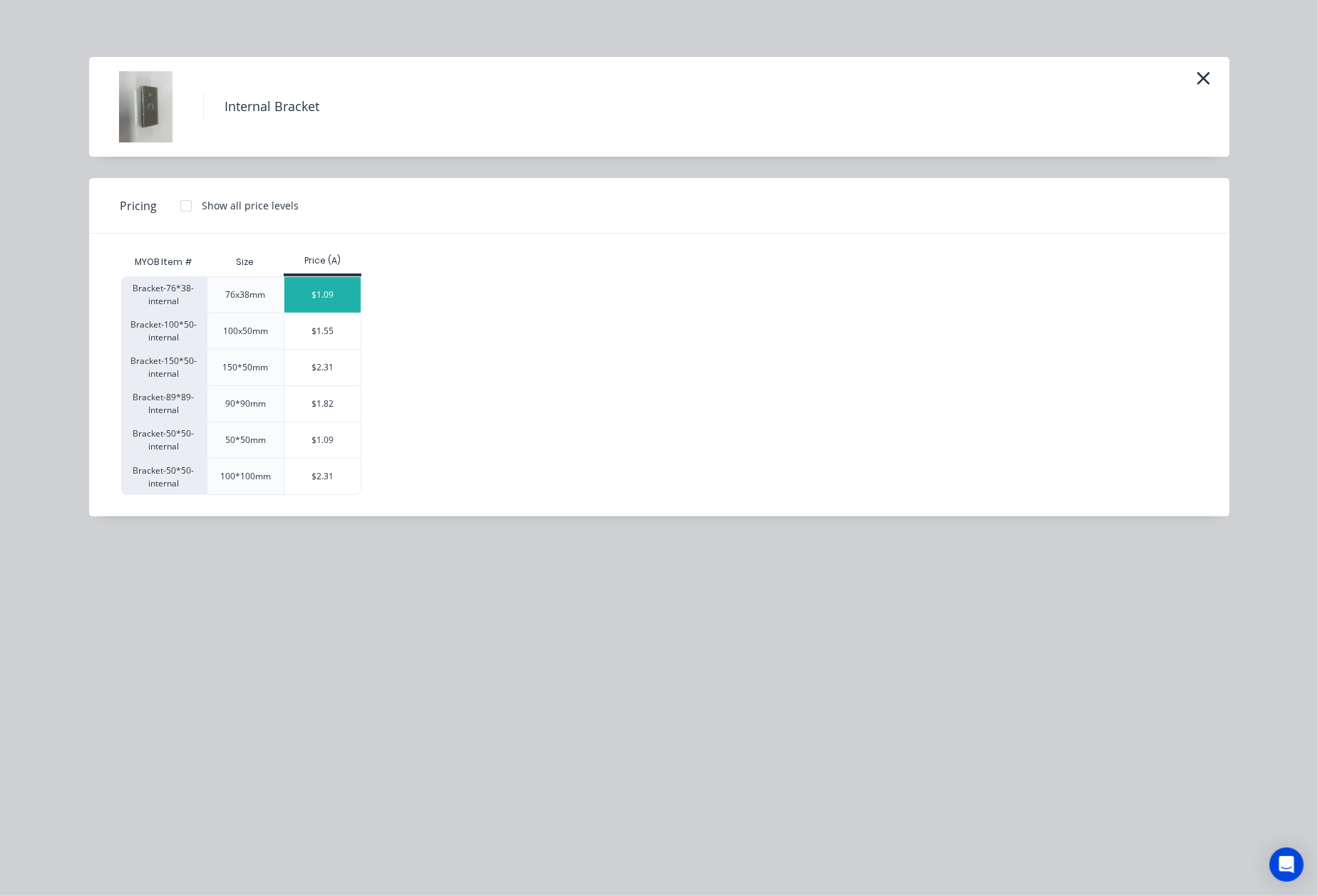
click at [323, 292] on div "$1.09" at bounding box center [322, 295] width 77 height 35
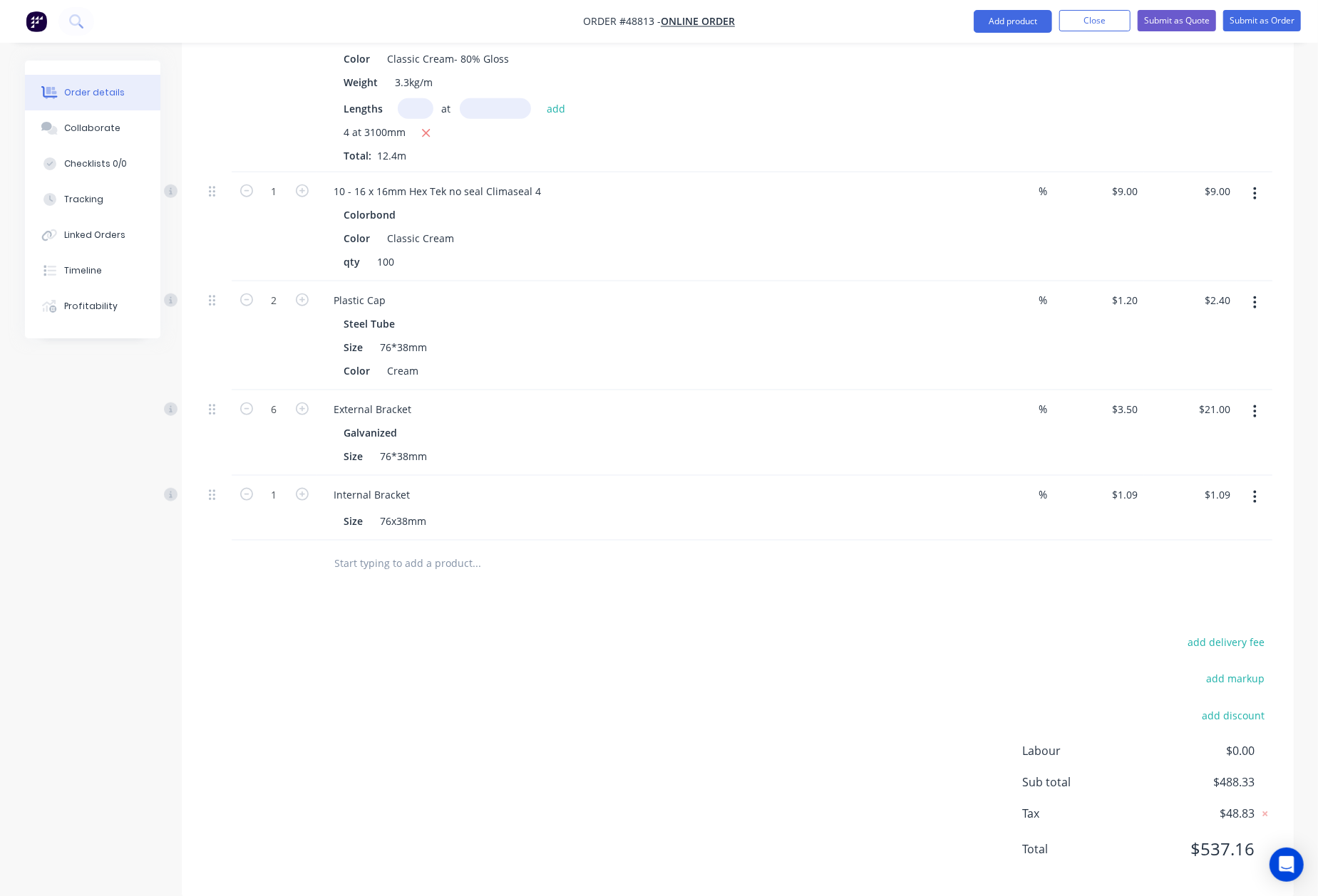
scroll to position [1081, 0]
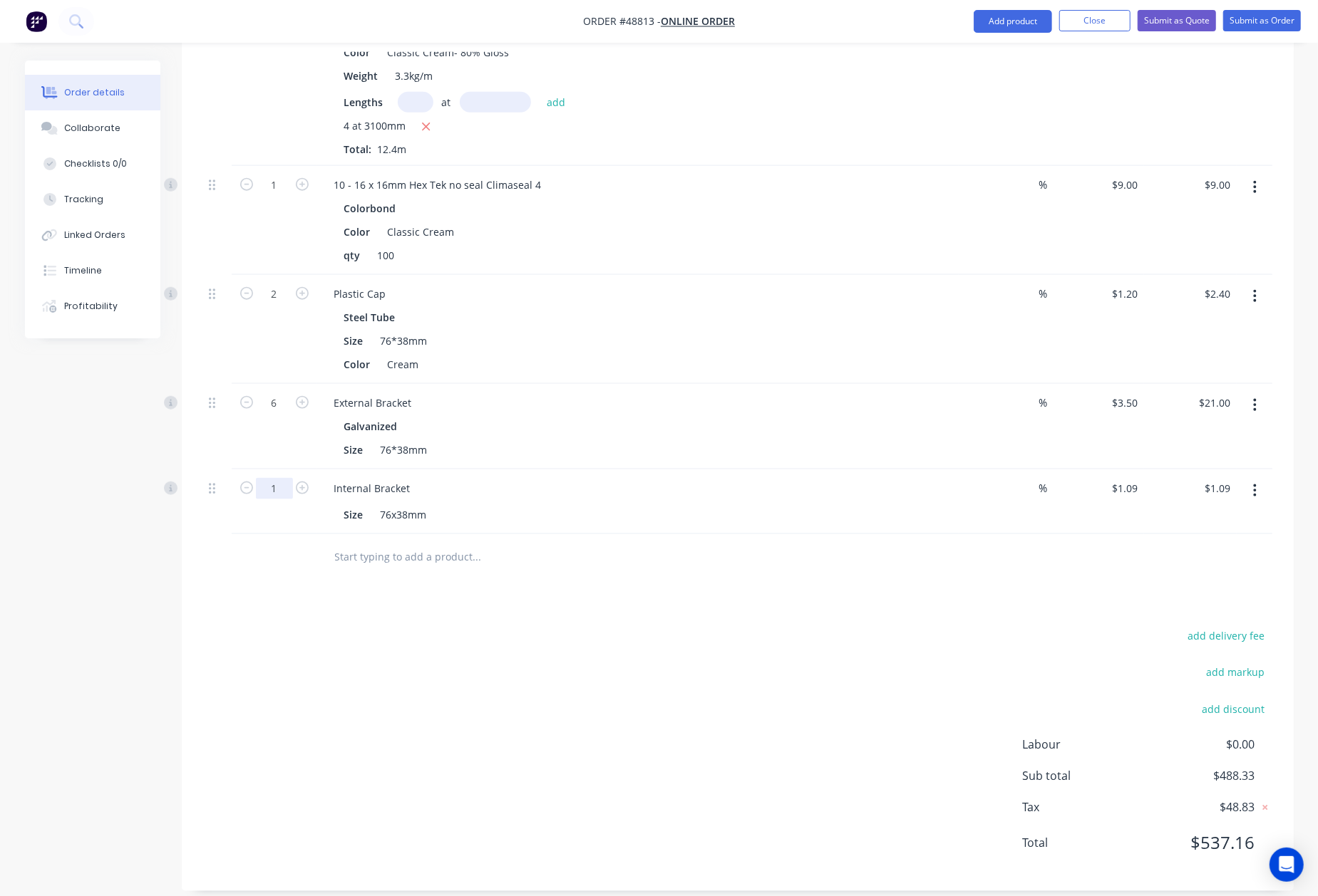
type input "2"
type input "$2.18"
click at [808, 543] on div at bounding box center [574, 557] width 502 height 29
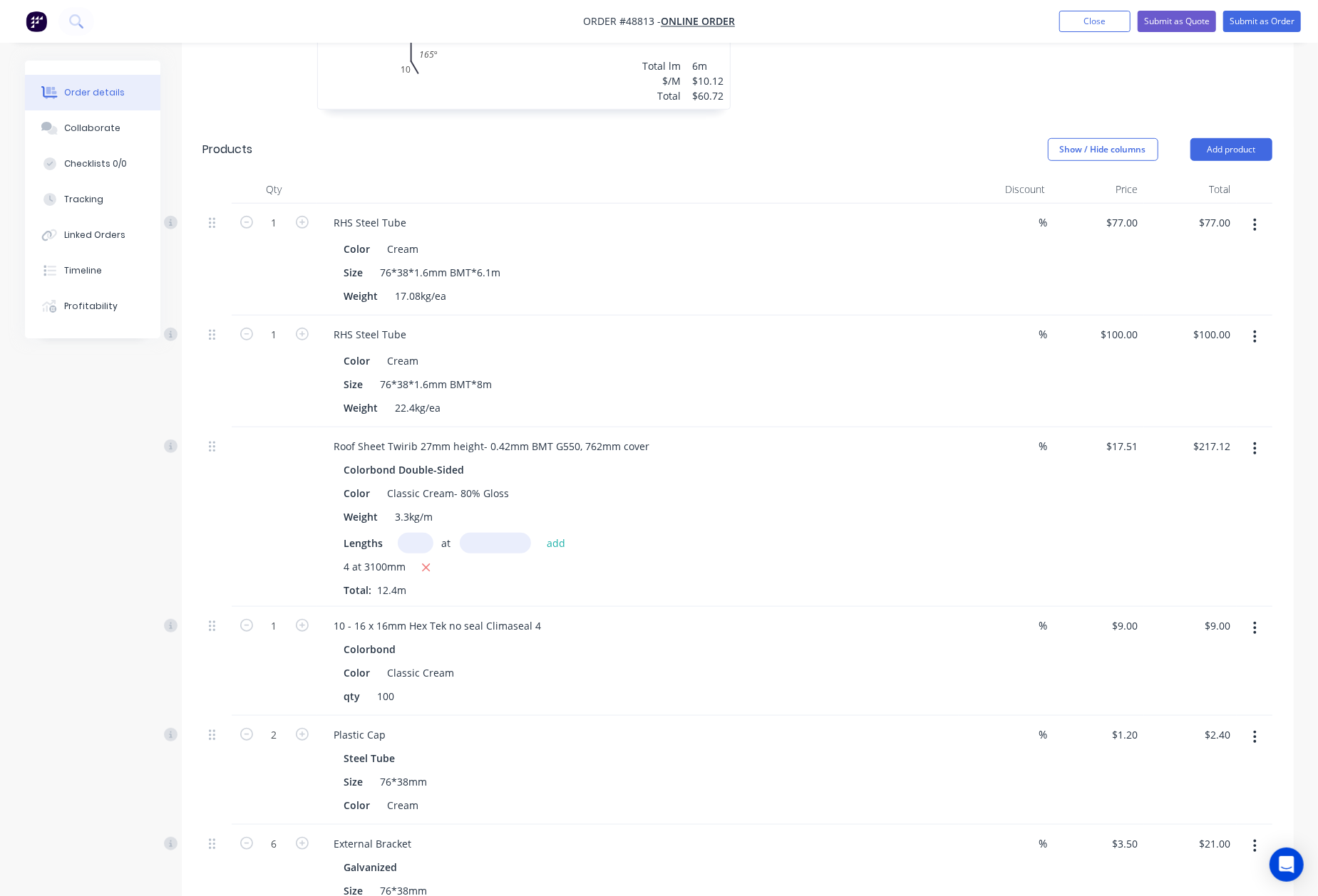
scroll to position [605, 0]
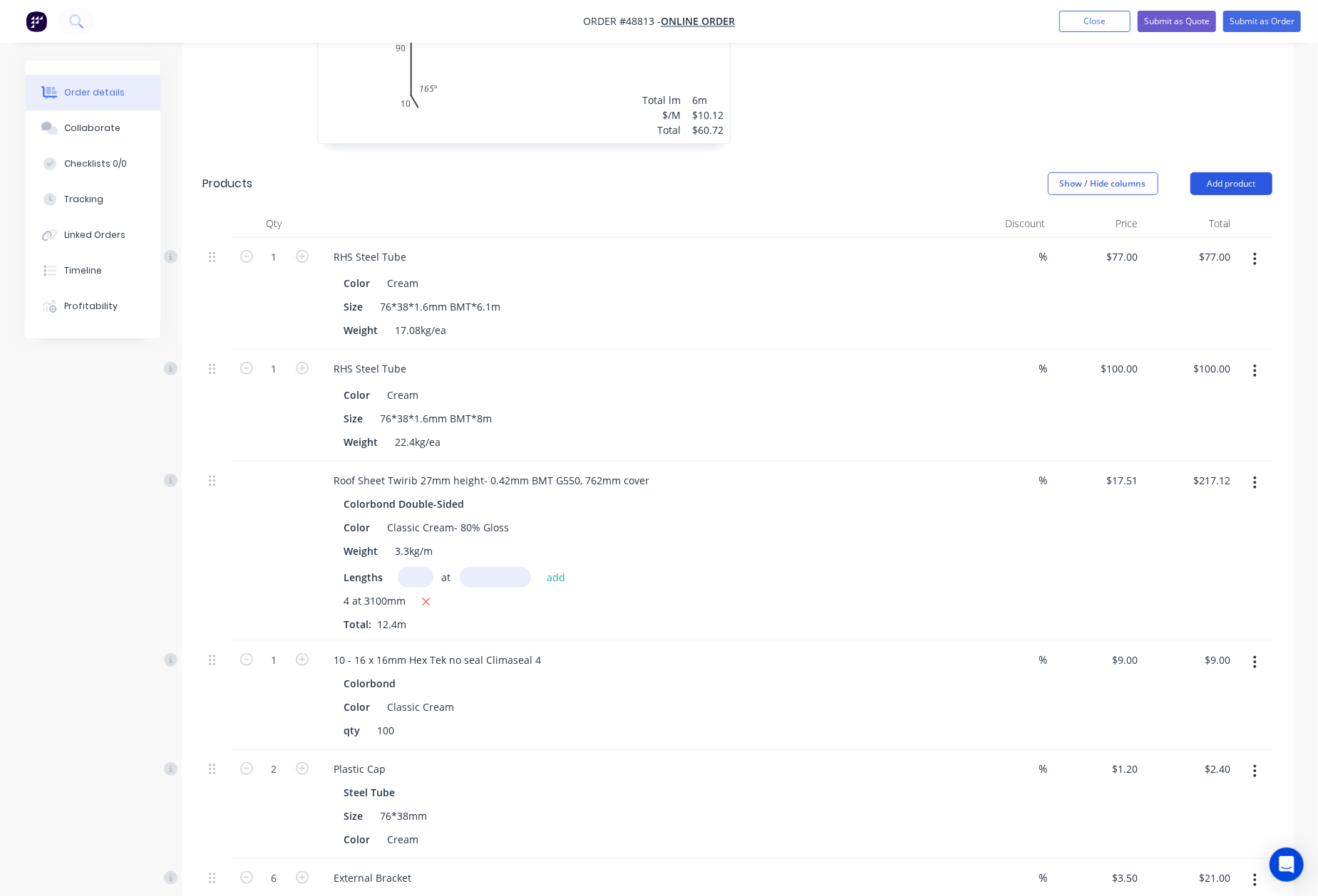
click at [1227, 172] on button "Add product" at bounding box center [1231, 184] width 82 height 23
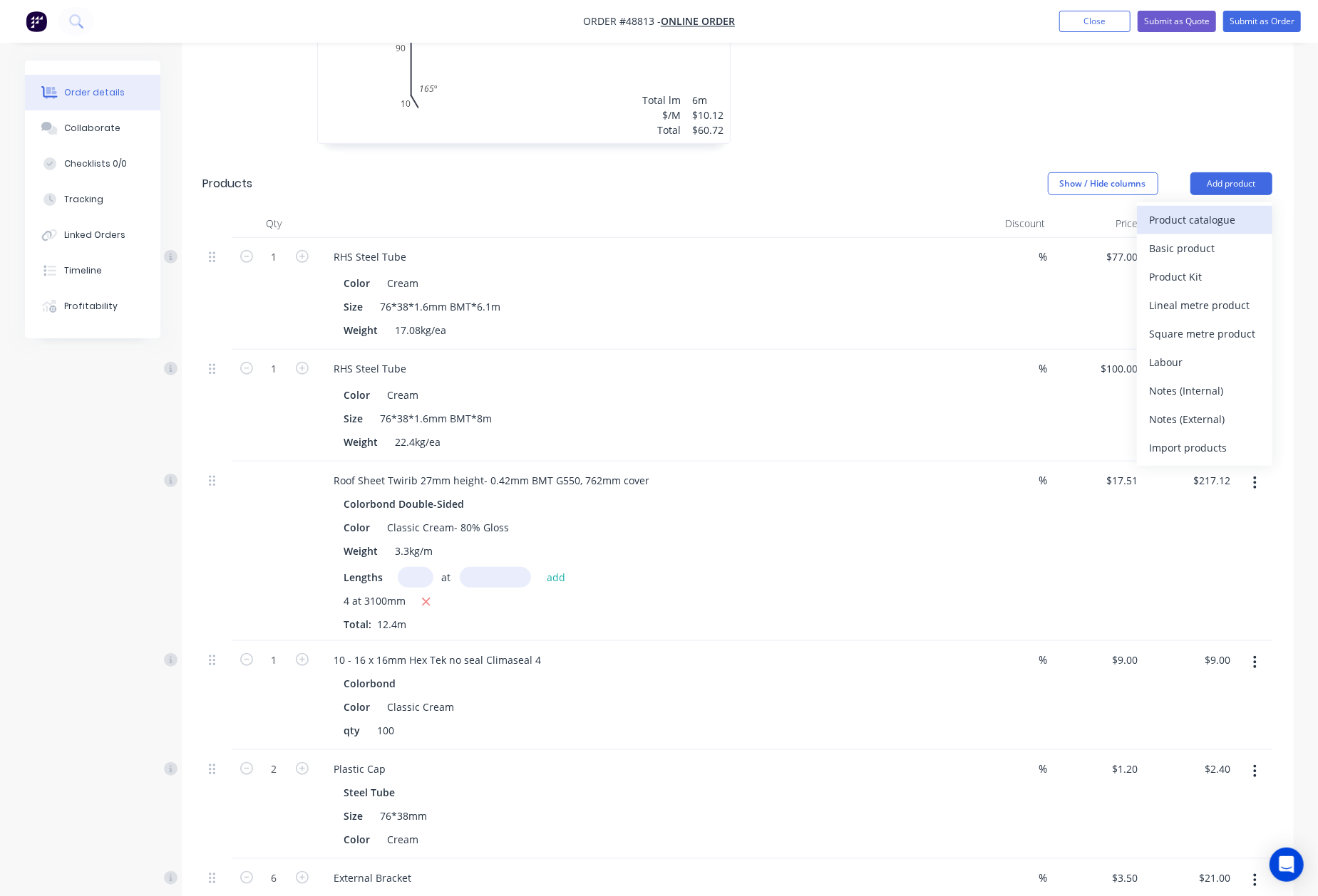
click at [1206, 209] on div "Product catalogue" at bounding box center [1204, 220] width 110 height 21
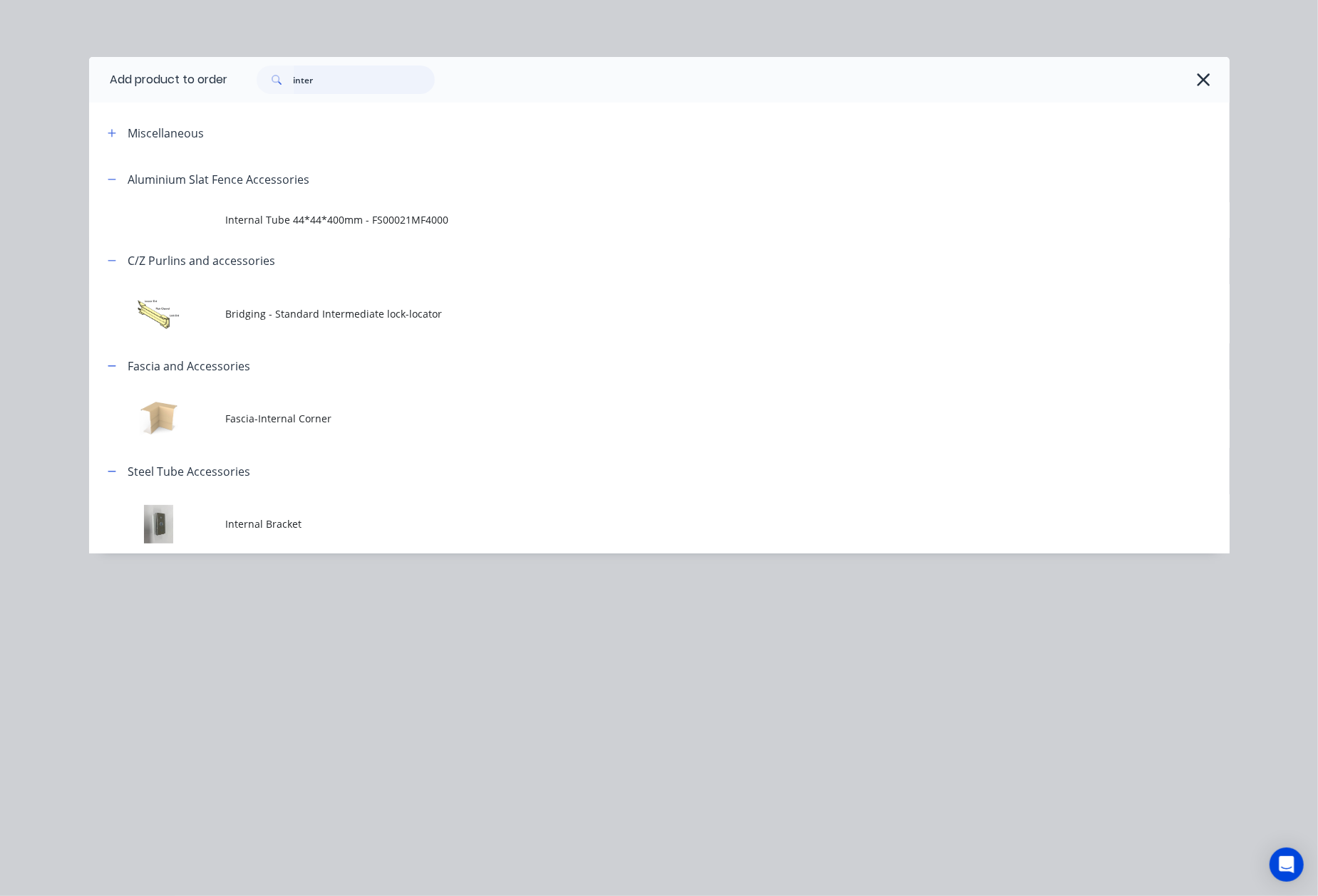
drag, startPoint x: 368, startPoint y: 75, endPoint x: 87, endPoint y: 125, distance: 285.4
click at [87, 125] on div "Add product to order inter Miscellaneous Aluminium Slat Fence Accessories Inter…" at bounding box center [659, 448] width 1318 height 896
type input "touch"
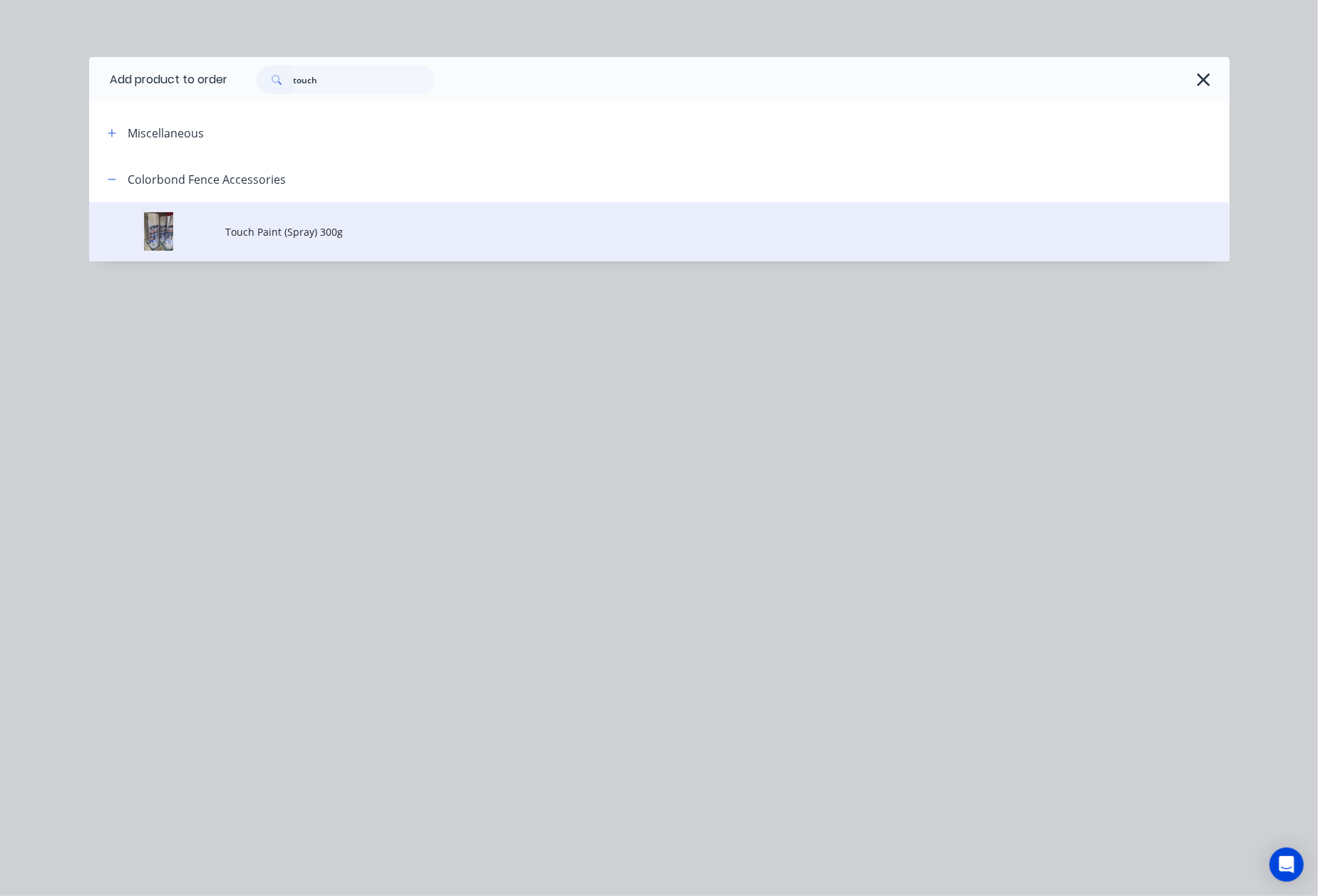
click at [396, 246] on td "Touch Paint (Spray) 300g" at bounding box center [727, 232] width 1003 height 59
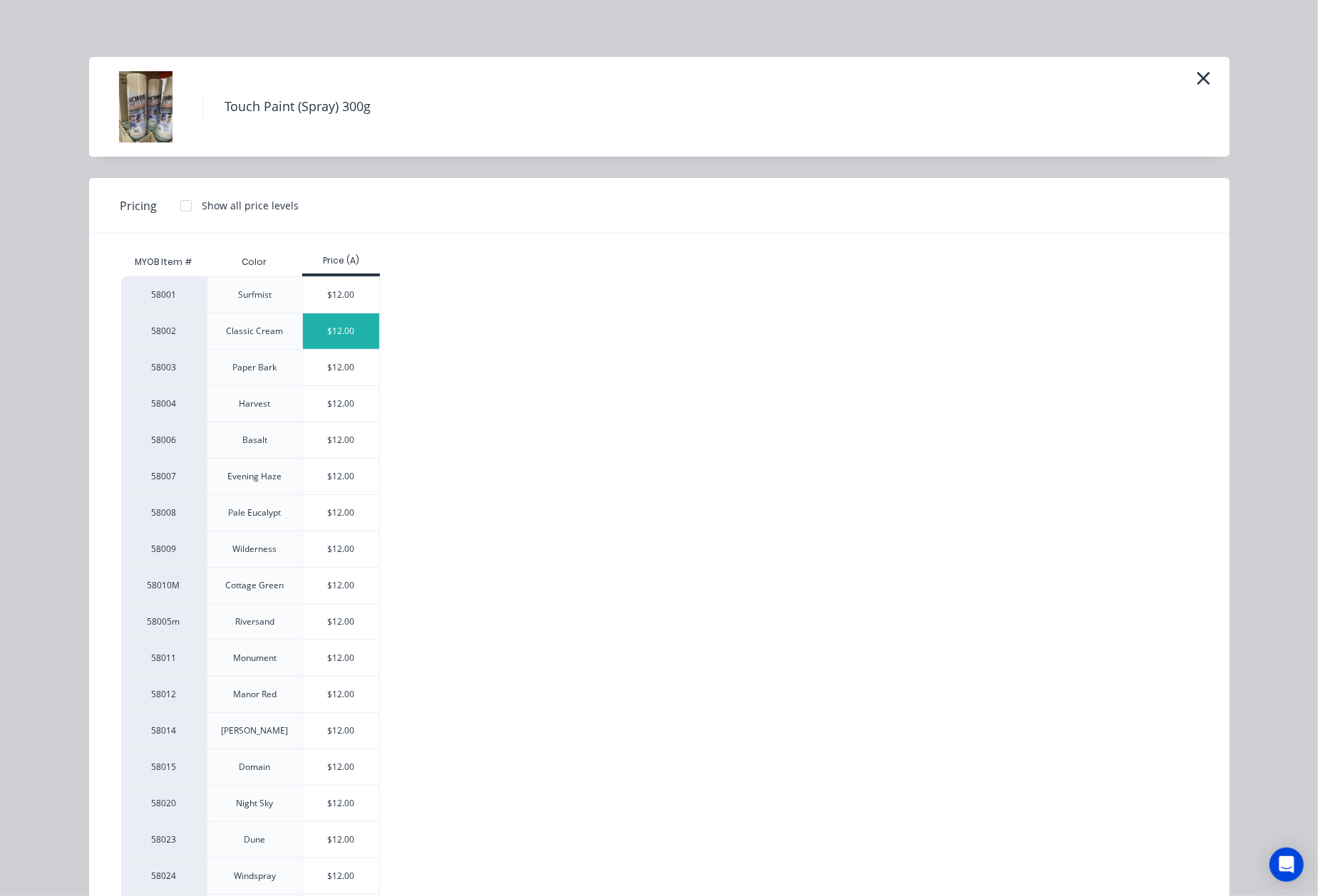
click at [335, 338] on div "$12.00" at bounding box center [341, 331] width 77 height 35
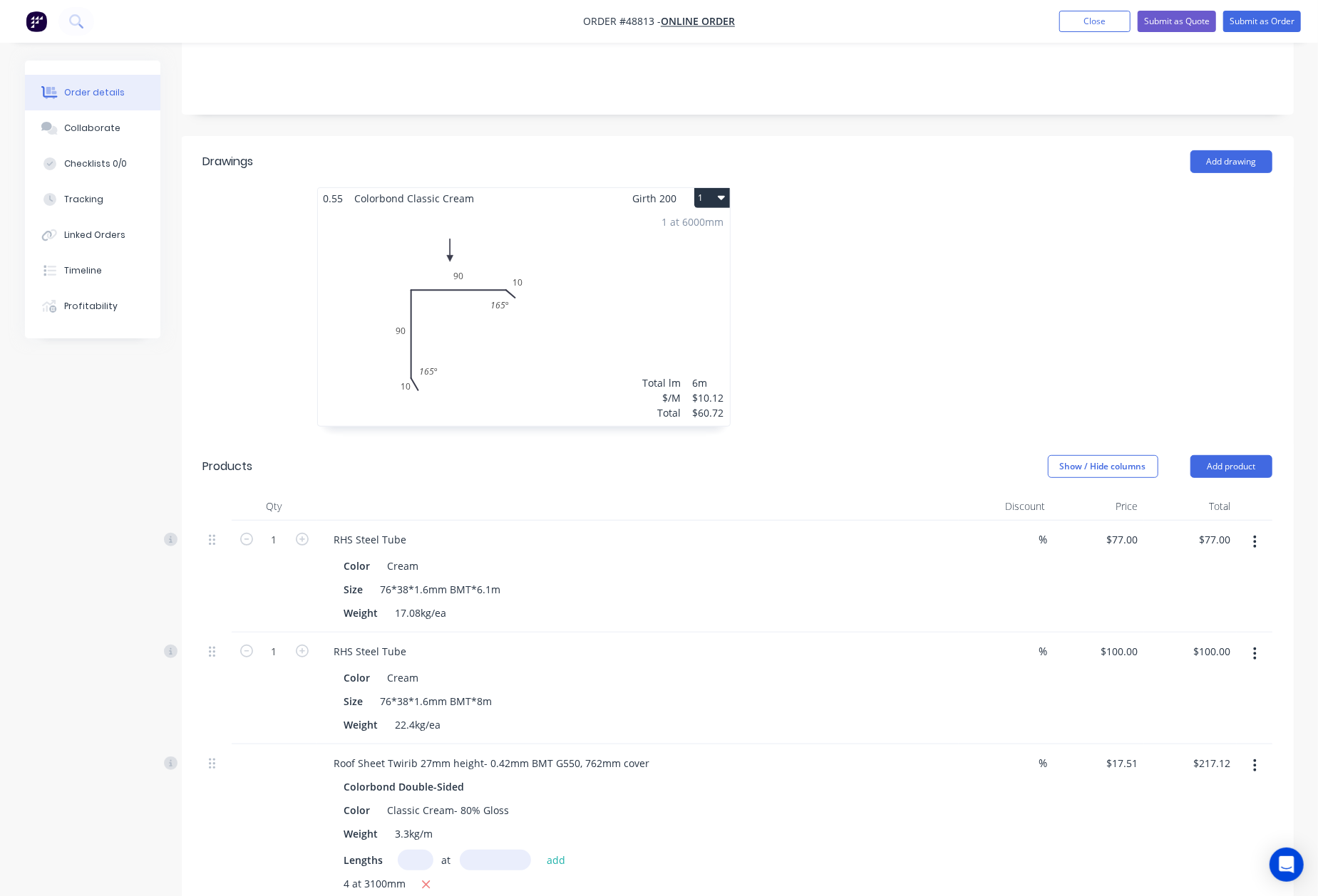
scroll to position [6, 0]
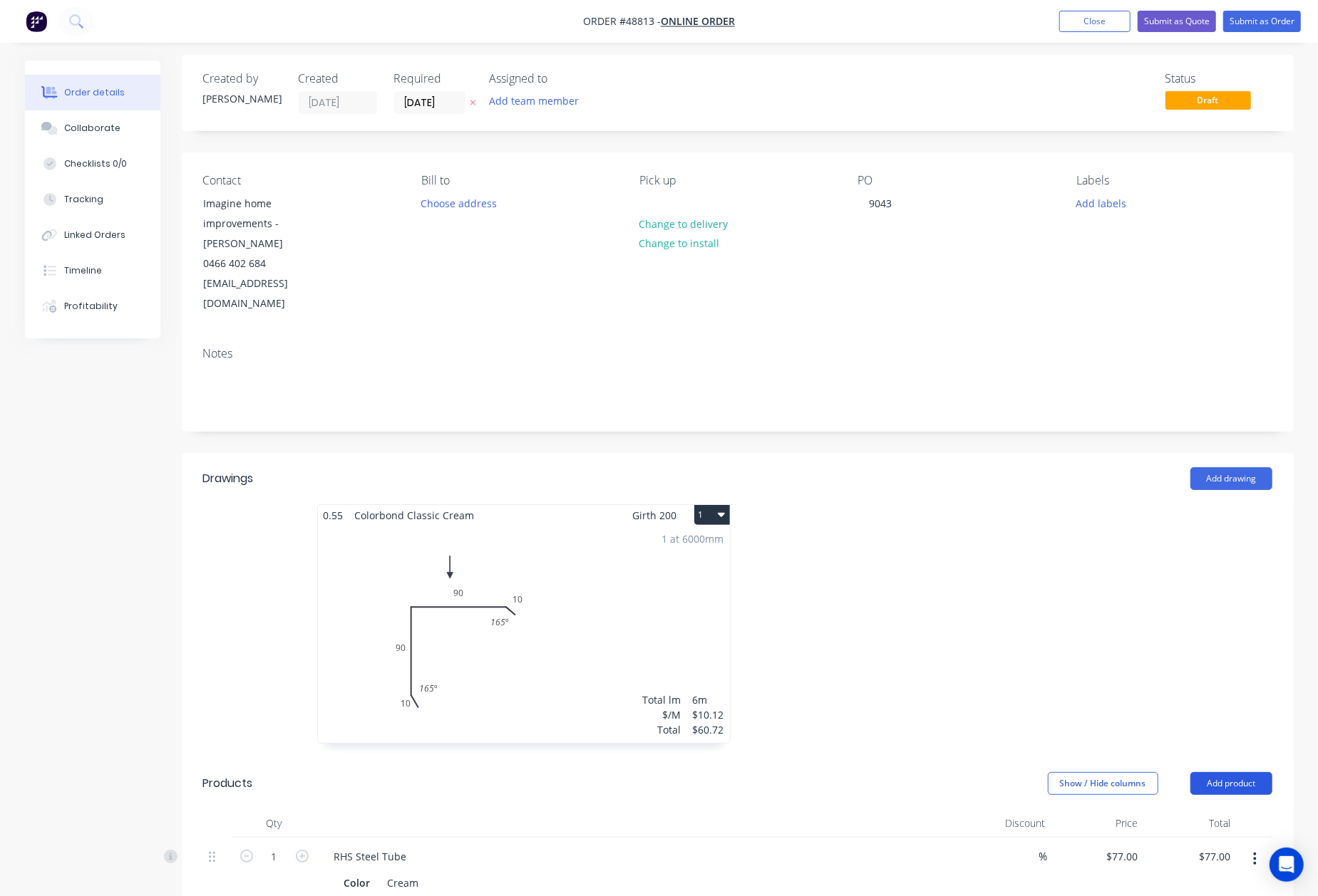
click at [1221, 773] on button "Add product" at bounding box center [1231, 784] width 82 height 23
click at [1200, 809] on div "Product catalogue" at bounding box center [1204, 820] width 110 height 21
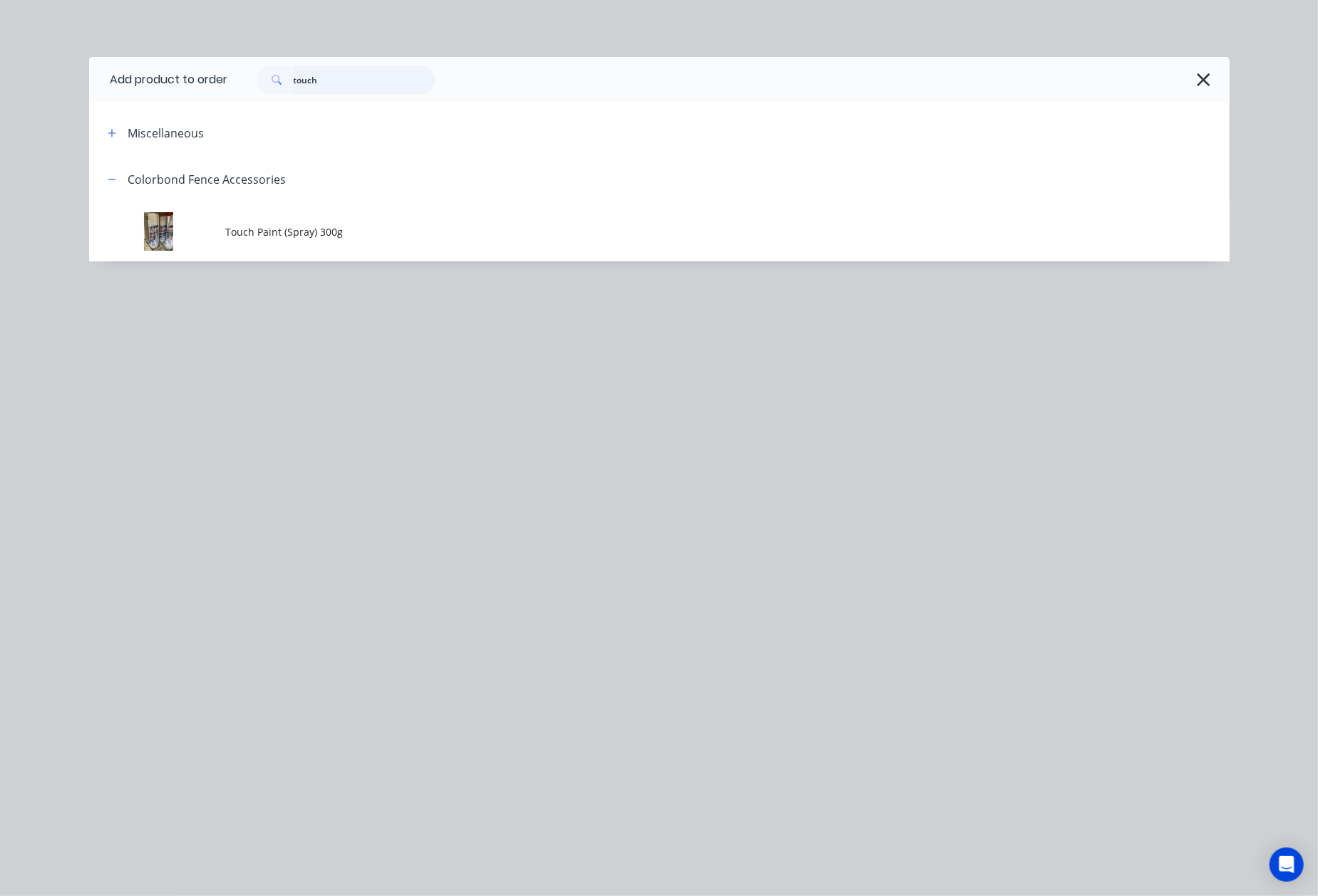
drag, startPoint x: 312, startPoint y: 98, endPoint x: 123, endPoint y: 130, distance: 191.7
click at [123, 130] on div "Add product to order touch Miscellaneous Colorbond Fence Accessories Touch Pain…" at bounding box center [659, 160] width 1140 height 205
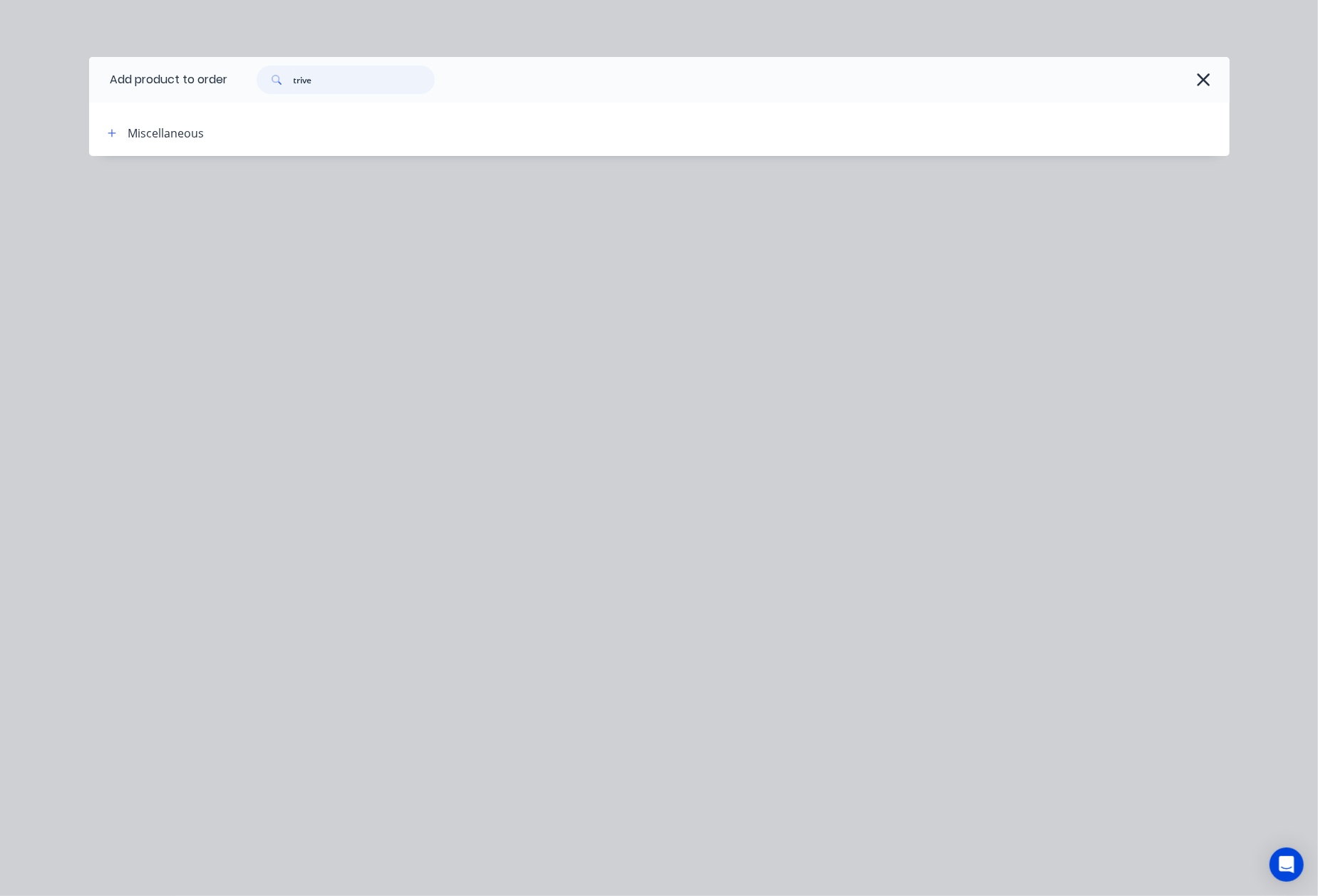
drag, startPoint x: 323, startPoint y: 74, endPoint x: 120, endPoint y: 83, distance: 203.2
click at [120, 83] on header "Add product to order trive" at bounding box center [659, 80] width 1140 height 46
type input "rive"
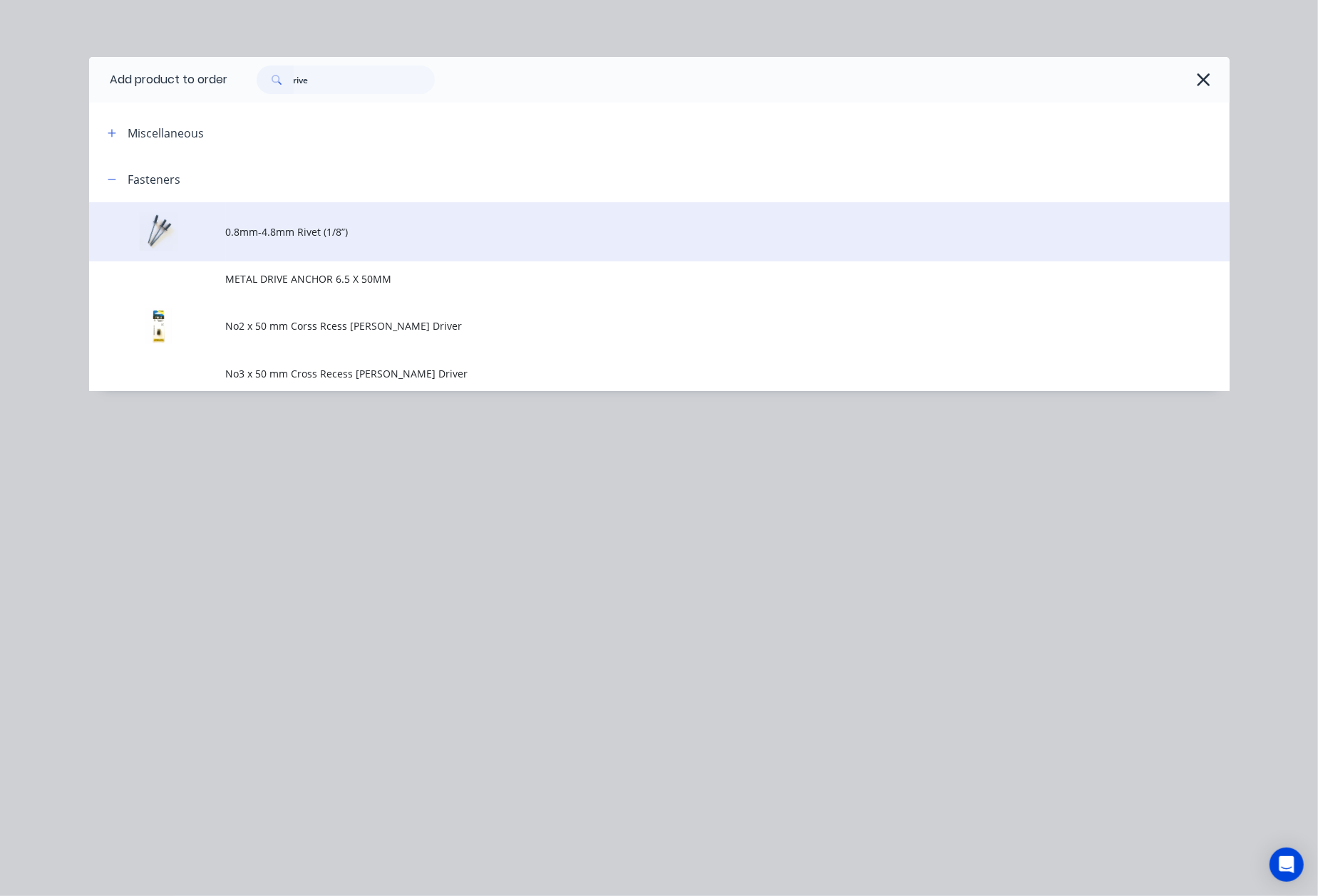
click at [275, 232] on span "0.8mm-4.8mm Rivet (1/8”)" at bounding box center [626, 232] width 802 height 15
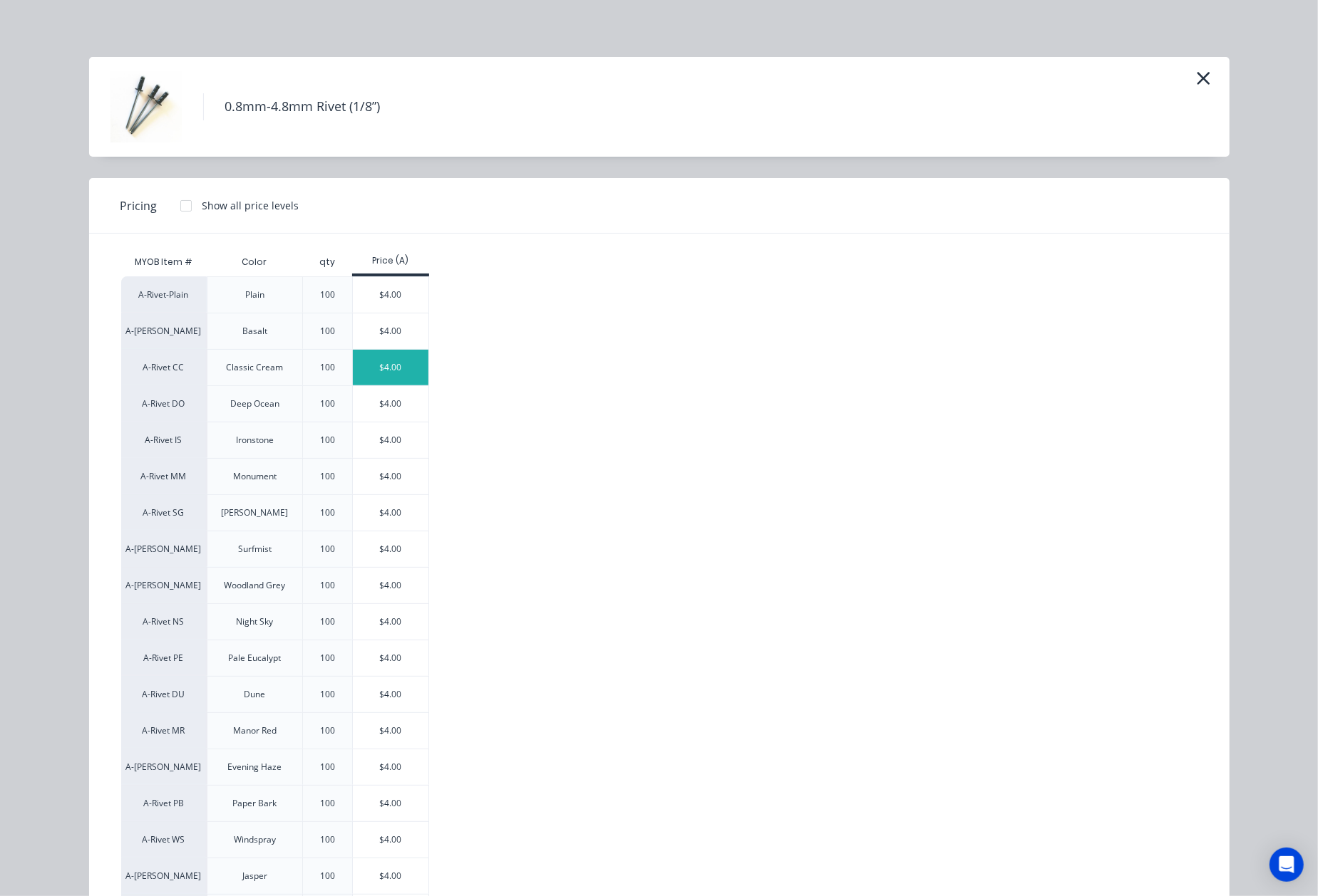
click at [374, 357] on div "$4.00" at bounding box center [391, 367] width 77 height 35
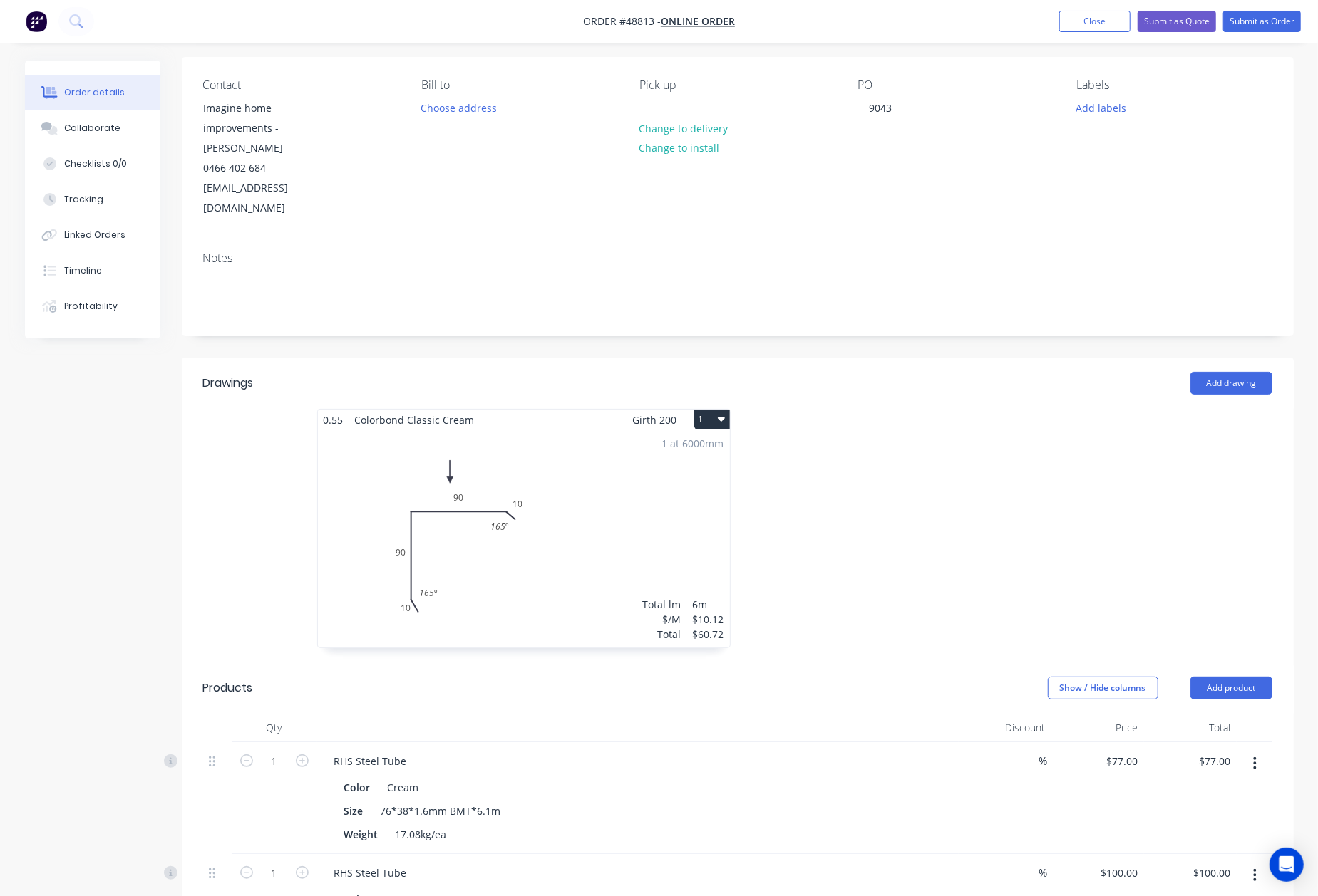
scroll to position [291, 0]
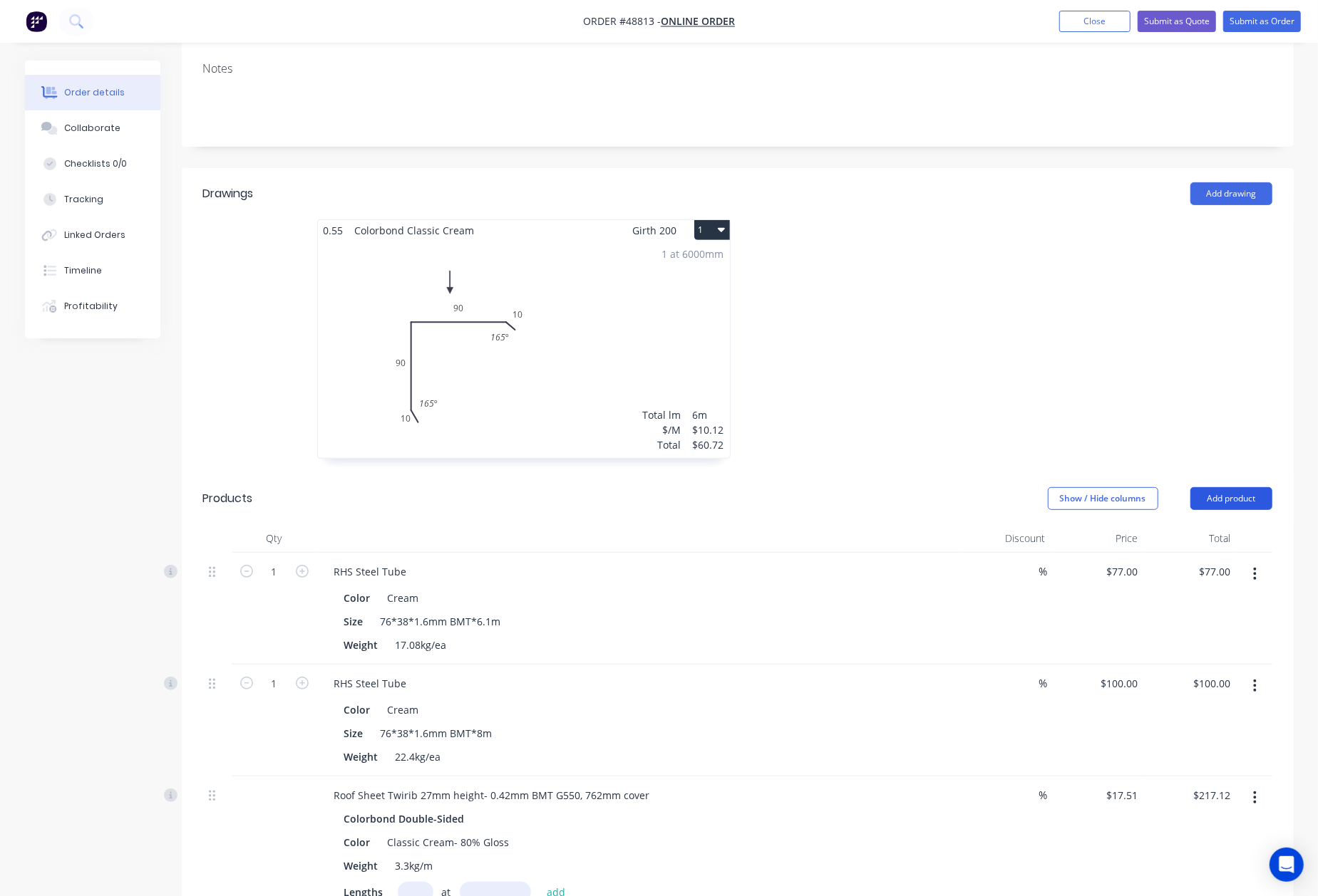
click at [1239, 488] on button "Add product" at bounding box center [1231, 499] width 82 height 23
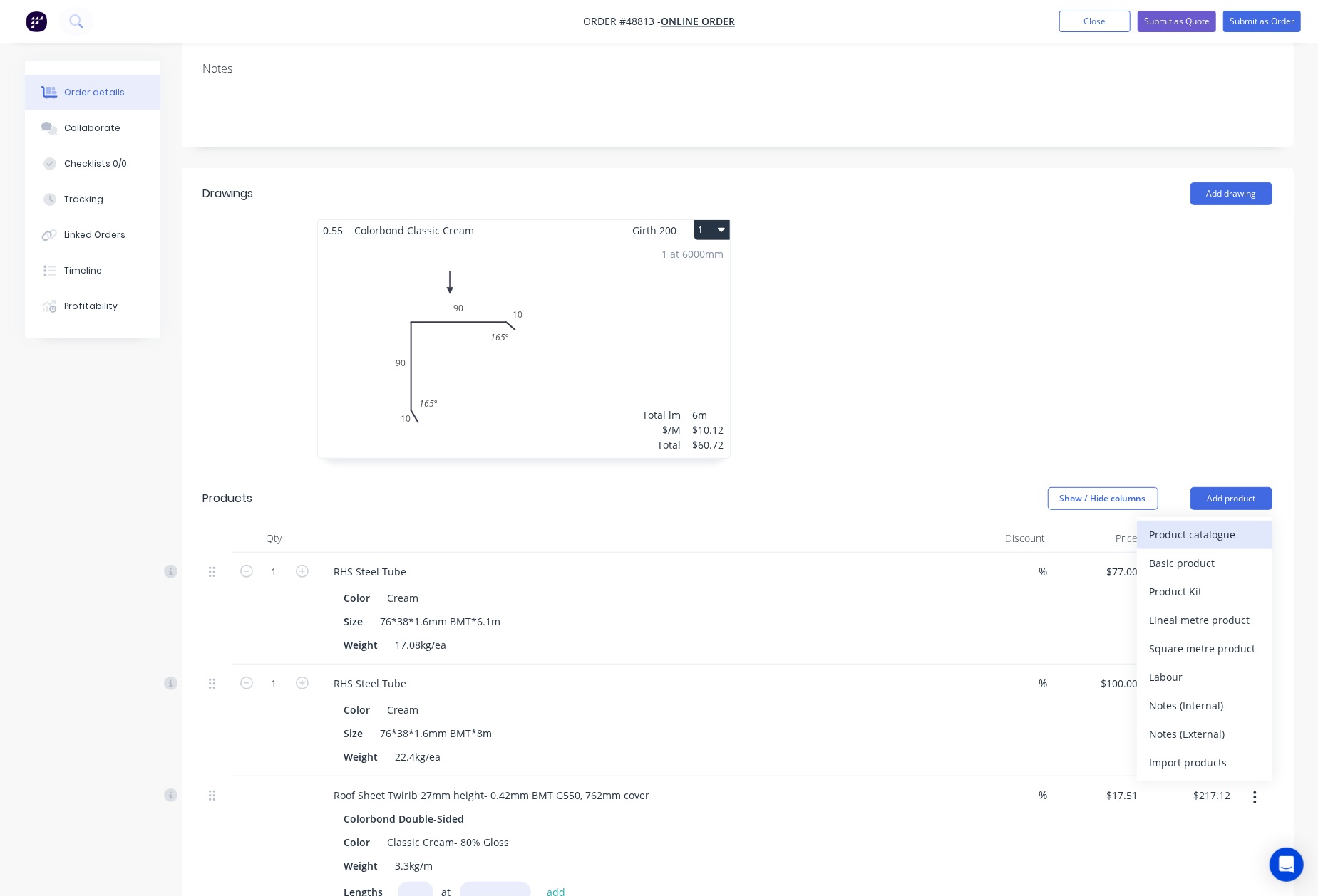
click at [1213, 524] on div "Product catalogue" at bounding box center [1204, 535] width 110 height 21
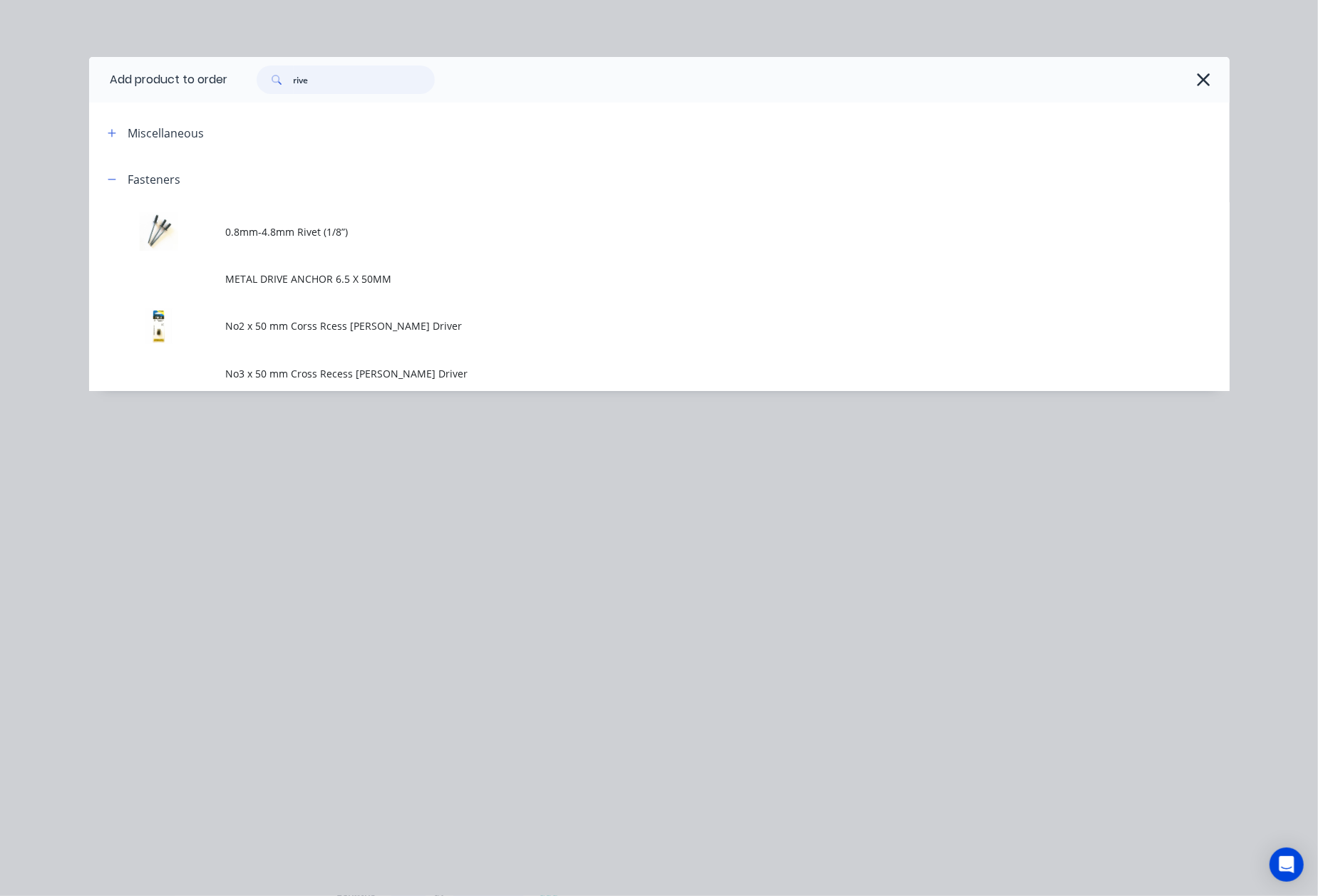
drag, startPoint x: 309, startPoint y: 74, endPoint x: 132, endPoint y: 72, distance: 177.0
click at [132, 72] on header "Add product to order rive" at bounding box center [659, 80] width 1140 height 46
type input "6"
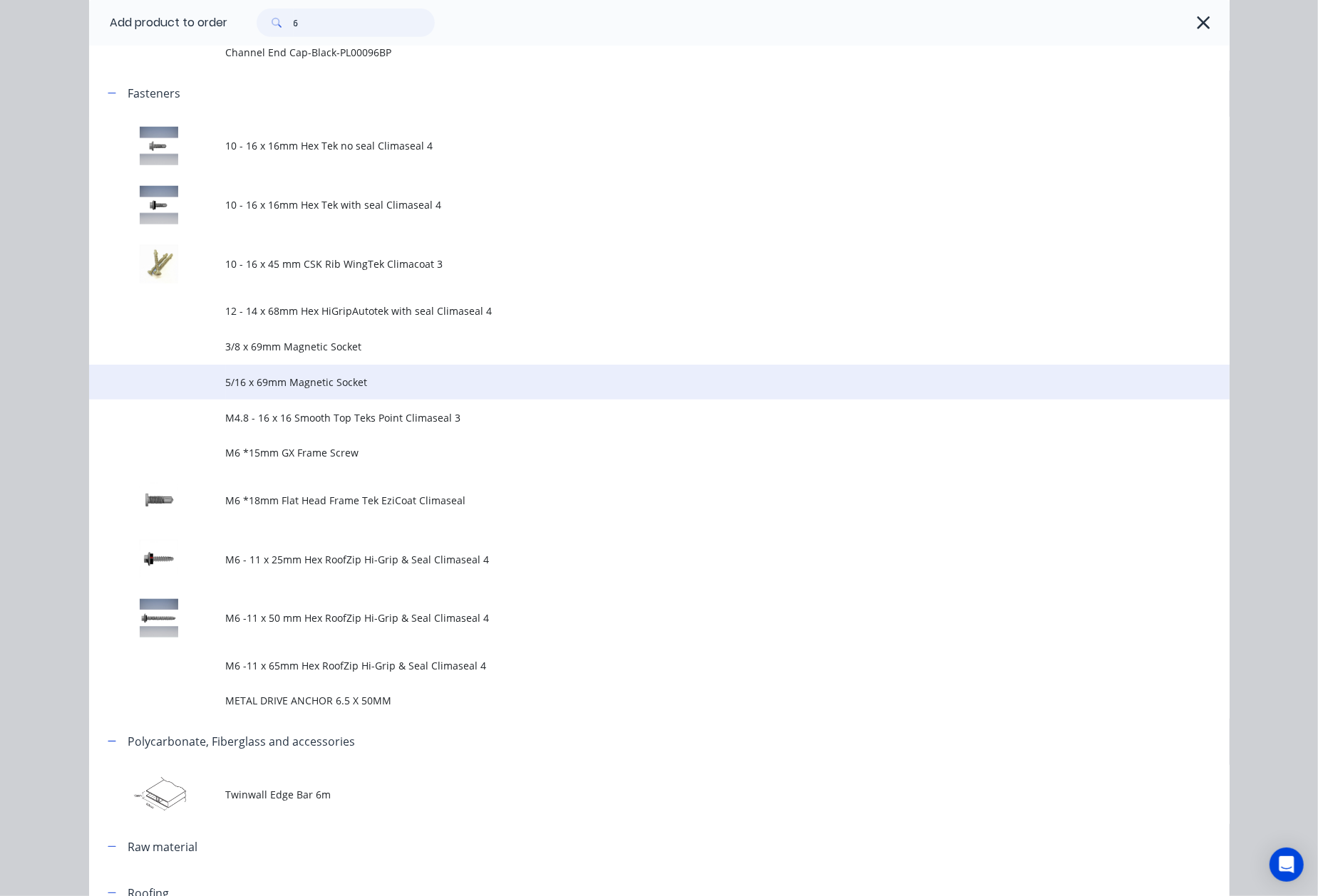
scroll to position [665, 0]
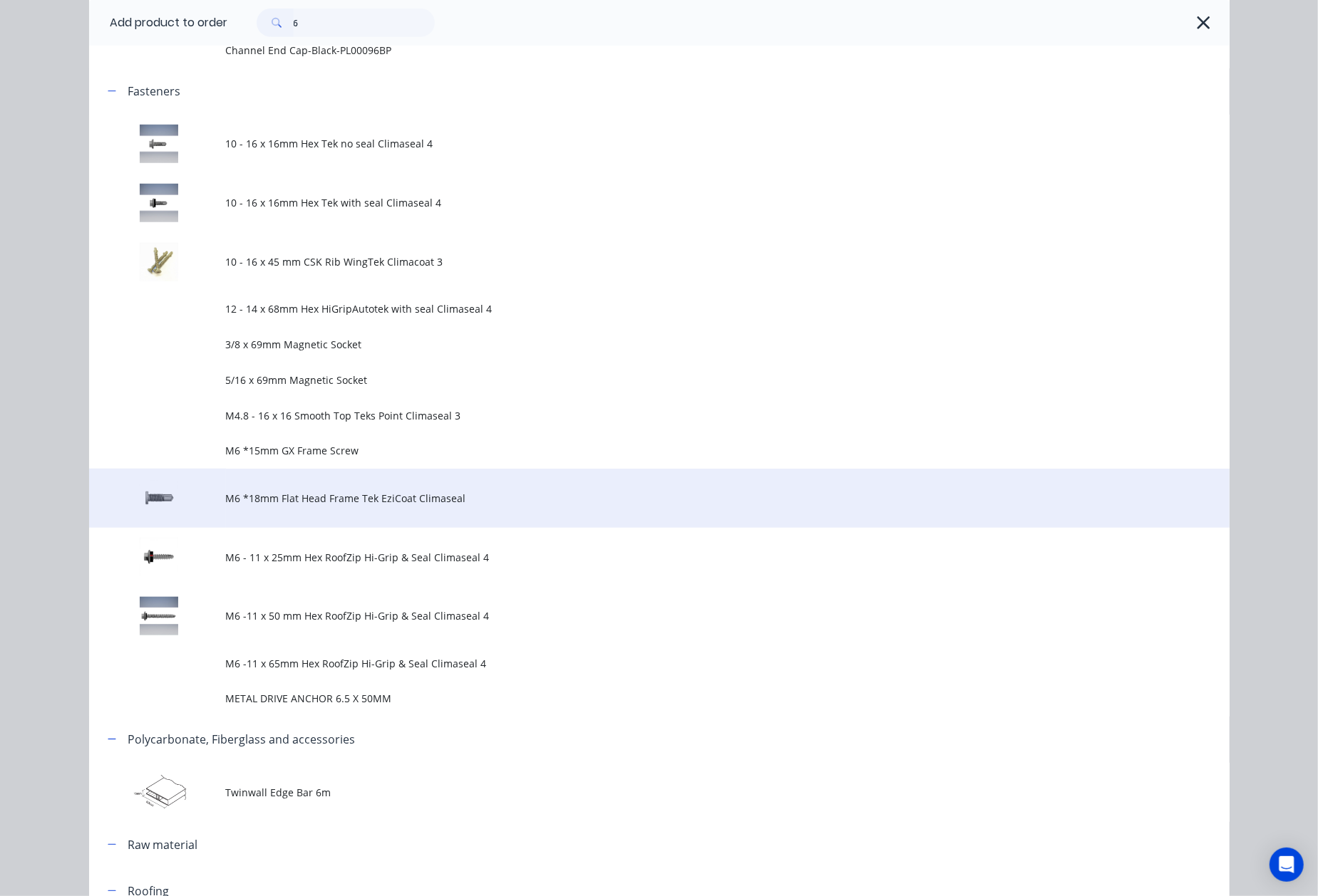
click at [297, 499] on span "M6 *18mm Flat Head Frame Tek EziCoat Climaseal" at bounding box center [626, 498] width 802 height 15
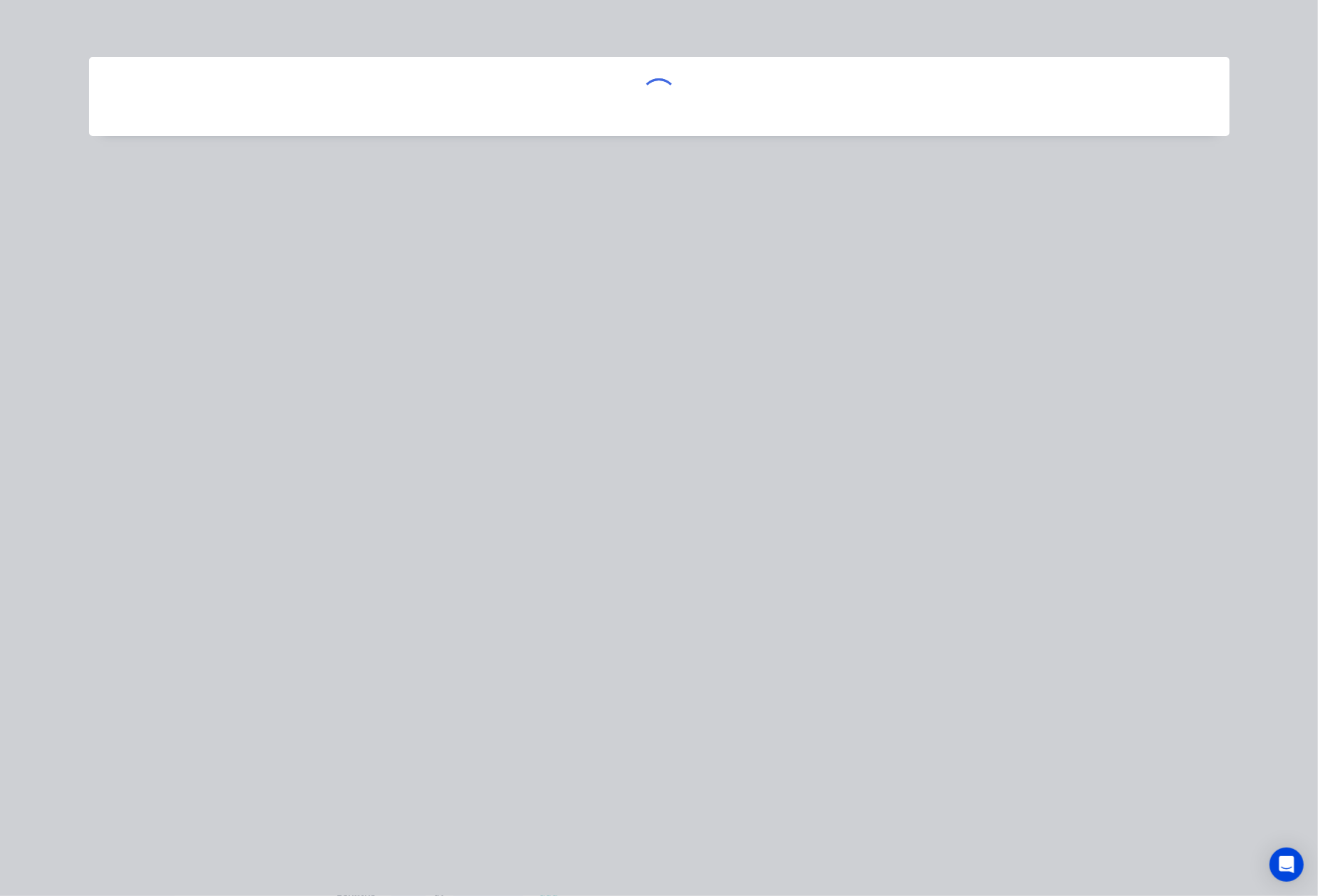
scroll to position [0, 0]
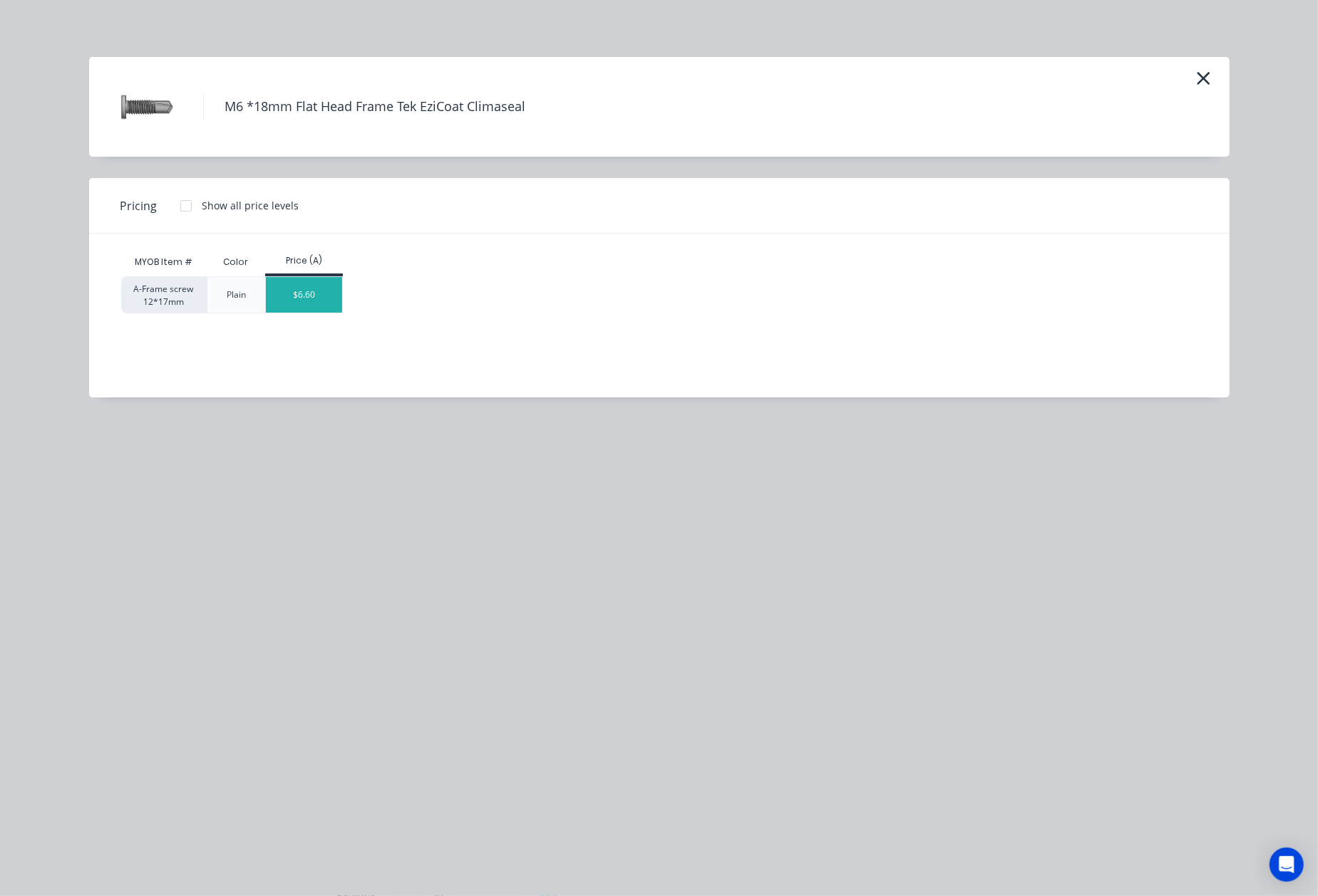
click at [303, 291] on div "$6.60" at bounding box center [304, 295] width 77 height 35
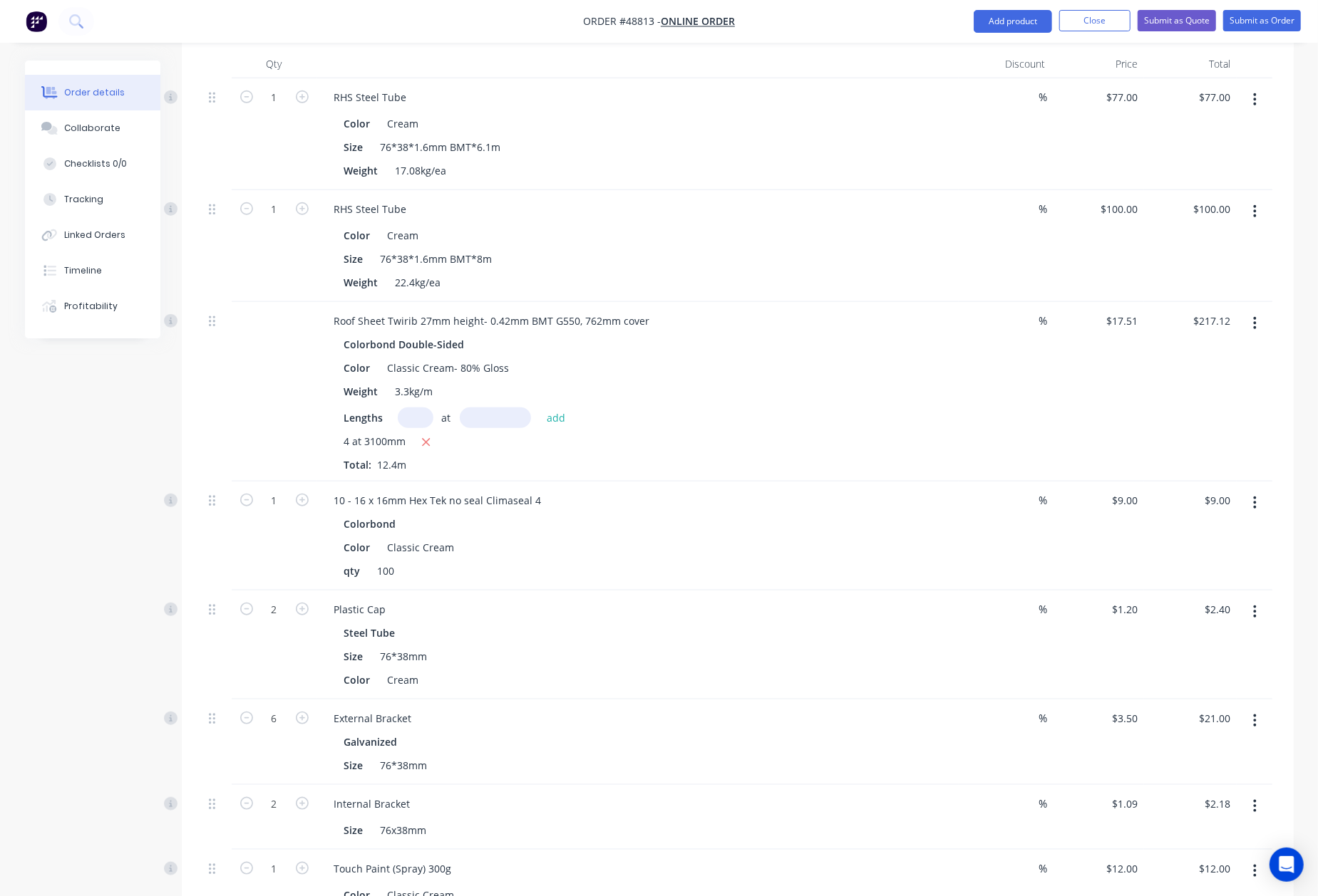
scroll to position [1300, 0]
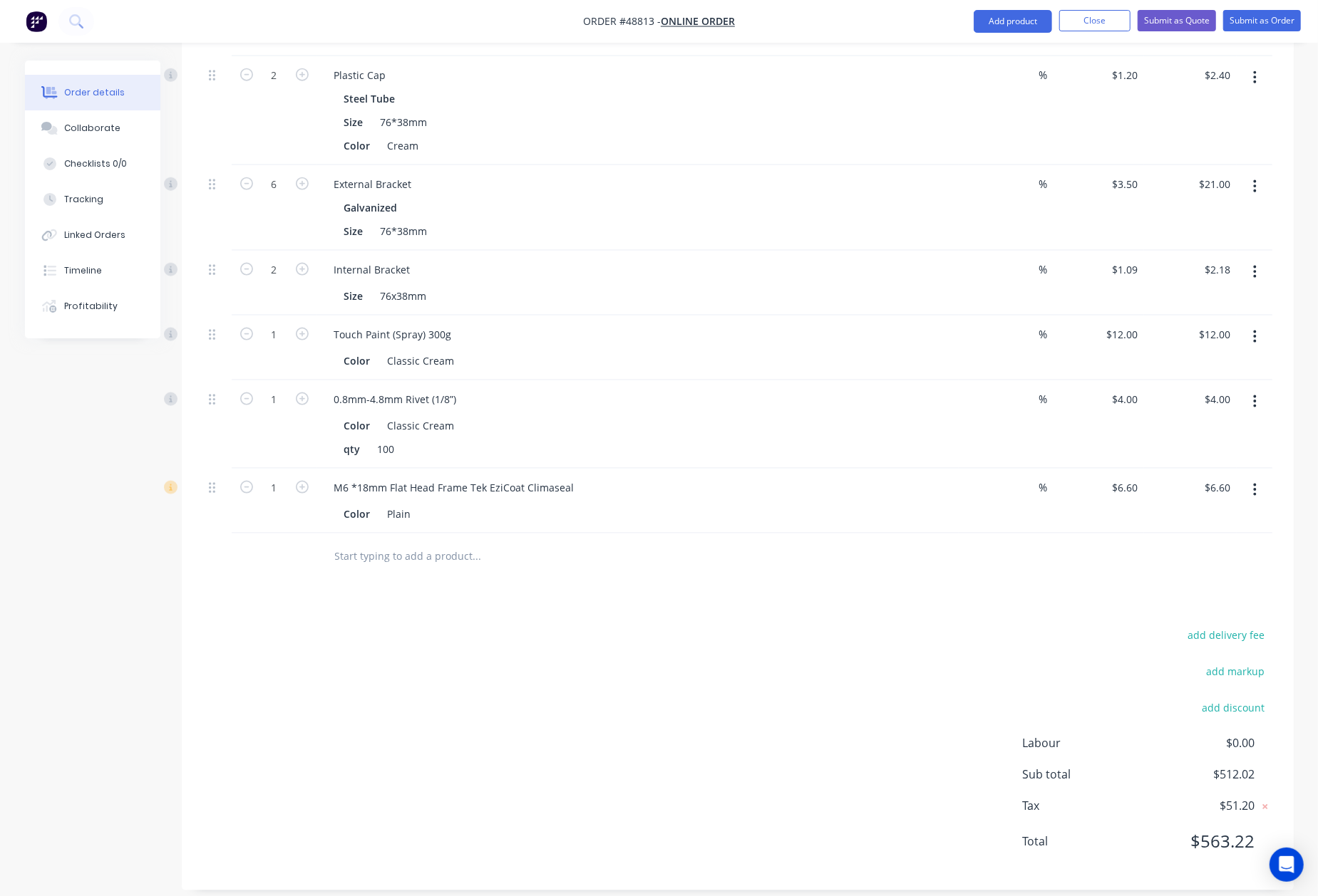
click at [453, 636] on div "add delivery fee add markup add discount Labour $0.00 Sub total $512.02 Tax $51…" at bounding box center [737, 747] width 1069 height 244
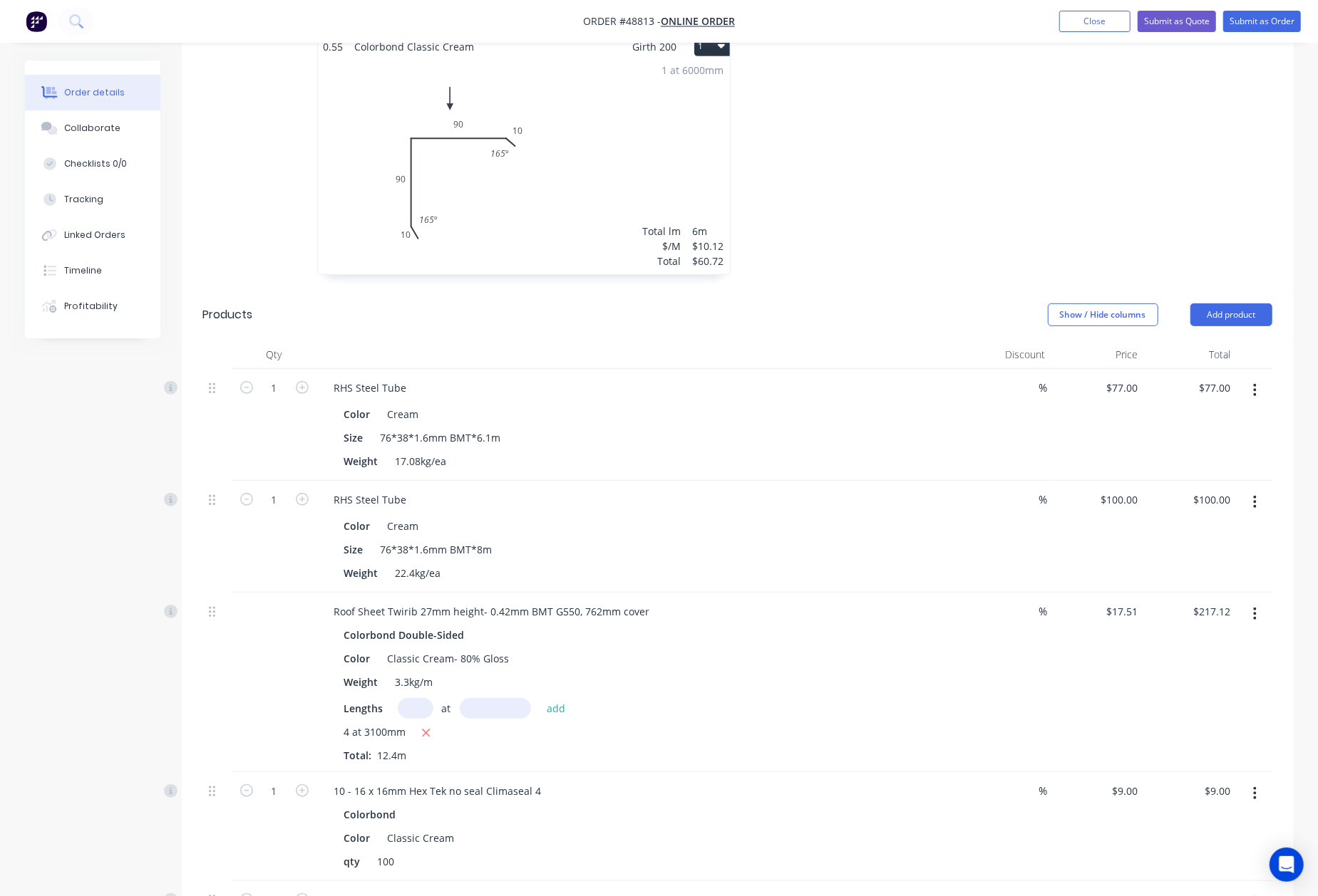
scroll to position [0, 0]
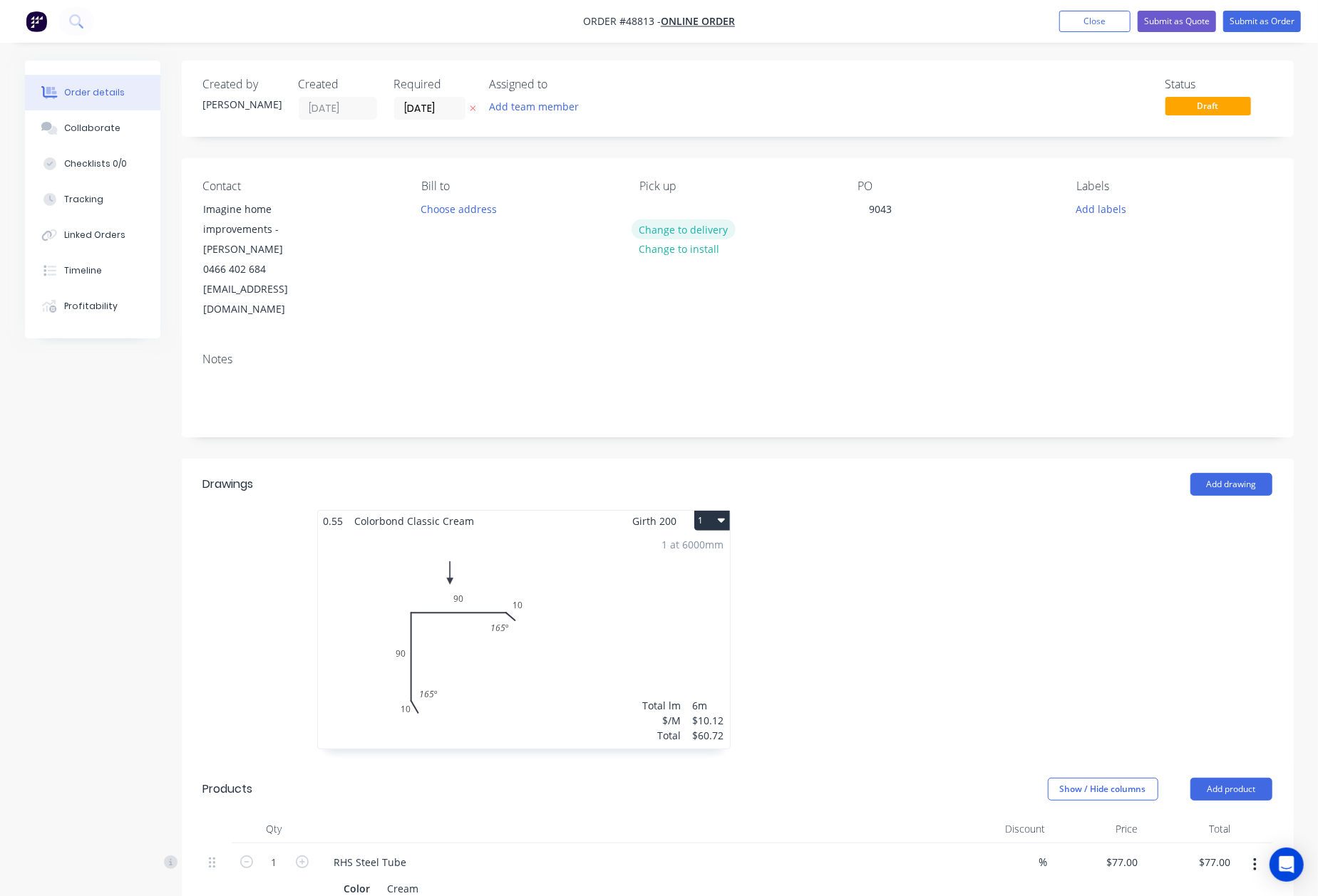
click at [706, 231] on button "Change to delivery" at bounding box center [683, 229] width 104 height 19
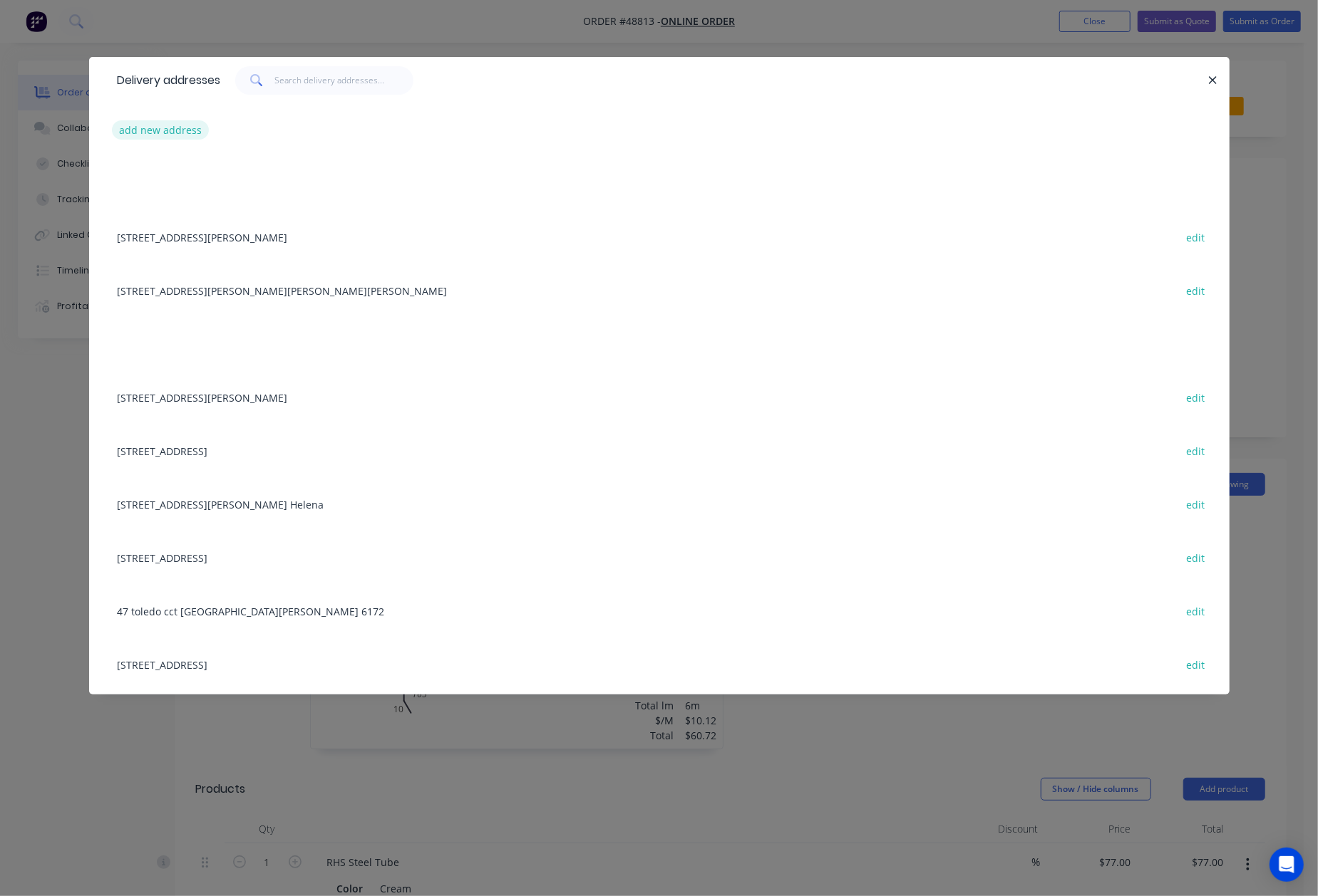
click at [155, 123] on button "add new address" at bounding box center [161, 130] width 98 height 19
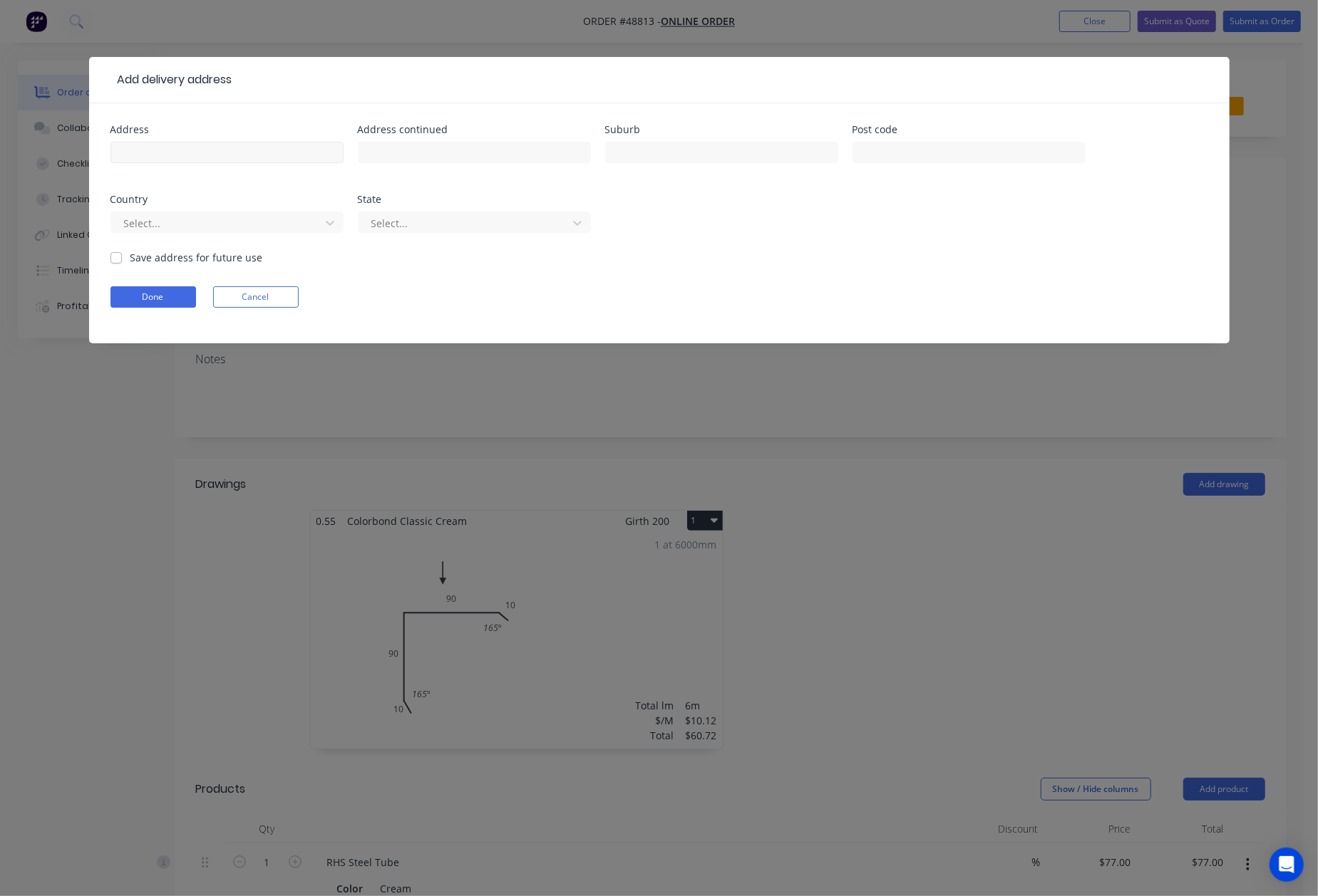
click at [155, 143] on input "text" at bounding box center [227, 152] width 233 height 21
type input "35 Wisteria Parade, Edgewater WA 6027"
click at [148, 309] on form "Address 35 Wisteria Parade, Edgewater WA 6027 Address continued Suburb Post cod…" at bounding box center [658, 233] width 1097 height 219
click at [149, 302] on button "Done" at bounding box center [152, 297] width 85 height 21
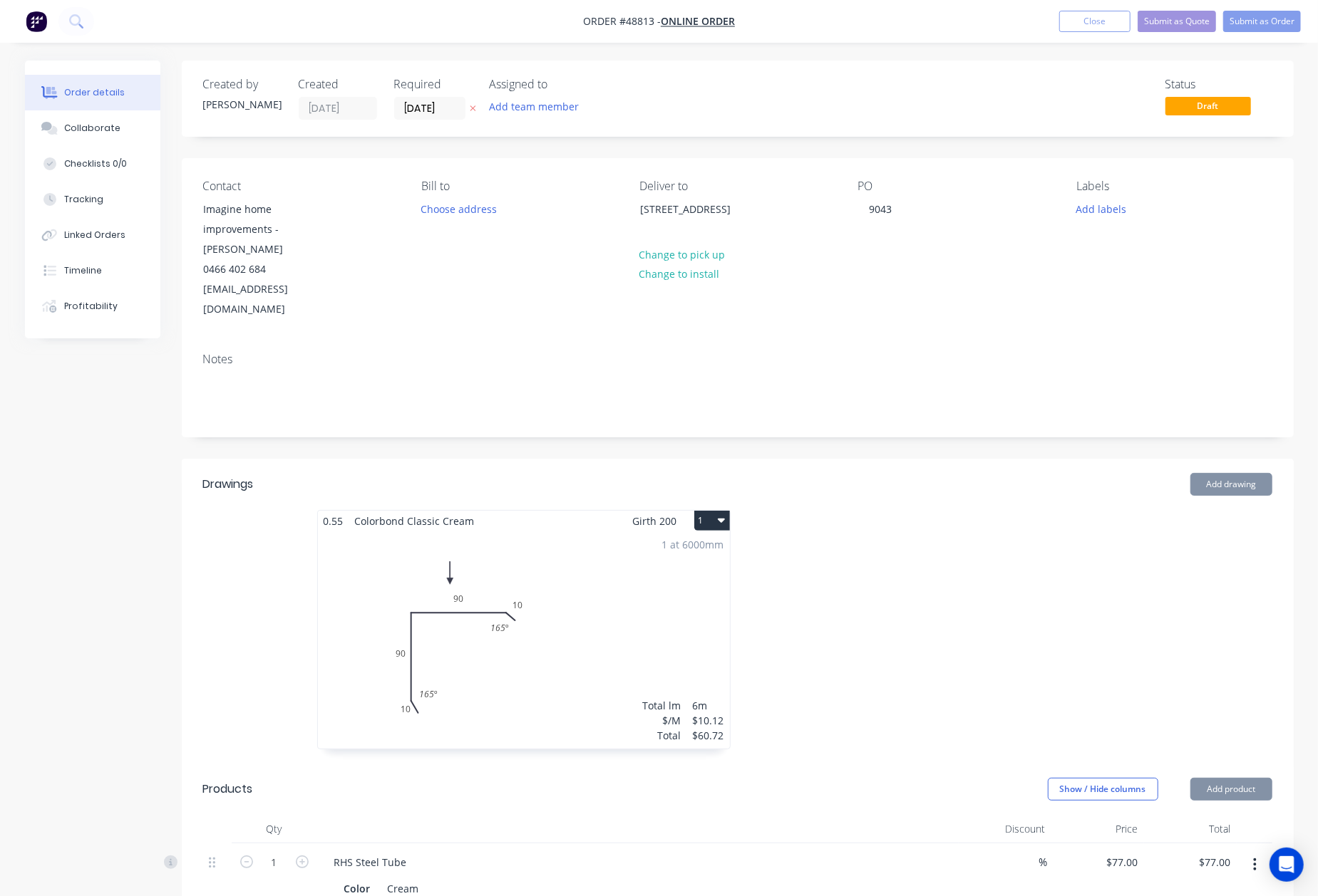
click at [1148, 552] on div at bounding box center [951, 636] width 428 height 253
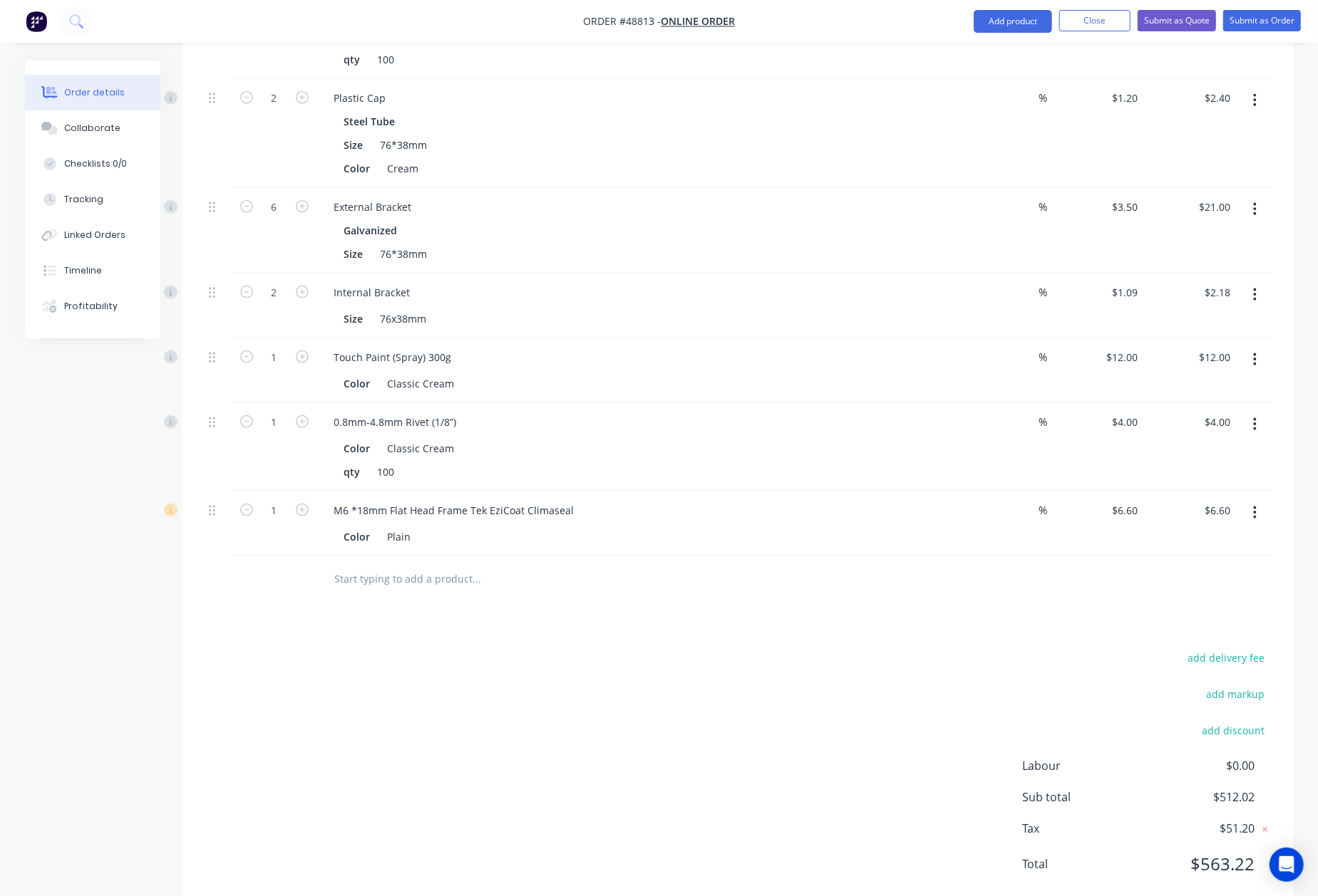
scroll to position [1300, 0]
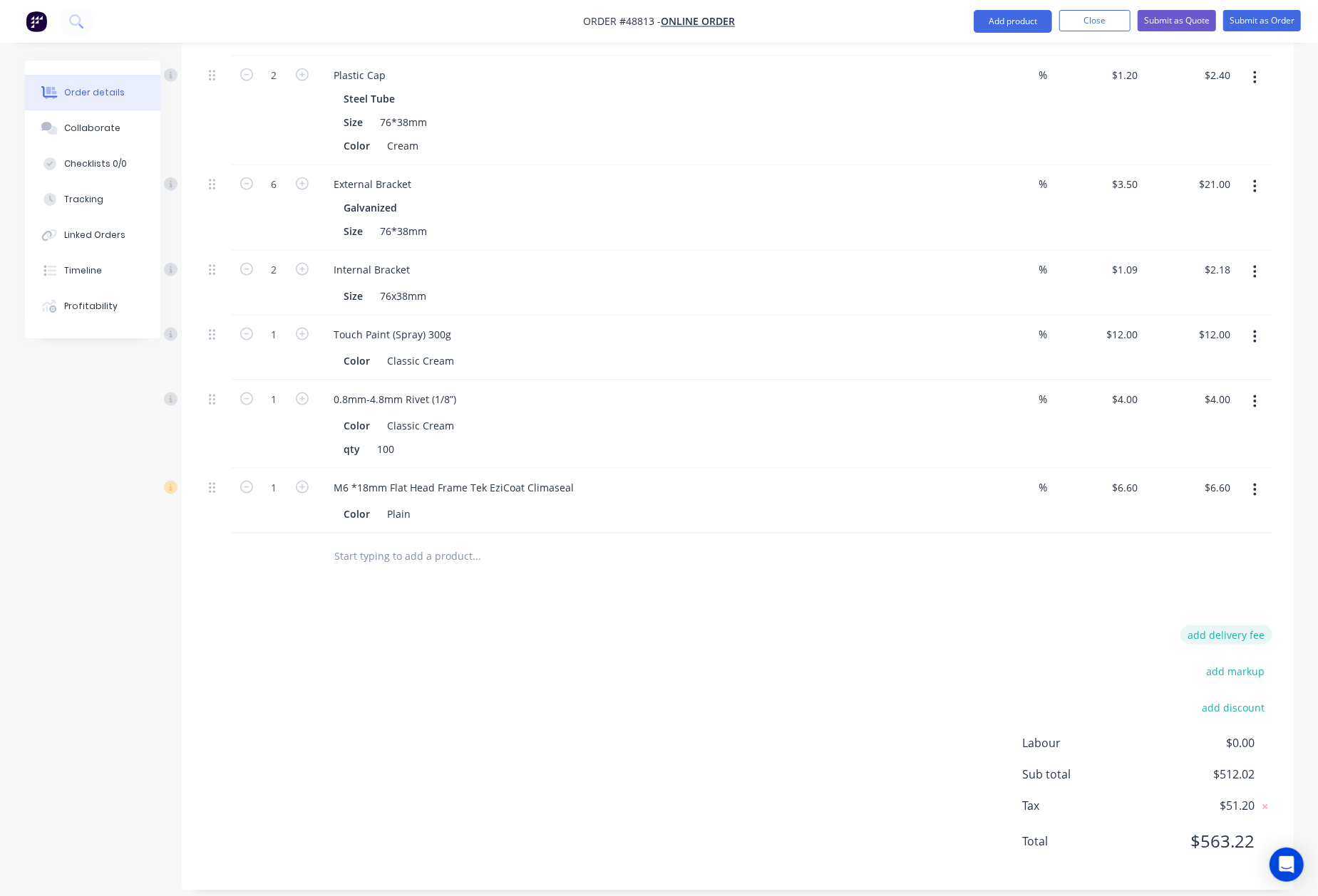
click at [1248, 625] on button "add delivery fee" at bounding box center [1226, 635] width 92 height 19
type input "122.76"
click input "submit" at bounding box center [0, 0] width 0 height 0
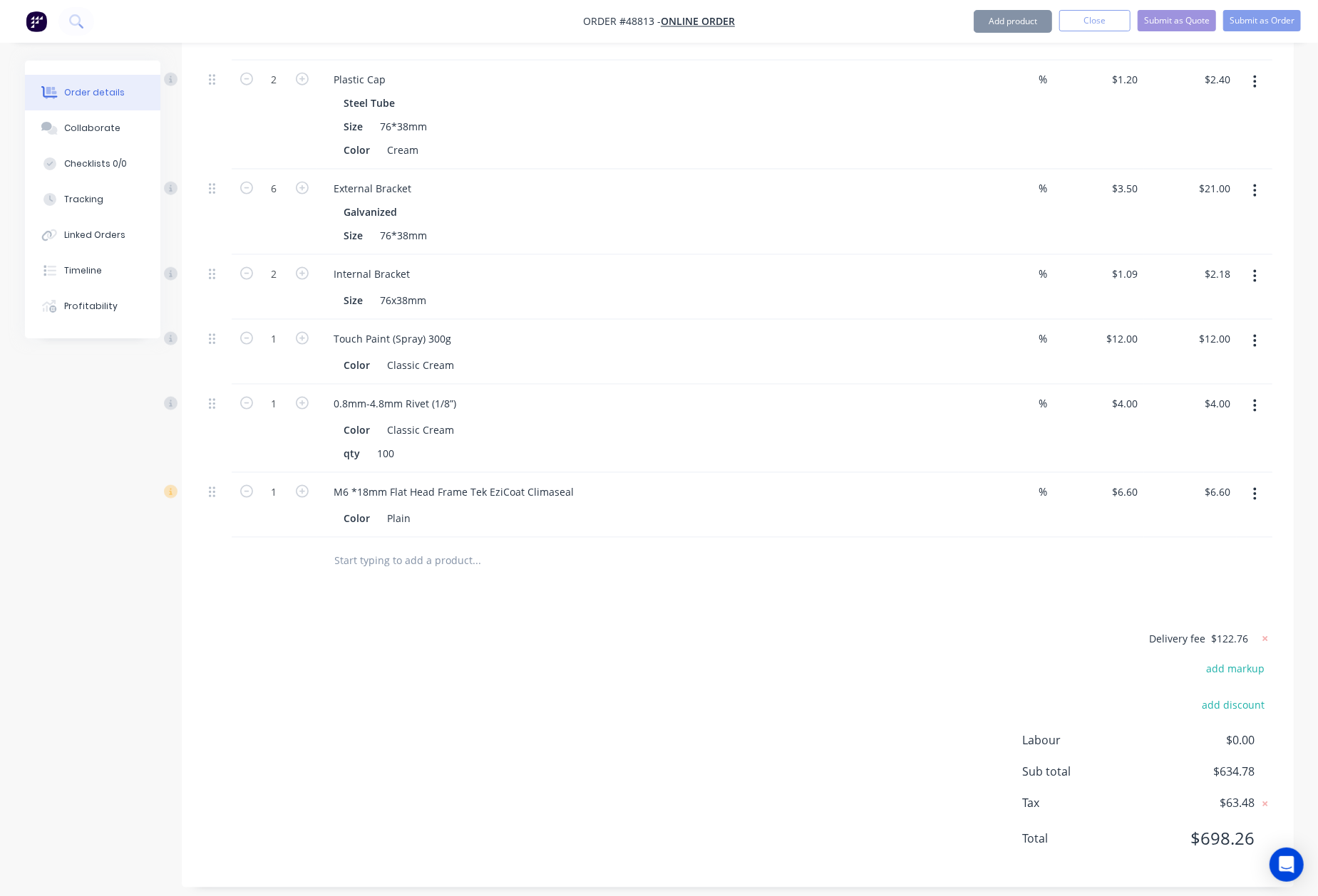
scroll to position [1294, 0]
click at [742, 686] on div "Delivery fee $122.76 add markup add discount Labour $0.00 Sub total $634.78 Tax…" at bounding box center [737, 749] width 1069 height 236
click at [1264, 633] on icon at bounding box center [1264, 640] width 14 height 14
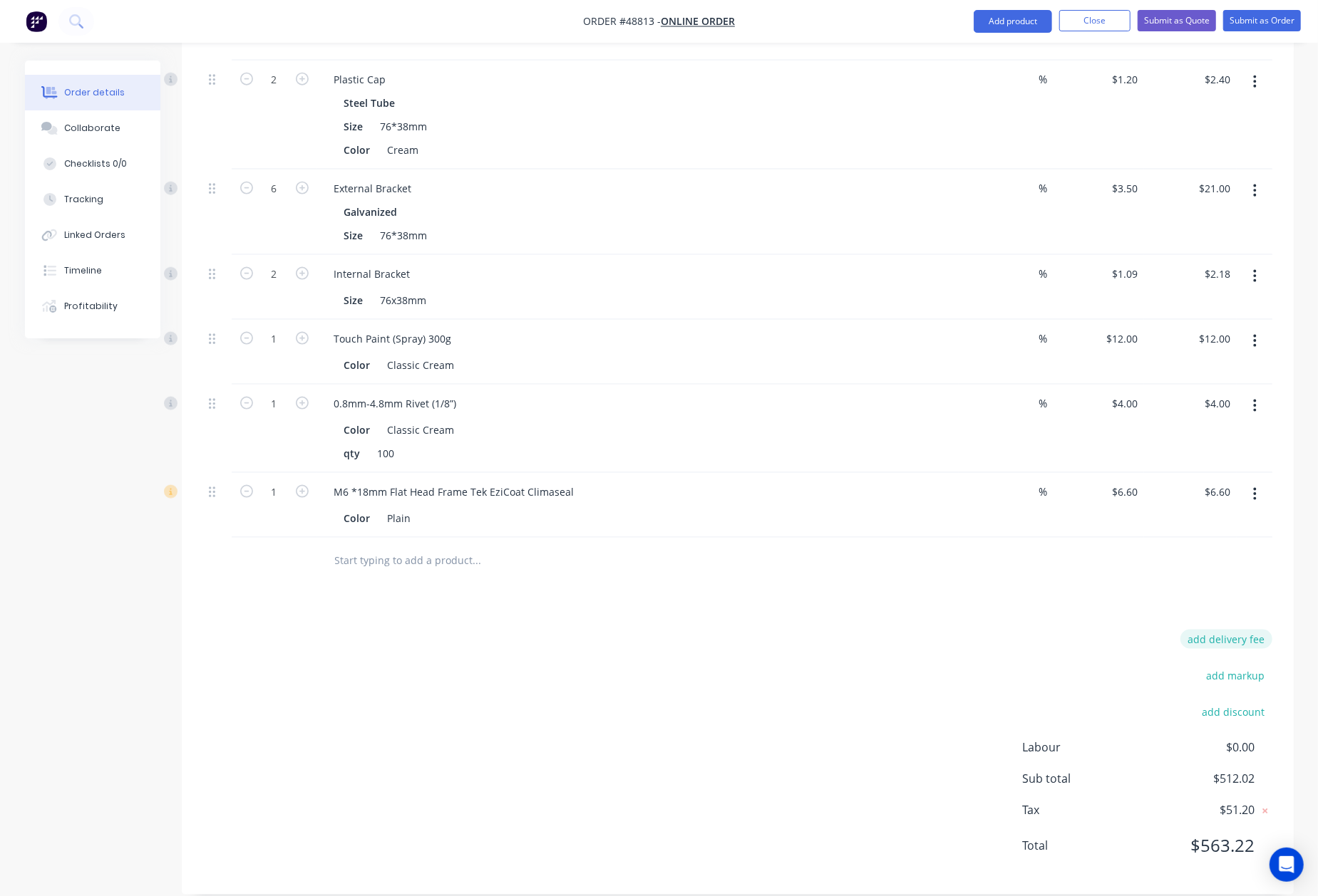
click at [1239, 630] on button "add delivery fee" at bounding box center [1226, 640] width 92 height 19
type input "130"
click input "submit" at bounding box center [0, 0] width 0 height 0
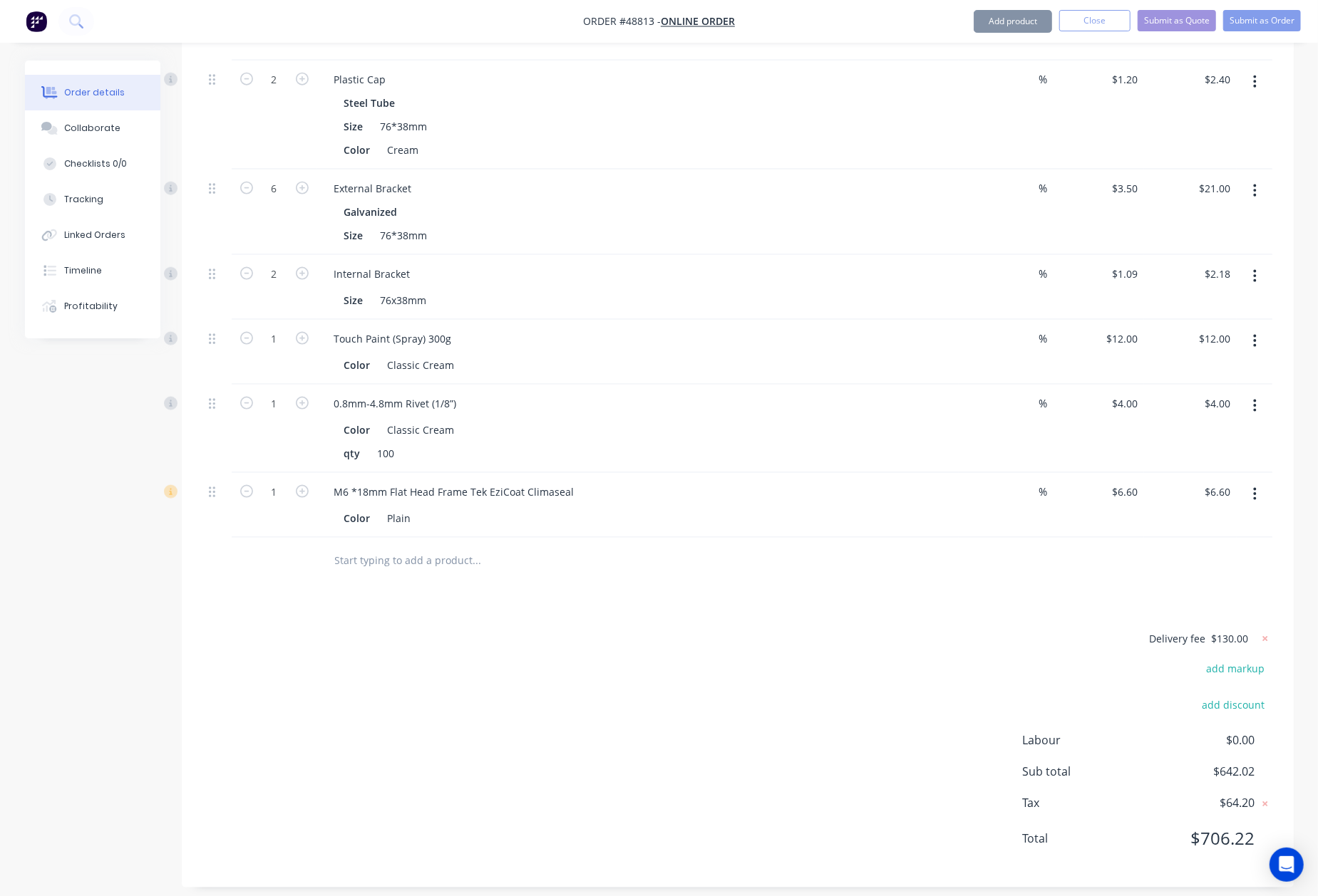
scroll to position [1294, 0]
click at [928, 631] on div "Delivery fee $130.00 add markup add discount Labour $0.00 Sub total $642.02 Tax…" at bounding box center [737, 749] width 1069 height 236
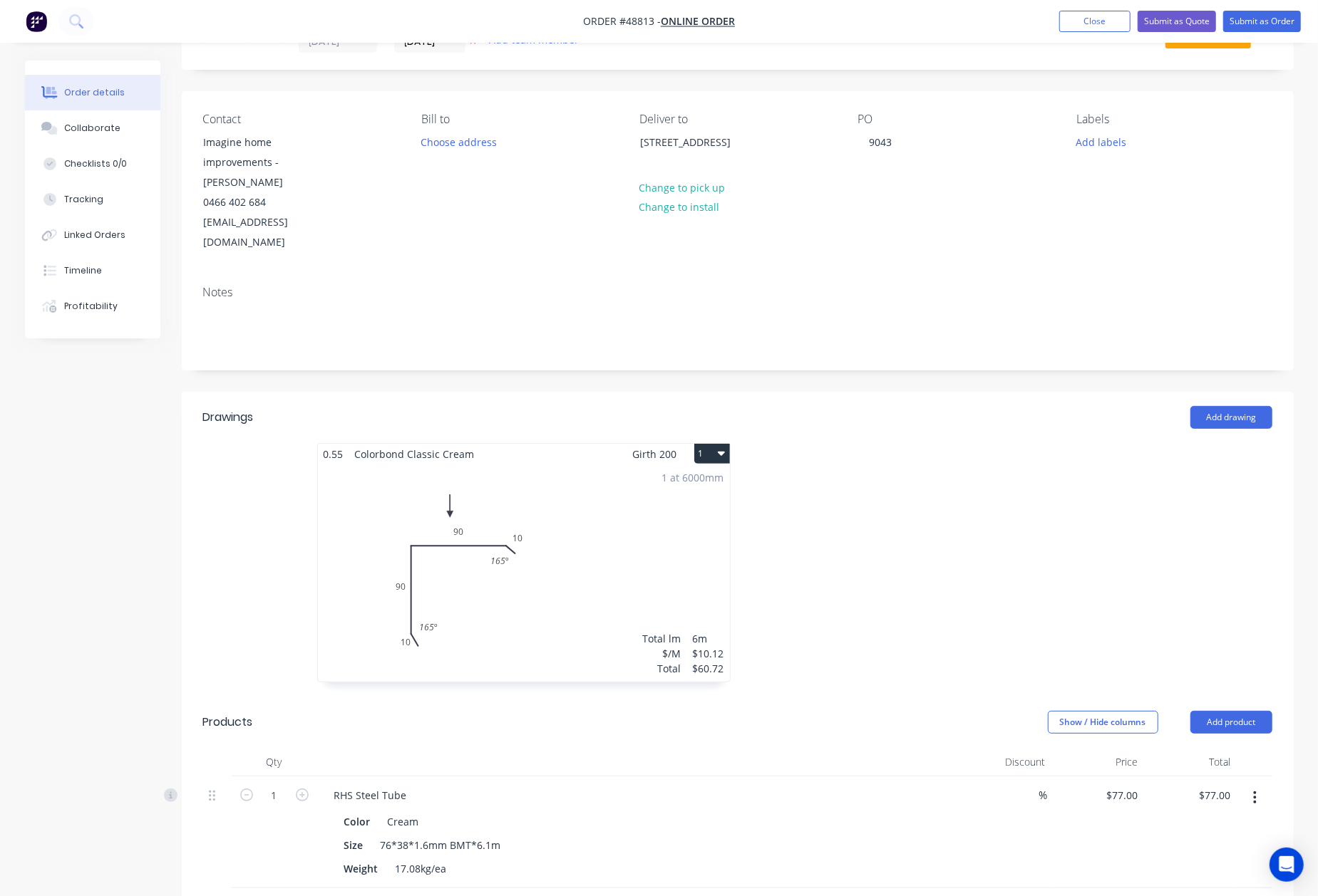
scroll to position [0, 0]
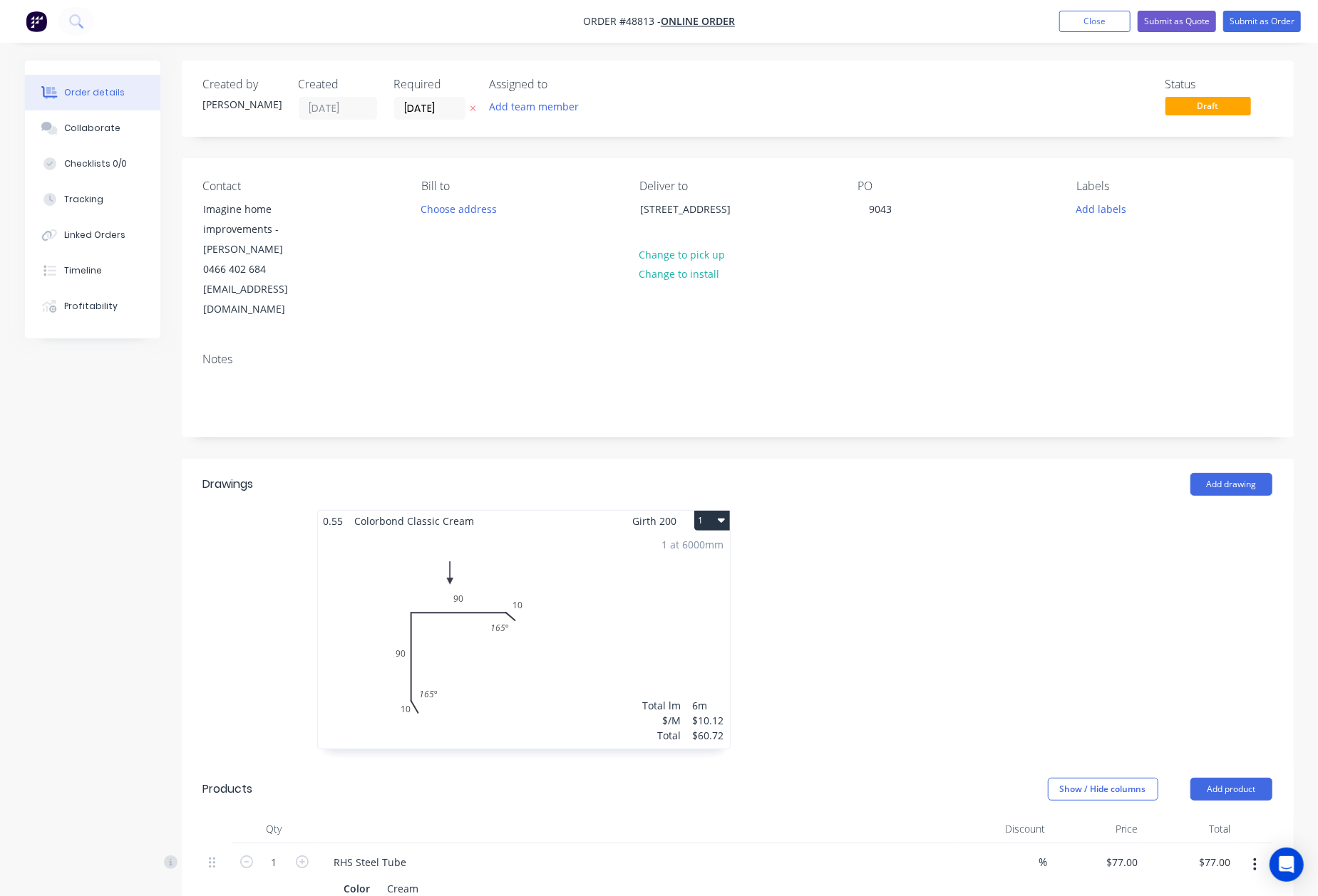
click at [999, 510] on div at bounding box center [951, 636] width 428 height 253
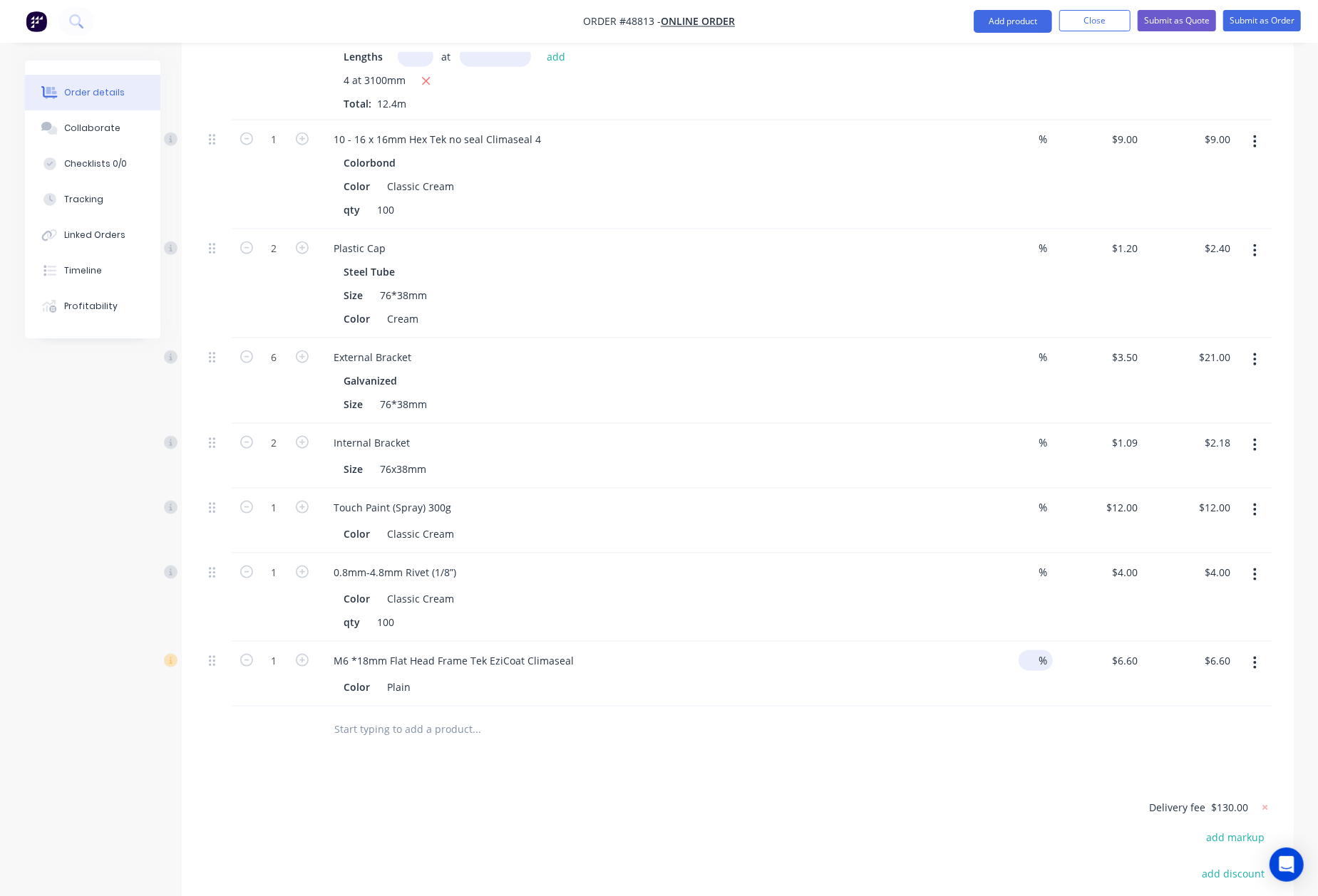
scroll to position [1294, 0]
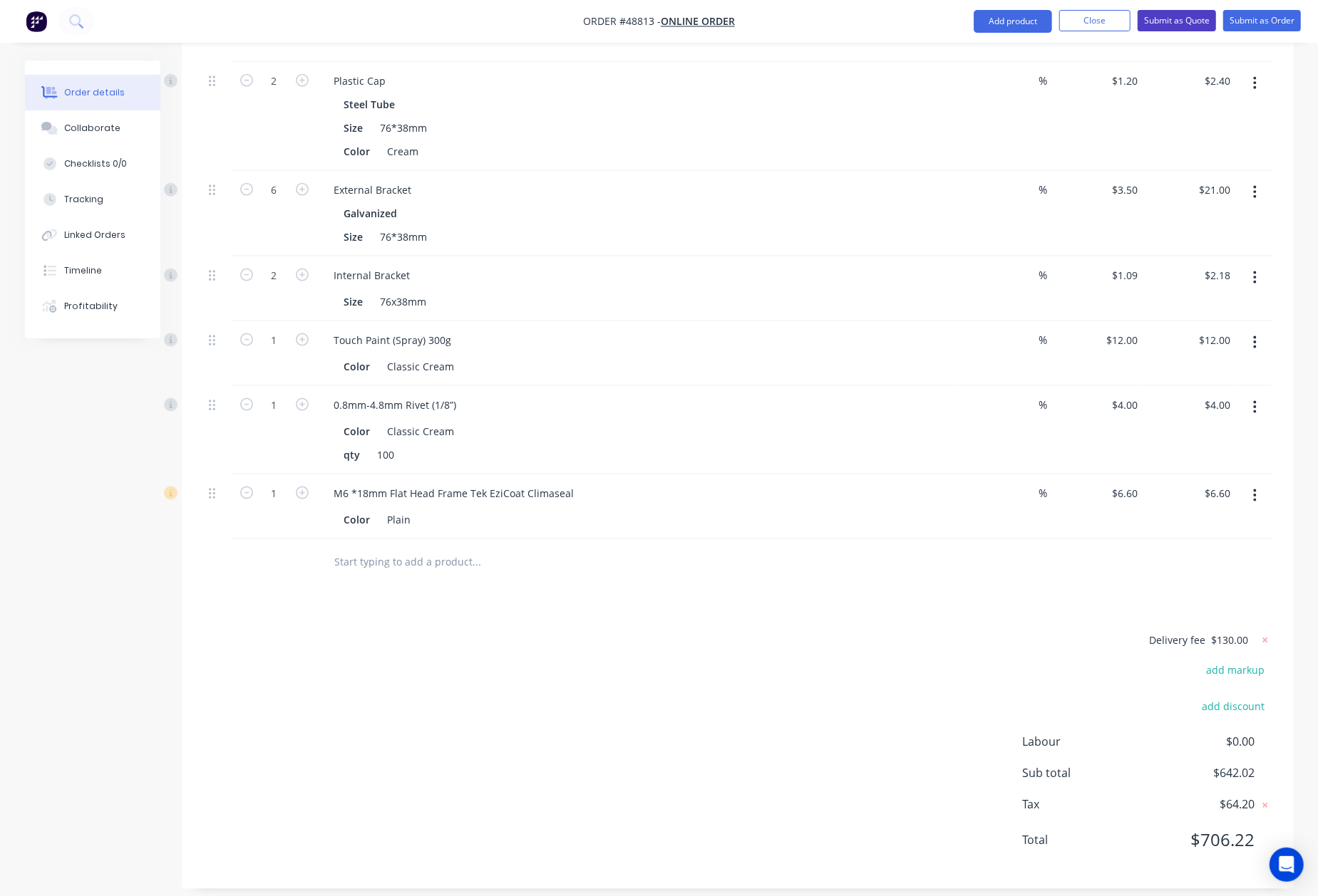
click at [1163, 18] on button "Submit as Quote" at bounding box center [1176, 20] width 78 height 21
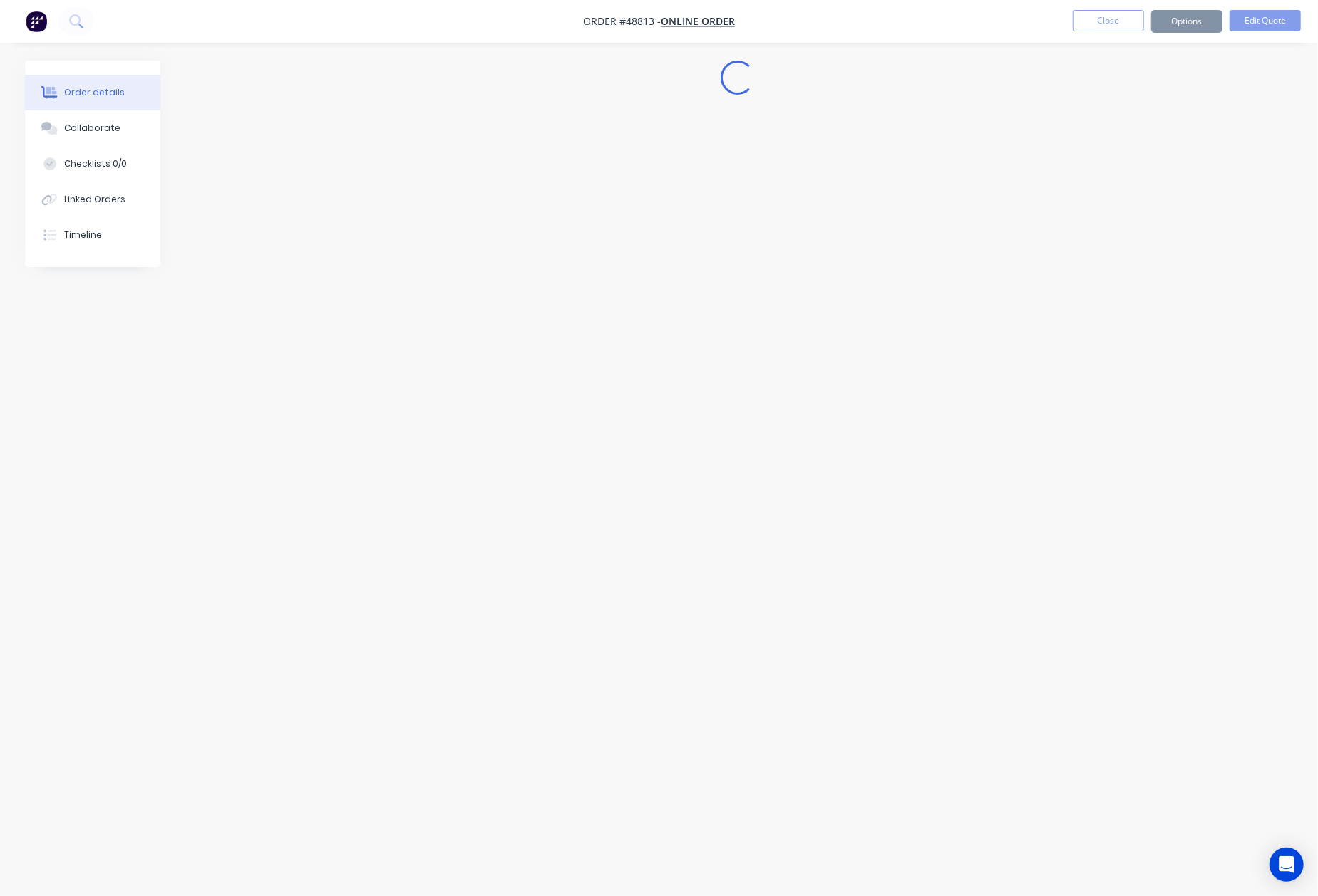
scroll to position [0, 0]
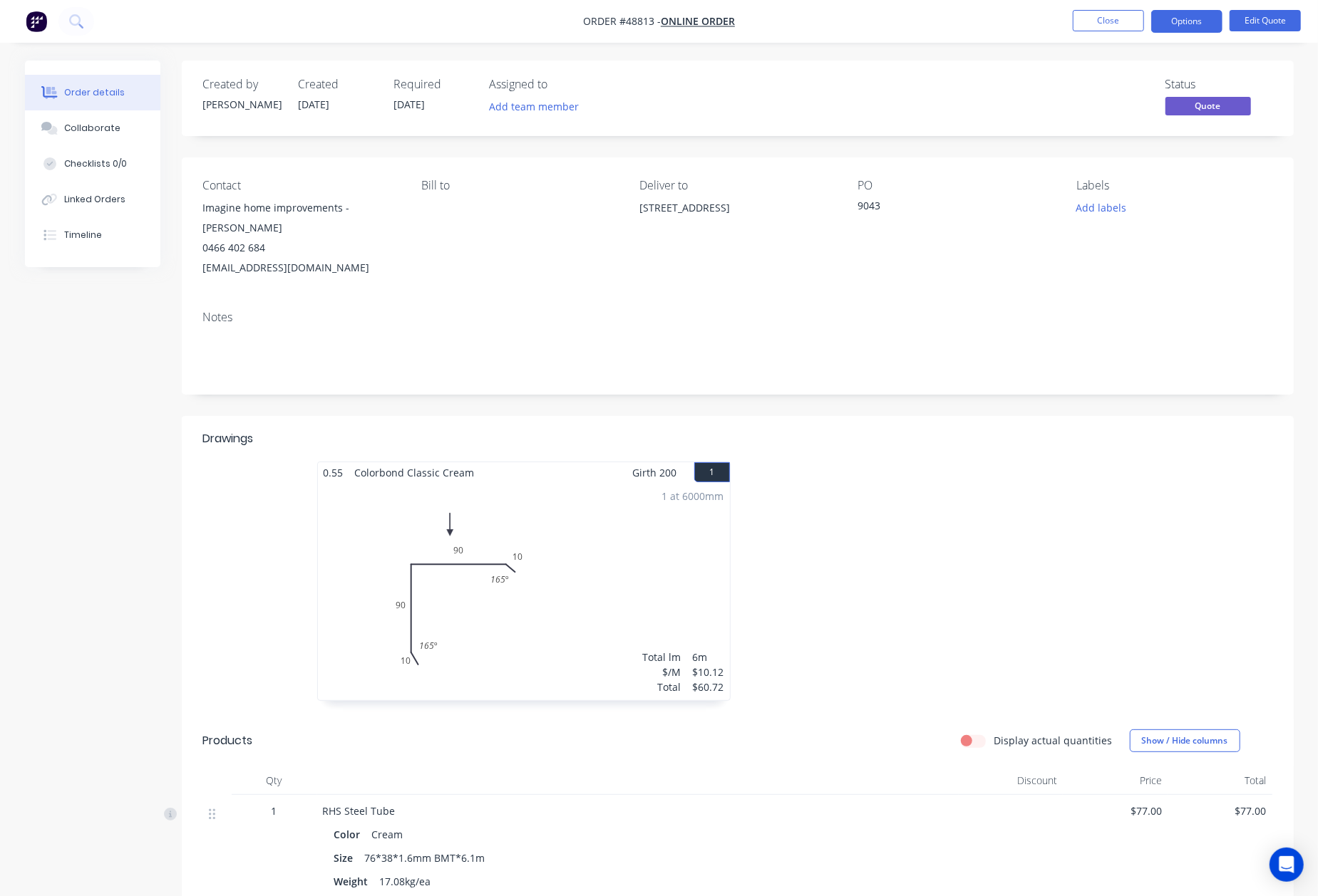
click at [1090, 219] on div "Labels Add labels" at bounding box center [1174, 229] width 195 height 99
click at [1096, 211] on button "Add labels" at bounding box center [1101, 208] width 66 height 19
click at [1107, 437] on div at bounding box center [1103, 441] width 29 height 29
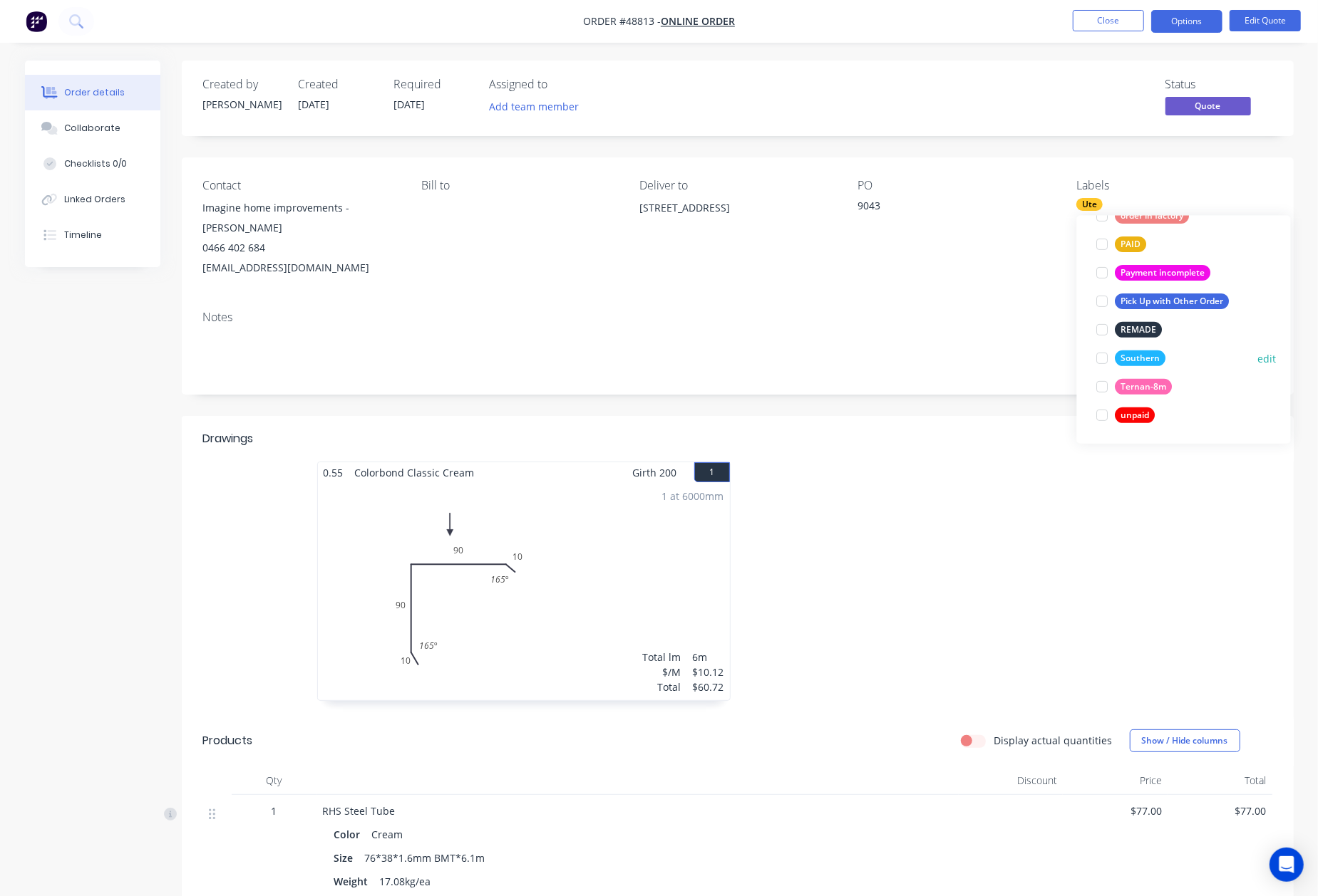
scroll to position [305, 0]
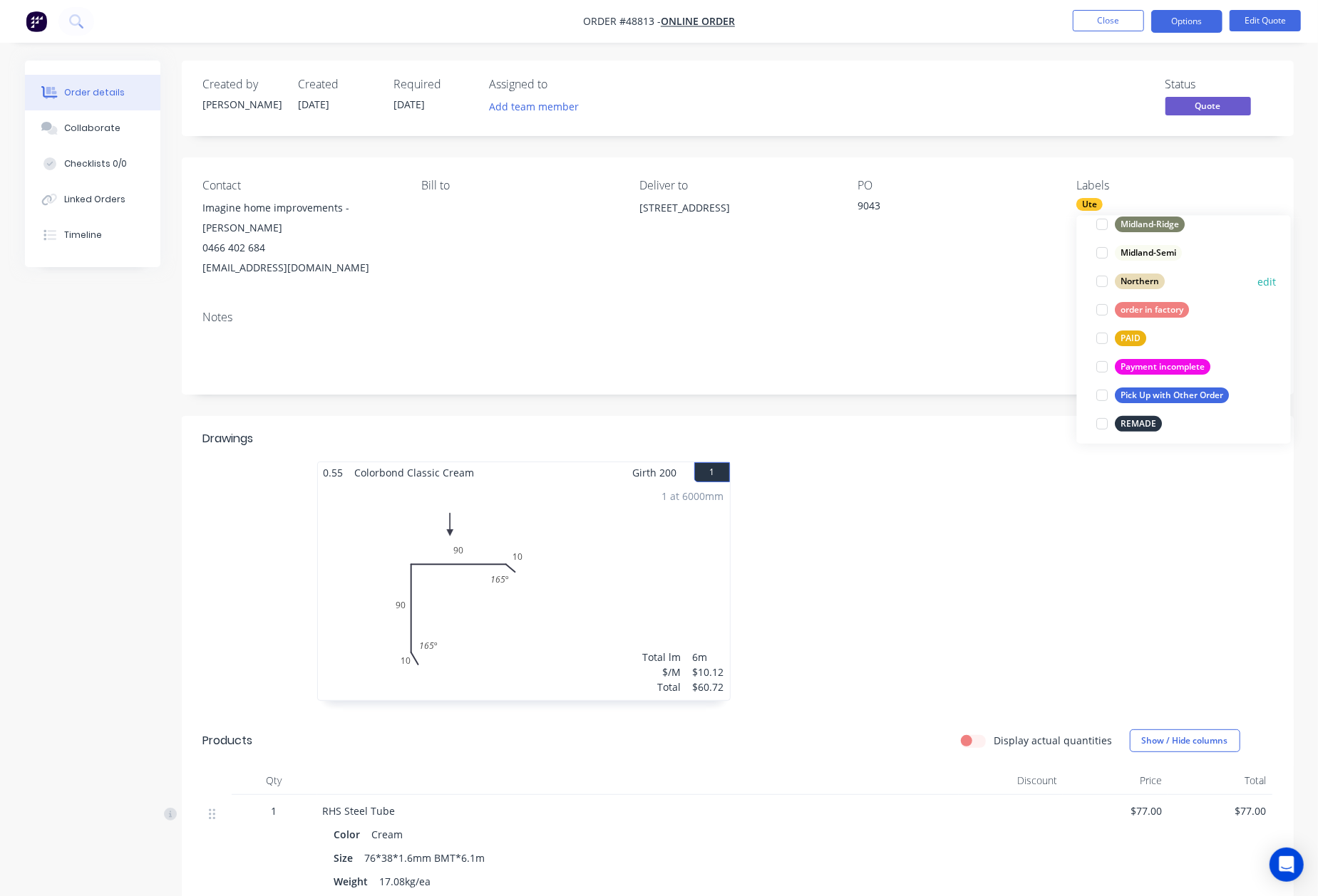
click at [1106, 281] on div at bounding box center [1103, 281] width 29 height 29
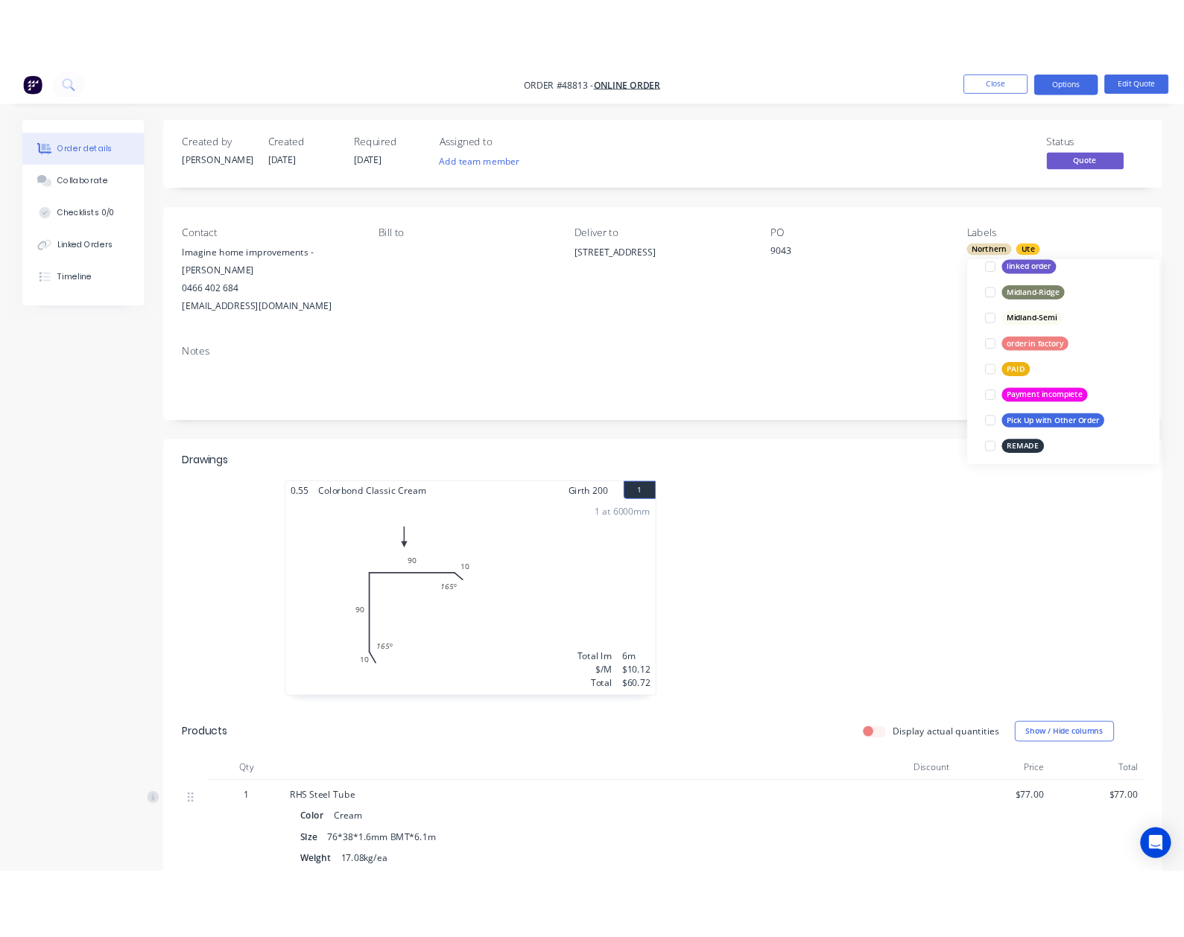
scroll to position [51, 0]
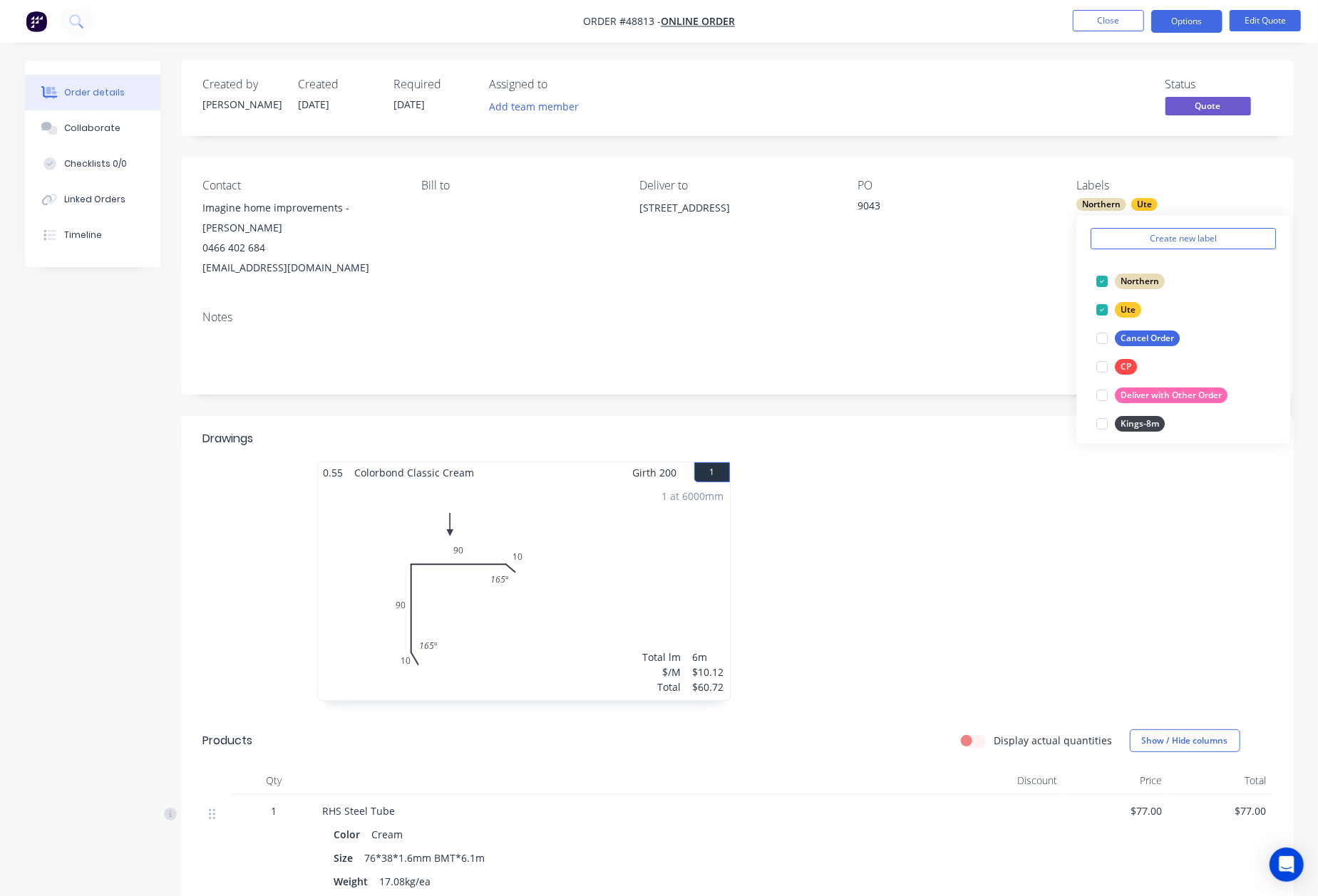
click at [793, 306] on div "Notes" at bounding box center [737, 347] width 1111 height 96
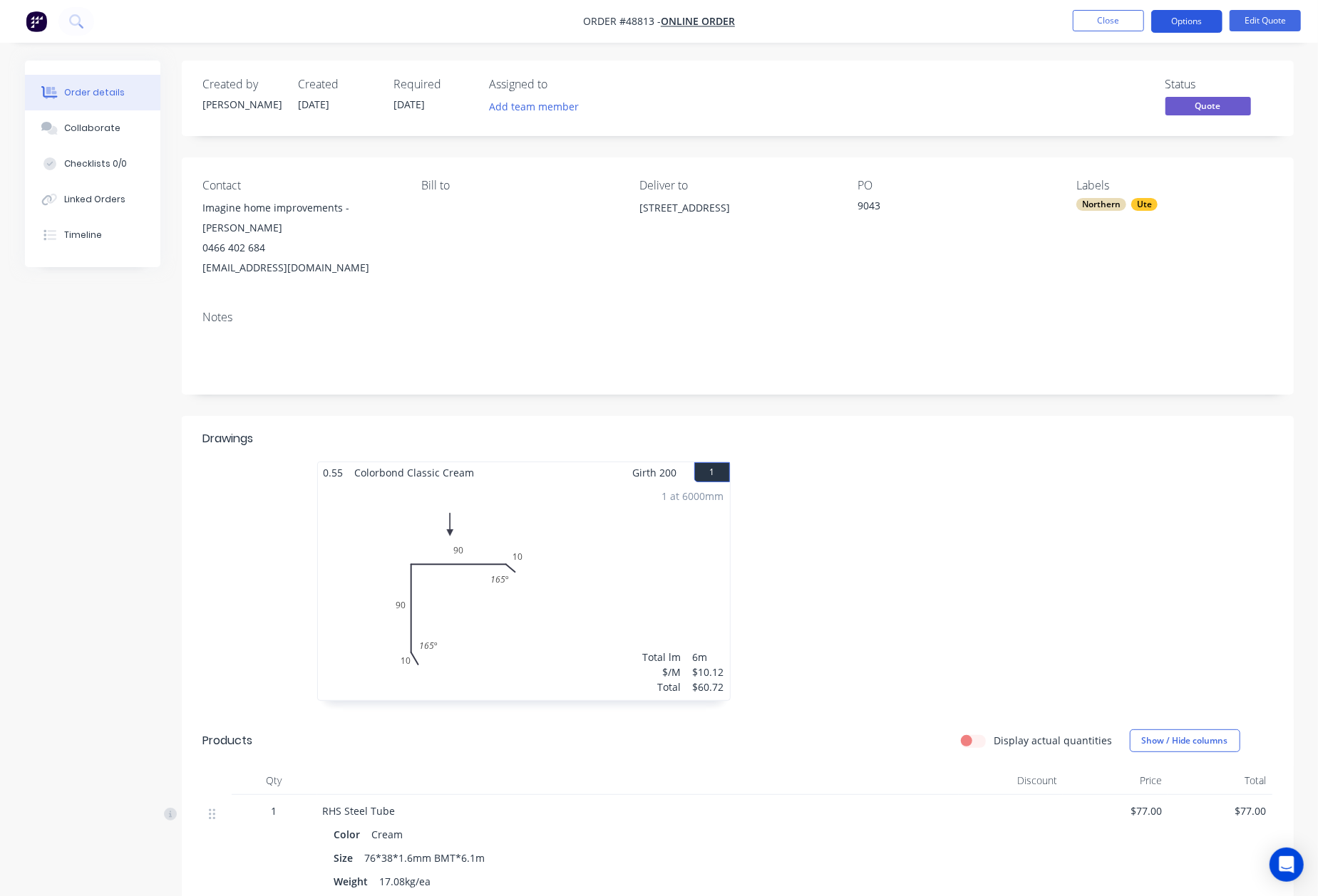
click at [1196, 26] on button "Options" at bounding box center [1186, 21] width 72 height 23
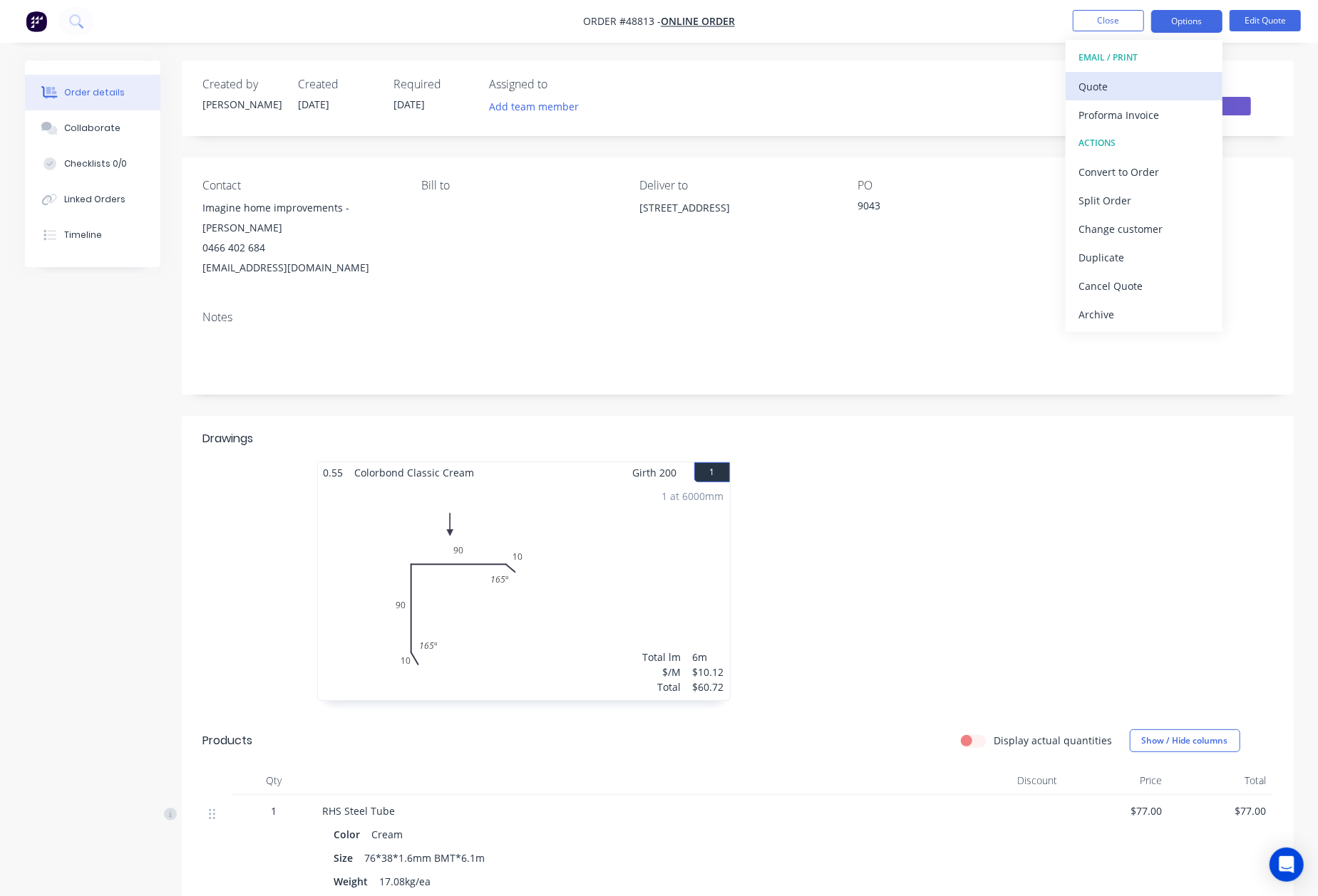
click at [1143, 86] on div "Quote" at bounding box center [1143, 87] width 131 height 21
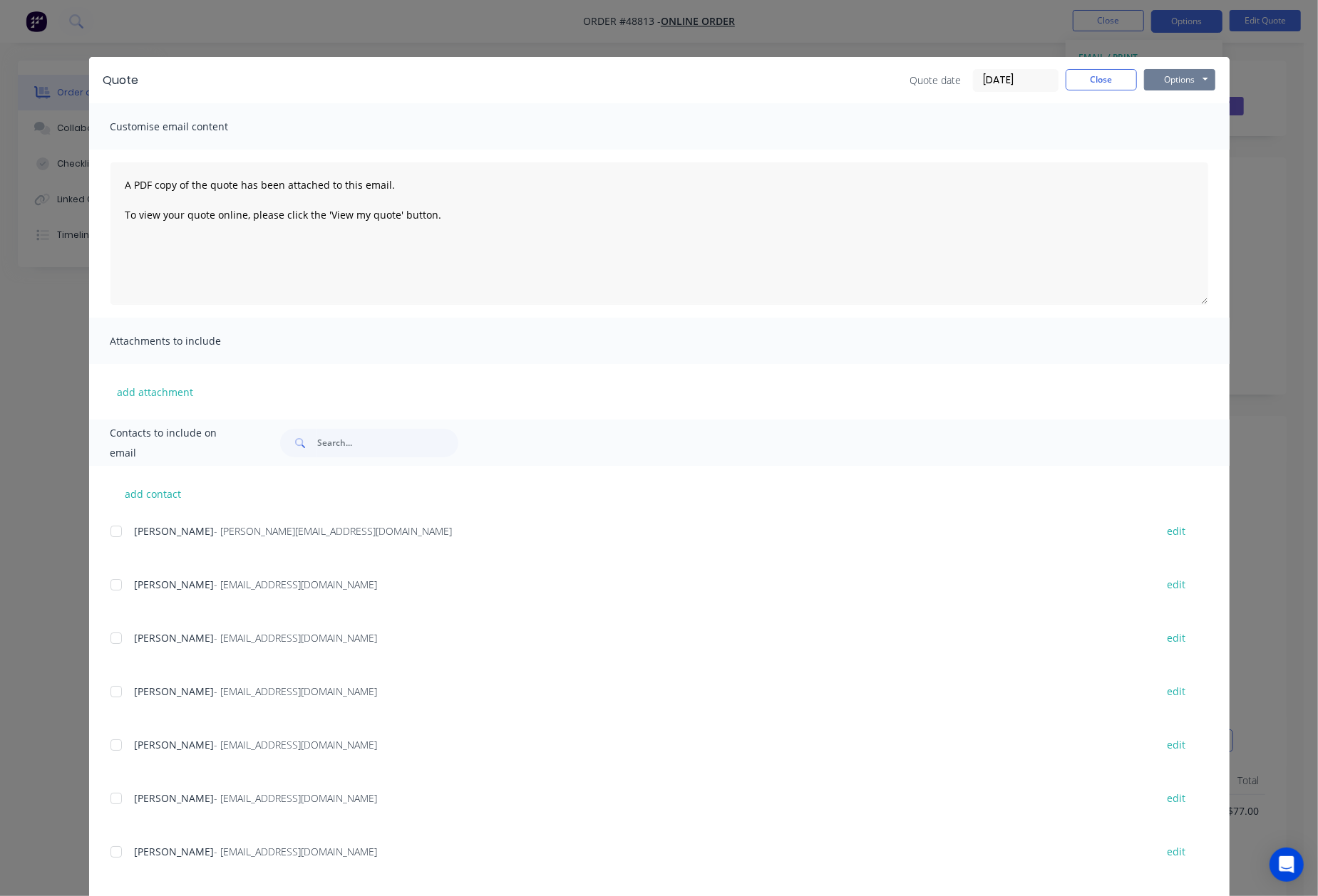
click at [1178, 72] on button "Options" at bounding box center [1179, 79] width 72 height 21
click at [1178, 94] on button "Preview" at bounding box center [1189, 105] width 91 height 24
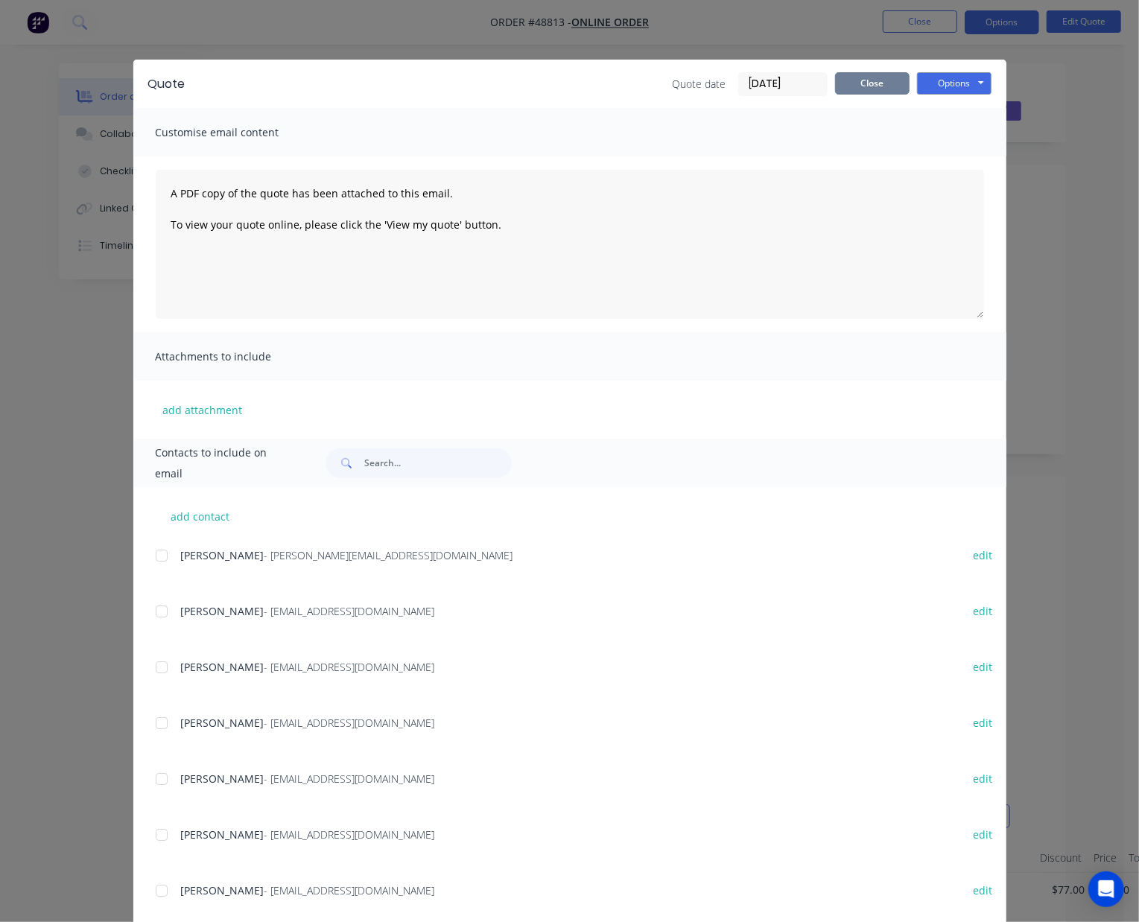
click at [882, 80] on button "Close" at bounding box center [872, 83] width 75 height 22
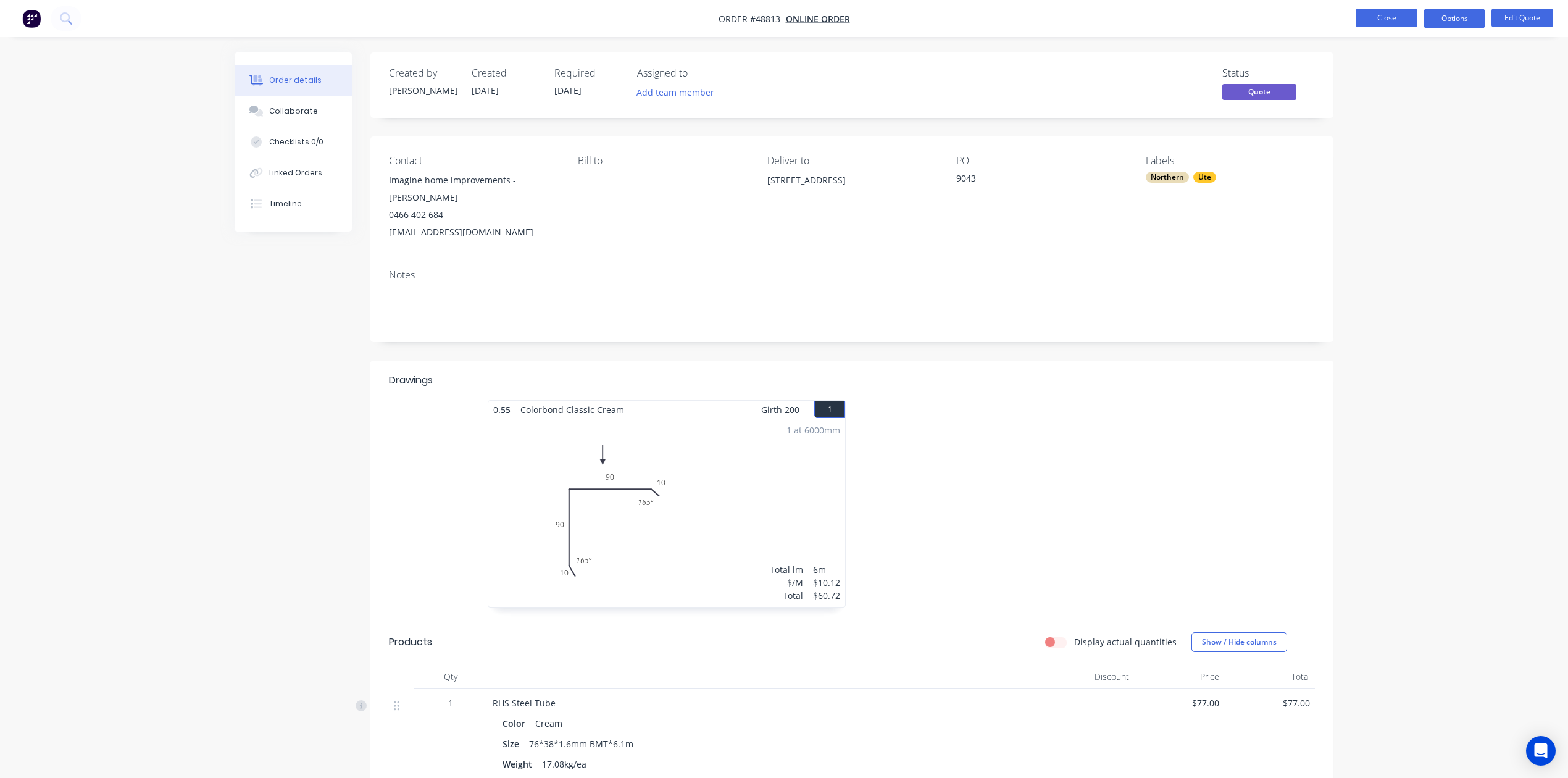
click at [1154, 18] on button "Close" at bounding box center [1387, 17] width 62 height 18
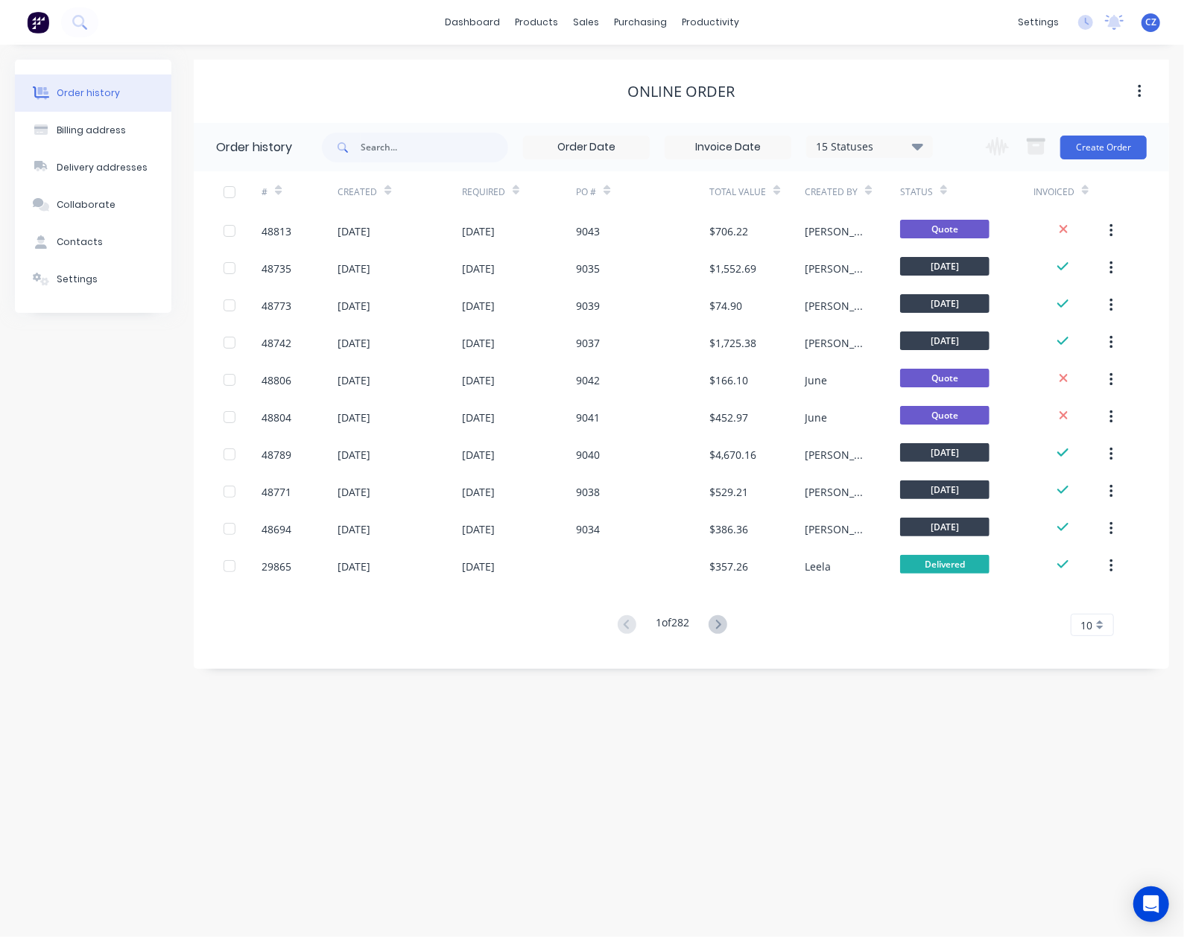
drag, startPoint x: 839, startPoint y: 857, endPoint x: 848, endPoint y: 836, distance: 22.7
click at [839, 857] on div "Order history Billing address Delivery addresses Collaborate Contacts Settings …" at bounding box center [592, 491] width 1184 height 893
click at [621, 76] on div "Sales Orders" at bounding box center [641, 71] width 61 height 13
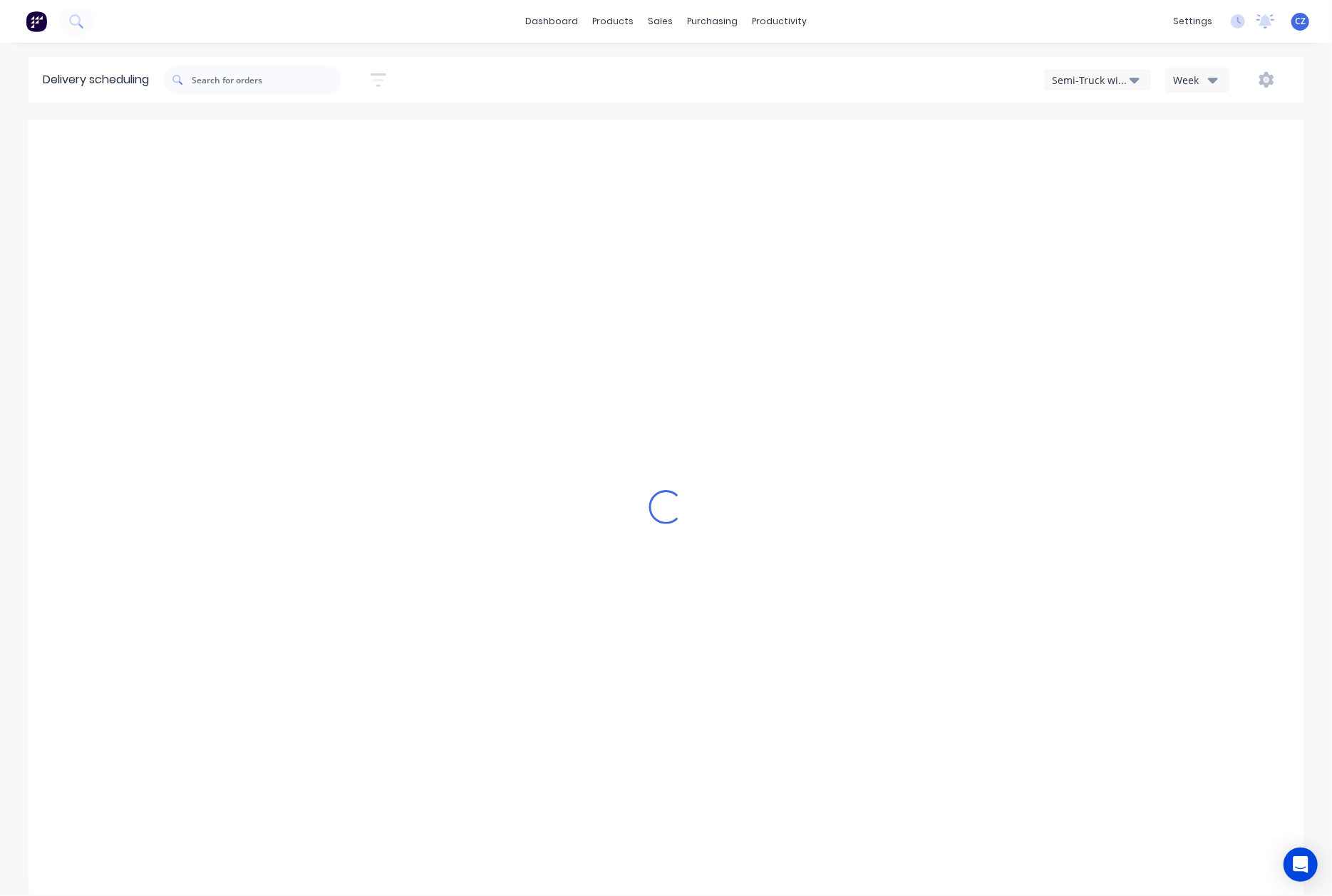
click at [1092, 92] on div "Semi-Truck with Hiab Week" at bounding box center [1004, 79] width 570 height 26
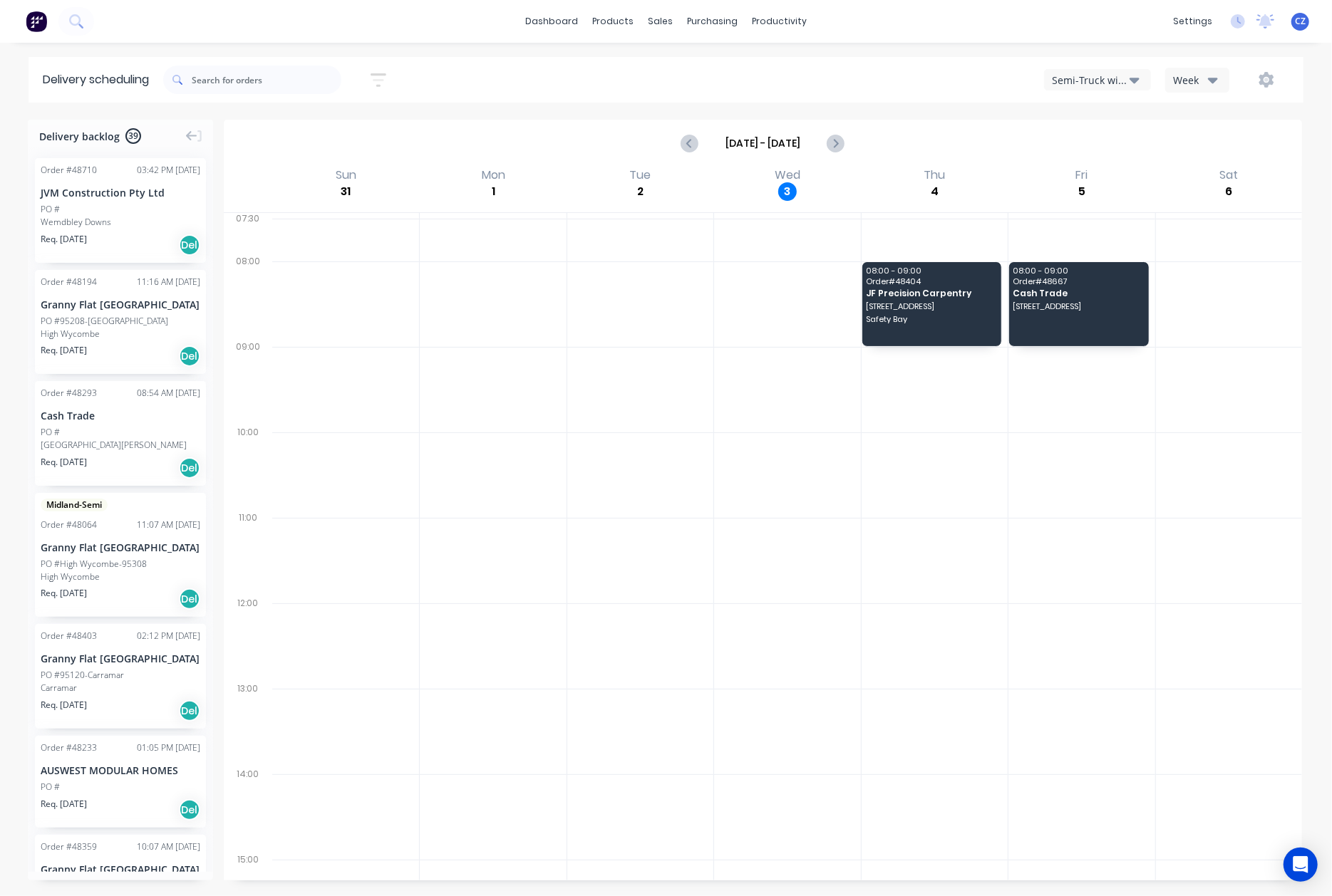
click at [1094, 83] on div "Semi-Truck with Hiab" at bounding box center [1090, 80] width 77 height 15
click at [1098, 174] on div "Utes Delivery" at bounding box center [1115, 173] width 142 height 29
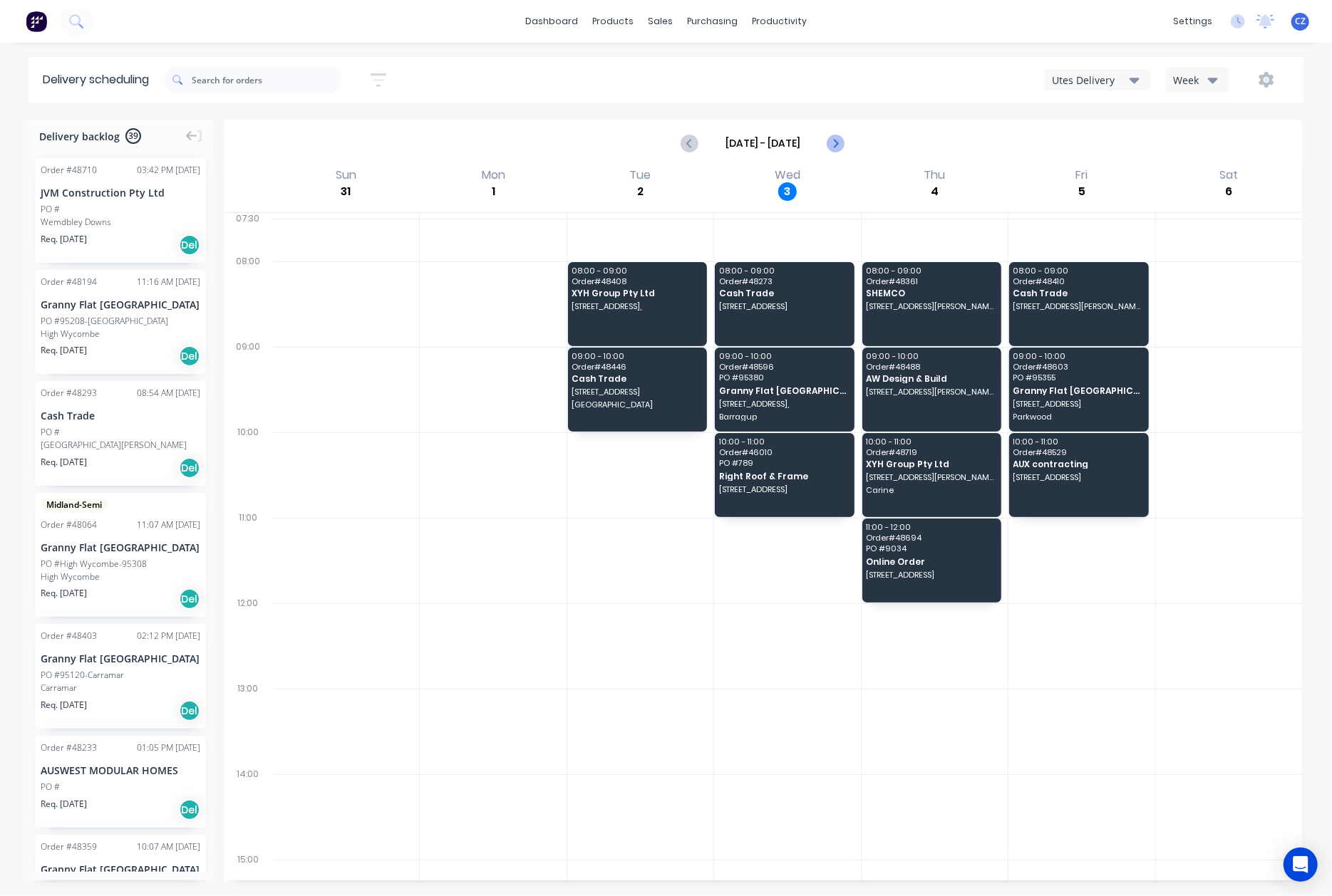
click at [843, 148] on icon "Next page" at bounding box center [835, 143] width 17 height 17
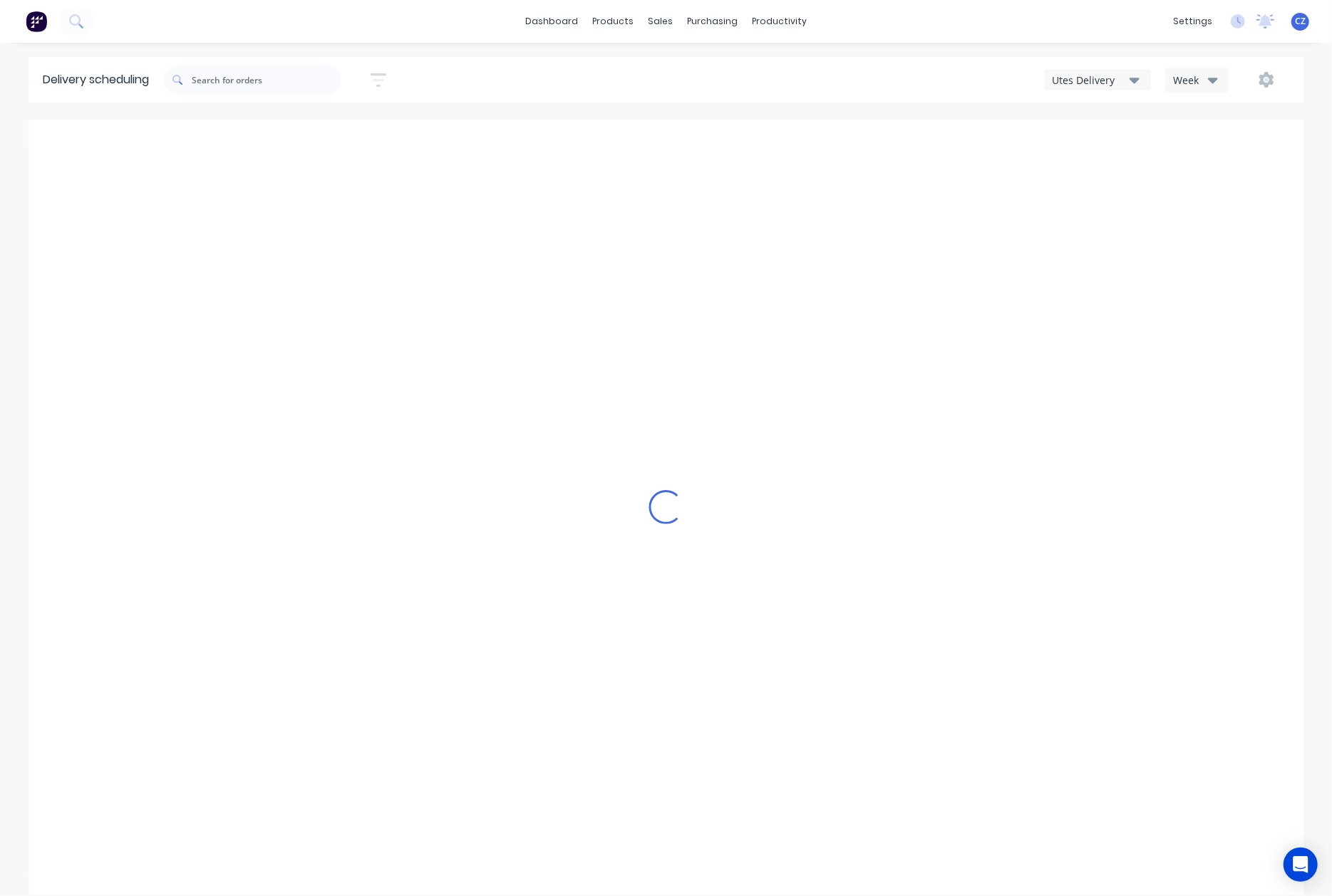
type input "[DATE] - [DATE]"
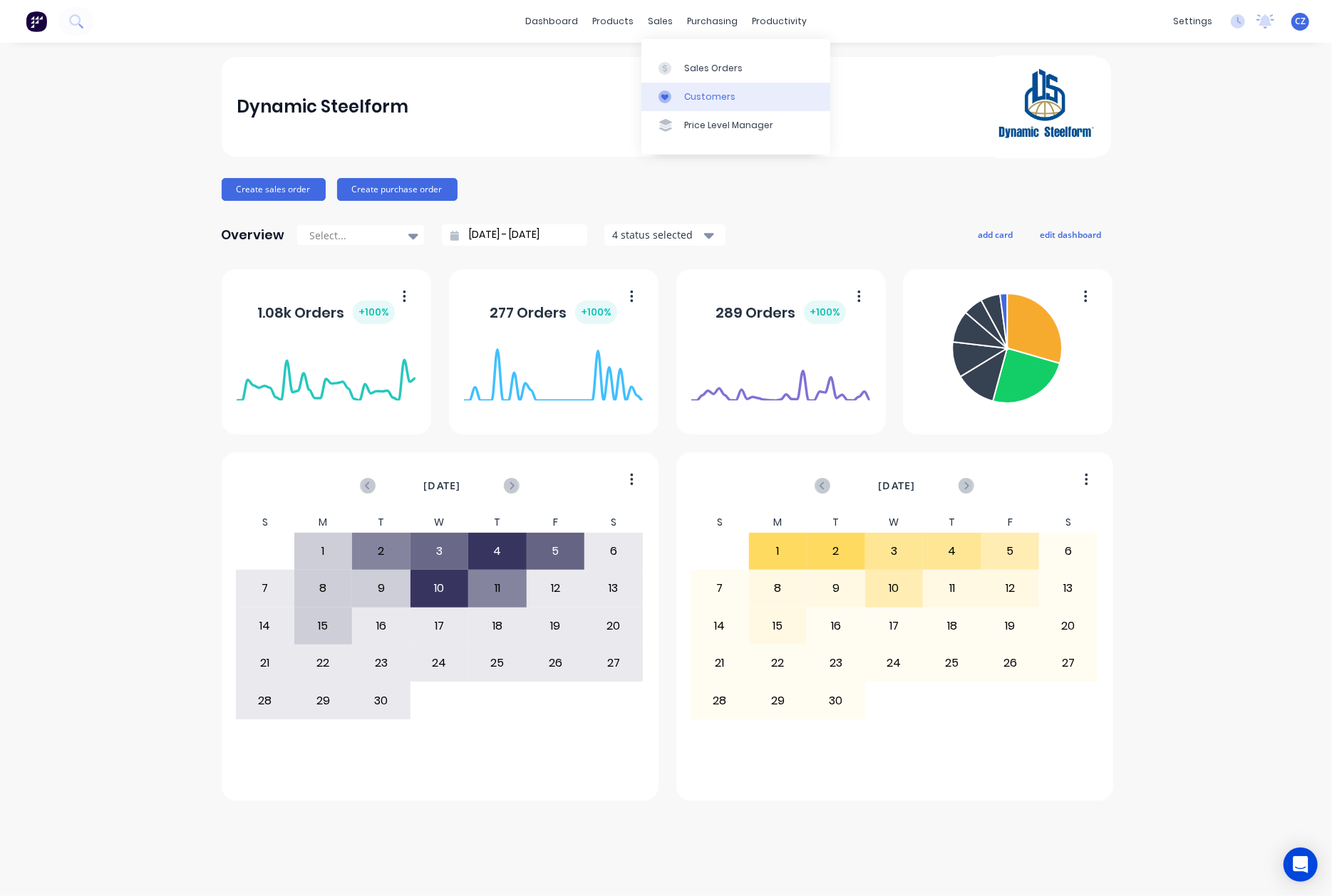
click at [668, 98] on icon at bounding box center [664, 97] width 12 height 12
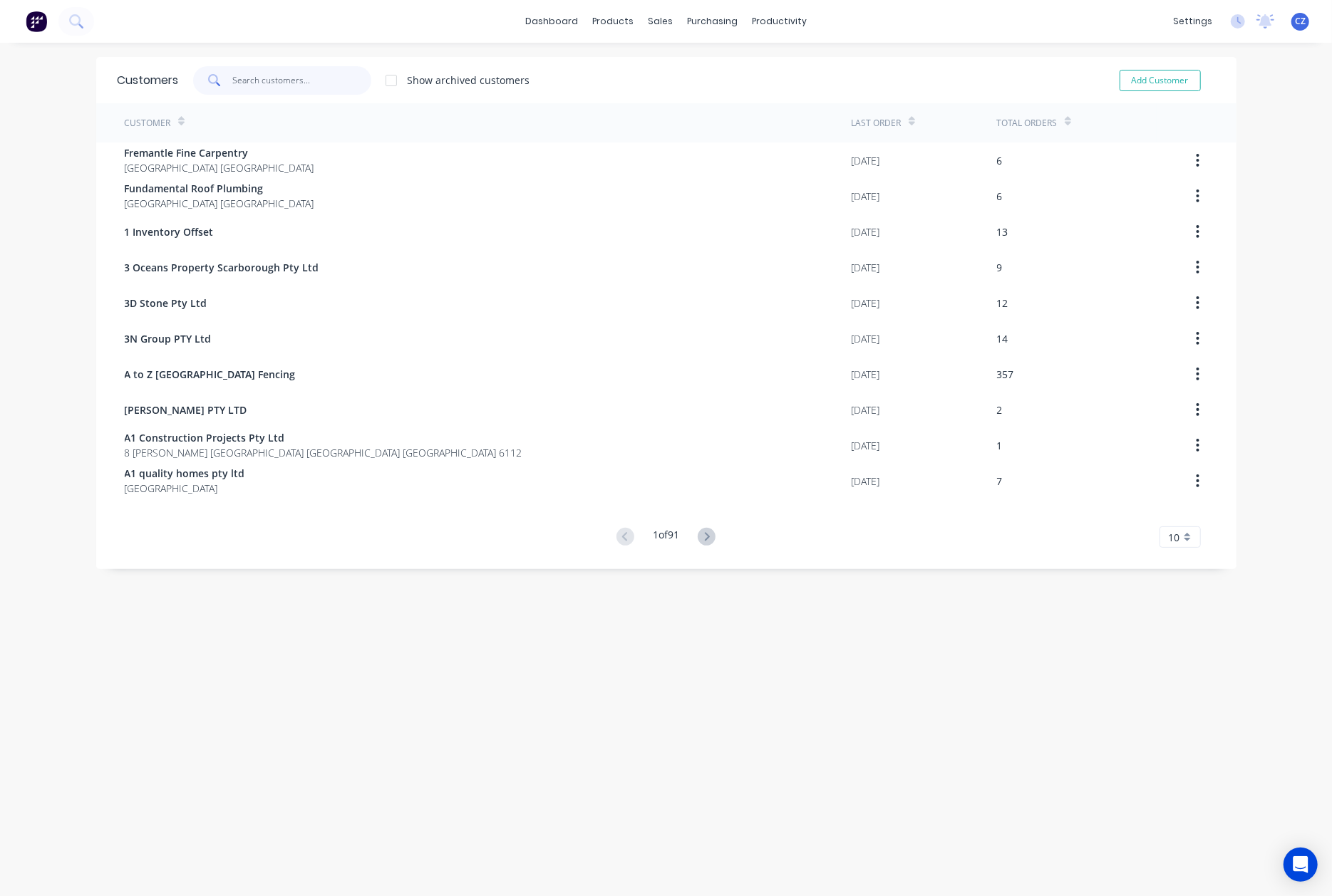
click at [283, 72] on input "text" at bounding box center [301, 80] width 139 height 29
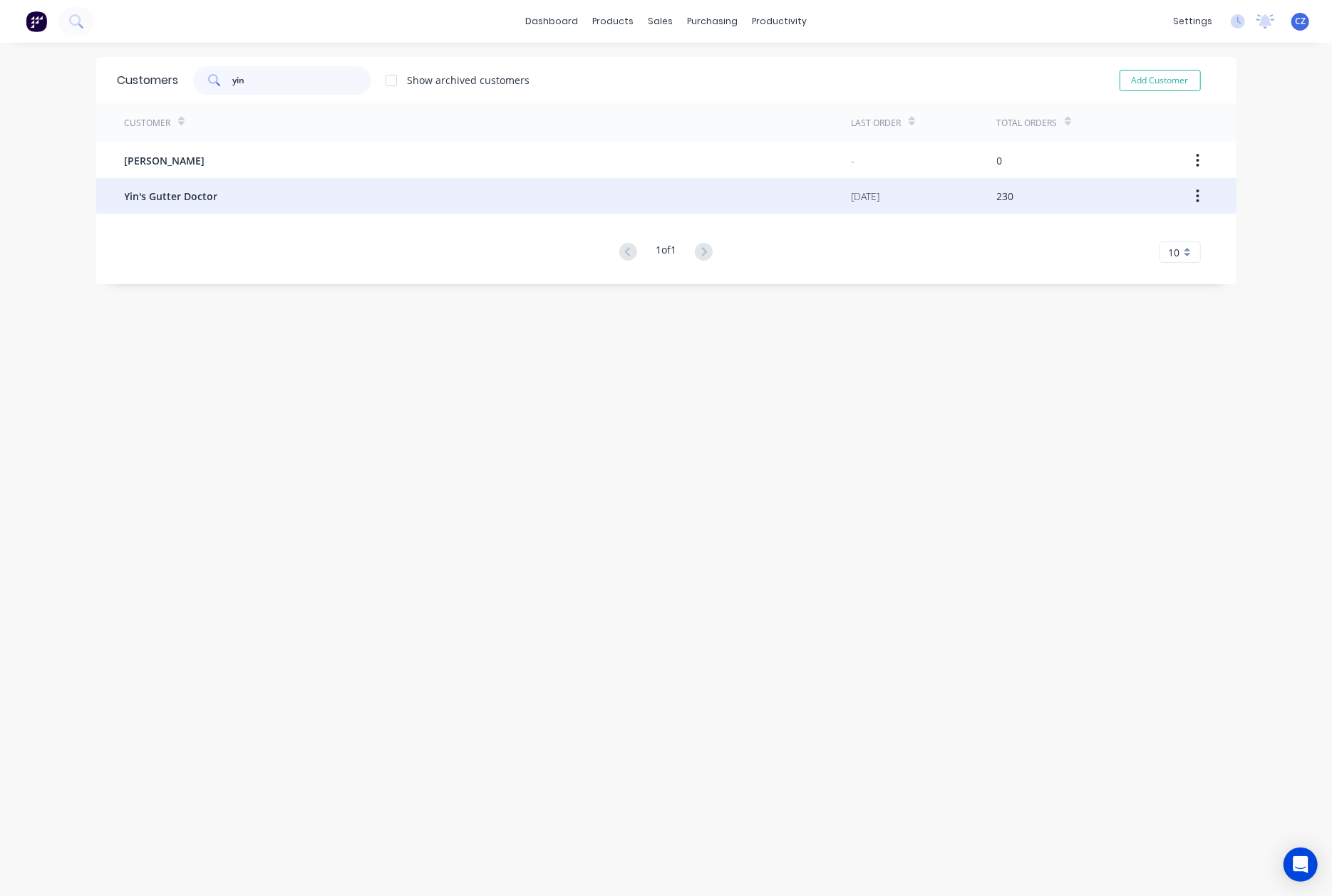
type input "yin"
click at [300, 194] on div "Yin's Gutter Doctor" at bounding box center [488, 195] width 727 height 35
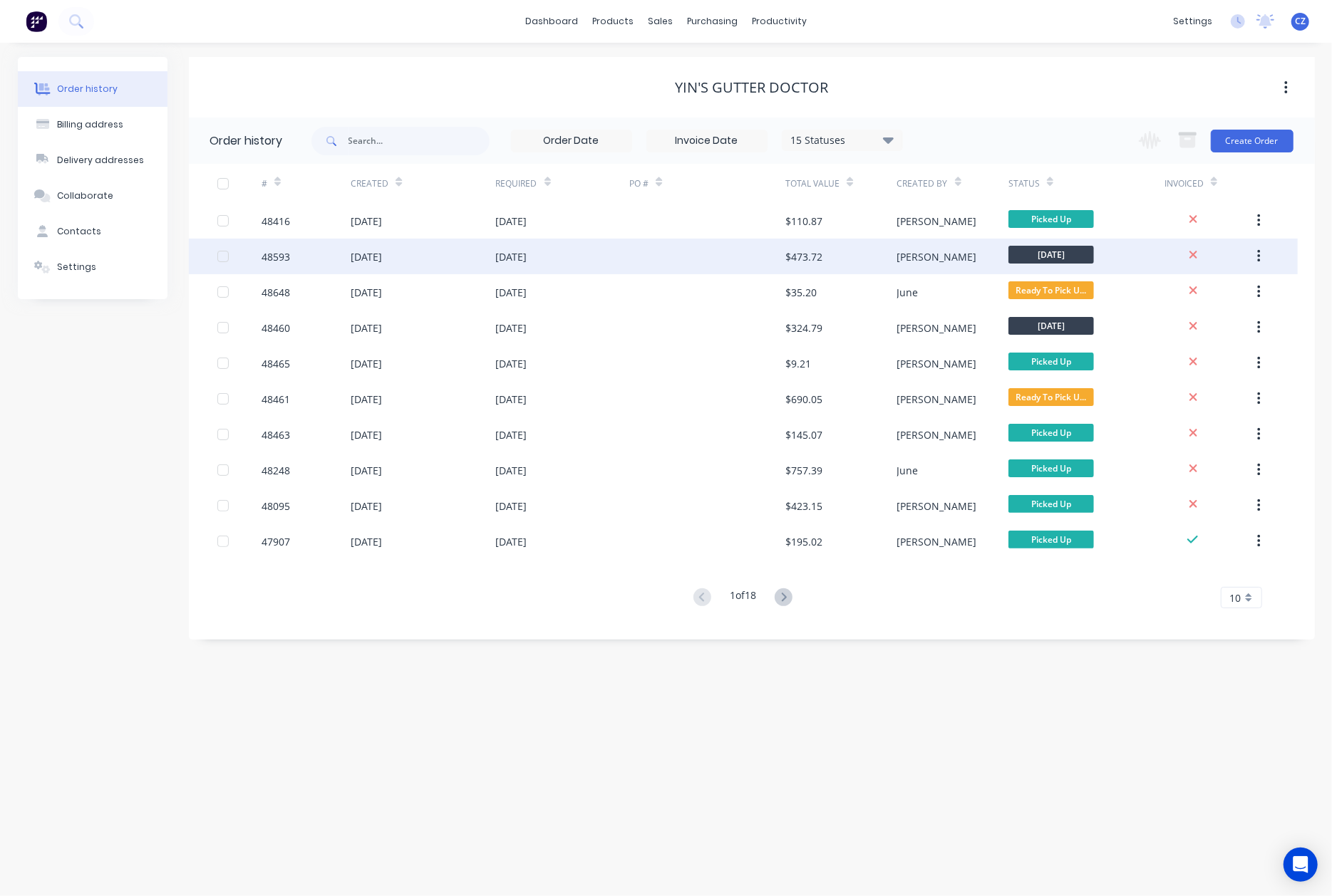
click at [634, 263] on div at bounding box center [707, 256] width 156 height 35
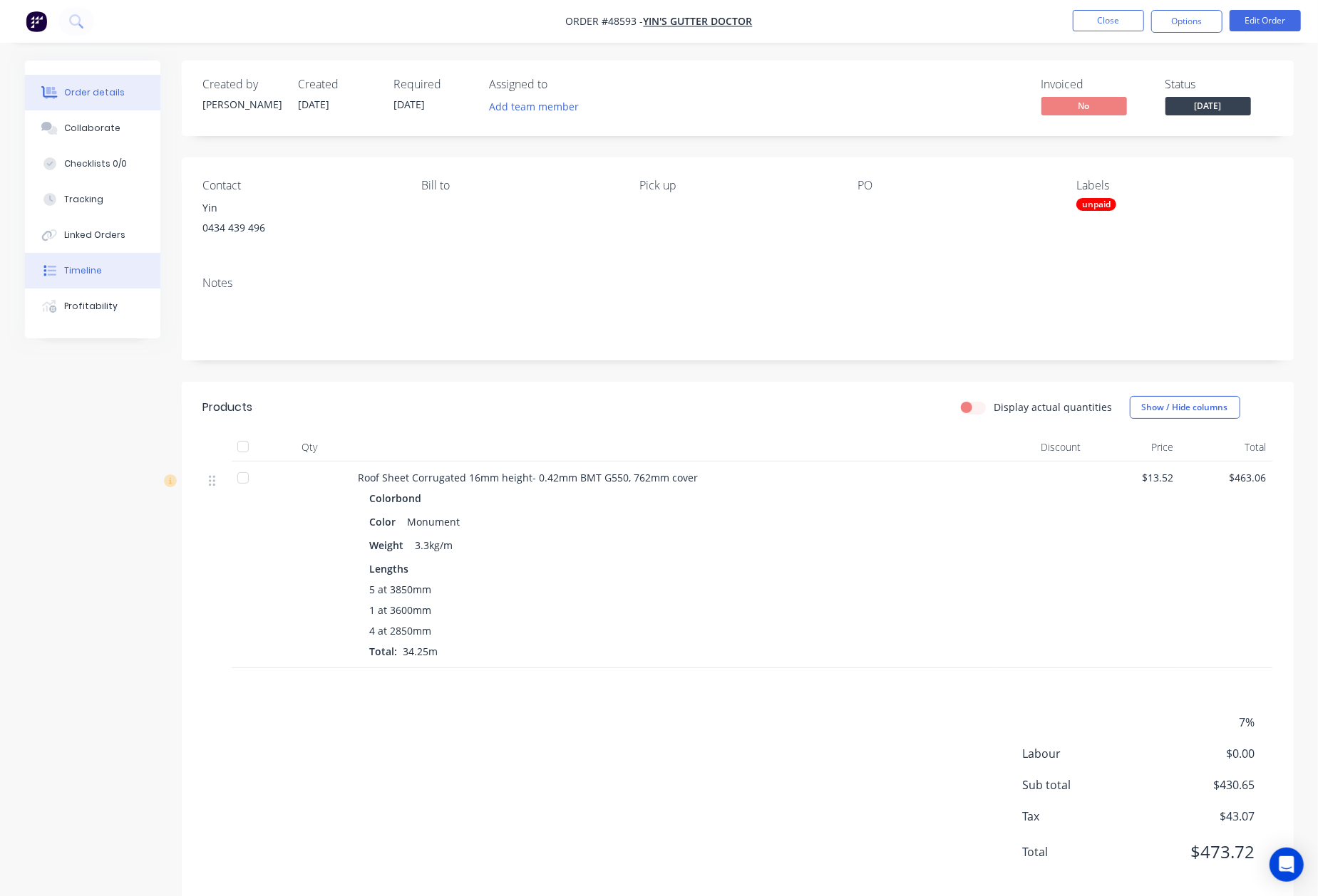
click at [99, 269] on div "Timeline" at bounding box center [82, 270] width 37 height 12
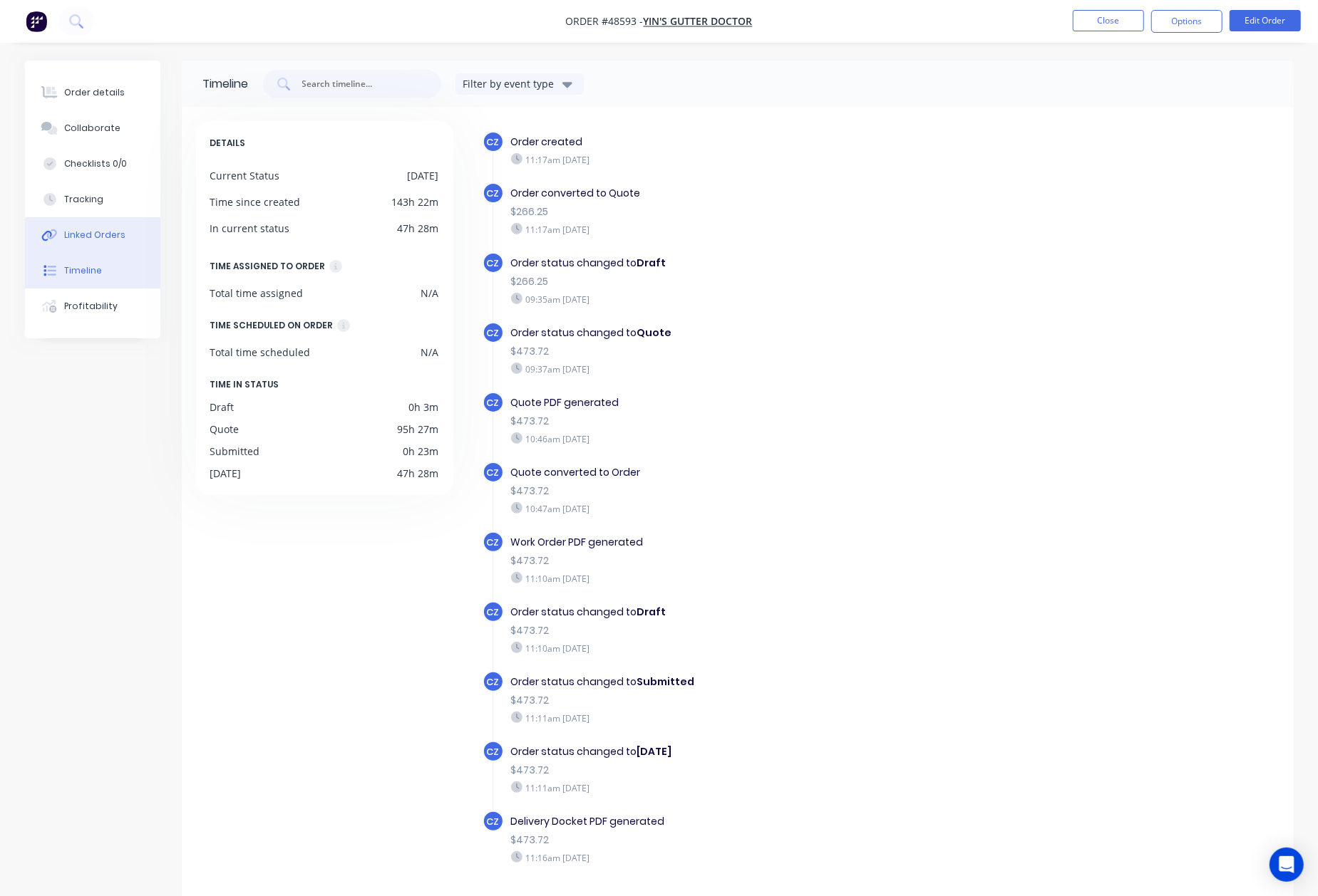
click at [103, 229] on div "Linked Orders" at bounding box center [95, 234] width 61 height 12
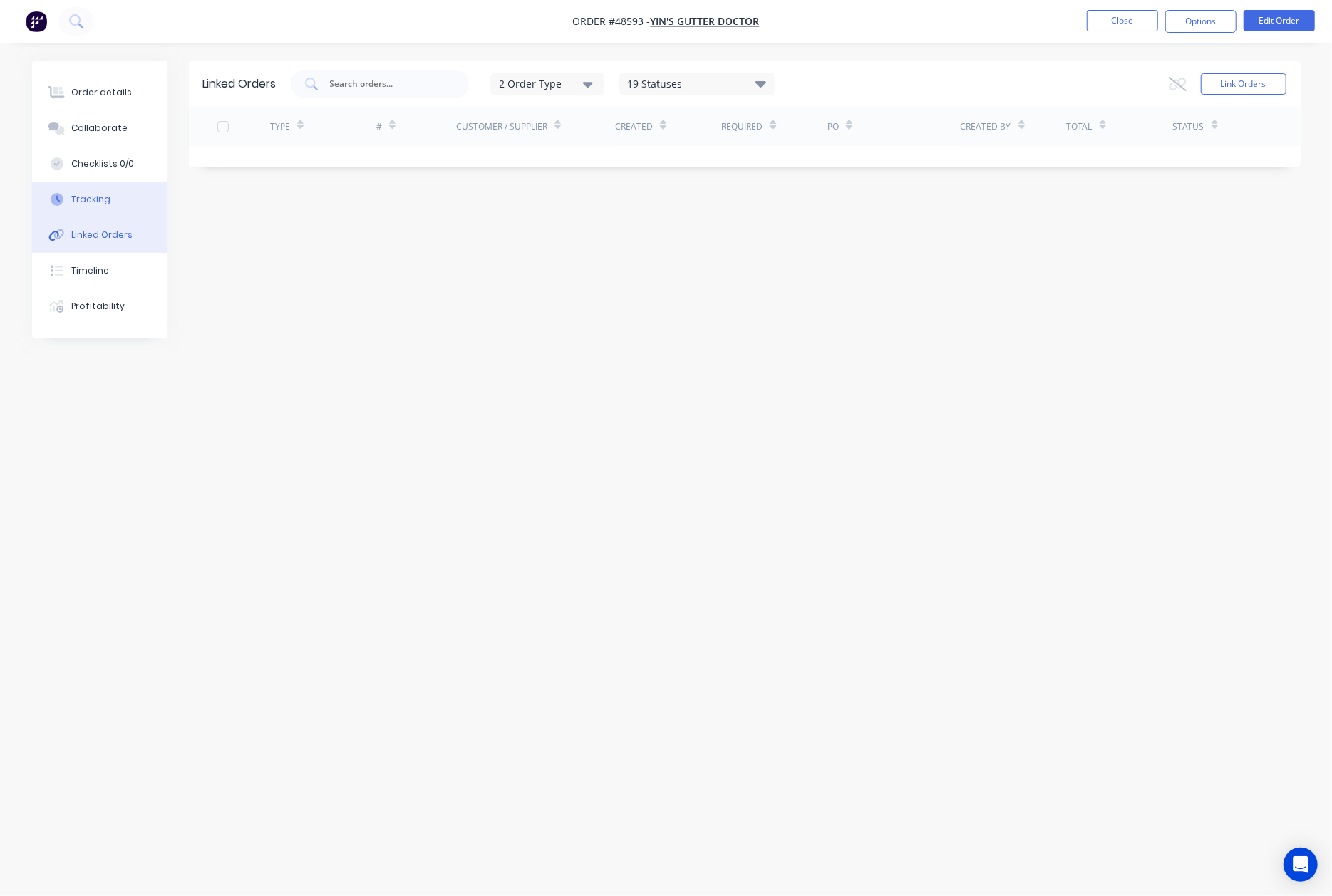
click at [90, 197] on div "Tracking" at bounding box center [91, 199] width 39 height 12
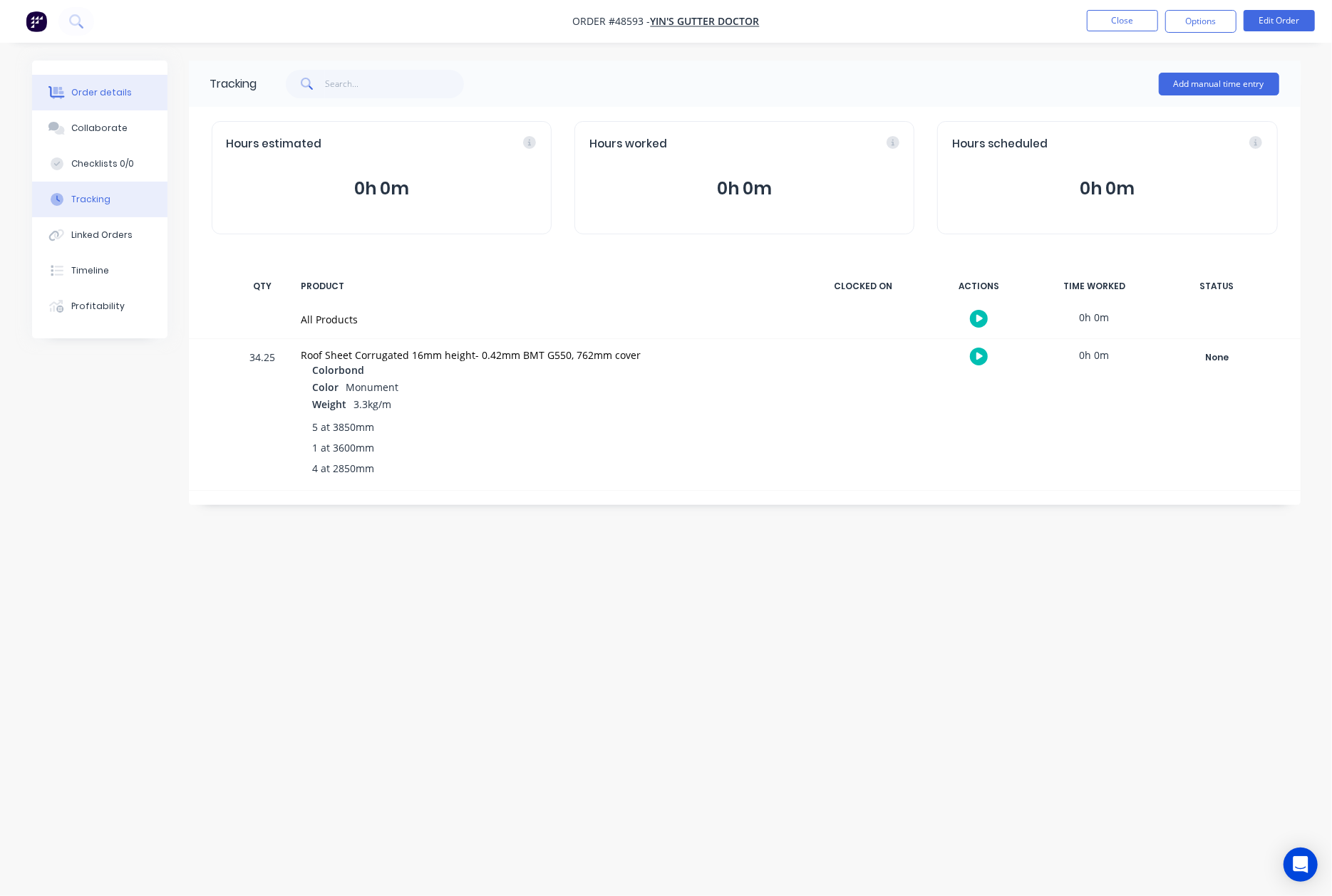
click at [106, 89] on div "Order details" at bounding box center [101, 92] width 60 height 12
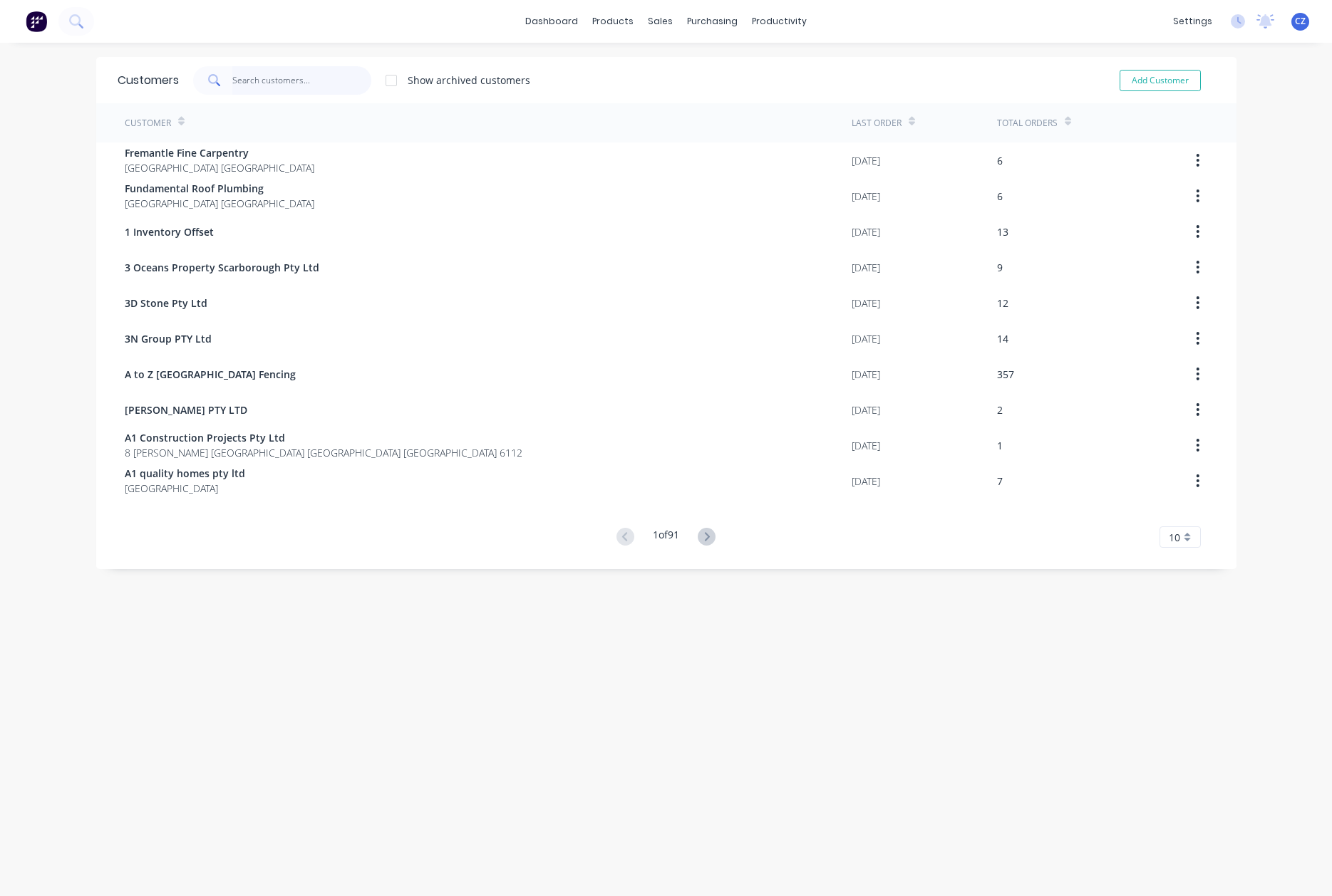
click at [296, 80] on input "text" at bounding box center [301, 80] width 139 height 29
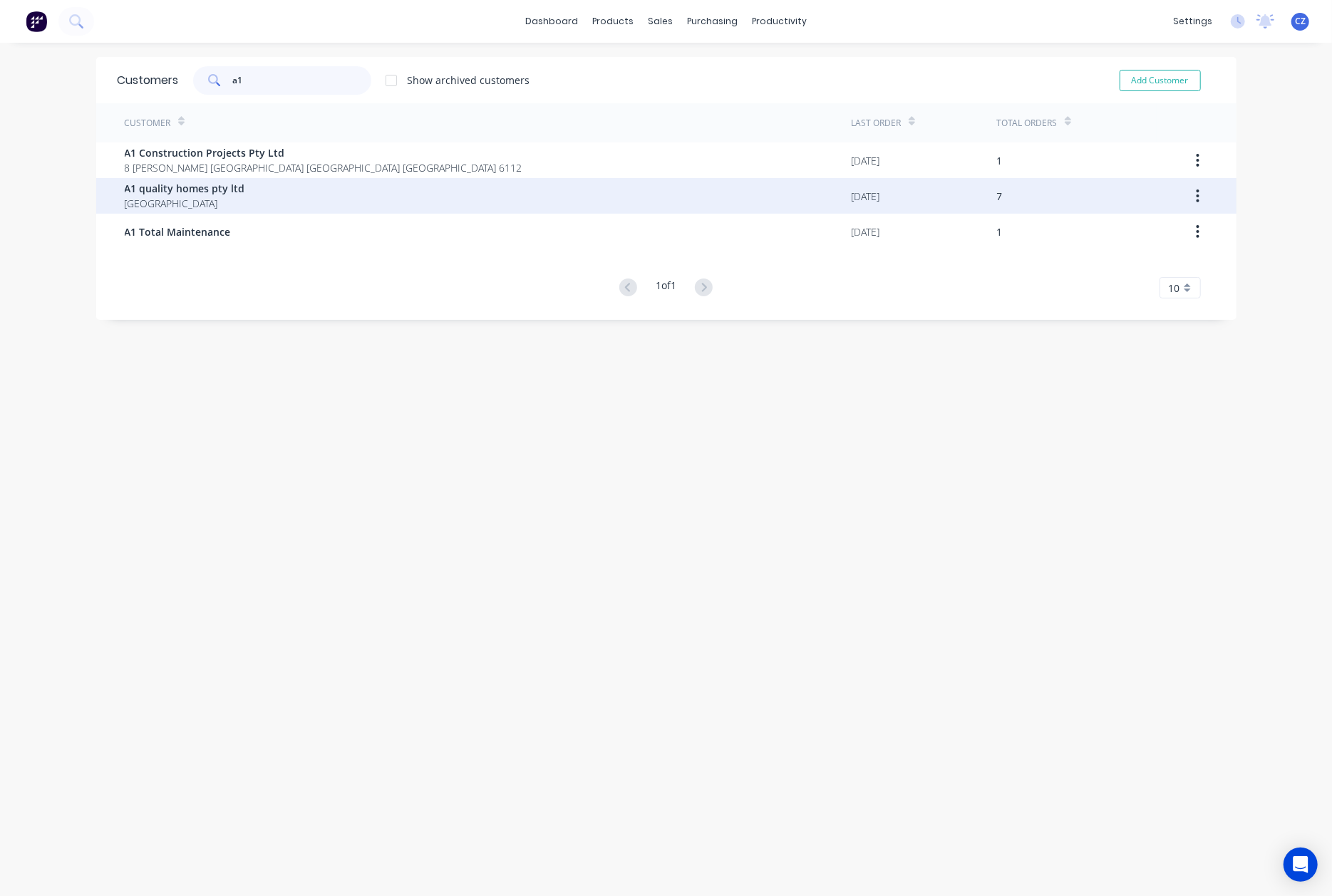
type input "a1"
click at [269, 203] on div "A1 quality homes pty ltd [GEOGRAPHIC_DATA]" at bounding box center [488, 195] width 727 height 35
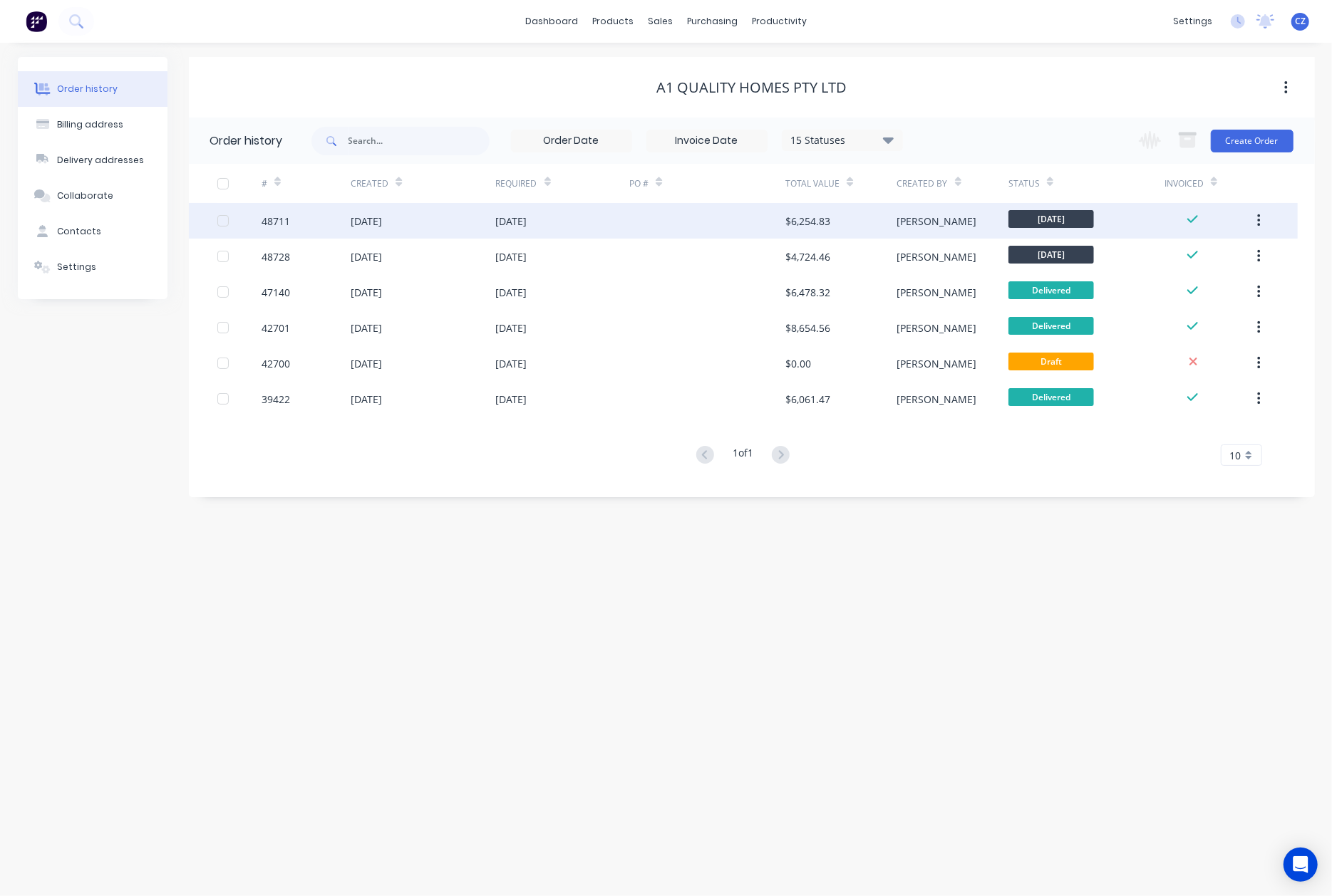
click at [713, 225] on div at bounding box center [707, 220] width 156 height 35
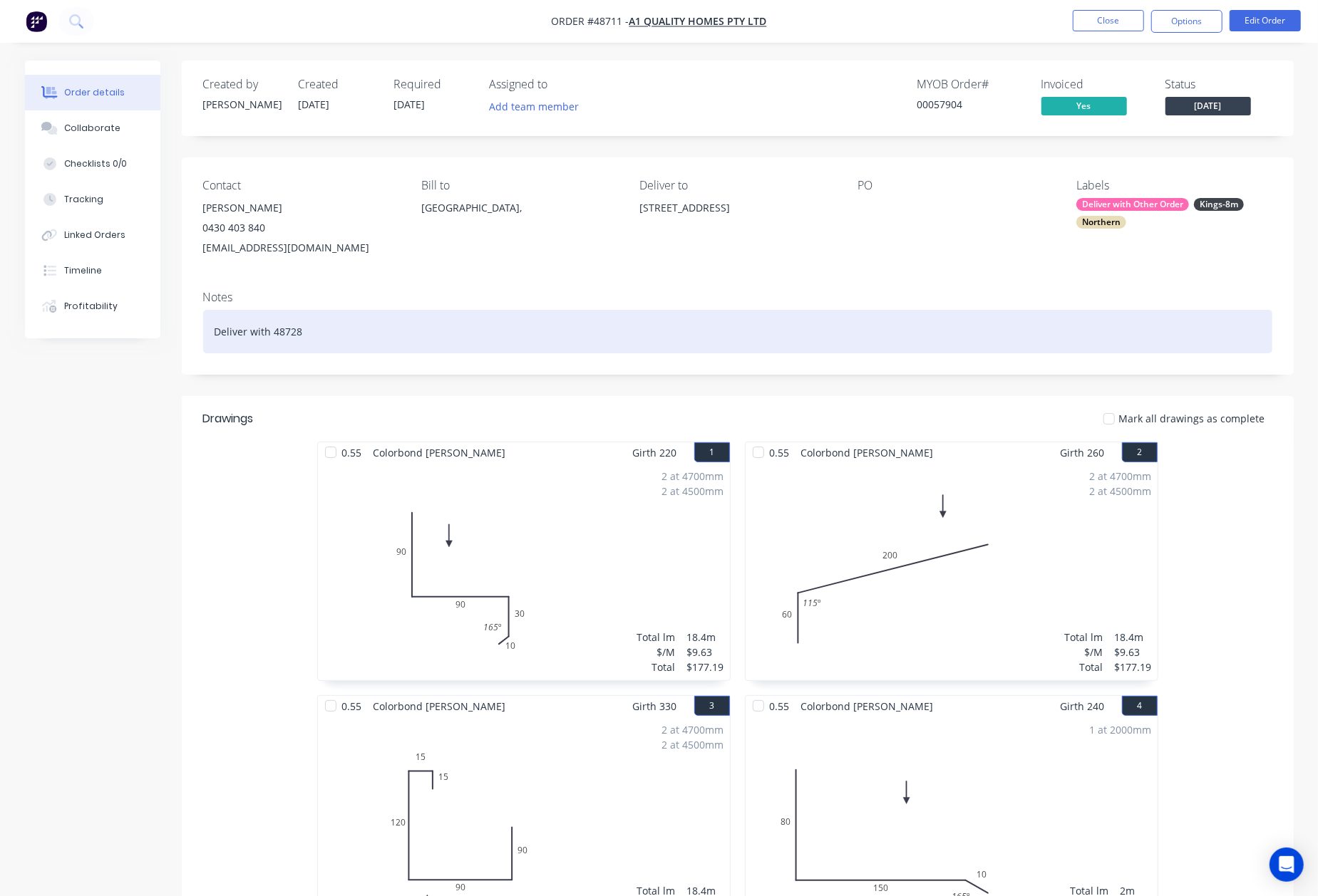
click at [456, 317] on div "Deliver with 48728" at bounding box center [737, 331] width 1069 height 43
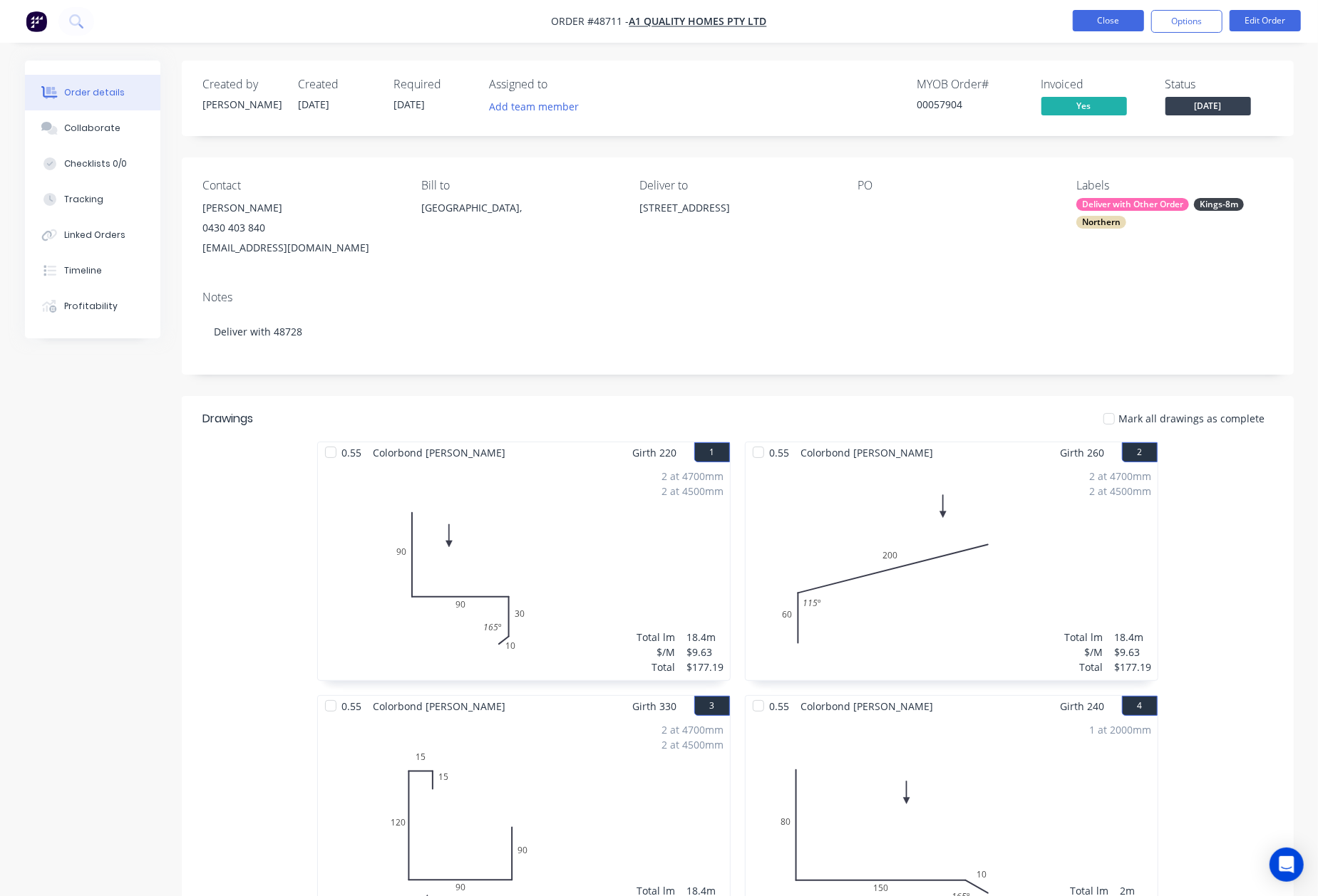
click at [1103, 30] on button "Close" at bounding box center [1108, 20] width 72 height 21
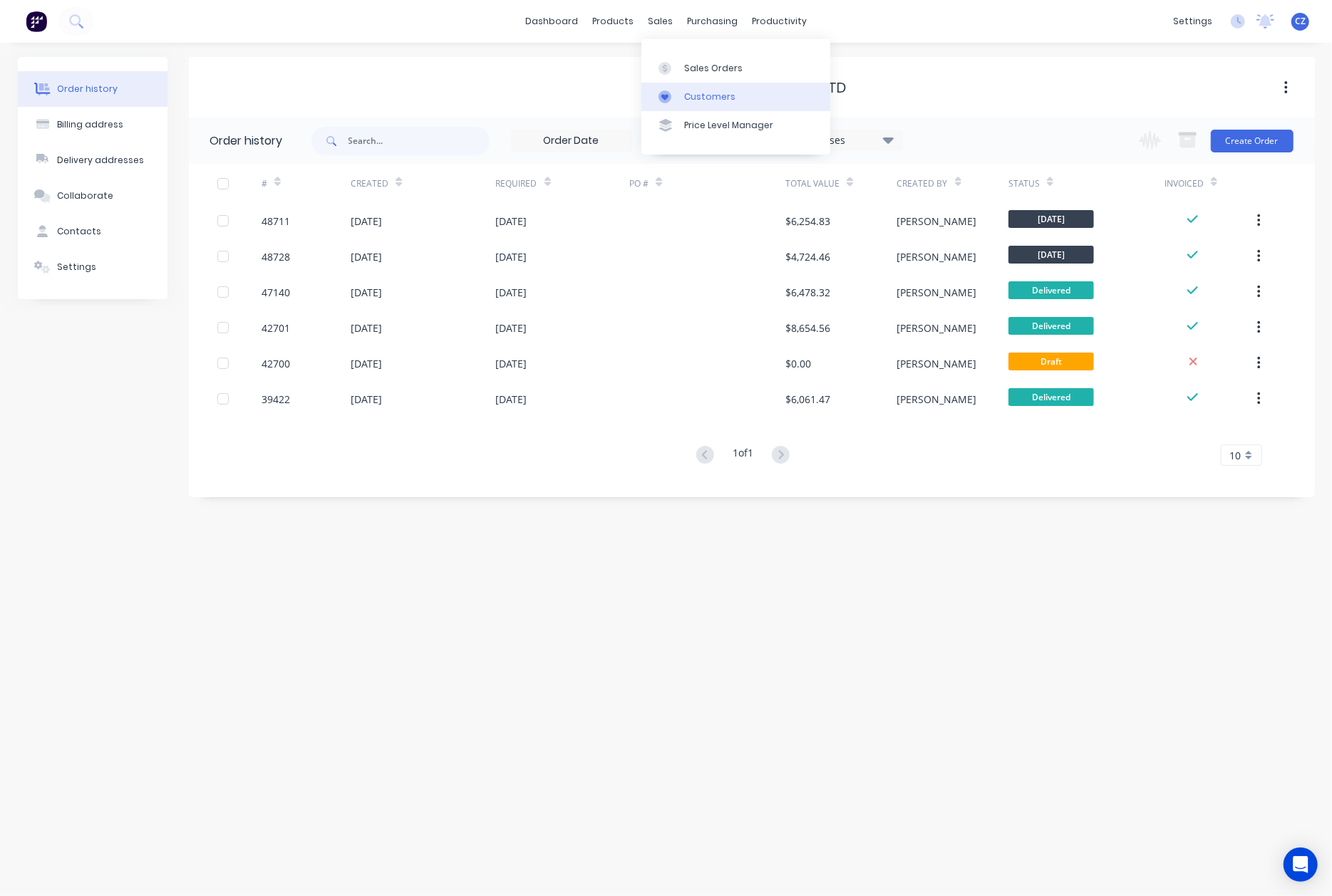
click at [684, 100] on div "Customers" at bounding box center [710, 97] width 52 height 12
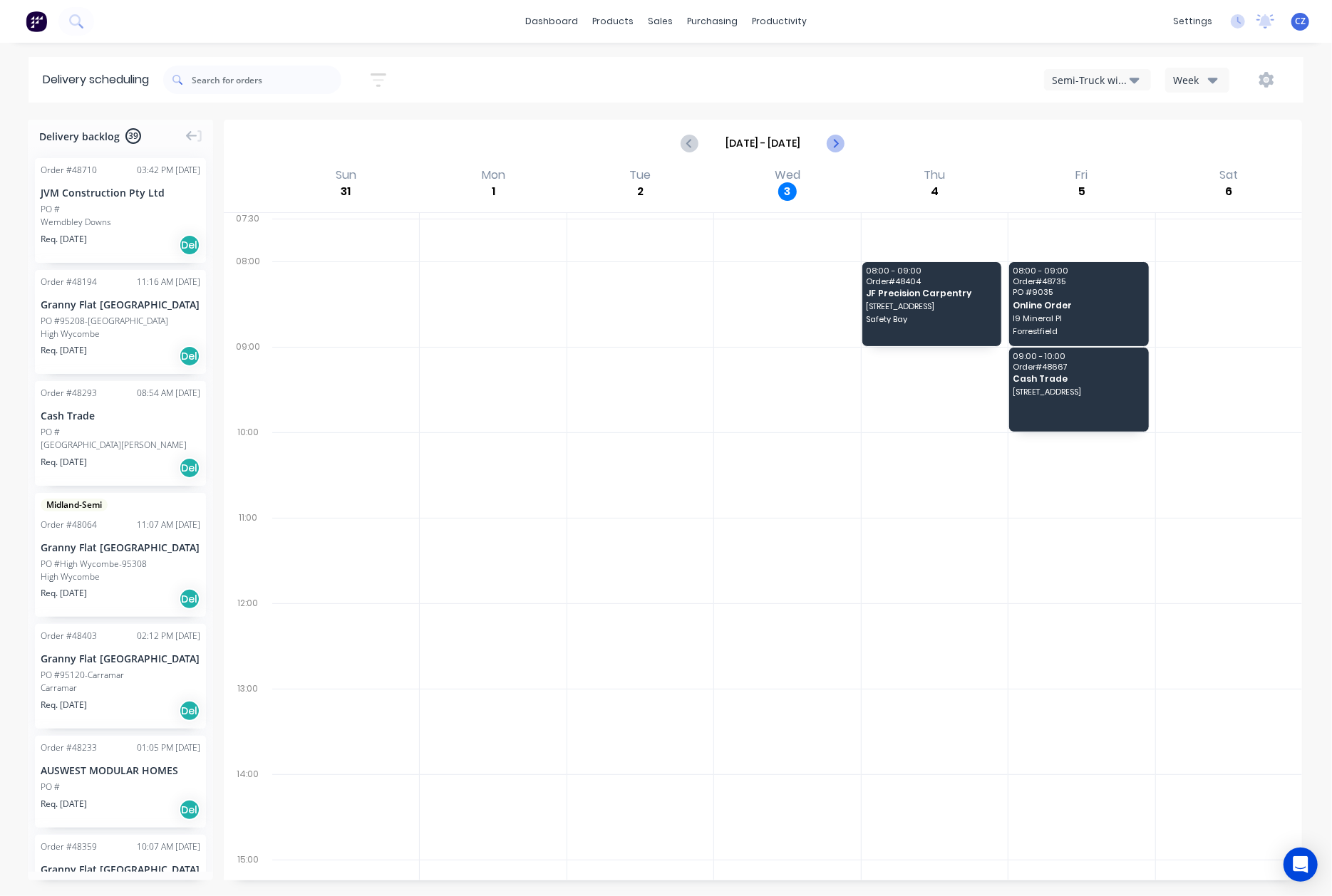
click at [844, 139] on button "Next page" at bounding box center [835, 143] width 29 height 29
type input "[DATE] - [DATE]"
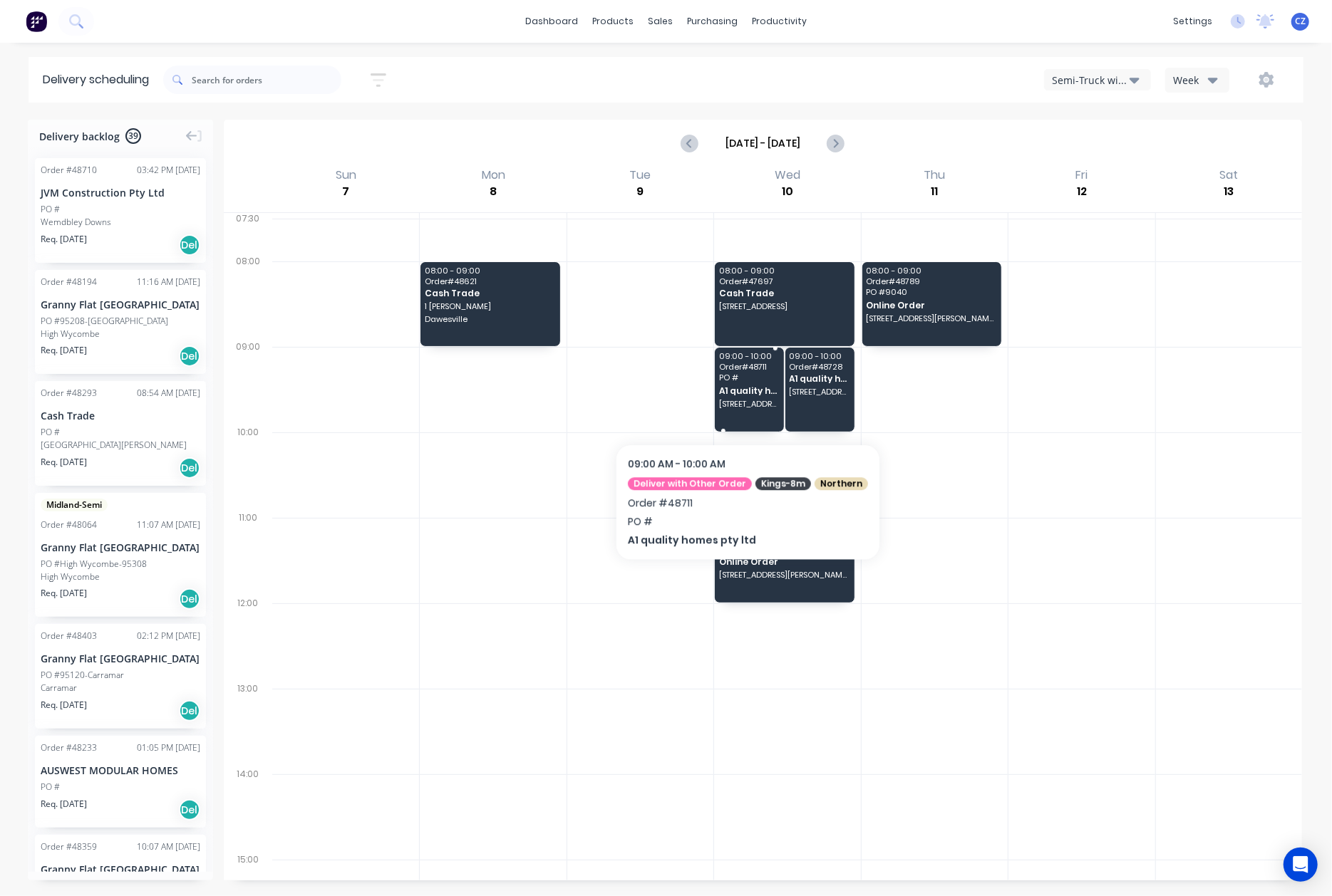
click at [742, 401] on span "[STREET_ADDRESS]" at bounding box center [749, 404] width 60 height 9
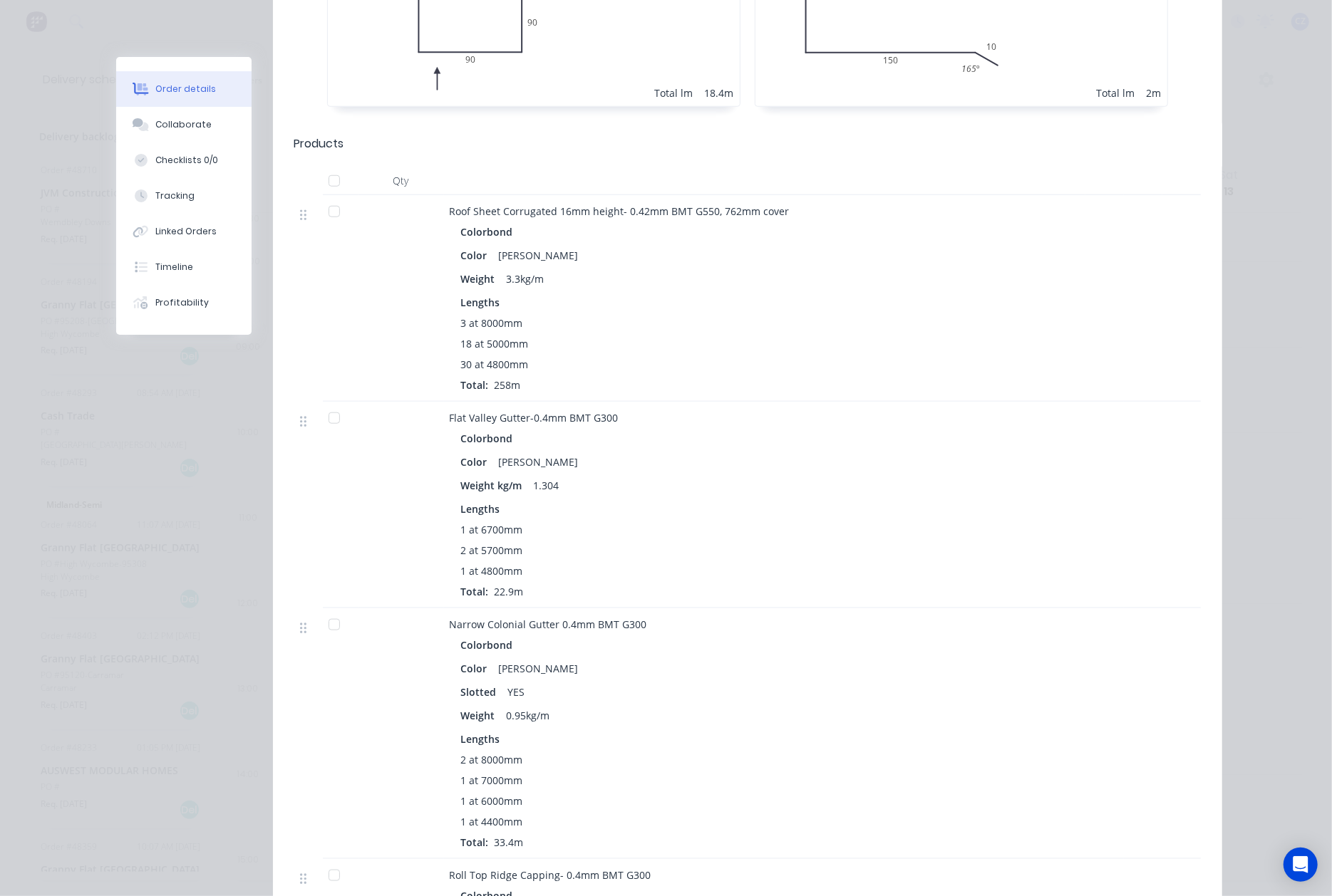
scroll to position [285, 0]
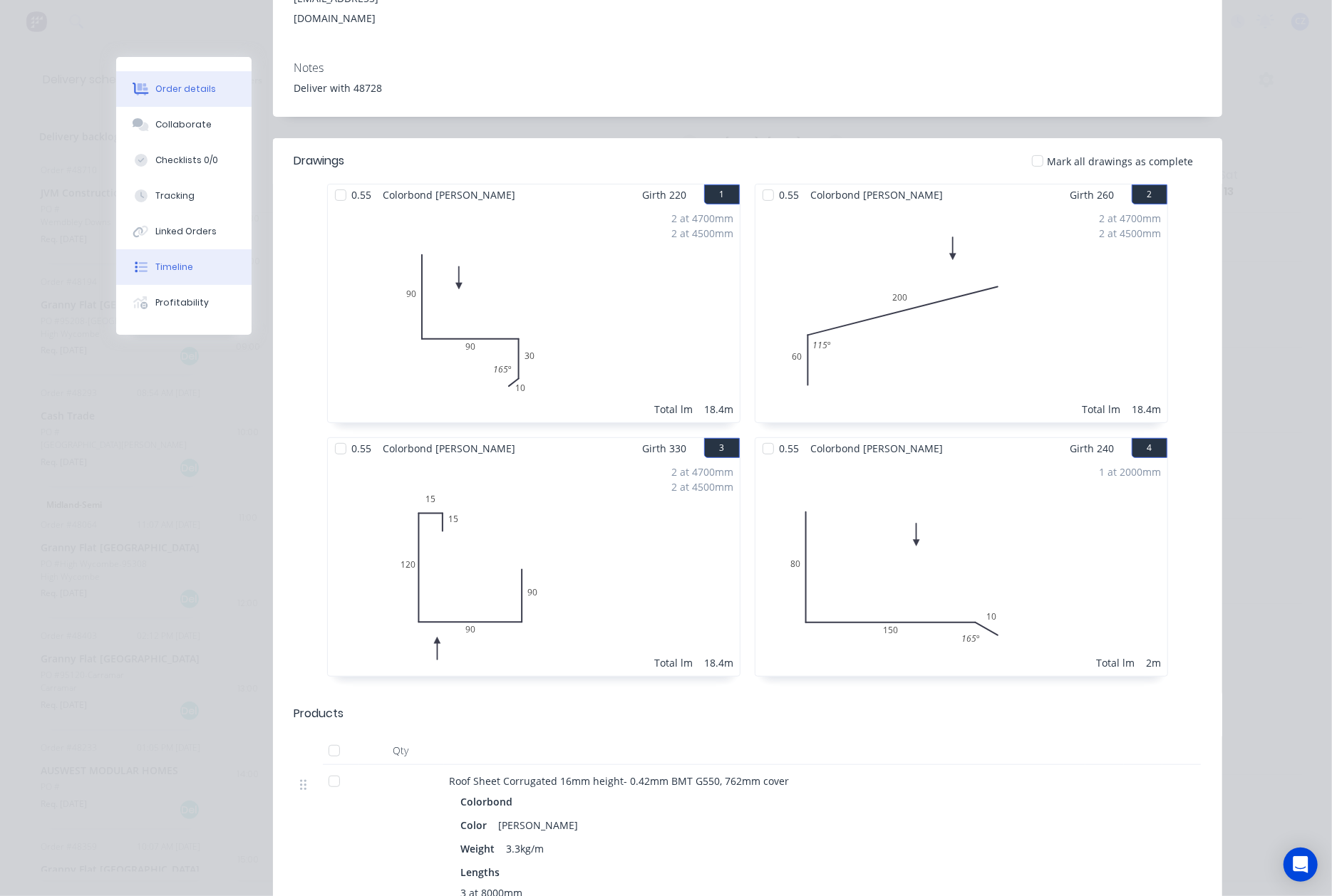
click at [188, 265] on button "Timeline" at bounding box center [184, 267] width 136 height 35
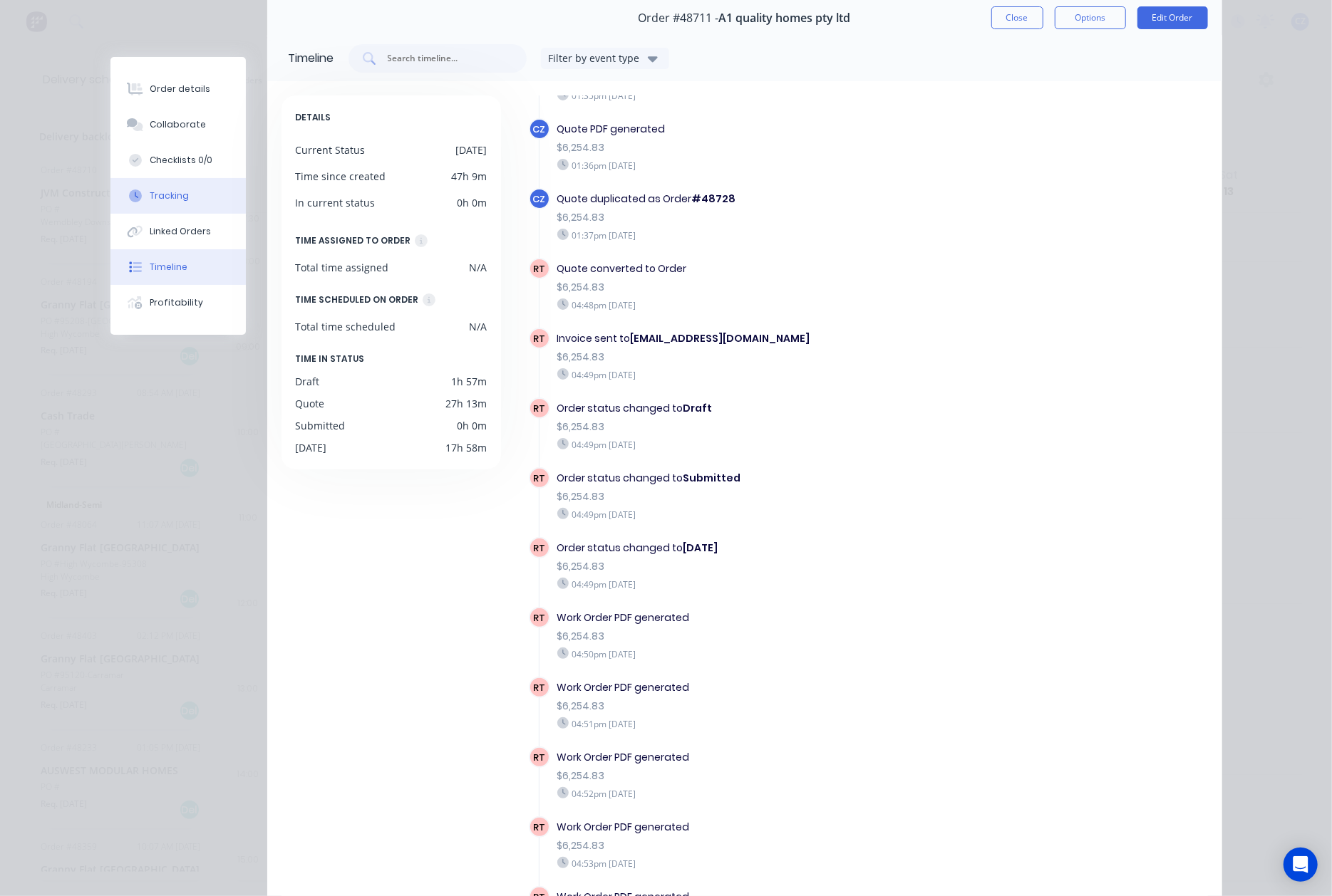
scroll to position [0, 0]
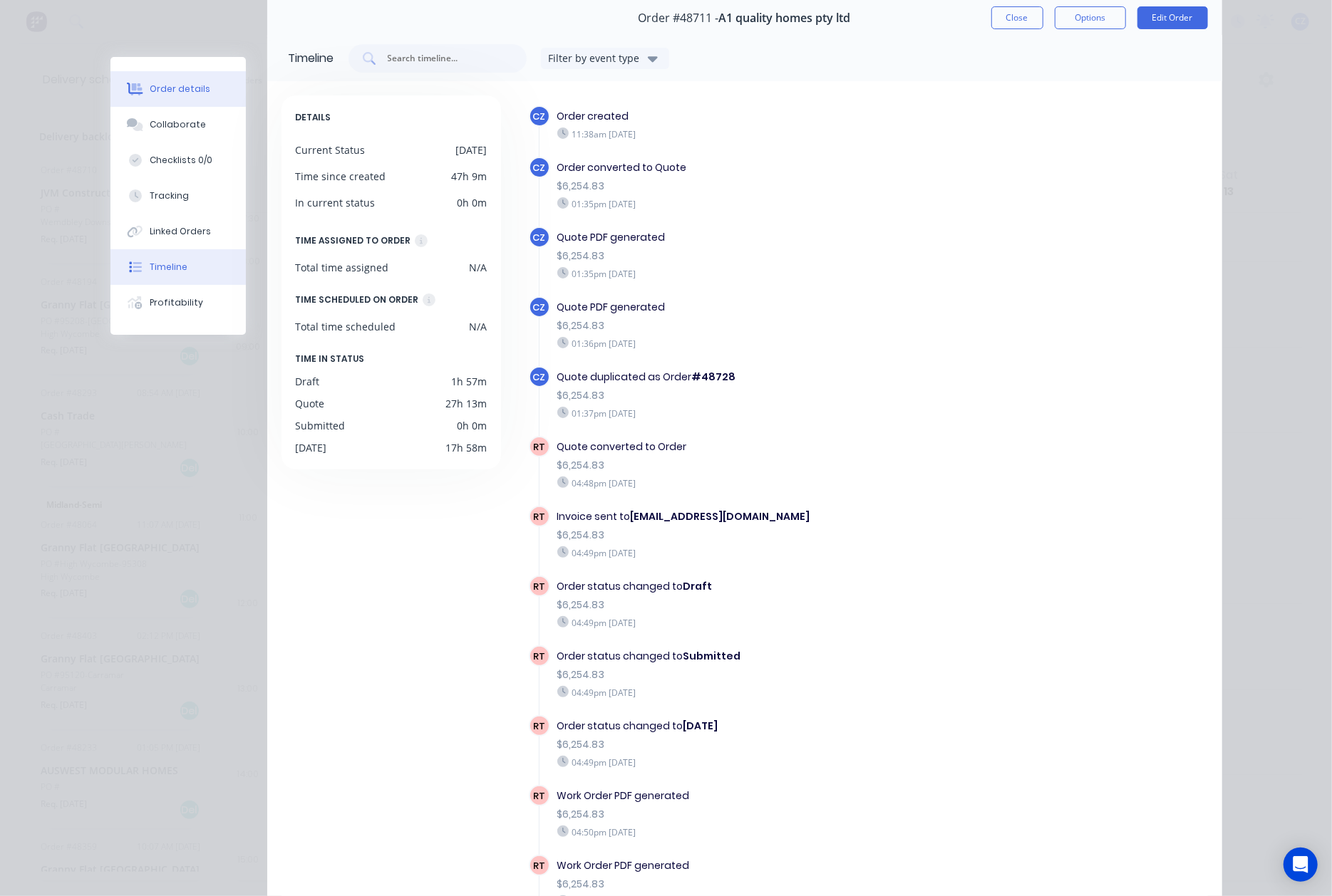
click at [163, 92] on div "Order details" at bounding box center [179, 88] width 60 height 12
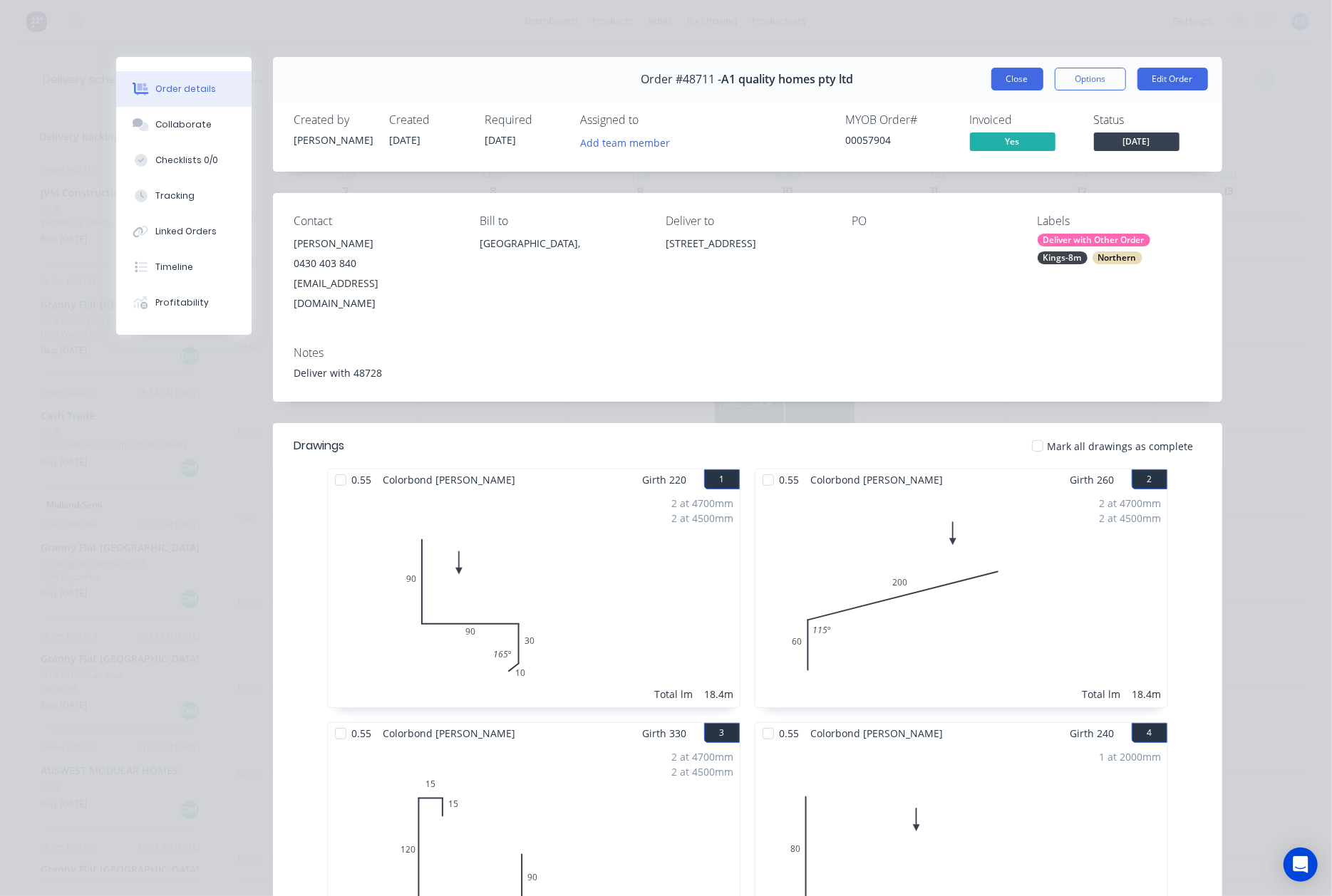
click at [1004, 86] on button "Close" at bounding box center [1016, 79] width 52 height 23
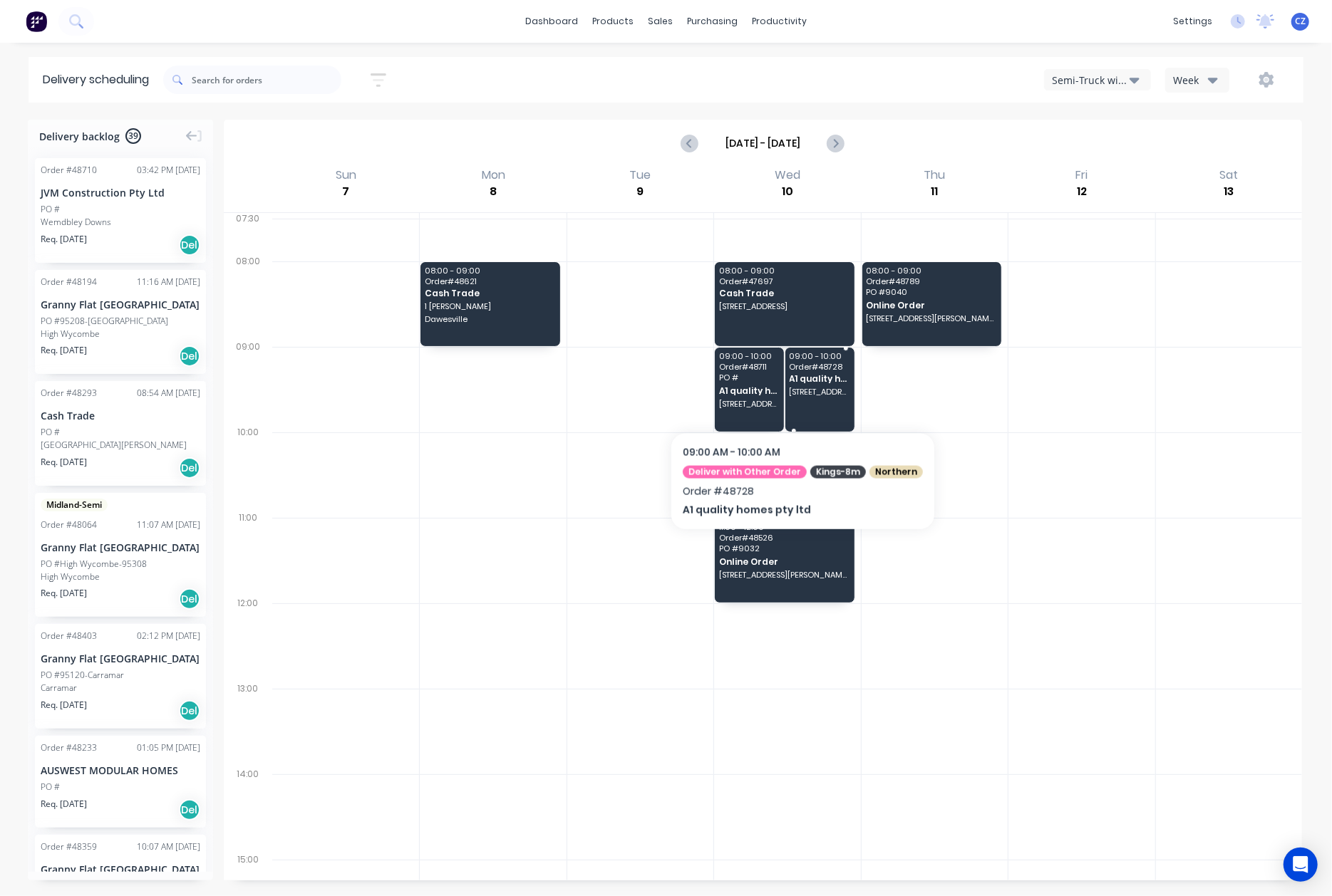
click at [797, 395] on span "[STREET_ADDRESS]" at bounding box center [819, 391] width 60 height 9
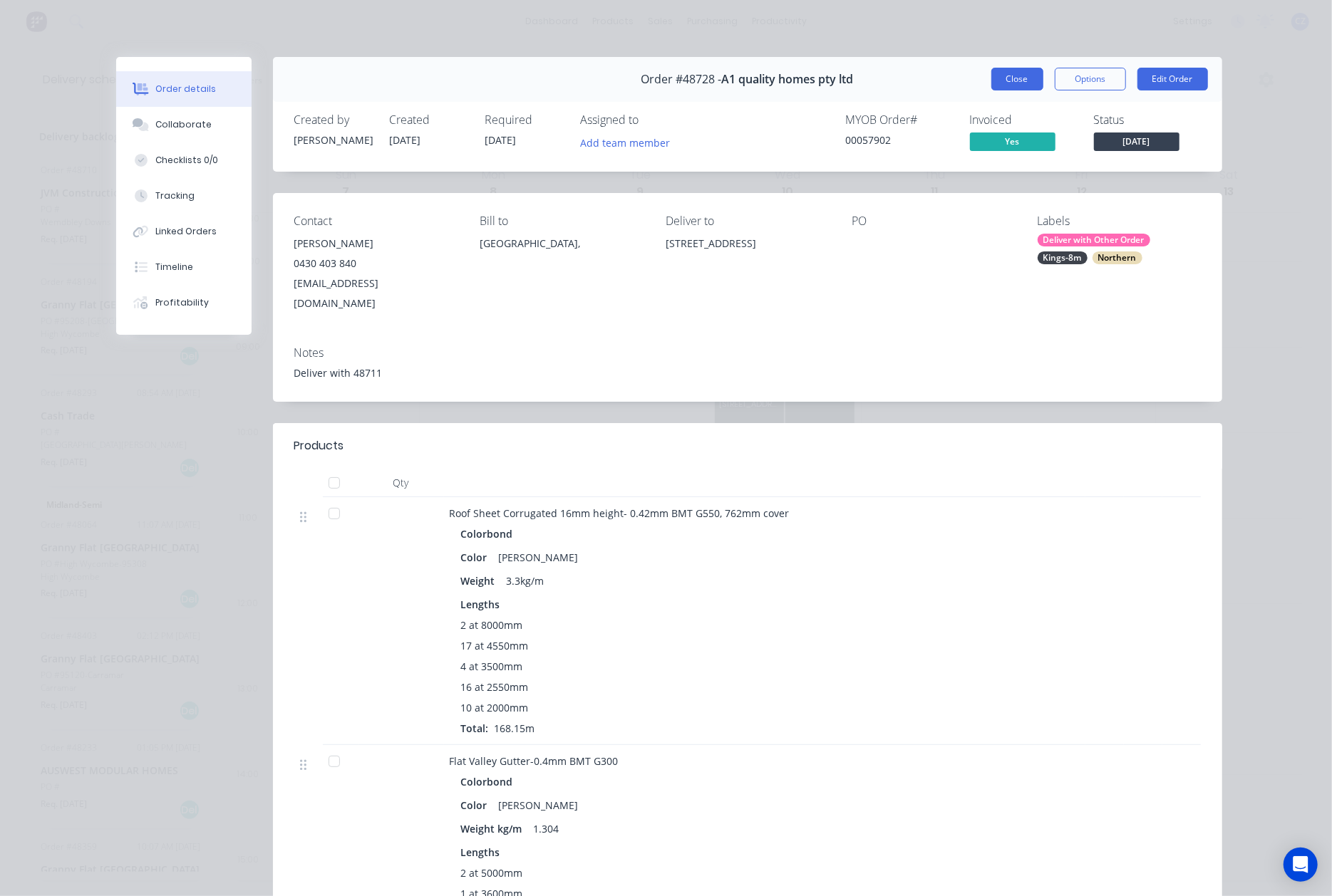
click at [1002, 84] on button "Close" at bounding box center [1016, 79] width 52 height 23
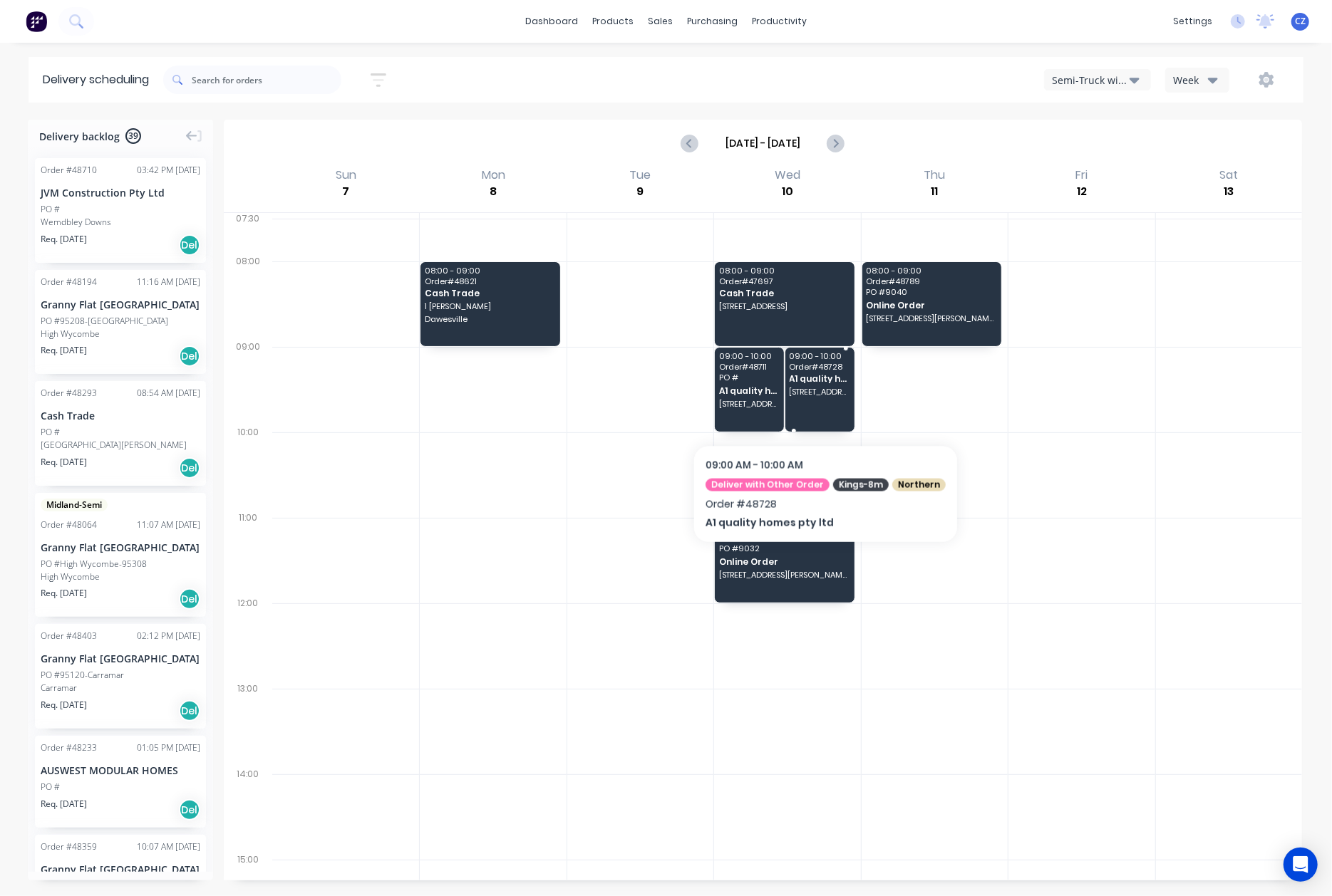
click at [819, 407] on div "09:00 - 10:00 Order # 48728 A1 quality homes pty ltd [STREET_ADDRESS]" at bounding box center [819, 390] width 69 height 84
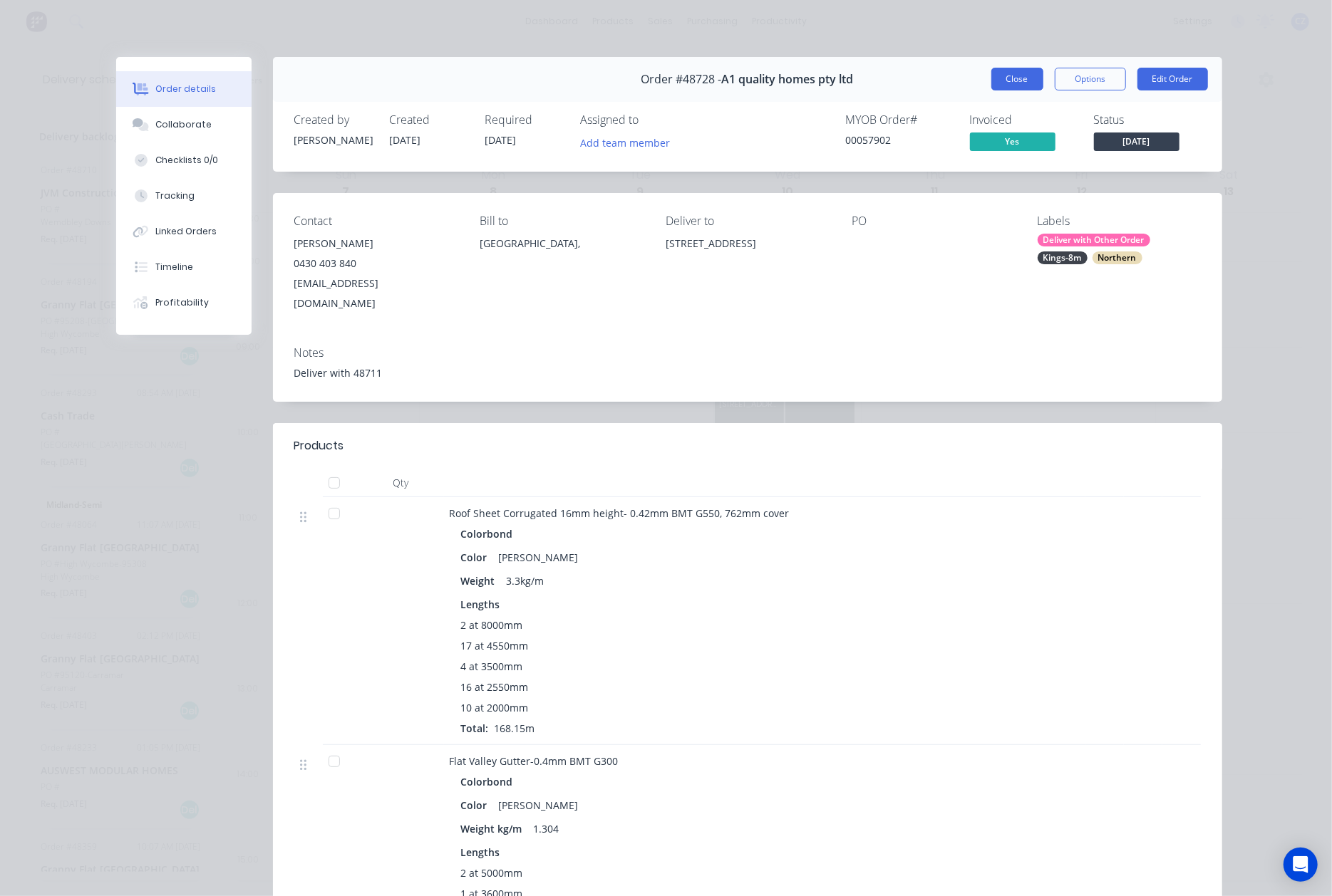
click at [1002, 76] on button "Close" at bounding box center [1016, 79] width 52 height 23
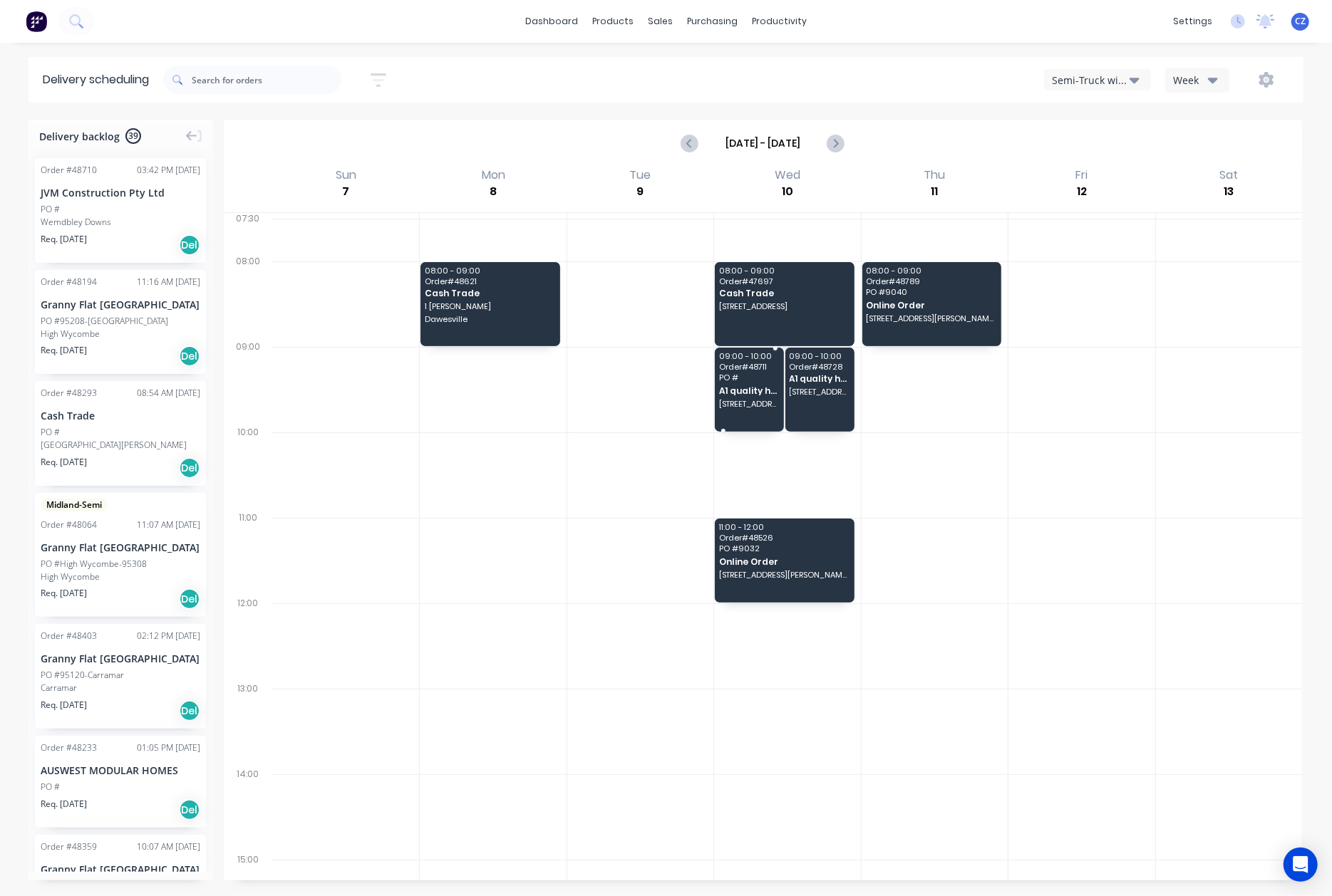
click at [741, 392] on span "A1 quality homes pty ltd" at bounding box center [749, 391] width 60 height 10
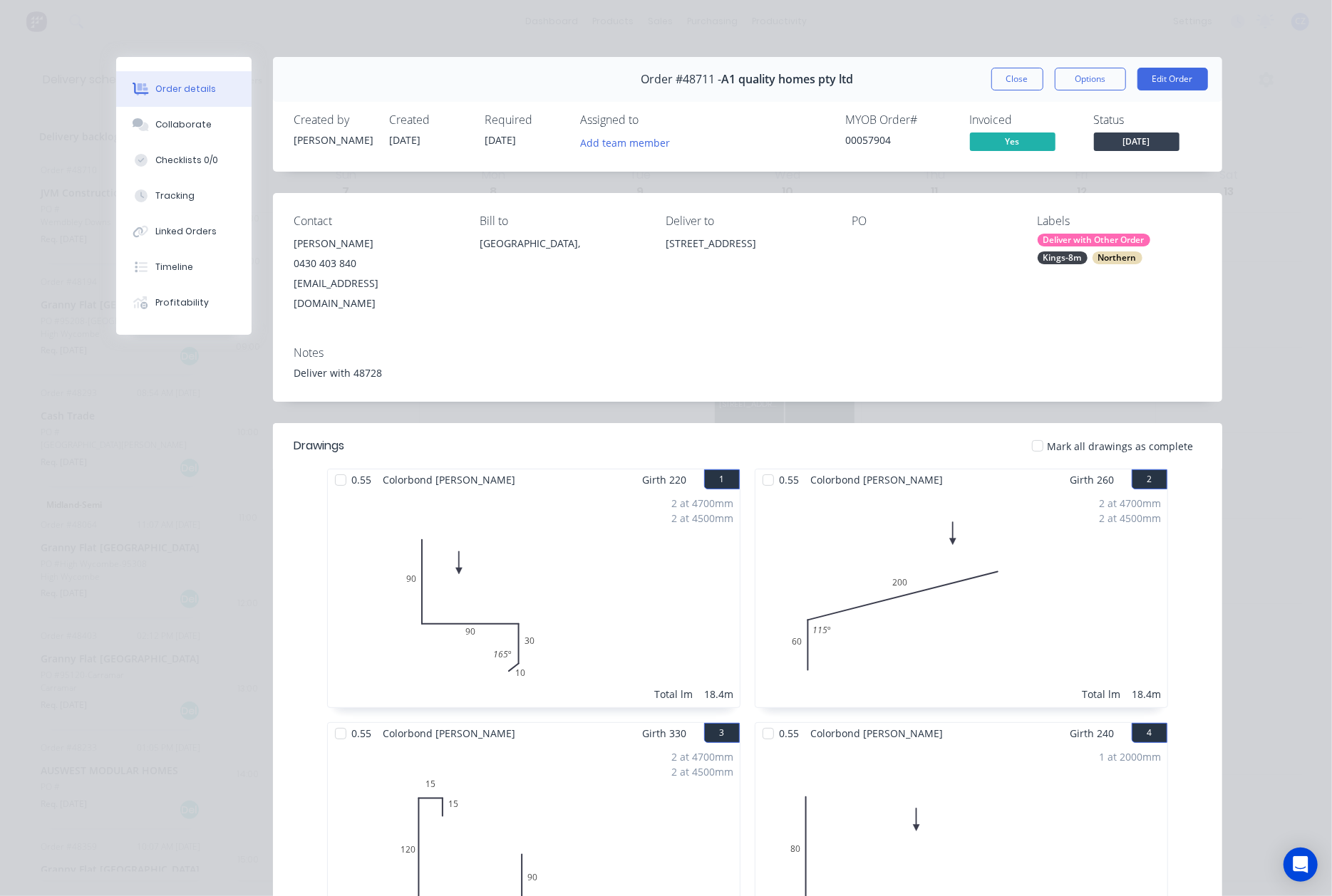
click at [962, 335] on div "Notes Deliver with 48728" at bounding box center [747, 368] width 949 height 67
click at [1004, 76] on button "Close" at bounding box center [1016, 79] width 52 height 23
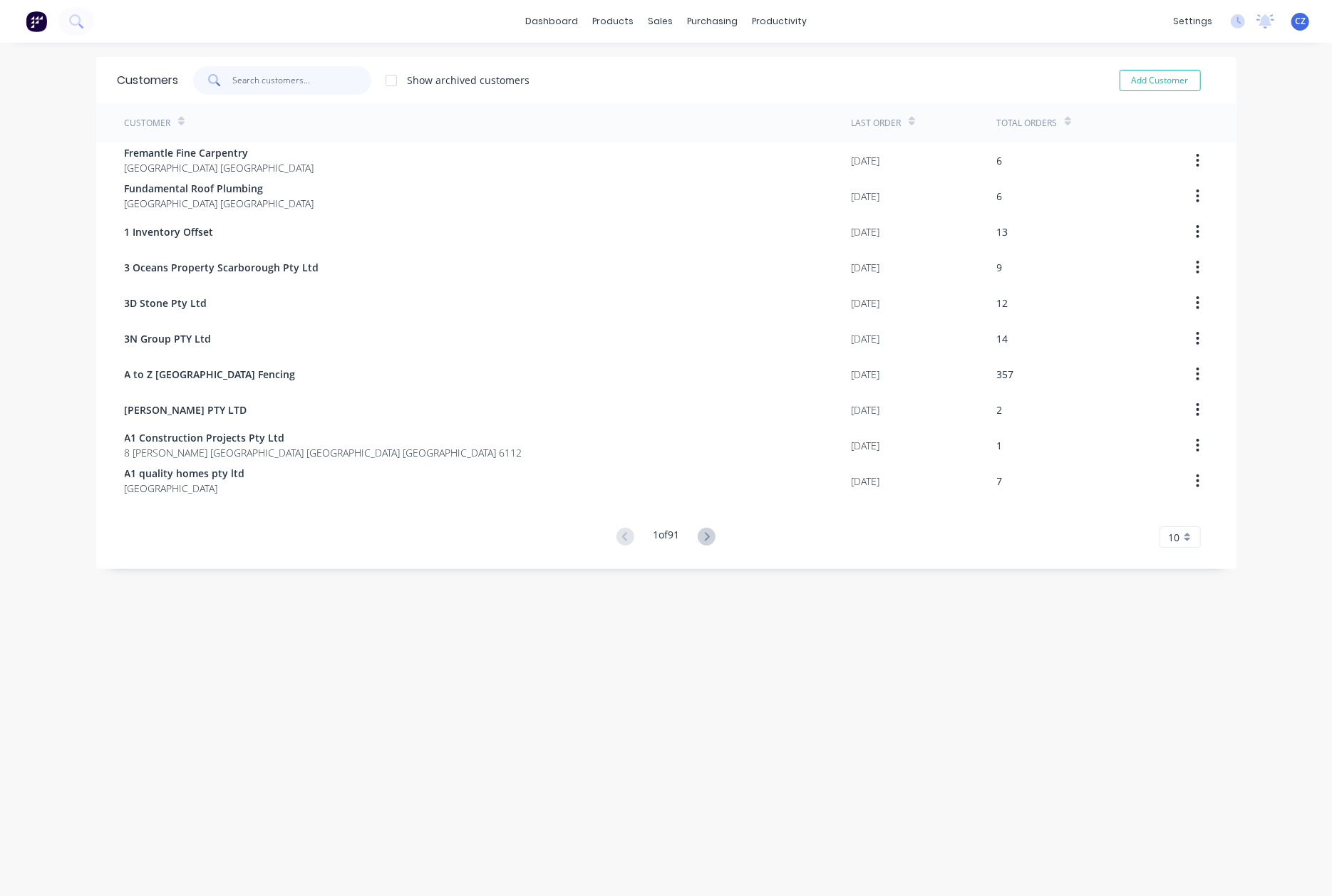
click at [303, 90] on input "text" at bounding box center [301, 80] width 139 height 29
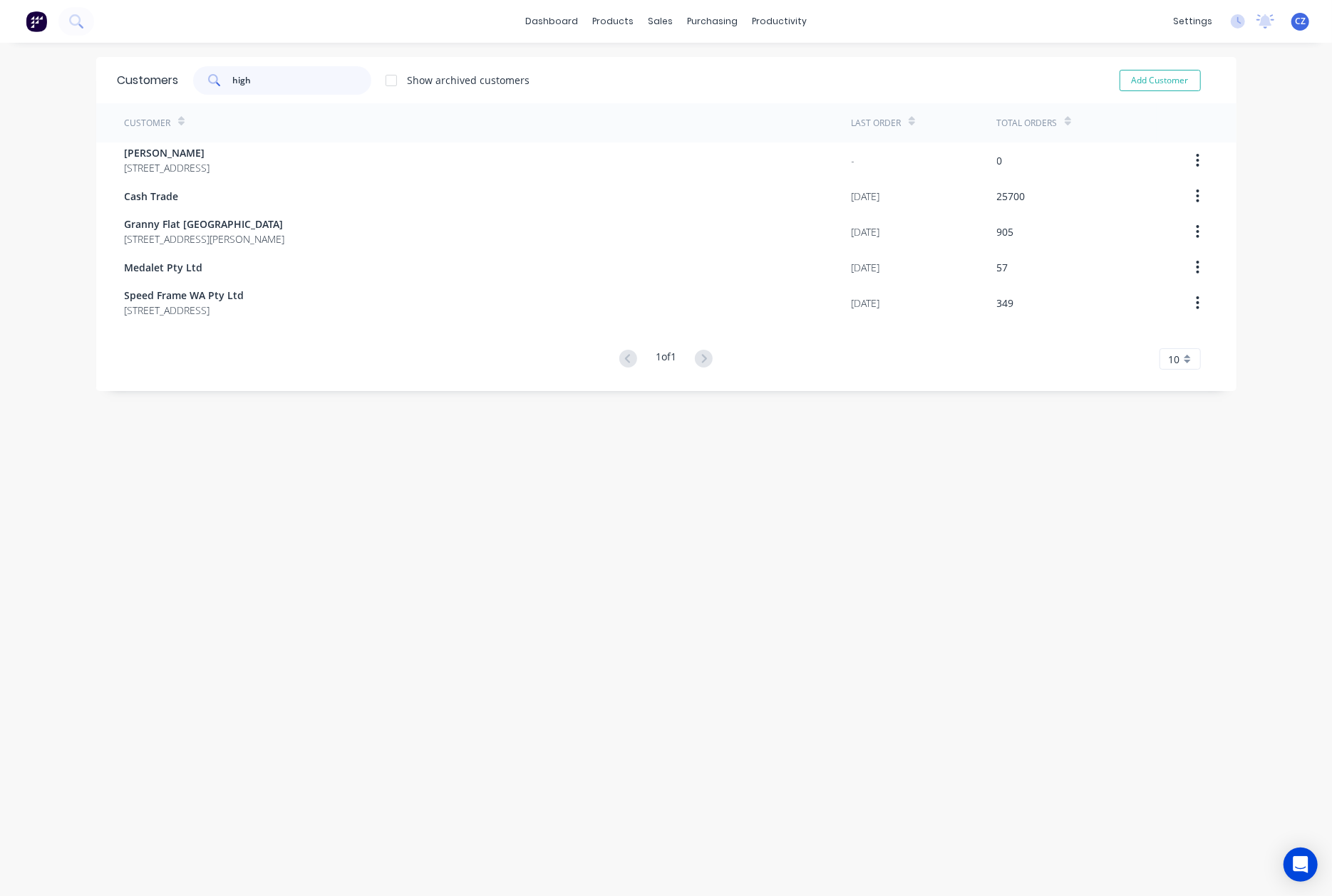
type input "high q"
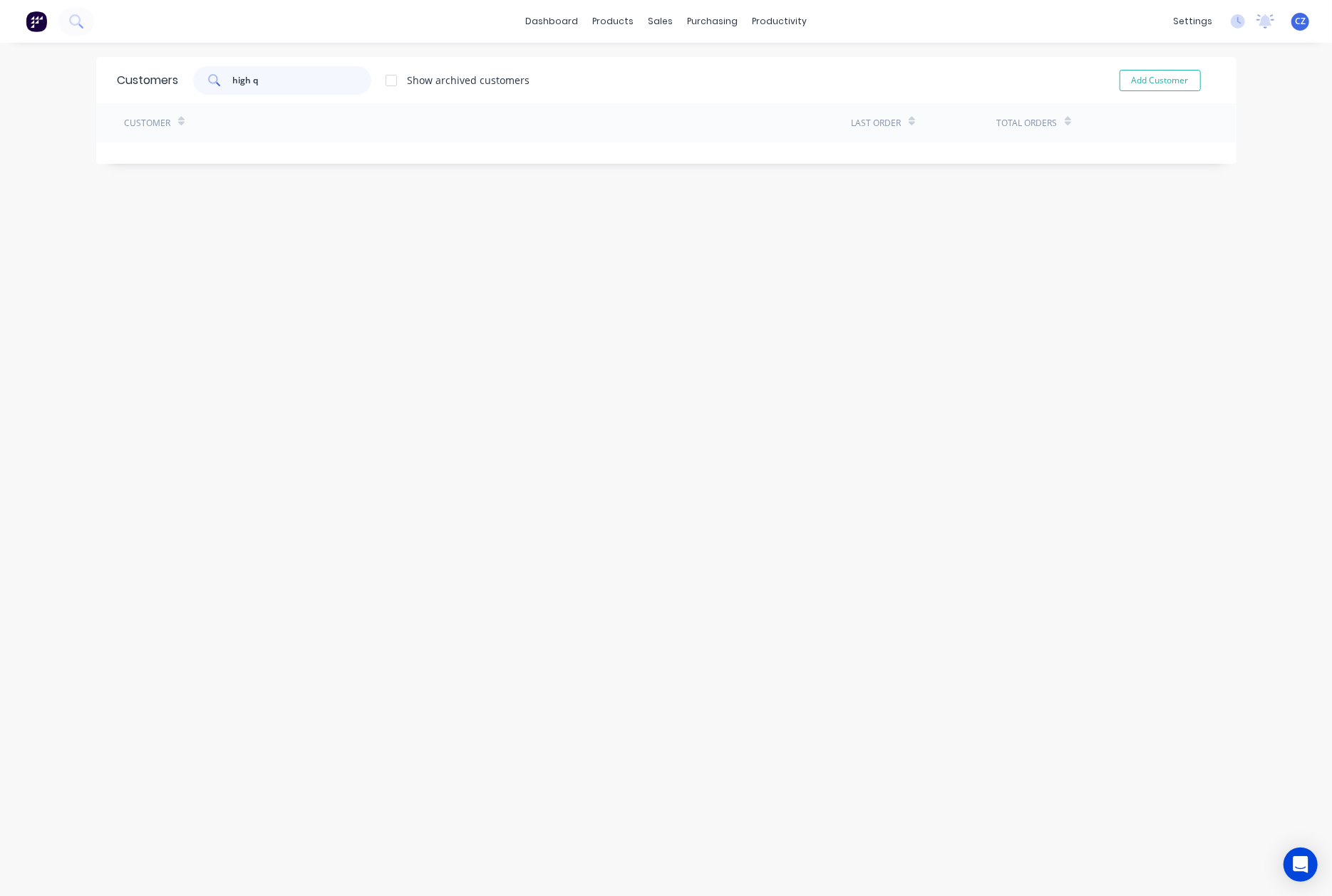
drag, startPoint x: 303, startPoint y: 90, endPoint x: 208, endPoint y: 88, distance: 95.0
click at [208, 88] on div "high q" at bounding box center [282, 80] width 178 height 29
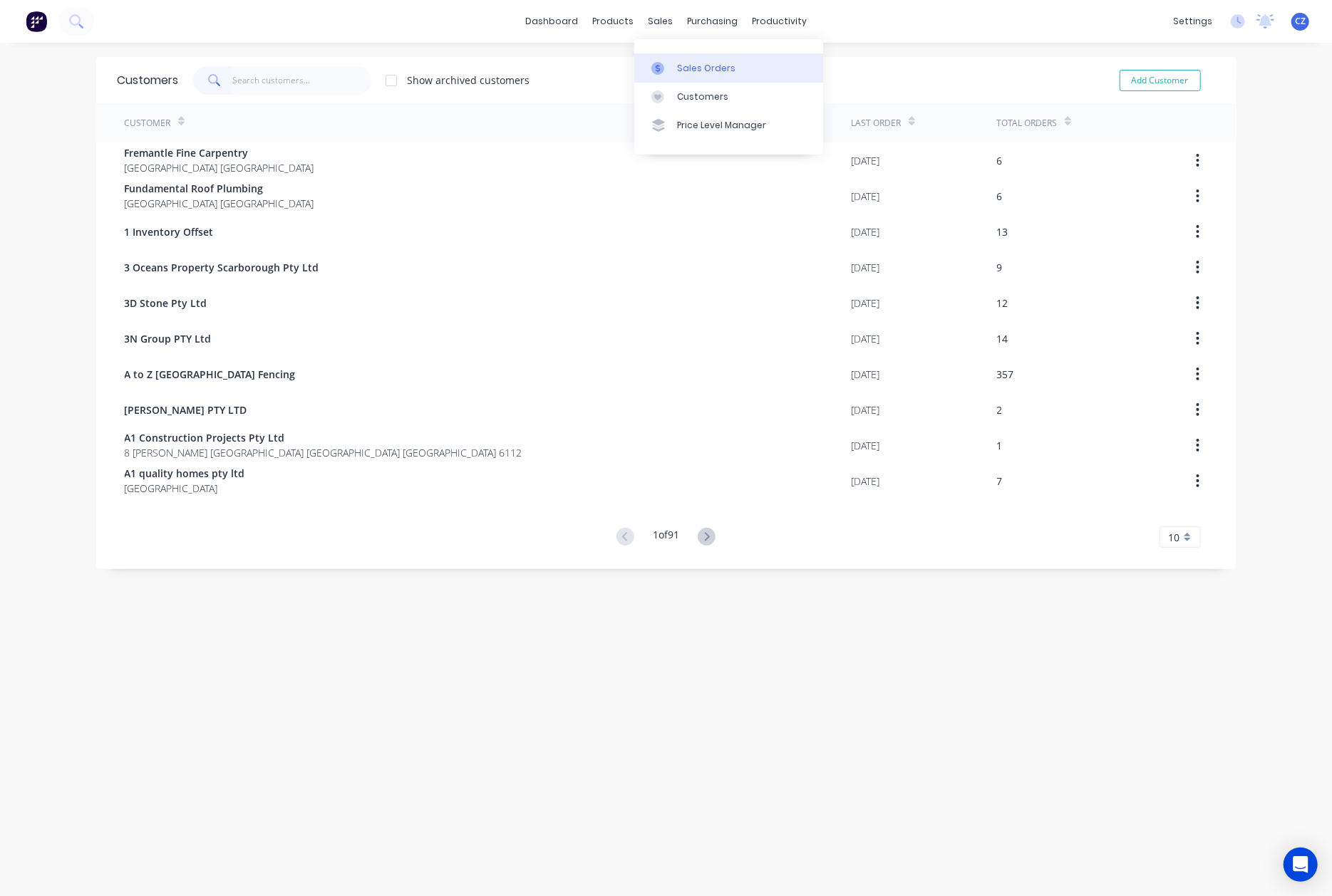
click at [685, 70] on div "Sales Orders" at bounding box center [706, 68] width 58 height 12
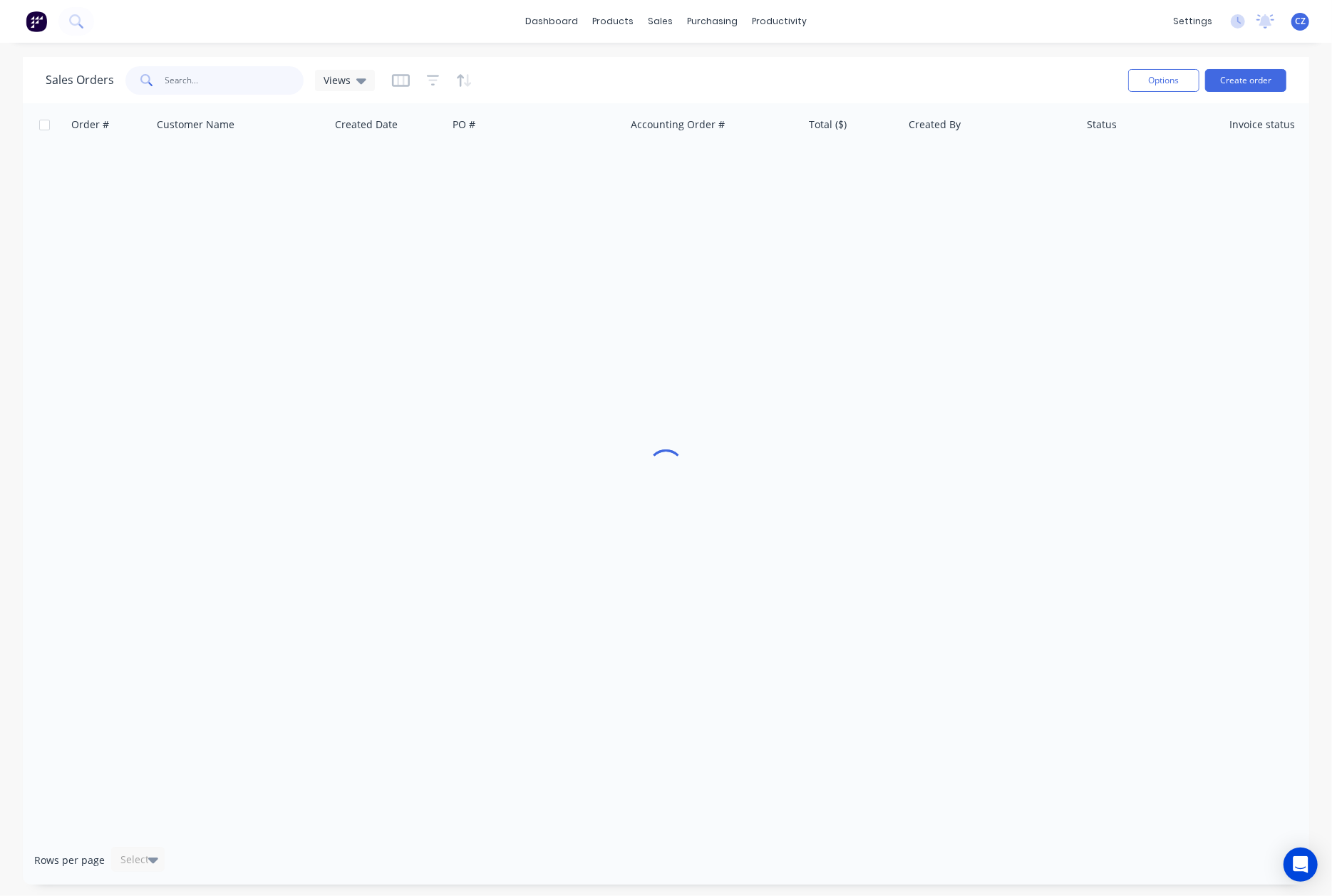
click at [207, 74] on input "text" at bounding box center [234, 80] width 139 height 29
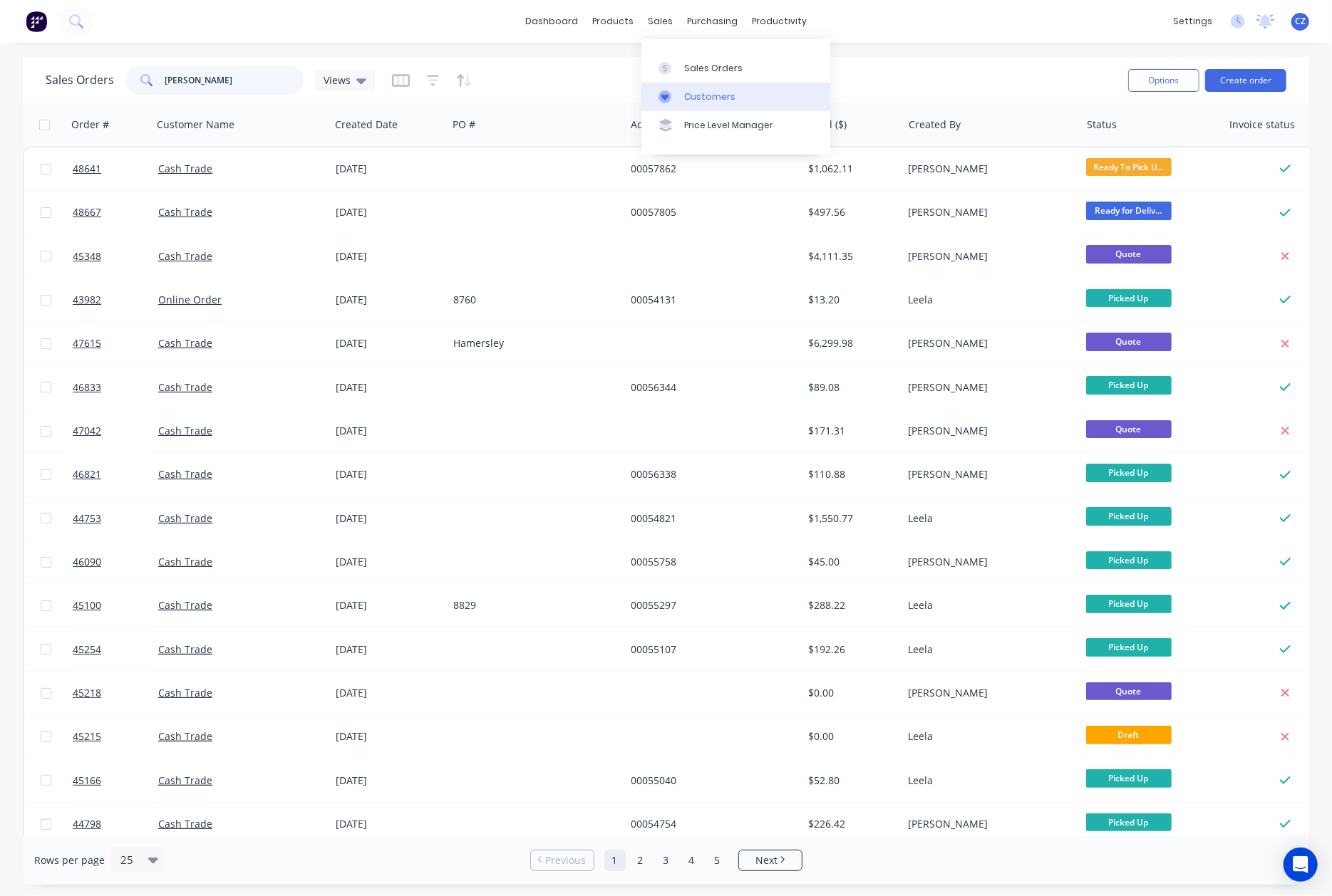
type input "steven"
click at [679, 108] on link "Customers" at bounding box center [735, 97] width 188 height 29
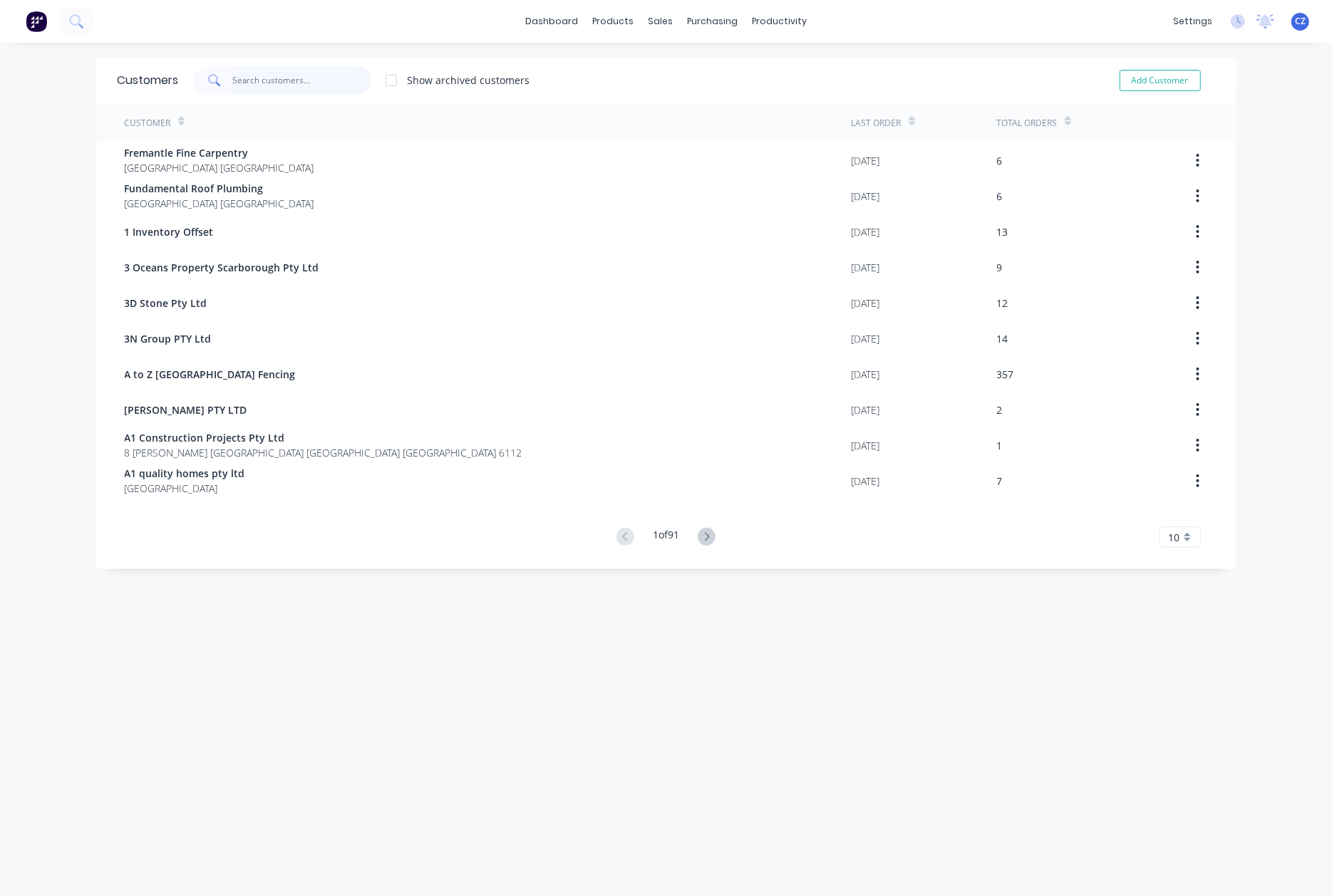
click at [288, 82] on input "text" at bounding box center [301, 80] width 139 height 29
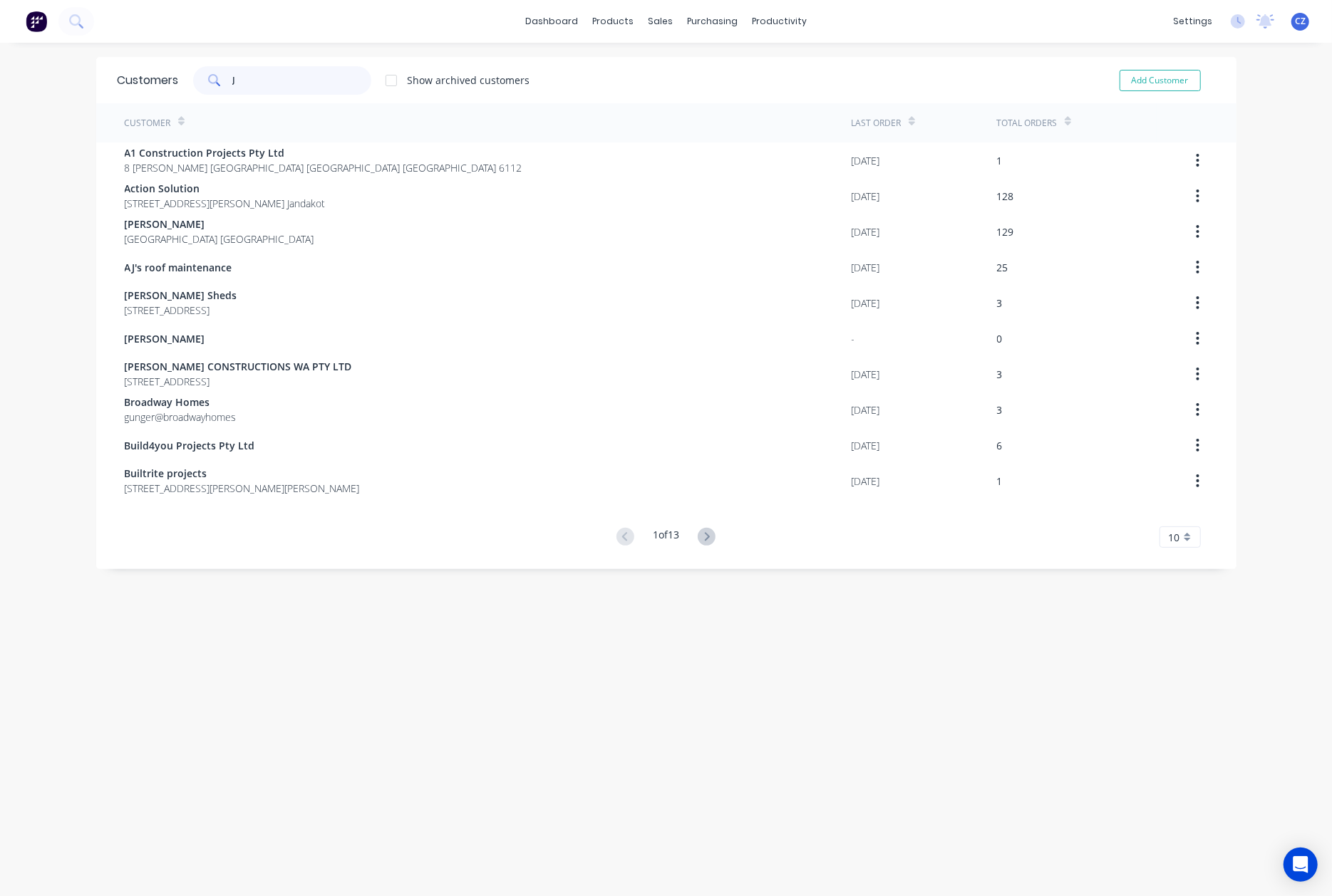
type input "J&"
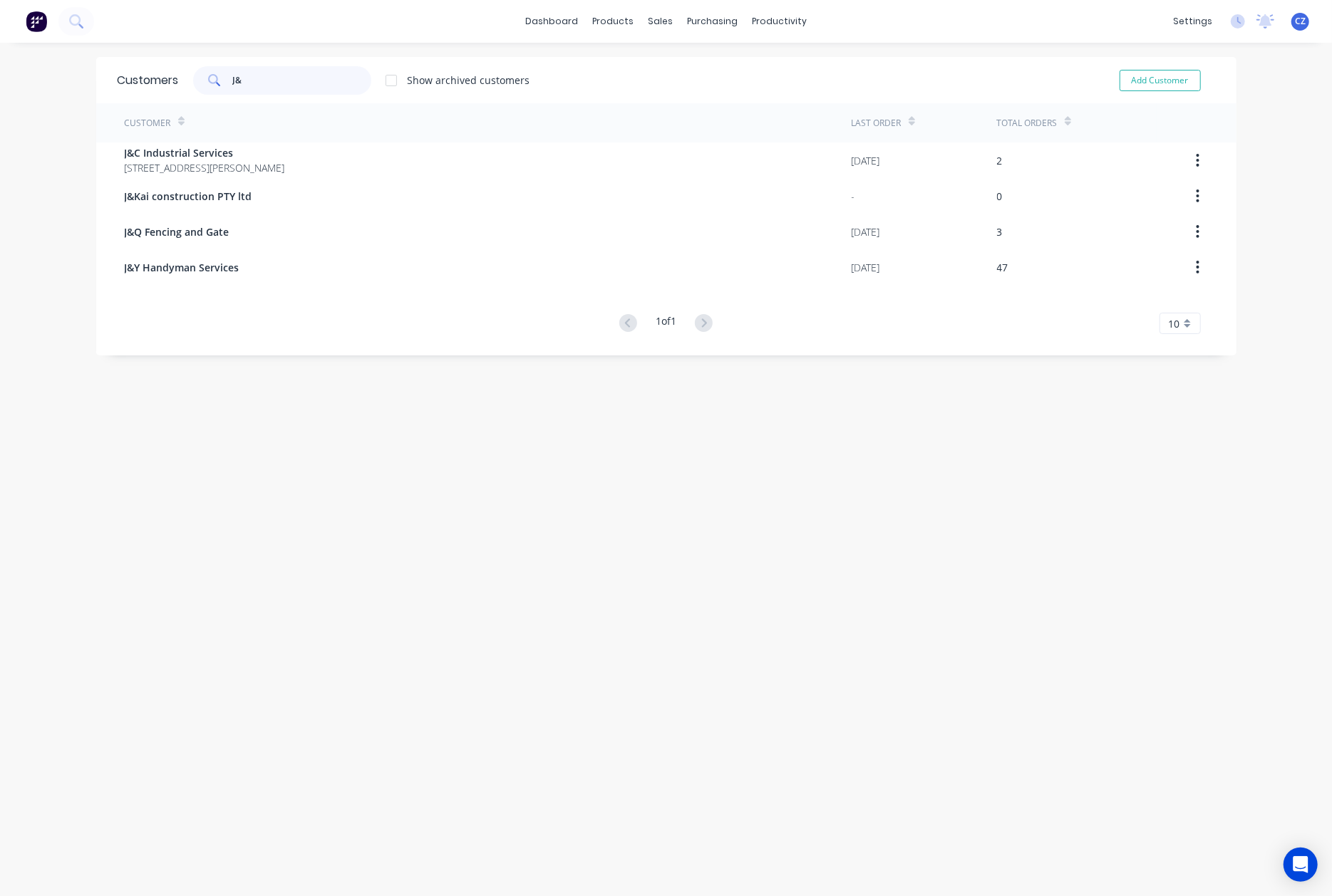
drag, startPoint x: 309, startPoint y: 80, endPoint x: 103, endPoint y: 74, distance: 206.1
click at [103, 74] on div "Customers J& Show archived customers Add Customer" at bounding box center [666, 80] width 1140 height 46
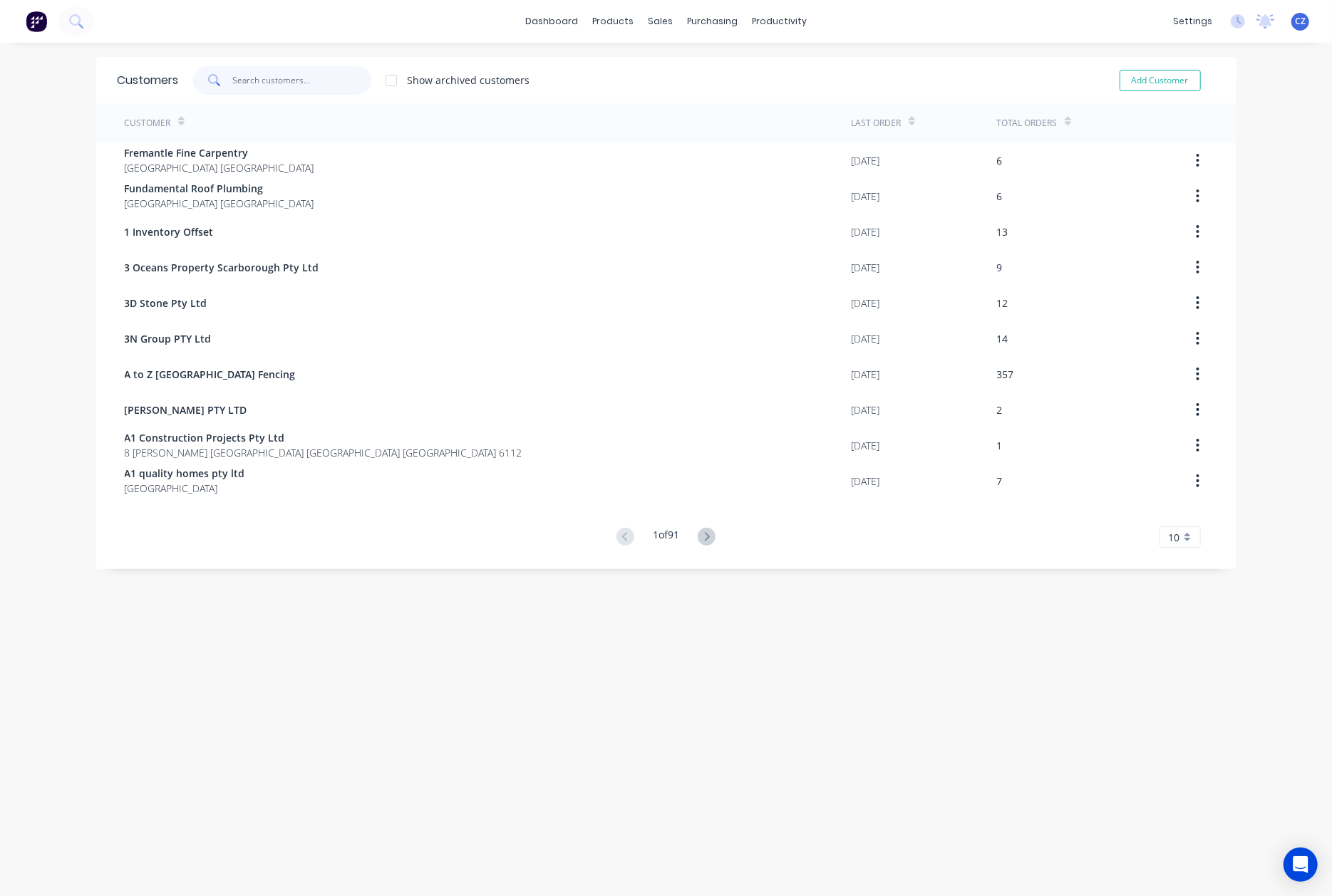
click at [291, 92] on input "text" at bounding box center [301, 80] width 139 height 29
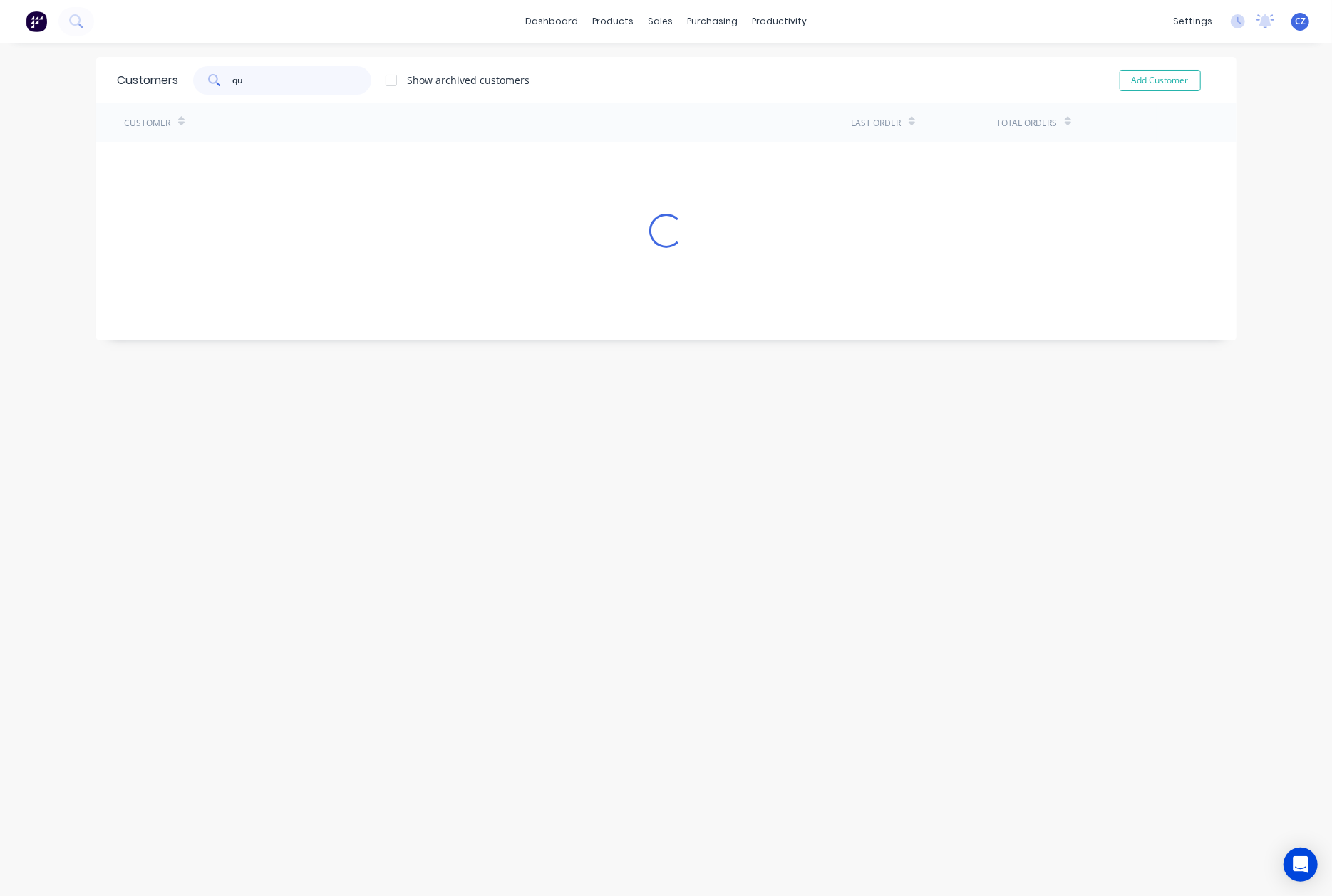
type input "q"
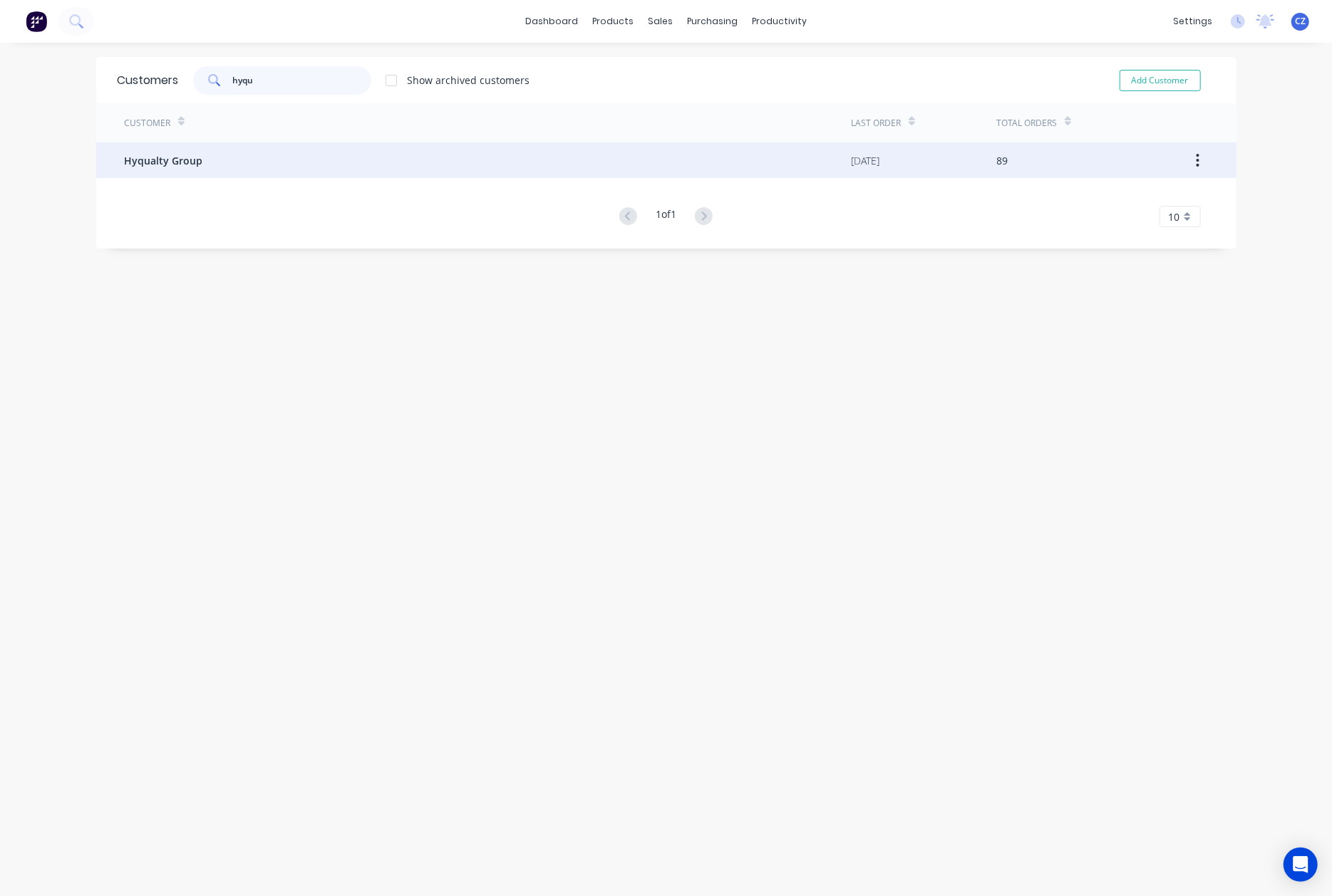
type input "hyqu"
click at [268, 166] on div "Hyqualty Group" at bounding box center [488, 160] width 727 height 35
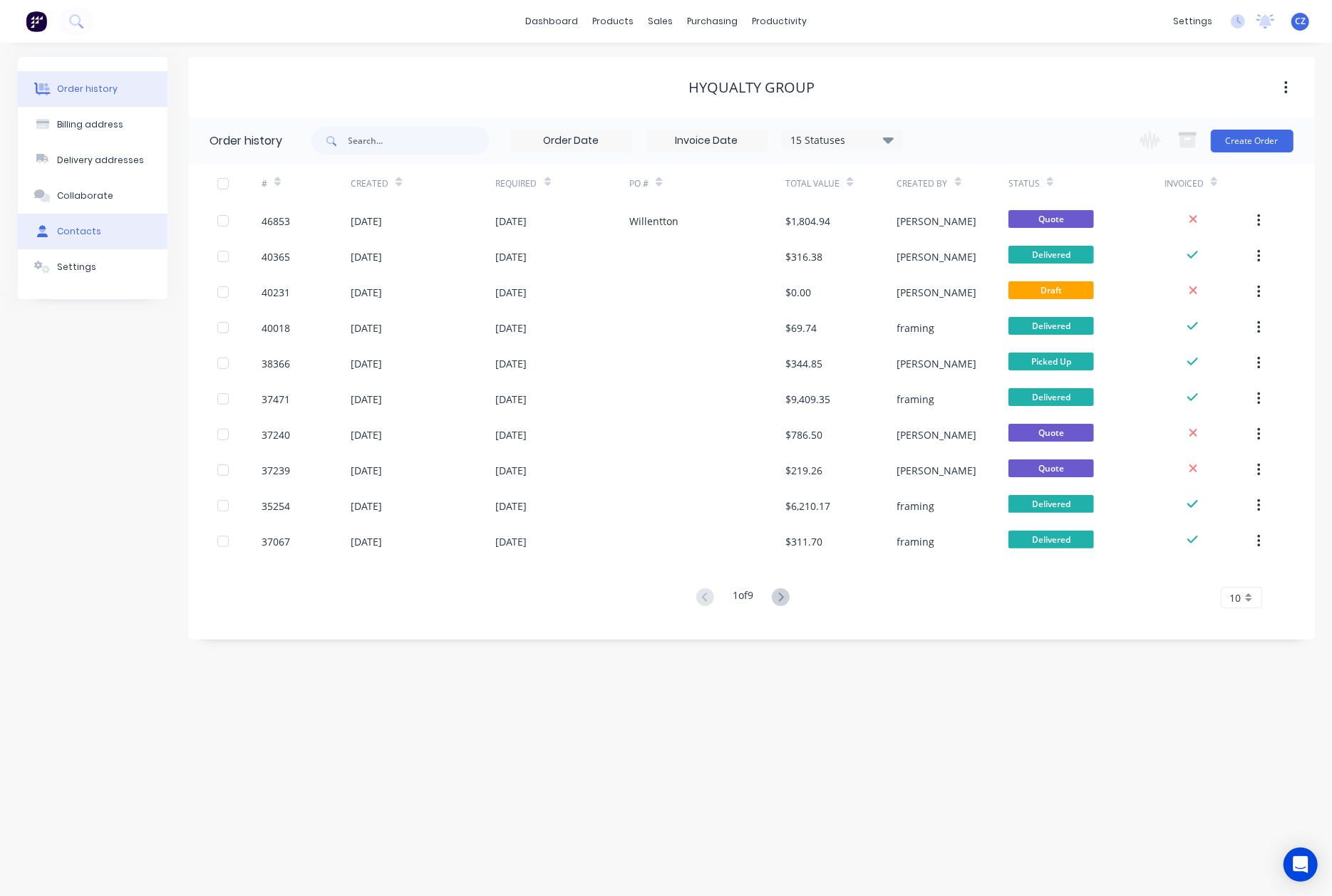
click at [103, 238] on button "Contacts" at bounding box center [93, 231] width 149 height 35
select select "AU"
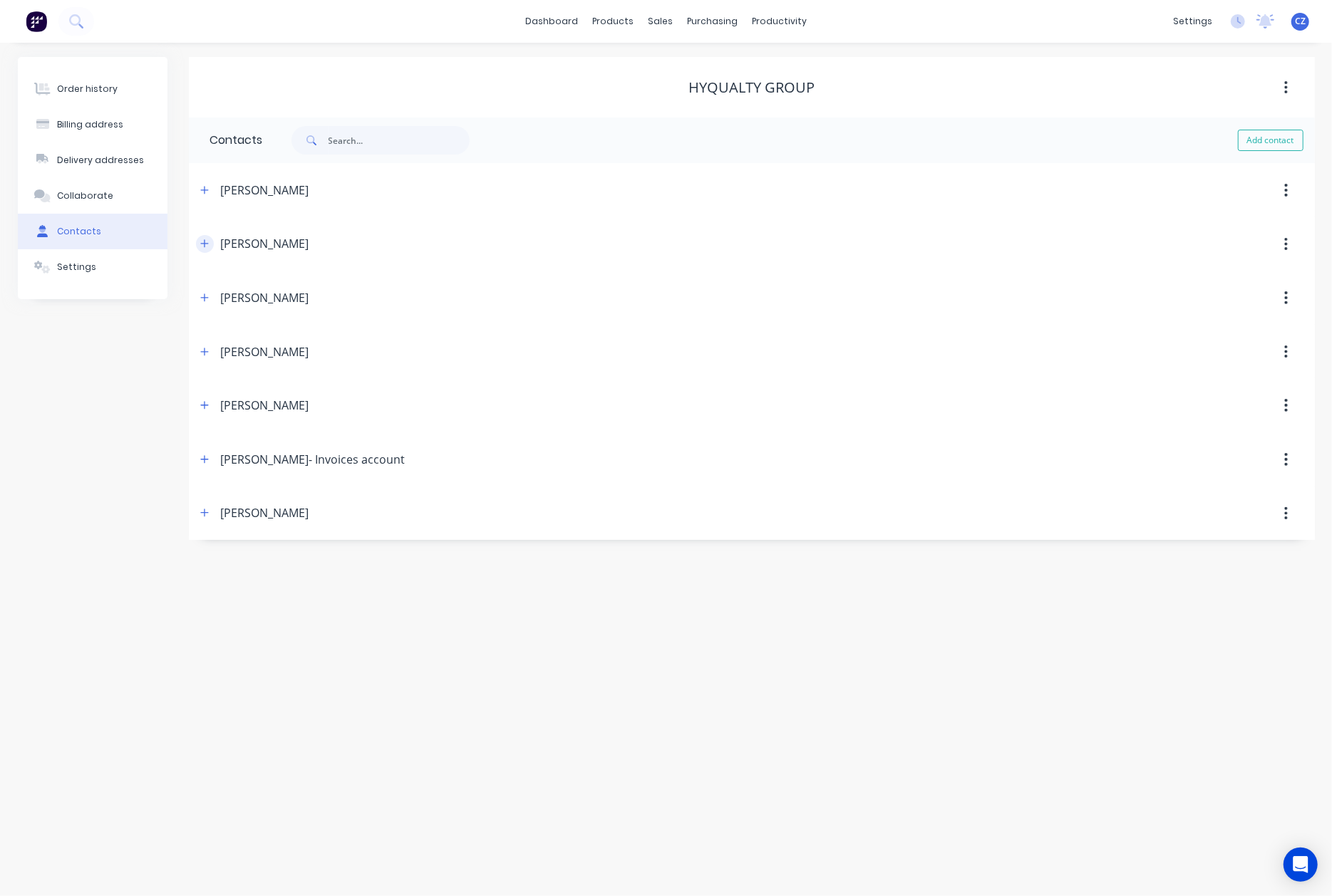
click at [203, 247] on icon "button" at bounding box center [204, 244] width 9 height 10
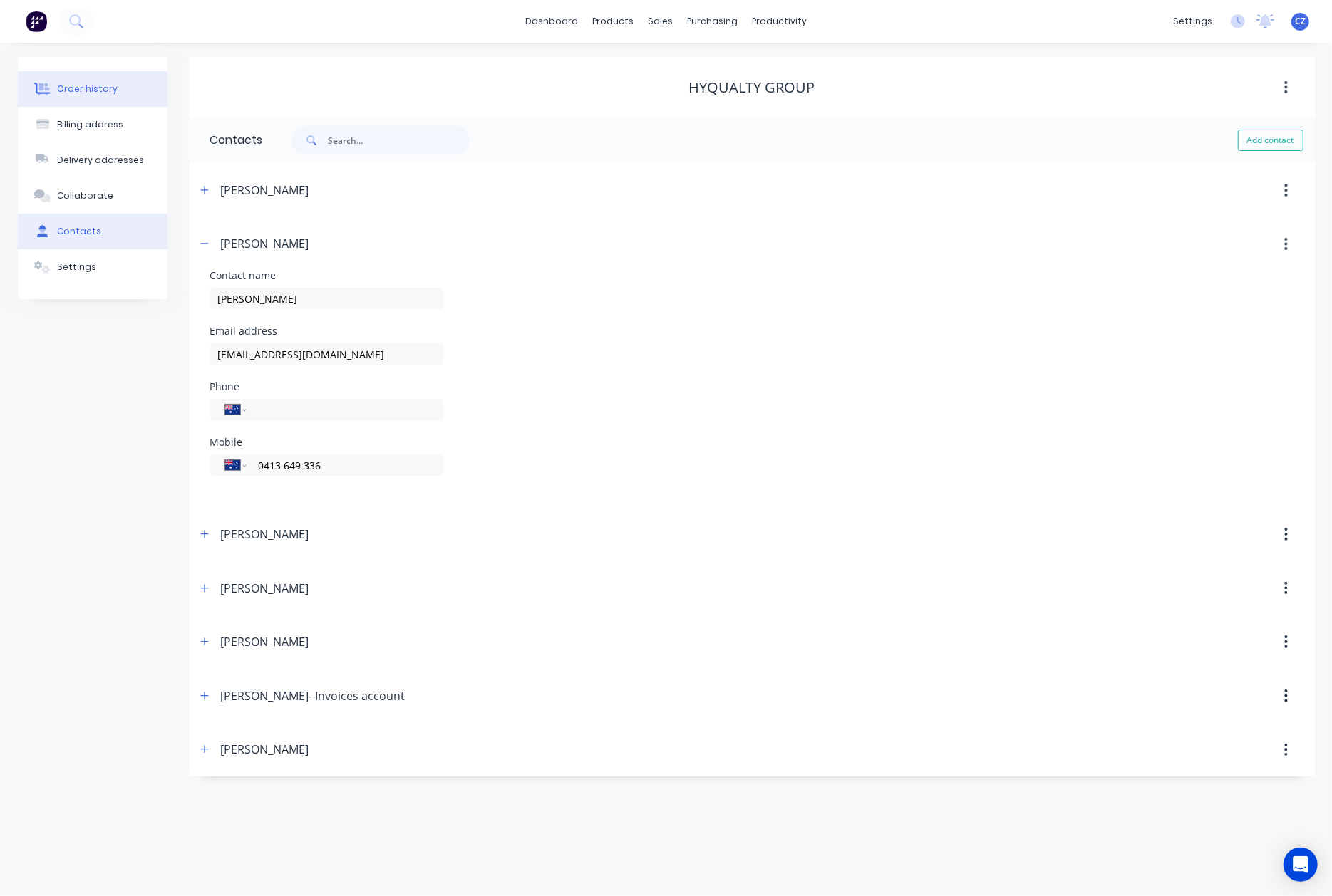
click at [76, 85] on div "Order history" at bounding box center [87, 88] width 60 height 12
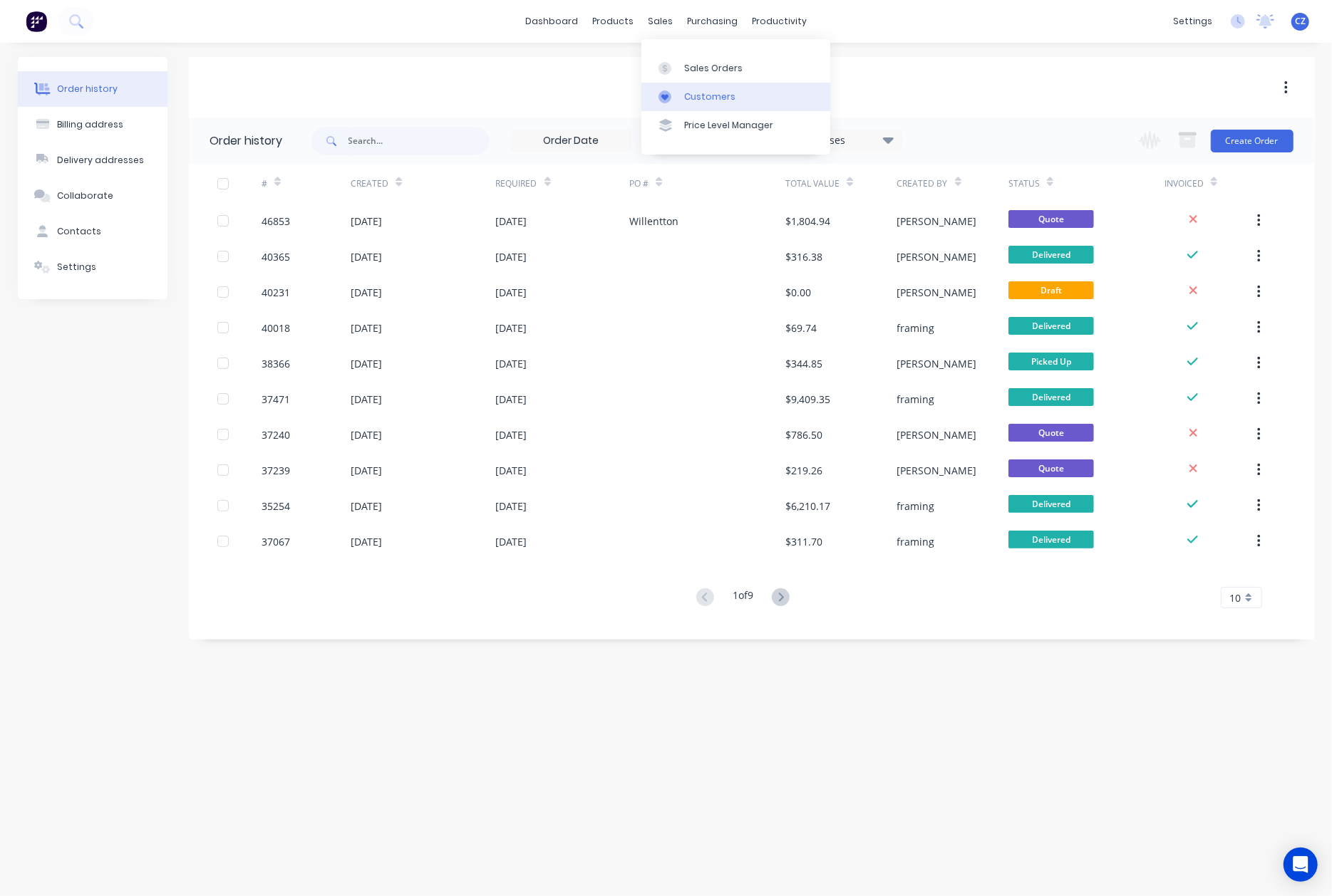
click at [676, 100] on div at bounding box center [668, 97] width 21 height 12
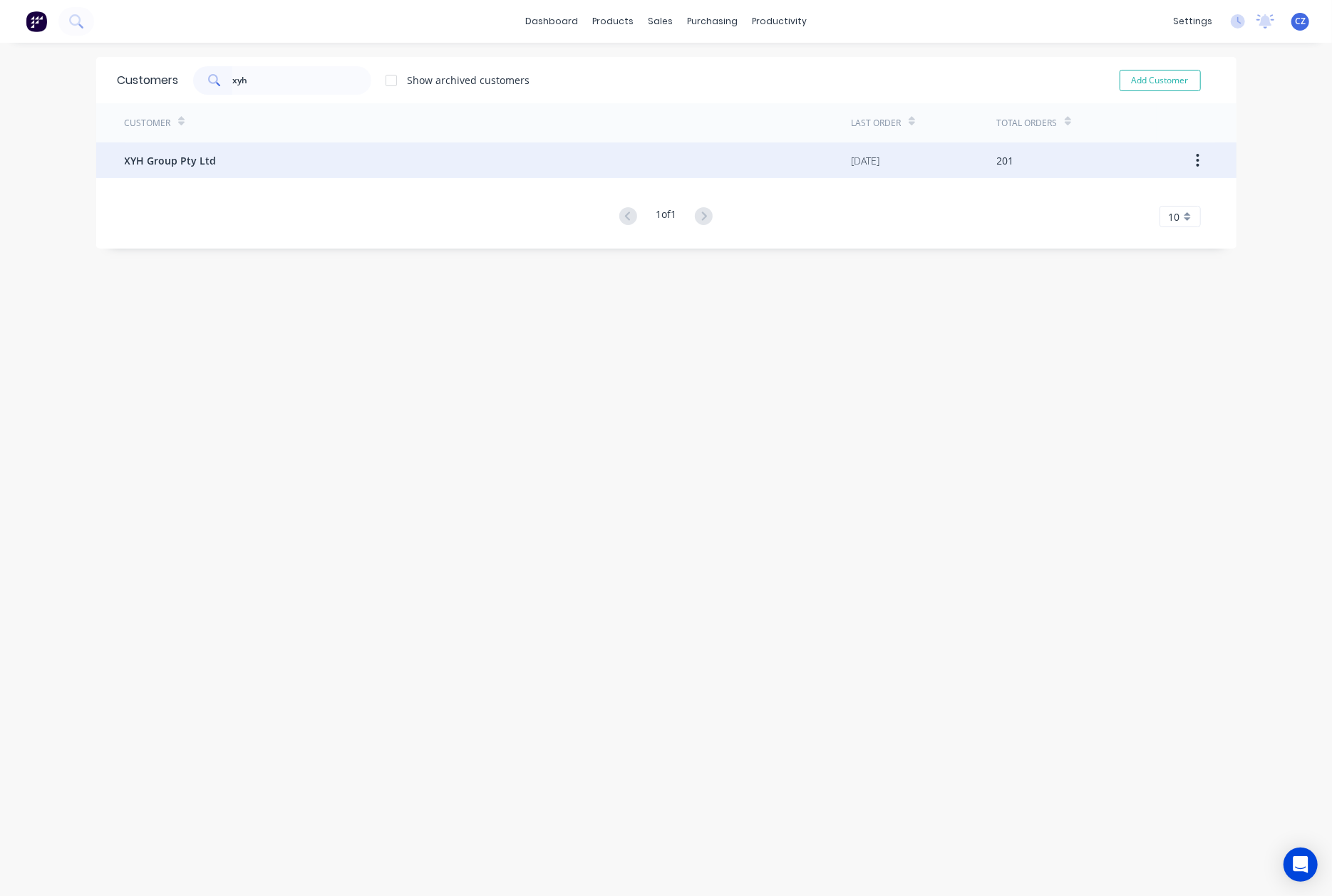
type input "xyh"
click at [268, 160] on div "XYH Group Pty Ltd" at bounding box center [488, 160] width 727 height 35
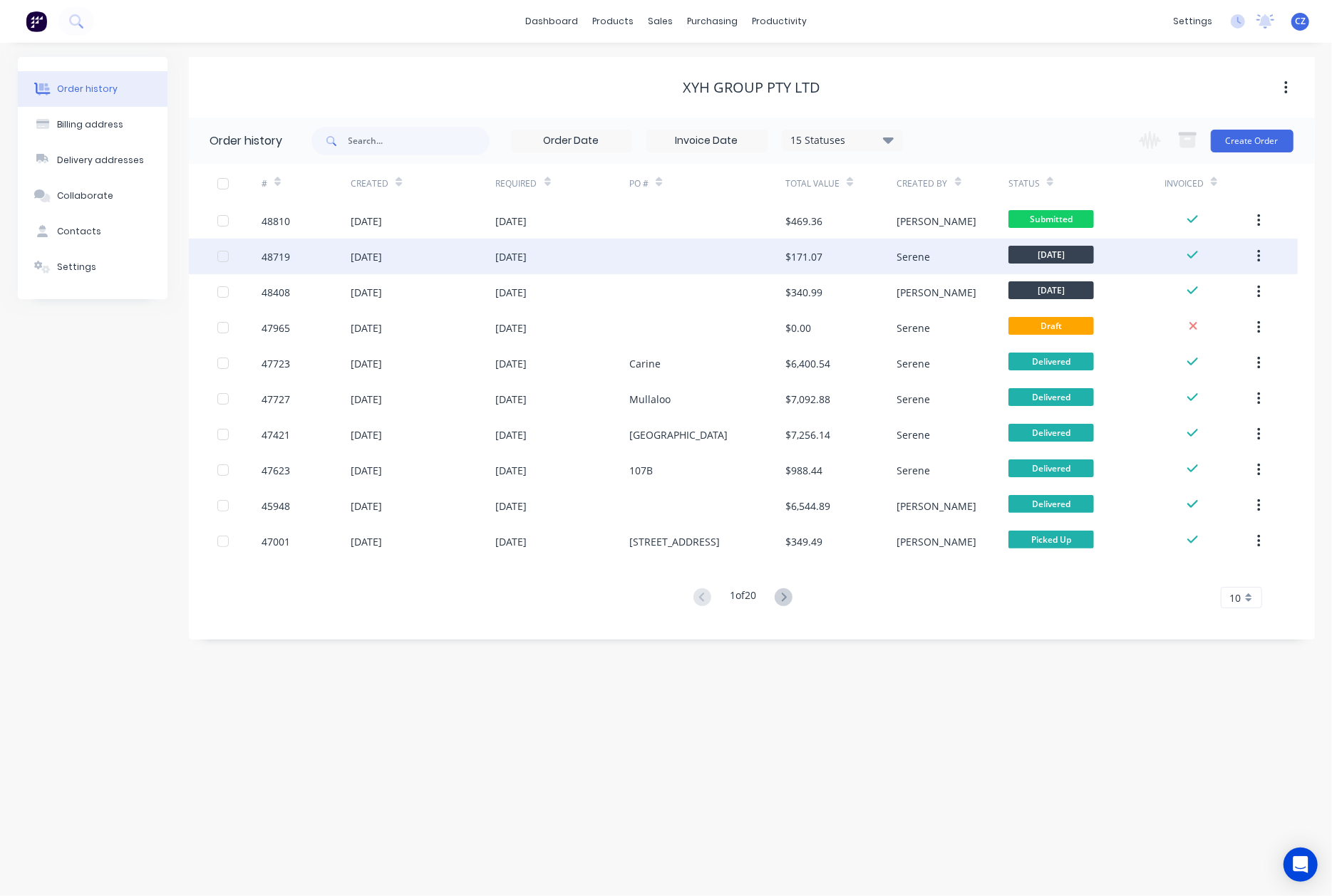
click at [724, 259] on div at bounding box center [707, 256] width 156 height 35
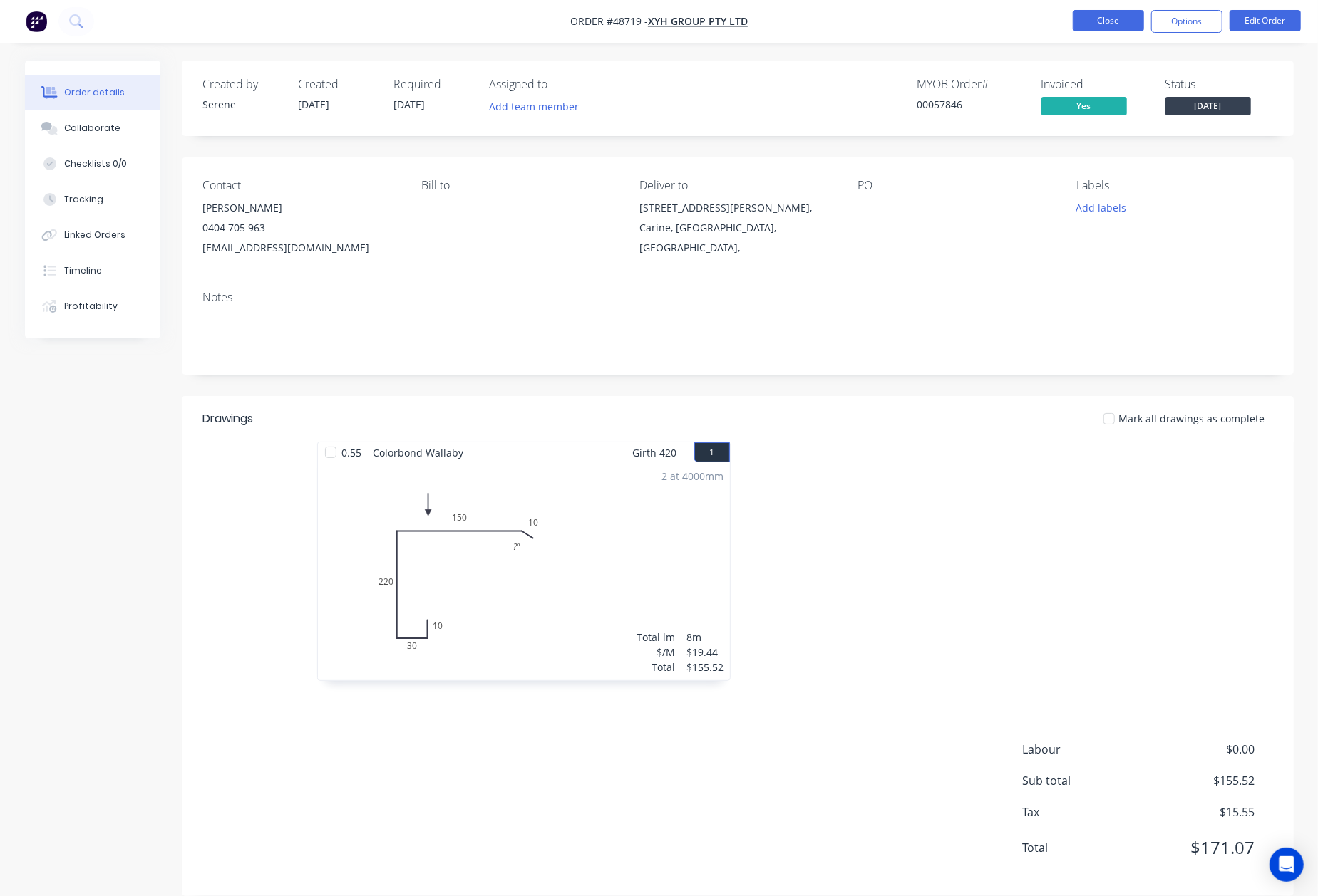
click at [1123, 14] on button "Close" at bounding box center [1108, 20] width 72 height 21
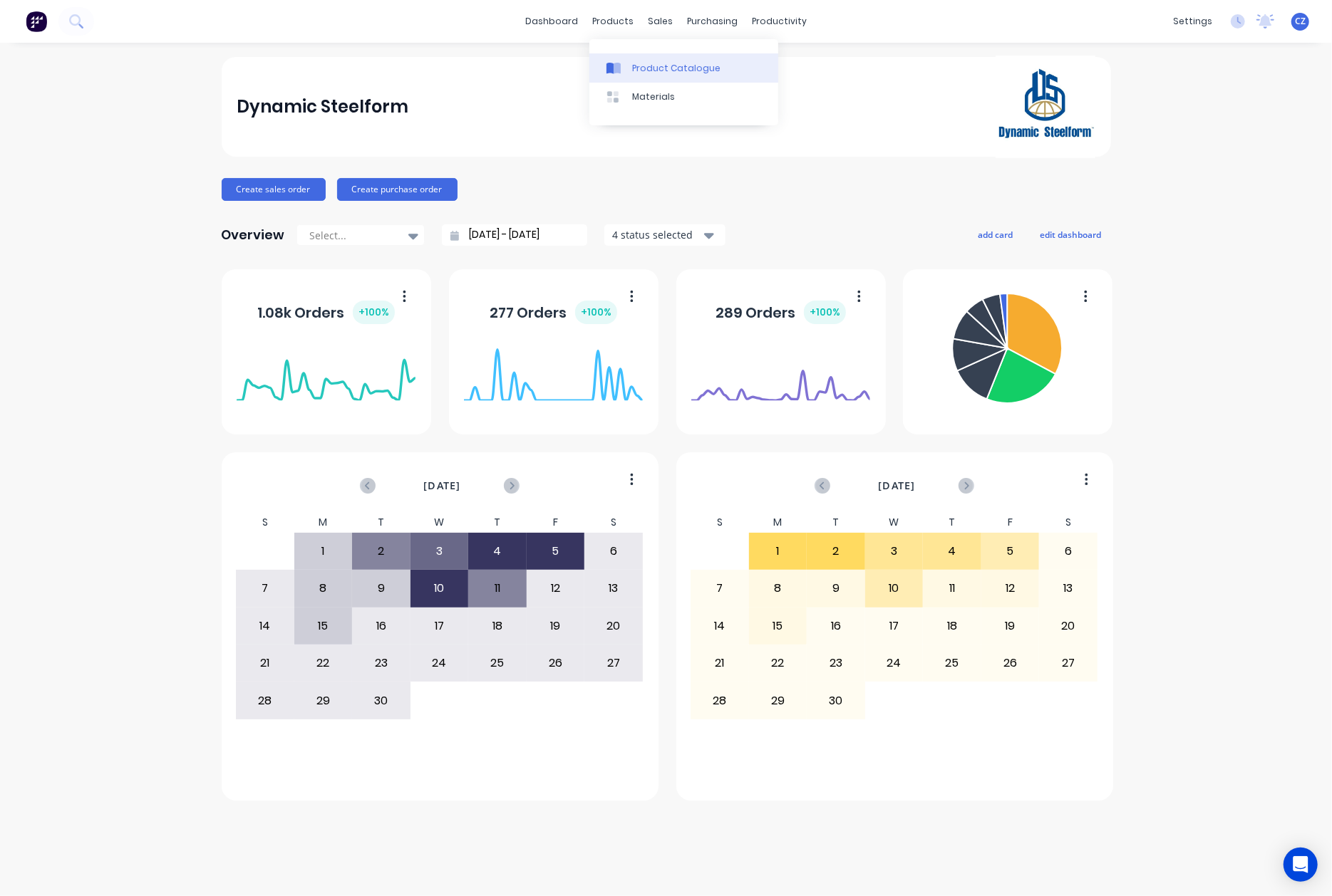
click at [622, 66] on div at bounding box center [617, 68] width 21 height 12
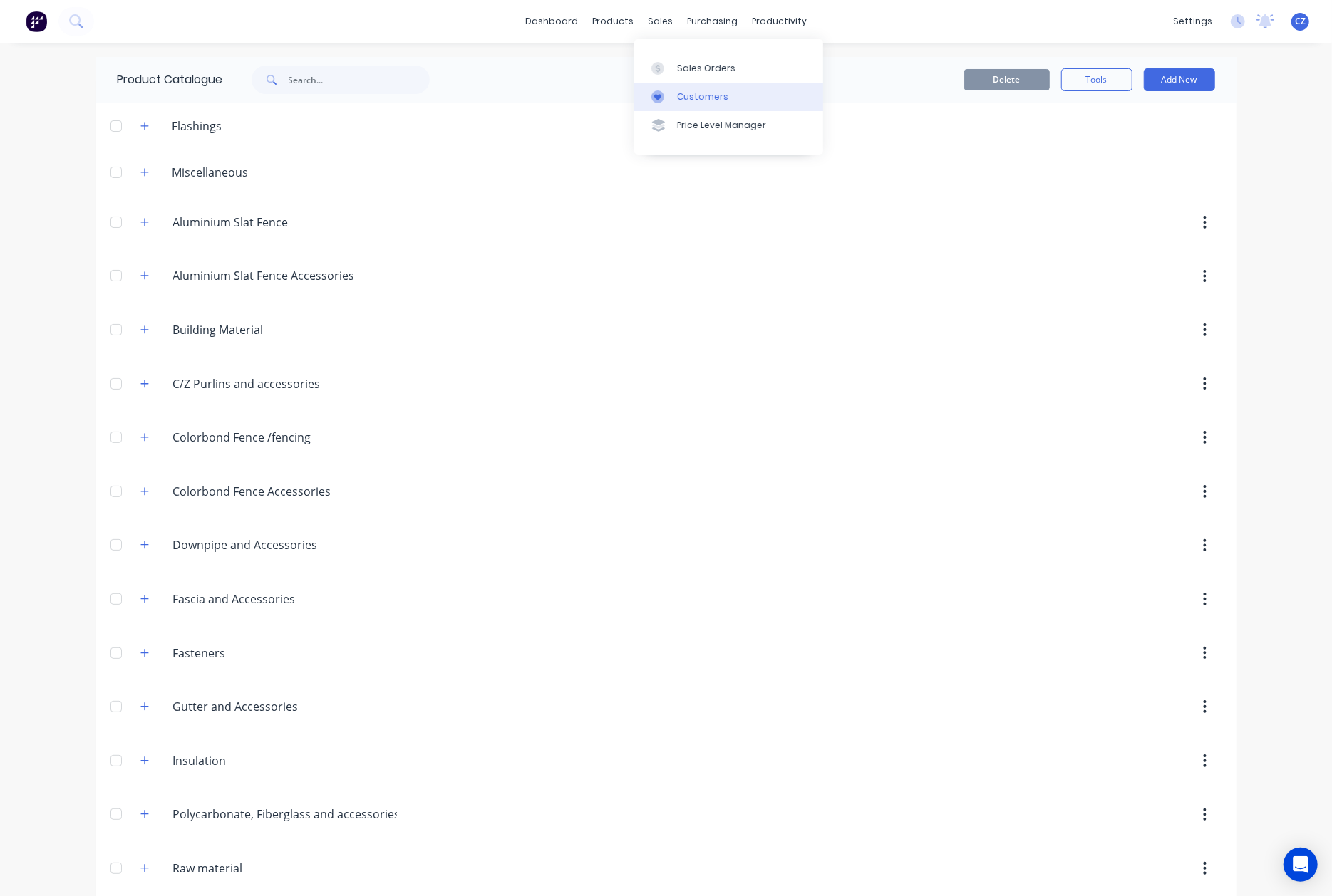
click at [680, 93] on div "Customers" at bounding box center [703, 97] width 52 height 12
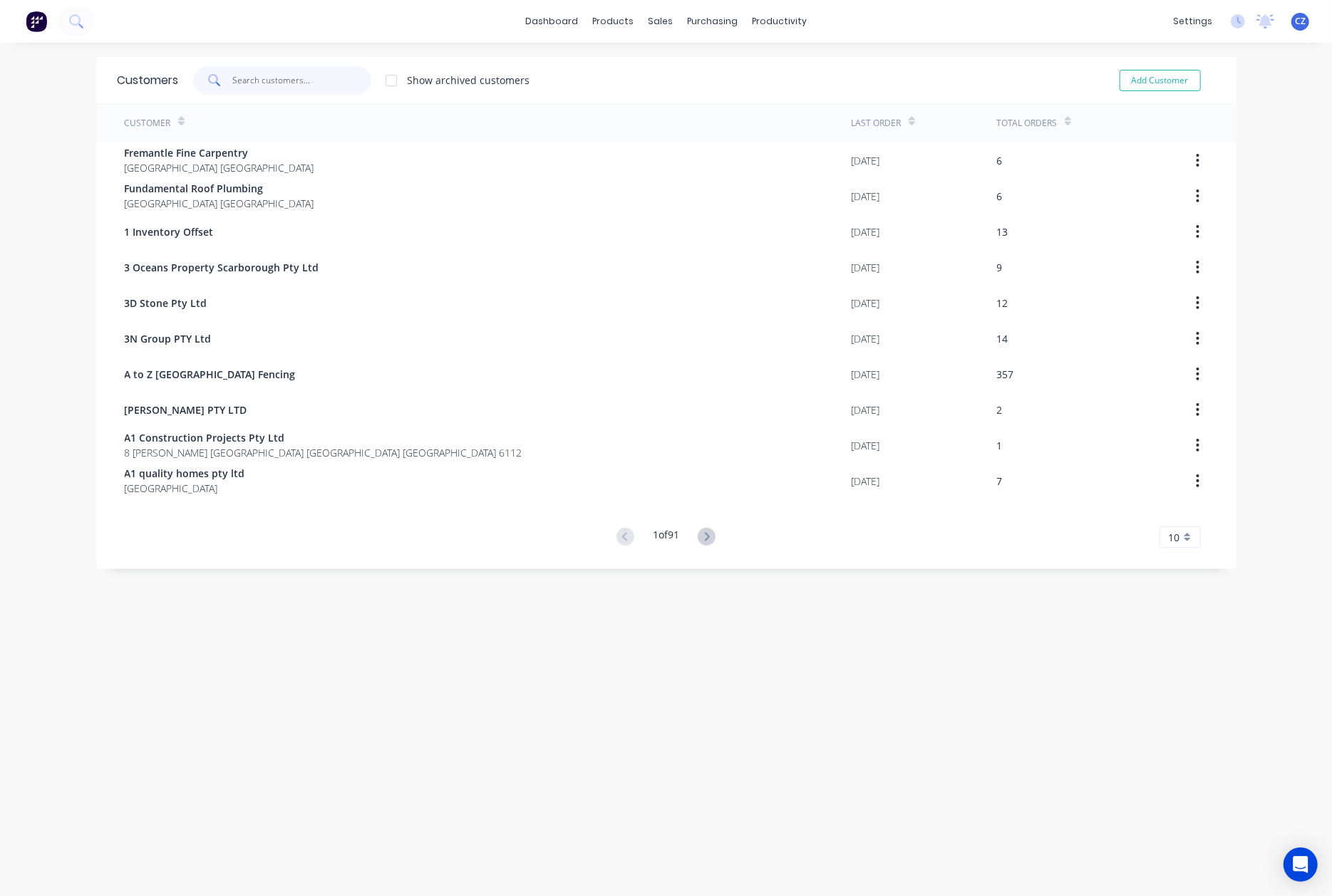
click at [249, 81] on input "text" at bounding box center [301, 80] width 139 height 29
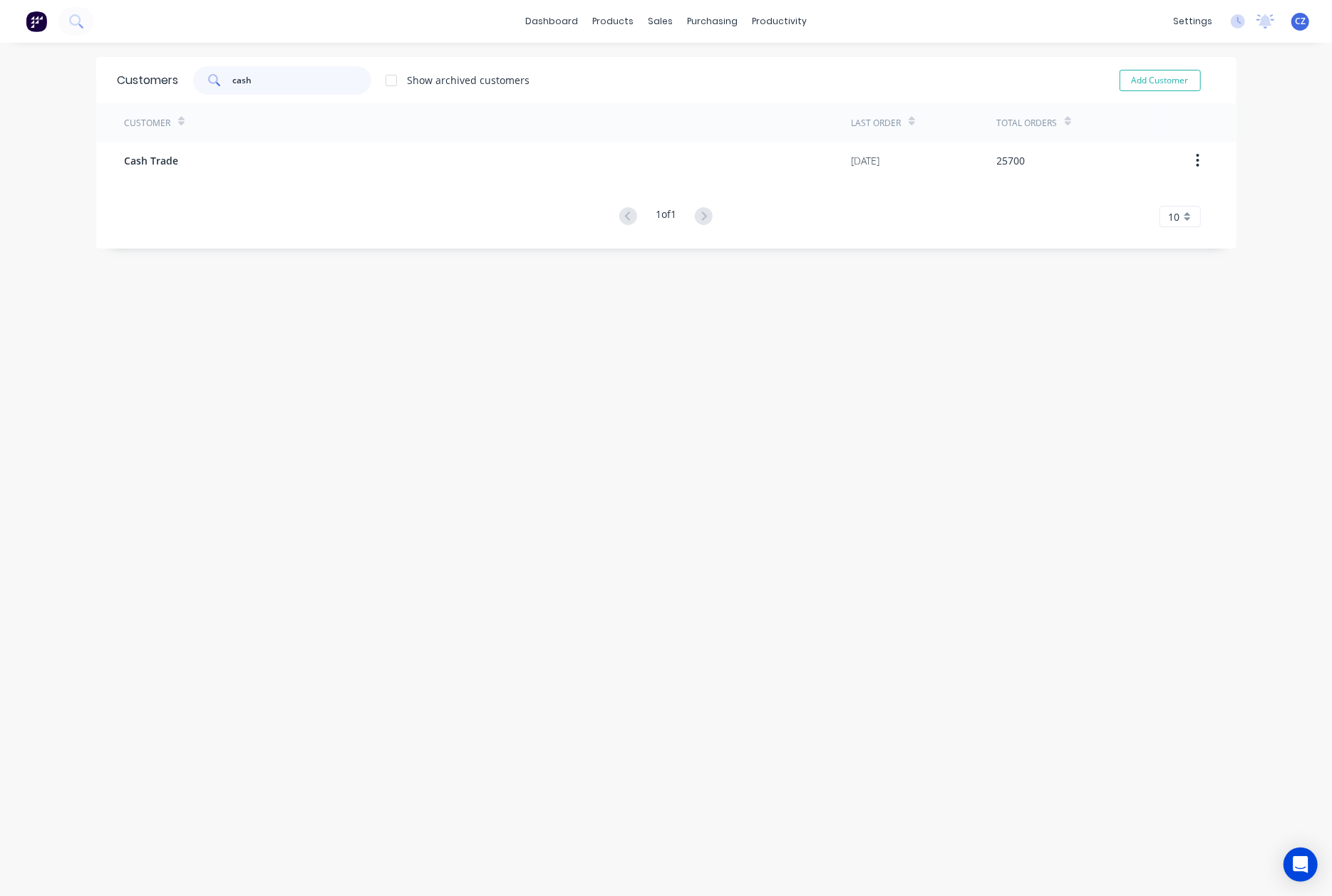
type input "cash"
click at [220, 184] on div "Customer Last Order Total Orders Cash Trade [DATE] 25700 1 of 1 10 5 10 15 20 2…" at bounding box center [666, 165] width 1140 height 124
click at [220, 178] on div "Customer Last Order Total Orders Cash Trade [DATE] 25700 1 of 1 10 5 10 15 20 2…" at bounding box center [666, 165] width 1140 height 124
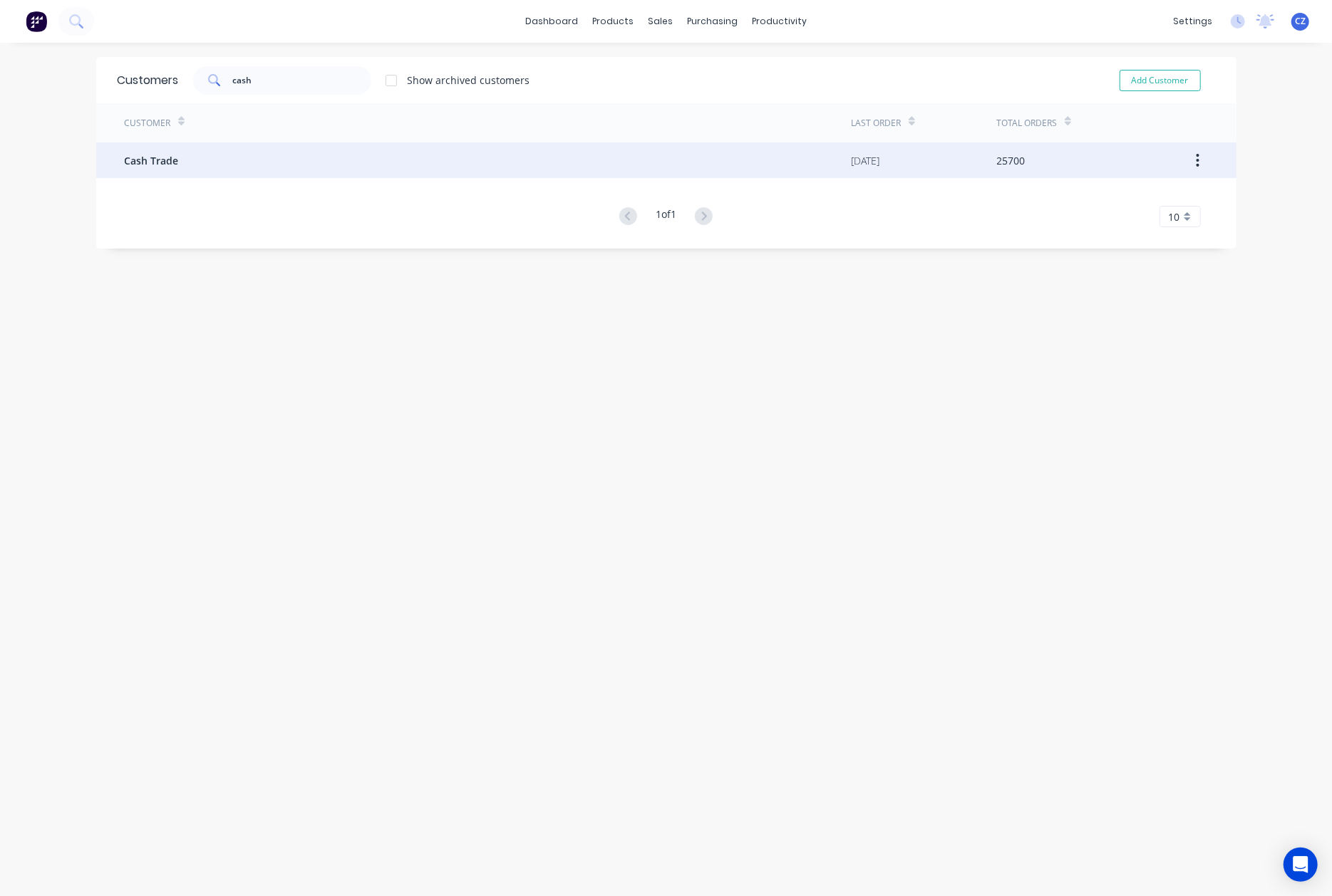
click at [218, 165] on div "Cash Trade" at bounding box center [488, 160] width 727 height 35
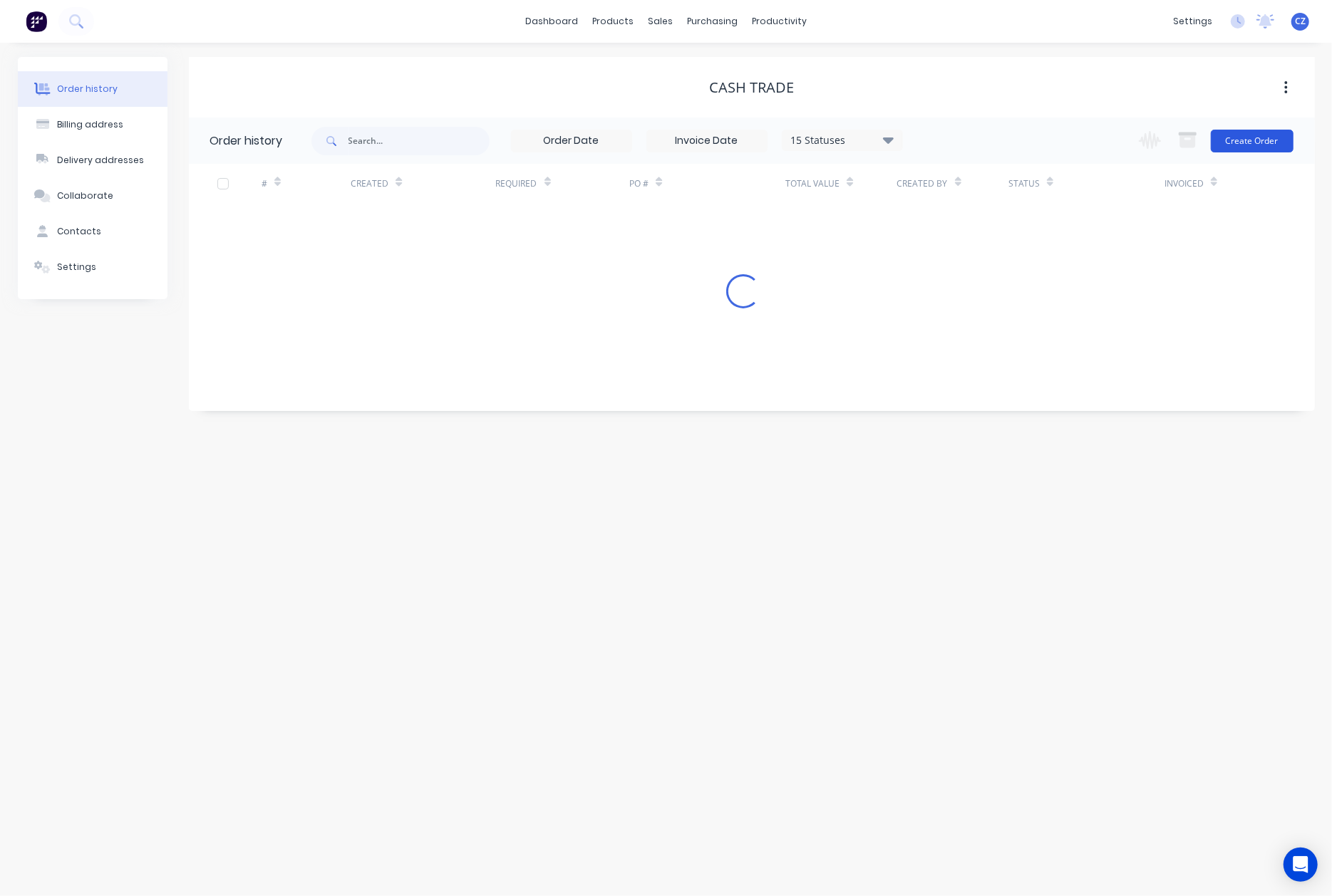
click at [1267, 135] on button "Create Order" at bounding box center [1252, 142] width 82 height 23
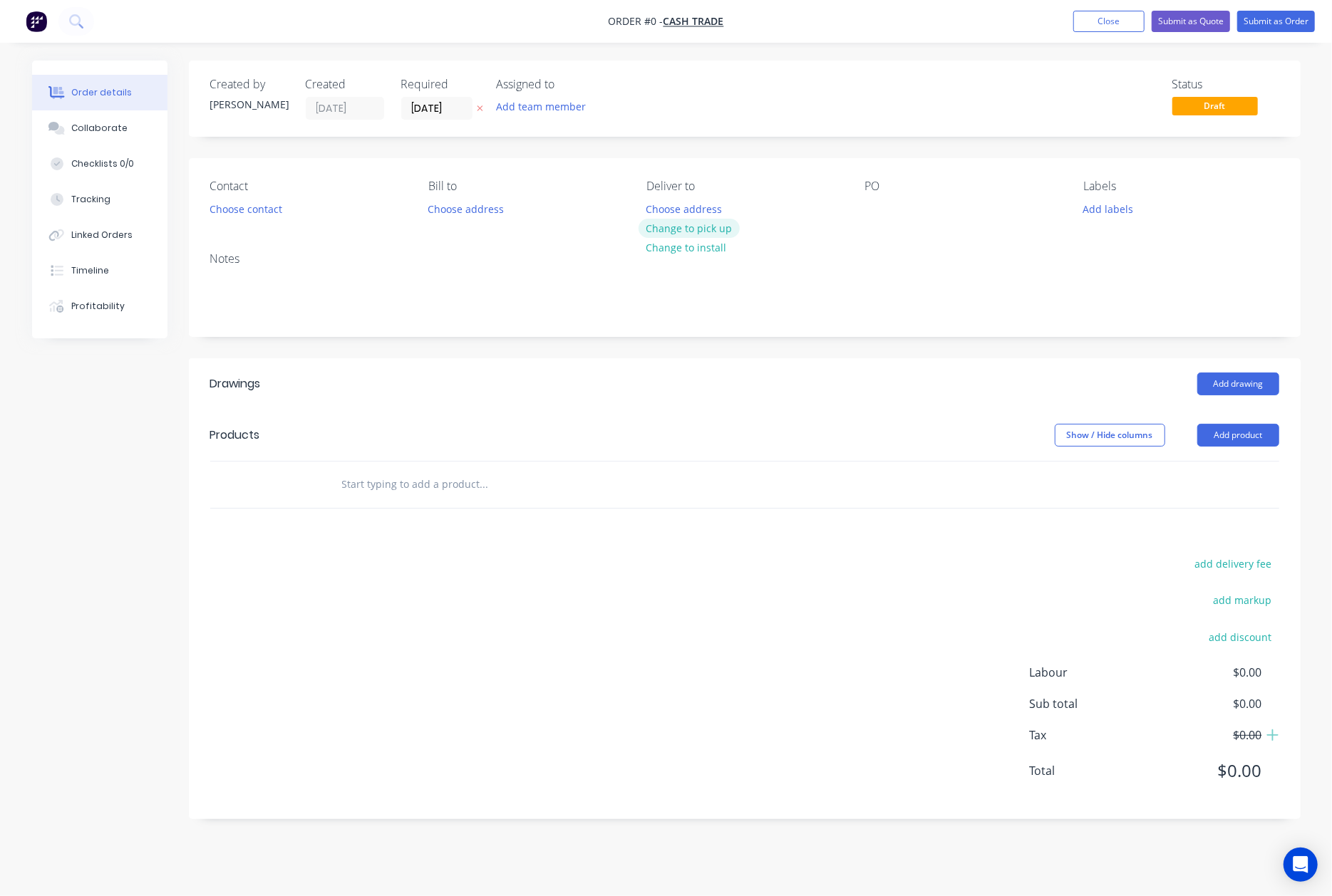
click at [699, 228] on button "Change to pick up" at bounding box center [689, 229] width 101 height 19
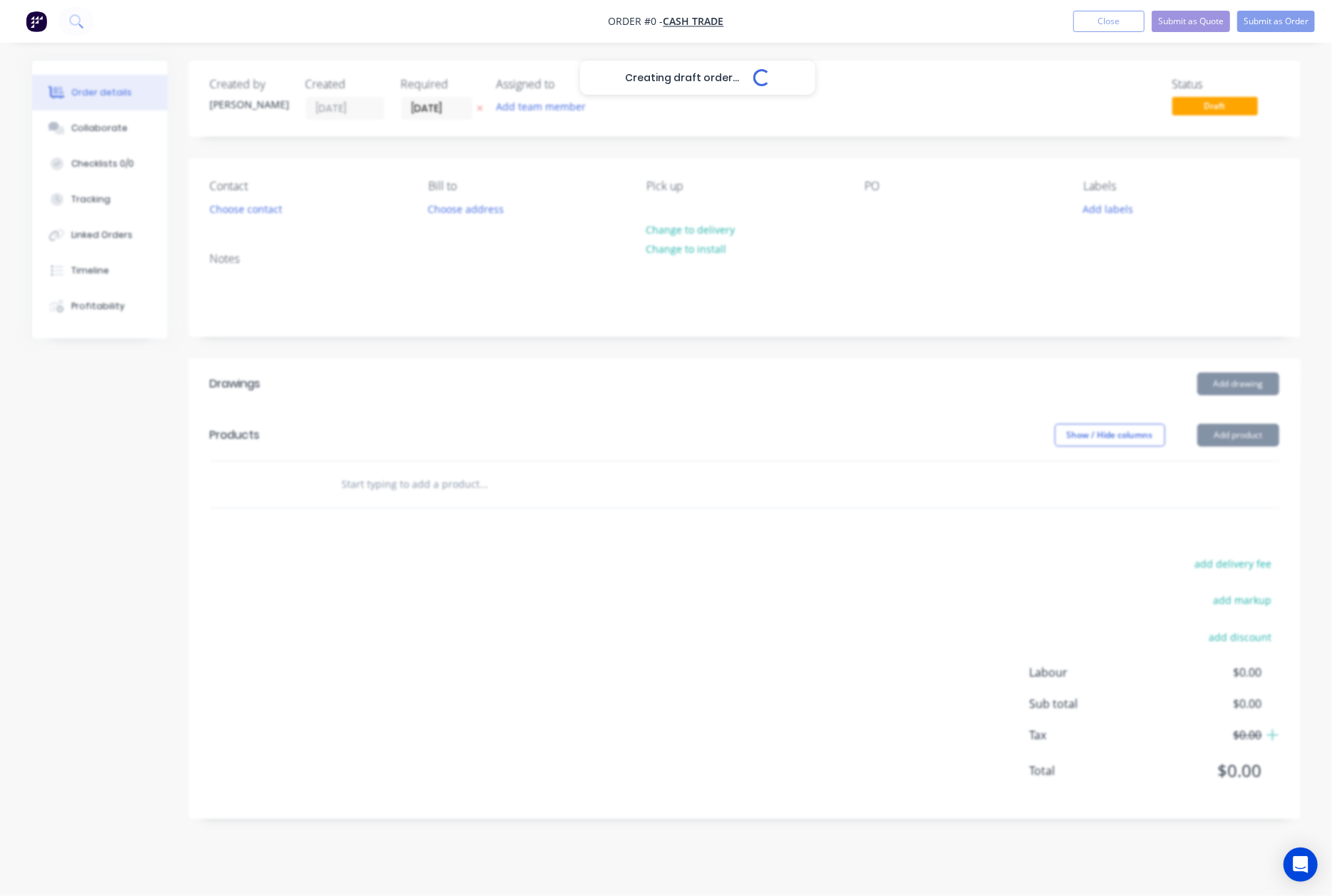
click at [600, 371] on div "Creating draft order... Loading..." at bounding box center [698, 508] width 1332 height 896
click at [658, 423] on header "Products Show / Hide columns Add product" at bounding box center [744, 435] width 1111 height 52
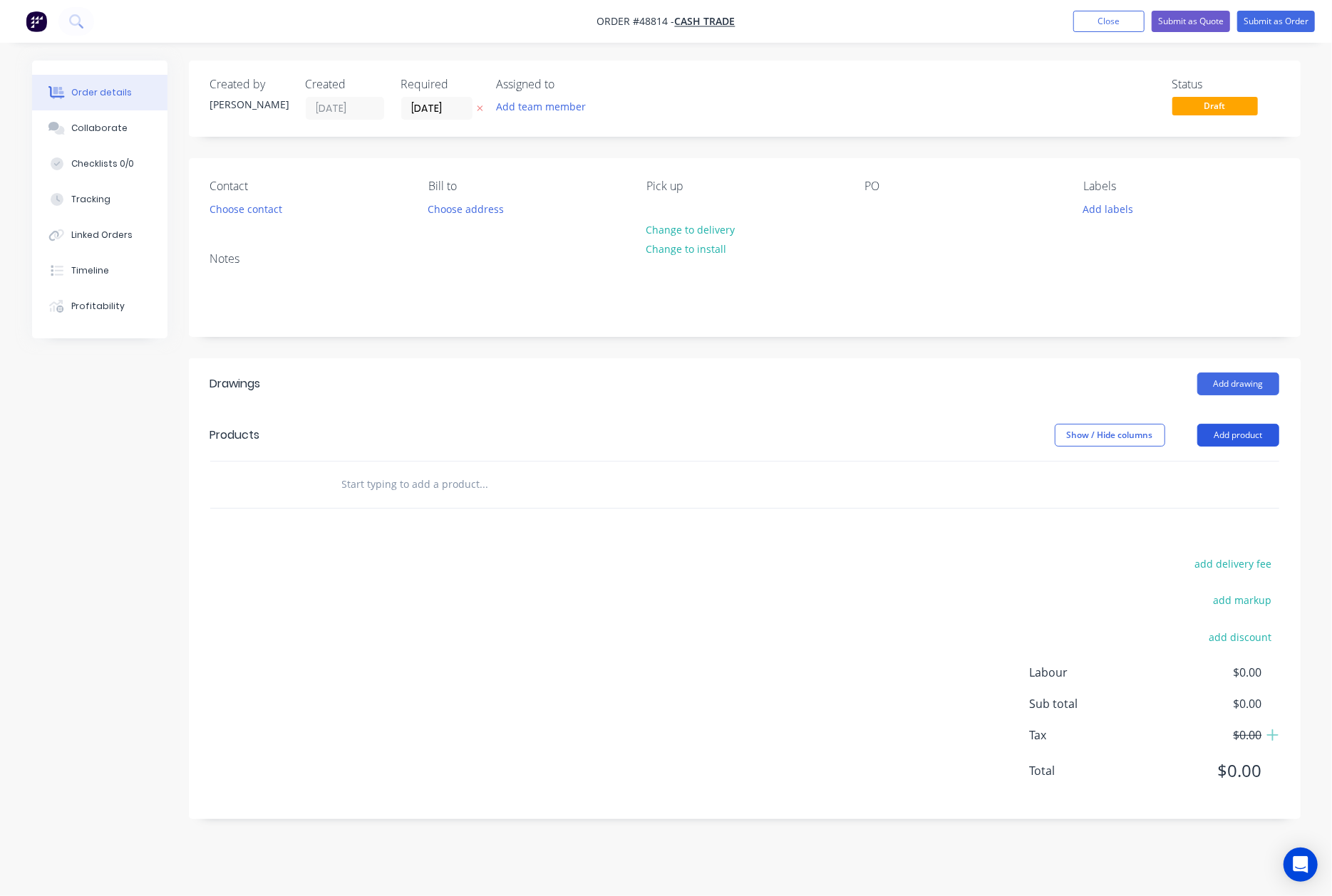
click at [1241, 429] on button "Add product" at bounding box center [1238, 435] width 82 height 23
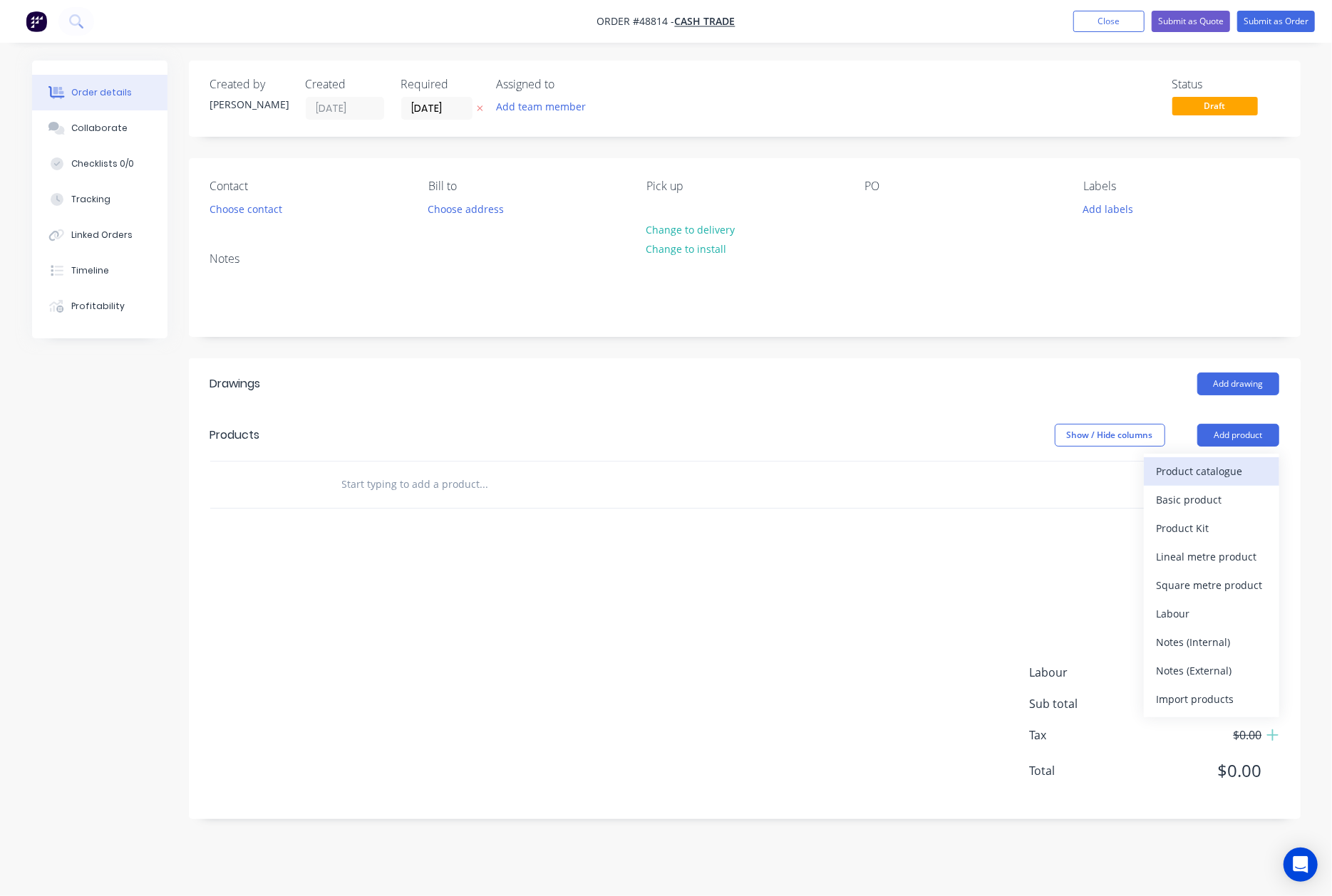
click at [1244, 469] on div "Product catalogue" at bounding box center [1211, 471] width 110 height 21
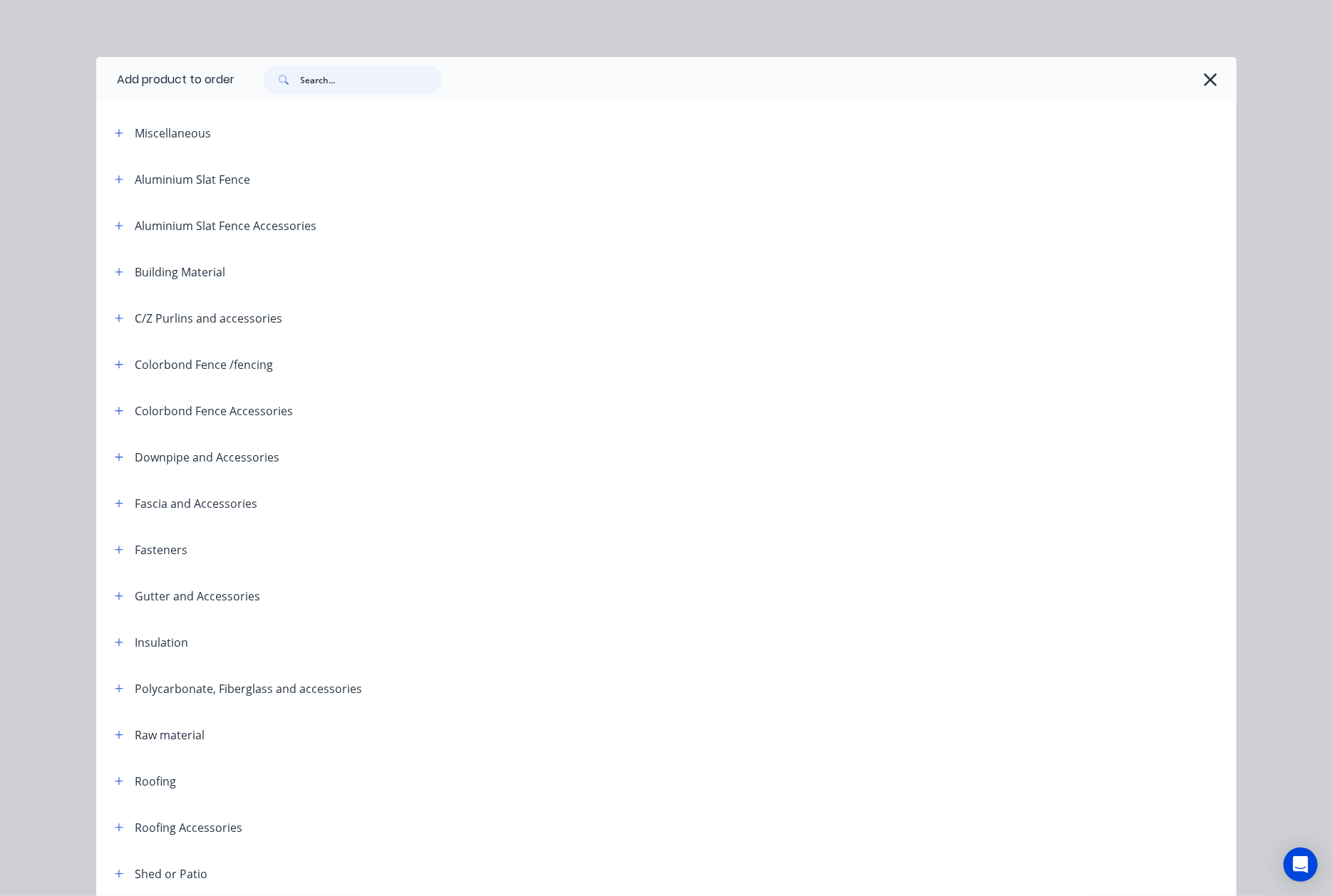
click at [383, 73] on input "text" at bounding box center [371, 80] width 142 height 29
type input "capping"
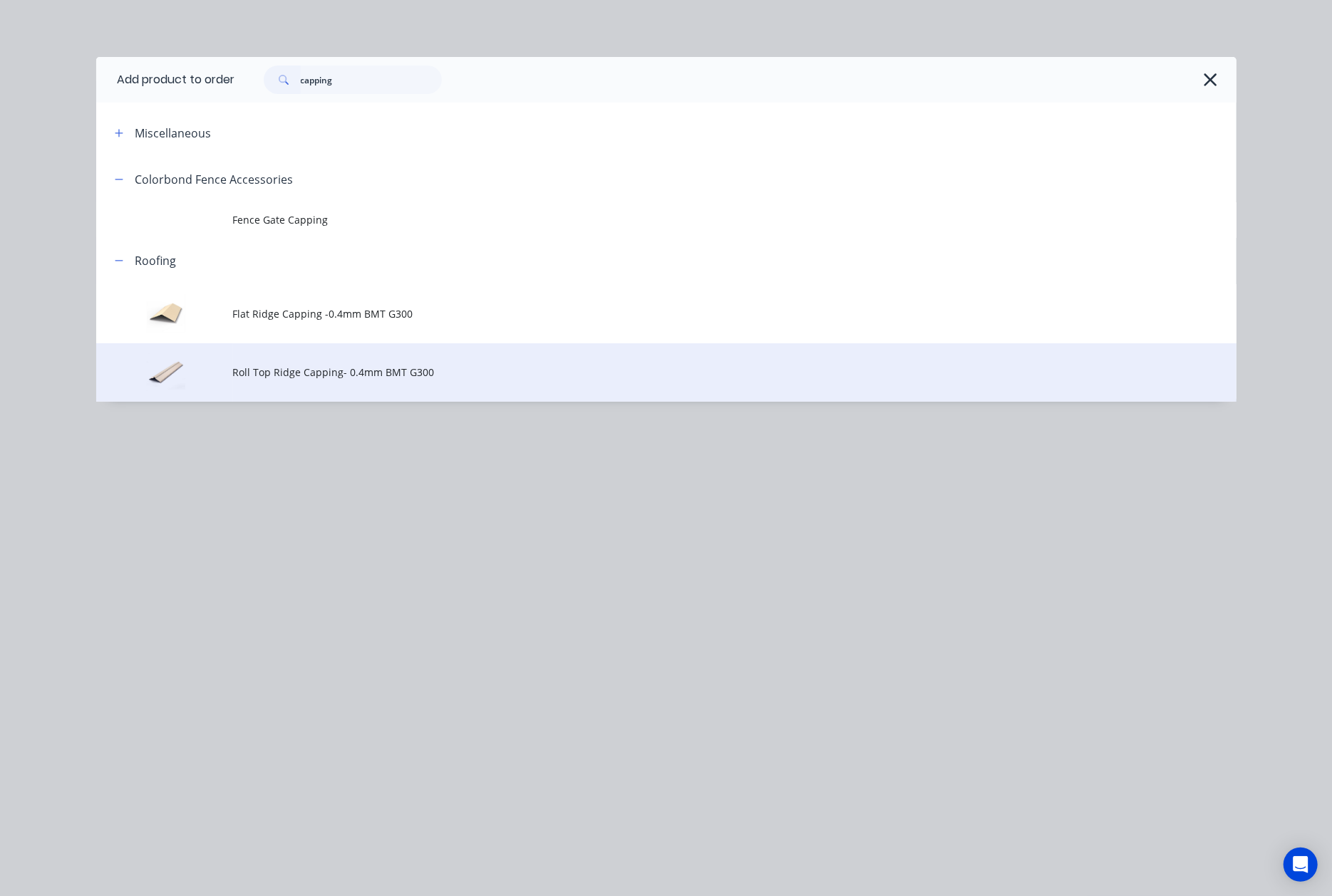
click at [278, 354] on td "Roll Top Ridge Capping- 0.4mm BMT G300" at bounding box center [734, 373] width 1003 height 59
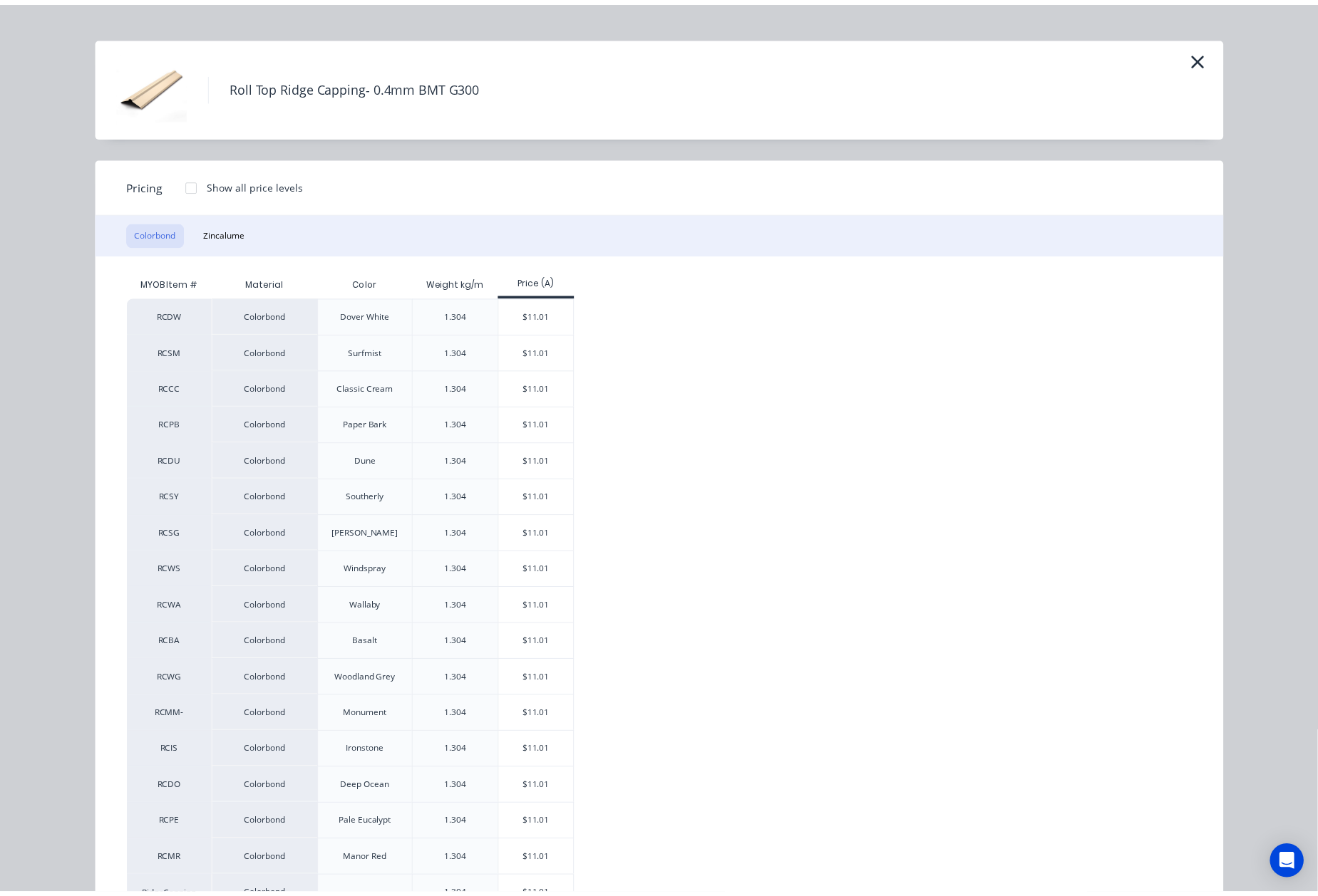
scroll to position [84, 0]
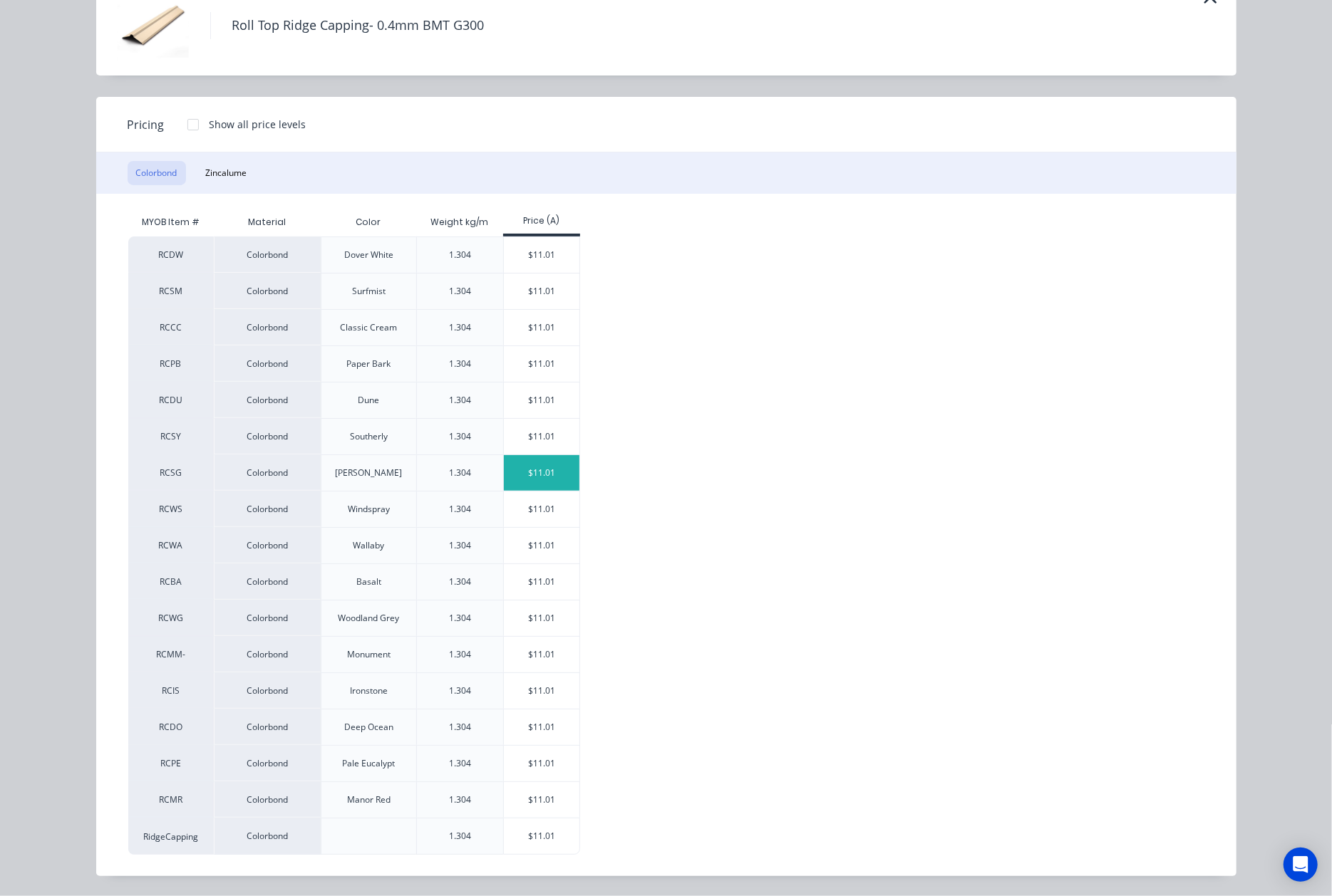
click at [527, 462] on div "$11.01" at bounding box center [542, 472] width 76 height 35
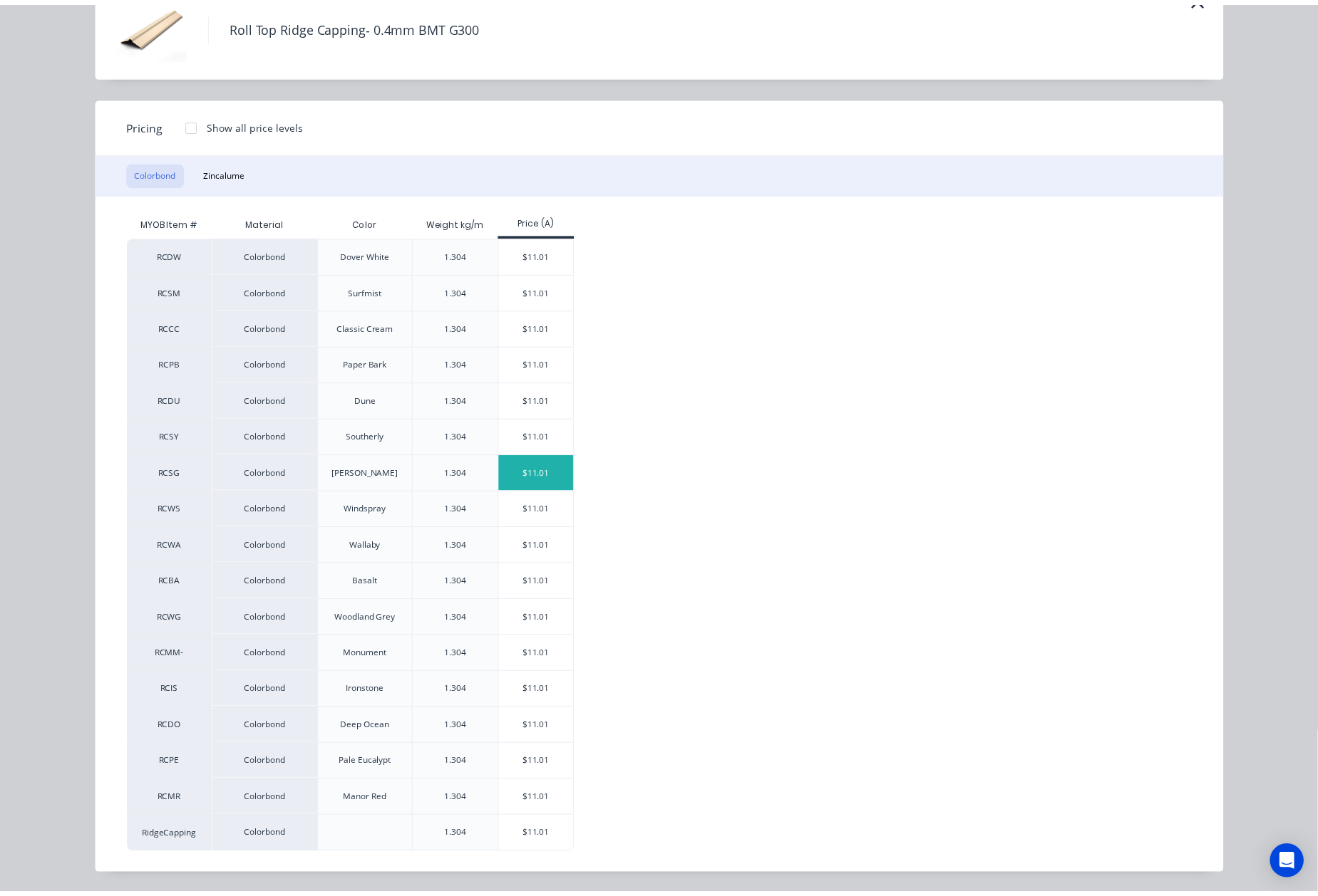
scroll to position [0, 0]
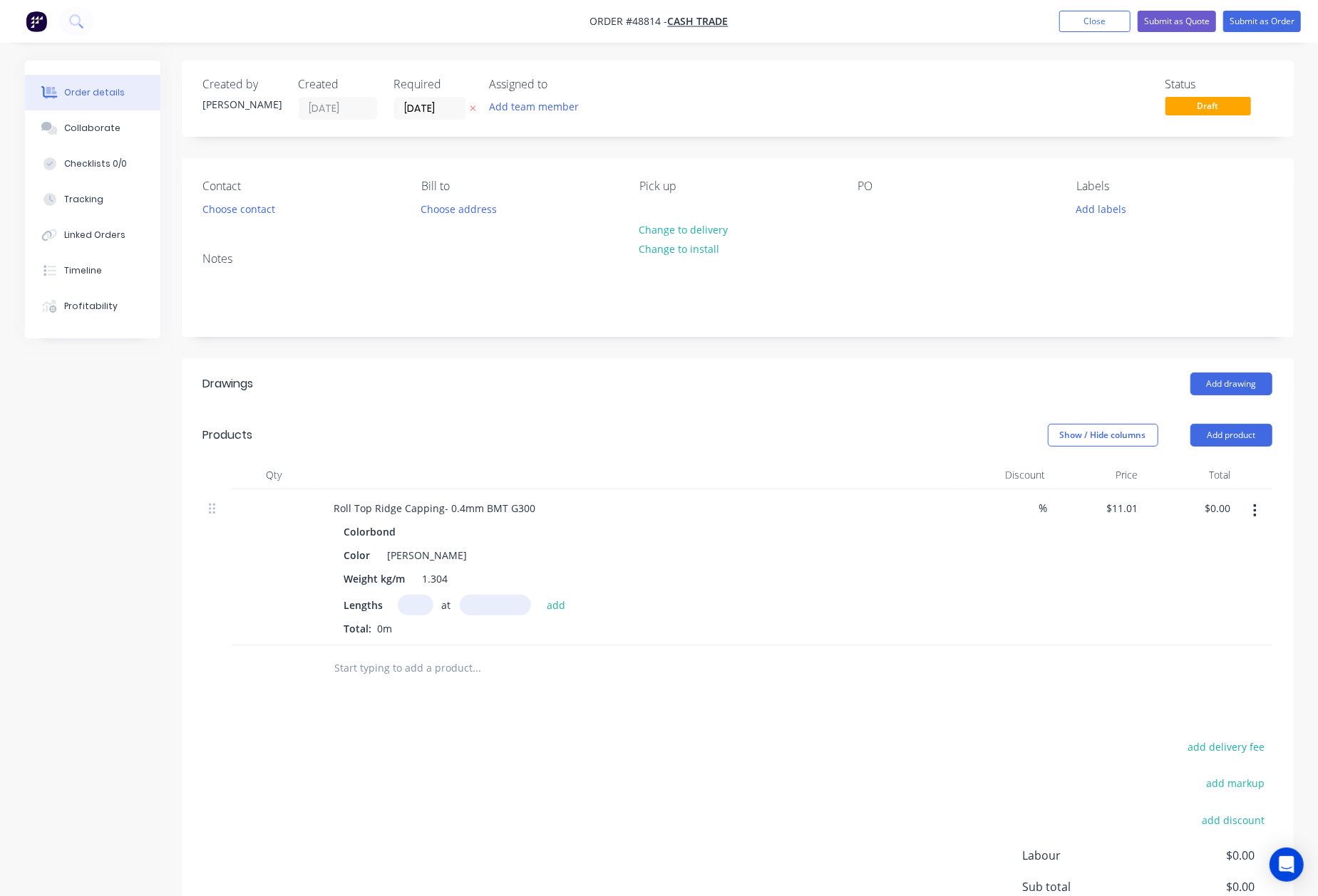
click at [410, 613] on input "text" at bounding box center [415, 605] width 35 height 21
type input "2"
type input "4600"
click at [539, 595] on button "add" at bounding box center [556, 604] width 33 height 19
type input "$101.29"
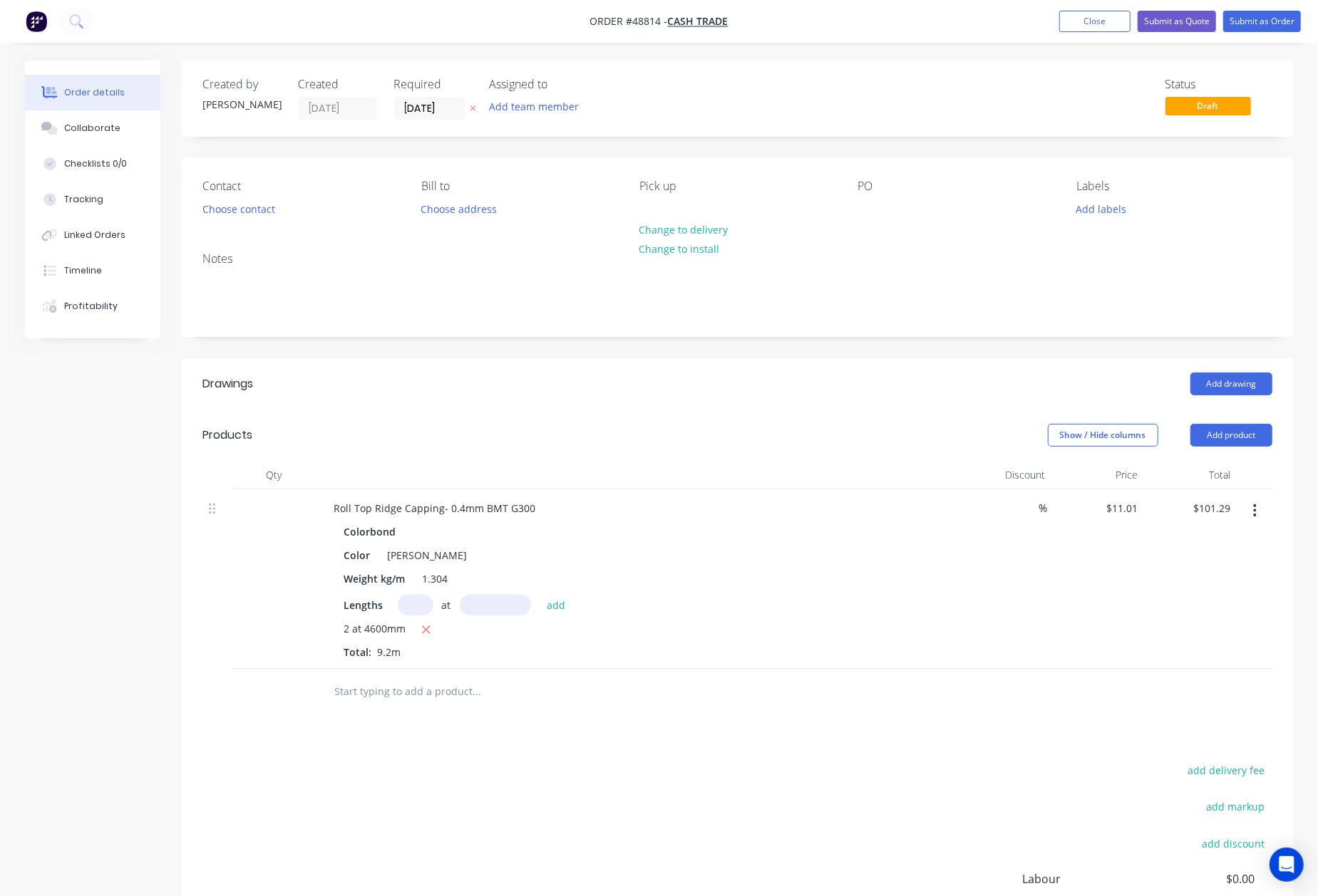
click at [739, 796] on div "add delivery fee add markup add discount Labour $0.00 Sub total $101.29 Tax $10…" at bounding box center [737, 883] width 1069 height 244
click at [1220, 421] on header "Products Show / Hide columns Add product" at bounding box center [737, 435] width 1111 height 52
click at [1220, 428] on button "Add product" at bounding box center [1231, 435] width 82 height 23
click at [1215, 466] on div "Product catalogue" at bounding box center [1204, 471] width 110 height 21
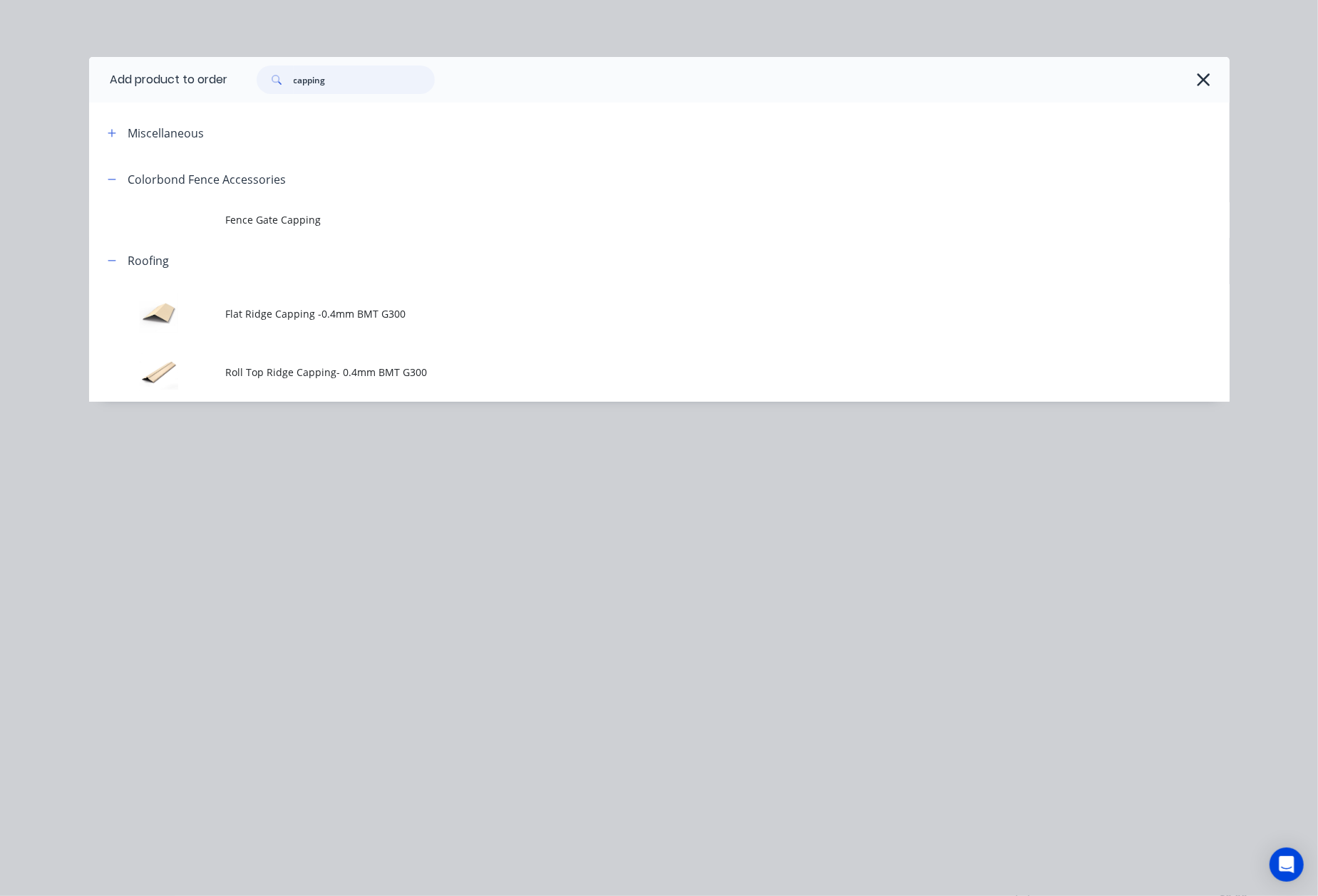
drag, startPoint x: 395, startPoint y: 86, endPoint x: 142, endPoint y: 80, distance: 253.1
click at [142, 80] on header "Add product to order capping" at bounding box center [659, 80] width 1140 height 46
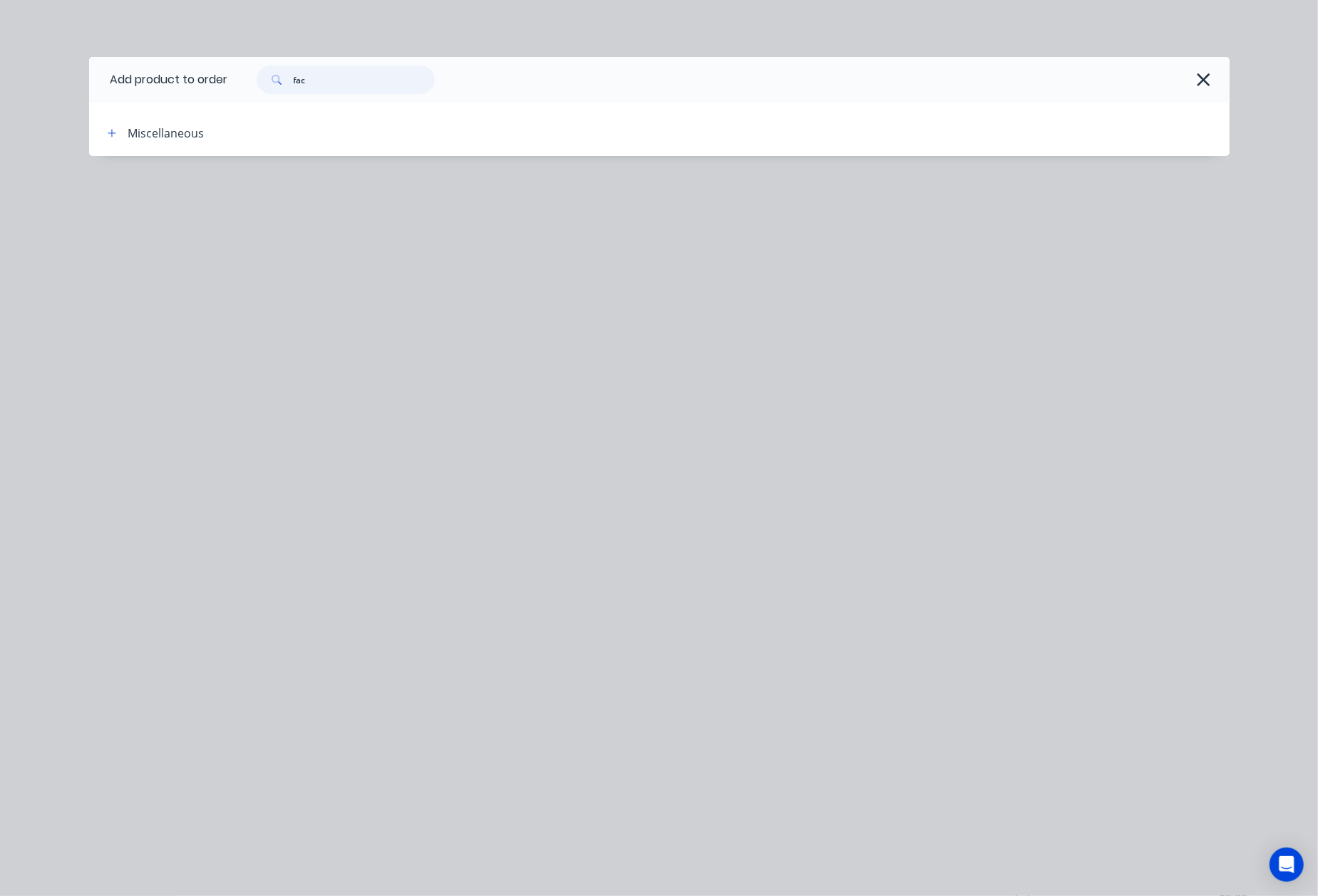
drag, startPoint x: 181, startPoint y: 84, endPoint x: 98, endPoint y: 85, distance: 83.0
click at [99, 88] on header "Add product to order fac" at bounding box center [659, 80] width 1140 height 46
type input "fa"
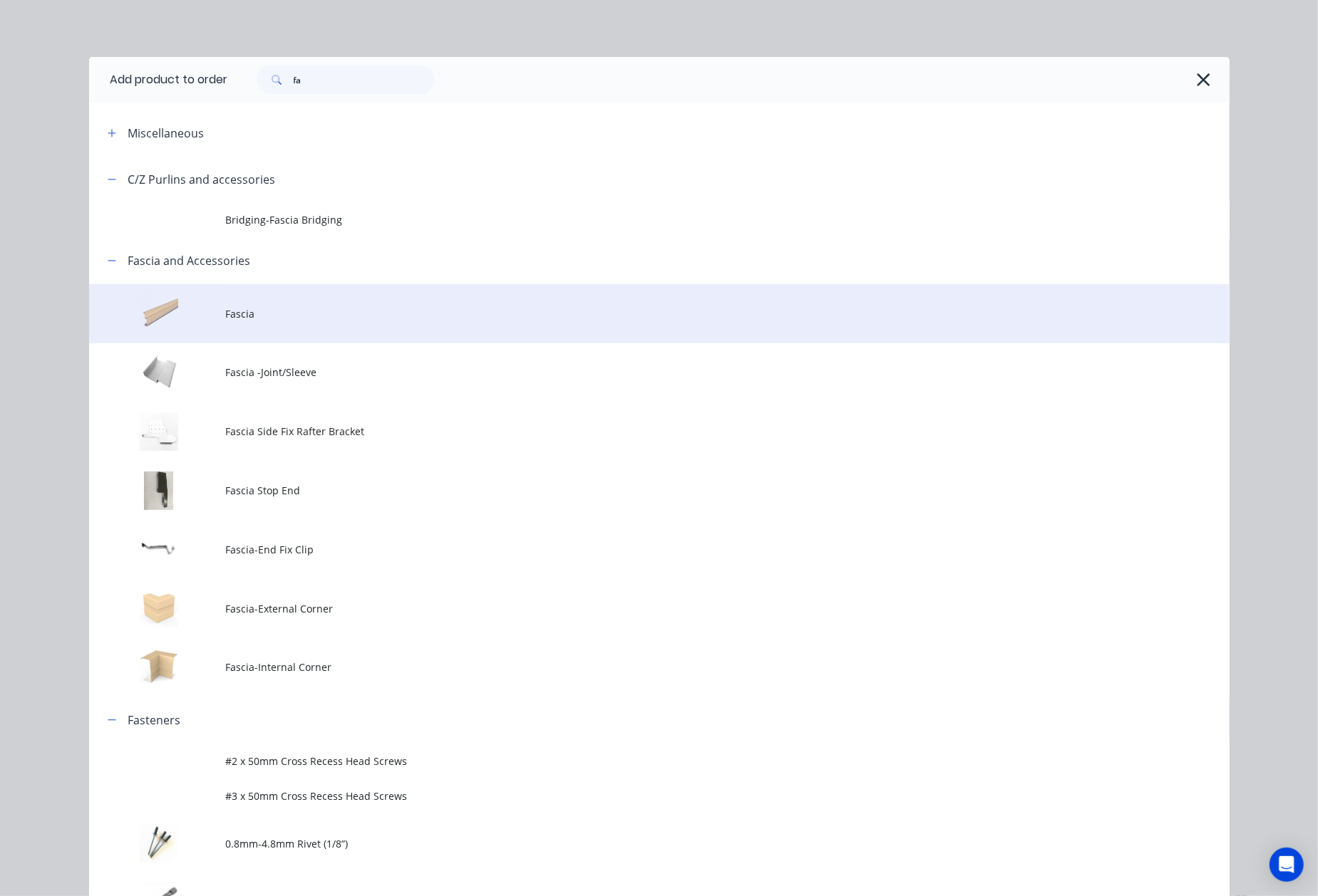
click at [297, 322] on td "Fascia" at bounding box center [727, 314] width 1003 height 59
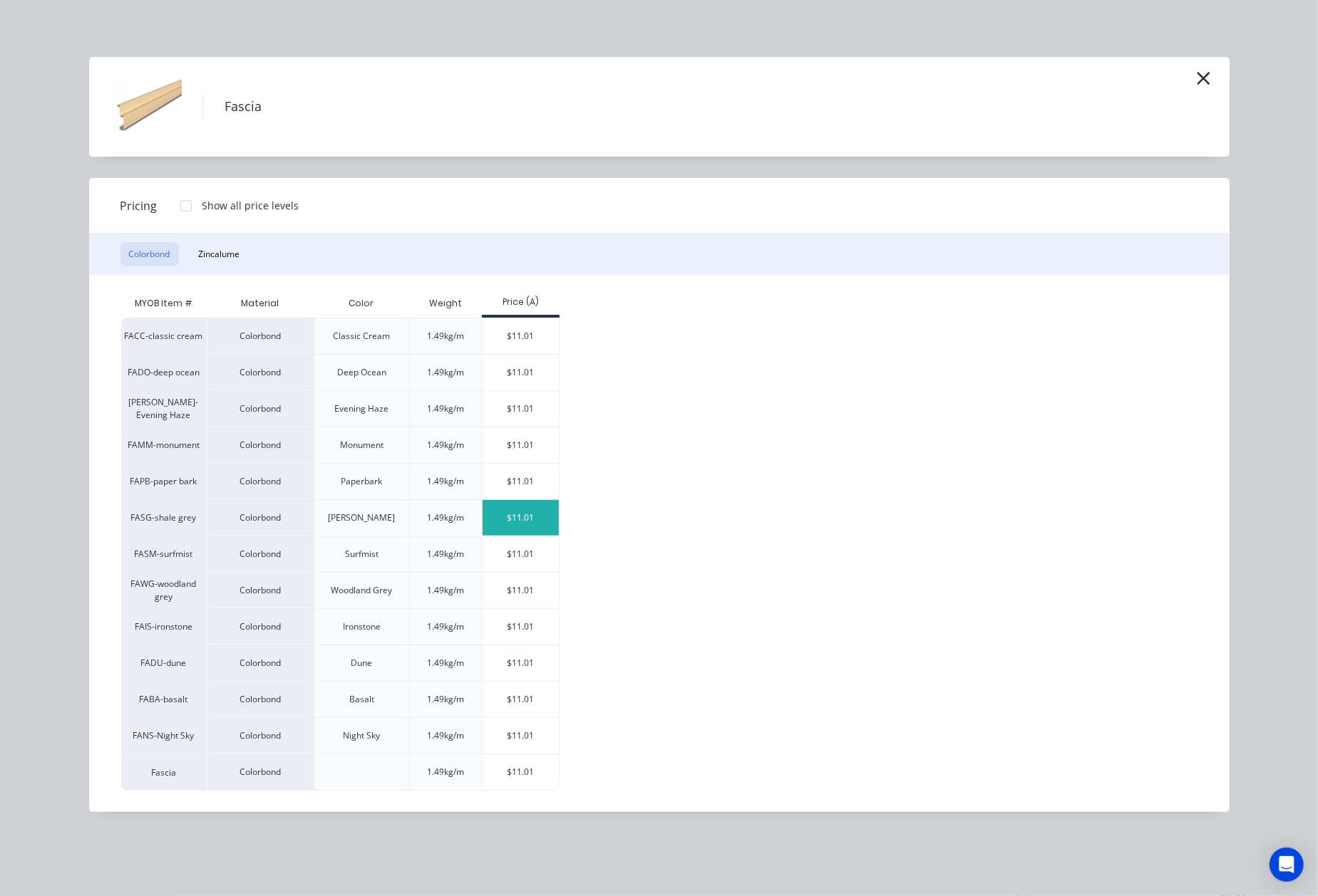
click at [534, 515] on div "$11.01" at bounding box center [520, 517] width 77 height 35
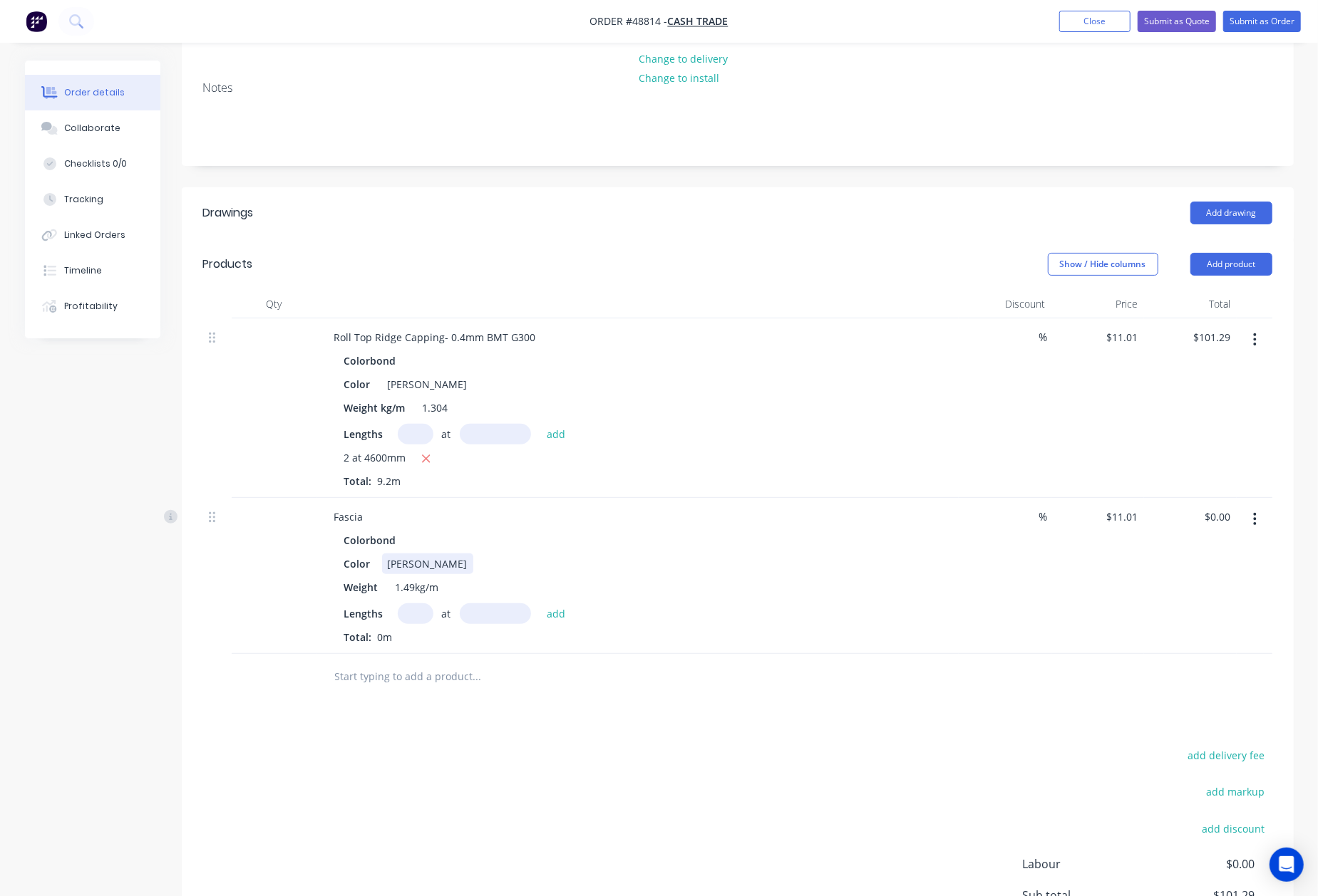
scroll to position [189, 0]
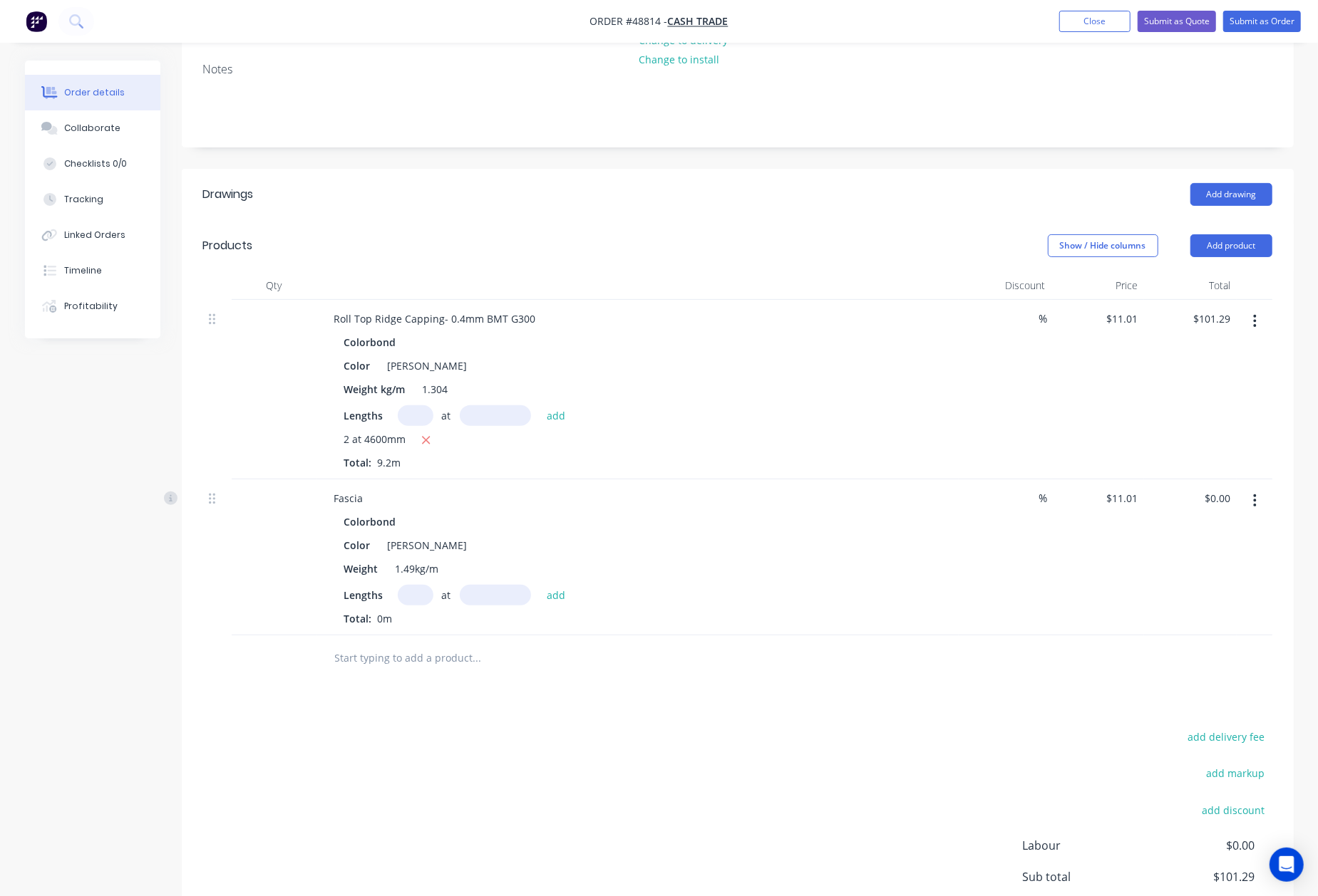
click at [416, 587] on input "text" at bounding box center [415, 596] width 35 height 21
type input "3"
type input "3500"
click at [539, 585] on button "add" at bounding box center [556, 595] width 33 height 19
type input "$115.61"
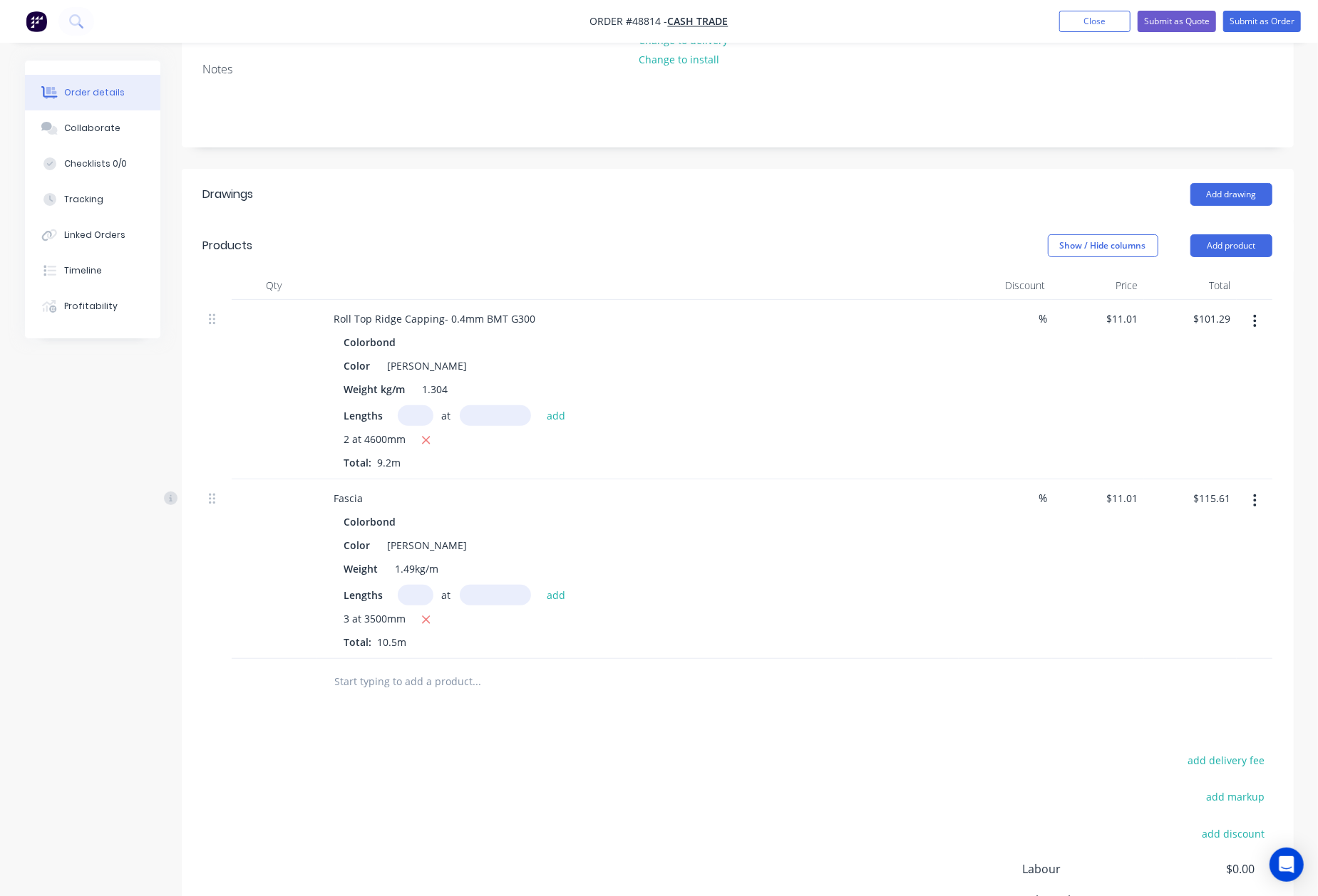
click at [665, 727] on div "Drawings Add drawing Products Show / Hide columns Add product Qty Discount Pric…" at bounding box center [737, 593] width 1111 height 847
click at [1254, 506] on icon "button" at bounding box center [1255, 500] width 3 height 12
click at [1224, 623] on div "Delete" at bounding box center [1204, 623] width 110 height 21
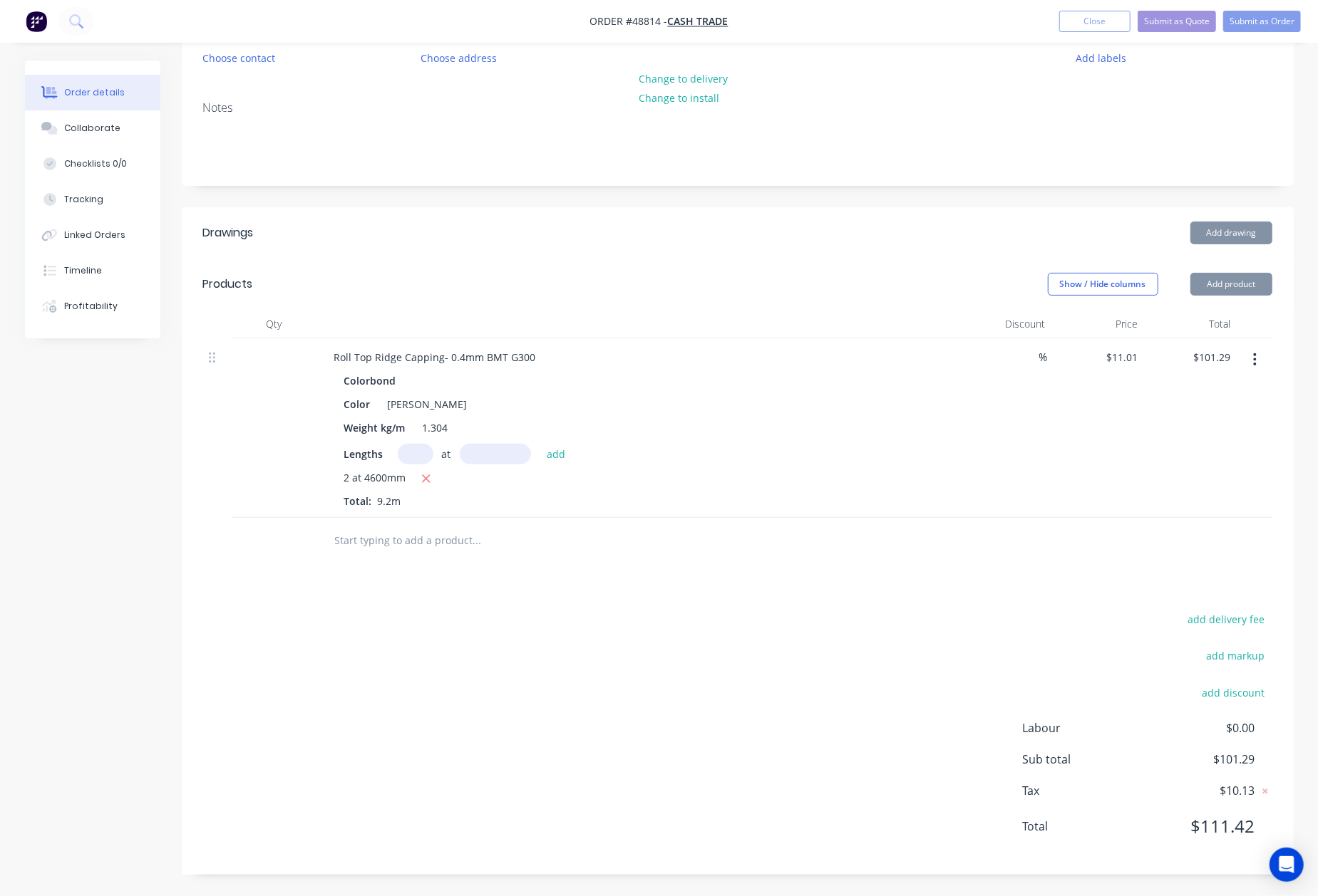
click at [759, 677] on div "add delivery fee add markup add discount Labour $0.00 Sub total $101.29 Tax $10…" at bounding box center [737, 732] width 1069 height 244
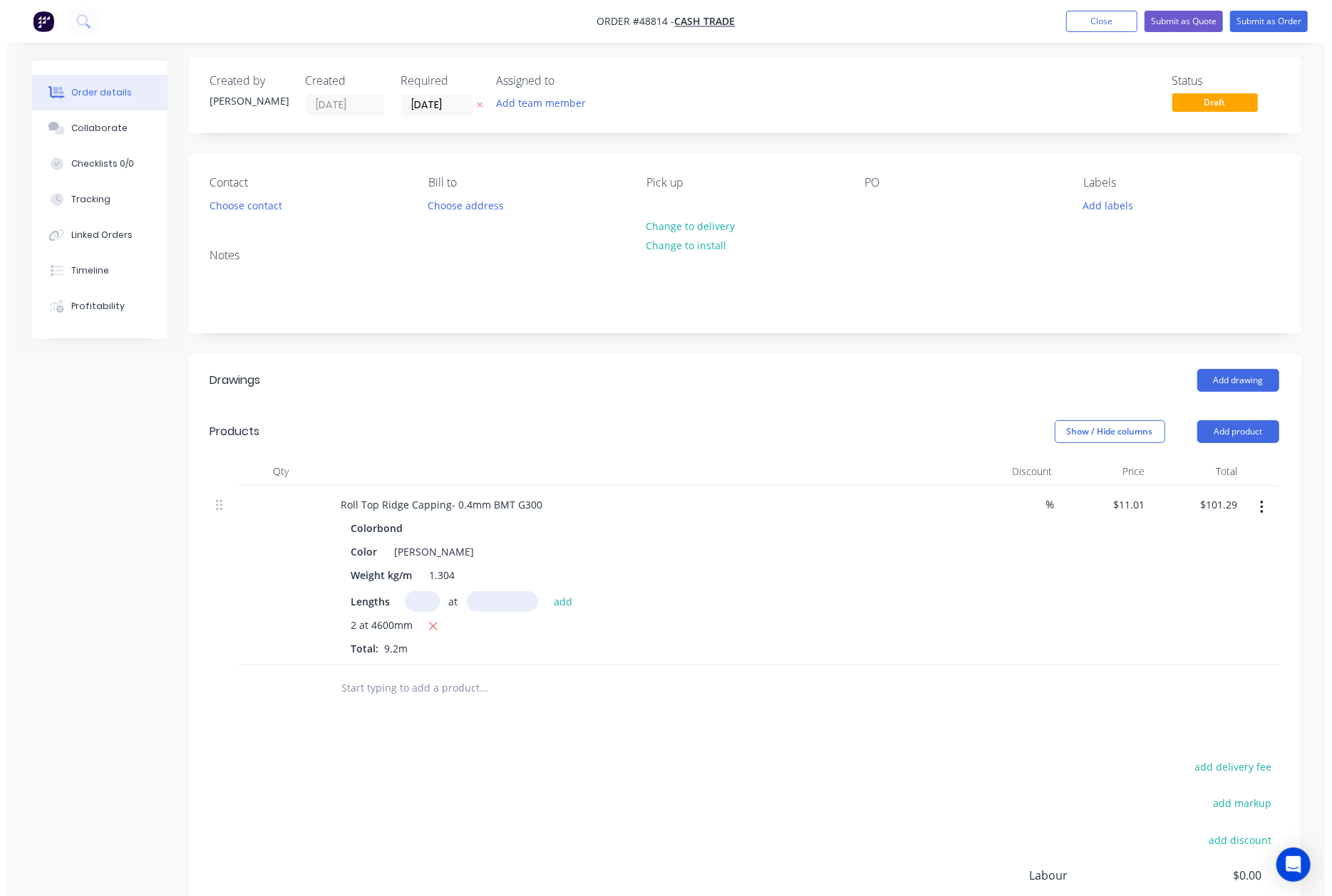
scroll to position [0, 0]
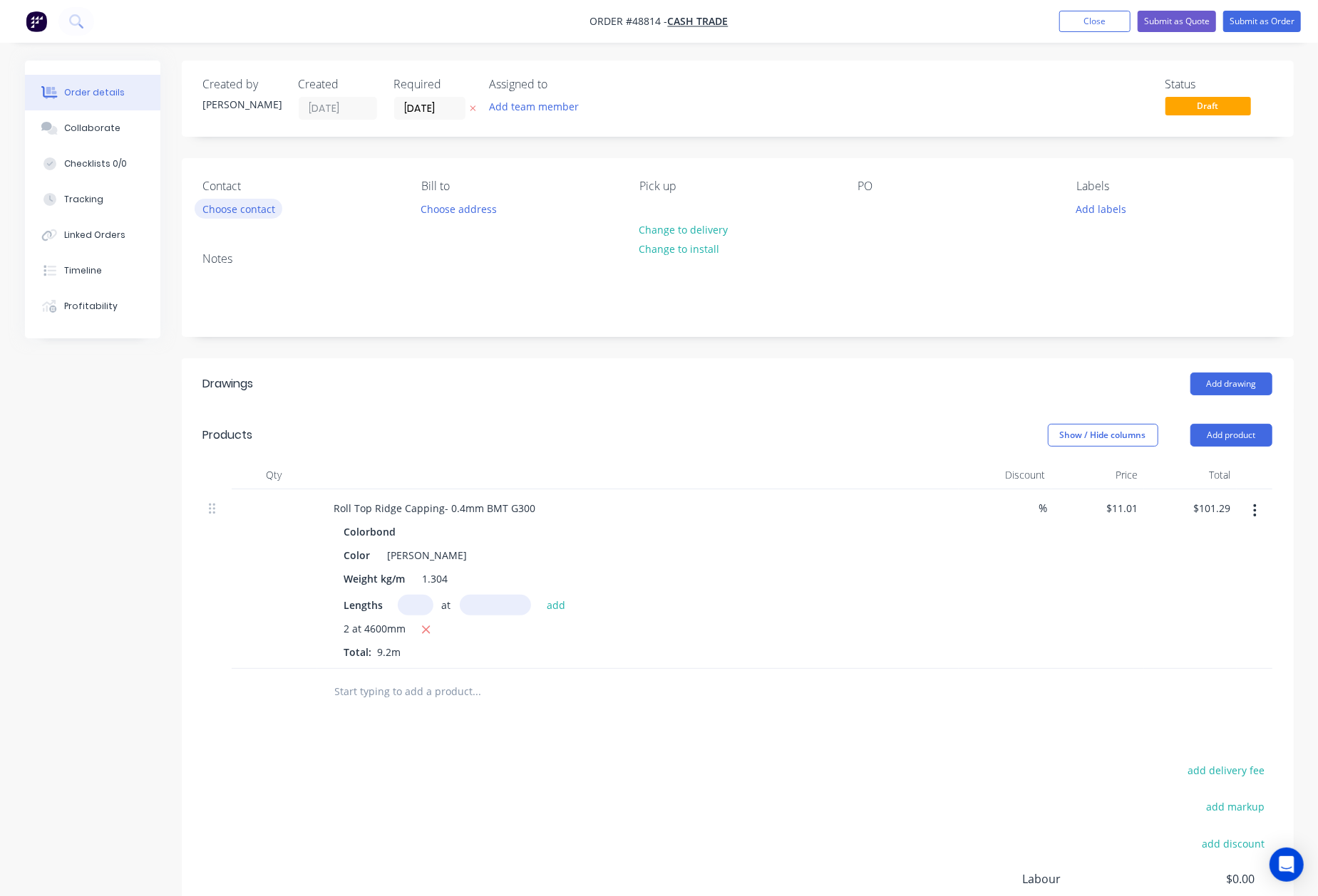
click at [242, 206] on button "Choose contact" at bounding box center [238, 208] width 88 height 19
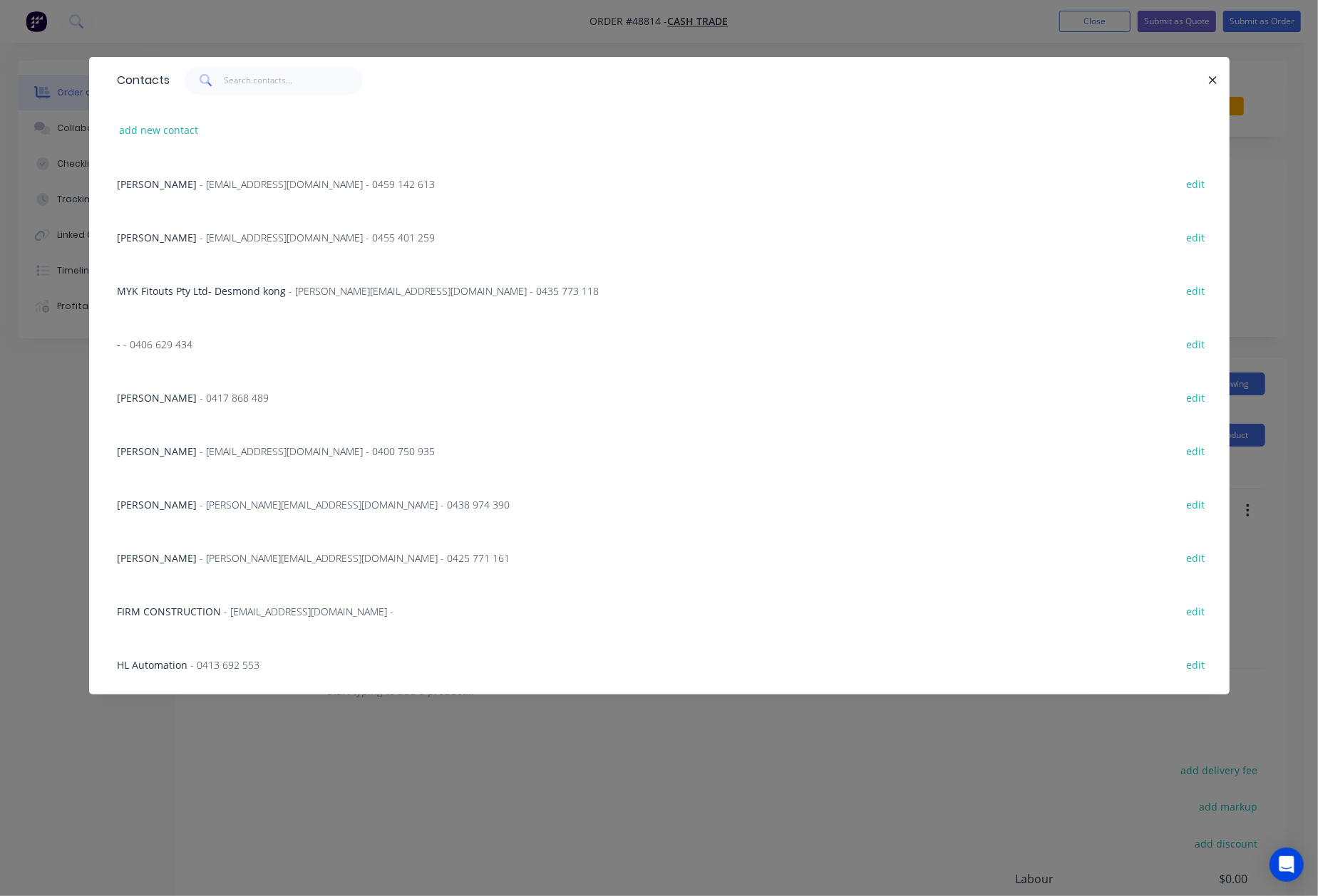
click at [141, 125] on button "add new contact" at bounding box center [159, 130] width 94 height 19
select select "AU"
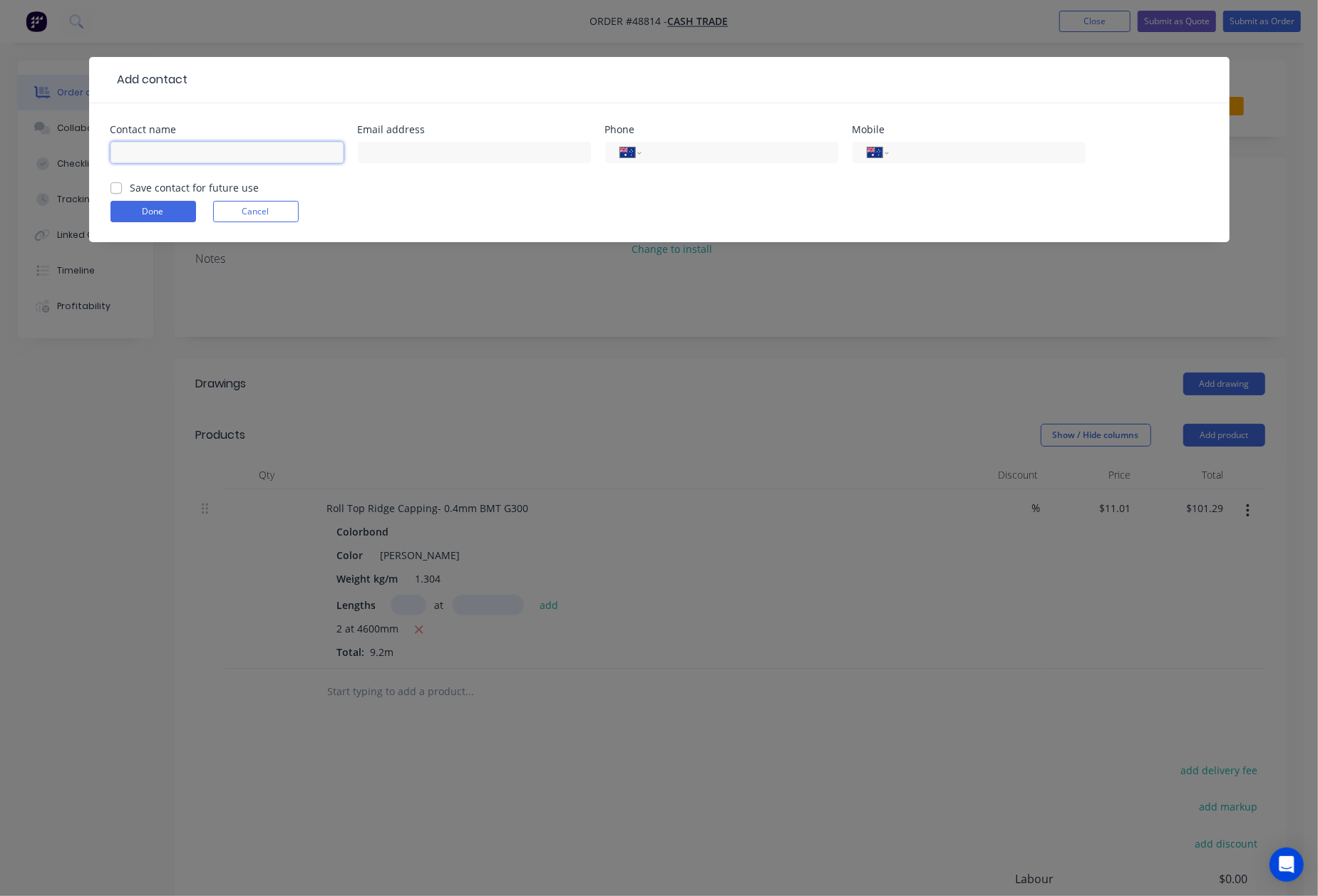
click at [160, 149] on input "text" at bounding box center [227, 152] width 233 height 21
type input "Gary"
click at [1021, 152] on input "tel" at bounding box center [984, 152] width 171 height 16
type input "0423 181 526"
click at [143, 225] on form "Contact name Gary Email address Phone International Afghanistan Åland Islands A…" at bounding box center [658, 183] width 1097 height 118
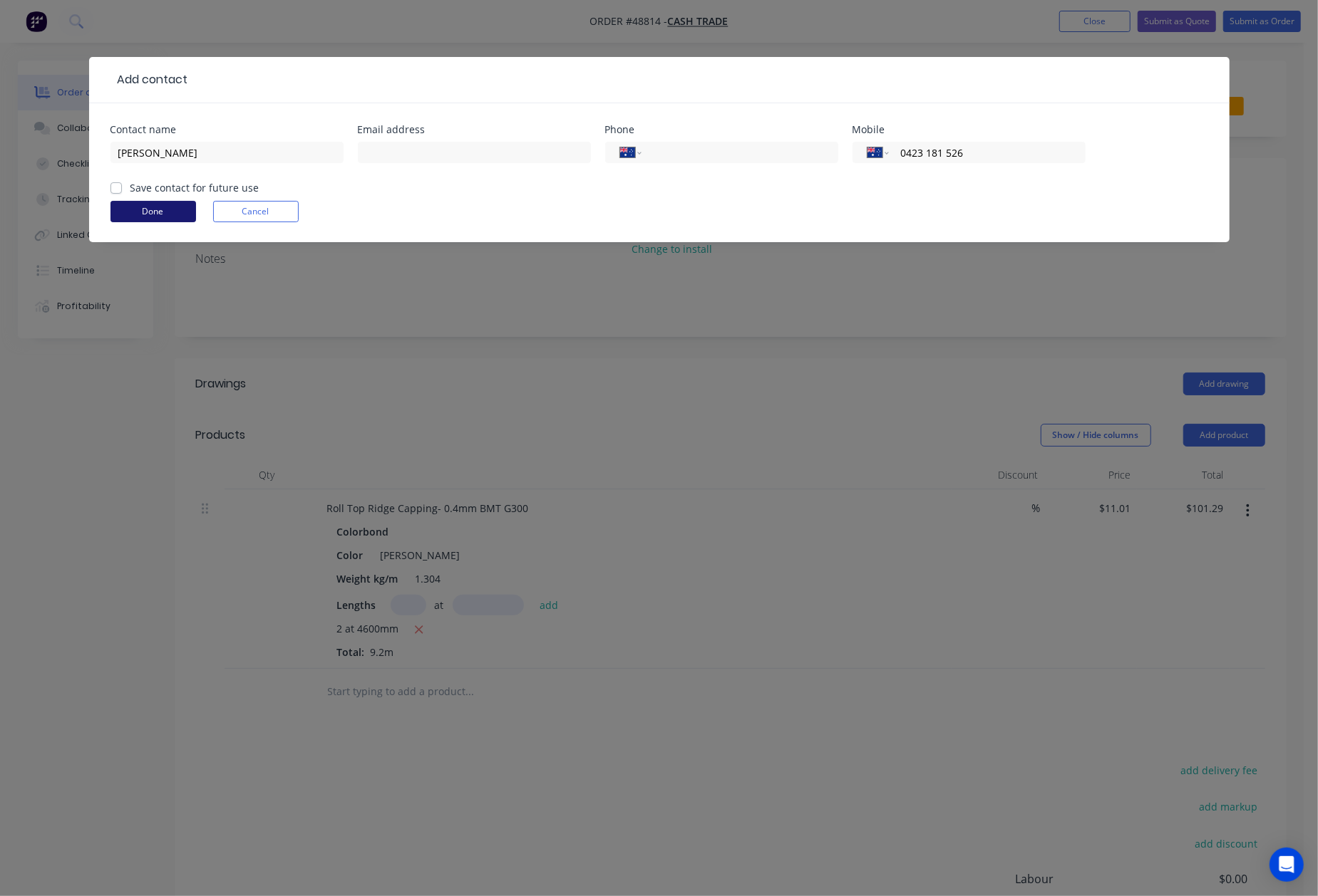
click at [149, 208] on button "Done" at bounding box center [152, 211] width 85 height 21
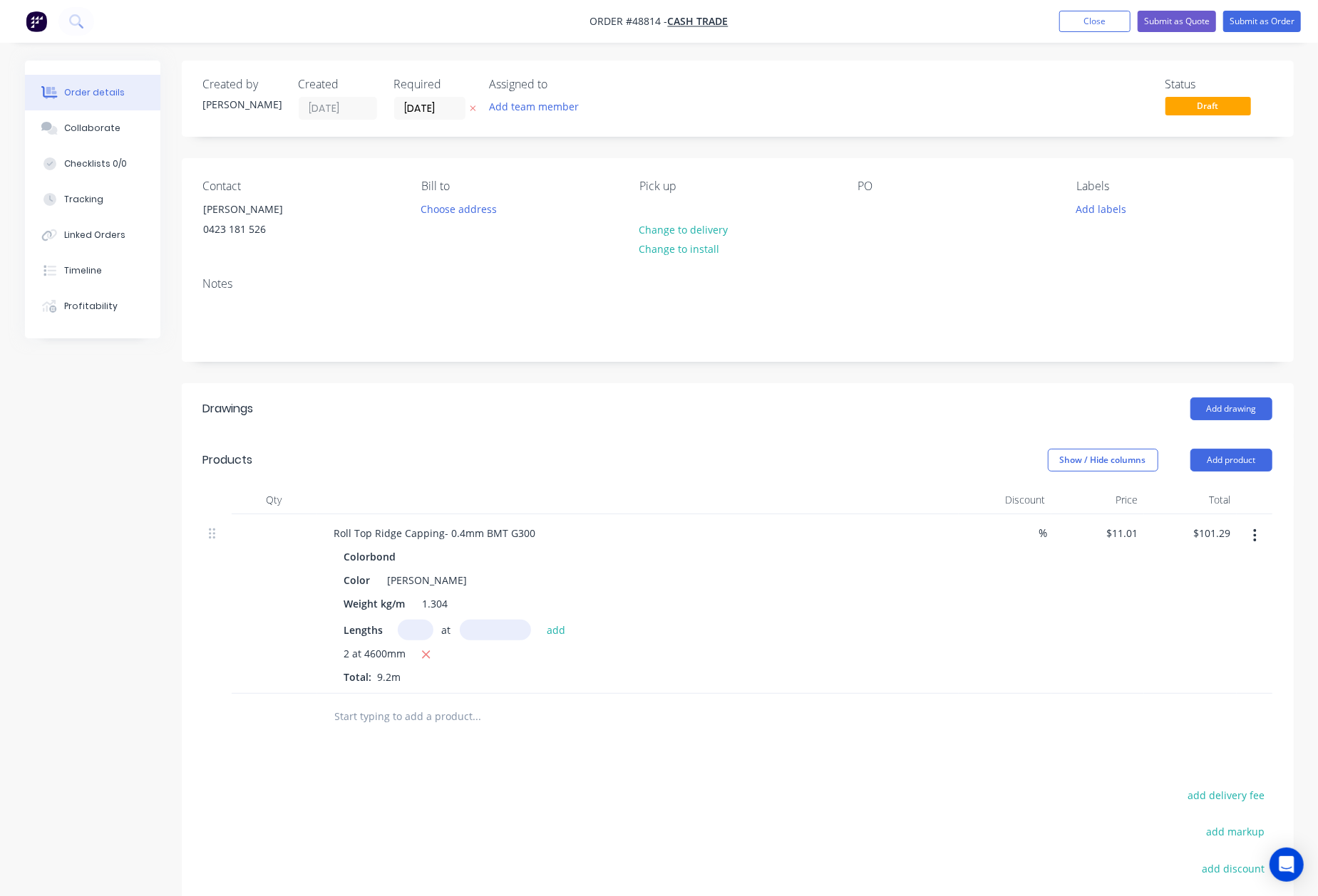
click at [730, 374] on div "Created by Cathy Created 03/09/25 Required 03/09/25 Assigned to Add team member…" at bounding box center [737, 556] width 1111 height 991
click at [1180, 18] on button "Submit as Quote" at bounding box center [1176, 21] width 78 height 21
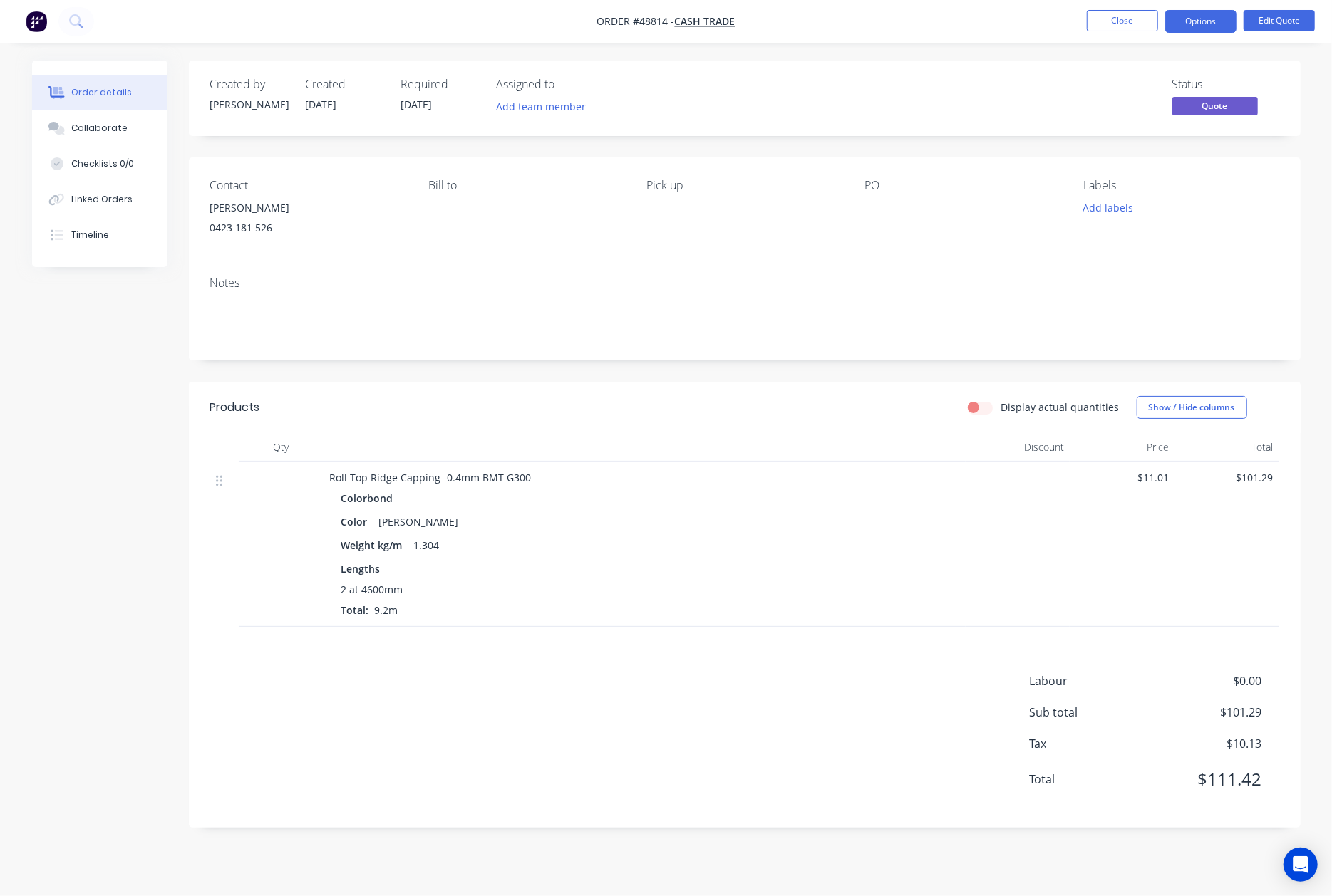
click at [778, 285] on div "Notes" at bounding box center [745, 283] width 1069 height 13
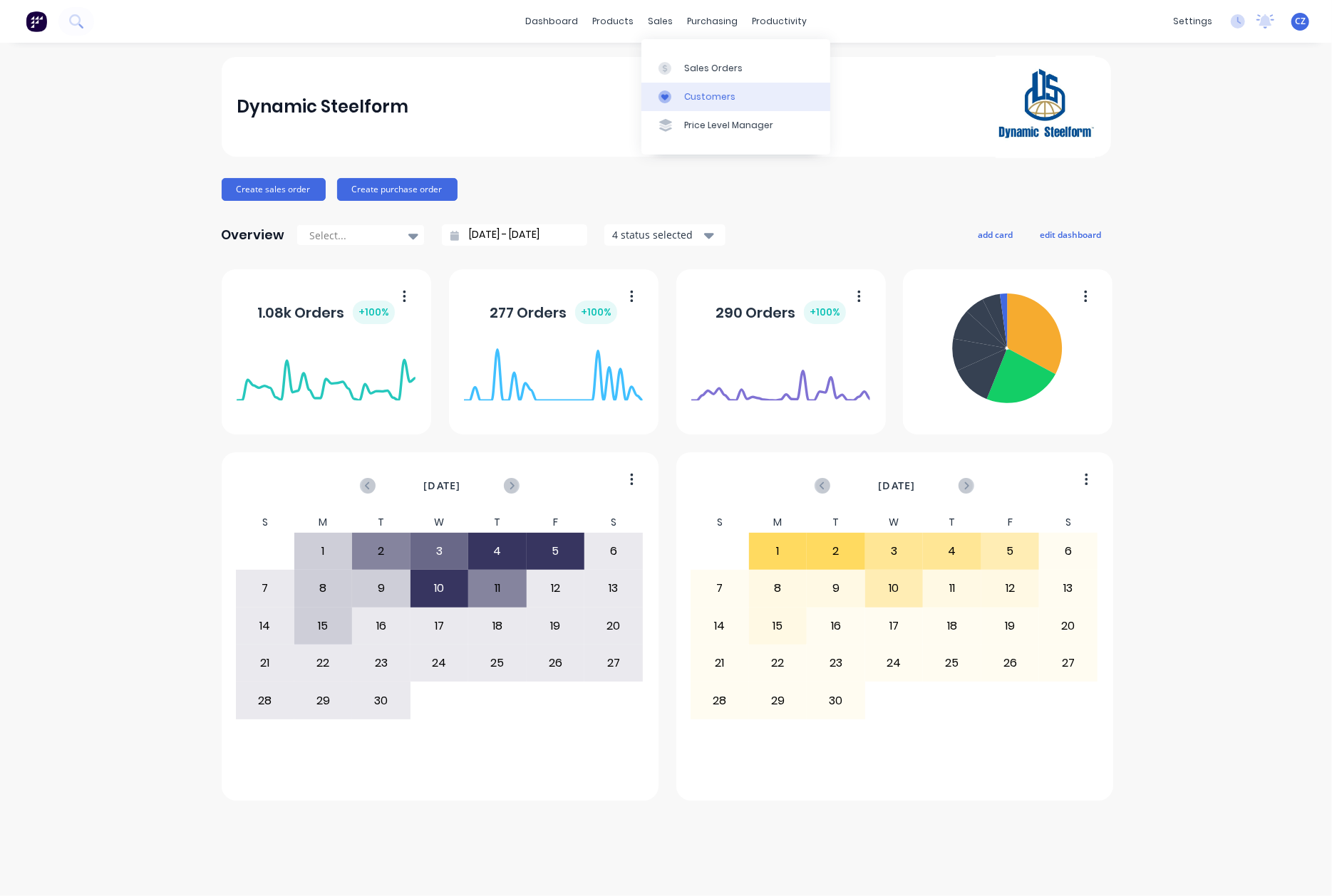
click at [704, 94] on div "Customers" at bounding box center [710, 97] width 52 height 12
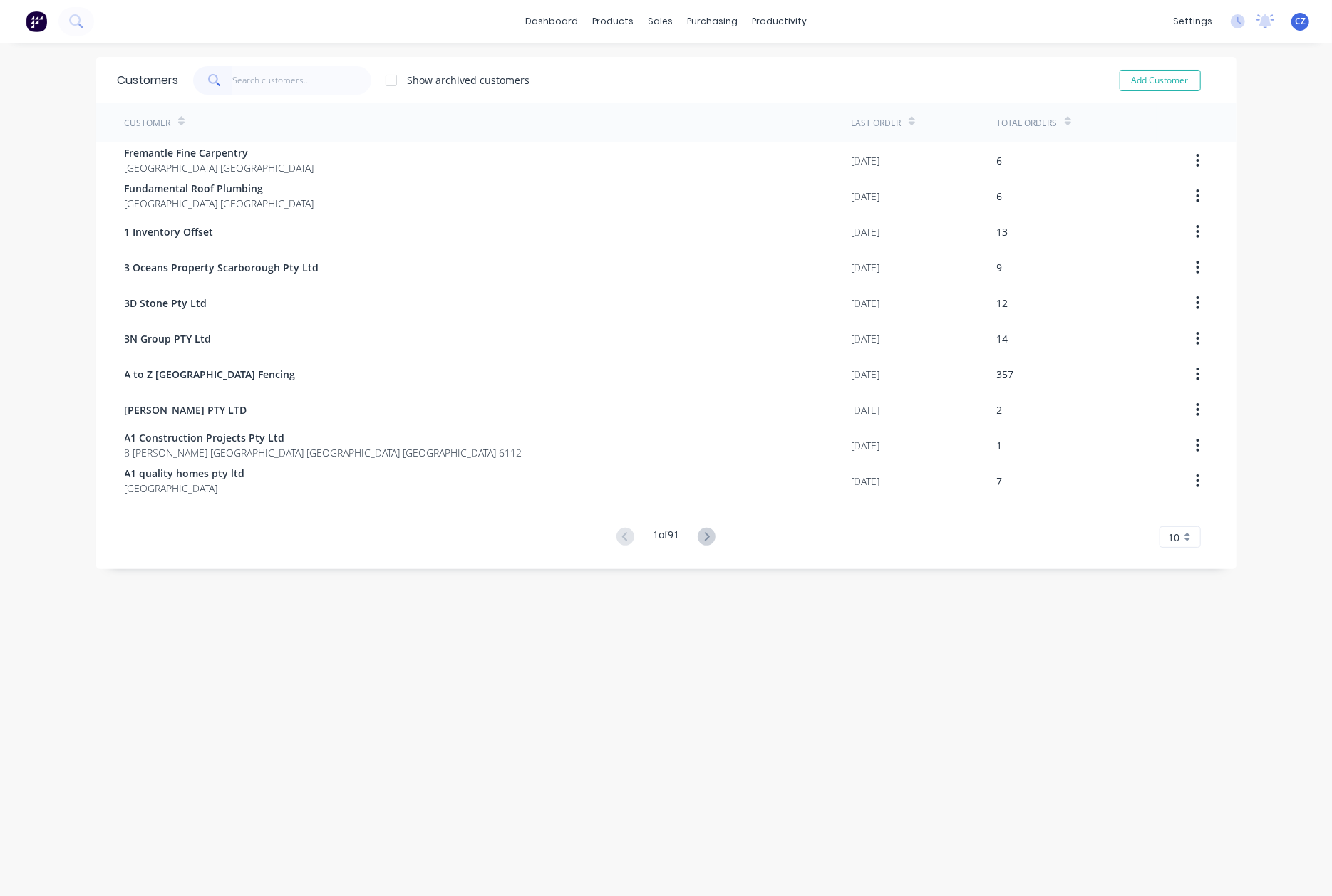
click at [235, 77] on input "text" at bounding box center [301, 80] width 139 height 29
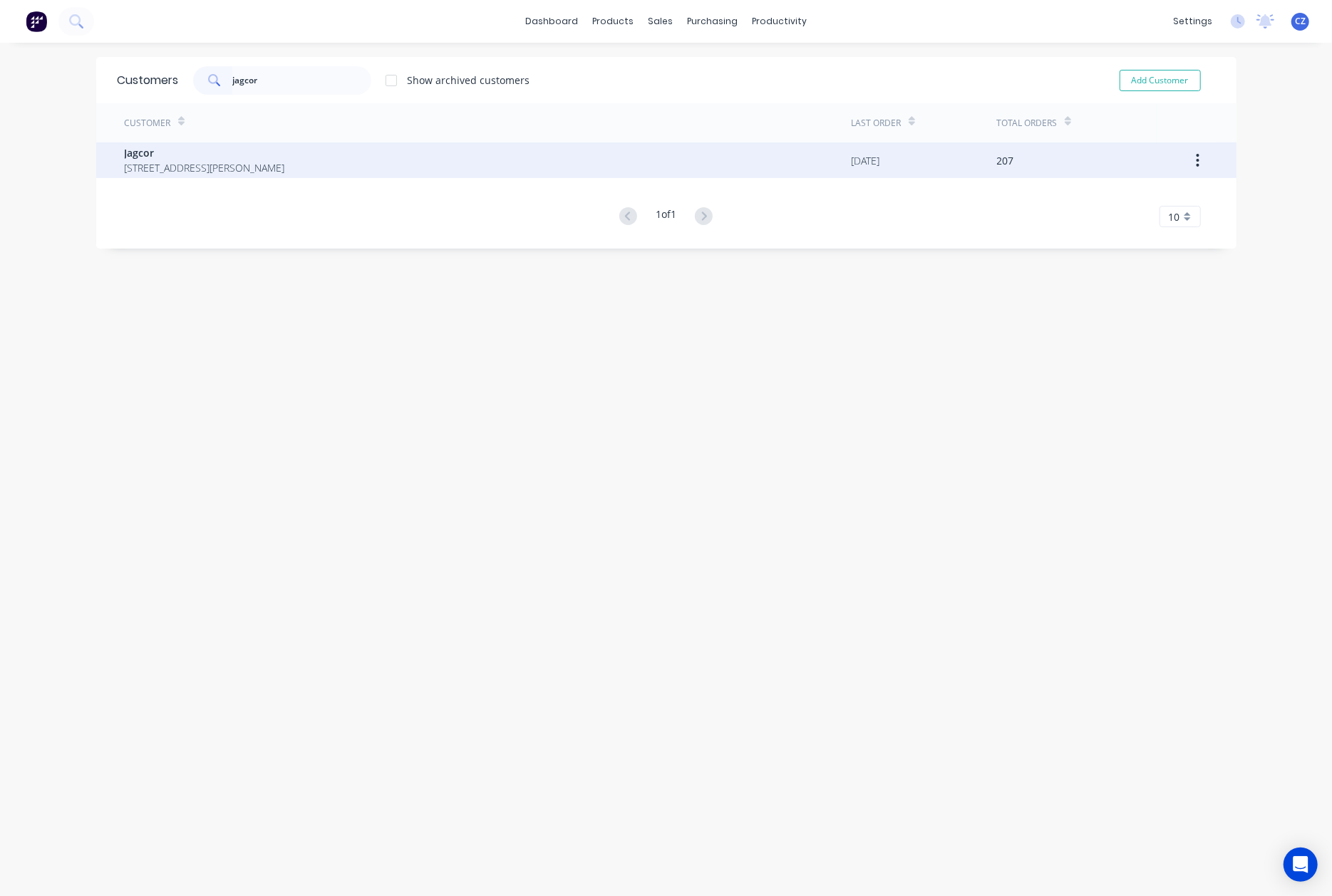
type input "jagcor"
click at [240, 154] on span "Jagcor" at bounding box center [205, 153] width 161 height 15
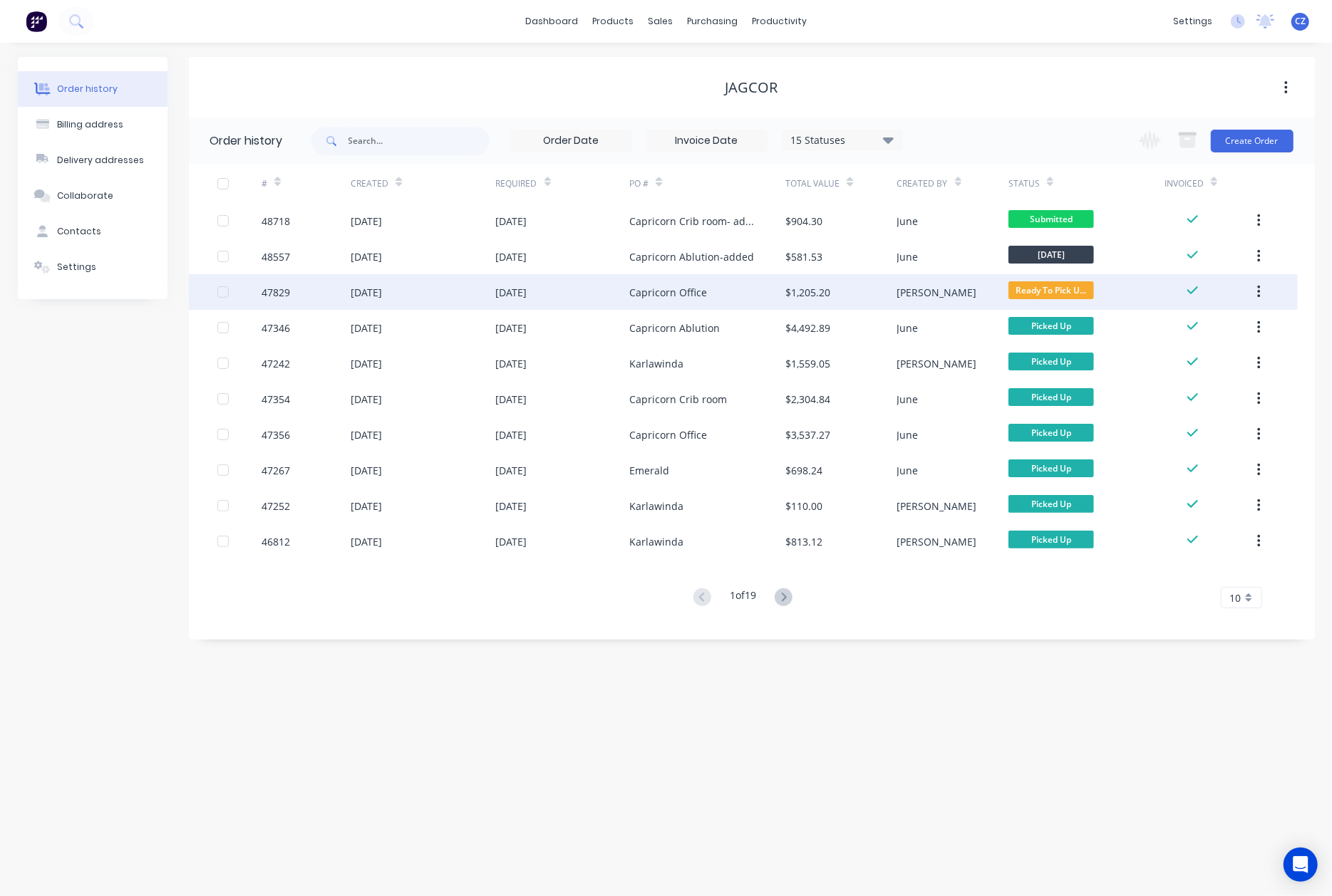
click at [793, 297] on div "$1,205.20" at bounding box center [807, 293] width 45 height 15
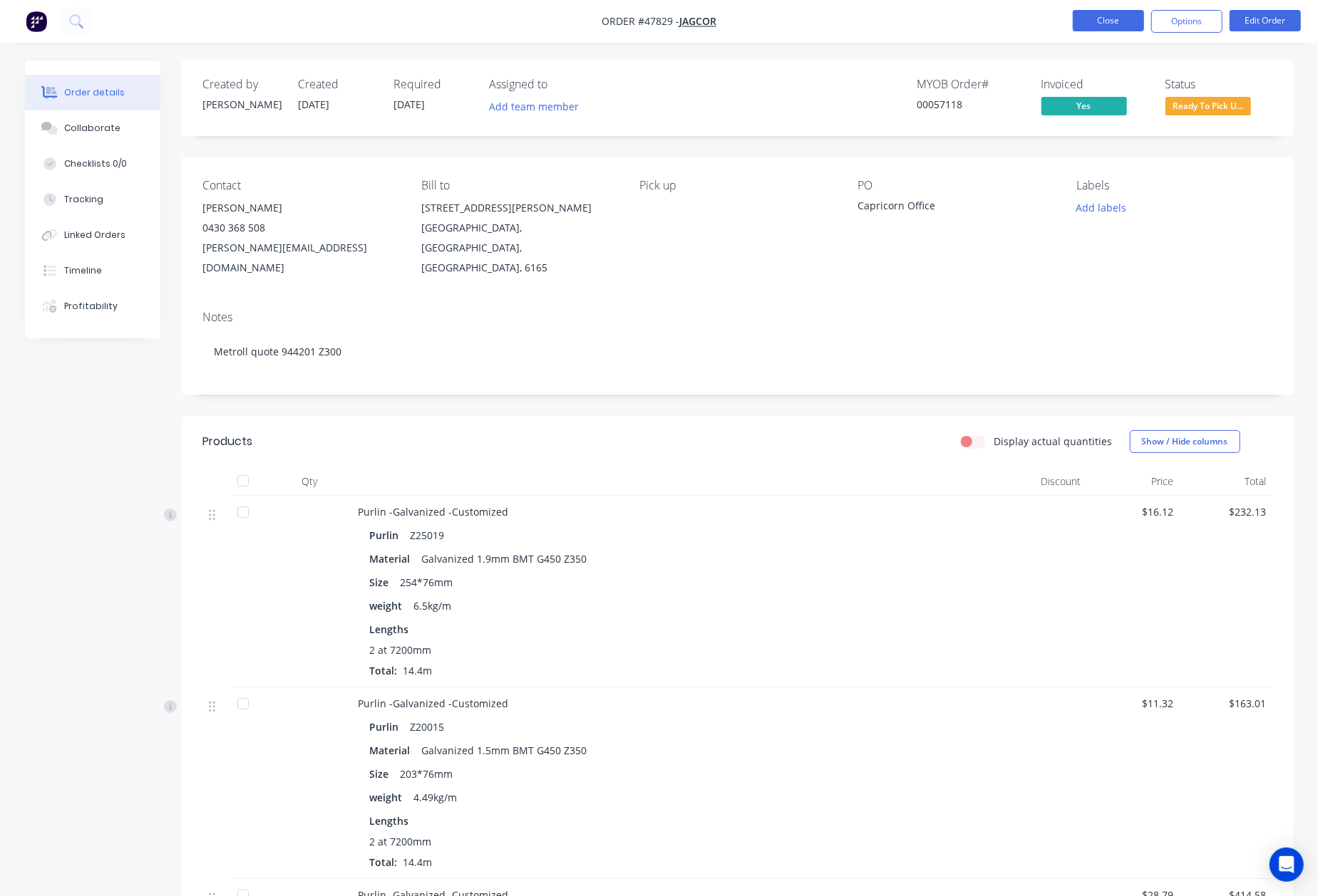
click at [1079, 26] on button "Close" at bounding box center [1108, 20] width 72 height 21
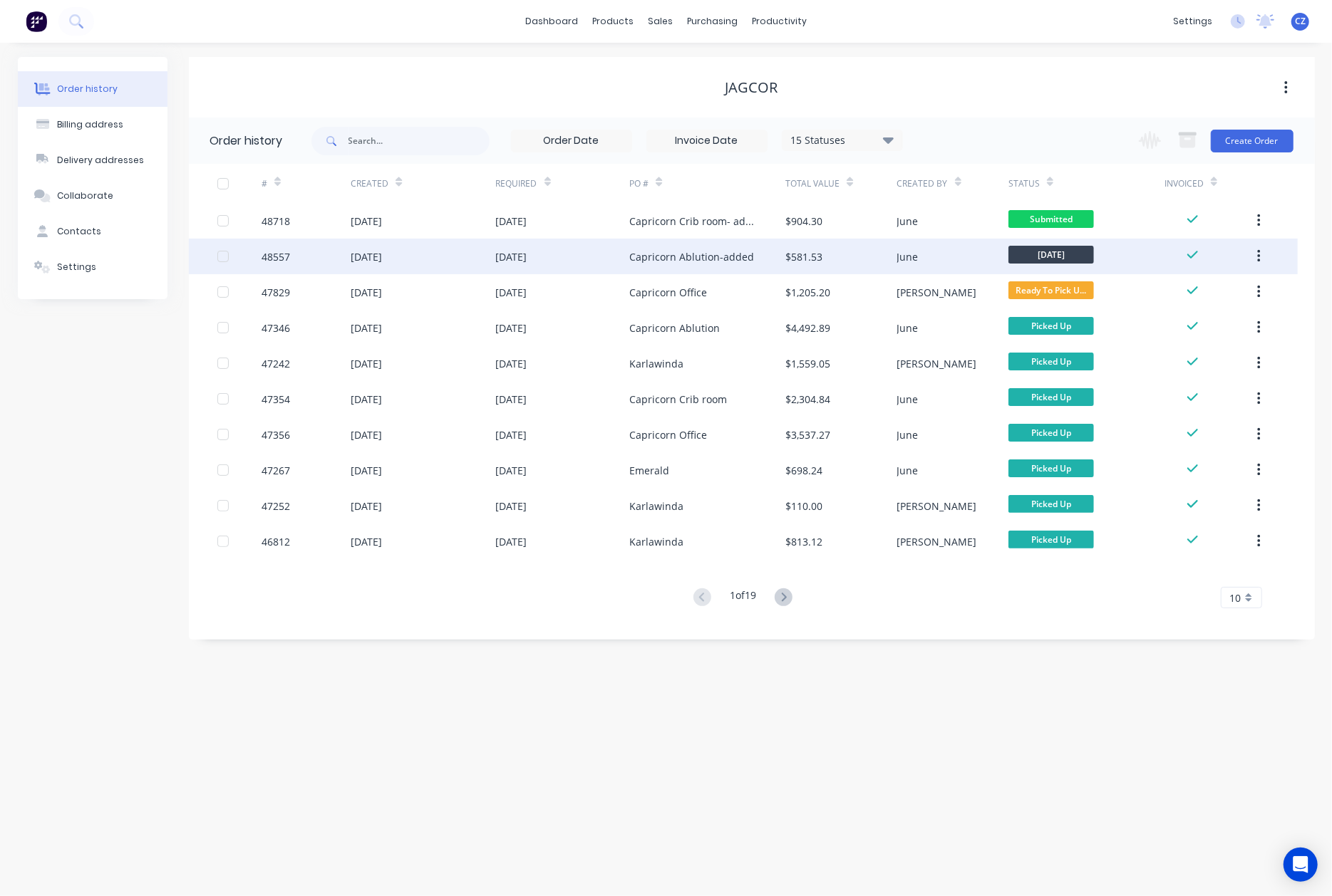
click at [841, 261] on div "$581.53" at bounding box center [841, 256] width 111 height 35
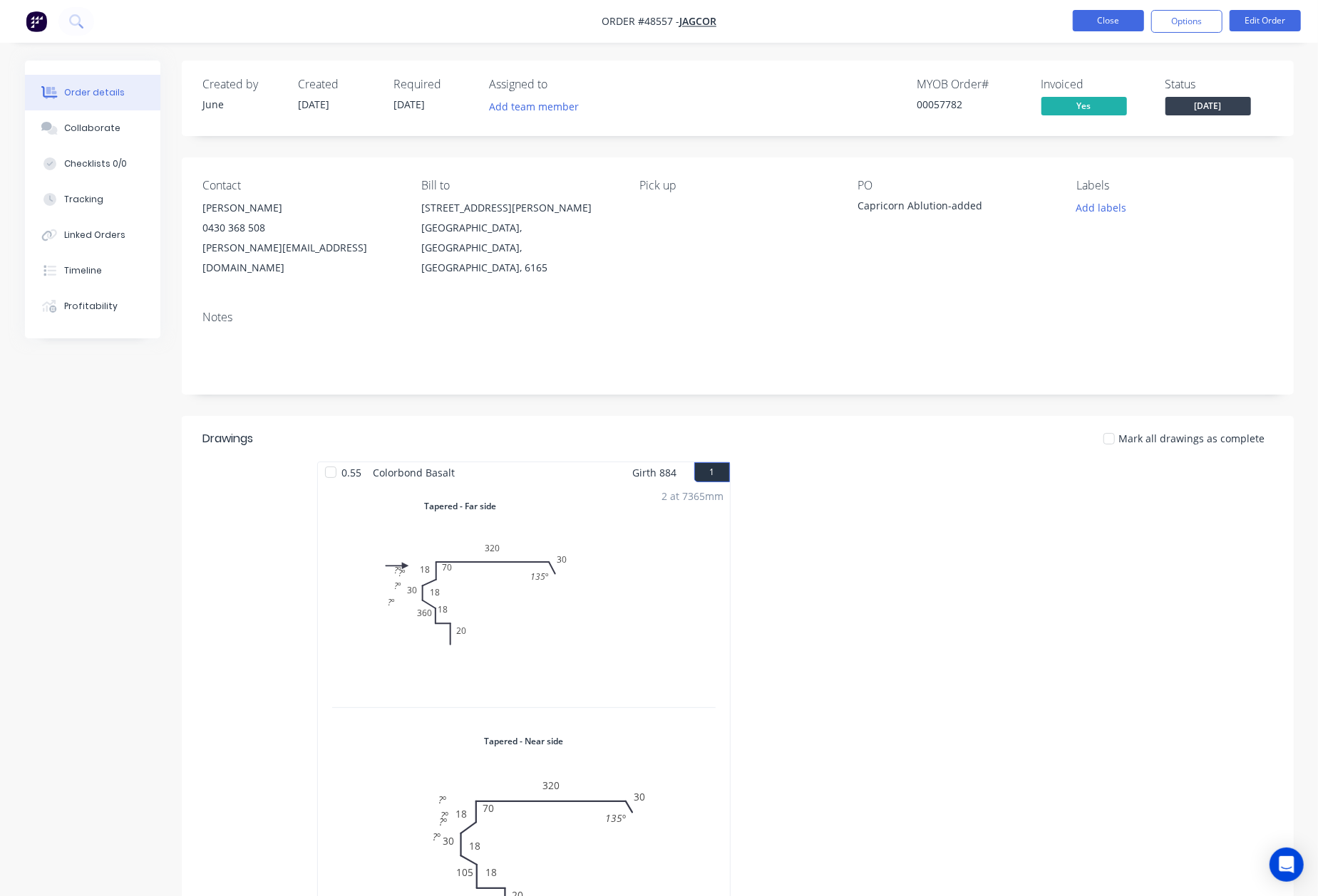
click at [1102, 20] on button "Close" at bounding box center [1108, 20] width 72 height 21
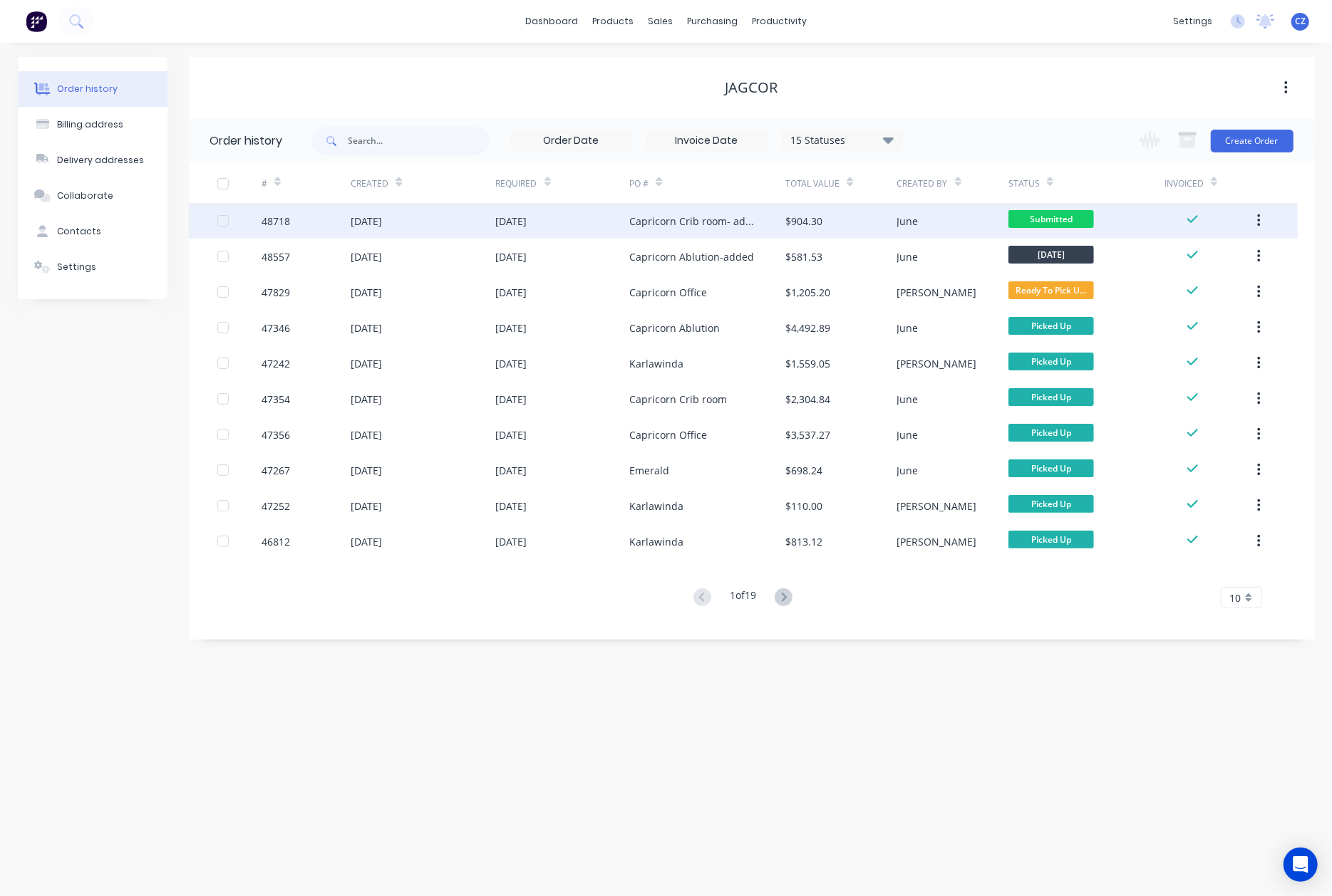
click at [773, 230] on div "Capricorn Crib room- added" at bounding box center [707, 220] width 156 height 35
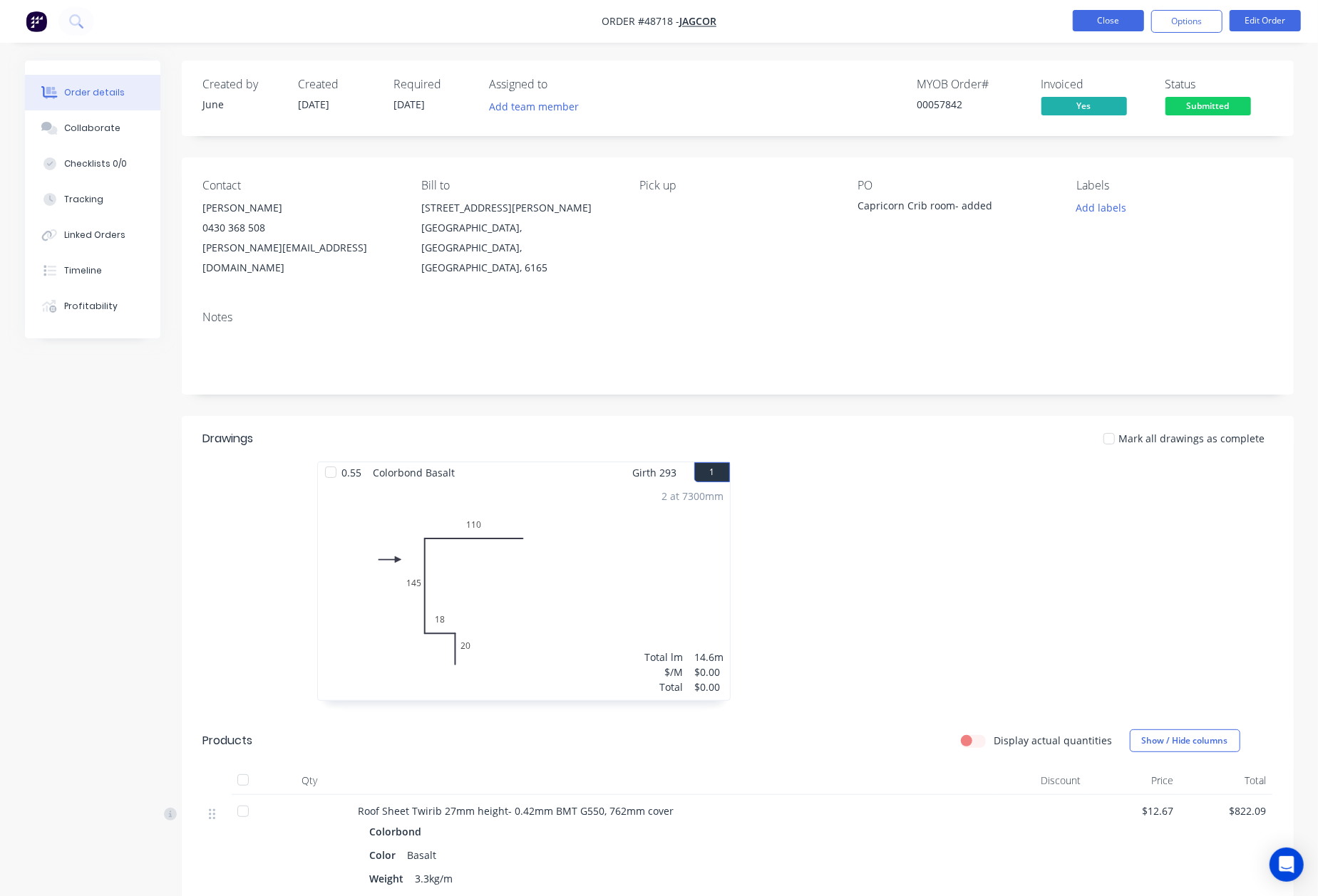
click at [1126, 30] on button "Close" at bounding box center [1108, 20] width 72 height 21
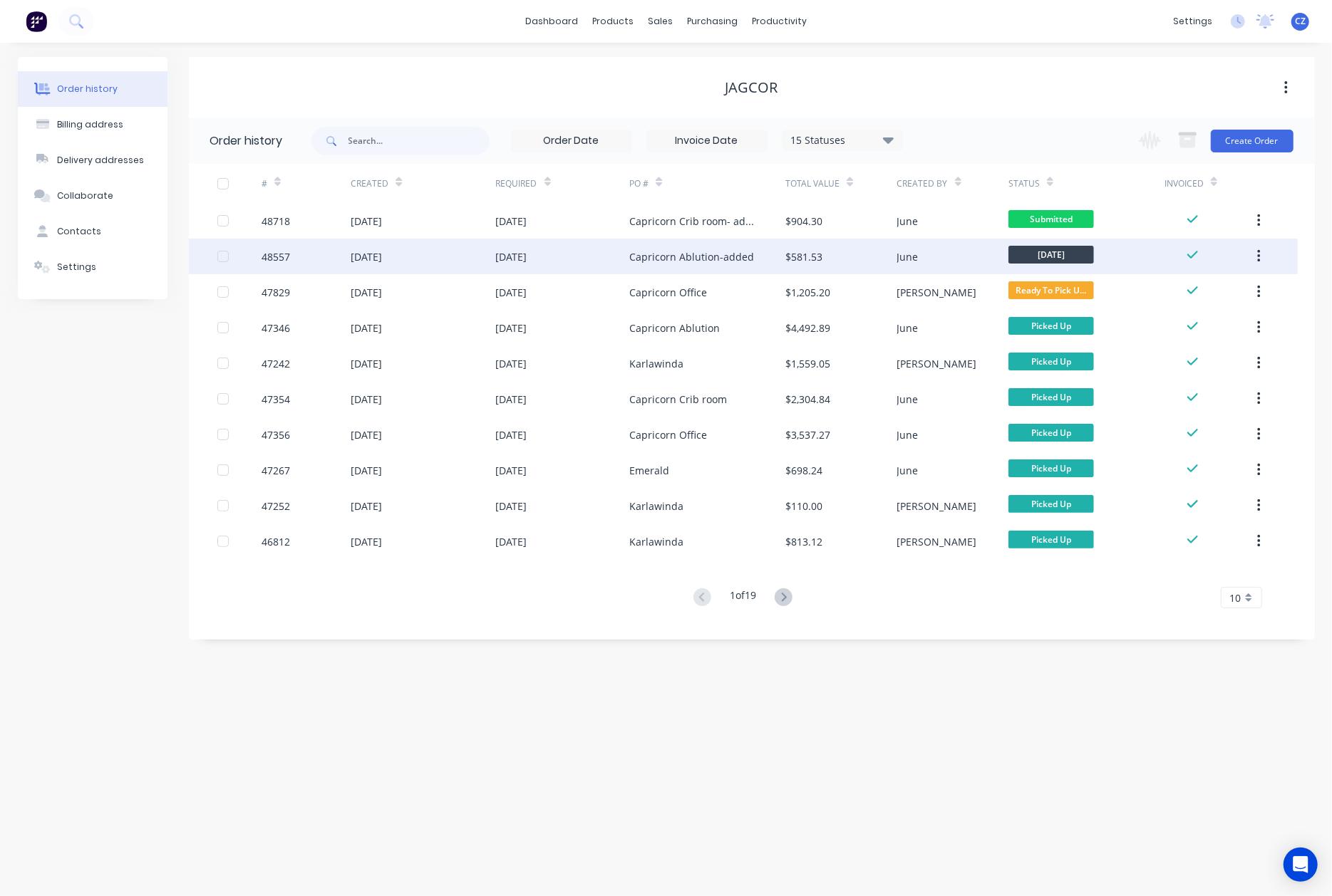
click at [681, 251] on div "Capricorn Ablution-added" at bounding box center [691, 257] width 124 height 15
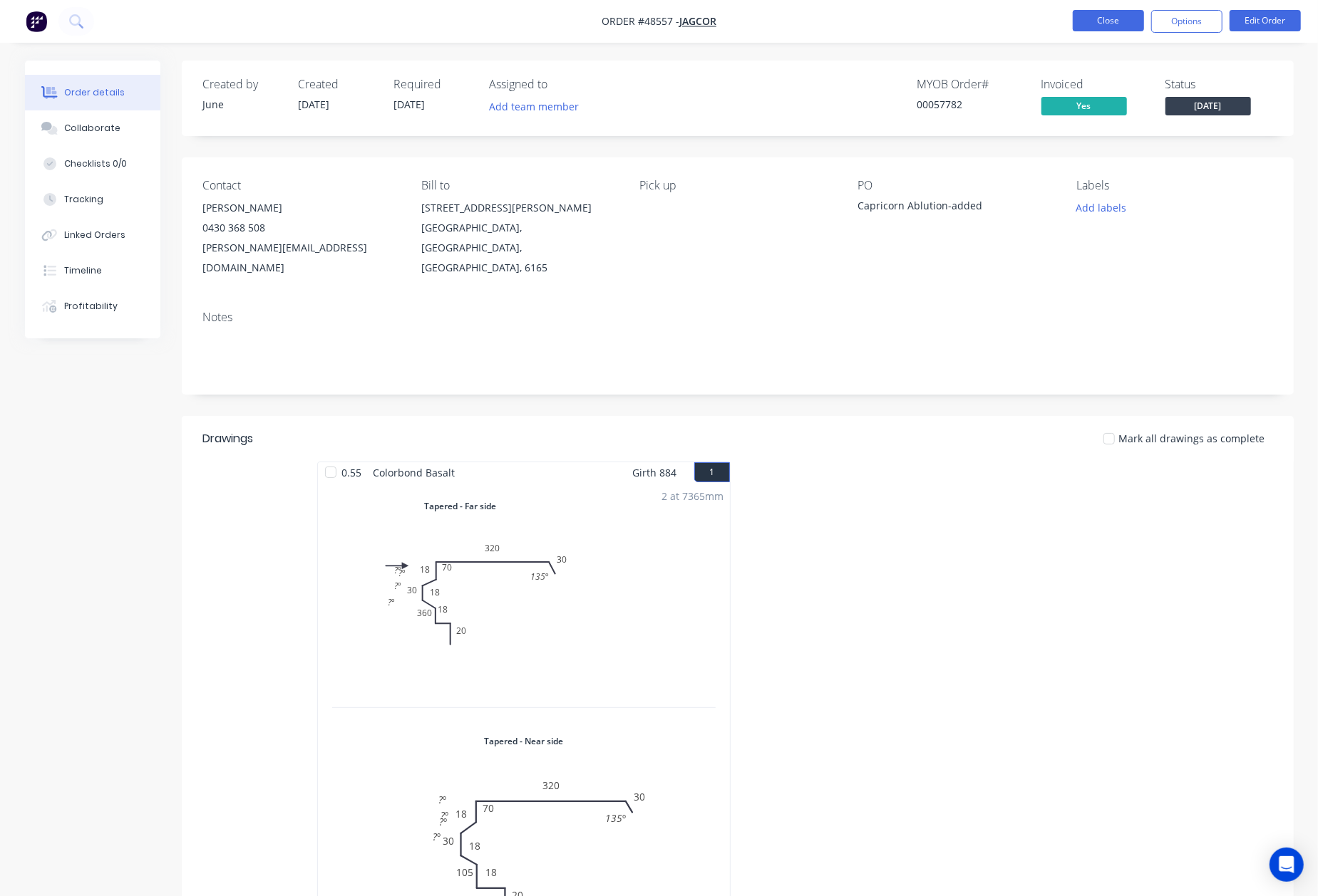
click at [1102, 18] on button "Close" at bounding box center [1108, 20] width 72 height 21
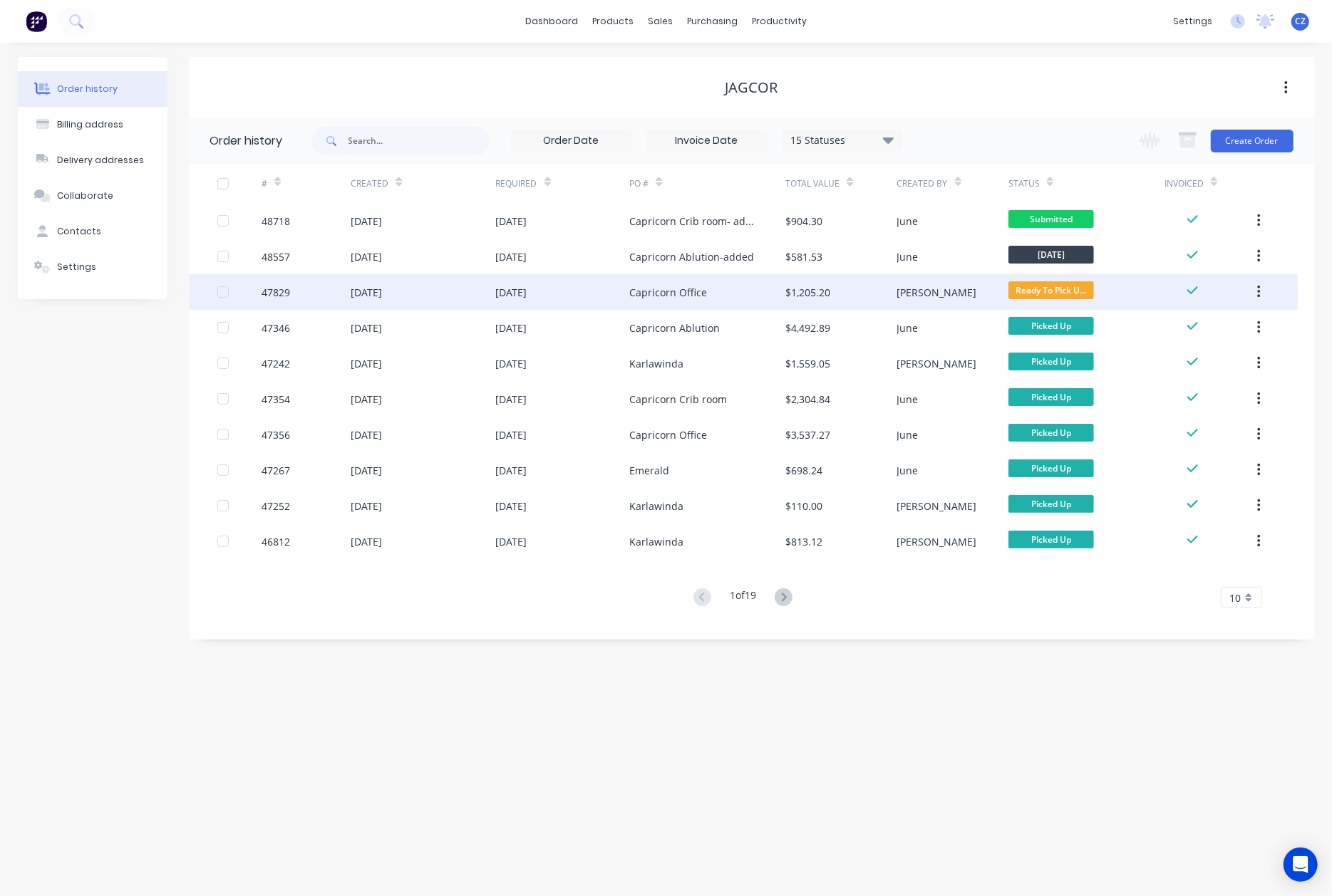
click at [713, 296] on div "Capricorn Office" at bounding box center [707, 292] width 156 height 35
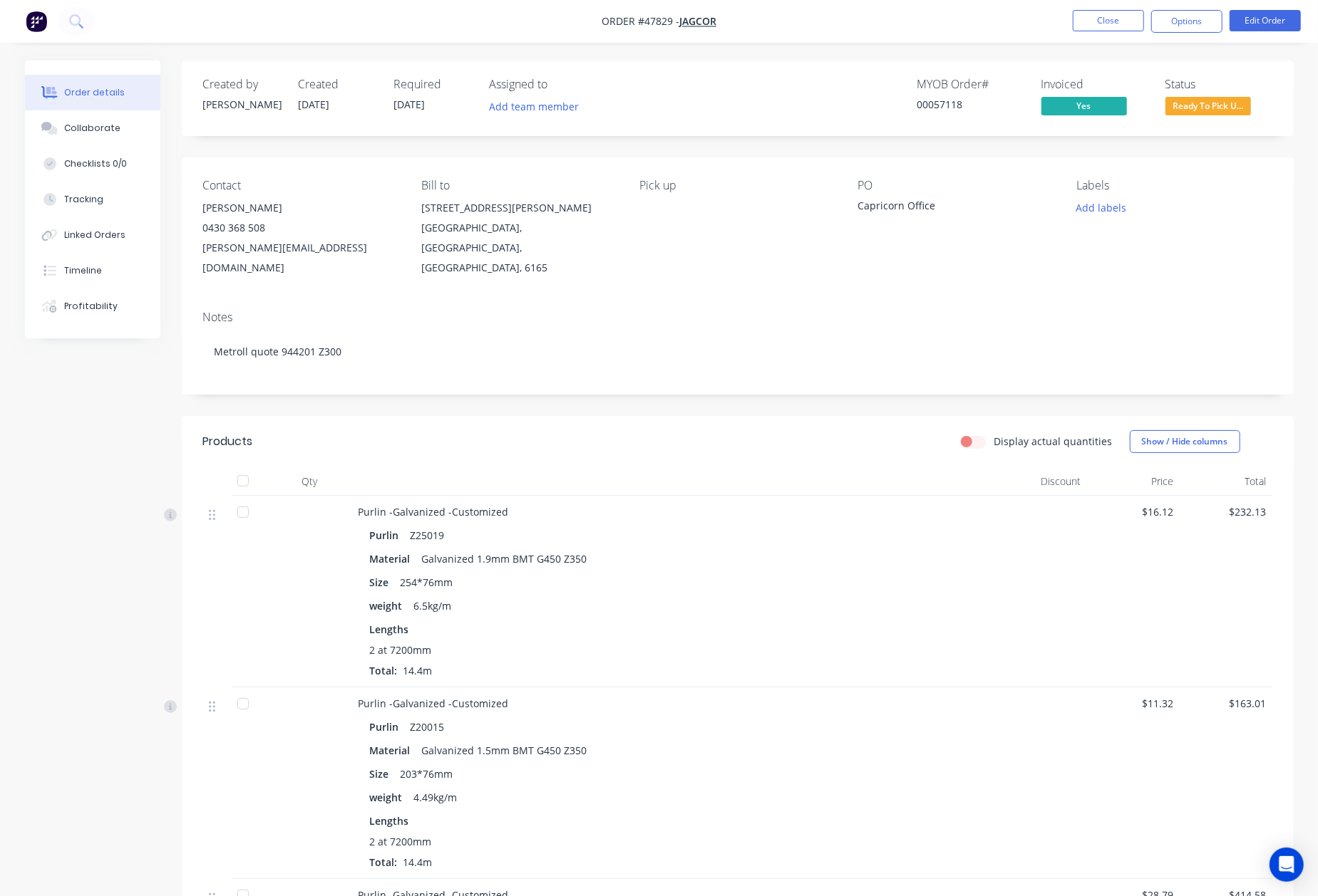
click at [1246, 115] on span "Ready To Pick U..." at bounding box center [1207, 105] width 85 height 18
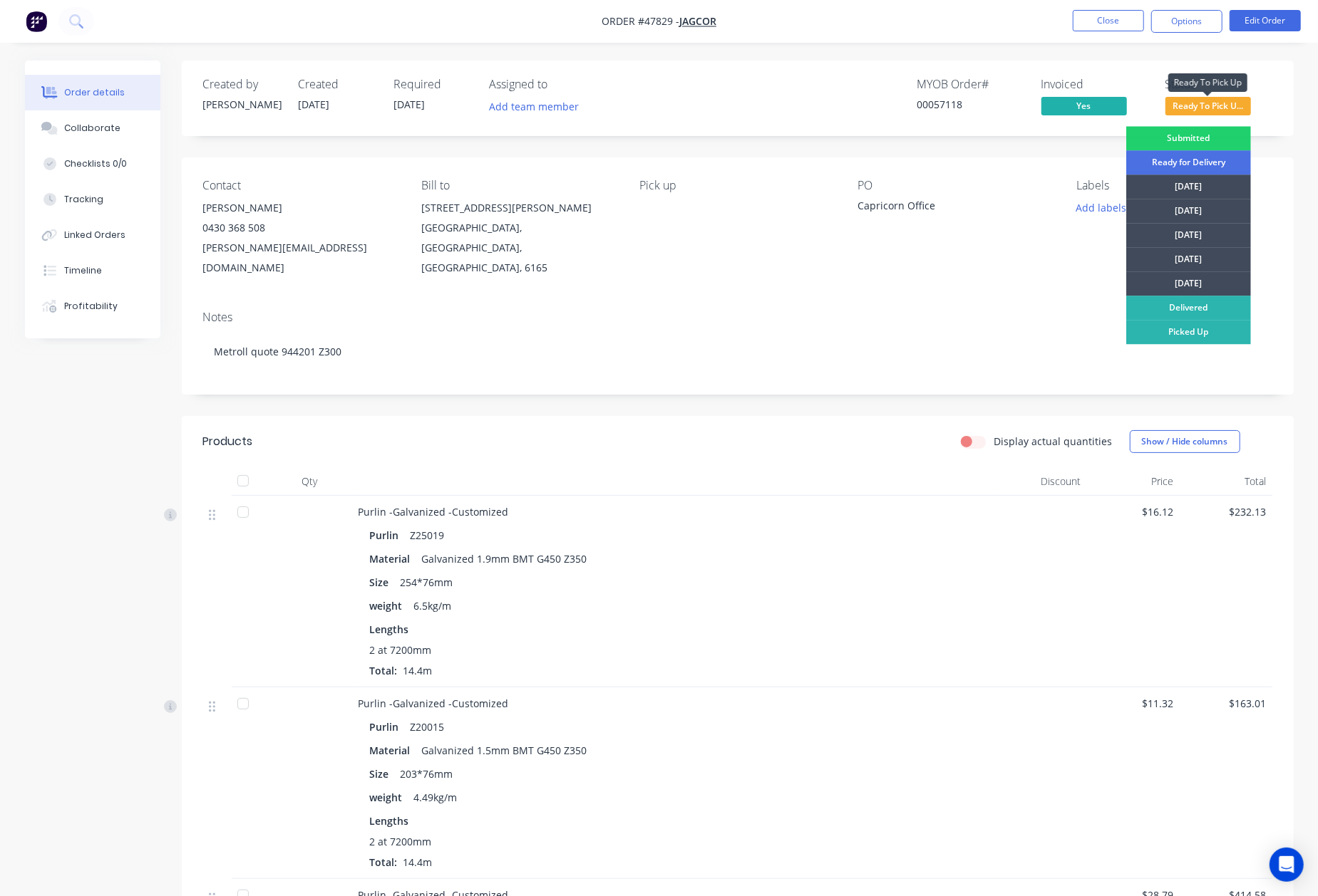
click at [1240, 116] on button "Ready To Pick U..." at bounding box center [1207, 107] width 85 height 21
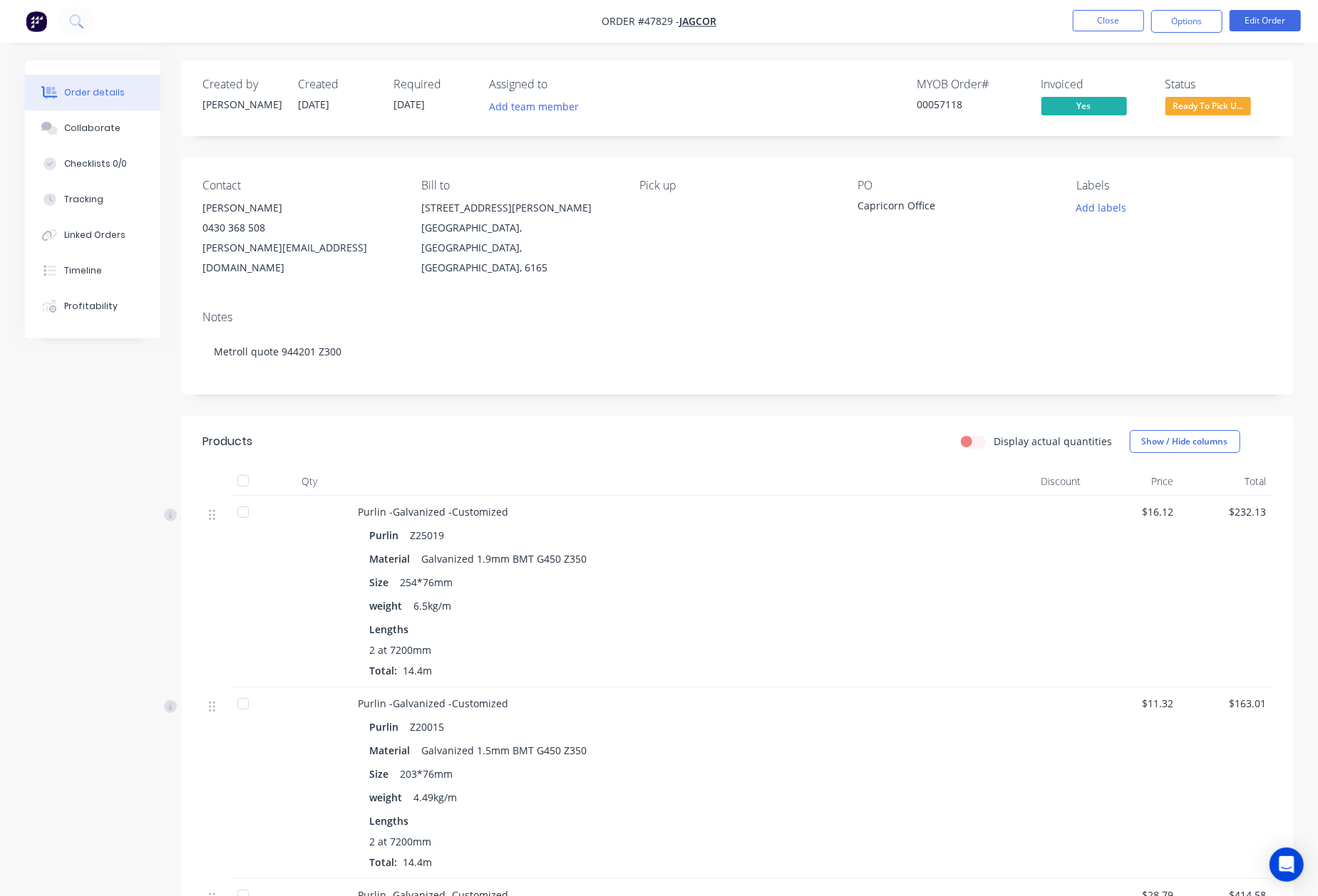
click at [1235, 114] on button "Ready To Pick U..." at bounding box center [1207, 107] width 85 height 21
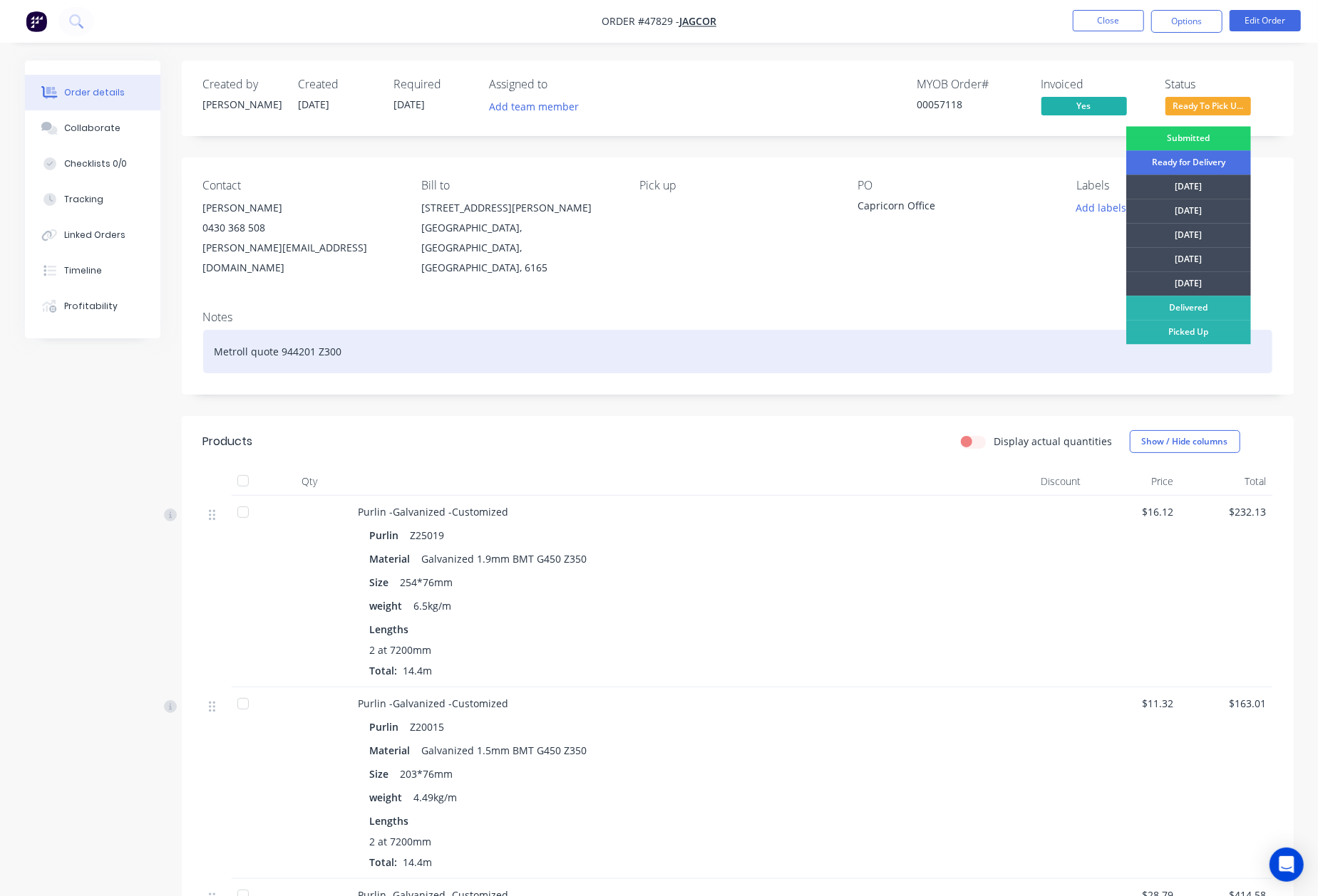
click at [1206, 325] on div "Picked Up" at bounding box center [1188, 332] width 124 height 24
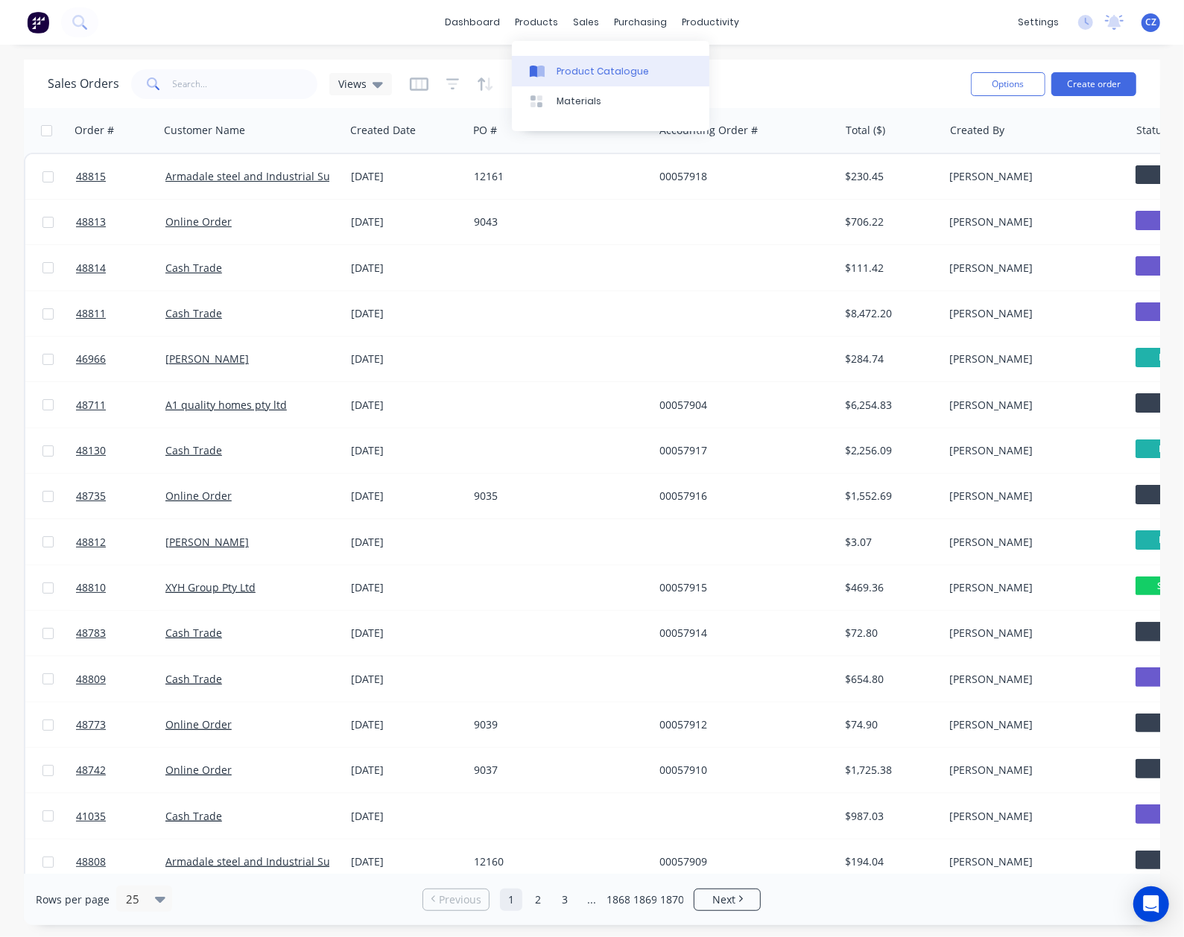
click at [579, 65] on div "Product Catalogue" at bounding box center [603, 71] width 92 height 13
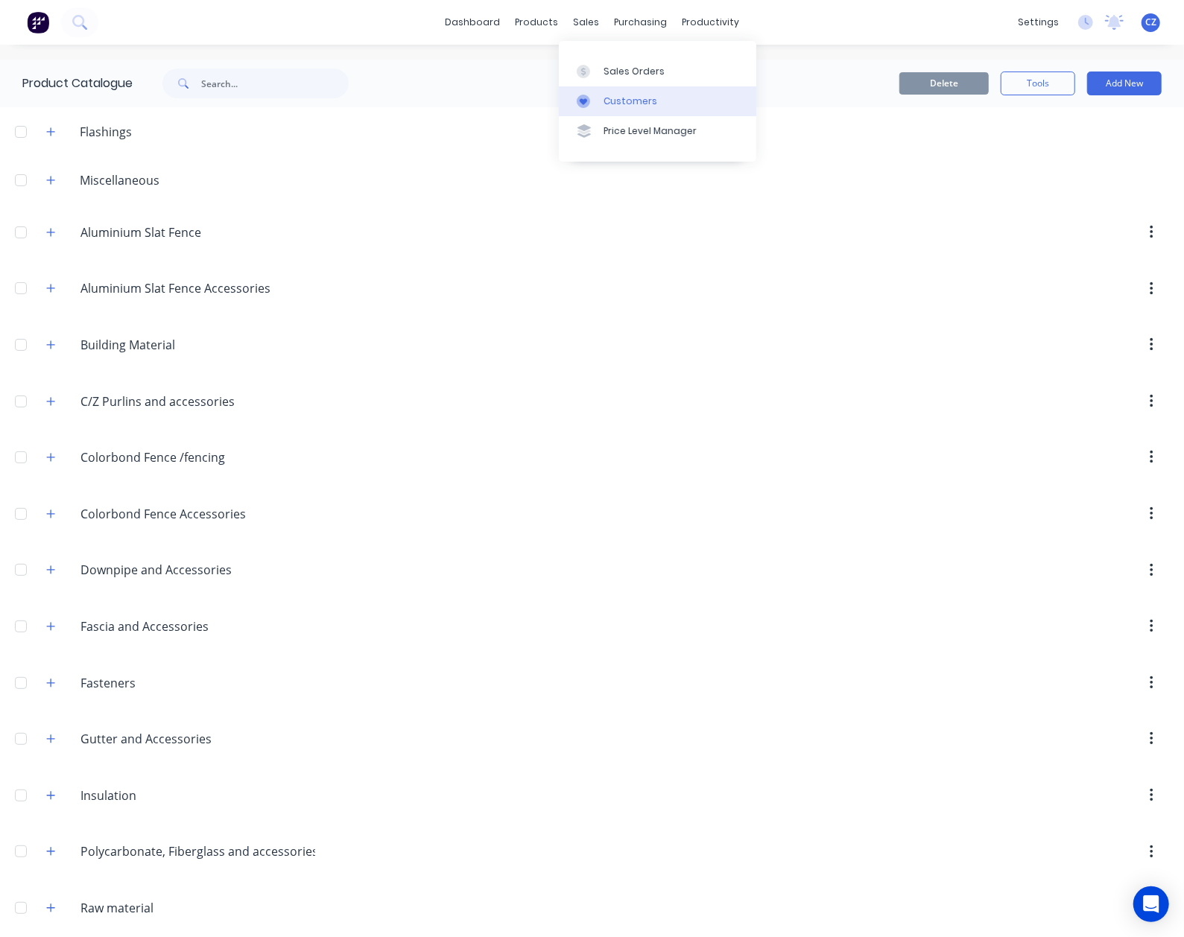
click at [612, 102] on div "Customers" at bounding box center [630, 101] width 54 height 13
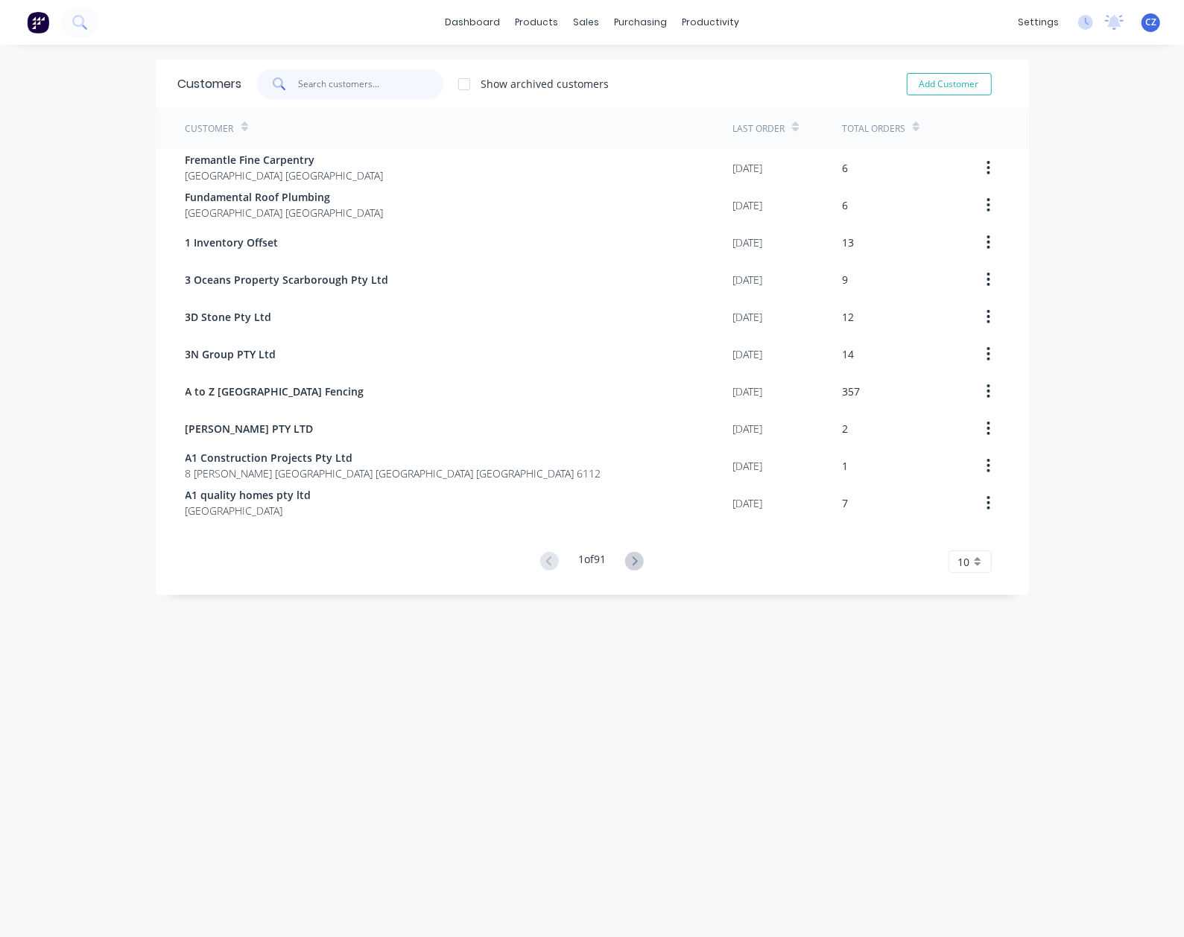
click at [362, 87] on input "text" at bounding box center [370, 84] width 145 height 30
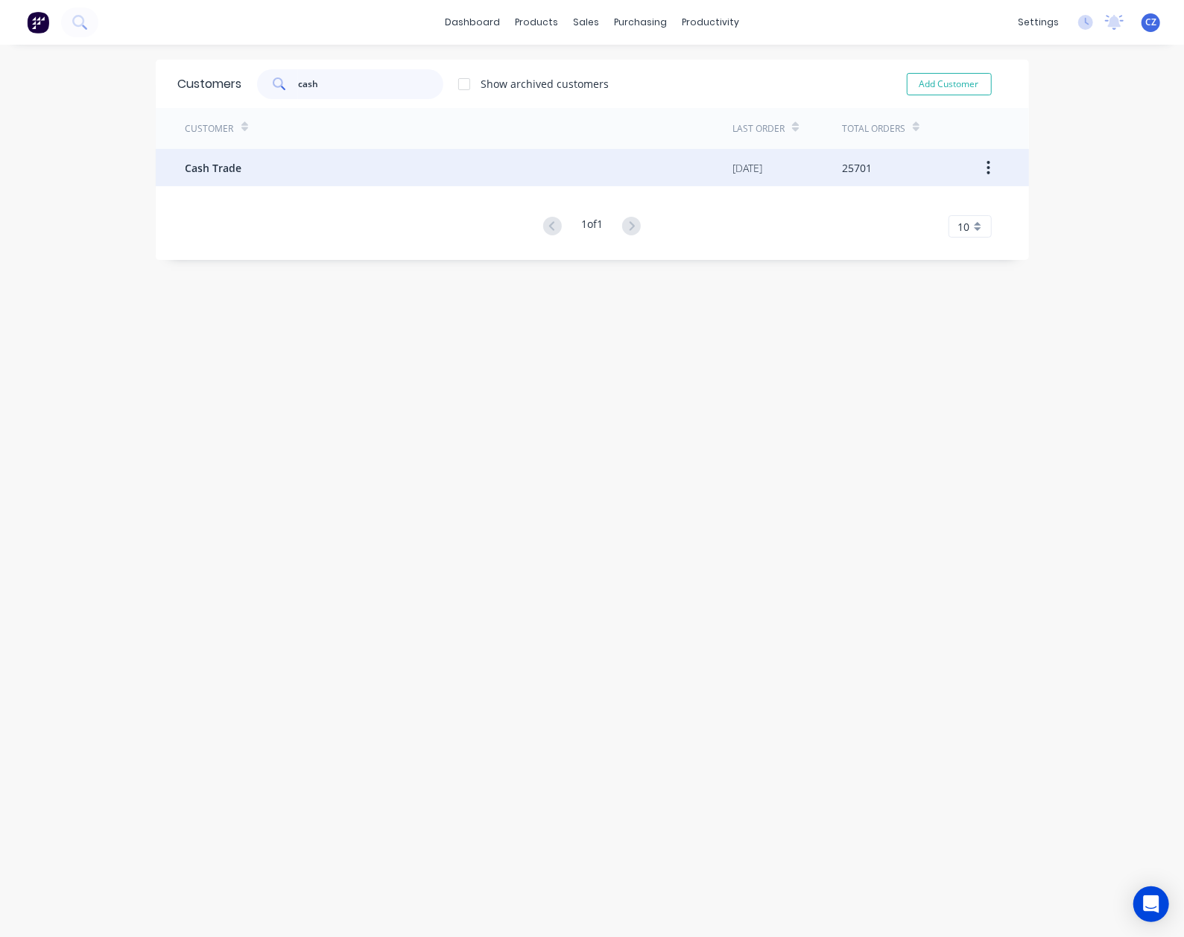
type input "cash"
click at [343, 174] on div "Cash Trade" at bounding box center [460, 167] width 548 height 37
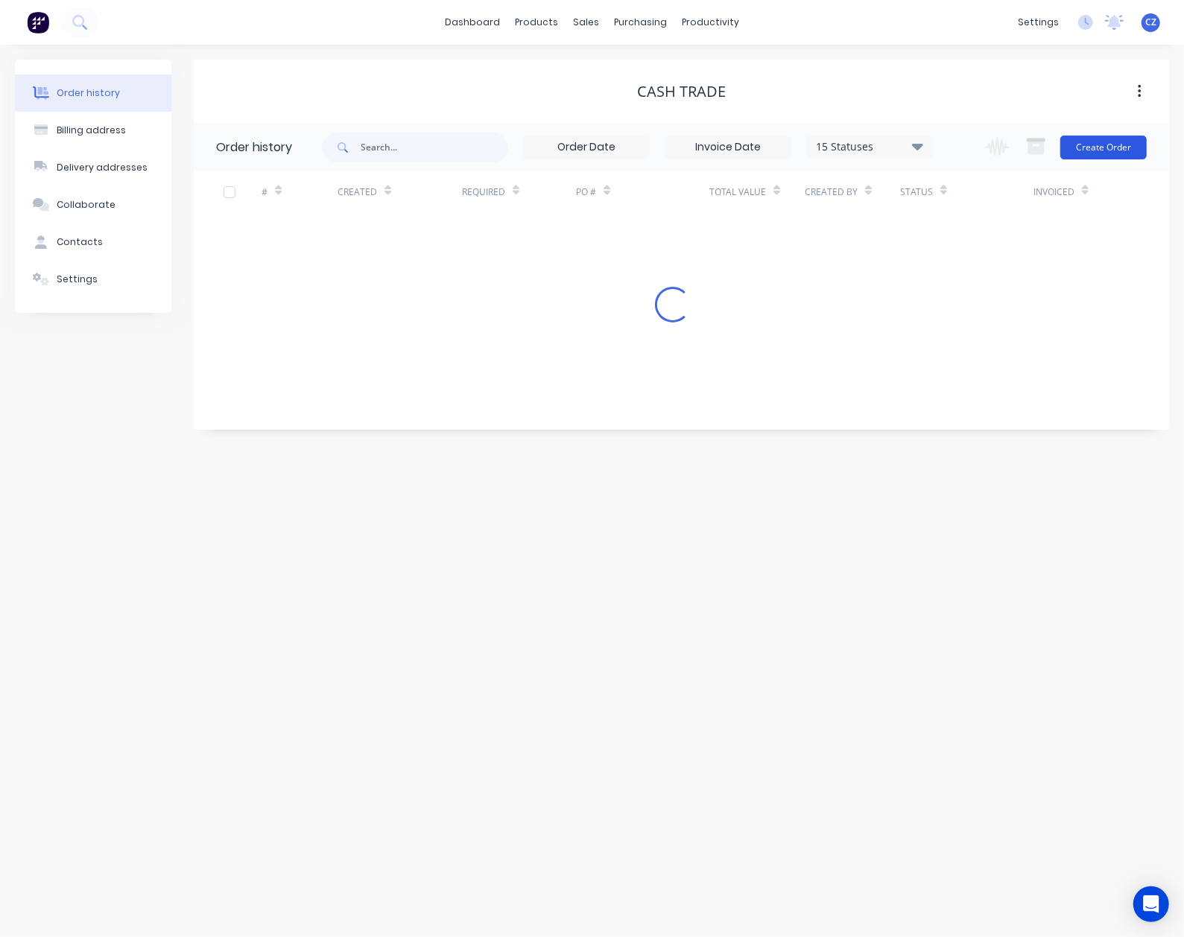
click at [1095, 145] on button "Create Order" at bounding box center [1103, 148] width 86 height 24
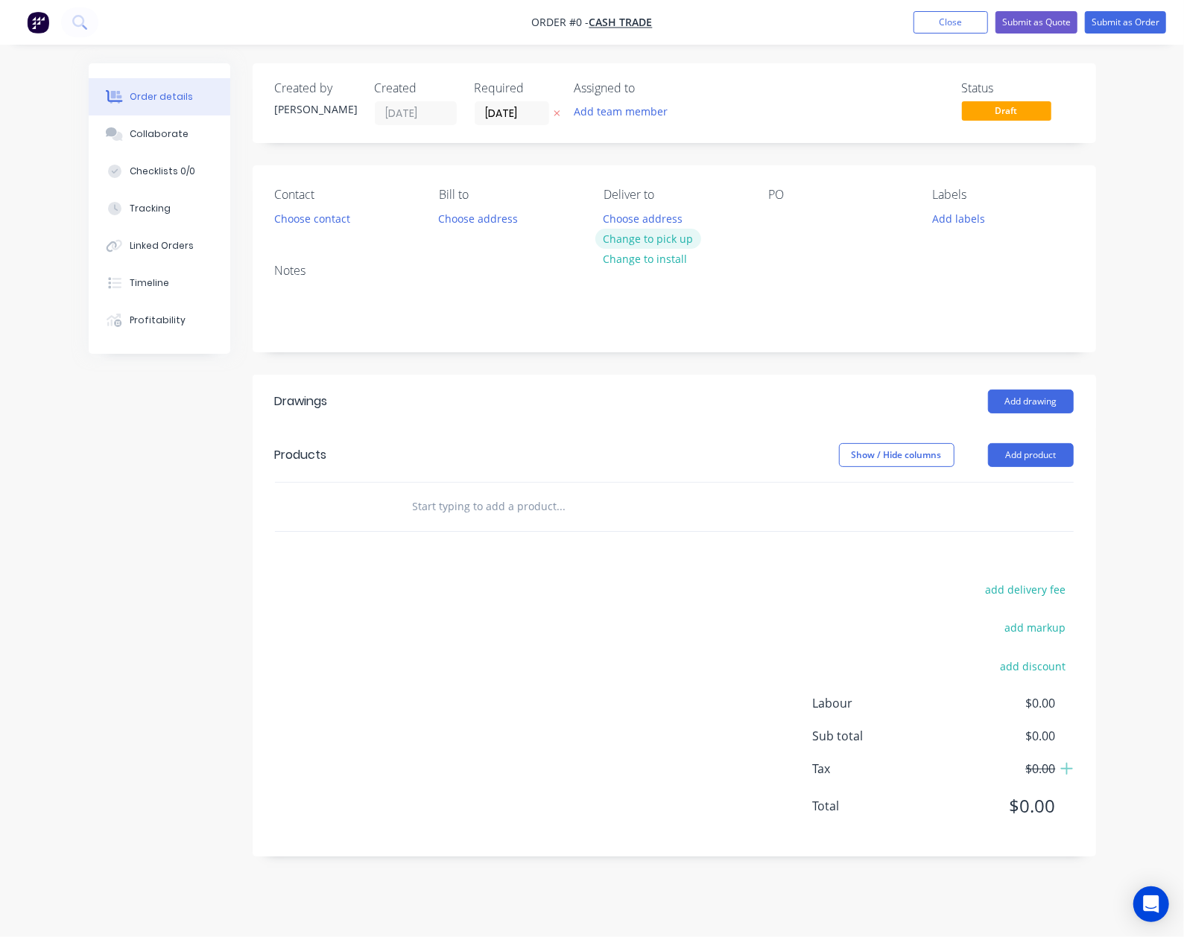
click at [651, 236] on button "Change to pick up" at bounding box center [648, 239] width 106 height 20
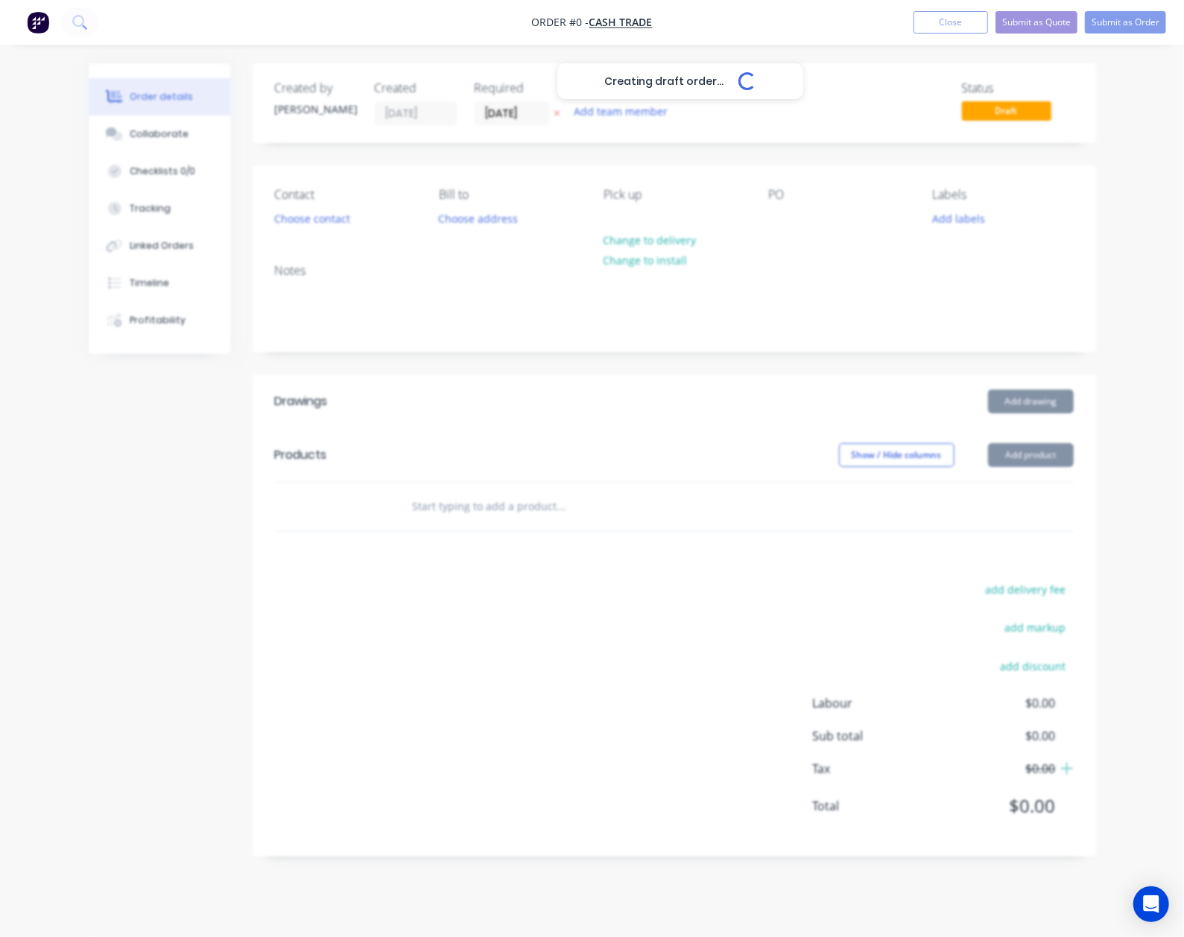
click at [319, 221] on div "Creating draft order... Loading..." at bounding box center [681, 531] width 1184 height 937
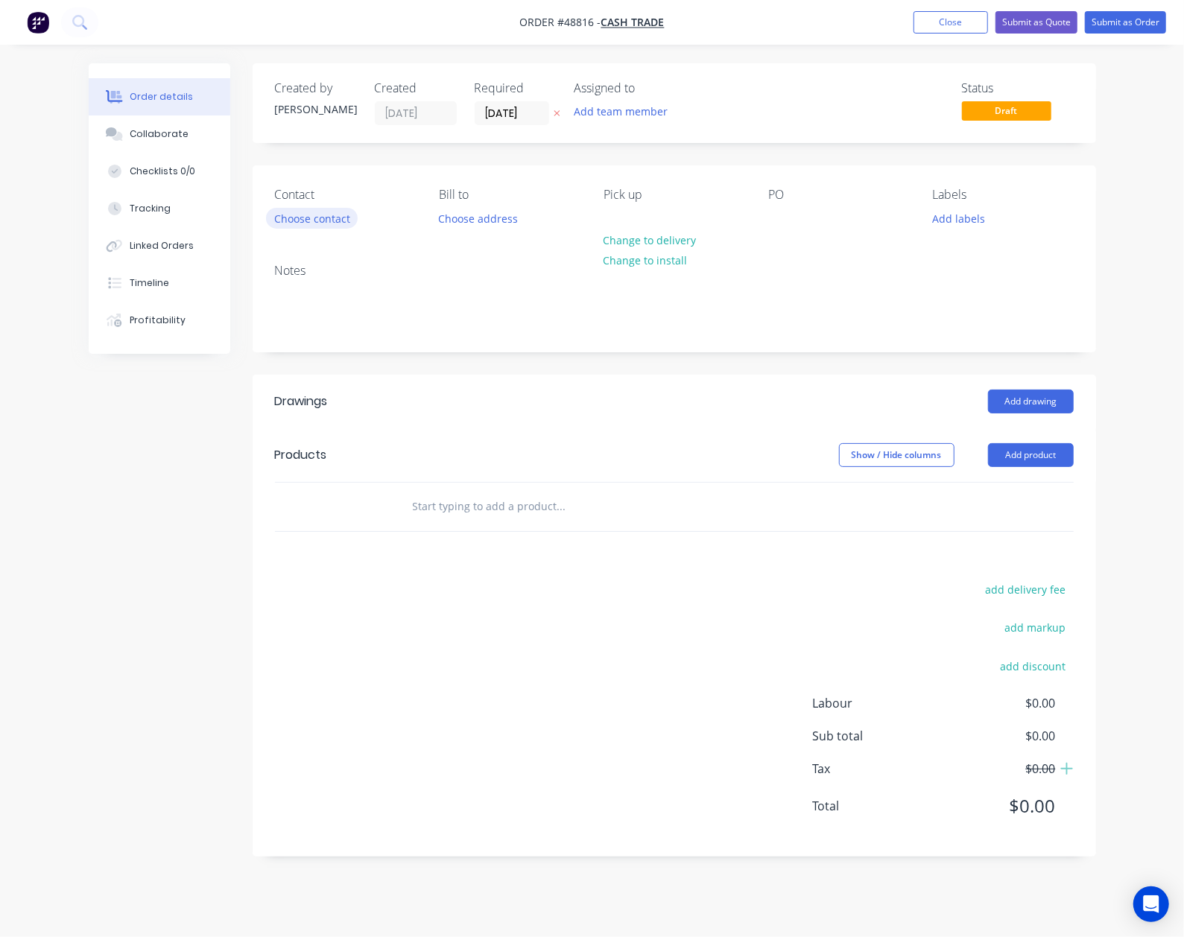
click at [328, 218] on button "Choose contact" at bounding box center [312, 218] width 92 height 20
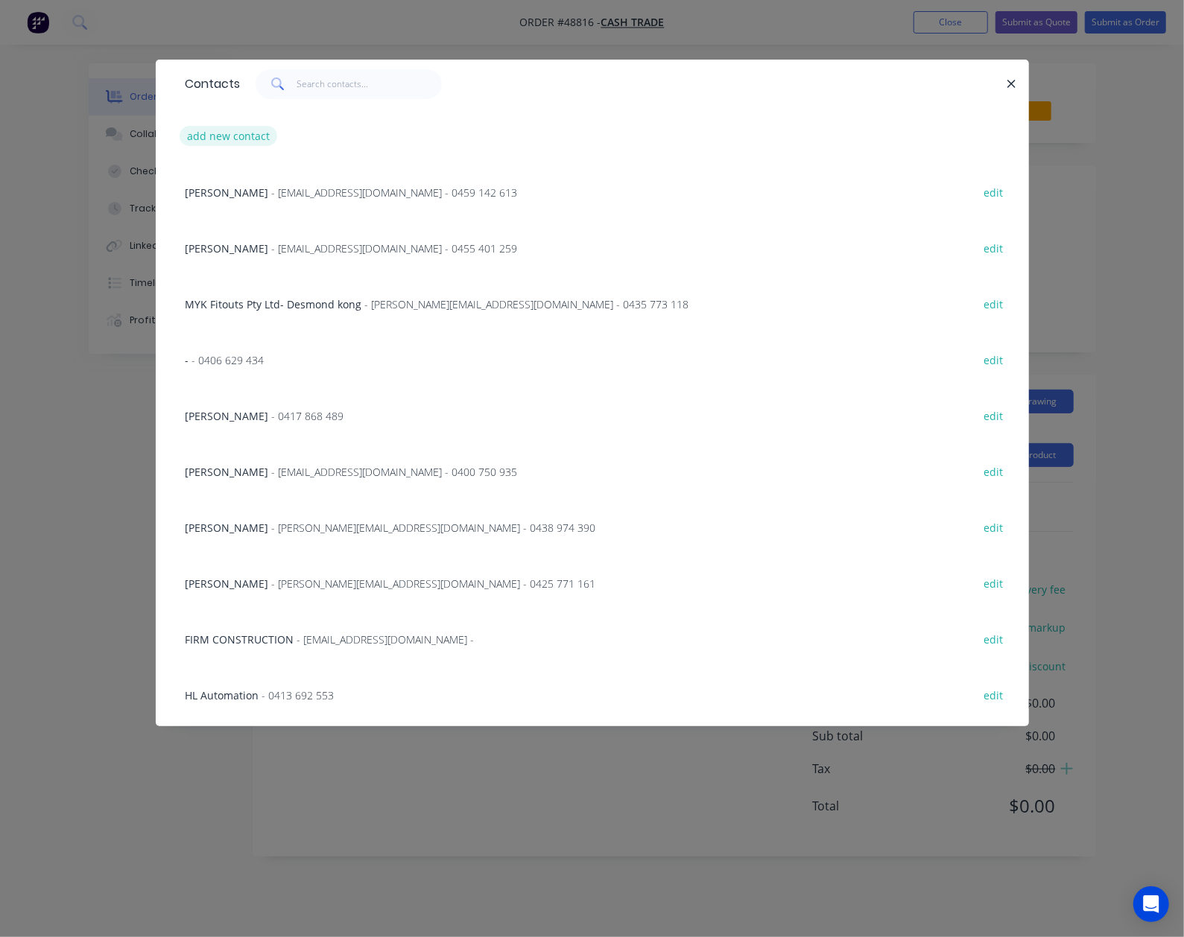
click at [204, 139] on button "add new contact" at bounding box center [229, 136] width 98 height 20
select select "AU"
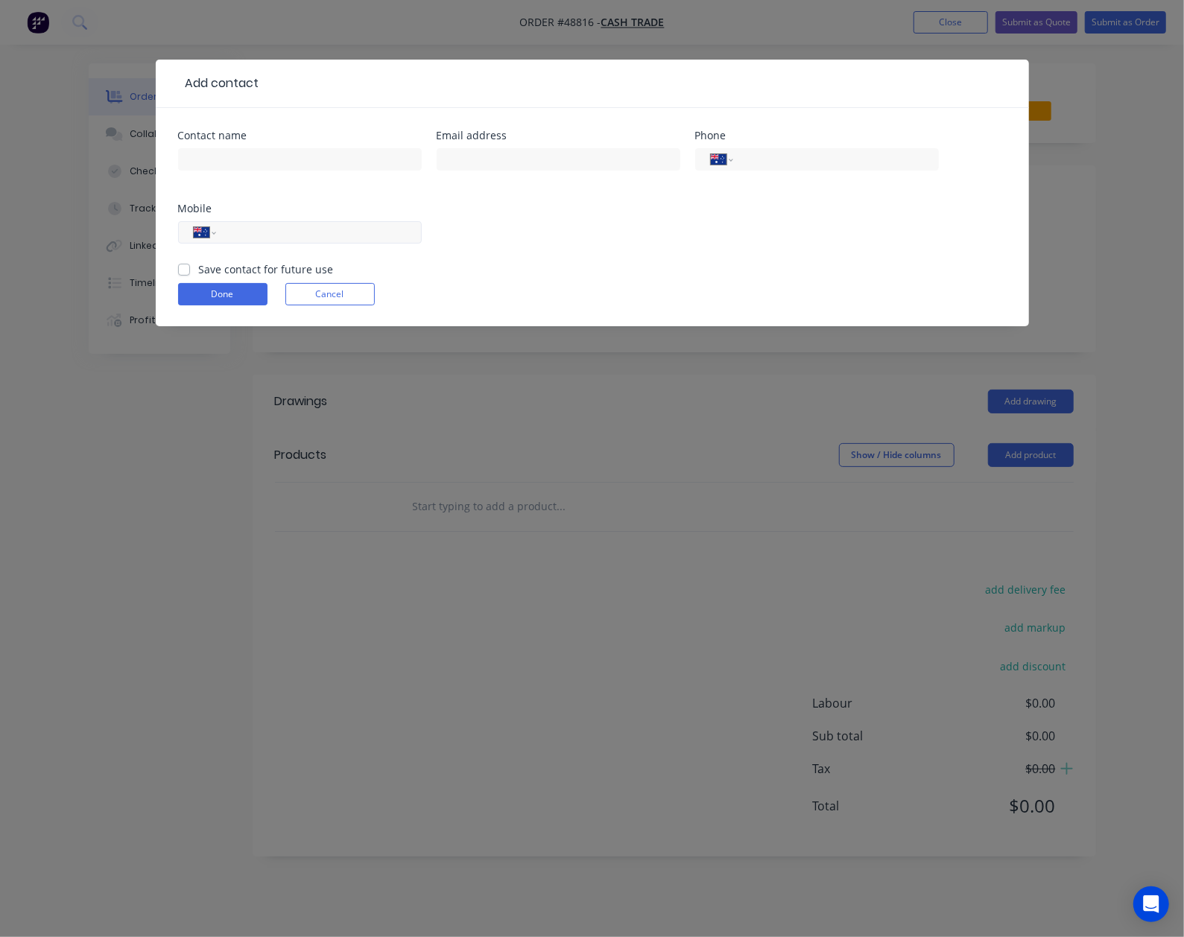
click at [322, 240] on input "tel" at bounding box center [315, 232] width 179 height 17
click at [322, 235] on input "tel" at bounding box center [315, 232] width 179 height 17
paste input "92"
type input "92"
click at [605, 237] on div "Contact name Email address Phone International Afghanistan Åland Islands Albani…" at bounding box center [592, 195] width 829 height 131
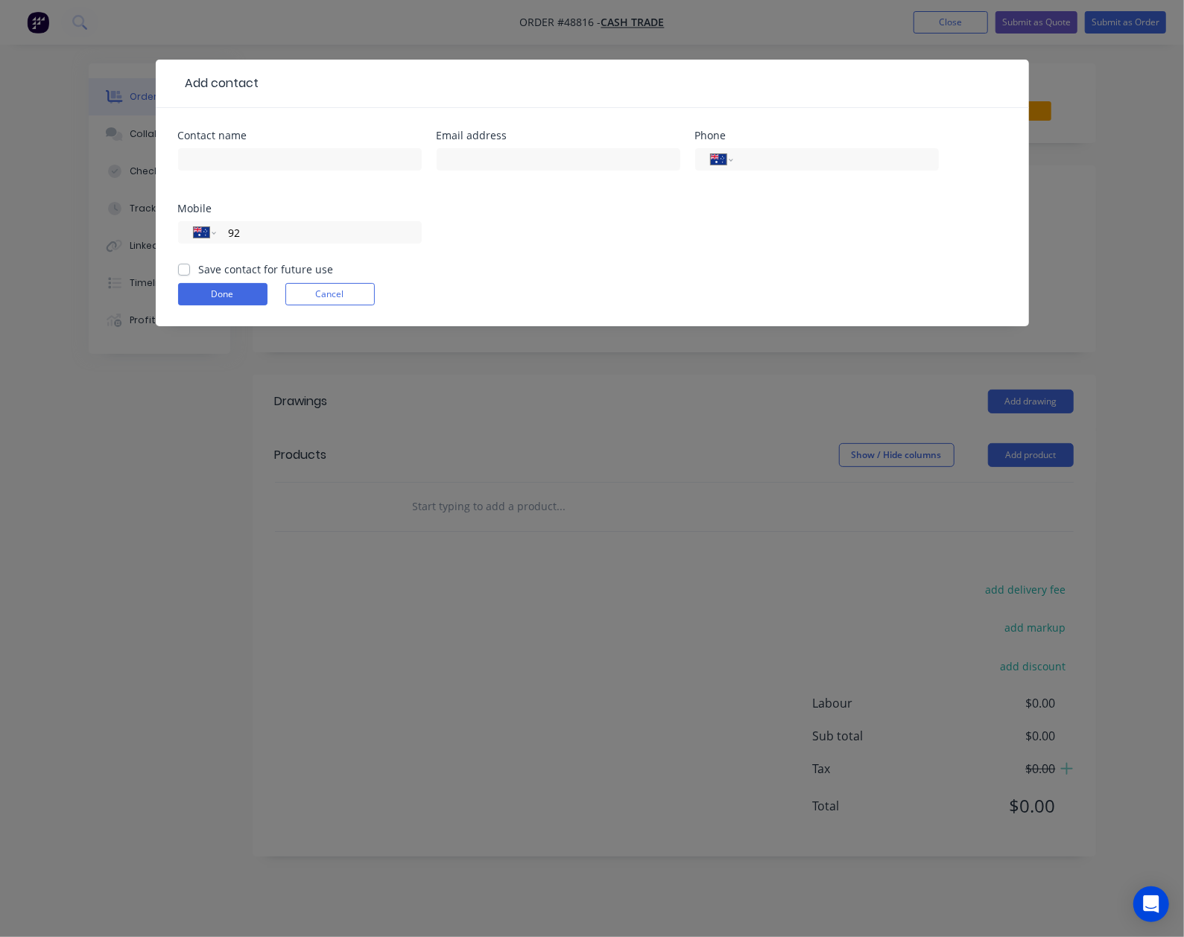
drag, startPoint x: 294, startPoint y: 229, endPoint x: 111, endPoint y: 235, distance: 182.6
click at [111, 235] on div "Add contact Contact name Email address Phone International Afghanistan Åland Is…" at bounding box center [592, 468] width 1184 height 937
click at [334, 232] on input "tel" at bounding box center [315, 232] width 179 height 17
paste input "0401 015 379"
type input "0401 015 379"
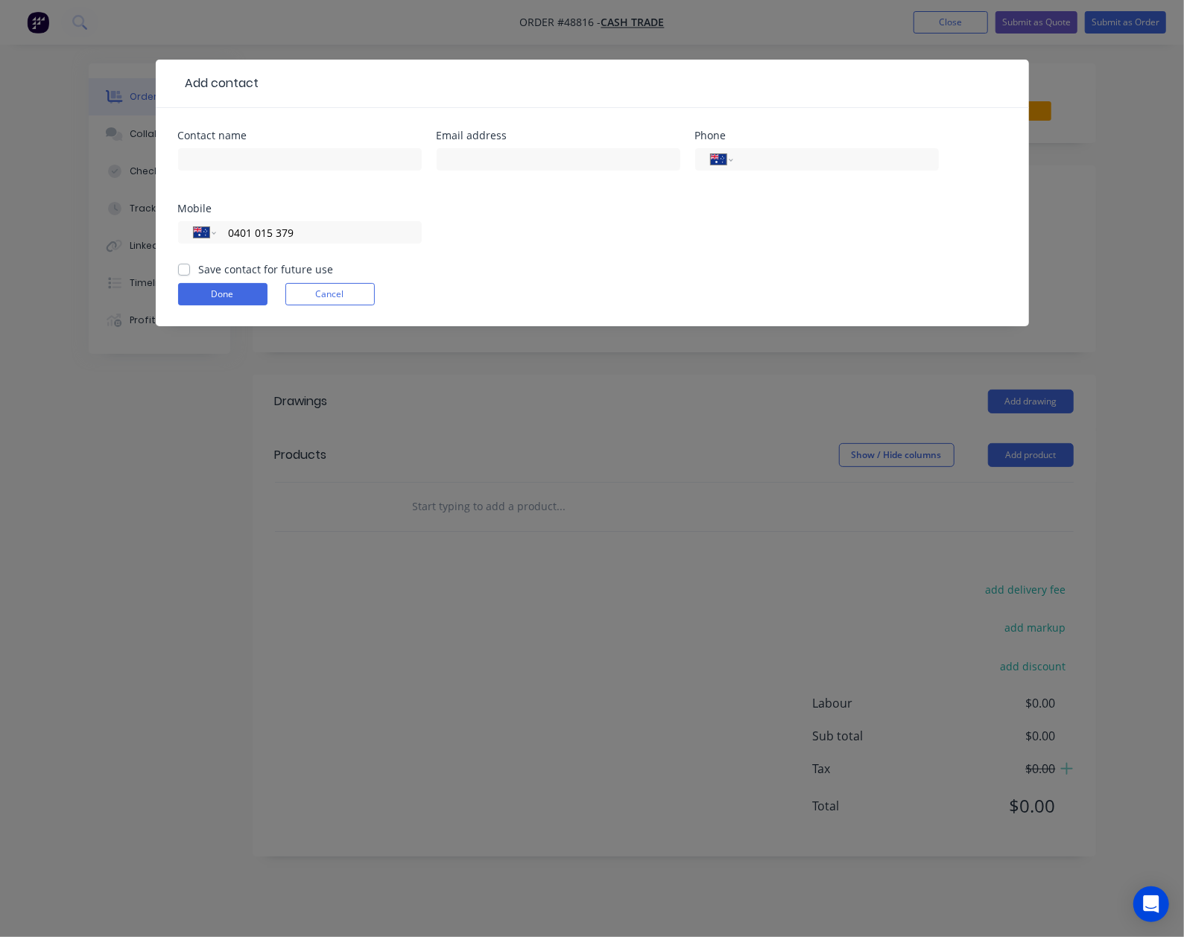
click at [574, 238] on div "Contact name Email address Phone International [GEOGRAPHIC_DATA] [GEOGRAPHIC_DA…" at bounding box center [592, 195] width 829 height 131
click at [541, 156] on input "text" at bounding box center [559, 159] width 244 height 22
paste input "krystal.mckenzie92@gmail.com"
type input "krystal.mckenzie92@gmail.com"
click at [191, 151] on input "text" at bounding box center [300, 159] width 244 height 22
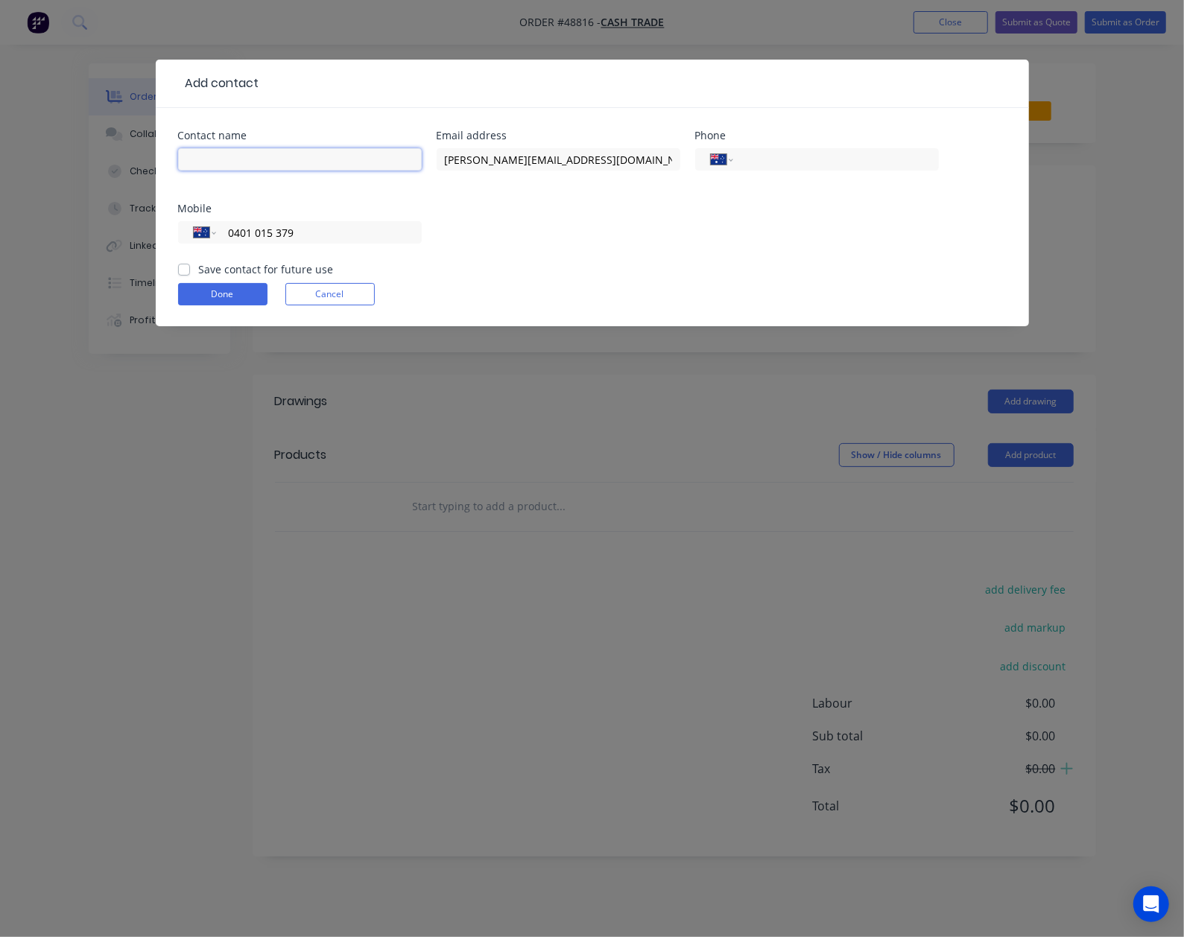
click at [204, 162] on input "text" at bounding box center [300, 159] width 244 height 22
paste input "Krystal Mckenzie"
type input "Krystal Mckenzie"
click at [199, 271] on label "Save contact for future use" at bounding box center [266, 270] width 135 height 16
click at [180, 271] on input "Save contact for future use" at bounding box center [184, 269] width 12 height 14
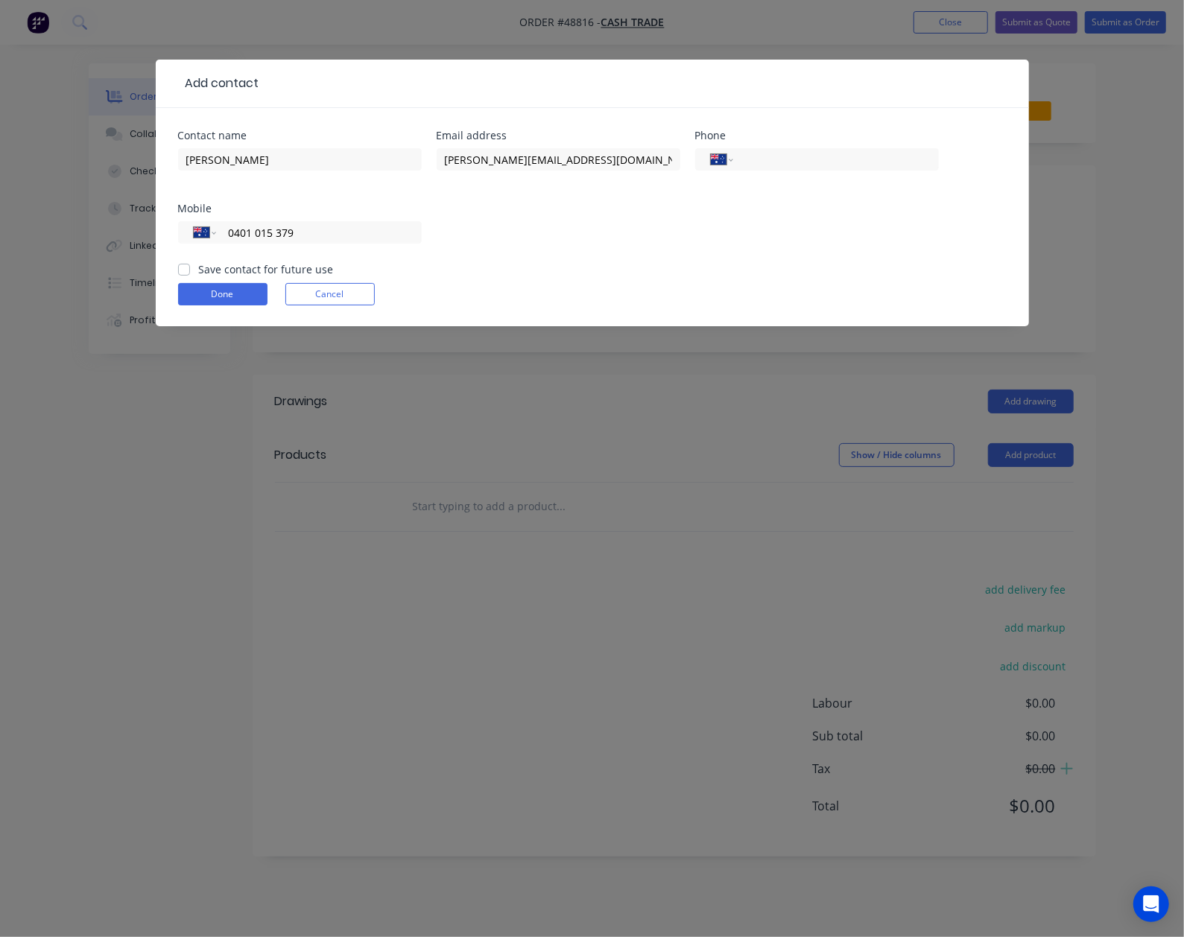
checkbox input "true"
click at [200, 292] on button "Done" at bounding box center [222, 294] width 89 height 22
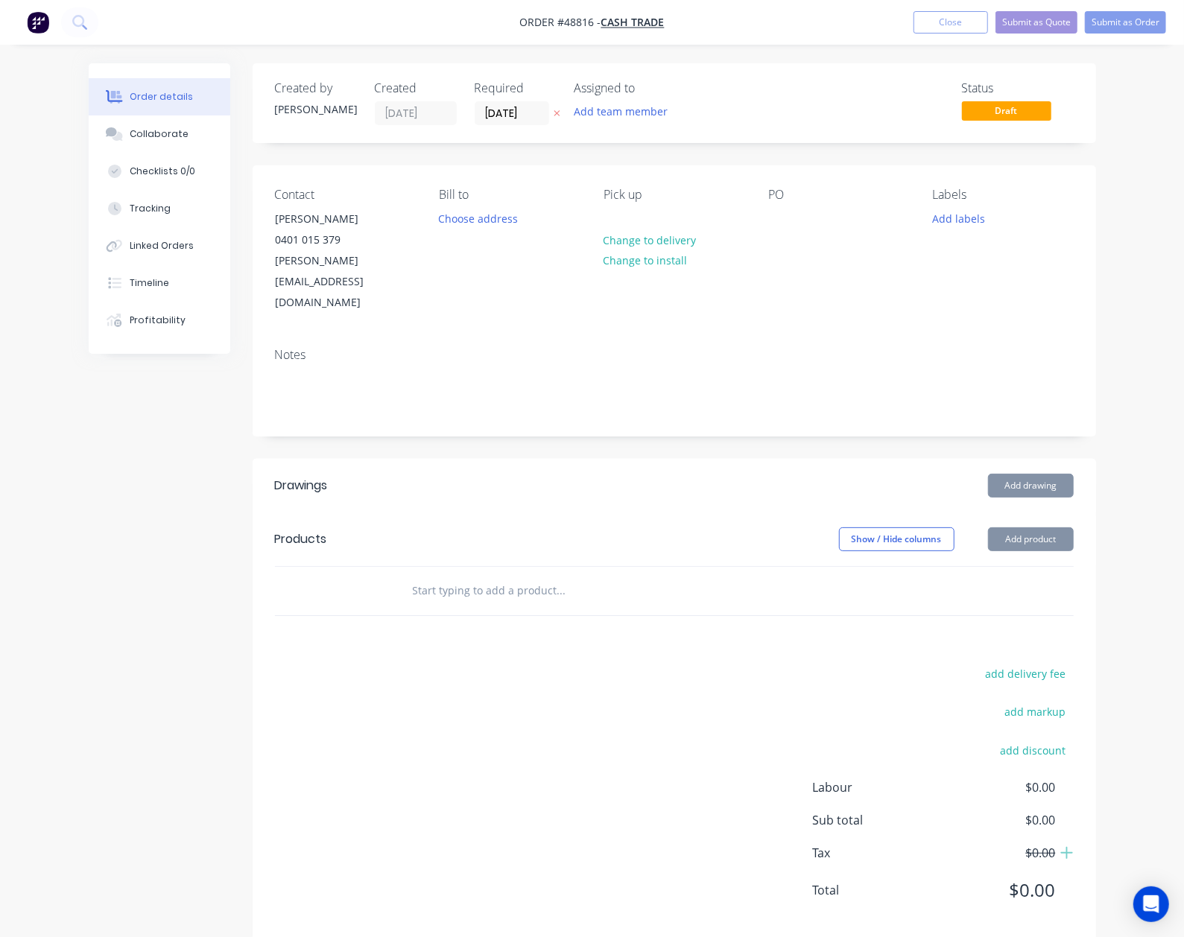
click at [141, 504] on div "Created by Cathy Created 03/09/25 Required 03/09/25 Assigned to Add team member…" at bounding box center [592, 513] width 1007 height 900
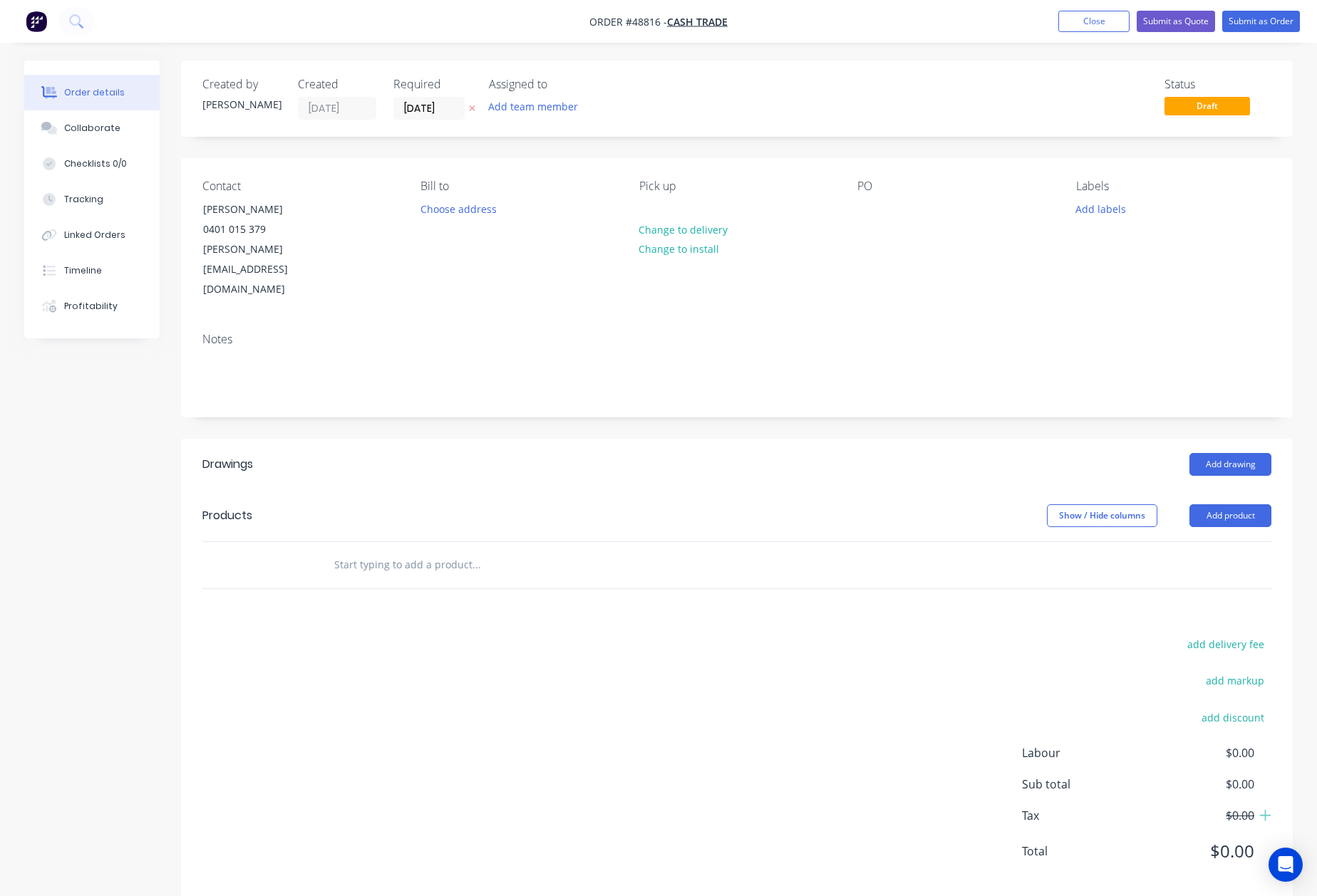
click at [616, 453] on div "Add drawing" at bounding box center [850, 465] width 842 height 23
click at [840, 492] on header "Products Show / Hide columns Add product" at bounding box center [736, 516] width 1111 height 52
click at [1131, 505] on button "Add product" at bounding box center [1231, 516] width 82 height 23
click at [1131, 541] on div "Product catalogue" at bounding box center [1203, 552] width 110 height 21
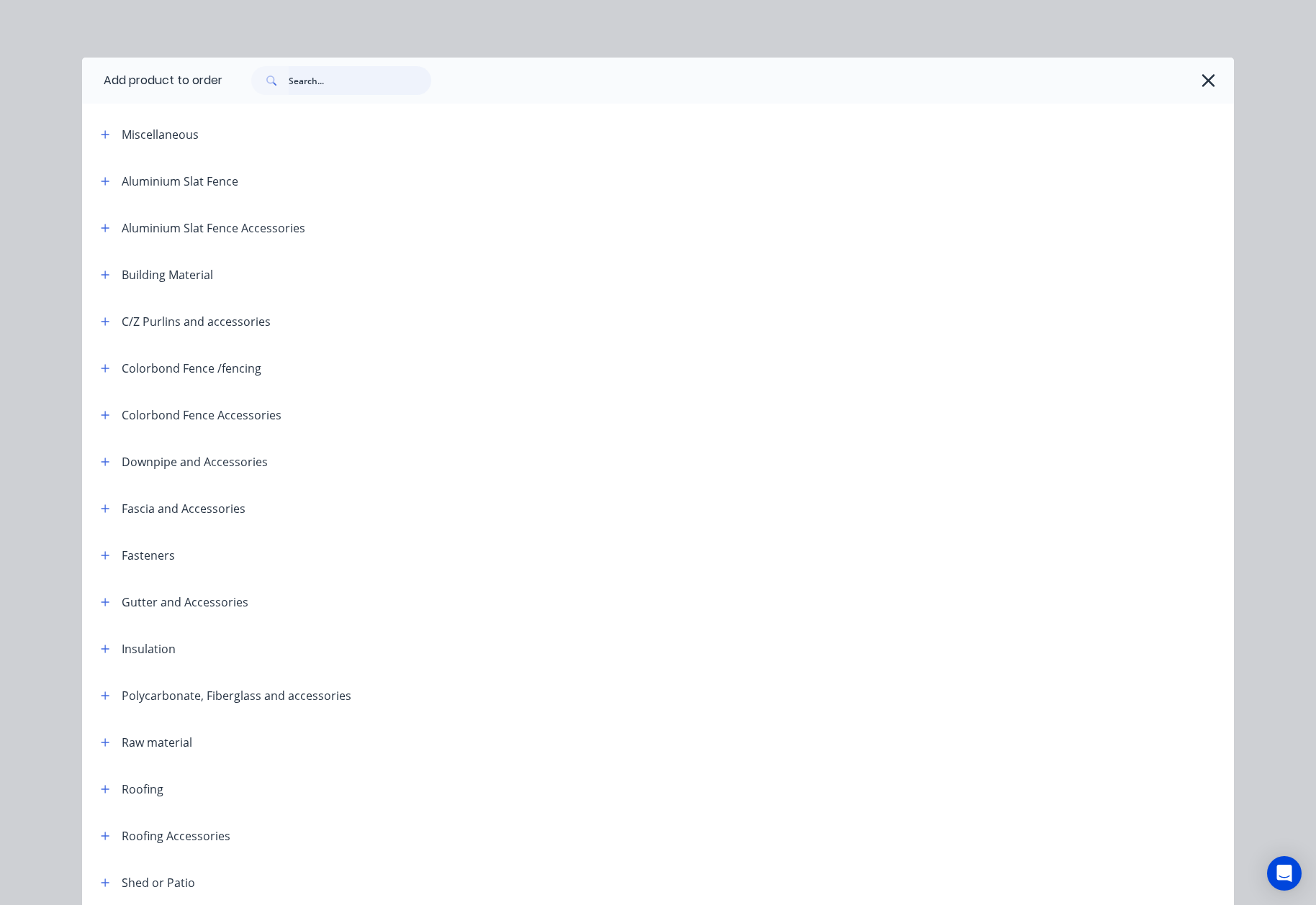
click at [337, 72] on input "text" at bounding box center [360, 81] width 143 height 29
type input "sheet"
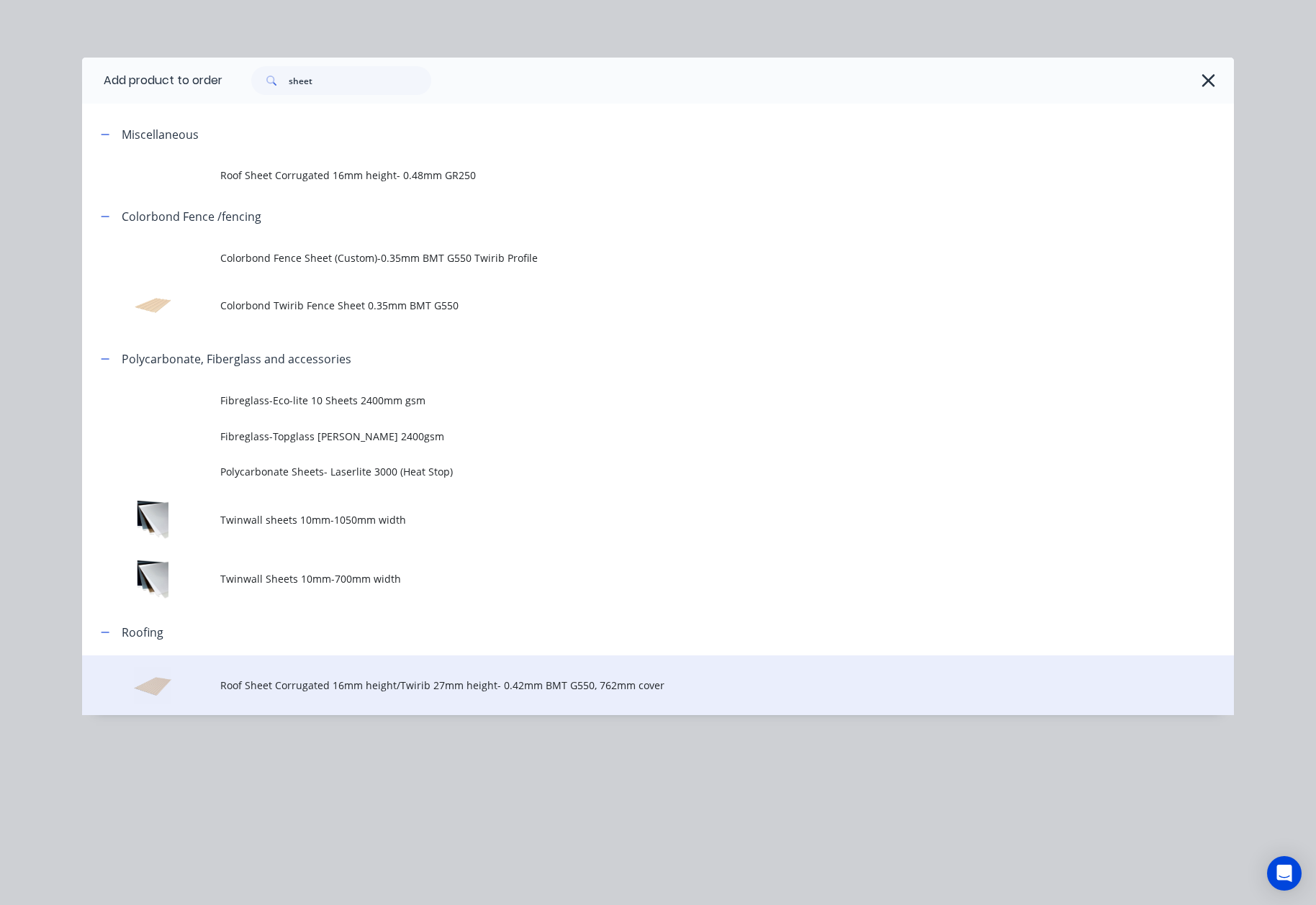
click at [406, 687] on span "Roof Sheet Corrugated 16mm height/Twirib 27mm height- 0.42mm BMT G550, 762mm co…" at bounding box center [625, 686] width 811 height 15
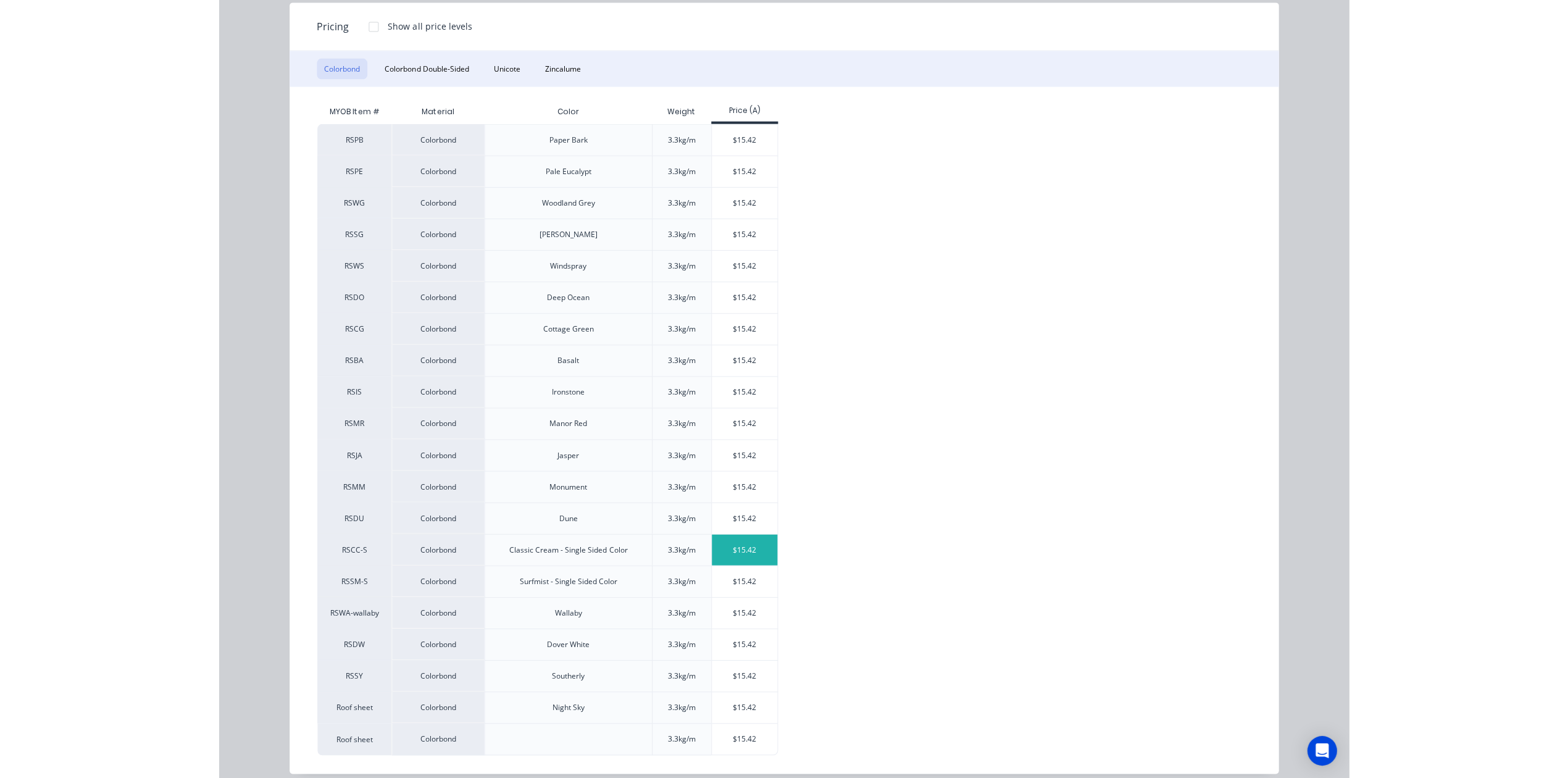
scroll to position [168, 0]
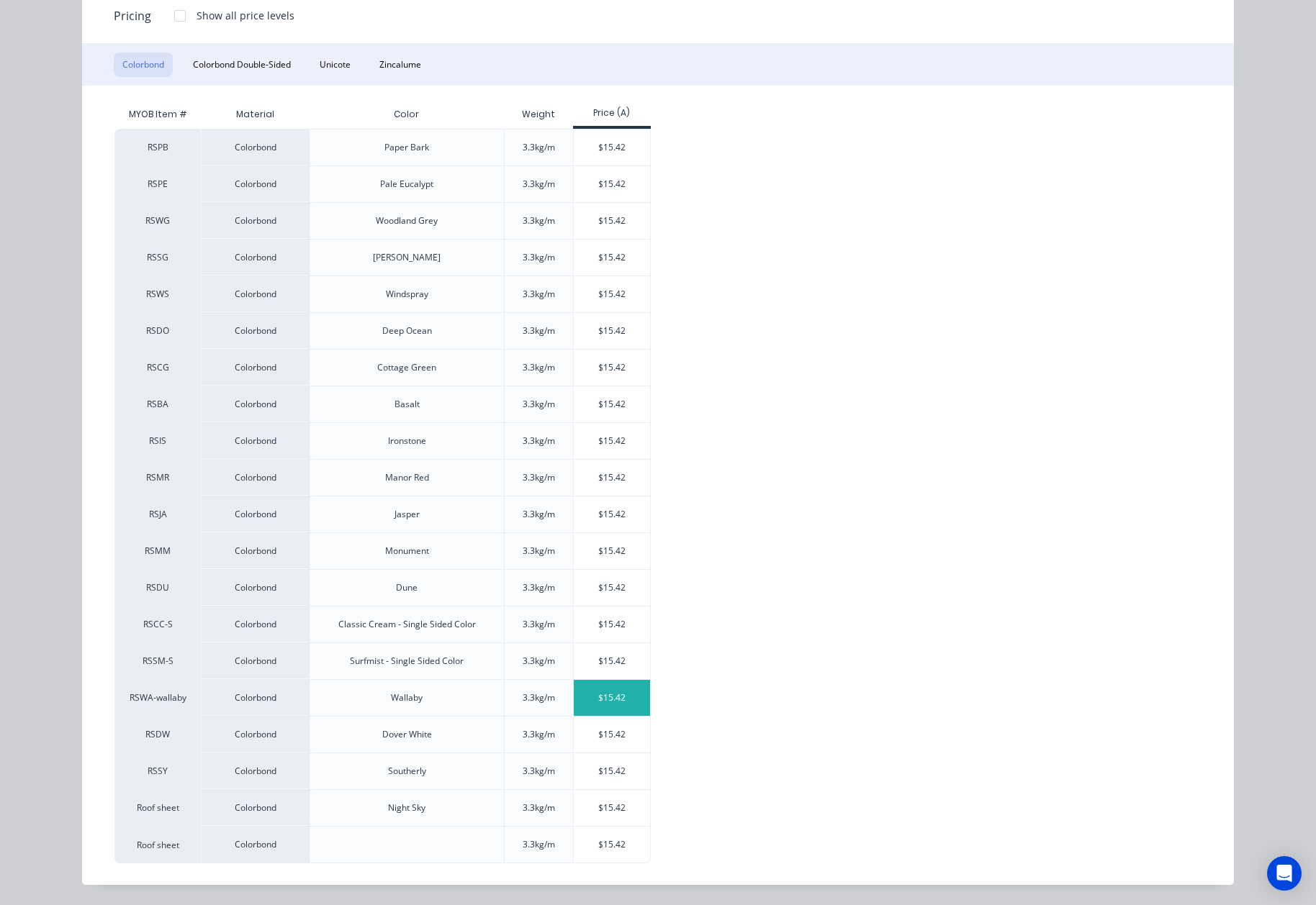
click at [593, 694] on div "$15.42" at bounding box center [613, 697] width 77 height 36
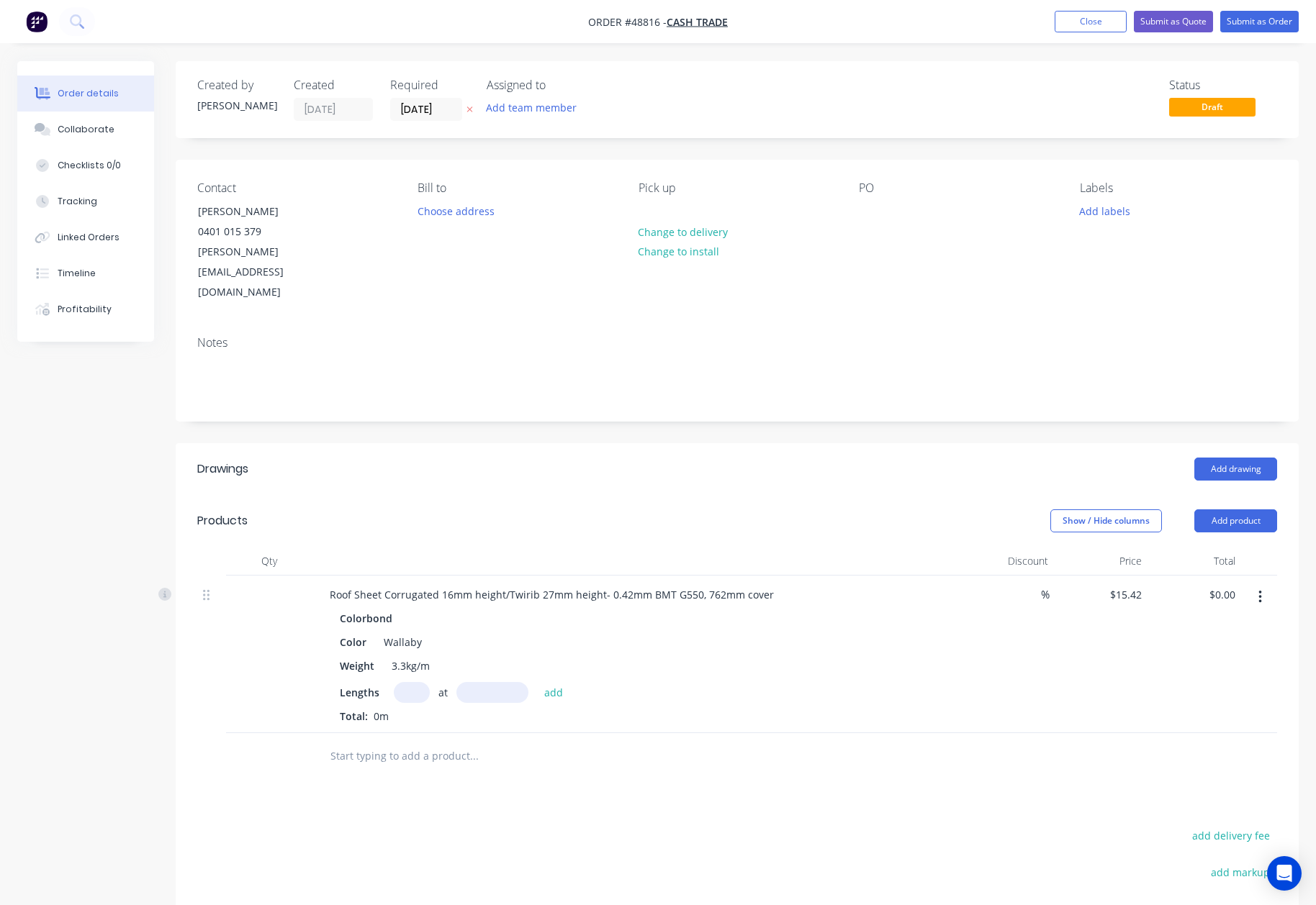
drag, startPoint x: 712, startPoint y: 808, endPoint x: 437, endPoint y: 657, distance: 313.7
click at [415, 682] on input "text" at bounding box center [412, 693] width 36 height 21
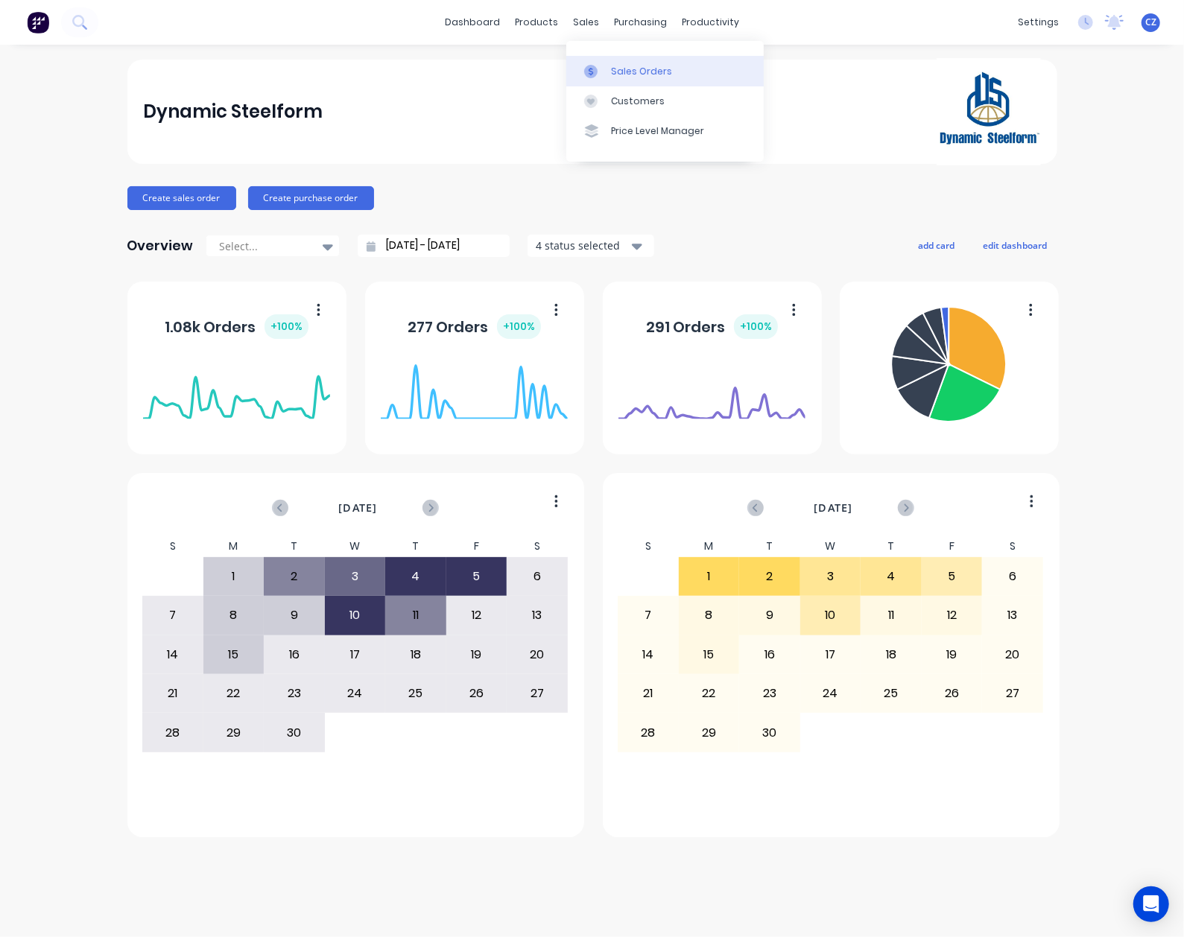
click at [636, 82] on link "Sales Orders" at bounding box center [664, 71] width 197 height 30
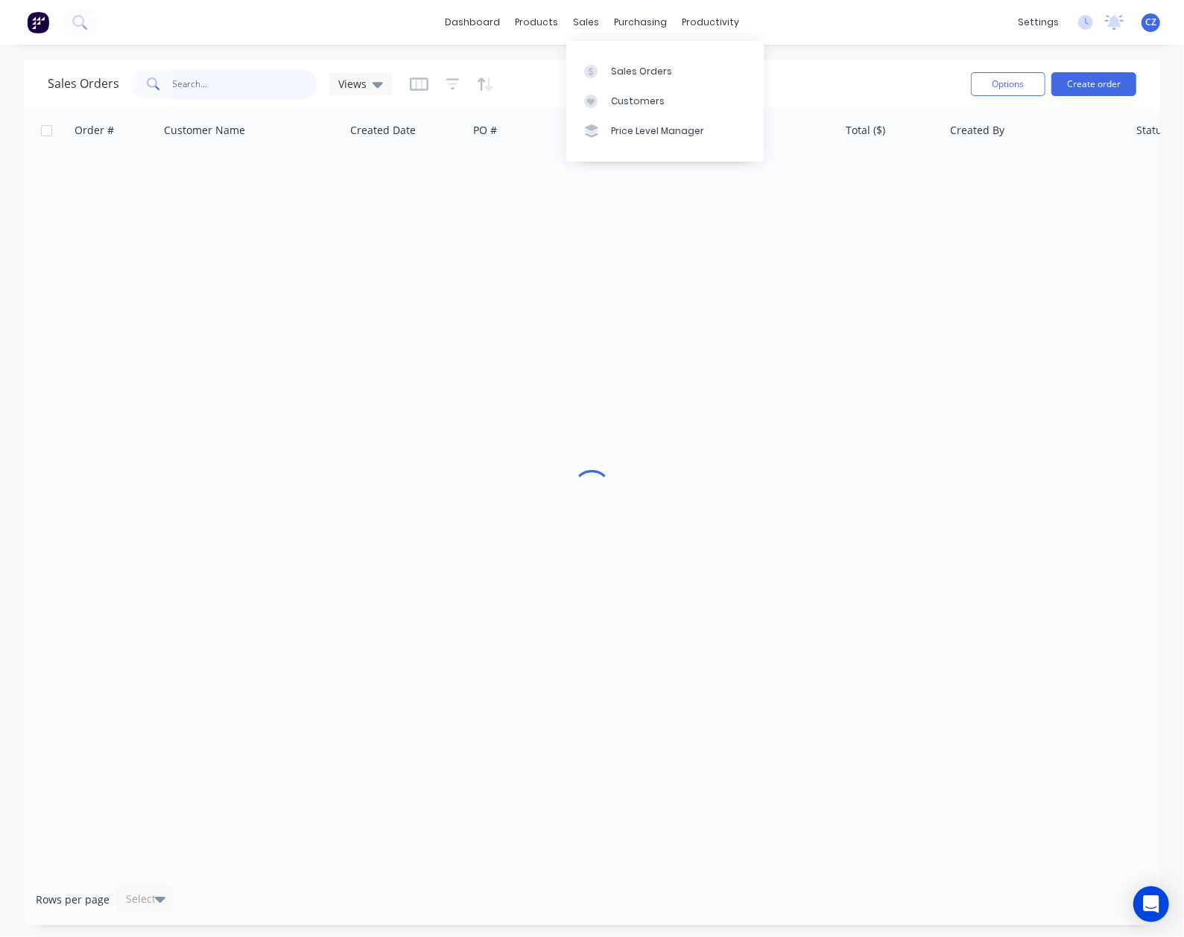
click at [228, 90] on input "text" at bounding box center [245, 84] width 145 height 30
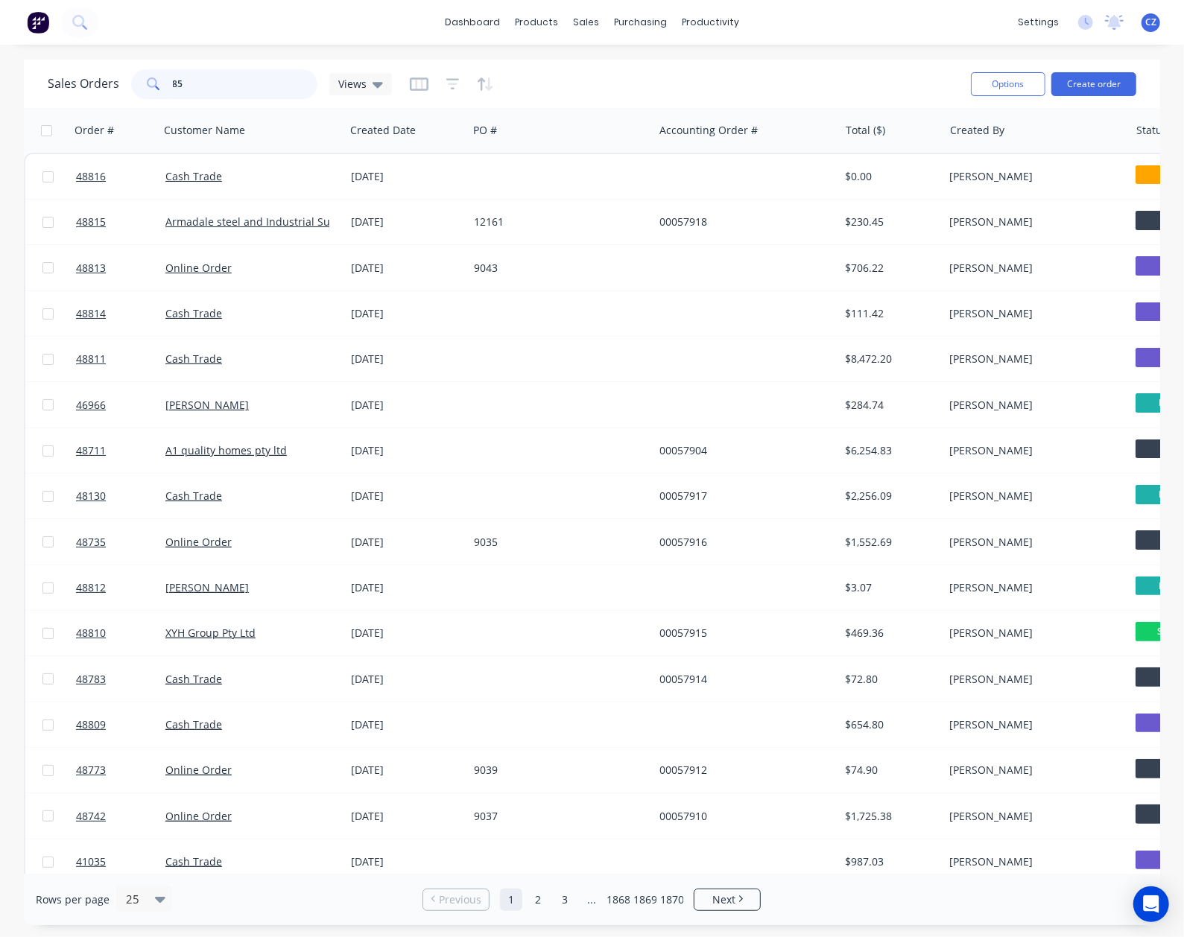
type input "8"
type input "48576"
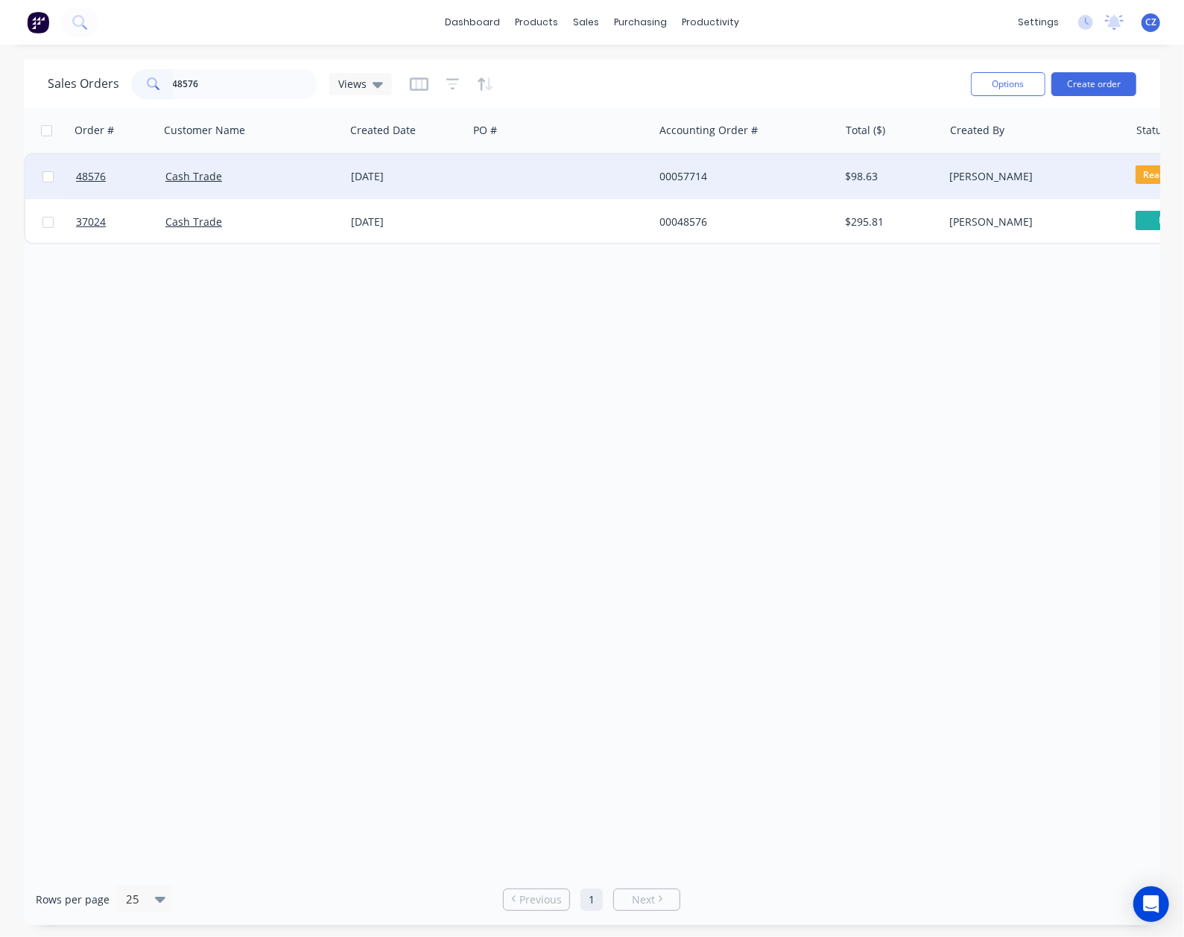
click at [589, 180] on div at bounding box center [561, 176] width 186 height 45
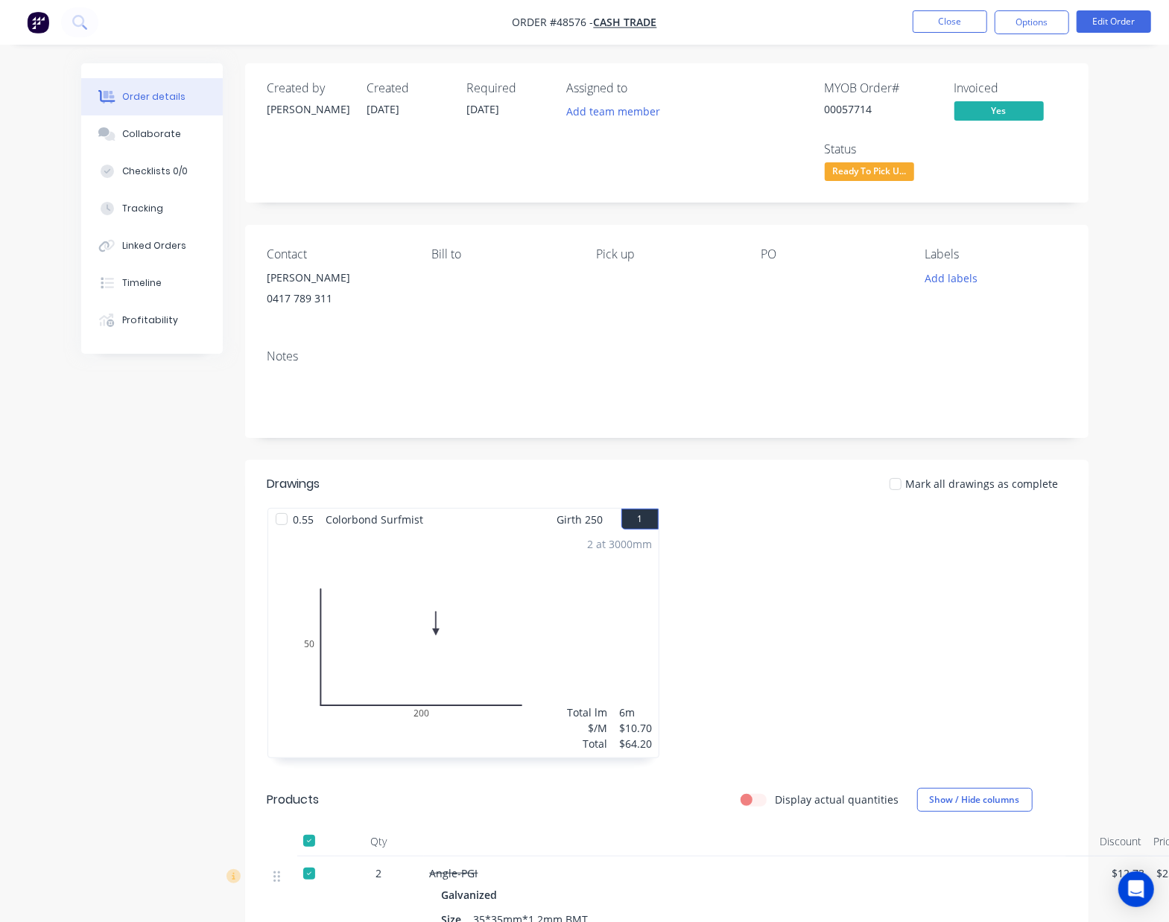
click at [841, 185] on button "Ready To Pick U..." at bounding box center [869, 173] width 89 height 22
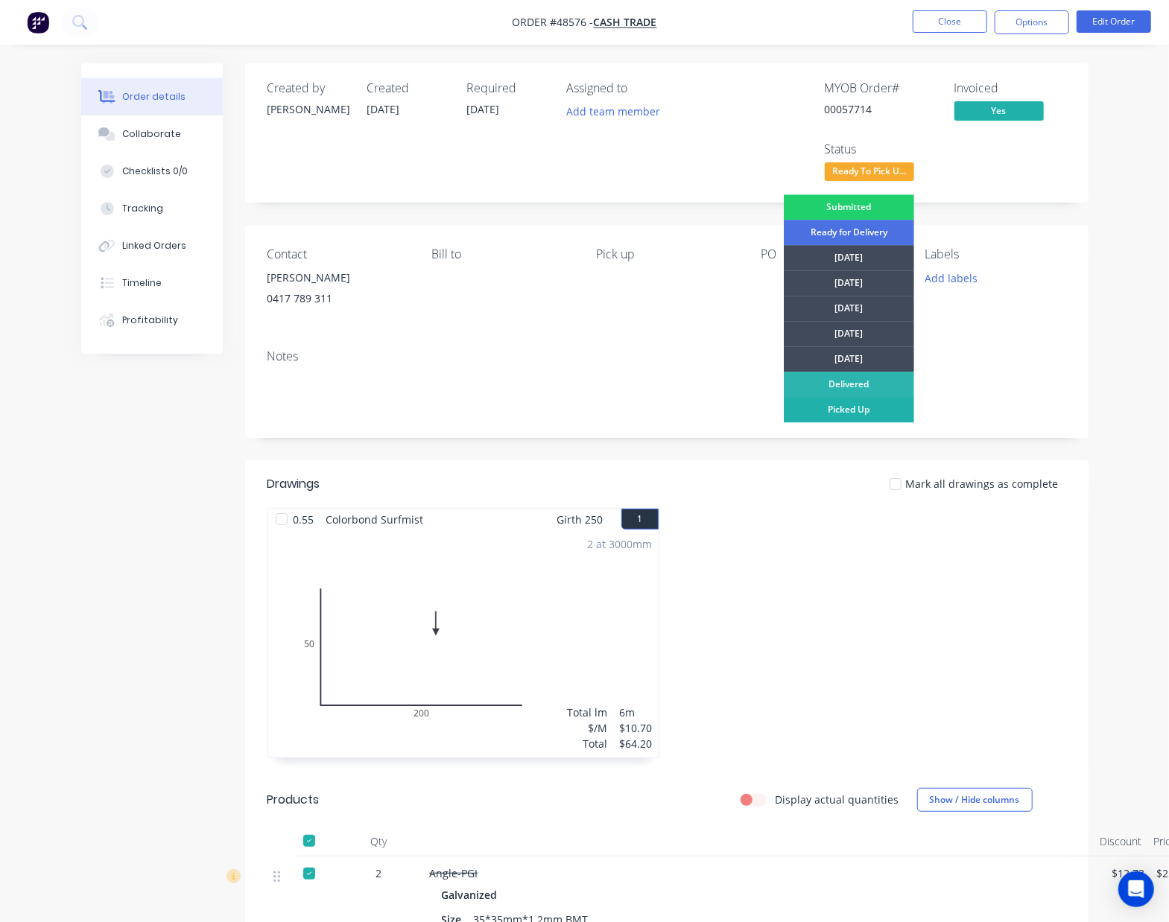
click at [823, 414] on div "Picked Up" at bounding box center [849, 409] width 130 height 25
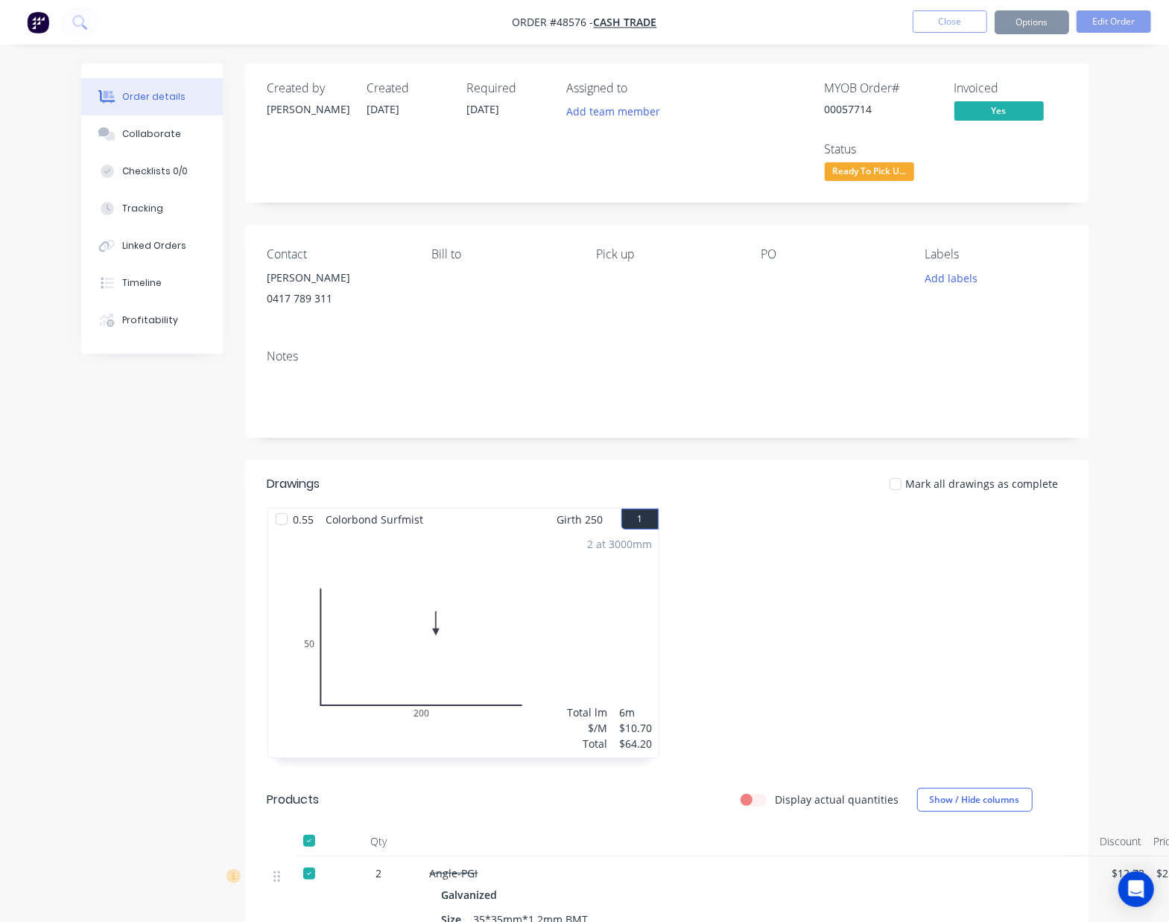
click at [834, 644] on div at bounding box center [870, 640] width 407 height 265
click at [957, 27] on button "Close" at bounding box center [950, 21] width 75 height 22
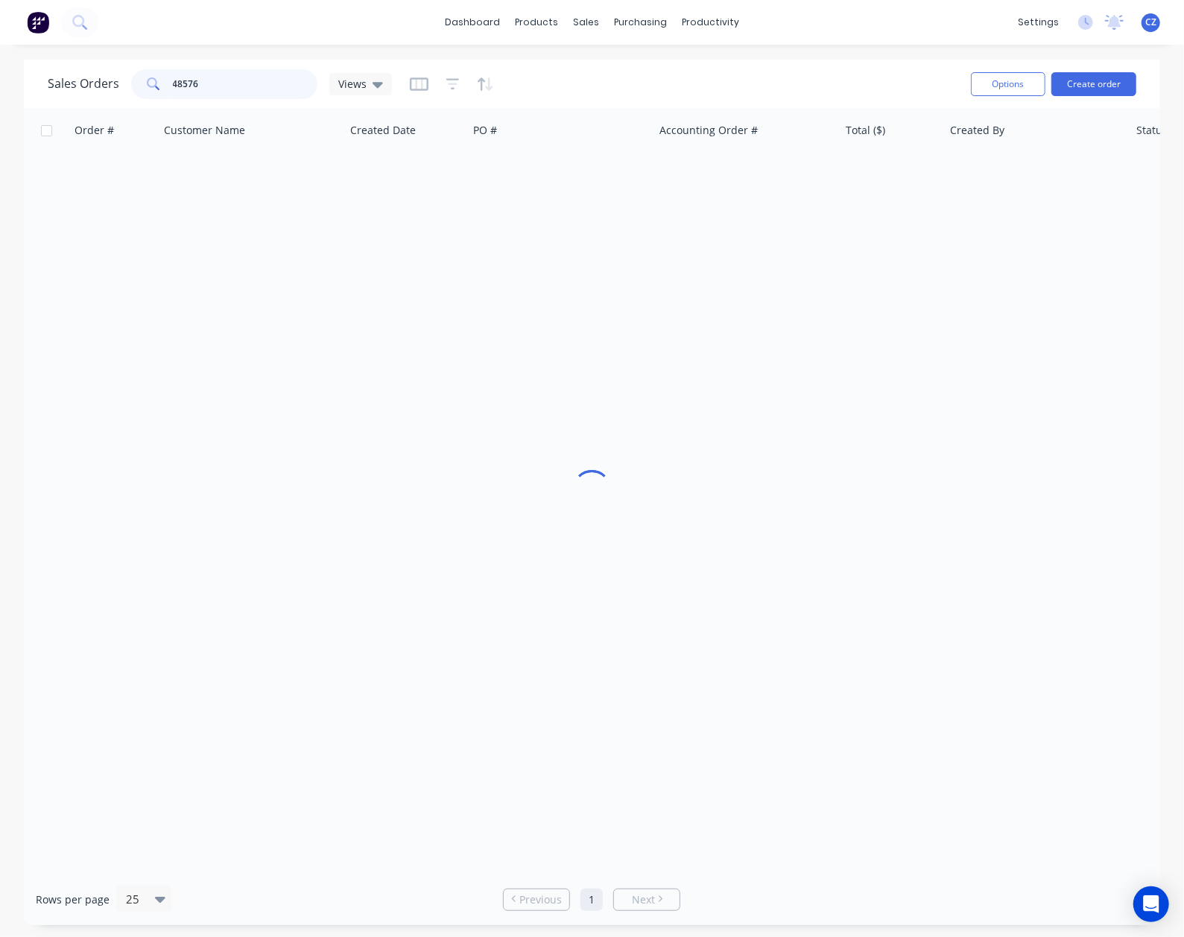
drag, startPoint x: 261, startPoint y: 80, endPoint x: 21, endPoint y: 63, distance: 240.6
click at [21, 63] on div "Sales Orders 48576 Views Options Create order Order # Customer Name Created Dat…" at bounding box center [592, 493] width 1184 height 866
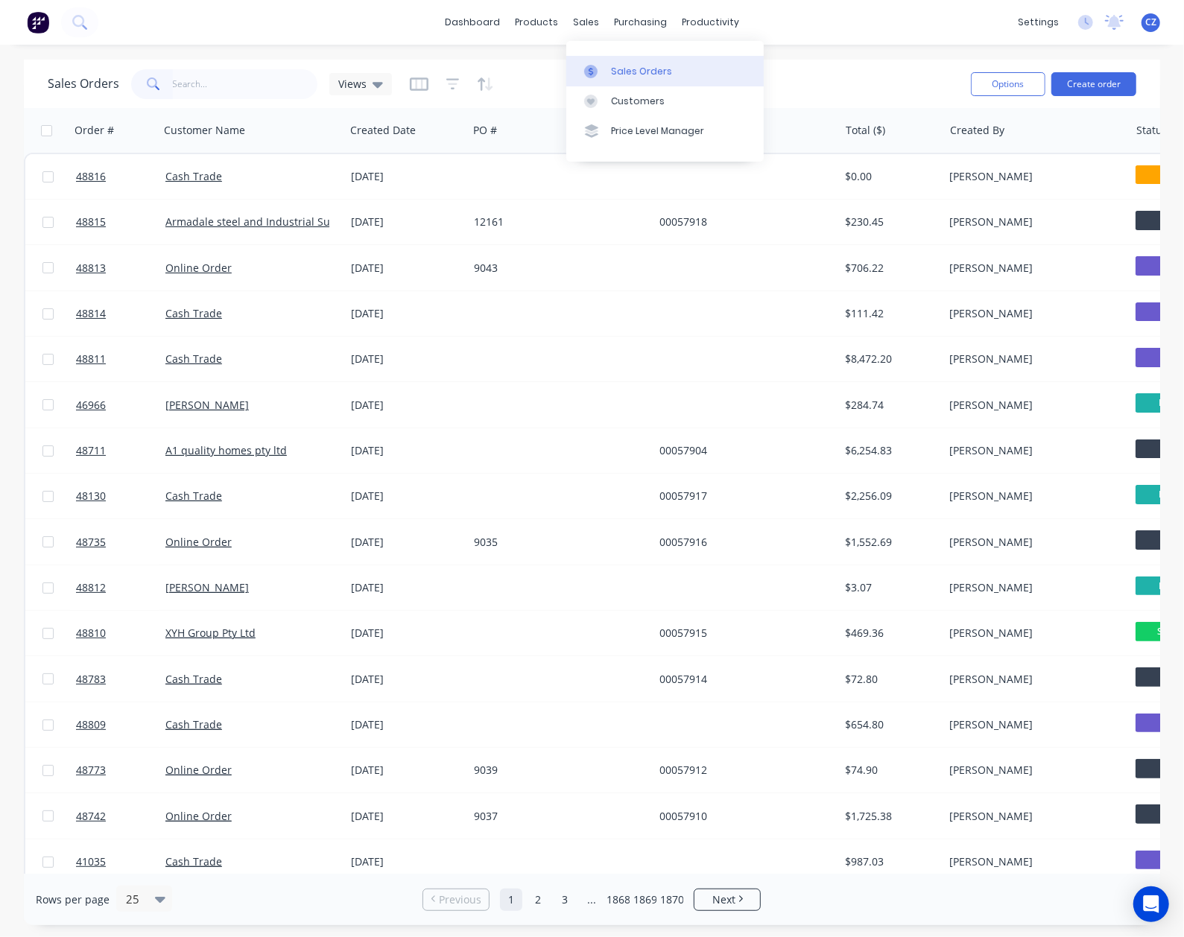
click at [609, 58] on link "Sales Orders" at bounding box center [664, 71] width 197 height 30
click at [212, 77] on input "text" at bounding box center [245, 84] width 145 height 30
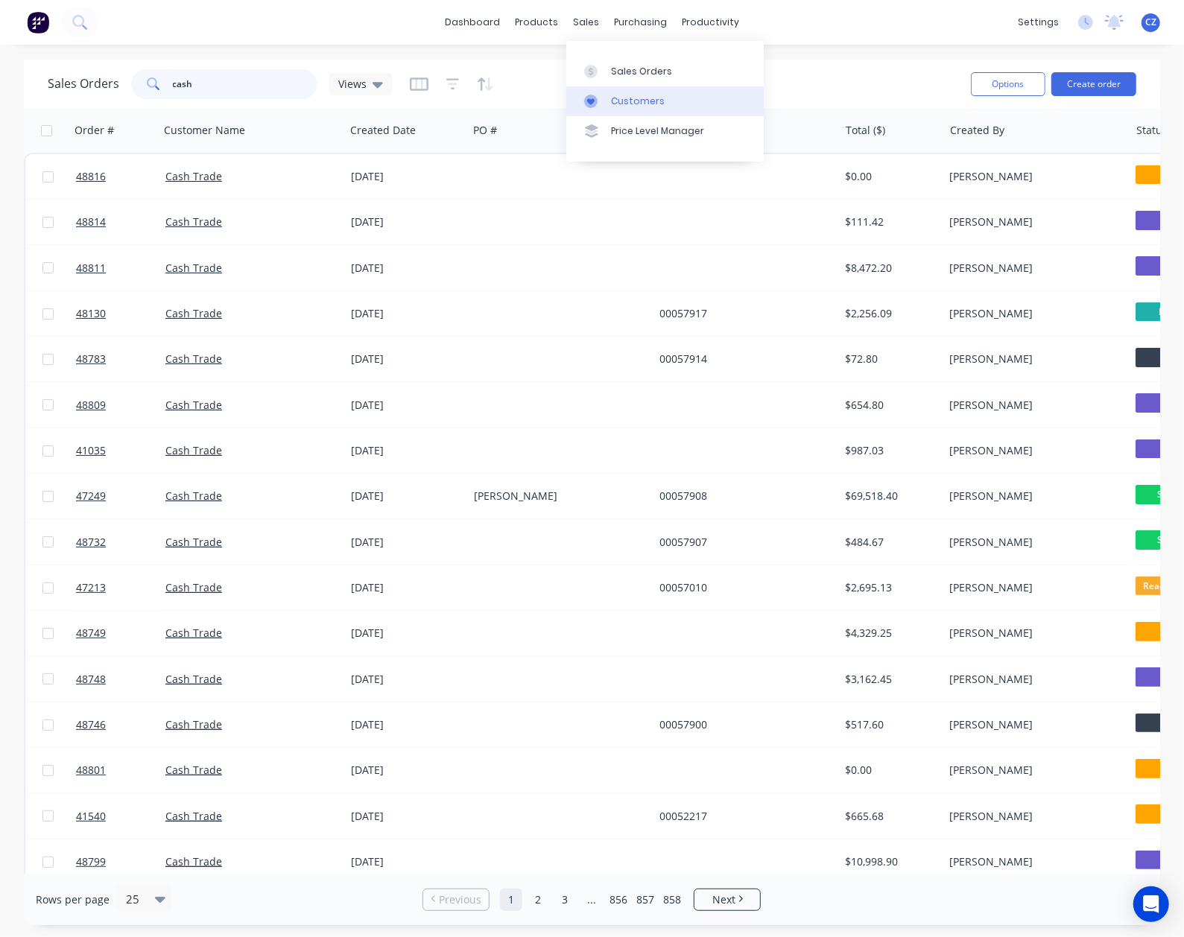
type input "cash"
click at [612, 92] on link "Customers" at bounding box center [664, 101] width 197 height 30
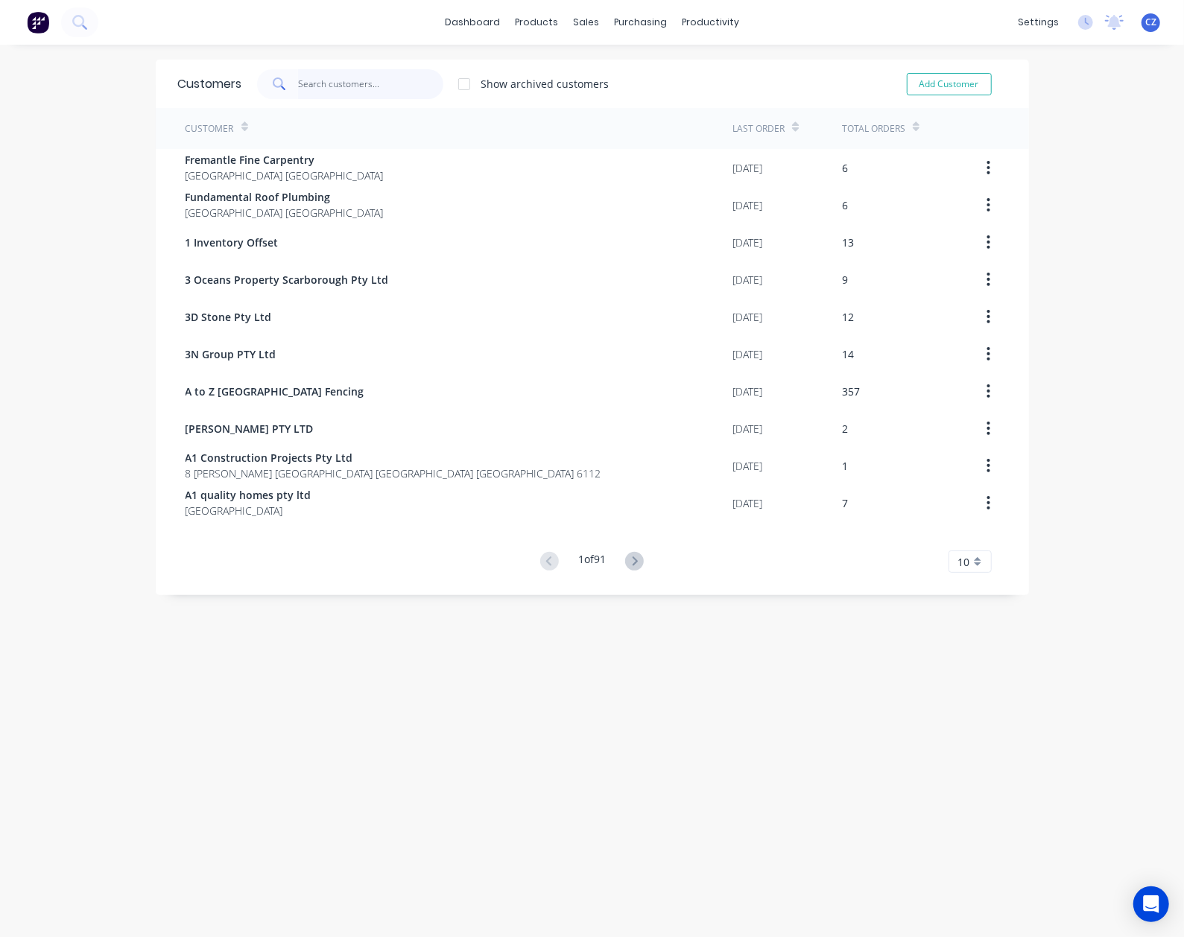
click at [341, 85] on input "text" at bounding box center [370, 84] width 145 height 30
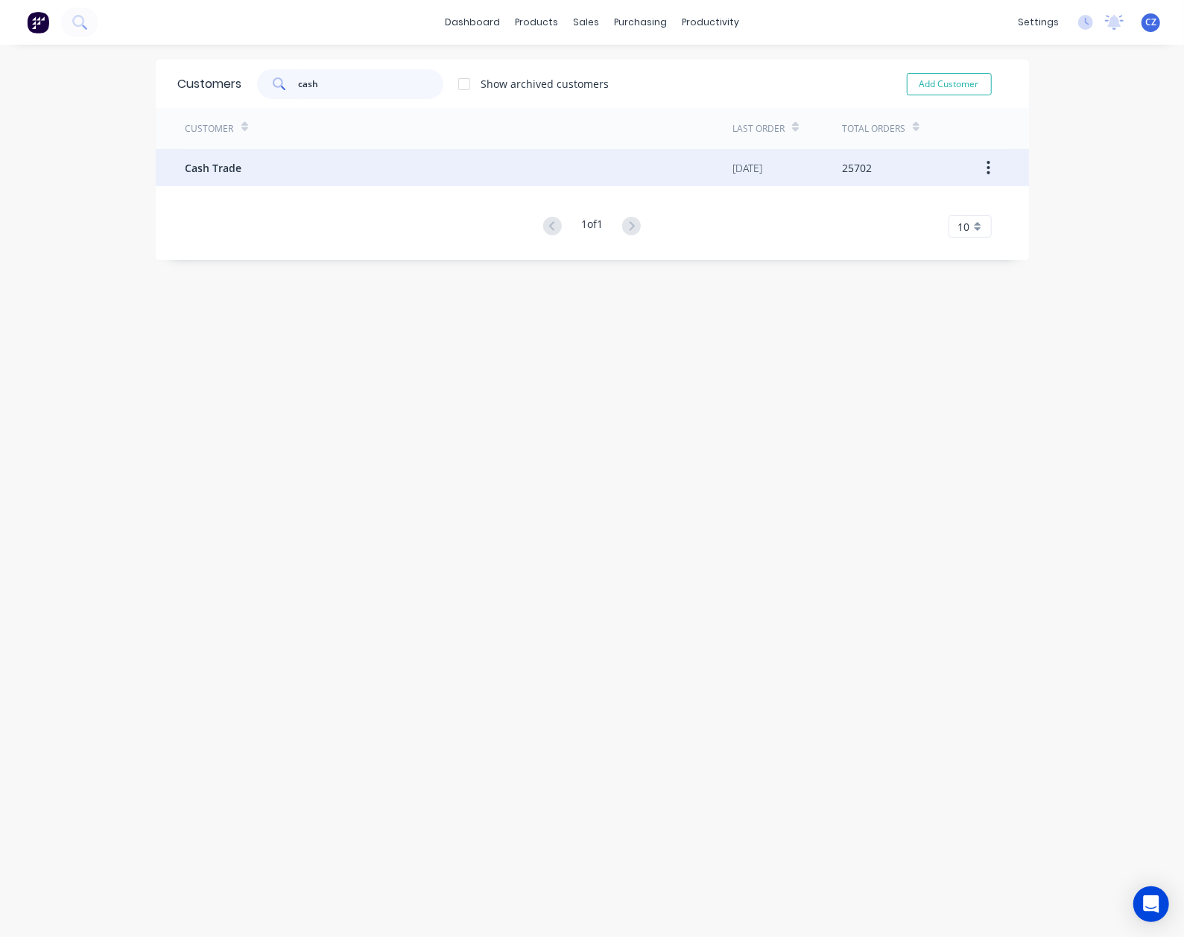
type input "cash"
click at [281, 174] on div "Cash Trade" at bounding box center [460, 167] width 548 height 37
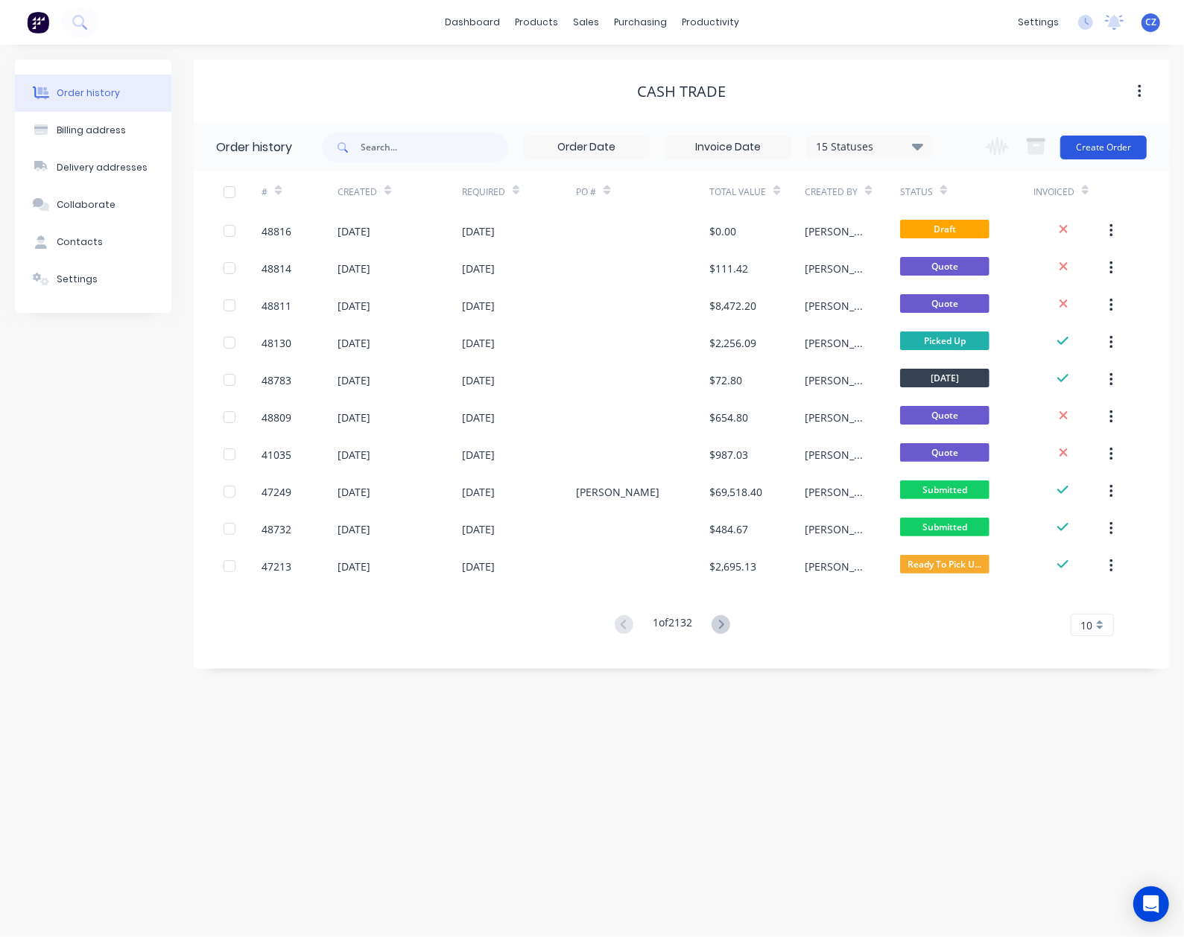
click at [1112, 151] on button "Create Order" at bounding box center [1103, 148] width 86 height 24
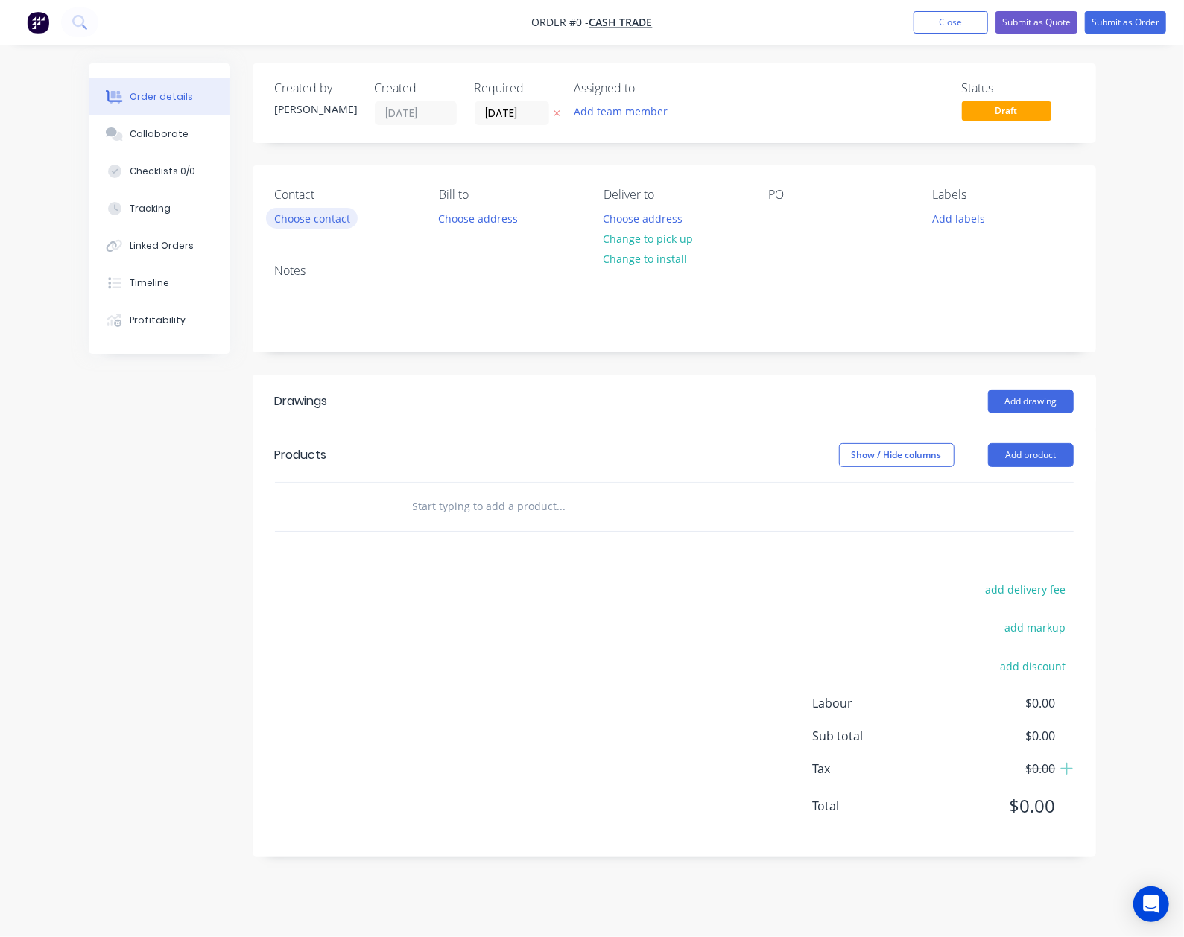
click at [292, 215] on button "Choose contact" at bounding box center [312, 218] width 92 height 20
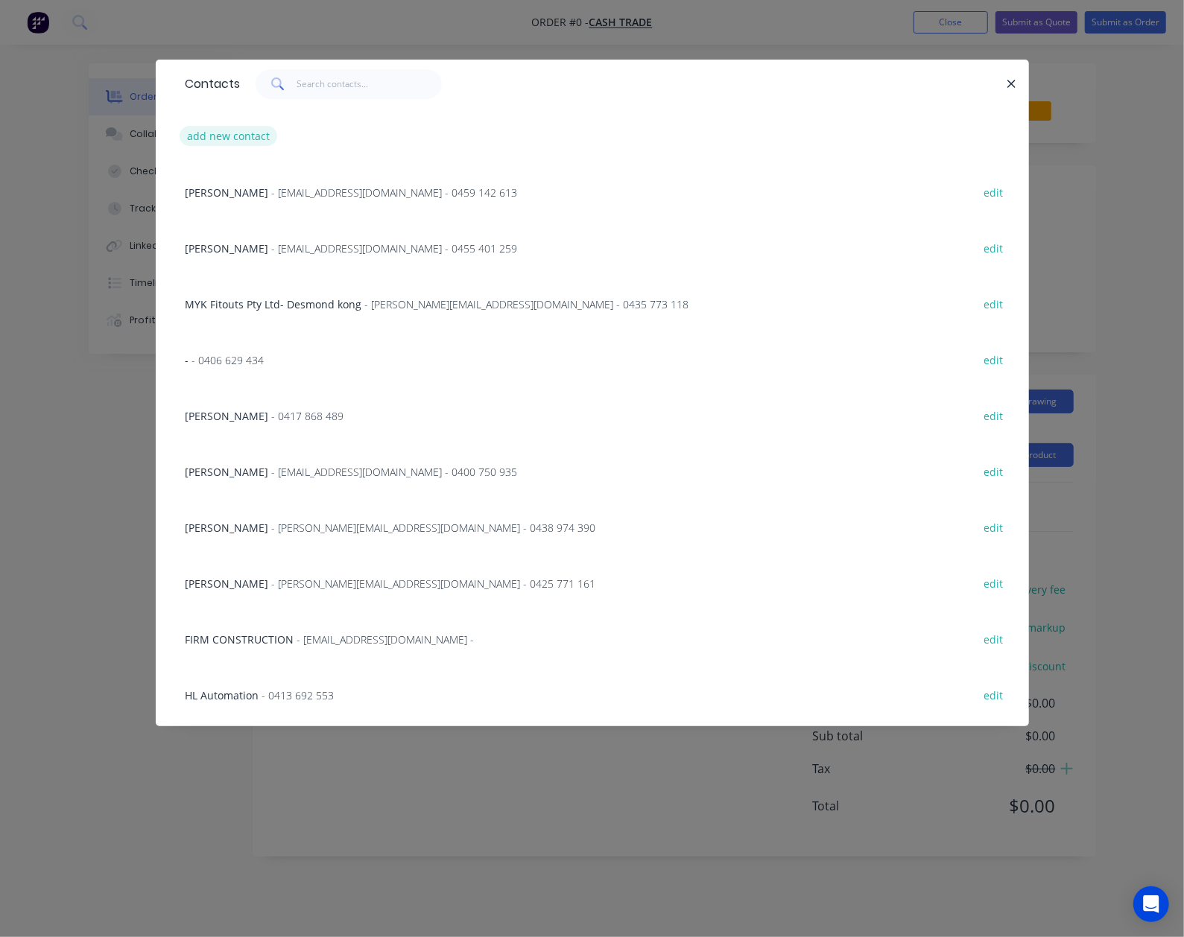
click at [250, 129] on button "add new contact" at bounding box center [229, 136] width 98 height 20
select select "AU"
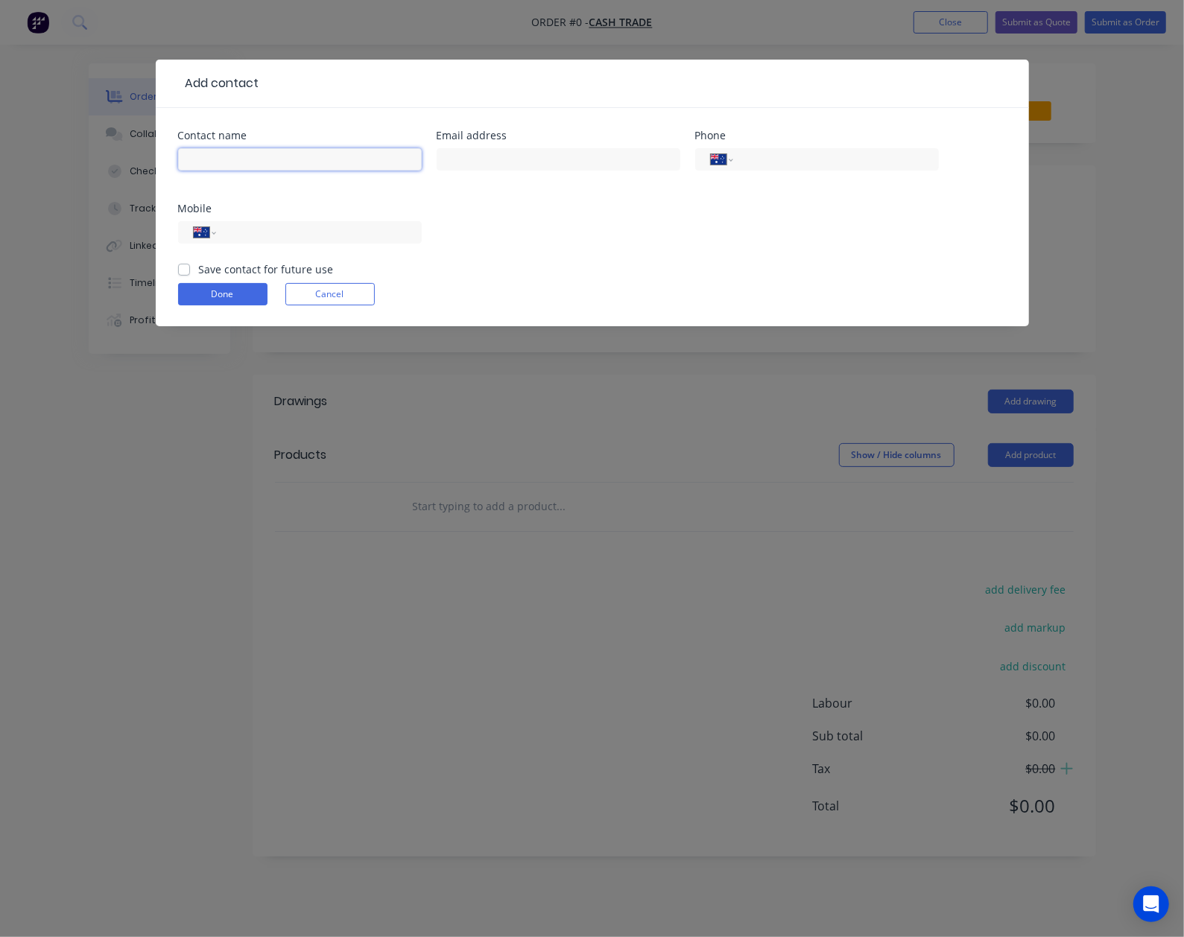
click at [297, 162] on input "text" at bounding box center [300, 159] width 244 height 22
click at [633, 212] on div "Contact name Email address Phone International Afghanistan Åland Islands Albani…" at bounding box center [592, 195] width 829 height 131
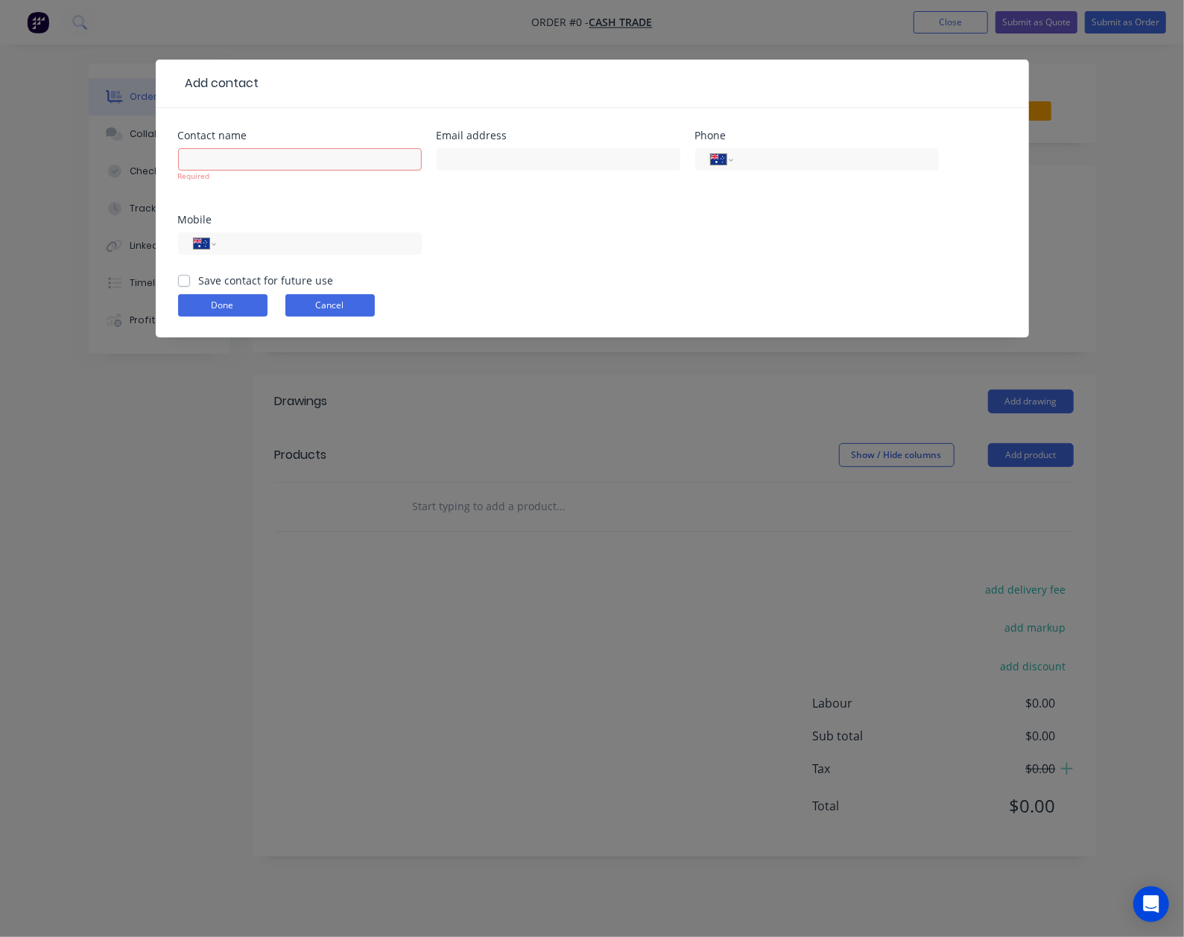
click at [349, 300] on button "Cancel" at bounding box center [329, 305] width 89 height 22
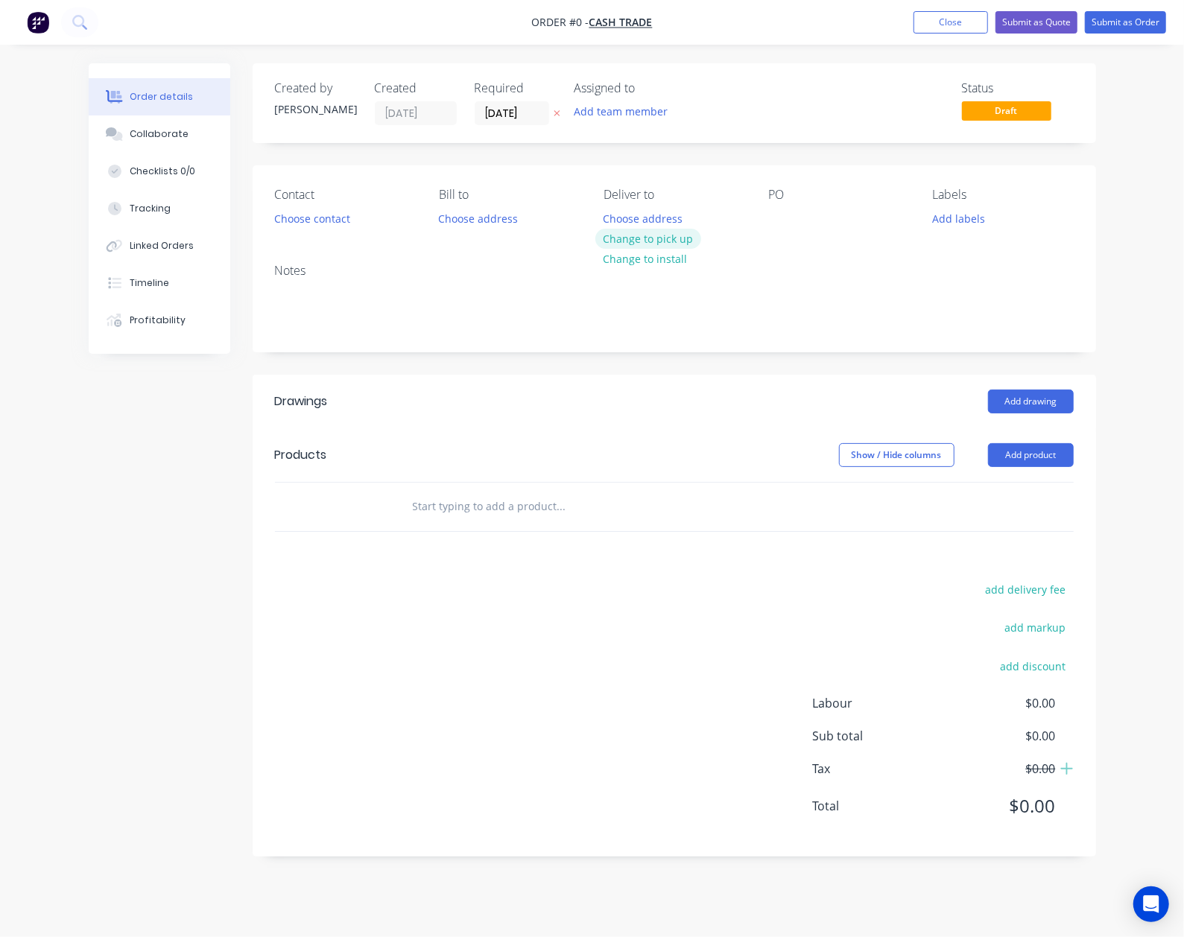
click at [668, 236] on button "Change to pick up" at bounding box center [648, 239] width 106 height 20
click at [1061, 451] on button "Add product" at bounding box center [1031, 455] width 86 height 24
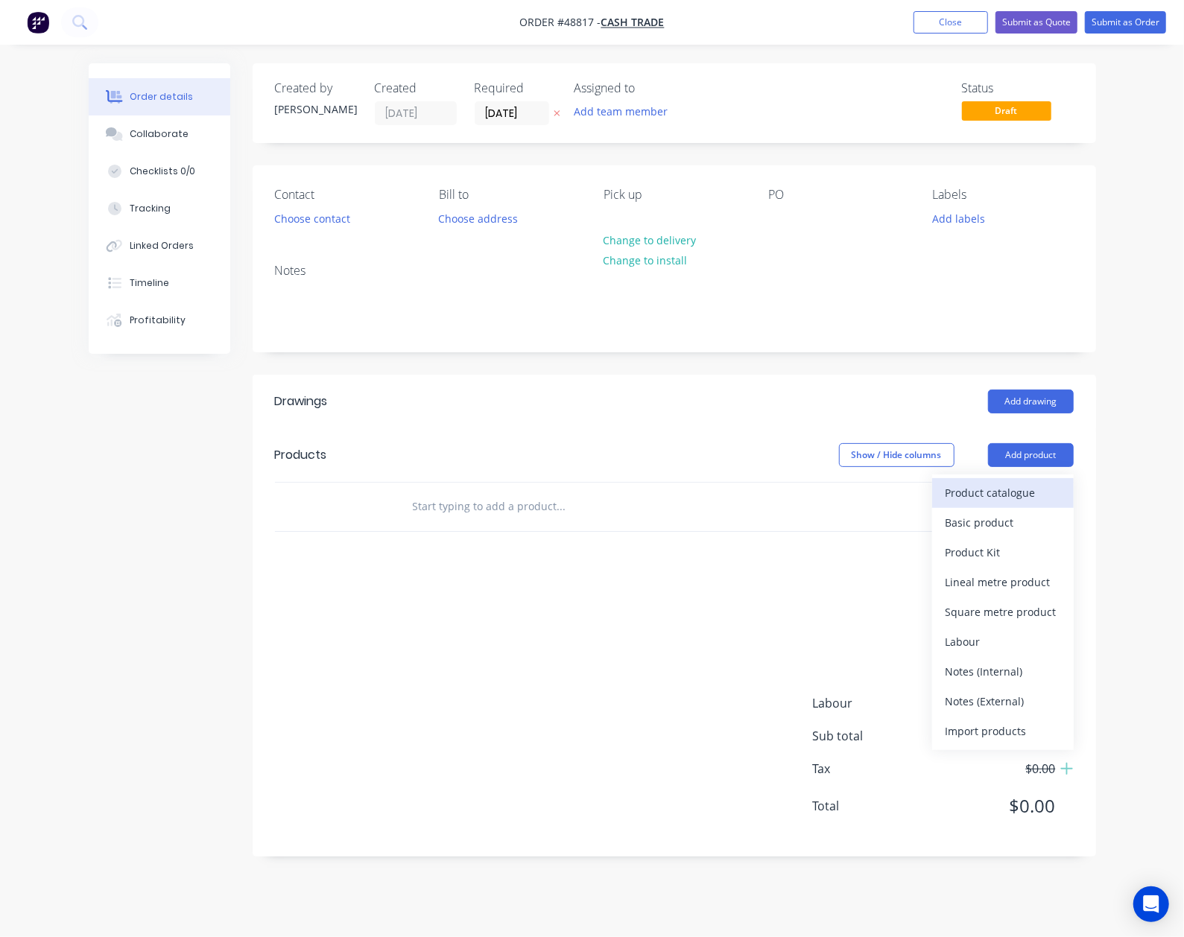
click at [1005, 498] on div "Product catalogue" at bounding box center [1002, 493] width 115 height 22
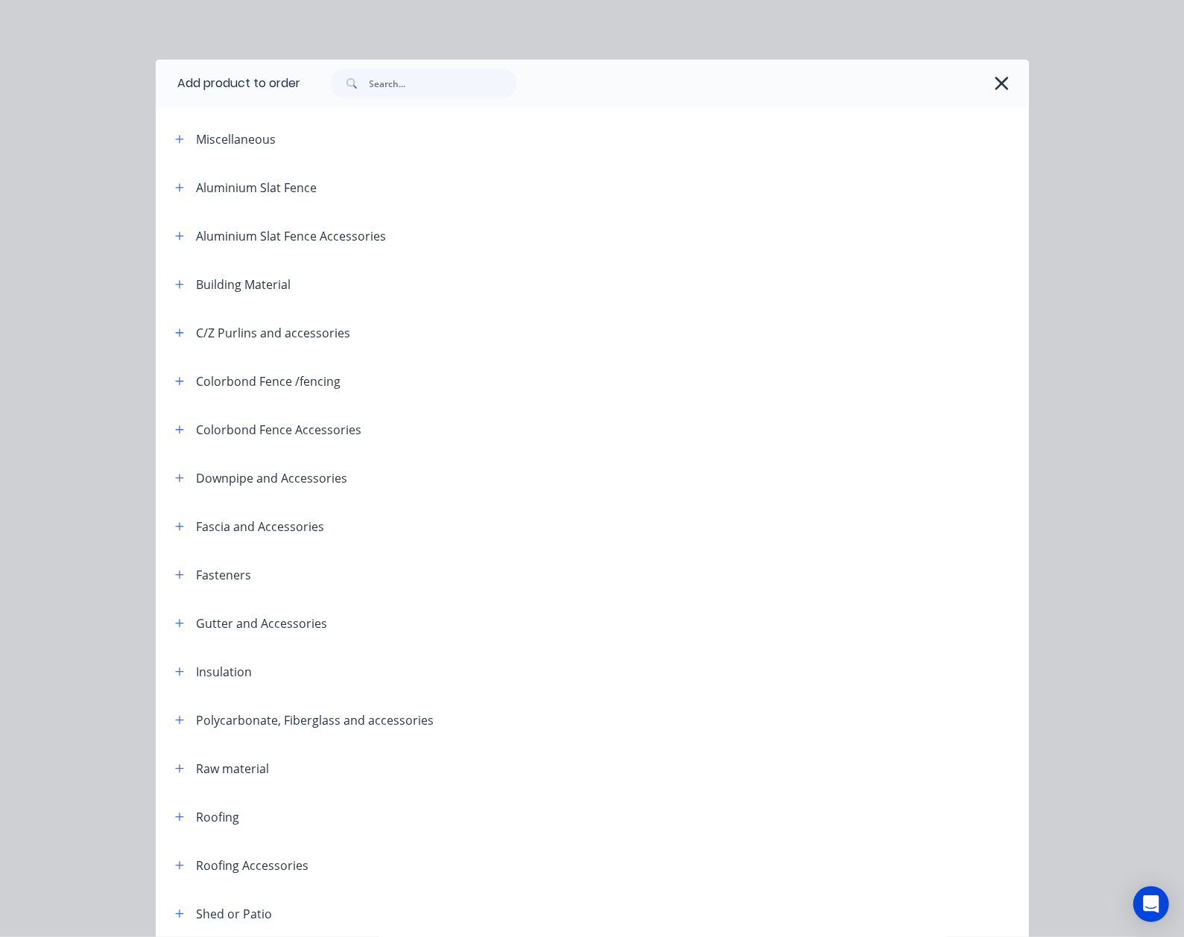
click at [416, 61] on div at bounding box center [665, 84] width 728 height 48
click at [413, 80] on input "text" at bounding box center [444, 84] width 148 height 30
type input "wall"
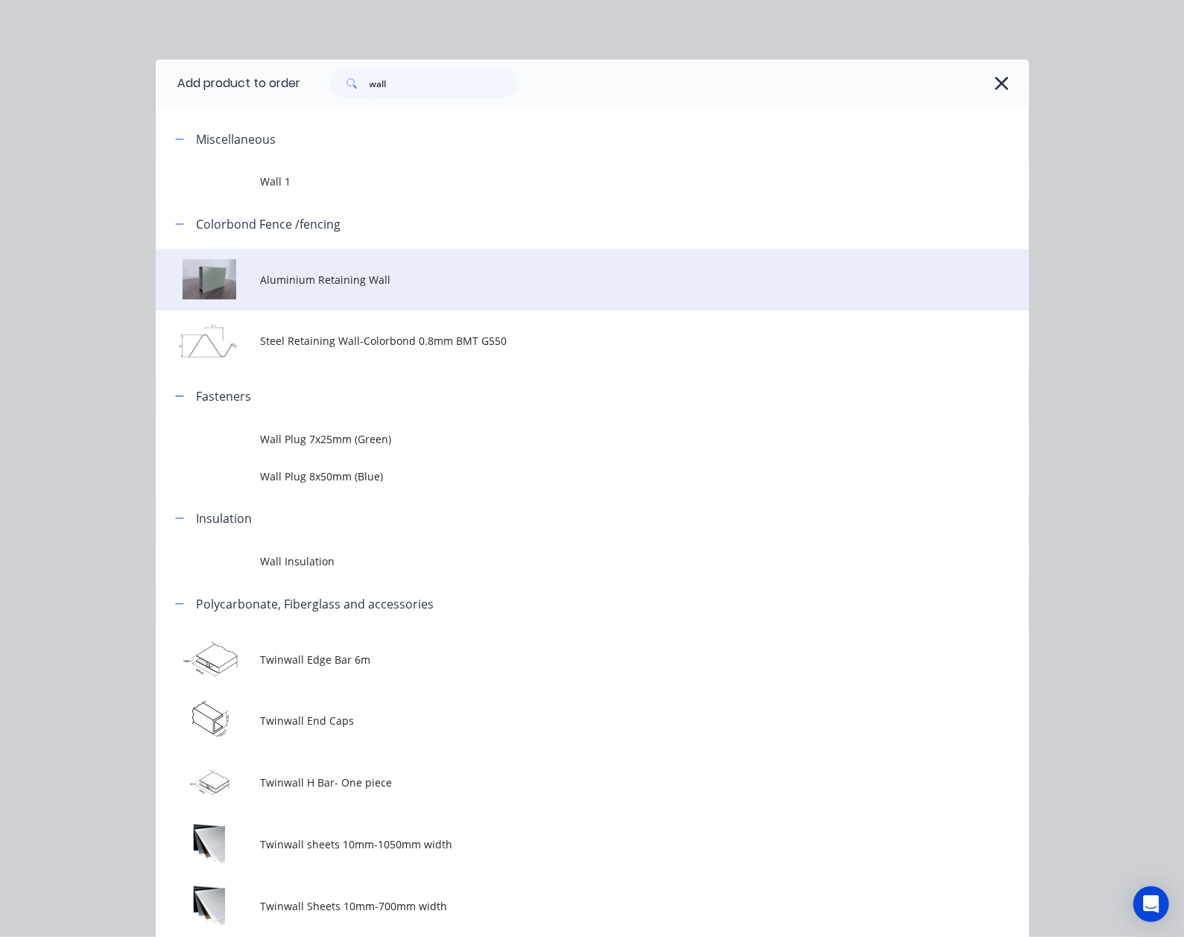
click at [440, 294] on td "Aluminium Retaining Wall" at bounding box center [644, 280] width 768 height 62
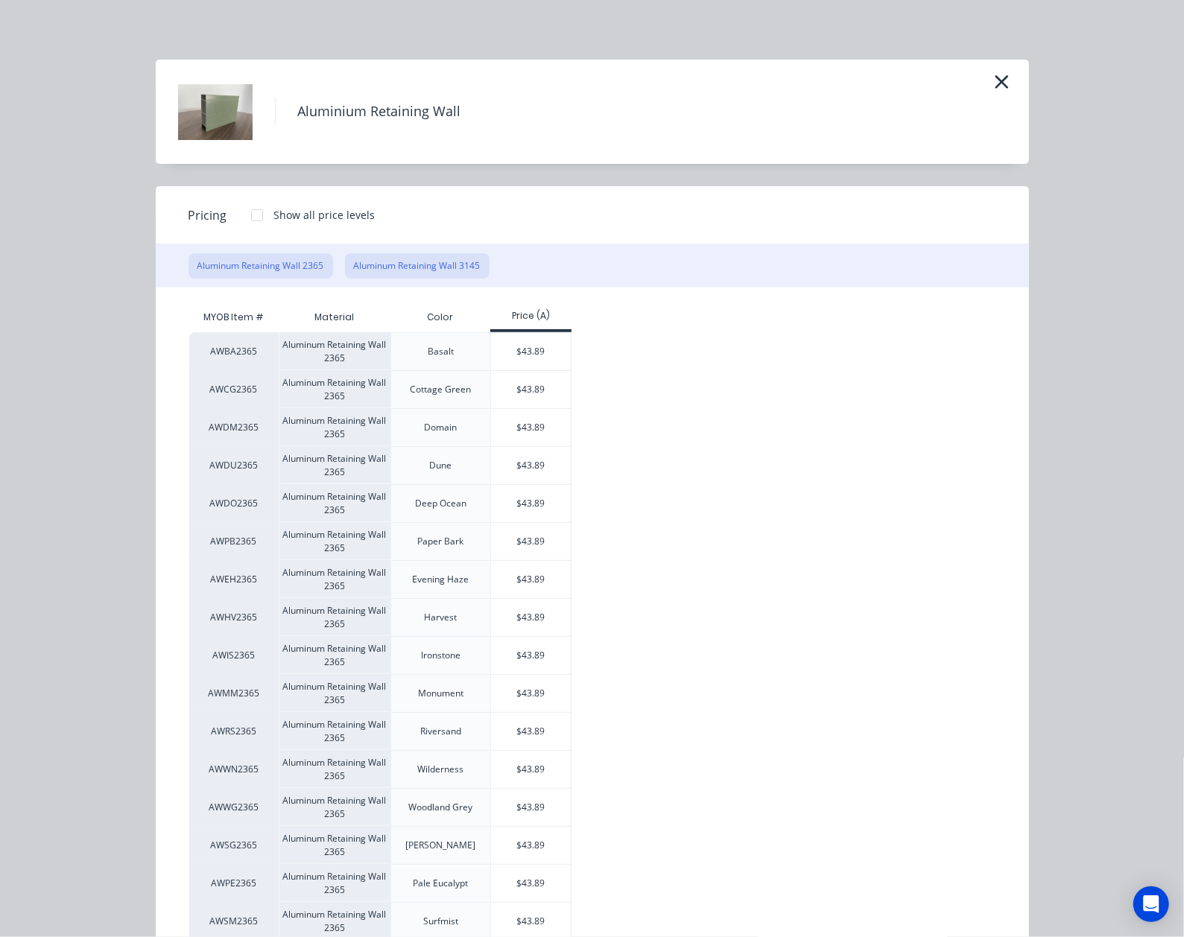
click at [415, 267] on button "Aluminum Retaining Wall 3145" at bounding box center [417, 265] width 145 height 25
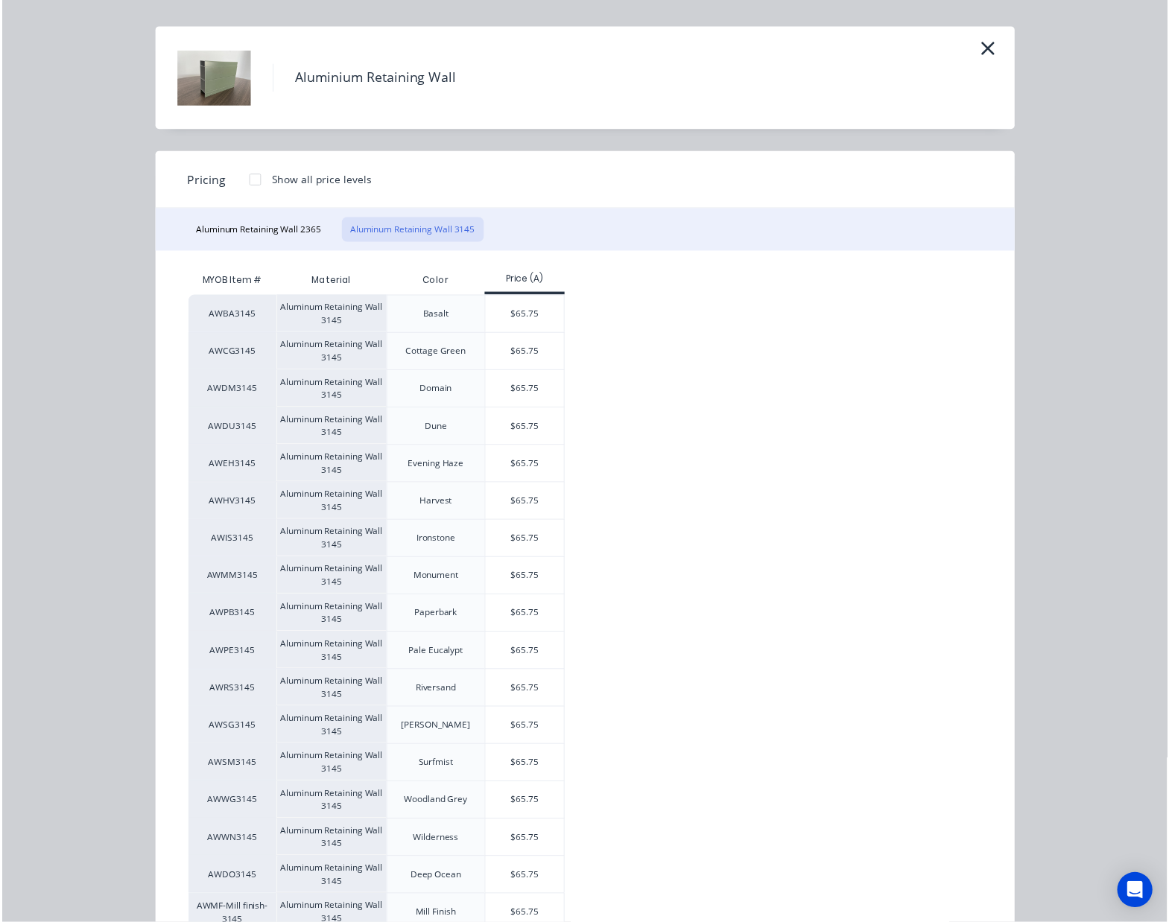
scroll to position [88, 0]
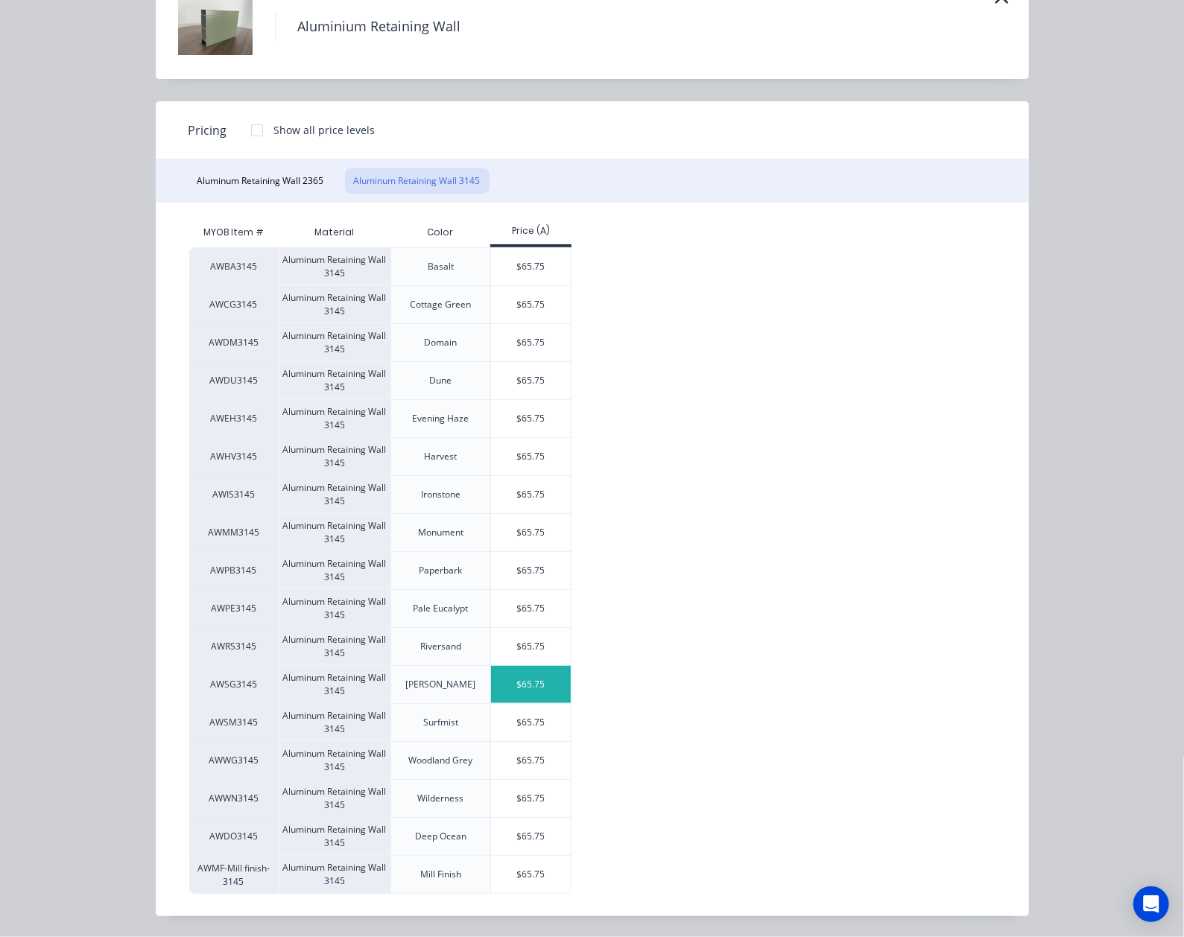
click at [513, 682] on div "$65.75" at bounding box center [531, 684] width 80 height 37
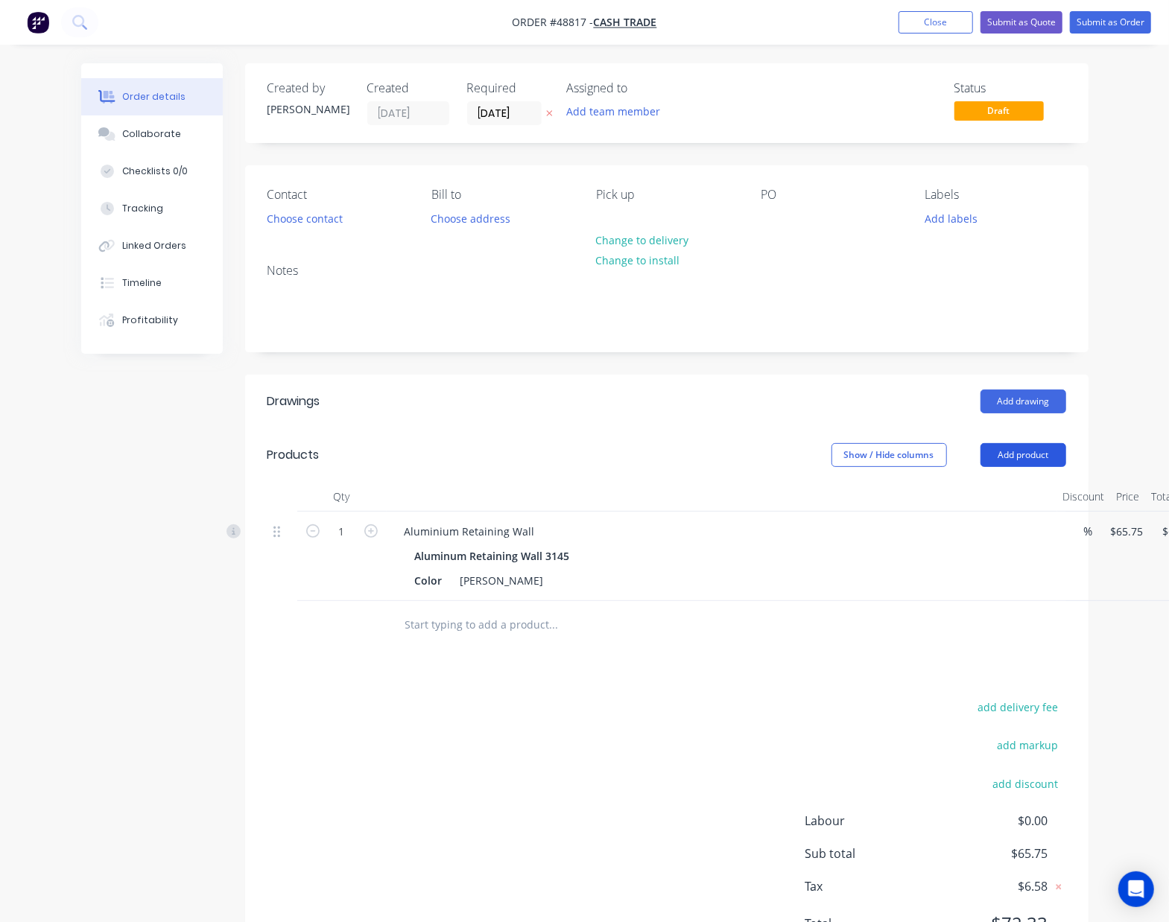
click at [1026, 457] on button "Add product" at bounding box center [1023, 455] width 86 height 24
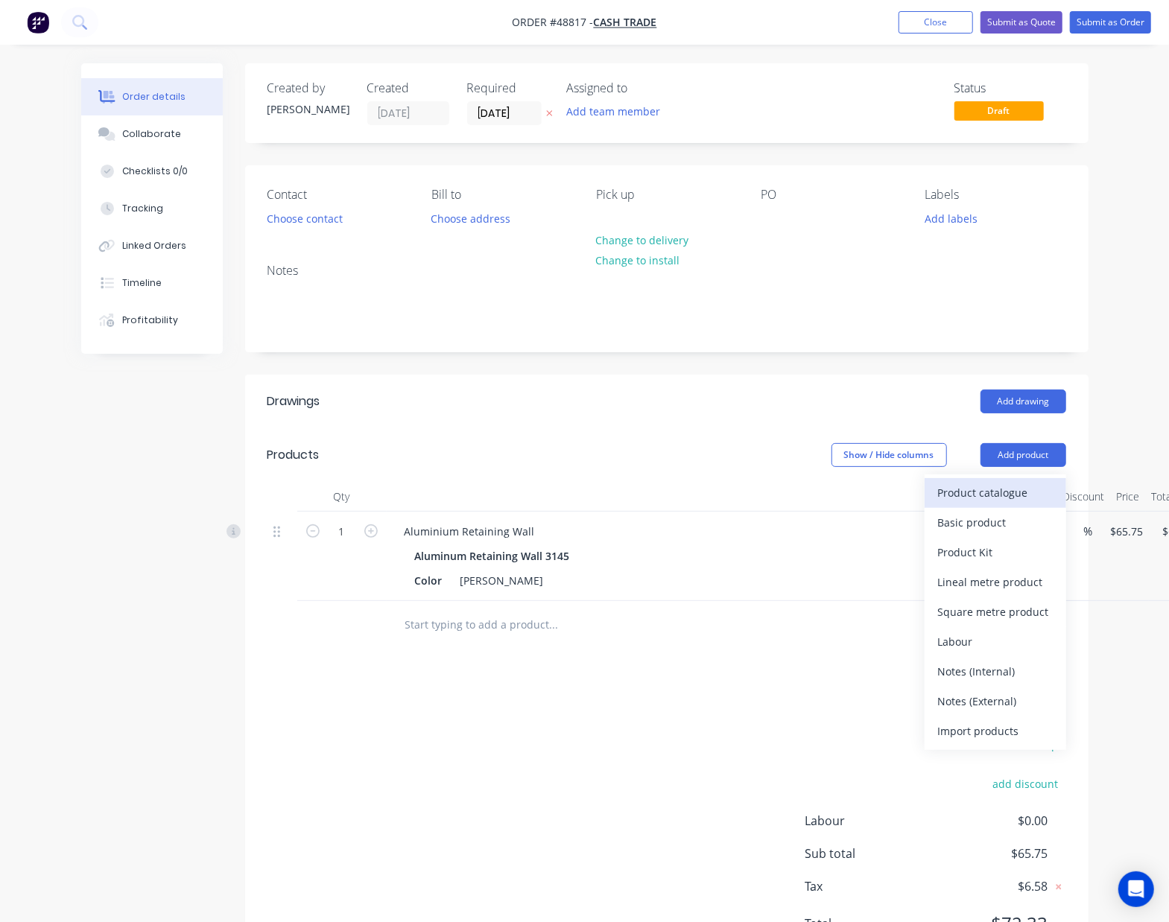
click at [1000, 495] on div "Product catalogue" at bounding box center [995, 493] width 115 height 22
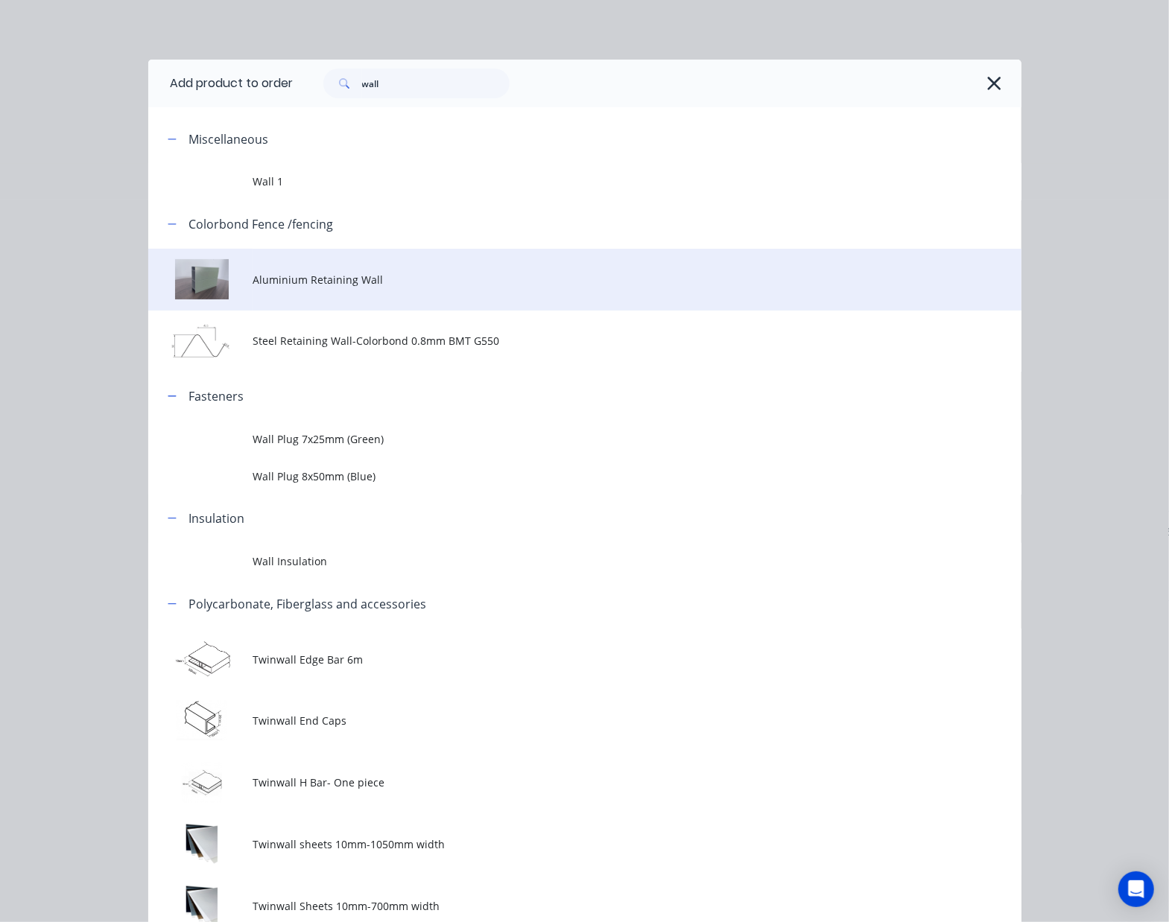
click at [340, 288] on td "Aluminium Retaining Wall" at bounding box center [637, 280] width 768 height 62
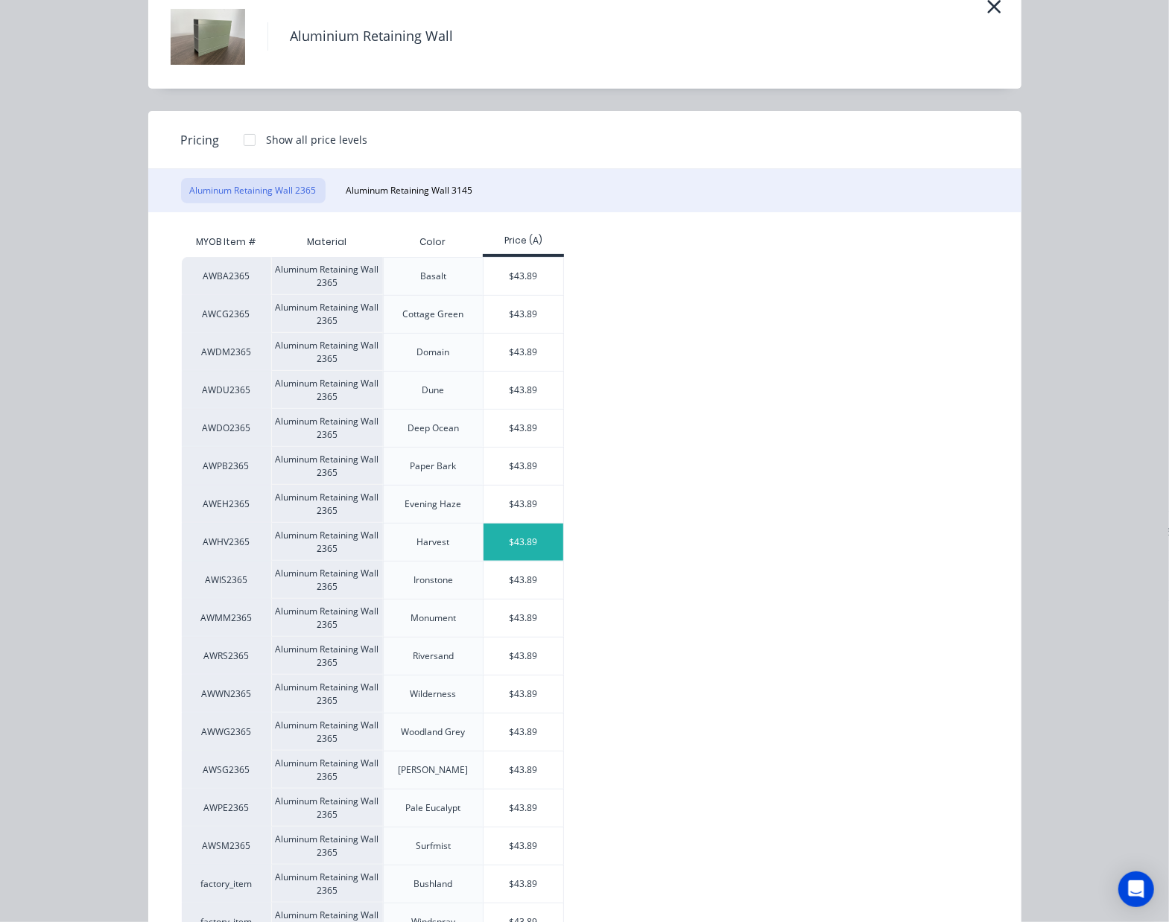
scroll to position [180, 0]
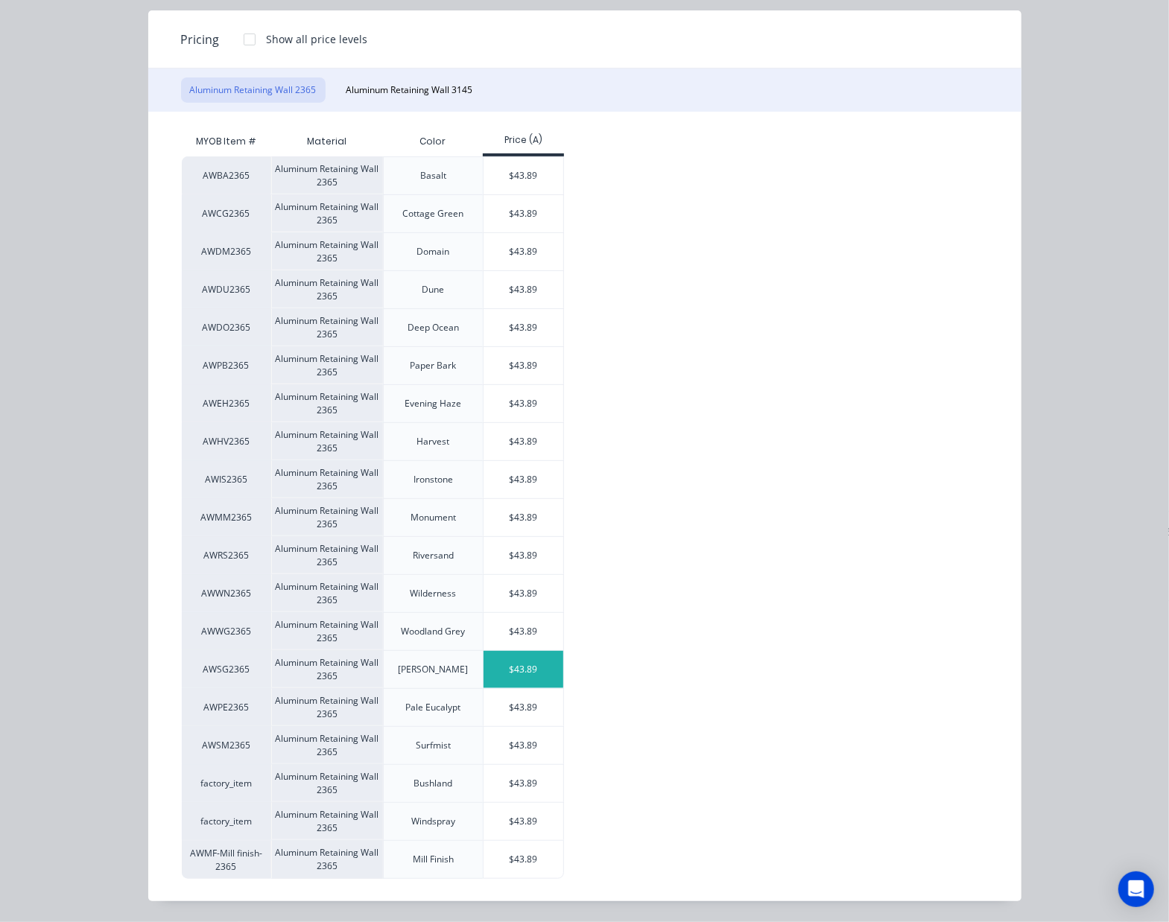
click at [501, 662] on div "$43.89" at bounding box center [524, 669] width 80 height 37
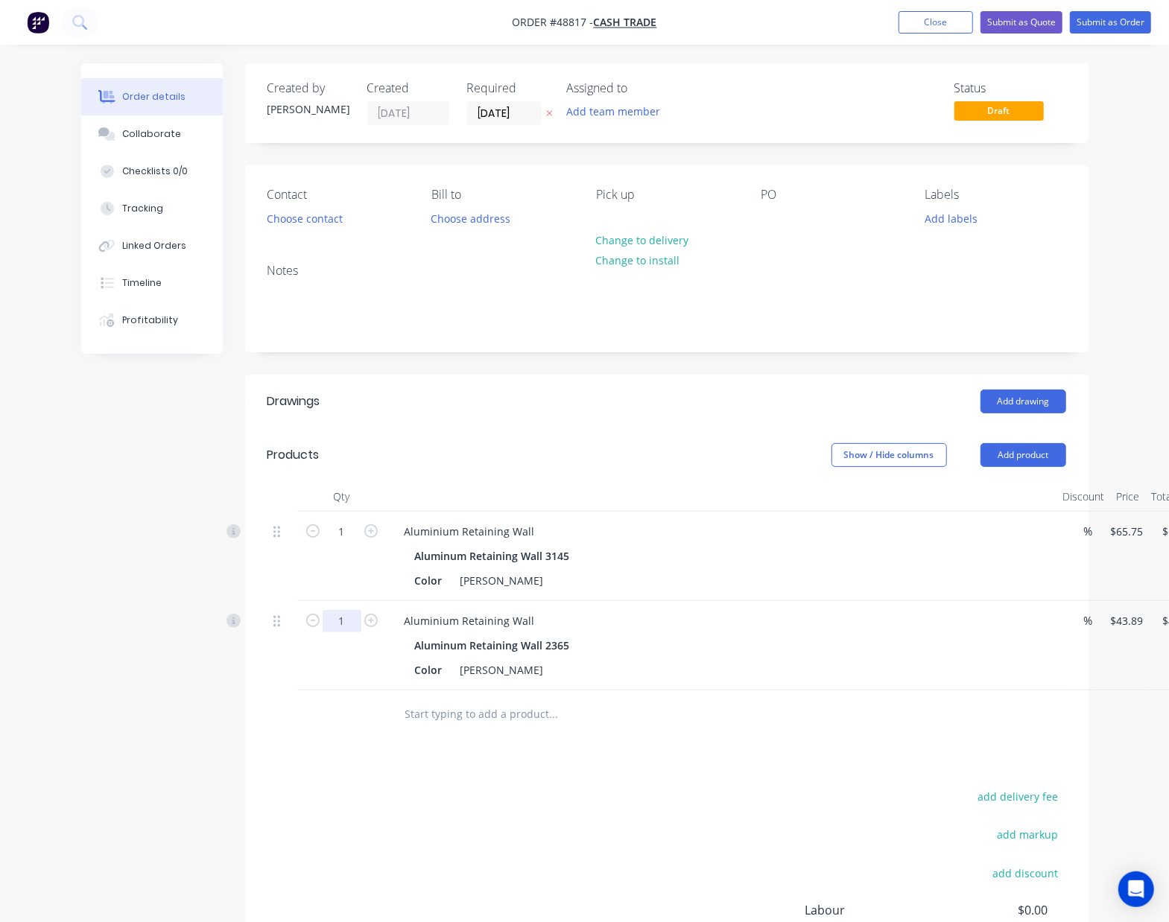
click at [344, 543] on input "1" at bounding box center [342, 532] width 39 height 22
type input "5"
type input "$219.45"
click at [695, 725] on input "text" at bounding box center [554, 715] width 298 height 30
click at [1053, 469] on header "Products Show / Hide columns Add product" at bounding box center [666, 455] width 843 height 54
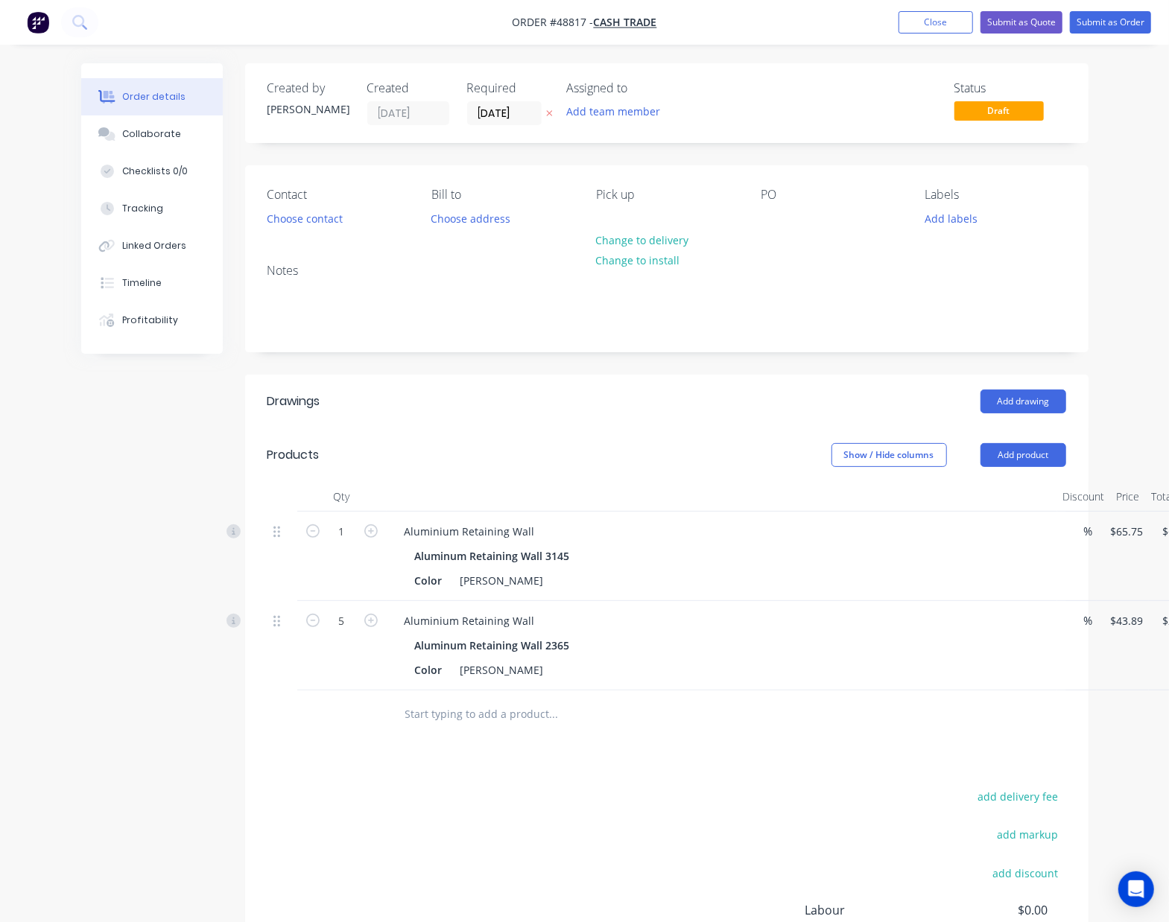
click at [1028, 469] on header "Products Show / Hide columns Add product" at bounding box center [666, 455] width 843 height 54
click at [1010, 452] on button "Add product" at bounding box center [1023, 455] width 86 height 24
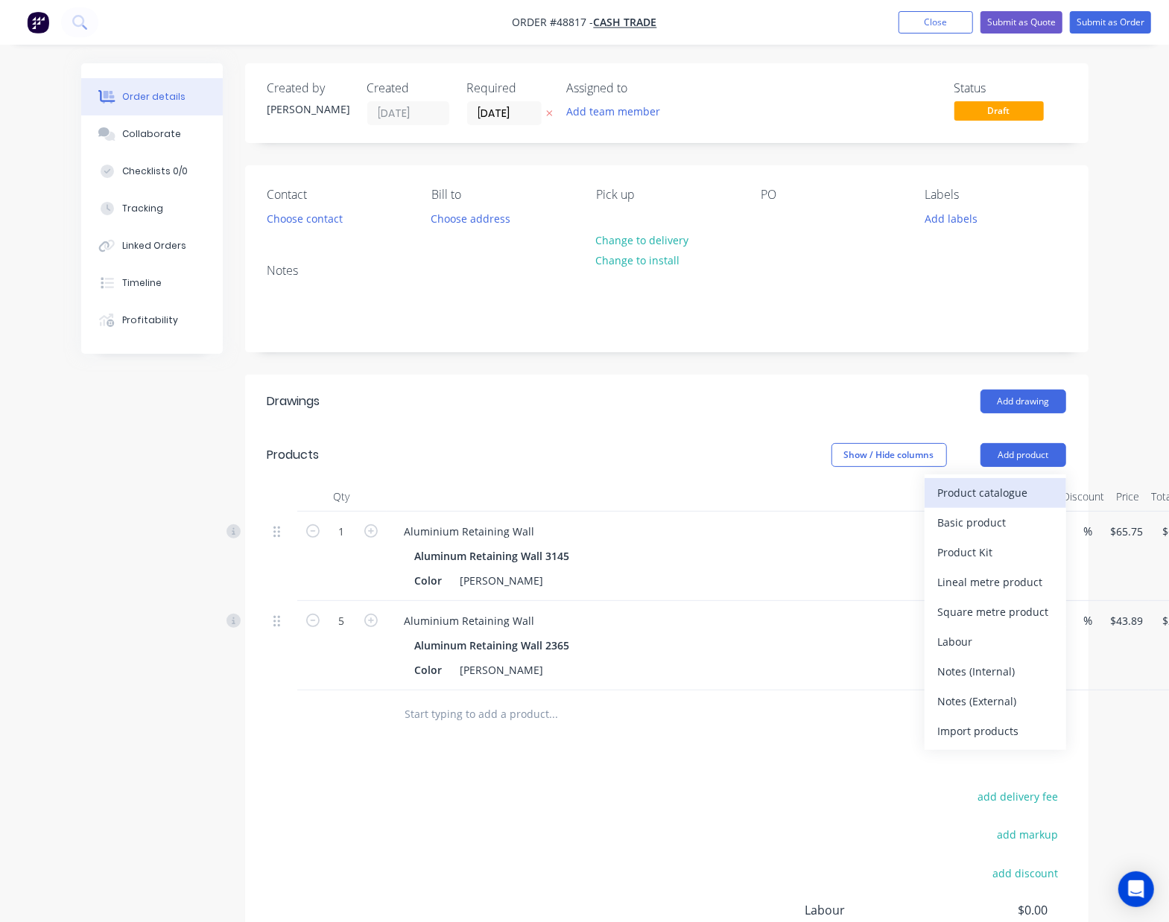
click at [993, 501] on div "Product catalogue" at bounding box center [995, 493] width 115 height 22
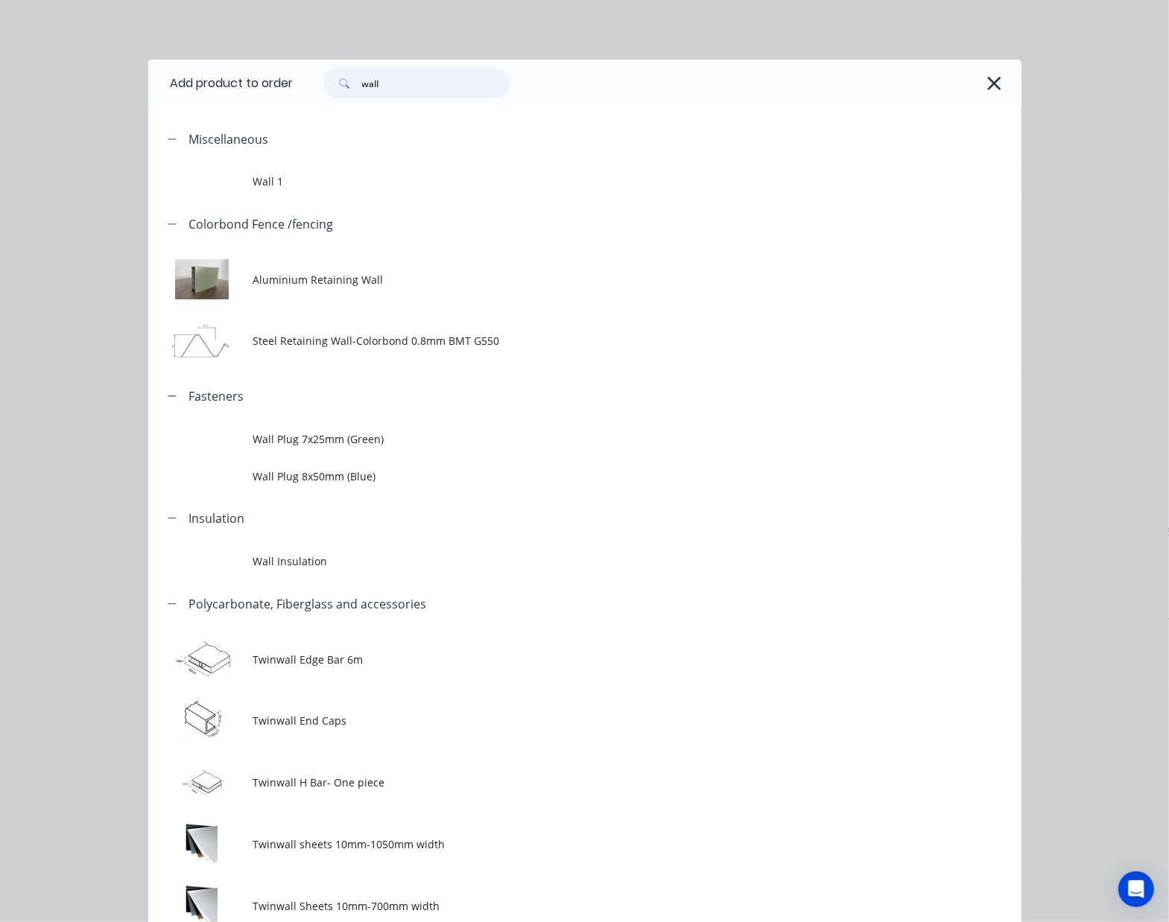
drag, startPoint x: 398, startPoint y: 86, endPoint x: 194, endPoint y: 89, distance: 203.4
click at [218, 111] on div "Add product to order wall Miscellaneous Wall 1 Colorbond Fence /fencing Alumini…" at bounding box center [584, 578] width 873 height 1037
type input "post"
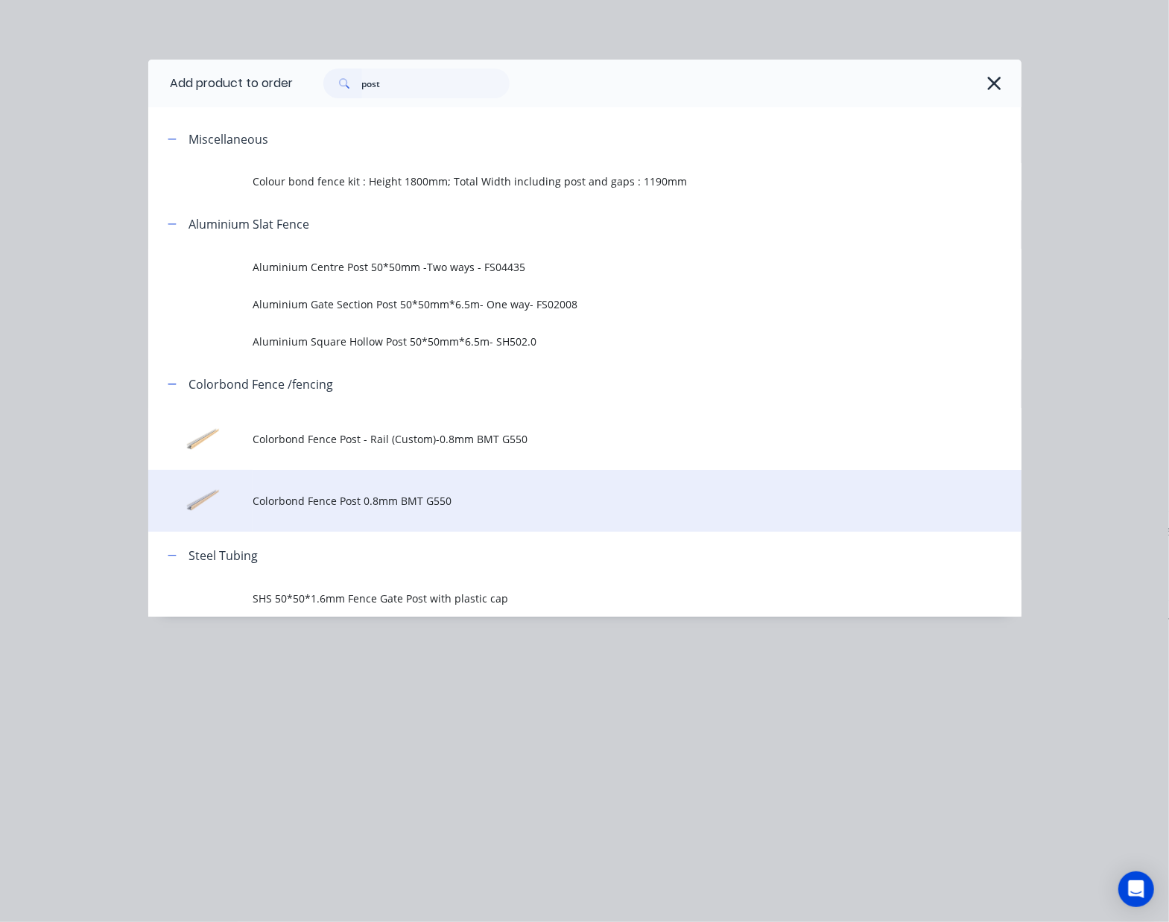
click at [392, 499] on span "Colorbond Fence Post 0.8mm BMT G550" at bounding box center [560, 501] width 615 height 16
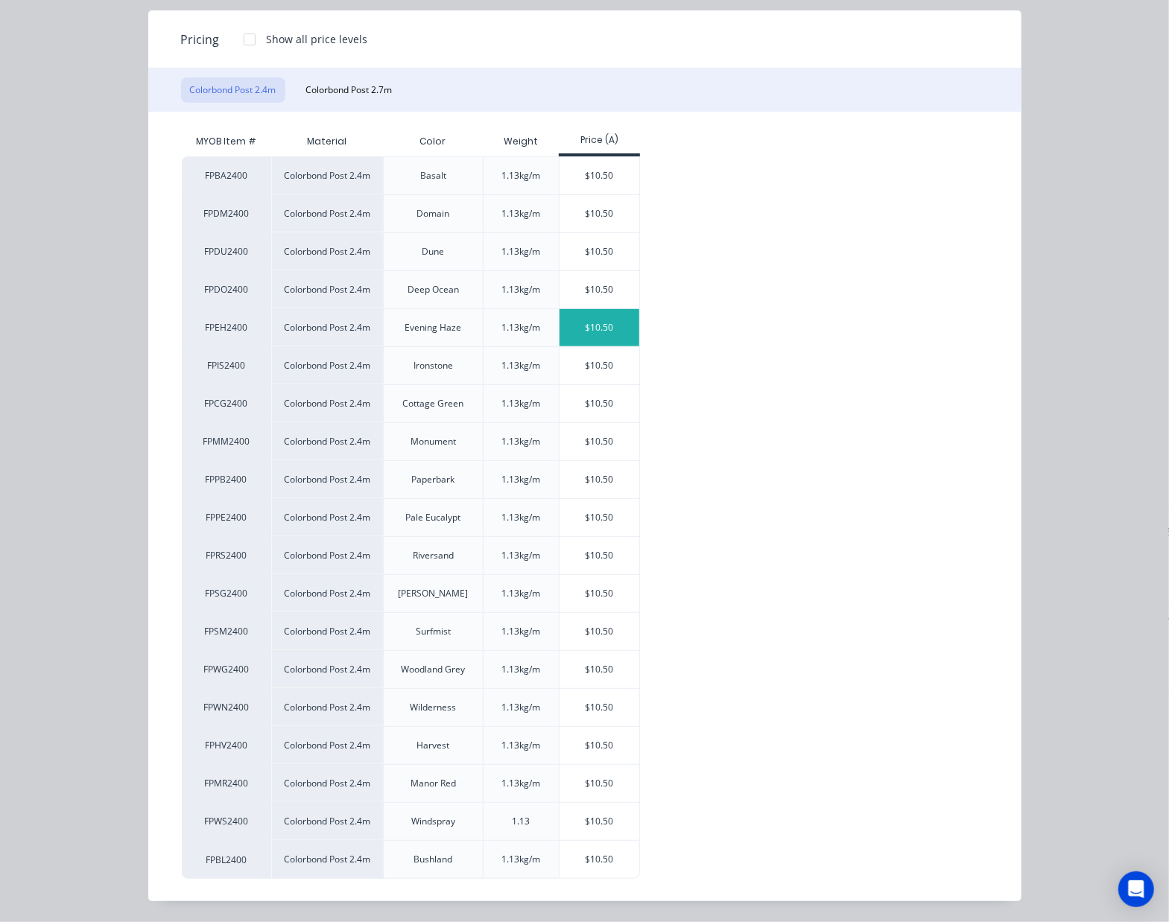
scroll to position [180, 0]
click at [586, 593] on div "$10.50" at bounding box center [600, 593] width 80 height 37
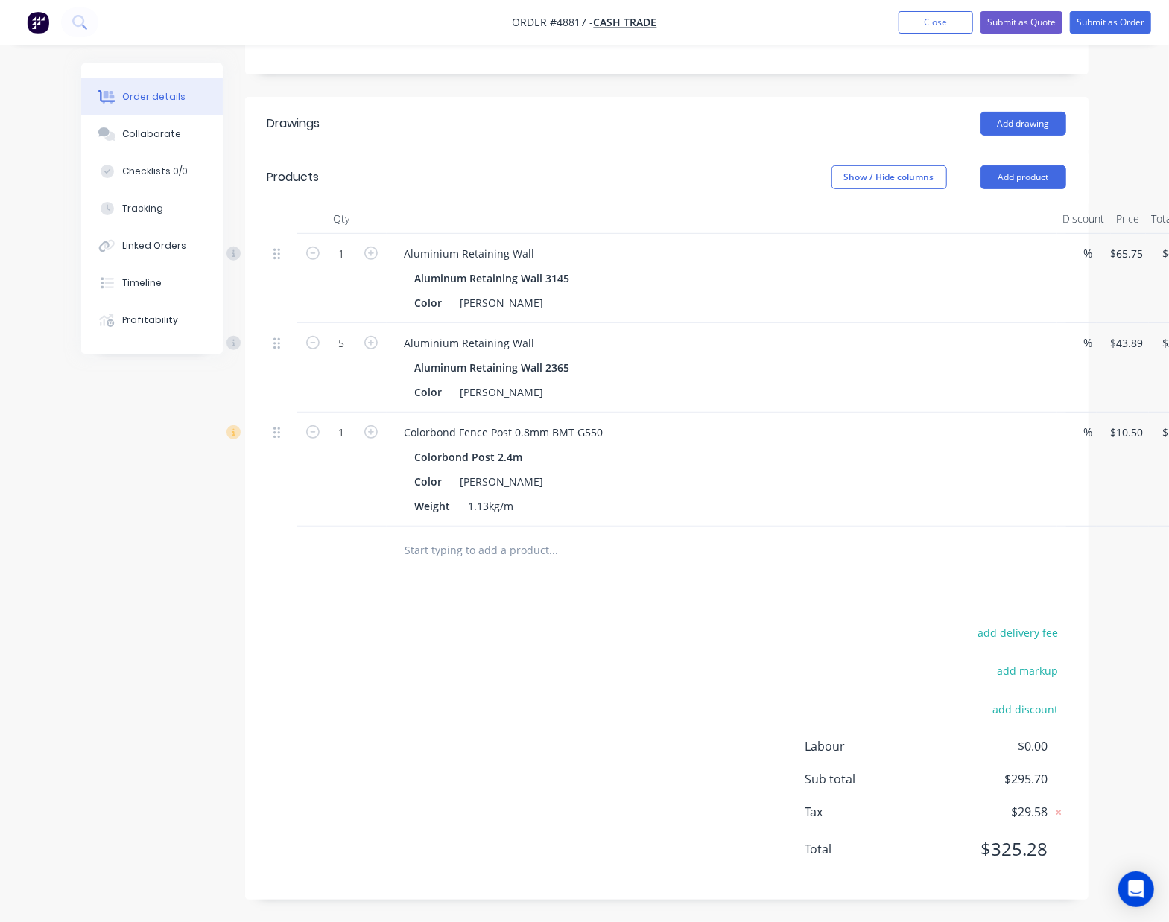
scroll to position [280, 0]
click at [346, 265] on input "1" at bounding box center [342, 254] width 39 height 22
type input "9"
type input "$94.50"
click at [852, 627] on div "add delivery fee add markup add discount Labour $0.00 Sub total $295.70 Tax $29…" at bounding box center [666, 750] width 799 height 255
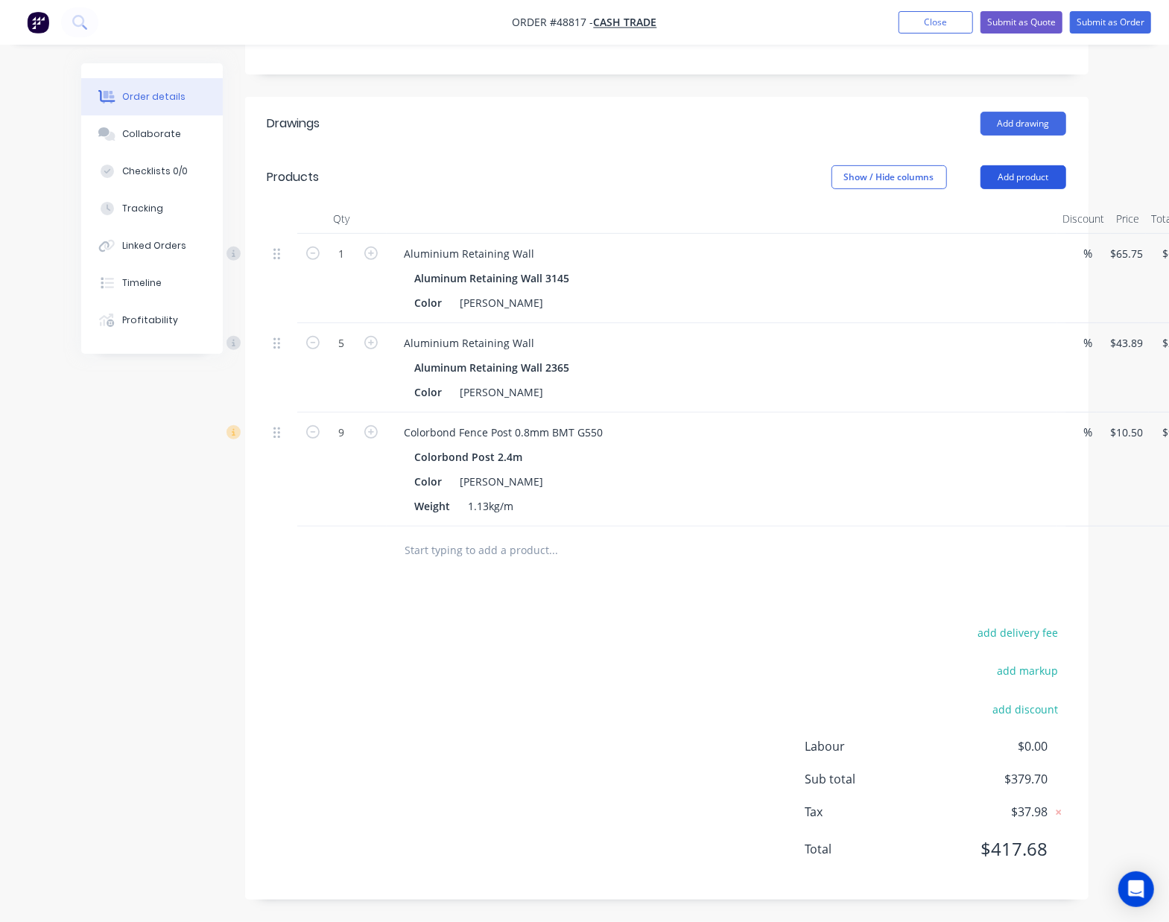
click at [1009, 174] on button "Add product" at bounding box center [1023, 177] width 86 height 24
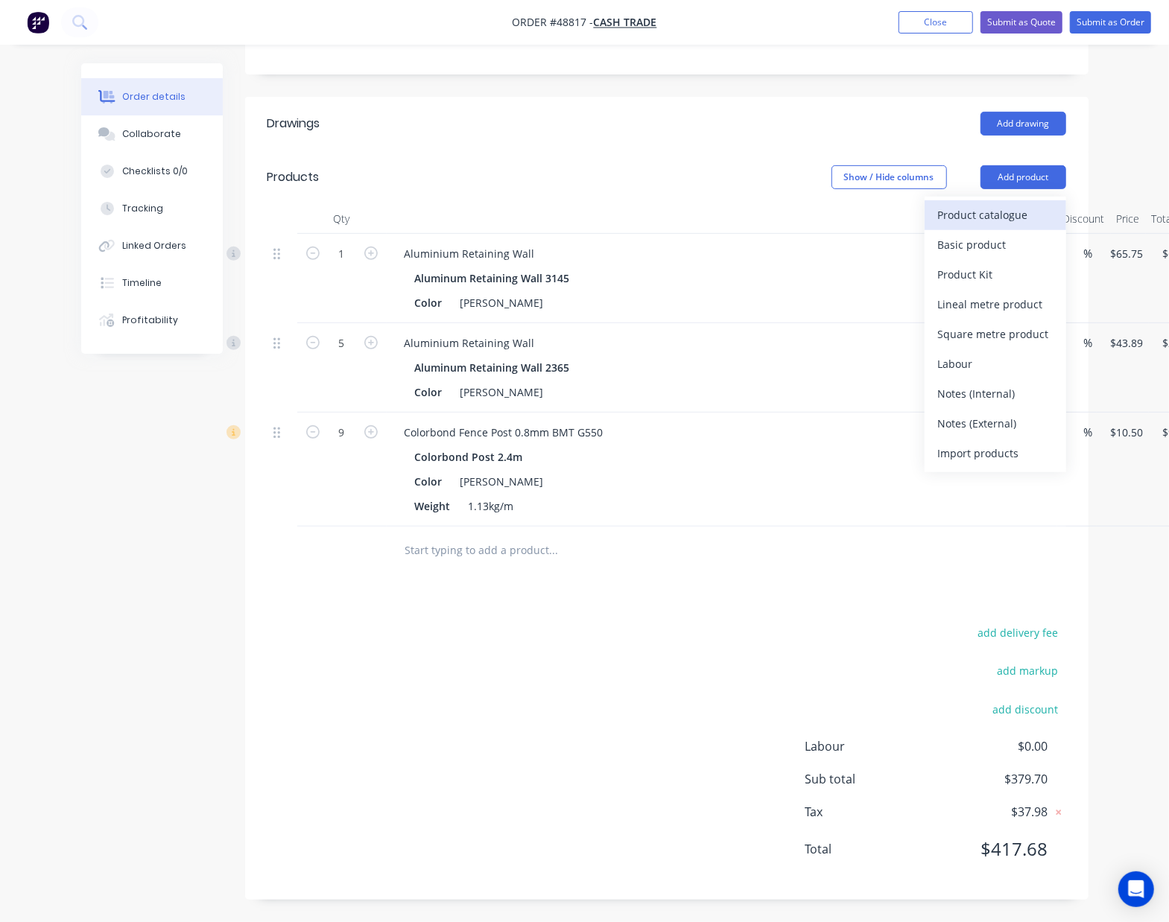
click at [1008, 212] on div "Product catalogue" at bounding box center [995, 215] width 115 height 22
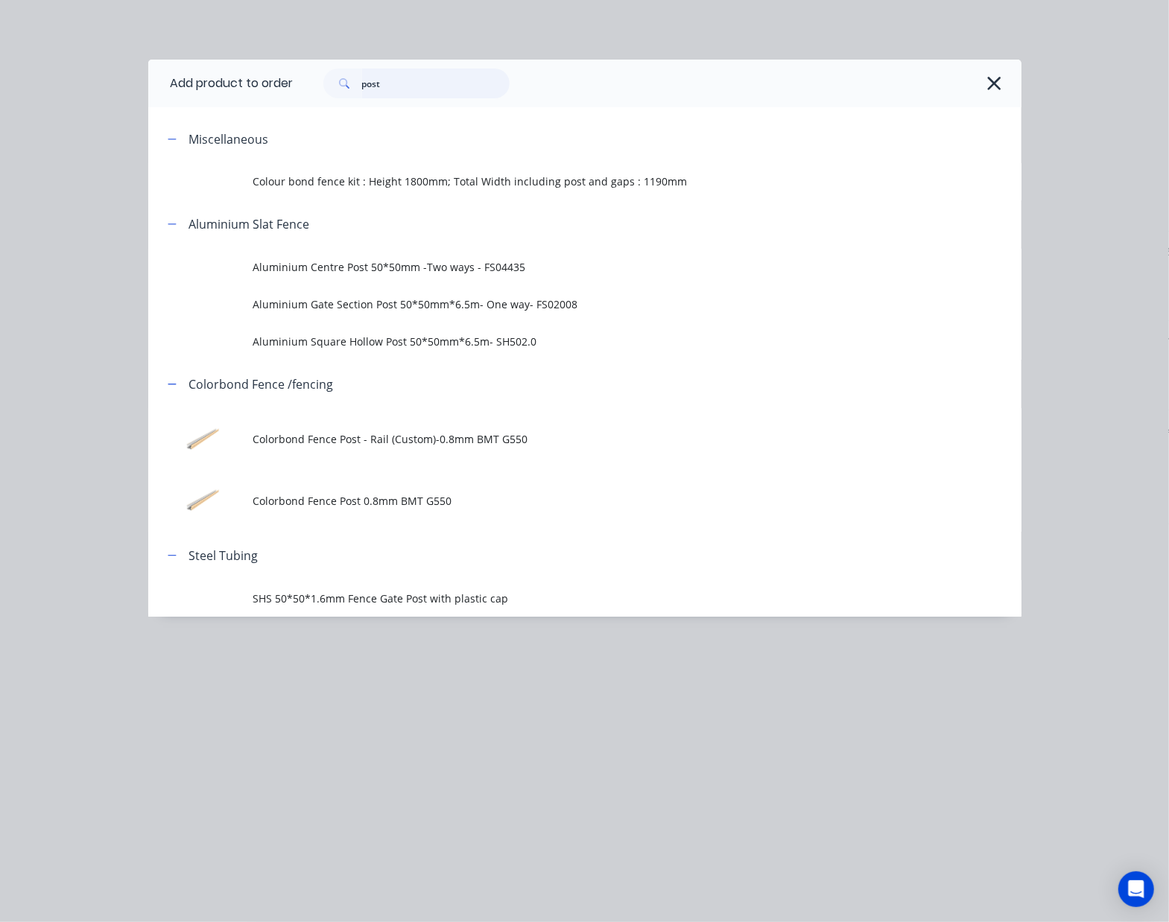
drag, startPoint x: 383, startPoint y: 88, endPoint x: 7, endPoint y: 98, distance: 376.4
click at [10, 100] on div "Add product to order post Miscellaneous Colour bond fence kit : Height 1800mm; …" at bounding box center [584, 461] width 1169 height 922
type input "rail"
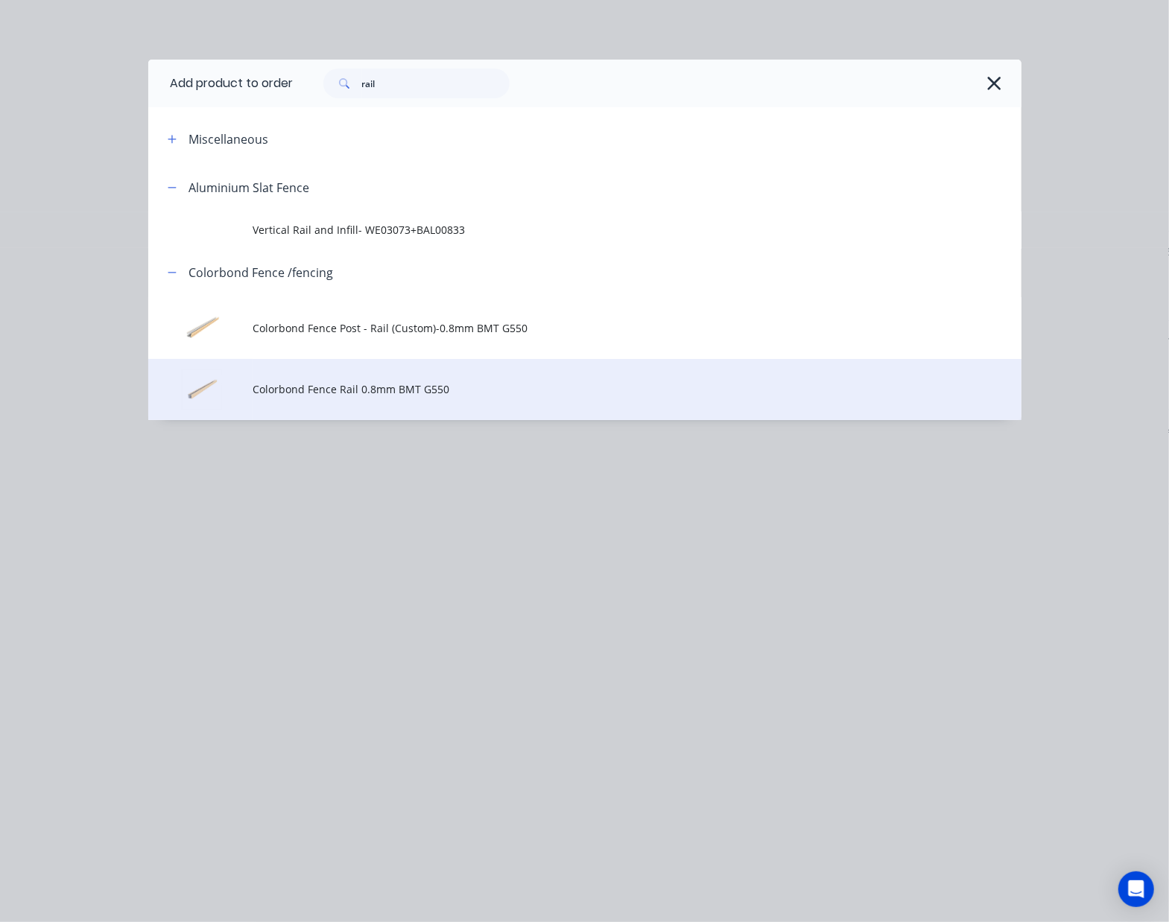
click at [328, 389] on span "Colorbond Fence Rail 0.8mm BMT G550" at bounding box center [560, 389] width 615 height 16
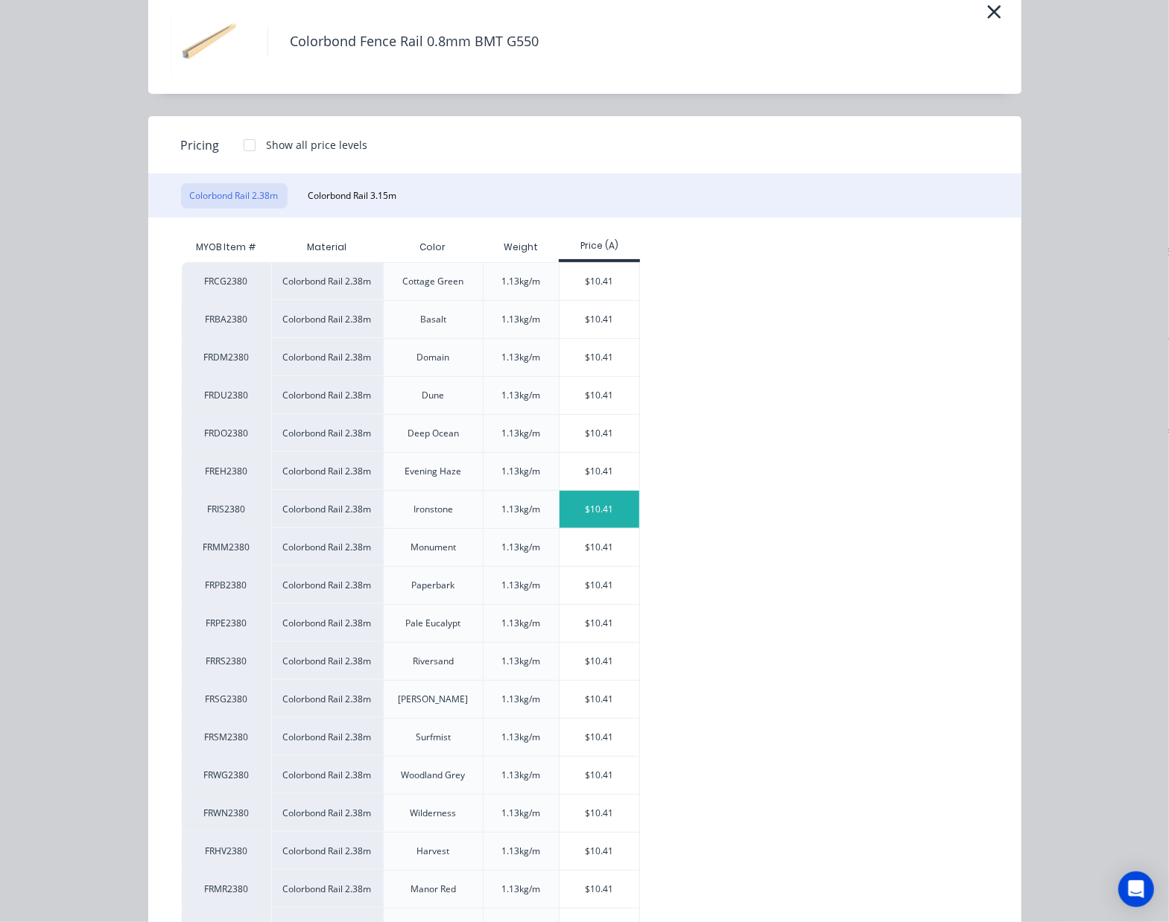
scroll to position [180, 0]
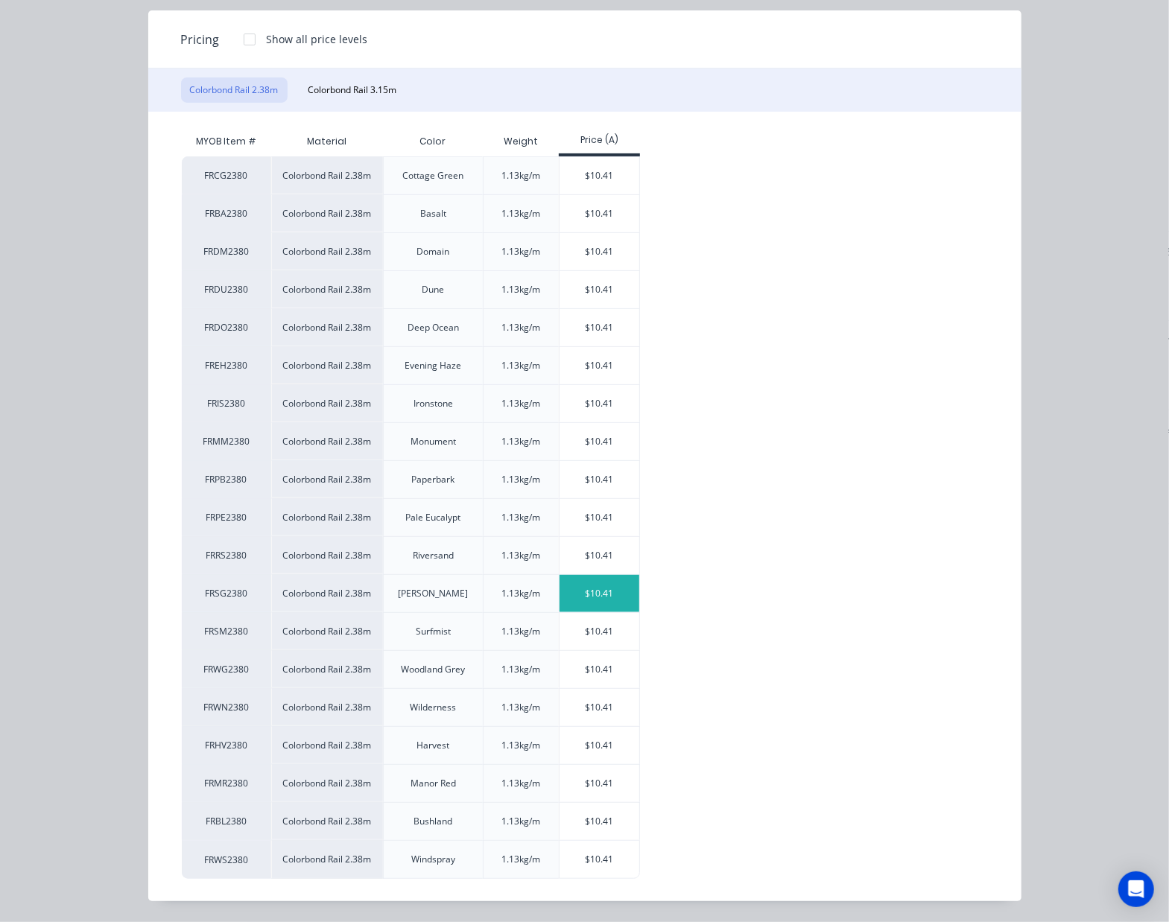
click at [609, 601] on div "$10.41" at bounding box center [600, 593] width 80 height 37
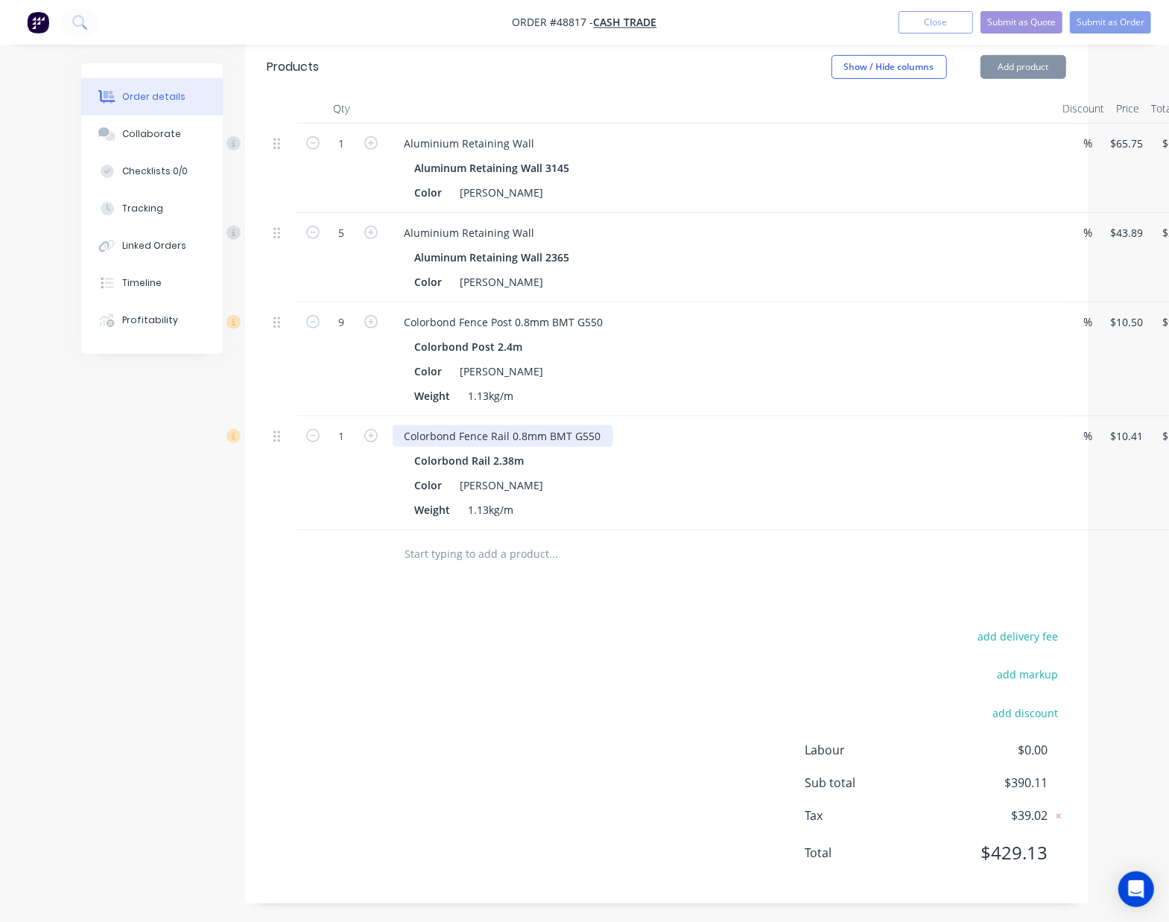
scroll to position [394, 0]
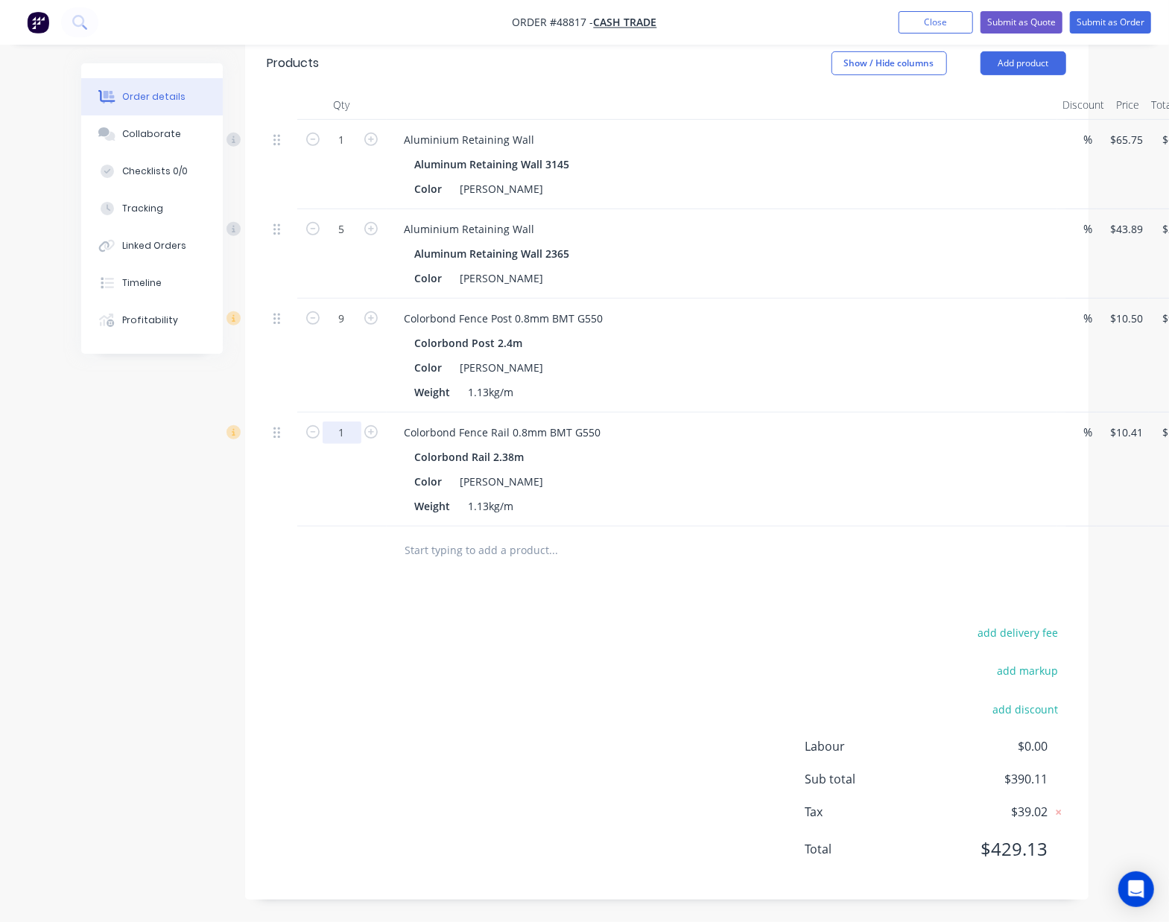
click at [355, 151] on input "1" at bounding box center [342, 140] width 39 height 22
type input "10"
type input "$104.10"
click at [747, 565] on div at bounding box center [655, 551] width 536 height 48
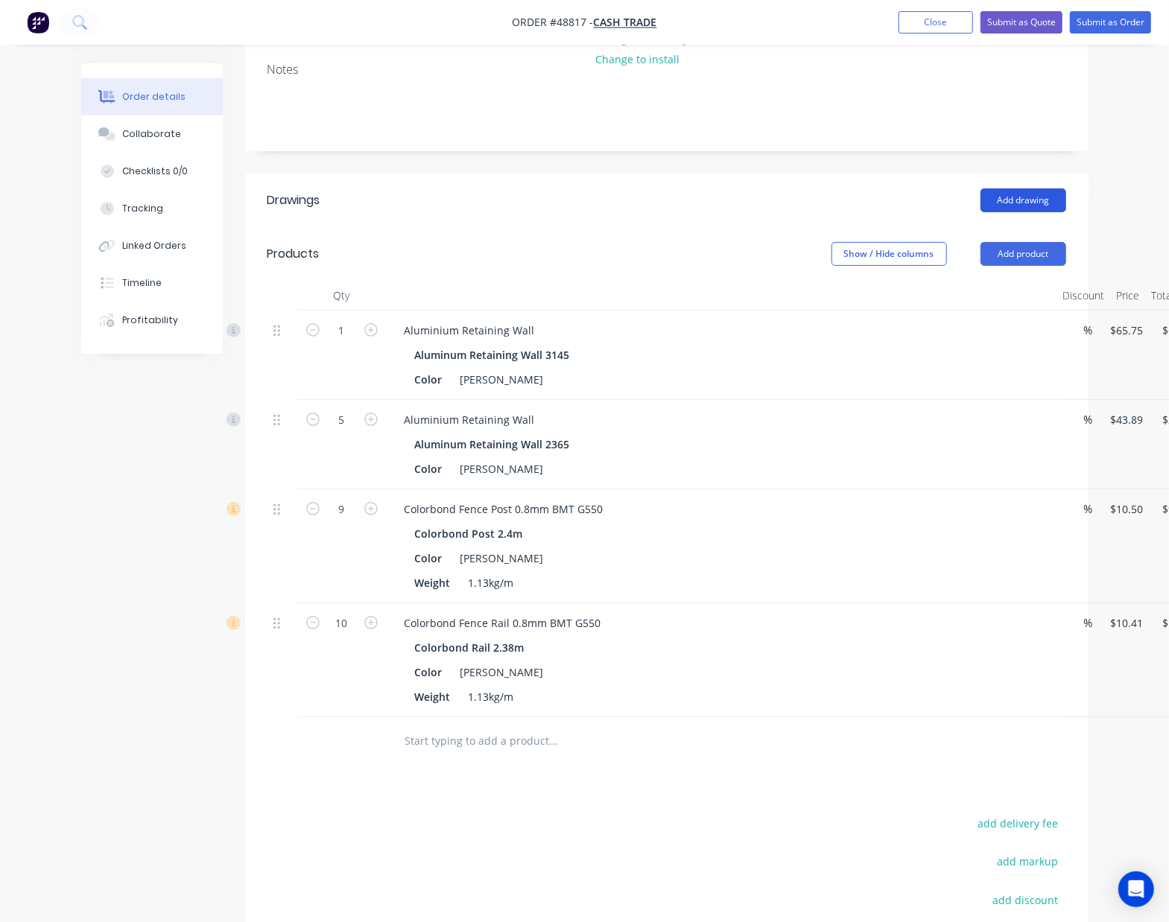
scroll to position [195, 0]
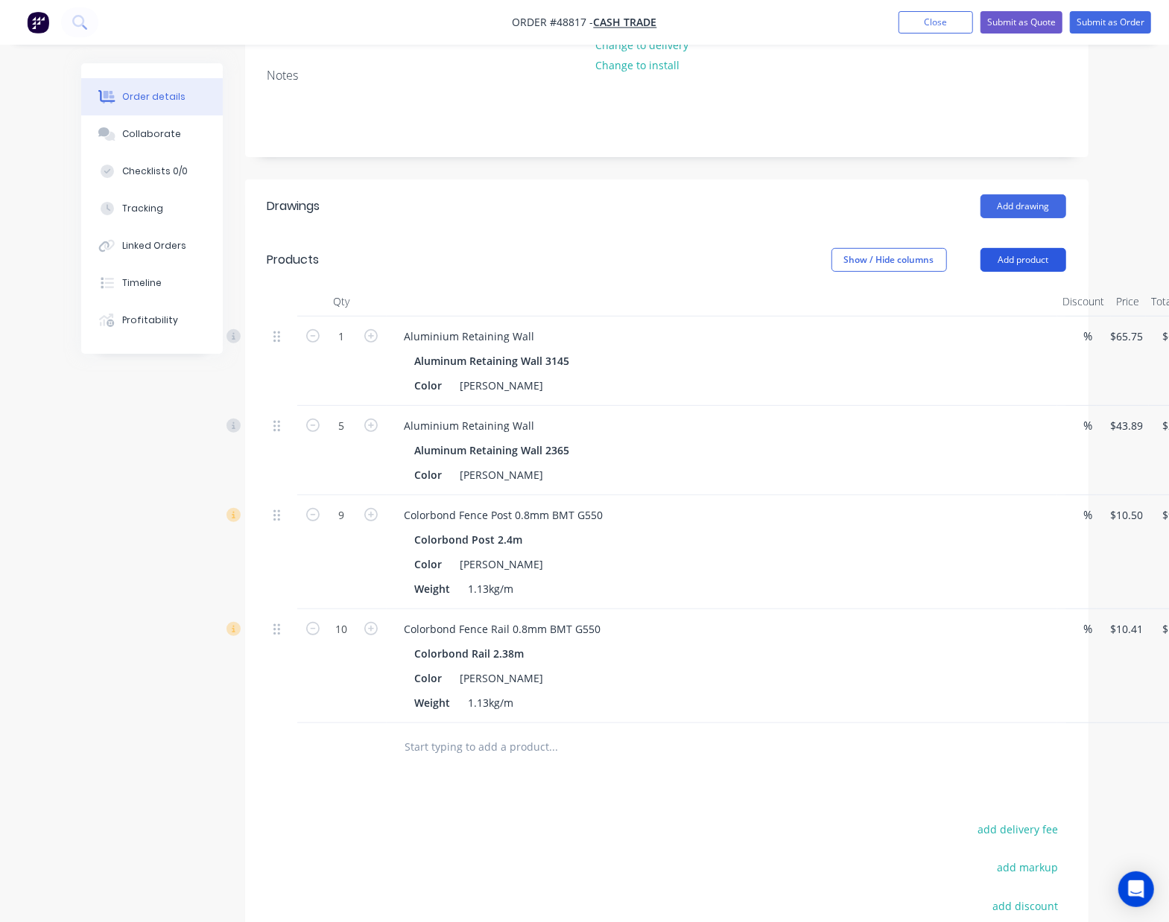
drag, startPoint x: 1049, startPoint y: 256, endPoint x: 1037, endPoint y: 269, distance: 17.4
click at [1047, 256] on button "Add product" at bounding box center [1023, 260] width 86 height 24
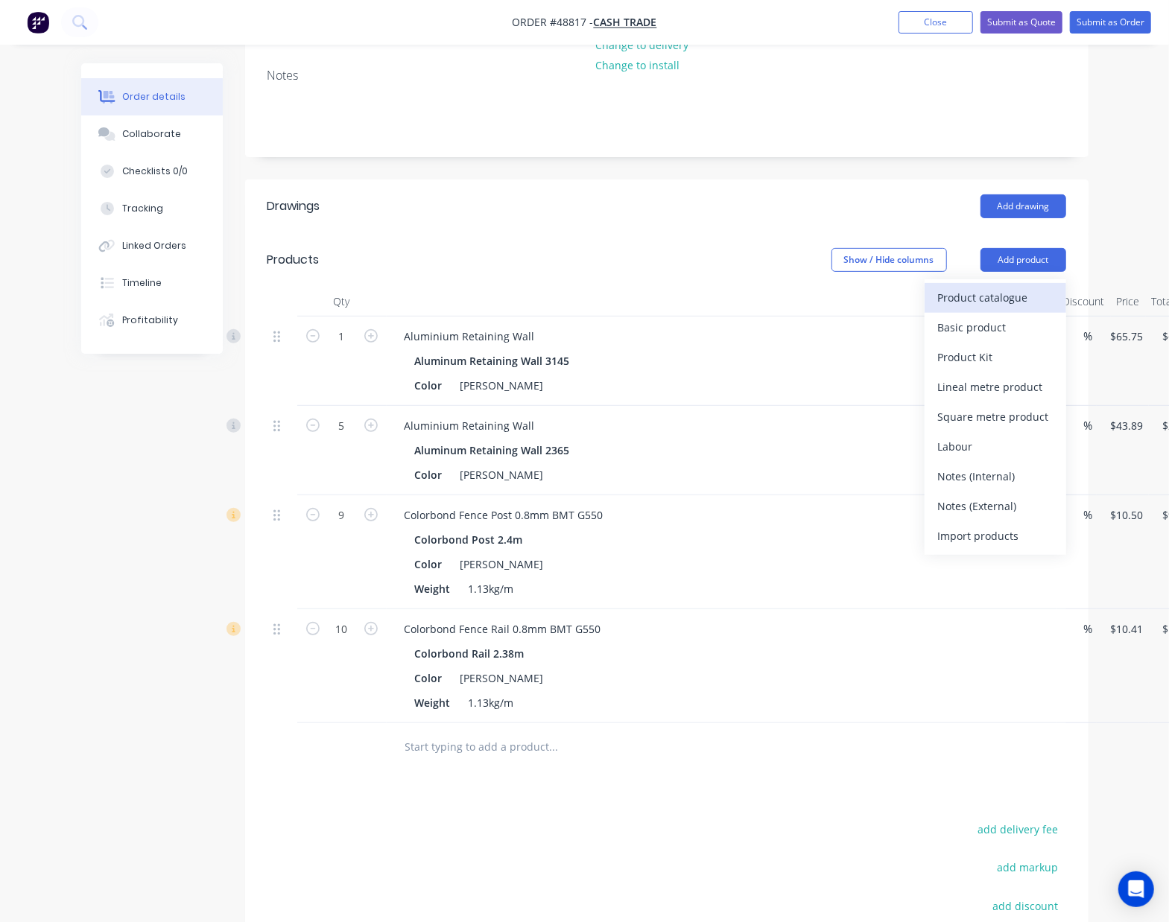
click at [1019, 294] on div "Product catalogue" at bounding box center [995, 298] width 115 height 22
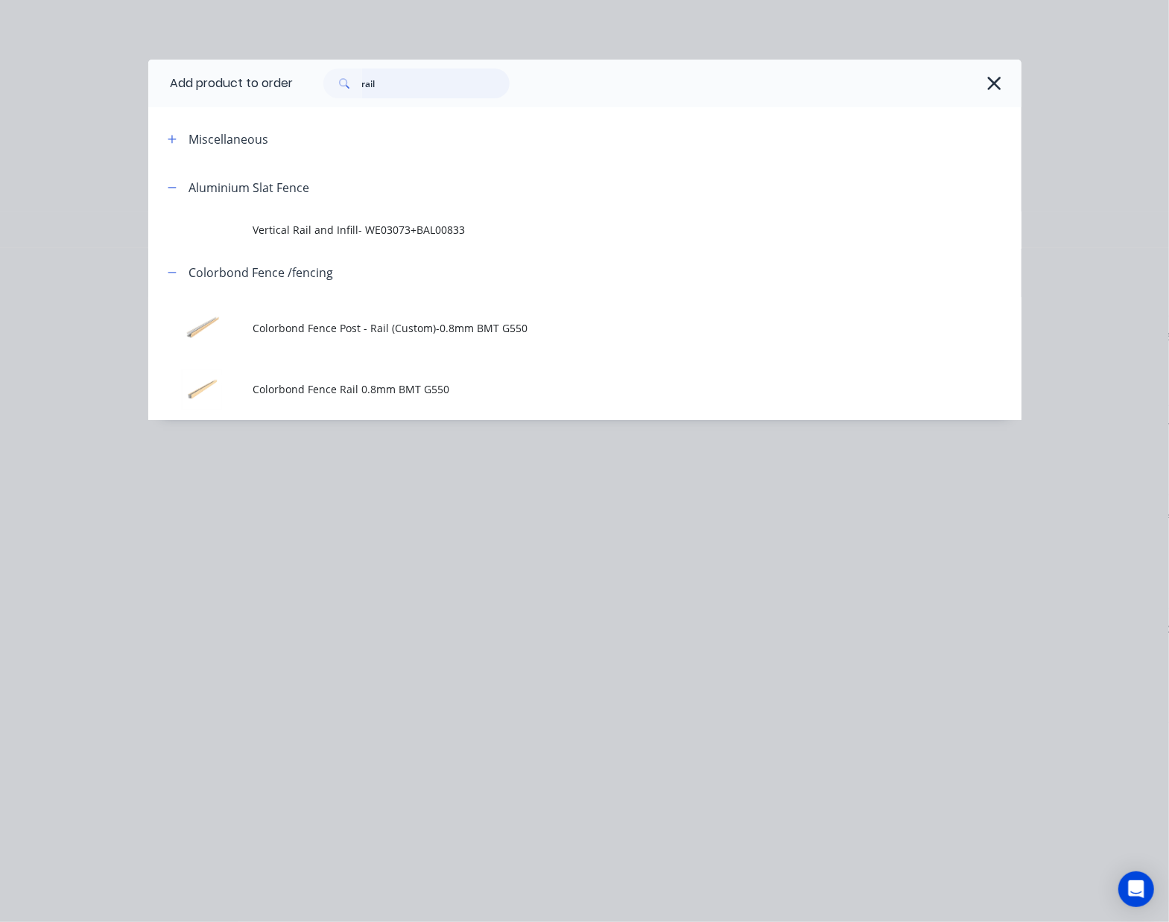
drag, startPoint x: 428, startPoint y: 79, endPoint x: 197, endPoint y: 106, distance: 231.8
click at [209, 104] on header "Add product to order rail" at bounding box center [584, 84] width 873 height 48
type input "touch"
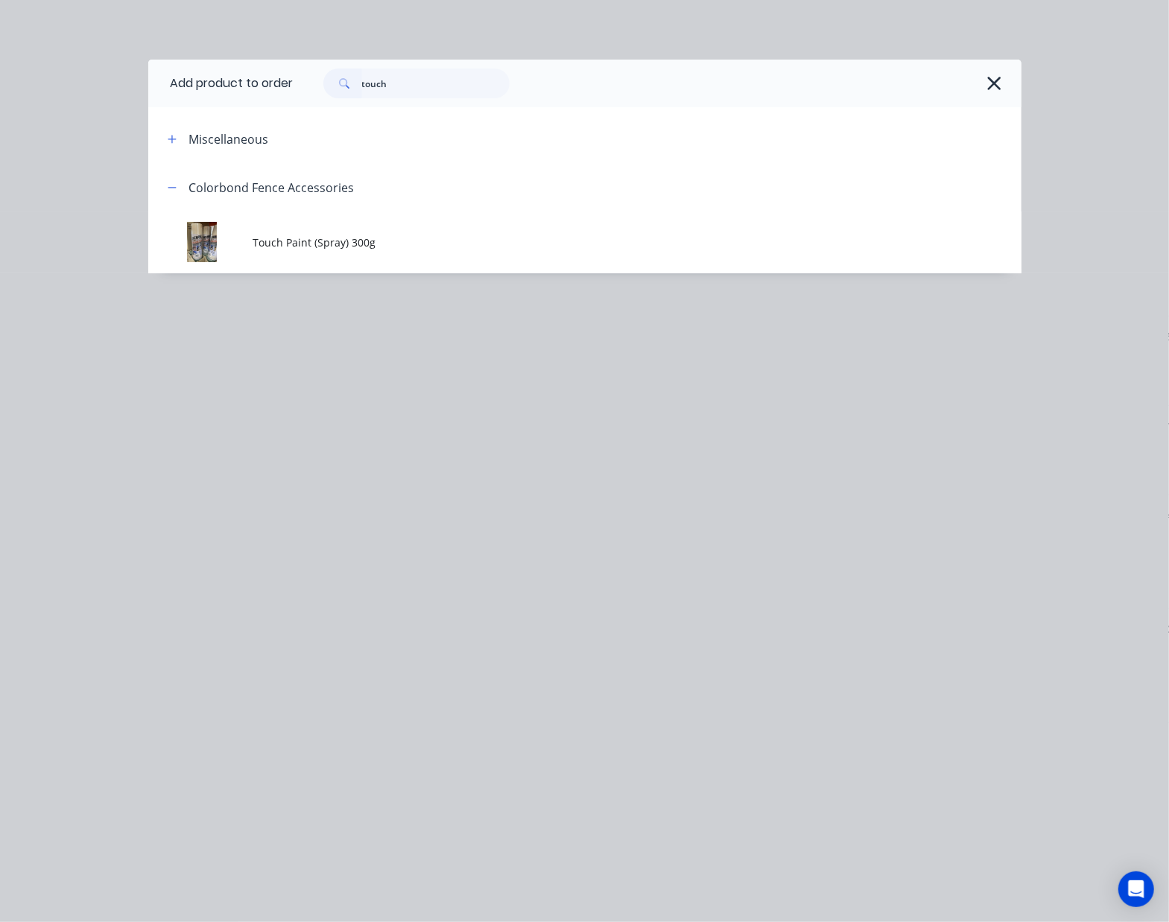
click at [349, 239] on span "Touch Paint (Spray) 300g" at bounding box center [560, 243] width 615 height 16
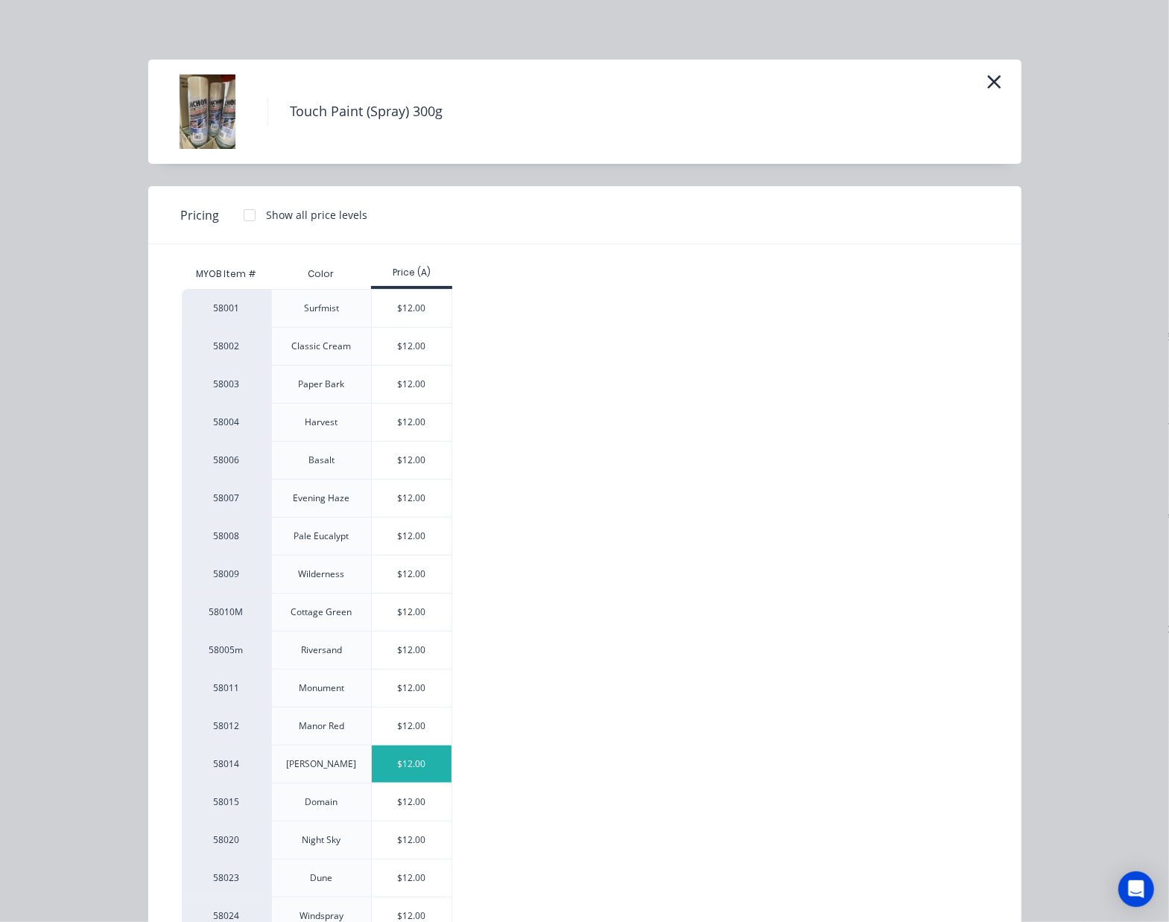
click at [412, 775] on div "$12.00" at bounding box center [412, 764] width 80 height 37
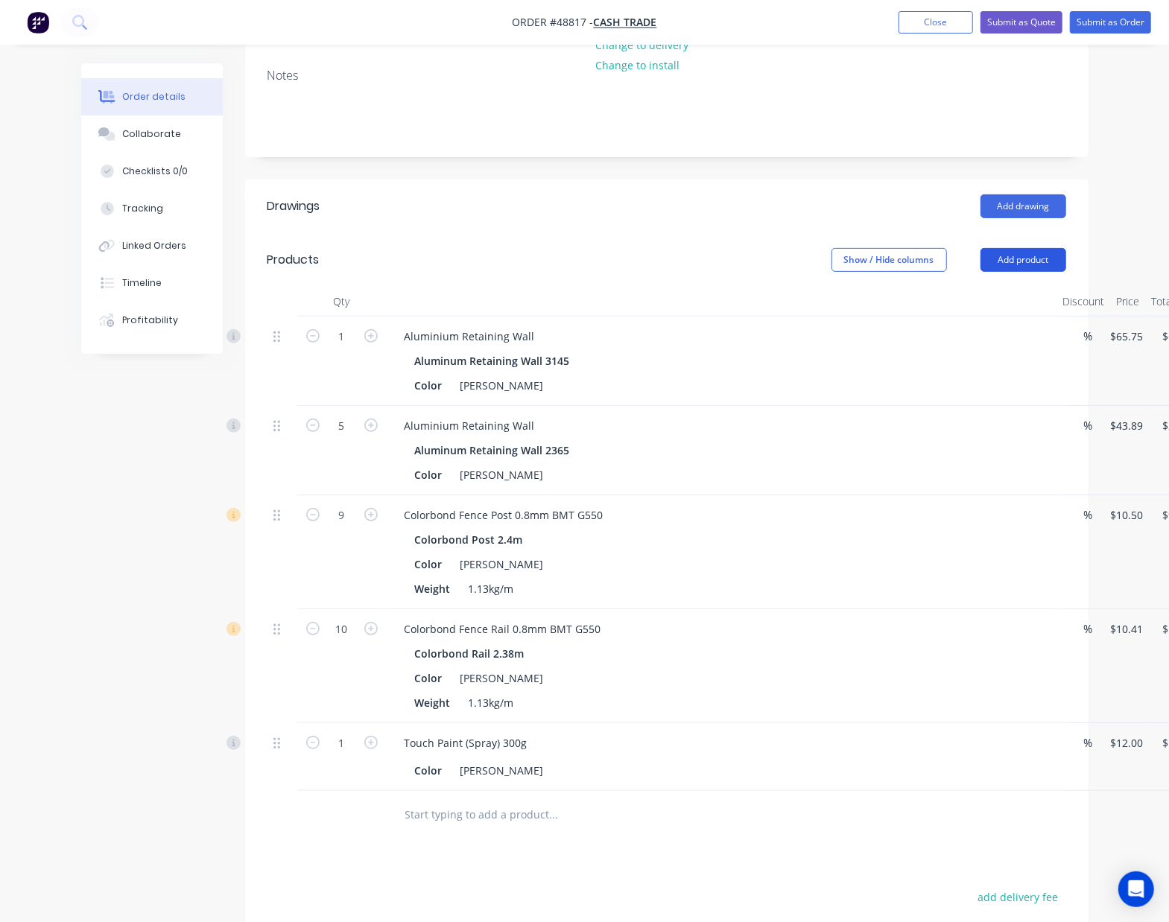
click at [1025, 265] on button "Add product" at bounding box center [1023, 260] width 86 height 24
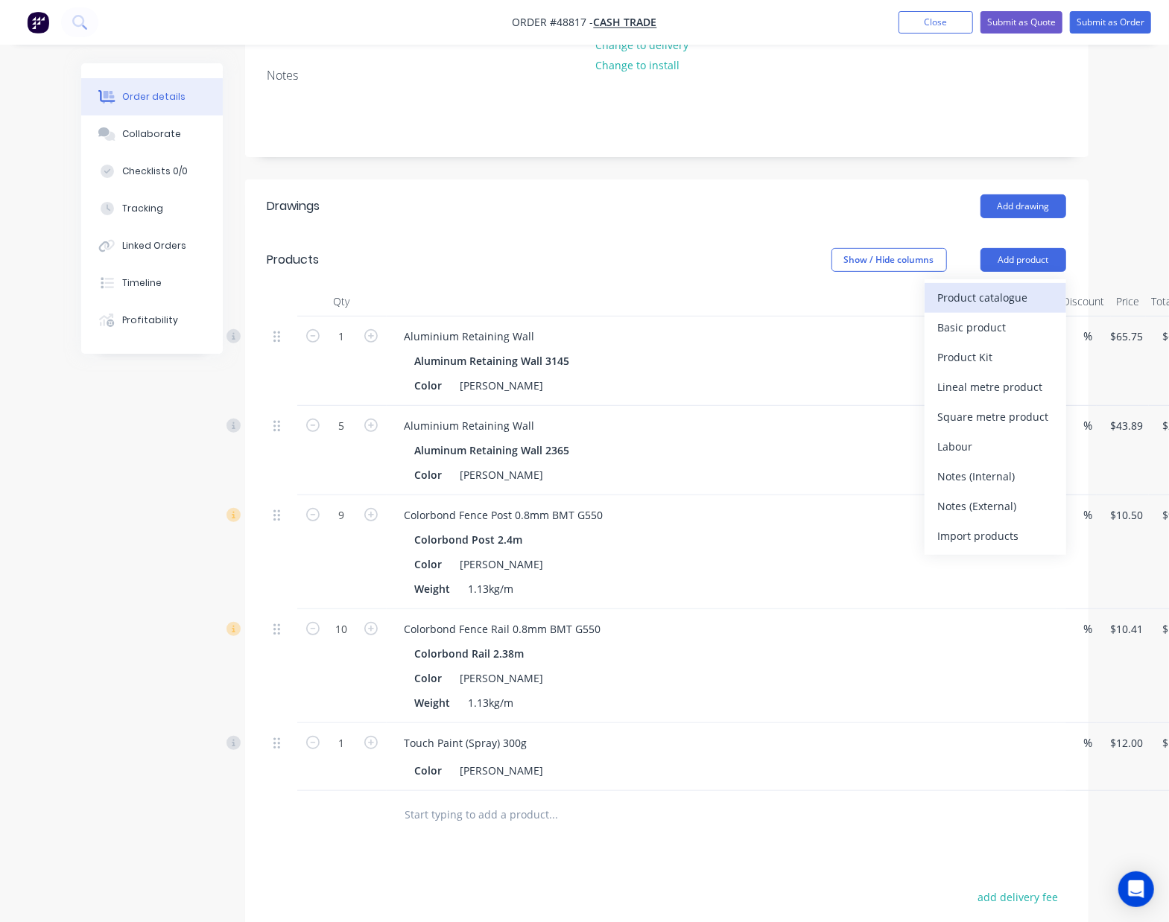
click at [957, 297] on div "Product catalogue" at bounding box center [995, 298] width 115 height 22
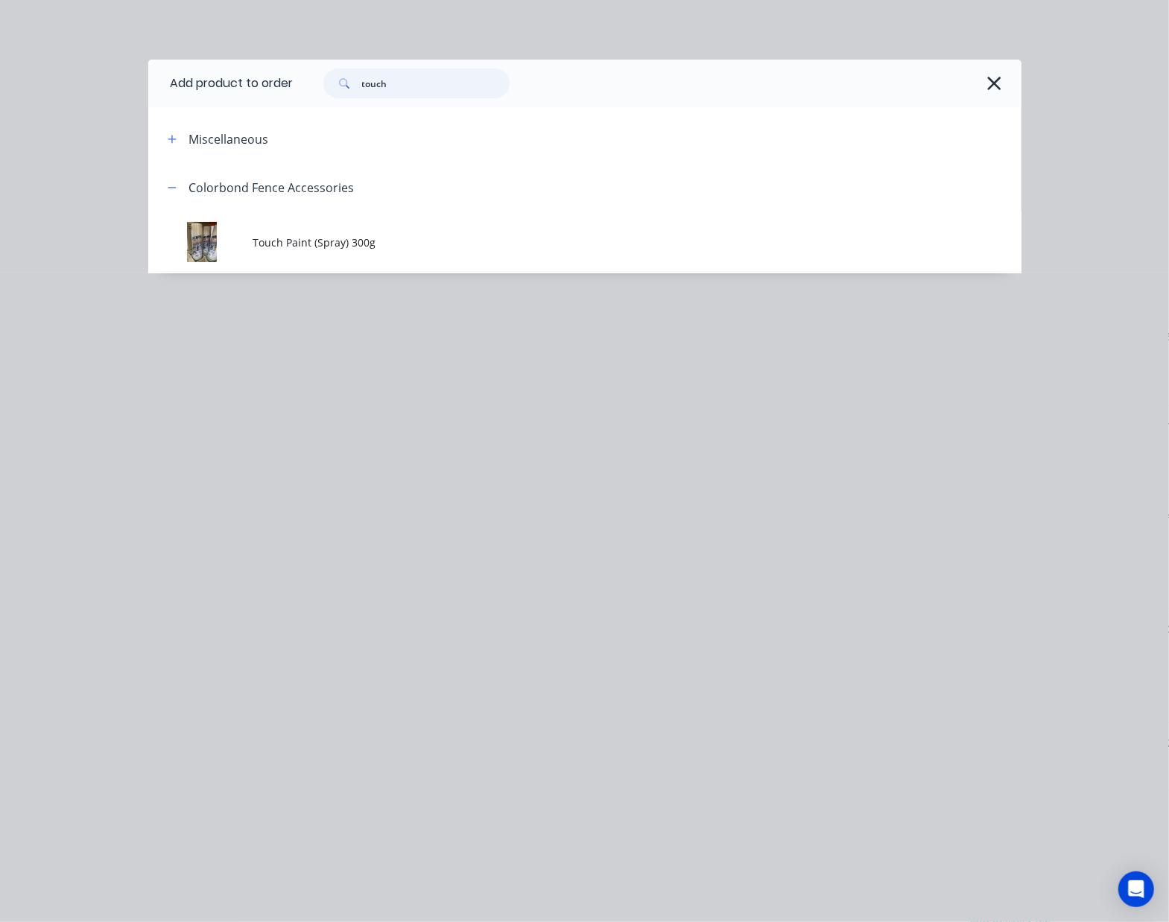
drag, startPoint x: 422, startPoint y: 82, endPoint x: 273, endPoint y: 94, distance: 149.5
click at [273, 94] on header "Add product to order touch" at bounding box center [584, 84] width 873 height 48
type input "con"
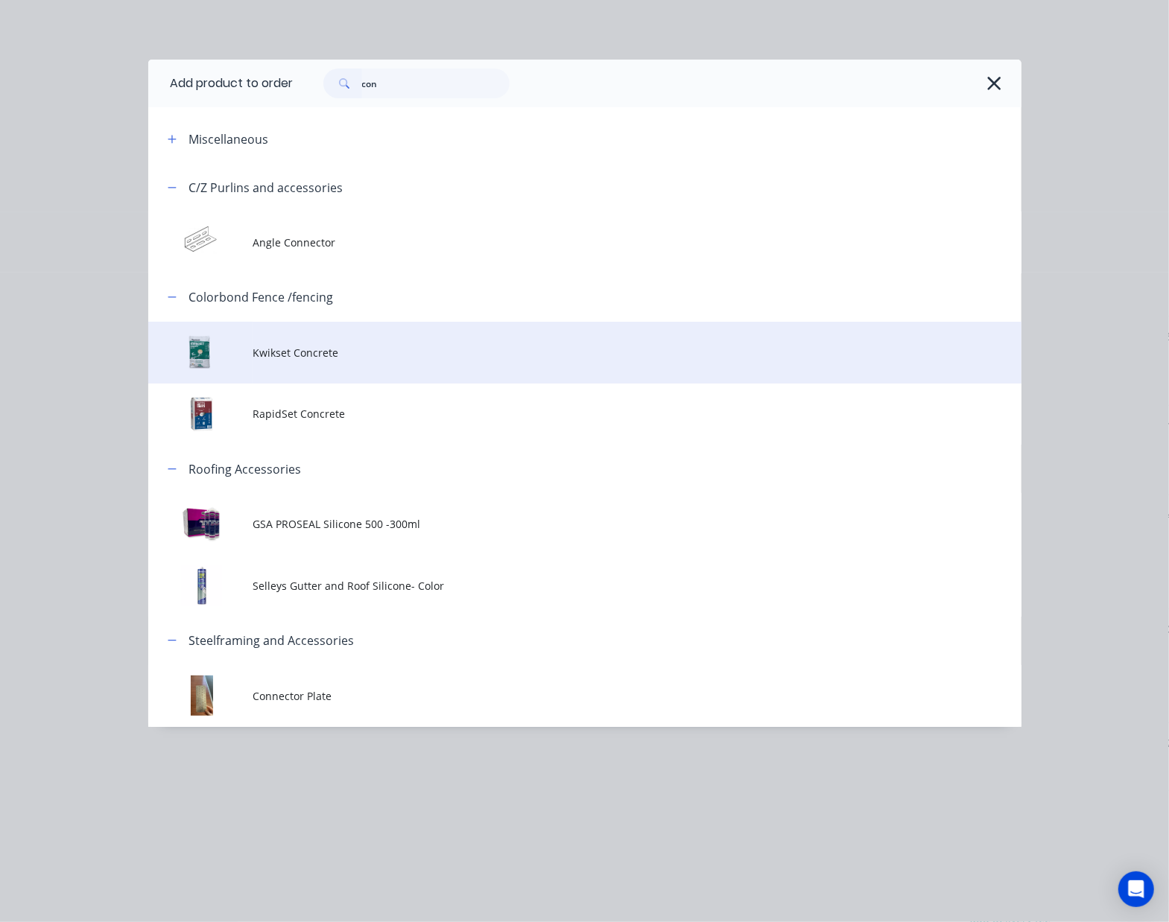
click at [319, 329] on td "Kwikset Concrete" at bounding box center [637, 353] width 768 height 62
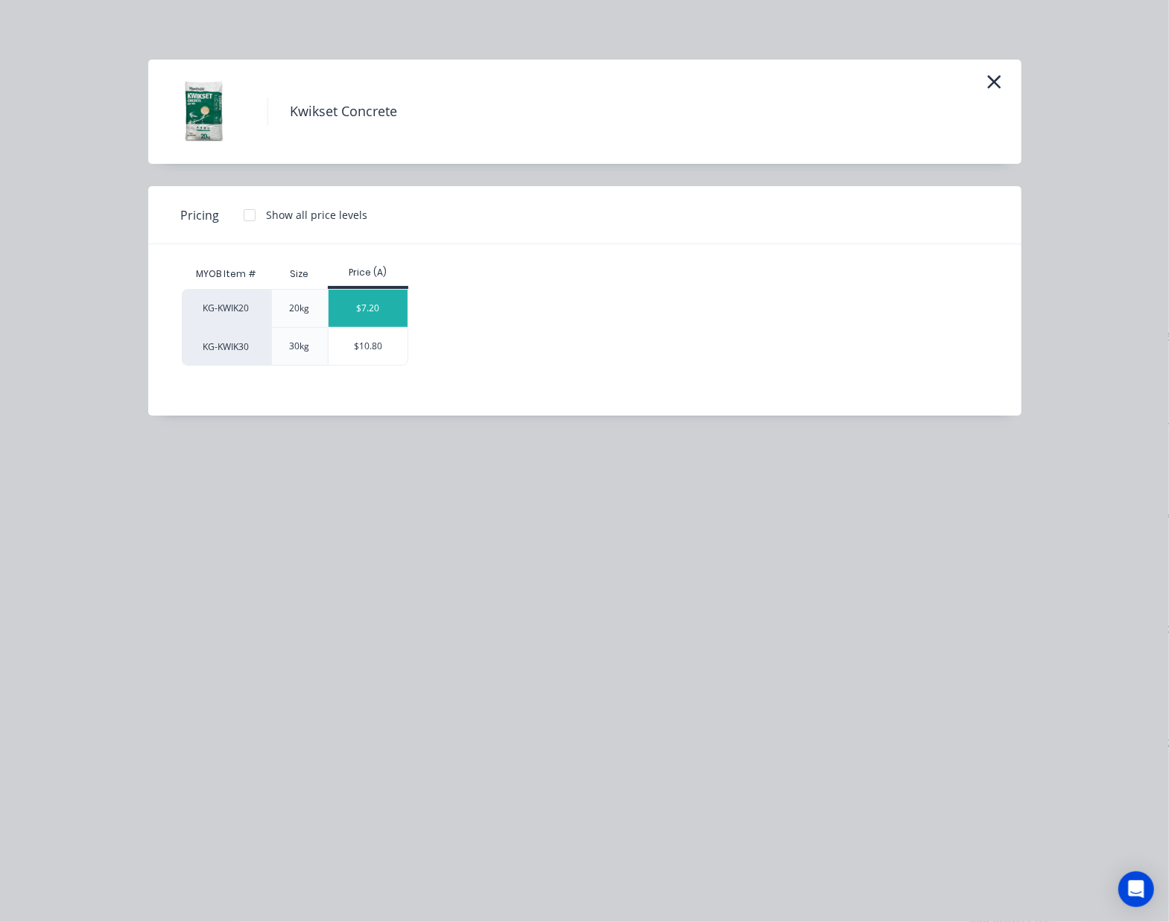
click at [398, 308] on div "$7.20" at bounding box center [369, 308] width 80 height 37
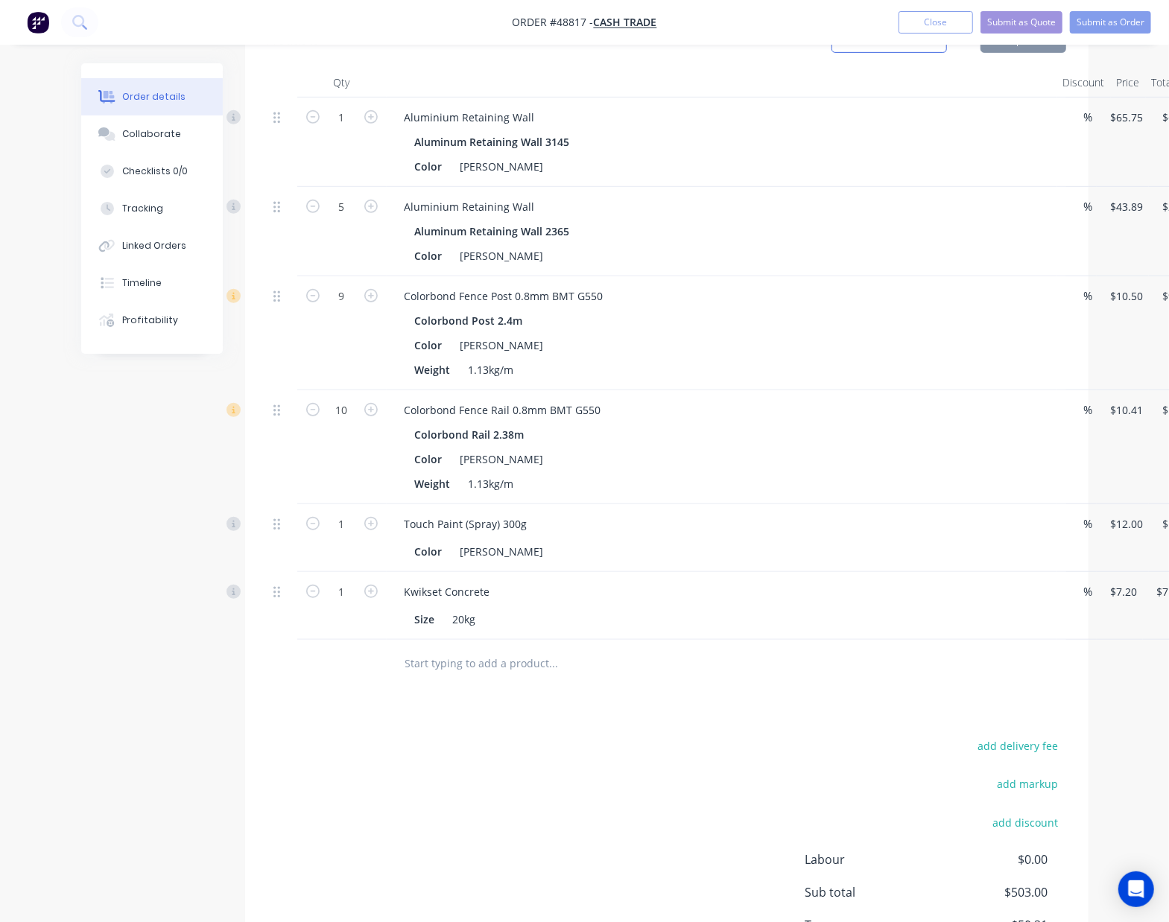
scroll to position [530, 0]
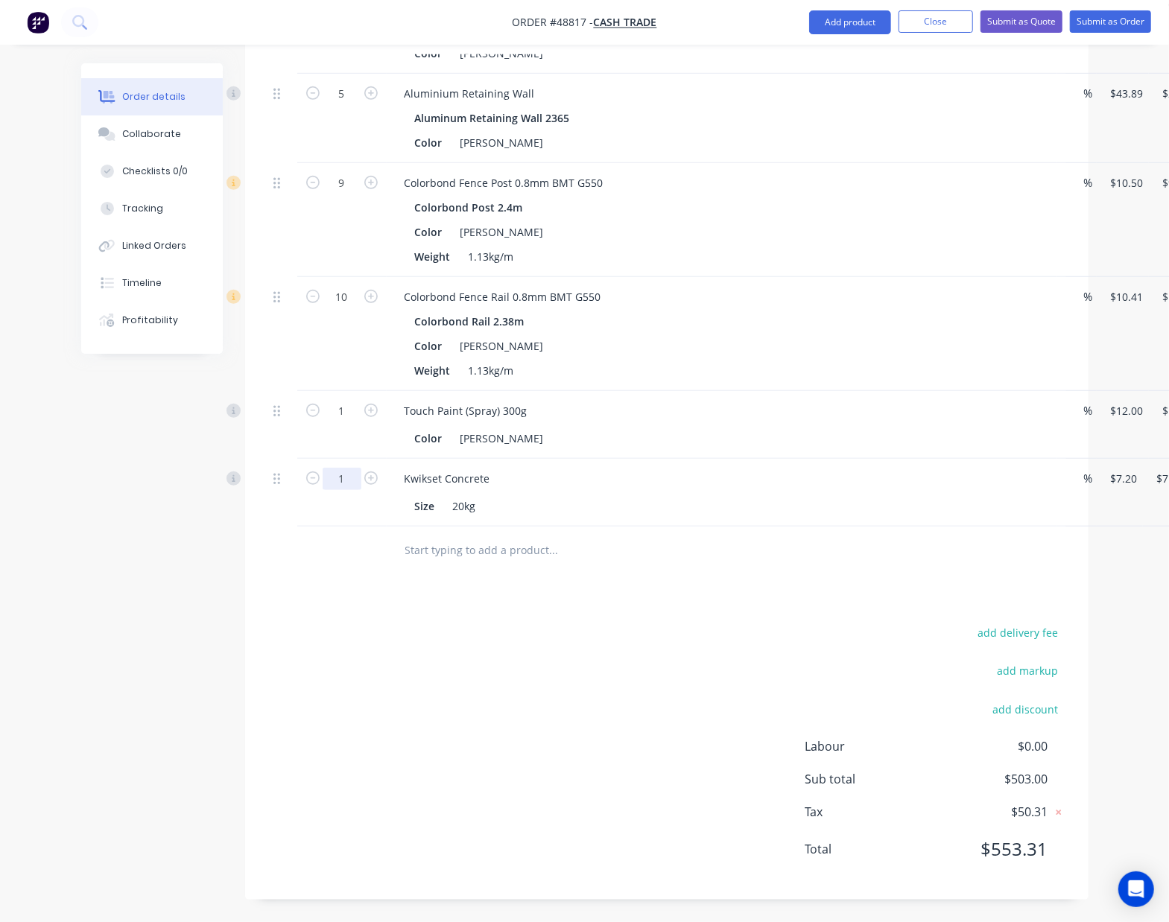
click at [340, 16] on input "1" at bounding box center [342, 4] width 39 height 22
type input "9"
type input "$64.80"
click at [644, 519] on div "Kwikset Concrete Size 20kg" at bounding box center [722, 493] width 671 height 68
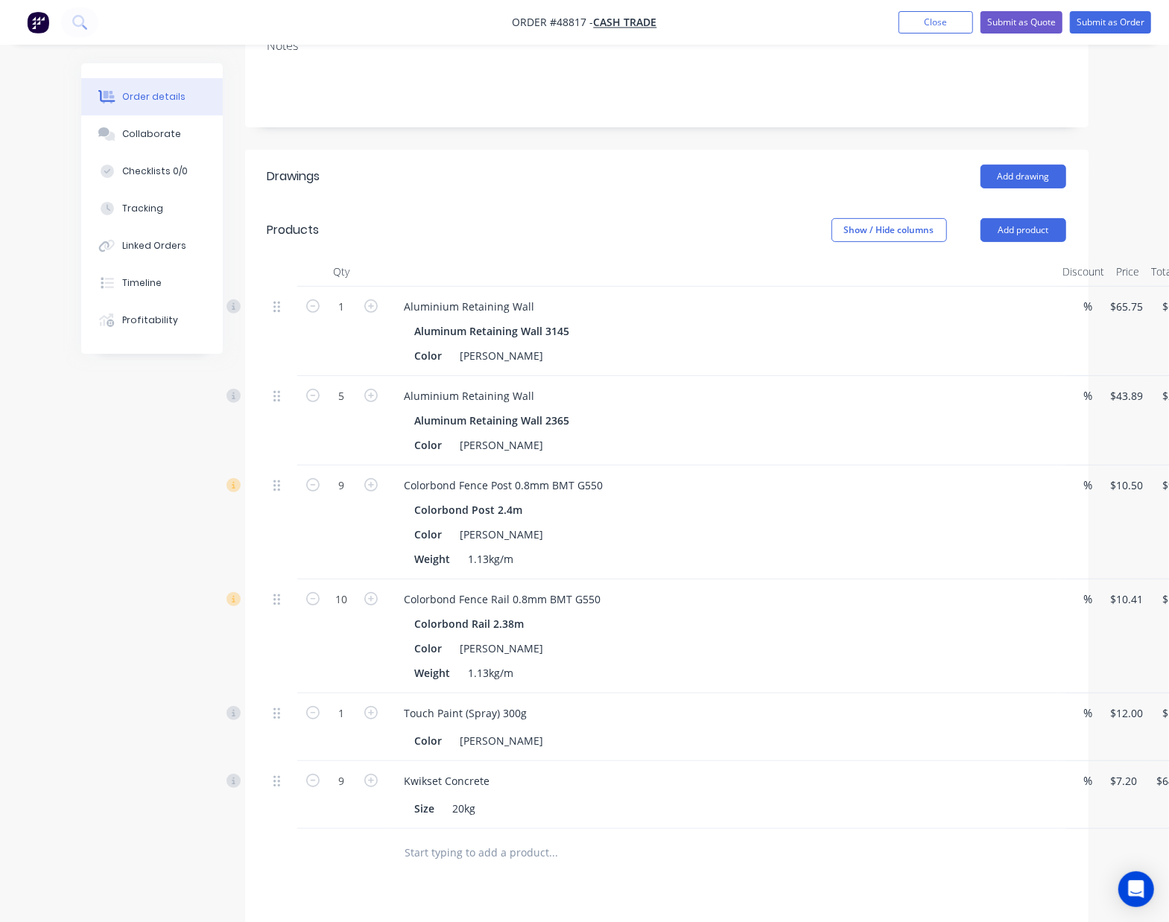
scroll to position [133, 0]
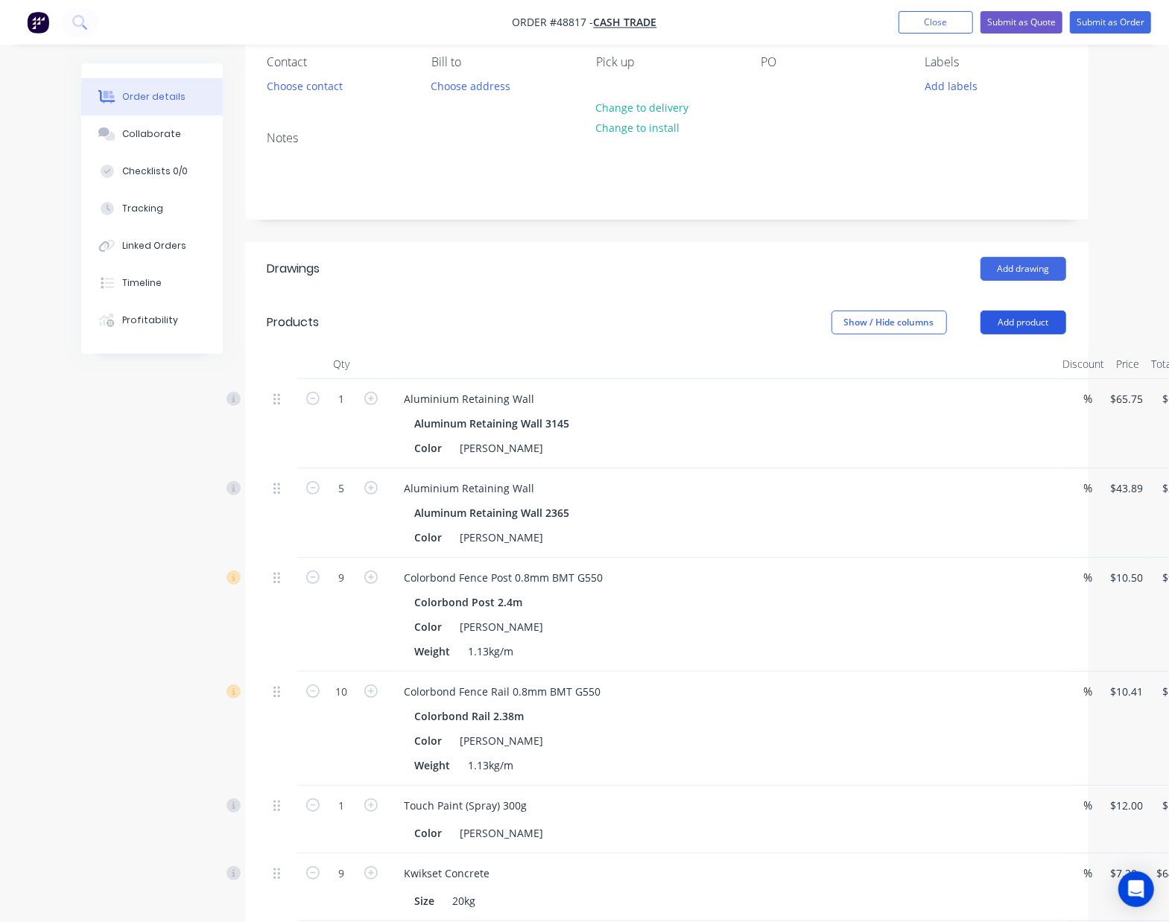
click at [1020, 319] on button "Add product" at bounding box center [1023, 323] width 86 height 24
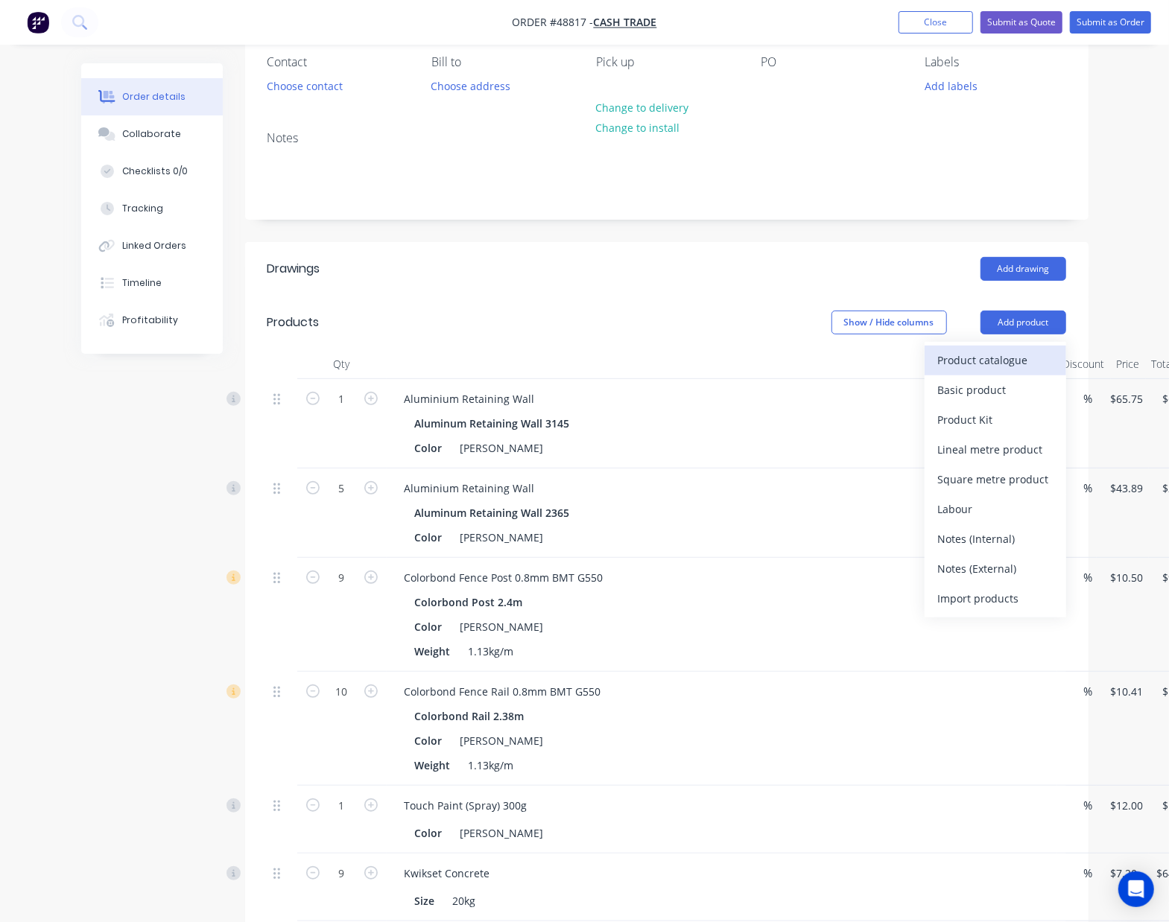
click at [994, 356] on div "Product catalogue" at bounding box center [995, 360] width 115 height 22
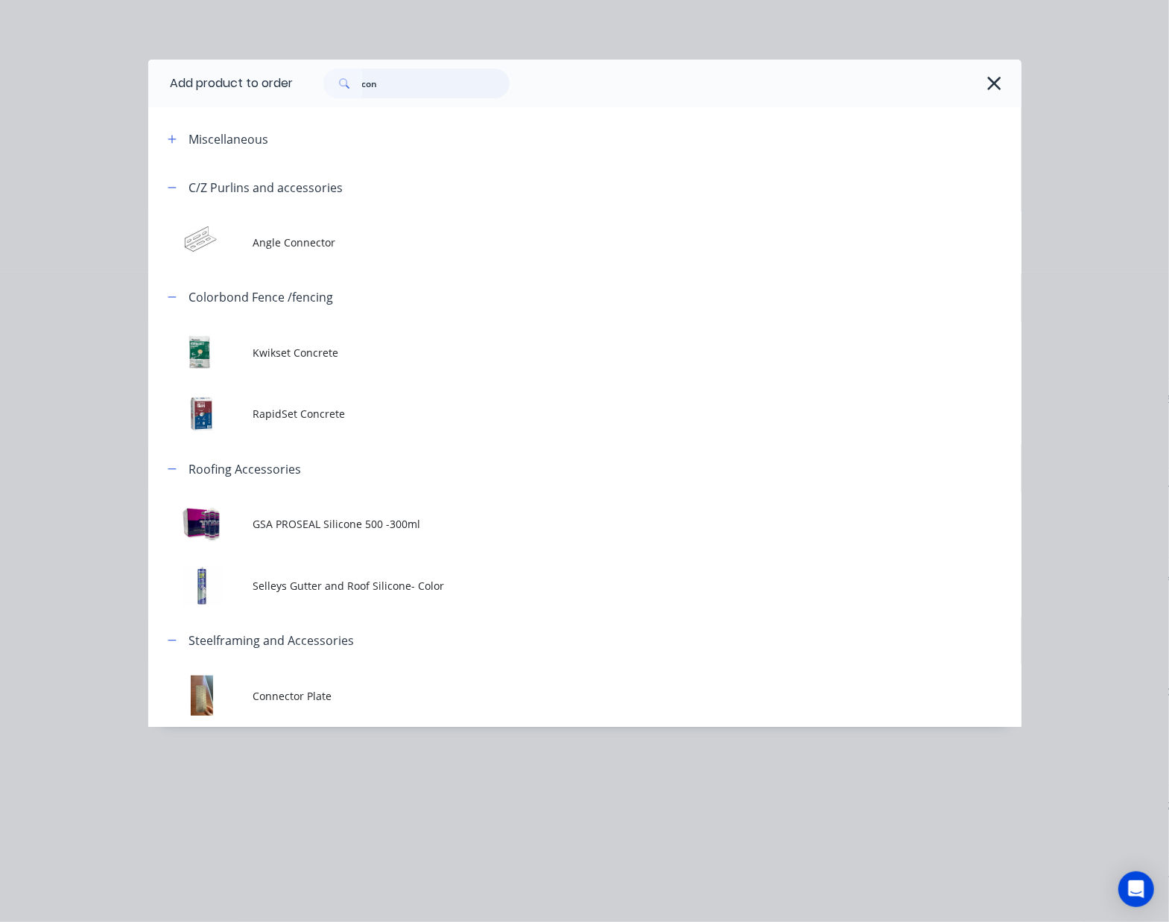
drag, startPoint x: 415, startPoint y: 77, endPoint x: 25, endPoint y: 49, distance: 390.7
click at [42, 60] on div "Add product to order con Miscellaneous C/Z Purlins and accessories Angle Connec…" at bounding box center [584, 461] width 1169 height 922
type input "post"
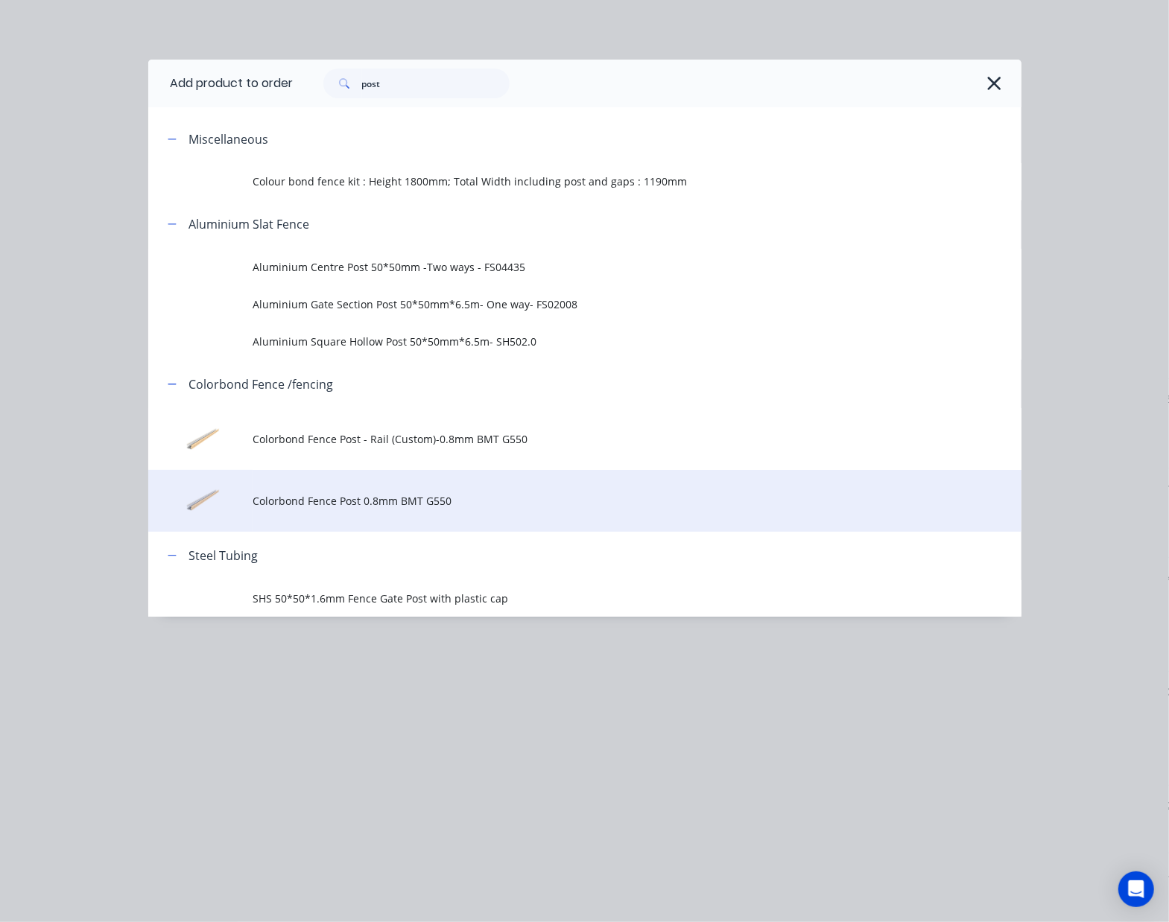
click at [394, 510] on td "Colorbond Fence Post 0.8mm BMT G550" at bounding box center [637, 501] width 768 height 62
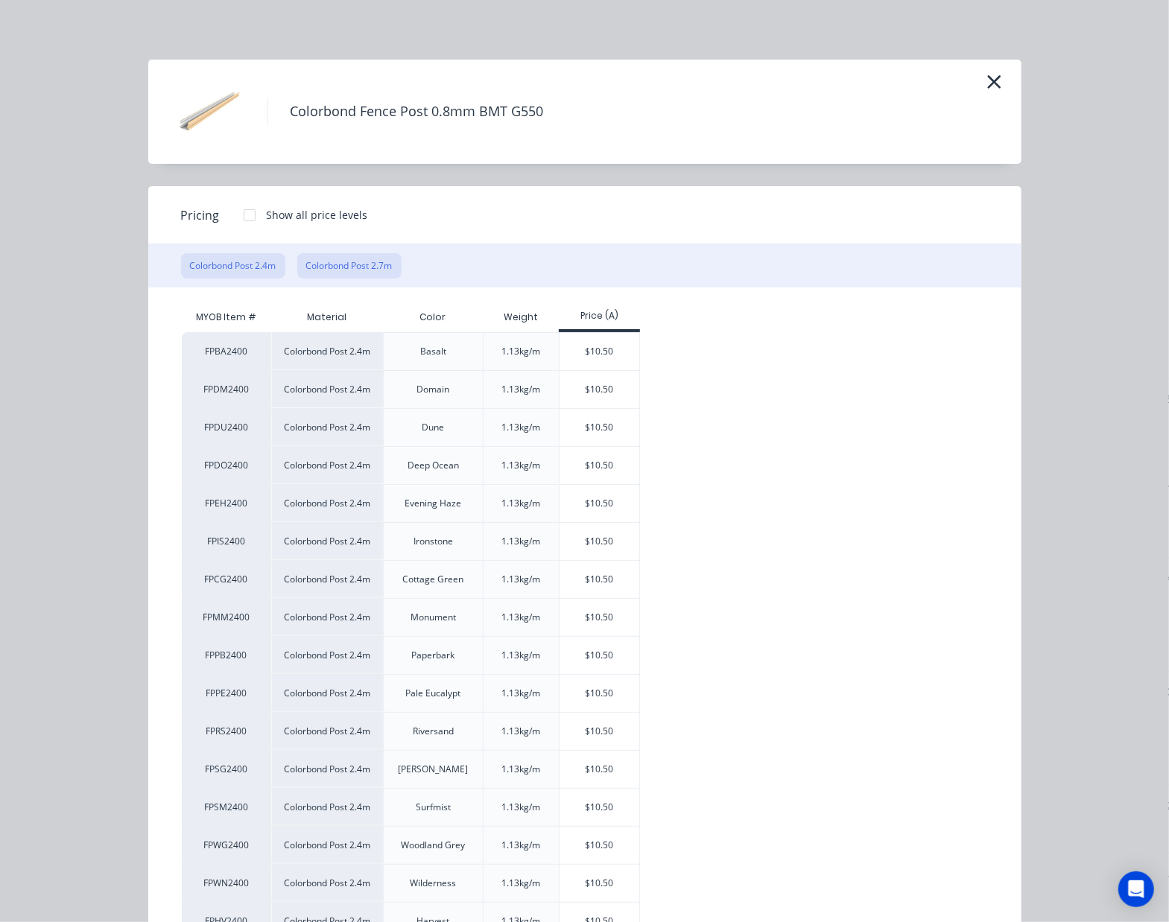
click at [378, 255] on button "Colorbond Post 2.7m" at bounding box center [349, 265] width 104 height 25
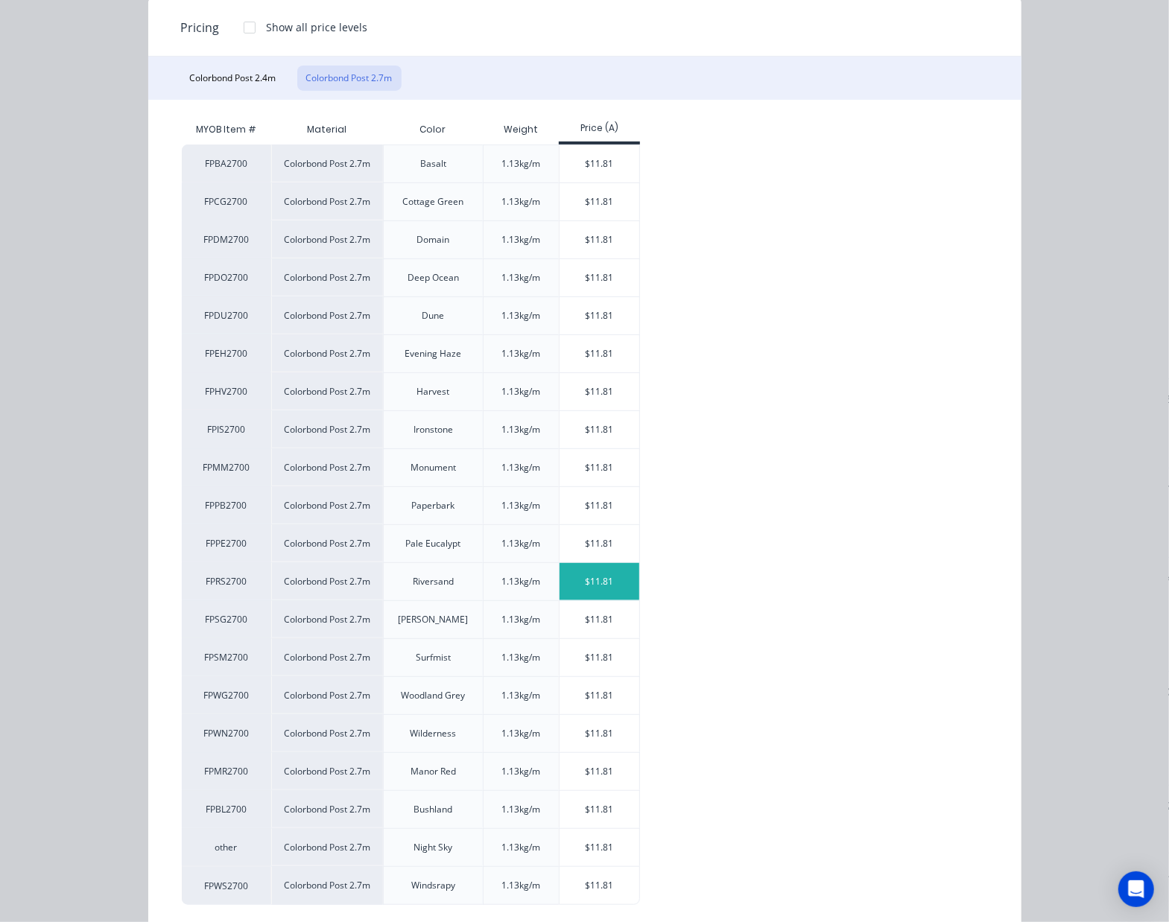
scroll to position [198, 0]
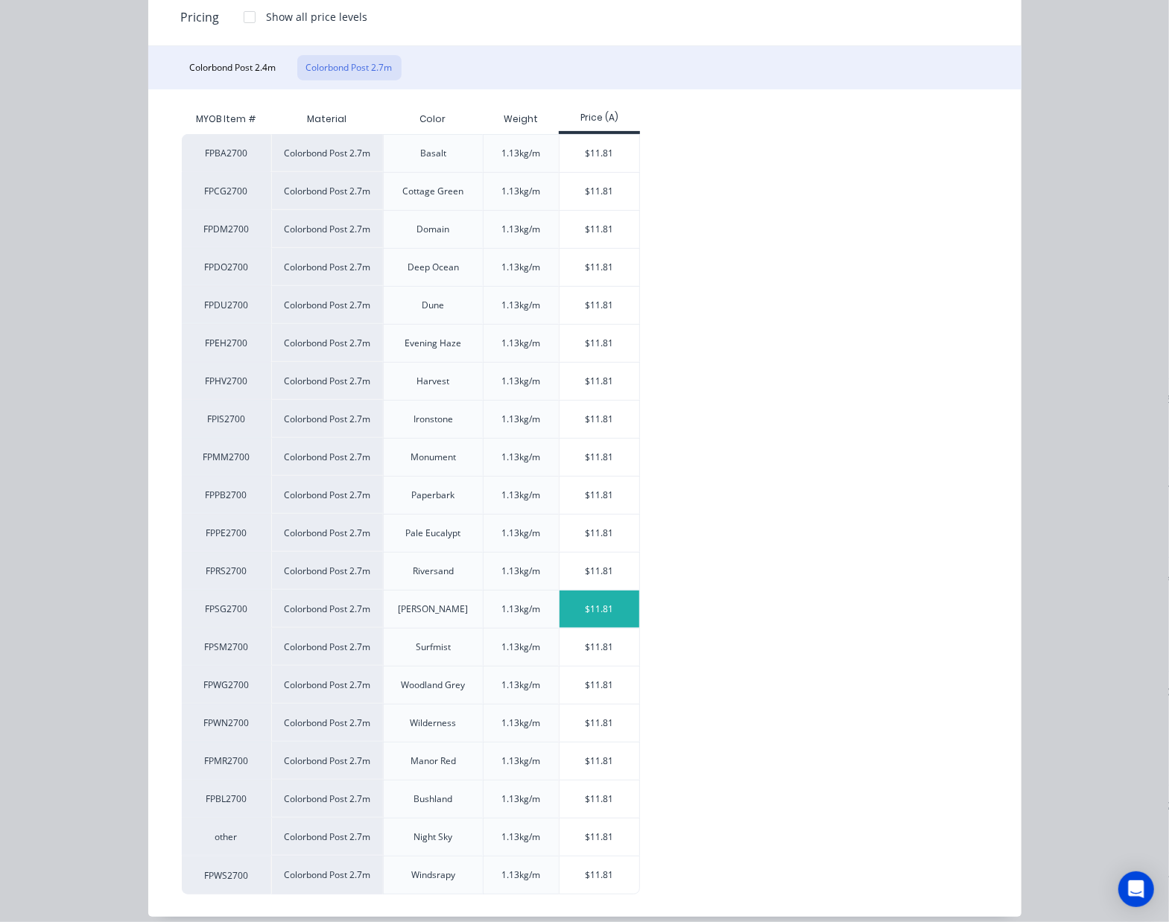
click at [590, 599] on div "$11.81" at bounding box center [600, 609] width 80 height 37
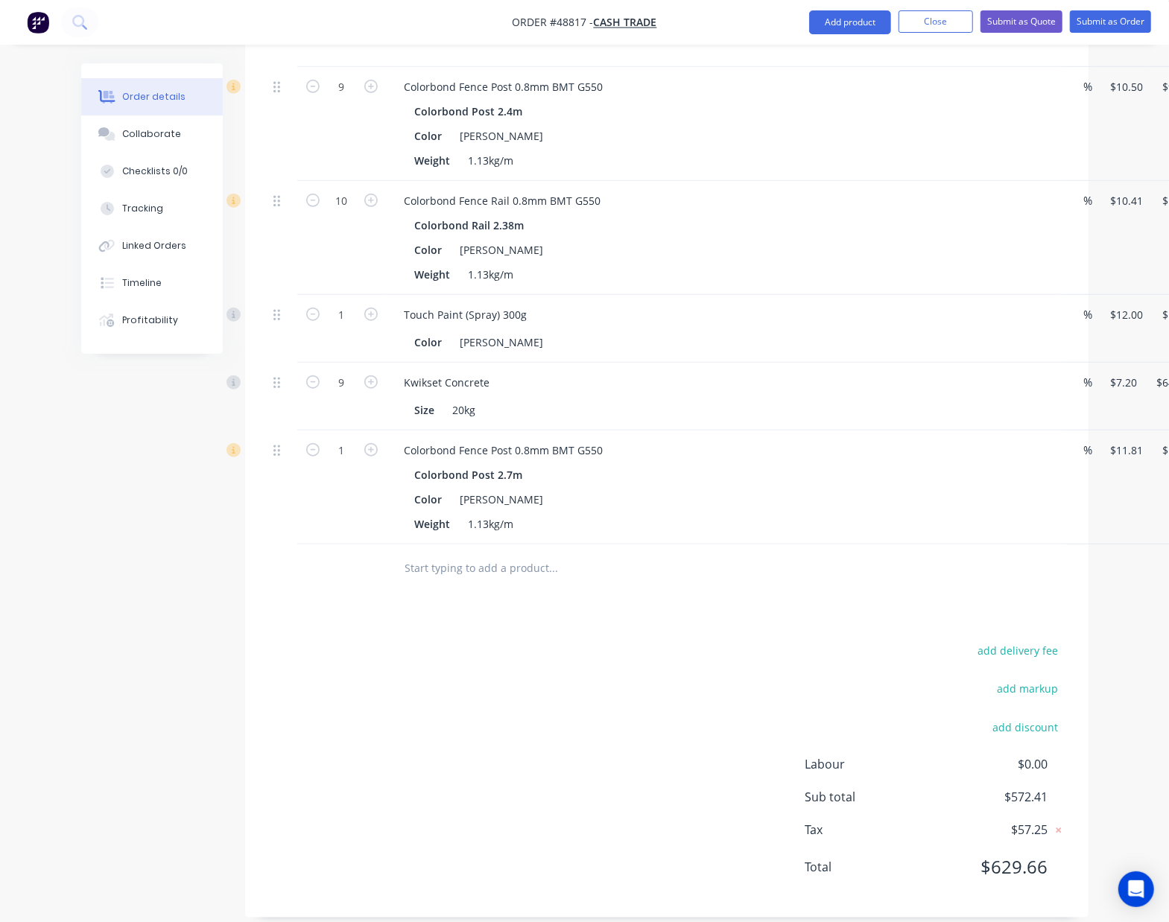
scroll to position [630, 0]
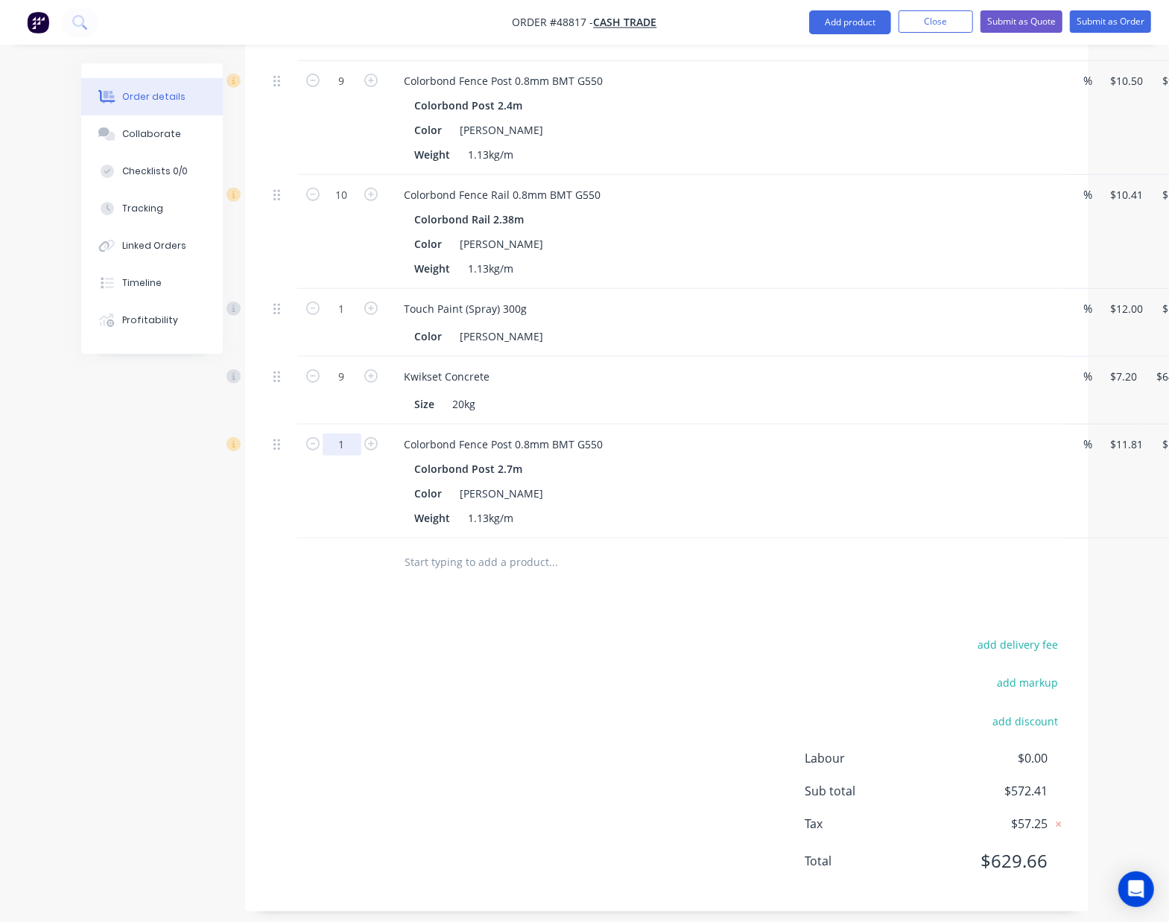
type input "2"
type input "$23.62"
click at [985, 758] on span "$0.00" at bounding box center [992, 759] width 110 height 18
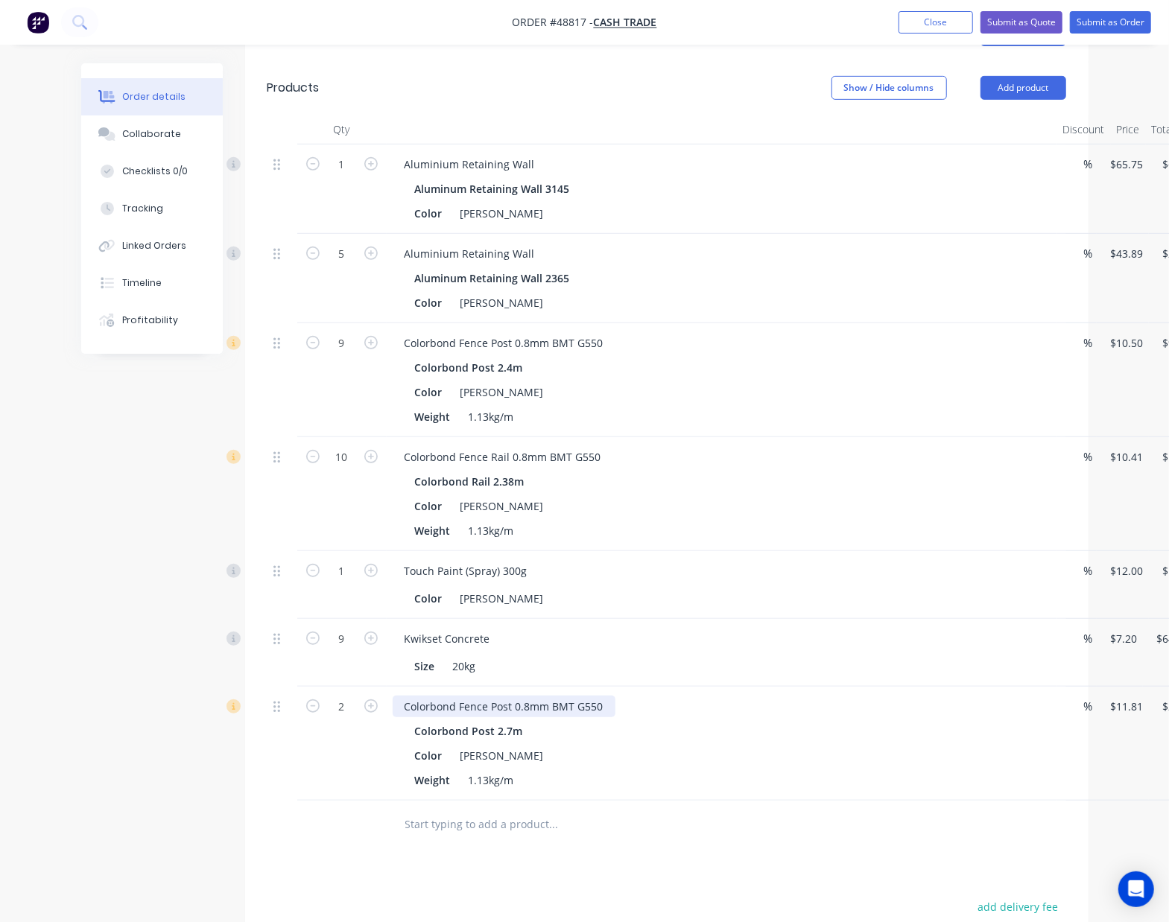
scroll to position [332, 0]
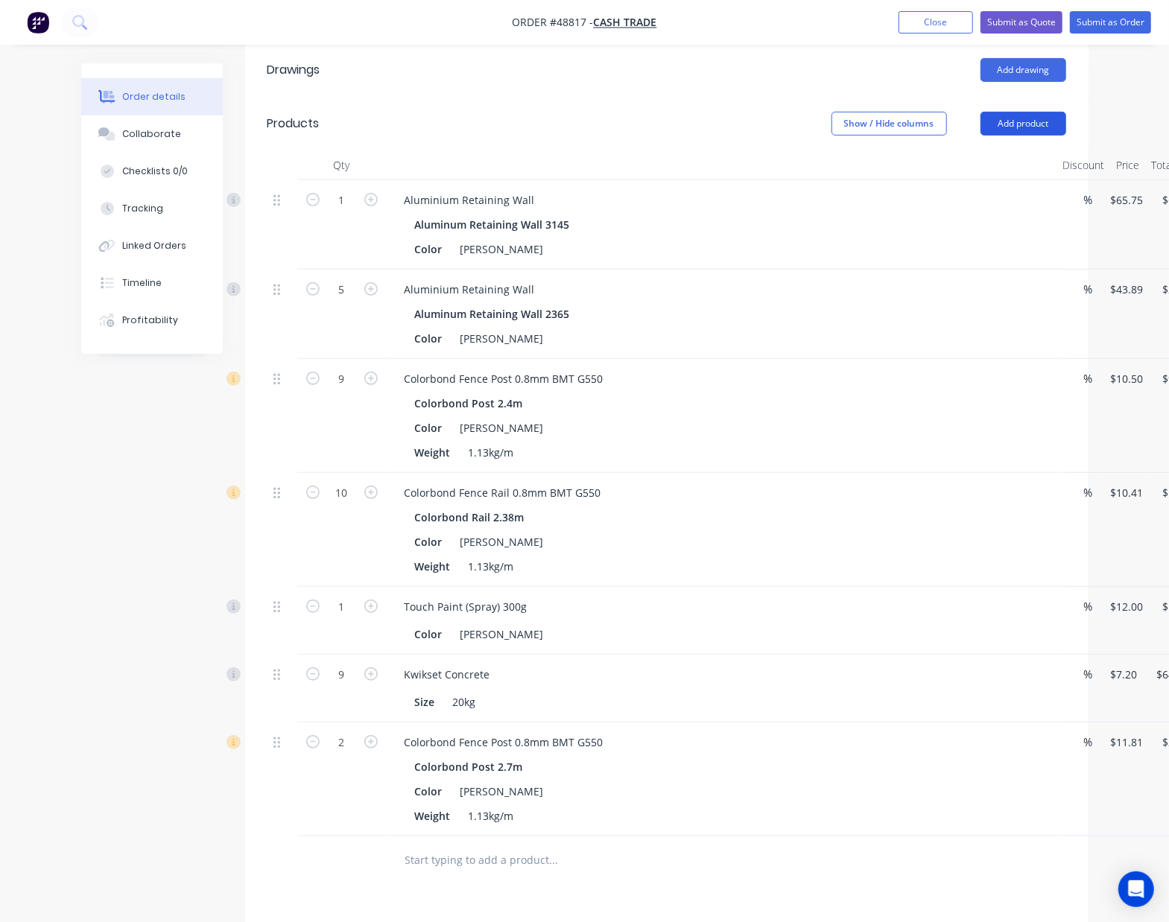
drag, startPoint x: 1021, startPoint y: 119, endPoint x: 1014, endPoint y: 135, distance: 17.0
click at [1022, 119] on button "Add product" at bounding box center [1023, 124] width 86 height 24
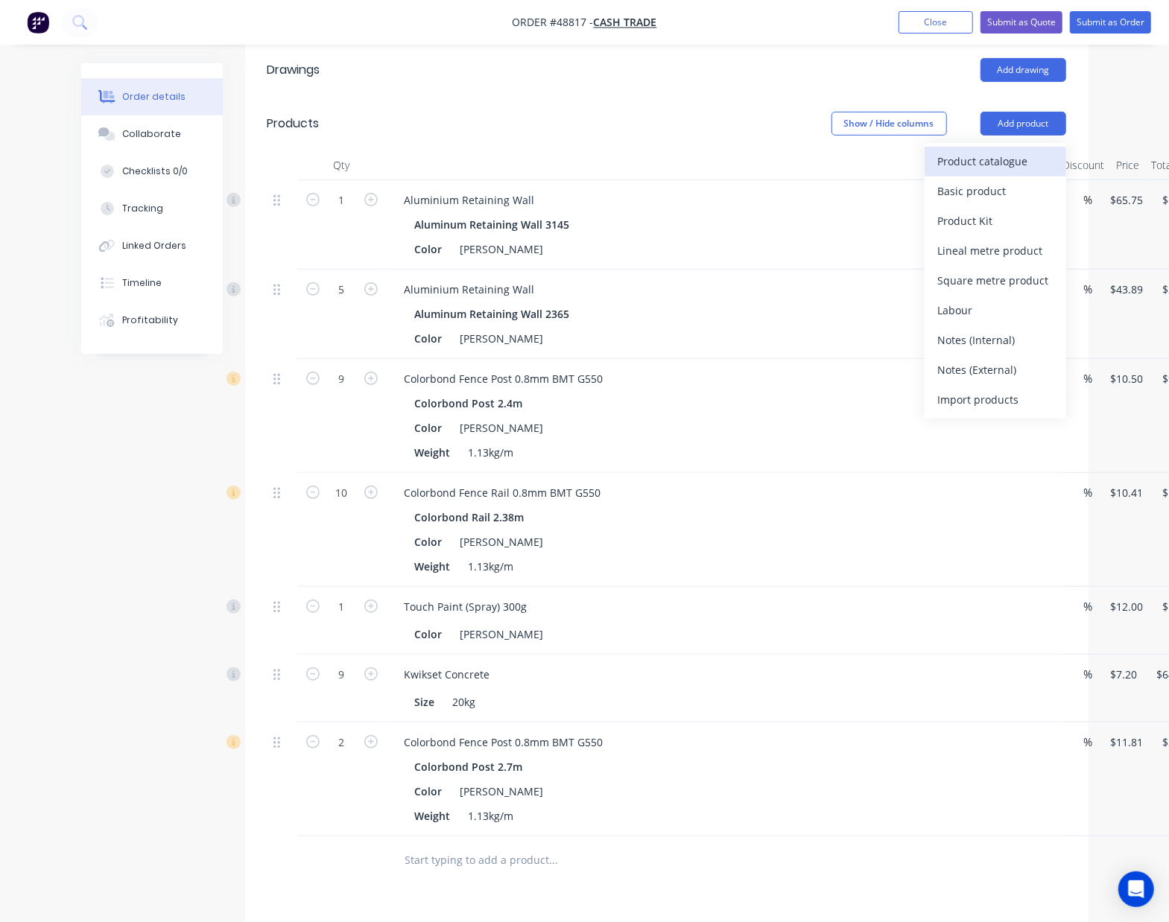
click at [1000, 174] on button "Product catalogue" at bounding box center [996, 162] width 142 height 30
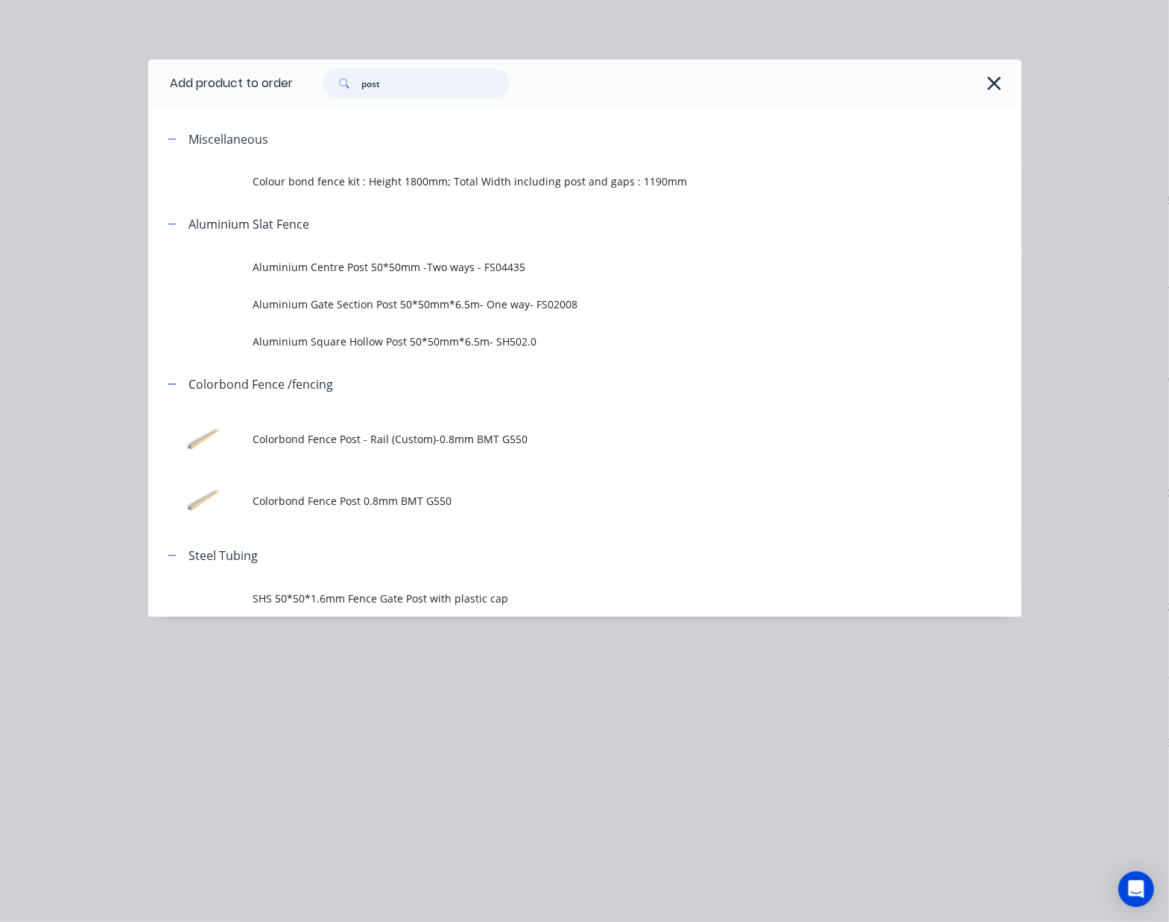
drag, startPoint x: 428, startPoint y: 83, endPoint x: -137, endPoint y: 113, distance: 565.5
click at [0, 113] on html "Order #48817 - Cash Trade Add product Close Submit as Quote Submit as Order Ord…" at bounding box center [584, 460] width 1169 height 1585
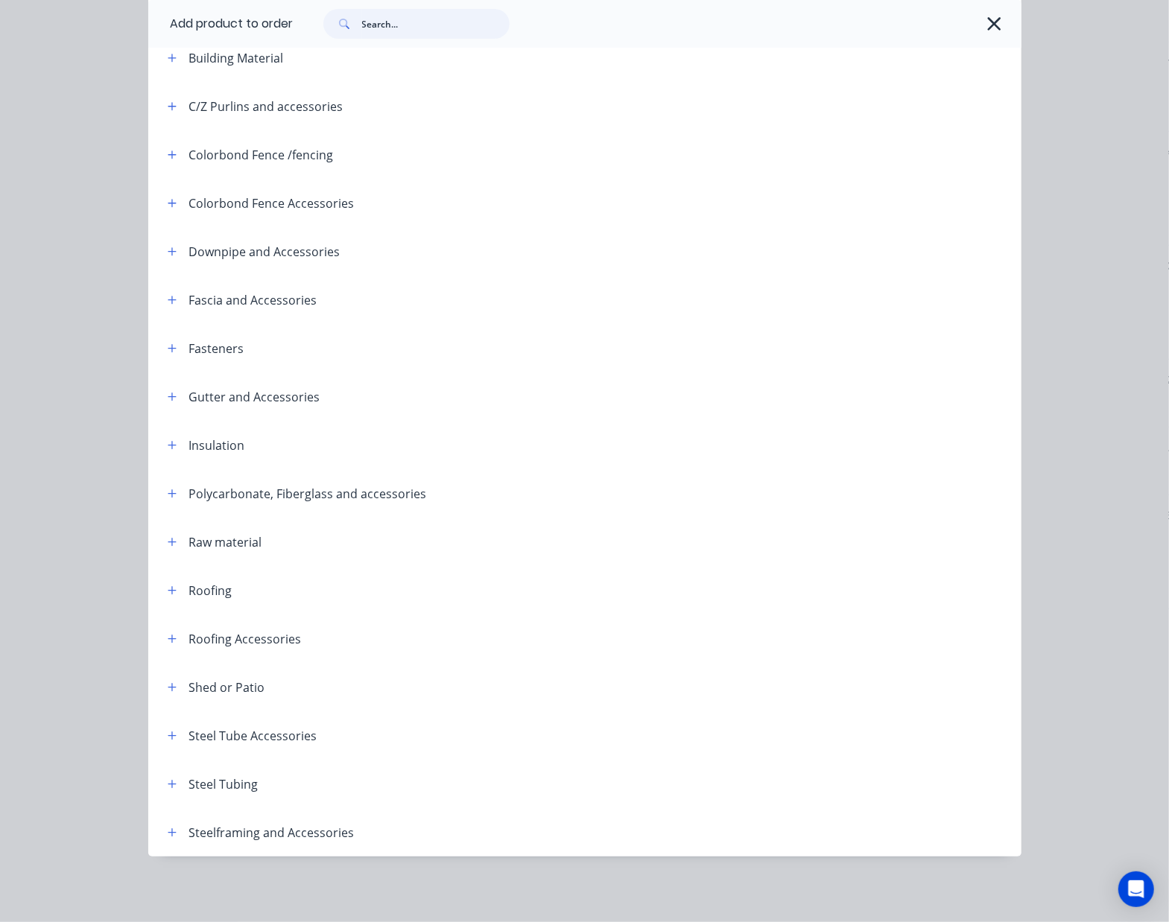
scroll to position [665, 0]
click at [168, 779] on icon "button" at bounding box center [172, 784] width 9 height 10
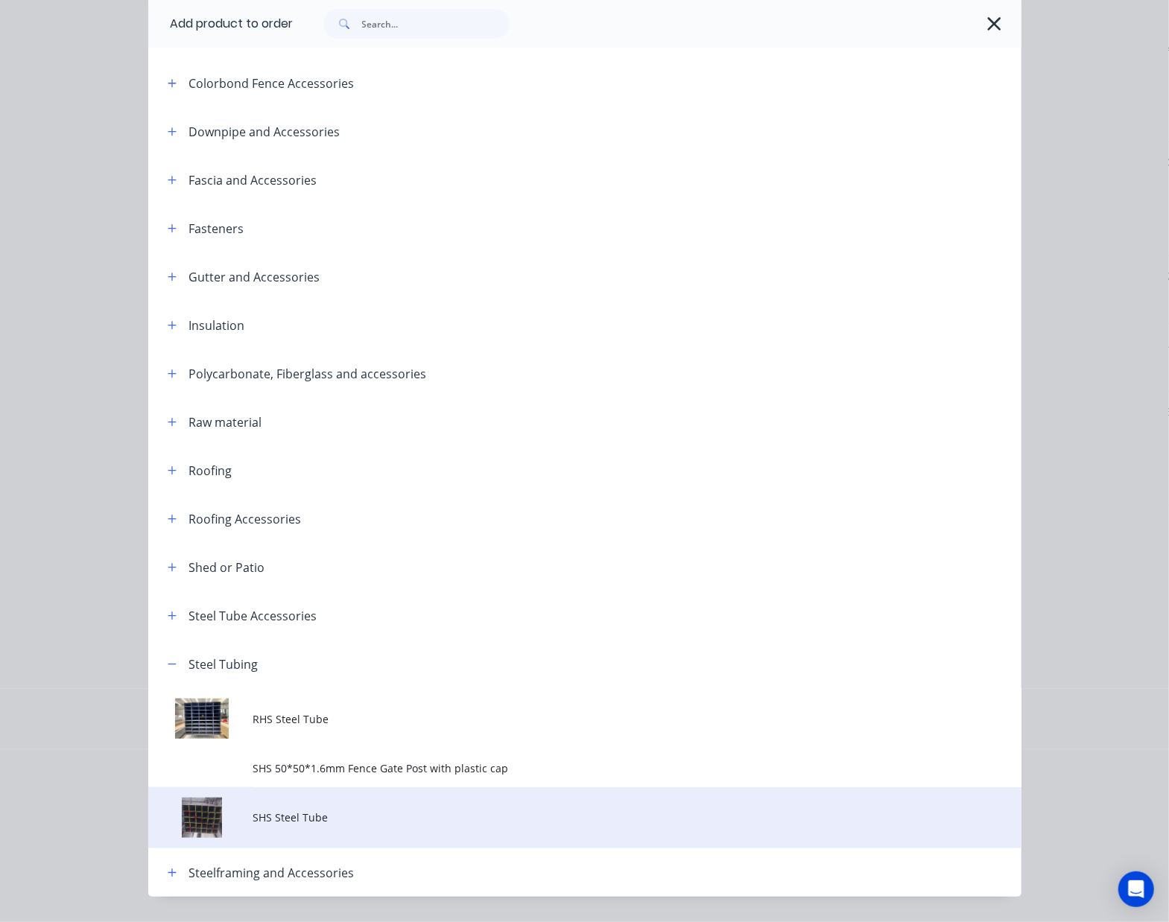
scroll to position [386, 0]
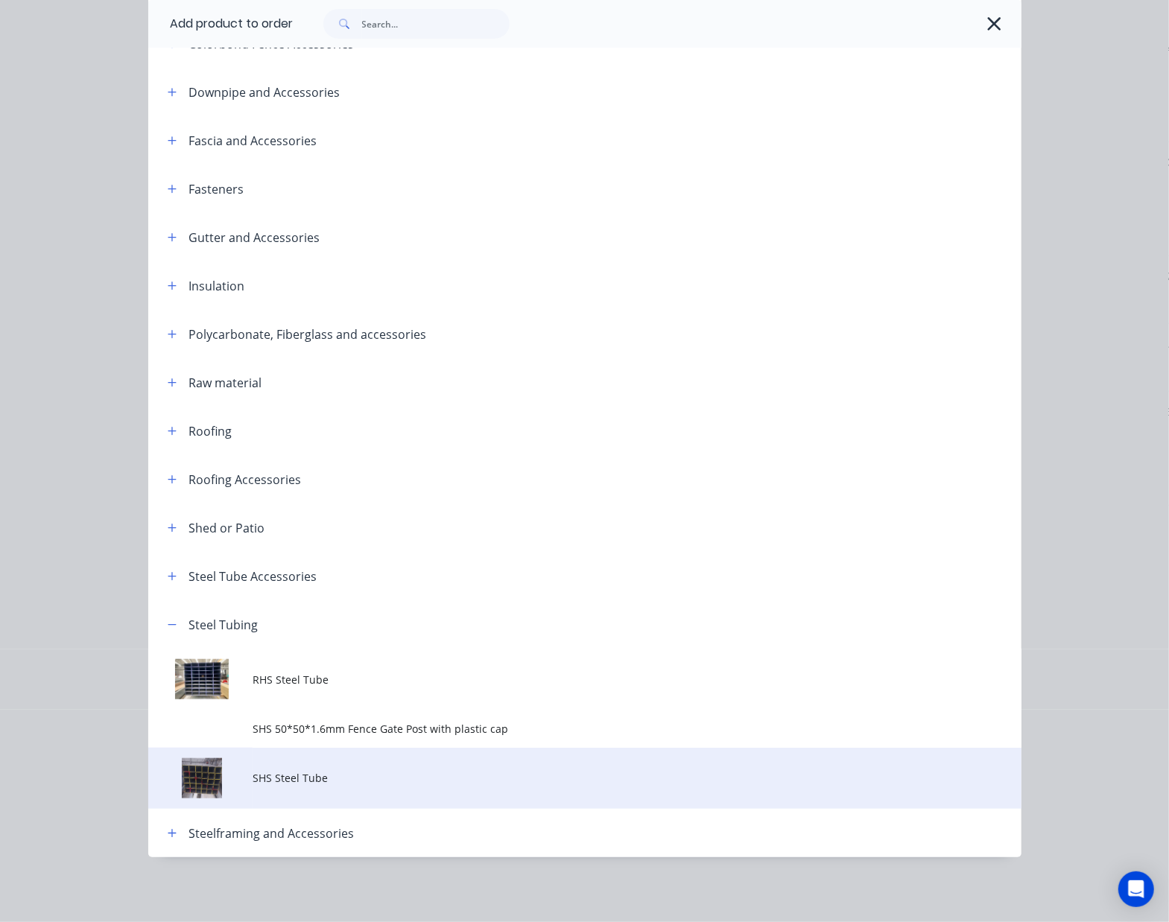
click at [341, 788] on td "SHS Steel Tube" at bounding box center [637, 779] width 768 height 62
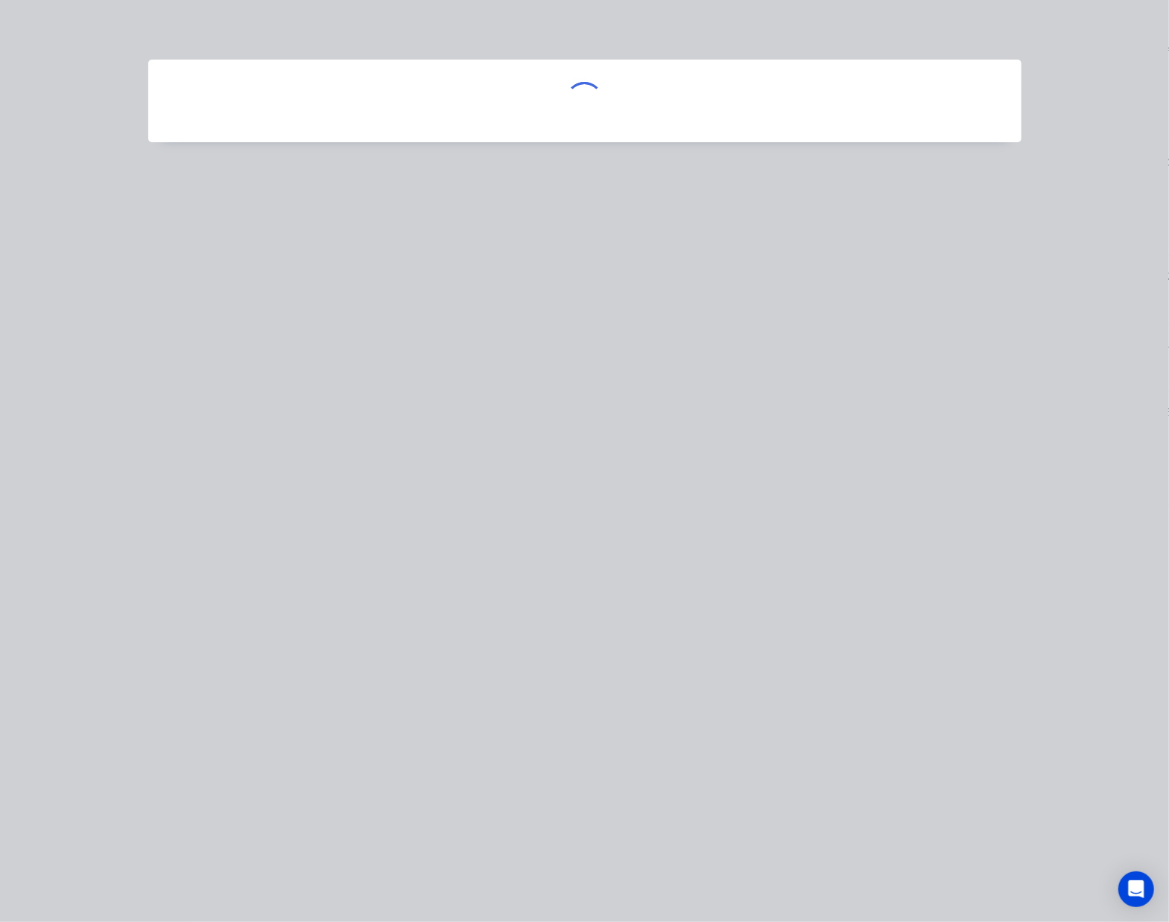
scroll to position [0, 0]
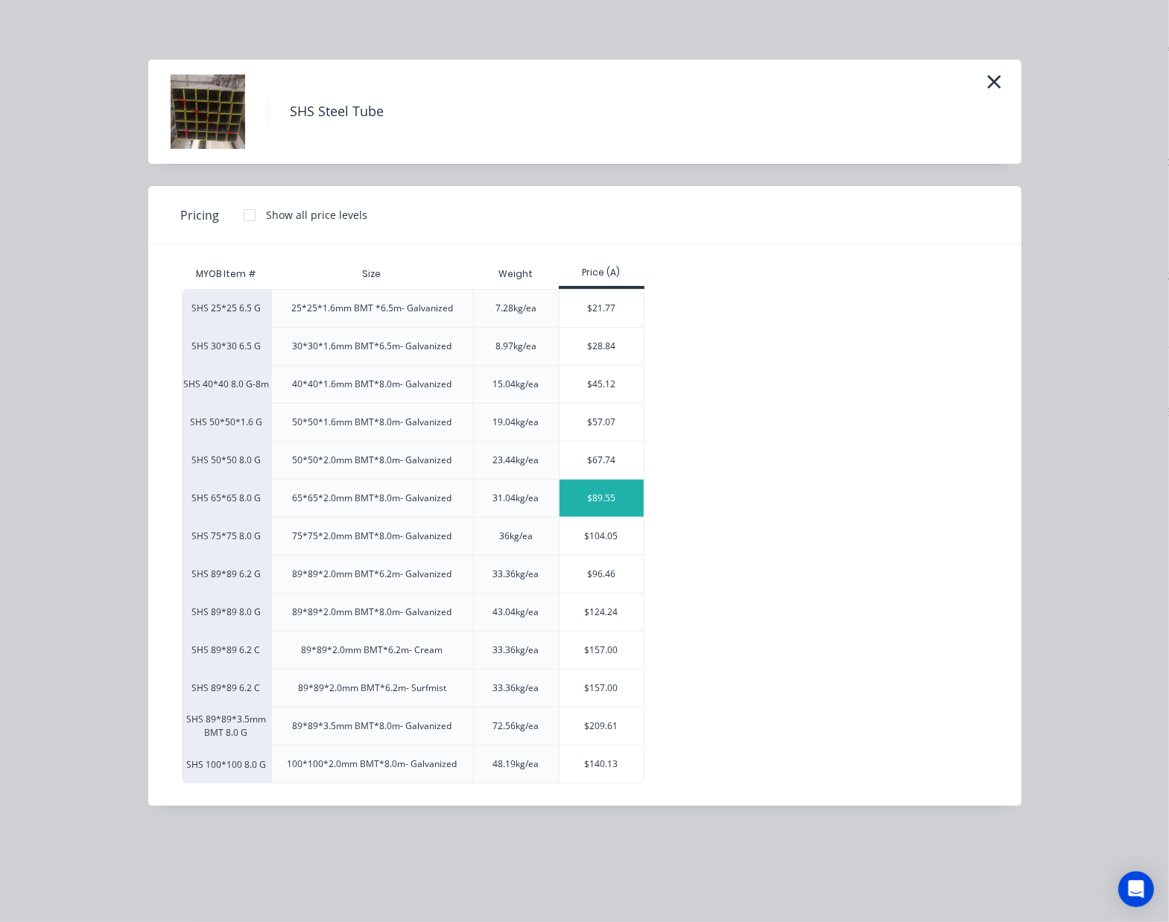
click at [618, 501] on div "$89.55" at bounding box center [602, 498] width 84 height 37
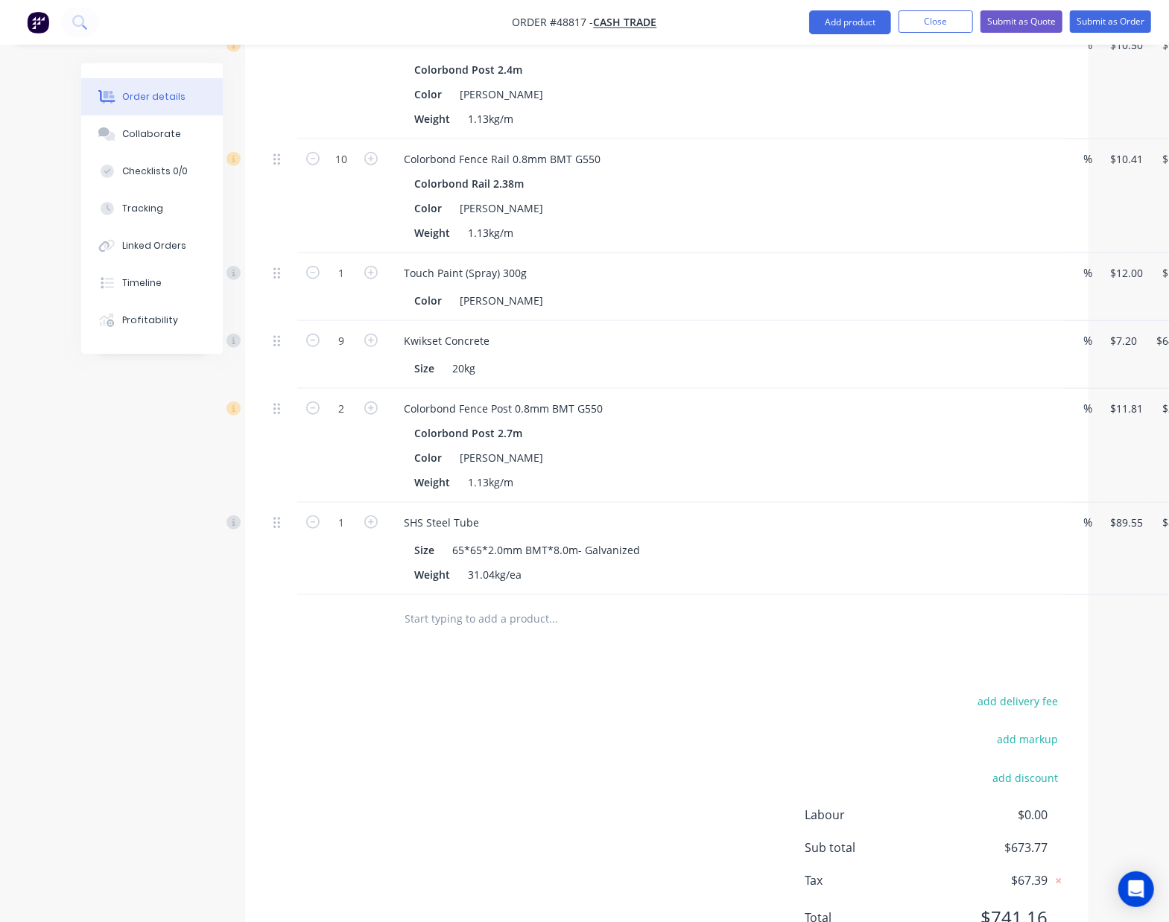
click at [663, 742] on div "add delivery fee add markup add discount Labour $0.00 Sub total $673.77 Tax $67…" at bounding box center [666, 818] width 799 height 255
click at [480, 526] on div "SHS Steel Tube" at bounding box center [442, 523] width 99 height 22
click at [647, 618] on input "text" at bounding box center [554, 619] width 298 height 30
click at [389, 727] on div "add delivery fee add markup add discount Labour $0.00 Sub total $673.77 Tax $67…" at bounding box center [666, 818] width 799 height 255
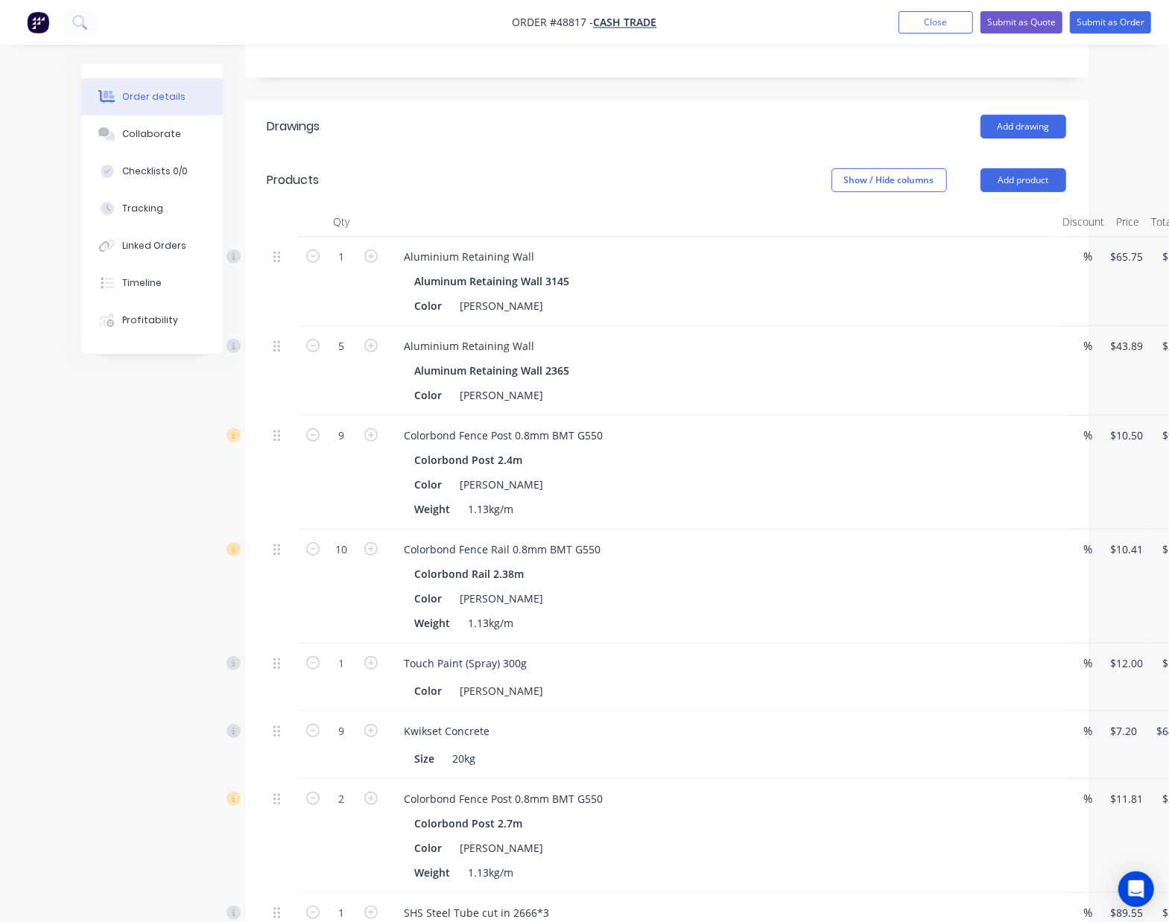
scroll to position [268, 0]
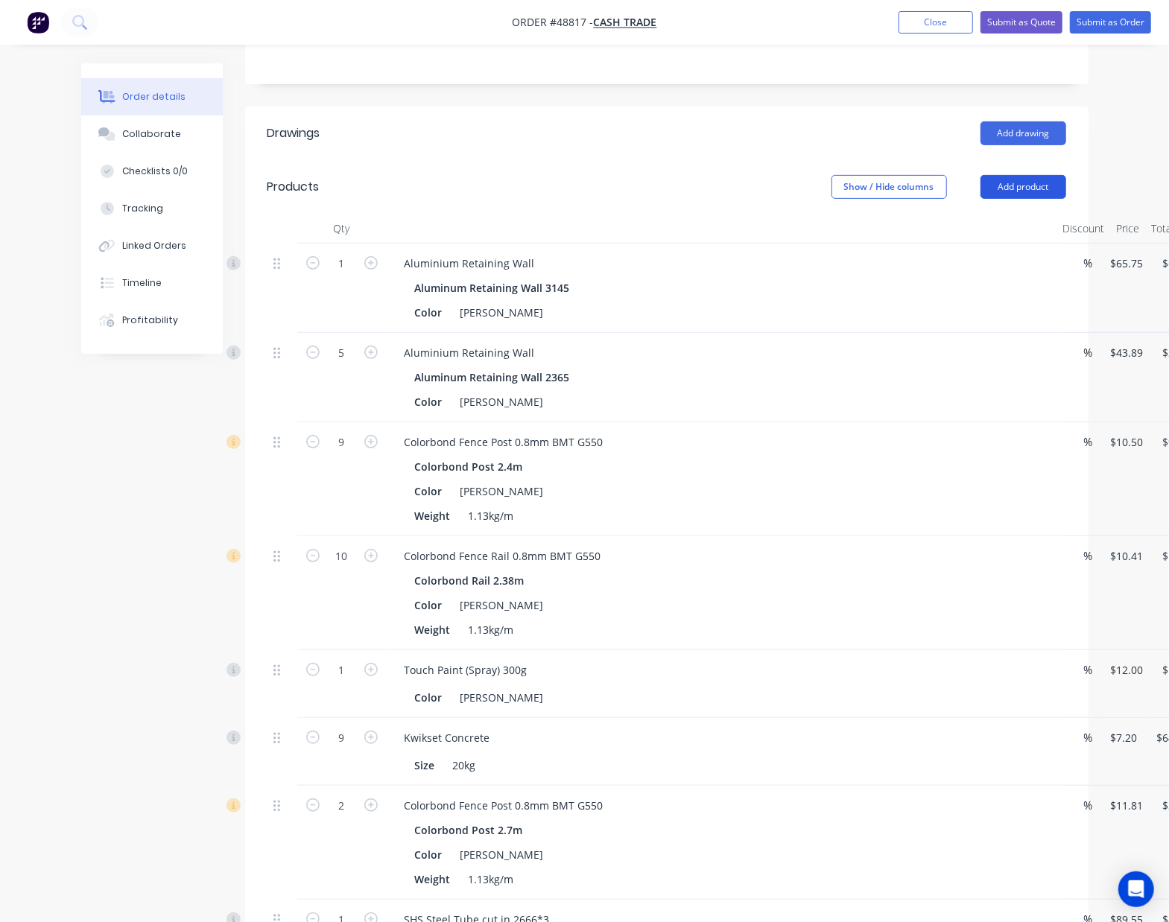
click at [1023, 191] on button "Add product" at bounding box center [1023, 187] width 86 height 24
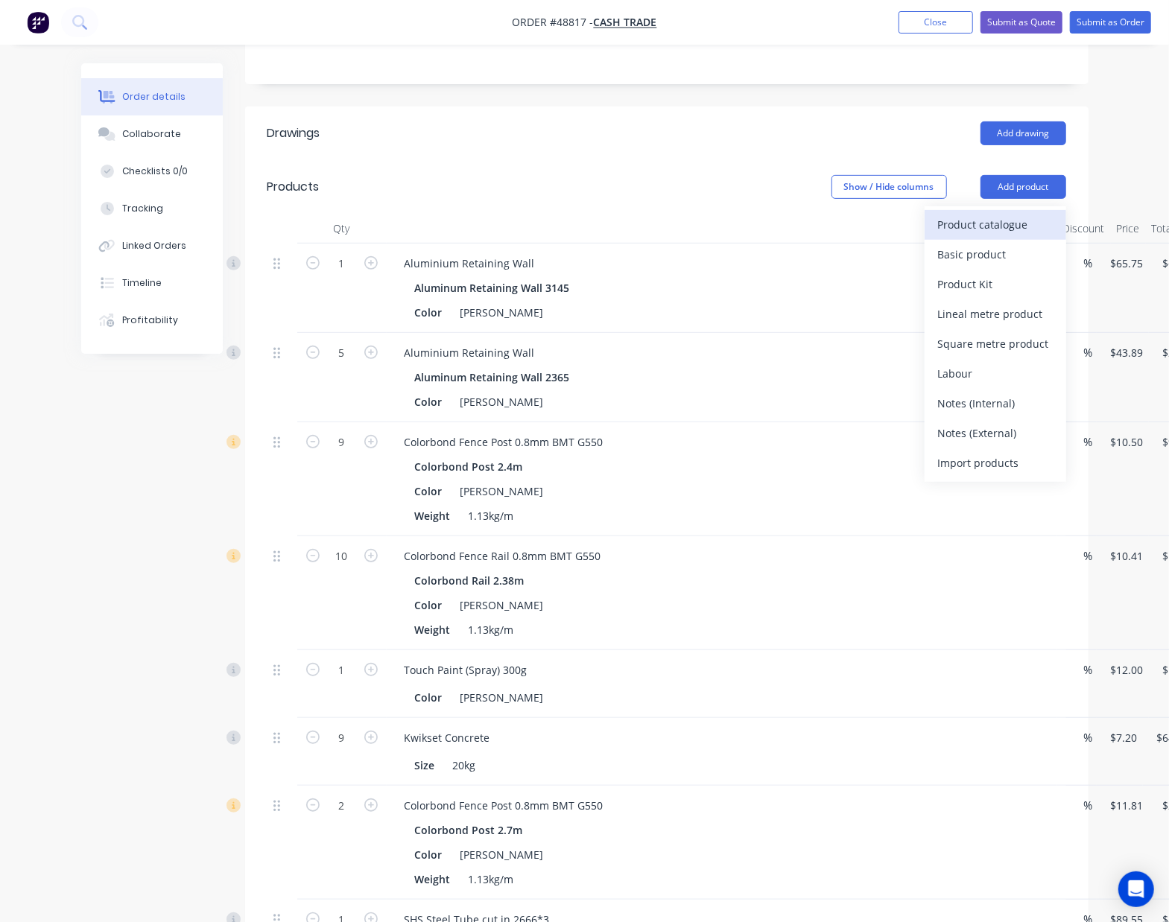
click at [1022, 227] on div "Product catalogue" at bounding box center [995, 225] width 115 height 22
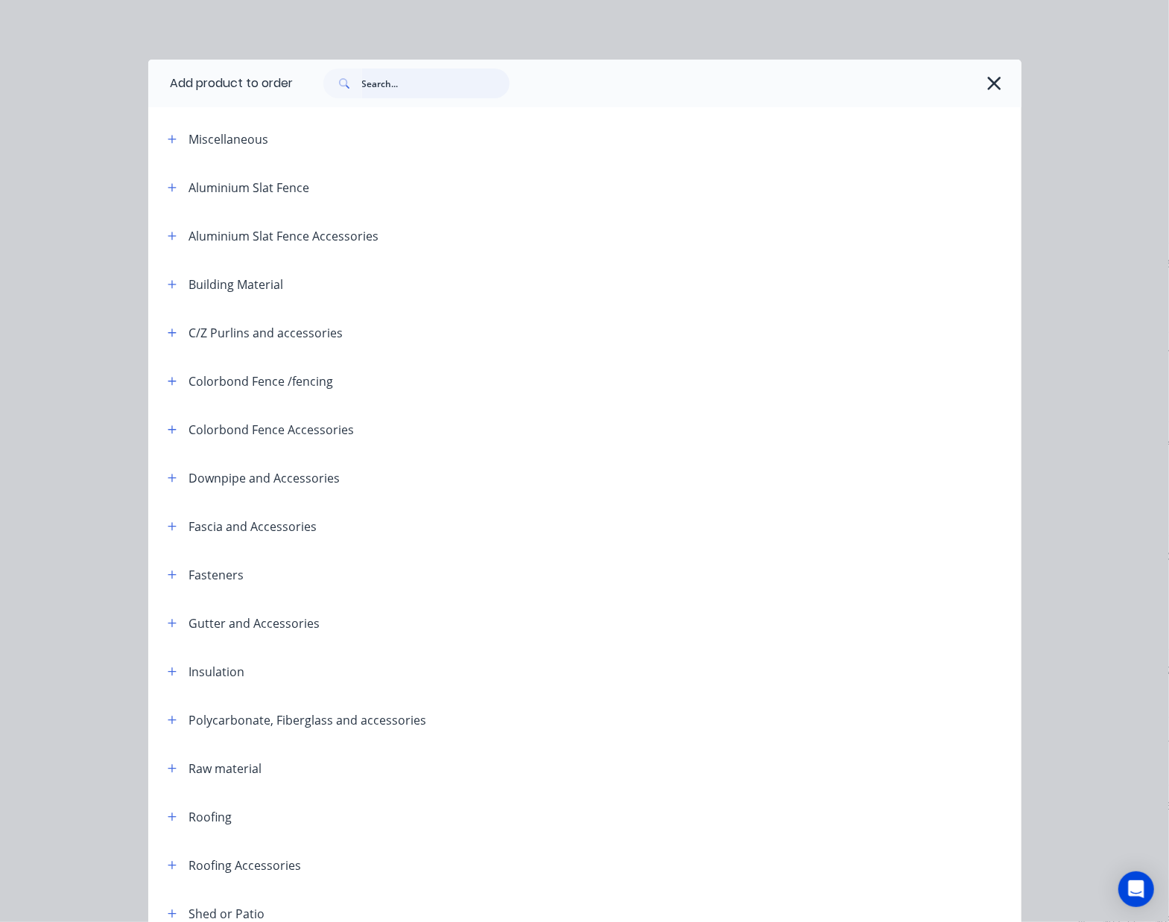
click at [396, 84] on input "text" at bounding box center [436, 84] width 148 height 30
type input "cap"
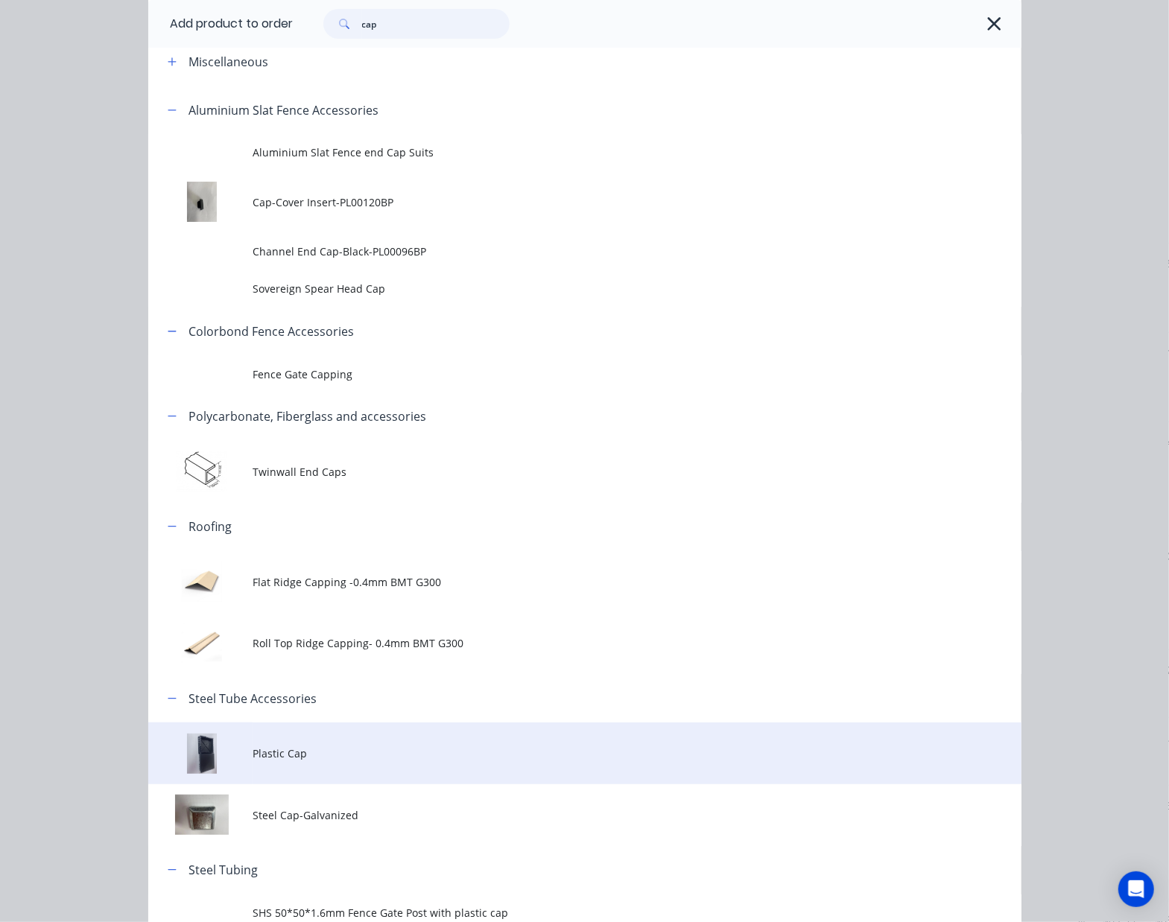
scroll to position [152, 0]
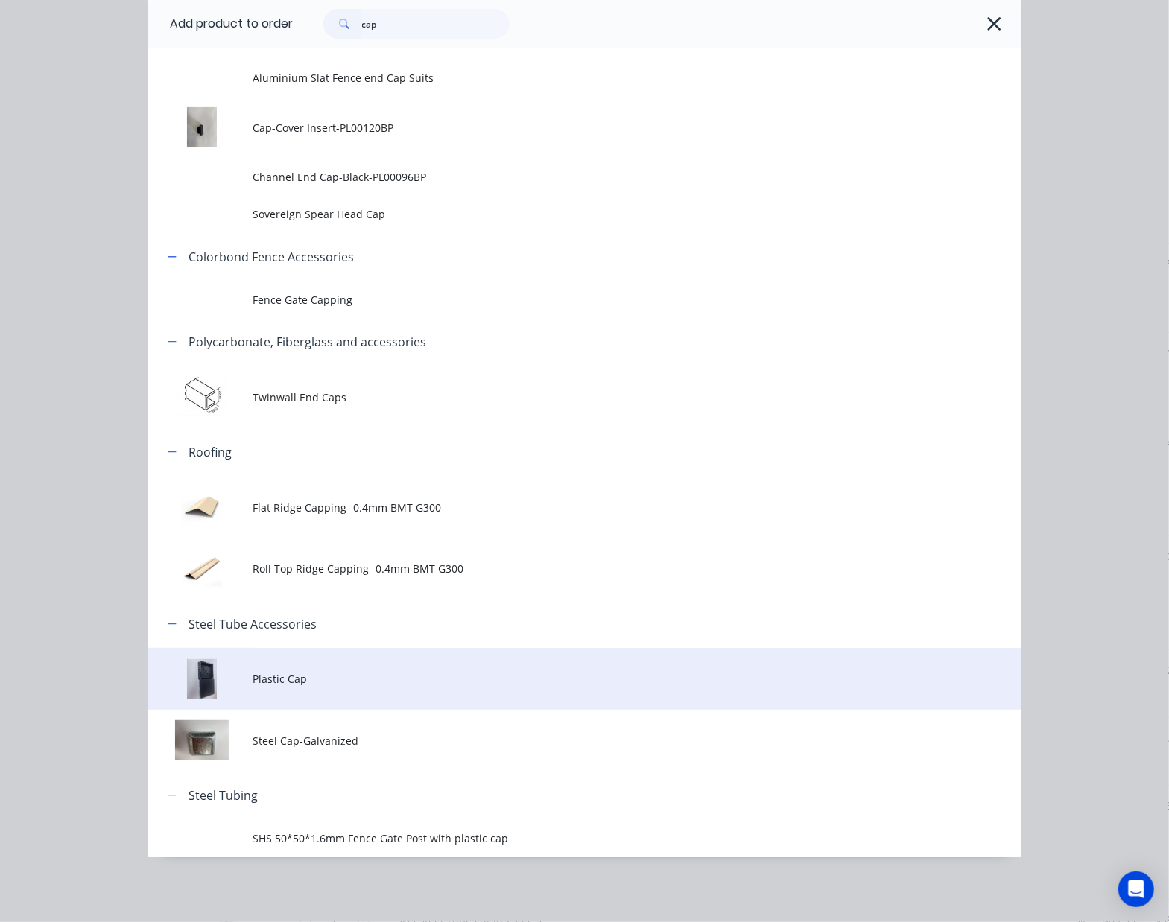
click at [320, 687] on td "Plastic Cap" at bounding box center [637, 679] width 768 height 62
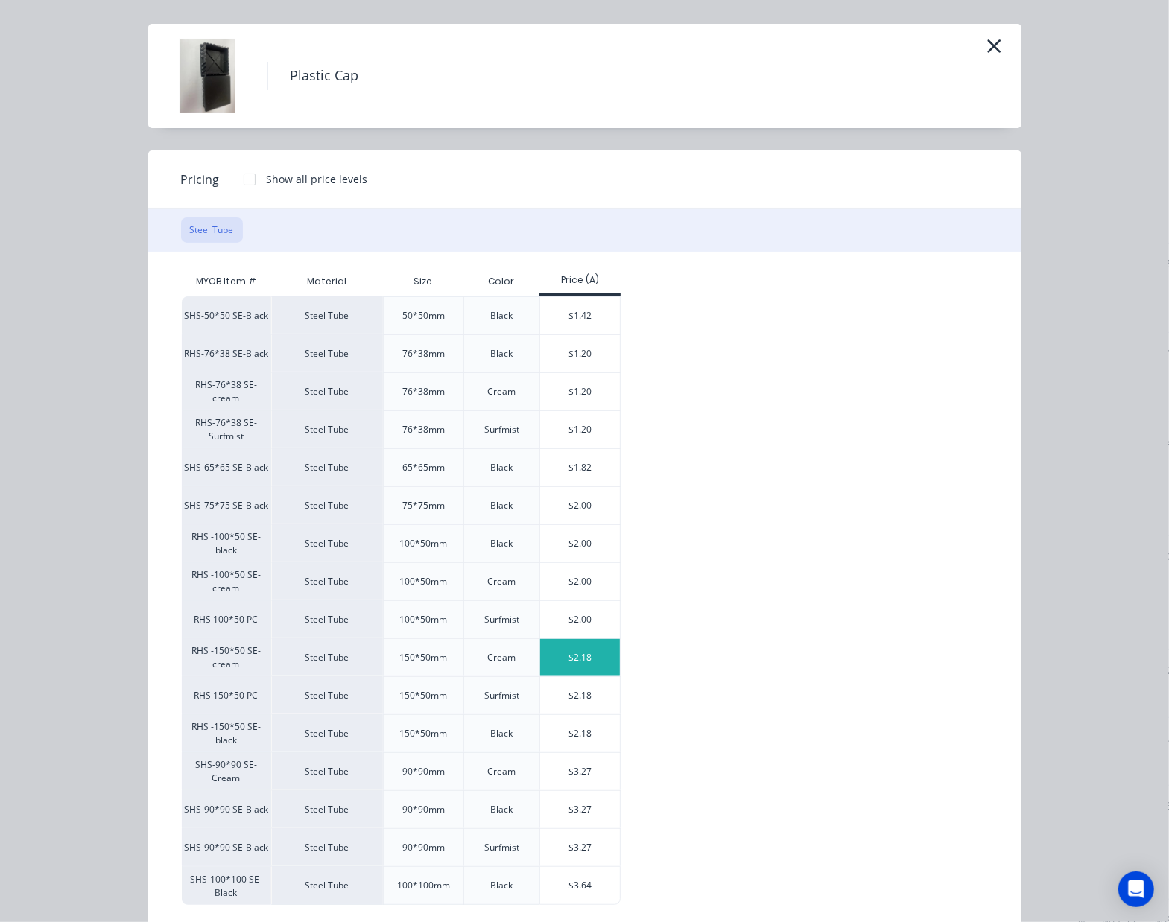
scroll to position [66, 0]
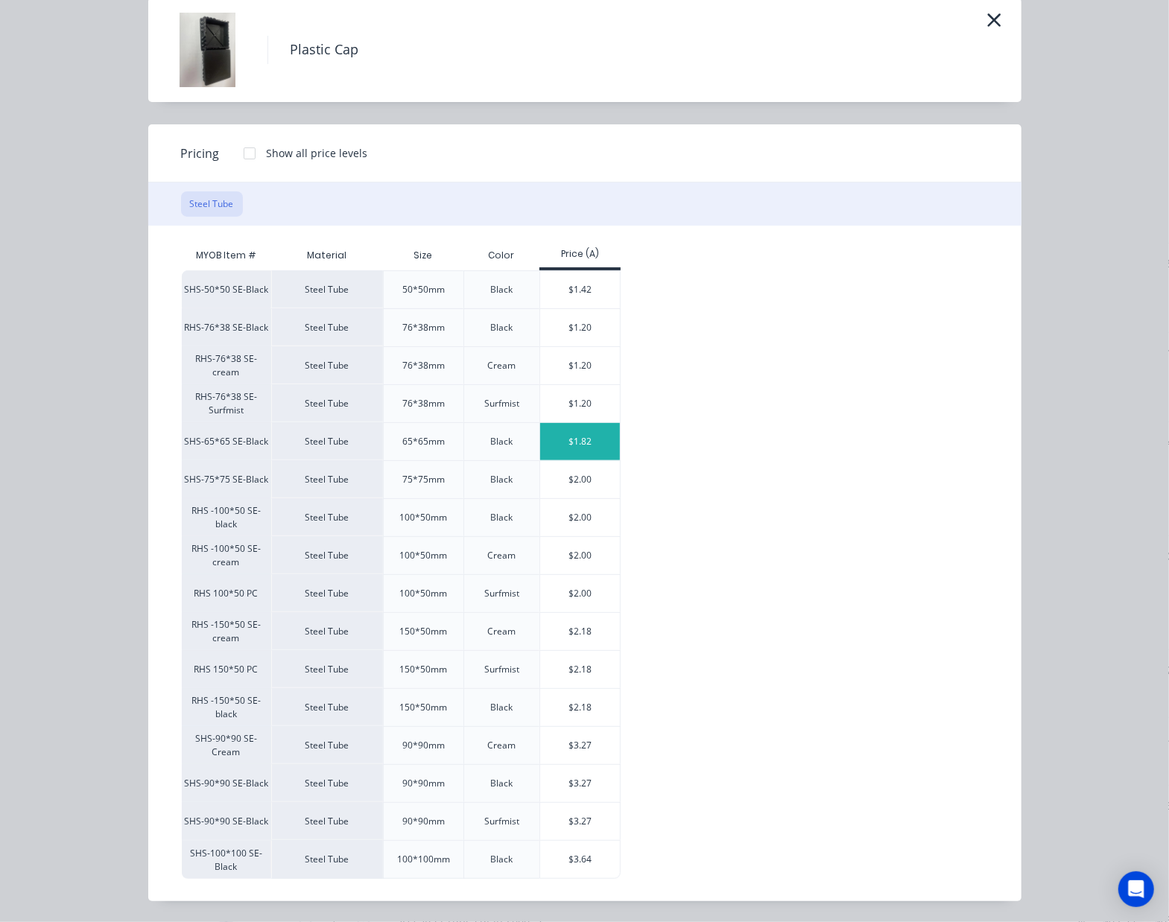
click at [565, 431] on div "$1.82" at bounding box center [580, 441] width 80 height 37
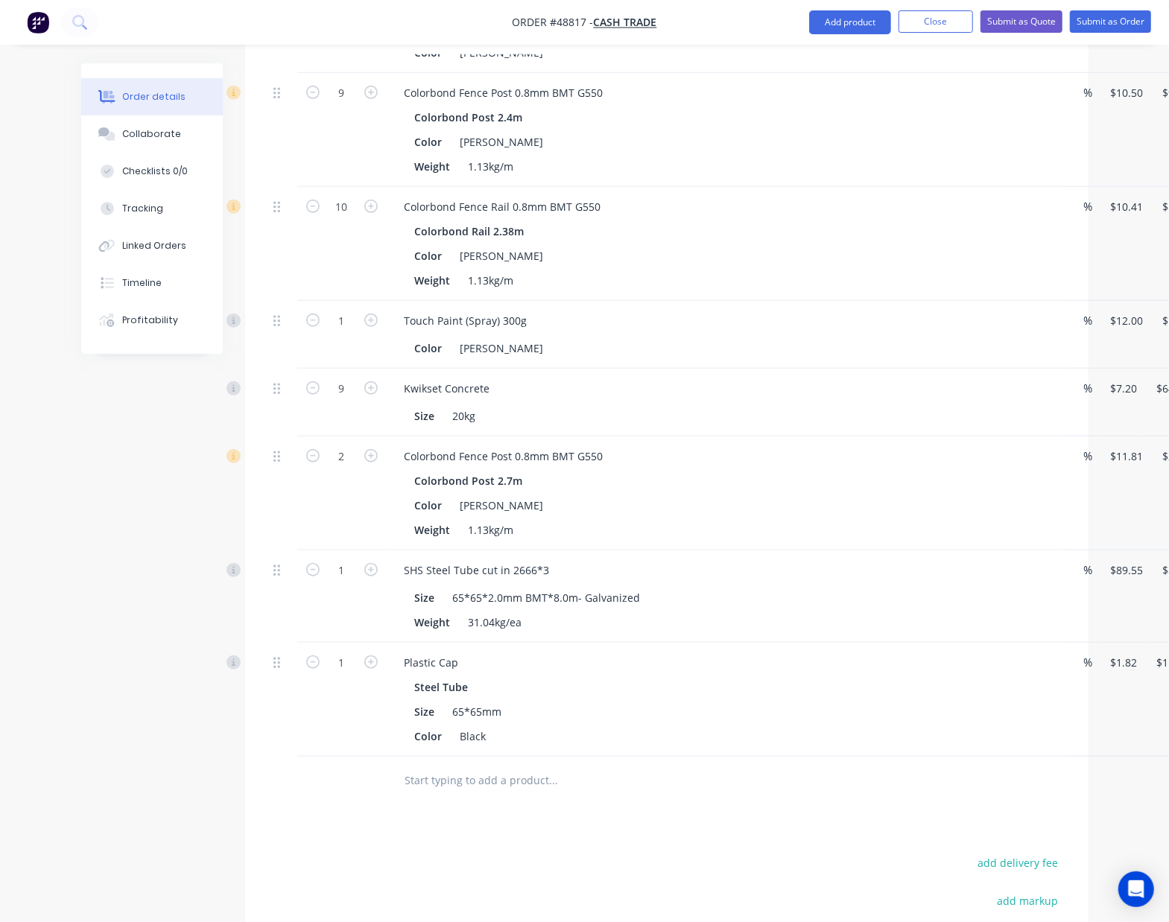
scroll to position [851, 0]
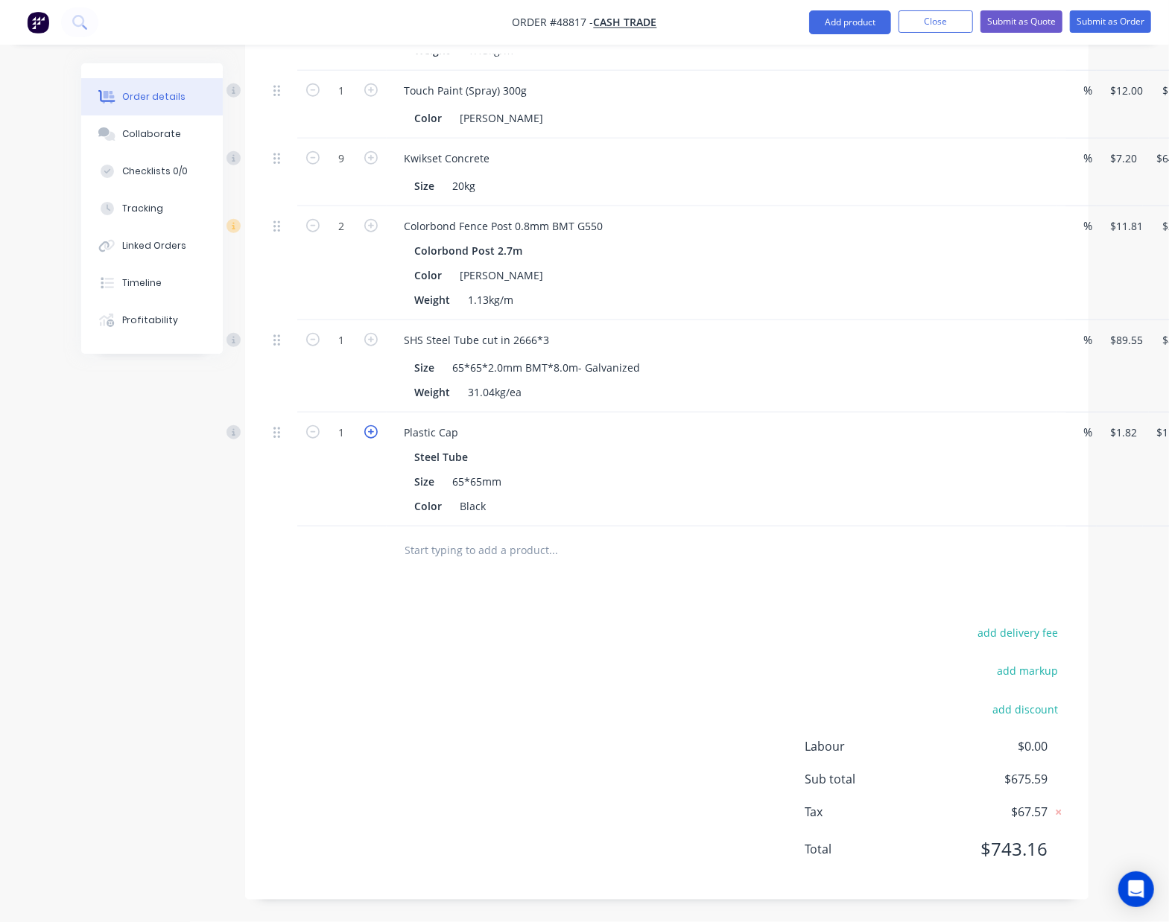
click at [368, 428] on icon "button" at bounding box center [370, 431] width 13 height 13
type input "2"
type input "$3.64"
click at [368, 428] on icon "button" at bounding box center [370, 431] width 13 height 13
type input "3"
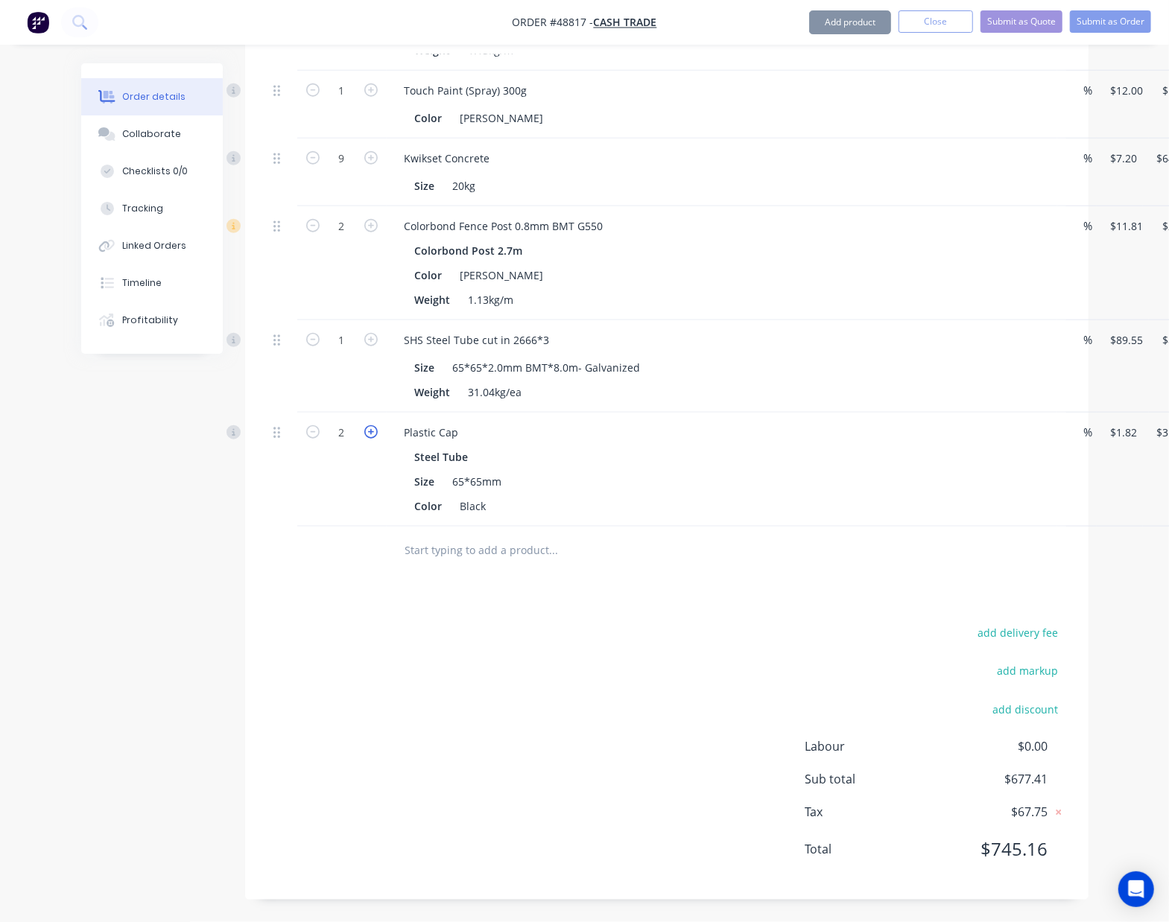
type input "$5.46"
drag, startPoint x: 349, startPoint y: 480, endPoint x: 866, endPoint y: 421, distance: 519.7
click at [350, 478] on div "3" at bounding box center [341, 470] width 89 height 114
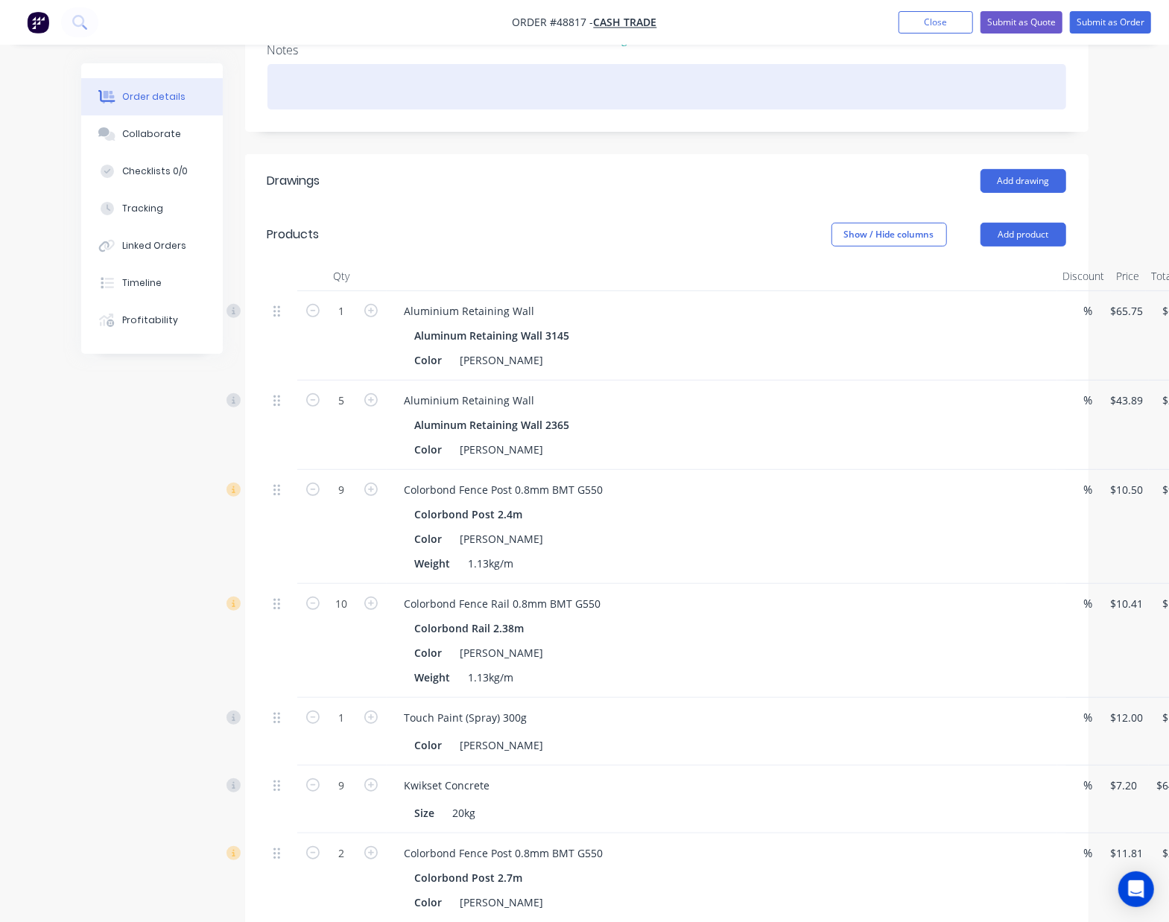
scroll to position [57, 0]
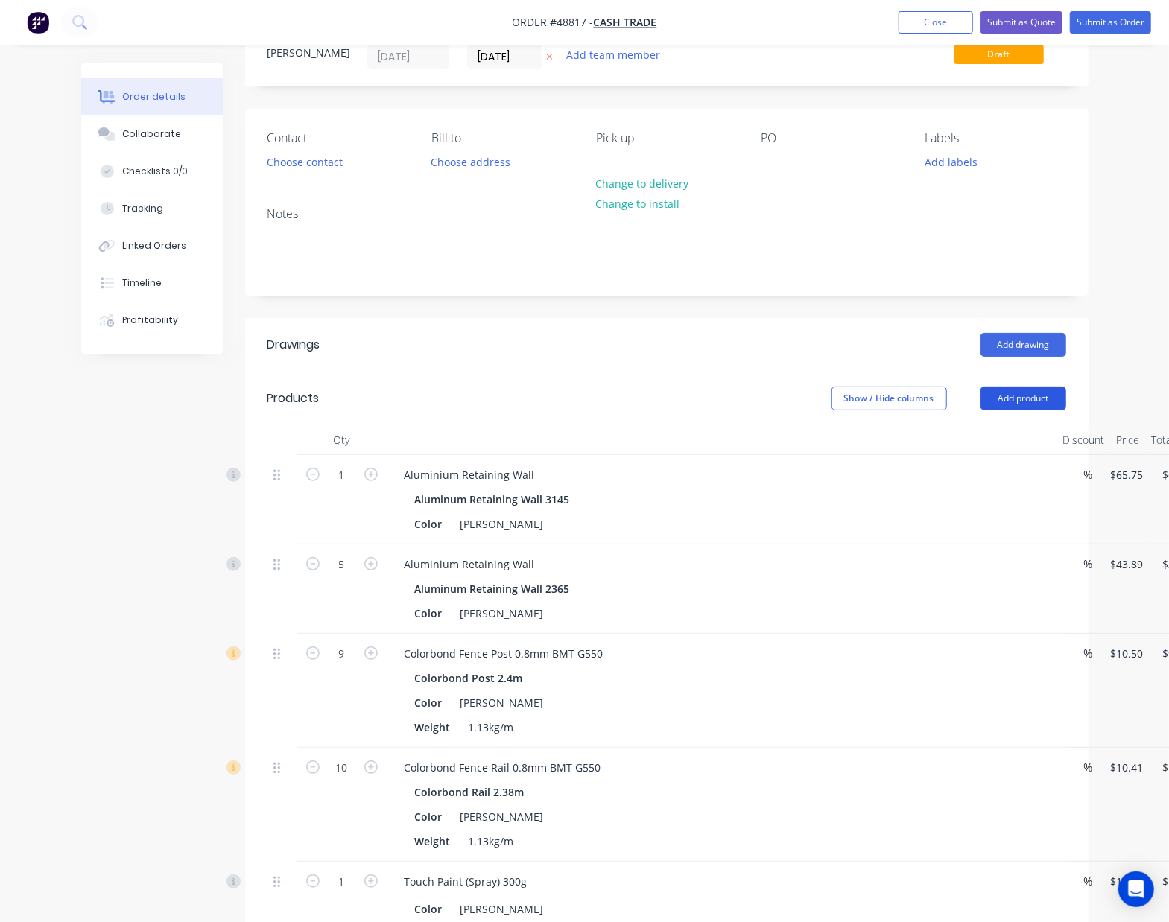
click at [1010, 406] on button "Add product" at bounding box center [1023, 399] width 86 height 24
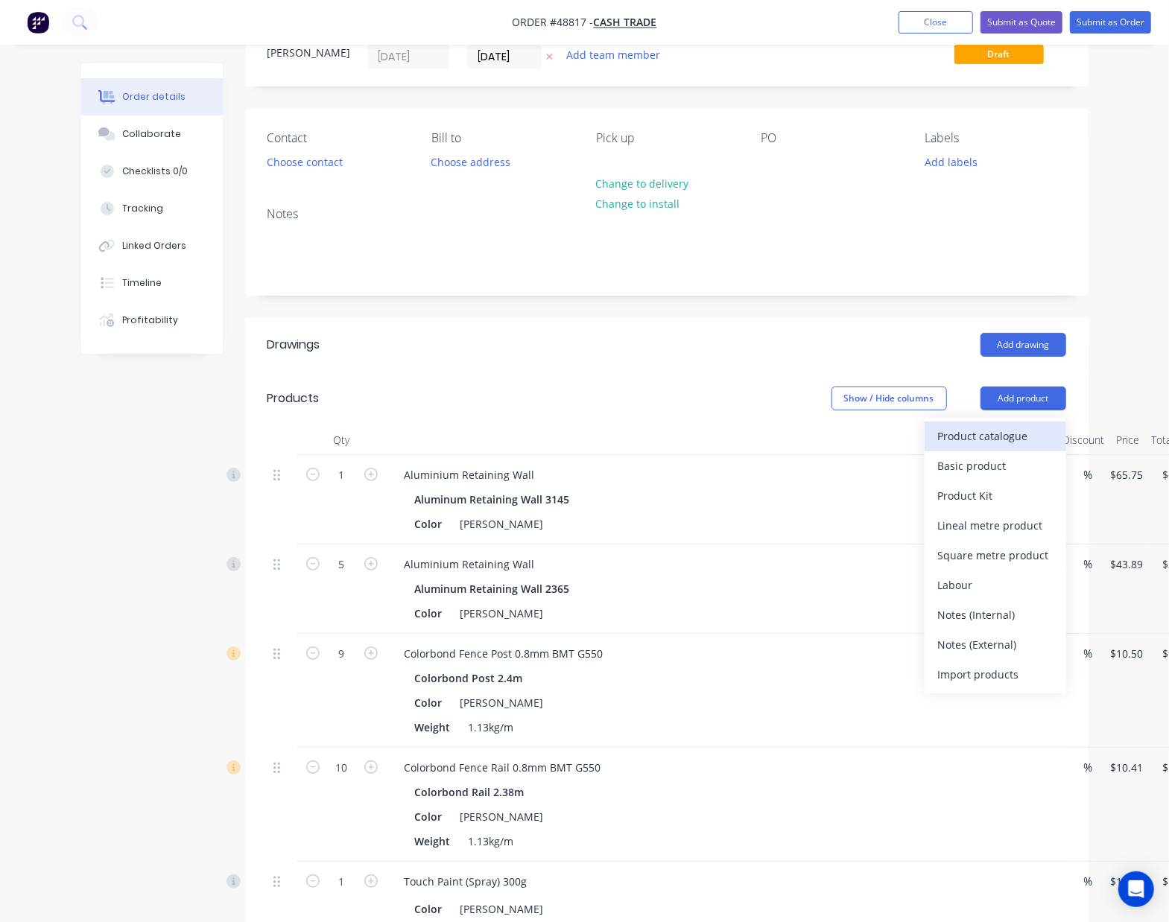
click at [1007, 431] on div "Product catalogue" at bounding box center [995, 436] width 115 height 22
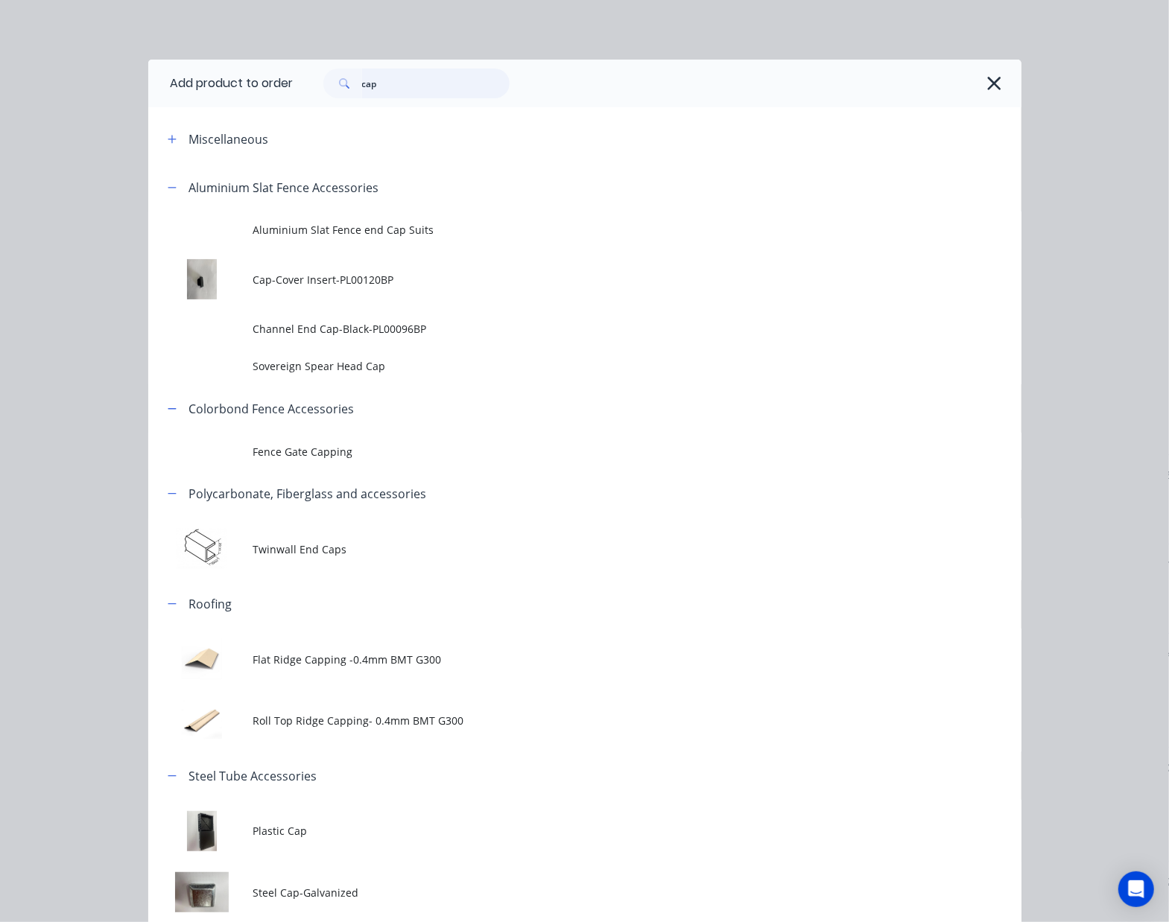
drag, startPoint x: 428, startPoint y: 79, endPoint x: 288, endPoint y: 96, distance: 141.1
click at [294, 96] on div "cap" at bounding box center [650, 84] width 713 height 30
type input "cut"
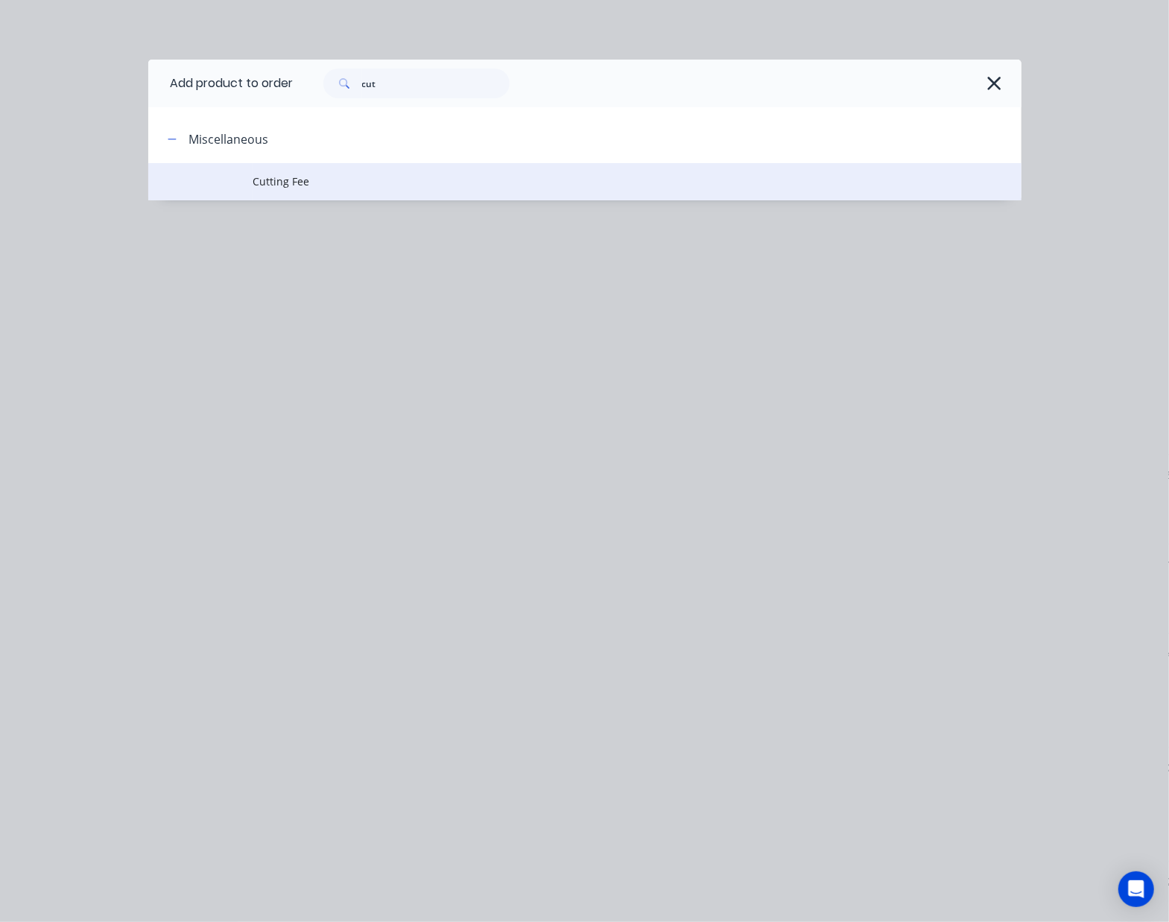
click at [361, 174] on span "Cutting Fee" at bounding box center [560, 182] width 615 height 16
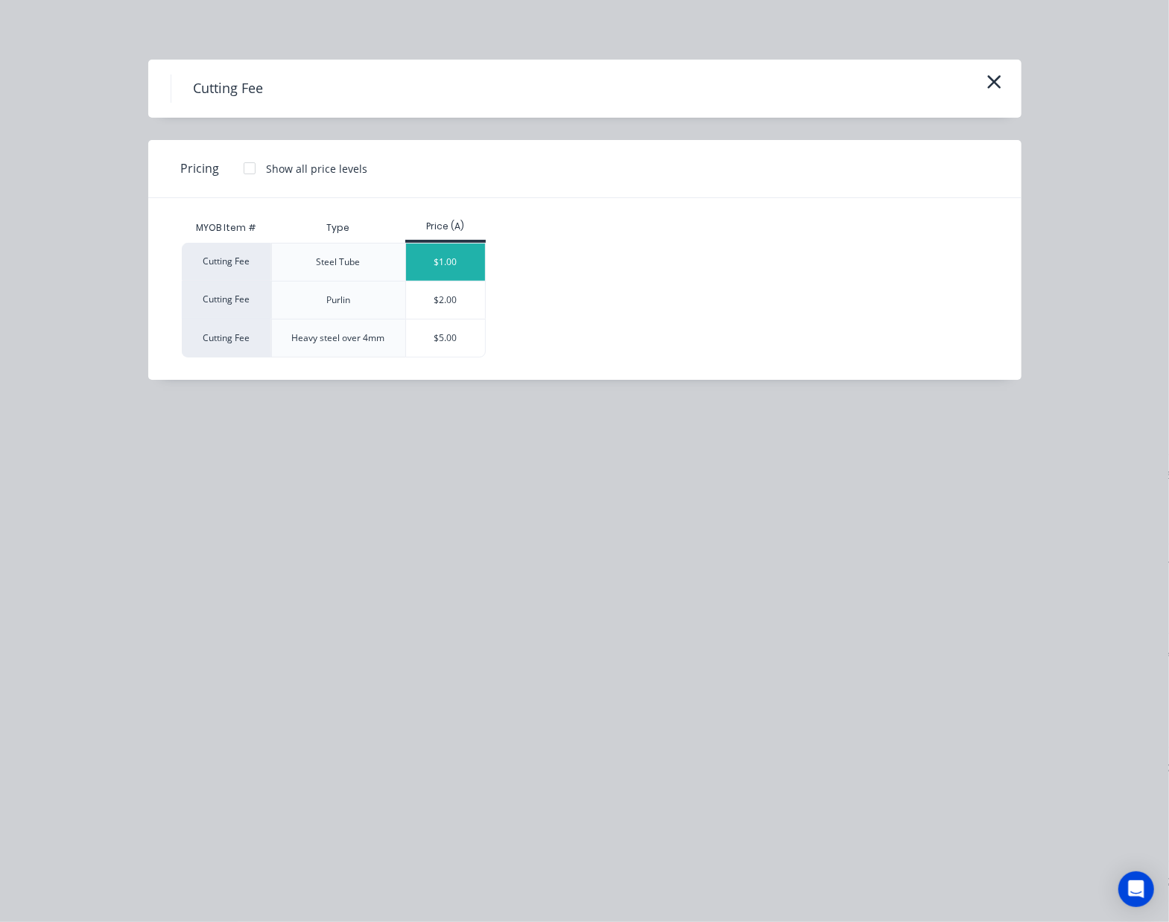
click at [460, 262] on div "$1.00" at bounding box center [446, 262] width 80 height 37
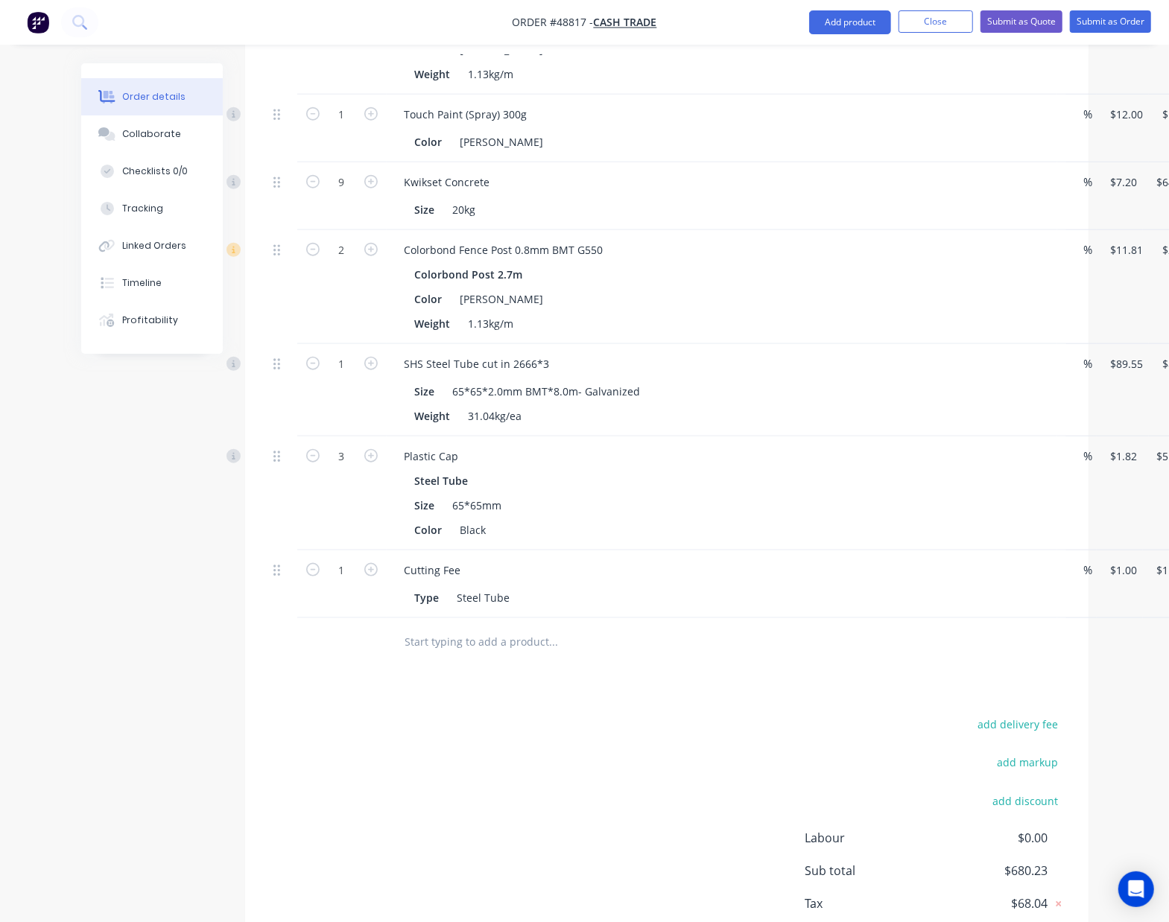
scroll to position [919, 0]
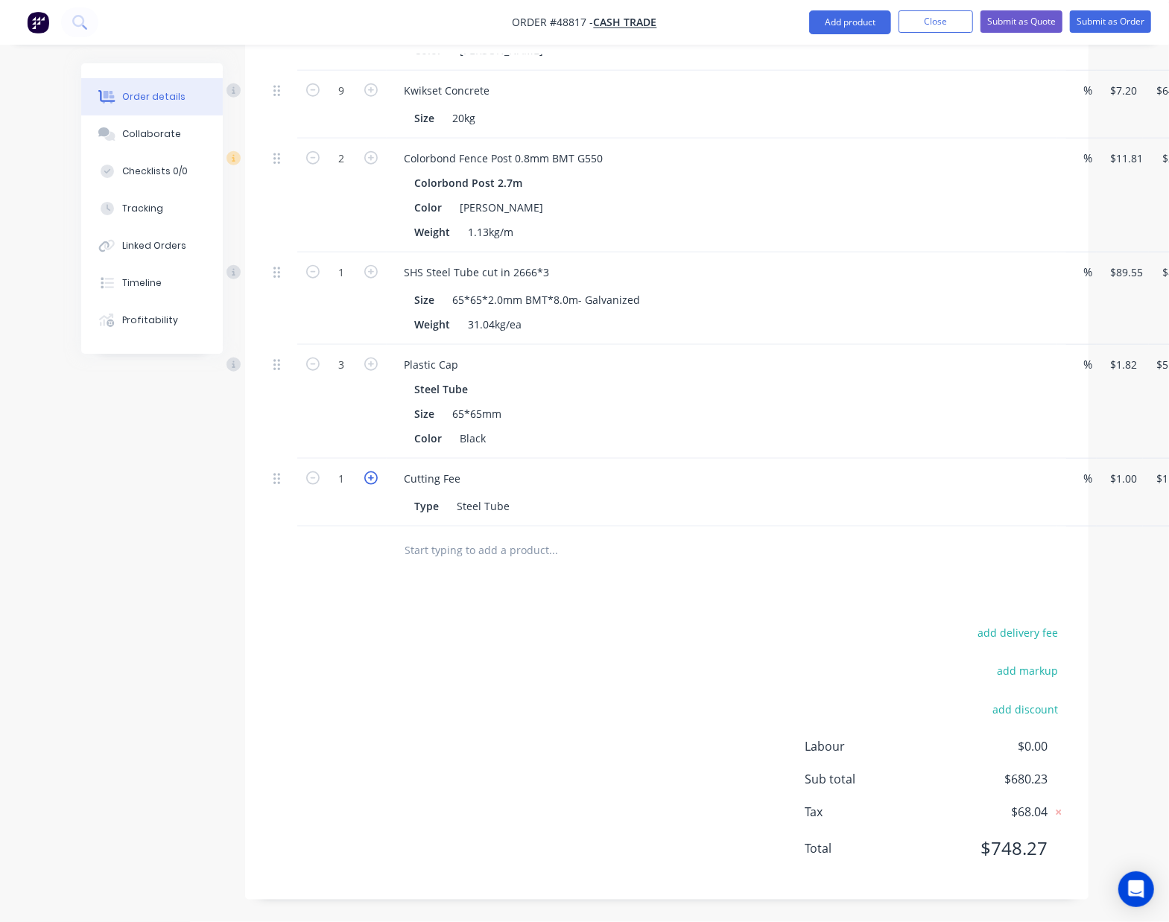
click at [370, 481] on icon "button" at bounding box center [370, 478] width 13 height 13
type input "2"
type input "$2.00"
click at [343, 552] on div at bounding box center [341, 551] width 89 height 48
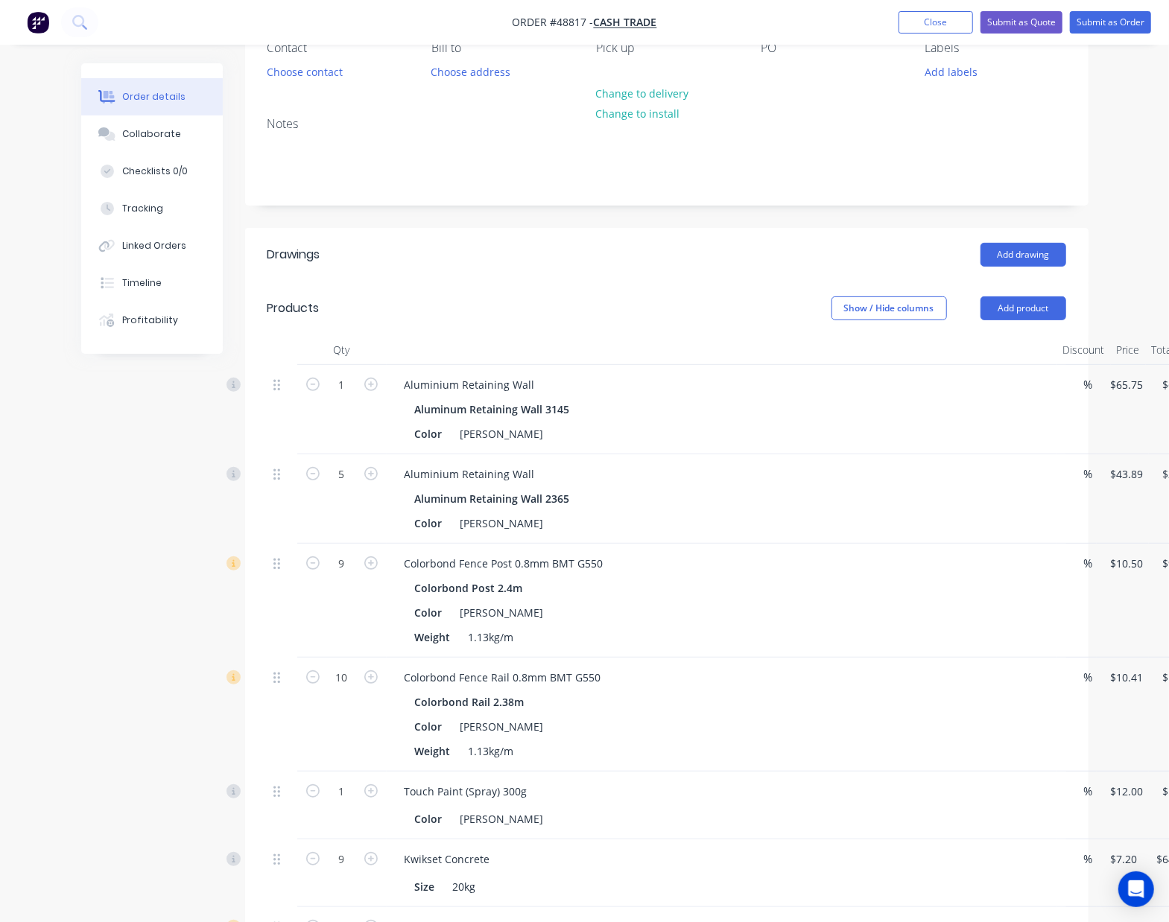
scroll to position [0, 0]
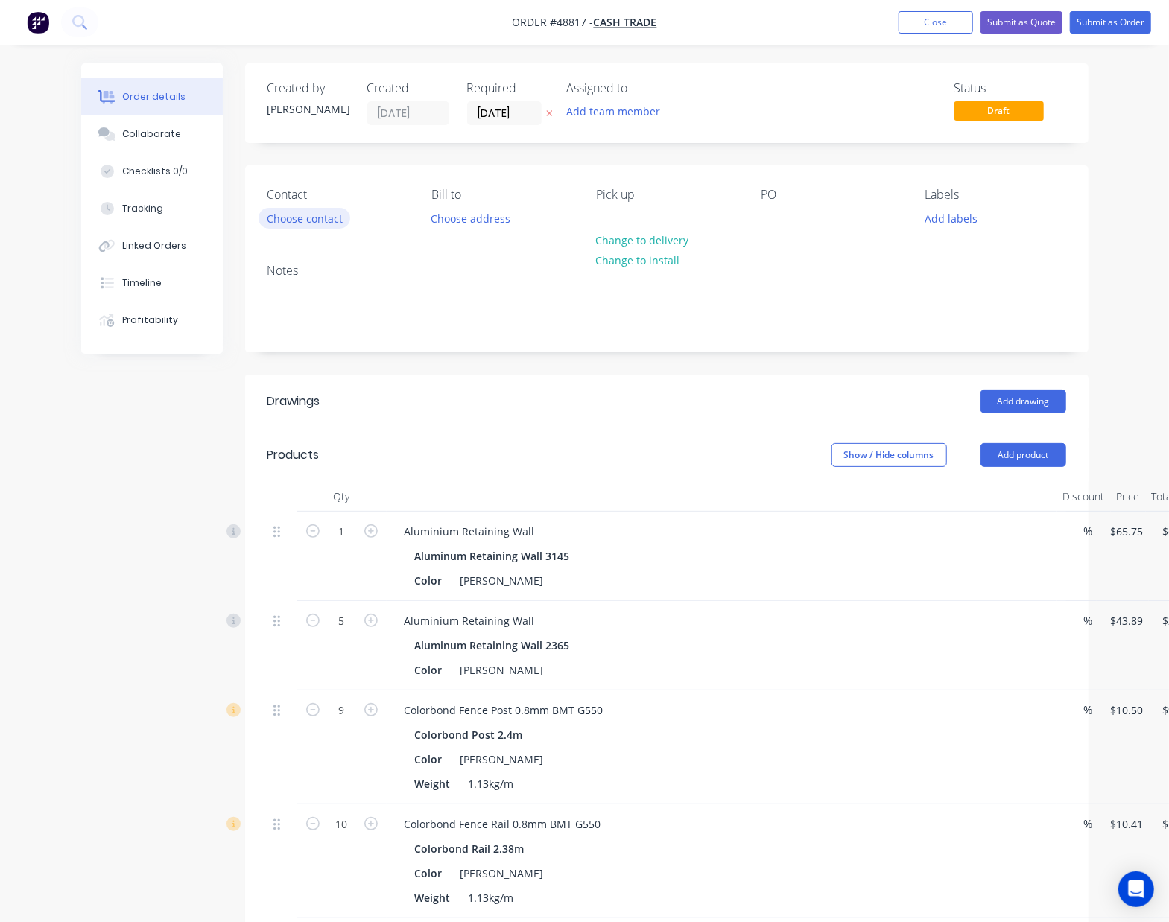
click at [329, 216] on button "Choose contact" at bounding box center [305, 218] width 92 height 20
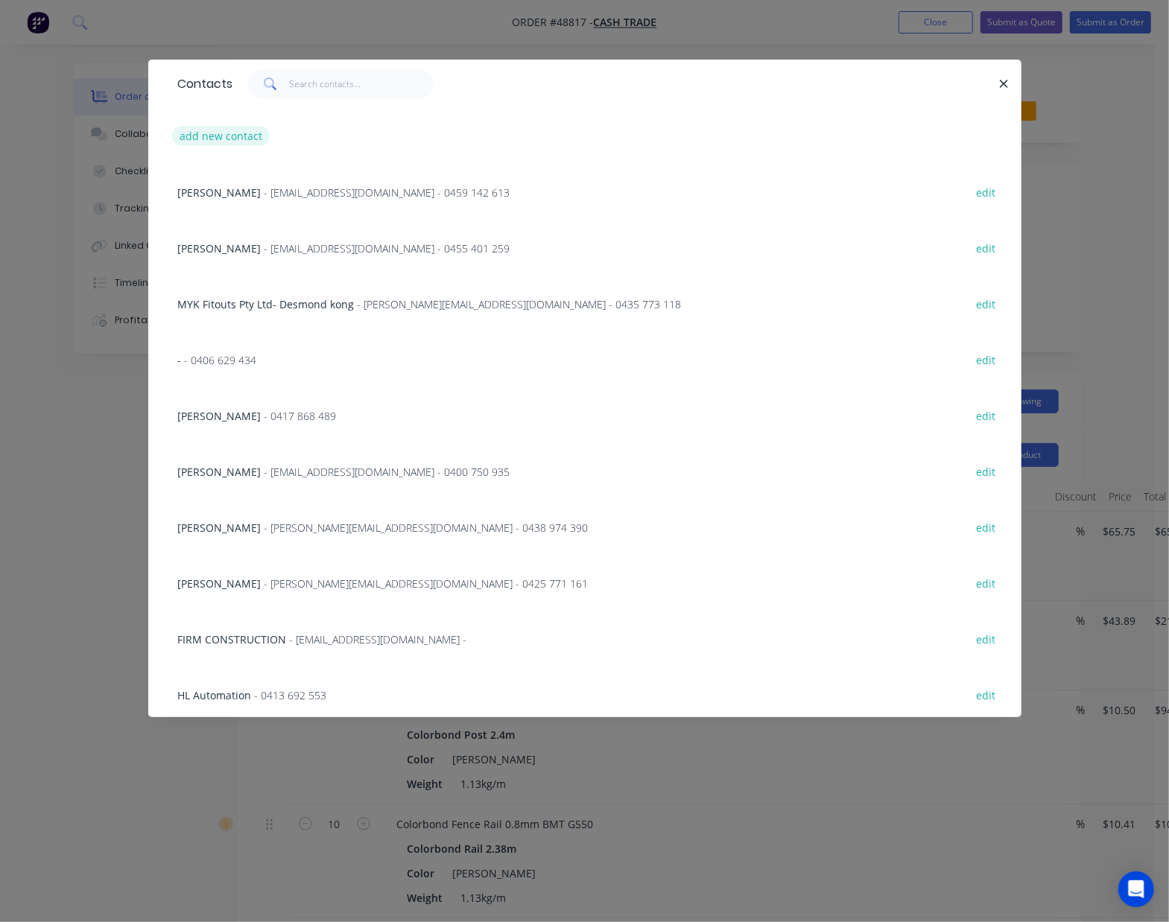
click at [235, 136] on button "add new contact" at bounding box center [221, 136] width 98 height 20
select select "AU"
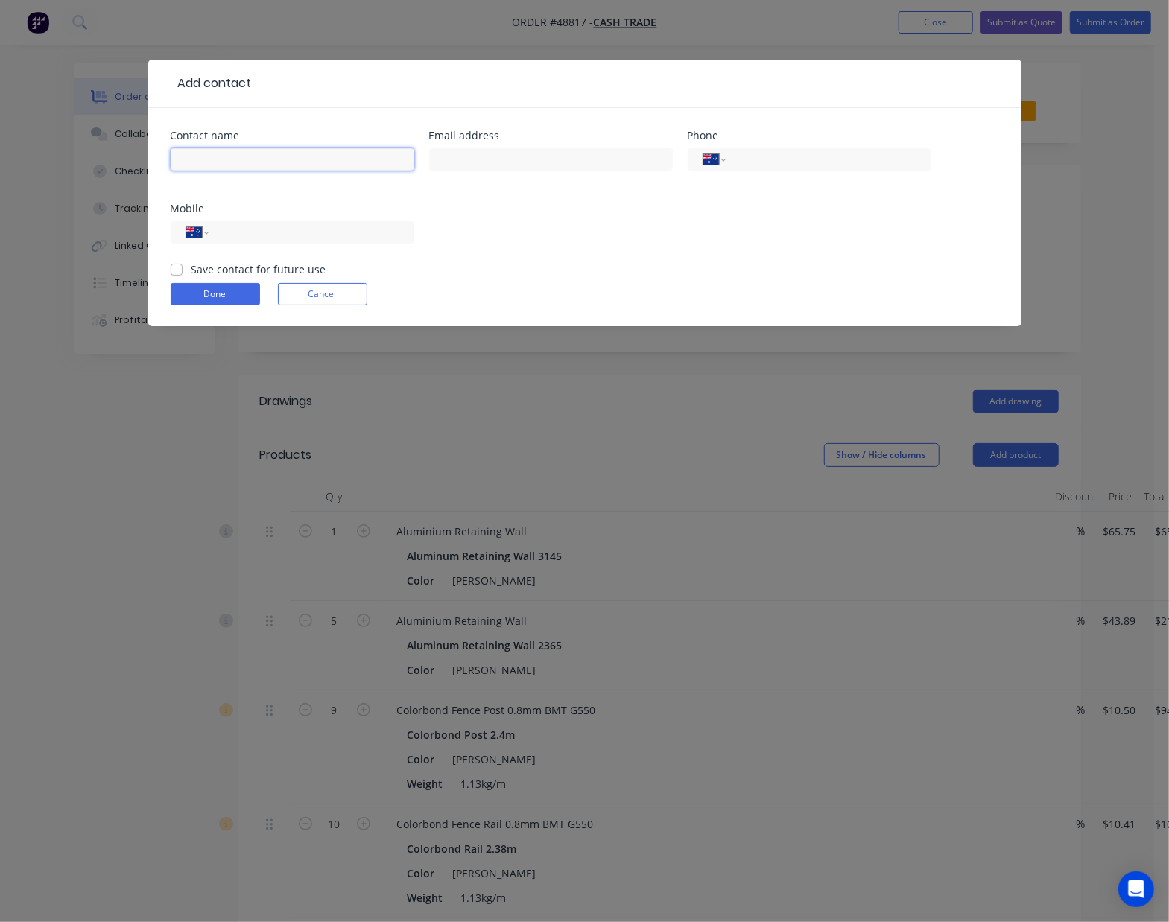
click at [231, 161] on input "text" at bounding box center [293, 159] width 244 height 22
type input "Colume"
click at [346, 229] on input "tel" at bounding box center [308, 232] width 179 height 17
click at [171, 283] on button "Done" at bounding box center [215, 294] width 89 height 22
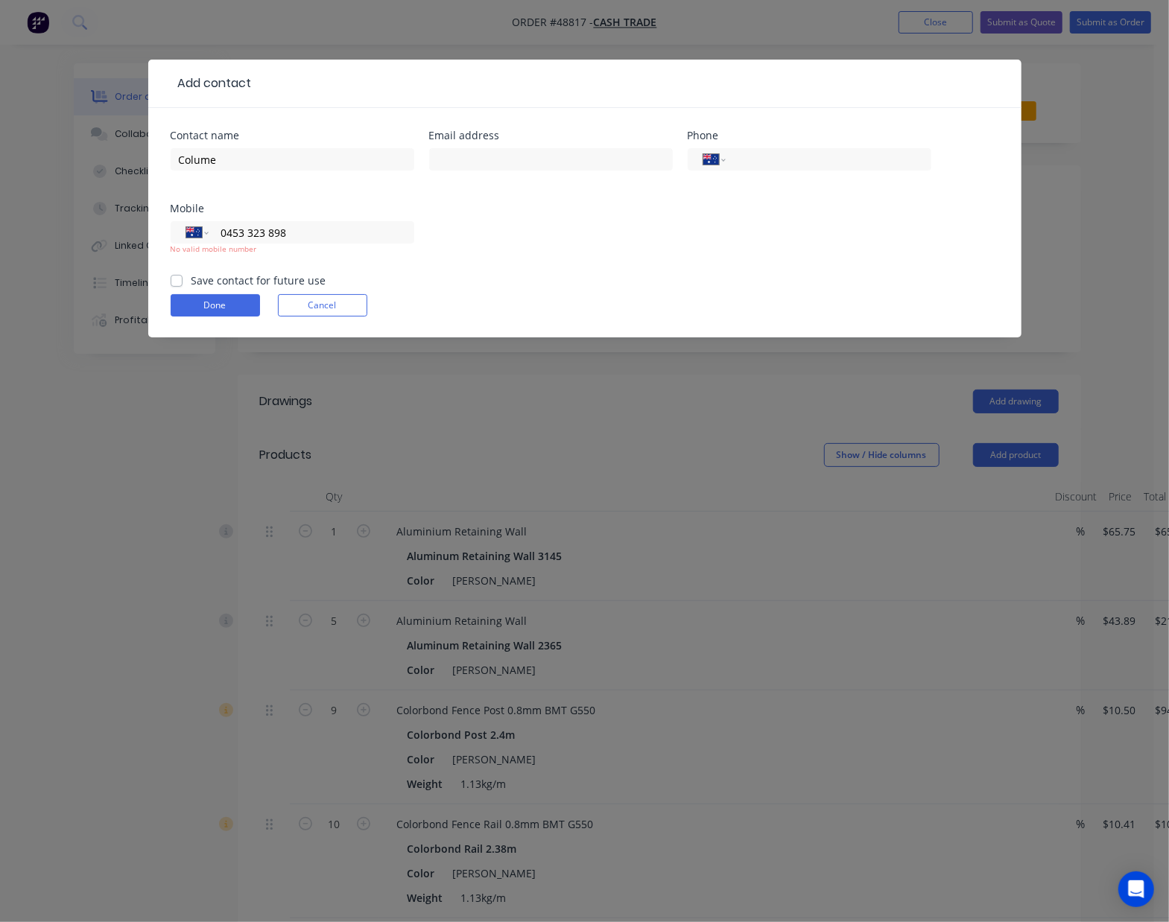
type input "0453 323 898"
click at [299, 213] on div "Mobile" at bounding box center [293, 208] width 244 height 10
drag, startPoint x: 310, startPoint y: 230, endPoint x: 168, endPoint y: 233, distance: 142.3
click at [168, 233] on div "Contact name Colume Email address Phone International Afghanistan Åland Islands…" at bounding box center [584, 222] width 873 height 229
drag, startPoint x: 291, startPoint y: 174, endPoint x: 291, endPoint y: 156, distance: 17.1
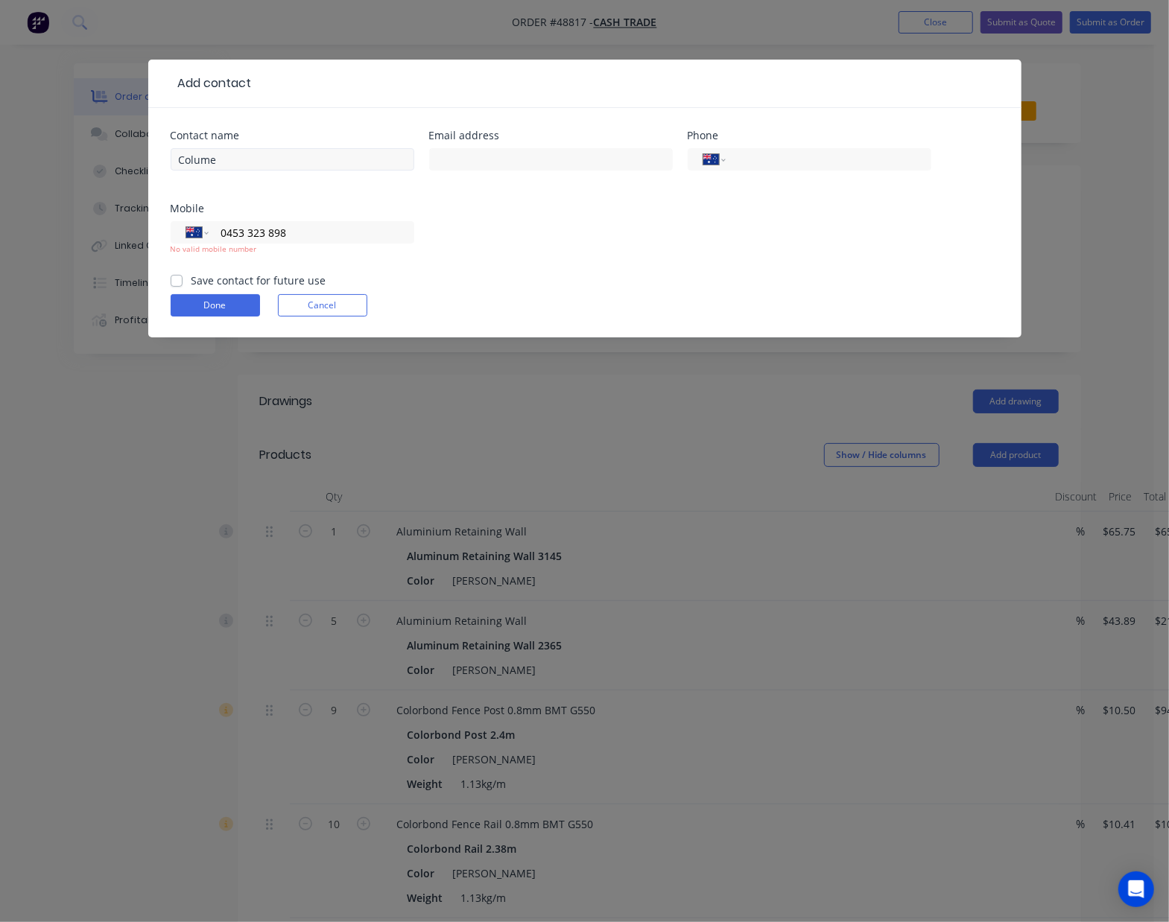
click at [291, 170] on div "Colume" at bounding box center [293, 167] width 244 height 44
drag, startPoint x: 291, startPoint y: 156, endPoint x: 102, endPoint y: 164, distance: 188.6
click at [102, 164] on div "Add contact Contact name Colume Email address Phone International Afghanistan Å…" at bounding box center [584, 461] width 1169 height 922
paste input "in Bath 0452 323 898"
drag, startPoint x: 232, startPoint y: 155, endPoint x: 376, endPoint y: 156, distance: 143.1
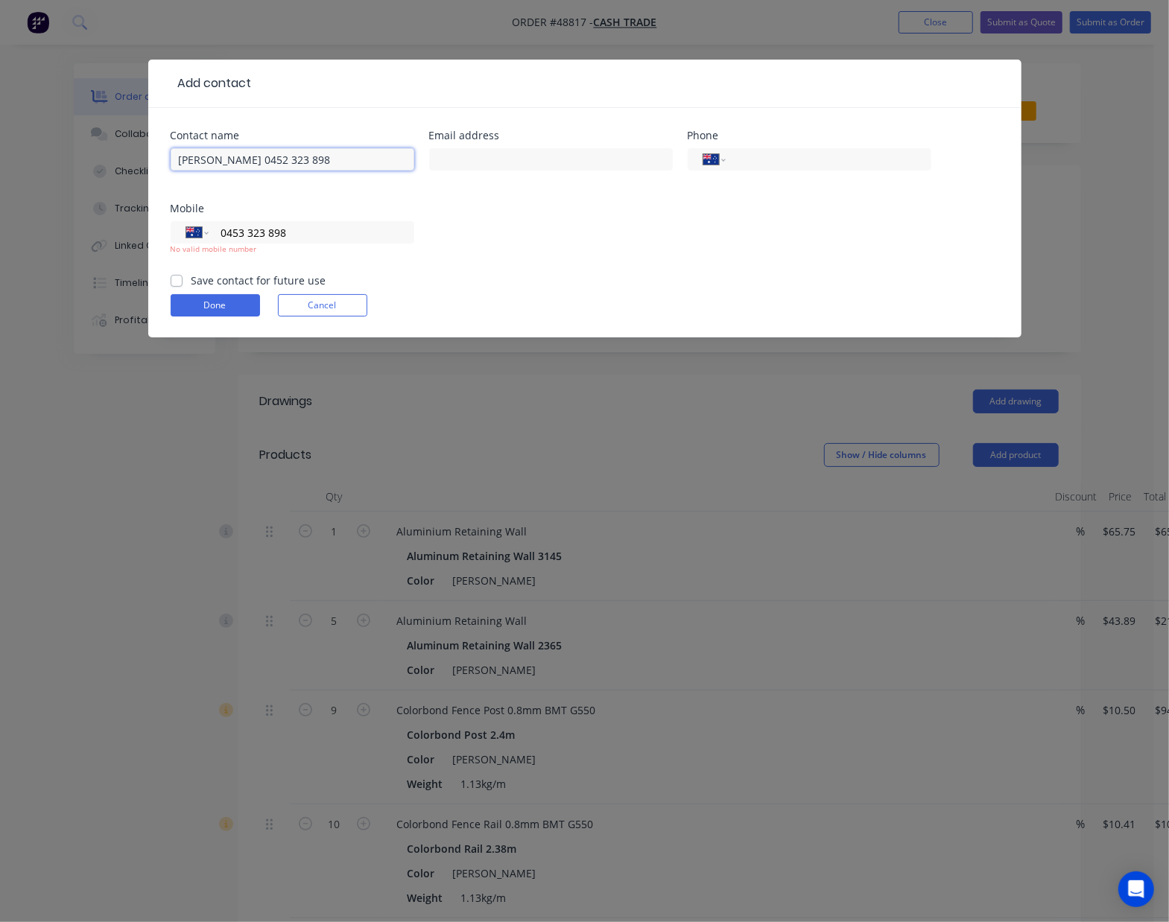
click at [376, 156] on input "Colin Bath 0452 323 898" at bounding box center [293, 159] width 244 height 22
type input "Colin Bath"
drag, startPoint x: 326, startPoint y: 236, endPoint x: 145, endPoint y: 235, distance: 181.1
click at [145, 235] on div "Add contact Contact name Colin Bath Email address Phone International Afghanist…" at bounding box center [584, 461] width 1169 height 922
paste input "2"
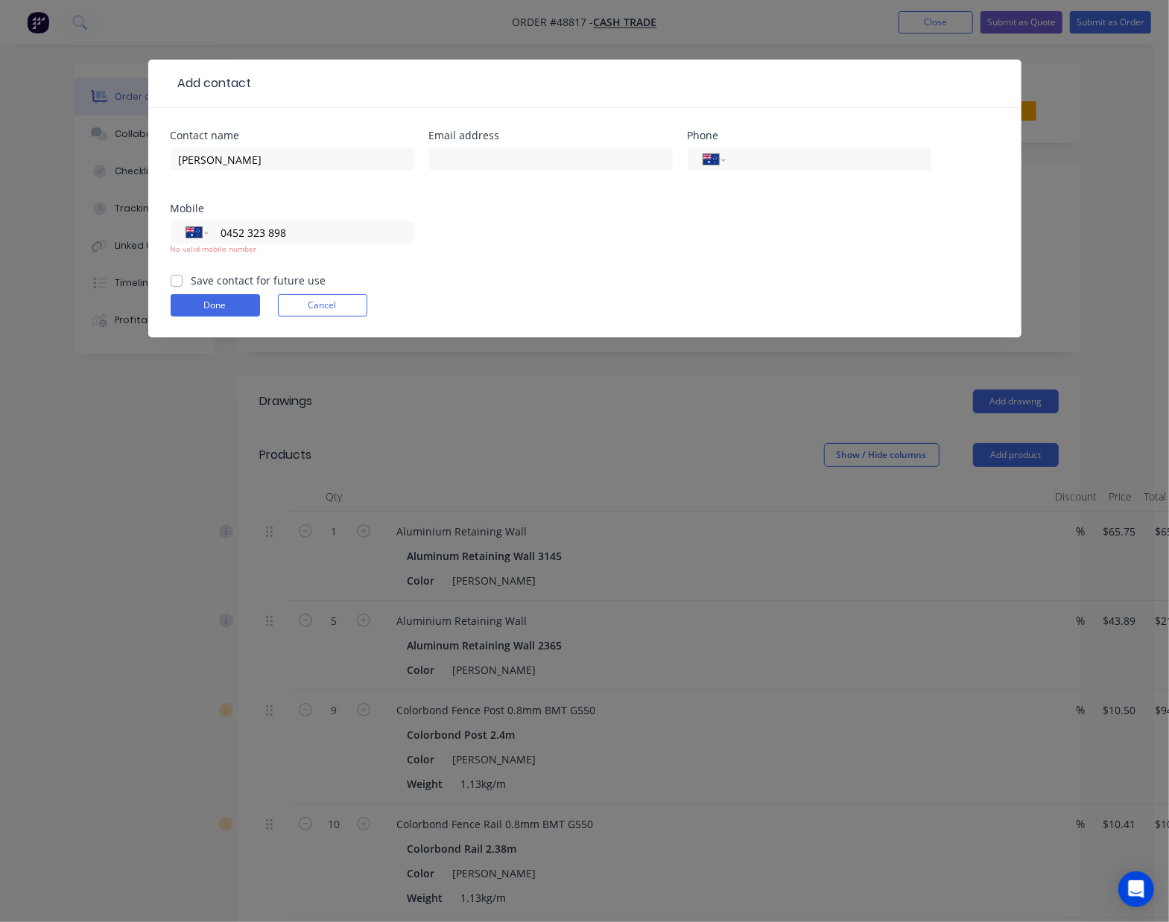
type input "0452 323 898"
click at [186, 277] on div "Save contact for future use" at bounding box center [249, 281] width 156 height 16
drag, startPoint x: 180, startPoint y: 279, endPoint x: 179, endPoint y: 293, distance: 14.2
click at [191, 279] on label "Save contact for future use" at bounding box center [258, 281] width 135 height 16
click at [179, 279] on input "Save contact for future use" at bounding box center [177, 280] width 12 height 14
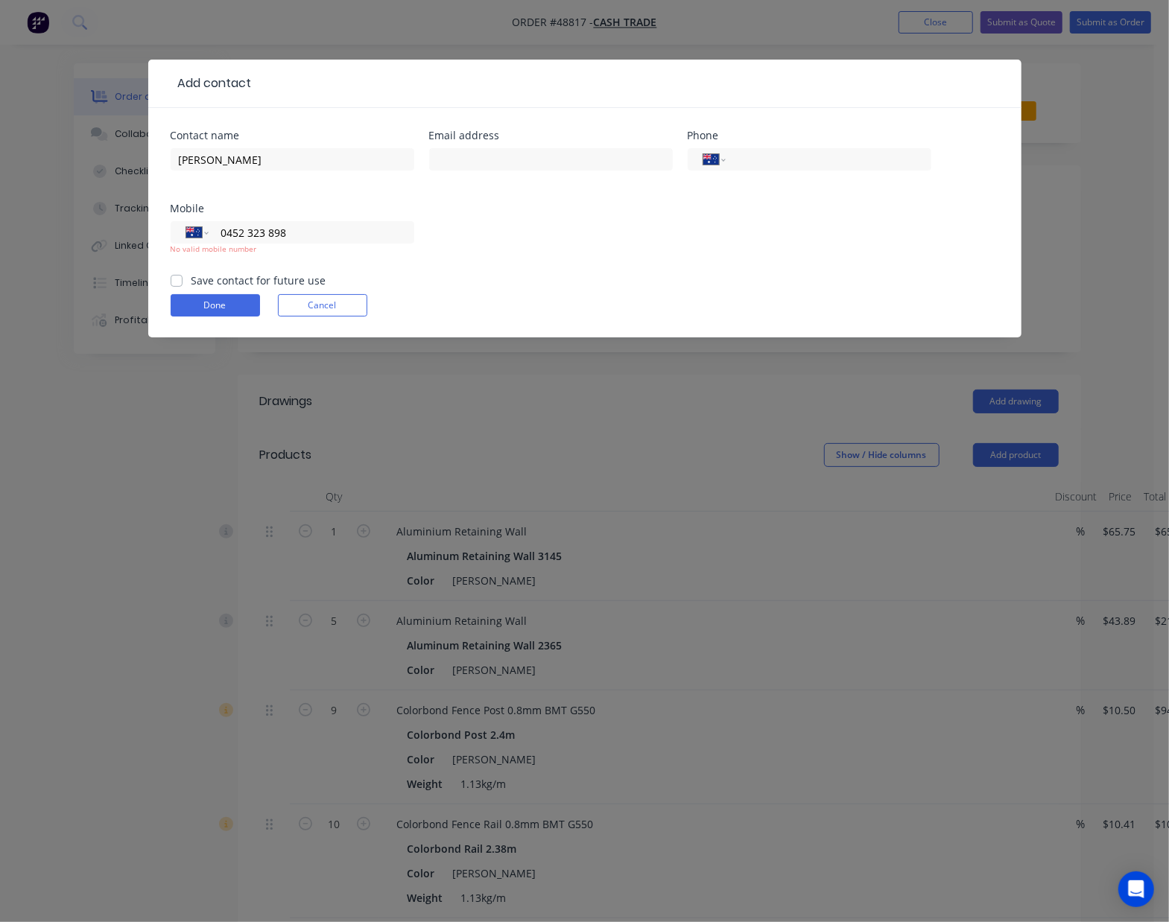
checkbox input "true"
click at [183, 298] on button "Done" at bounding box center [215, 305] width 89 height 22
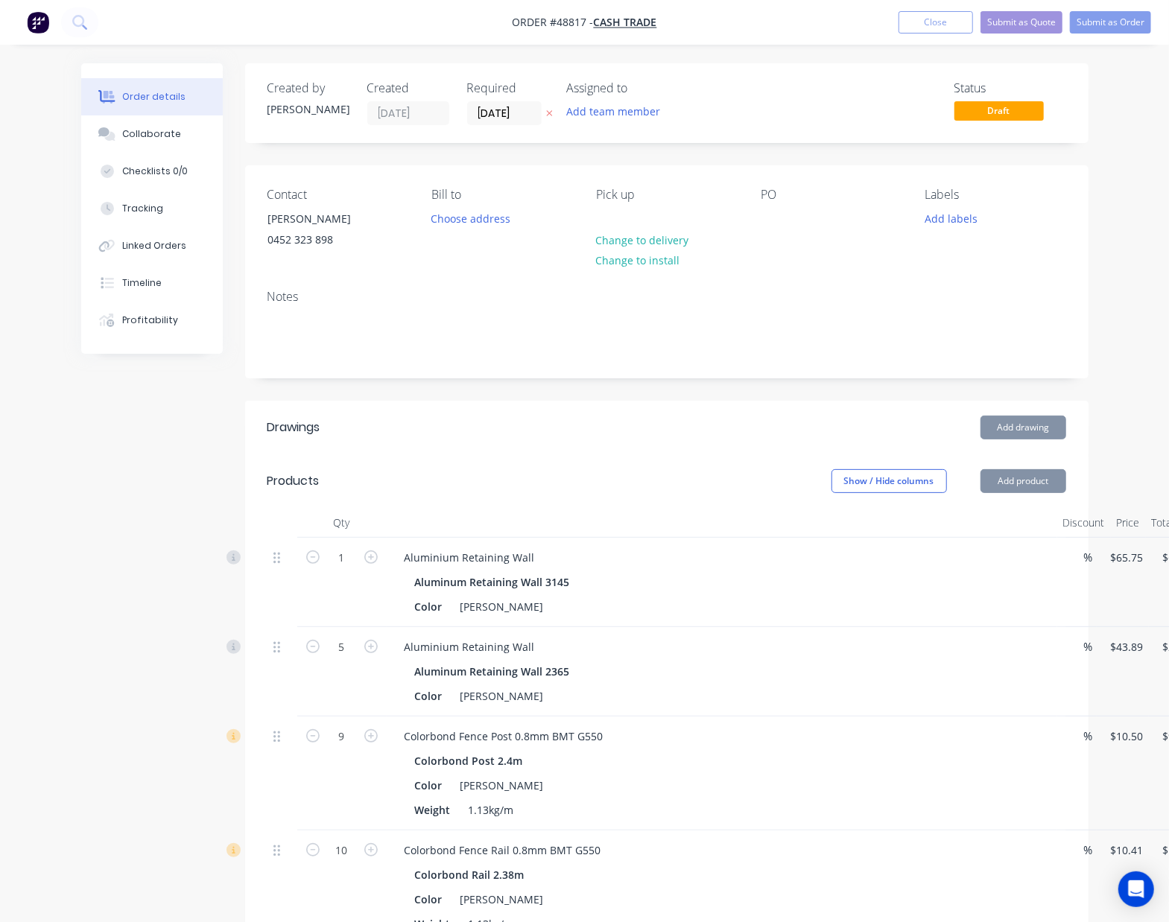
click at [728, 434] on div "Add drawing" at bounding box center [751, 428] width 629 height 24
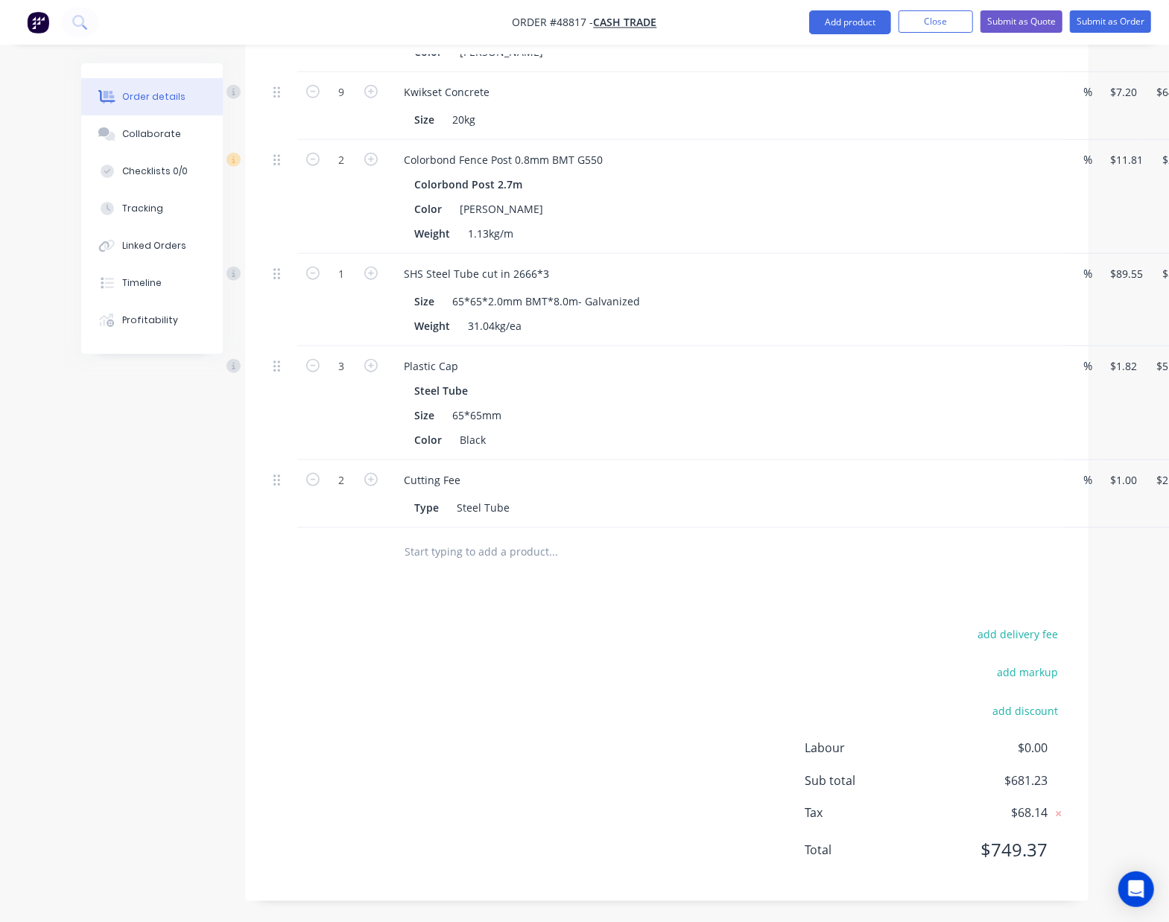
scroll to position [945, 0]
click at [678, 644] on div "add delivery fee add markup add discount Labour $0.00 Sub total $681.23 Tax $68…" at bounding box center [666, 750] width 799 height 255
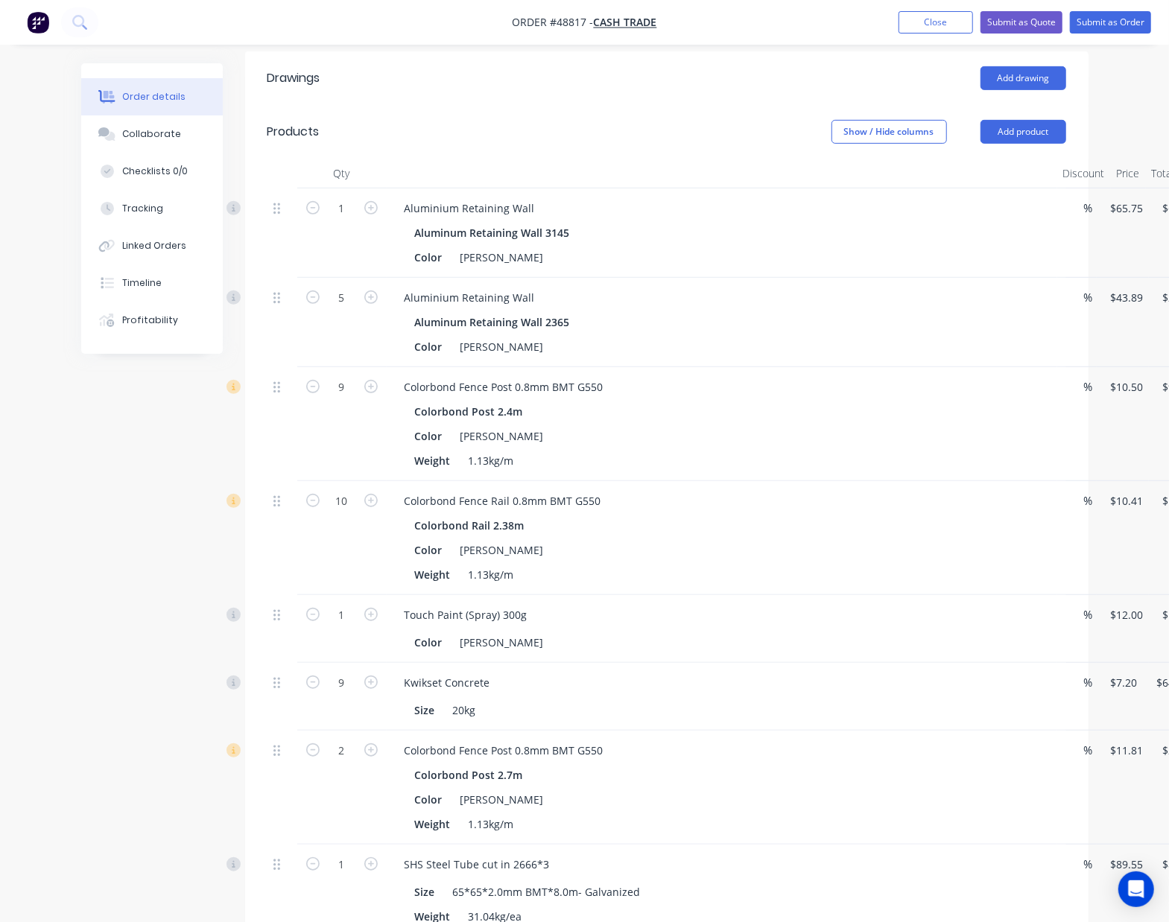
scroll to position [0, 0]
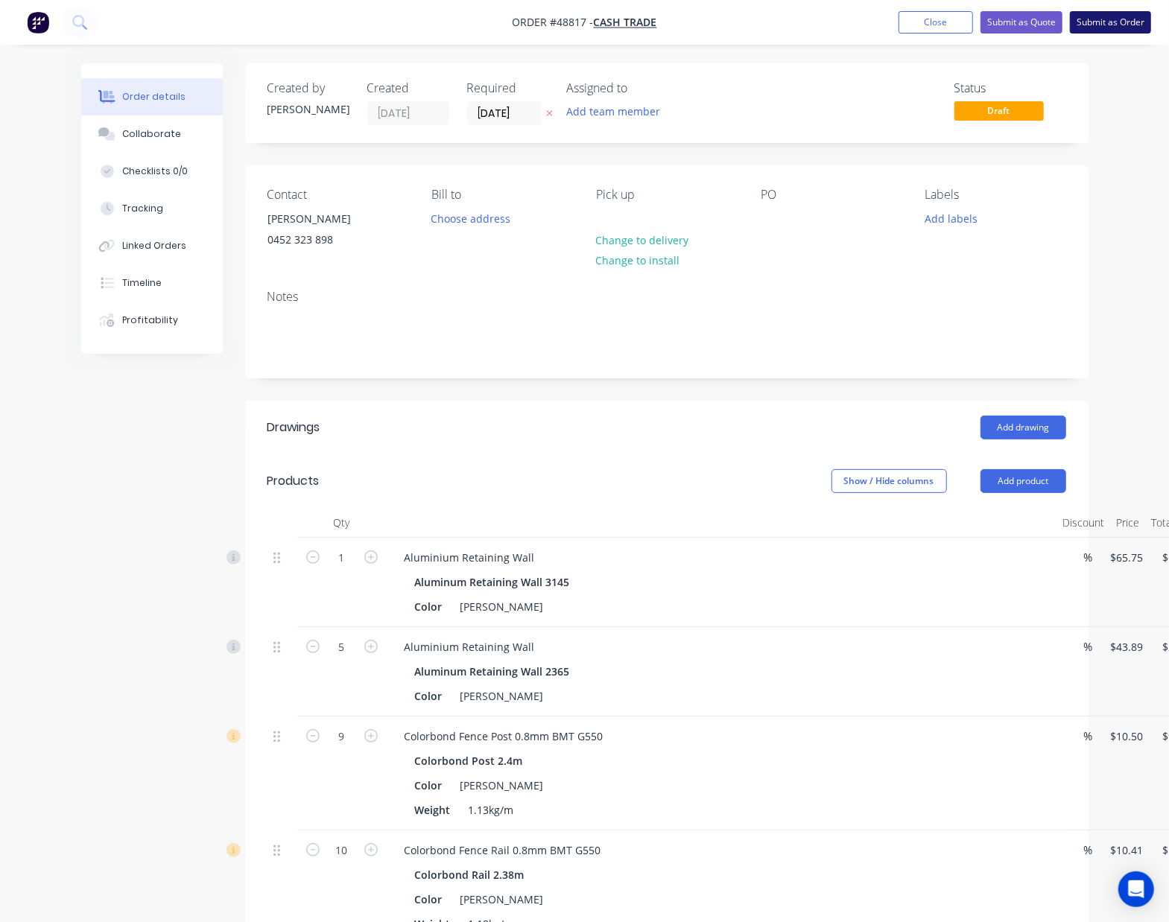
click at [1119, 25] on button "Submit as Order" at bounding box center [1110, 22] width 81 height 22
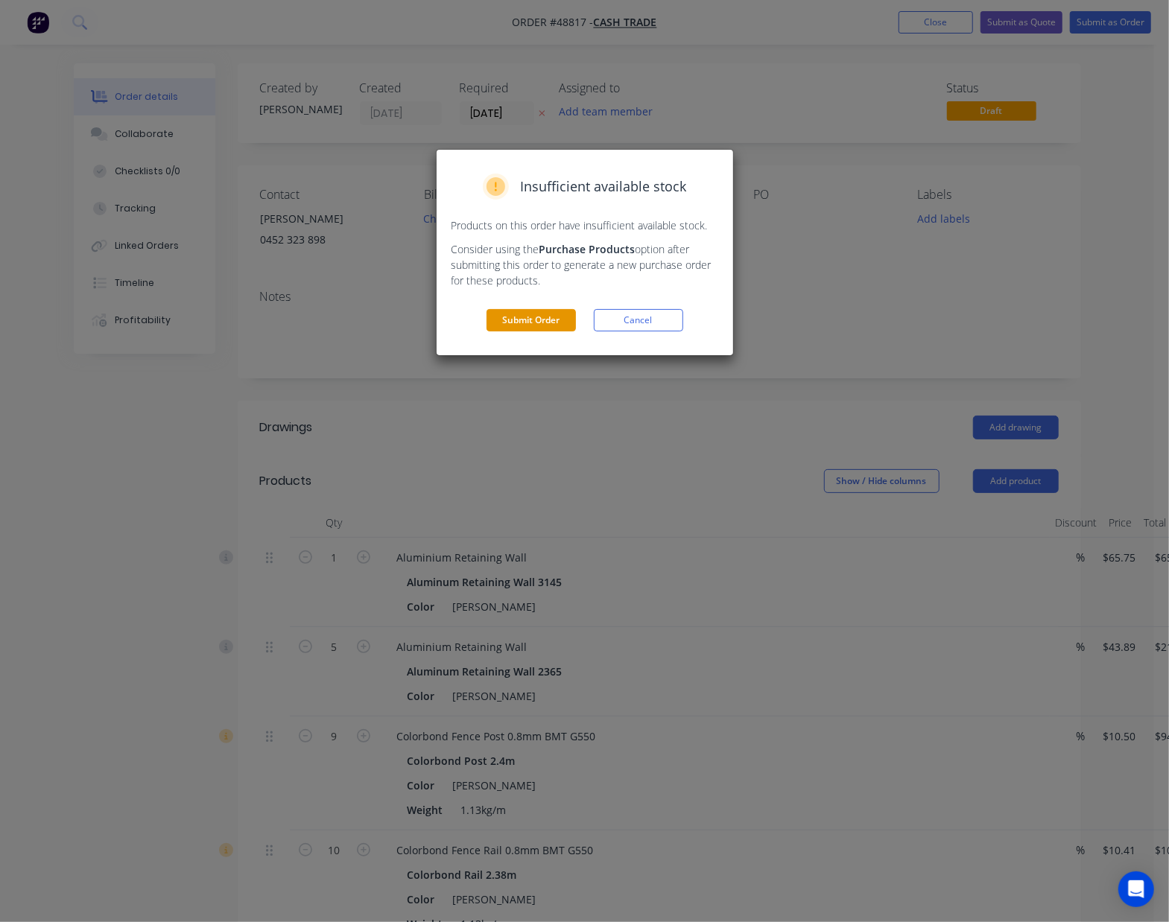
click at [551, 317] on button "Submit Order" at bounding box center [531, 320] width 89 height 22
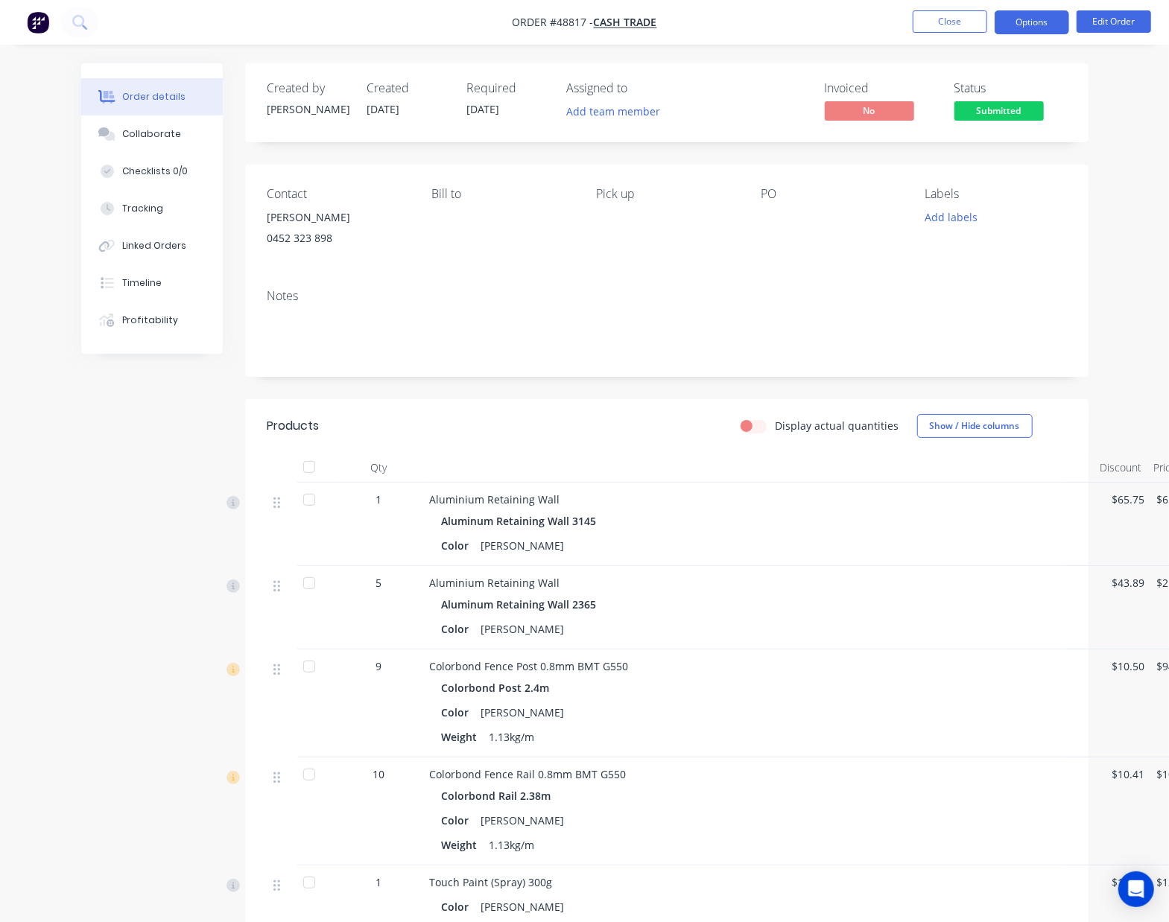
click at [1061, 13] on button "Options" at bounding box center [1032, 22] width 75 height 24
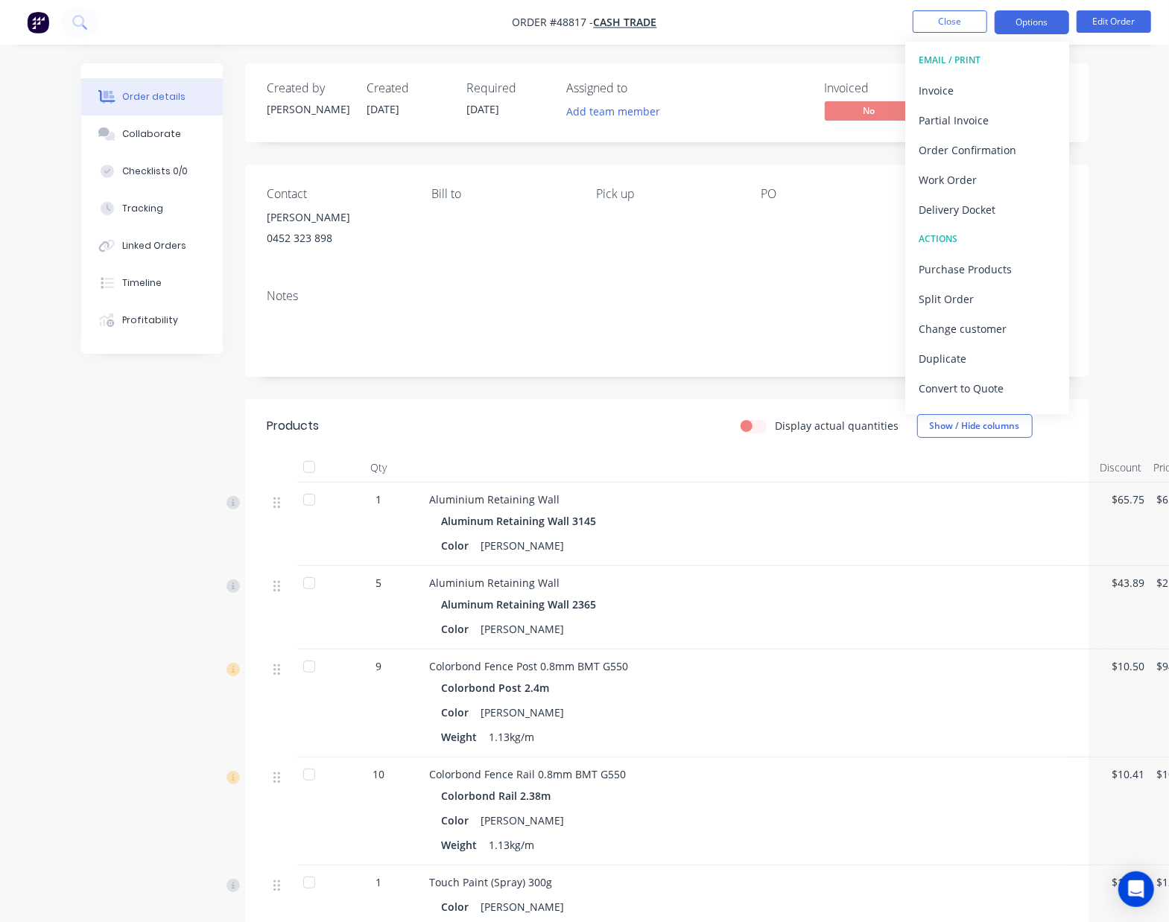
click at [1052, 15] on button "Options" at bounding box center [1032, 22] width 75 height 24
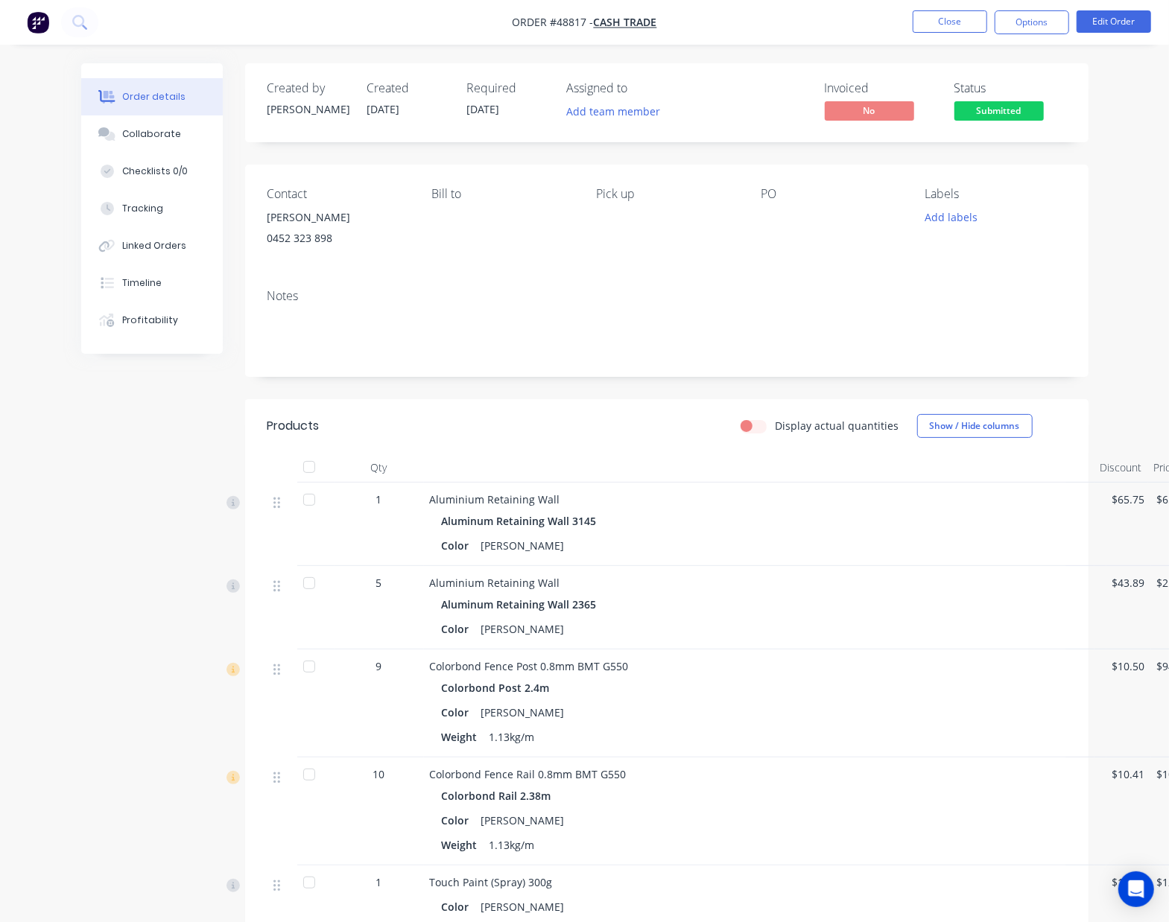
click at [1019, 36] on nav "Order #48817 - Cash Trade Close Options Edit Order" at bounding box center [584, 22] width 1169 height 45
click at [1029, 25] on button "Options" at bounding box center [1032, 22] width 75 height 24
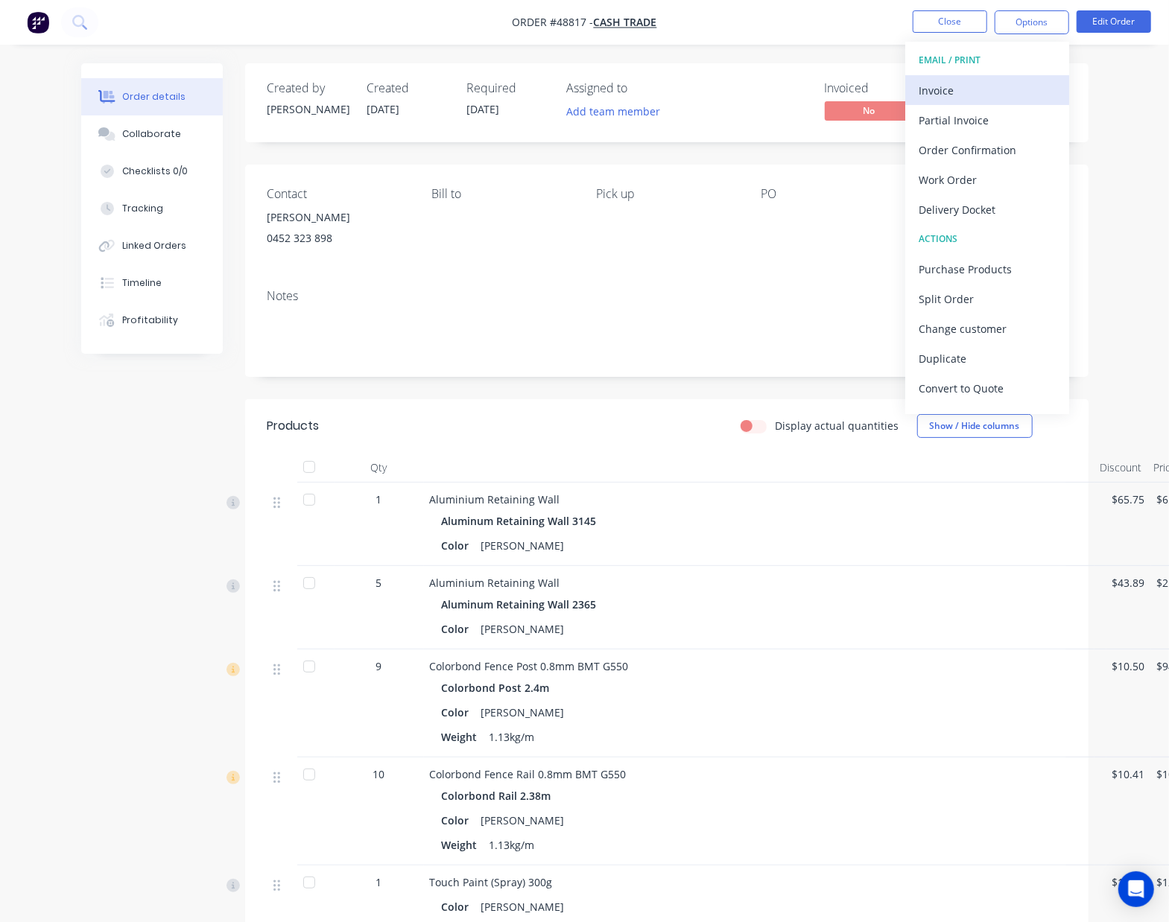
click at [969, 90] on div "Invoice" at bounding box center [987, 91] width 137 height 22
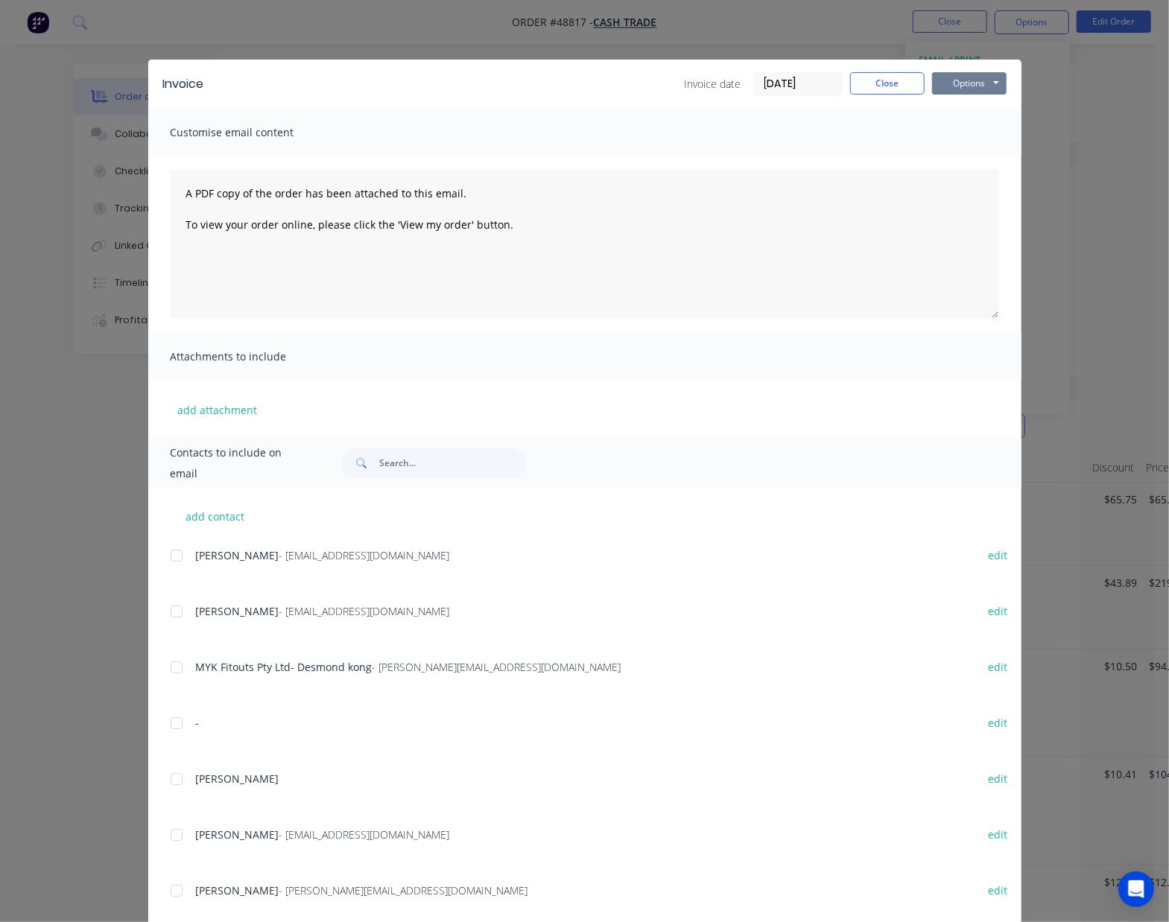
click at [987, 77] on button "Options" at bounding box center [969, 83] width 75 height 22
click at [958, 134] on button "Print" at bounding box center [979, 134] width 95 height 25
click at [856, 82] on button "Close" at bounding box center [887, 83] width 75 height 22
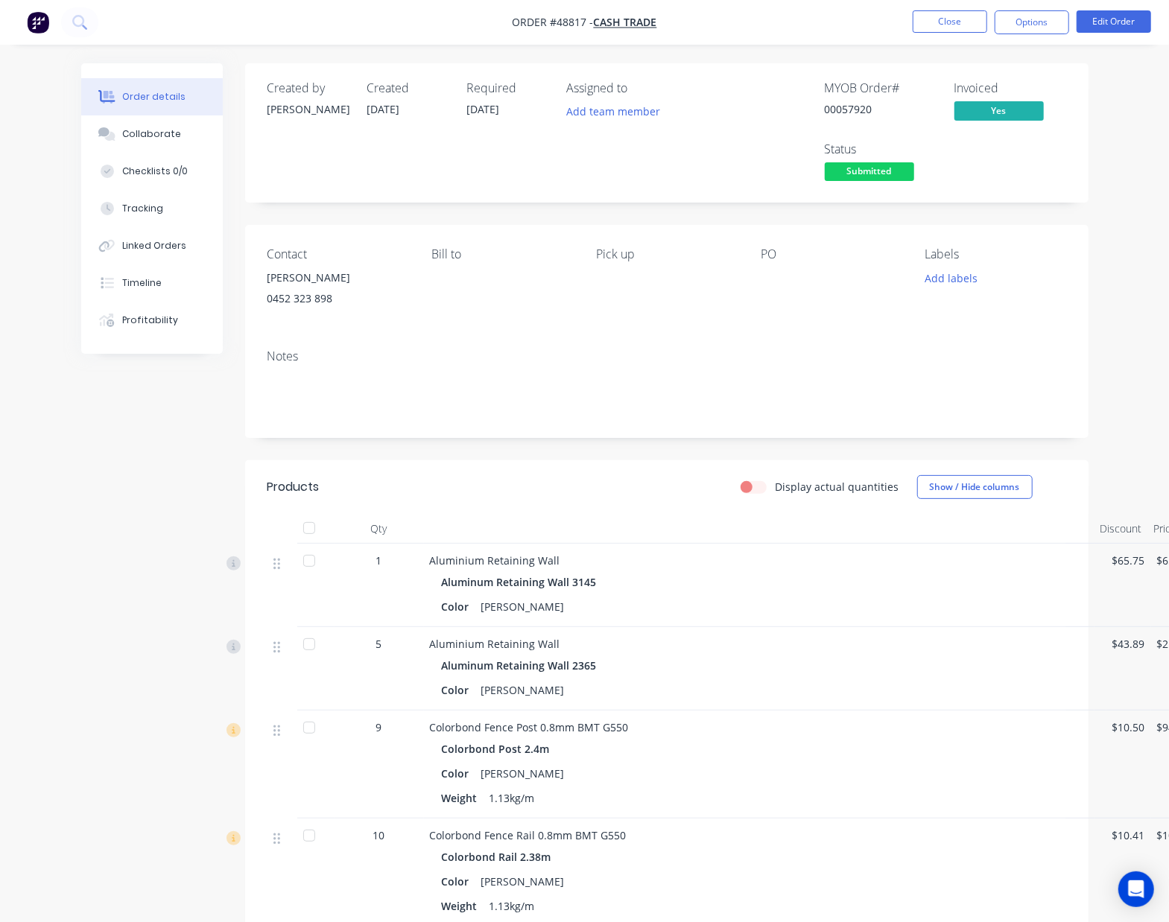
click at [693, 368] on div "Notes" at bounding box center [666, 388] width 843 height 100
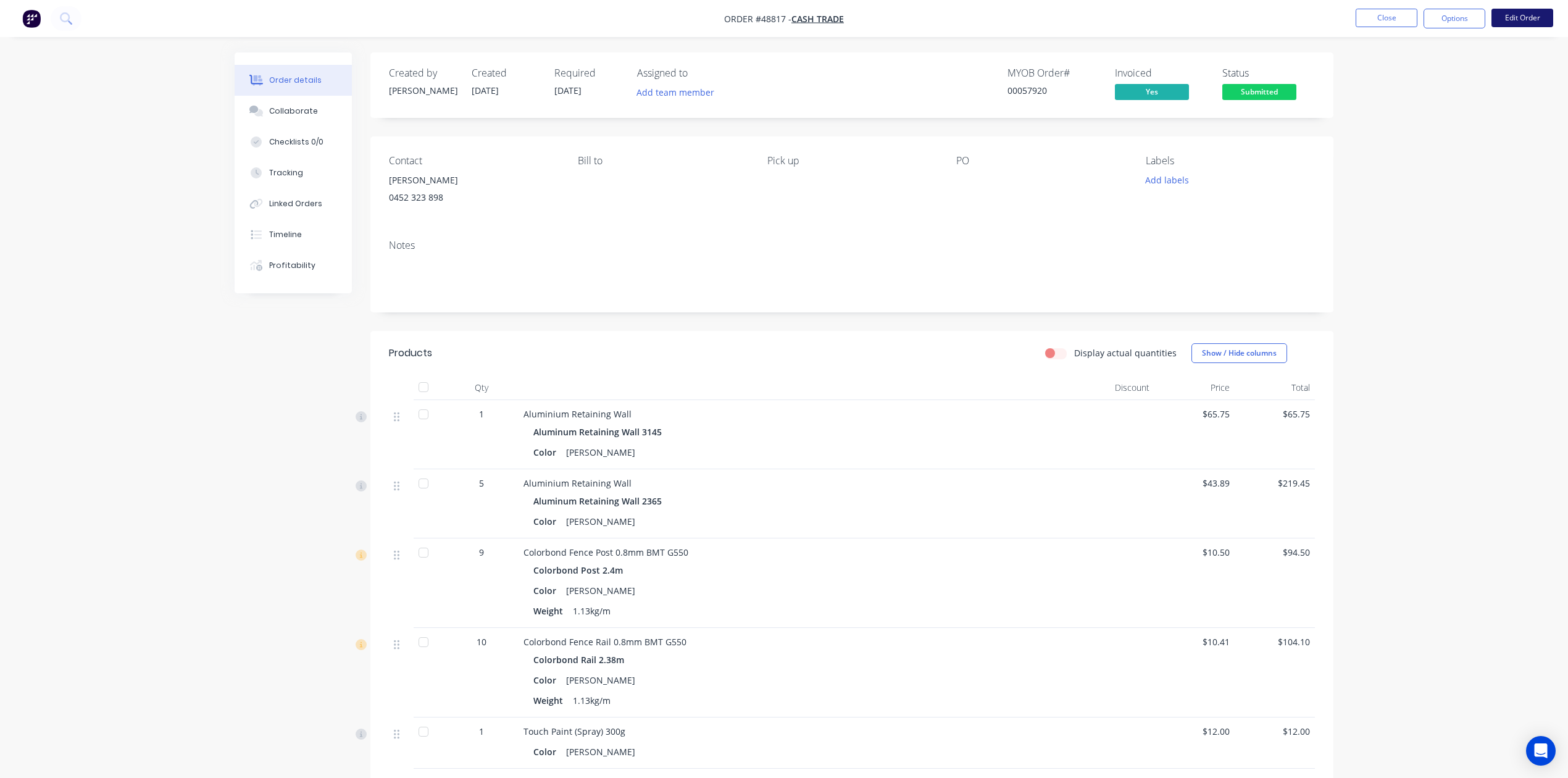
click at [980, 23] on button "Edit Order" at bounding box center [1522, 17] width 62 height 18
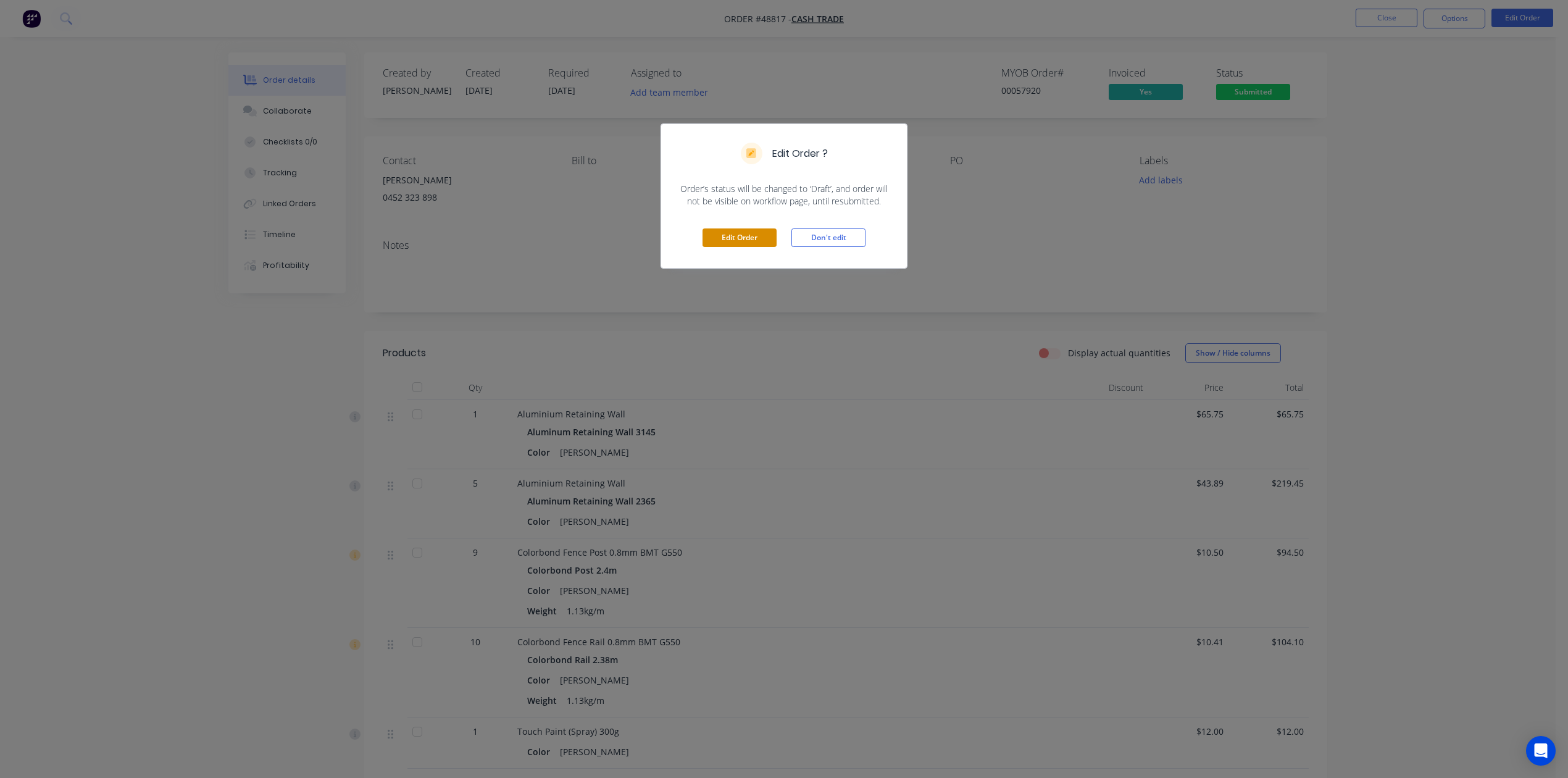
click at [738, 239] on button "Edit Order" at bounding box center [739, 238] width 74 height 18
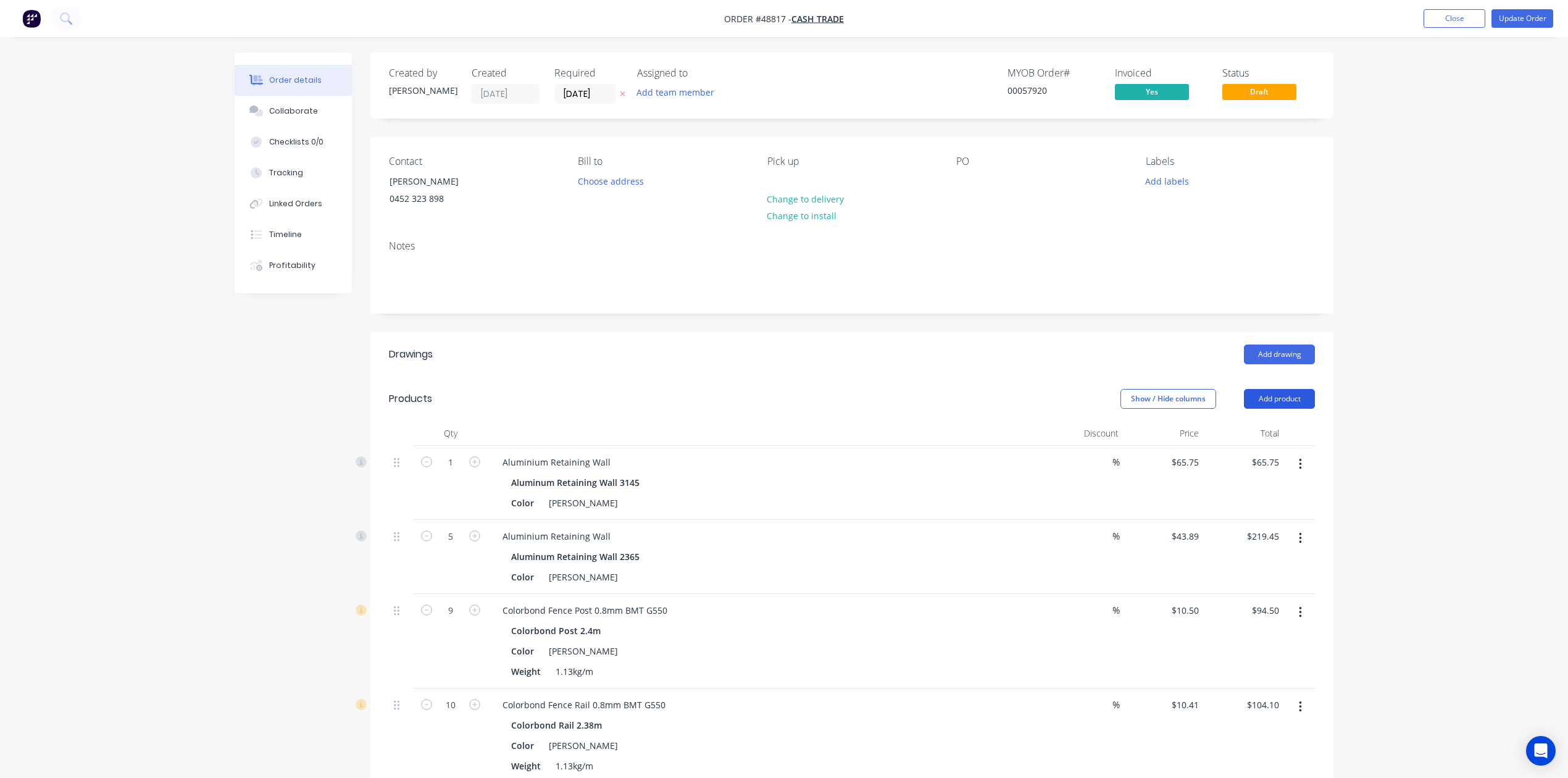
click at [980, 394] on button "Add product" at bounding box center [1280, 399] width 71 height 20
click at [980, 428] on div "Product catalogue" at bounding box center [1256, 430] width 95 height 18
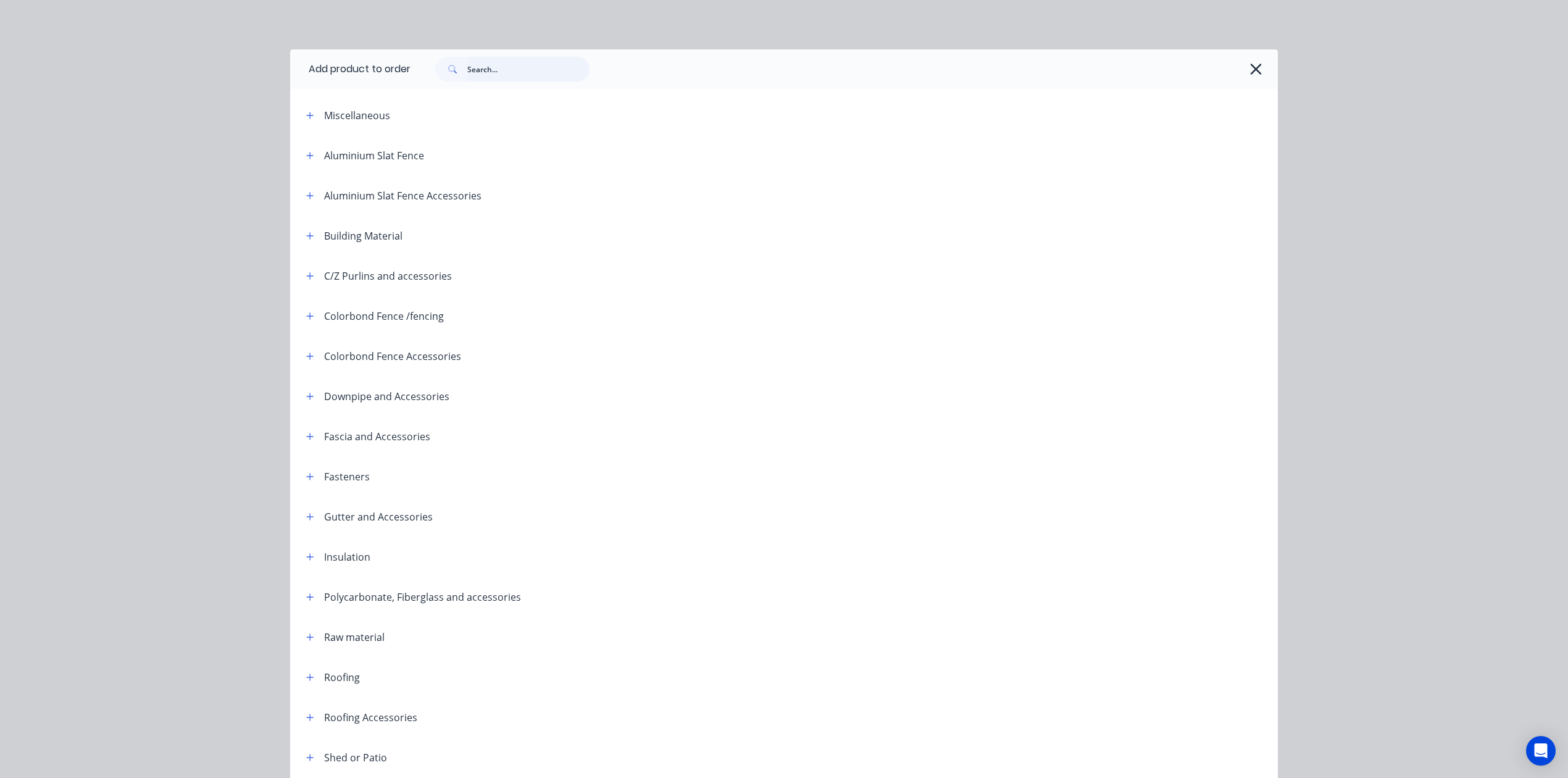
click at [506, 65] on input "text" at bounding box center [529, 70] width 123 height 25
type input "16"
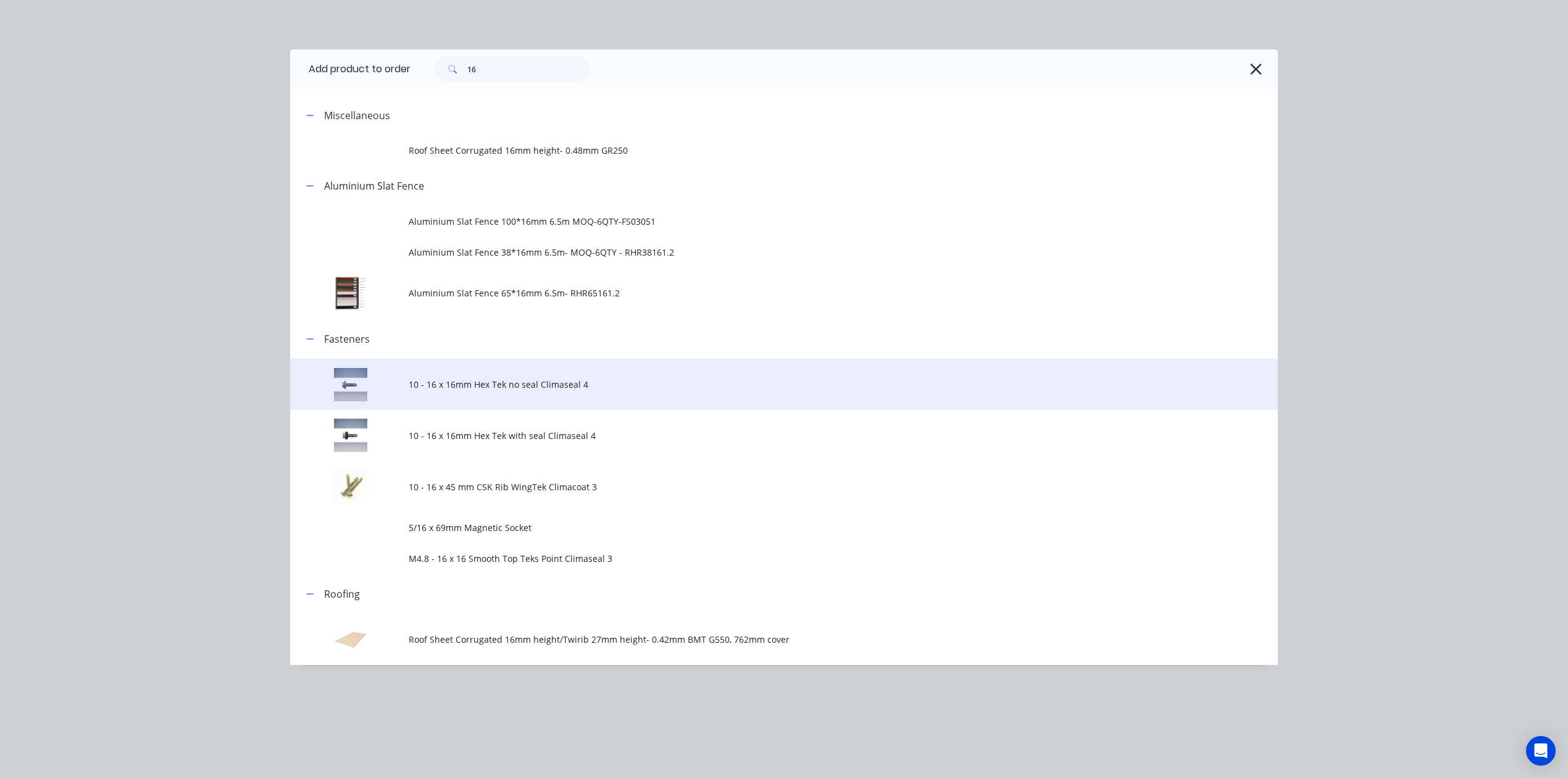
click at [504, 366] on td "10 - 16 x 16mm Hex Tek no seal Climaseal 4" at bounding box center [843, 384] width 869 height 51
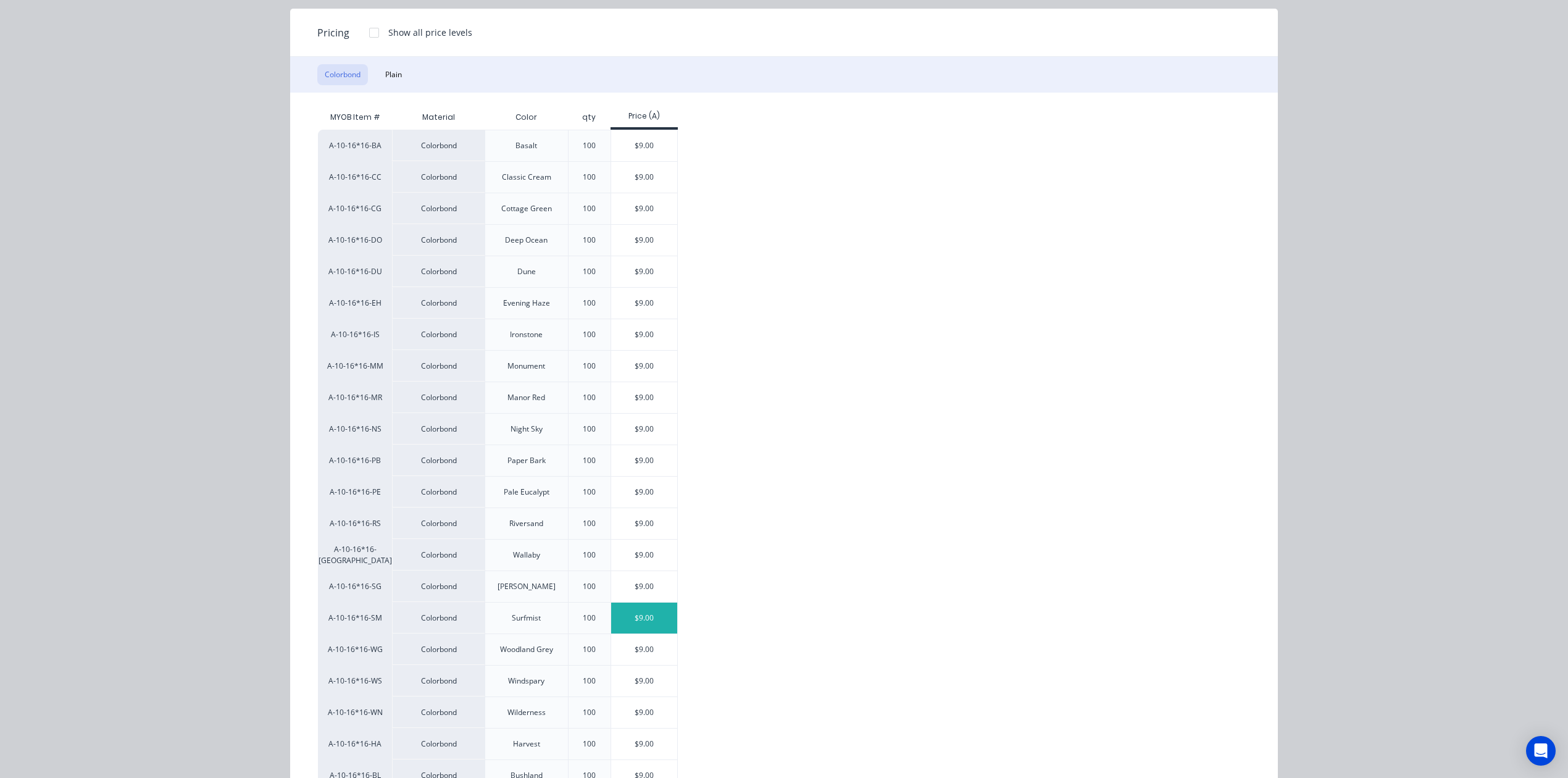
scroll to position [274, 0]
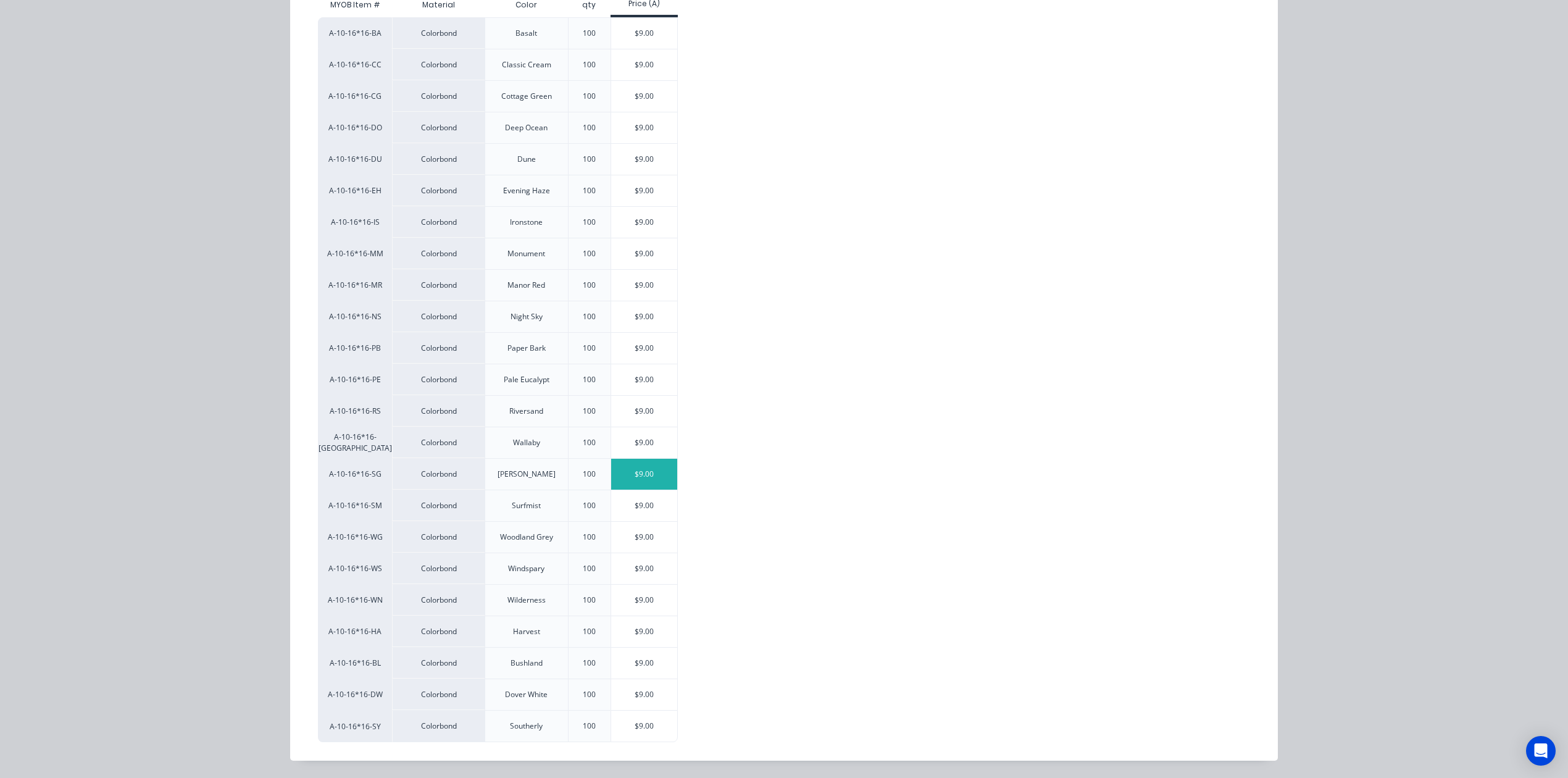
click at [616, 463] on div "$9.00" at bounding box center [645, 474] width 66 height 31
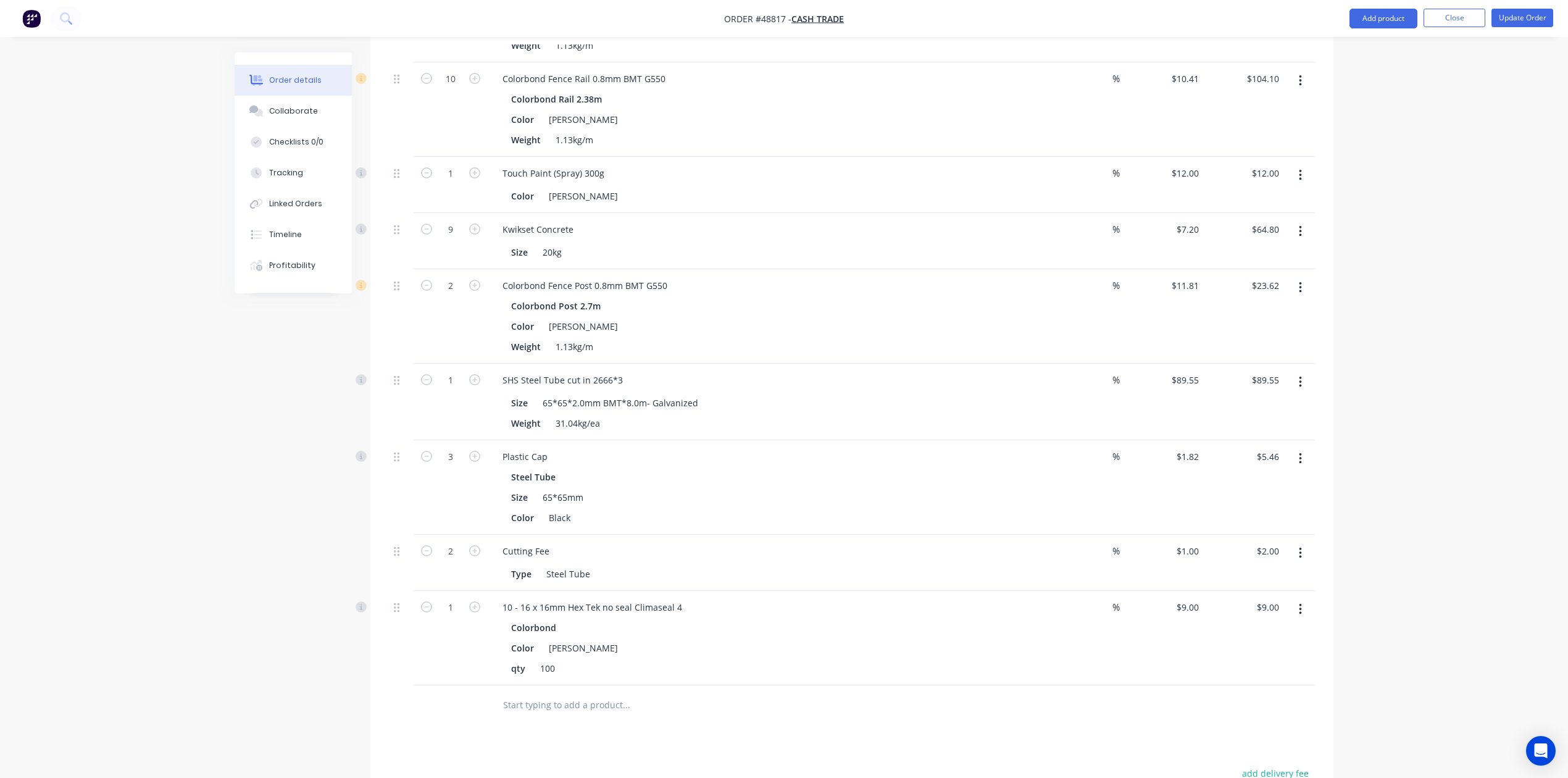
scroll to position [823, 0]
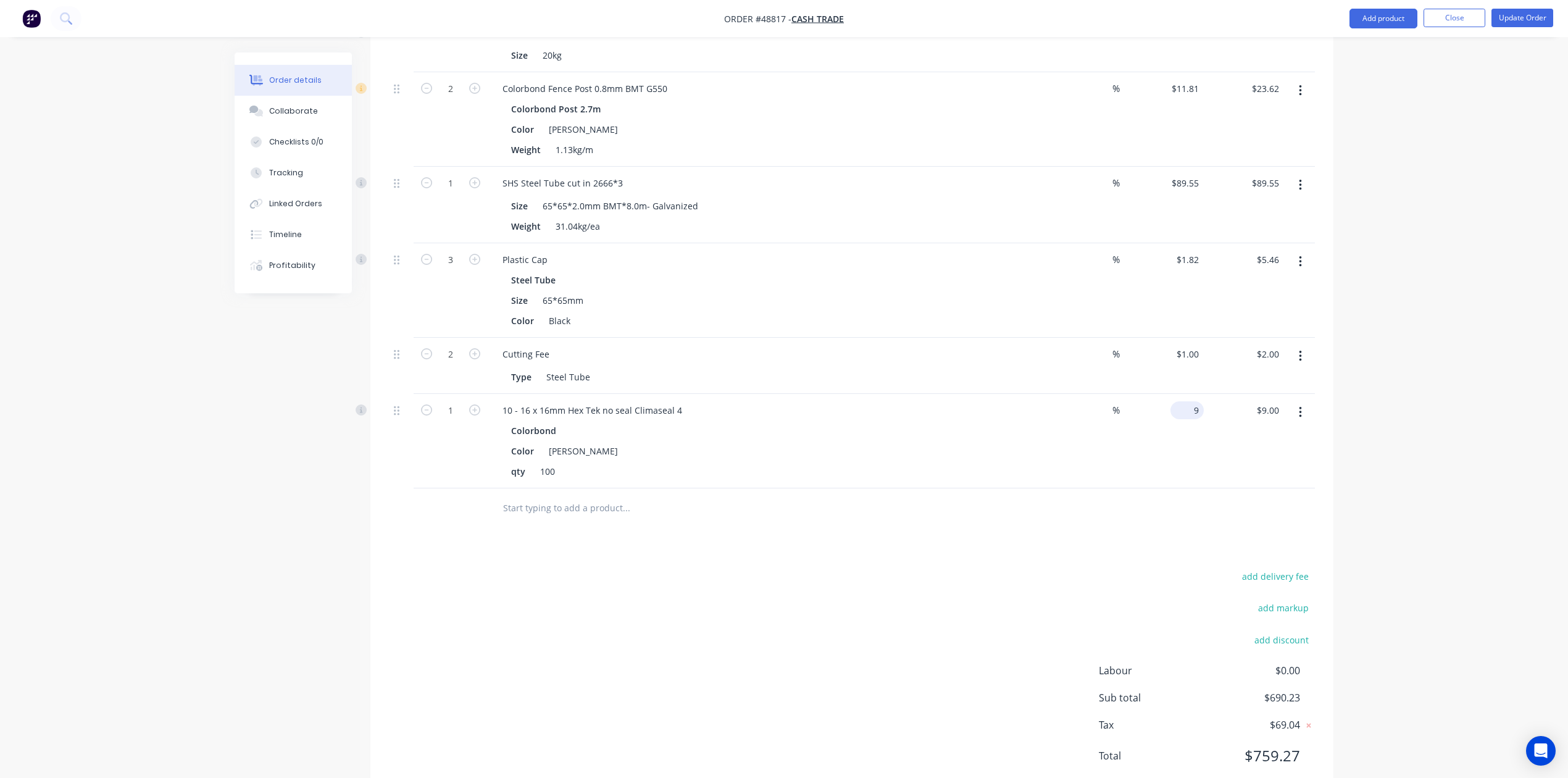
click at [980, 413] on input "9" at bounding box center [1190, 410] width 28 height 18
type input "$0.00"
type input "1.1"
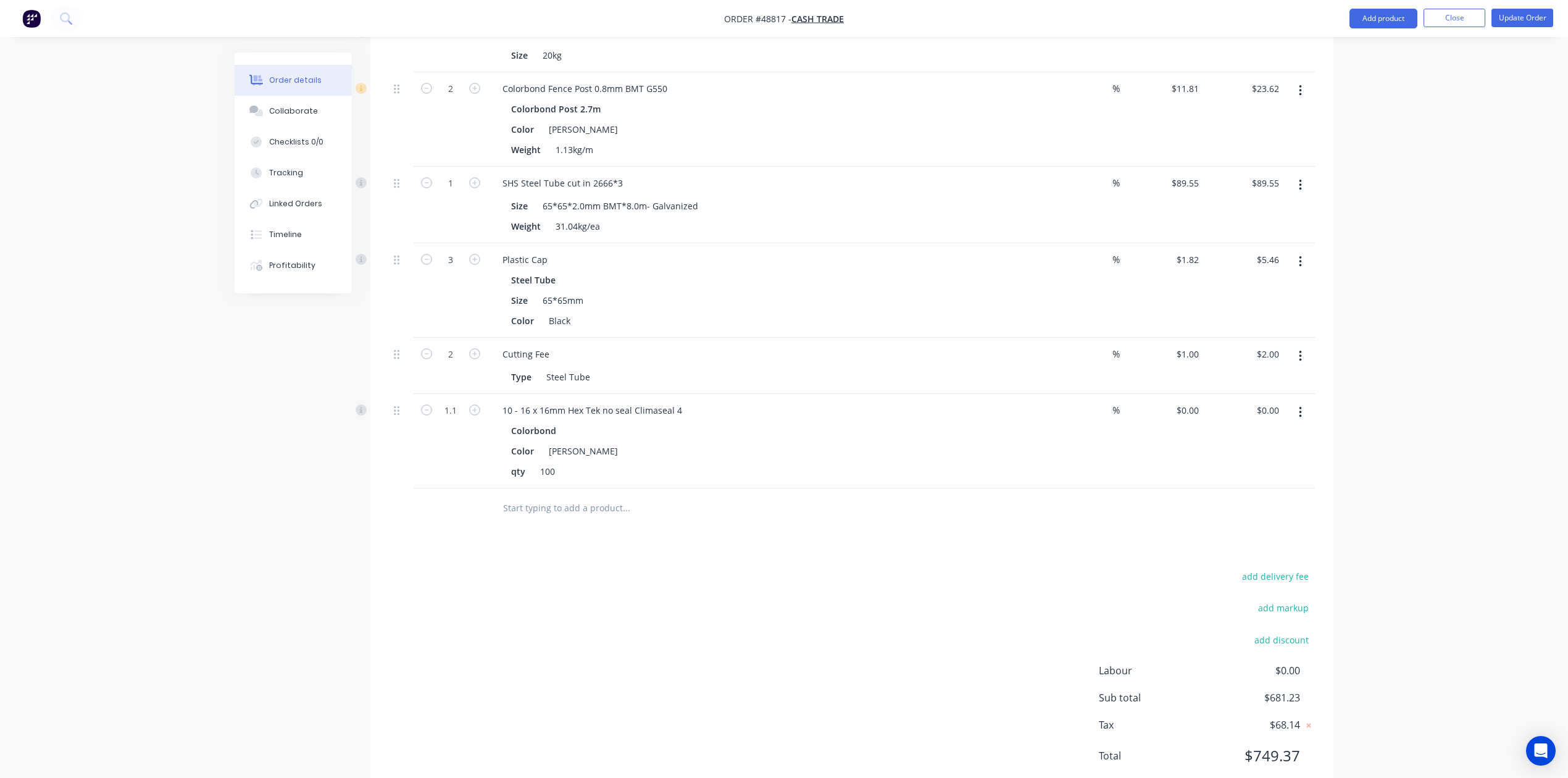
click at [772, 539] on div "Drawings Add drawing Products Show / Hide columns Add product Qty Discount Pric…" at bounding box center [852, 153] width 963 height 1288
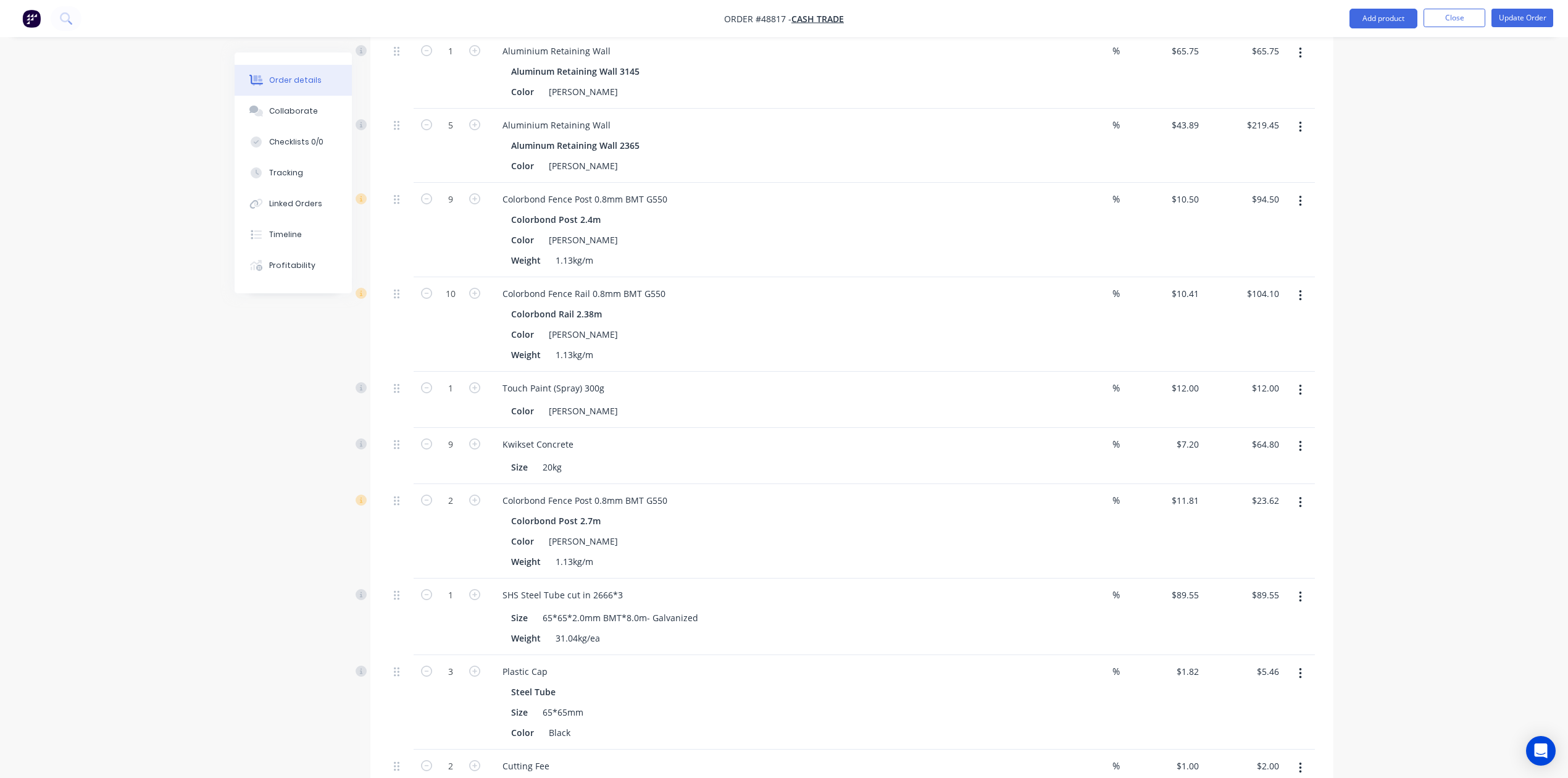
scroll to position [0, 0]
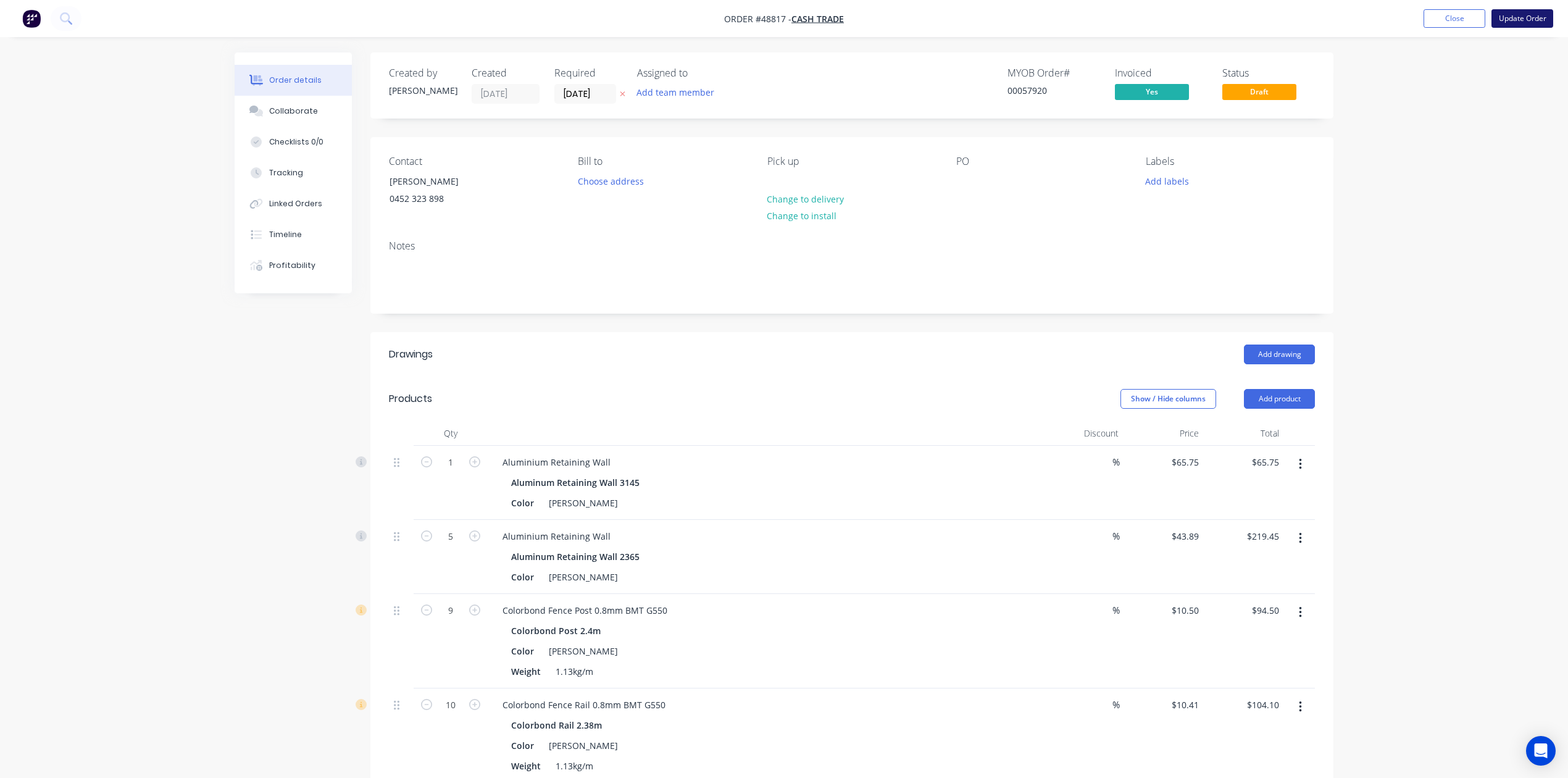
click at [980, 16] on button "Update Order" at bounding box center [1522, 18] width 62 height 18
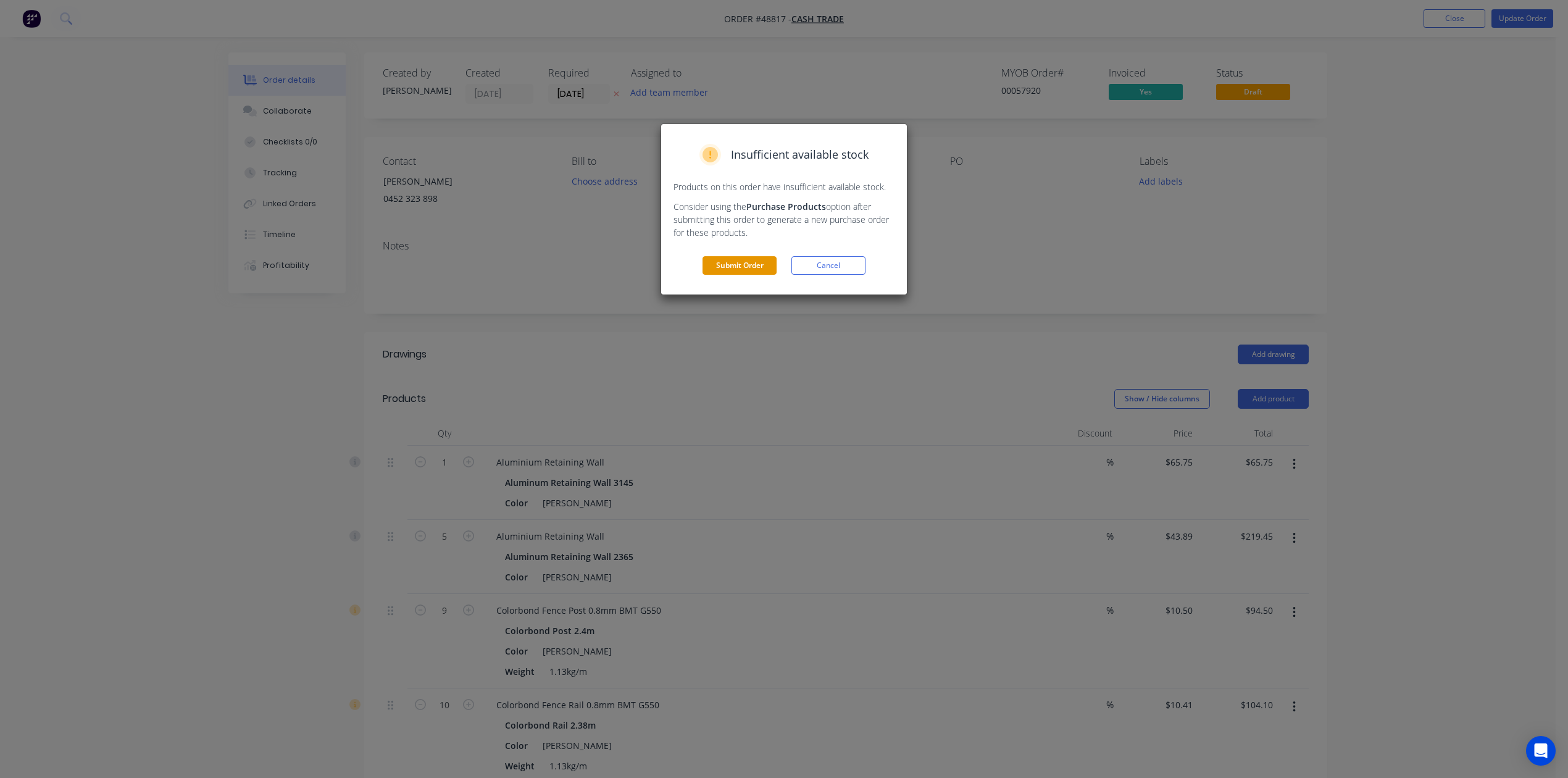
click at [747, 264] on button "Submit Order" at bounding box center [739, 265] width 74 height 18
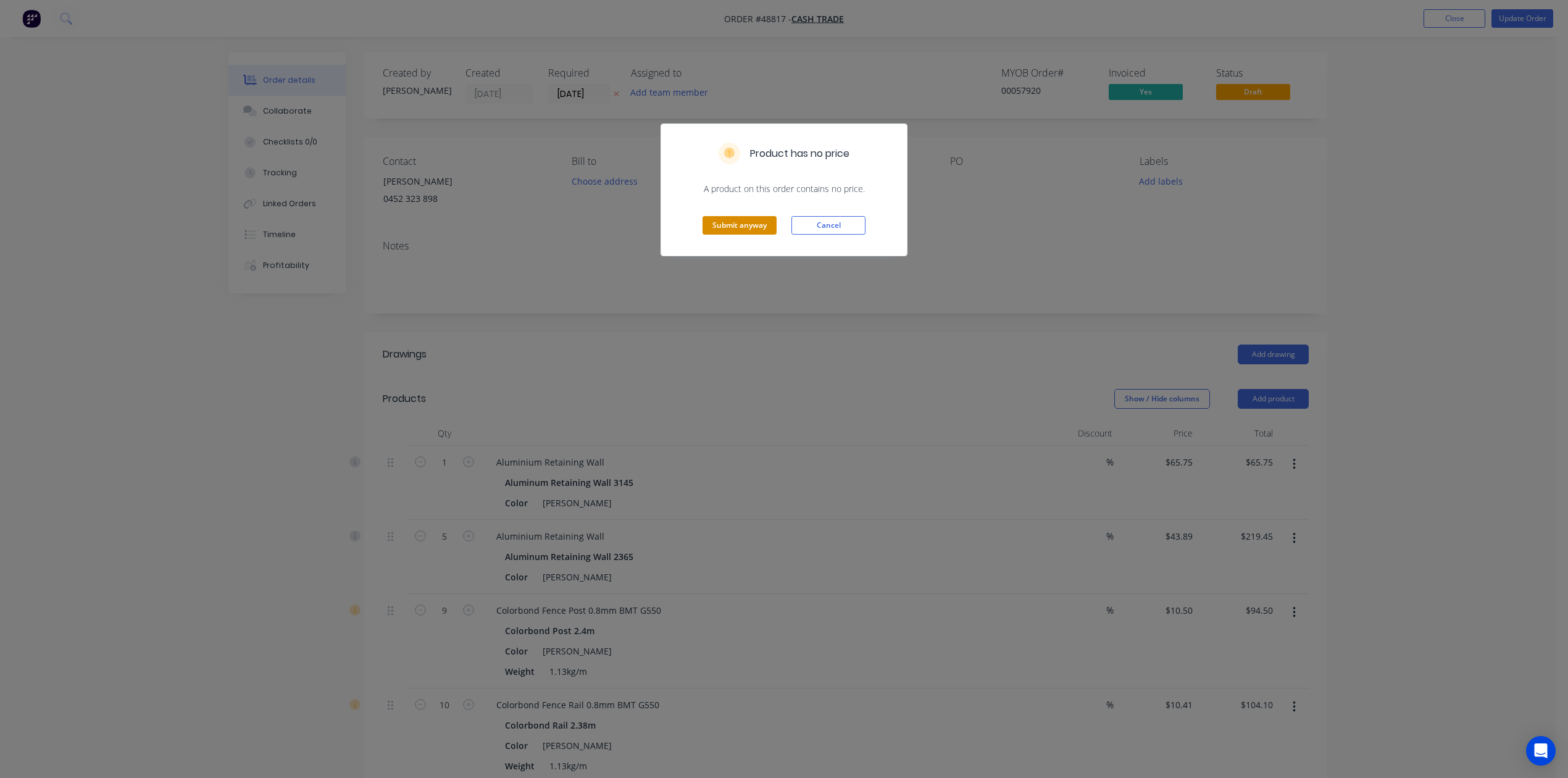
click at [738, 222] on button "Submit anyway" at bounding box center [739, 225] width 74 height 18
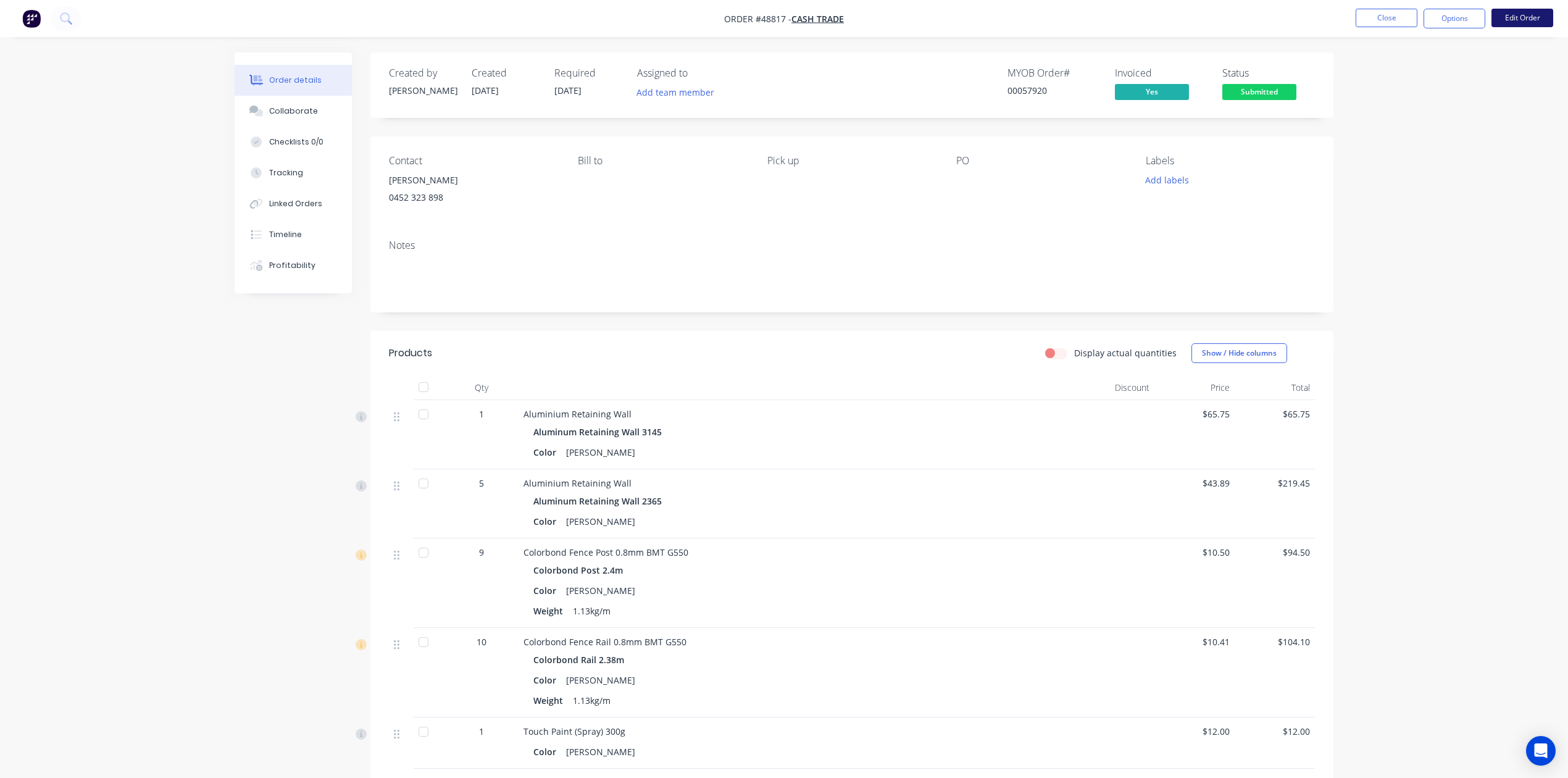
click at [980, 18] on button "Edit Order" at bounding box center [1522, 17] width 62 height 18
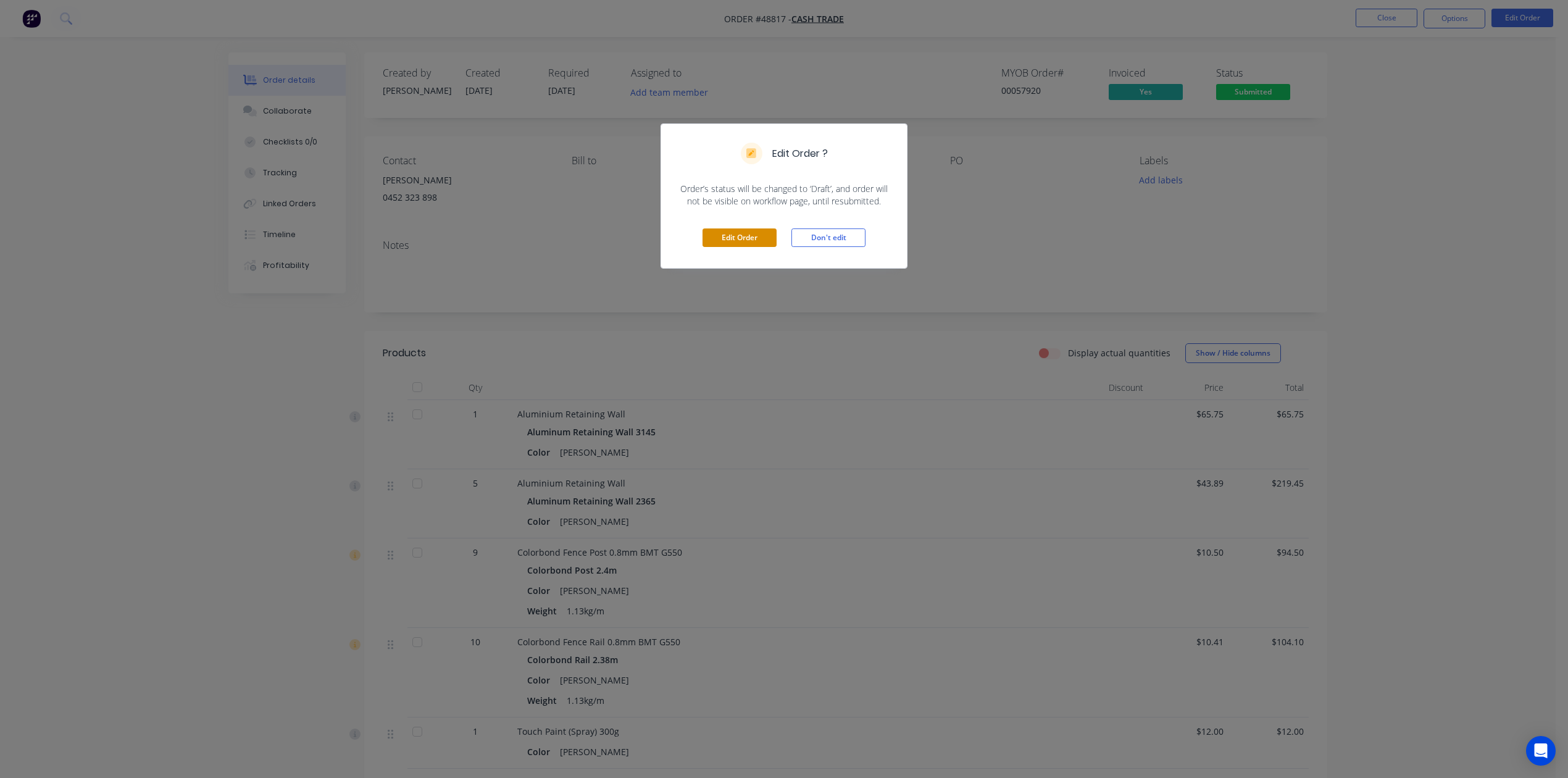
click at [758, 235] on button "Edit Order" at bounding box center [739, 238] width 74 height 18
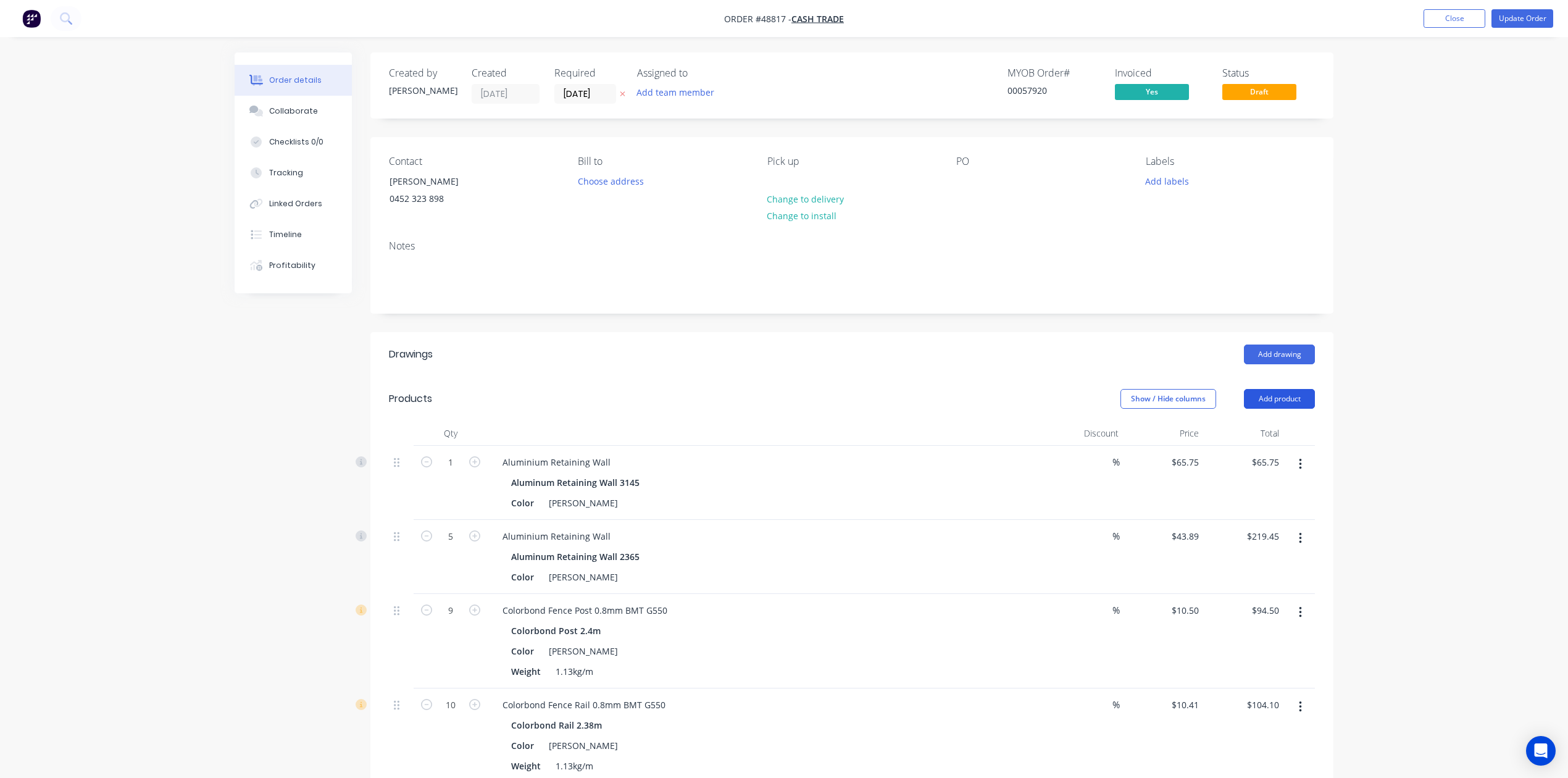
click at [980, 408] on button "Add product" at bounding box center [1280, 399] width 71 height 20
click at [980, 418] on button "Product catalogue" at bounding box center [1256, 430] width 118 height 25
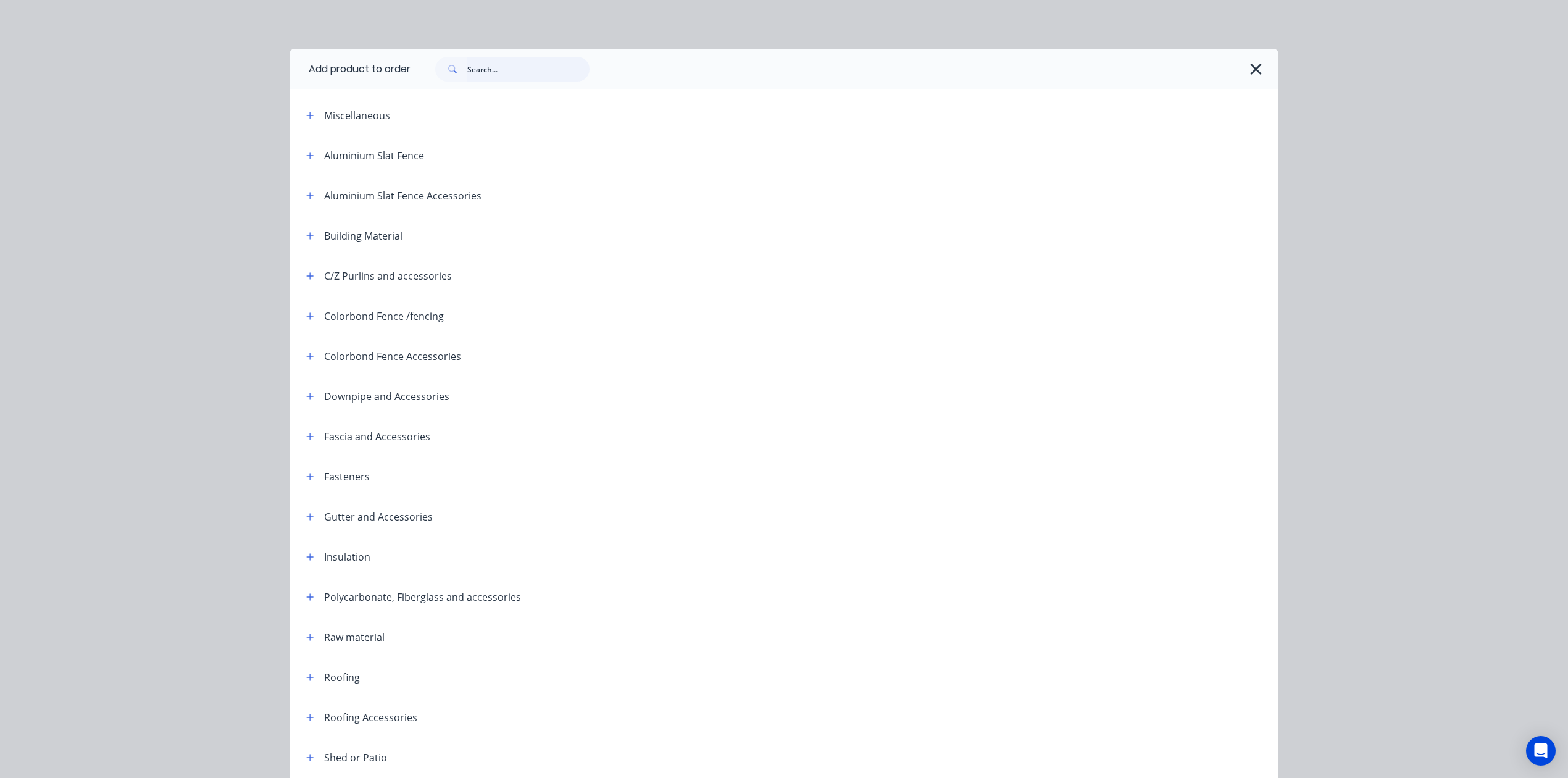
click at [526, 69] on input "text" at bounding box center [529, 70] width 123 height 25
type input "cappin"
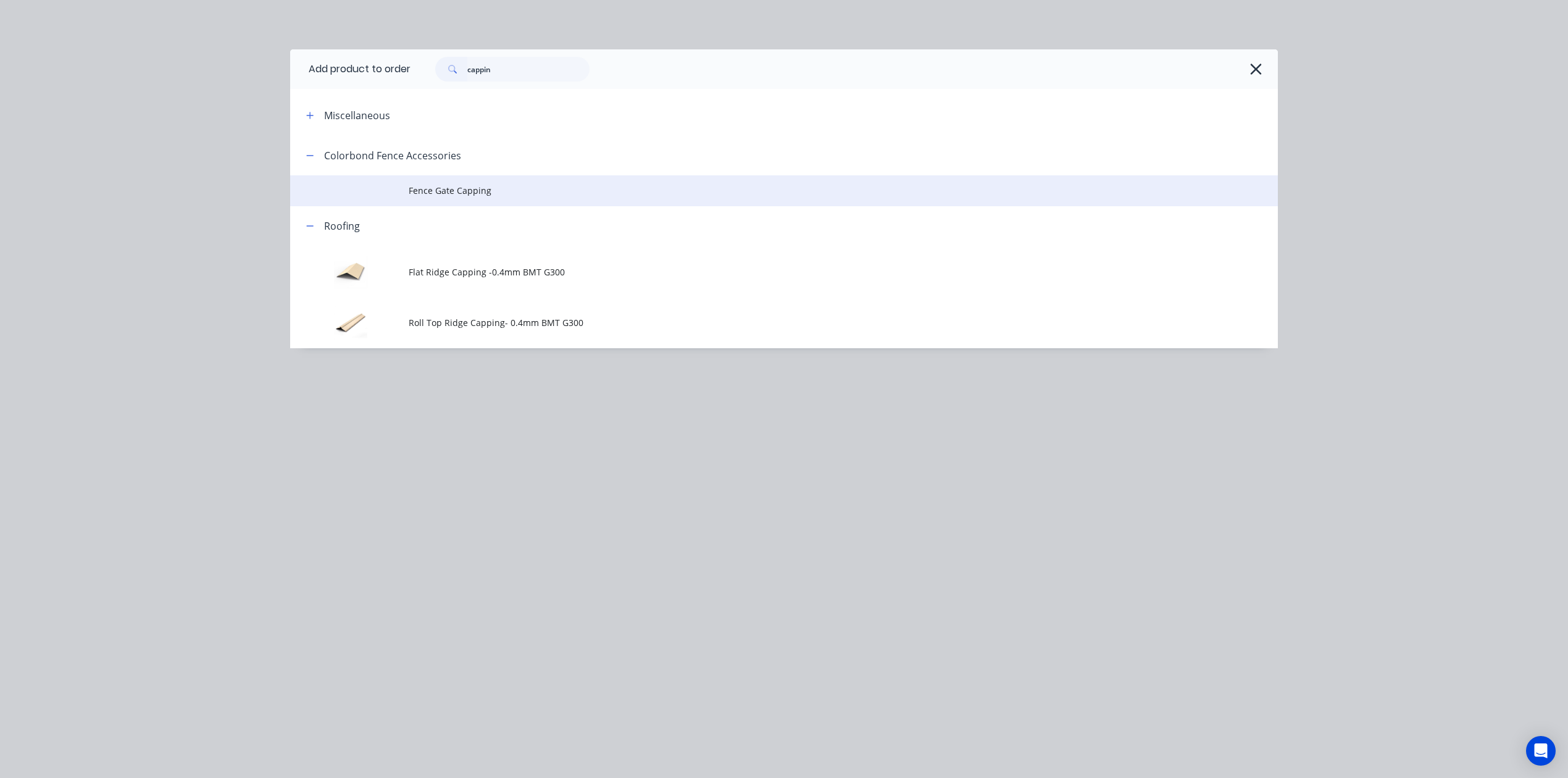
click at [499, 186] on span "Fence Gate Capping" at bounding box center [756, 191] width 695 height 13
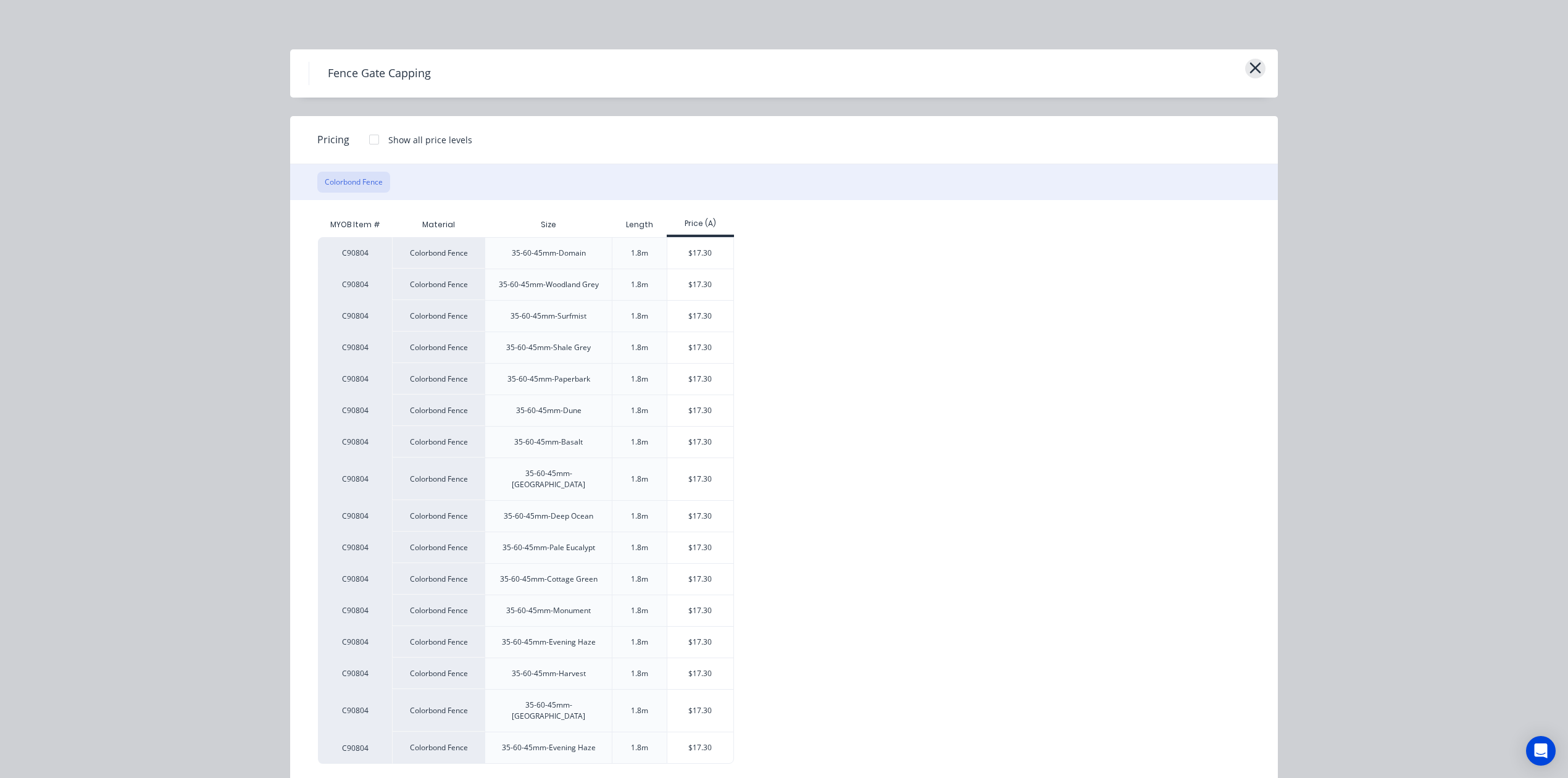
click at [980, 68] on icon "button" at bounding box center [1256, 67] width 11 height 11
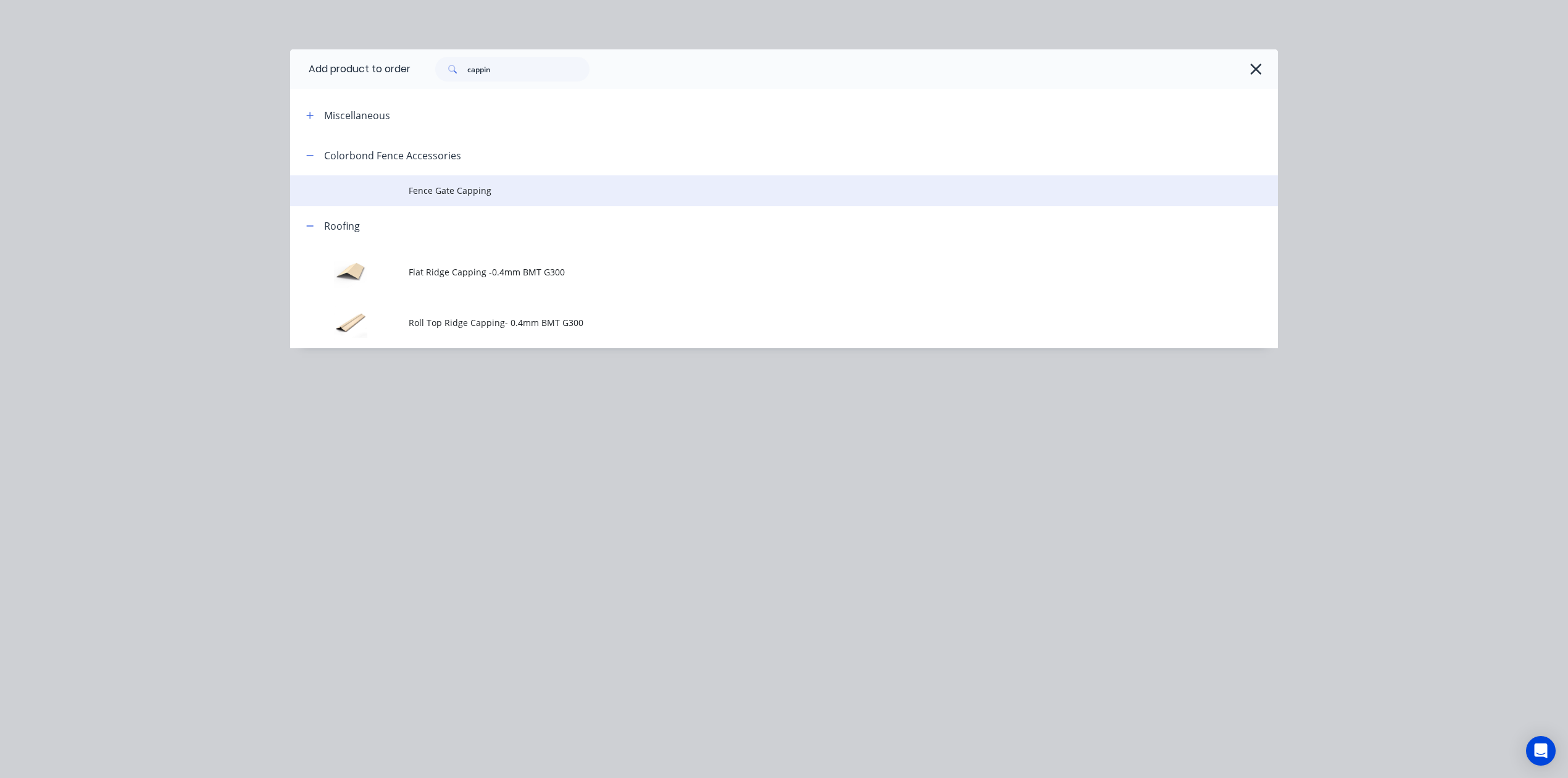
click at [448, 196] on span "Fence Gate Capping" at bounding box center [756, 191] width 695 height 13
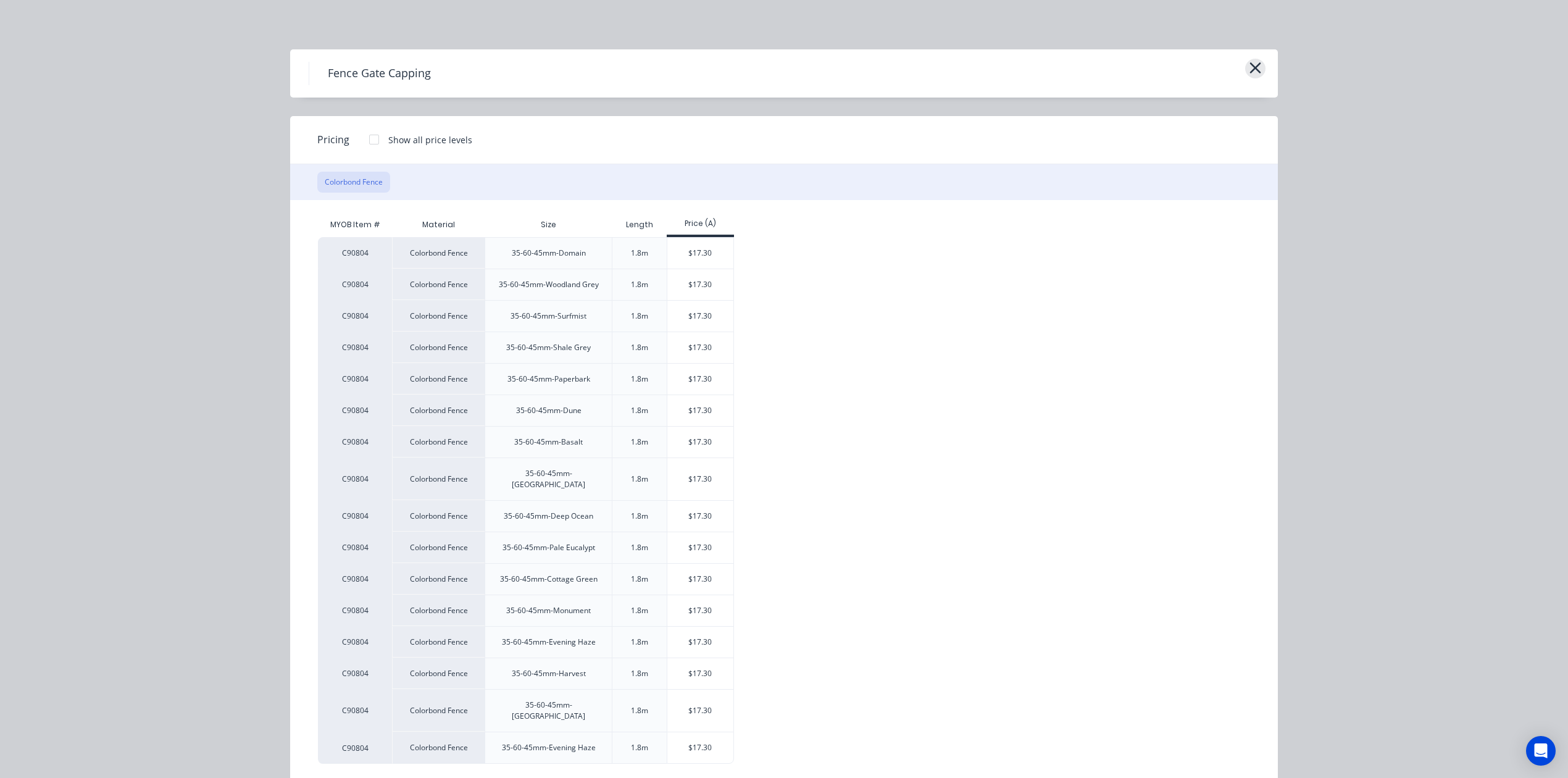
click at [980, 75] on icon "button" at bounding box center [1256, 68] width 13 height 17
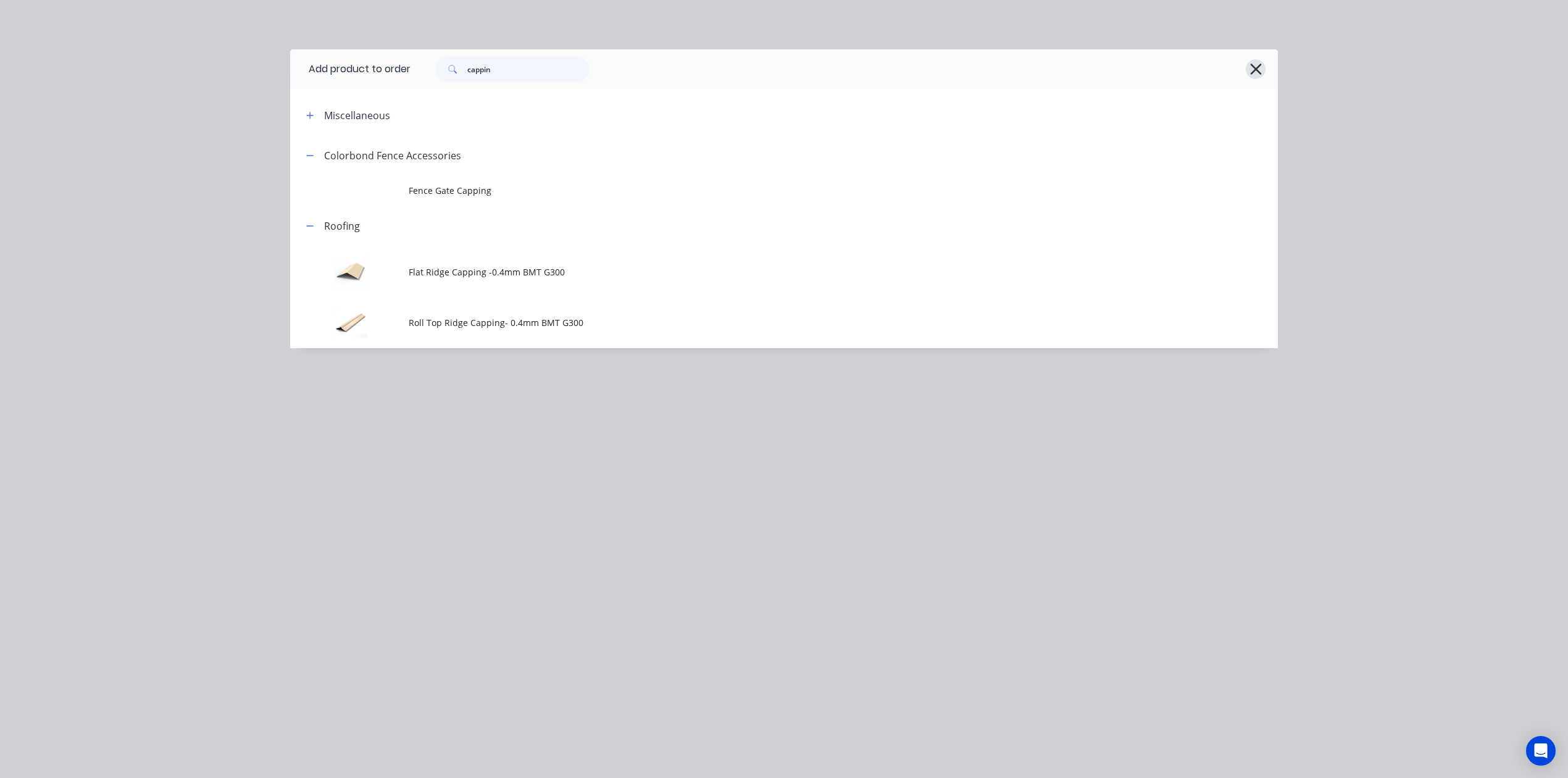
click at [980, 69] on button "button" at bounding box center [1256, 70] width 20 height 20
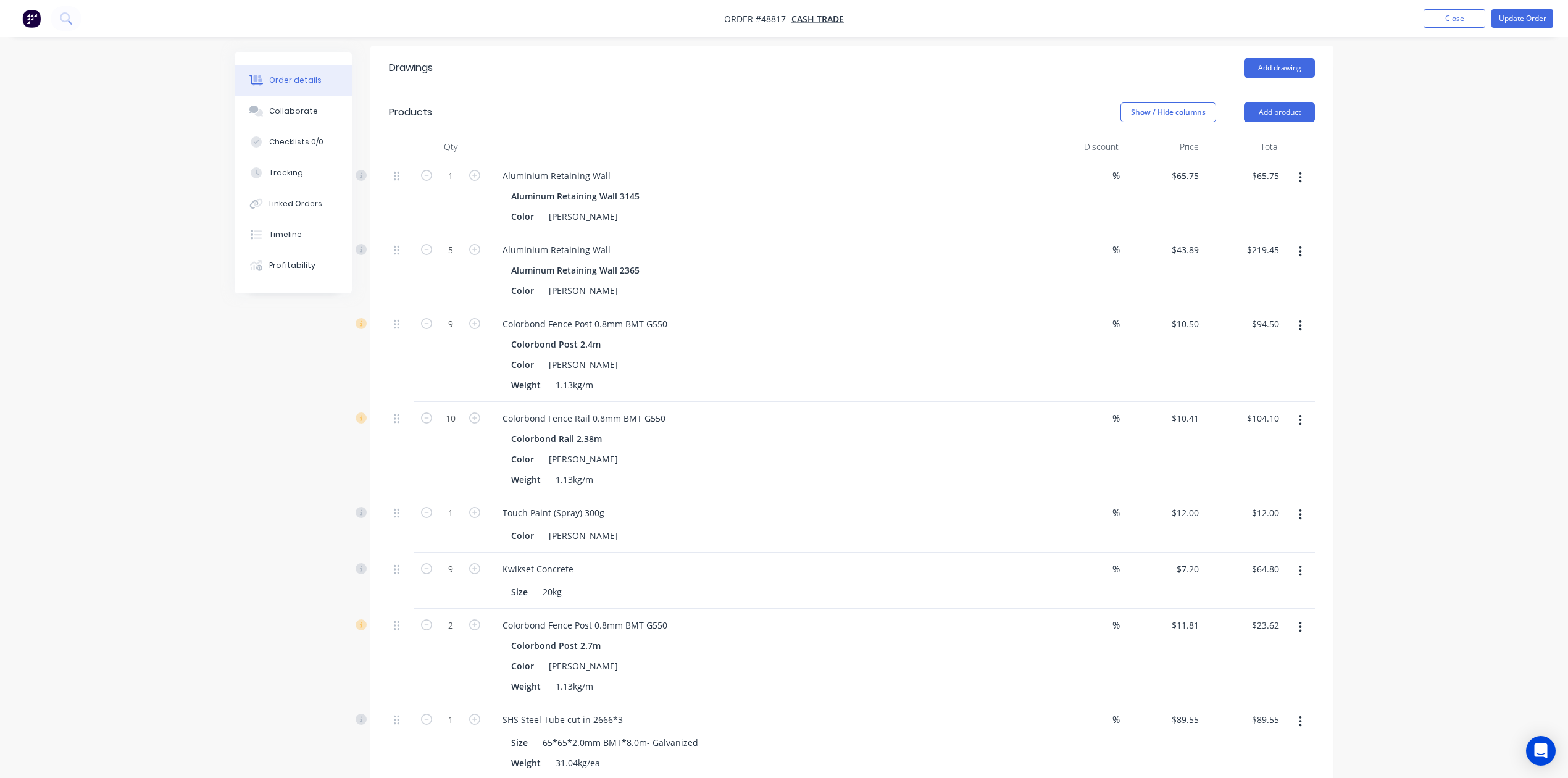
scroll to position [124, 0]
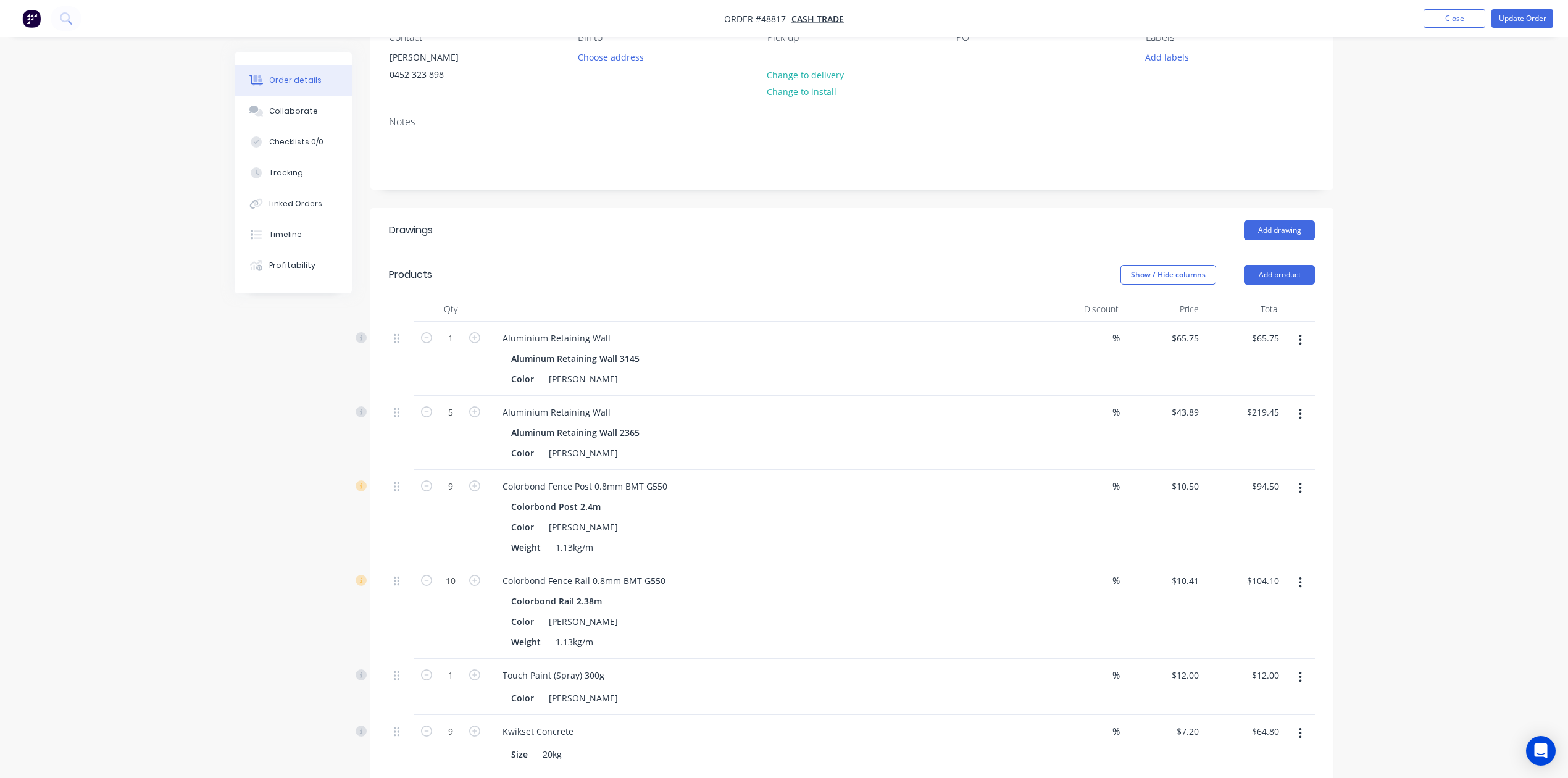
click at [980, 30] on nav "Order #48817 - Cash Trade Add product Close Update Order" at bounding box center [784, 18] width 1568 height 37
click at [980, 22] on button "Update Order" at bounding box center [1522, 18] width 62 height 18
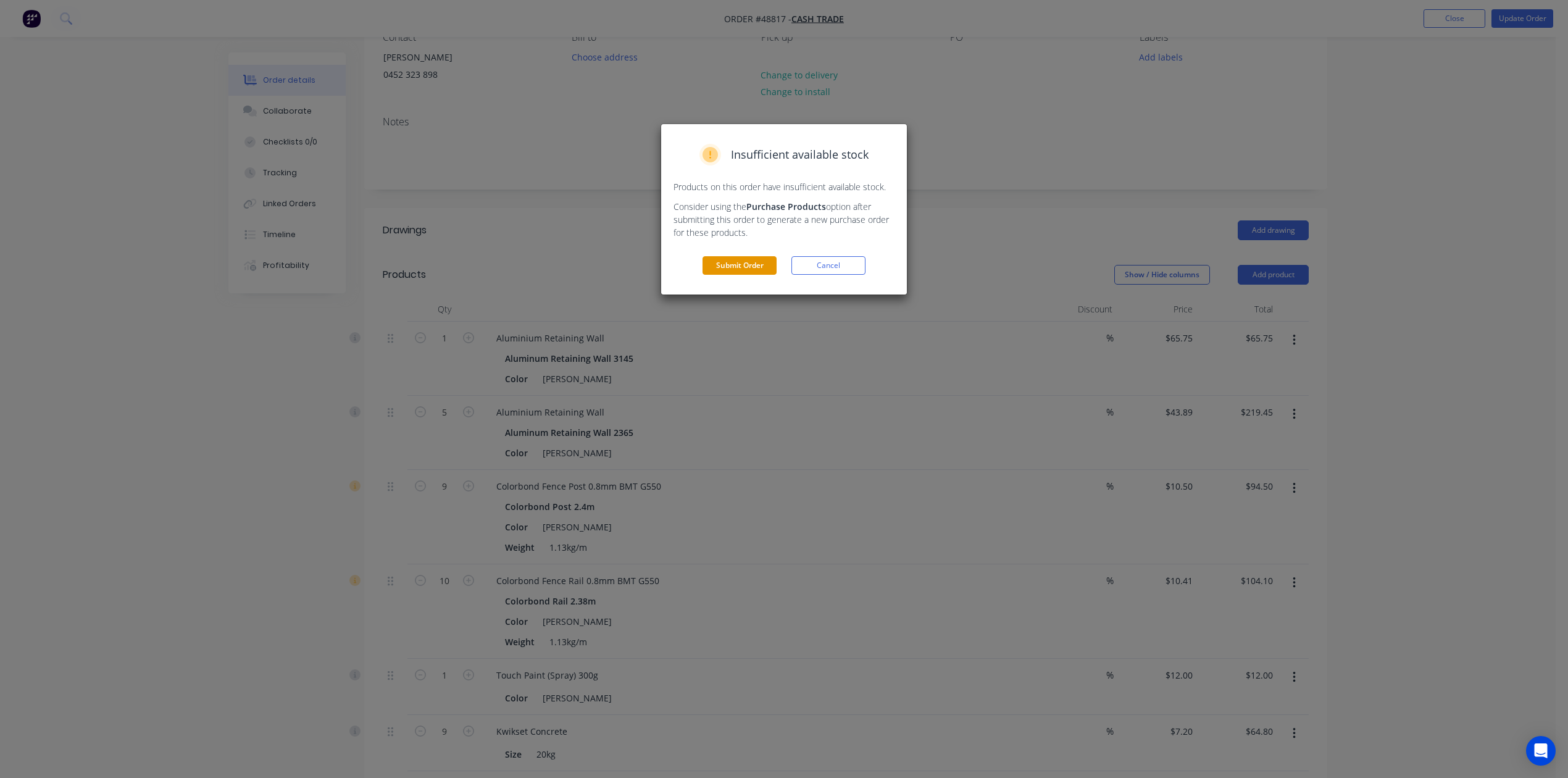
click at [735, 263] on button "Submit Order" at bounding box center [739, 265] width 74 height 18
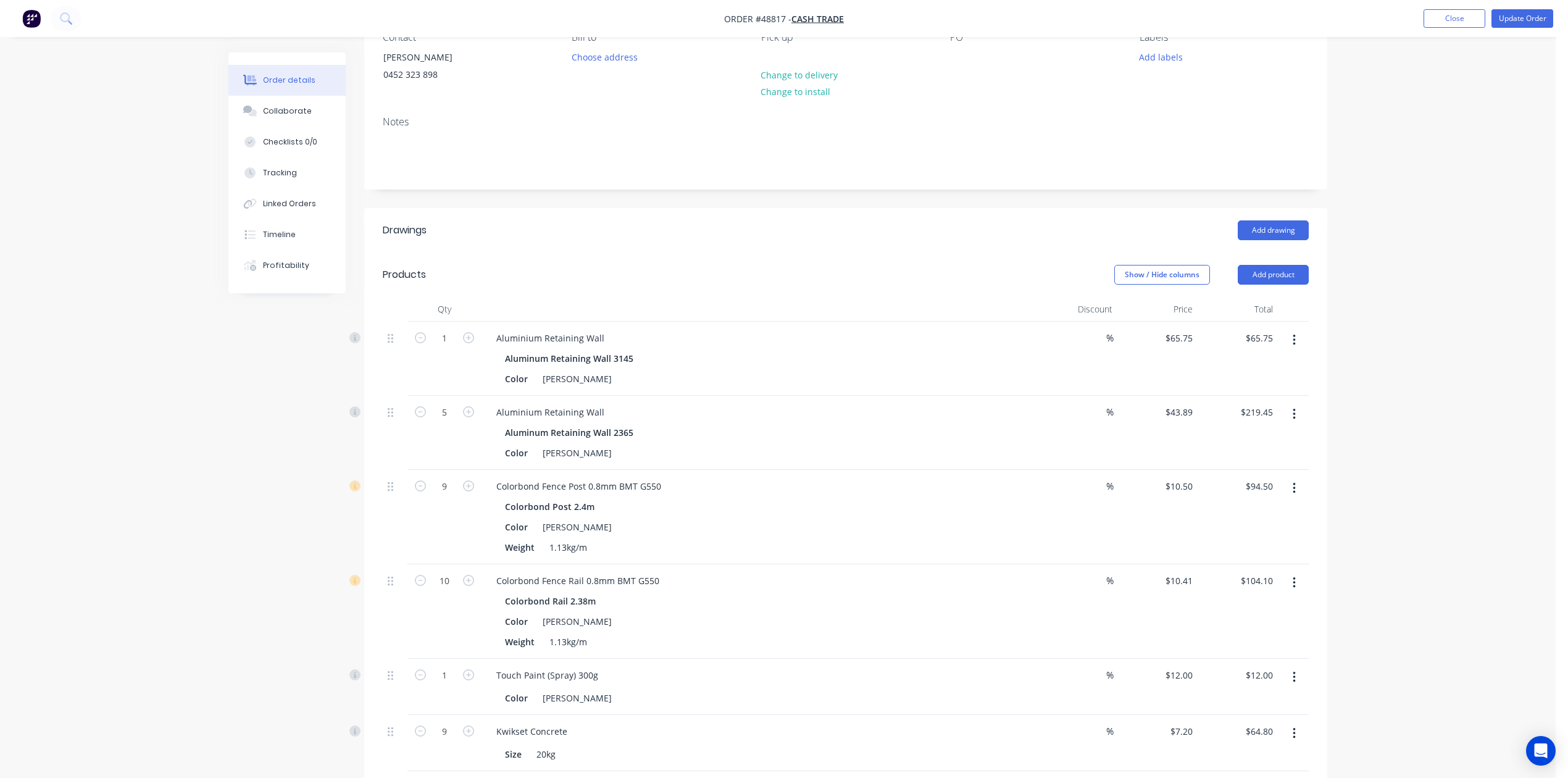
scroll to position [0, 0]
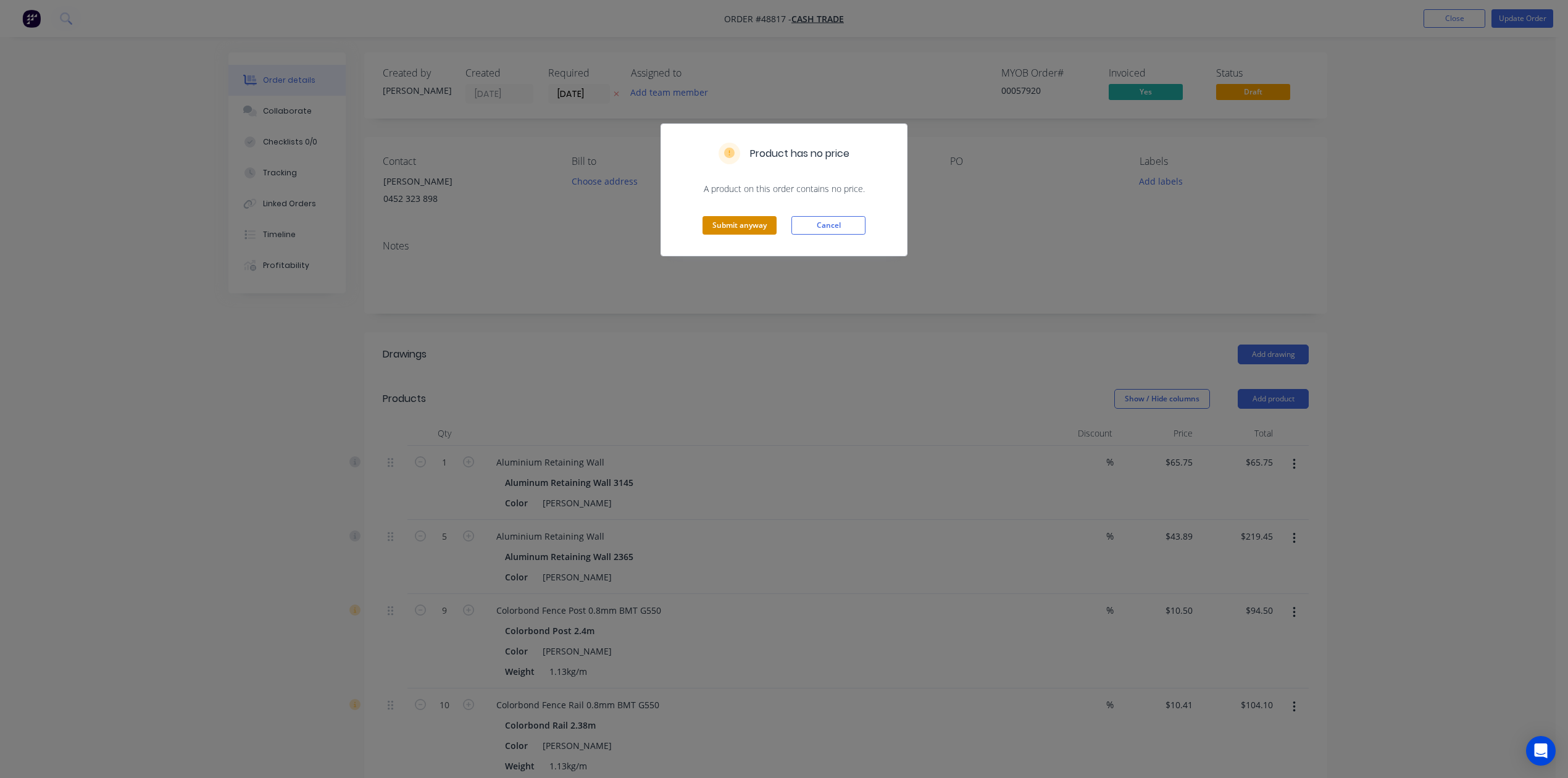
click at [757, 231] on button "Submit anyway" at bounding box center [739, 225] width 74 height 18
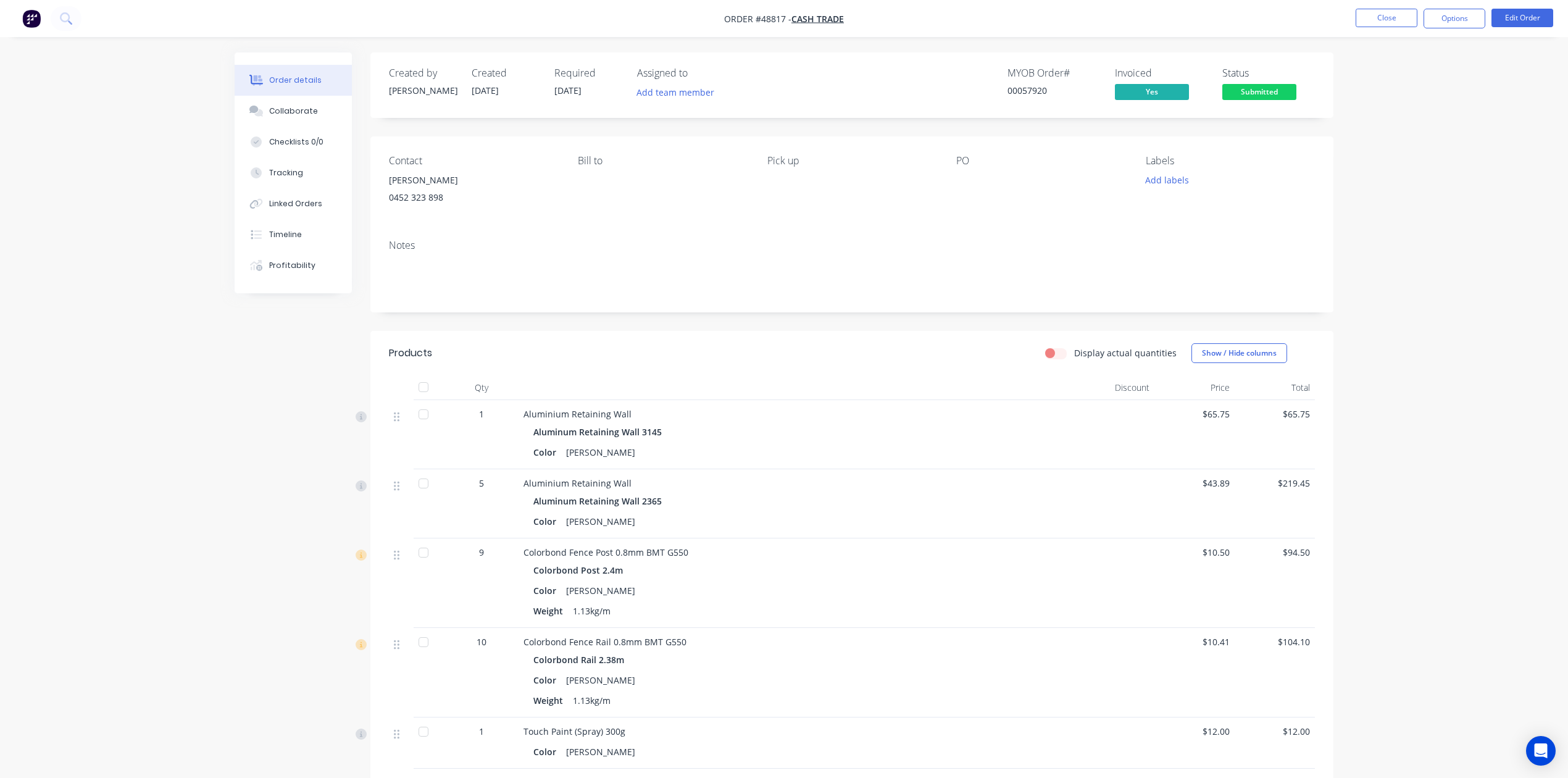
click at [980, 96] on span "Submitted" at bounding box center [1259, 91] width 74 height 16
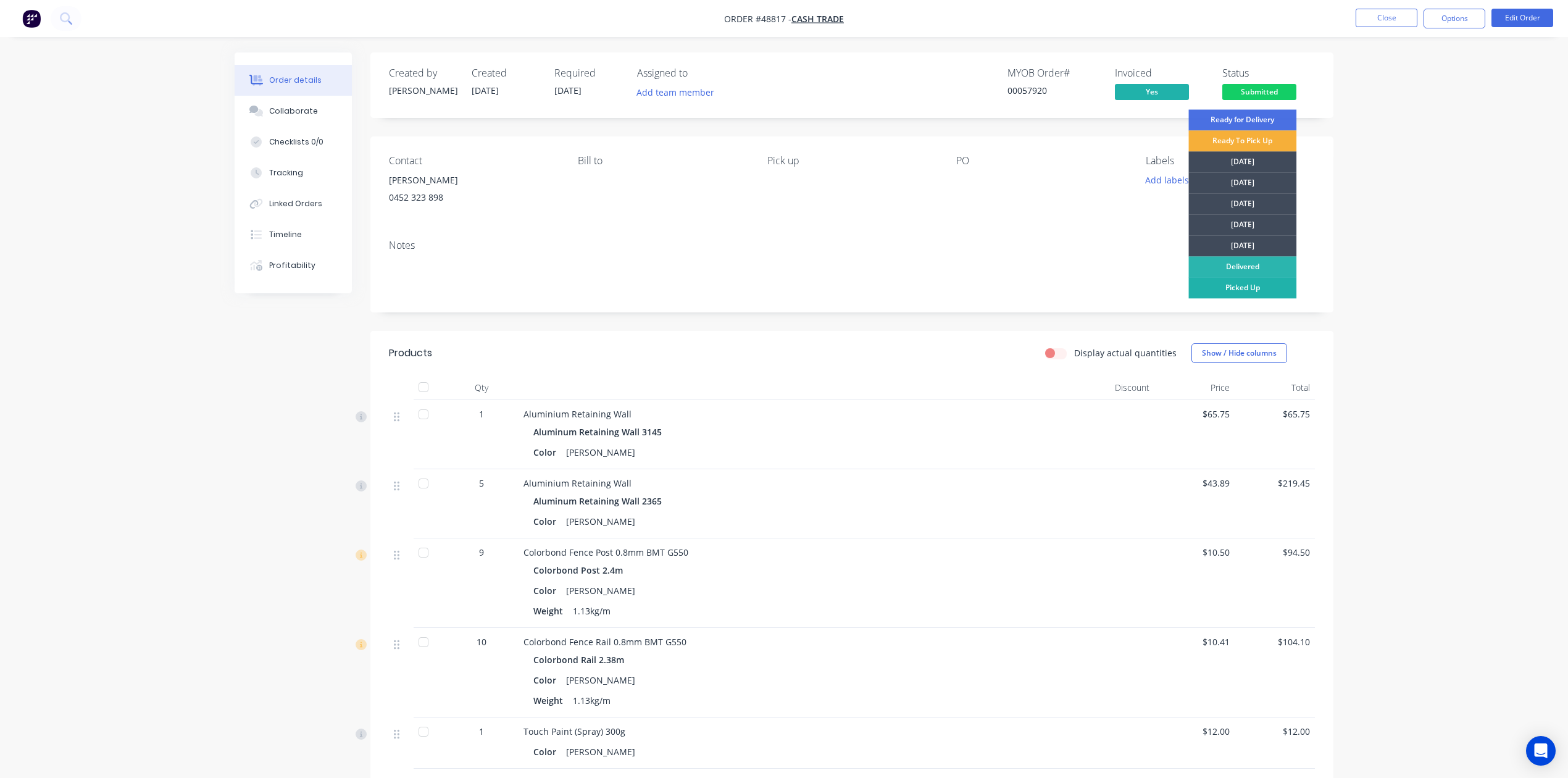
click at [980, 283] on div "Picked Up" at bounding box center [1242, 288] width 108 height 21
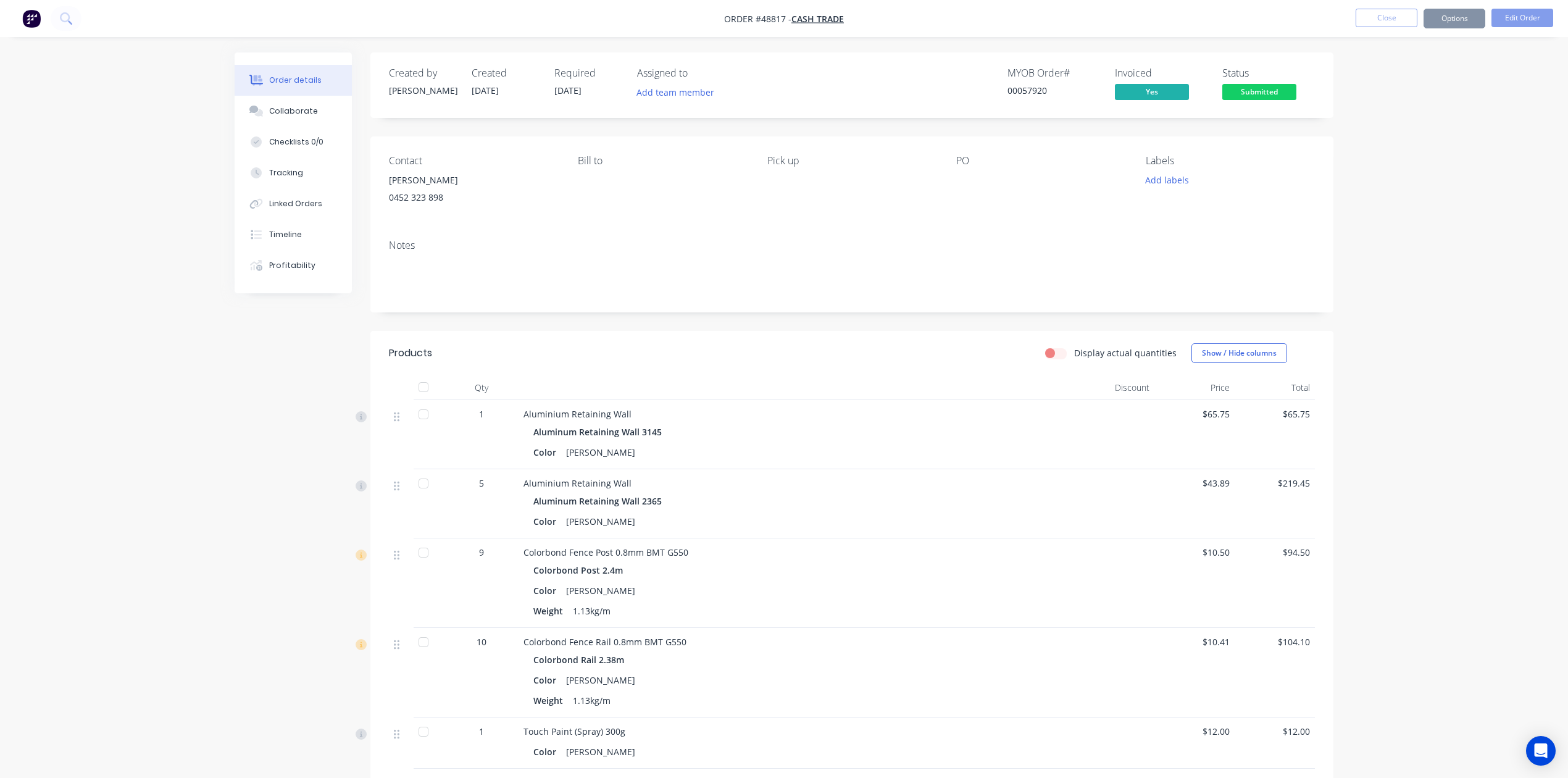
click at [980, 31] on nav "Order #48817 - Cash Trade Close Options Edit Order" at bounding box center [784, 18] width 1568 height 37
click at [980, 15] on button "Options" at bounding box center [1454, 18] width 62 height 20
click at [980, 173] on div "Delivery Docket" at bounding box center [1417, 174] width 114 height 18
click at [980, 120] on div "Without pricing" at bounding box center [1417, 124] width 114 height 18
click at [944, 321] on div "Created by Cathy Created 03/09/25 Required 03/09/25 Assigned to Add team member…" at bounding box center [852, 718] width 963 height 1333
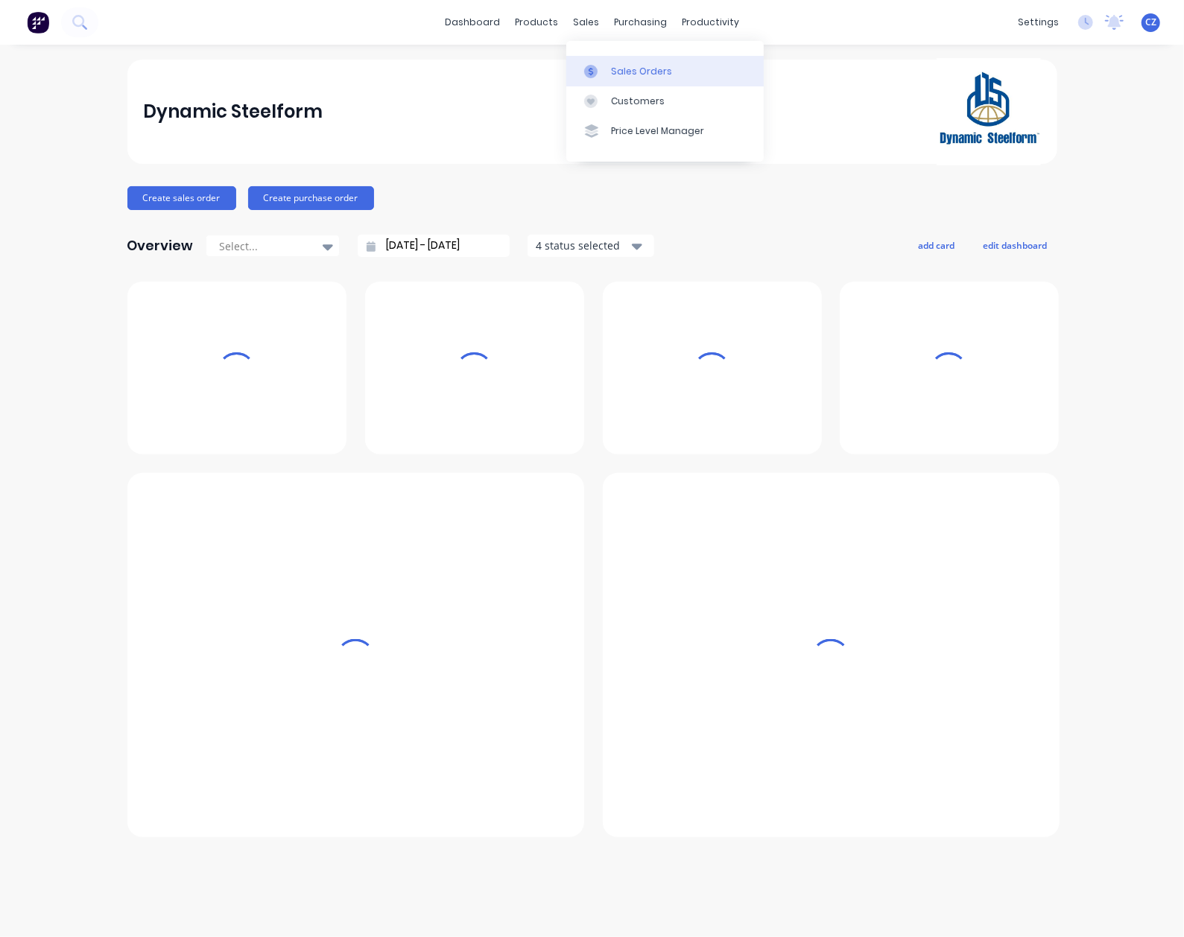
click at [601, 67] on div at bounding box center [595, 71] width 22 height 13
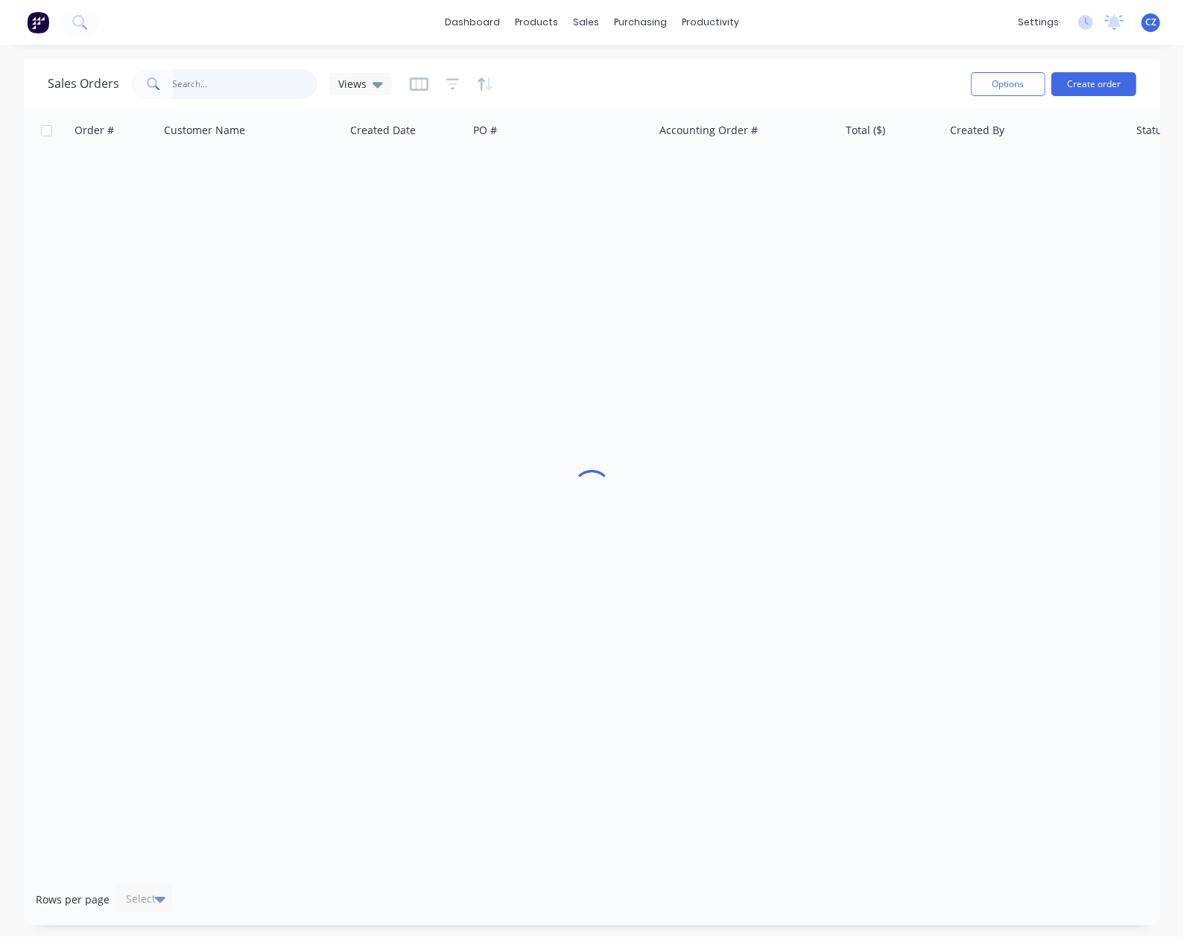
click at [236, 78] on input "text" at bounding box center [245, 84] width 145 height 30
paste input "0453 323 898"
click at [177, 82] on input "0453 323 898" at bounding box center [245, 84] width 145 height 30
click at [285, 93] on input "453 323 898" at bounding box center [245, 84] width 145 height 30
click at [185, 78] on input "453 323 898" at bounding box center [245, 84] width 145 height 30
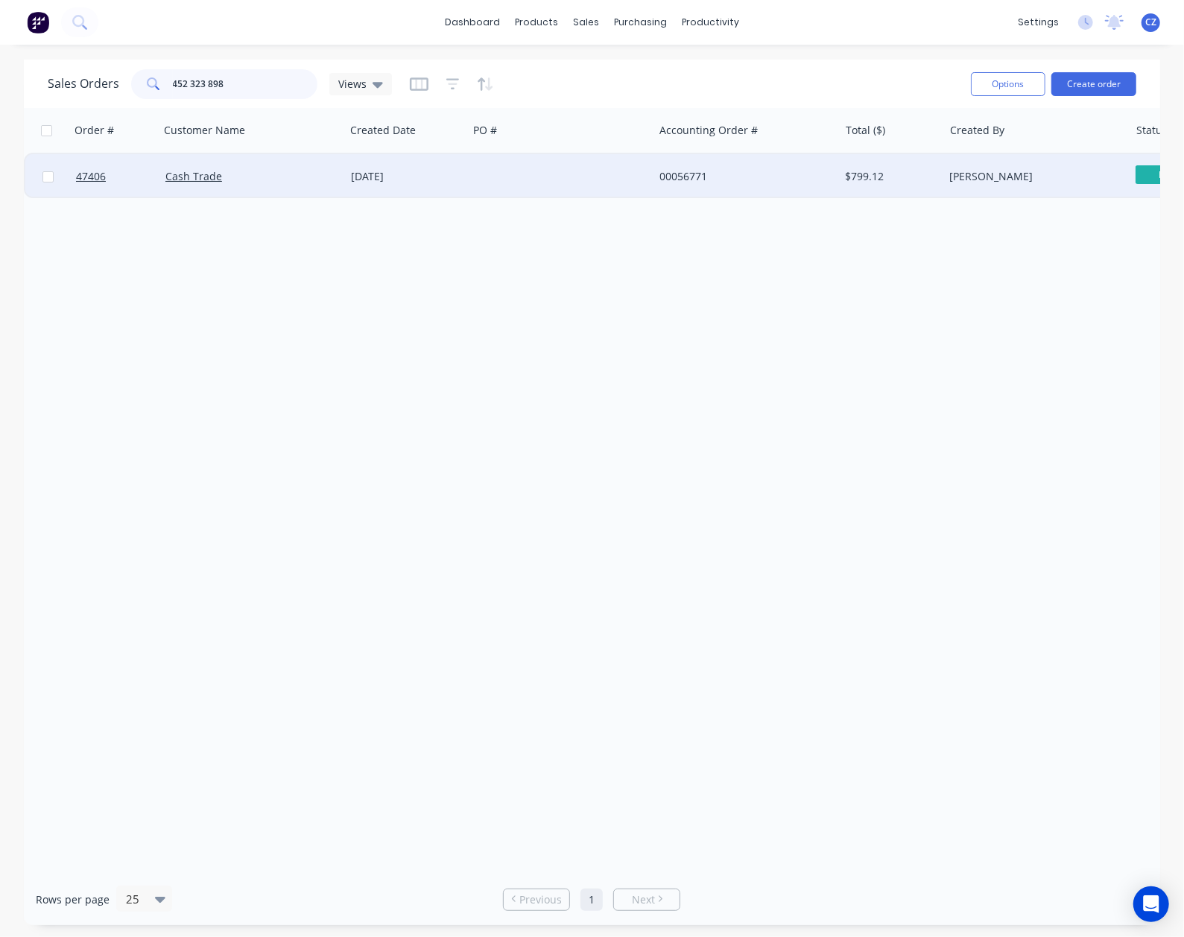
type input "452 323 898"
click at [539, 188] on div at bounding box center [561, 176] width 186 height 45
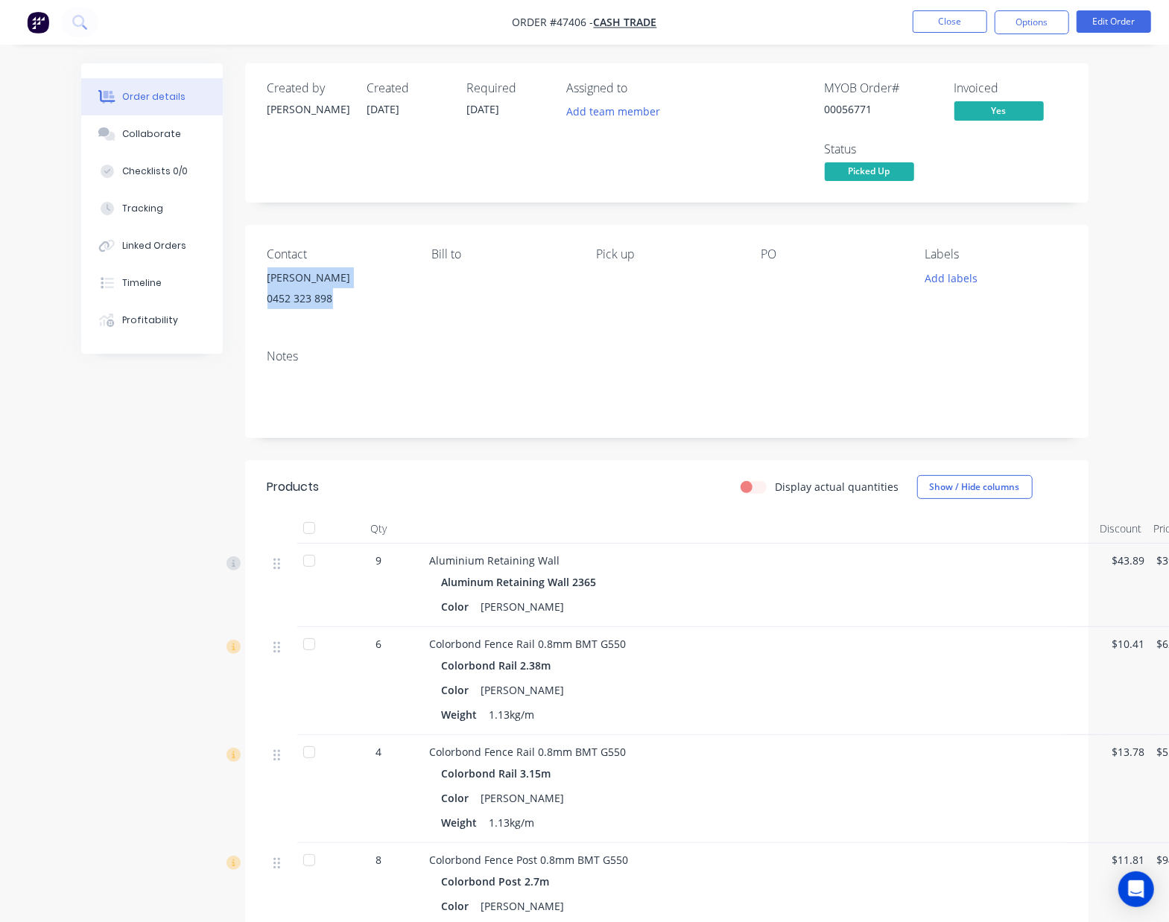
drag, startPoint x: 350, startPoint y: 311, endPoint x: 256, endPoint y: 286, distance: 97.0
click at [256, 286] on div "Contact [PERSON_NAME] [PHONE_NUMBER] Bill to Pick up PO Labels Add labels" at bounding box center [666, 281] width 843 height 113
copy div "[PERSON_NAME] 0452 323 898"
click at [727, 708] on div "Weight 1.13kg/m" at bounding box center [759, 715] width 635 height 22
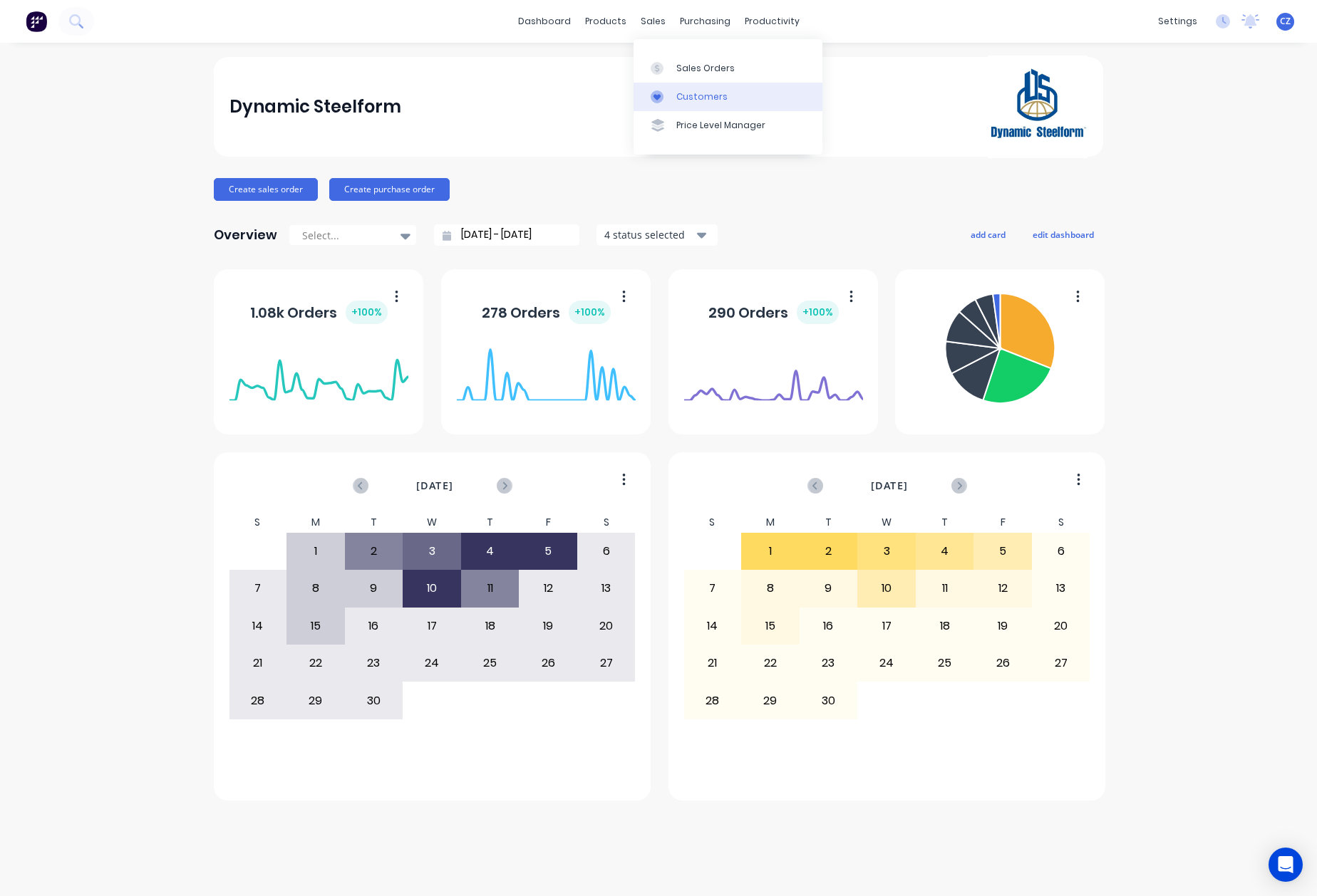
drag, startPoint x: 669, startPoint y: 98, endPoint x: 645, endPoint y: 94, distance: 24.3
click at [669, 98] on div at bounding box center [661, 97] width 21 height 12
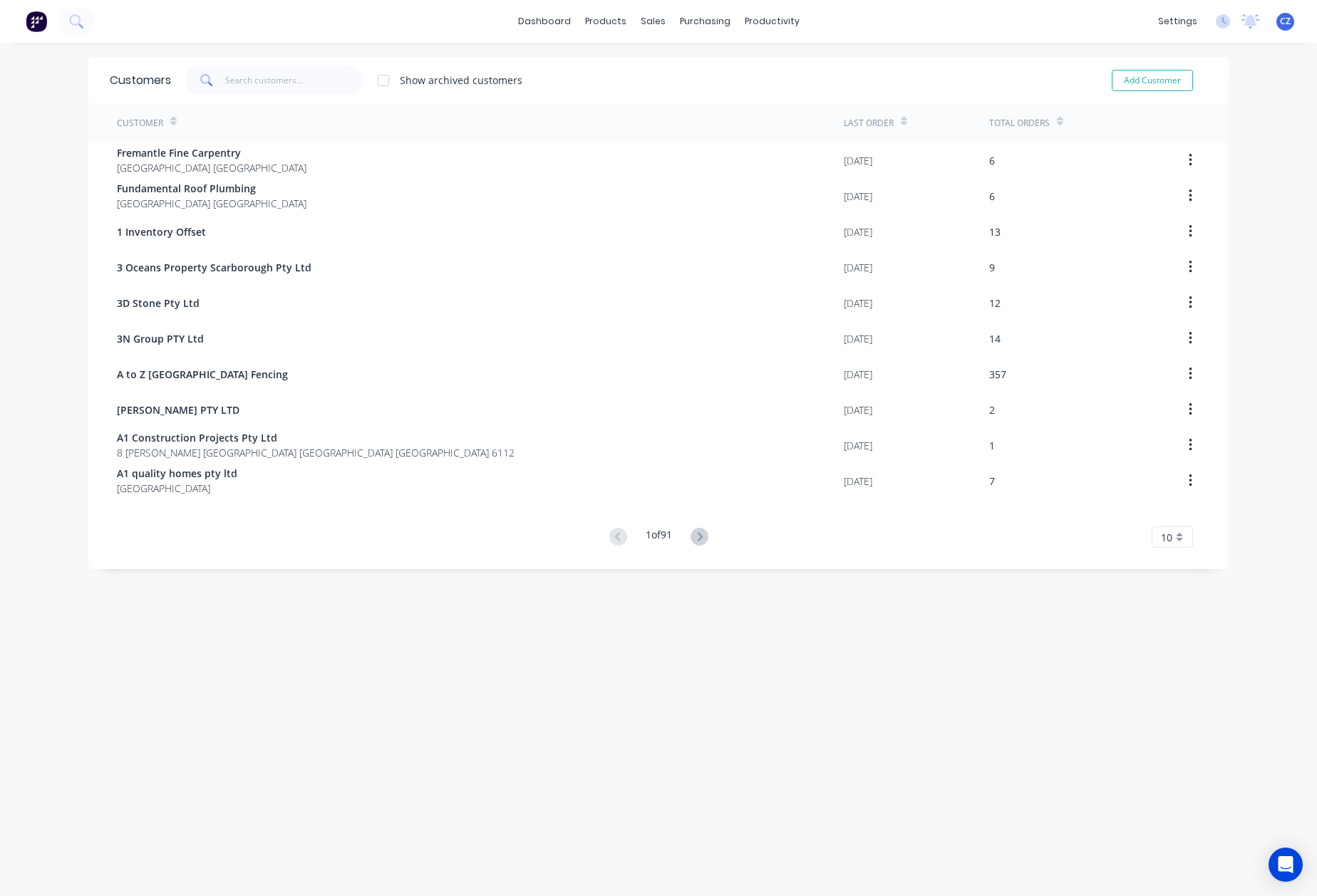
drag, startPoint x: 209, startPoint y: 89, endPoint x: 241, endPoint y: 91, distance: 32.1
click at [211, 89] on span at bounding box center [206, 80] width 40 height 29
click at [253, 96] on div "Customers Show archived customers Add Customer" at bounding box center [658, 80] width 1140 height 46
click at [253, 89] on input "text" at bounding box center [294, 80] width 139 height 29
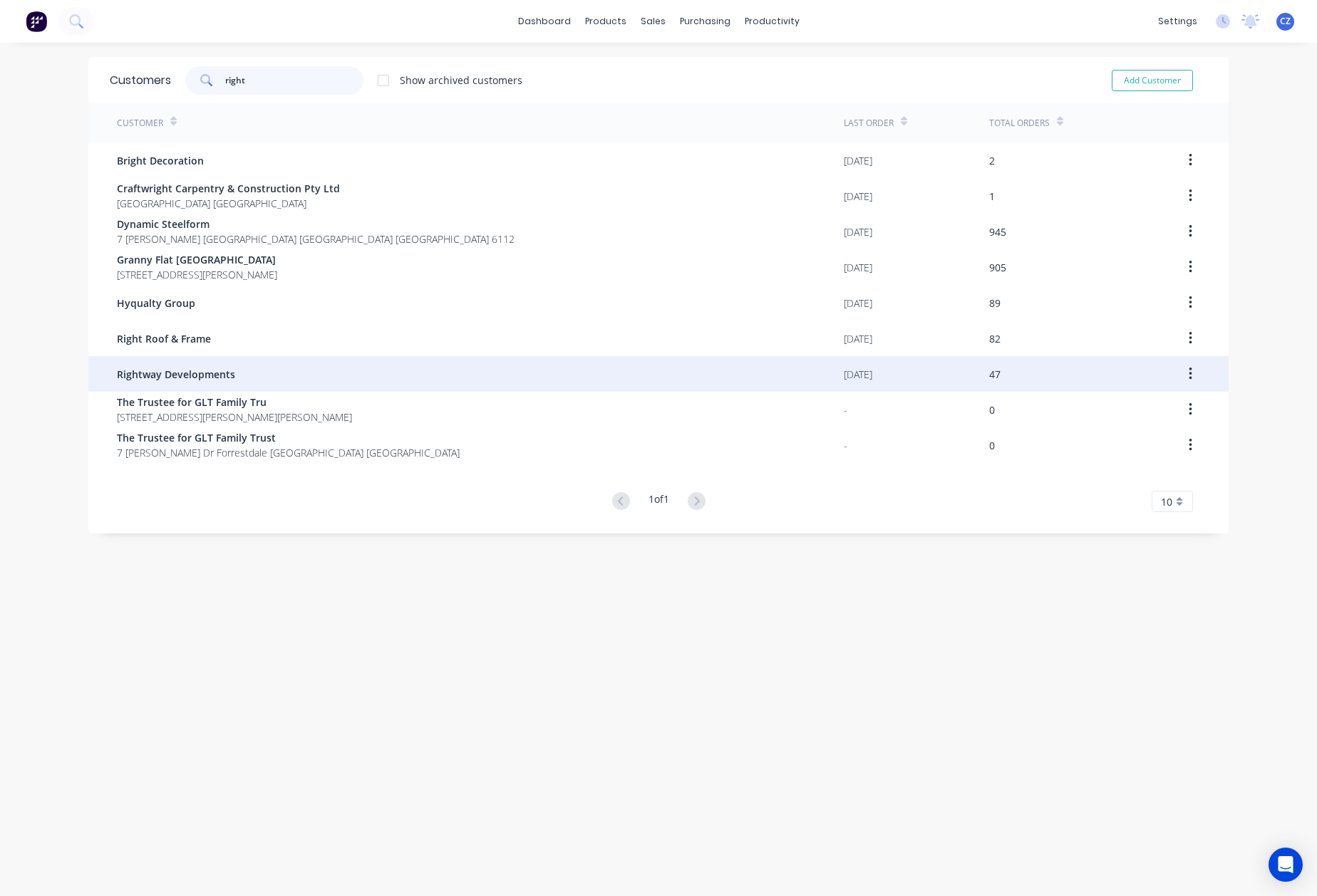
type input "right"
click at [228, 374] on div "Rightway Developments" at bounding box center [480, 374] width 727 height 35
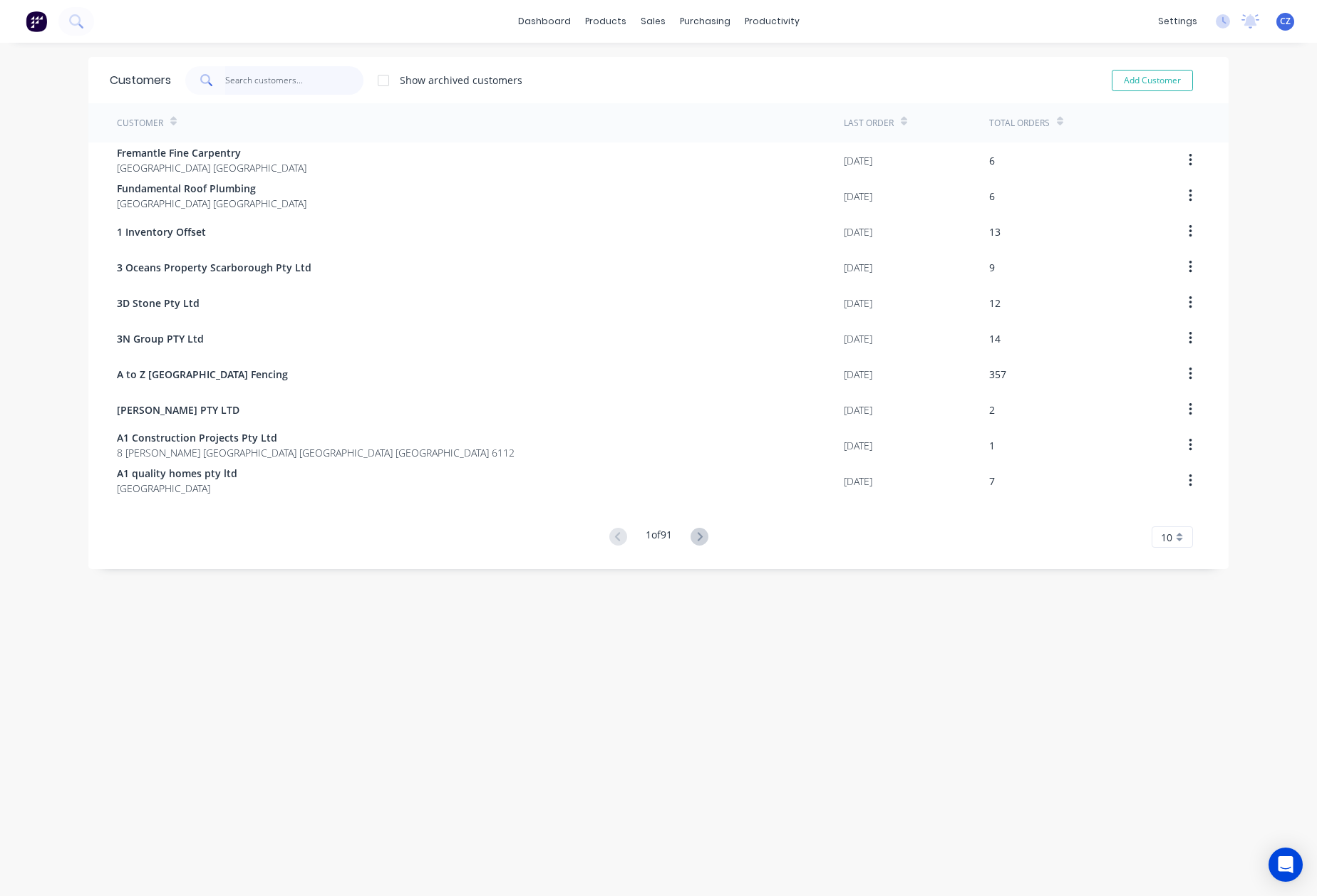
click at [243, 80] on input "text" at bounding box center [294, 80] width 139 height 29
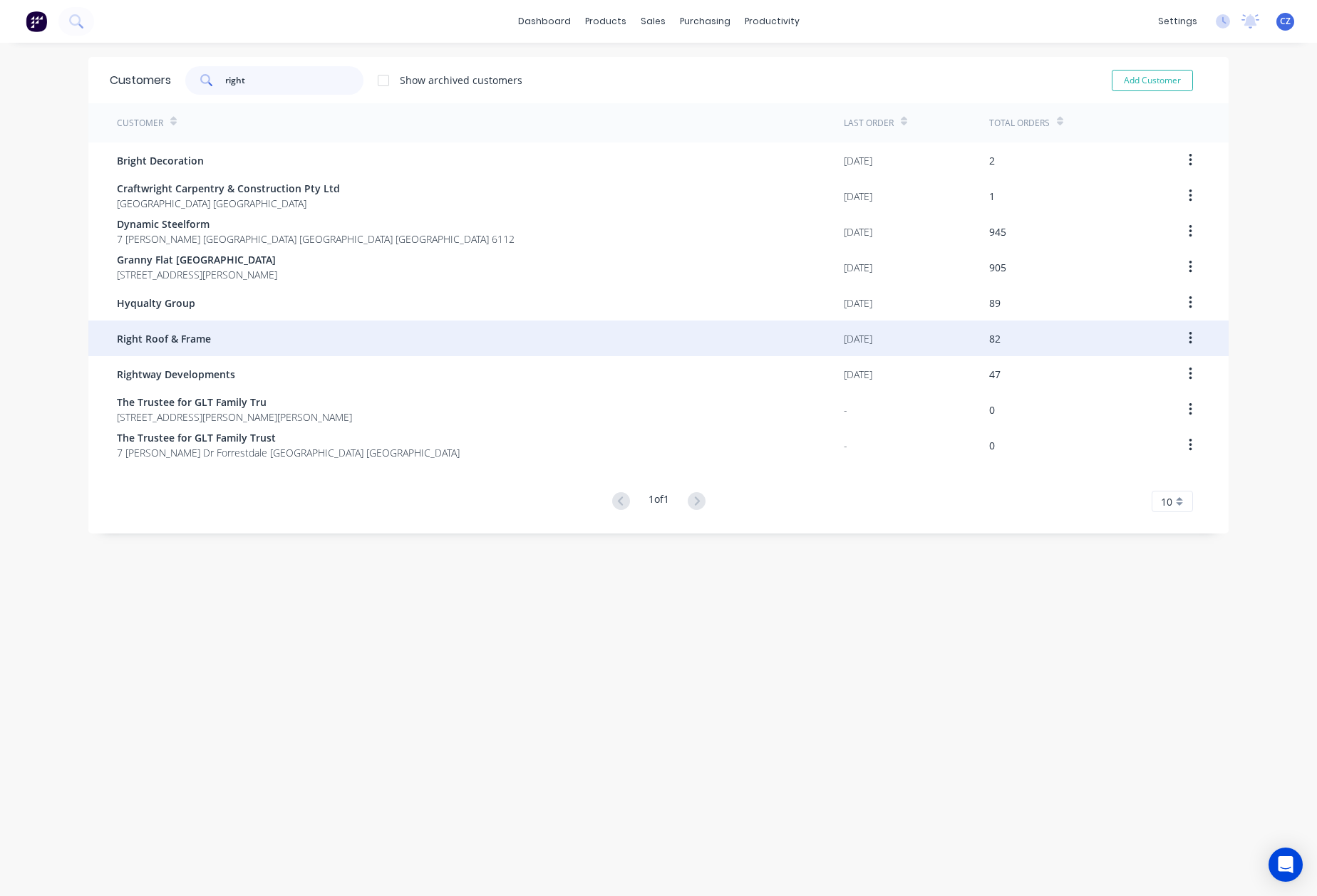
type input "right"
click at [328, 337] on div "Right Roof & Frame" at bounding box center [480, 338] width 727 height 35
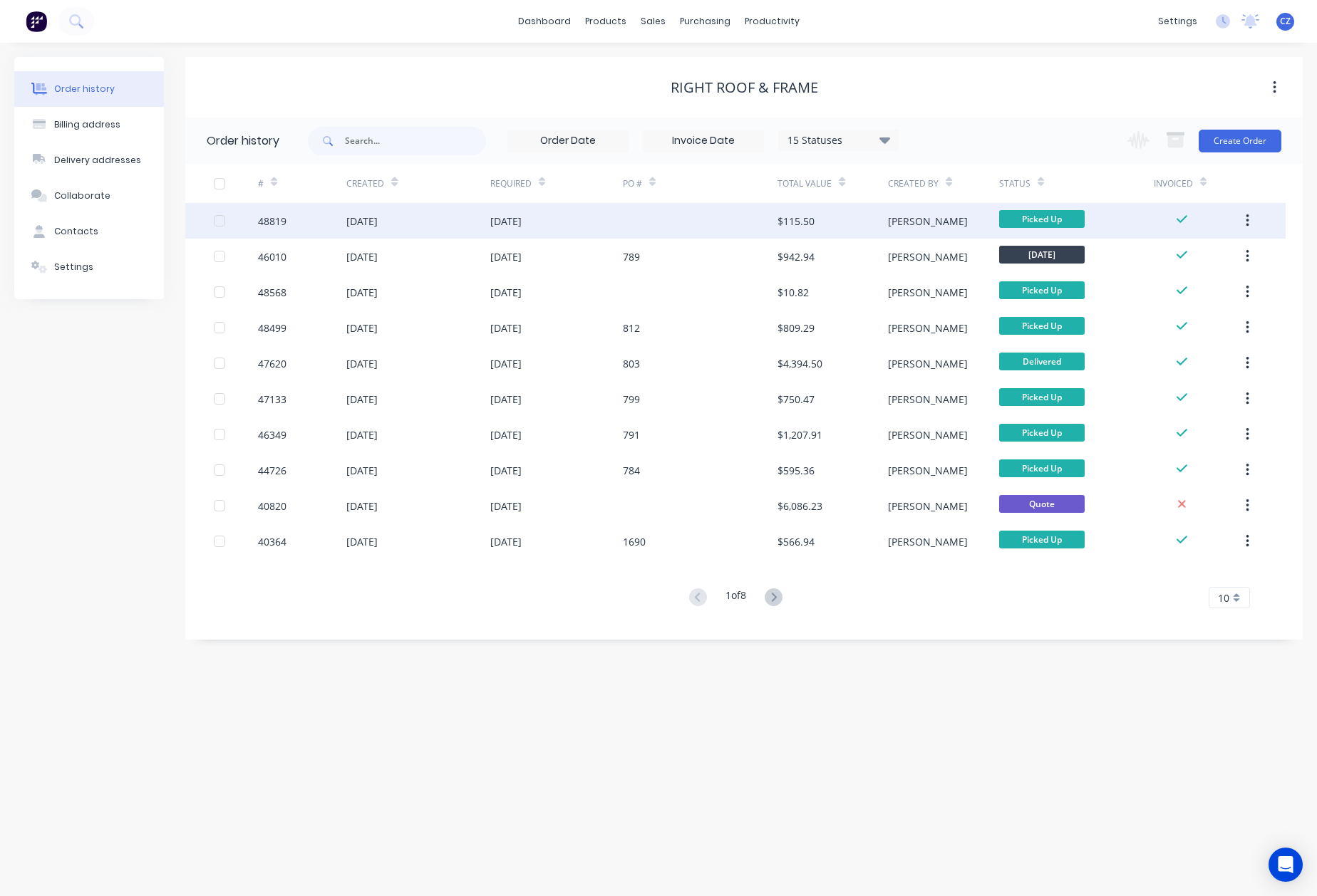
click at [754, 226] on div at bounding box center [700, 220] width 155 height 35
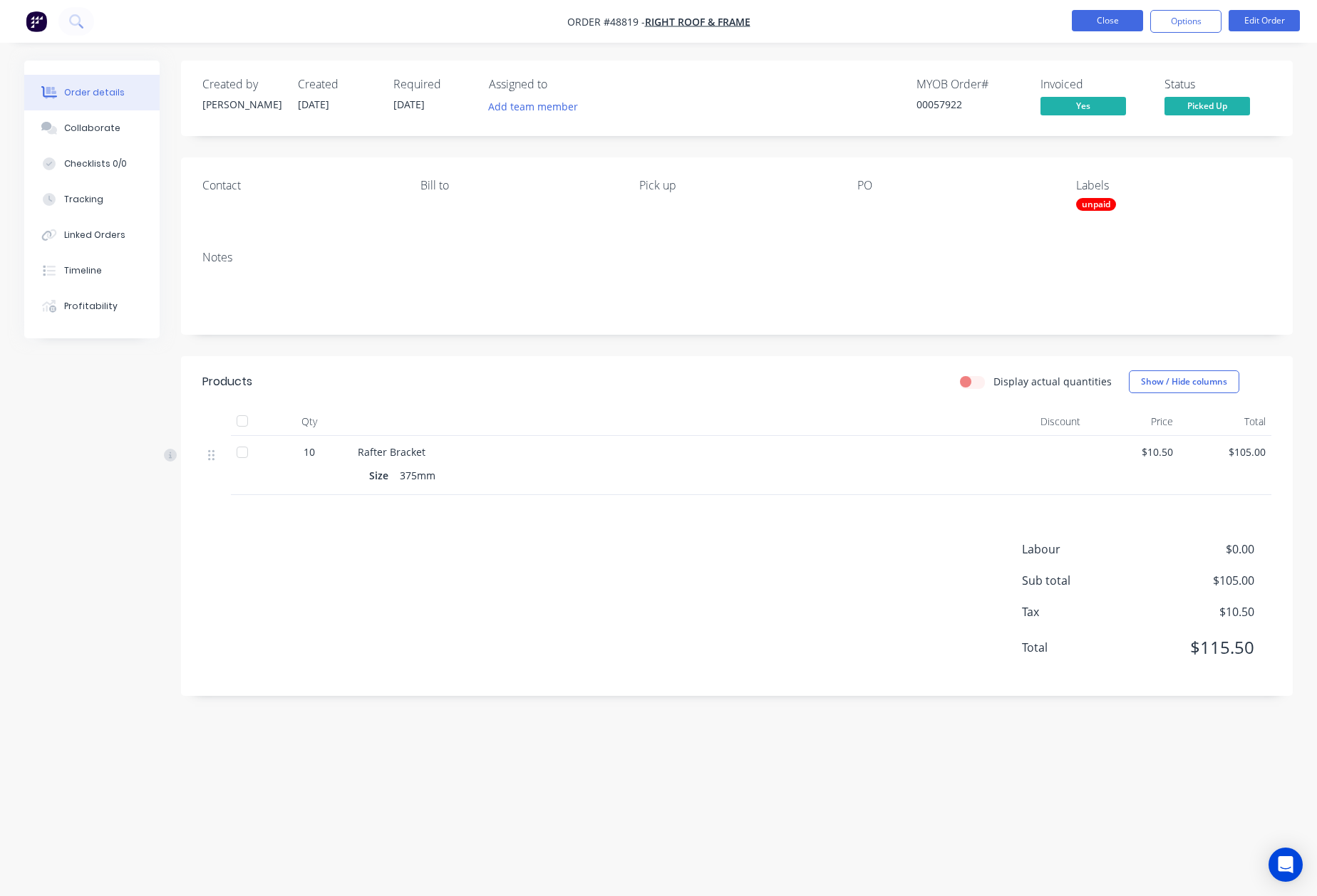
click at [1109, 23] on button "Close" at bounding box center [1108, 20] width 72 height 21
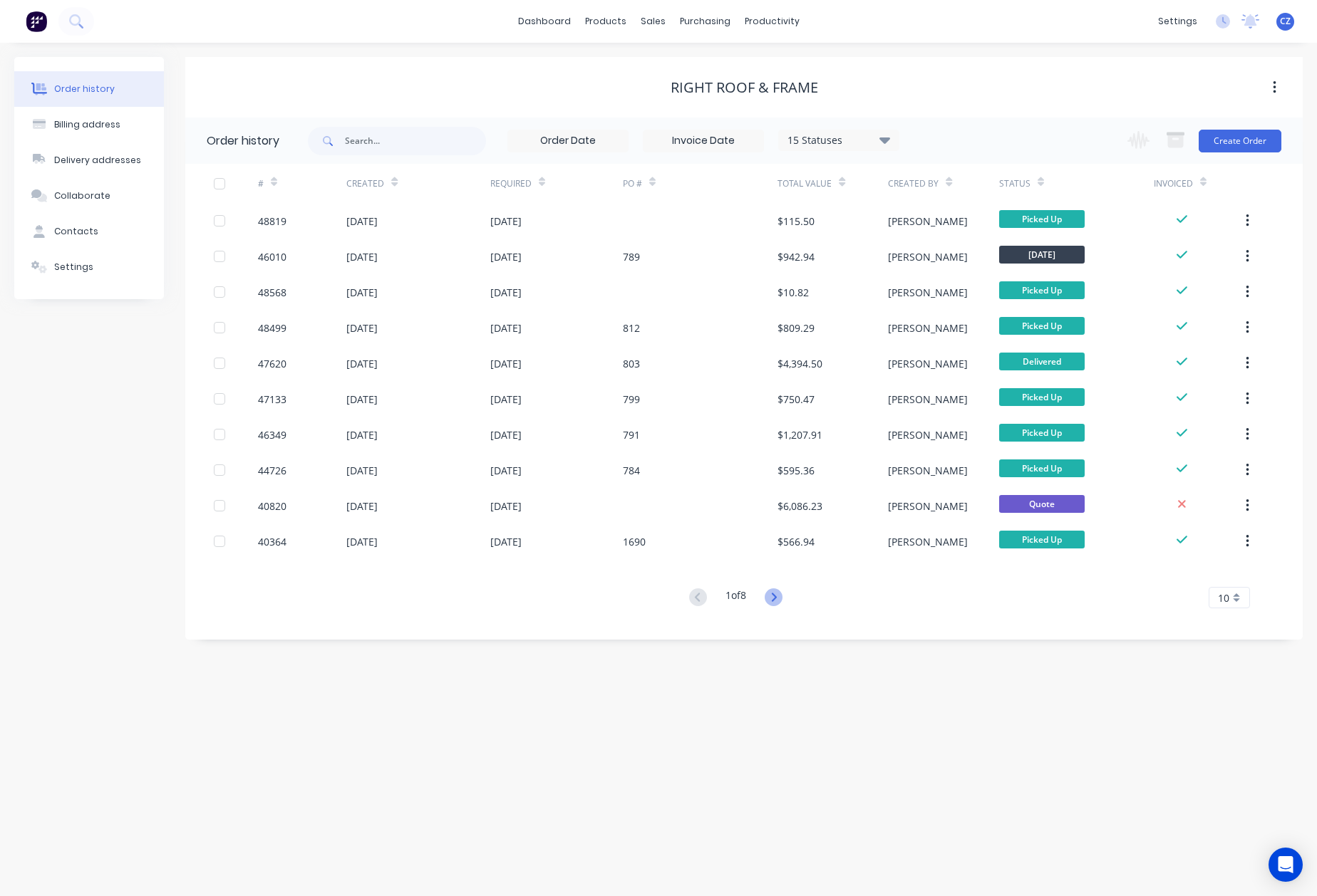
click at [774, 594] on icon at bounding box center [773, 597] width 5 height 9
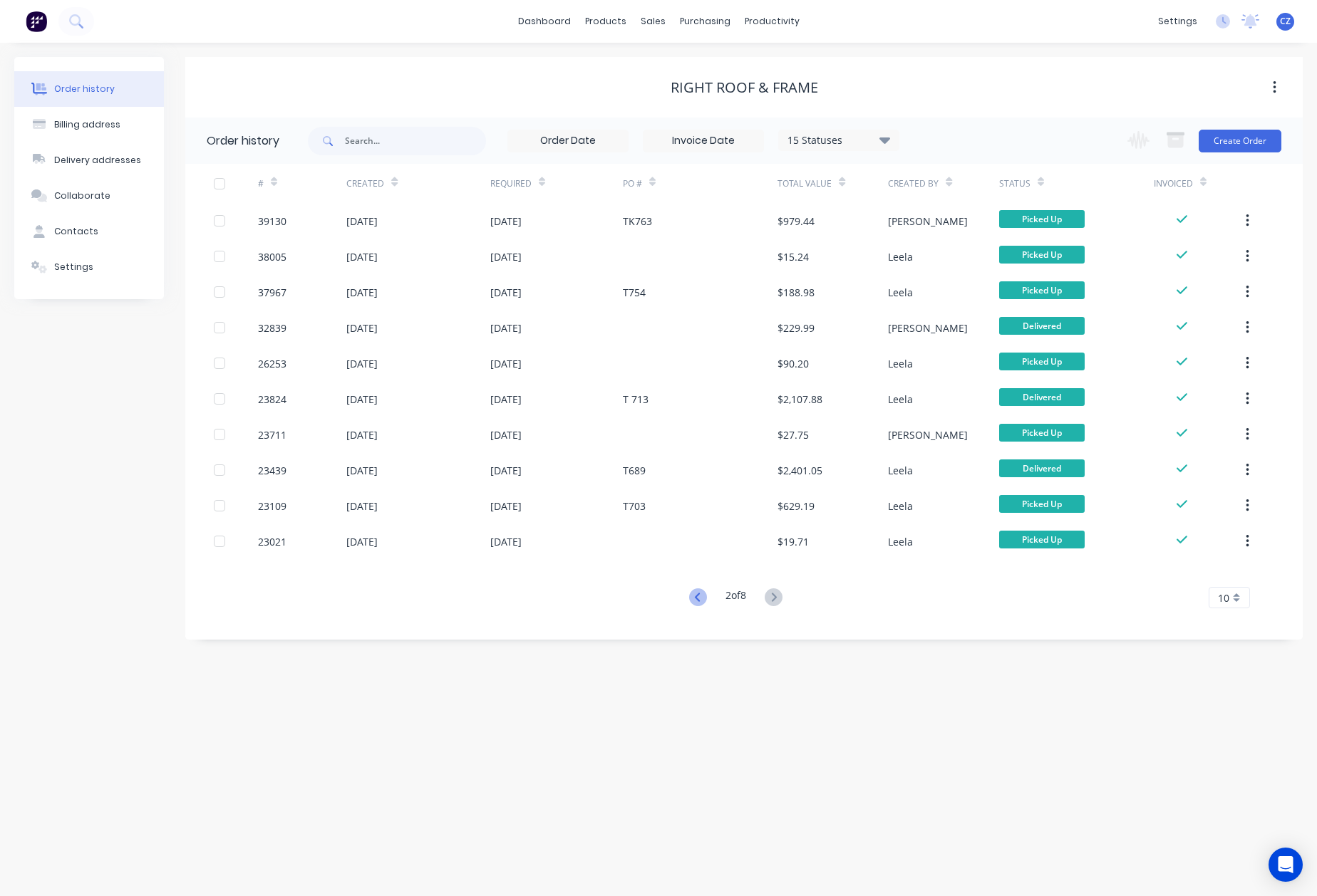
click at [700, 597] on icon at bounding box center [697, 597] width 18 height 18
